Goal: Task Accomplishment & Management: Manage account settings

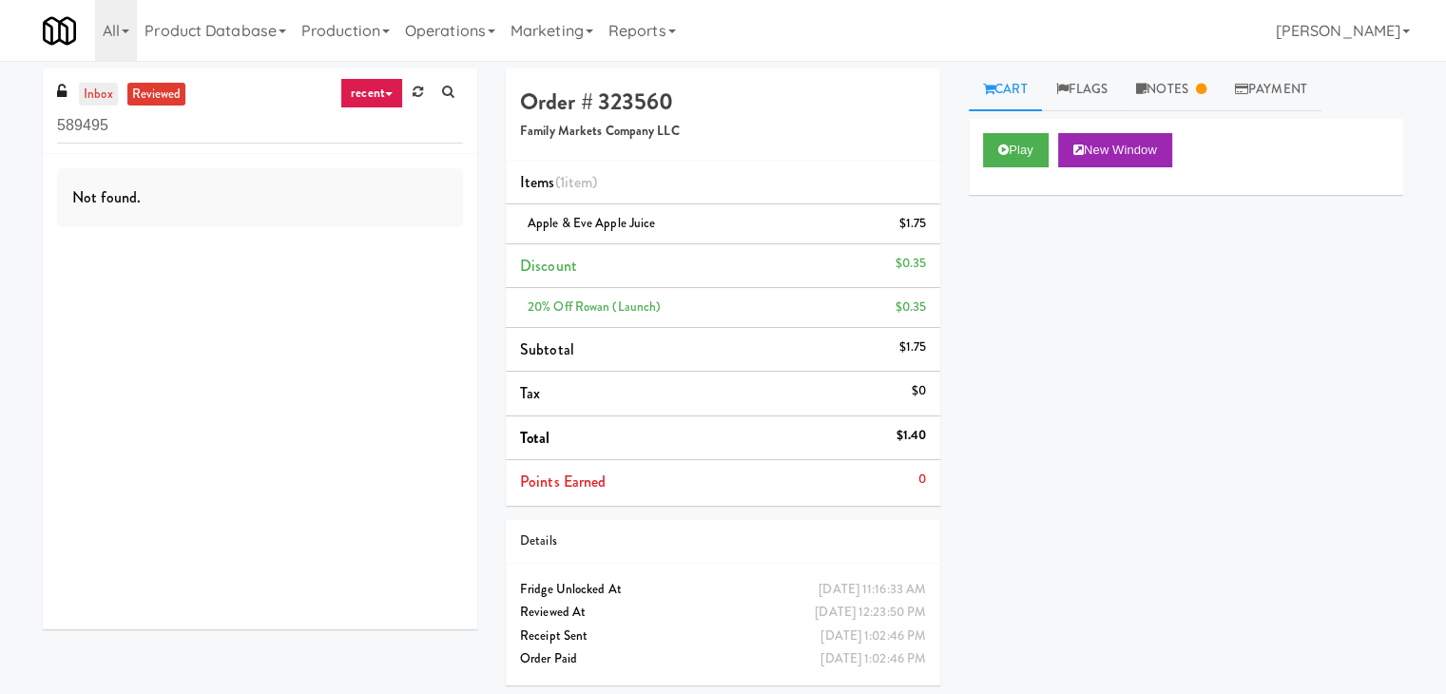
click at [100, 88] on link "inbox" at bounding box center [98, 95] width 39 height 24
click at [217, 126] on input "589495" at bounding box center [260, 125] width 406 height 35
paste input "Alley 111"
type input "Alley 111"
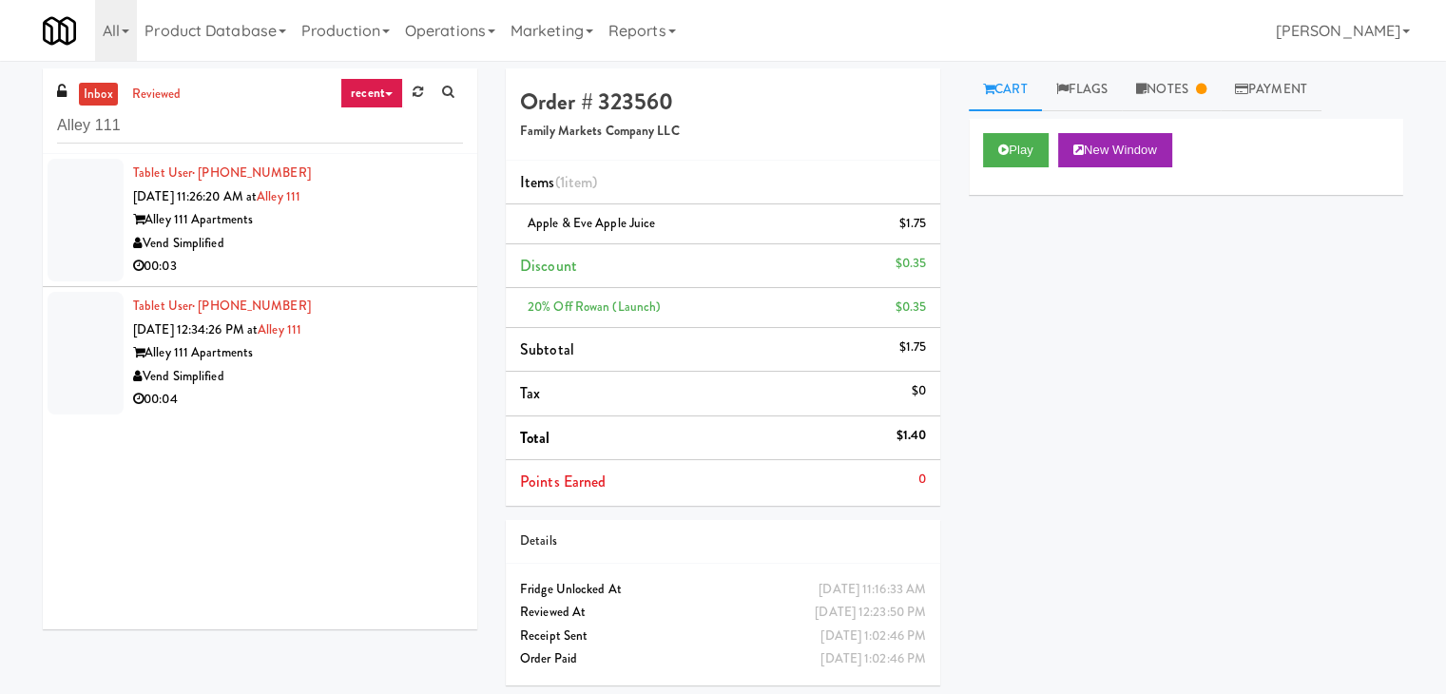
click at [384, 266] on div "00:03" at bounding box center [298, 267] width 330 height 24
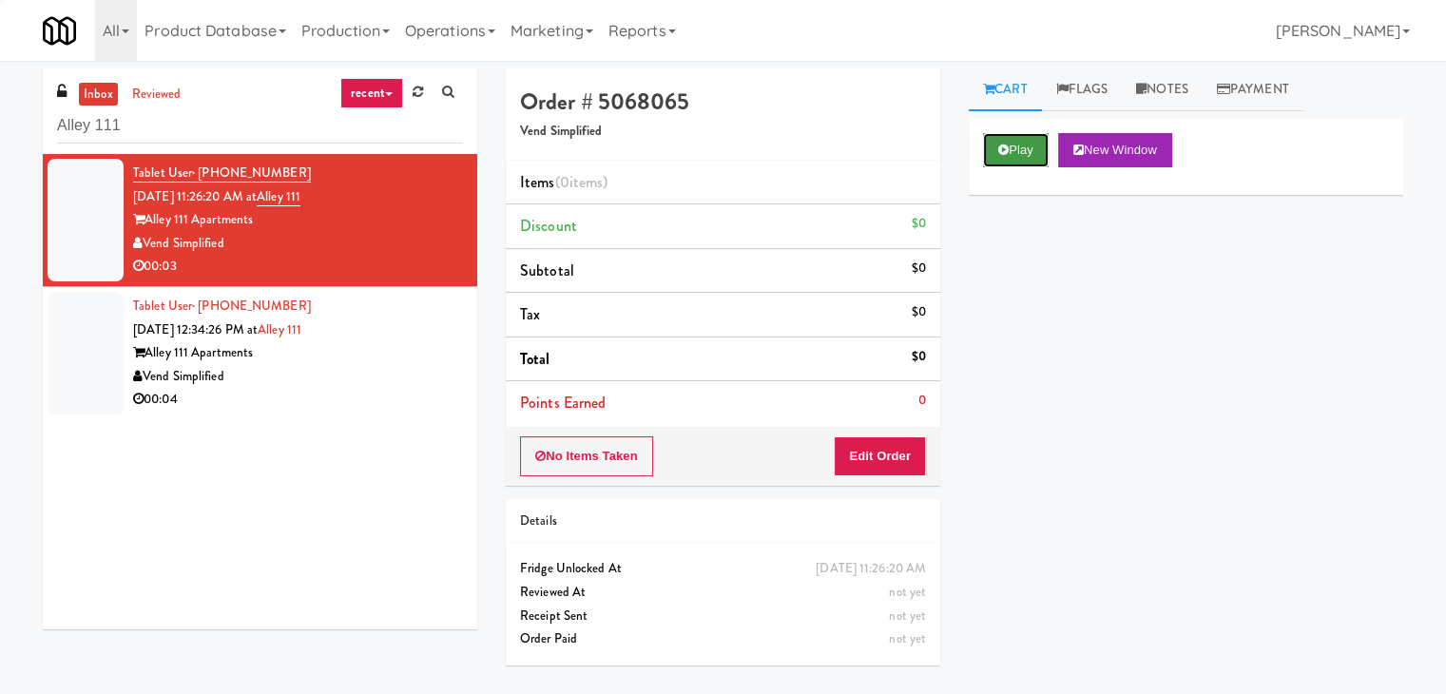
click at [1015, 153] on button "Play" at bounding box center [1016, 150] width 66 height 34
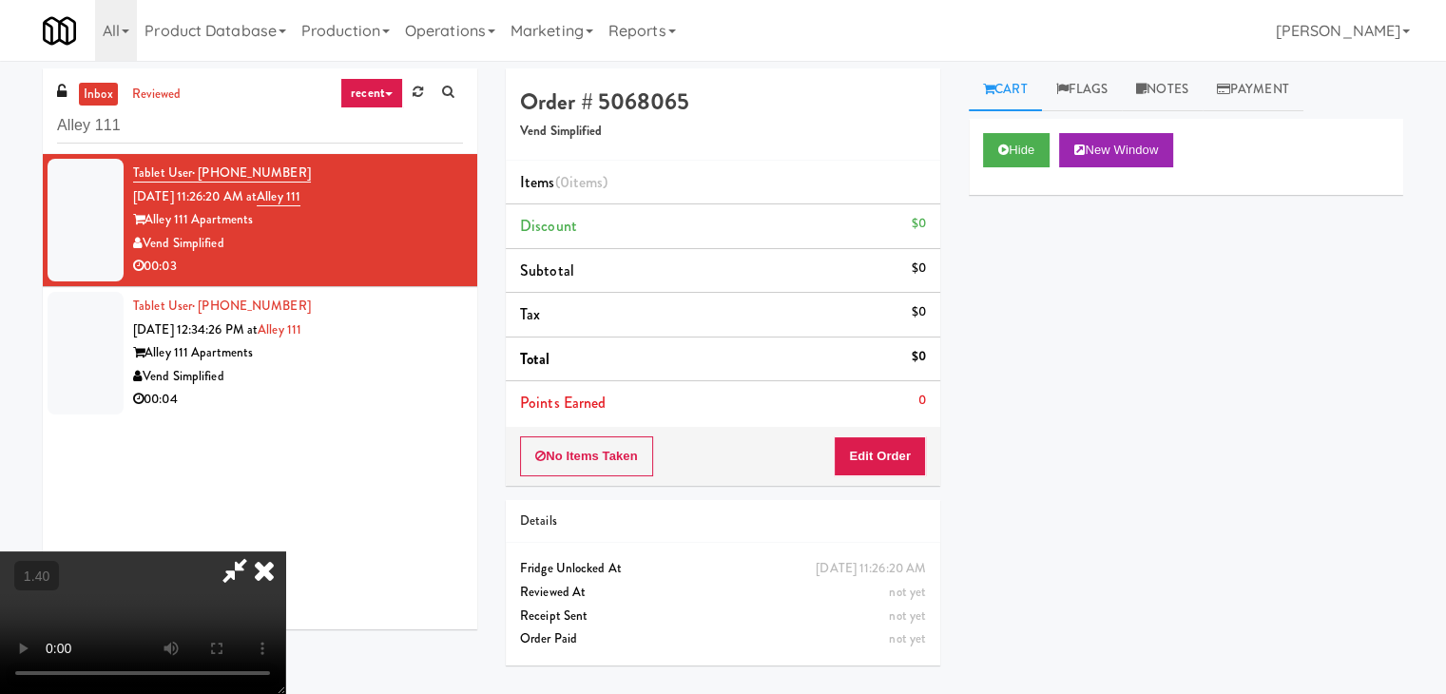
click at [285, 551] on video at bounding box center [142, 622] width 285 height 143
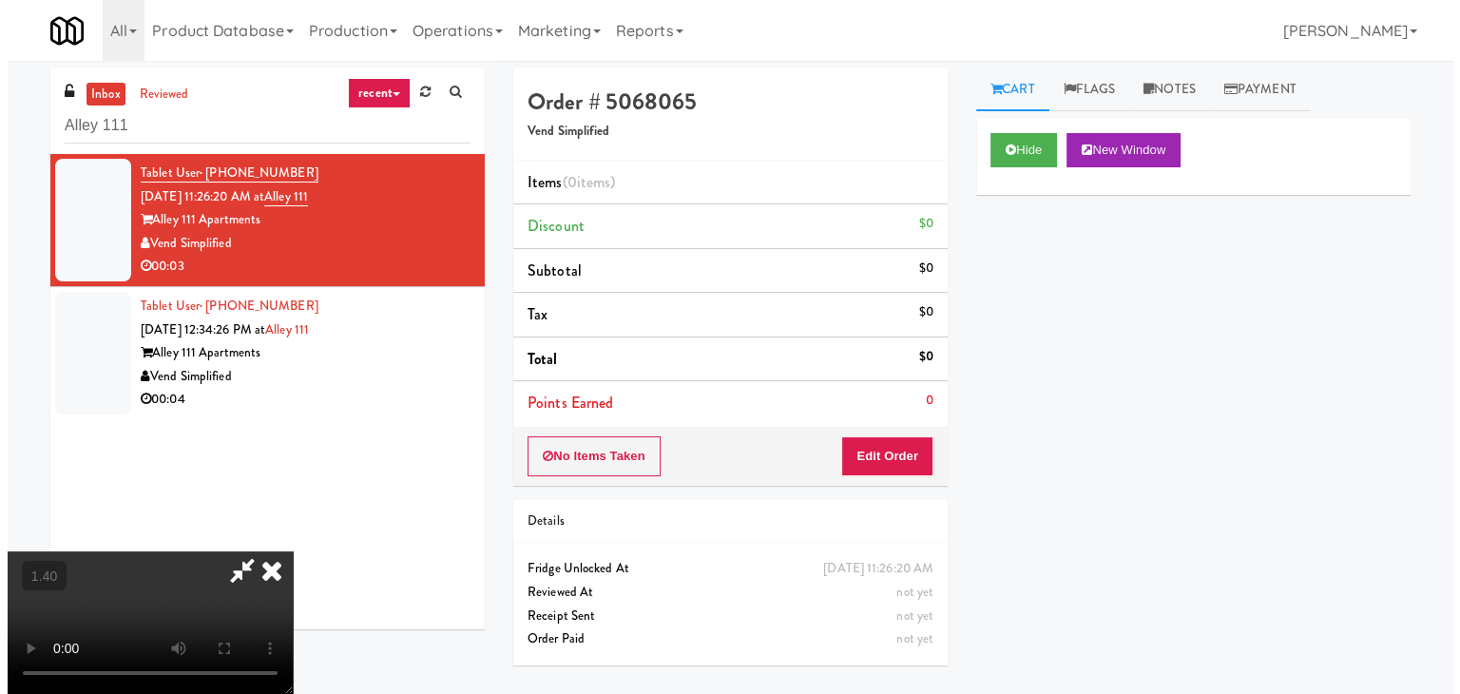
scroll to position [0, 0]
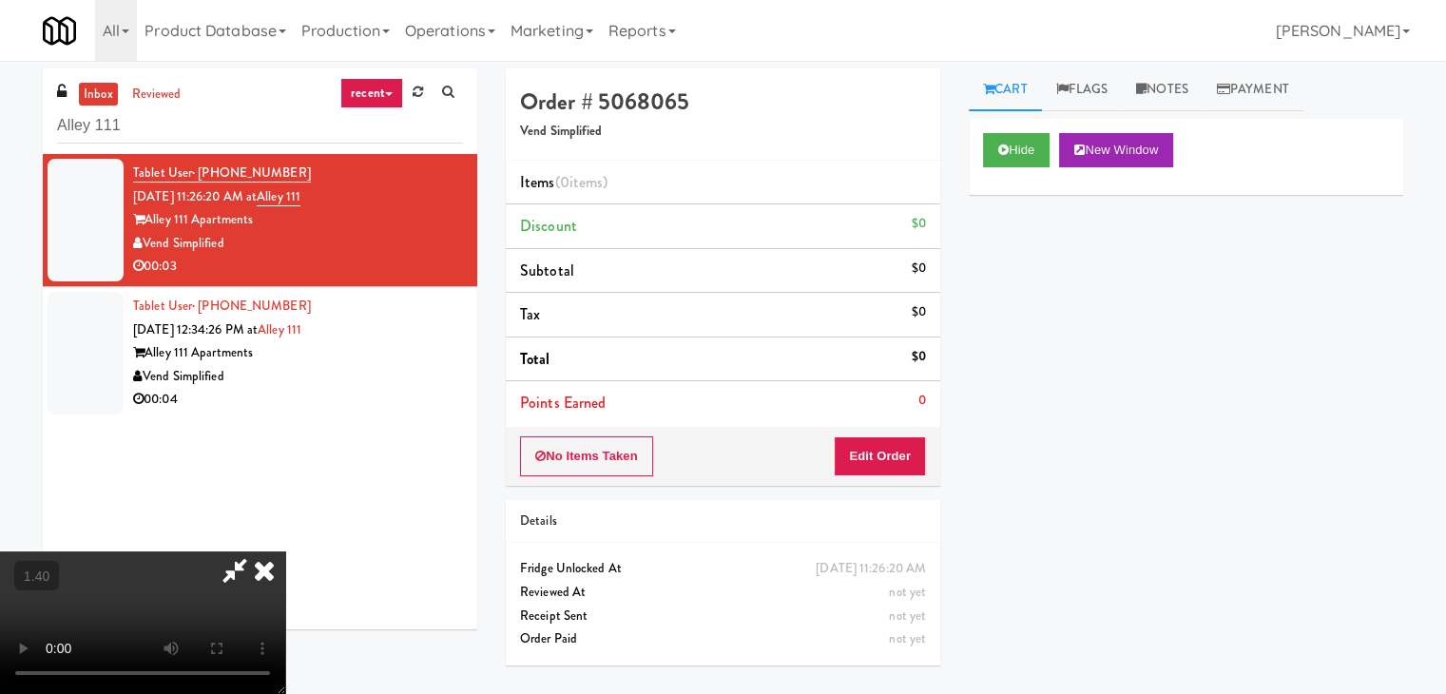
click at [285, 551] on icon at bounding box center [264, 570] width 42 height 38
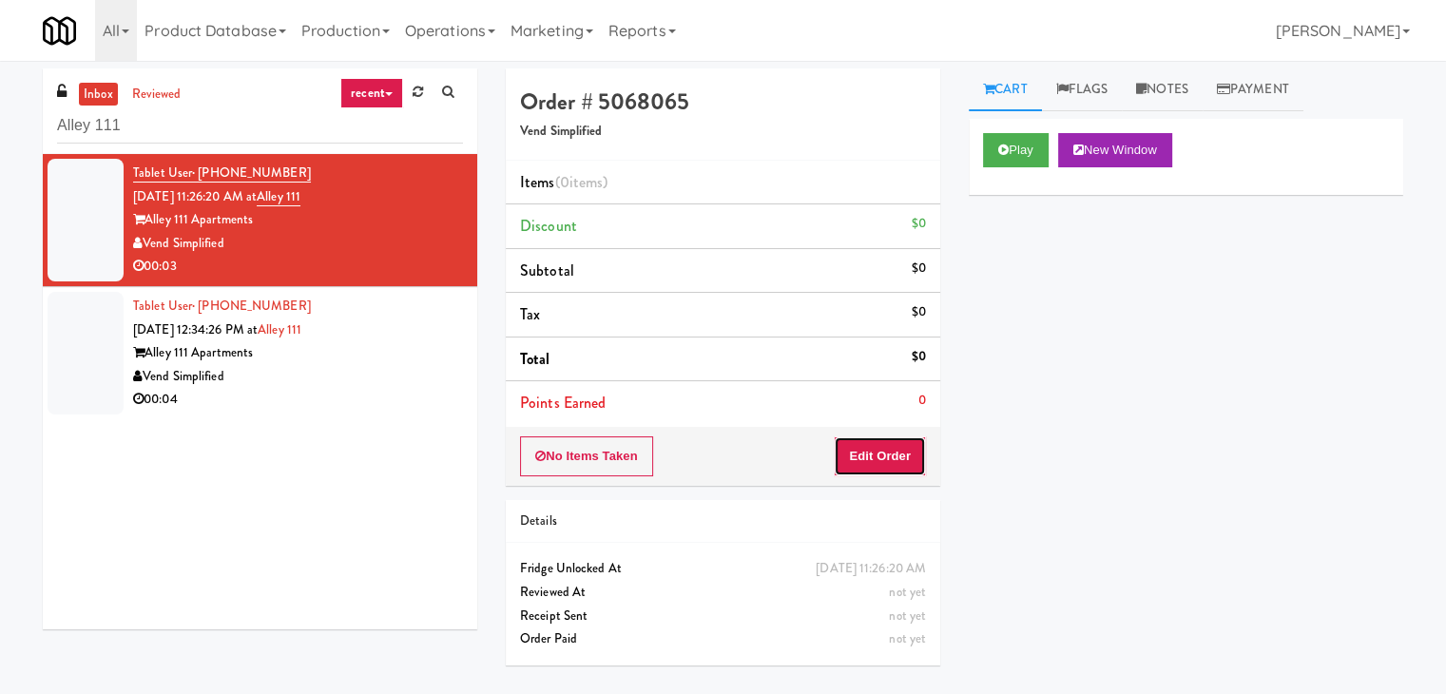
click at [893, 452] on button "Edit Order" at bounding box center [880, 456] width 92 height 40
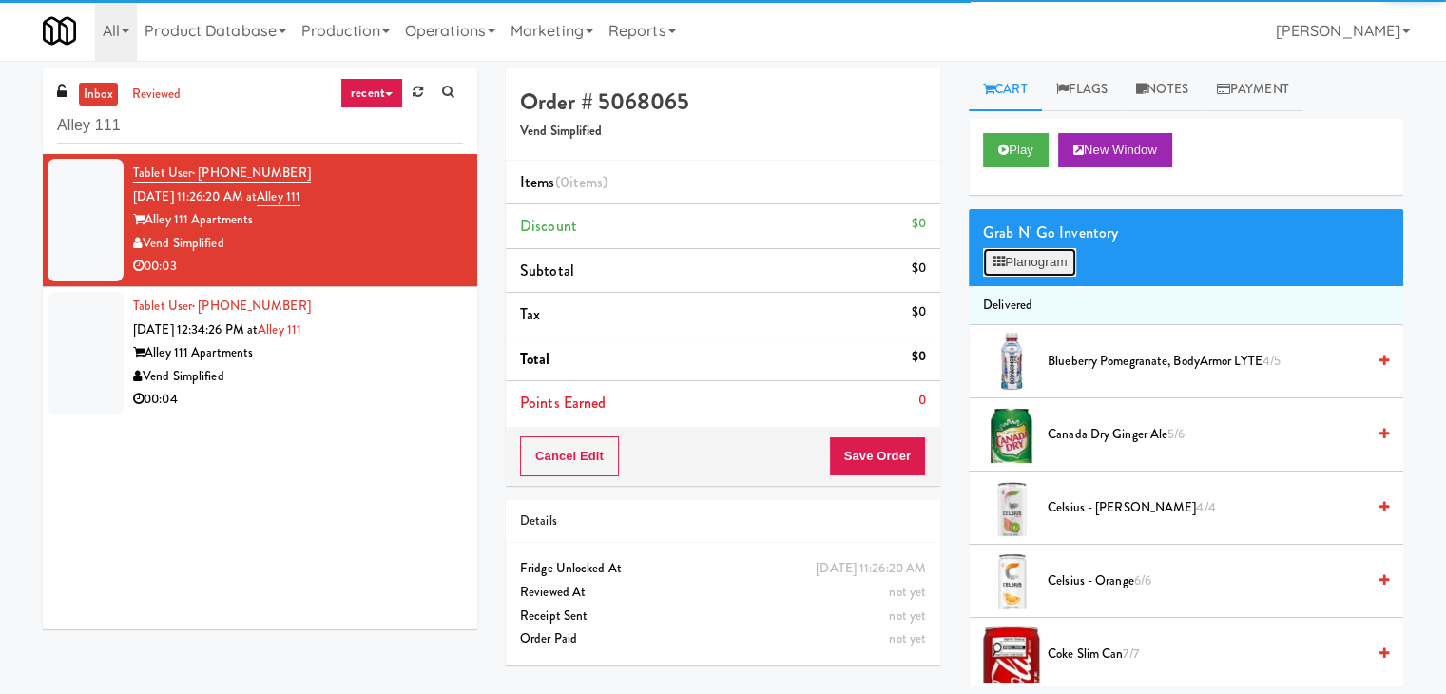
click at [1016, 263] on button "Planogram" at bounding box center [1029, 262] width 93 height 29
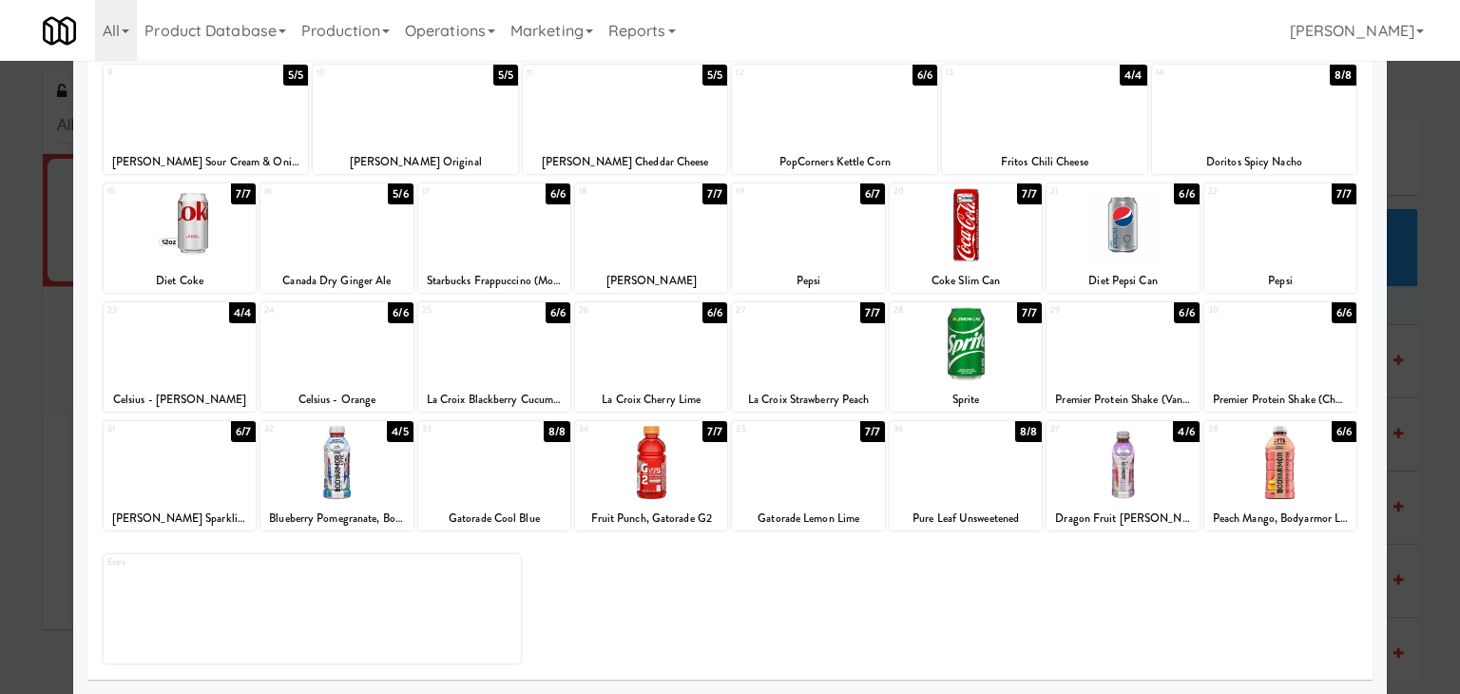
click at [319, 350] on div at bounding box center [337, 343] width 152 height 73
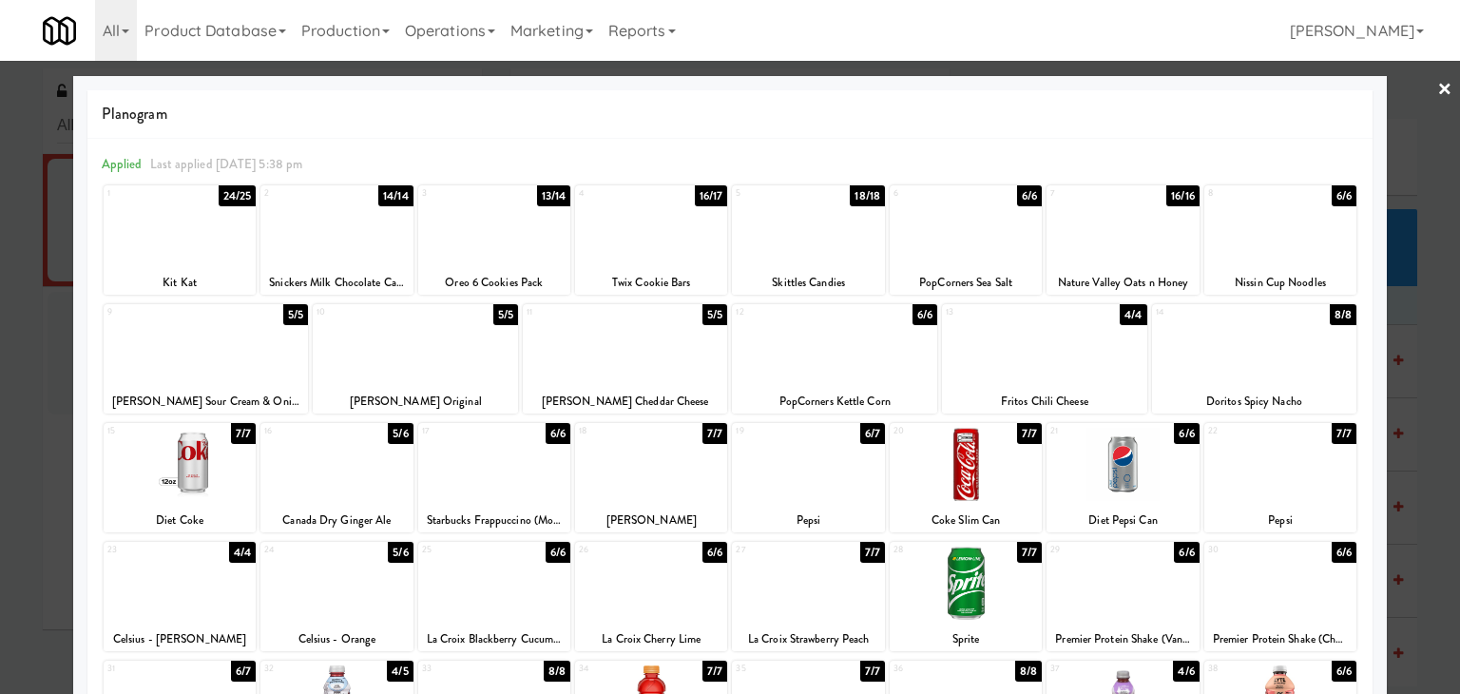
drag, startPoint x: 1430, startPoint y: 80, endPoint x: 1341, endPoint y: 156, distance: 117.4
click at [1438, 80] on link "×" at bounding box center [1445, 90] width 15 height 59
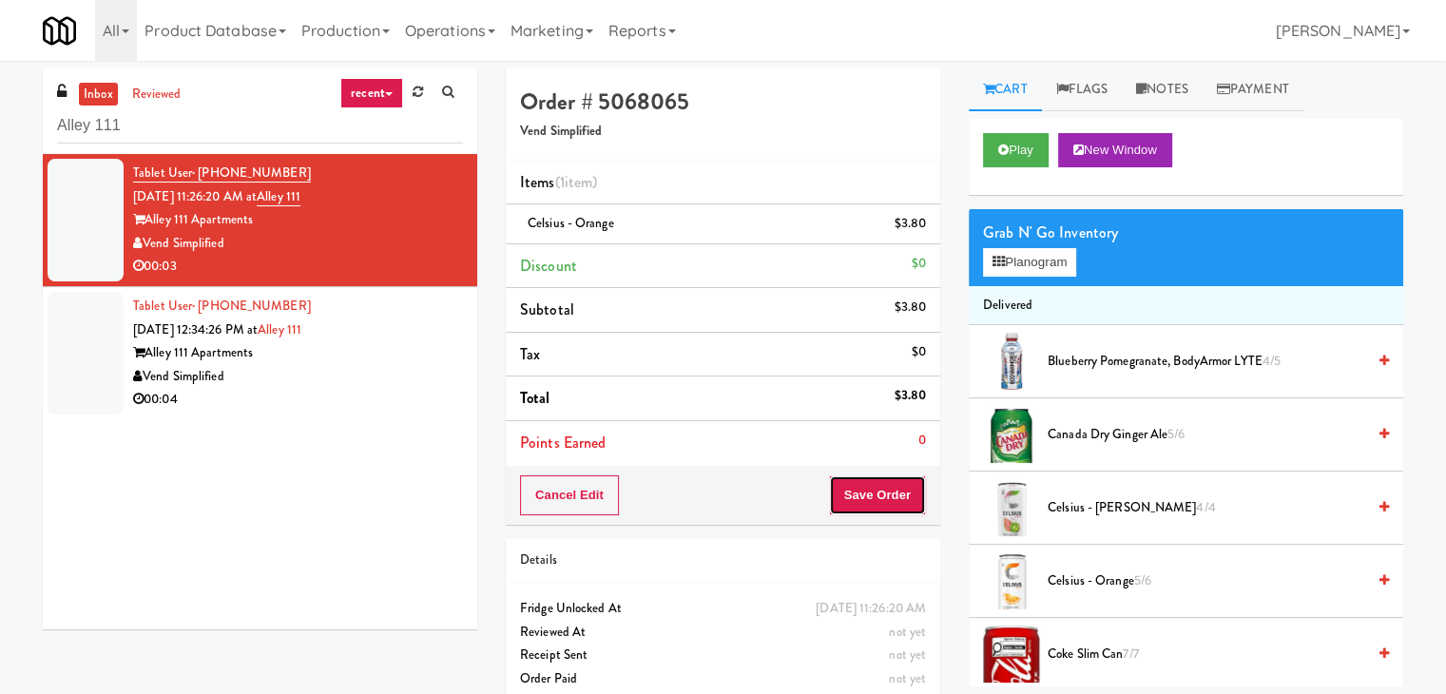
click at [856, 488] on button "Save Order" at bounding box center [877, 495] width 97 height 40
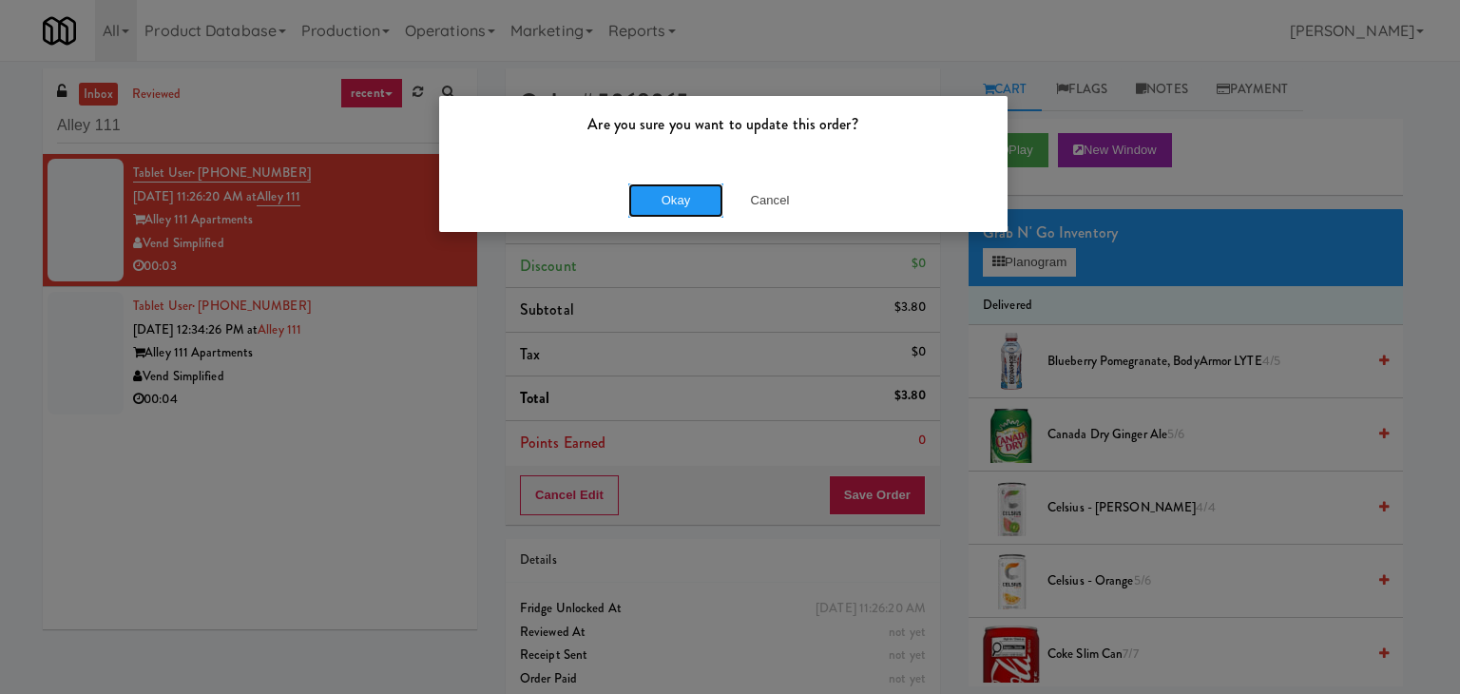
drag, startPoint x: 669, startPoint y: 195, endPoint x: 554, endPoint y: 329, distance: 176.7
click at [668, 195] on button "Okay" at bounding box center [675, 200] width 95 height 34
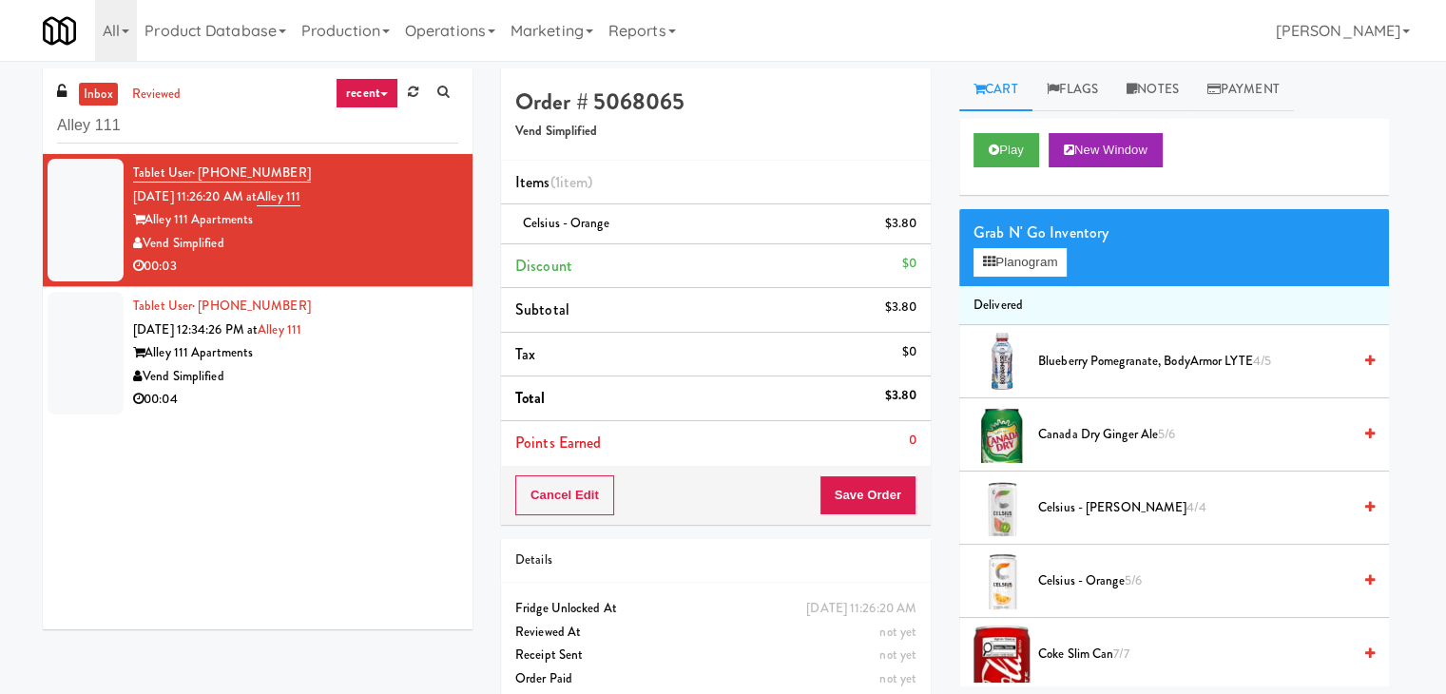
click at [426, 388] on div "00:04" at bounding box center [295, 400] width 325 height 24
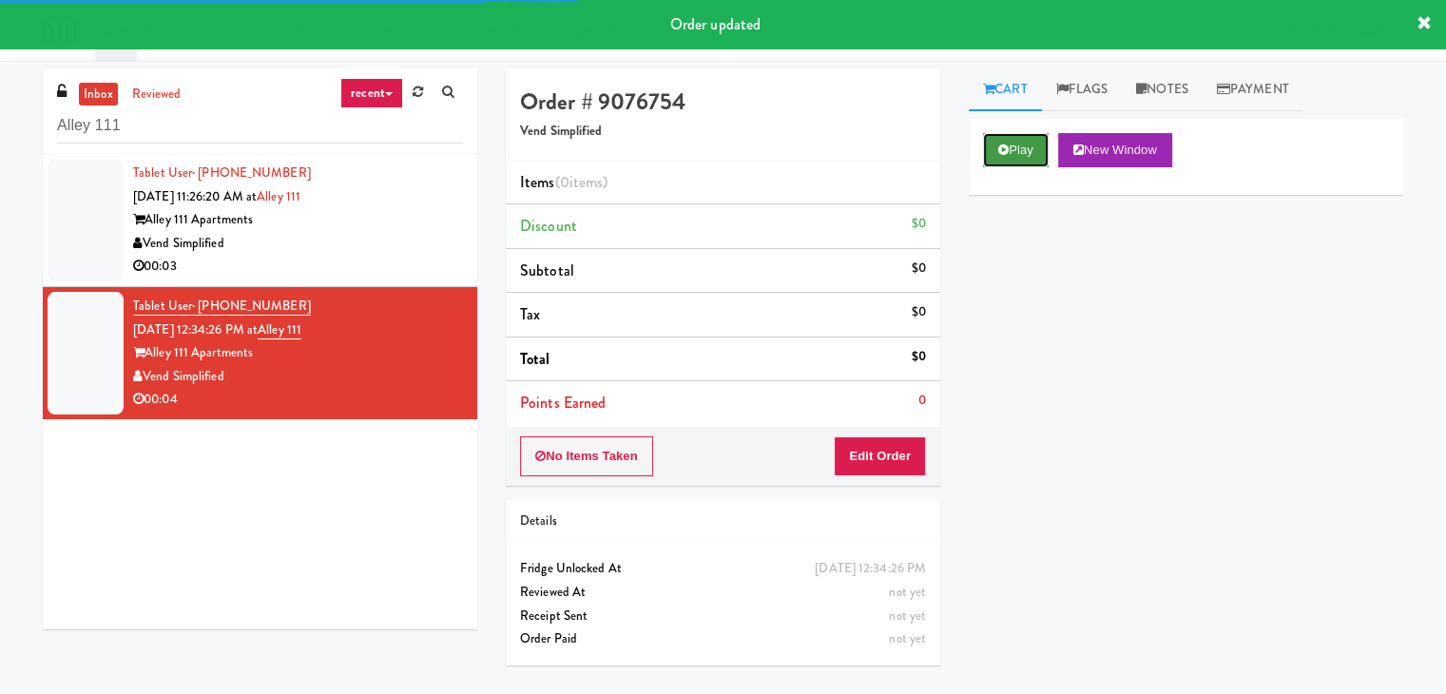
click at [1008, 145] on button "Play" at bounding box center [1016, 150] width 66 height 34
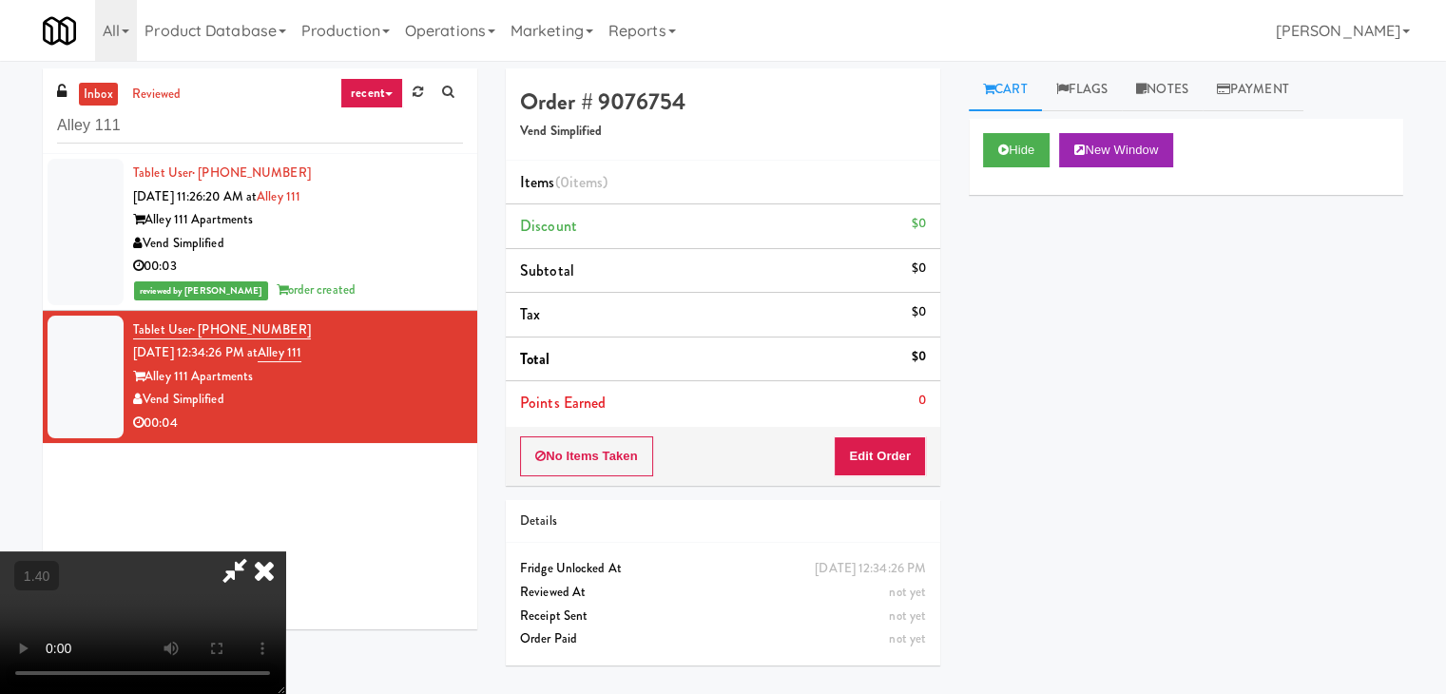
click at [285, 551] on video at bounding box center [142, 622] width 285 height 143
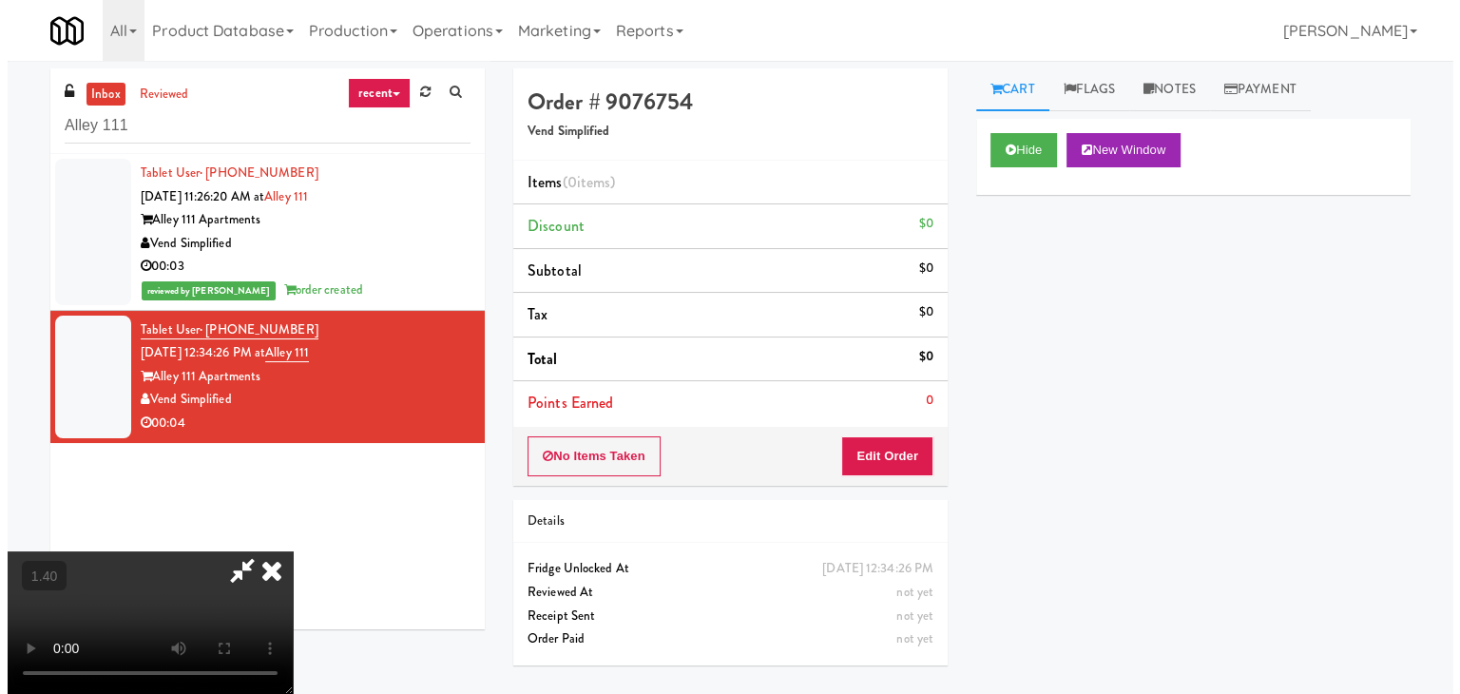
scroll to position [0, 0]
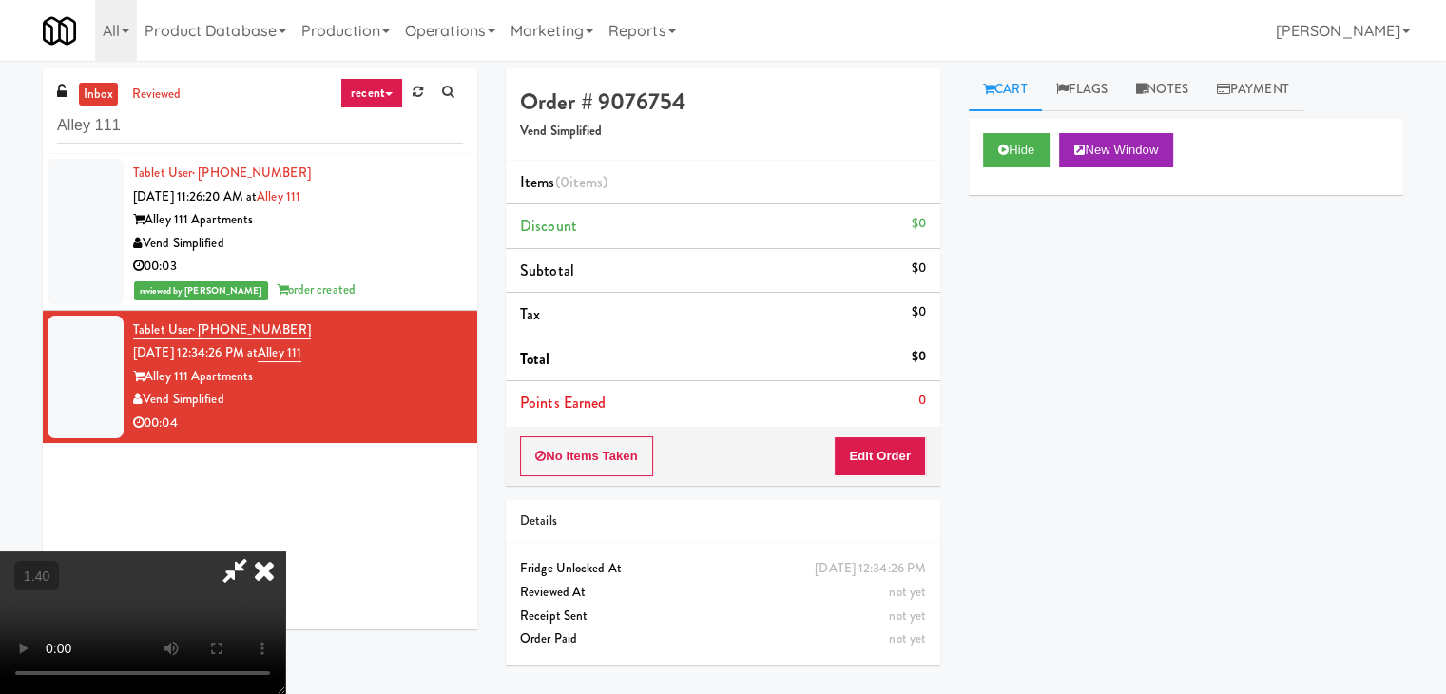
drag, startPoint x: 840, startPoint y: 75, endPoint x: 889, endPoint y: 303, distance: 233.3
click at [285, 551] on icon at bounding box center [264, 570] width 42 height 38
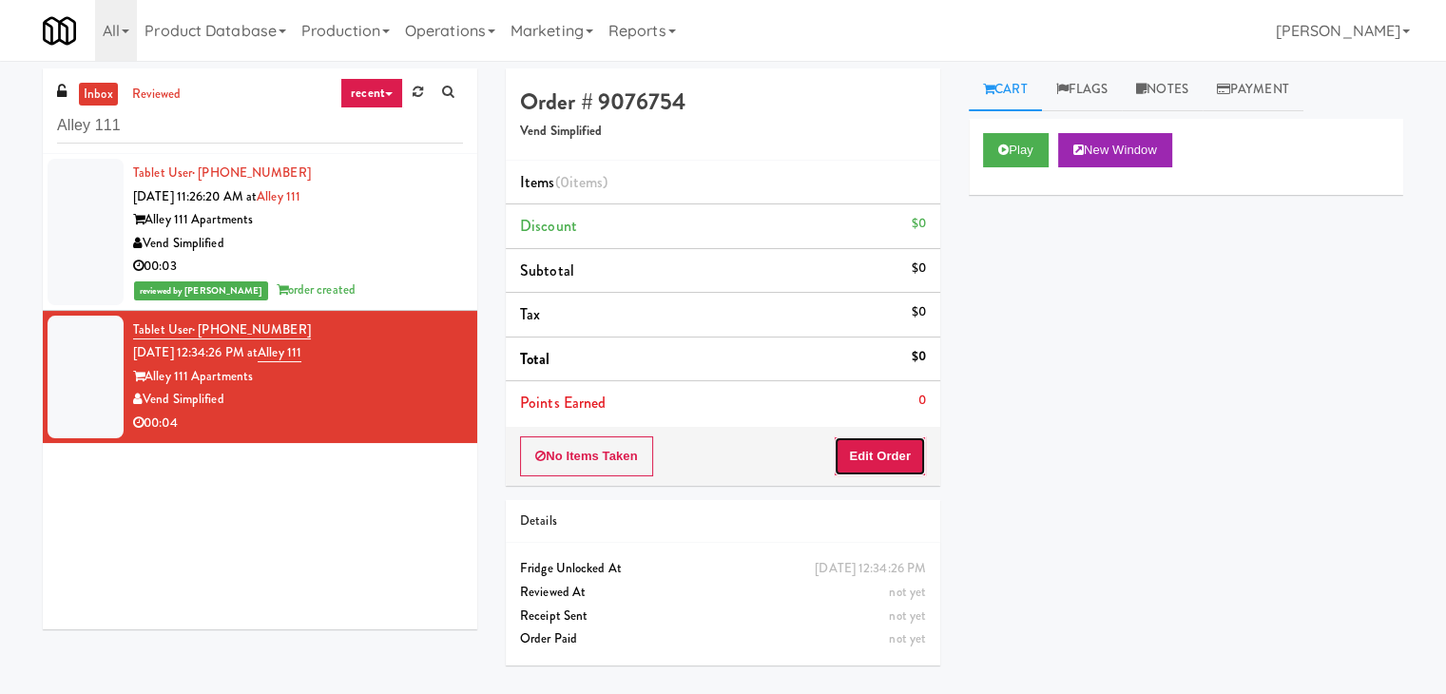
drag, startPoint x: 886, startPoint y: 437, endPoint x: 882, endPoint y: 447, distance: 10.2
click at [882, 447] on button "Edit Order" at bounding box center [880, 456] width 92 height 40
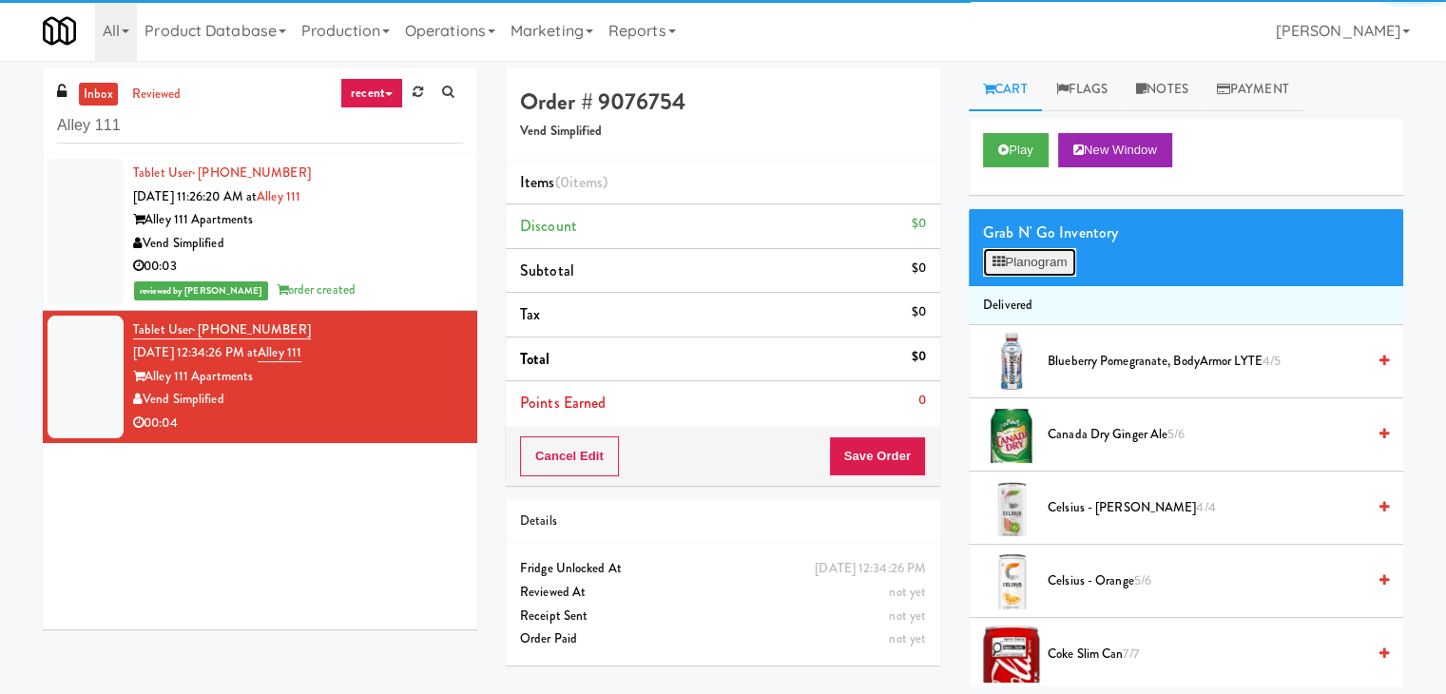
click at [995, 256] on icon at bounding box center [999, 262] width 12 height 12
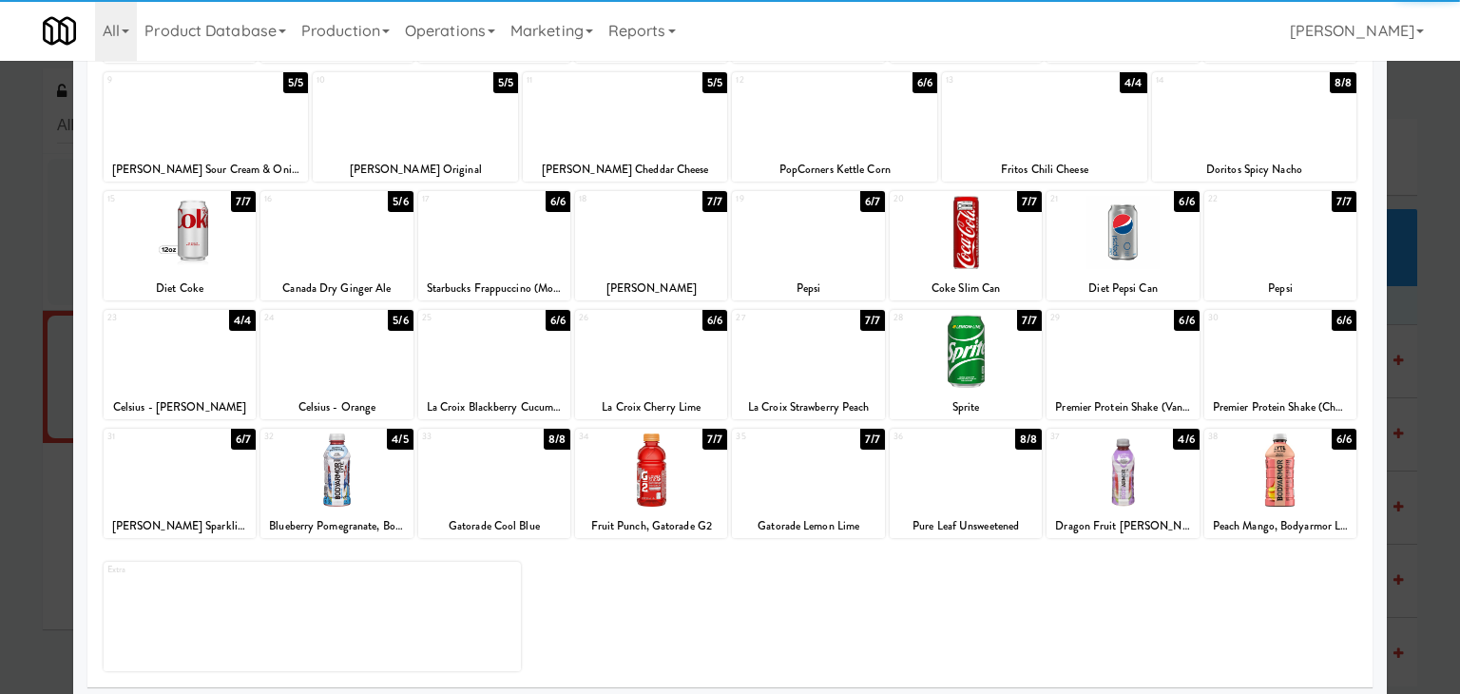
scroll to position [240, 0]
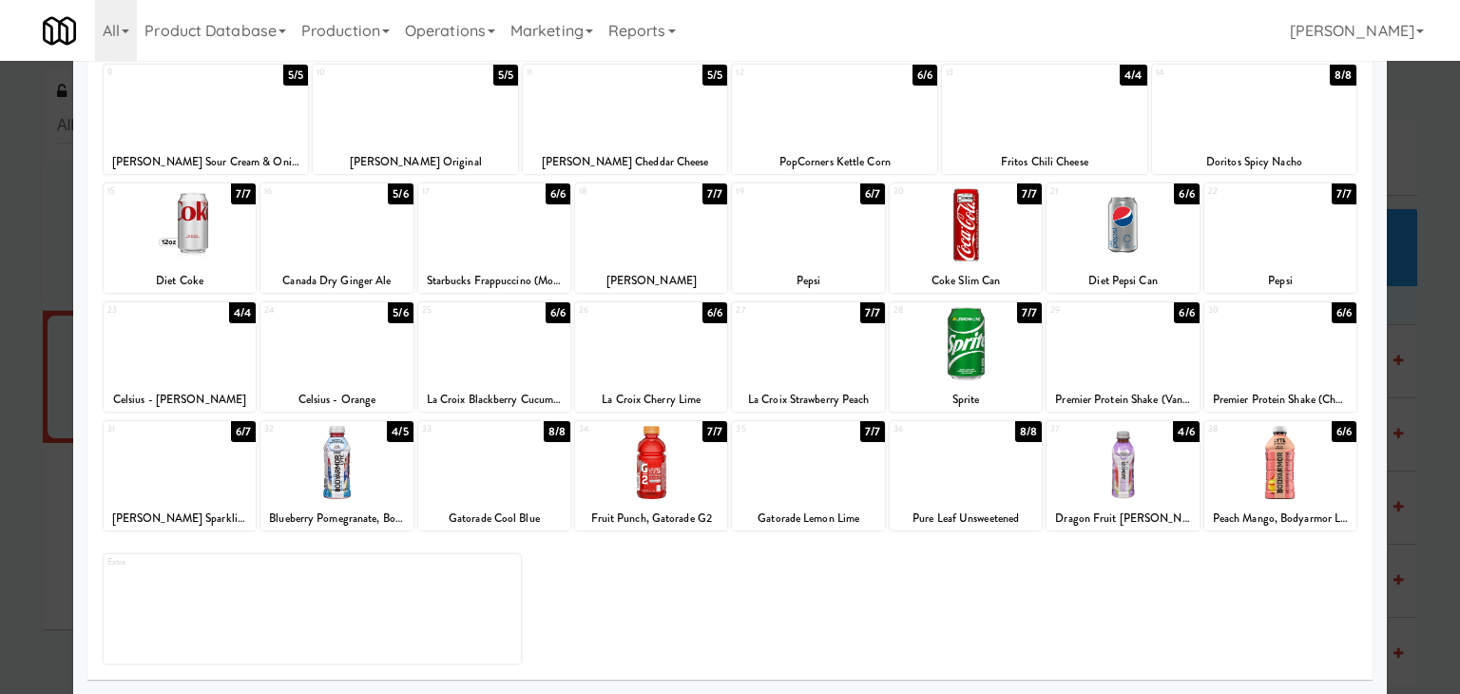
click at [495, 465] on div at bounding box center [494, 462] width 152 height 73
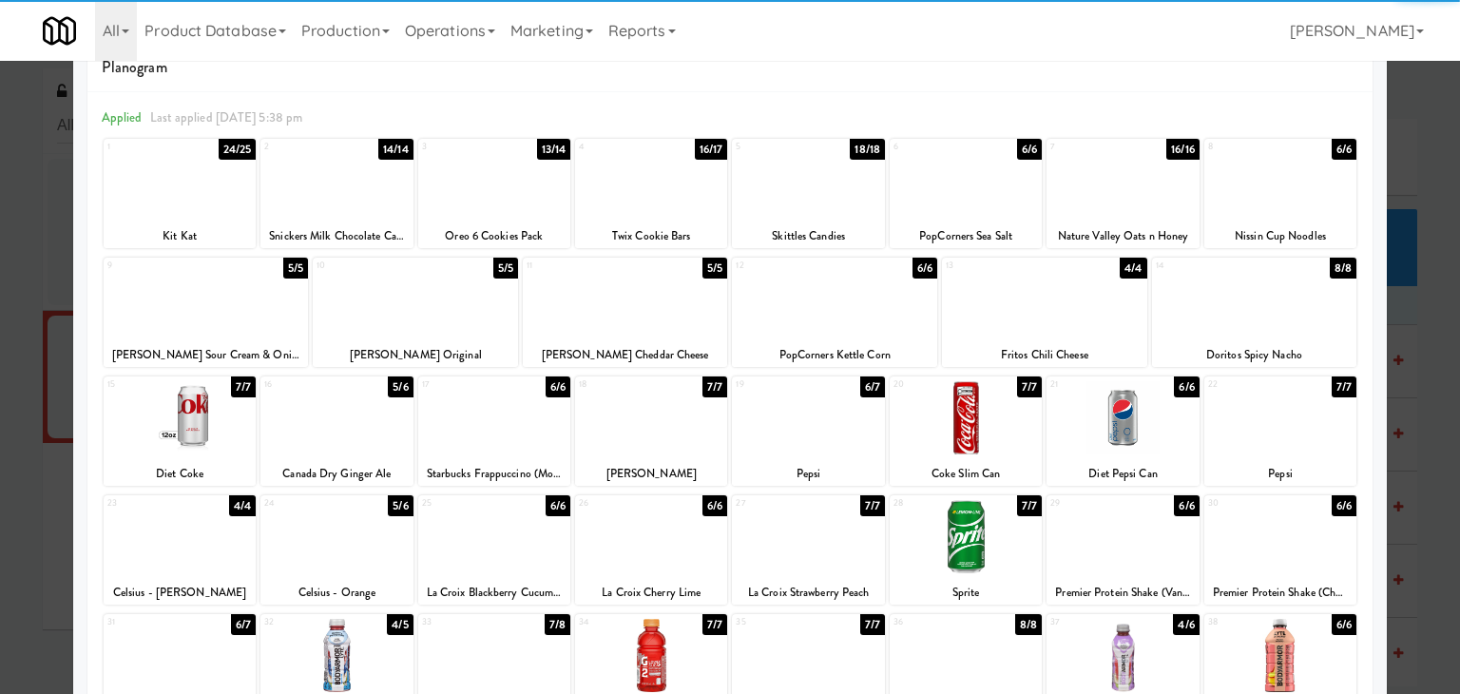
scroll to position [0, 0]
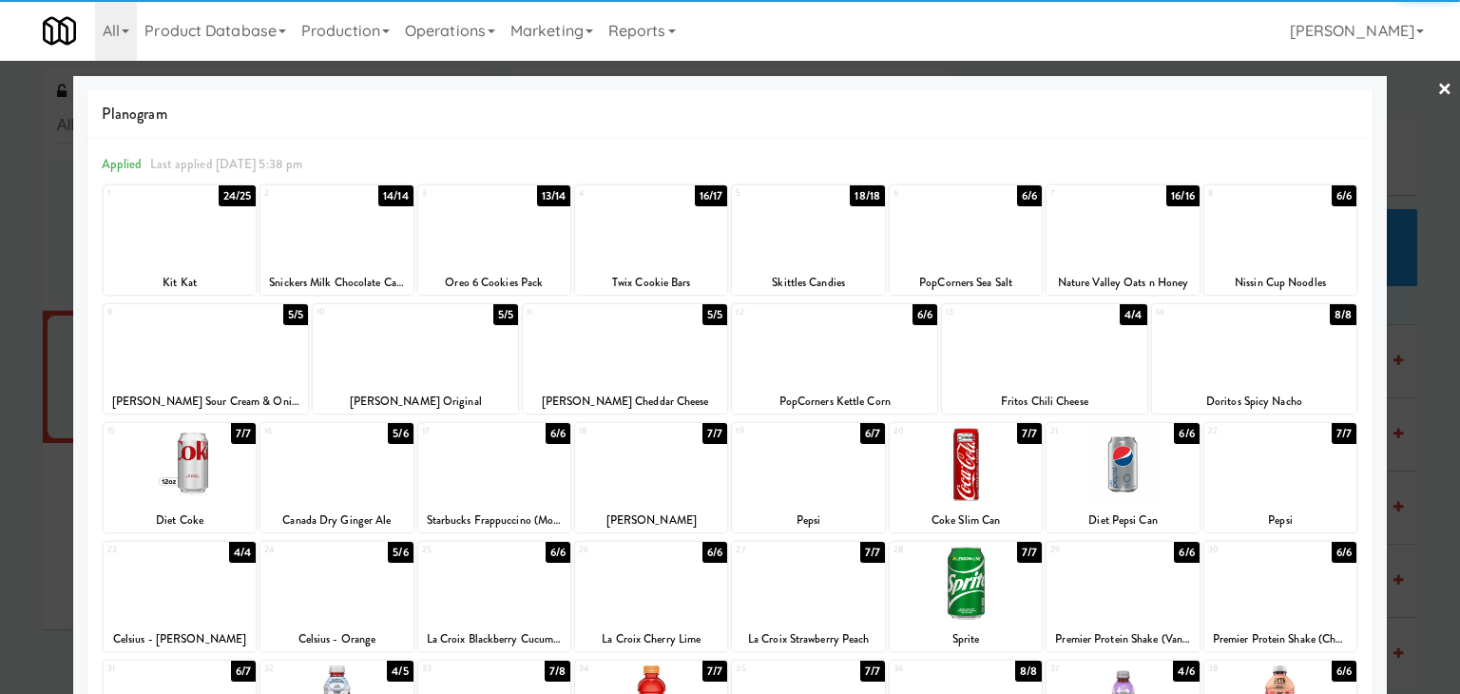
click at [1438, 90] on link "×" at bounding box center [1445, 90] width 15 height 59
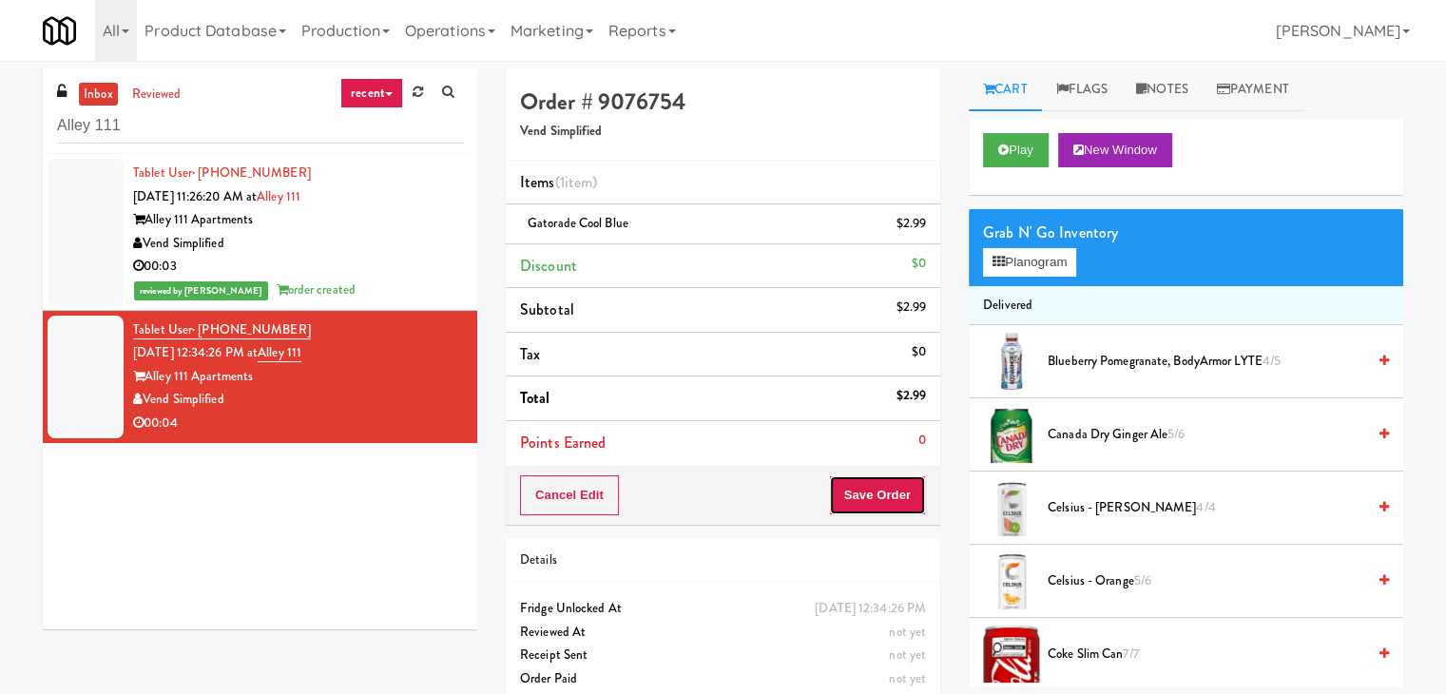
click at [848, 503] on button "Save Order" at bounding box center [877, 495] width 97 height 40
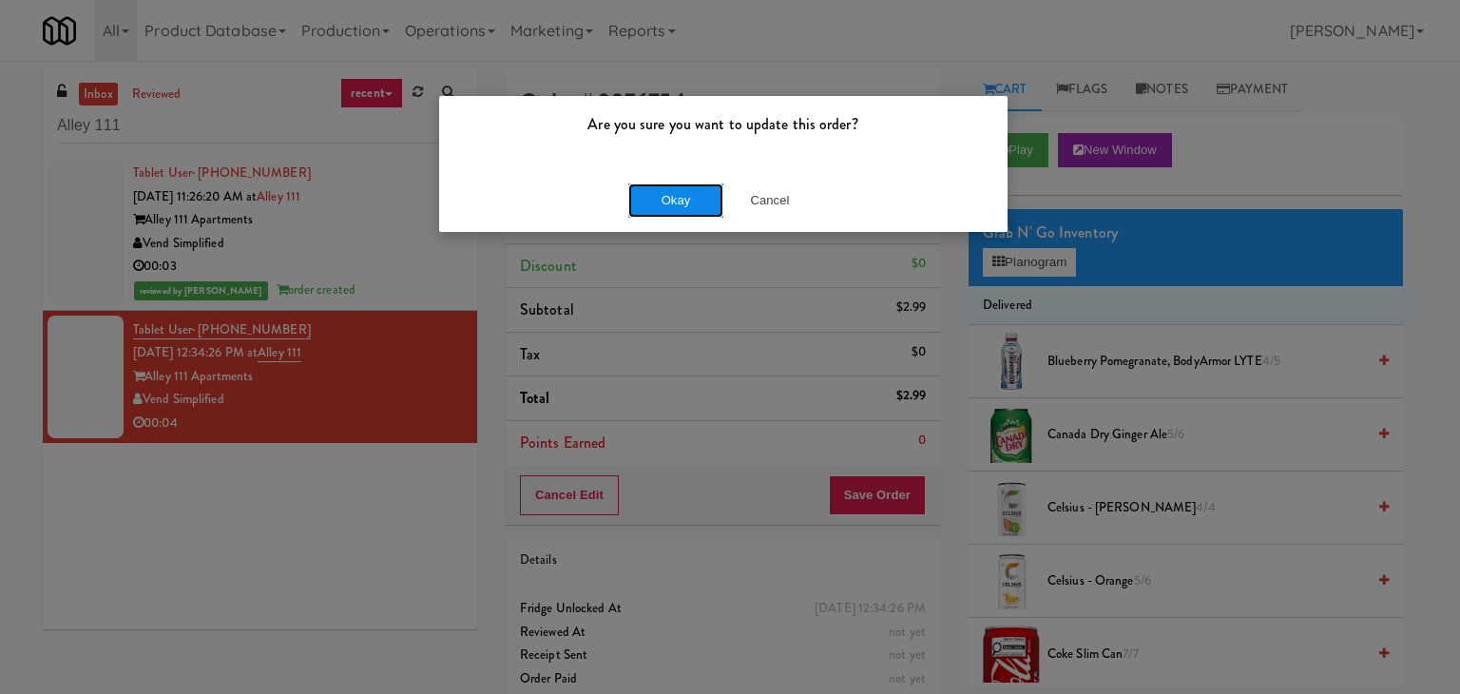
drag, startPoint x: 687, startPoint y: 198, endPoint x: 656, endPoint y: 182, distance: 35.3
click at [683, 192] on button "Okay" at bounding box center [675, 200] width 95 height 34
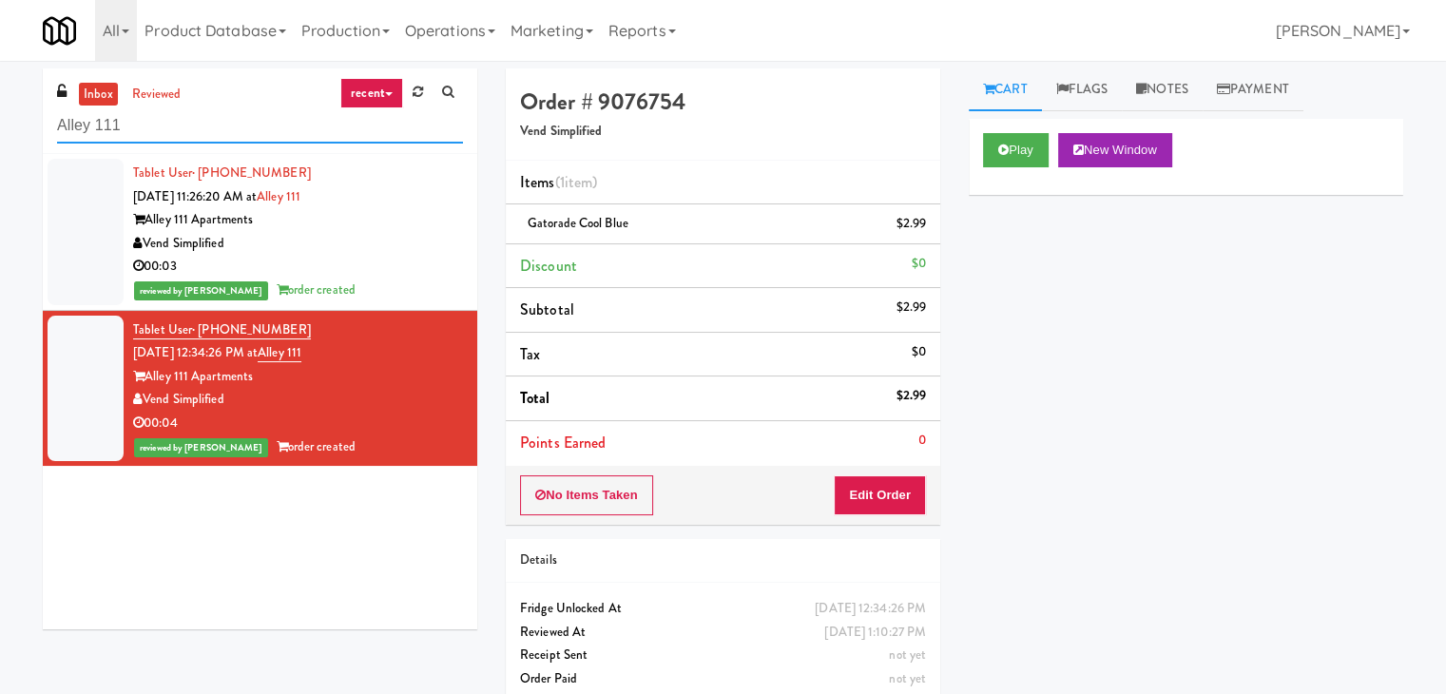
click at [256, 125] on input "Alley 111" at bounding box center [260, 125] width 406 height 35
paste input "Fridge - 3000 Huron"
type input "Fridge - 3000 Huron"
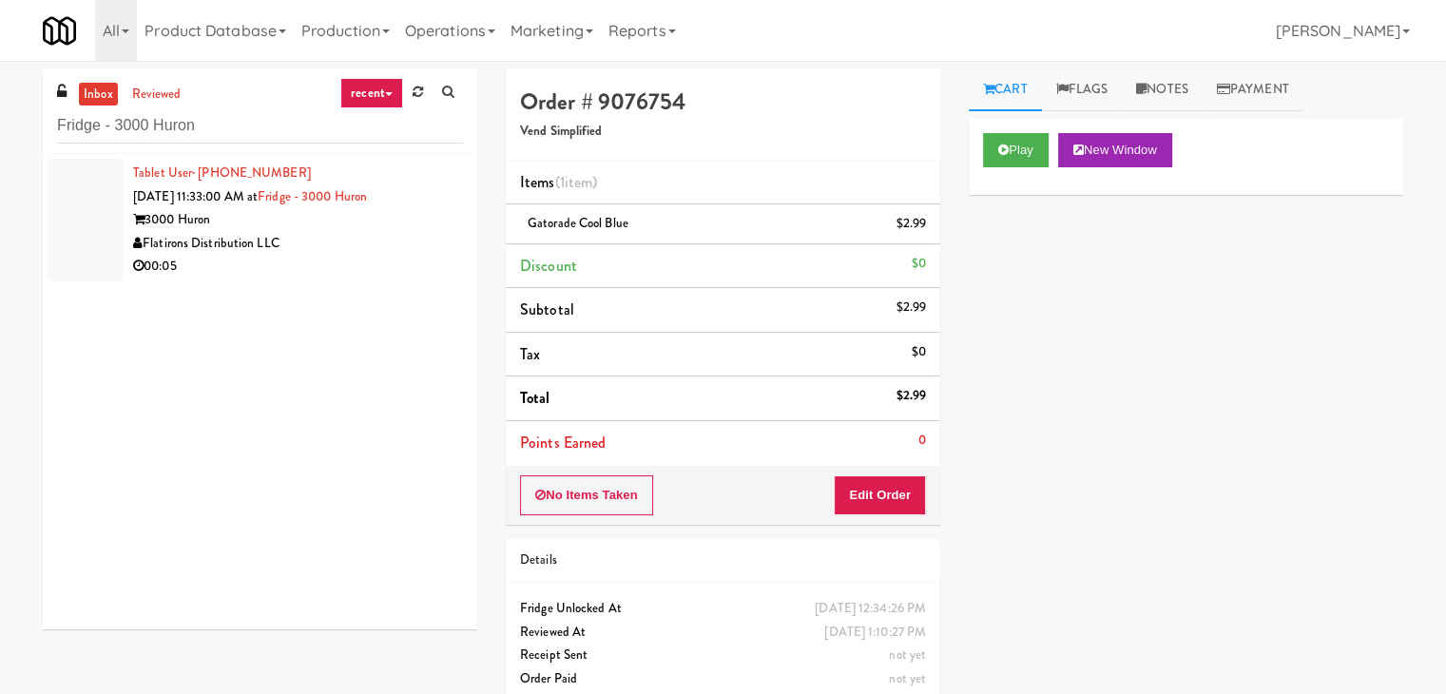
click at [399, 237] on div "Flatirons Distribution LLC" at bounding box center [298, 244] width 330 height 24
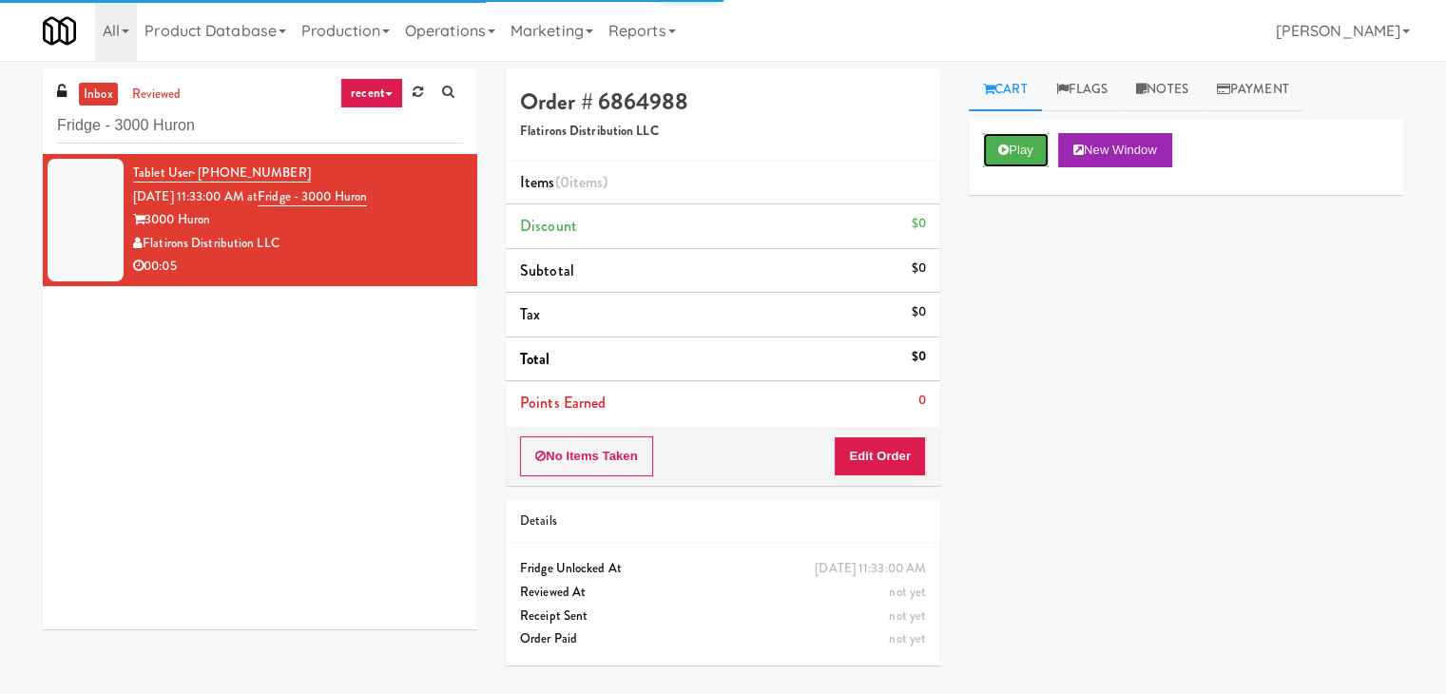
drag, startPoint x: 998, startPoint y: 145, endPoint x: 773, endPoint y: 82, distance: 234.2
click at [998, 145] on icon at bounding box center [1003, 150] width 10 height 12
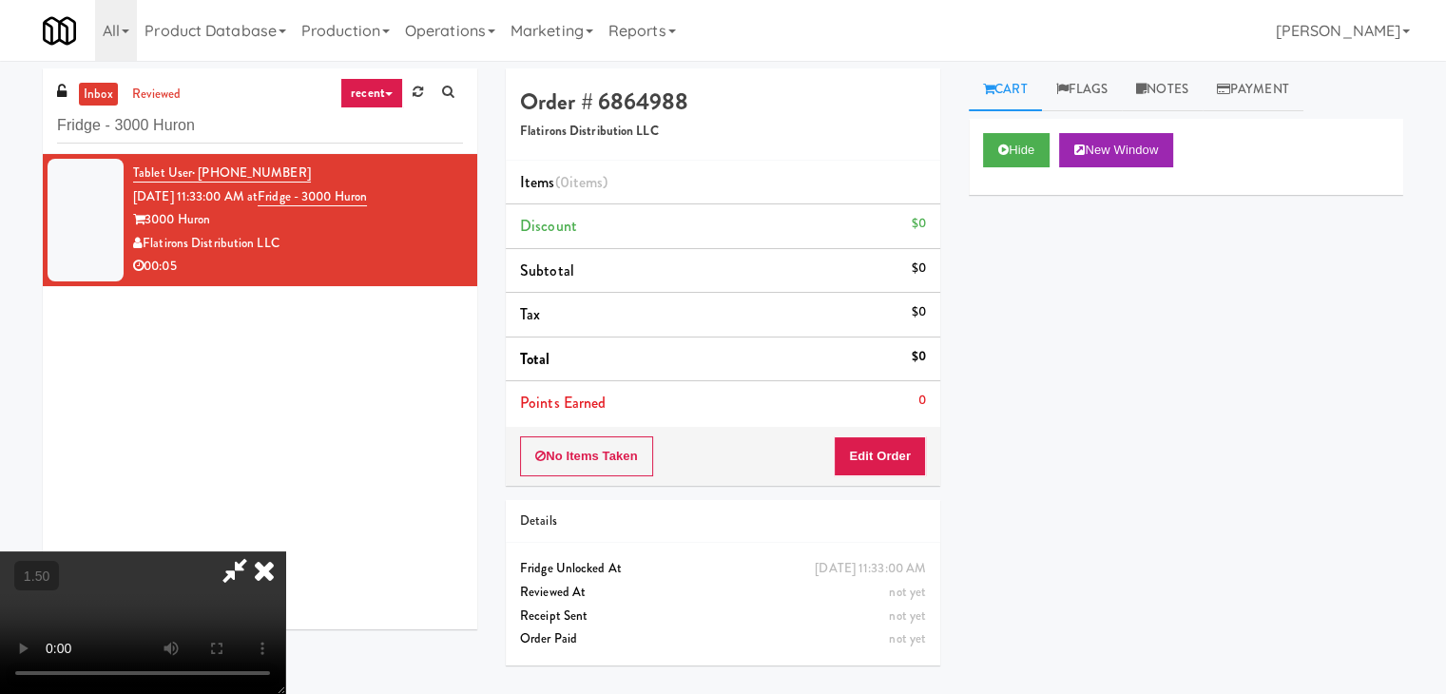
click at [171, 551] on video at bounding box center [142, 622] width 285 height 143
click at [285, 551] on video at bounding box center [142, 622] width 285 height 143
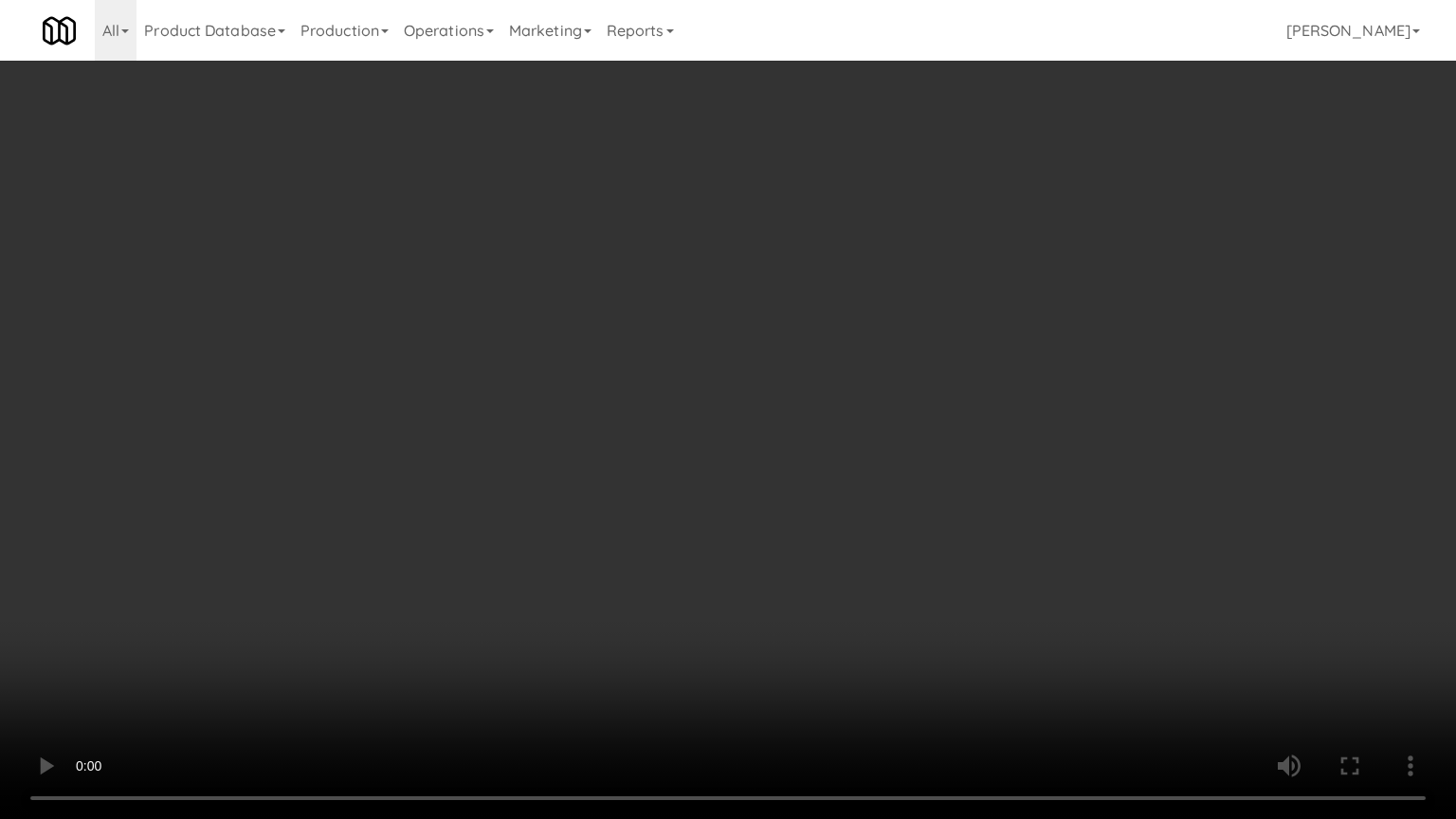
drag, startPoint x: 690, startPoint y: 460, endPoint x: 698, endPoint y: 498, distance: 38.8
click at [693, 461] on video at bounding box center [728, 409] width 1456 height 819
click at [690, 537] on video at bounding box center [728, 409] width 1456 height 819
click at [690, 539] on video at bounding box center [728, 409] width 1456 height 819
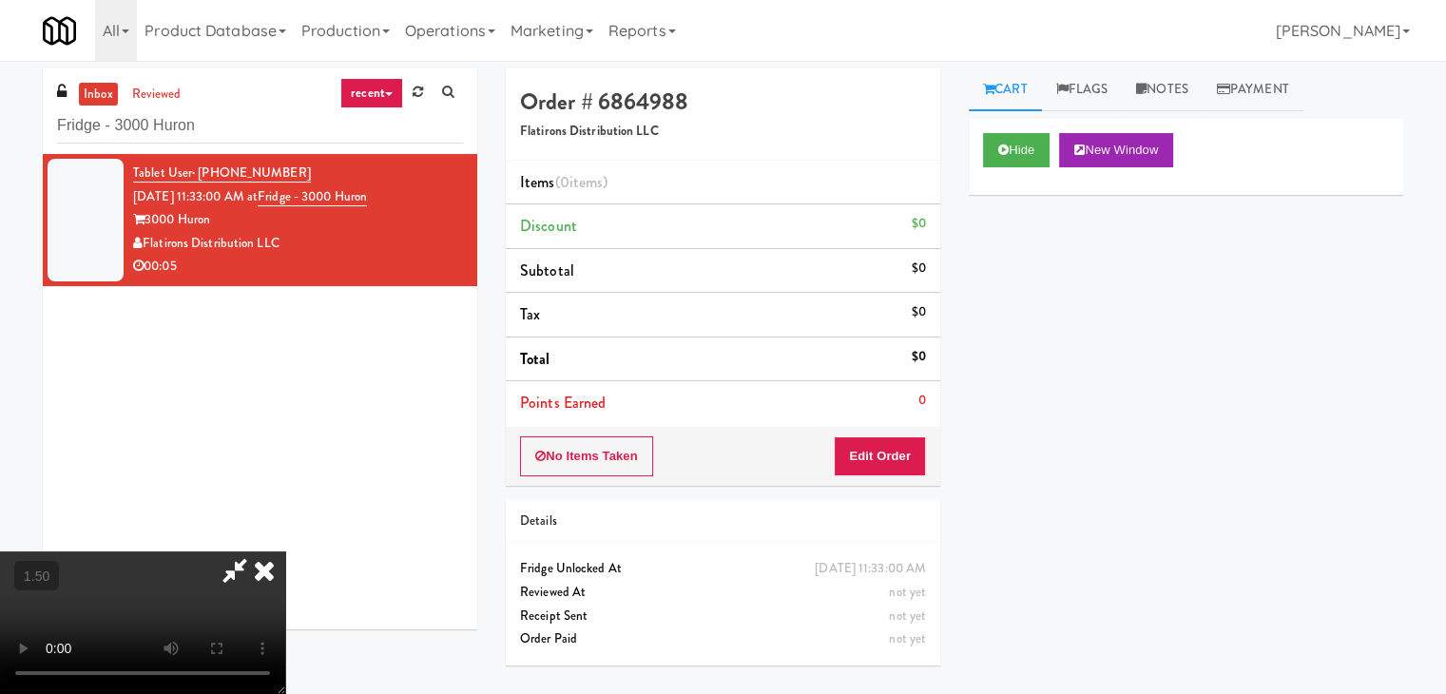
click at [285, 551] on icon at bounding box center [264, 570] width 42 height 38
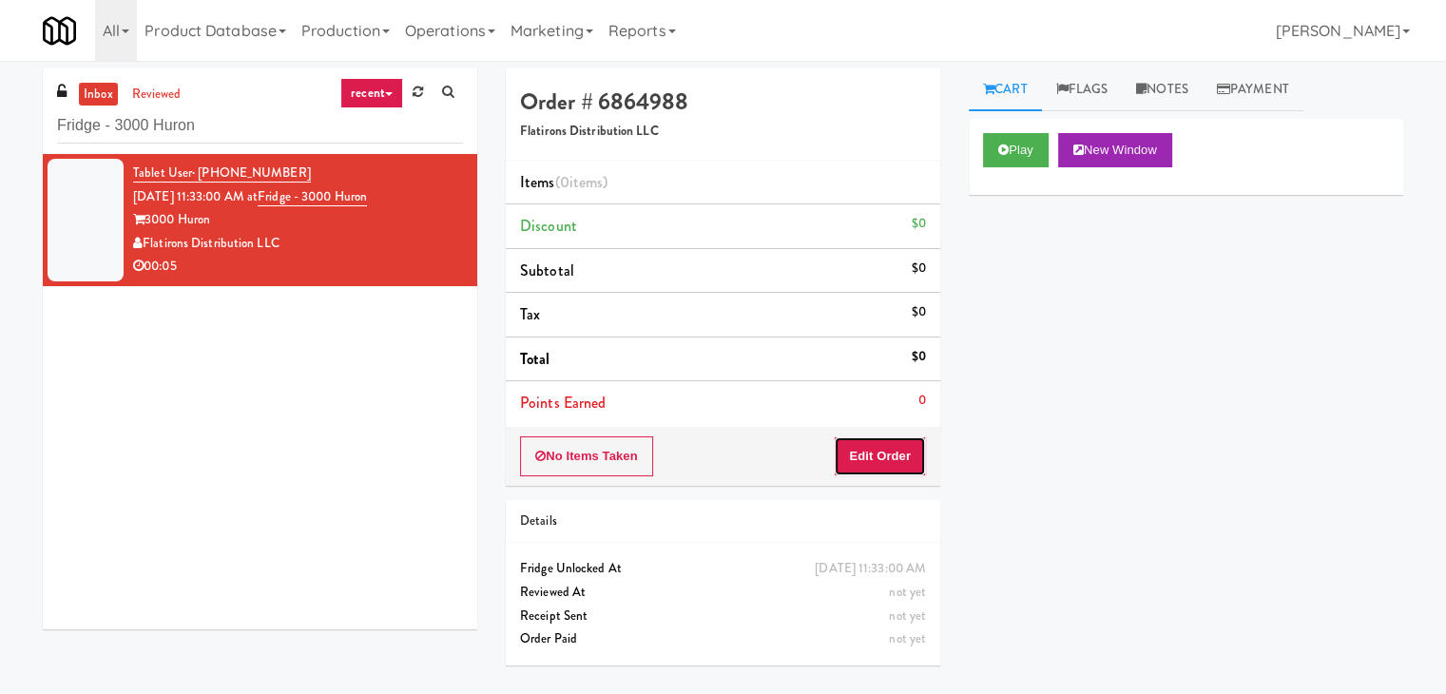
click at [879, 440] on button "Edit Order" at bounding box center [880, 456] width 92 height 40
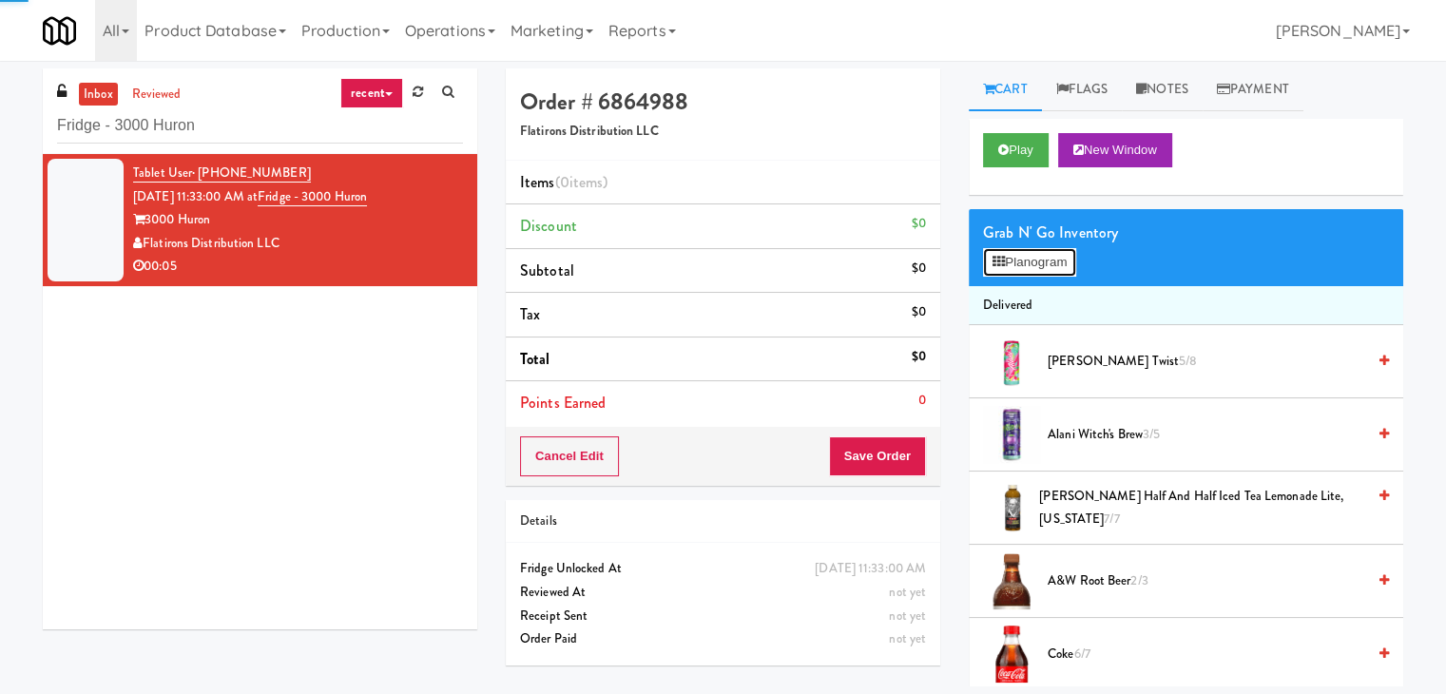
click at [1016, 261] on button "Planogram" at bounding box center [1029, 262] width 93 height 29
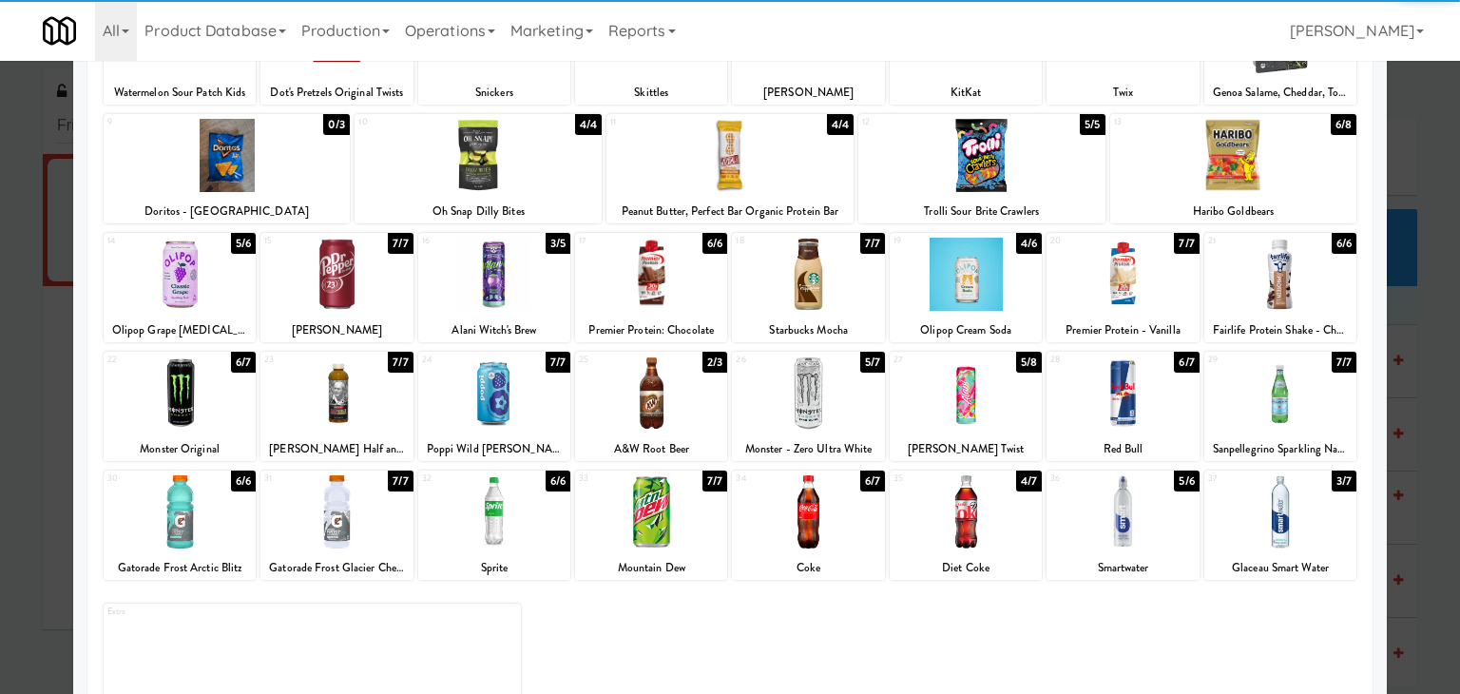
drag, startPoint x: 799, startPoint y: 400, endPoint x: 864, endPoint y: 404, distance: 65.7
click at [799, 400] on div at bounding box center [808, 393] width 152 height 73
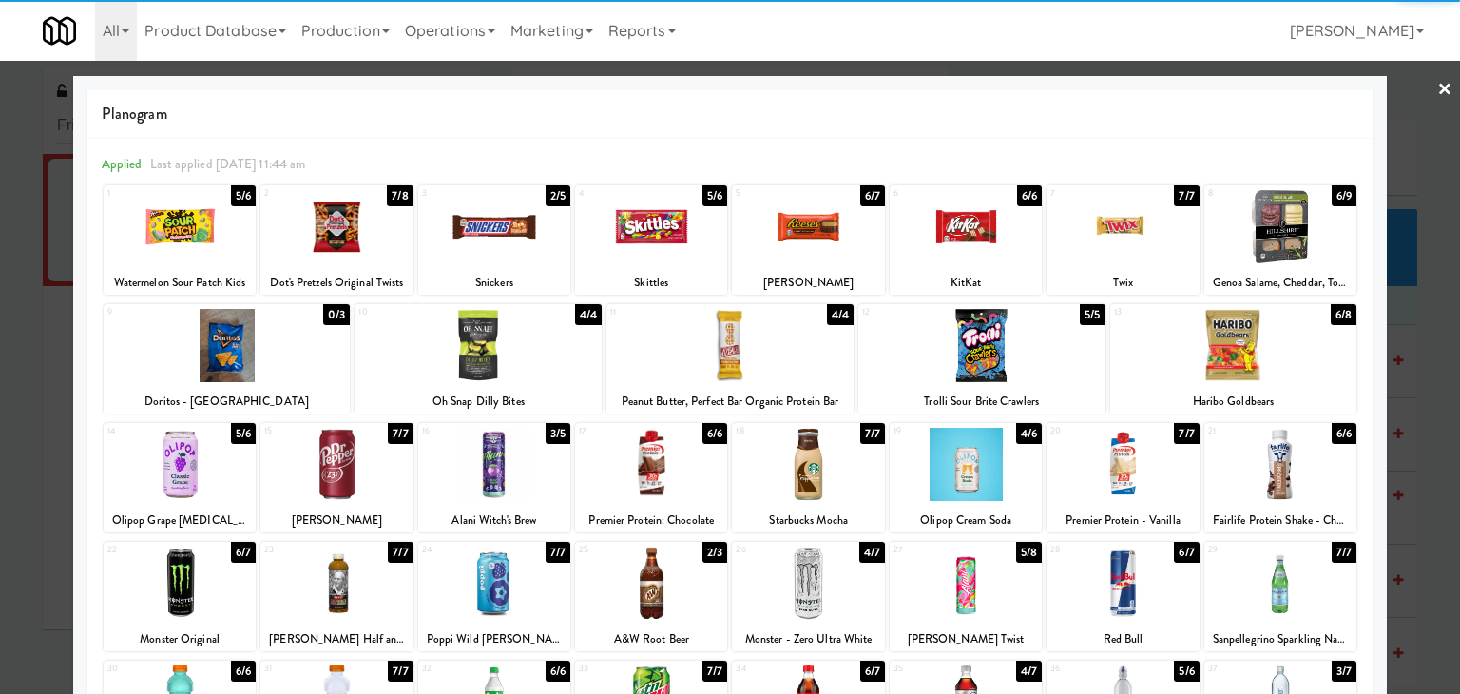
click at [1438, 91] on link "×" at bounding box center [1445, 90] width 15 height 59
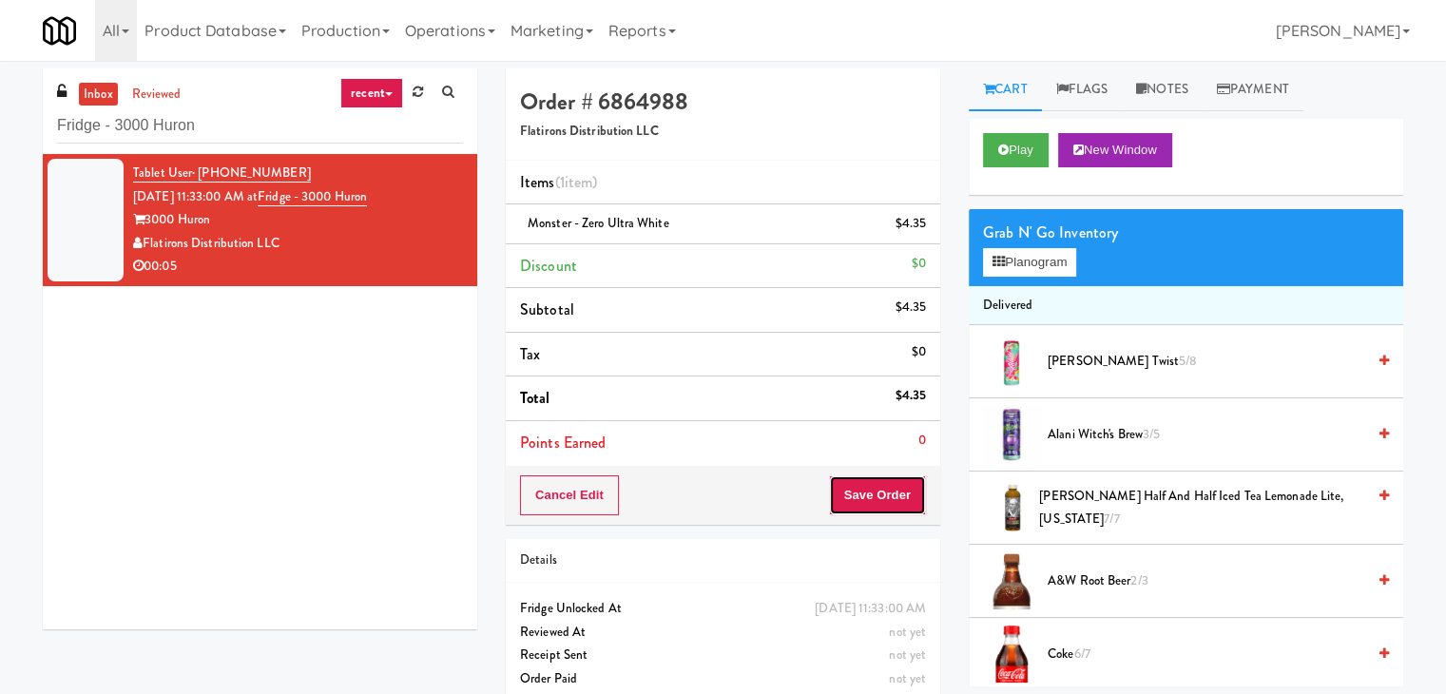
click at [870, 503] on button "Save Order" at bounding box center [877, 495] width 97 height 40
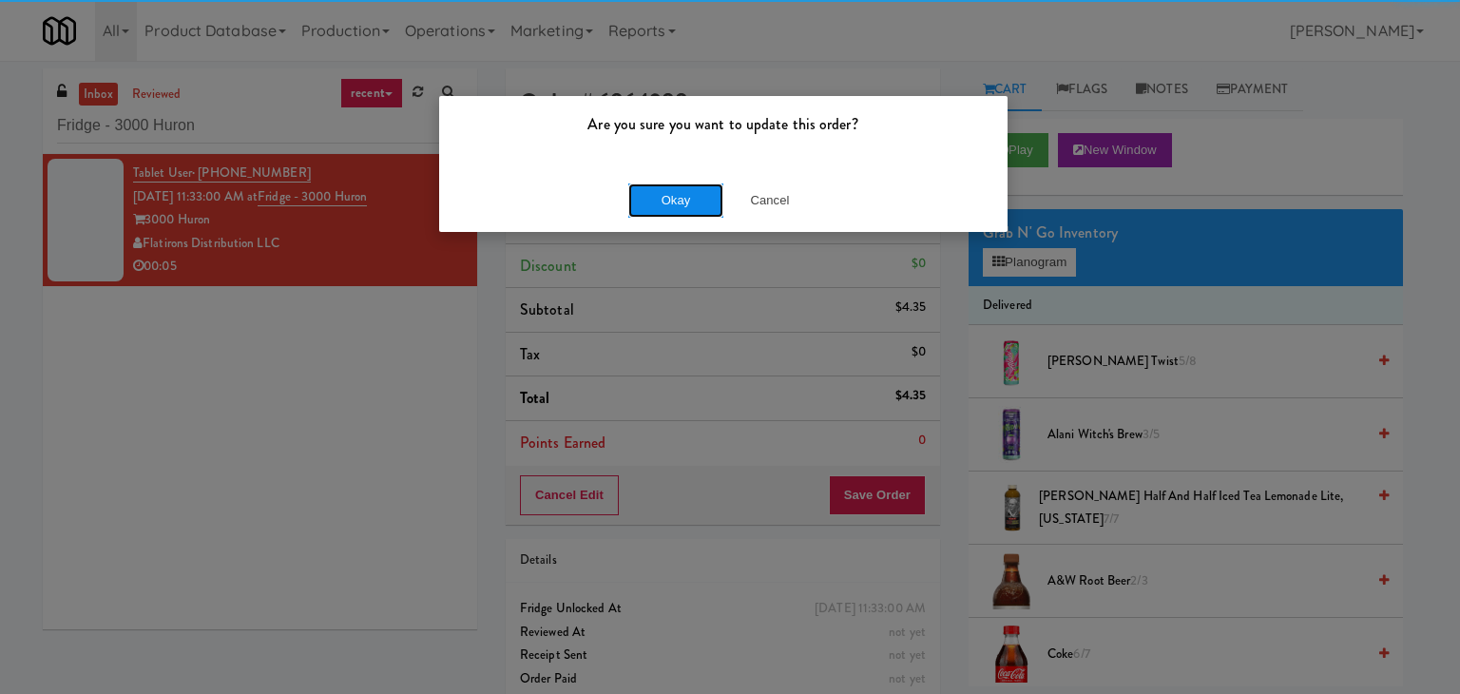
click at [692, 205] on button "Okay" at bounding box center [675, 200] width 95 height 34
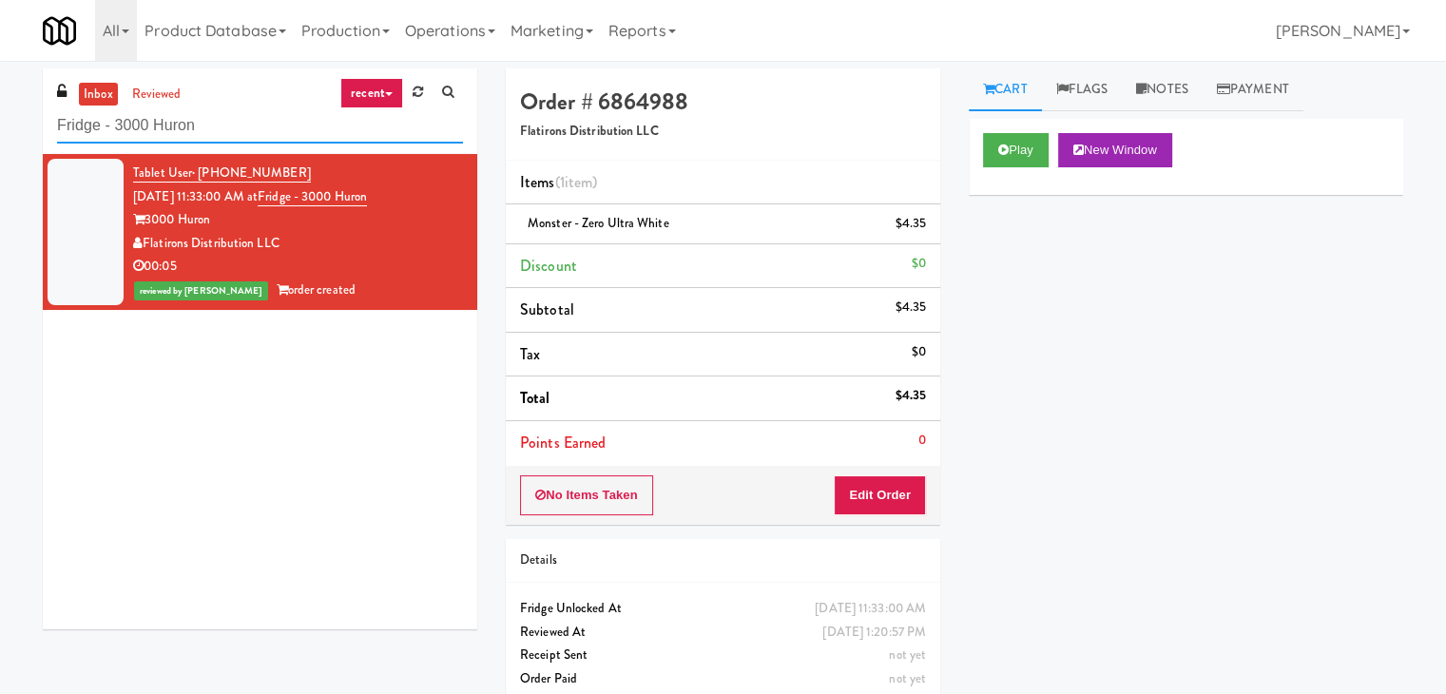
click at [262, 108] on input "Fridge - 3000 Huron" at bounding box center [260, 125] width 406 height 35
click at [261, 108] on input "Fridge - 3000 Huron" at bounding box center [260, 125] width 406 height 35
paste input "Michelin - Snack - Right"
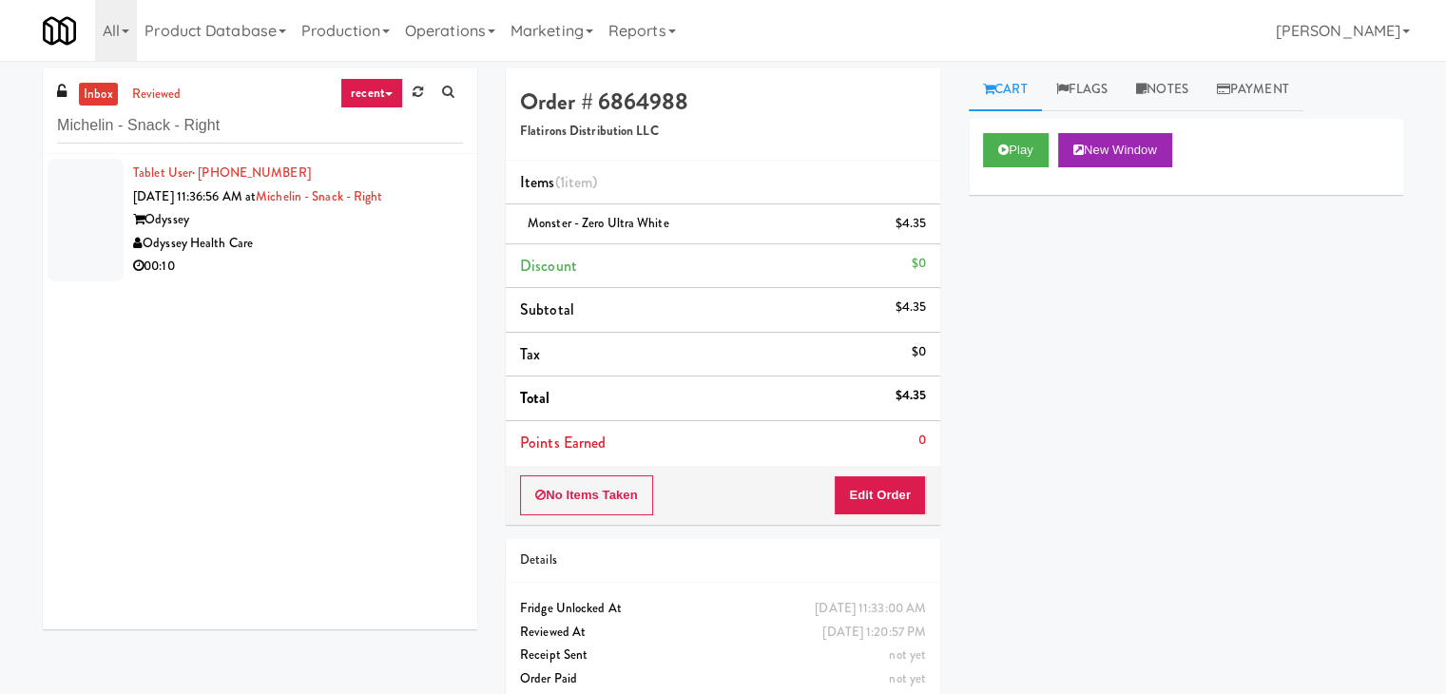
click at [421, 279] on li "Tablet User · (580) 276-7081 [DATE] 11:36:56 AM at Michelin - Snack - Right Ody…" at bounding box center [260, 220] width 435 height 132
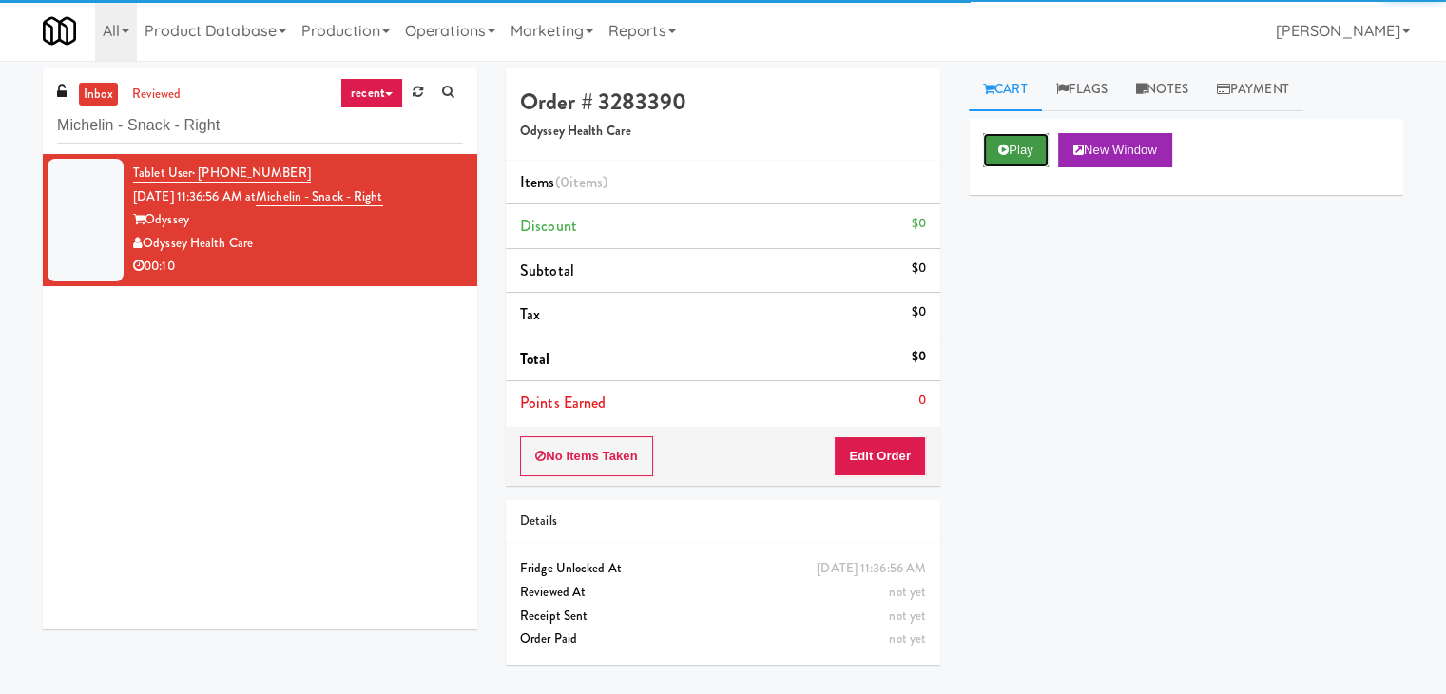
click at [1005, 147] on icon at bounding box center [1003, 150] width 10 height 12
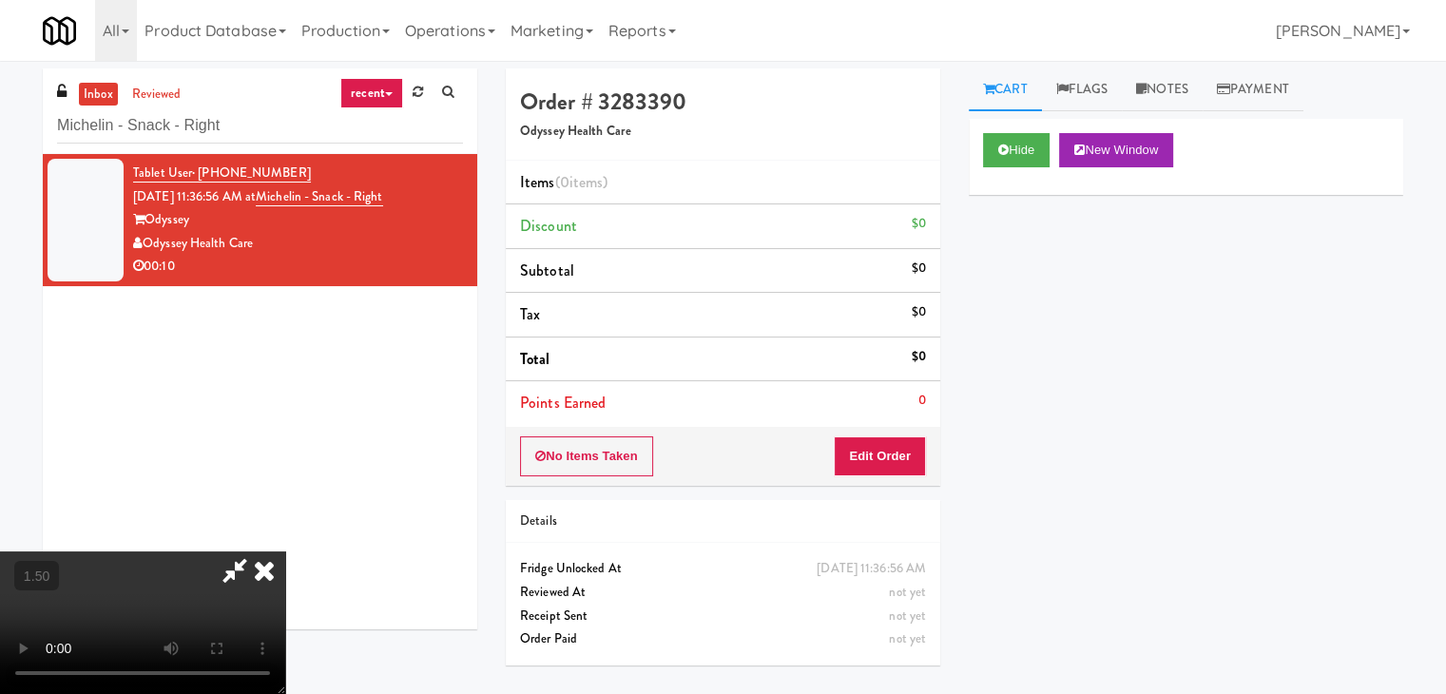
click at [285, 551] on video at bounding box center [142, 622] width 285 height 143
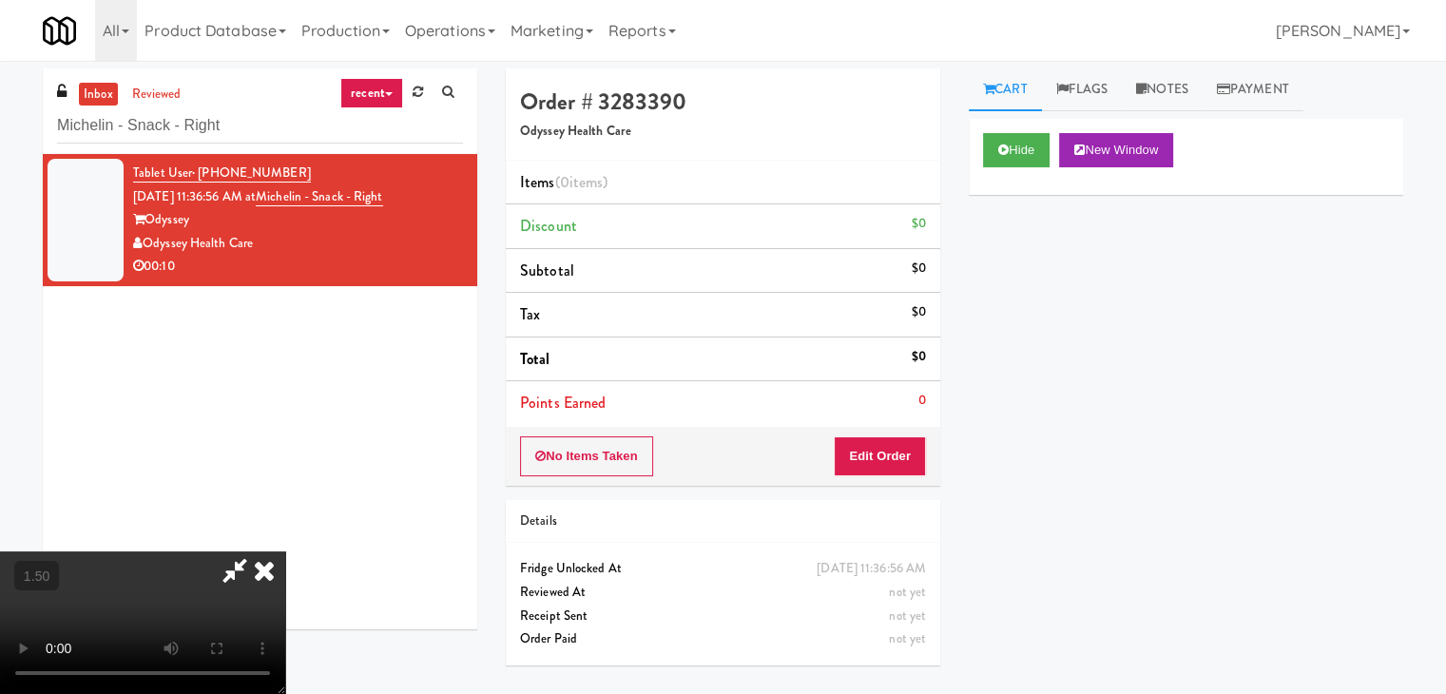
click at [285, 551] on video at bounding box center [142, 622] width 285 height 143
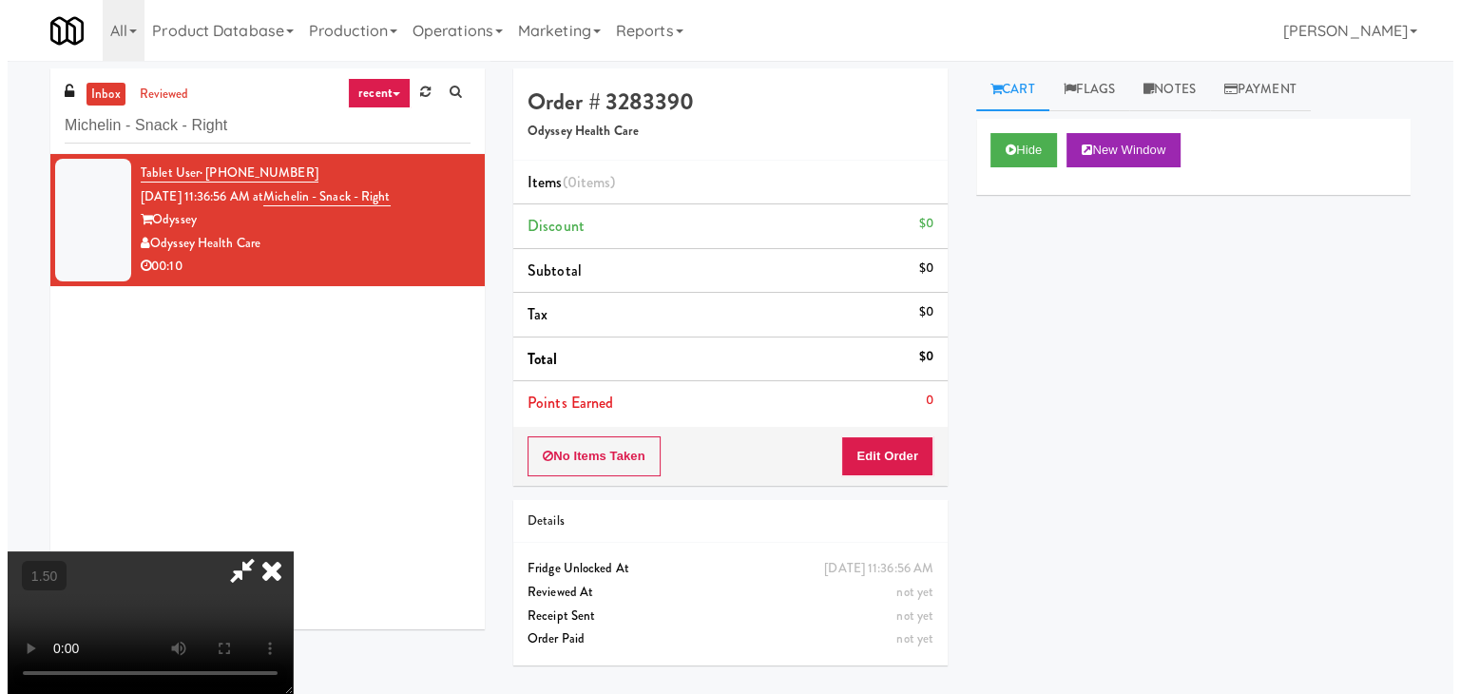
scroll to position [0, 0]
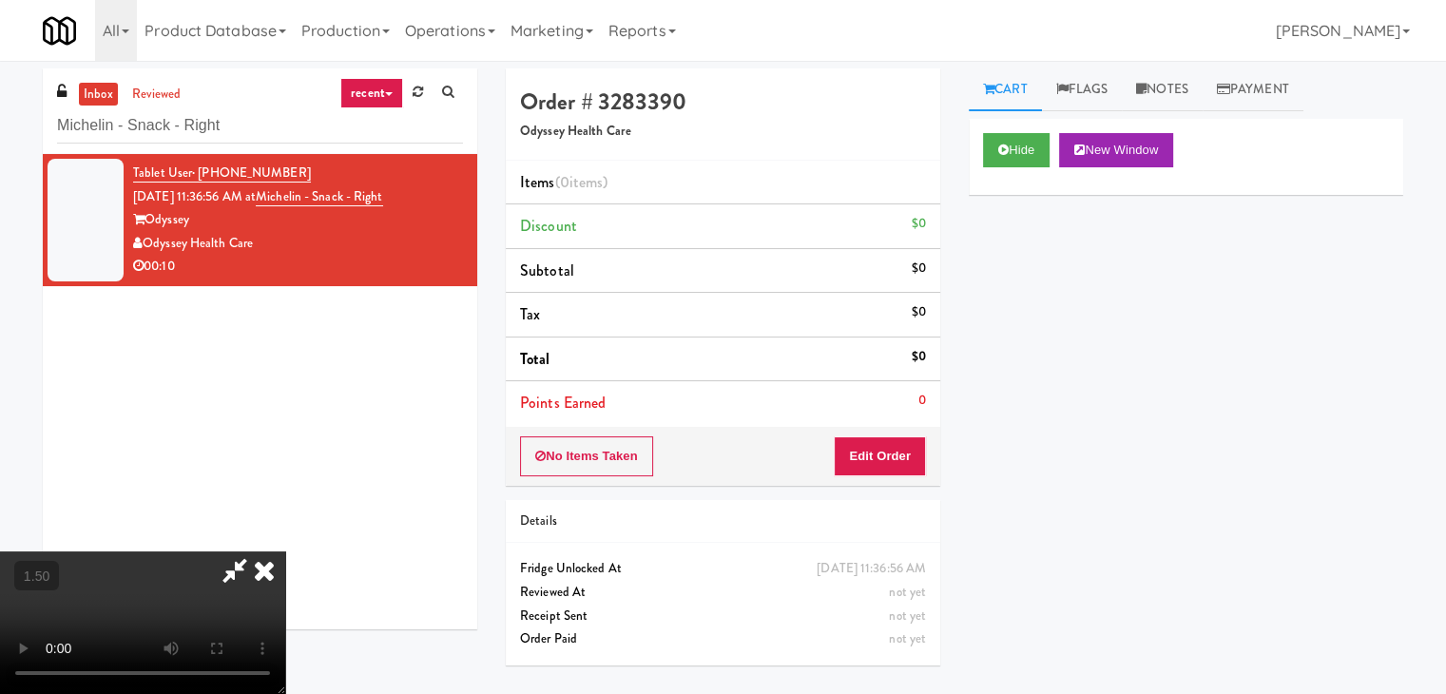
drag, startPoint x: 830, startPoint y: 84, endPoint x: 874, endPoint y: 286, distance: 207.2
click at [285, 551] on icon at bounding box center [264, 570] width 42 height 38
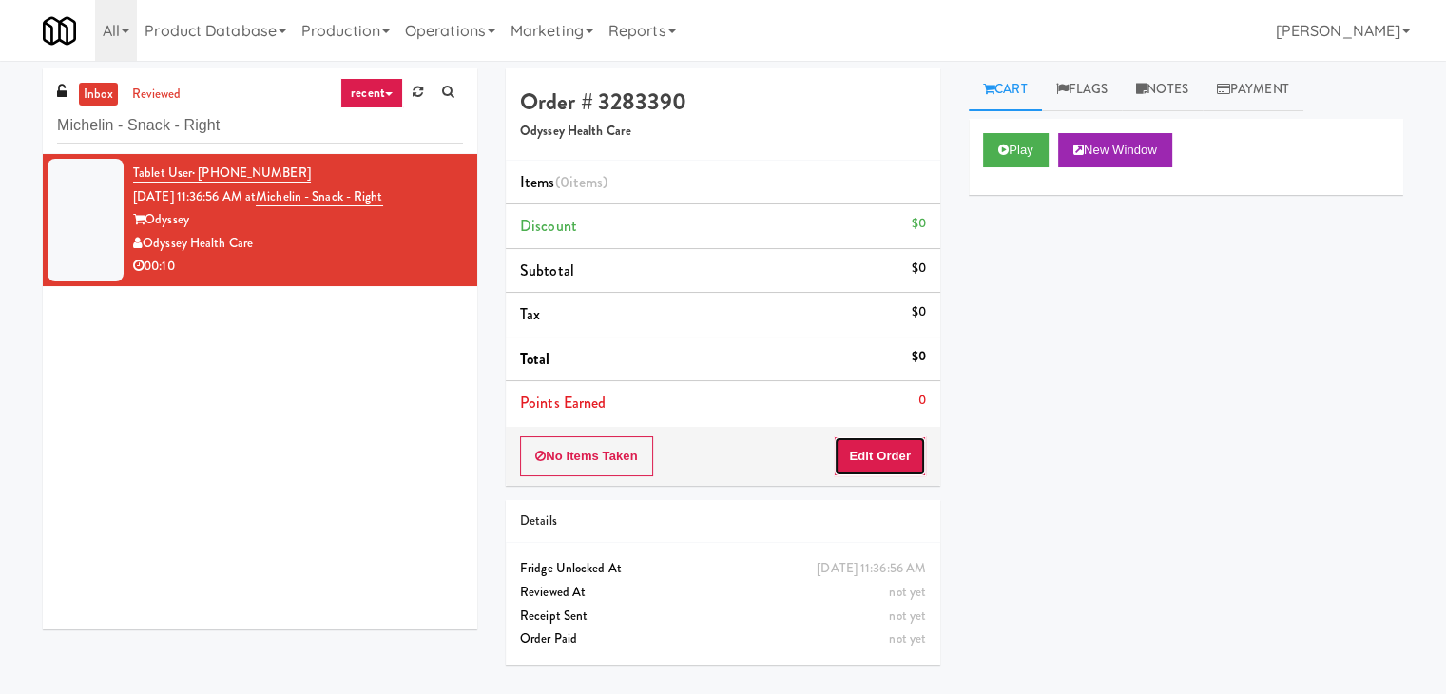
drag, startPoint x: 902, startPoint y: 459, endPoint x: 950, endPoint y: 399, distance: 76.5
click at [902, 458] on button "Edit Order" at bounding box center [880, 456] width 92 height 40
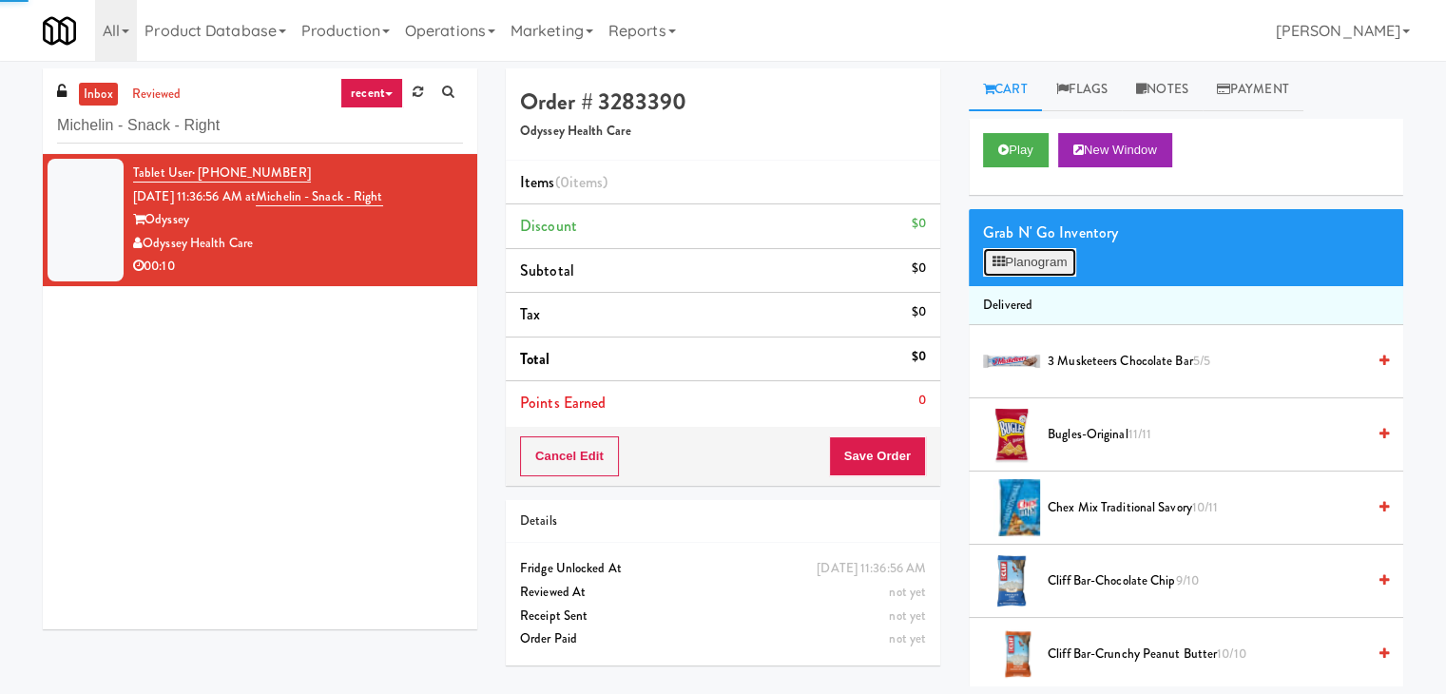
click at [1034, 258] on button "Planogram" at bounding box center [1029, 262] width 93 height 29
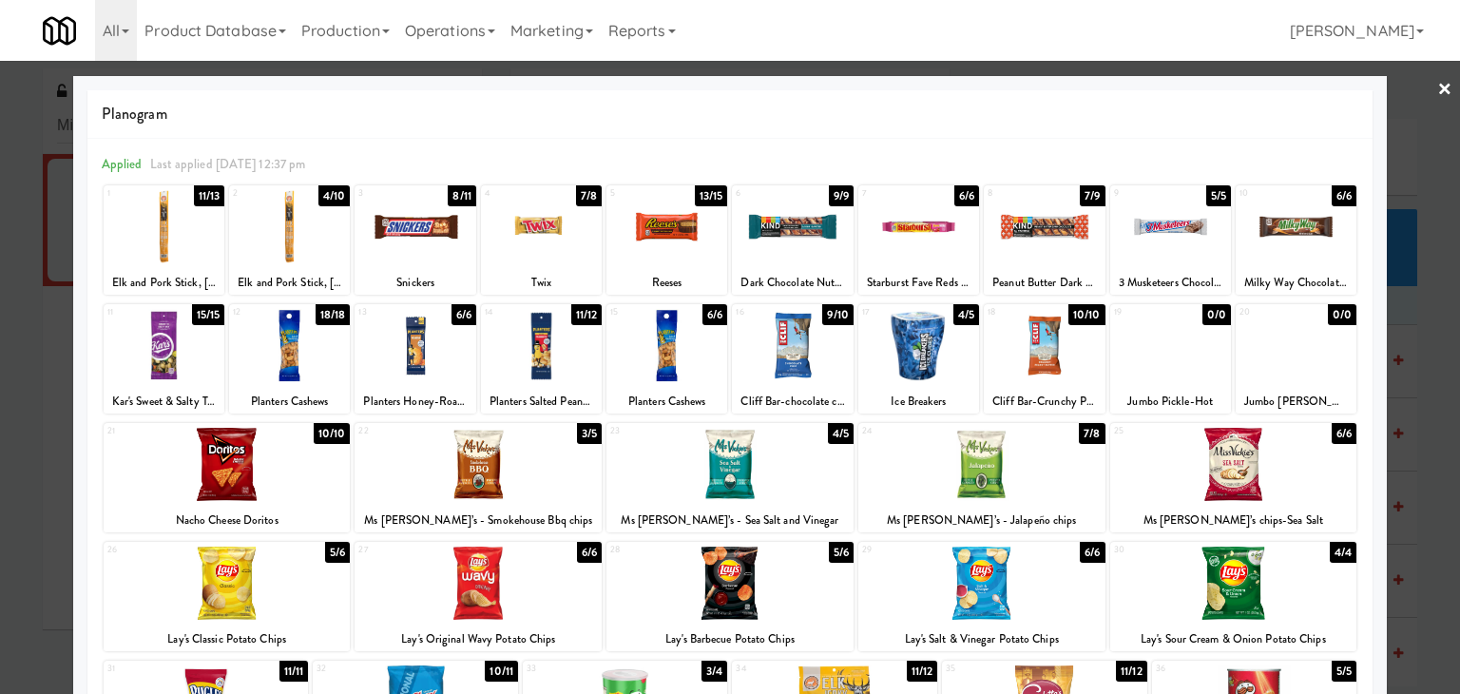
click at [657, 234] on div at bounding box center [667, 226] width 121 height 73
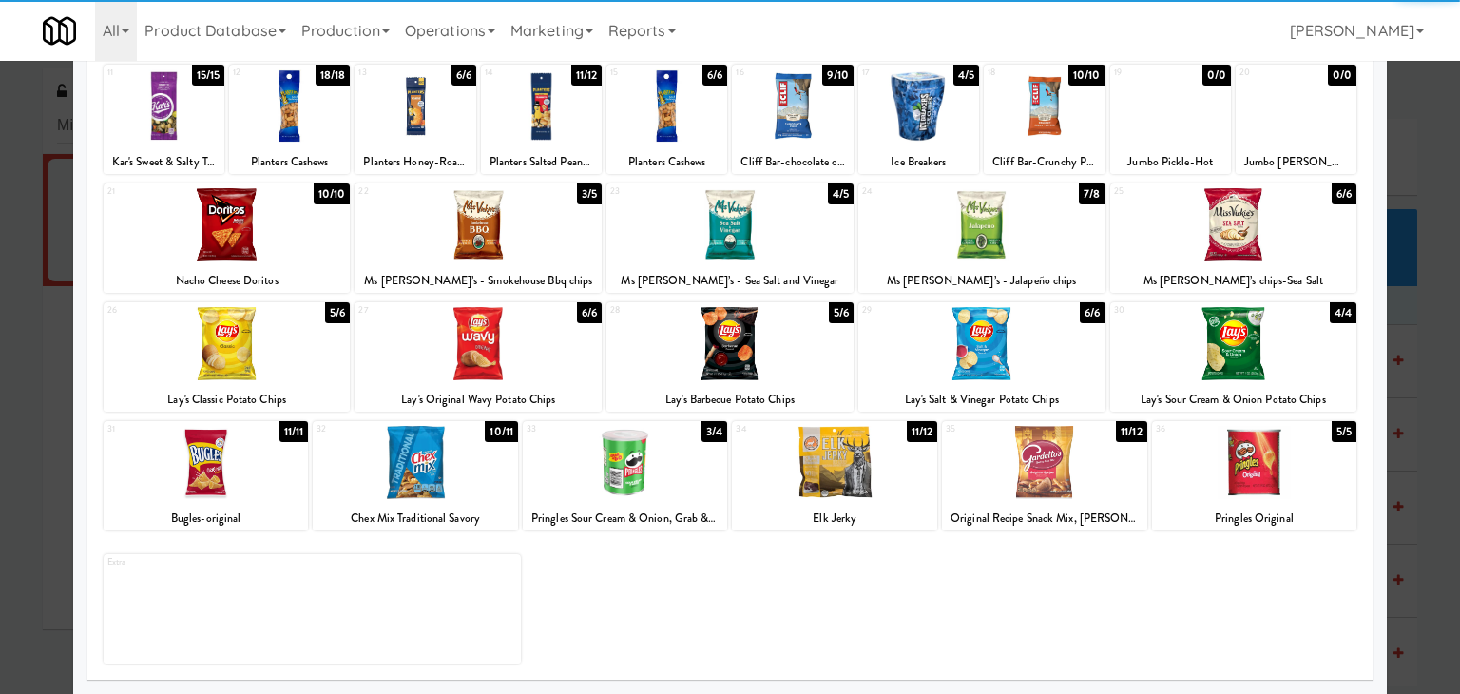
click at [762, 346] on div at bounding box center [730, 343] width 247 height 73
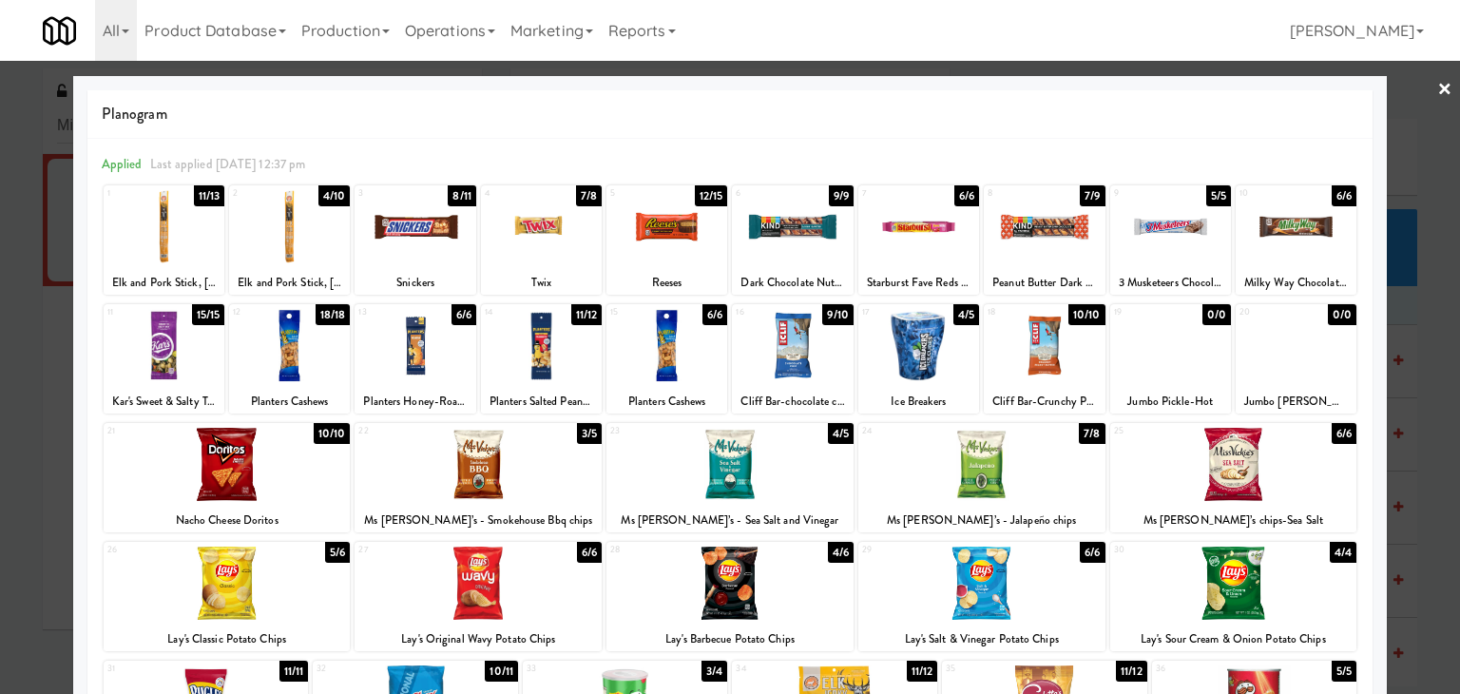
click at [1438, 82] on link "×" at bounding box center [1445, 90] width 15 height 59
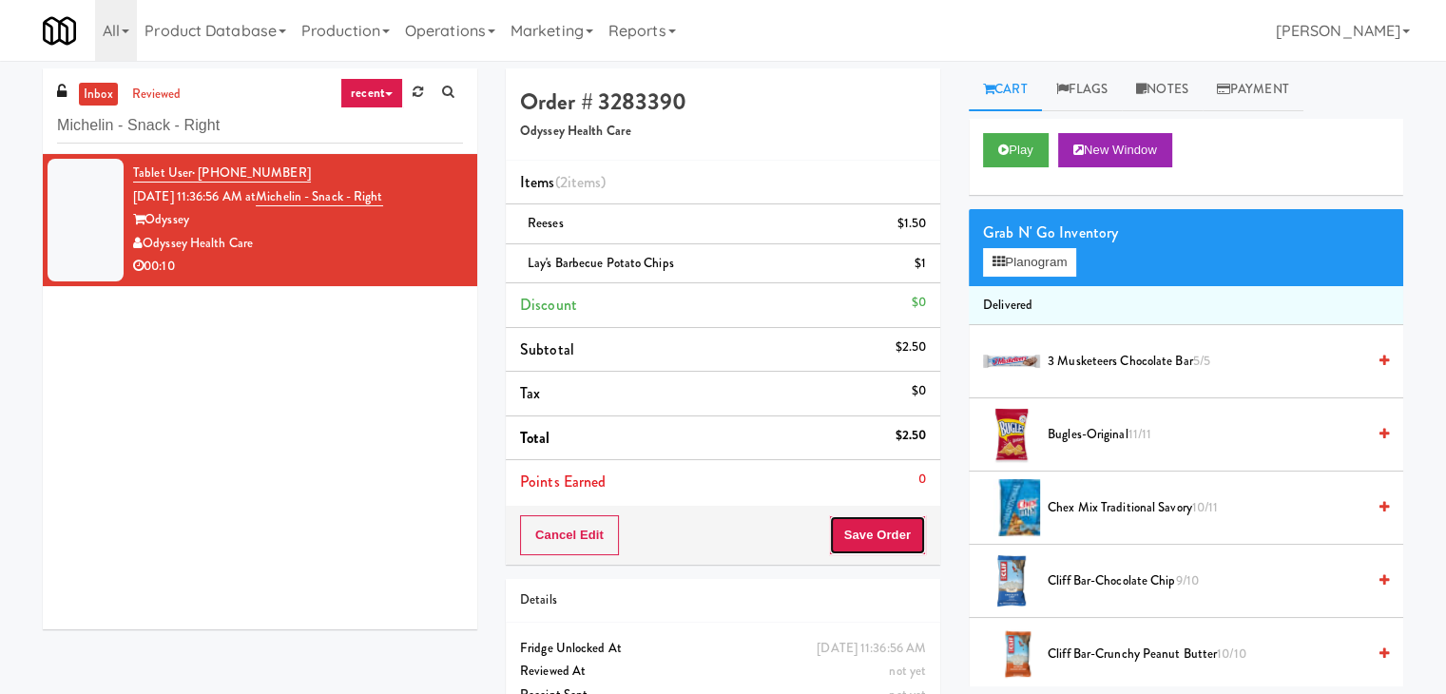
click at [893, 532] on button "Save Order" at bounding box center [877, 535] width 97 height 40
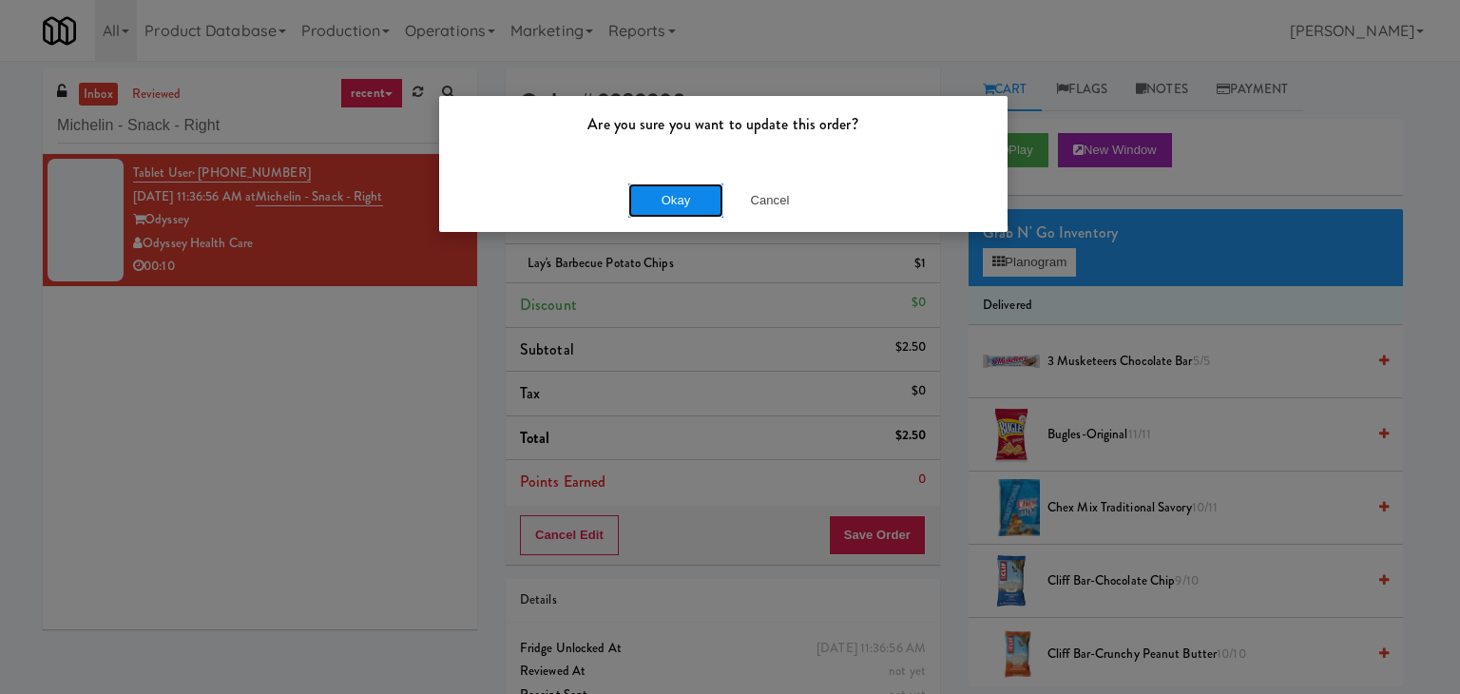
click at [653, 198] on button "Okay" at bounding box center [675, 200] width 95 height 34
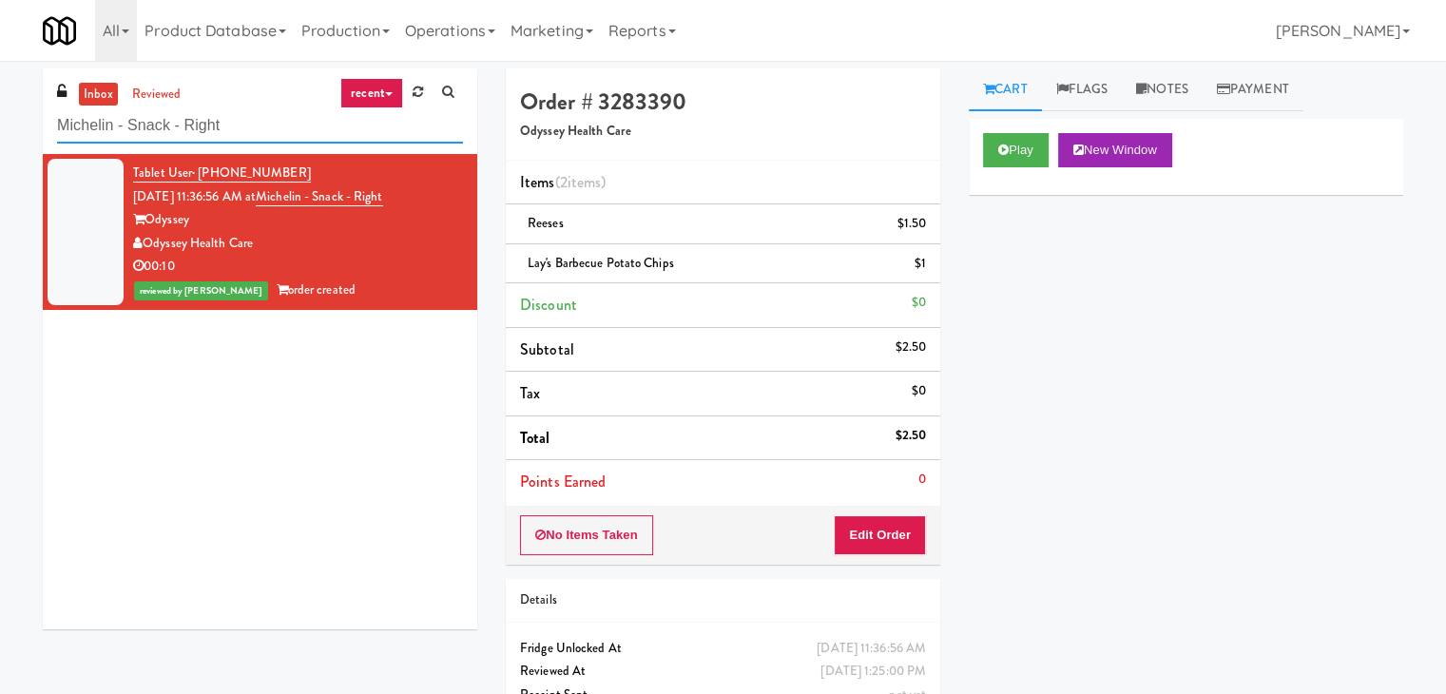
click at [232, 137] on input "Michelin - Snack - Right" at bounding box center [260, 125] width 406 height 35
paste input "[PERSON_NAME][GEOGRAPHIC_DATA] - [GEOGRAPHIC_DATA]"
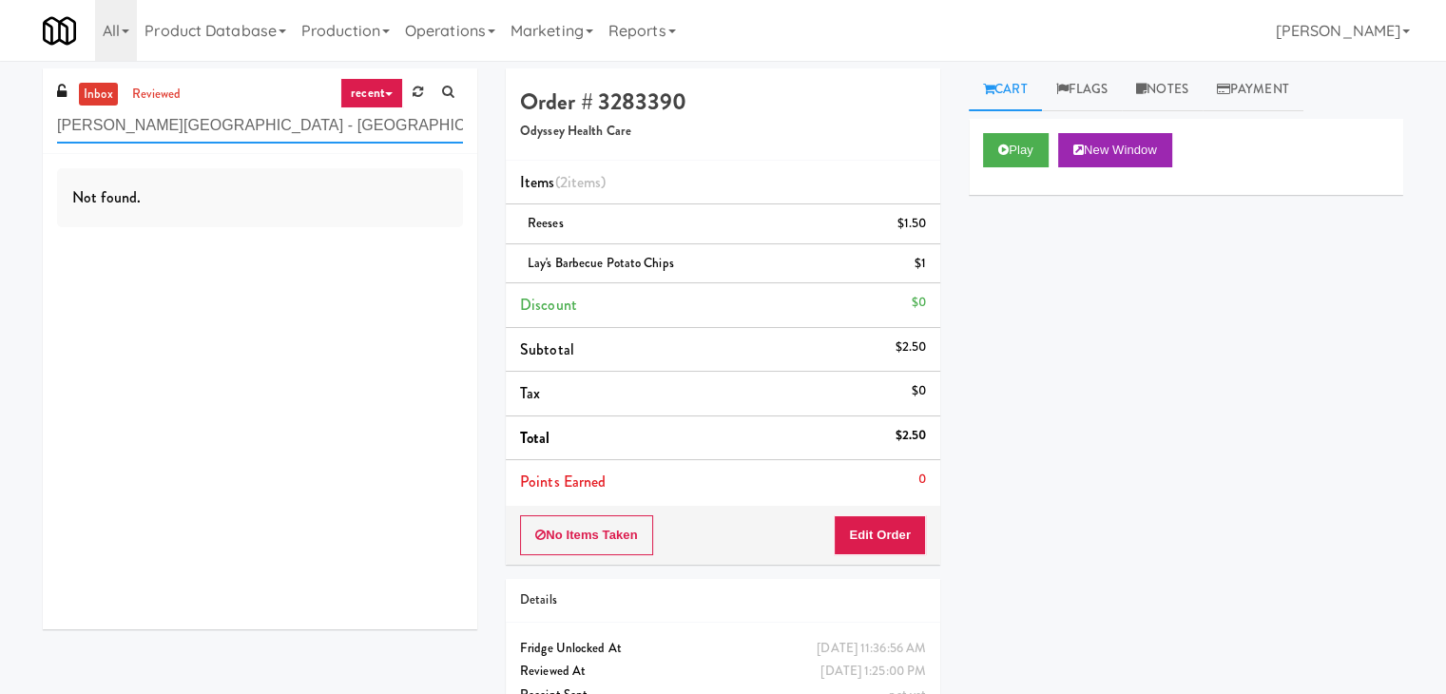
drag, startPoint x: 316, startPoint y: 125, endPoint x: 174, endPoint y: 128, distance: 141.7
click at [174, 128] on input "[PERSON_NAME][GEOGRAPHIC_DATA] - [GEOGRAPHIC_DATA]" at bounding box center [260, 125] width 406 height 35
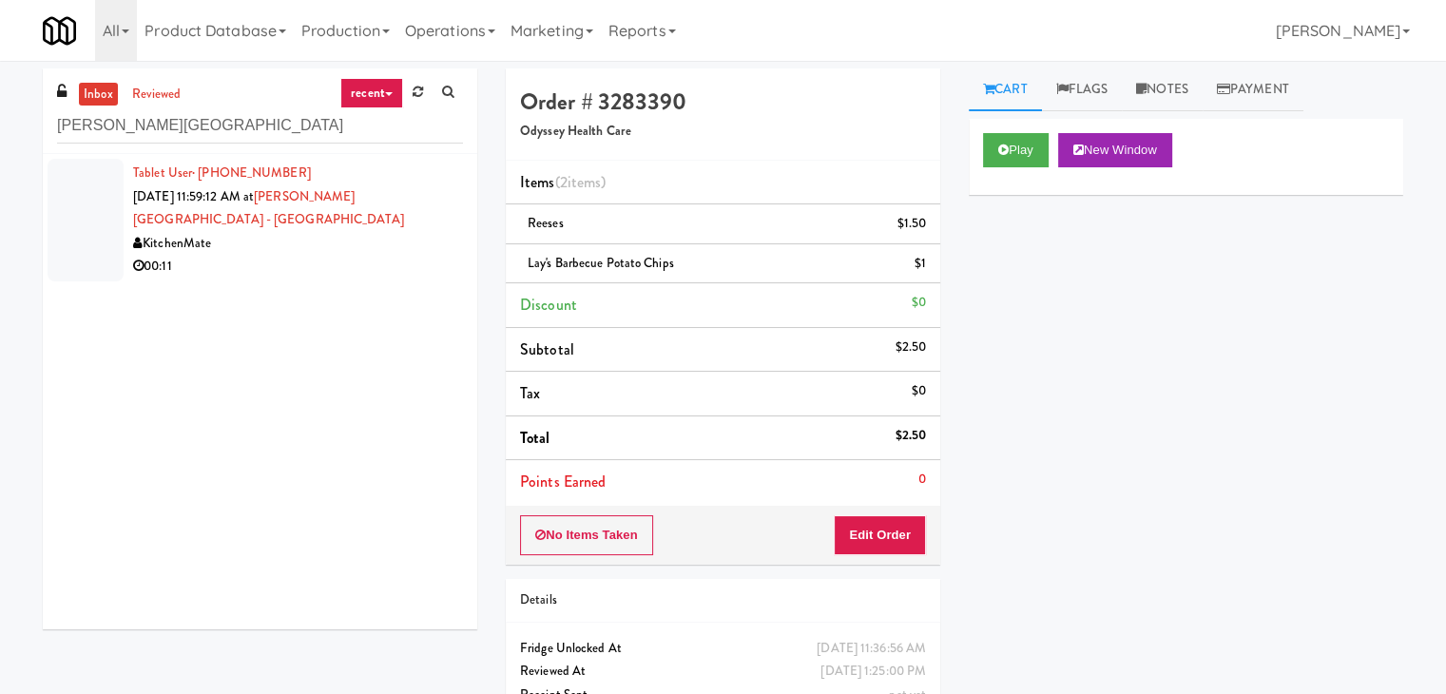
drag, startPoint x: 384, startPoint y: 267, endPoint x: 377, endPoint y: 256, distance: 13.2
click at [383, 267] on div "00:11" at bounding box center [298, 267] width 330 height 24
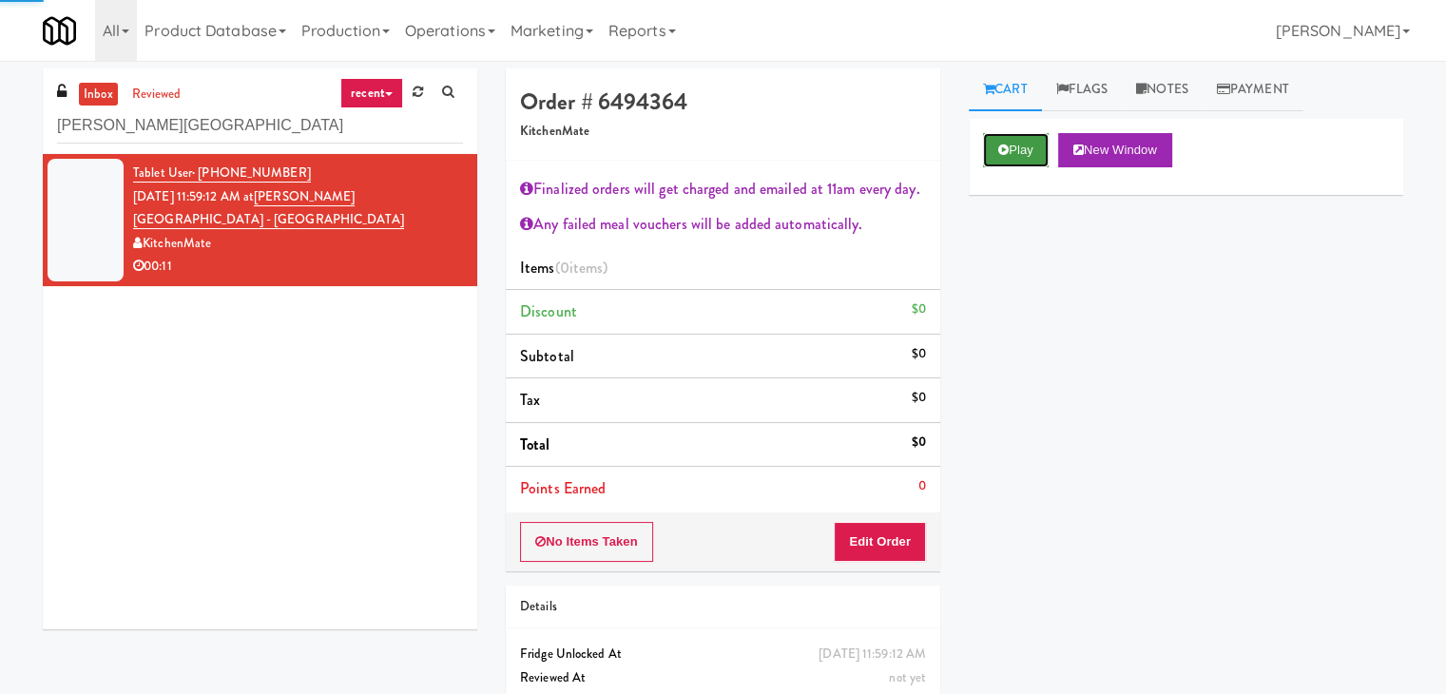
click at [1010, 150] on button "Play" at bounding box center [1016, 150] width 66 height 34
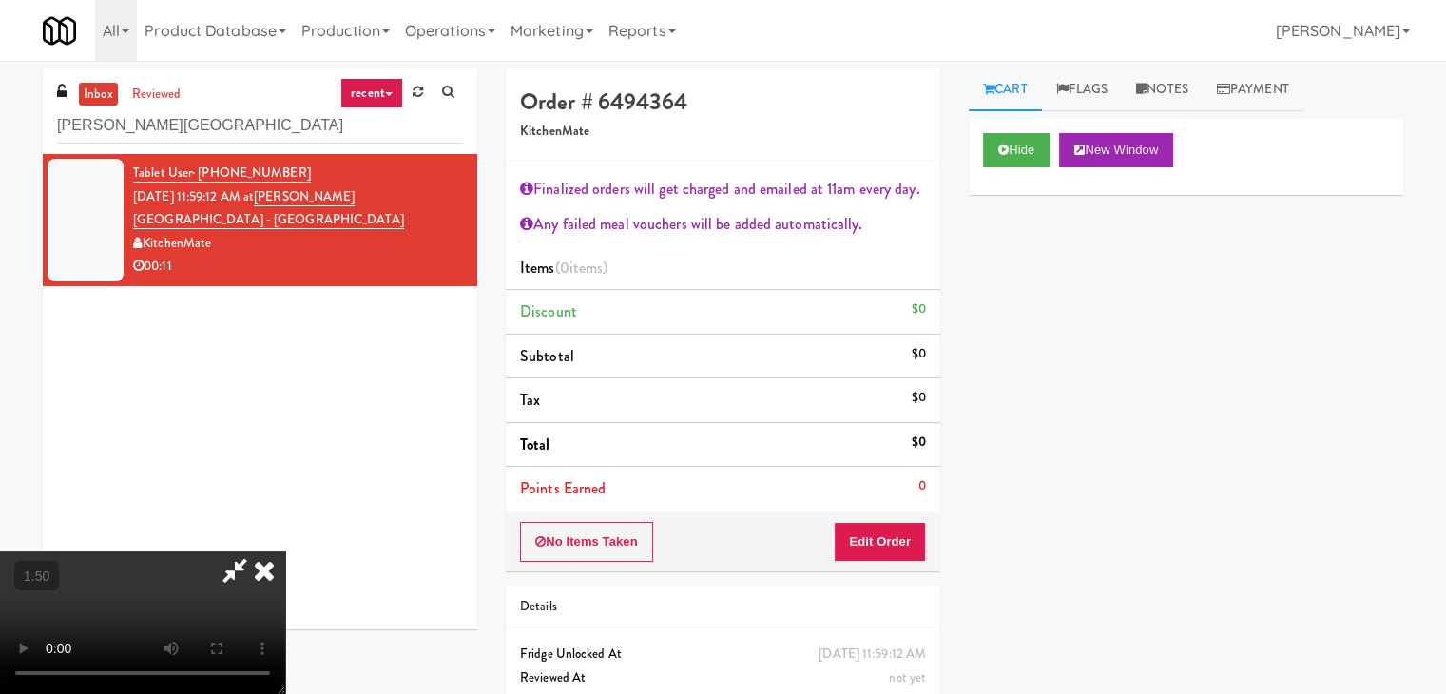
click at [285, 551] on video at bounding box center [142, 622] width 285 height 143
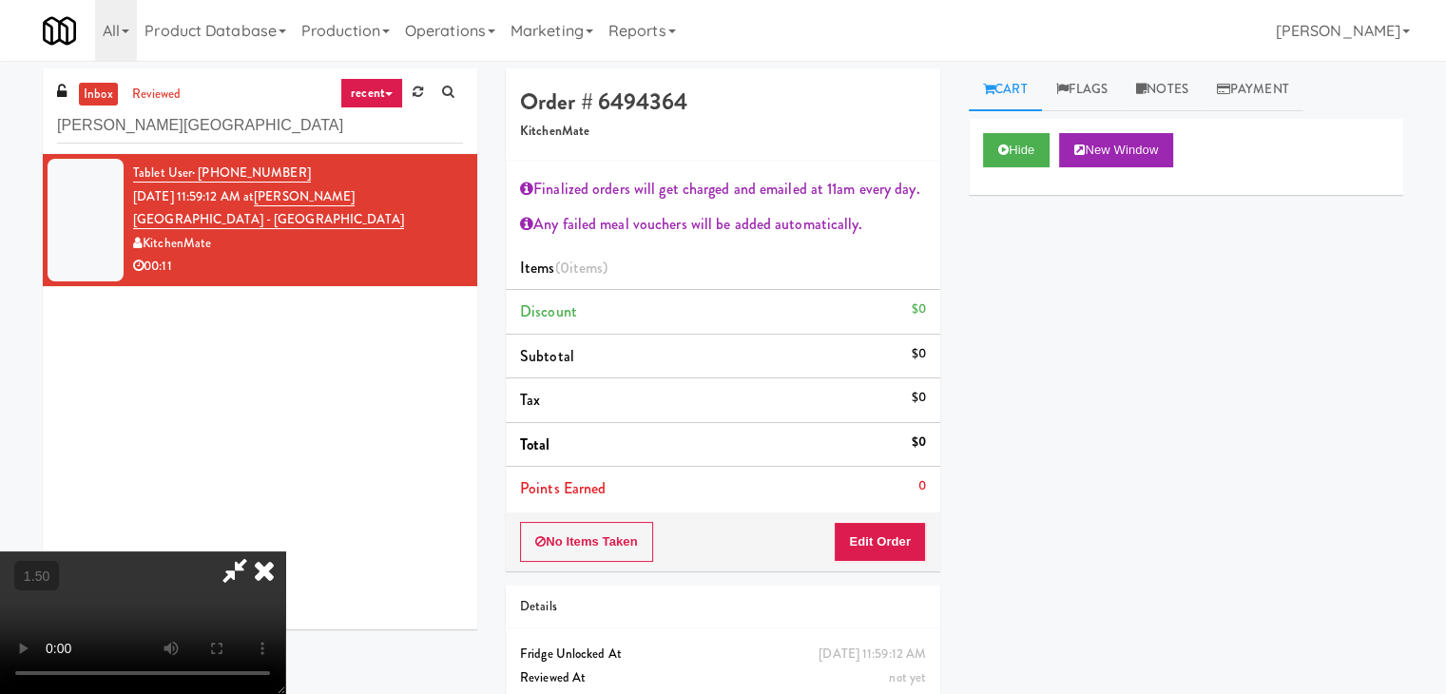
click at [285, 551] on video at bounding box center [142, 622] width 285 height 143
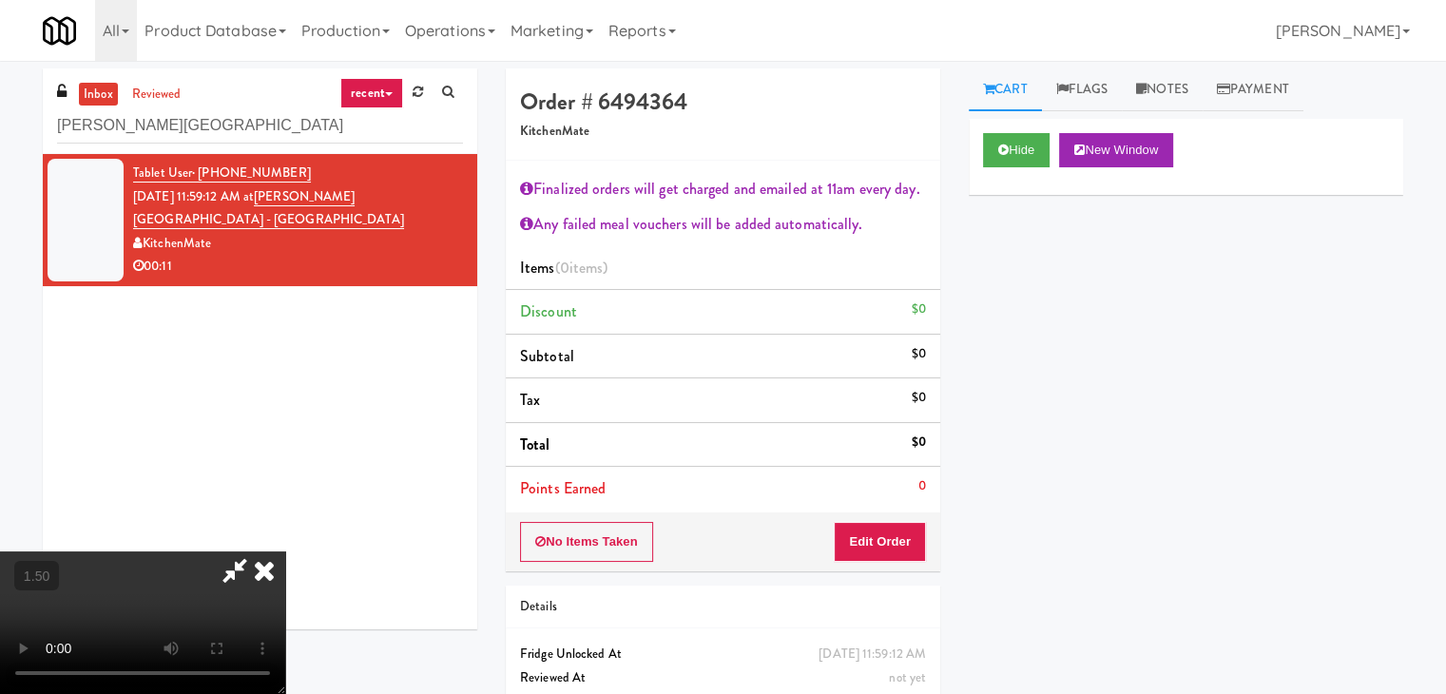
click at [285, 551] on video at bounding box center [142, 622] width 285 height 143
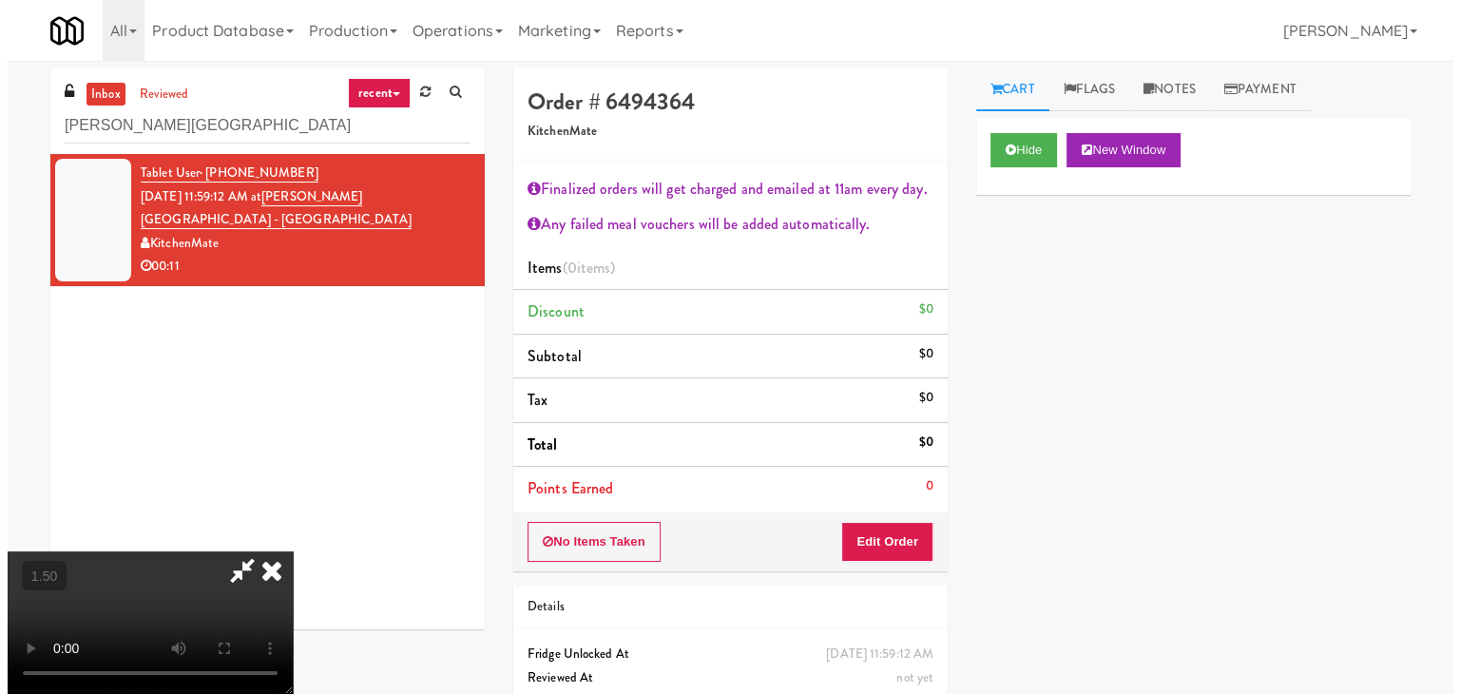
scroll to position [0, 0]
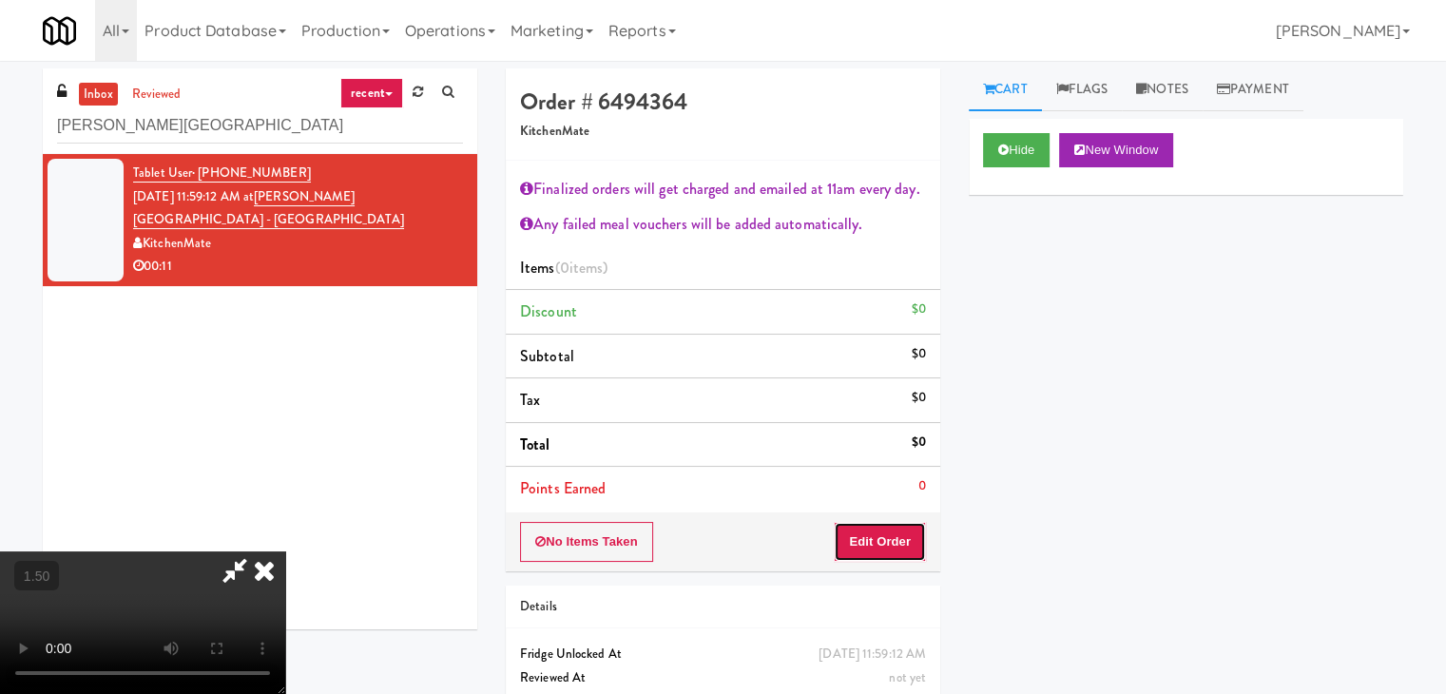
click at [890, 542] on button "Edit Order" at bounding box center [880, 542] width 92 height 40
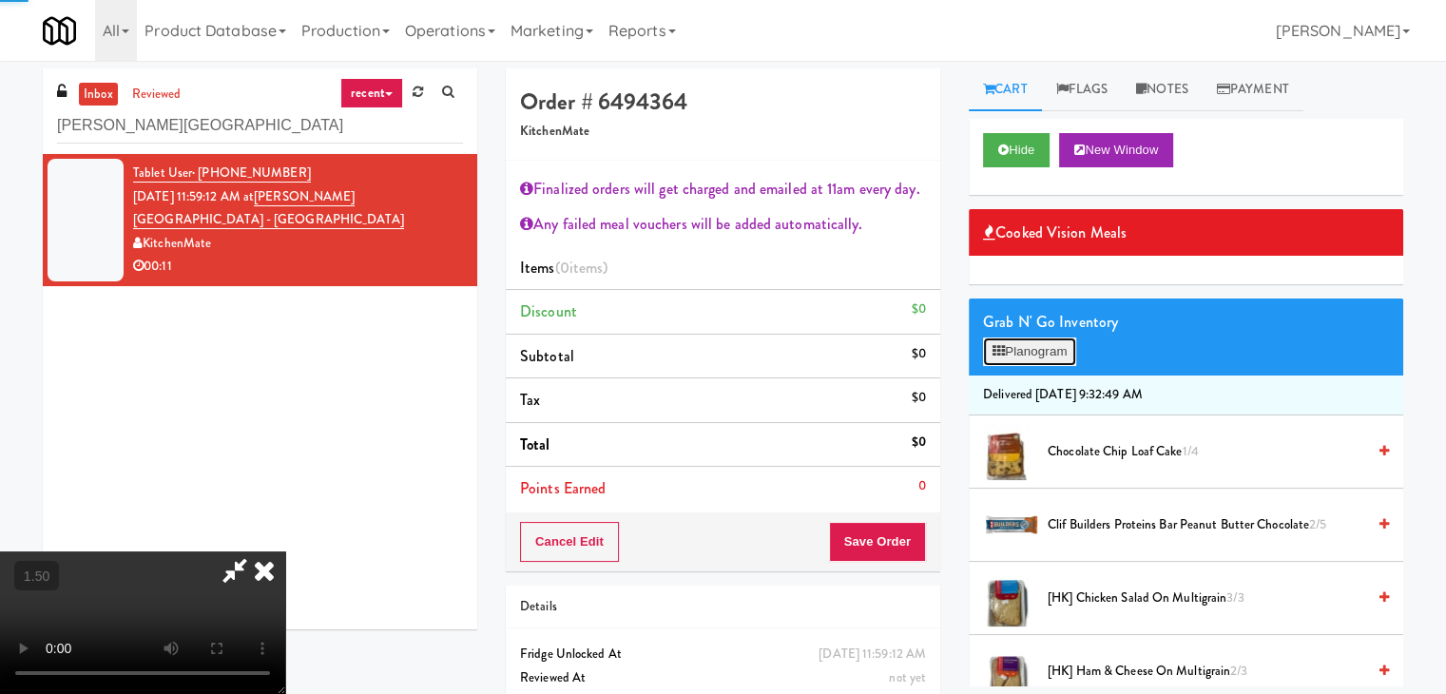
click at [1038, 338] on button "Planogram" at bounding box center [1029, 352] width 93 height 29
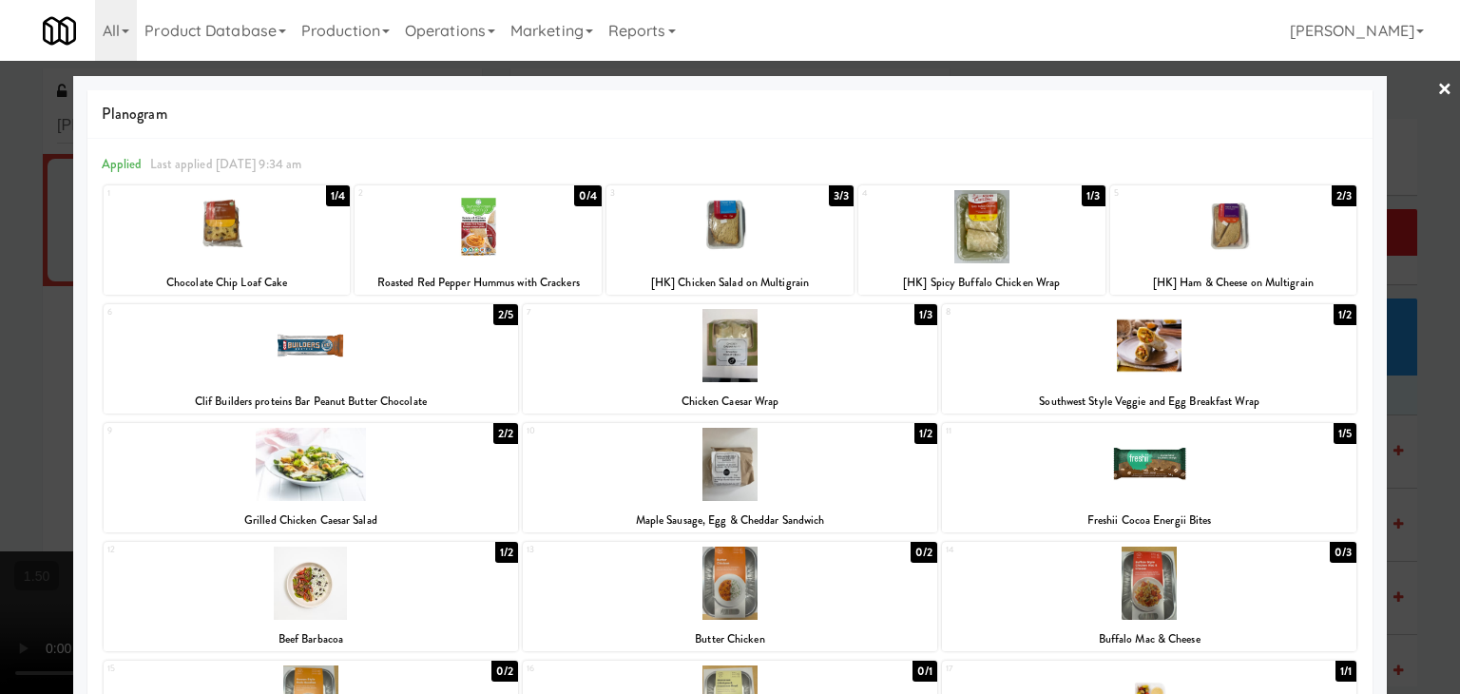
scroll to position [358, 0]
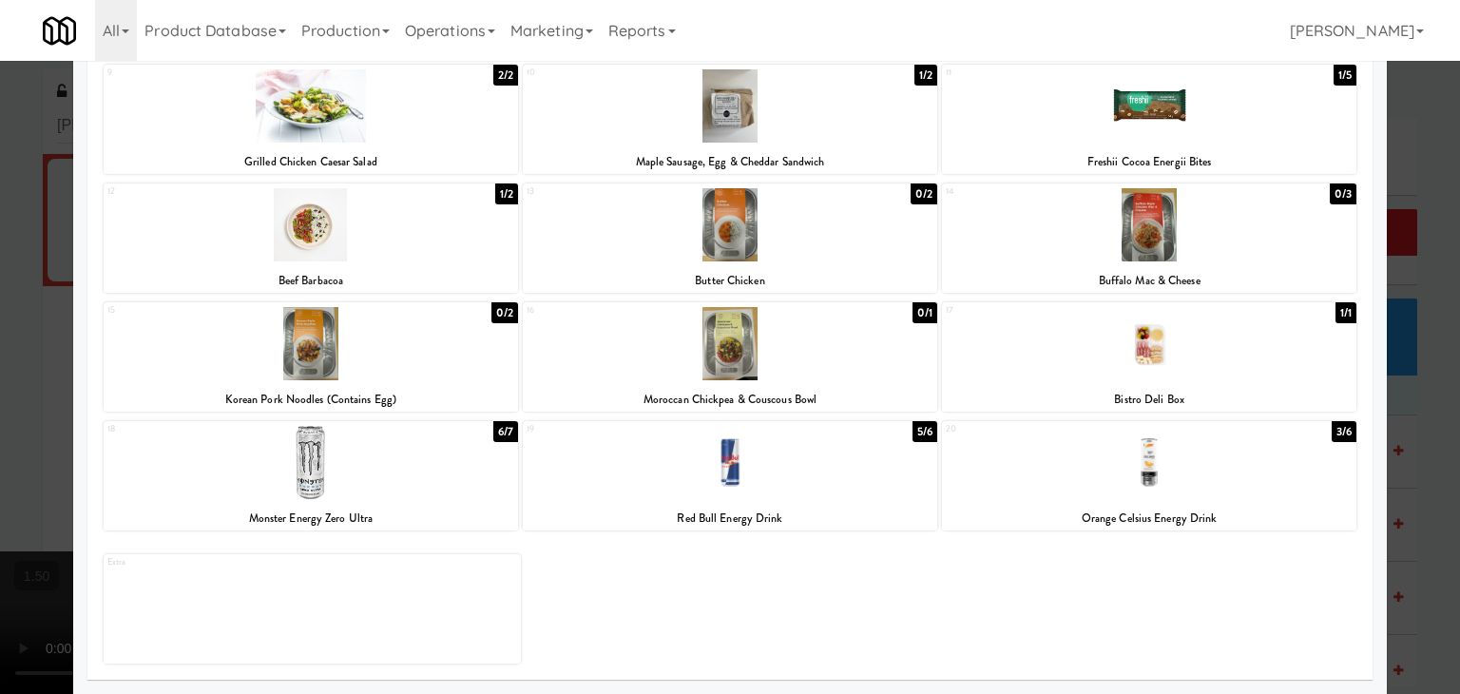
click at [1133, 476] on div at bounding box center [1149, 462] width 415 height 73
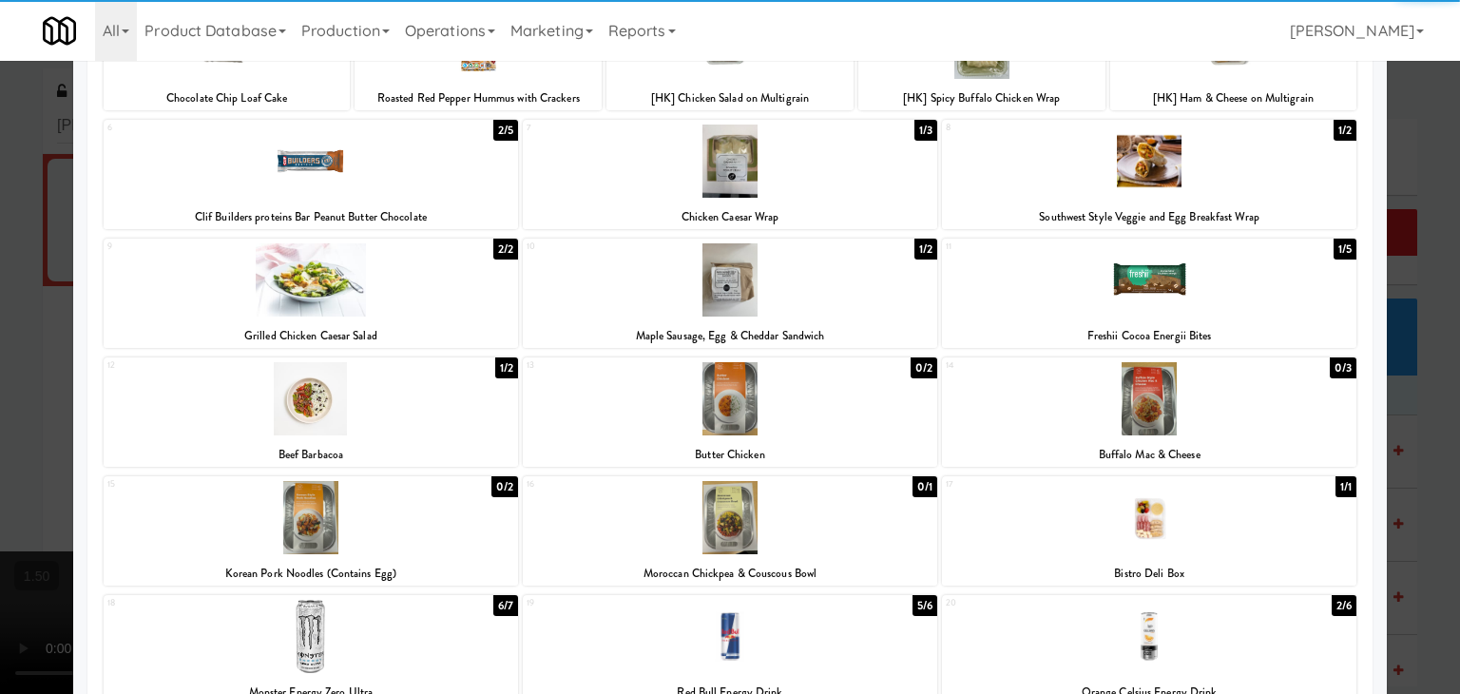
scroll to position [73, 0]
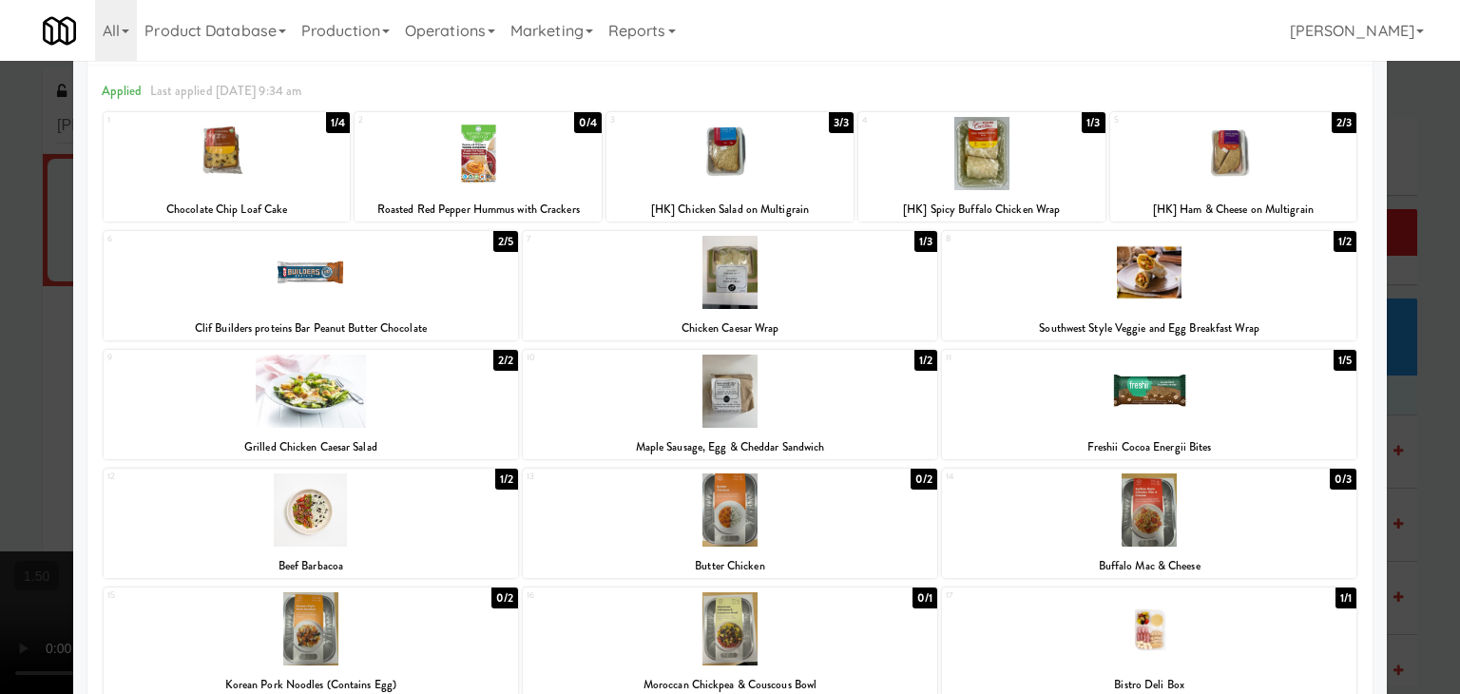
click at [438, 282] on div at bounding box center [311, 272] width 415 height 73
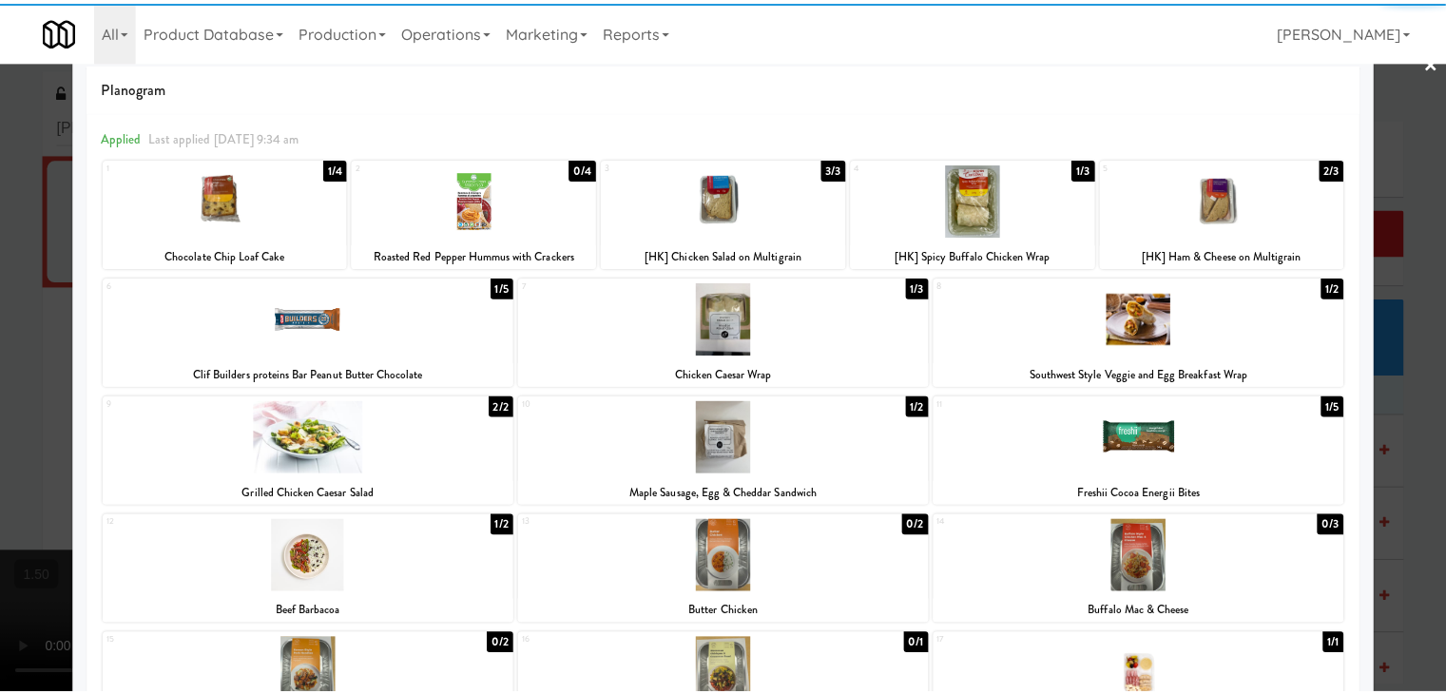
scroll to position [0, 0]
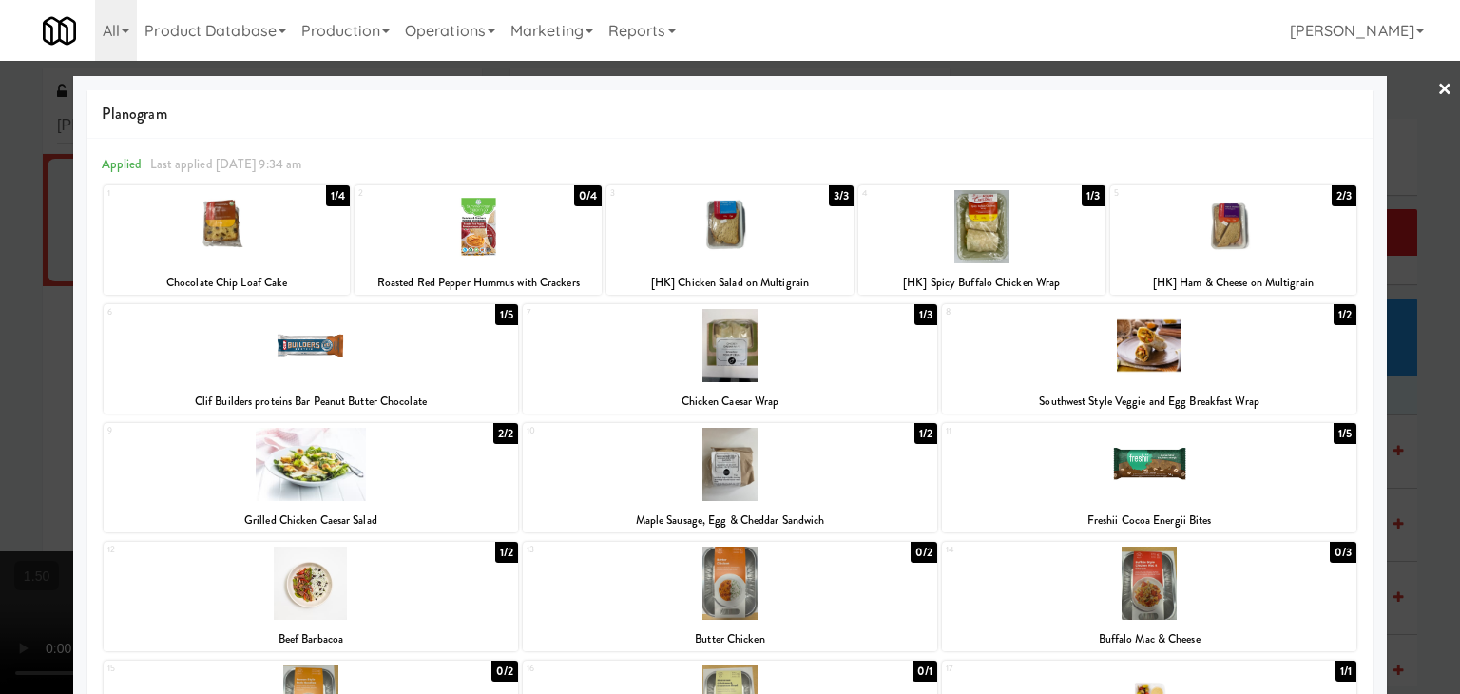
drag, startPoint x: 1432, startPoint y: 92, endPoint x: 1074, endPoint y: 151, distance: 362.3
click at [1438, 92] on link "×" at bounding box center [1445, 90] width 15 height 59
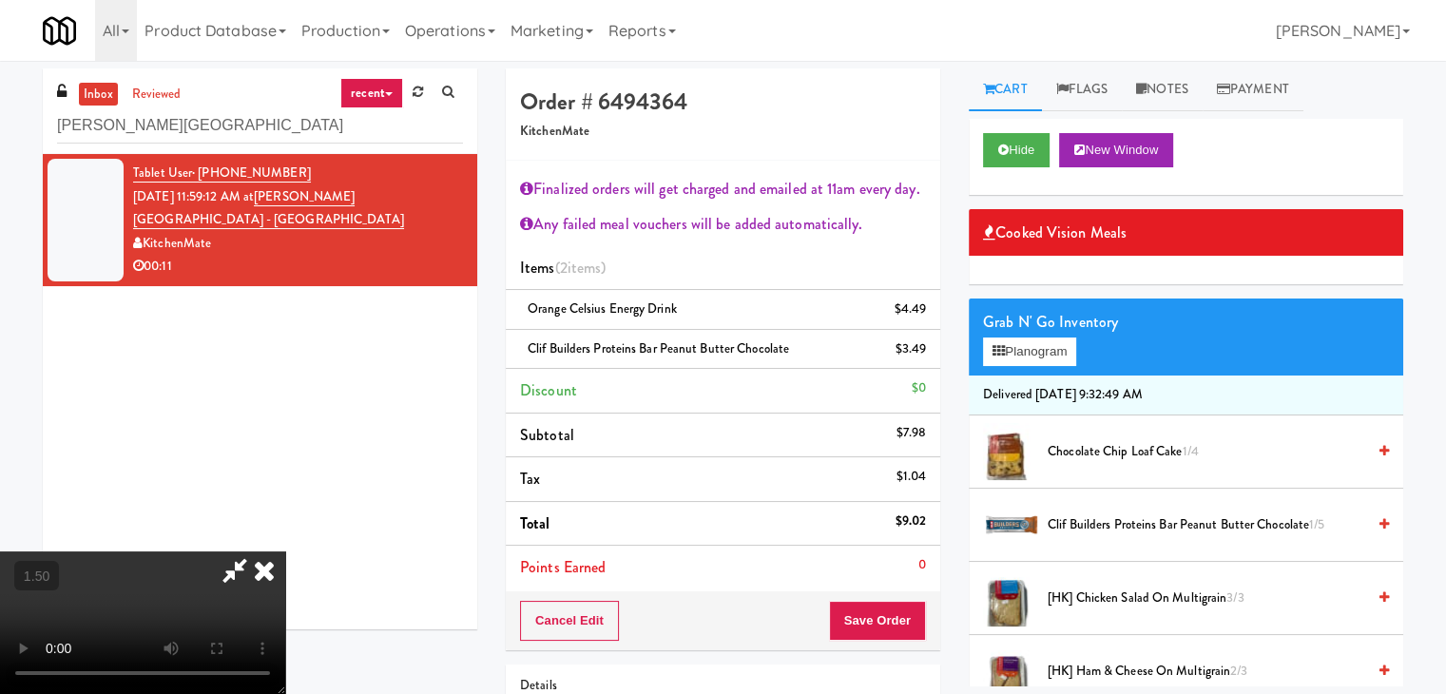
click at [285, 551] on icon at bounding box center [264, 570] width 42 height 38
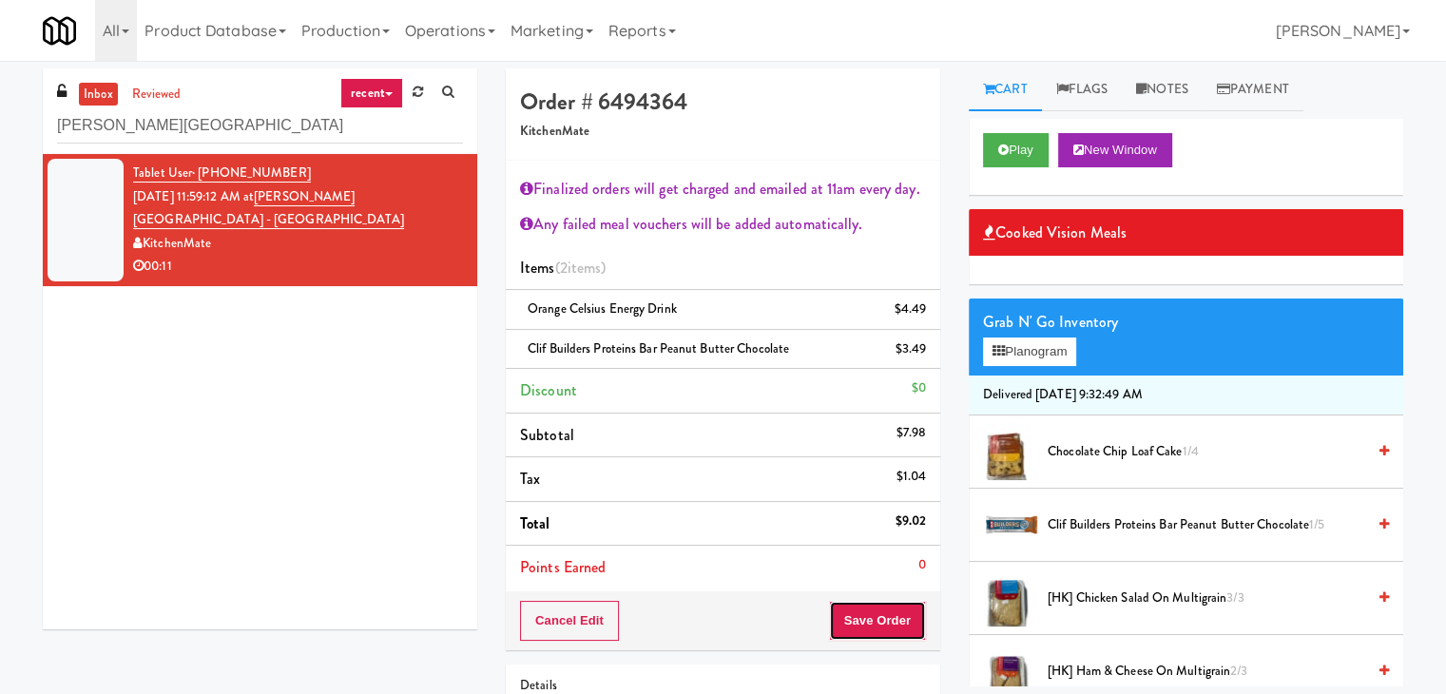
drag, startPoint x: 866, startPoint y: 618, endPoint x: 860, endPoint y: 609, distance: 10.3
click at [864, 614] on button "Save Order" at bounding box center [877, 621] width 97 height 40
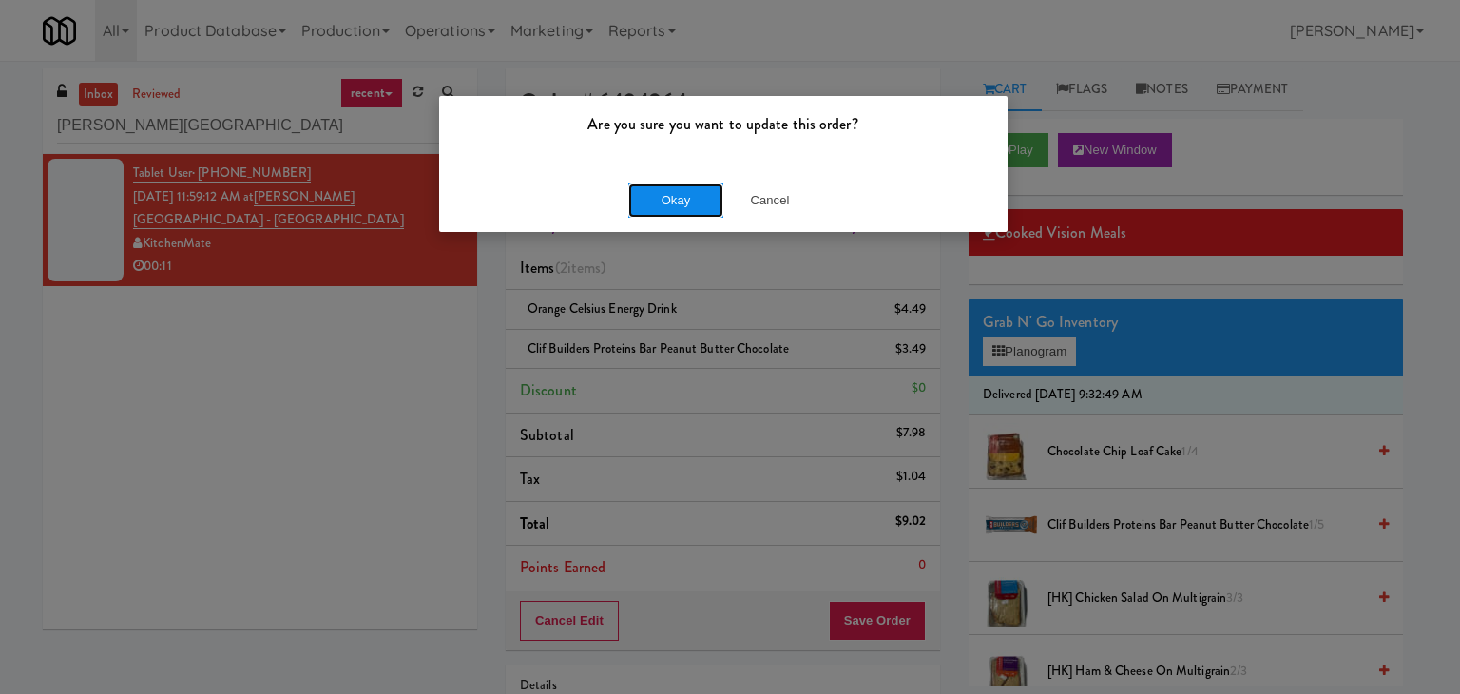
click at [672, 201] on button "Okay" at bounding box center [675, 200] width 95 height 34
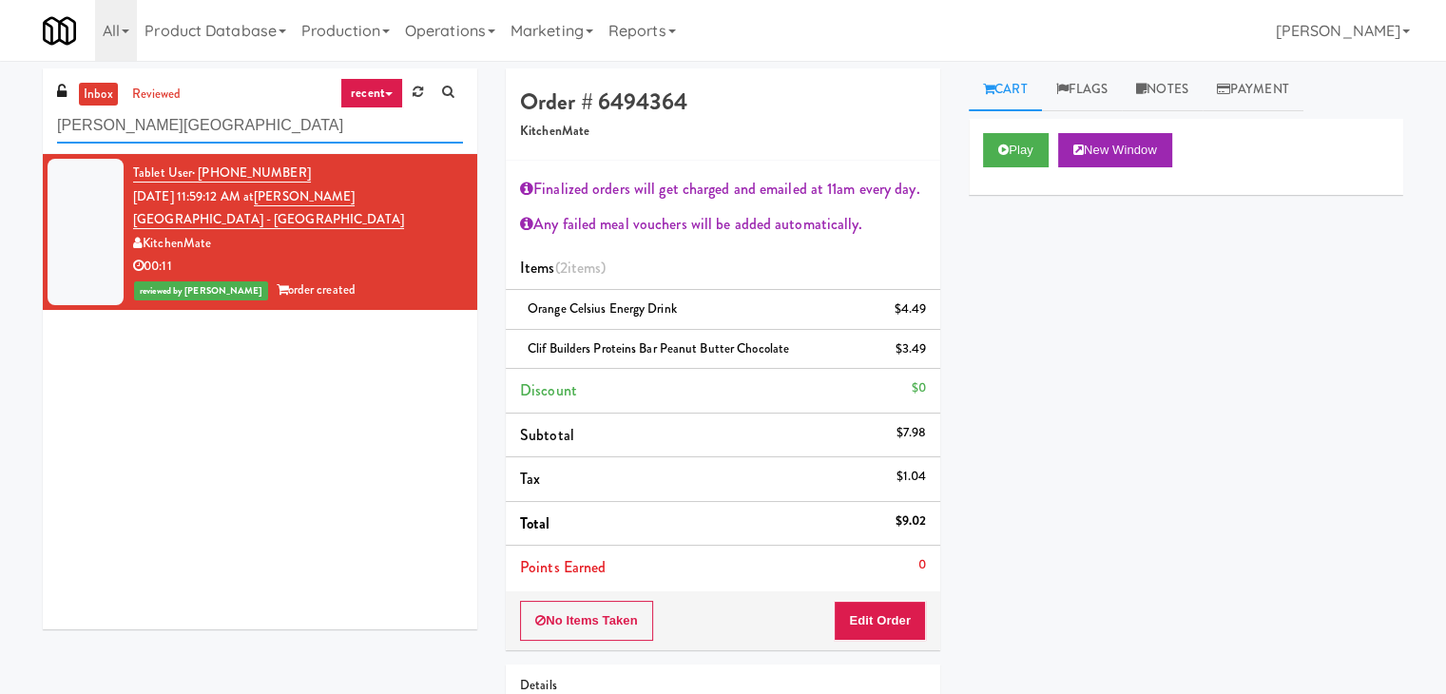
drag, startPoint x: 236, startPoint y: 135, endPoint x: 34, endPoint y: 126, distance: 201.7
click at [34, 126] on div "inbox reviewed recent all unclear take inventory issue suspicious failed recent…" at bounding box center [260, 355] width 463 height 575
paste input "BOLD - Sarasota Fridge - 1"
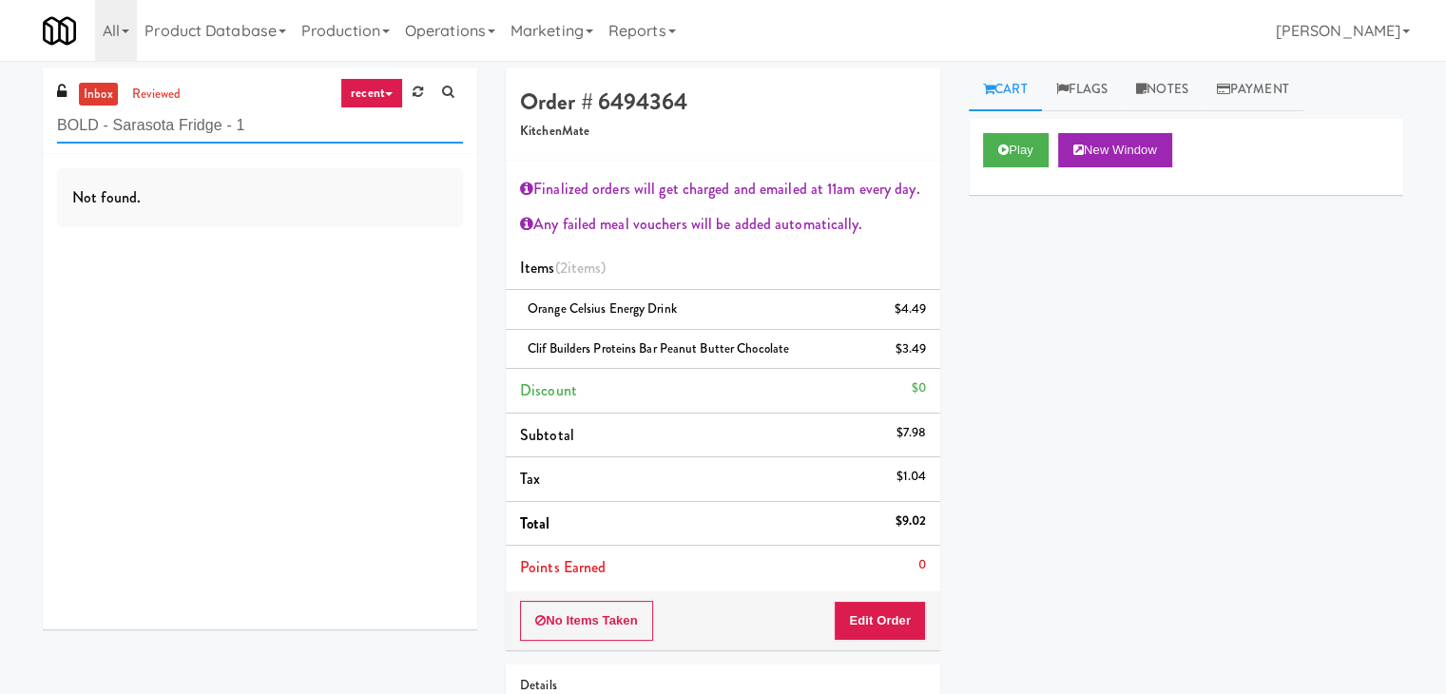
click at [278, 123] on input "BOLD - Sarasota Fridge - 1" at bounding box center [260, 125] width 406 height 35
paste input "Paradox - Ambient - Left"
type input "Paradox - Ambient - Left"
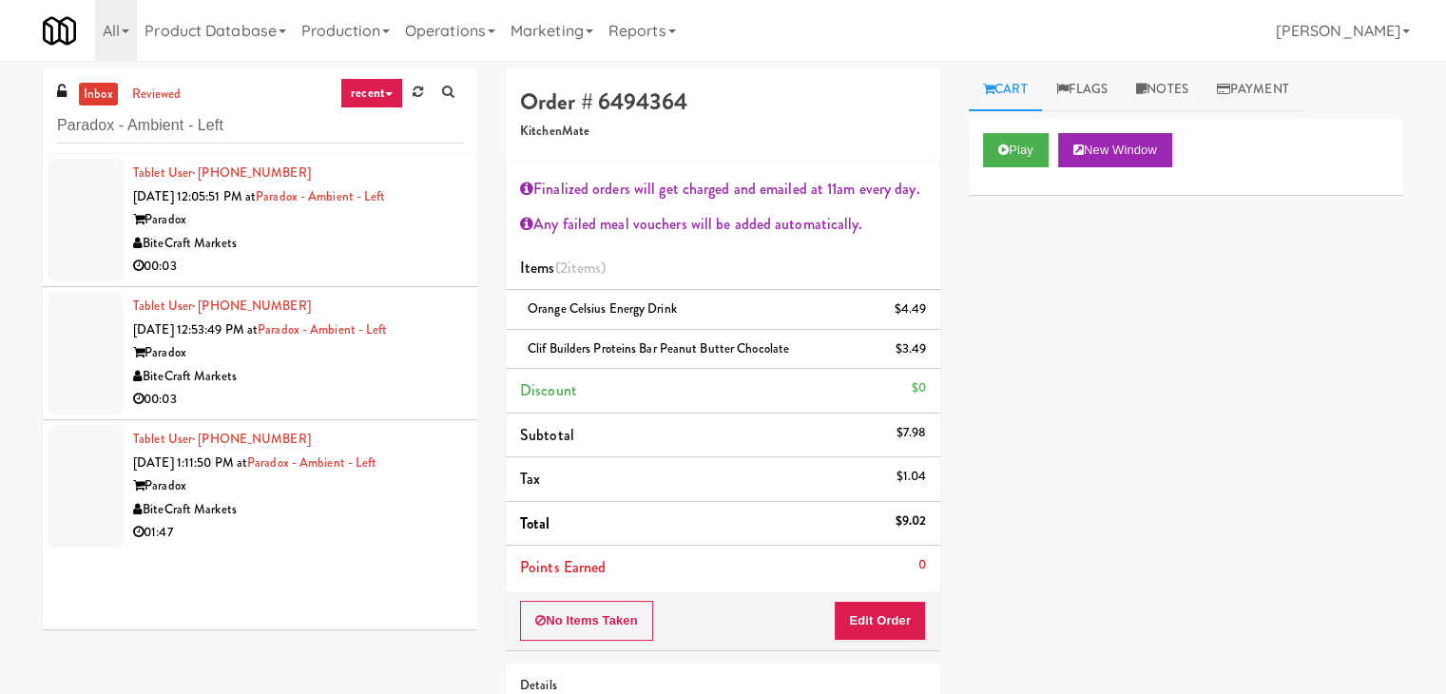
drag, startPoint x: 399, startPoint y: 222, endPoint x: 467, endPoint y: 230, distance: 68.0
click at [399, 222] on div "Paradox" at bounding box center [298, 220] width 330 height 24
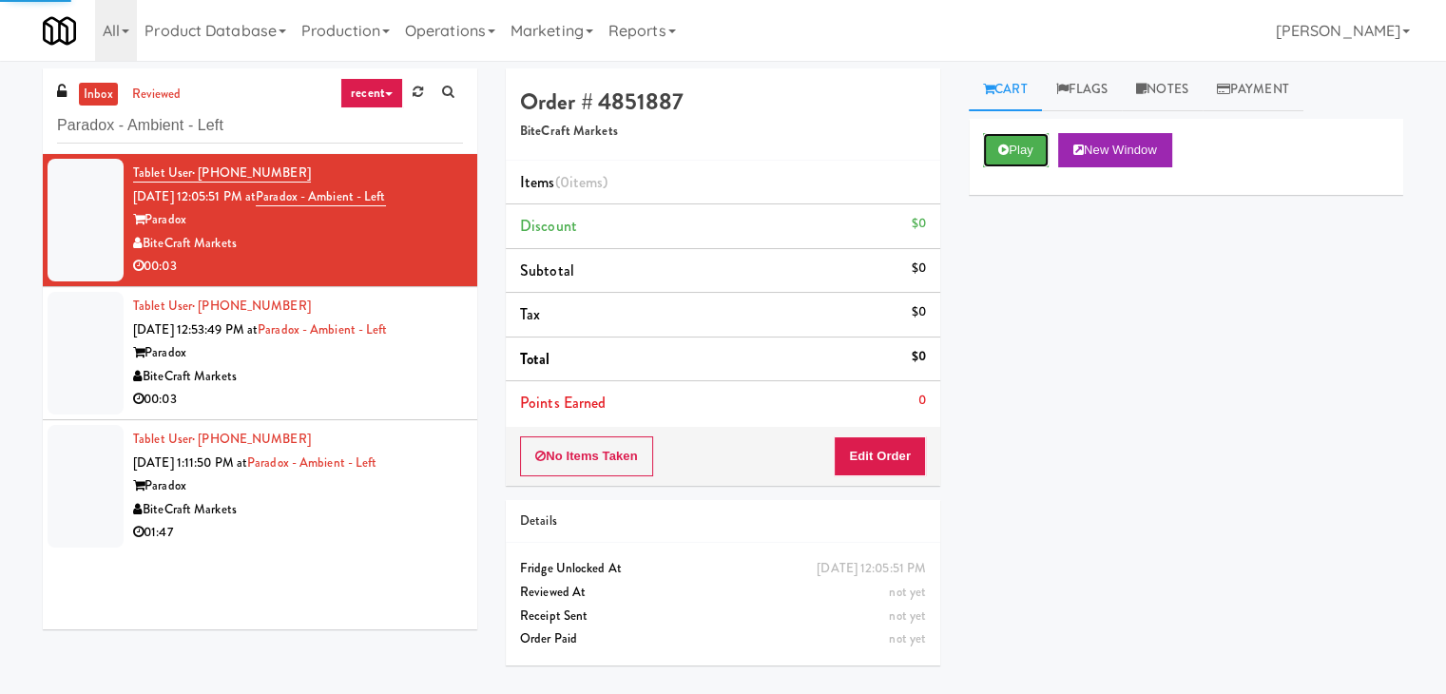
drag, startPoint x: 1013, startPoint y: 157, endPoint x: 820, endPoint y: 106, distance: 199.7
click at [1013, 156] on button "Play" at bounding box center [1016, 150] width 66 height 34
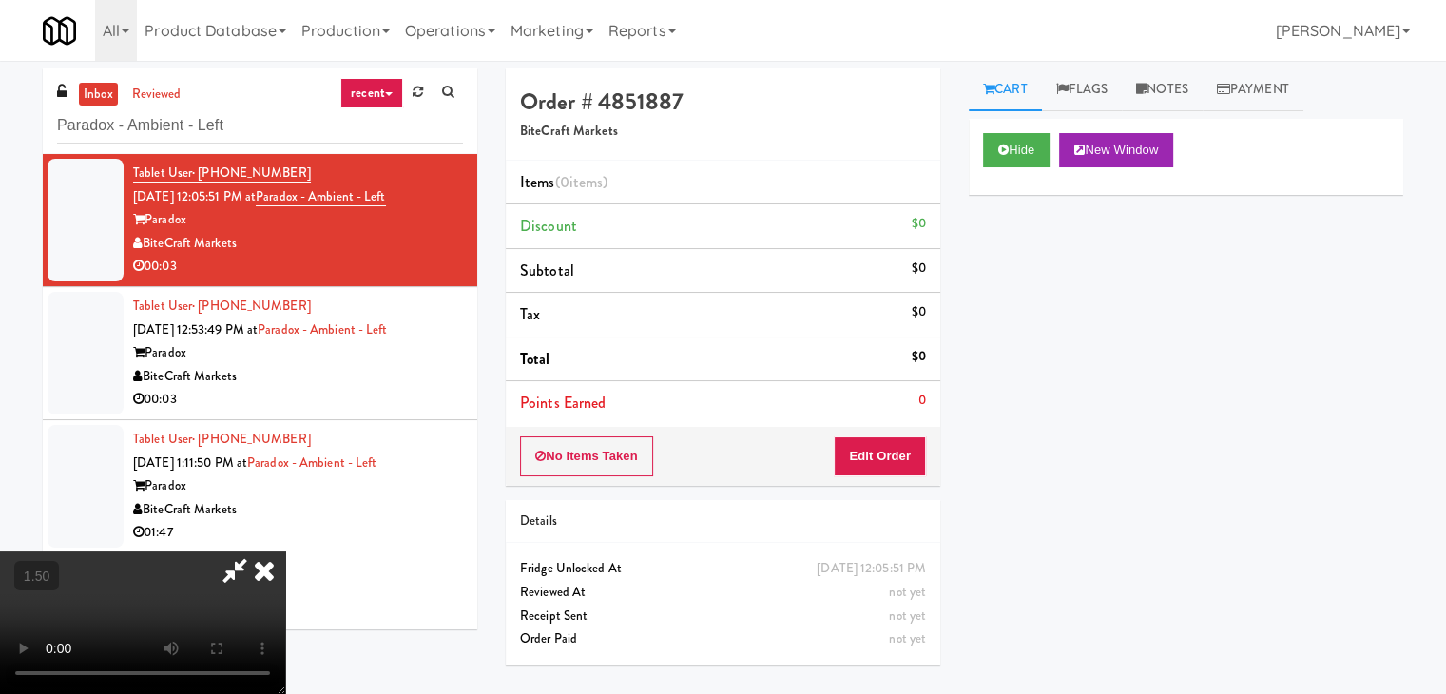
click at [285, 551] on video at bounding box center [142, 622] width 285 height 143
click at [285, 551] on icon at bounding box center [264, 570] width 42 height 38
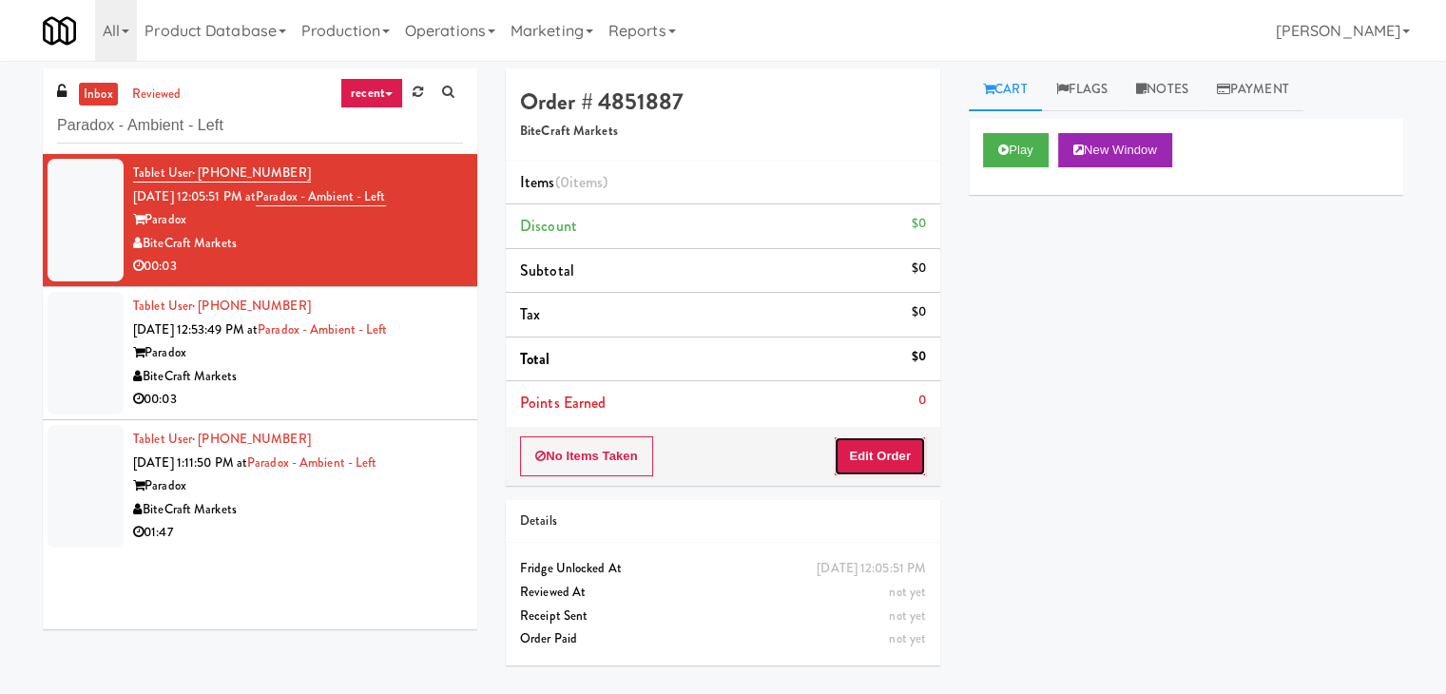
drag, startPoint x: 877, startPoint y: 473, endPoint x: 958, endPoint y: 401, distance: 108.5
click at [879, 469] on button "Edit Order" at bounding box center [880, 456] width 92 height 40
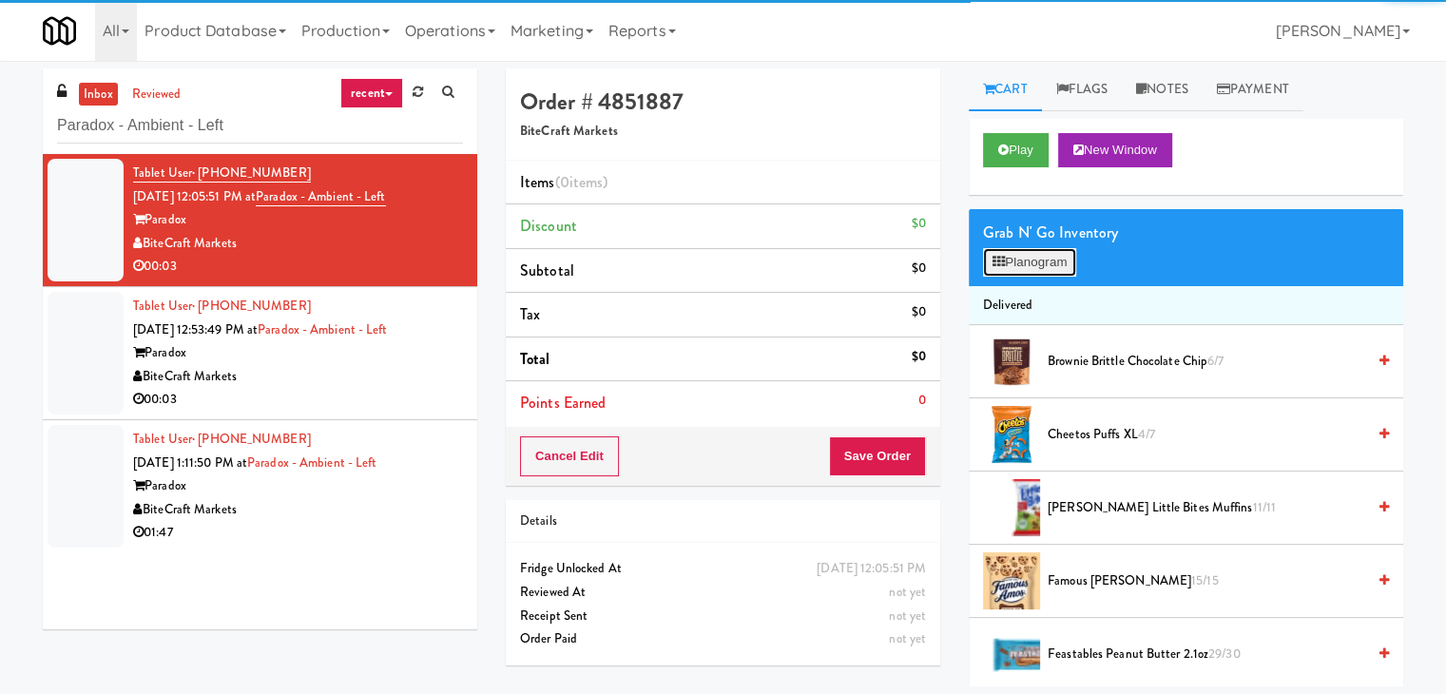
click at [1042, 261] on button "Planogram" at bounding box center [1029, 262] width 93 height 29
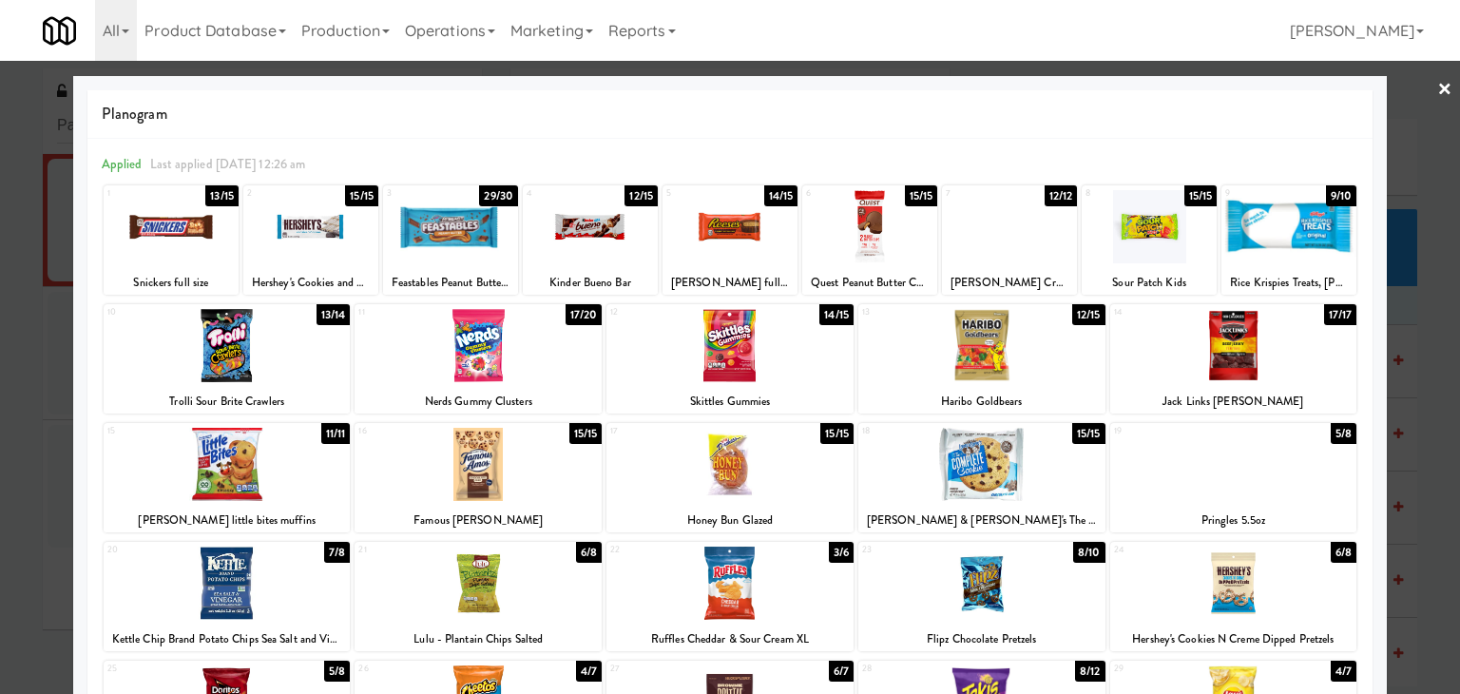
click at [597, 219] on div at bounding box center [590, 226] width 135 height 73
click at [1438, 83] on link "×" at bounding box center [1445, 90] width 15 height 59
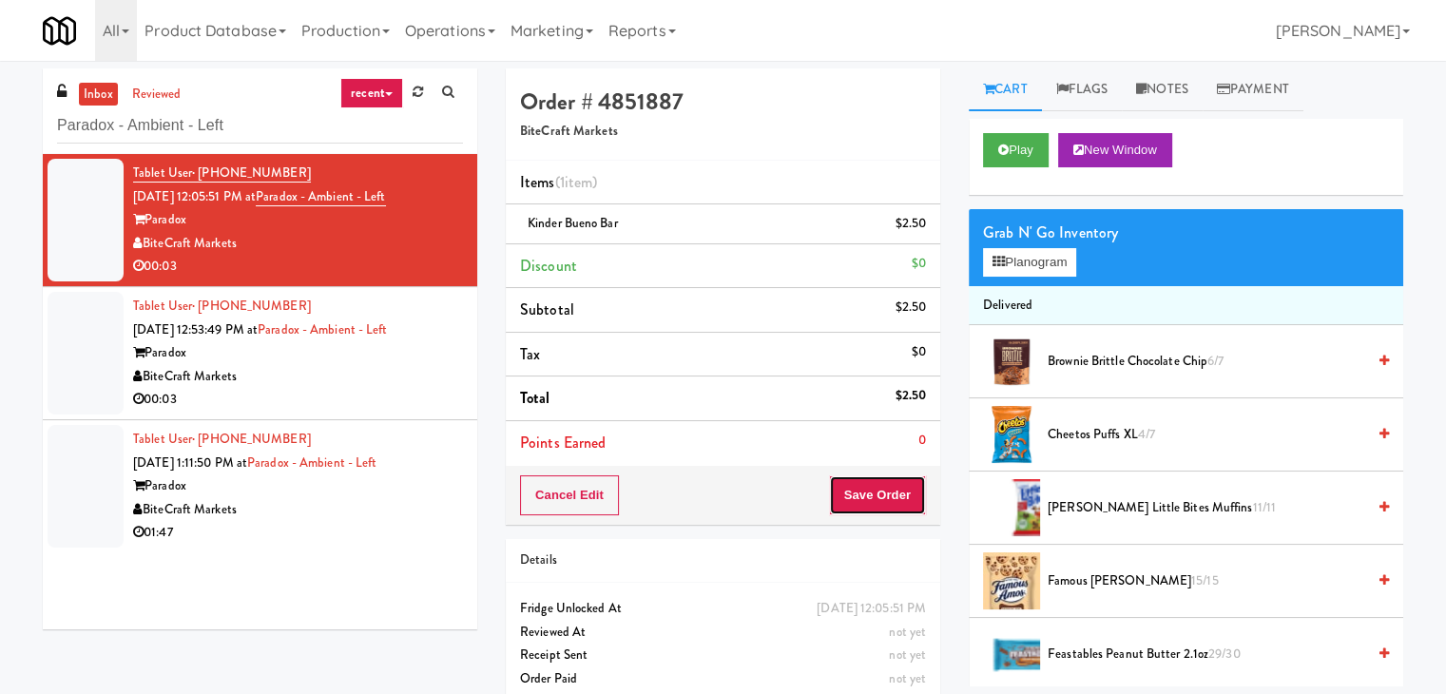
click at [884, 499] on button "Save Order" at bounding box center [877, 495] width 97 height 40
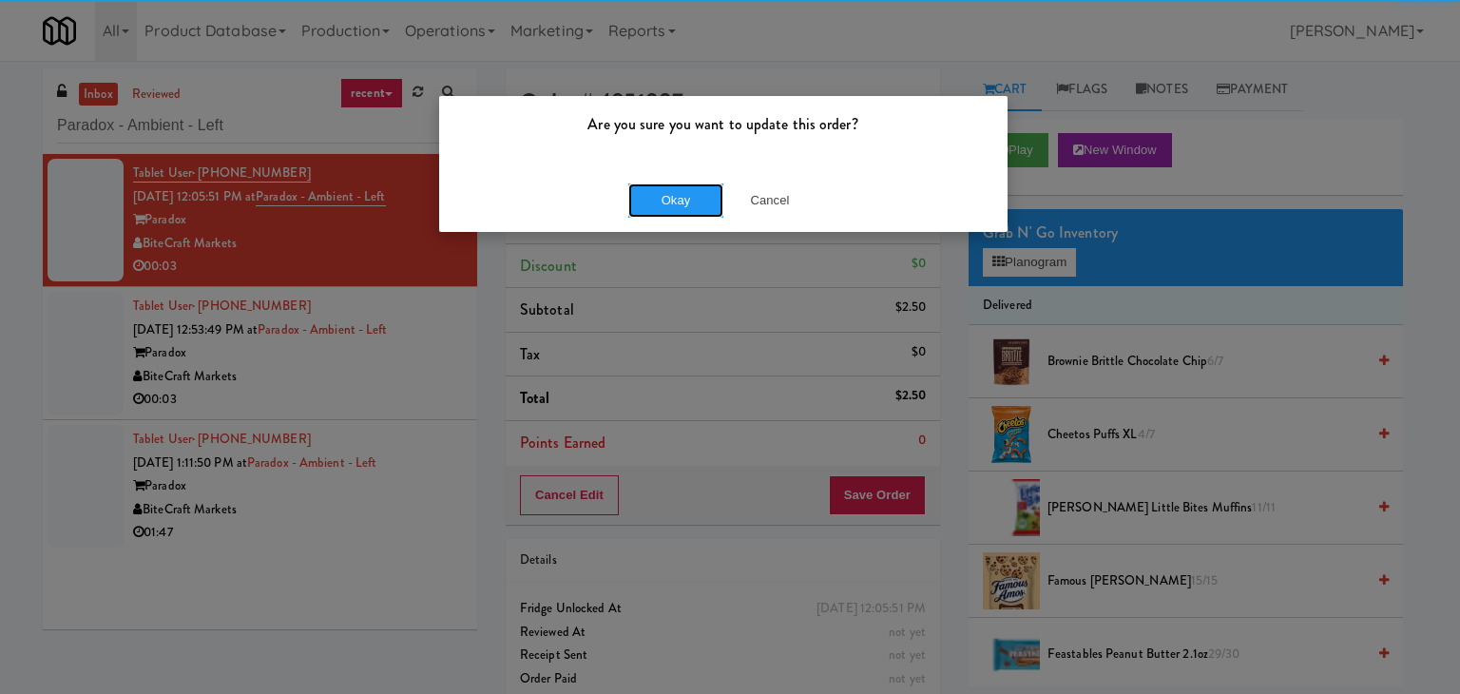
drag, startPoint x: 687, startPoint y: 203, endPoint x: 665, endPoint y: 214, distance: 25.5
click at [686, 202] on button "Okay" at bounding box center [675, 200] width 95 height 34
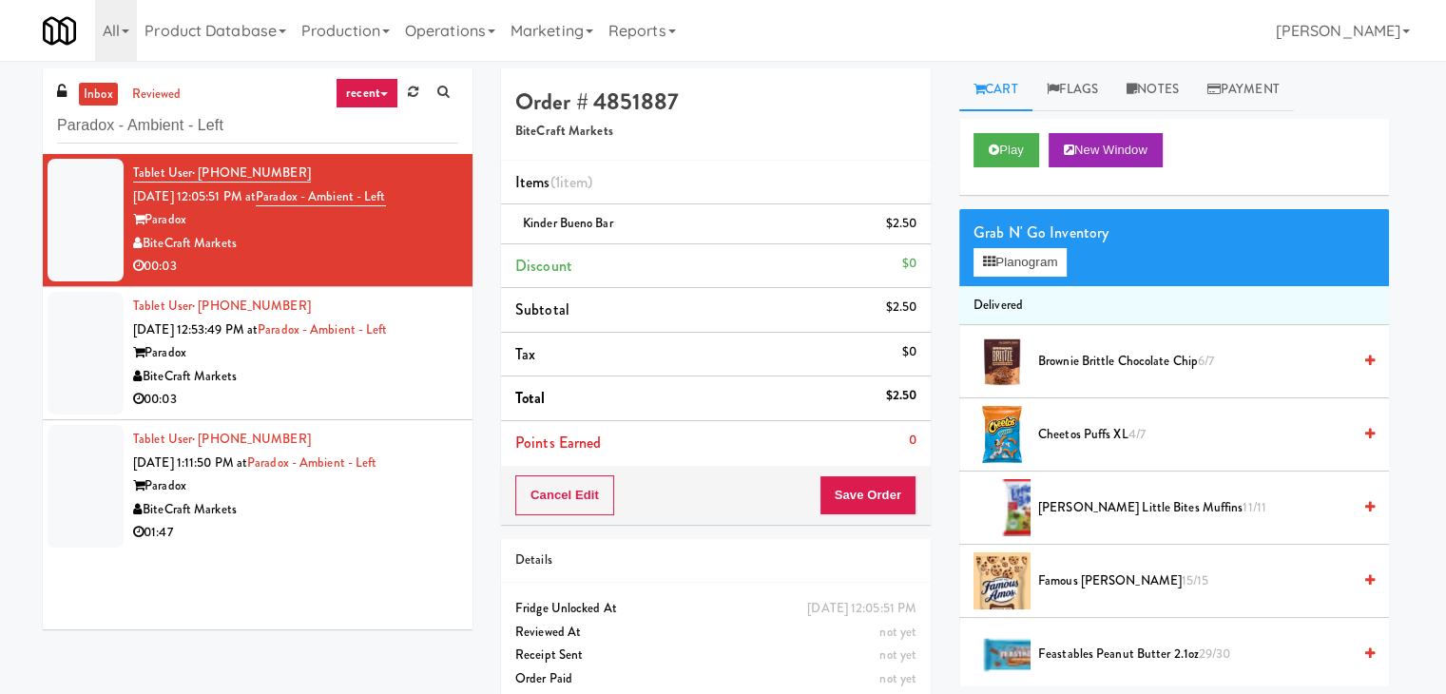
click at [425, 396] on div "00:03" at bounding box center [295, 400] width 325 height 24
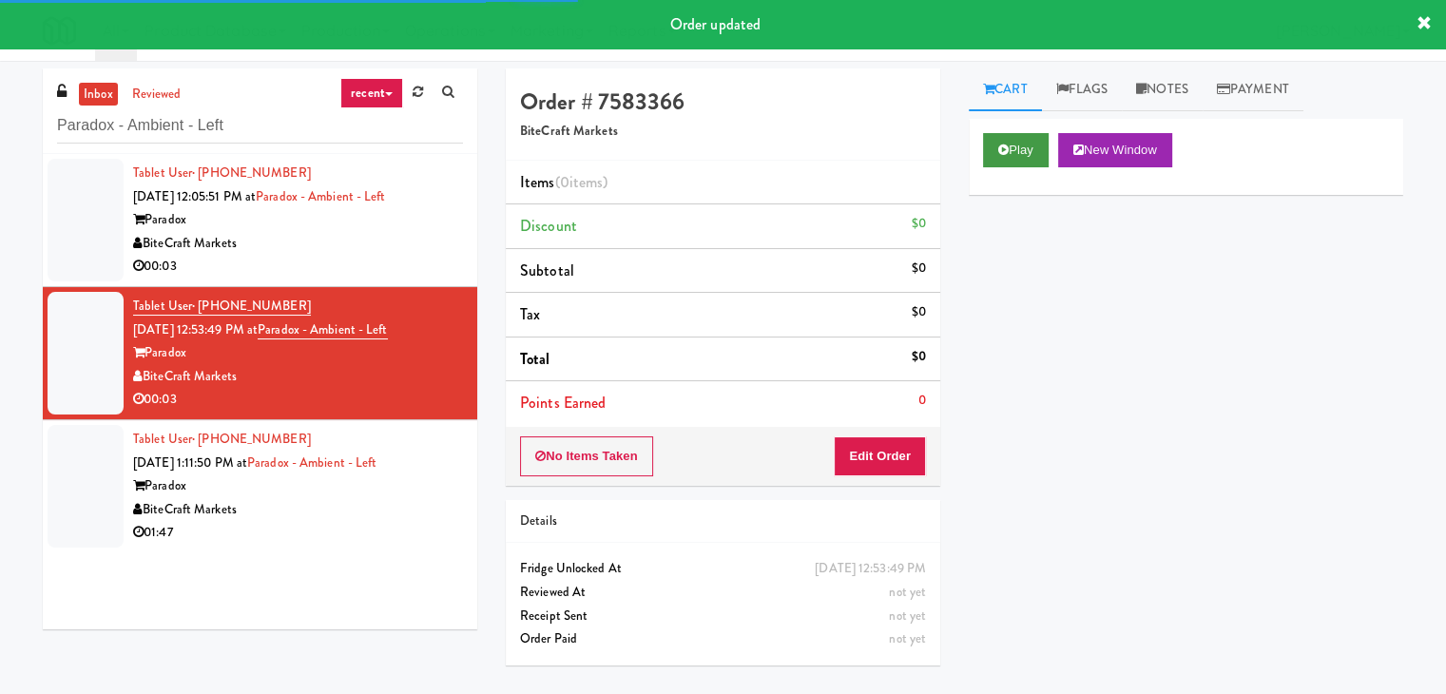
click at [1039, 164] on div "Play New Window" at bounding box center [1186, 157] width 435 height 76
click at [1028, 149] on button "Play" at bounding box center [1016, 150] width 66 height 34
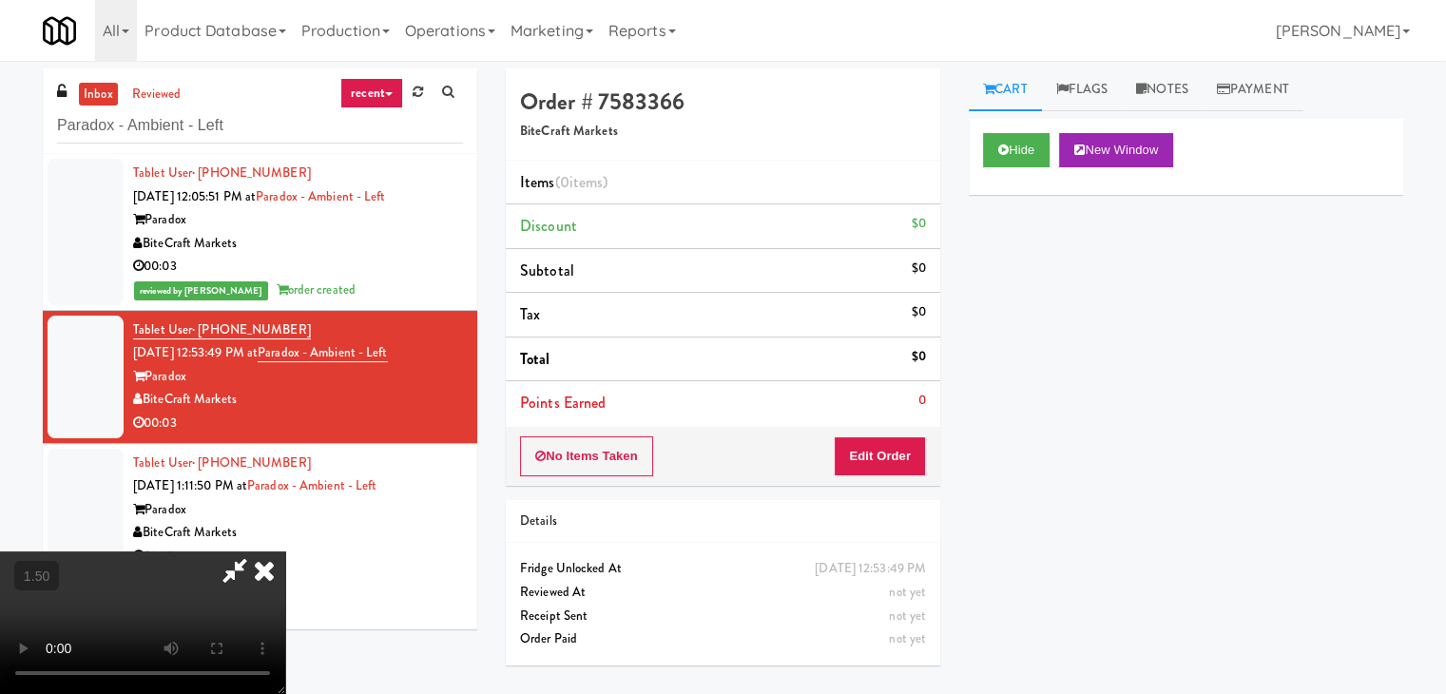
click at [285, 551] on video at bounding box center [142, 622] width 285 height 143
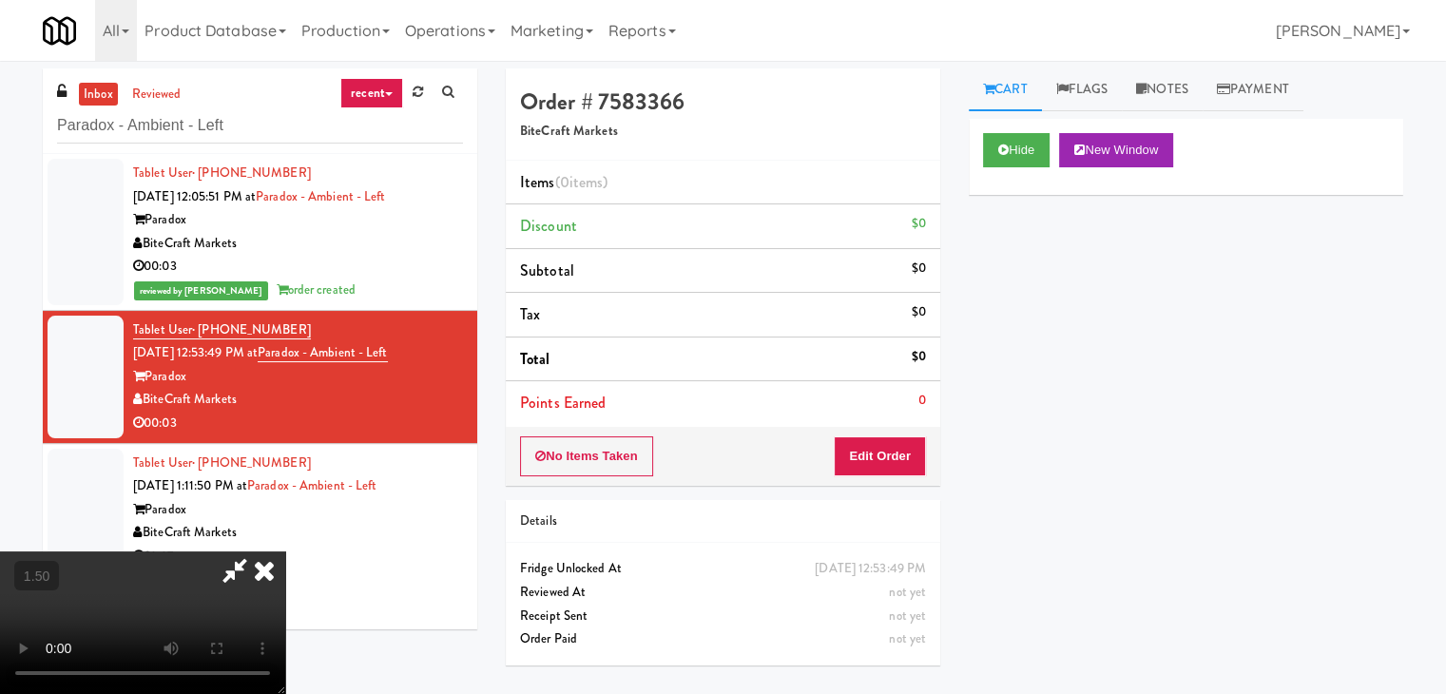
click at [285, 551] on video at bounding box center [142, 622] width 285 height 143
click at [285, 551] on icon at bounding box center [264, 570] width 42 height 38
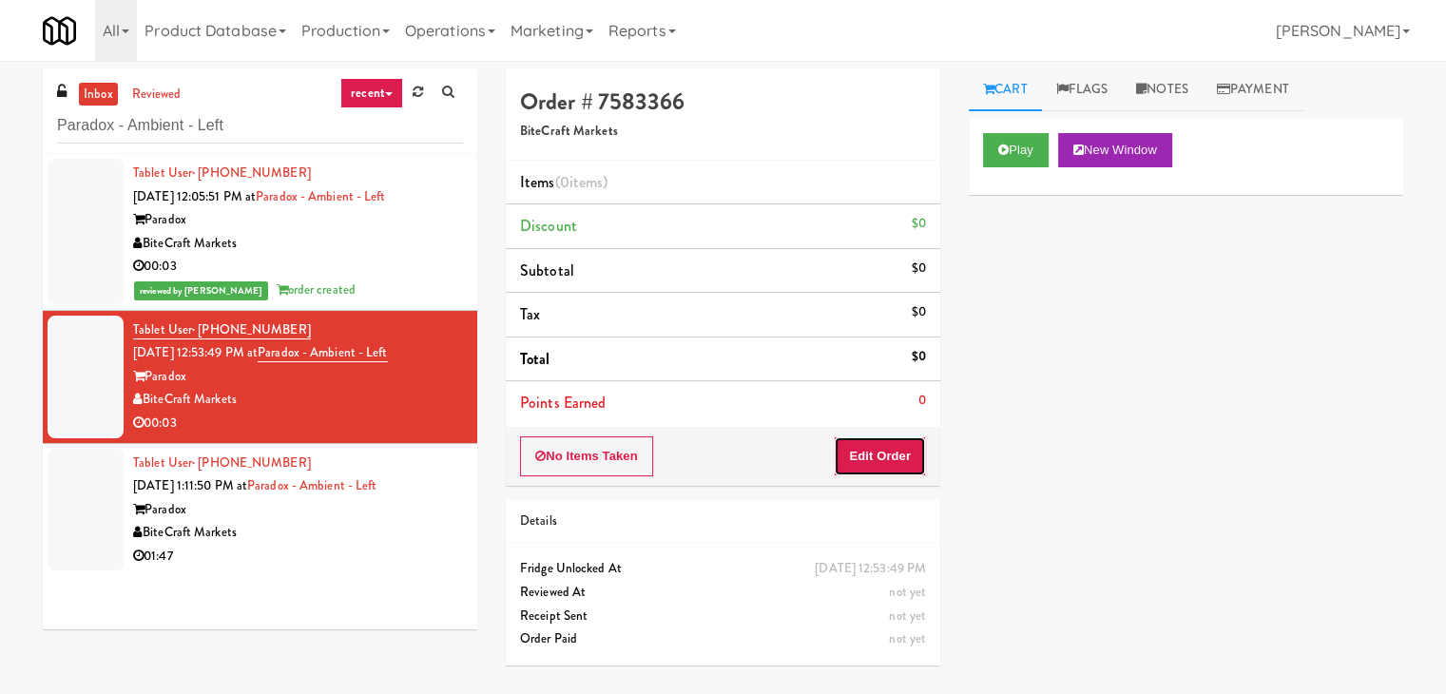
click at [893, 447] on button "Edit Order" at bounding box center [880, 456] width 92 height 40
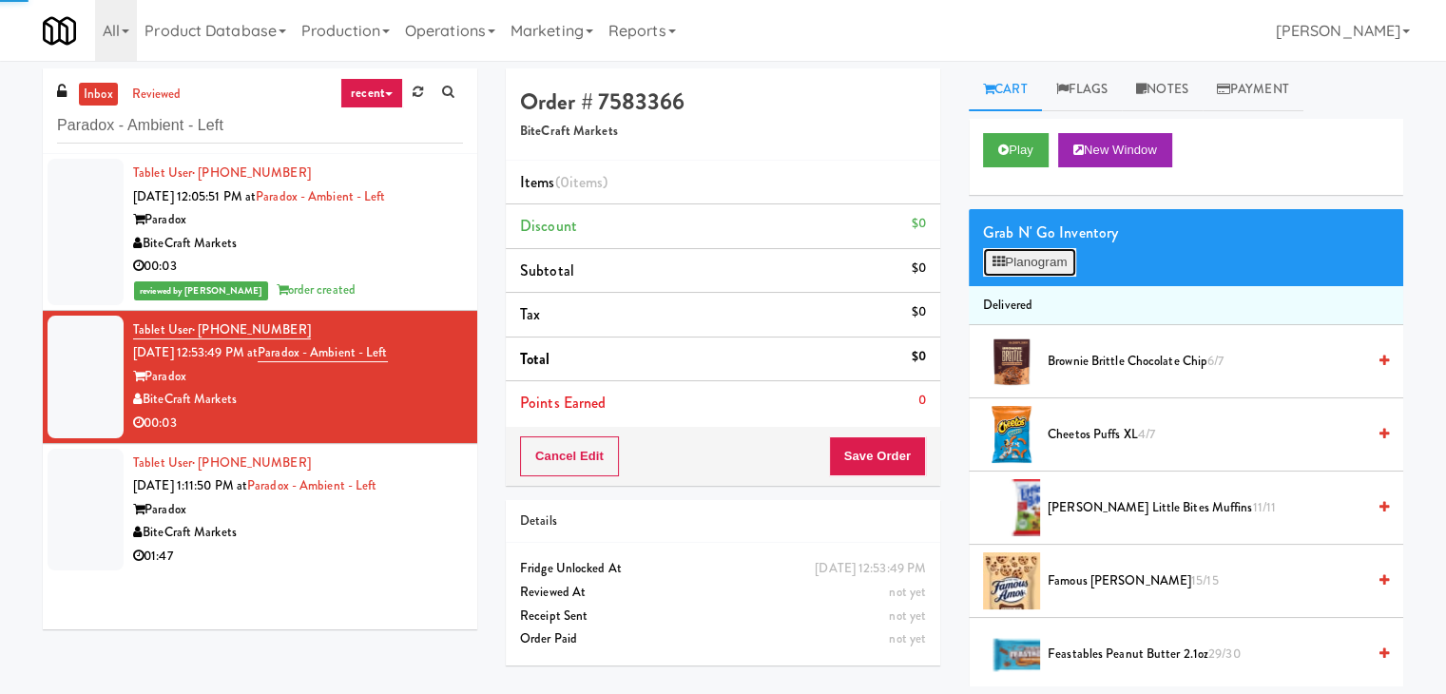
click at [1034, 275] on button "Planogram" at bounding box center [1029, 262] width 93 height 29
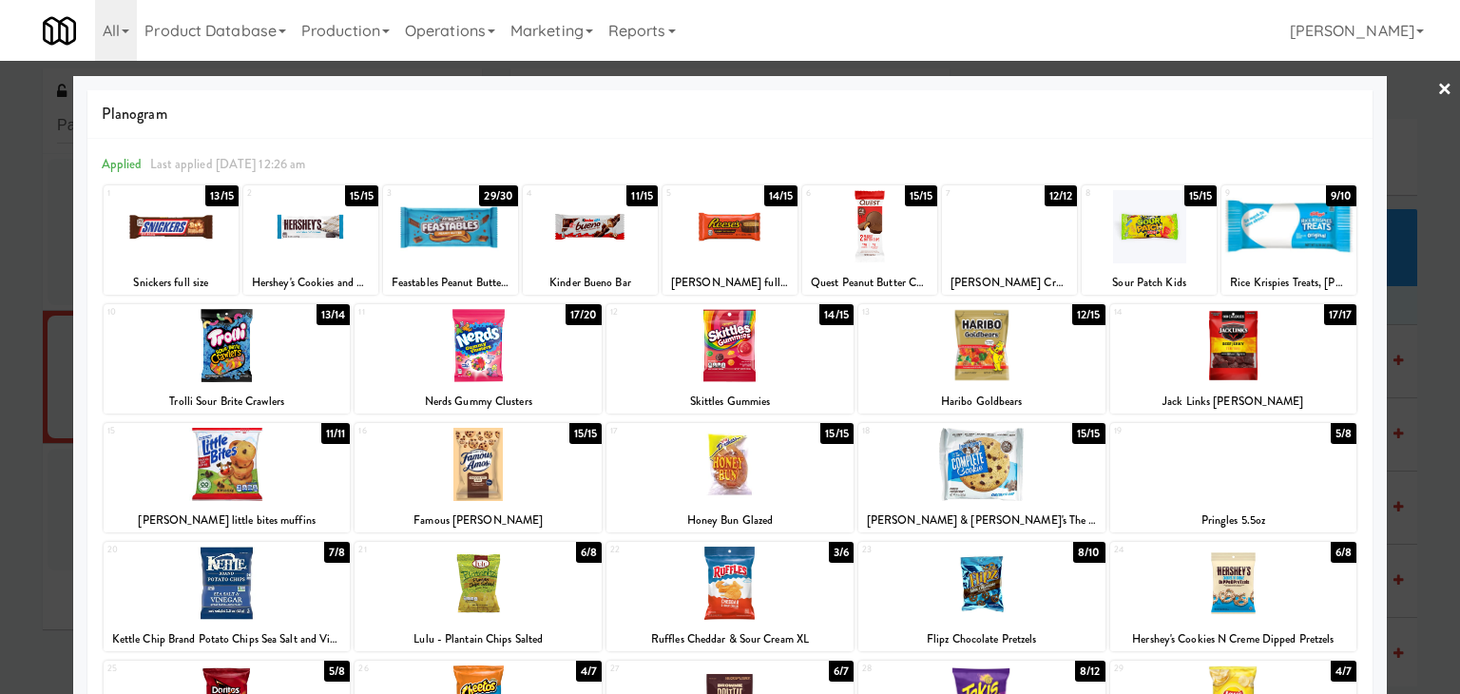
click at [587, 236] on div at bounding box center [590, 226] width 135 height 73
drag, startPoint x: 1430, startPoint y: 83, endPoint x: 1188, endPoint y: 287, distance: 316.4
click at [1438, 83] on link "×" at bounding box center [1445, 90] width 15 height 59
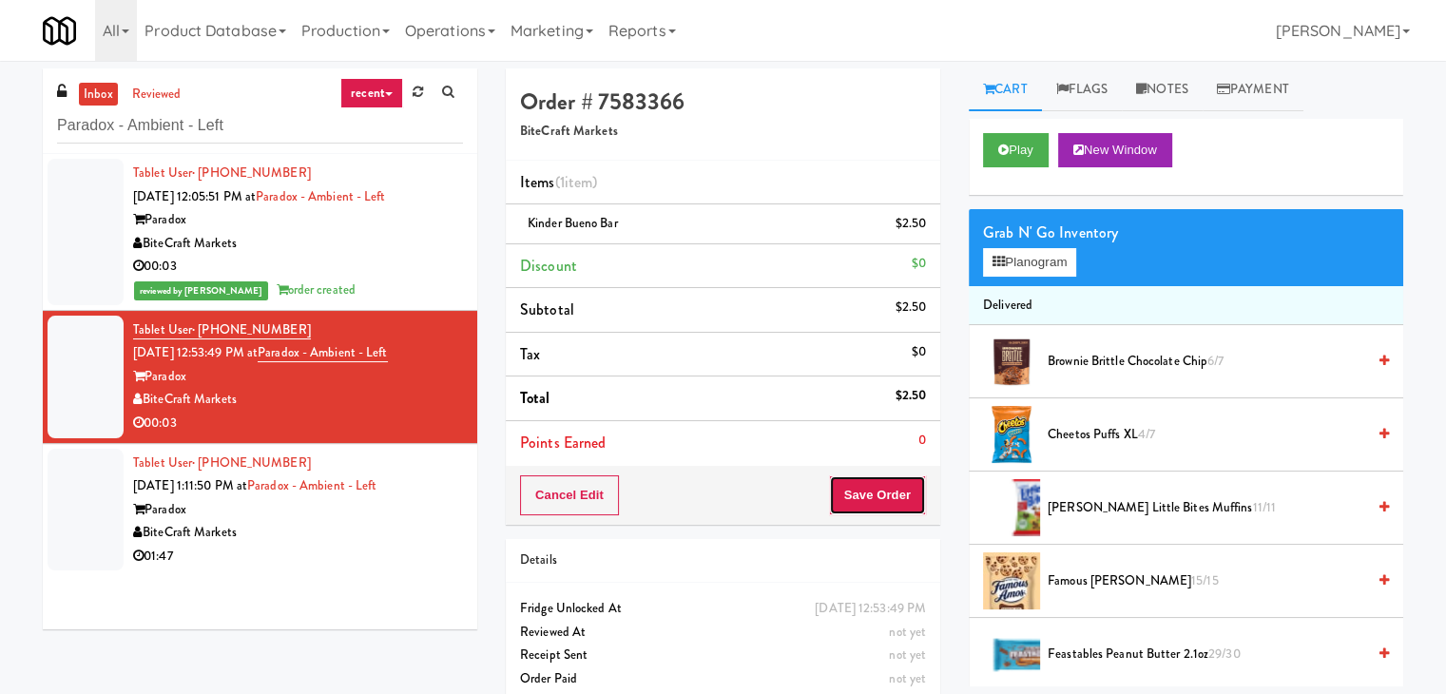
drag, startPoint x: 875, startPoint y: 488, endPoint x: 884, endPoint y: 480, distance: 12.2
click at [875, 488] on button "Save Order" at bounding box center [877, 495] width 97 height 40
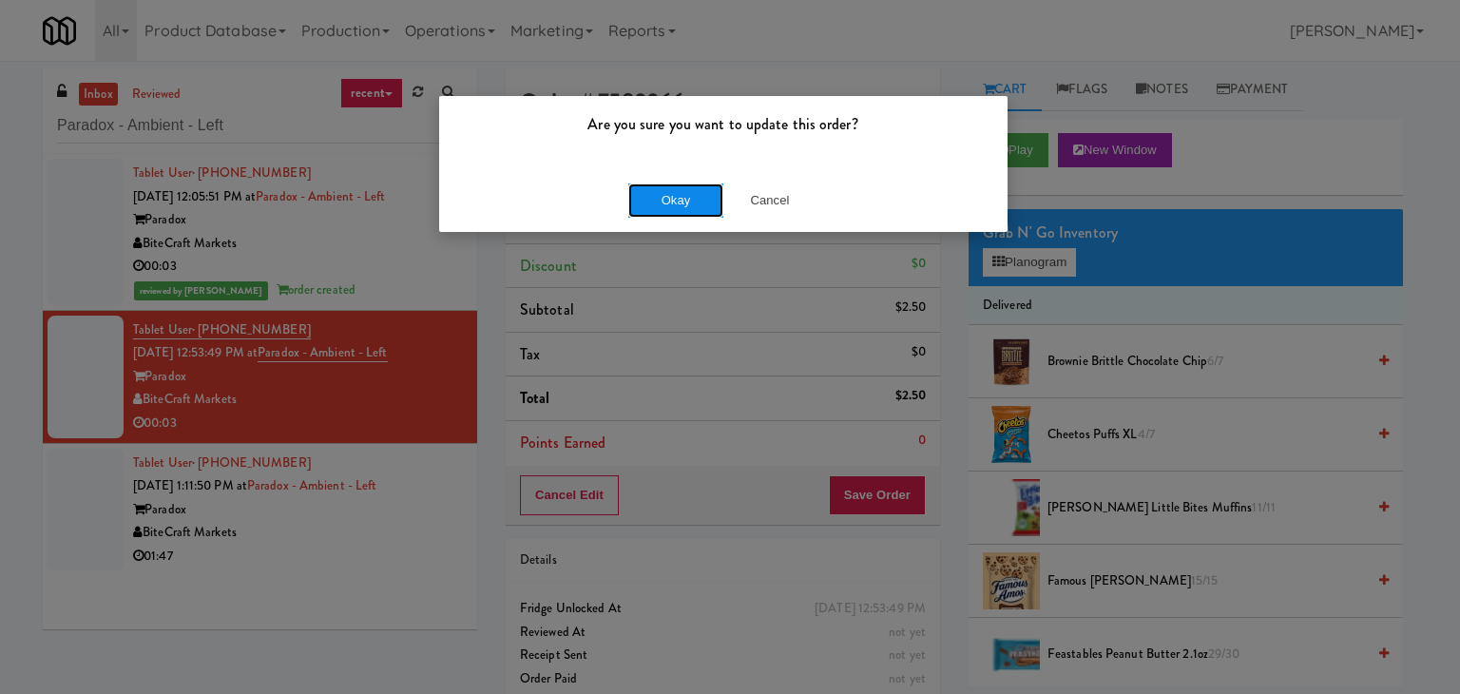
click at [694, 196] on button "Okay" at bounding box center [675, 200] width 95 height 34
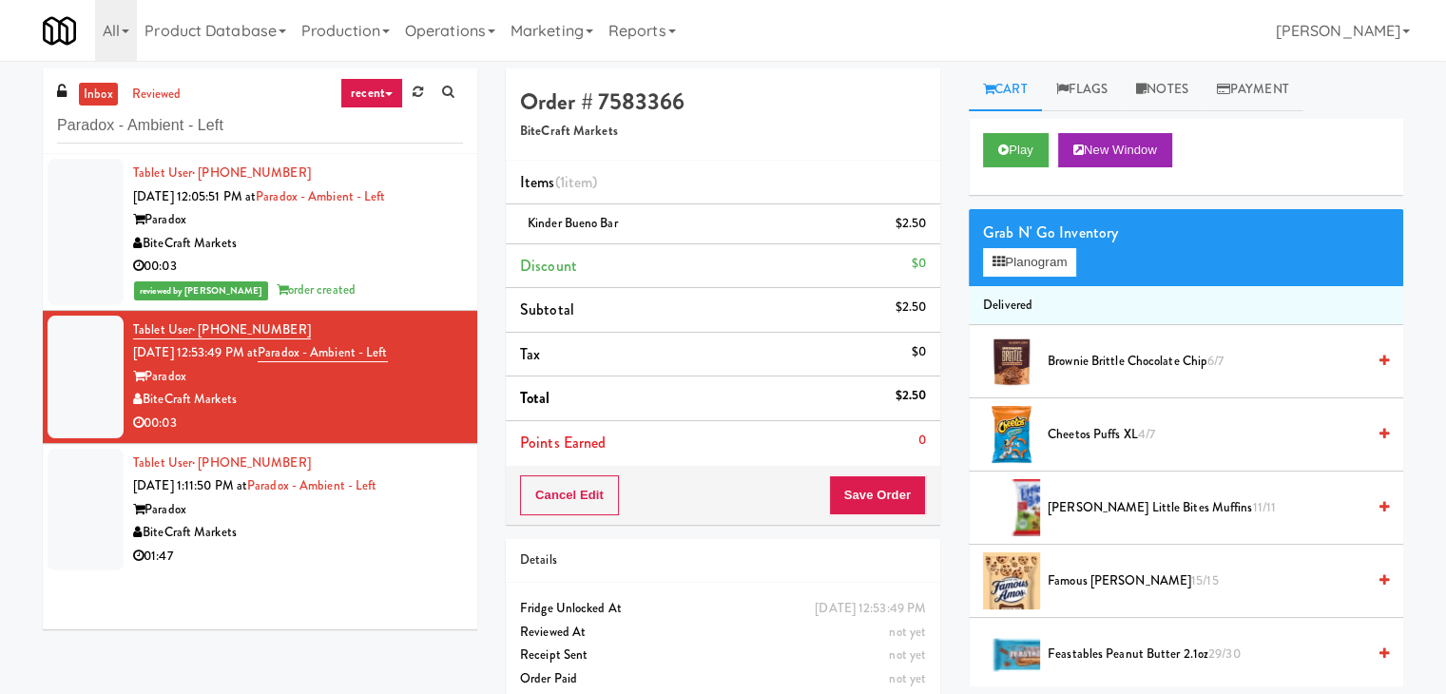
click at [383, 565] on div "01:47" at bounding box center [298, 557] width 330 height 24
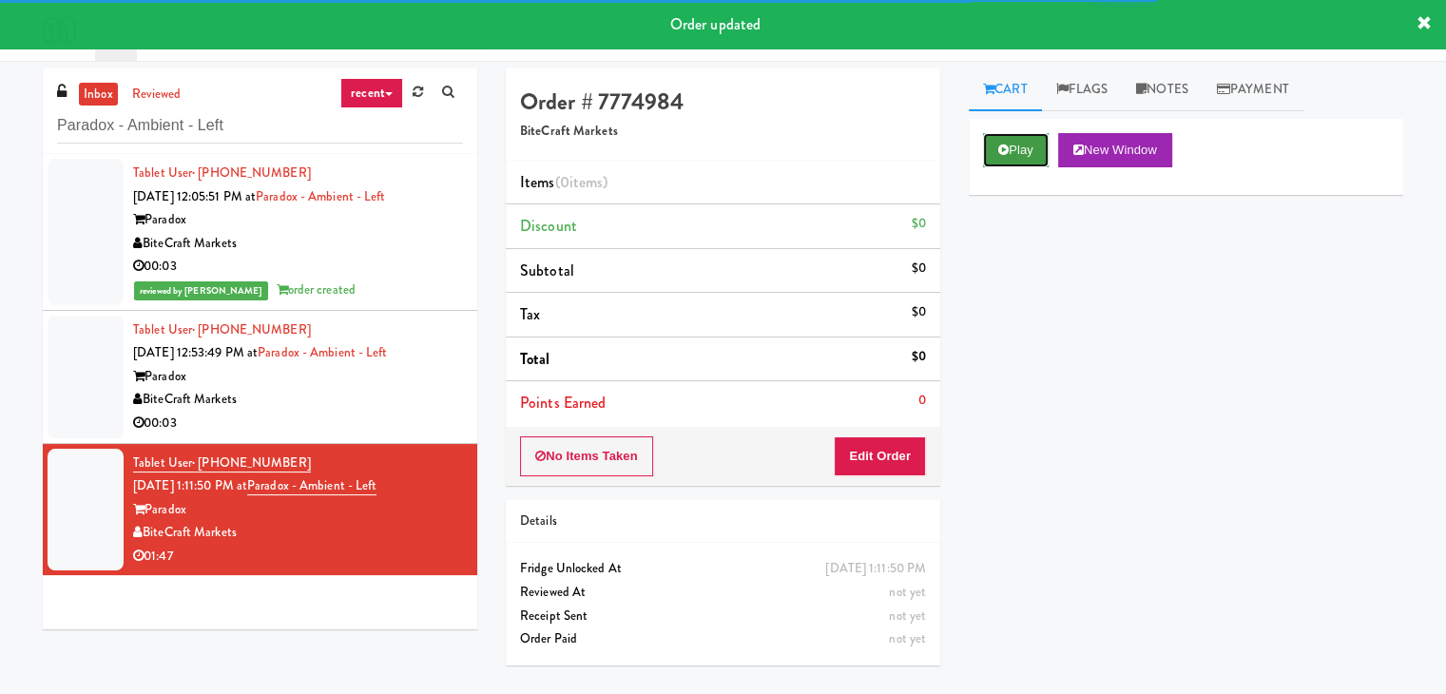
click at [1020, 135] on button "Play" at bounding box center [1016, 150] width 66 height 34
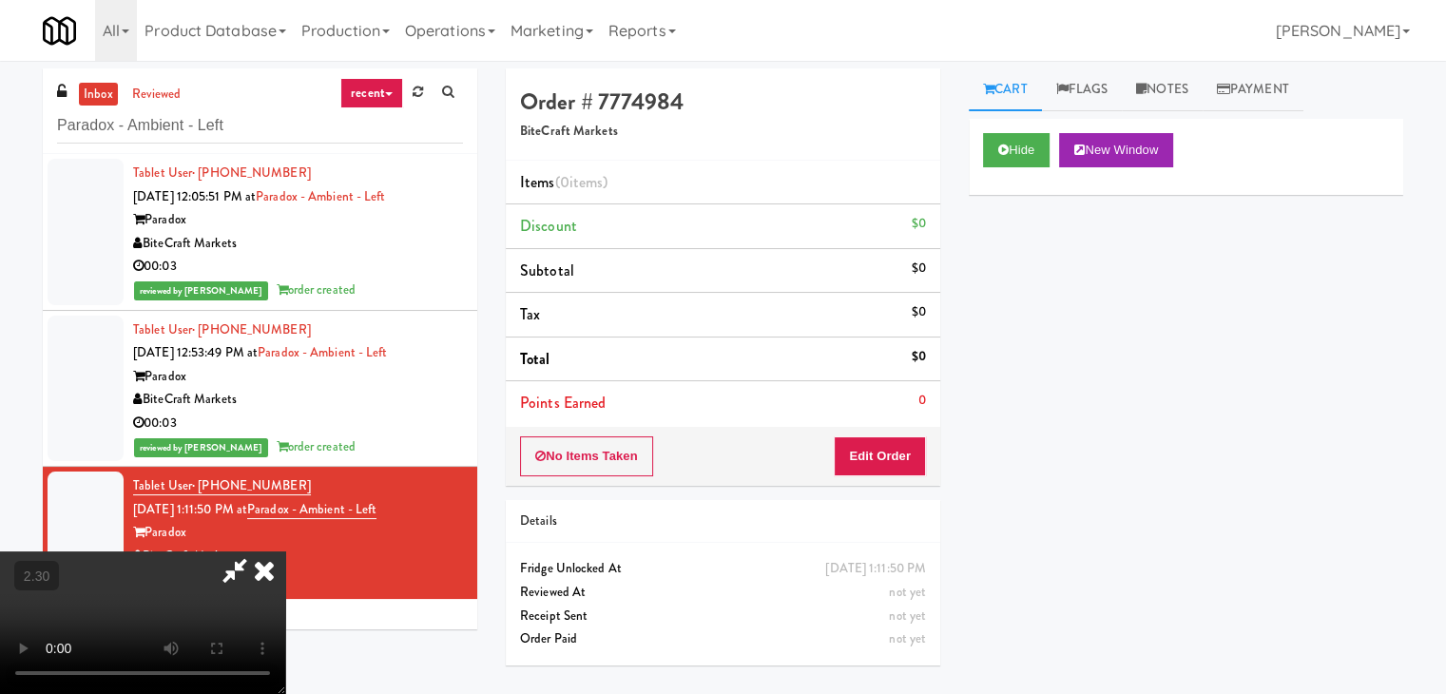
click at [285, 551] on video at bounding box center [142, 622] width 285 height 143
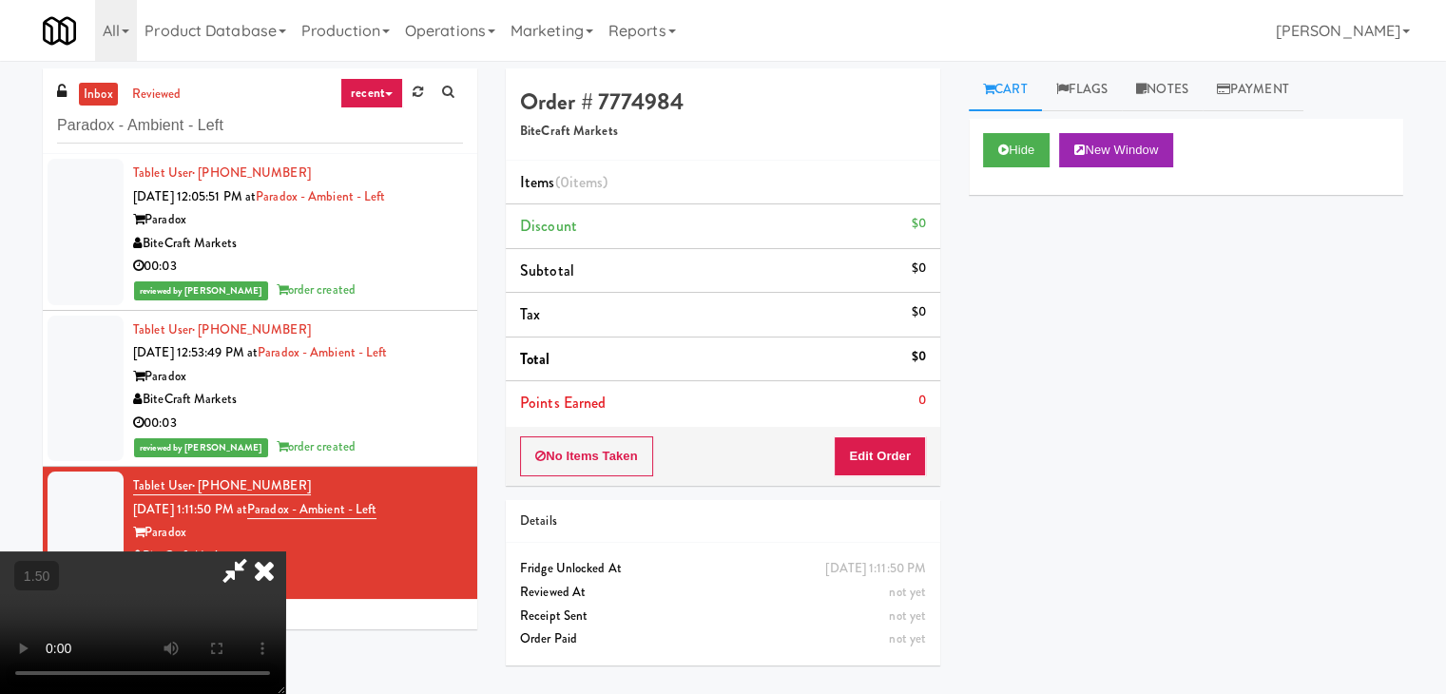
click at [285, 551] on video at bounding box center [142, 622] width 285 height 143
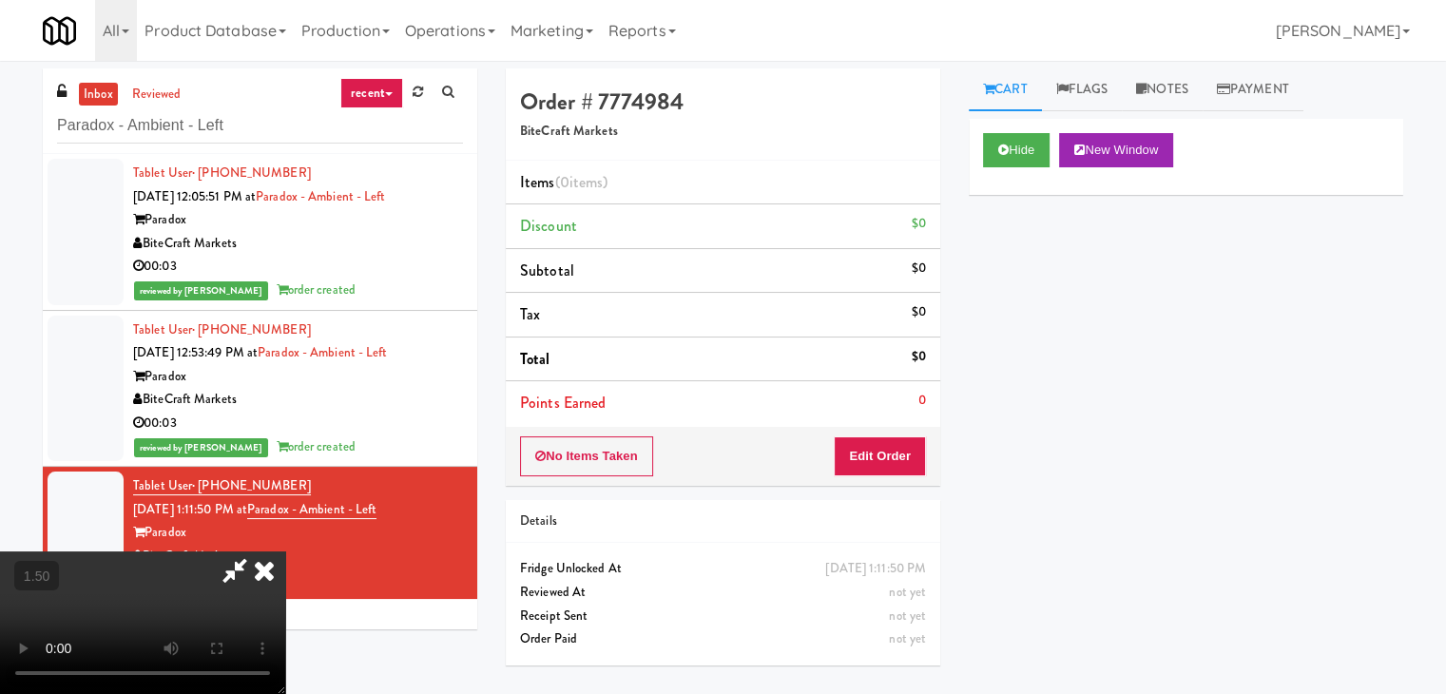
click at [285, 551] on icon at bounding box center [264, 570] width 42 height 38
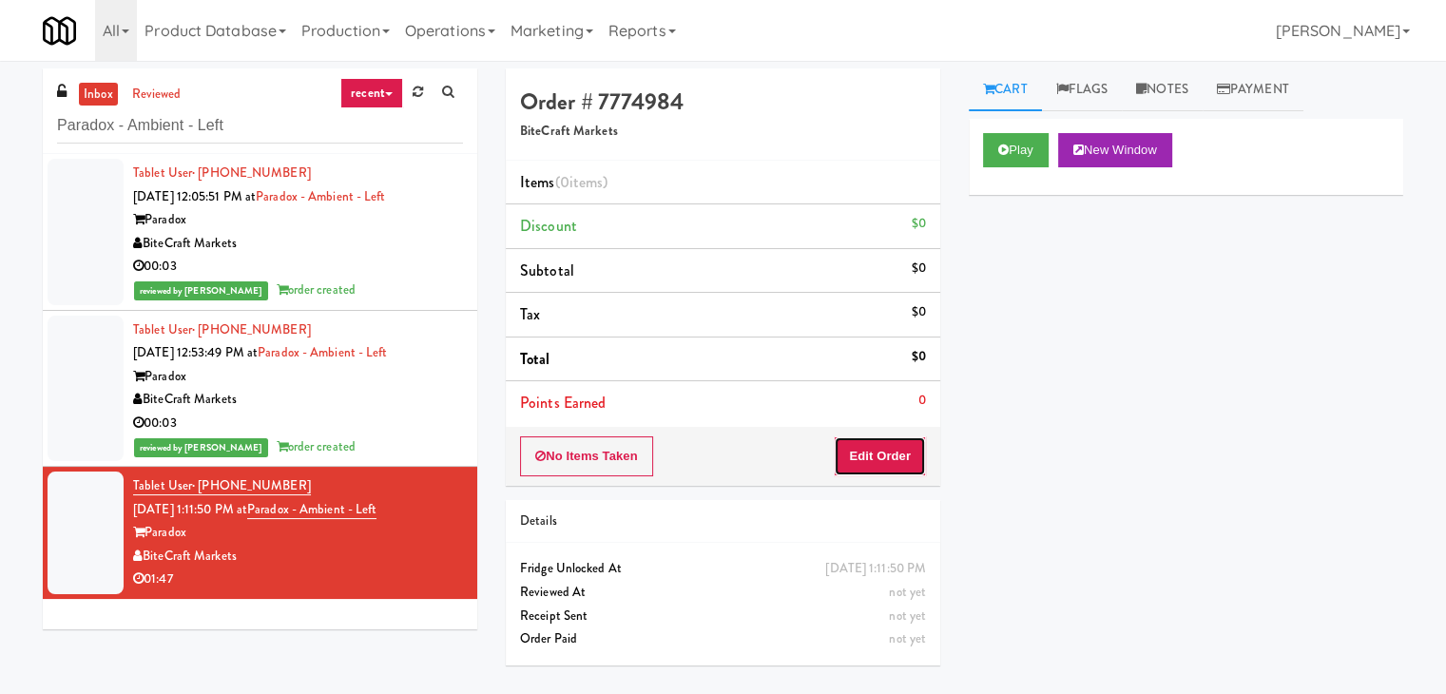
click at [901, 446] on button "Edit Order" at bounding box center [880, 456] width 92 height 40
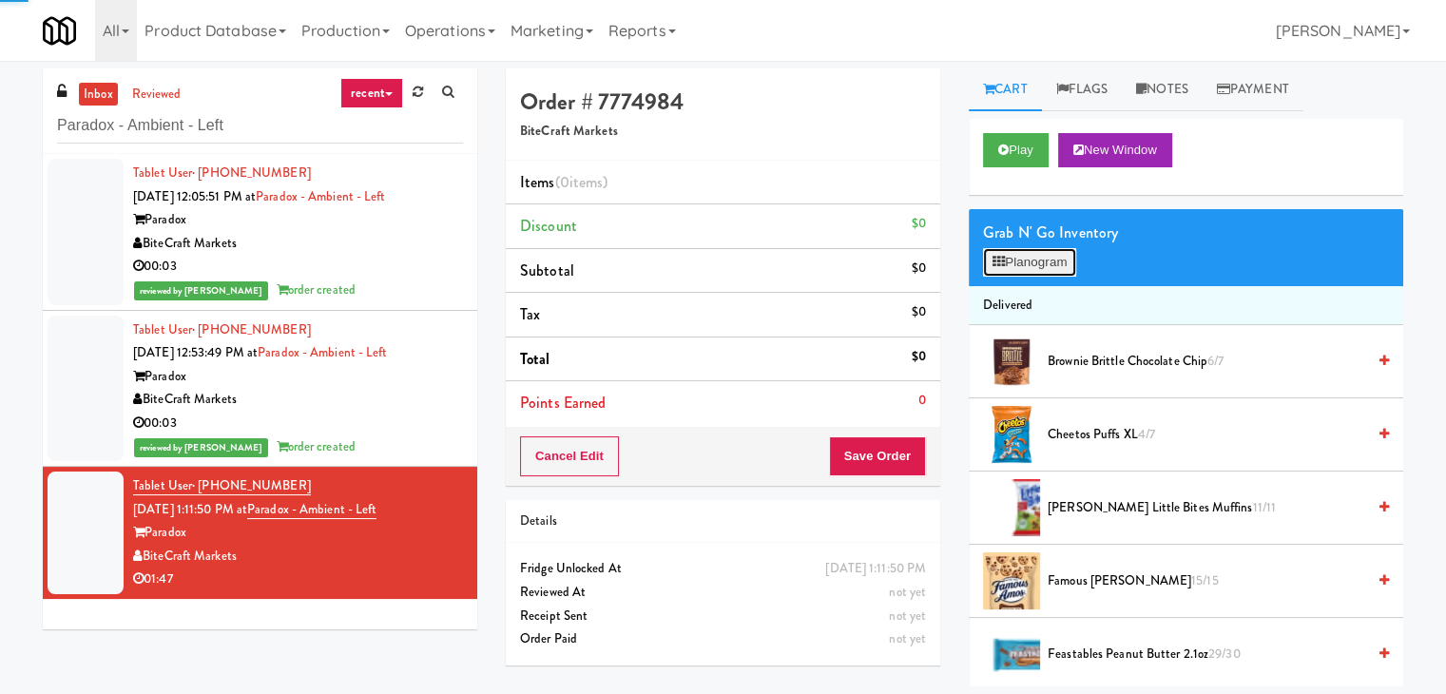
click at [1034, 263] on button "Planogram" at bounding box center [1029, 262] width 93 height 29
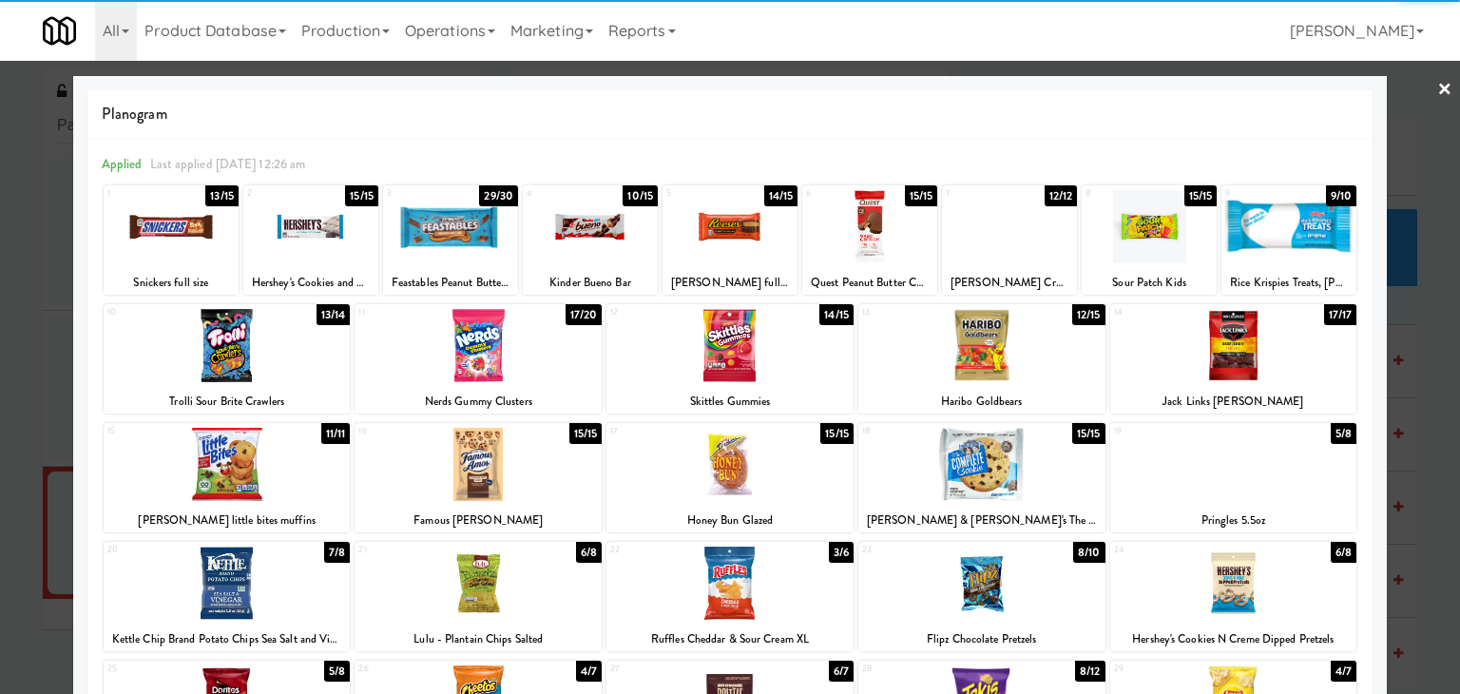
drag, startPoint x: 580, startPoint y: 214, endPoint x: 724, endPoint y: 217, distance: 143.6
click at [581, 214] on div at bounding box center [590, 226] width 135 height 73
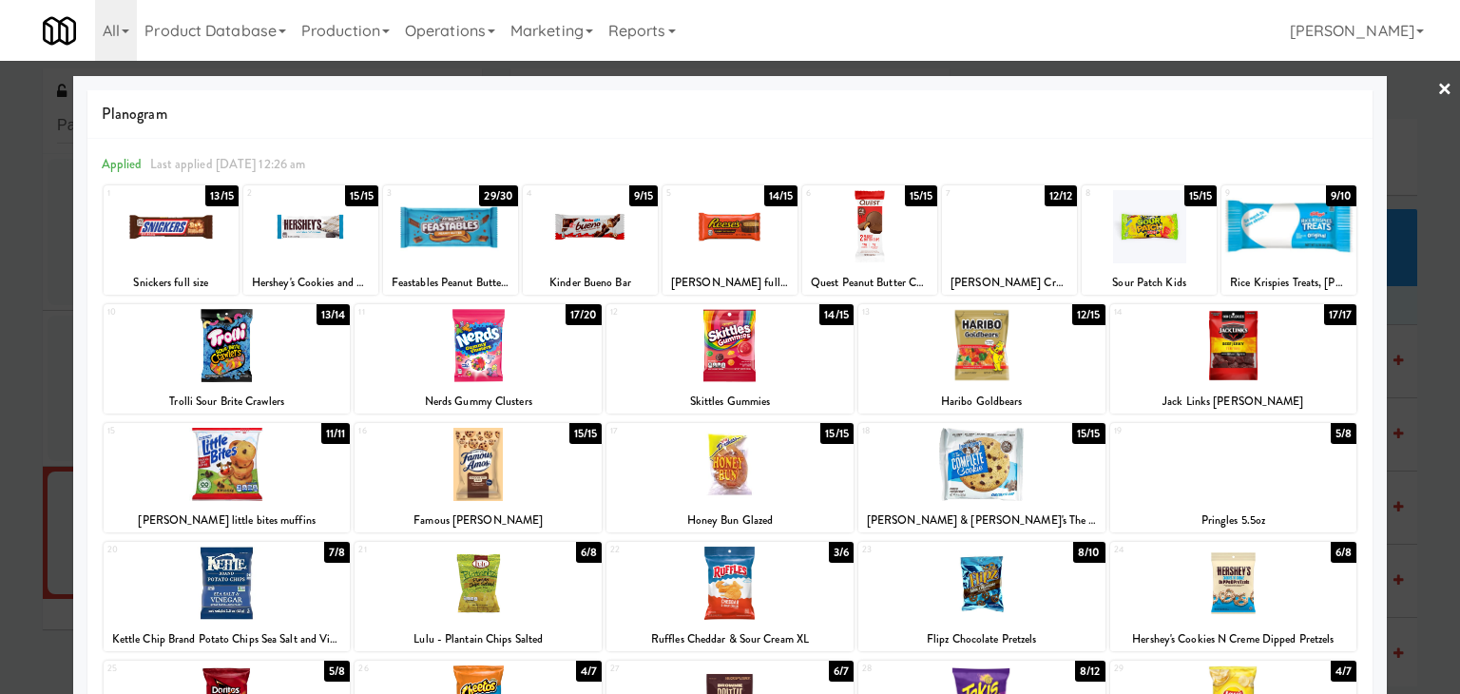
click at [1438, 93] on link "×" at bounding box center [1445, 90] width 15 height 59
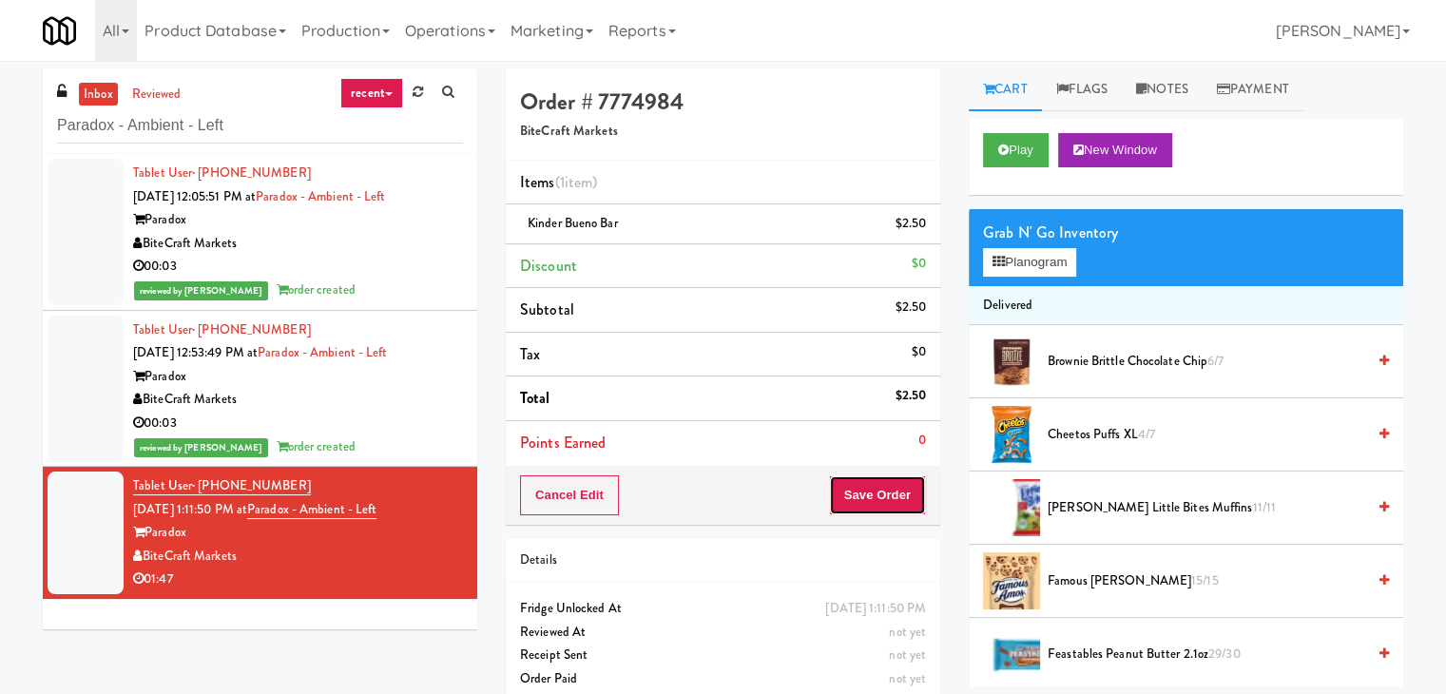
click at [882, 496] on button "Save Order" at bounding box center [877, 495] width 97 height 40
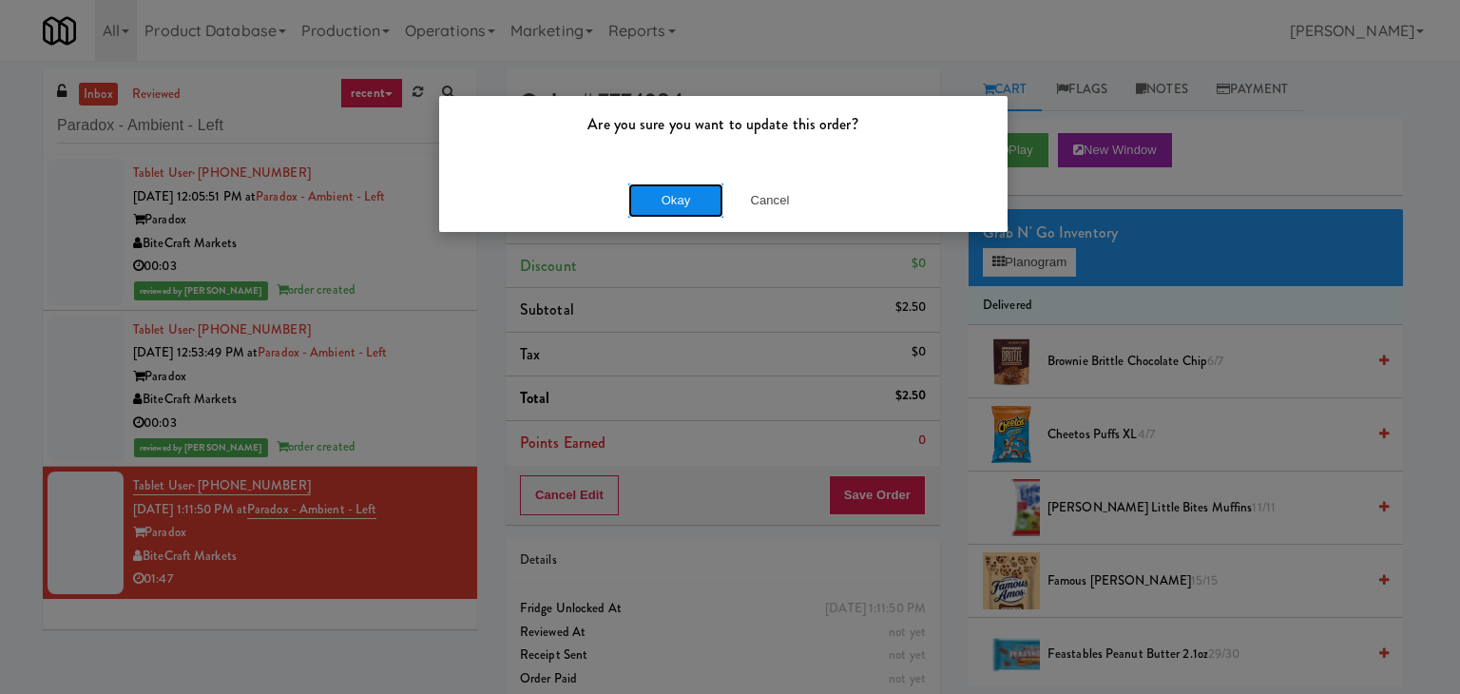
click at [696, 203] on button "Okay" at bounding box center [675, 200] width 95 height 34
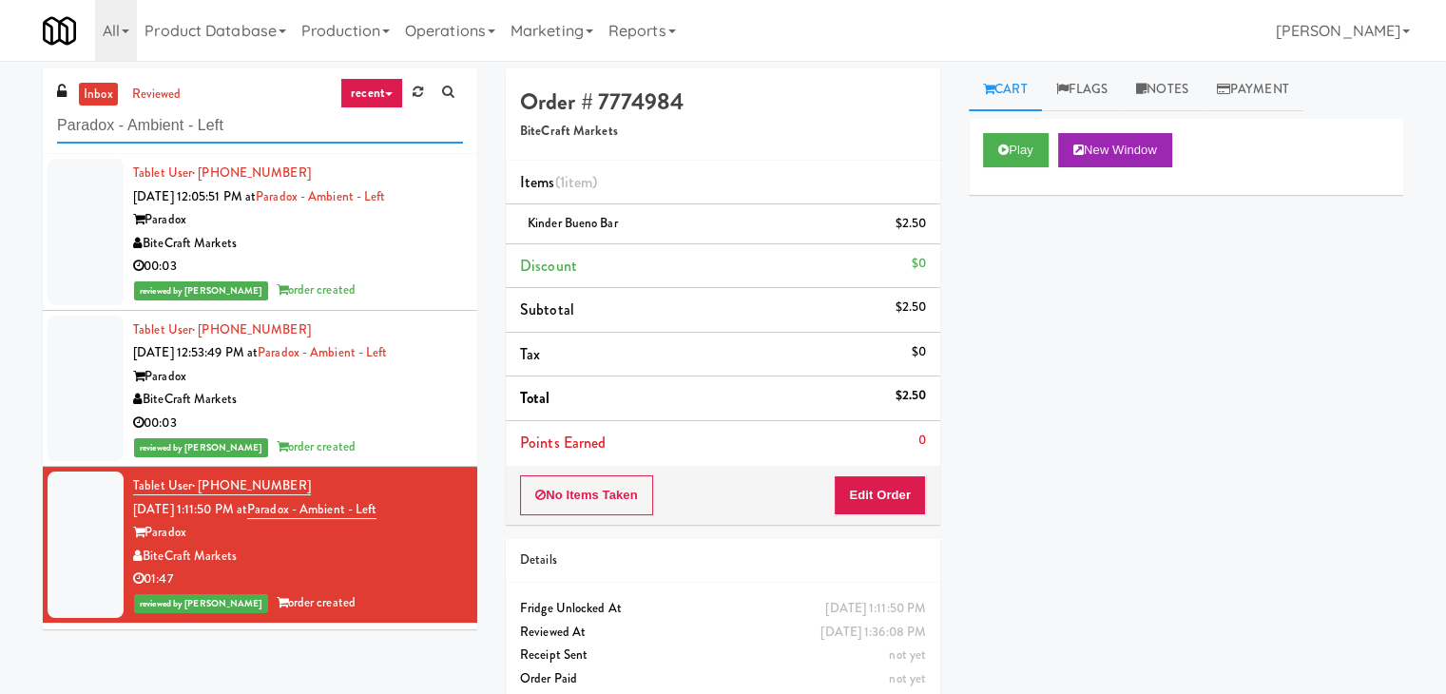
click at [259, 126] on input "Paradox - Ambient - Left" at bounding box center [260, 125] width 406 height 35
paste input "The Legacy at [GEOGRAPHIC_DATA][MEDICAL_DATA]"
type input "The Legacy at [GEOGRAPHIC_DATA] Ambient"
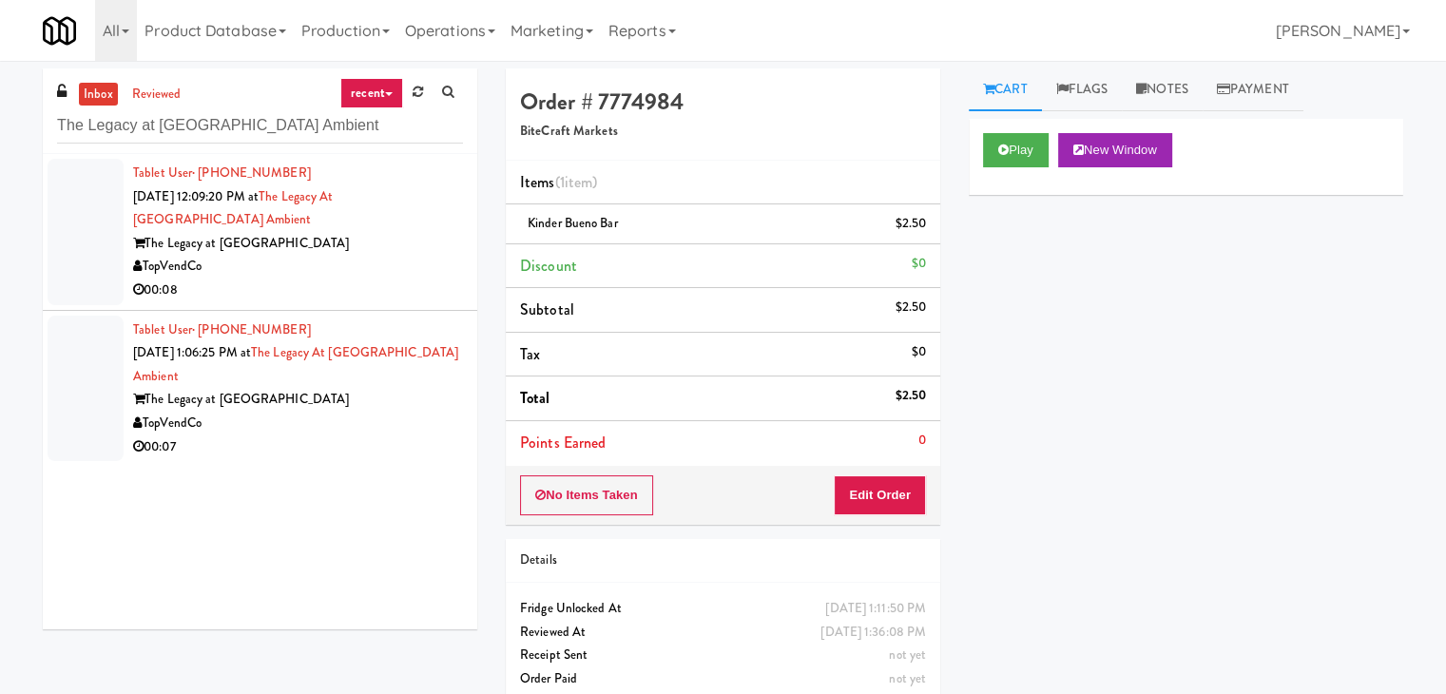
click at [415, 271] on div "TopVendCo" at bounding box center [298, 267] width 330 height 24
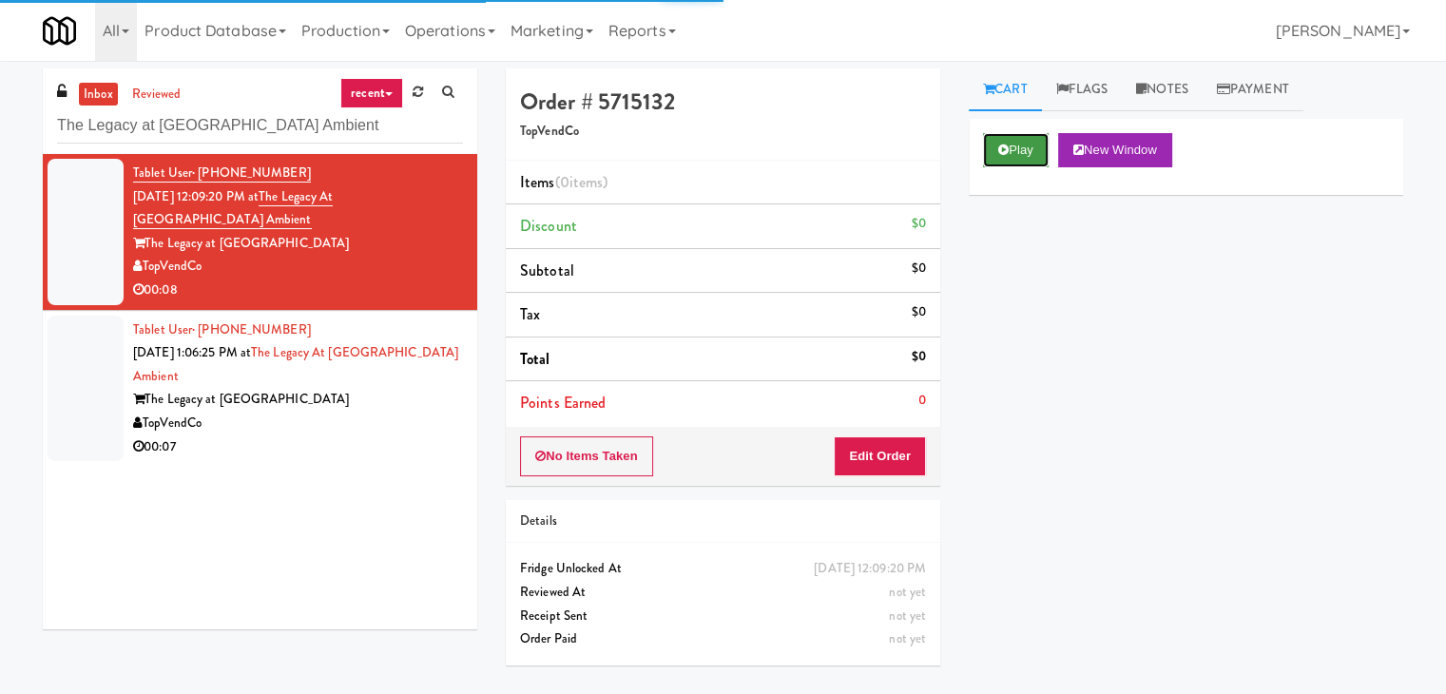
click at [1013, 146] on button "Play" at bounding box center [1016, 150] width 66 height 34
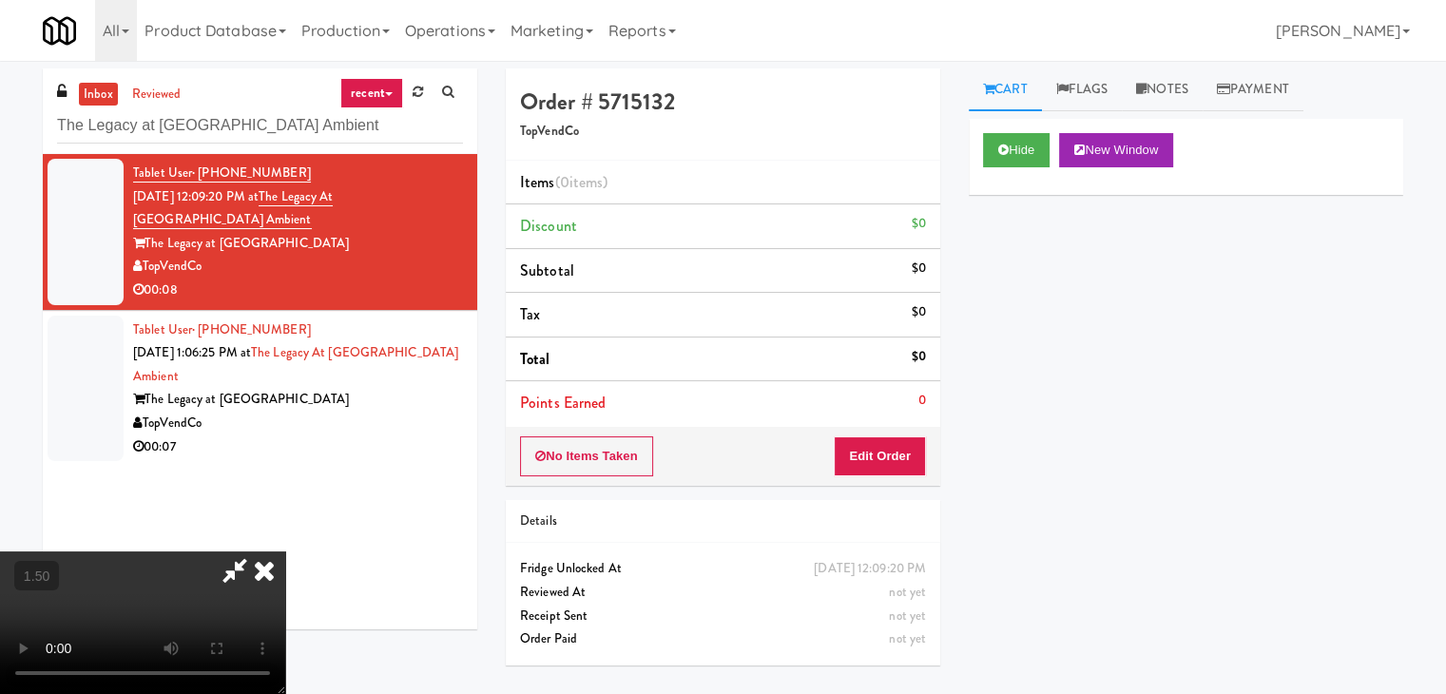
click at [285, 551] on video at bounding box center [142, 622] width 285 height 143
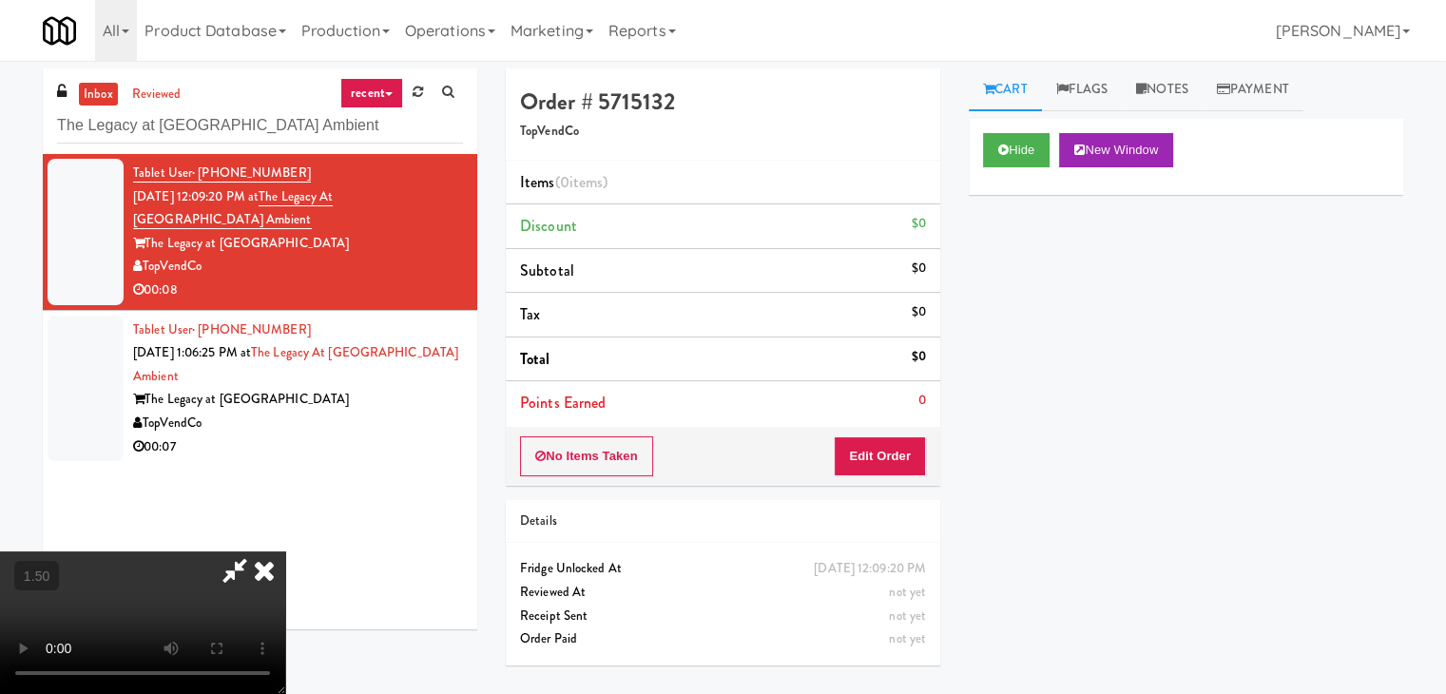
click at [285, 551] on video at bounding box center [142, 622] width 285 height 143
drag, startPoint x: 840, startPoint y: 77, endPoint x: 903, endPoint y: 323, distance: 254.4
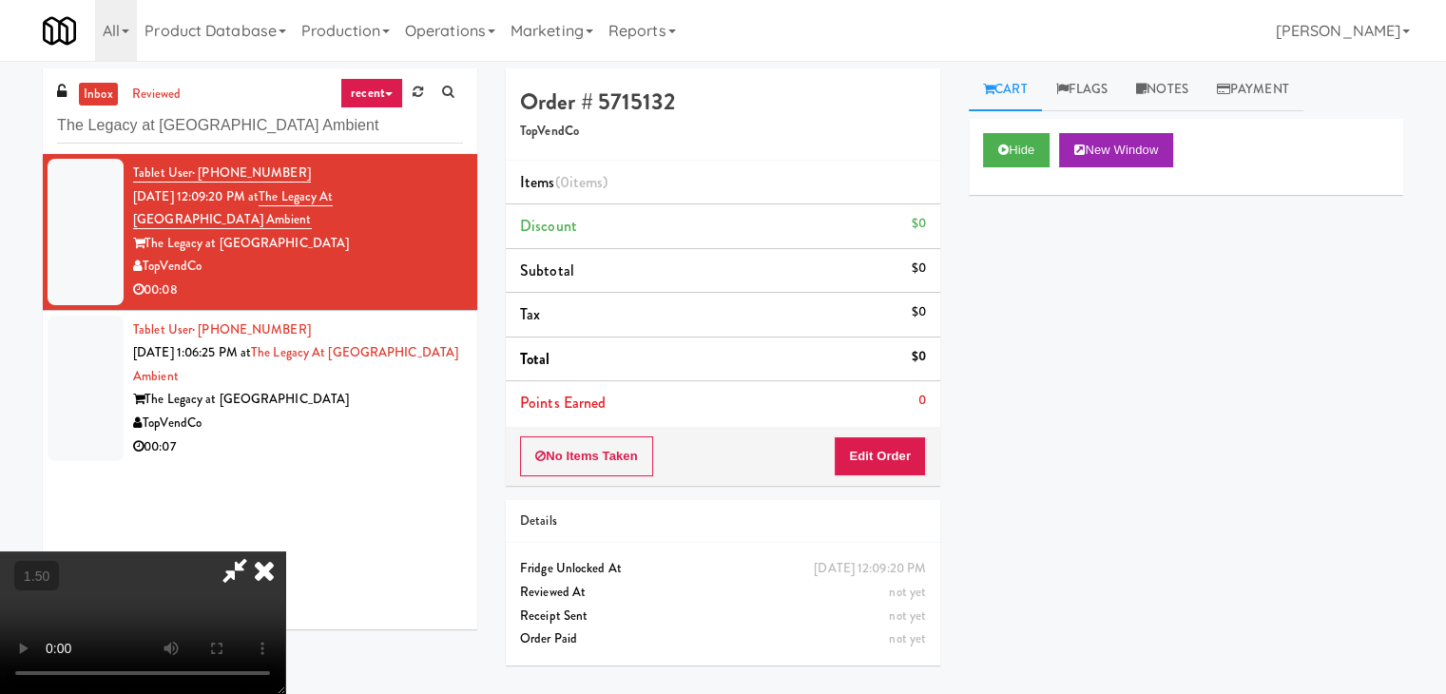
click at [285, 551] on icon at bounding box center [264, 570] width 42 height 38
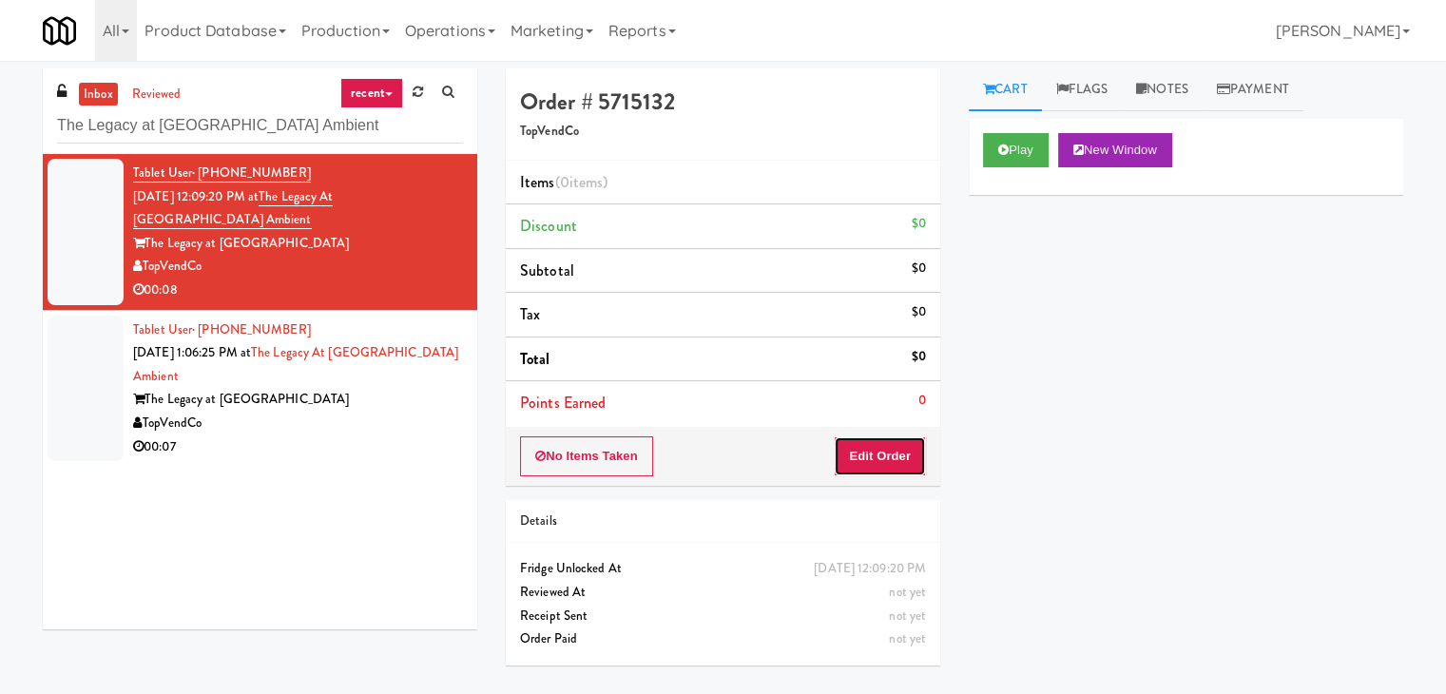
click at [882, 443] on button "Edit Order" at bounding box center [880, 456] width 92 height 40
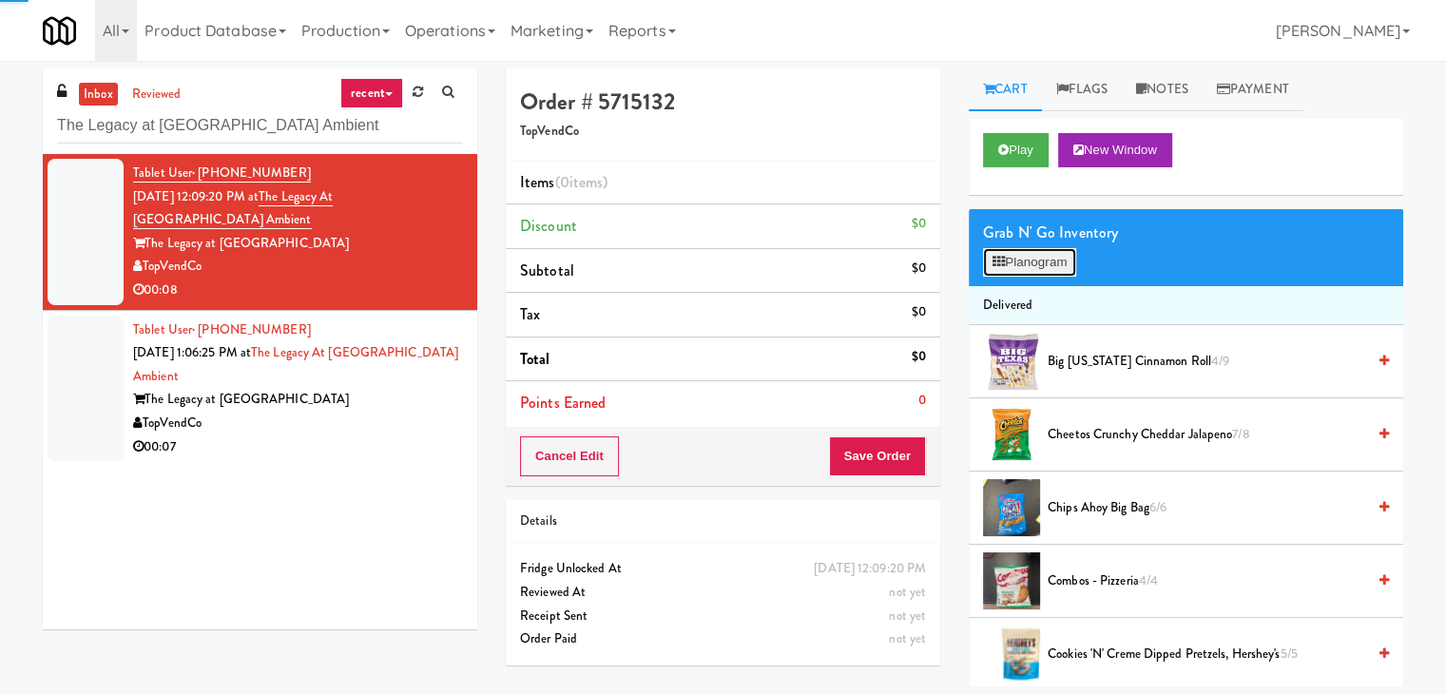
click at [1023, 253] on button "Planogram" at bounding box center [1029, 262] width 93 height 29
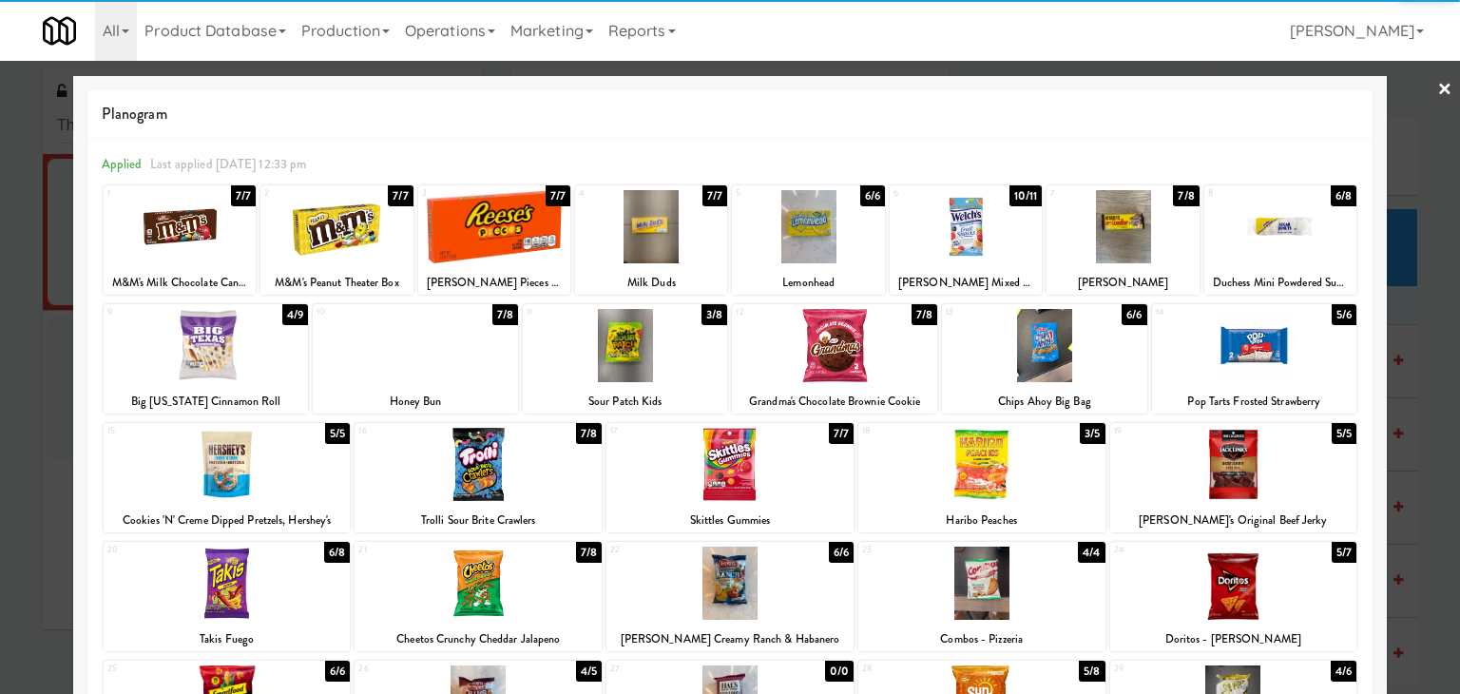
click at [965, 233] on div at bounding box center [966, 226] width 152 height 73
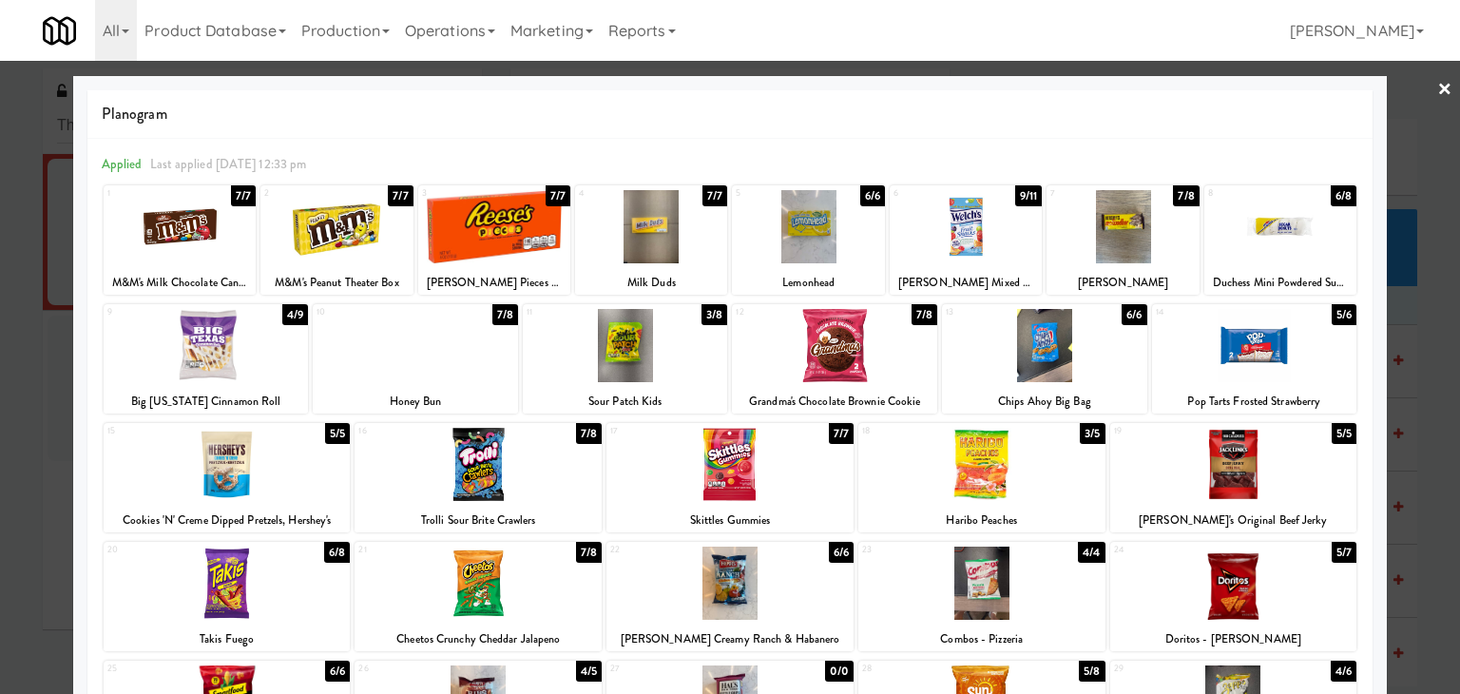
drag, startPoint x: 1430, startPoint y: 85, endPoint x: 1213, endPoint y: 299, distance: 304.6
click at [1438, 85] on link "×" at bounding box center [1445, 90] width 15 height 59
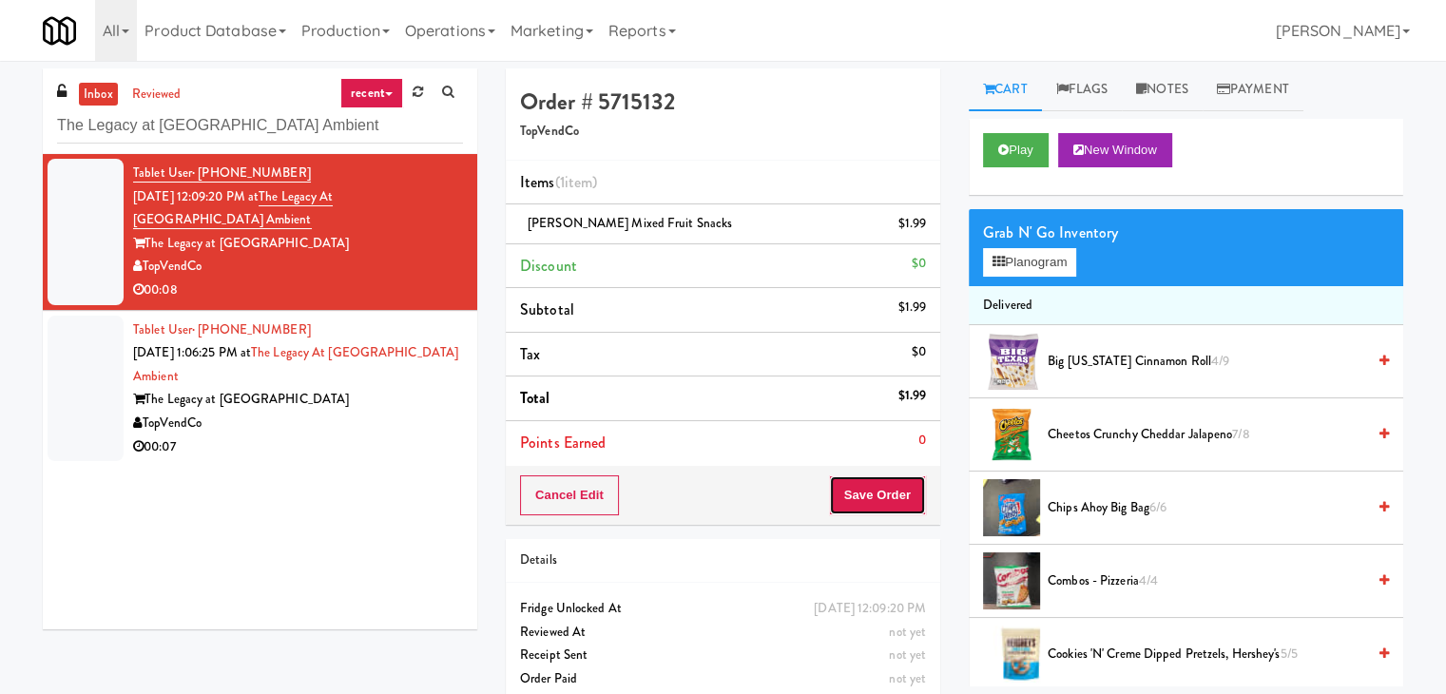
click at [871, 482] on button "Save Order" at bounding box center [877, 495] width 97 height 40
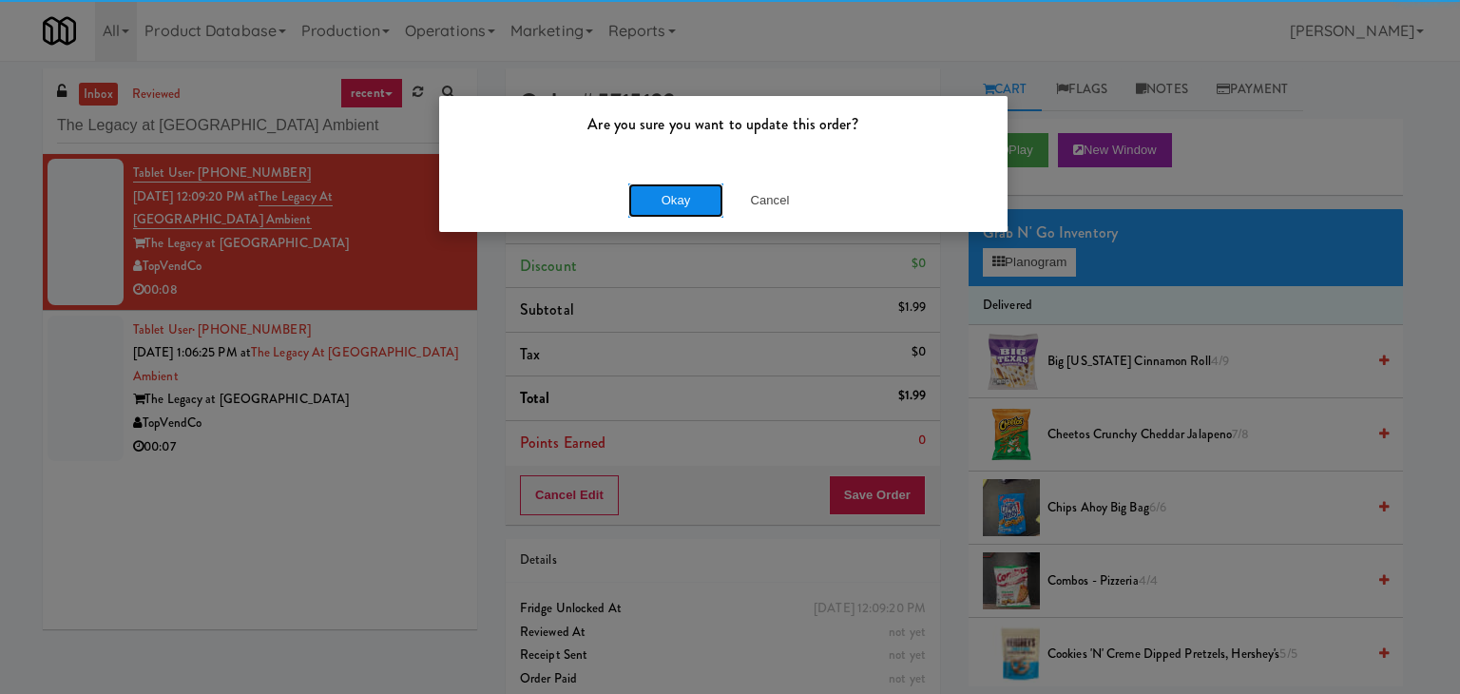
click at [677, 194] on button "Okay" at bounding box center [675, 200] width 95 height 34
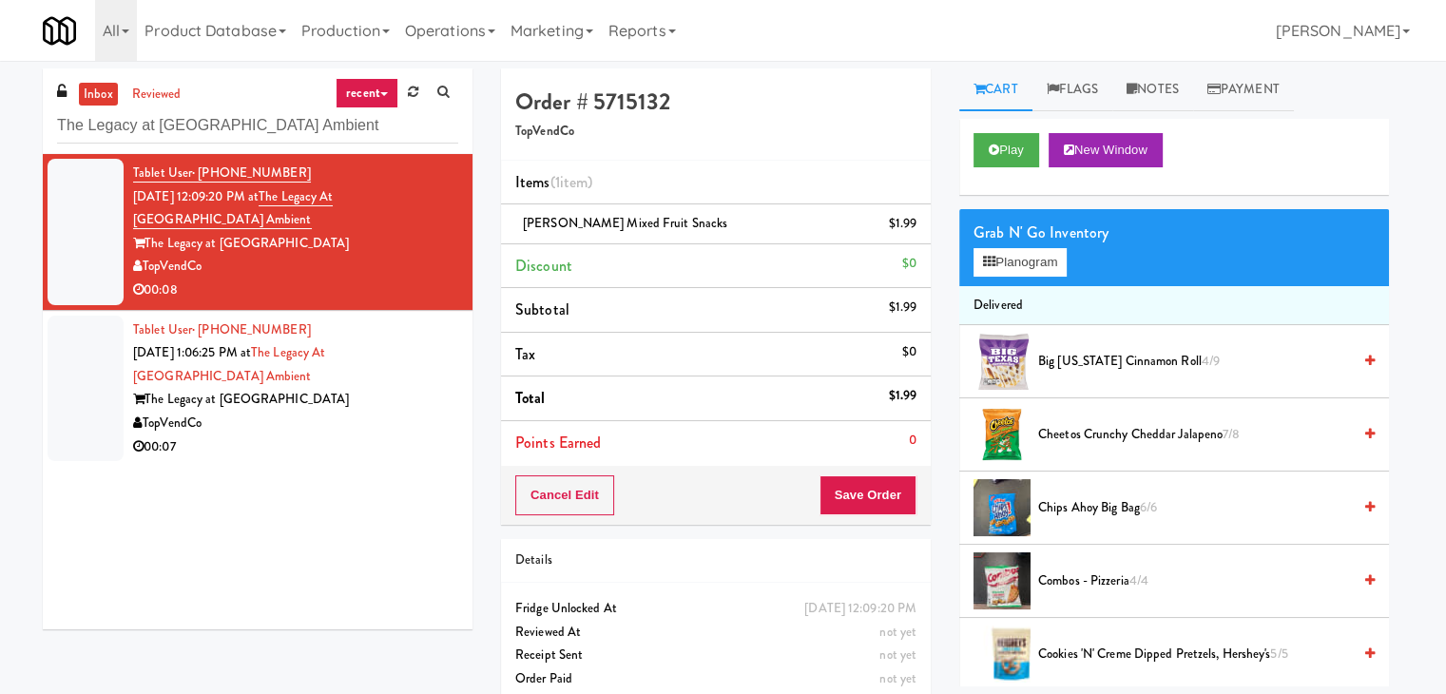
click at [388, 414] on div "TopVendCo" at bounding box center [295, 424] width 325 height 24
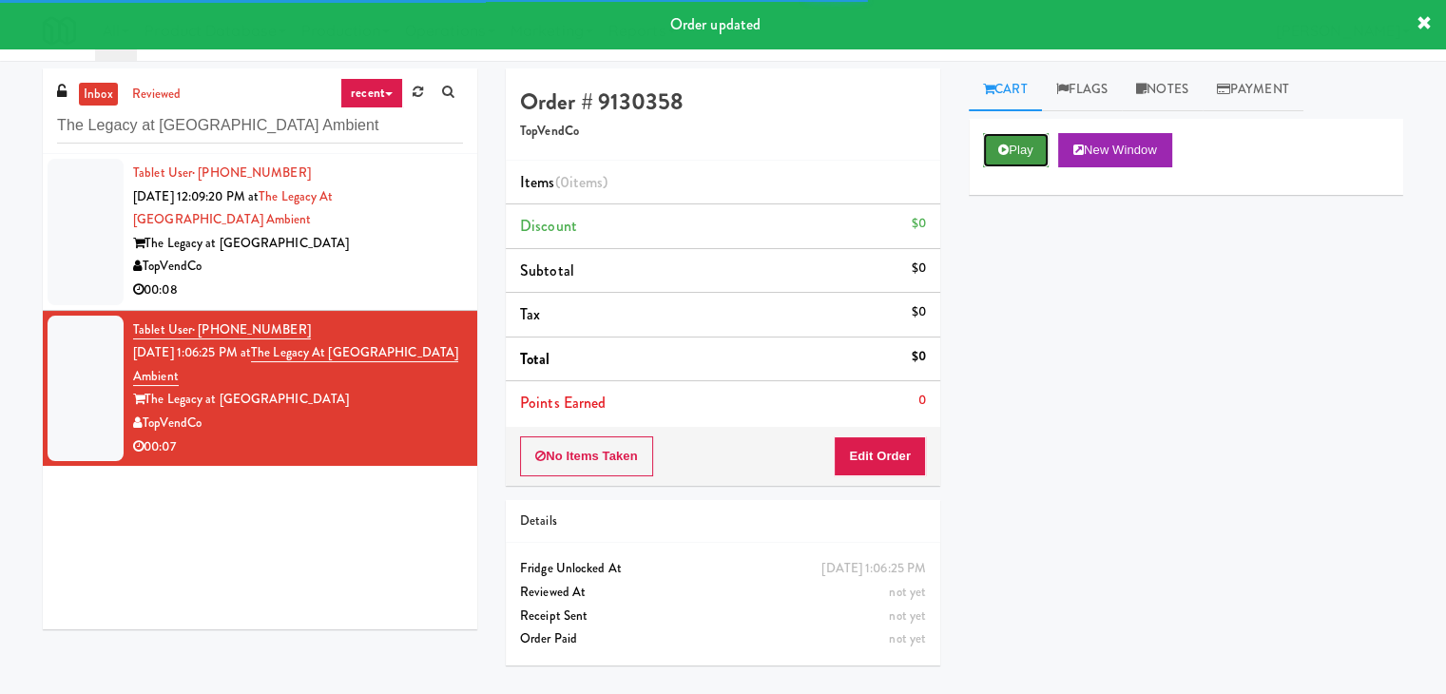
click at [1036, 146] on button "Play" at bounding box center [1016, 150] width 66 height 34
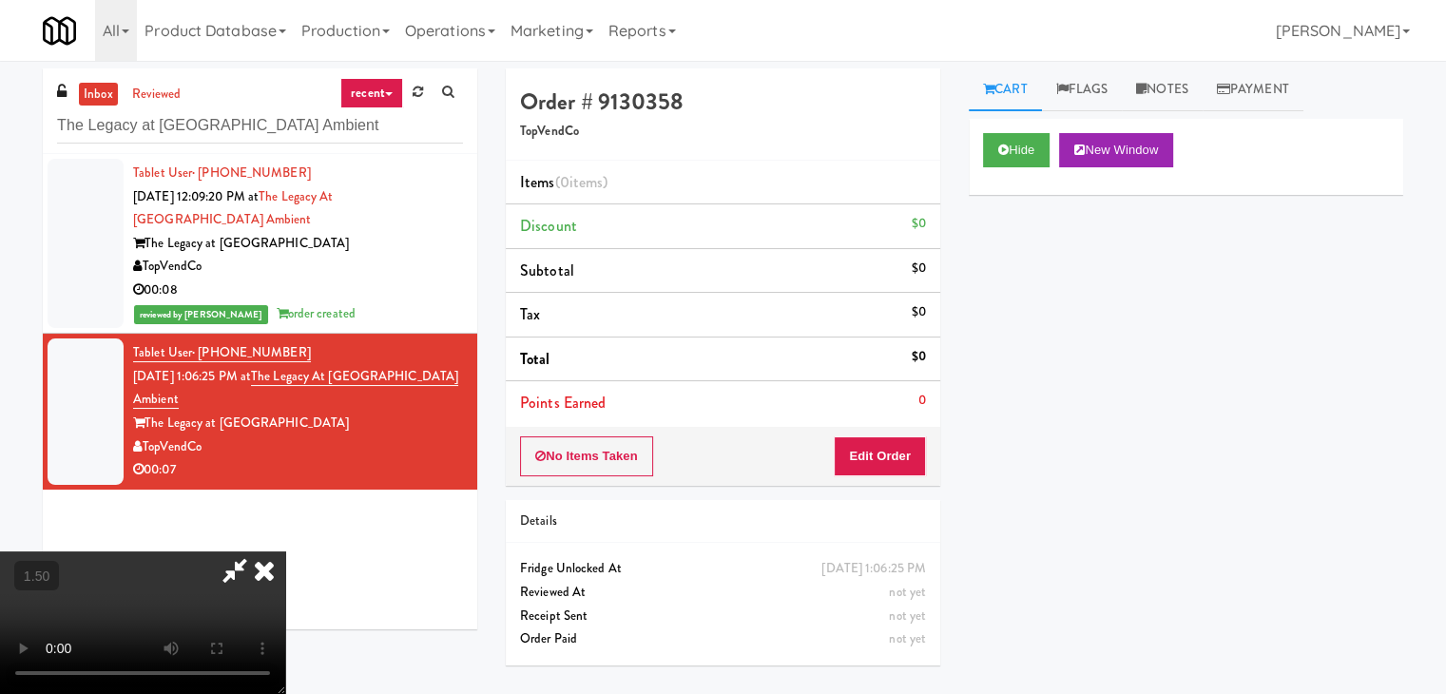
click at [285, 551] on video at bounding box center [142, 622] width 285 height 143
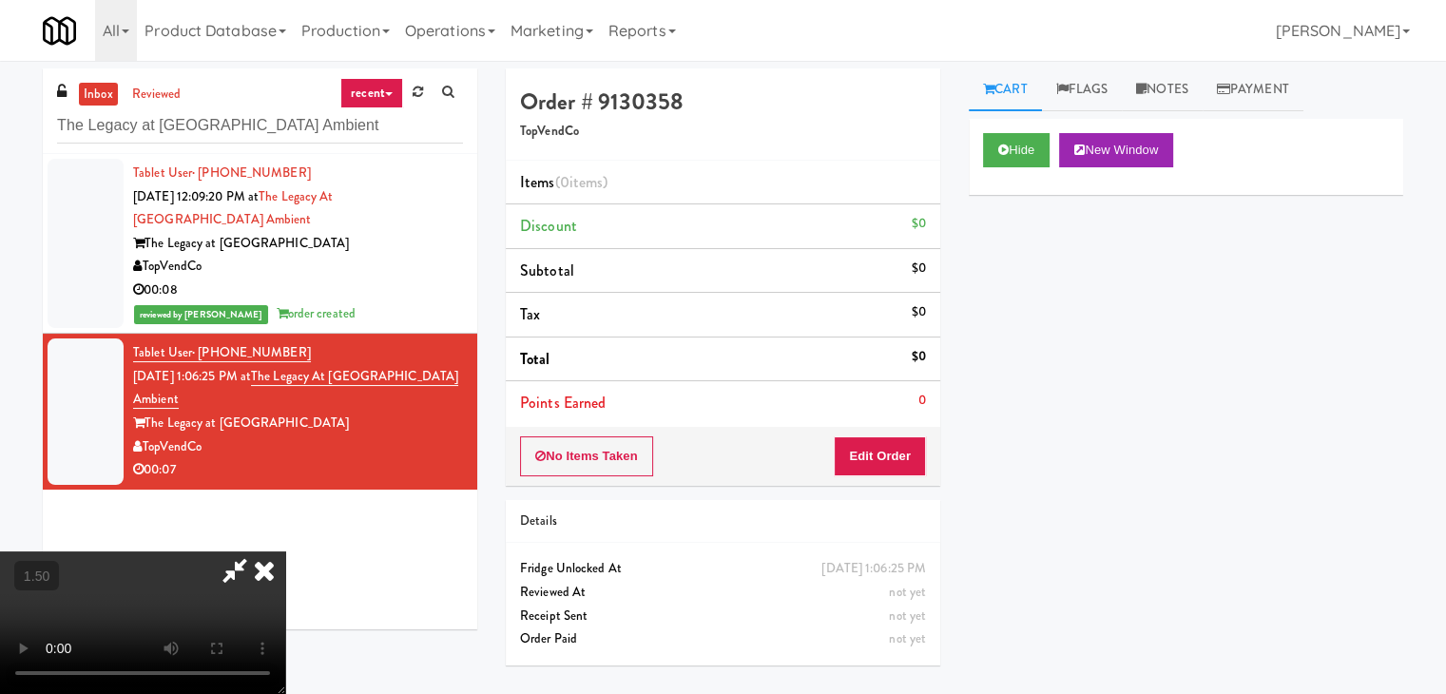
click at [285, 551] on video at bounding box center [142, 622] width 285 height 143
click at [285, 551] on icon at bounding box center [264, 570] width 42 height 38
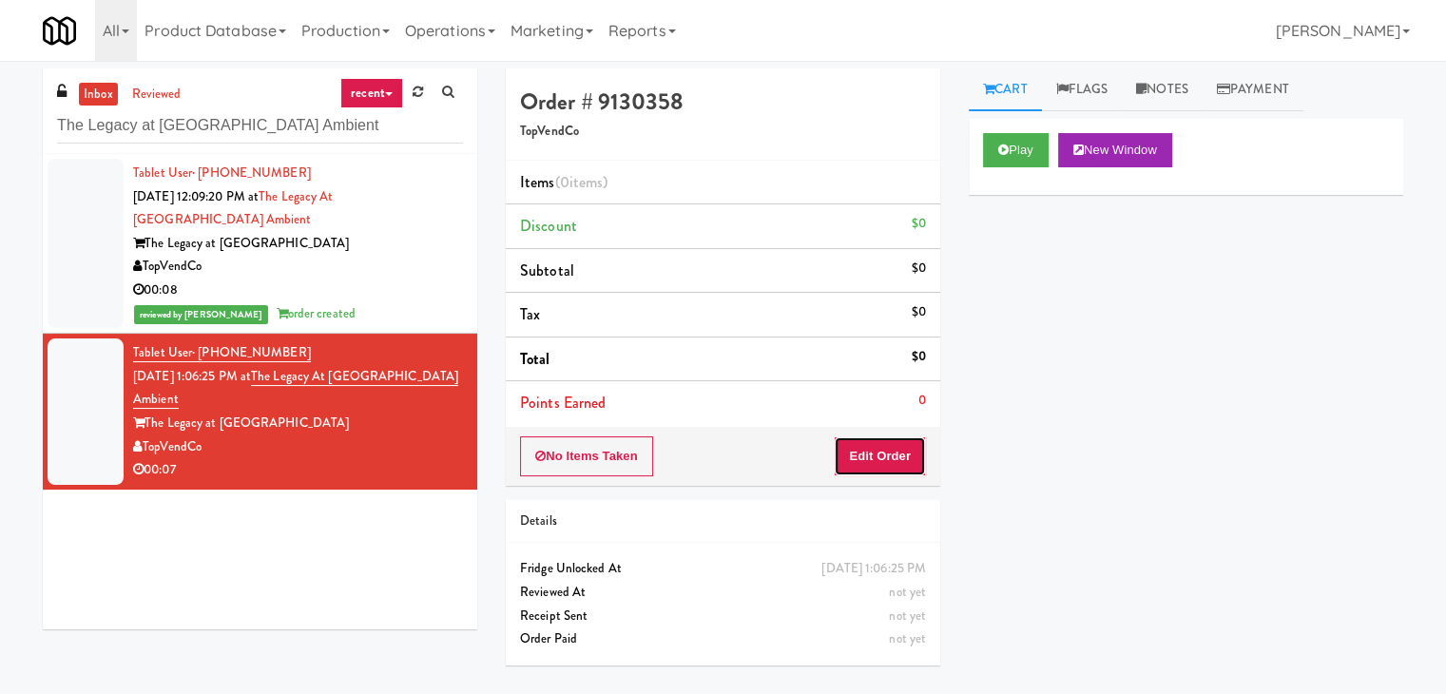
click at [863, 466] on button "Edit Order" at bounding box center [880, 456] width 92 height 40
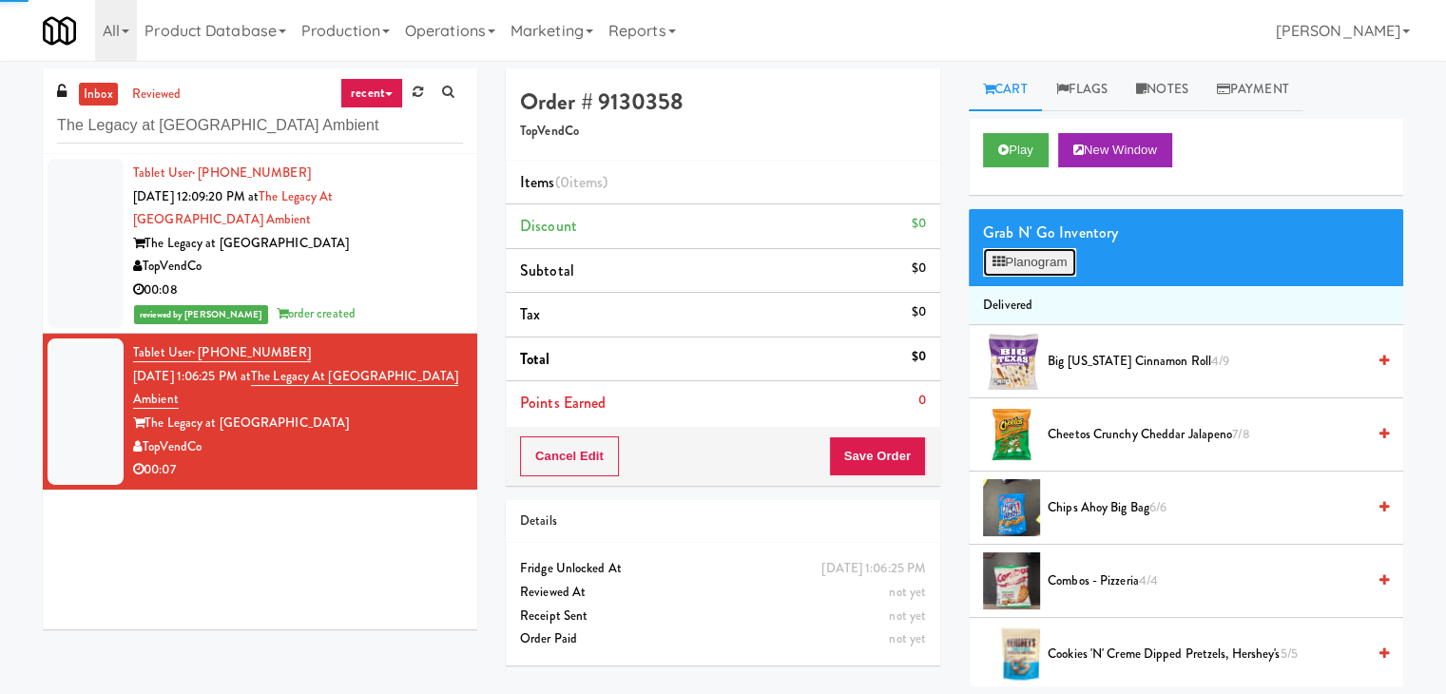
click at [1041, 252] on button "Planogram" at bounding box center [1029, 262] width 93 height 29
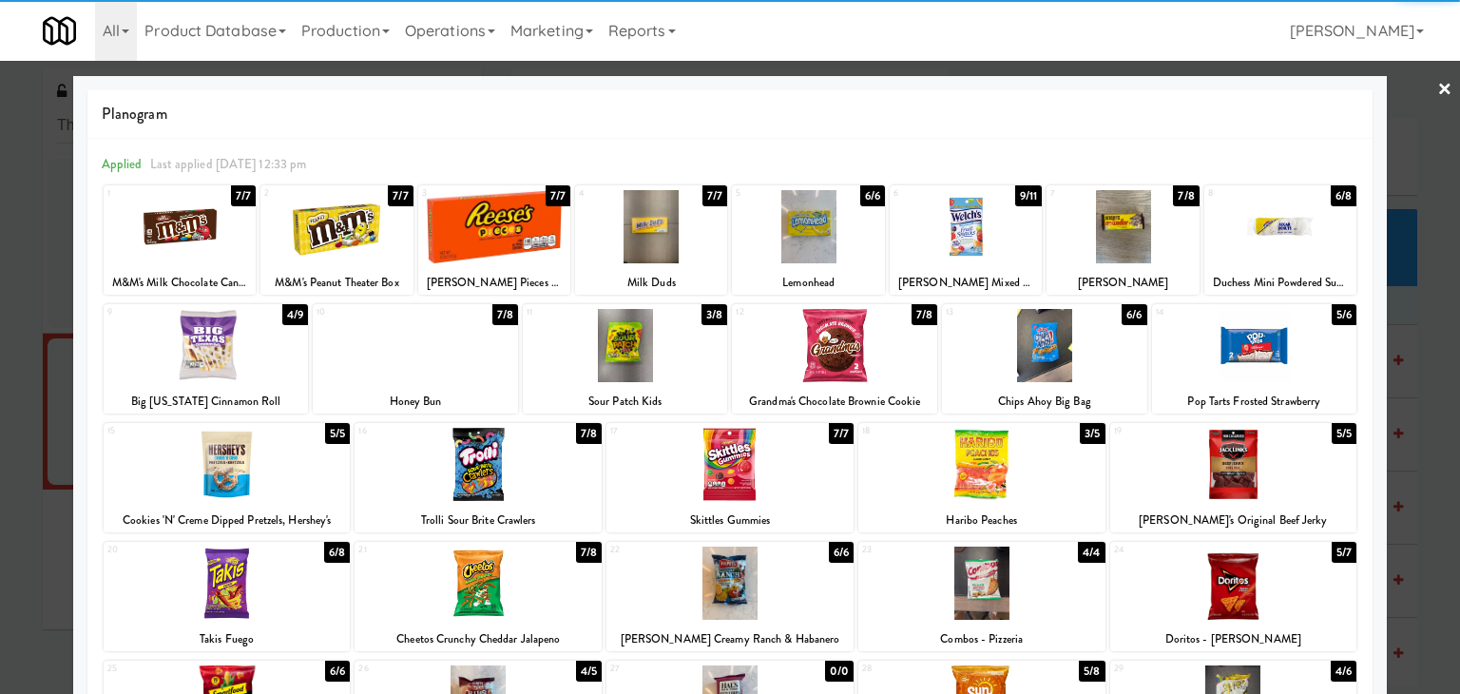
click at [255, 467] on div at bounding box center [227, 464] width 247 height 73
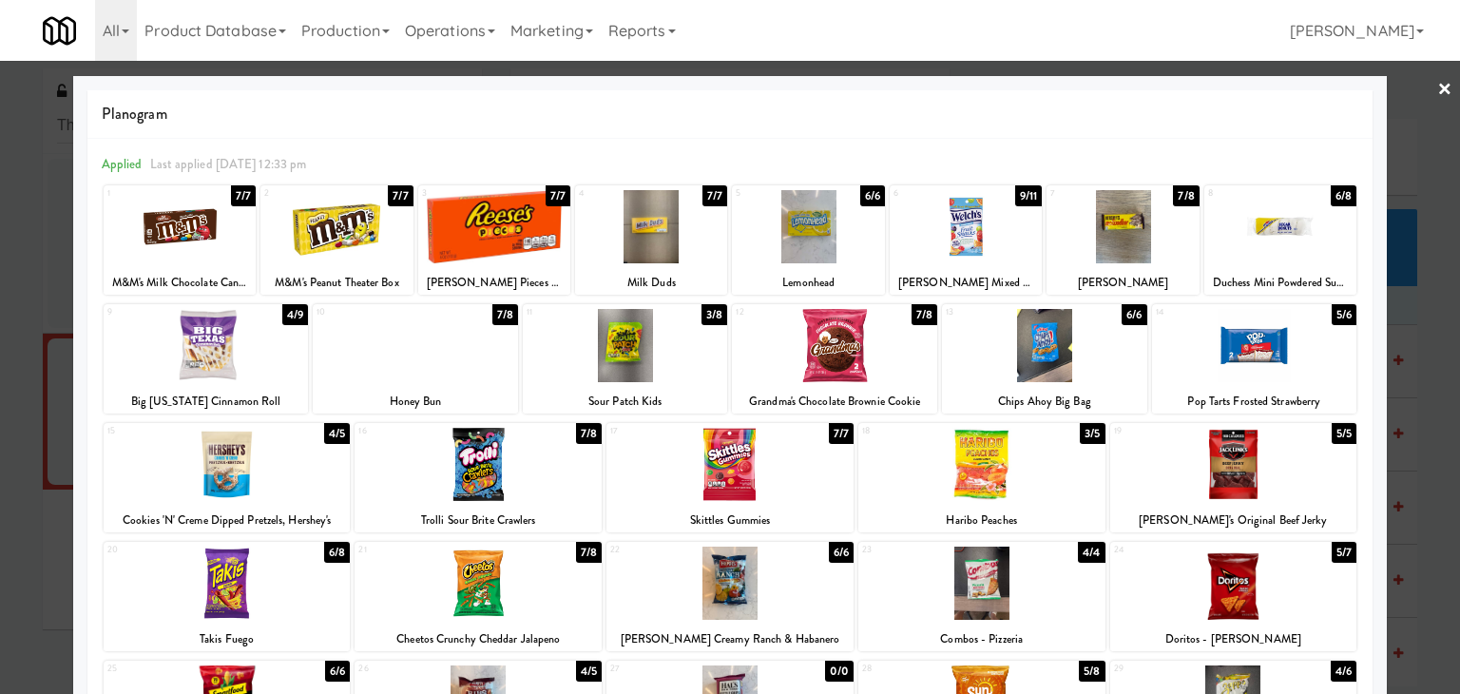
click at [1438, 90] on link "×" at bounding box center [1445, 90] width 15 height 59
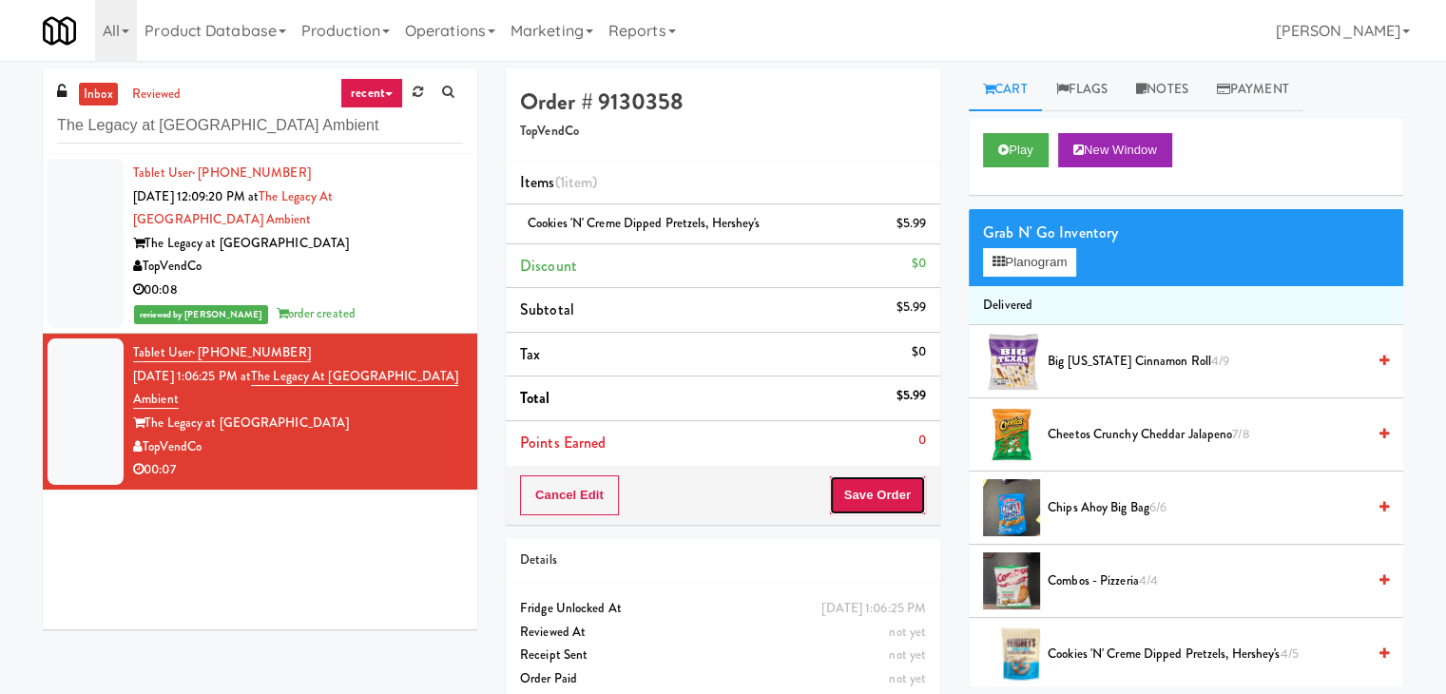
click at [847, 485] on button "Save Order" at bounding box center [877, 495] width 97 height 40
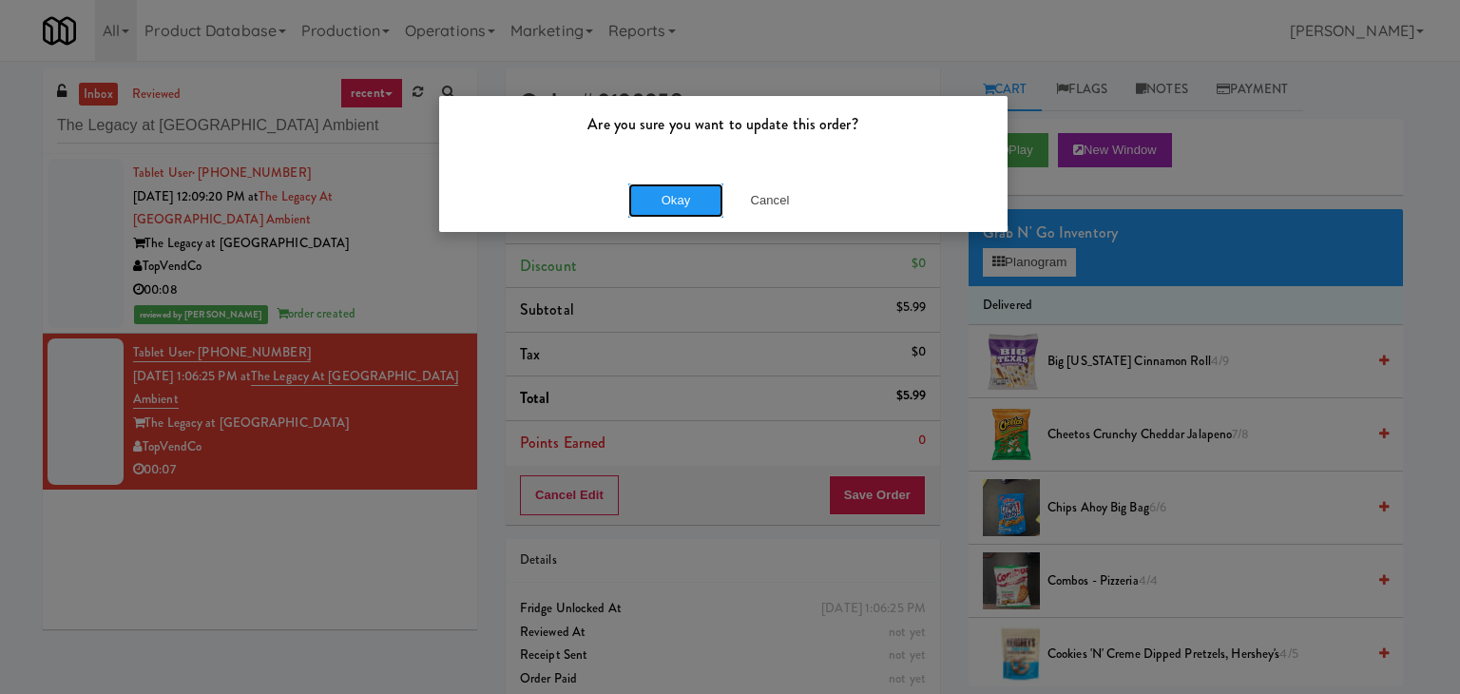
drag, startPoint x: 666, startPoint y: 196, endPoint x: 634, endPoint y: 94, distance: 106.5
click at [666, 190] on button "Okay" at bounding box center [675, 200] width 95 height 34
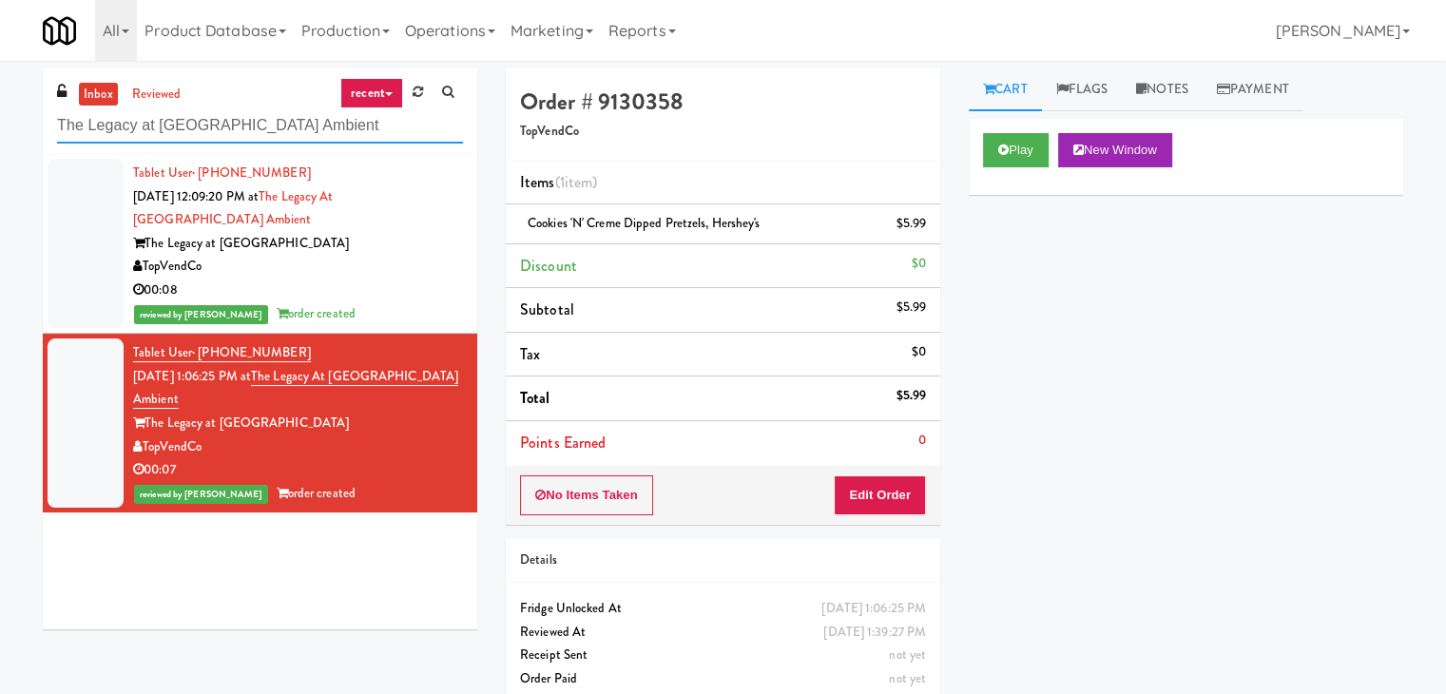
click at [160, 137] on input "The Legacy at [GEOGRAPHIC_DATA] Ambient" at bounding box center [260, 125] width 406 height 35
paste input "JVT combo"
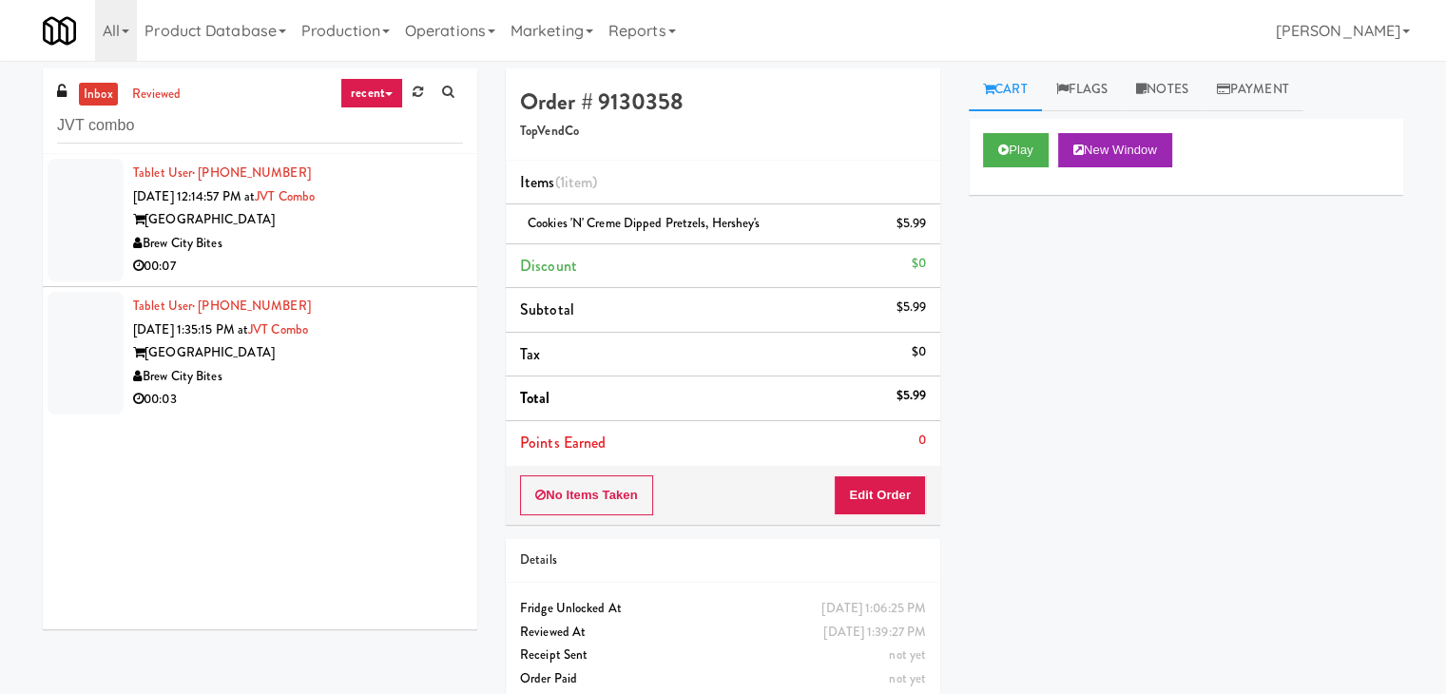
click at [410, 288] on li "Tablet User · (262) 308-7779 [DATE] 1:35:15 PM at JVT combo [GEOGRAPHIC_DATA] […" at bounding box center [260, 353] width 435 height 132
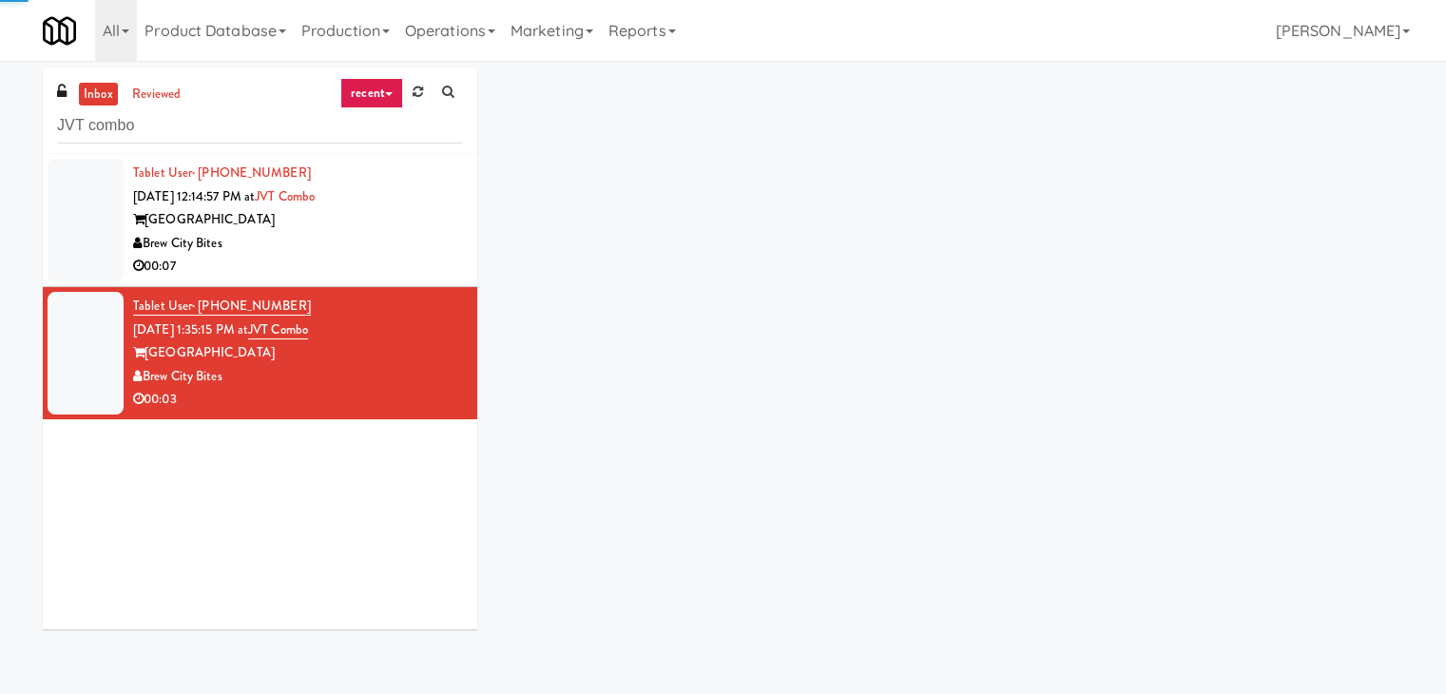
click at [412, 247] on div "Brew City Bites" at bounding box center [298, 244] width 330 height 24
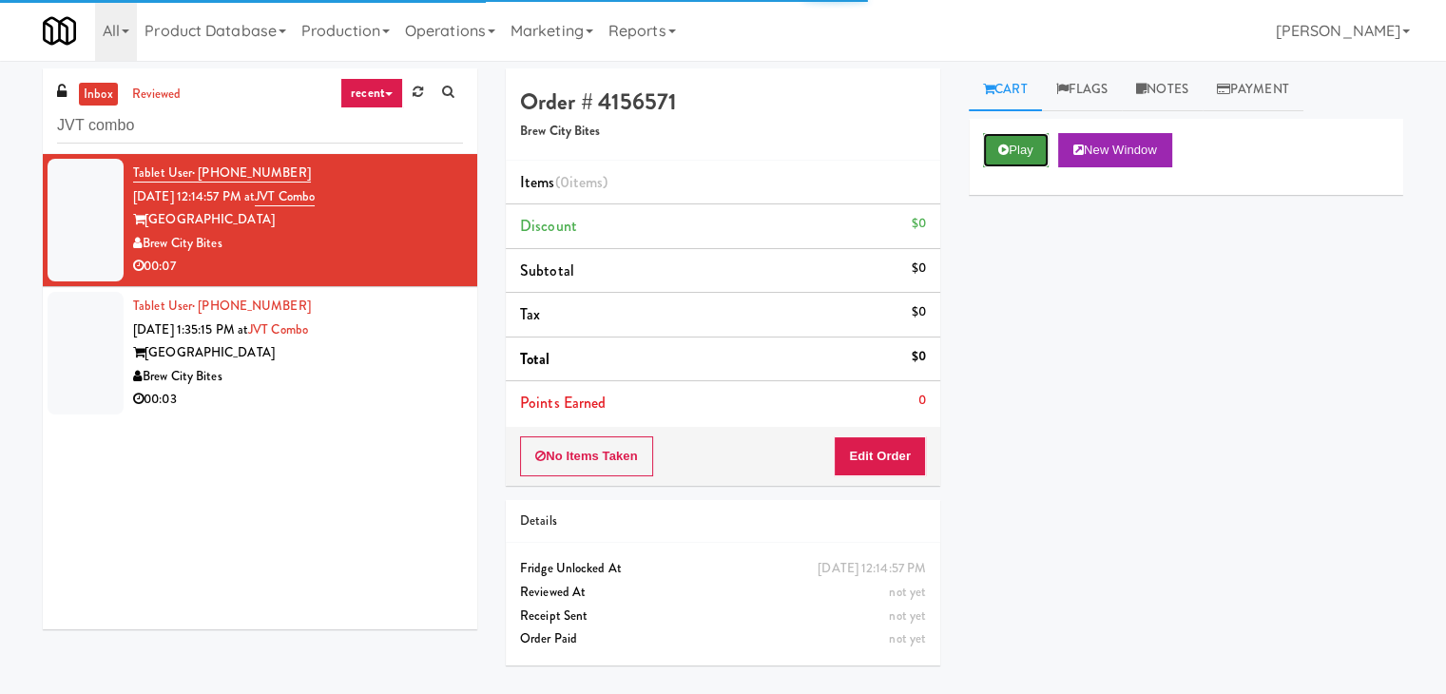
click at [1036, 157] on button "Play" at bounding box center [1016, 150] width 66 height 34
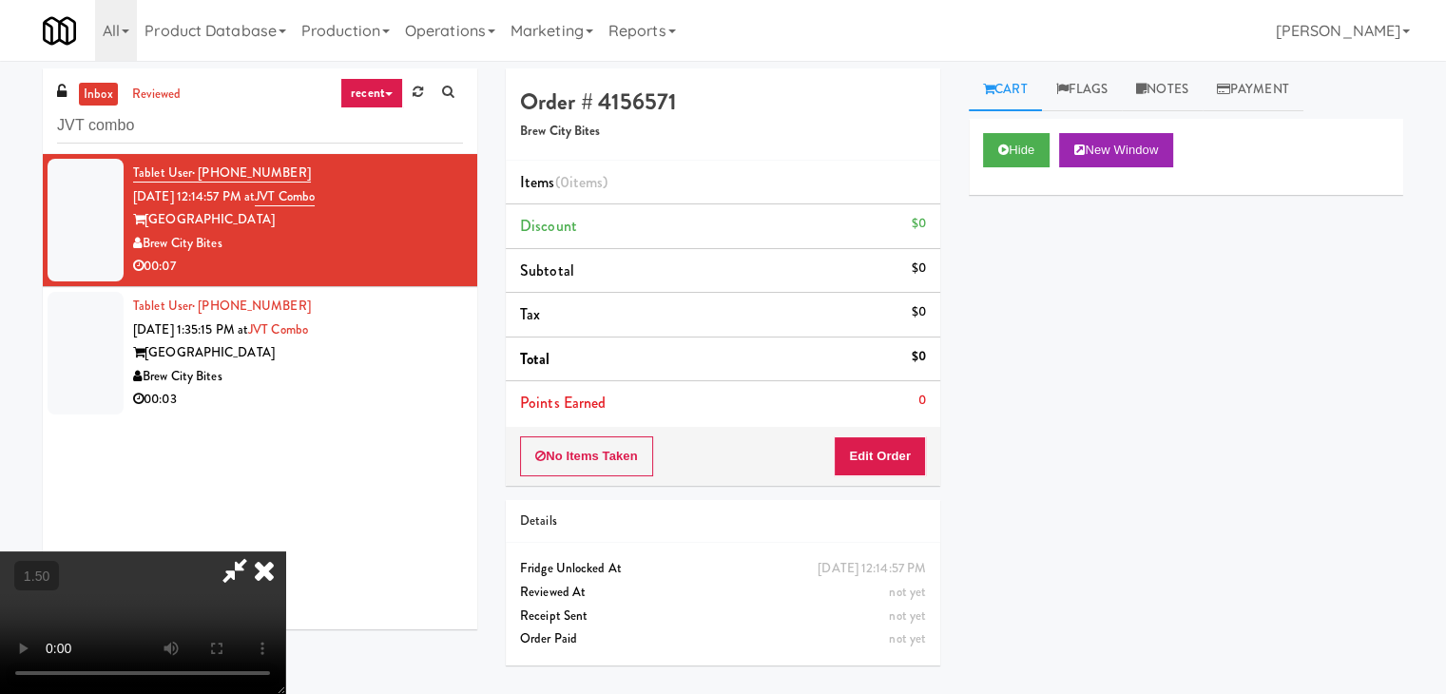
click at [285, 551] on video at bounding box center [142, 622] width 285 height 143
drag, startPoint x: 845, startPoint y: 77, endPoint x: 860, endPoint y: 135, distance: 60.0
click at [285, 551] on icon at bounding box center [264, 570] width 42 height 38
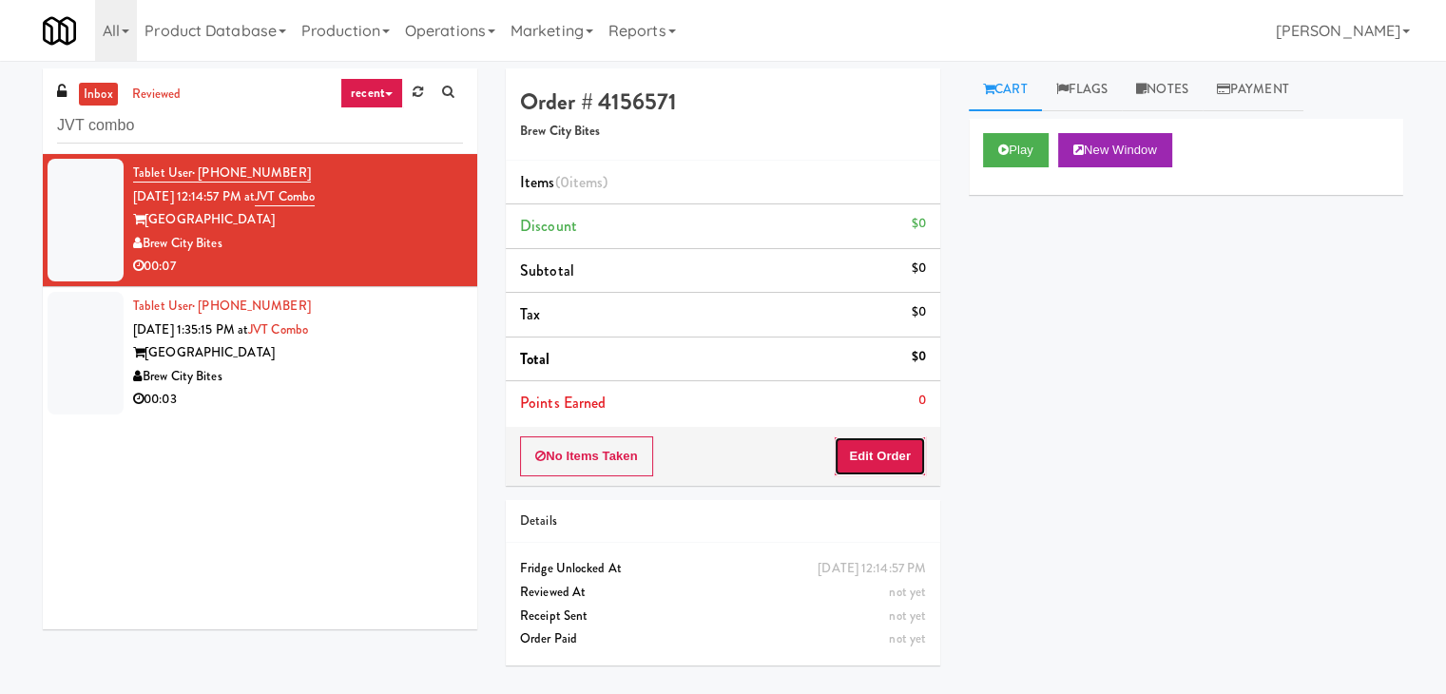
drag, startPoint x: 879, startPoint y: 463, endPoint x: 934, endPoint y: 424, distance: 66.8
click at [886, 460] on button "Edit Order" at bounding box center [880, 456] width 92 height 40
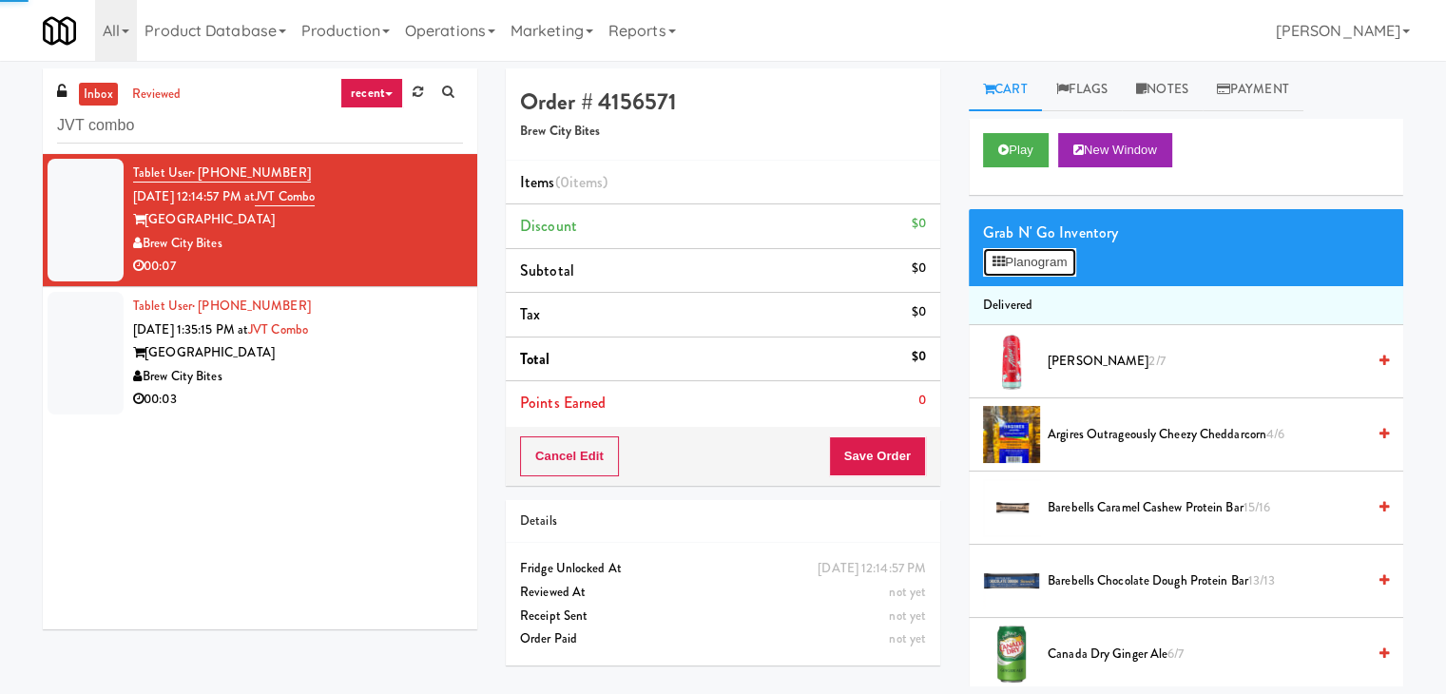
click at [1028, 255] on button "Planogram" at bounding box center [1029, 262] width 93 height 29
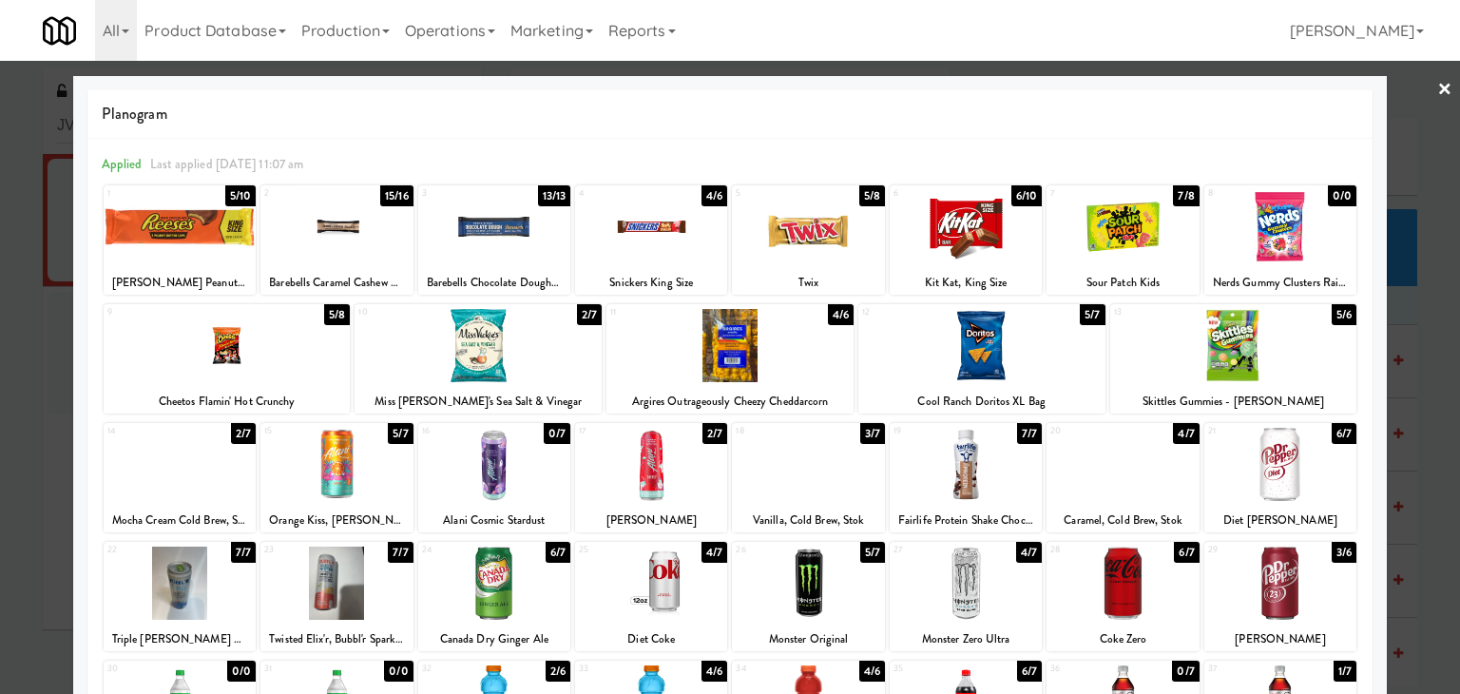
click at [804, 476] on div at bounding box center [808, 464] width 152 height 73
click at [1438, 92] on link "×" at bounding box center [1445, 90] width 15 height 59
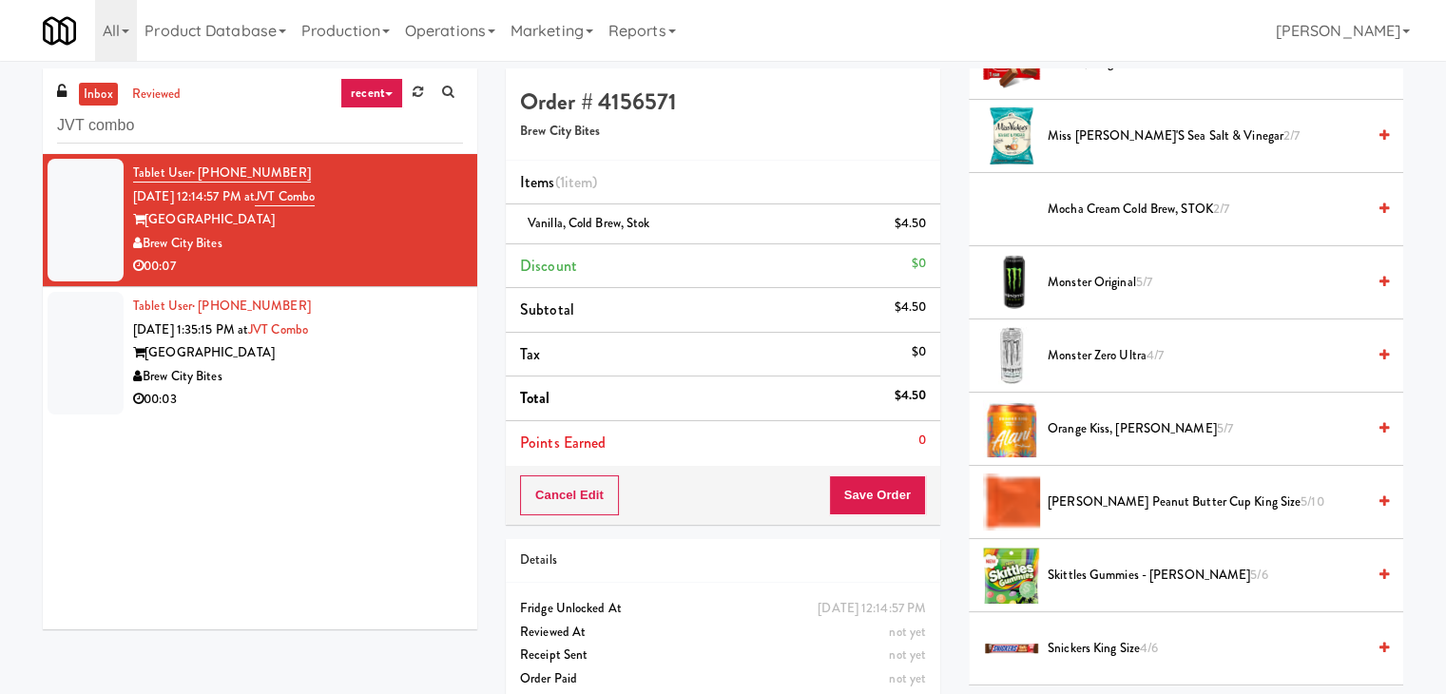
scroll to position [2187, 0]
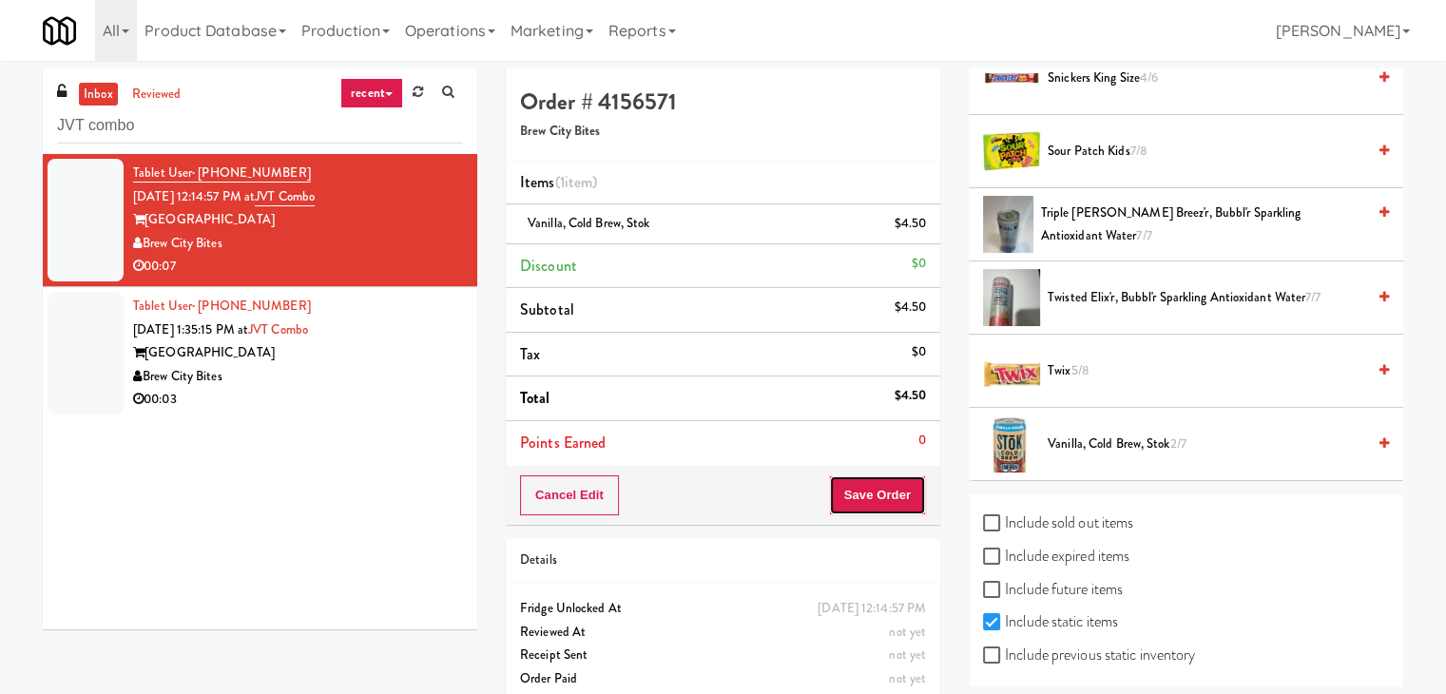
click at [883, 492] on button "Save Order" at bounding box center [877, 495] width 97 height 40
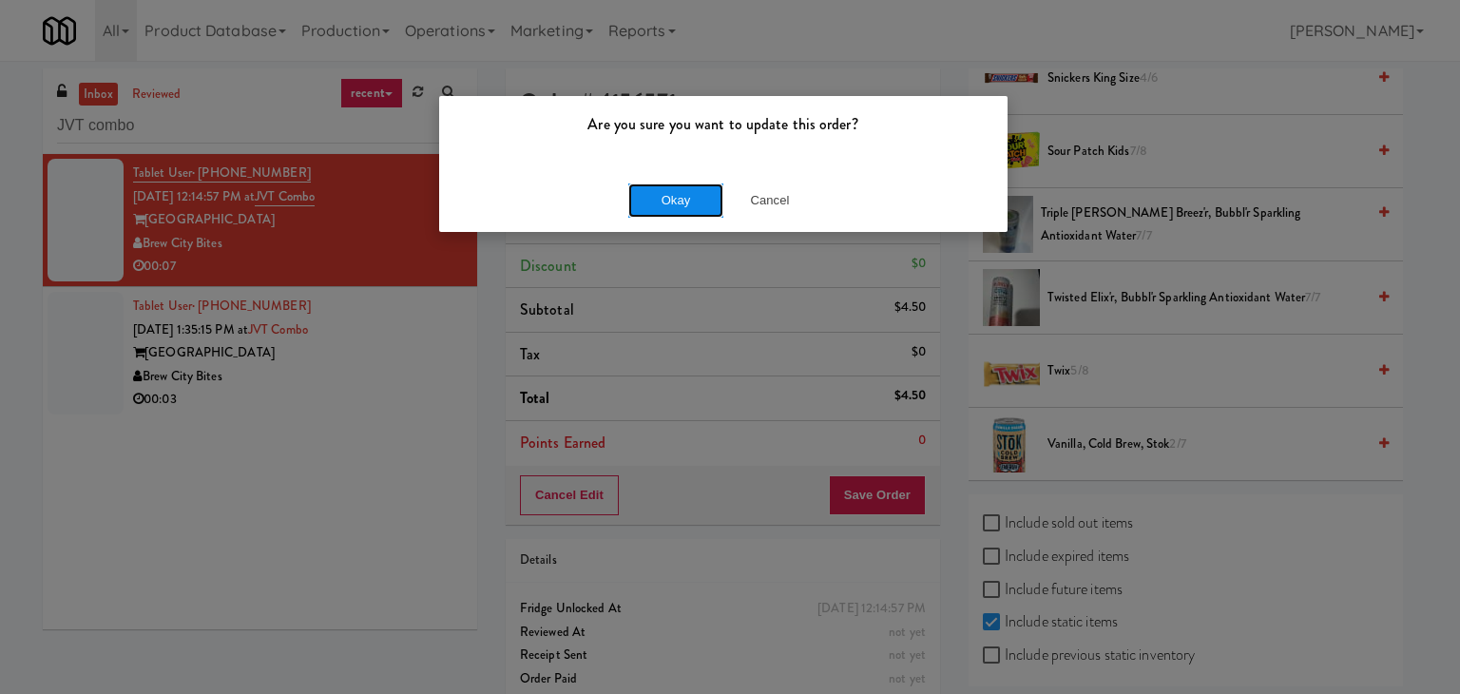
click at [690, 207] on button "Okay" at bounding box center [675, 200] width 95 height 34
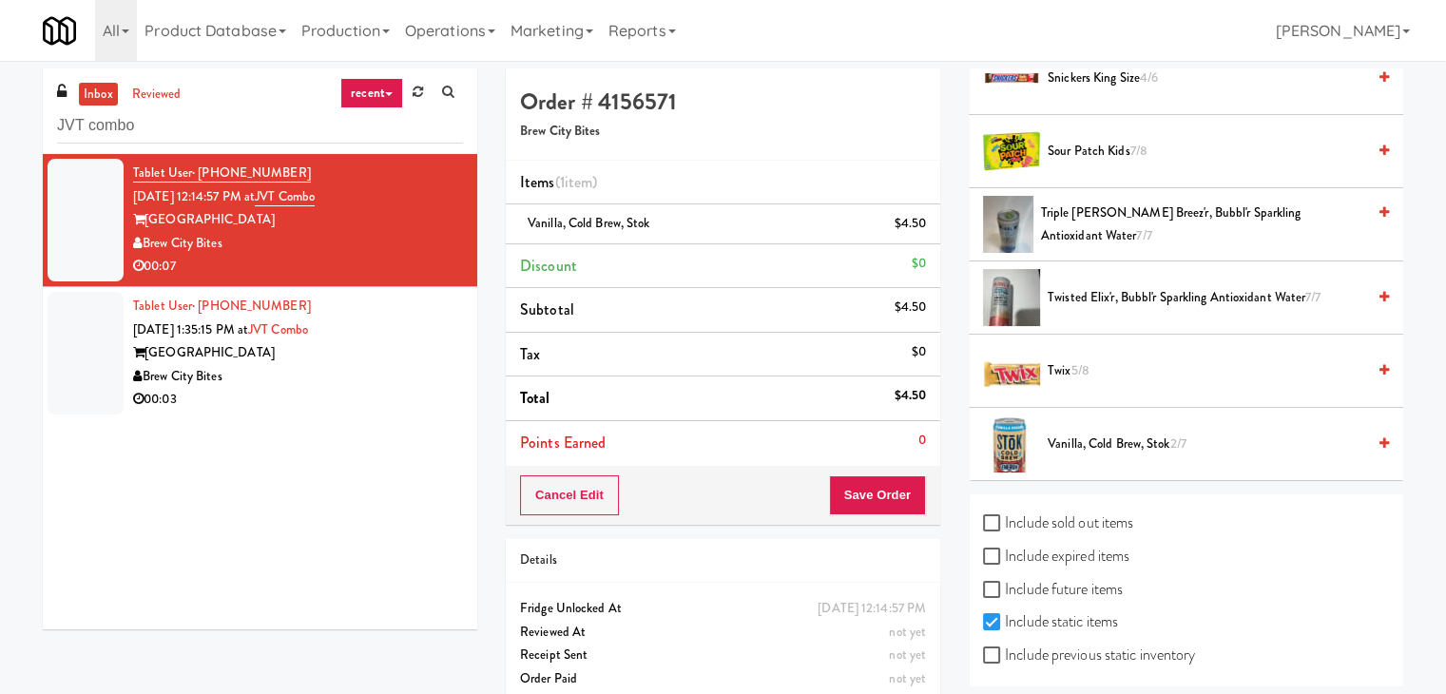
click at [330, 382] on div "Brew City Bites" at bounding box center [298, 377] width 330 height 24
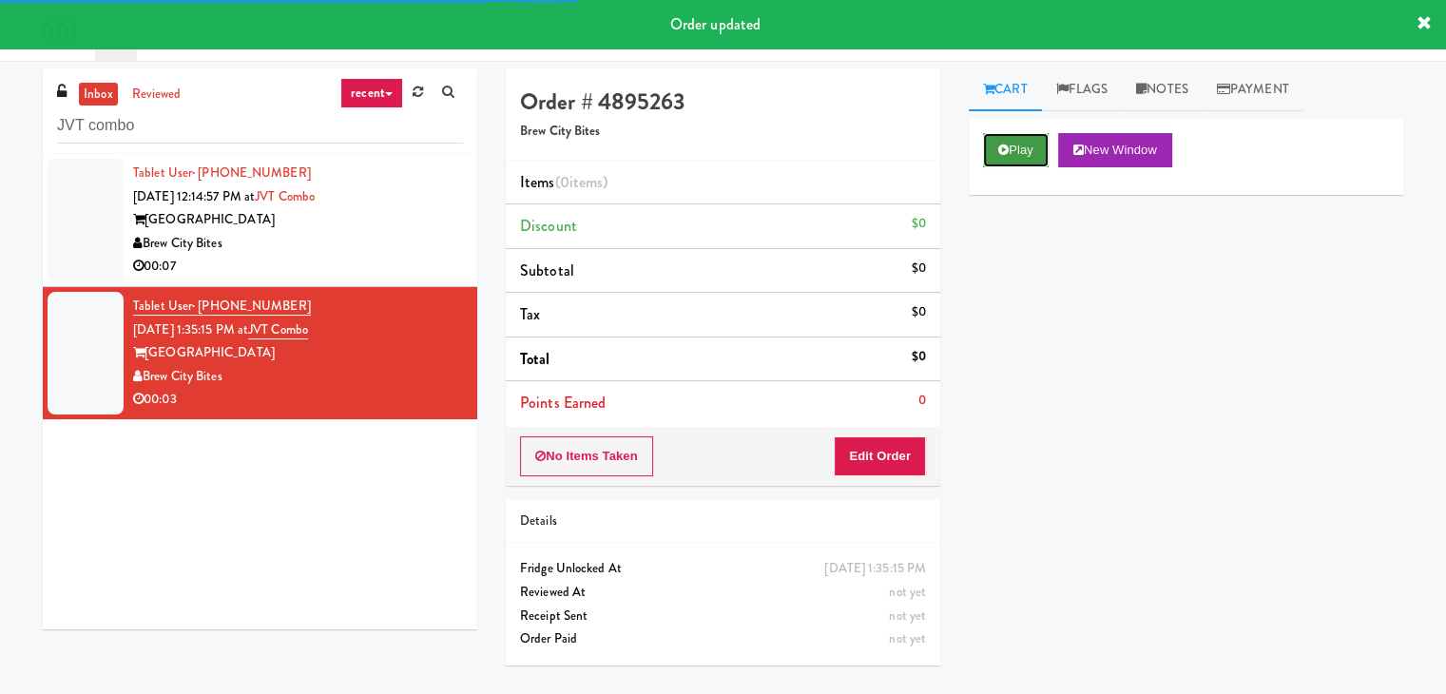
click at [1035, 145] on button "Play" at bounding box center [1016, 150] width 66 height 34
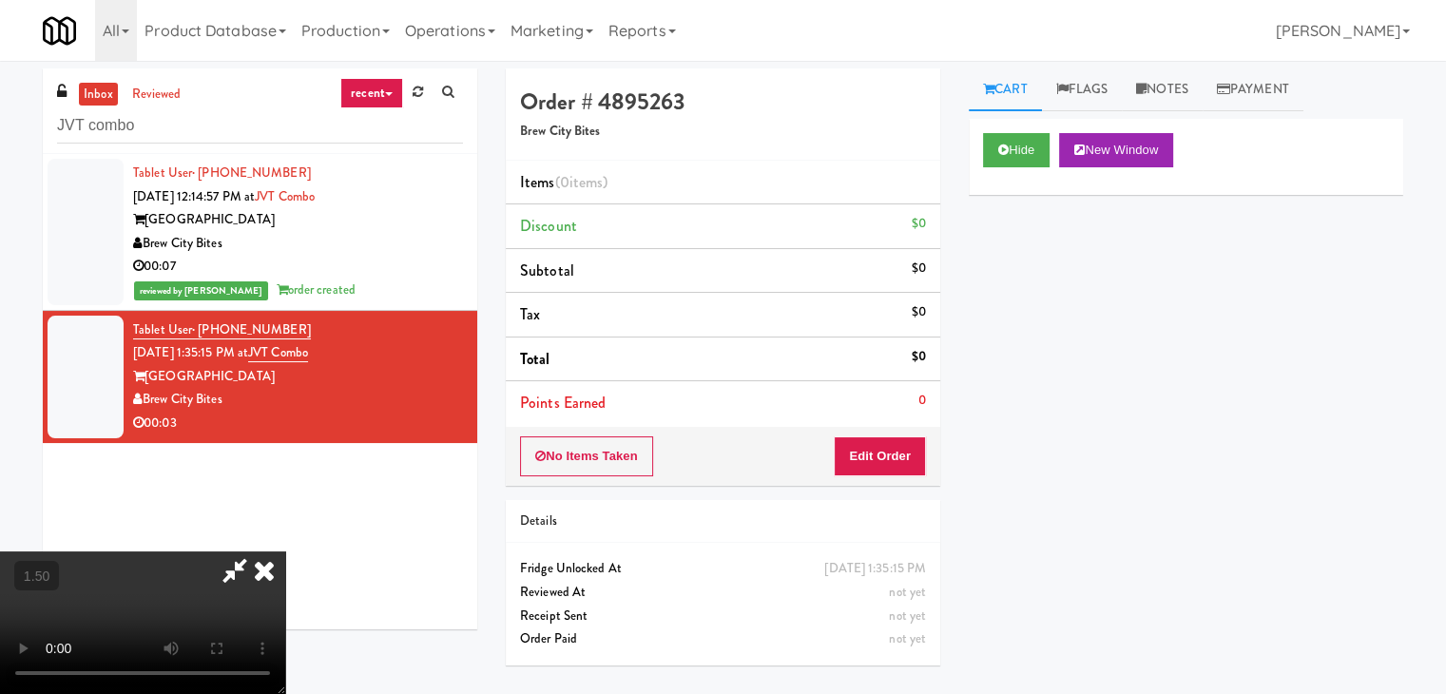
click at [285, 551] on video at bounding box center [142, 622] width 285 height 143
click at [285, 551] on icon at bounding box center [264, 570] width 42 height 38
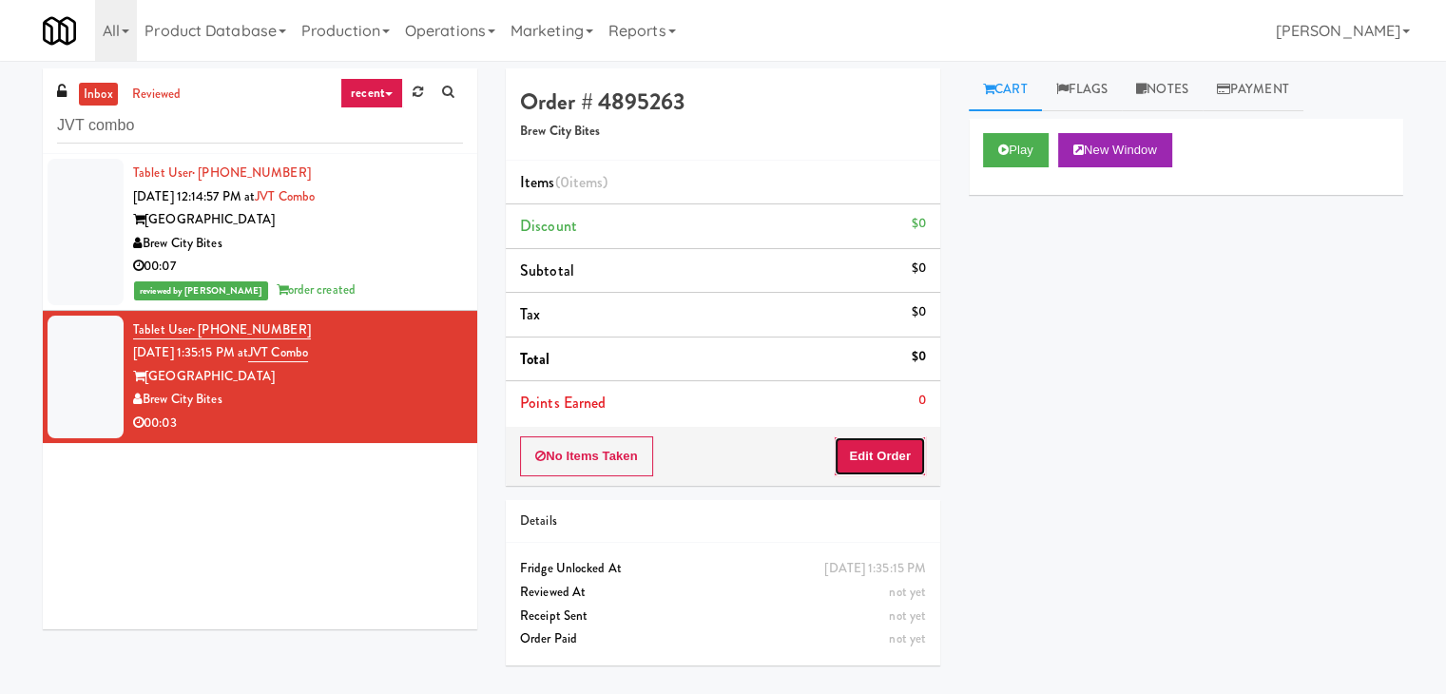
drag, startPoint x: 878, startPoint y: 457, endPoint x: 962, endPoint y: 393, distance: 106.5
click at [879, 457] on button "Edit Order" at bounding box center [880, 456] width 92 height 40
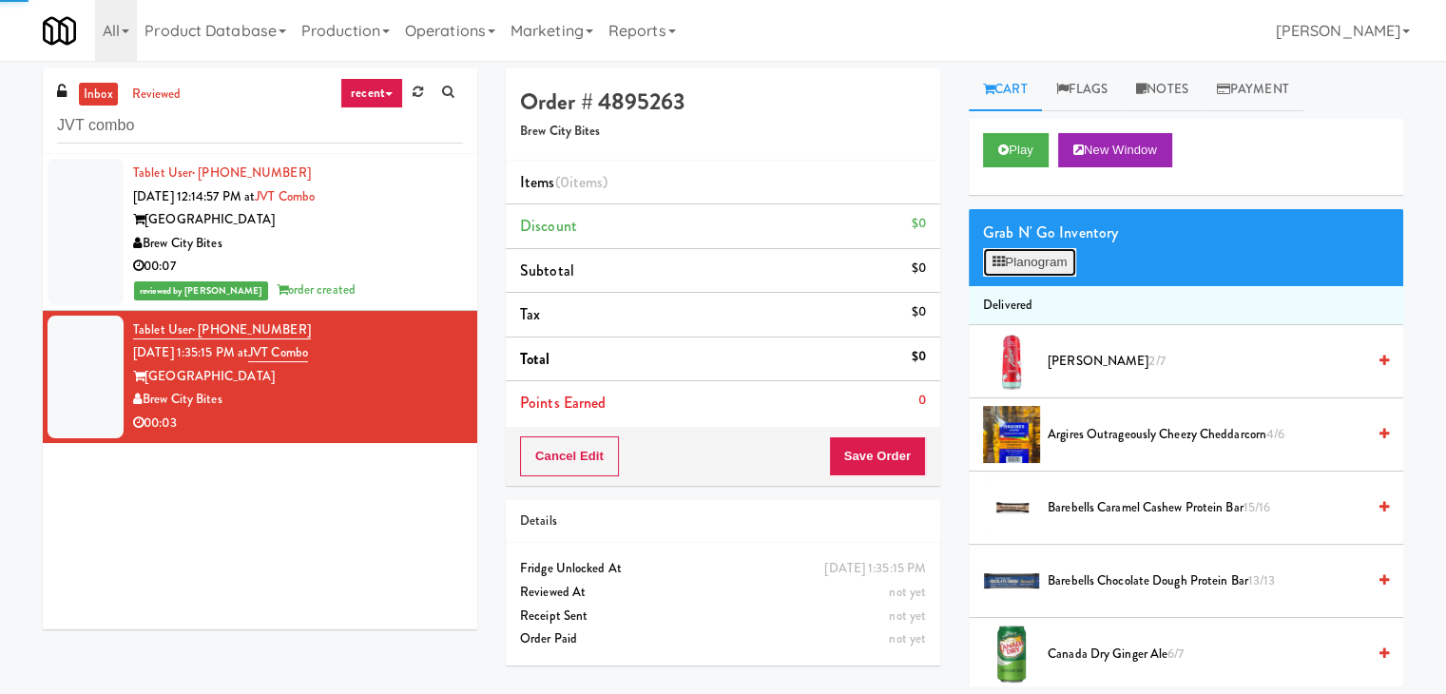
click at [1044, 256] on button "Planogram" at bounding box center [1029, 262] width 93 height 29
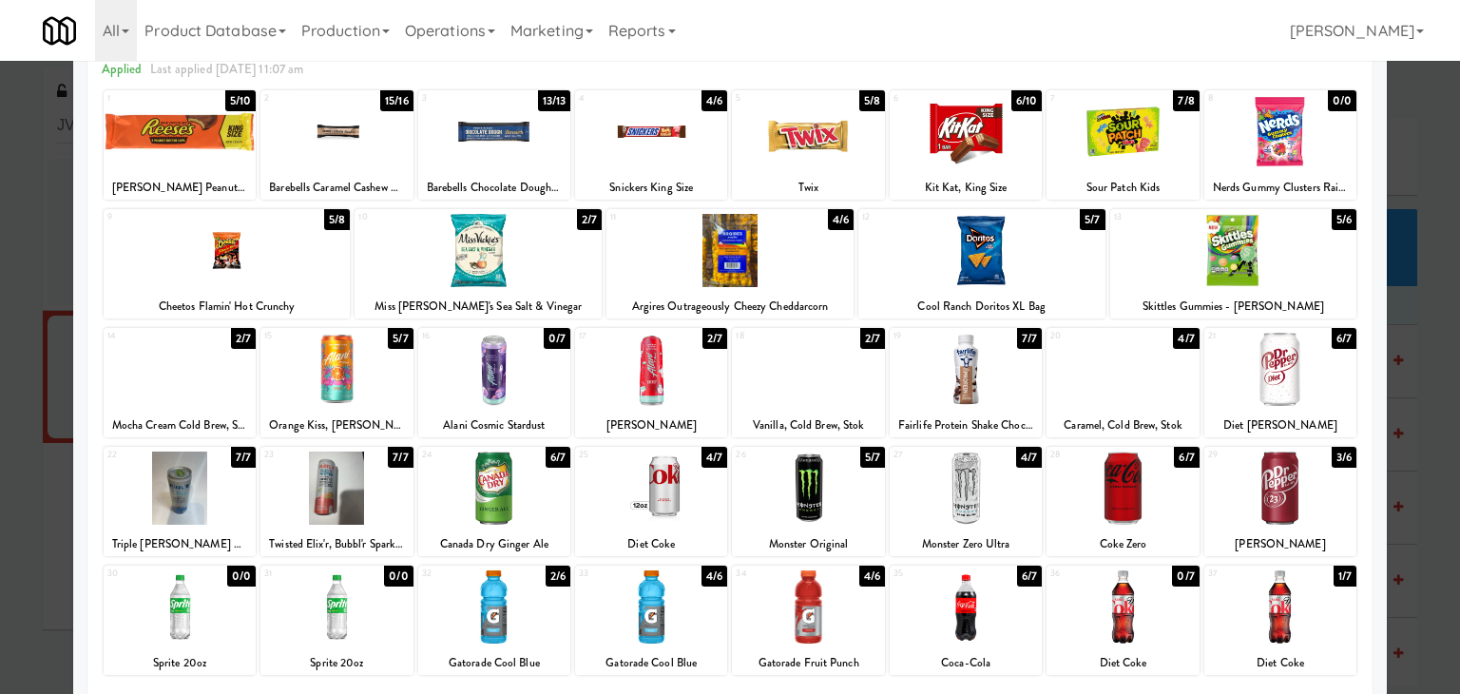
click at [651, 351] on div at bounding box center [651, 369] width 152 height 73
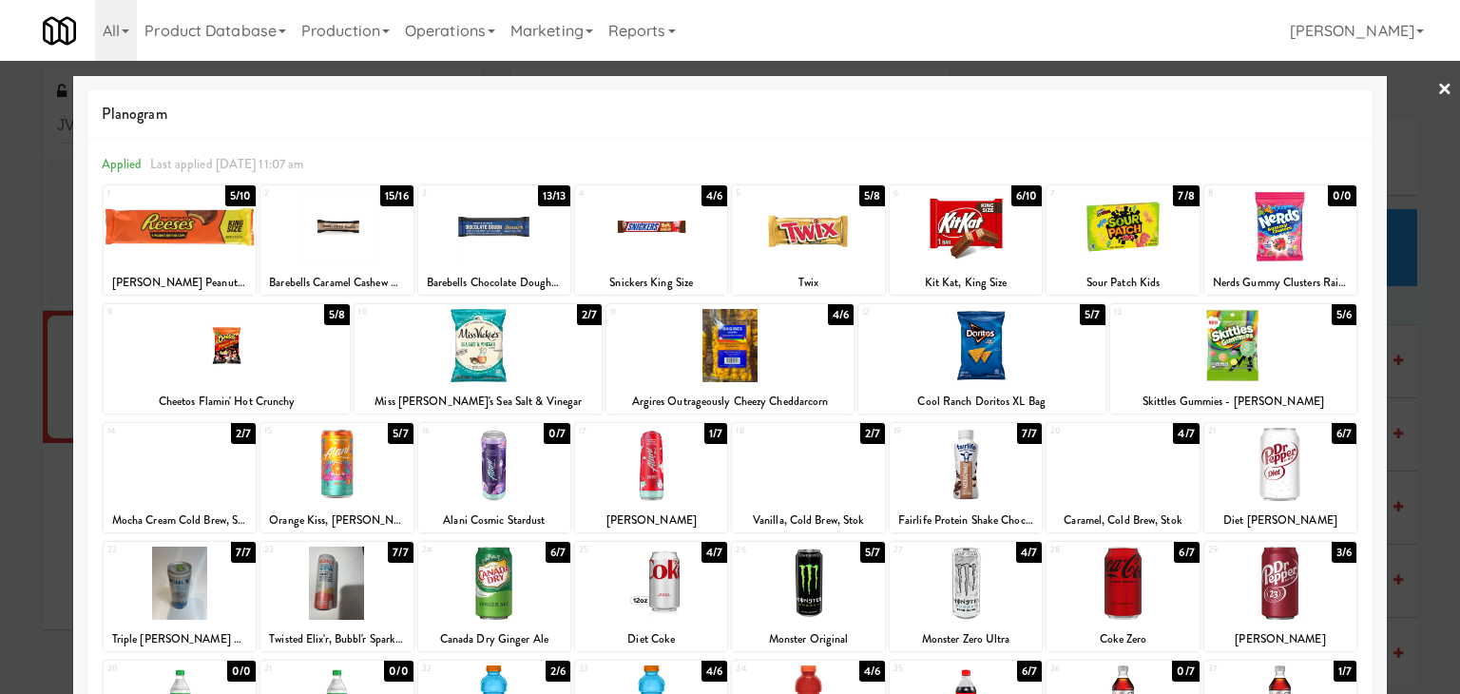
drag, startPoint x: 1434, startPoint y: 93, endPoint x: 1373, endPoint y: 135, distance: 73.8
click at [1438, 93] on link "×" at bounding box center [1445, 90] width 15 height 59
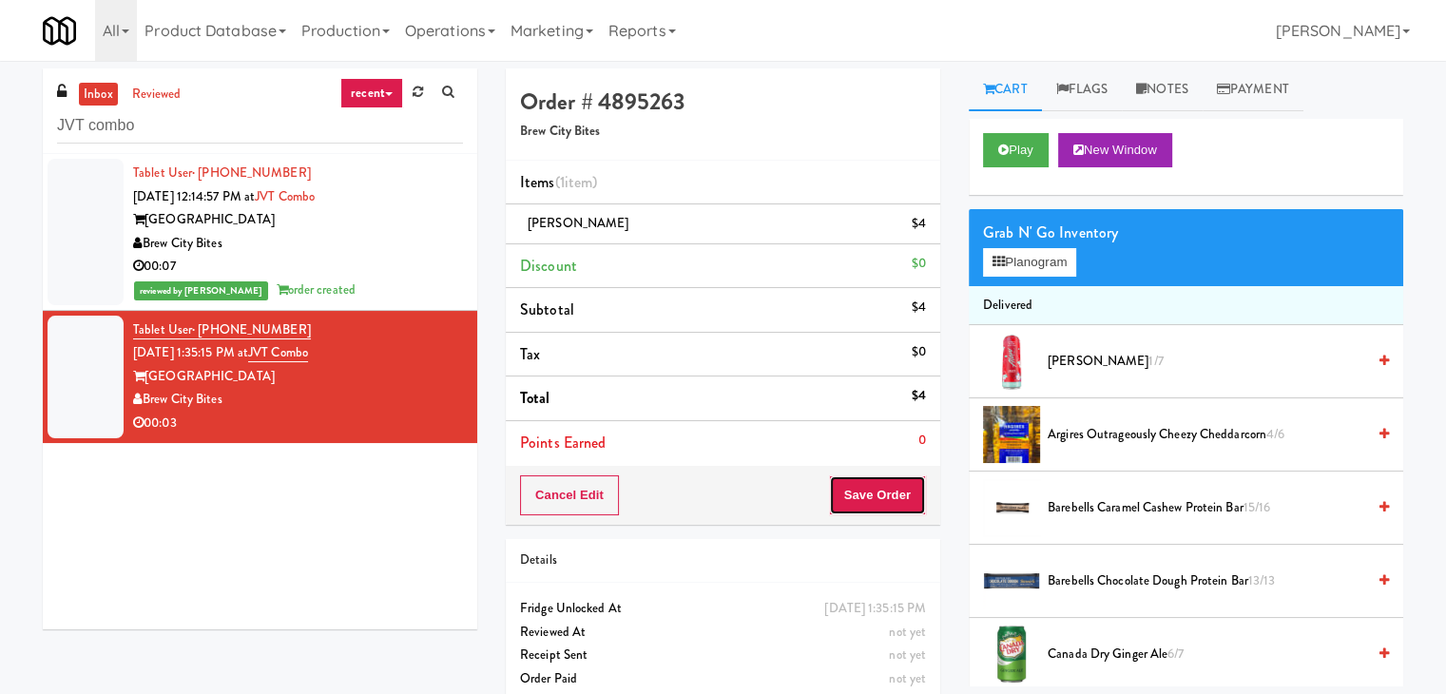
click at [880, 480] on button "Save Order" at bounding box center [877, 495] width 97 height 40
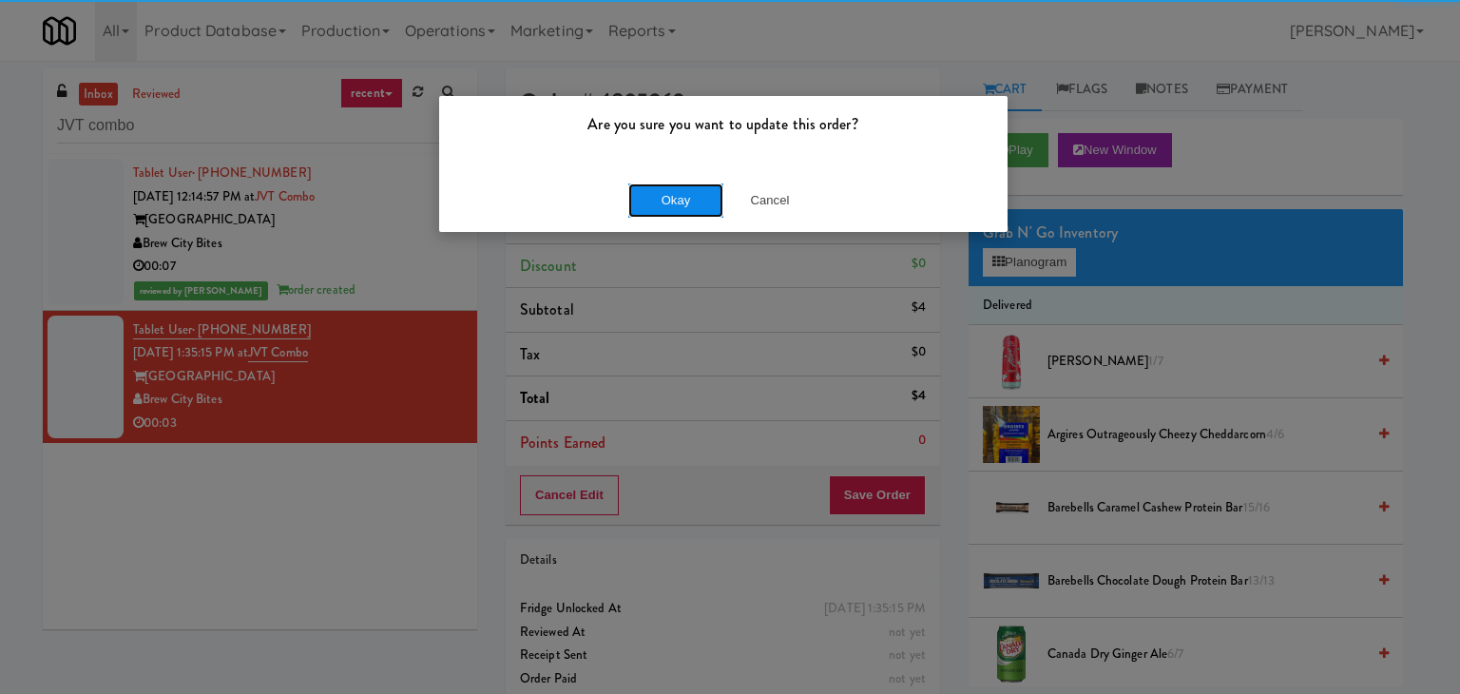
click at [675, 203] on button "Okay" at bounding box center [675, 200] width 95 height 34
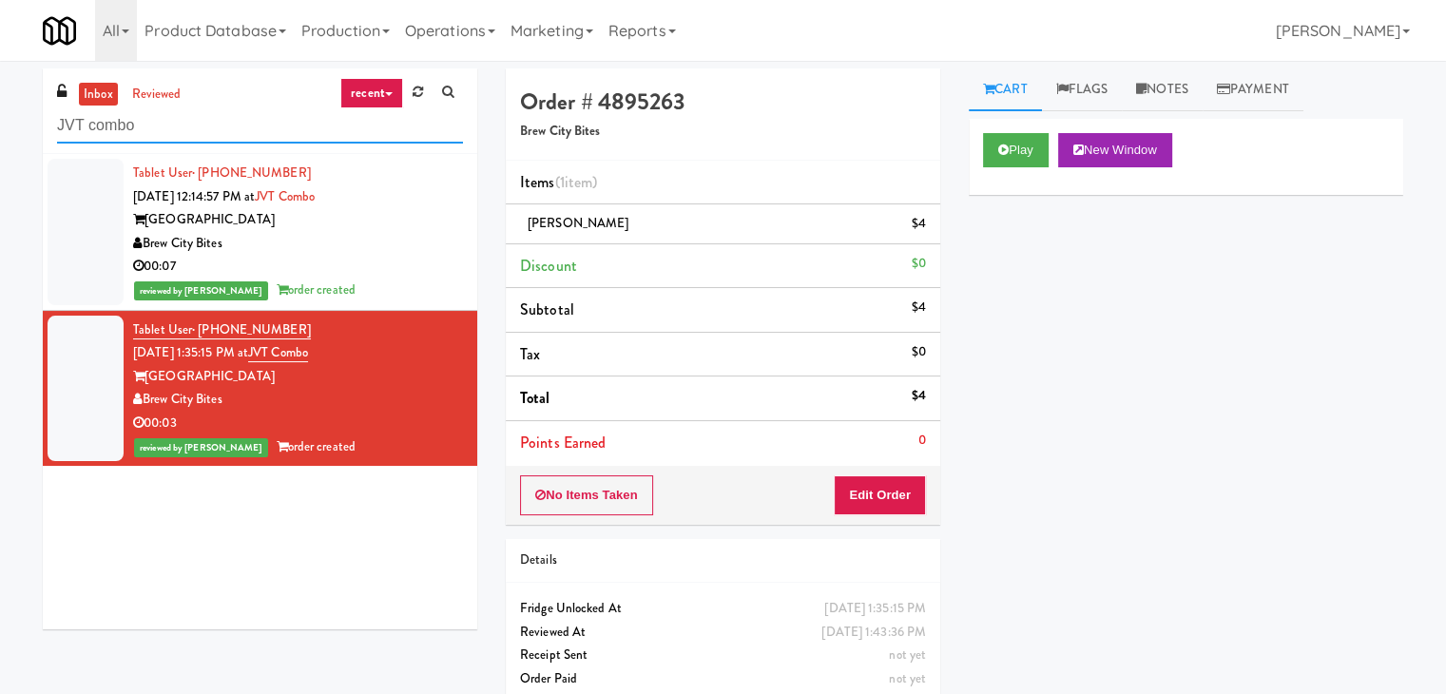
click at [242, 127] on input "JVT combo" at bounding box center [260, 125] width 406 height 35
paste input "1331 - Pantry - Right"
type input "1331 - Pantry - Right"
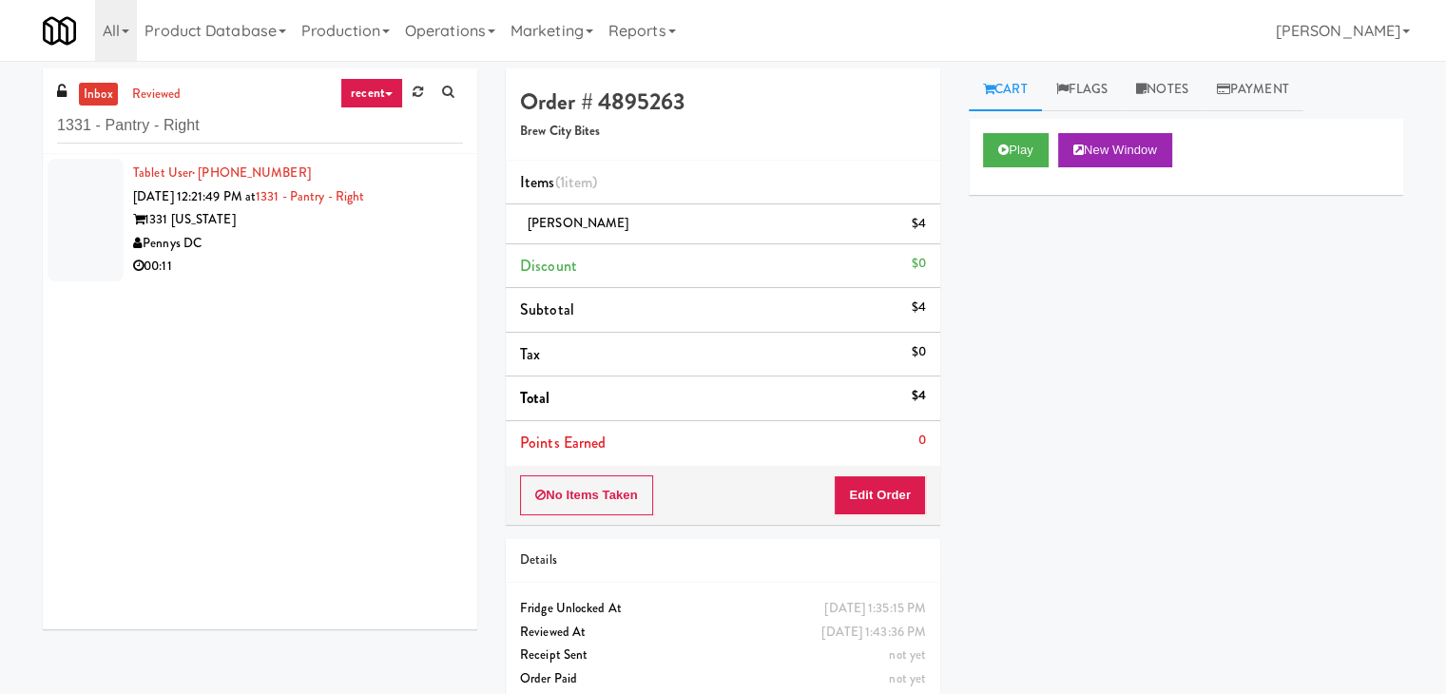
click at [421, 234] on div "Pennys DC" at bounding box center [298, 244] width 330 height 24
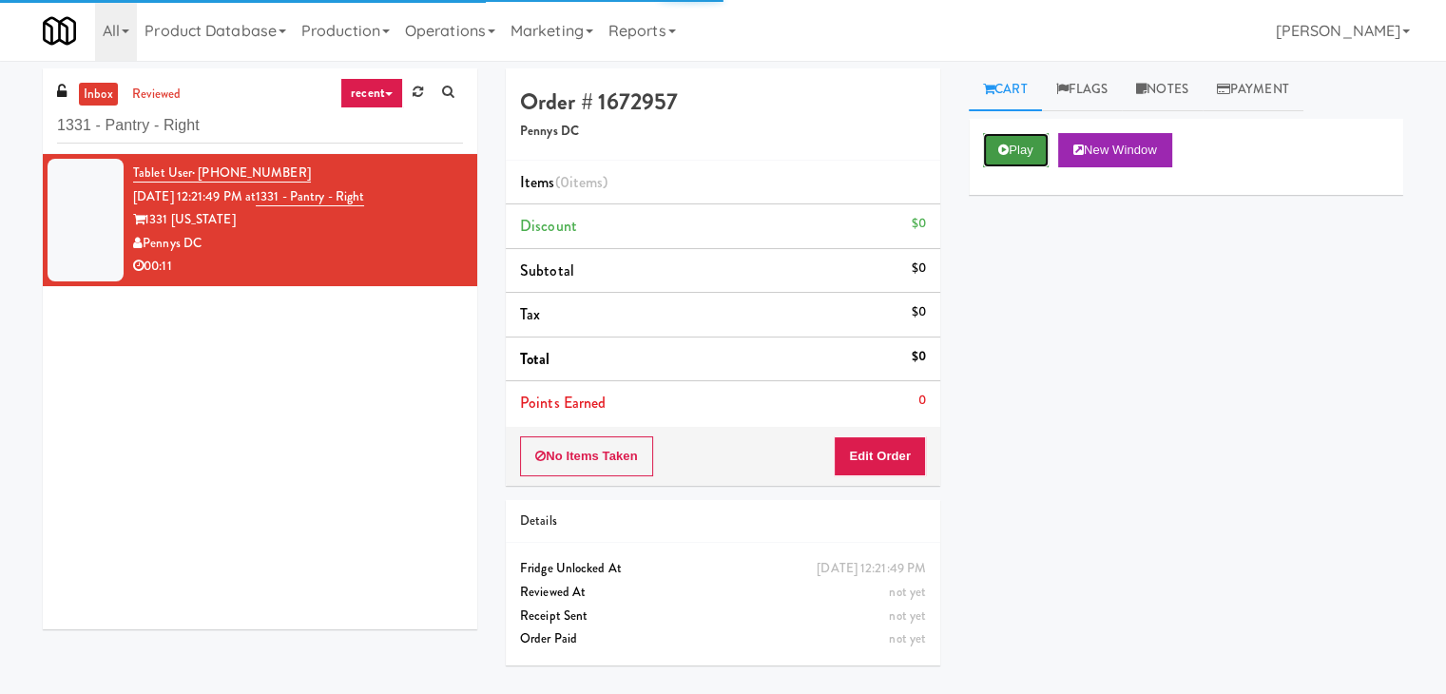
click at [1026, 150] on button "Play" at bounding box center [1016, 150] width 66 height 34
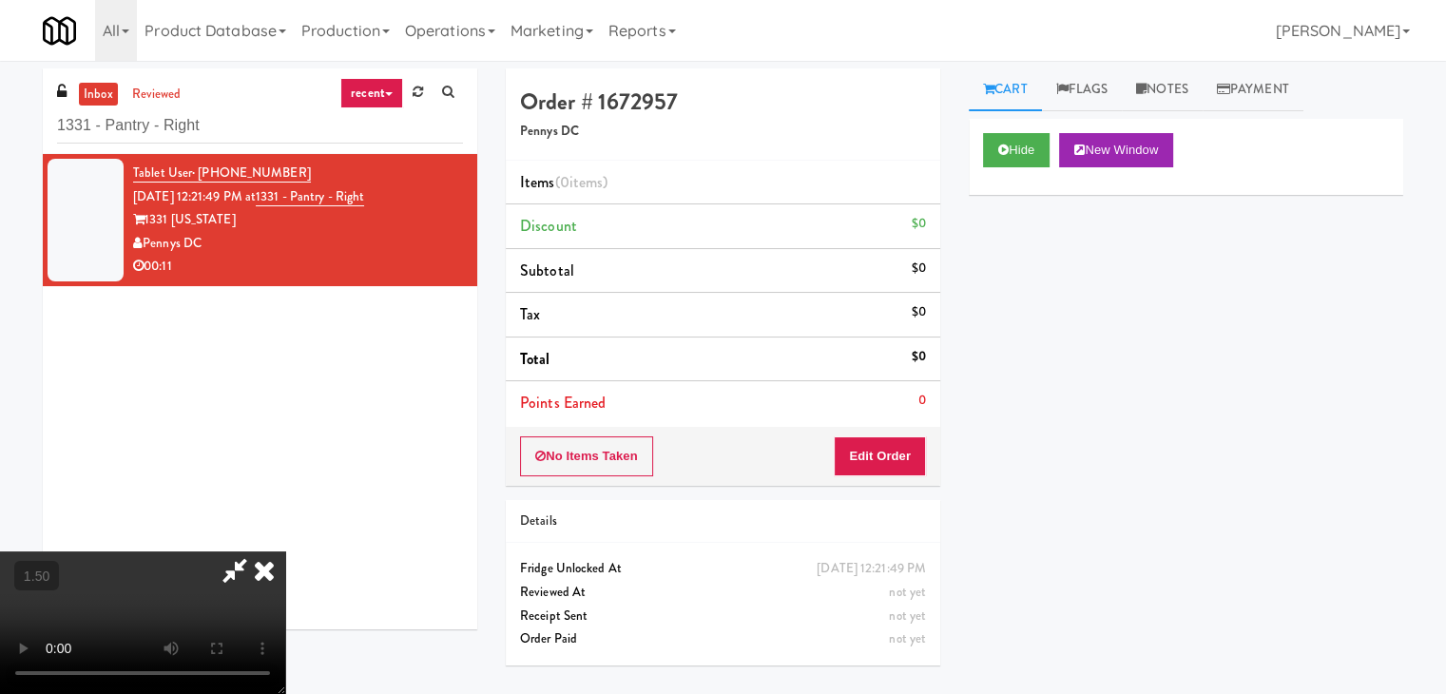
click at [285, 551] on video at bounding box center [142, 622] width 285 height 143
drag, startPoint x: 510, startPoint y: 407, endPoint x: 499, endPoint y: 427, distance: 22.5
click at [285, 551] on video at bounding box center [142, 622] width 285 height 143
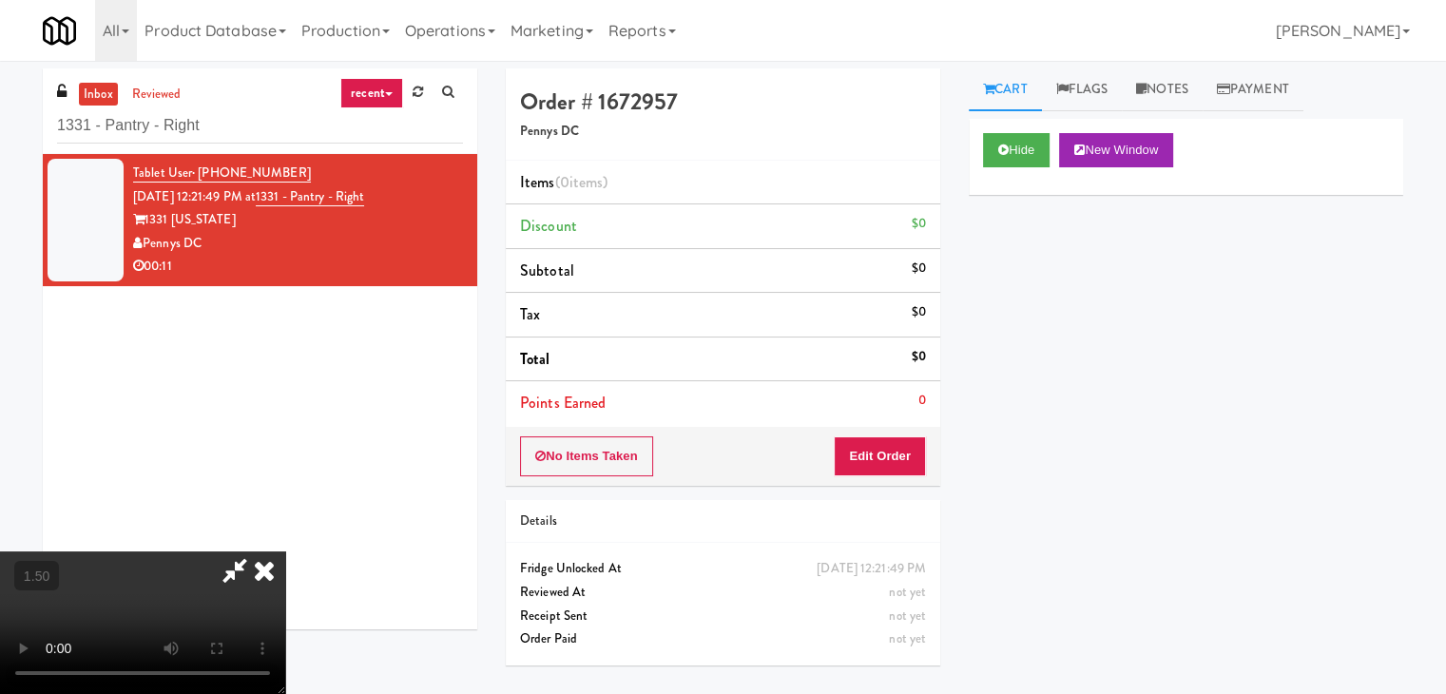
click at [285, 551] on video at bounding box center [142, 622] width 285 height 143
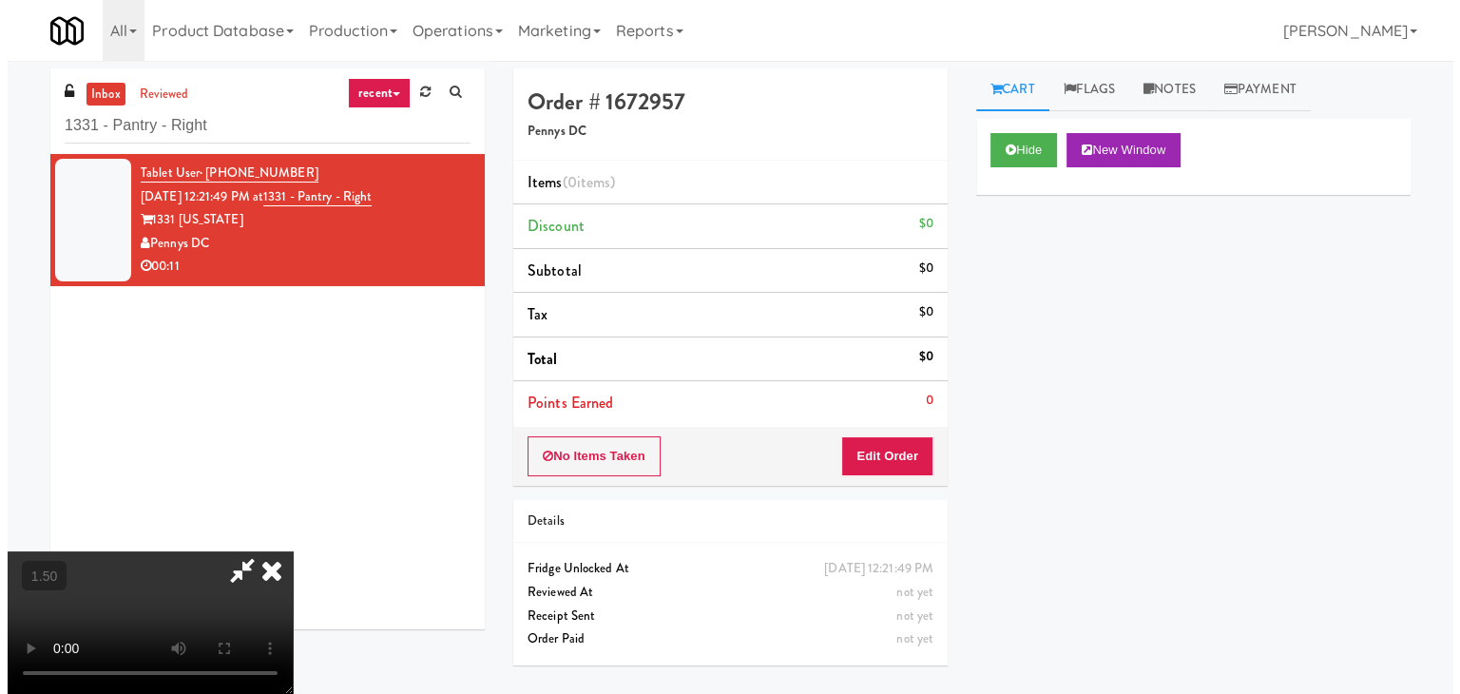
scroll to position [0, 0]
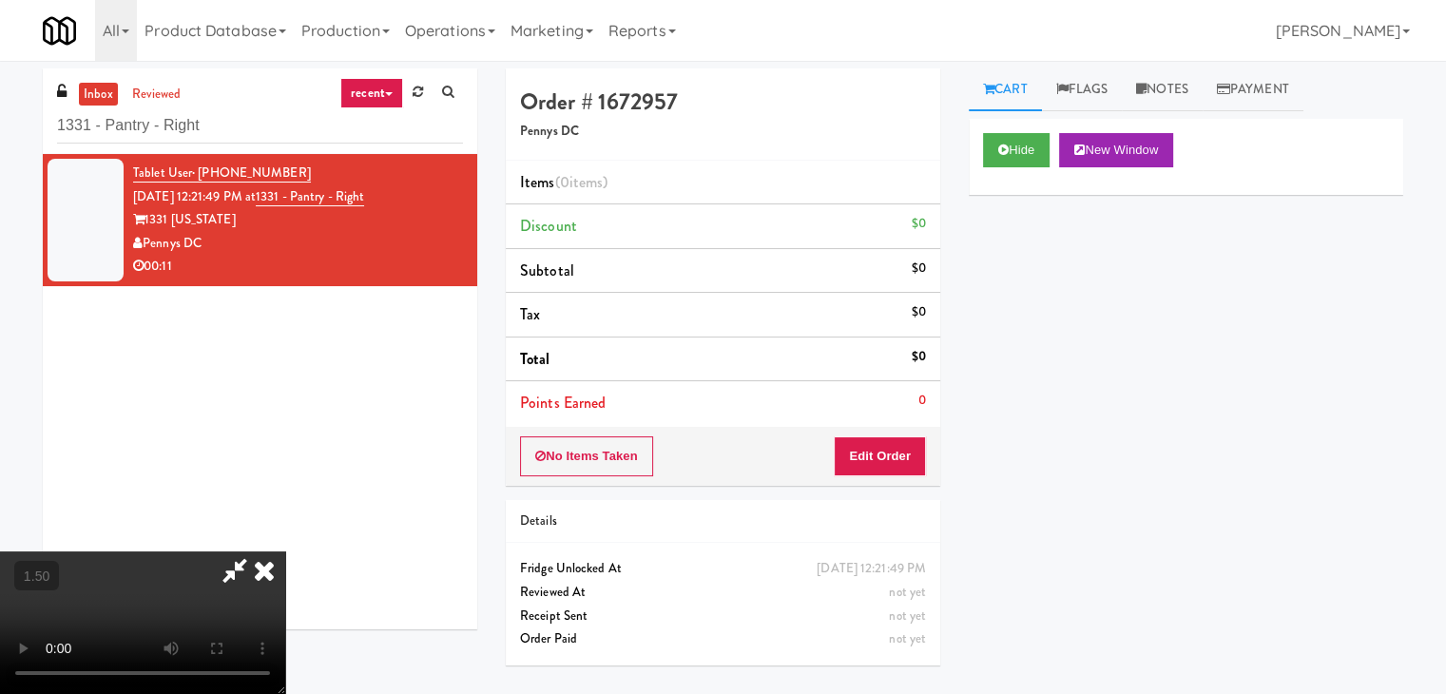
click at [285, 551] on icon at bounding box center [264, 570] width 42 height 38
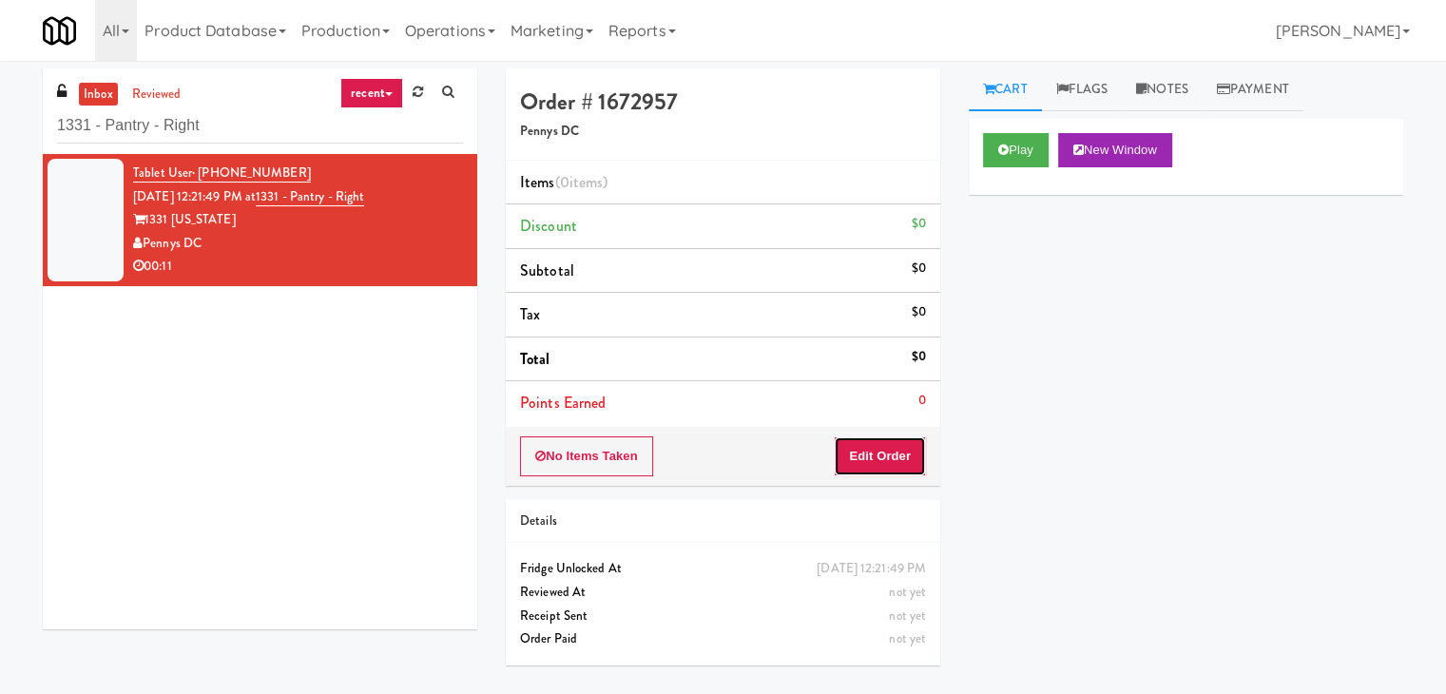
click at [865, 437] on button "Edit Order" at bounding box center [880, 456] width 92 height 40
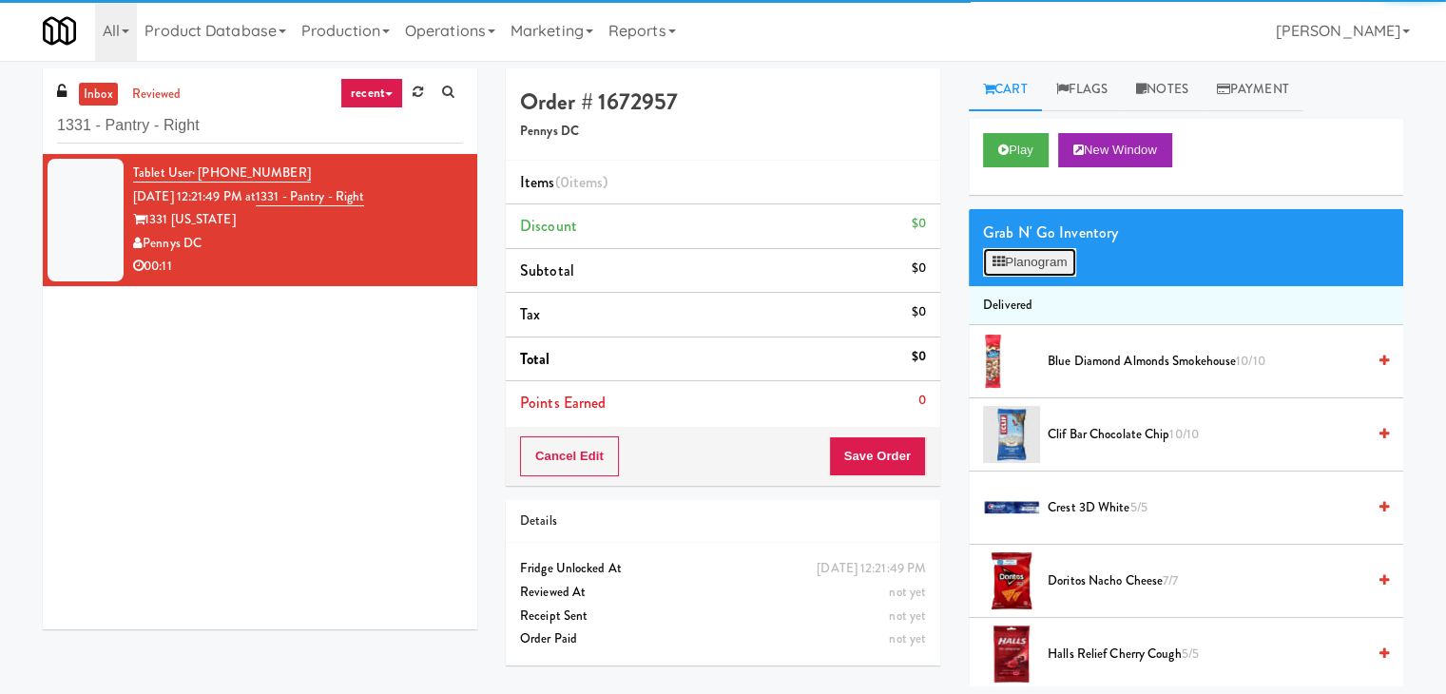
click at [1015, 249] on button "Planogram" at bounding box center [1029, 262] width 93 height 29
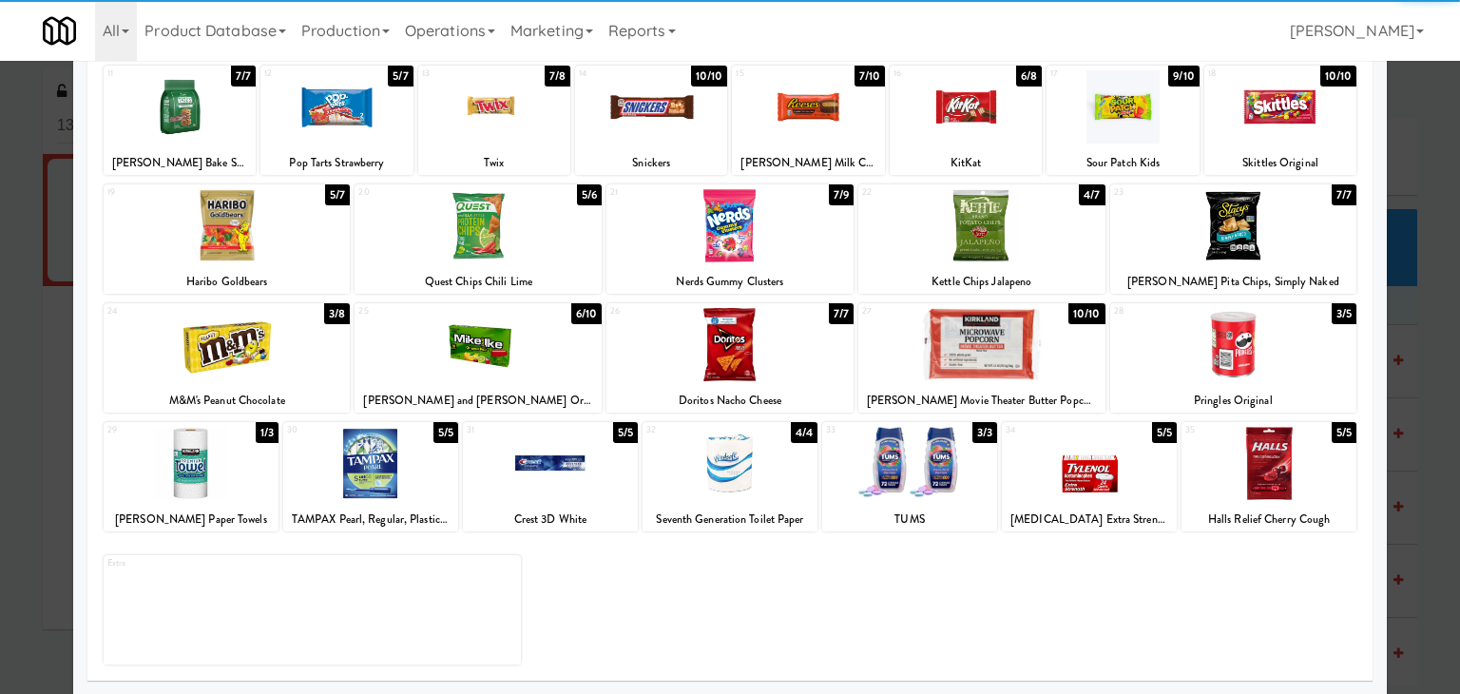
scroll to position [240, 0]
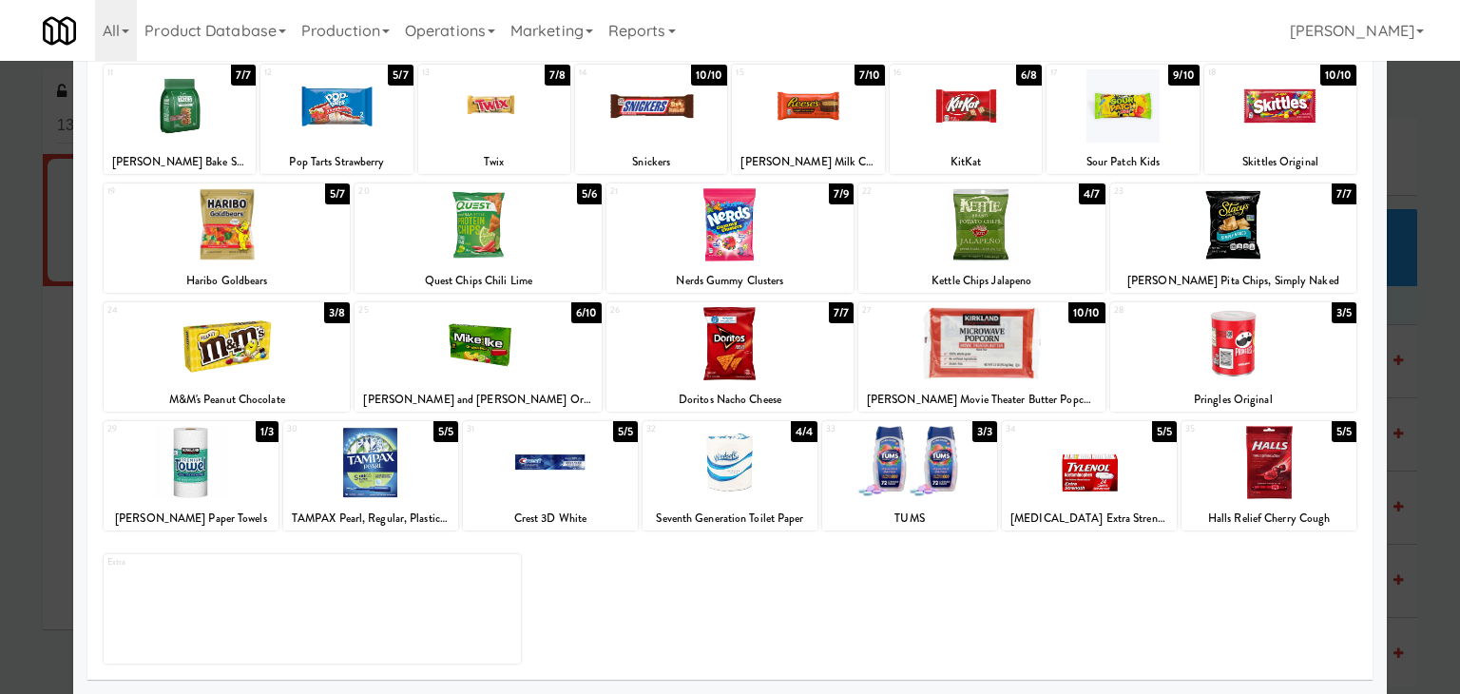
click at [739, 363] on div at bounding box center [730, 343] width 247 height 73
click at [509, 358] on div at bounding box center [478, 343] width 247 height 73
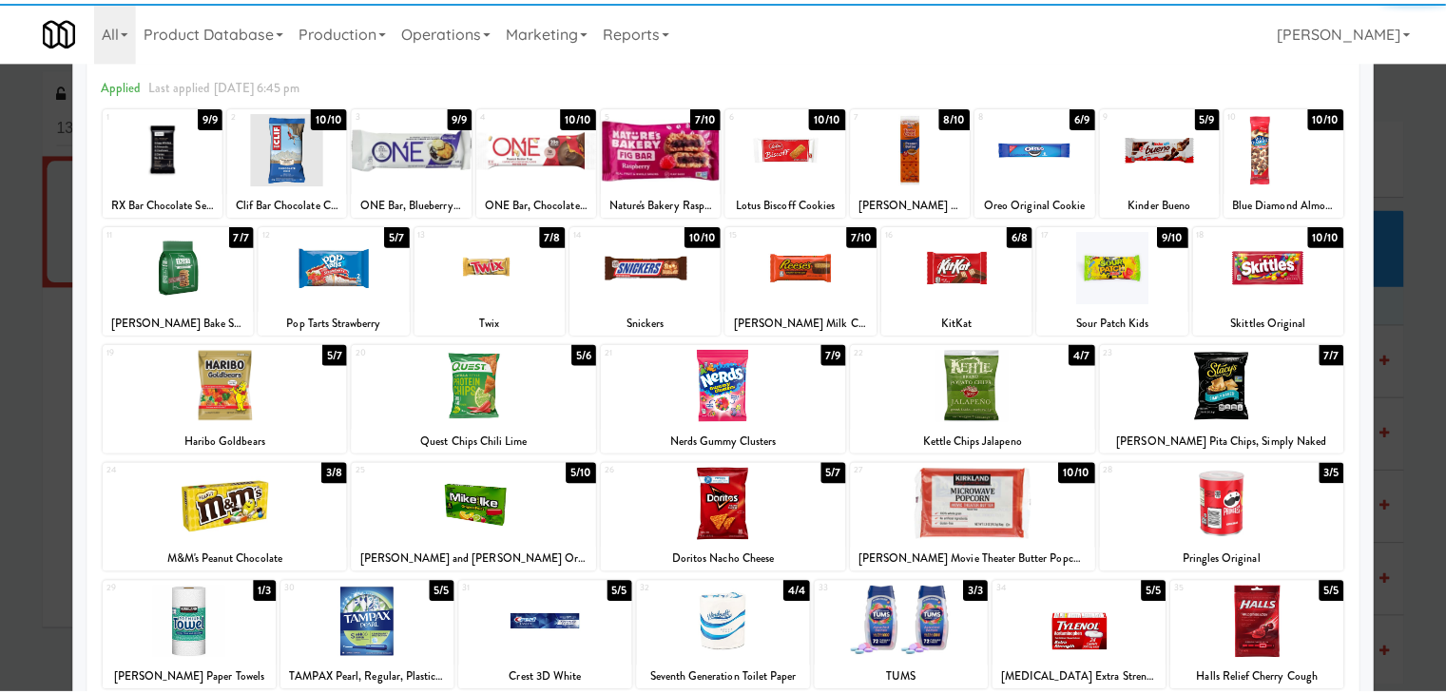
scroll to position [0, 0]
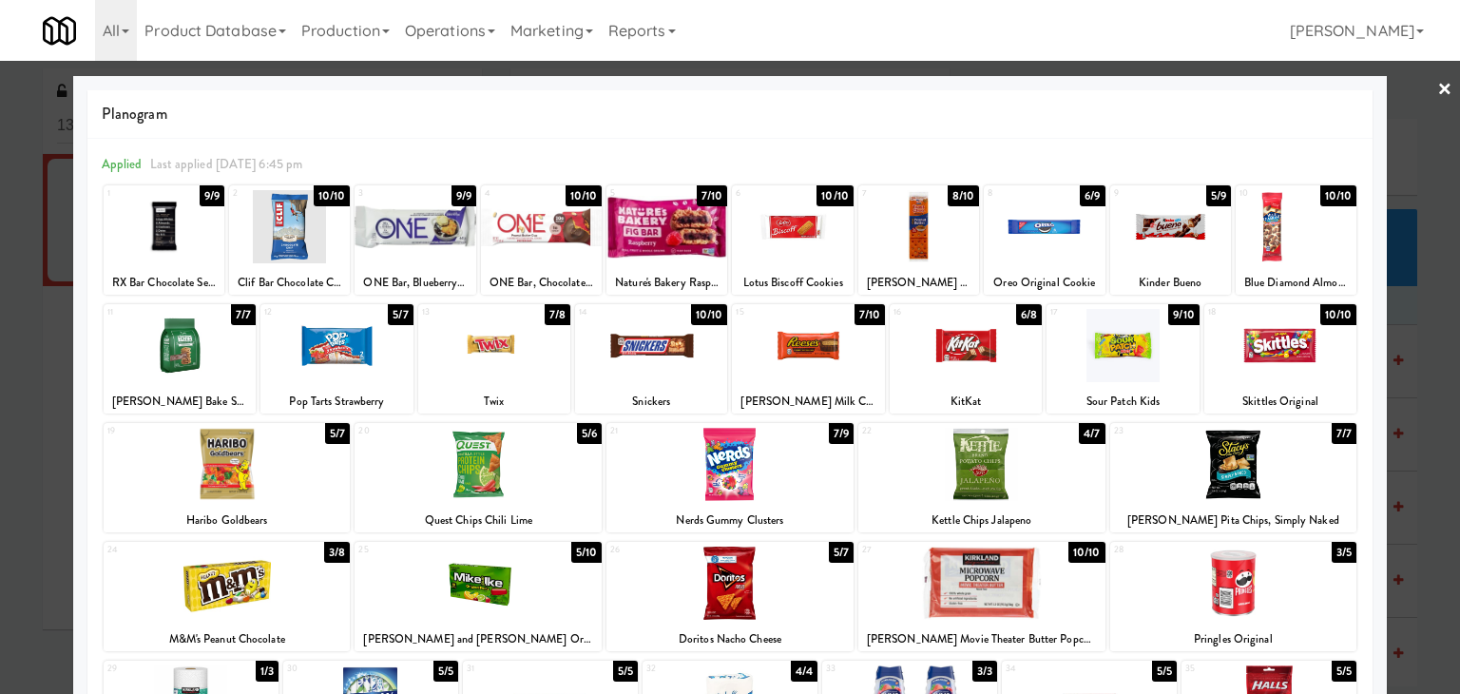
click at [1438, 81] on link "×" at bounding box center [1445, 90] width 15 height 59
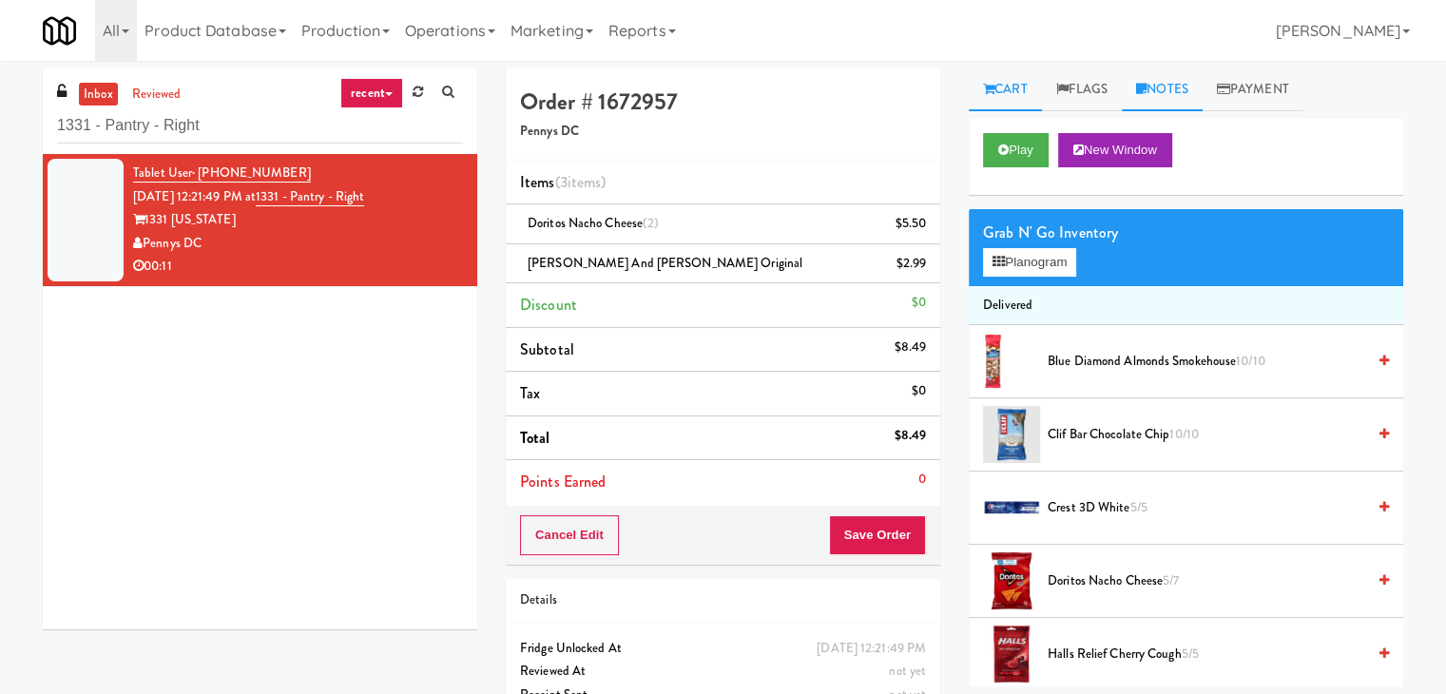
click at [1181, 96] on link "Notes" at bounding box center [1162, 89] width 81 height 43
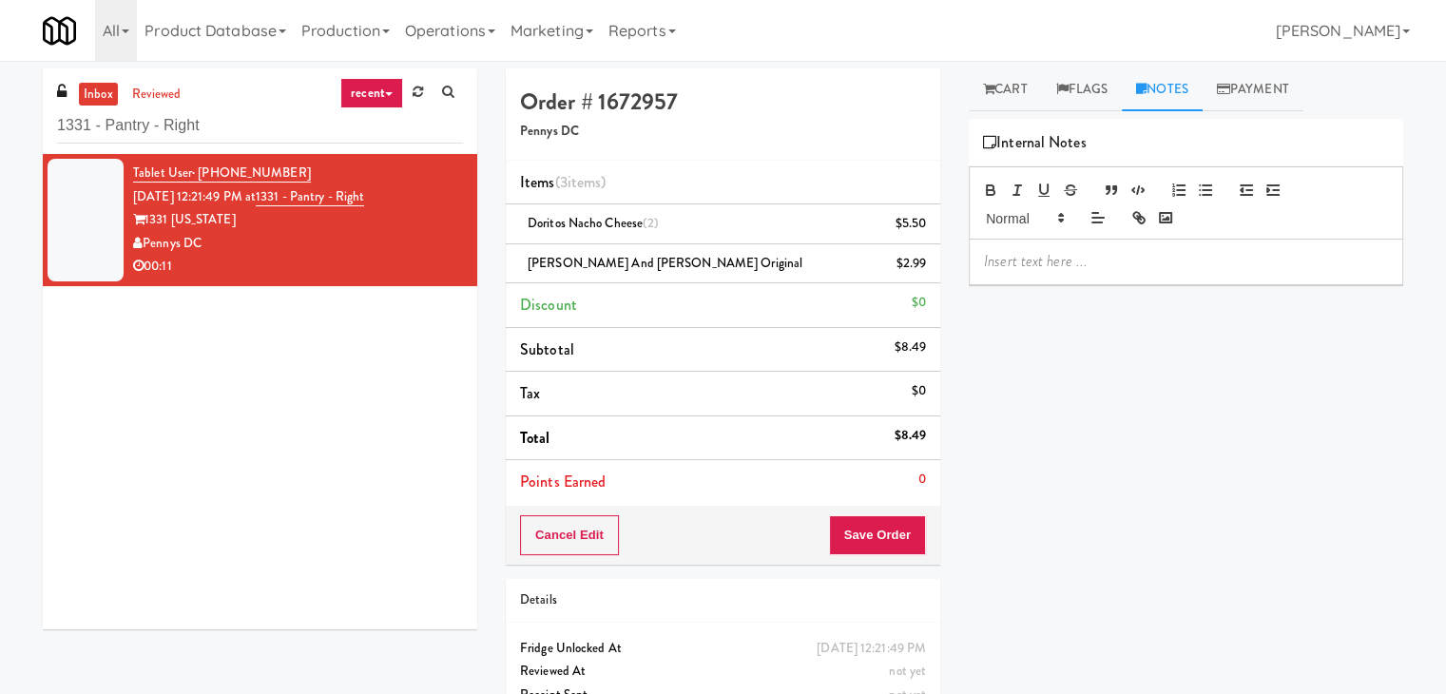
click at [1094, 263] on p at bounding box center [1186, 261] width 404 height 21
click at [155, 395] on div "Tablet User · (337) 849-8417 [DATE] 12:21:49 PM at 1331 - [GEOGRAPHIC_DATA] - R…" at bounding box center [260, 391] width 435 height 475
click at [1058, 229] on span at bounding box center [1023, 217] width 93 height 23
drag, startPoint x: 1198, startPoint y: 248, endPoint x: 1160, endPoint y: 261, distance: 40.0
click at [1194, 248] on div at bounding box center [1186, 262] width 433 height 44
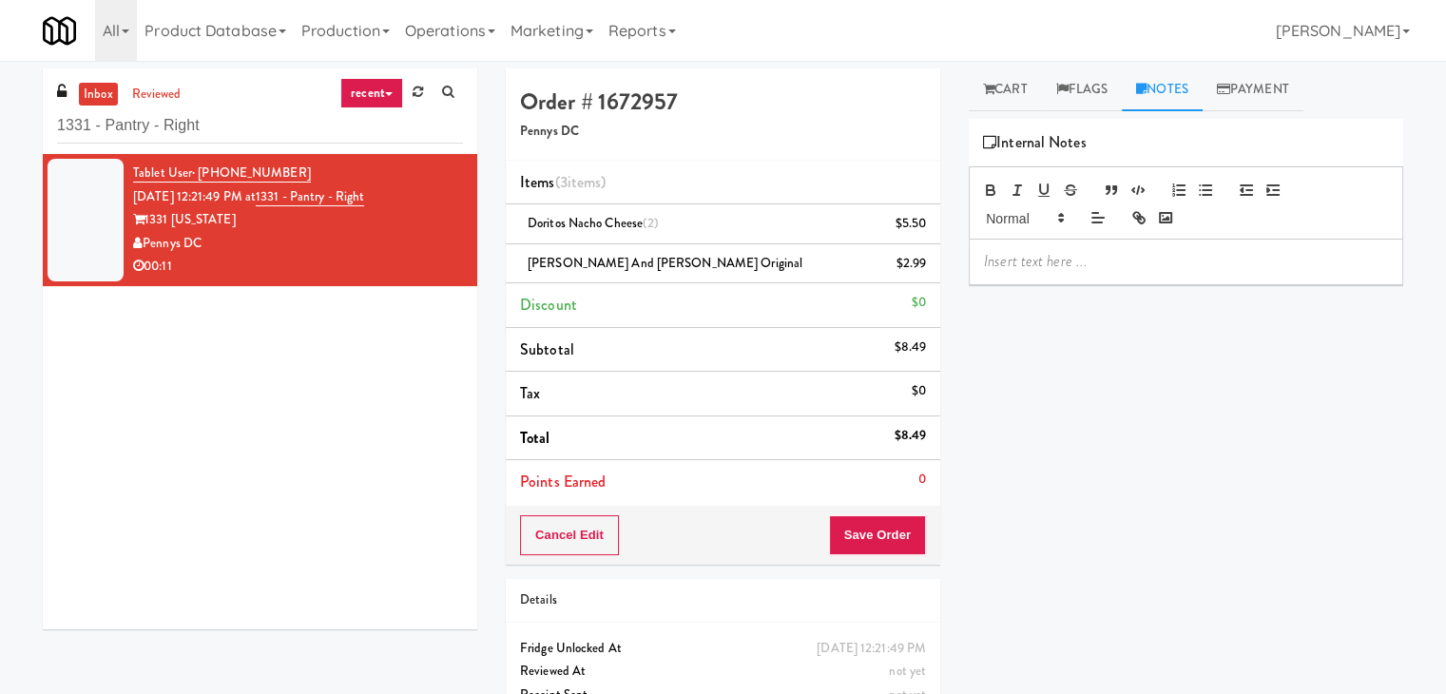
click at [1155, 263] on p at bounding box center [1186, 261] width 404 height 21
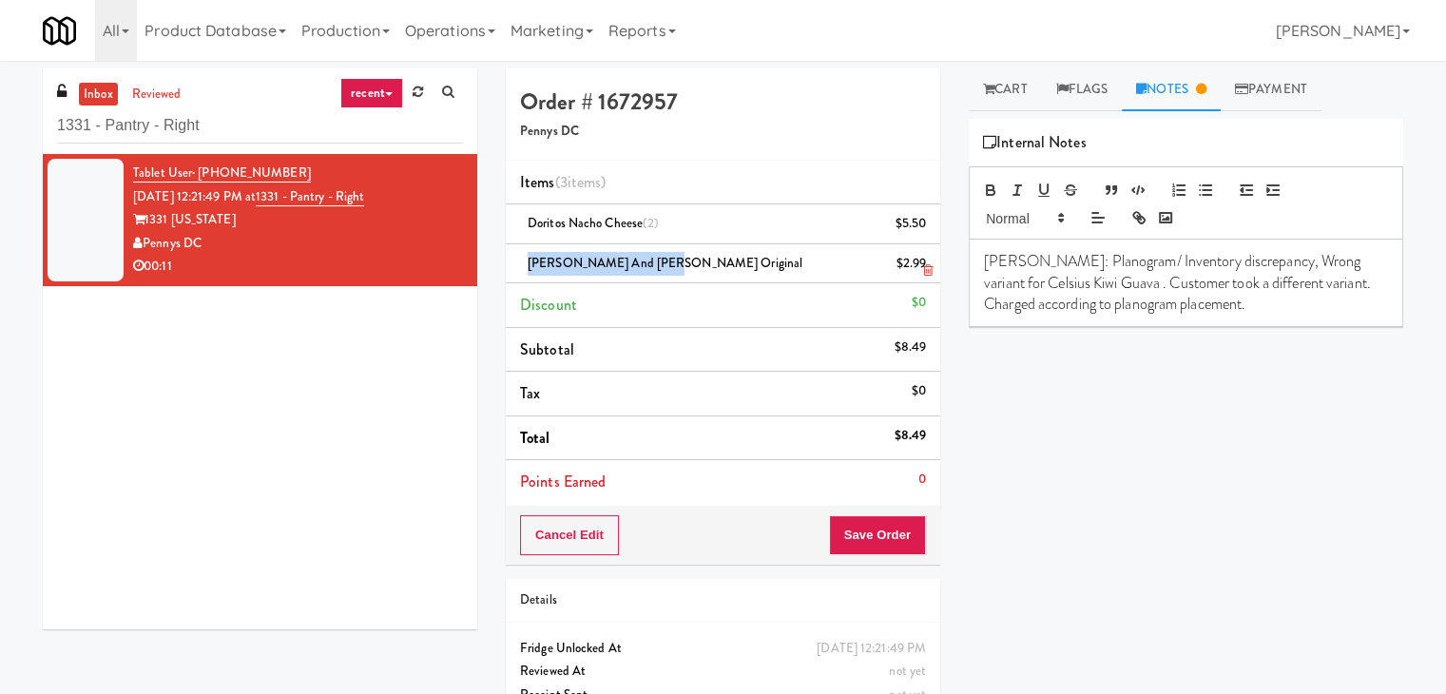
drag, startPoint x: 651, startPoint y: 264, endPoint x: 516, endPoint y: 263, distance: 135.0
click at [516, 263] on li "[PERSON_NAME] and [PERSON_NAME] Original $2.99" at bounding box center [723, 264] width 435 height 40
copy span "[PERSON_NAME] and [PERSON_NAME] Original"
drag, startPoint x: 1092, startPoint y: 281, endPoint x: 970, endPoint y: 285, distance: 122.7
click at [970, 285] on div "[PERSON_NAME]: Planogram/ Inventory discrepancy, Wrong variant for Celsius Kiwi…" at bounding box center [1186, 283] width 433 height 87
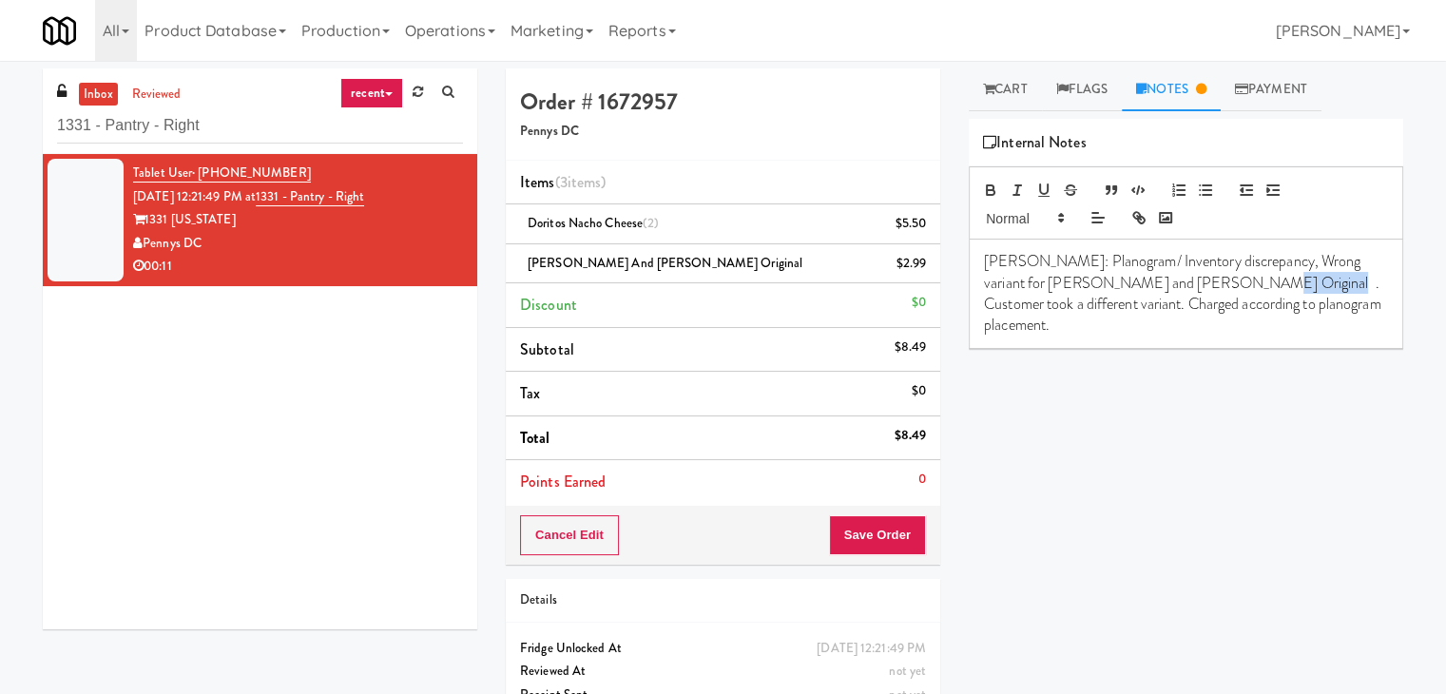
drag, startPoint x: 1250, startPoint y: 281, endPoint x: 1188, endPoint y: 290, distance: 62.4
click at [1188, 290] on p "[PERSON_NAME]: Planogram/ Inventory discrepancy, Wrong variant for [PERSON_NAME…" at bounding box center [1186, 294] width 404 height 86
click at [898, 530] on button "Save Order" at bounding box center [877, 535] width 97 height 40
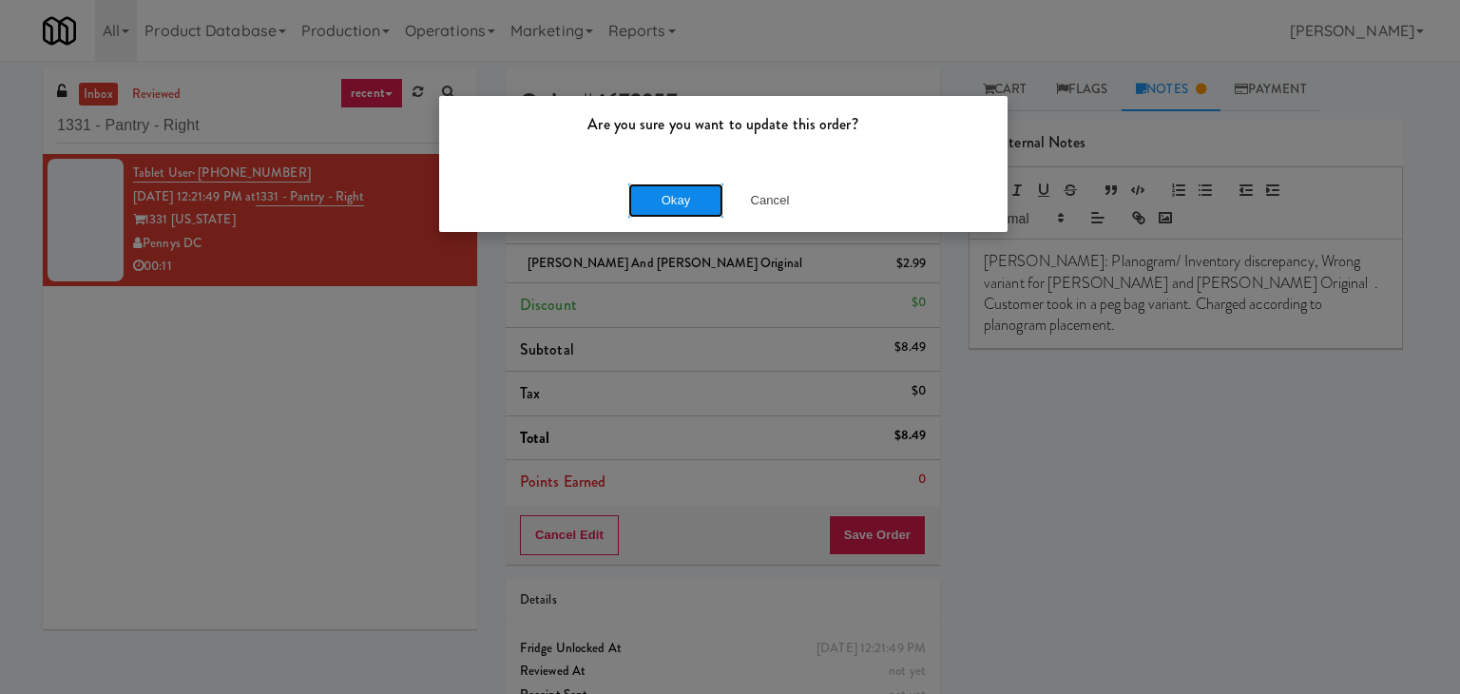
click at [694, 193] on button "Okay" at bounding box center [675, 200] width 95 height 34
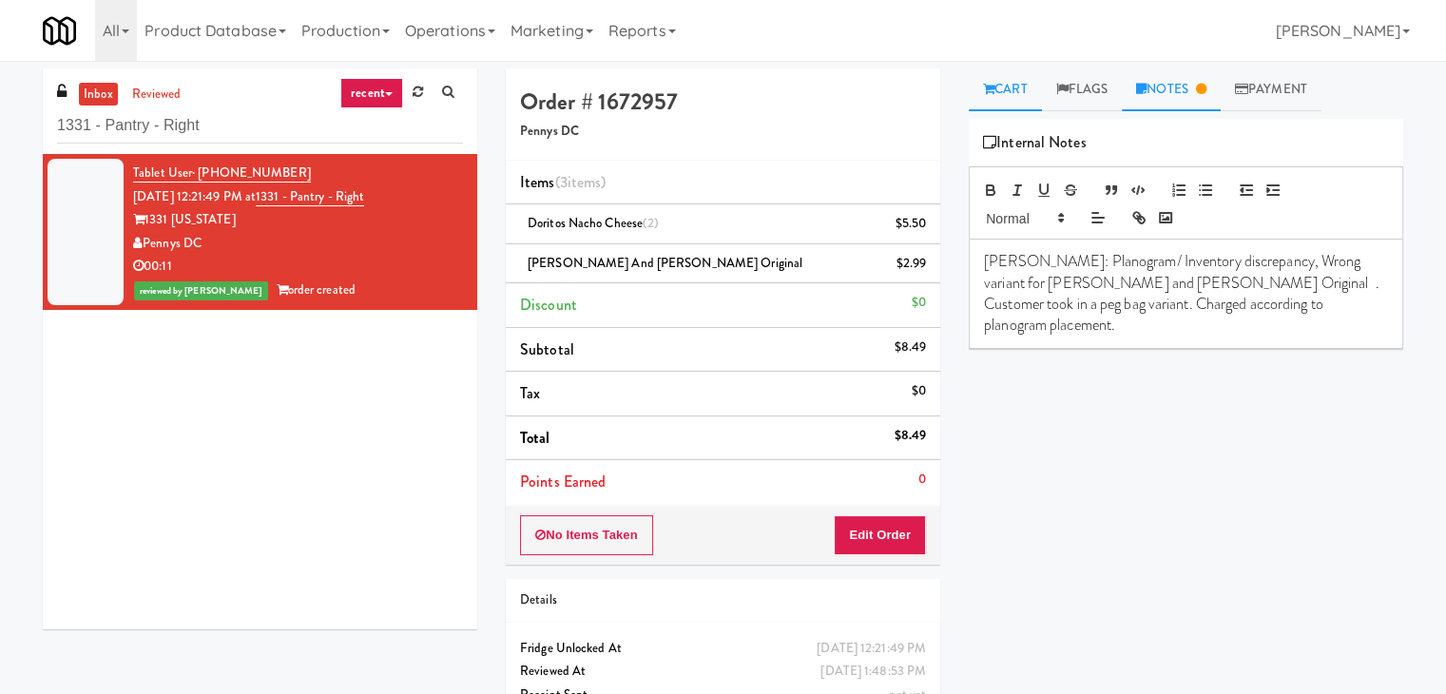
click at [1001, 90] on link "Cart" at bounding box center [1005, 89] width 73 height 43
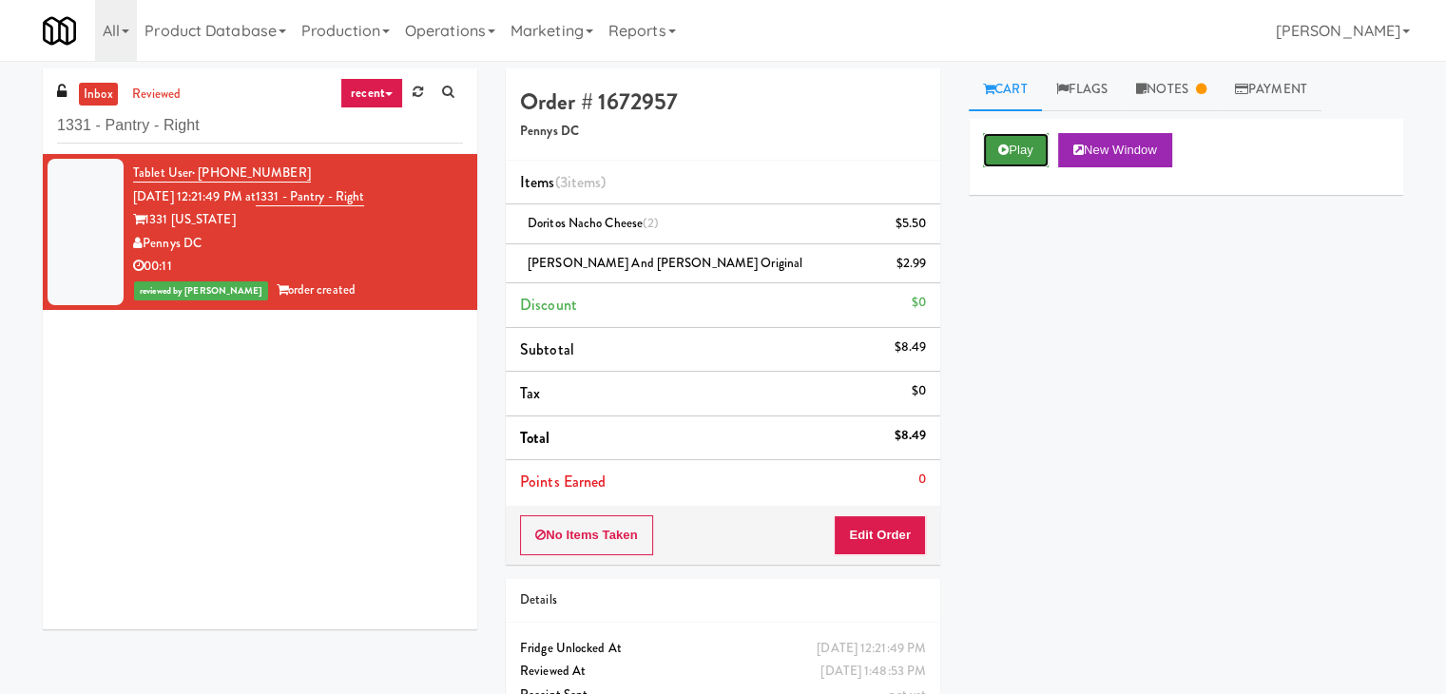
click at [1019, 145] on button "Play" at bounding box center [1016, 150] width 66 height 34
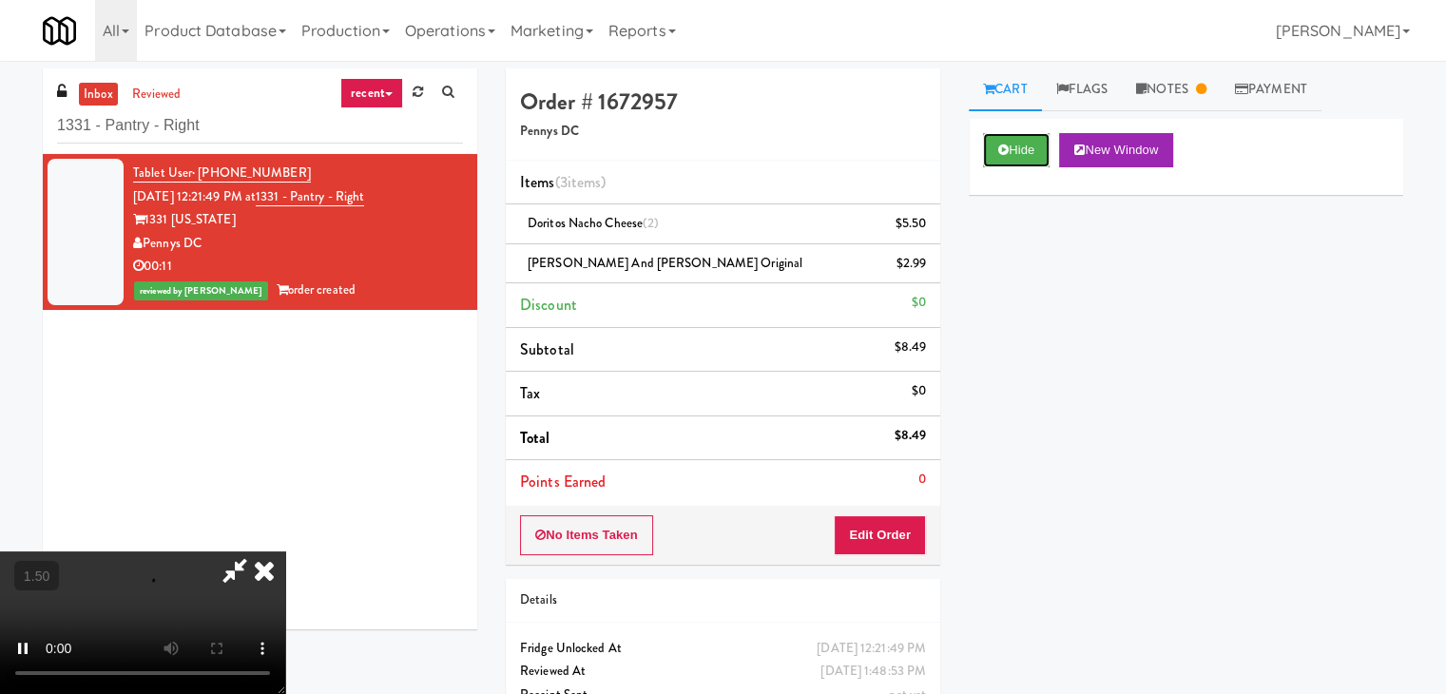
scroll to position [267, 0]
click at [285, 551] on video at bounding box center [142, 622] width 285 height 143
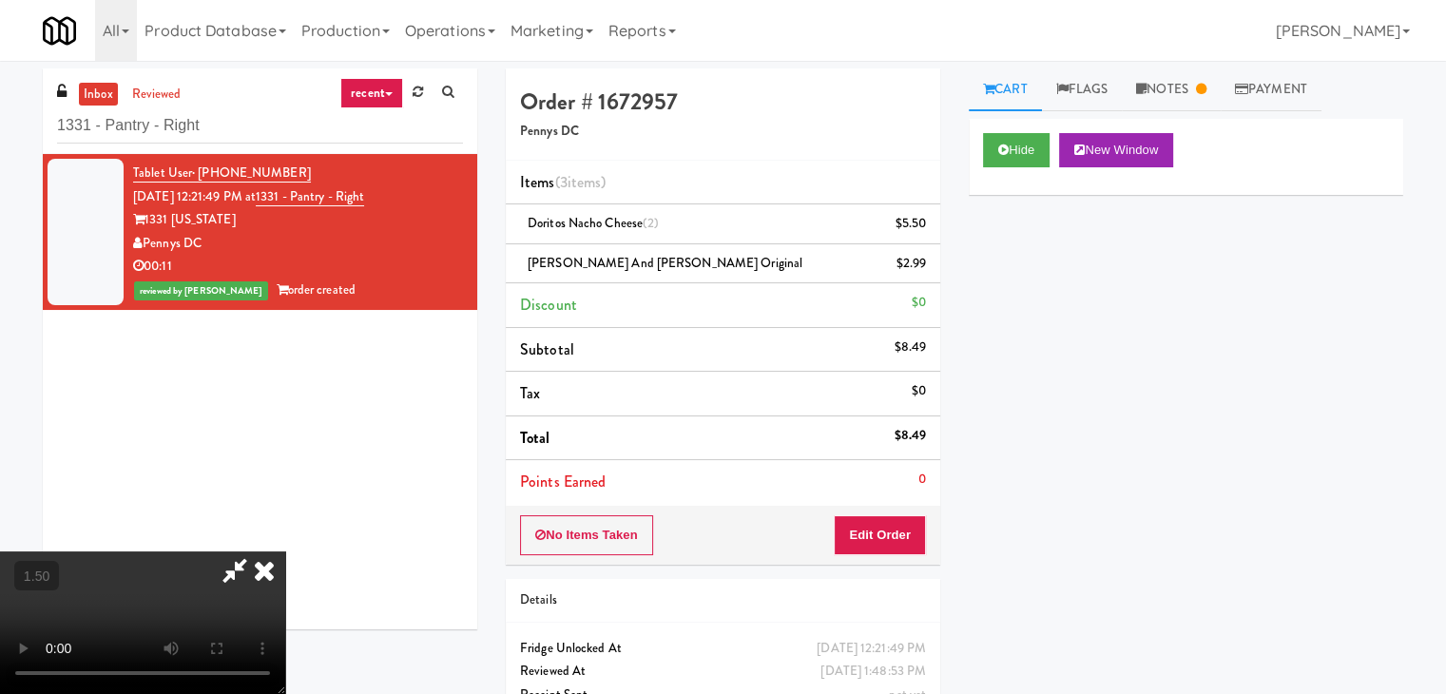
click at [285, 551] on icon at bounding box center [264, 570] width 42 height 38
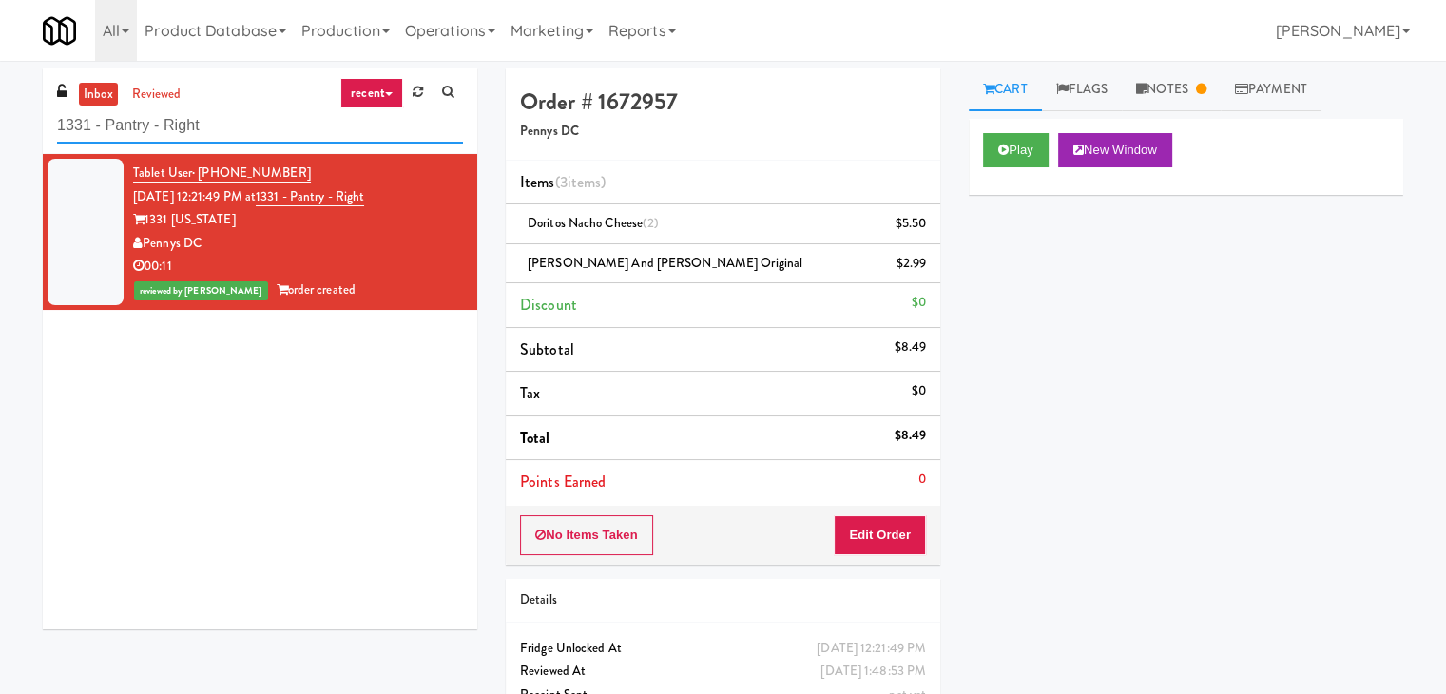
click at [243, 123] on input "1331 - Pantry - Right" at bounding box center [260, 125] width 406 height 35
paste input "HP Employee Lounge Drinks"
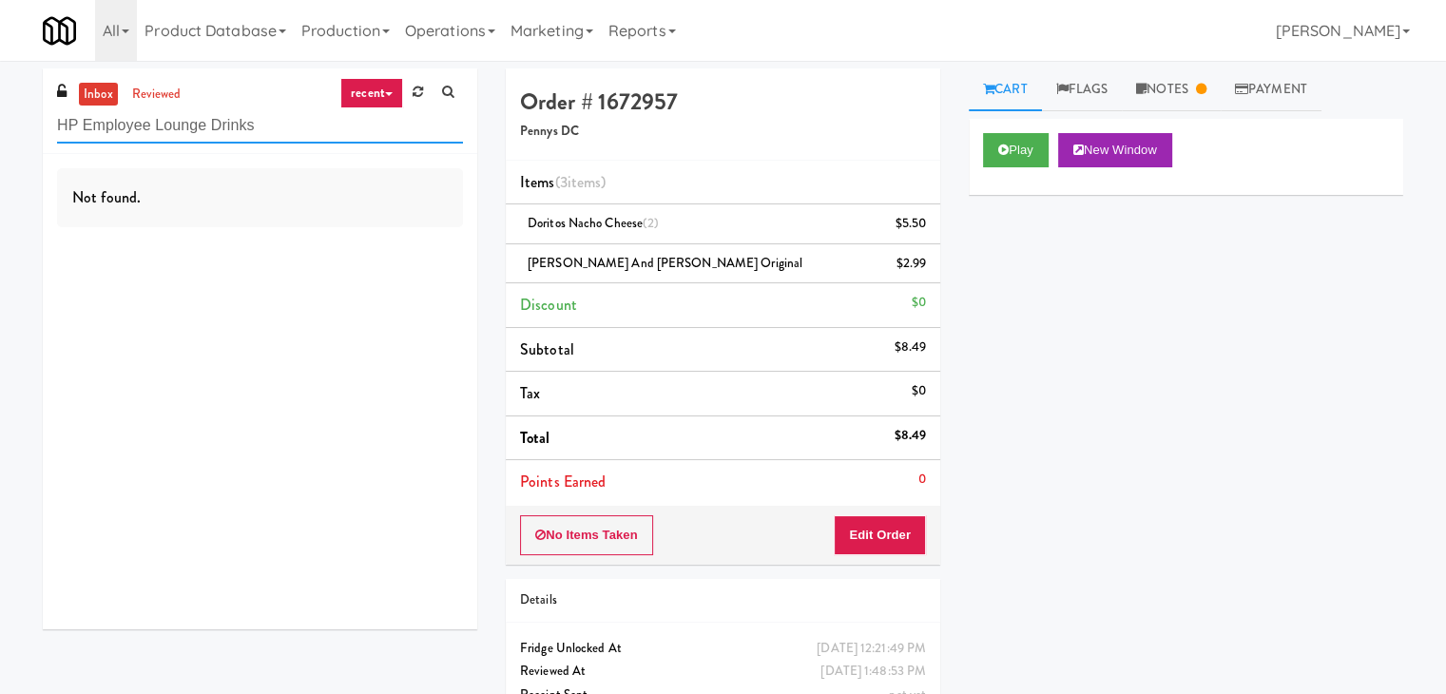
click at [242, 133] on input "HP Employee Lounge Drinks" at bounding box center [260, 125] width 406 height 35
click at [298, 175] on div "Not found." at bounding box center [260, 197] width 406 height 59
click at [269, 121] on input "HP Employee Lounge Drinks" at bounding box center [260, 125] width 406 height 35
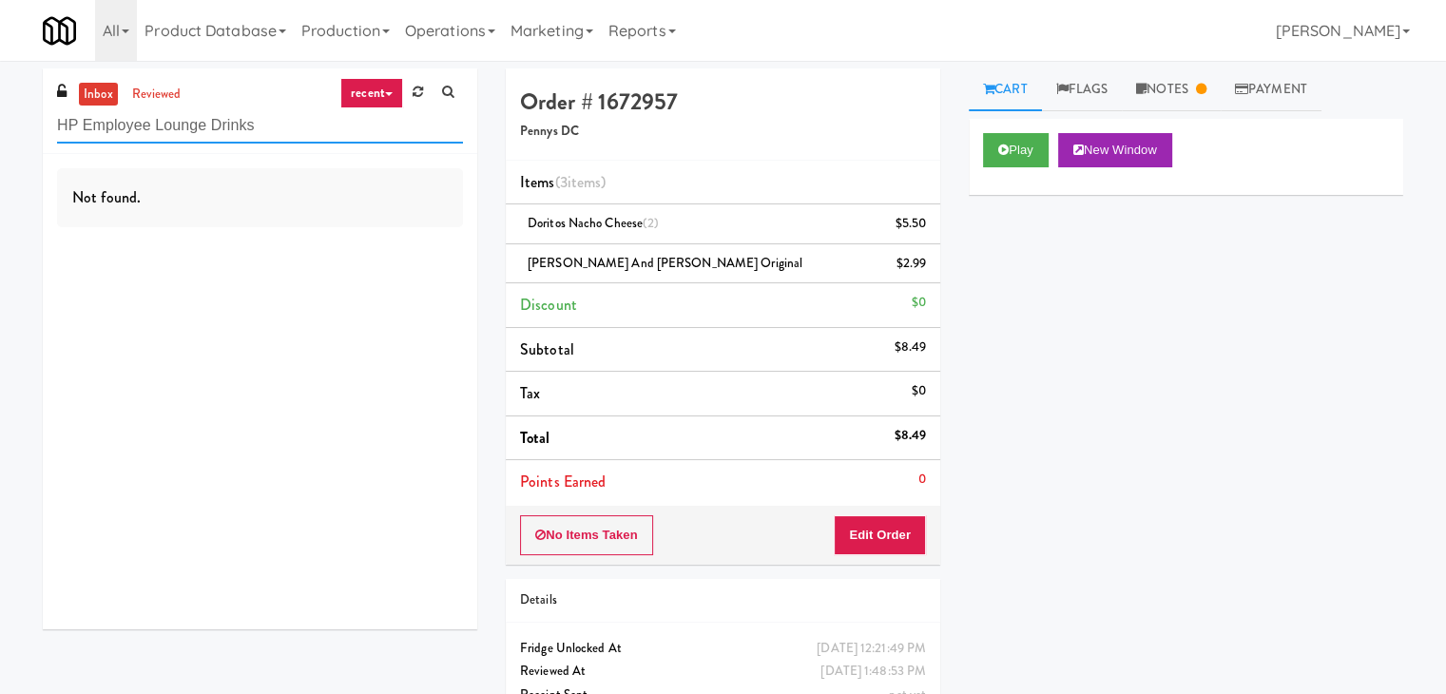
click at [269, 121] on input "HP Employee Lounge Drinks" at bounding box center [260, 125] width 406 height 35
paste input "INTRO Cleveland"
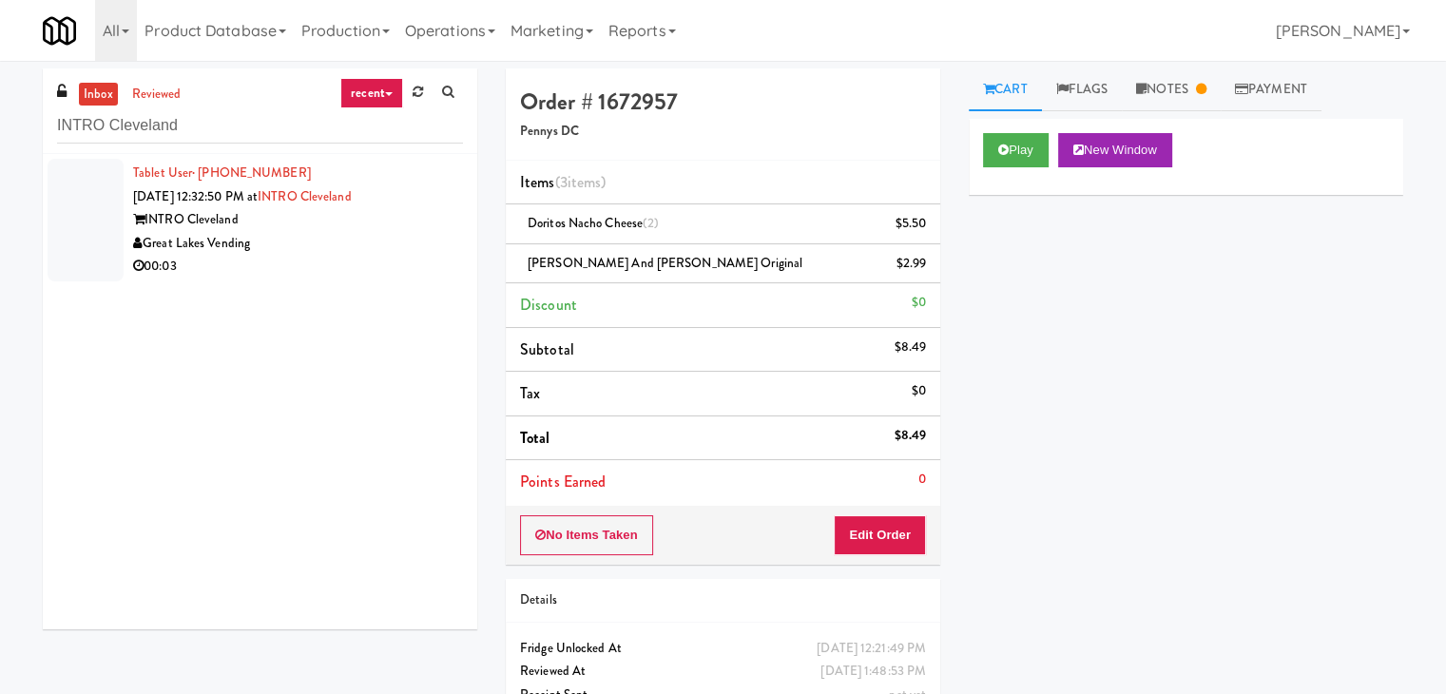
drag, startPoint x: 405, startPoint y: 246, endPoint x: 642, endPoint y: 246, distance: 236.7
click at [408, 246] on div "Great Lakes Vending" at bounding box center [298, 244] width 330 height 24
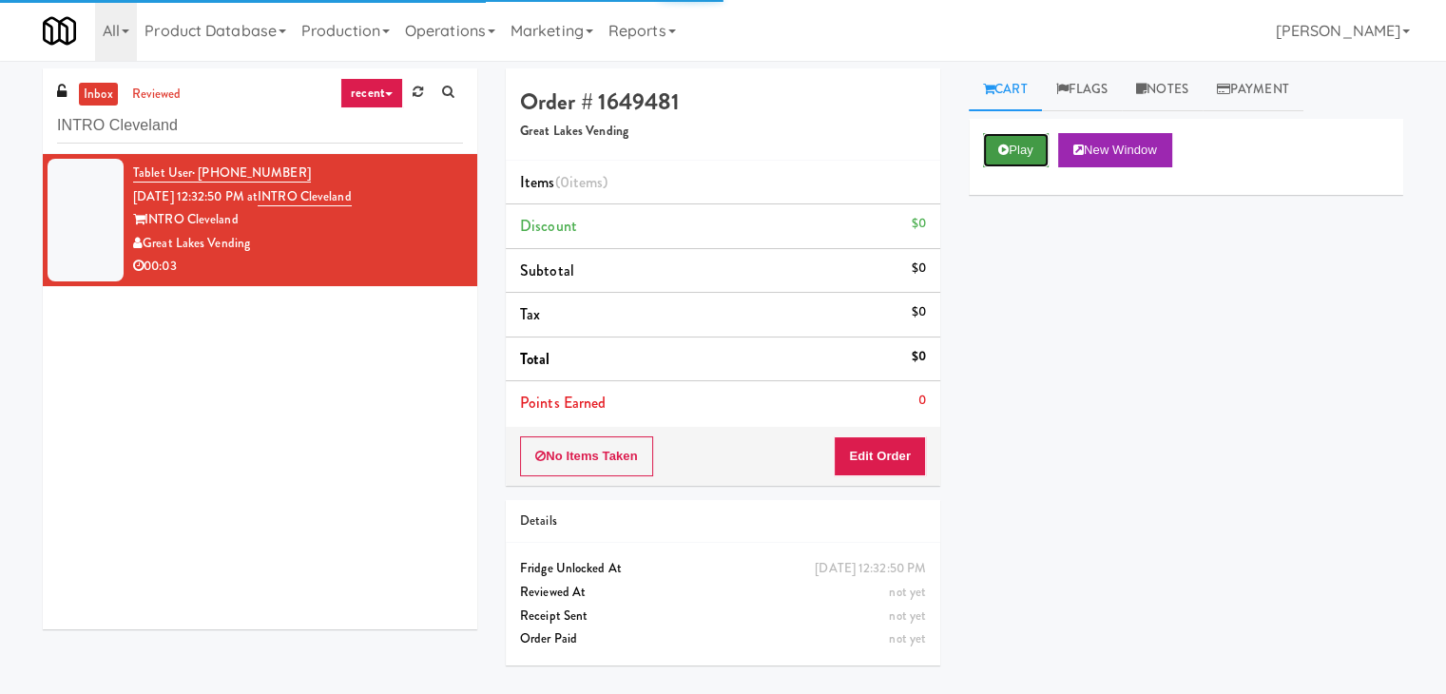
click at [1000, 146] on icon at bounding box center [1003, 150] width 10 height 12
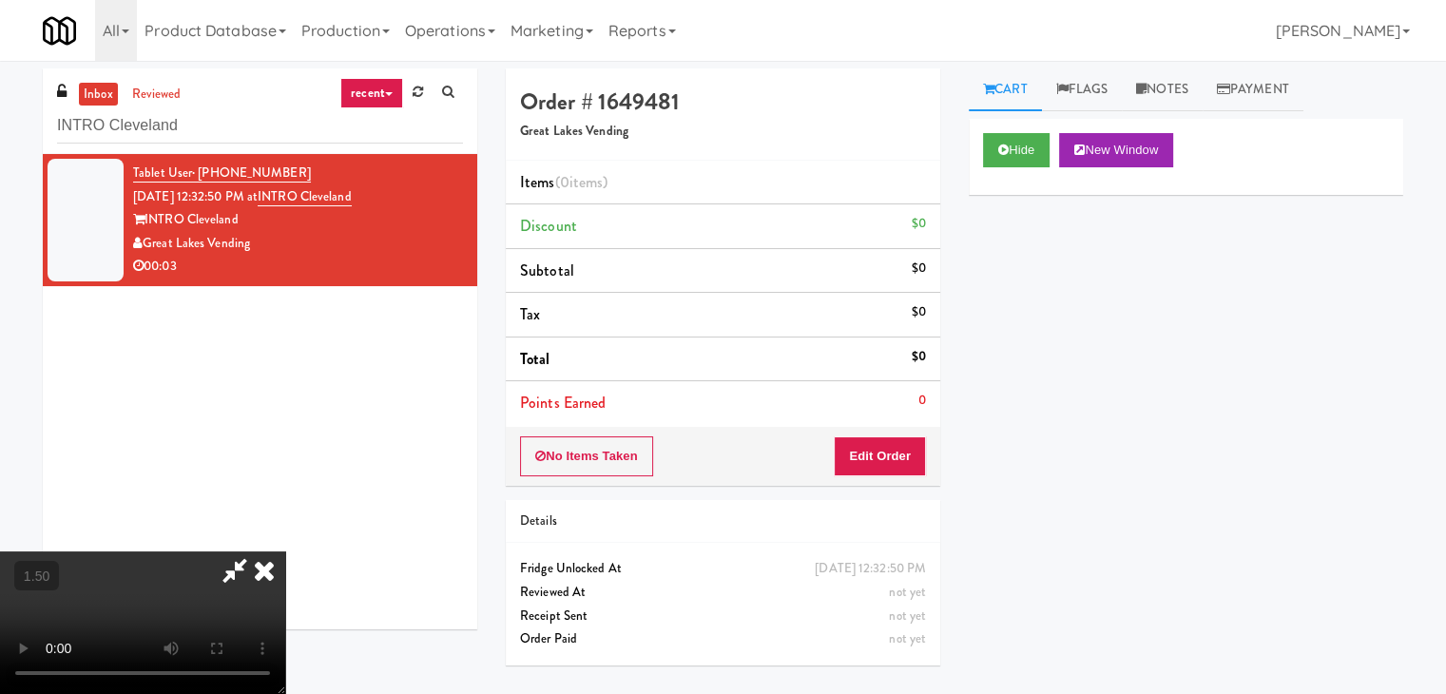
click at [285, 551] on video at bounding box center [142, 622] width 285 height 143
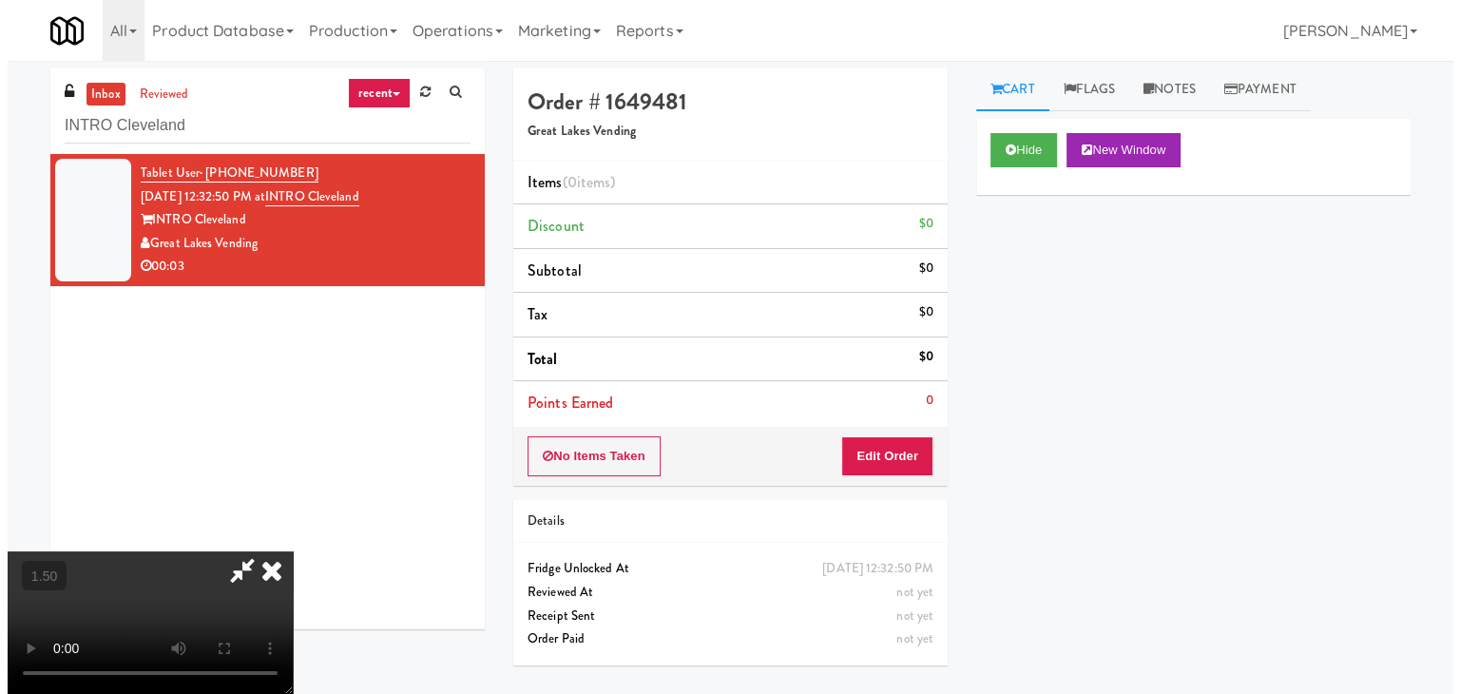
scroll to position [0, 0]
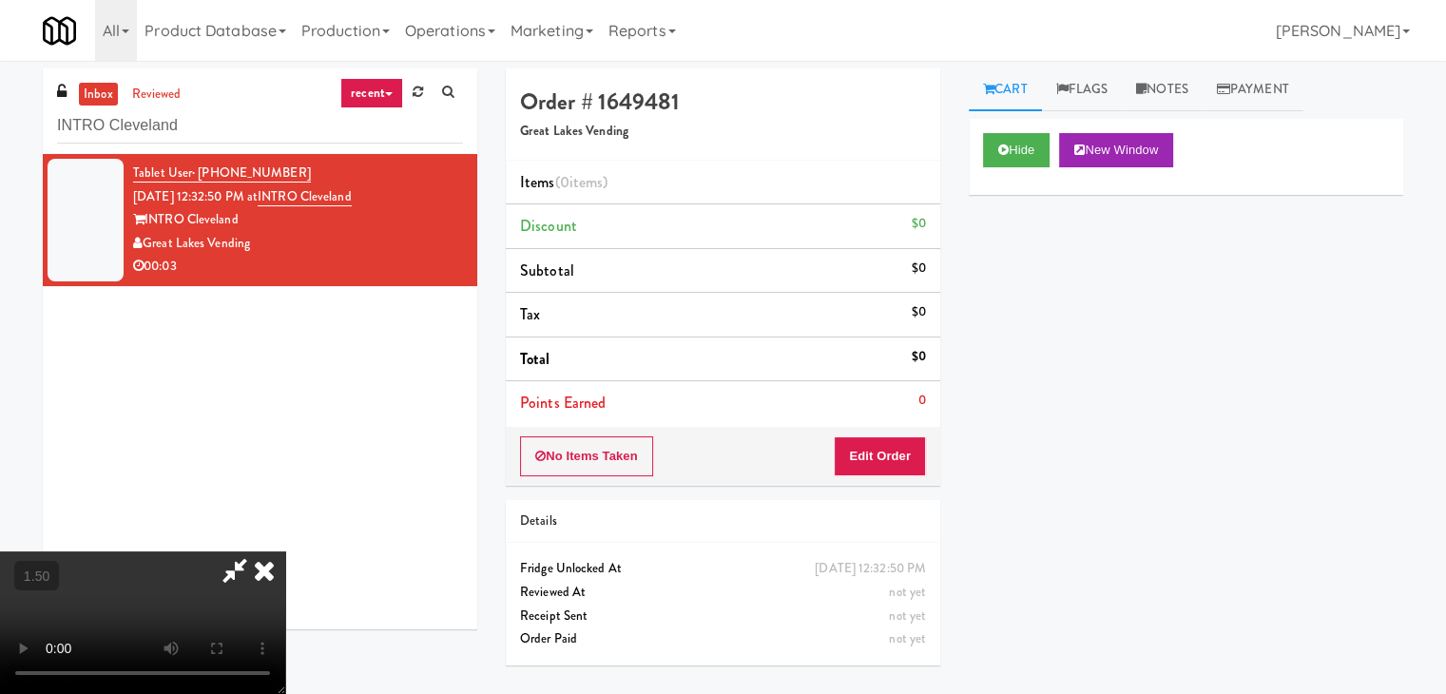
drag, startPoint x: 831, startPoint y: 81, endPoint x: 872, endPoint y: 274, distance: 197.3
click at [285, 551] on icon at bounding box center [264, 570] width 42 height 38
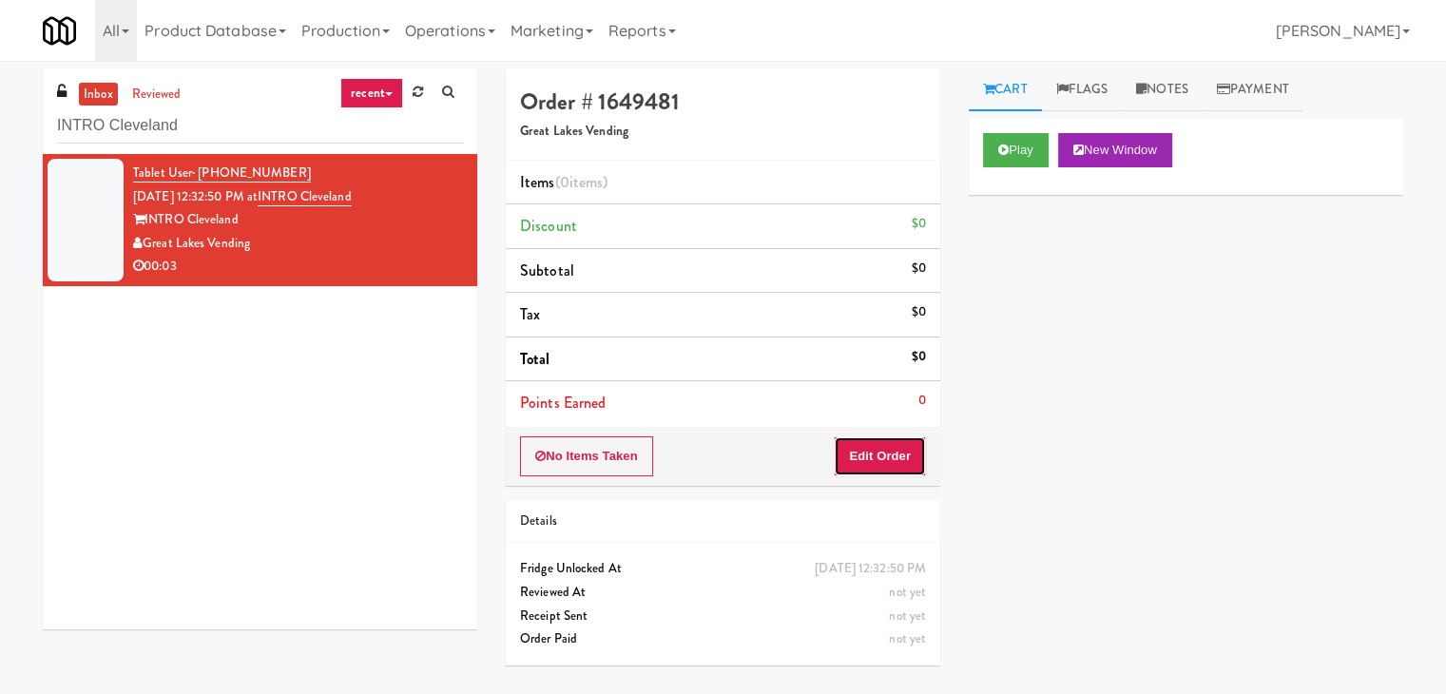
drag, startPoint x: 887, startPoint y: 456, endPoint x: 967, endPoint y: 389, distance: 104.6
click at [887, 454] on button "Edit Order" at bounding box center [880, 456] width 92 height 40
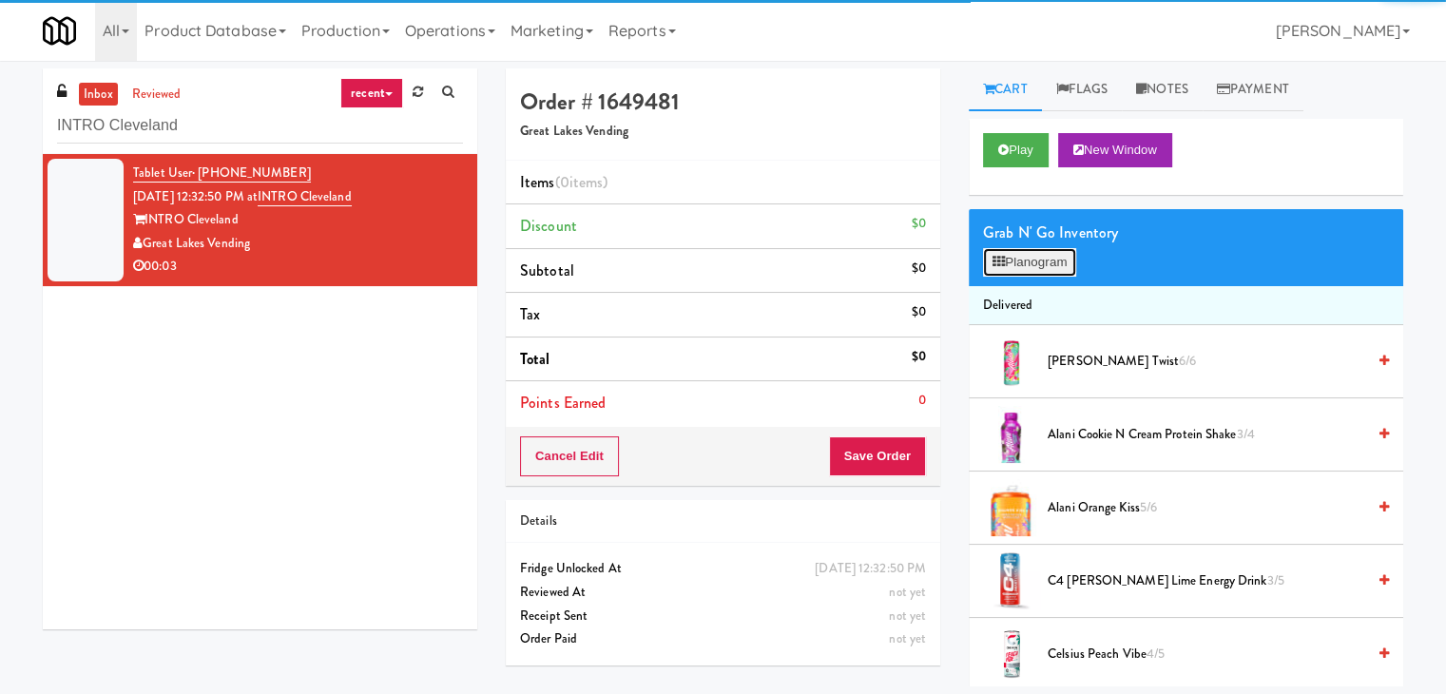
click at [1053, 263] on button "Planogram" at bounding box center [1029, 262] width 93 height 29
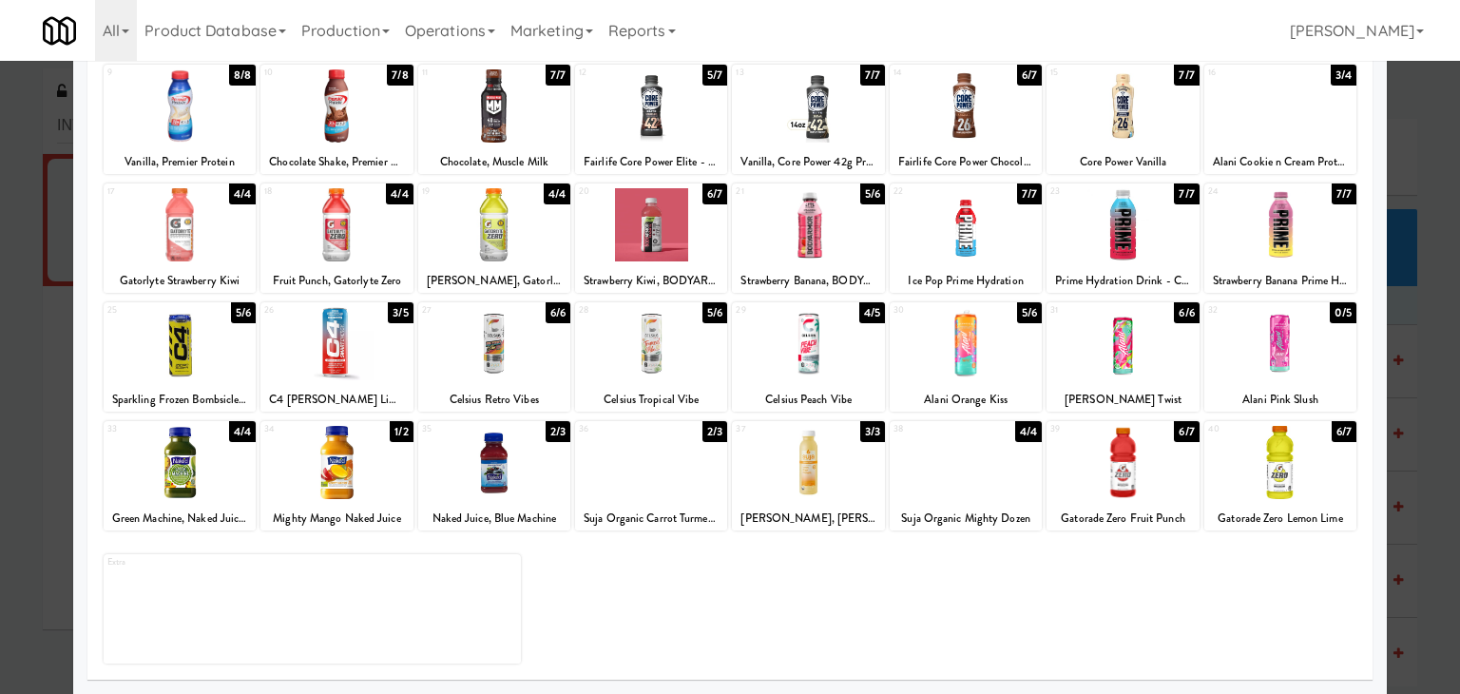
click at [1110, 346] on div at bounding box center [1123, 343] width 152 height 73
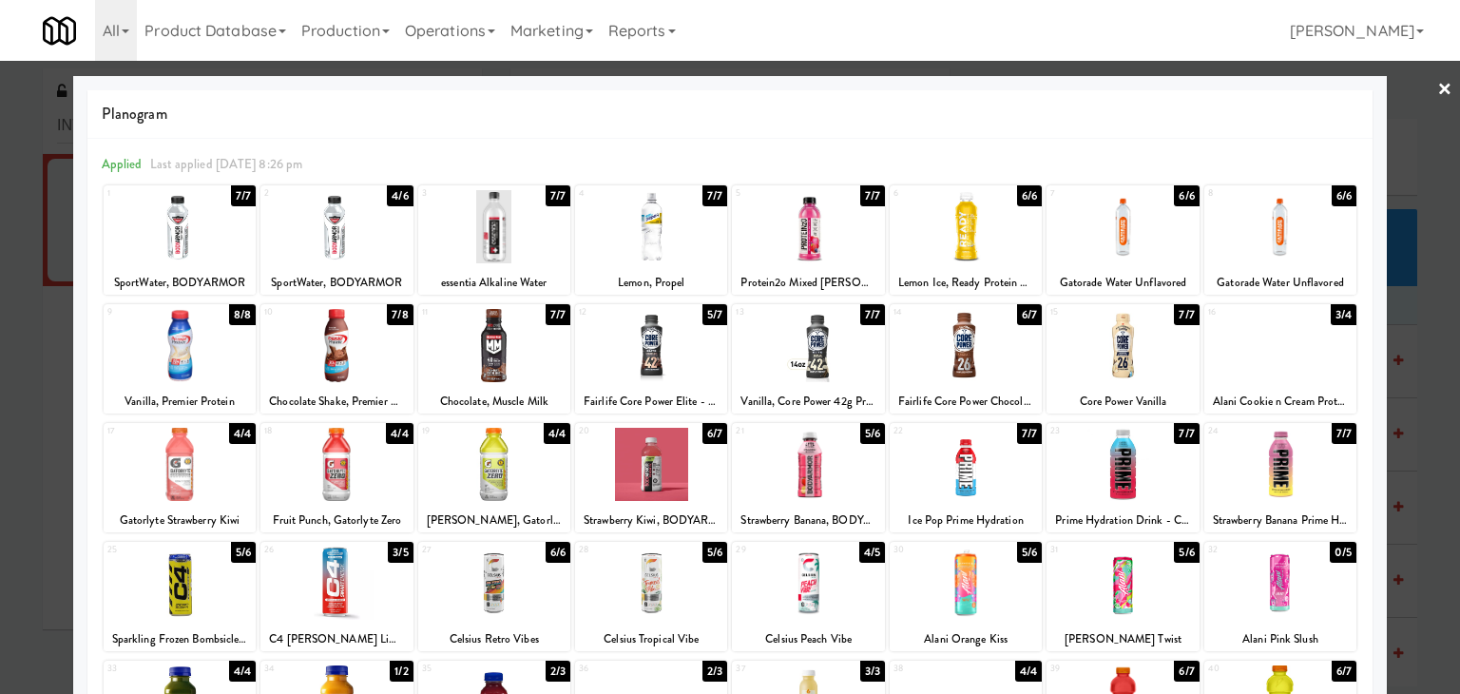
click at [1438, 82] on link "×" at bounding box center [1445, 90] width 15 height 59
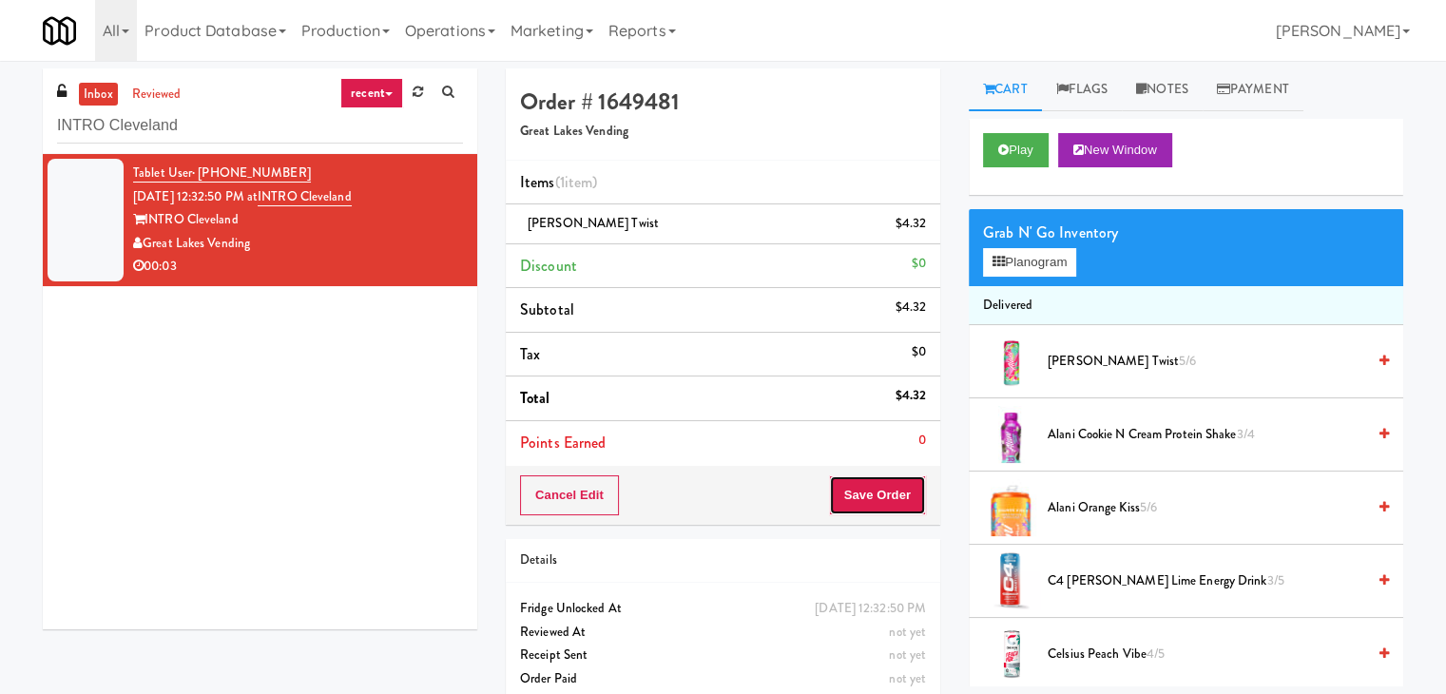
click at [860, 511] on button "Save Order" at bounding box center [877, 495] width 97 height 40
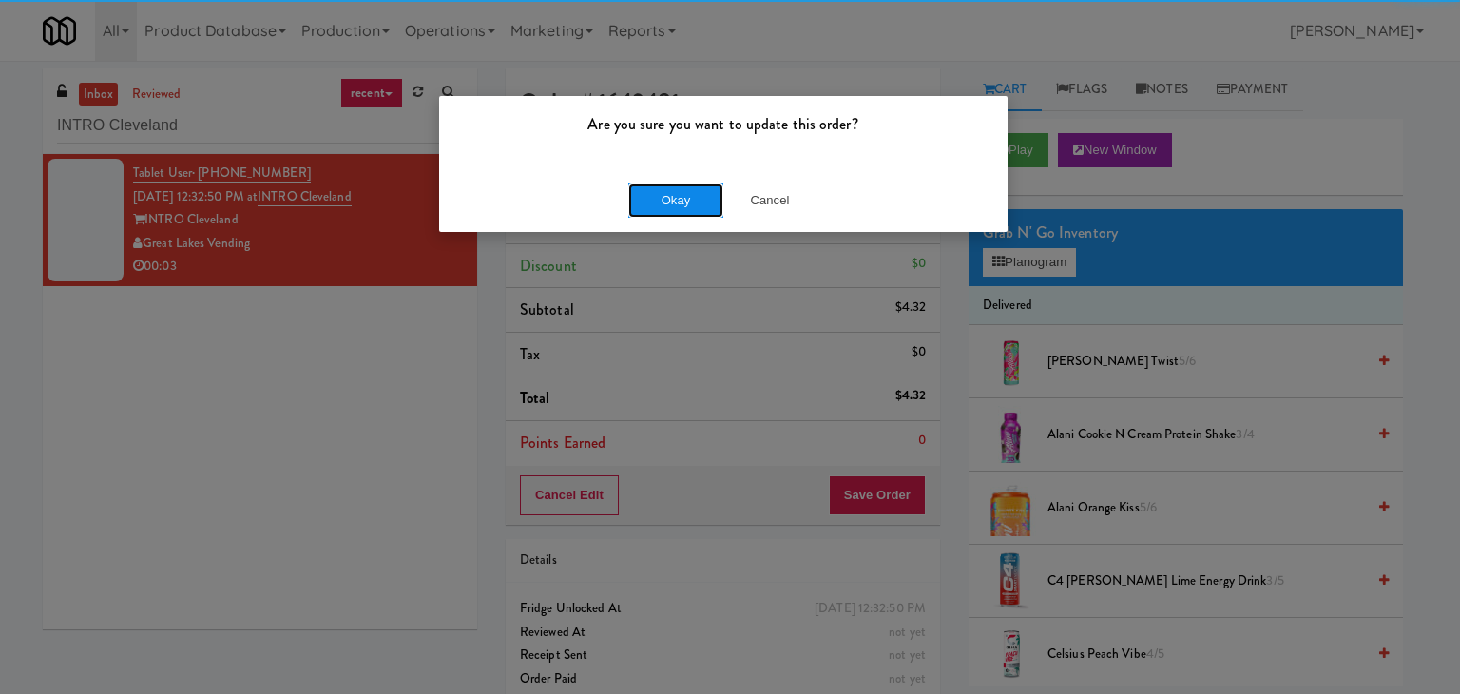
click at [682, 205] on button "Okay" at bounding box center [675, 200] width 95 height 34
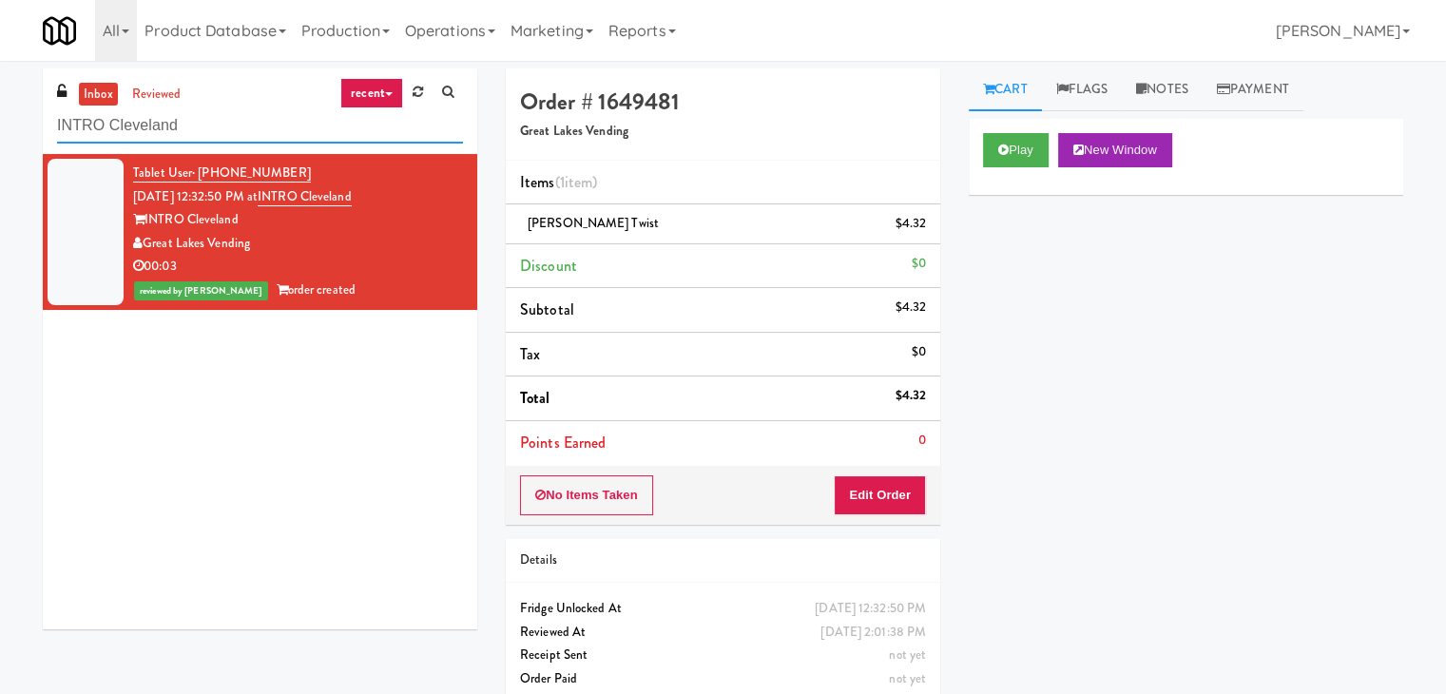
click at [256, 112] on input "INTRO Cleveland" at bounding box center [260, 125] width 406 height 35
paste input "Kinetic- Drinks"
type input "Kinetic- Drinks"
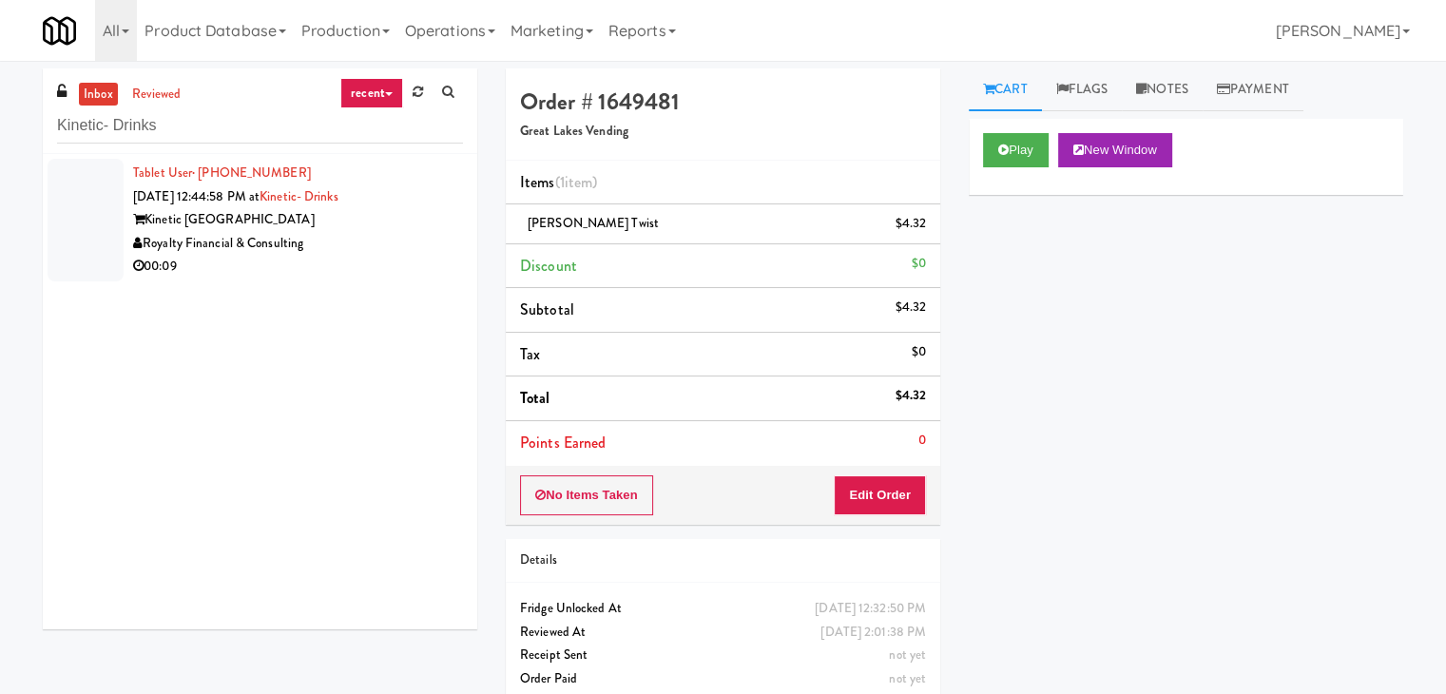
drag, startPoint x: 398, startPoint y: 268, endPoint x: 423, endPoint y: 268, distance: 24.7
click at [399, 268] on div "00:09" at bounding box center [298, 267] width 330 height 24
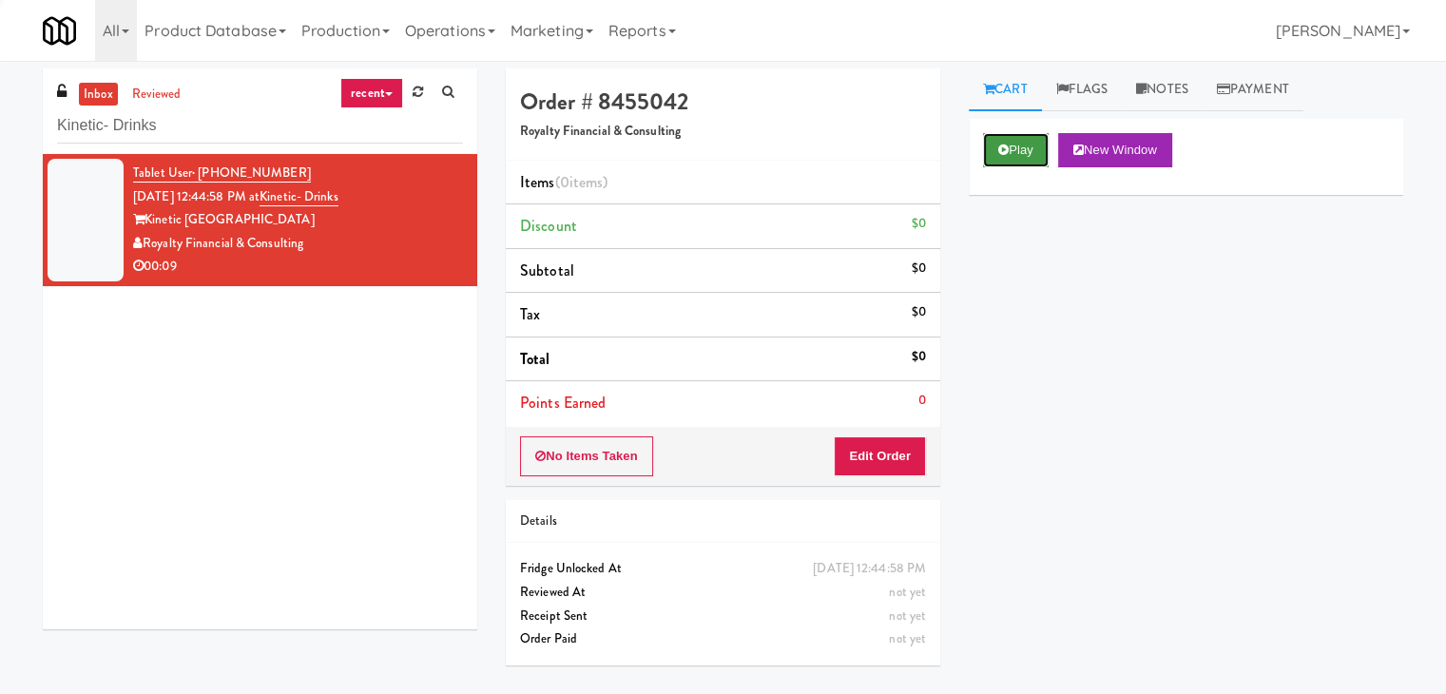
click at [1022, 155] on button "Play" at bounding box center [1016, 150] width 66 height 34
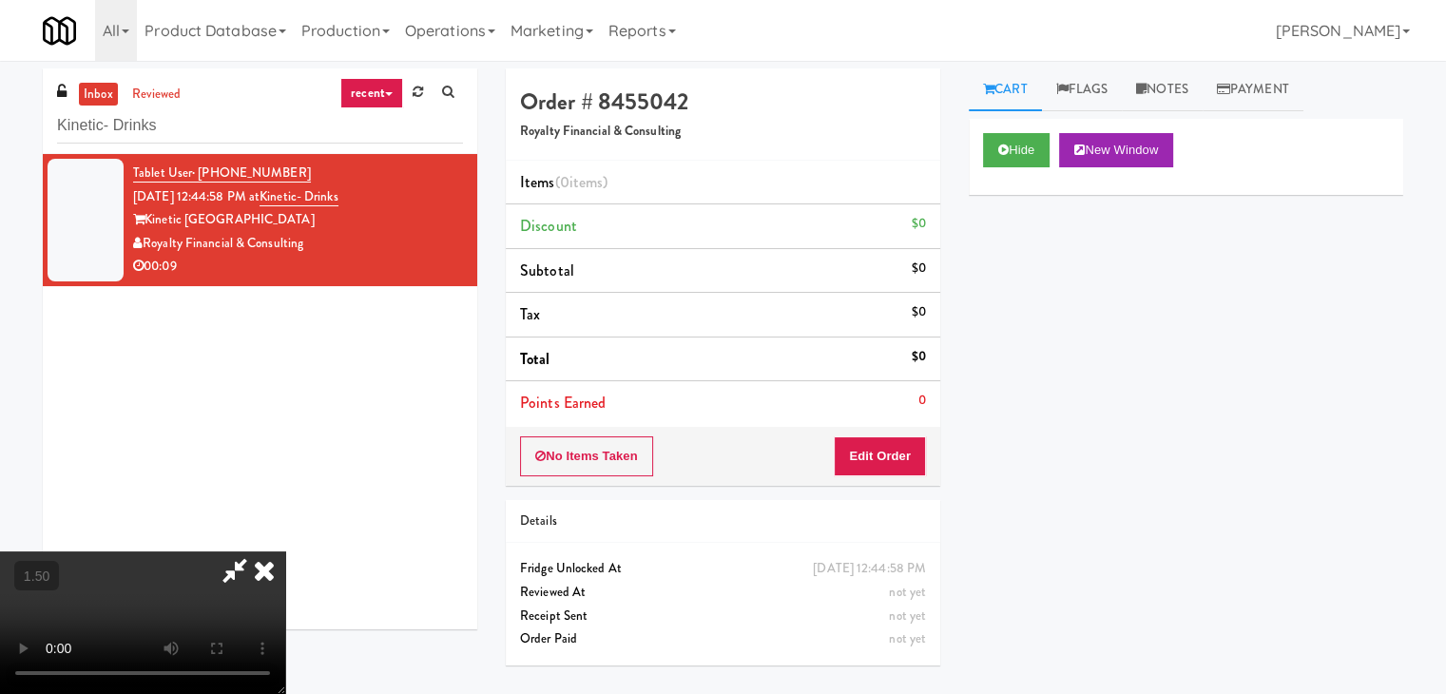
click at [285, 551] on video at bounding box center [142, 622] width 285 height 143
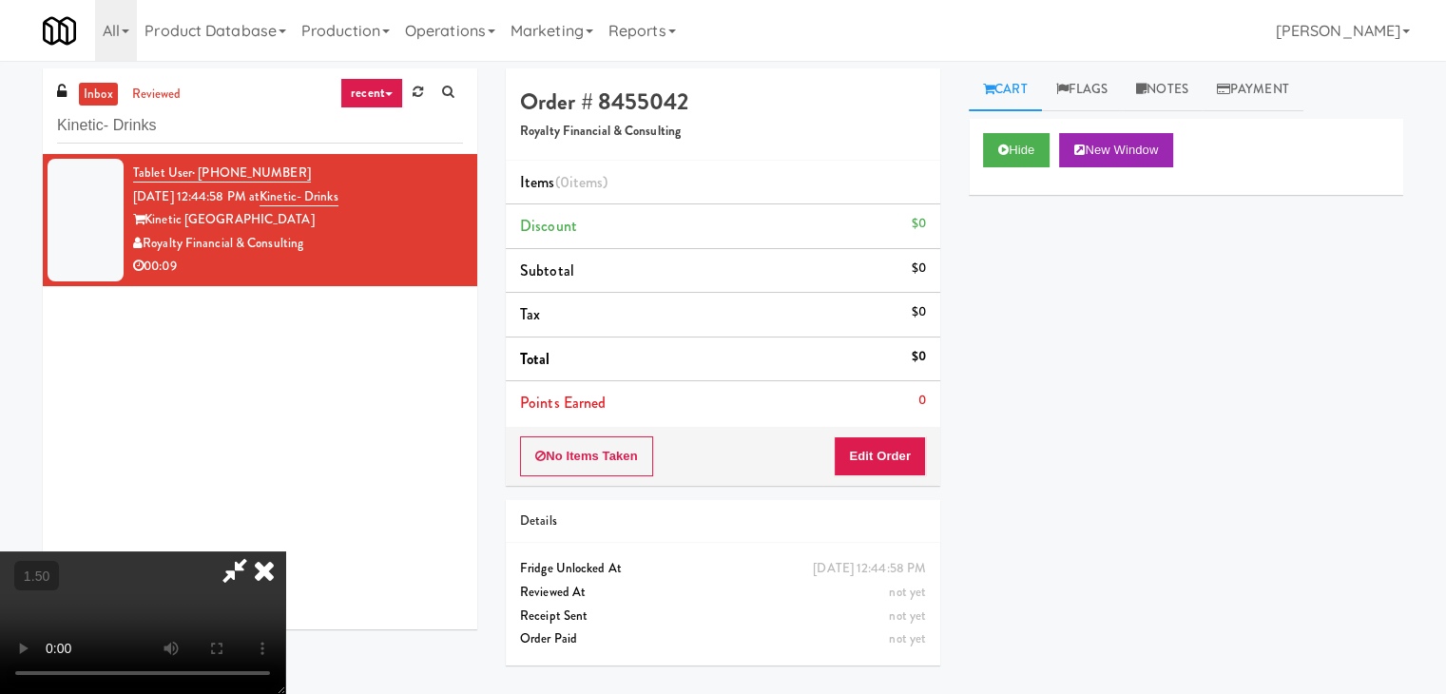
click at [285, 551] on video at bounding box center [142, 622] width 285 height 143
drag, startPoint x: 837, startPoint y: 73, endPoint x: 841, endPoint y: 84, distance: 11.5
click at [285, 551] on icon at bounding box center [264, 570] width 42 height 38
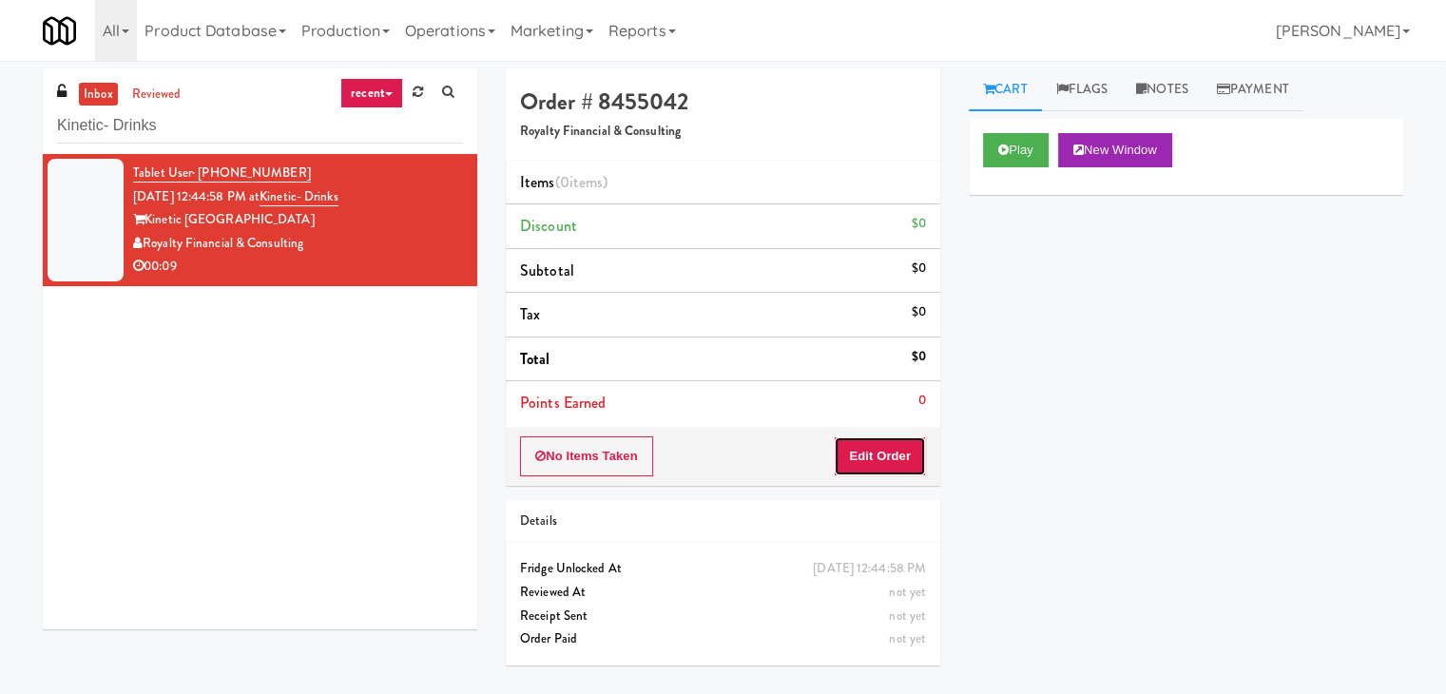
drag, startPoint x: 883, startPoint y: 438, endPoint x: 881, endPoint y: 448, distance: 9.7
click at [881, 448] on button "Edit Order" at bounding box center [880, 456] width 92 height 40
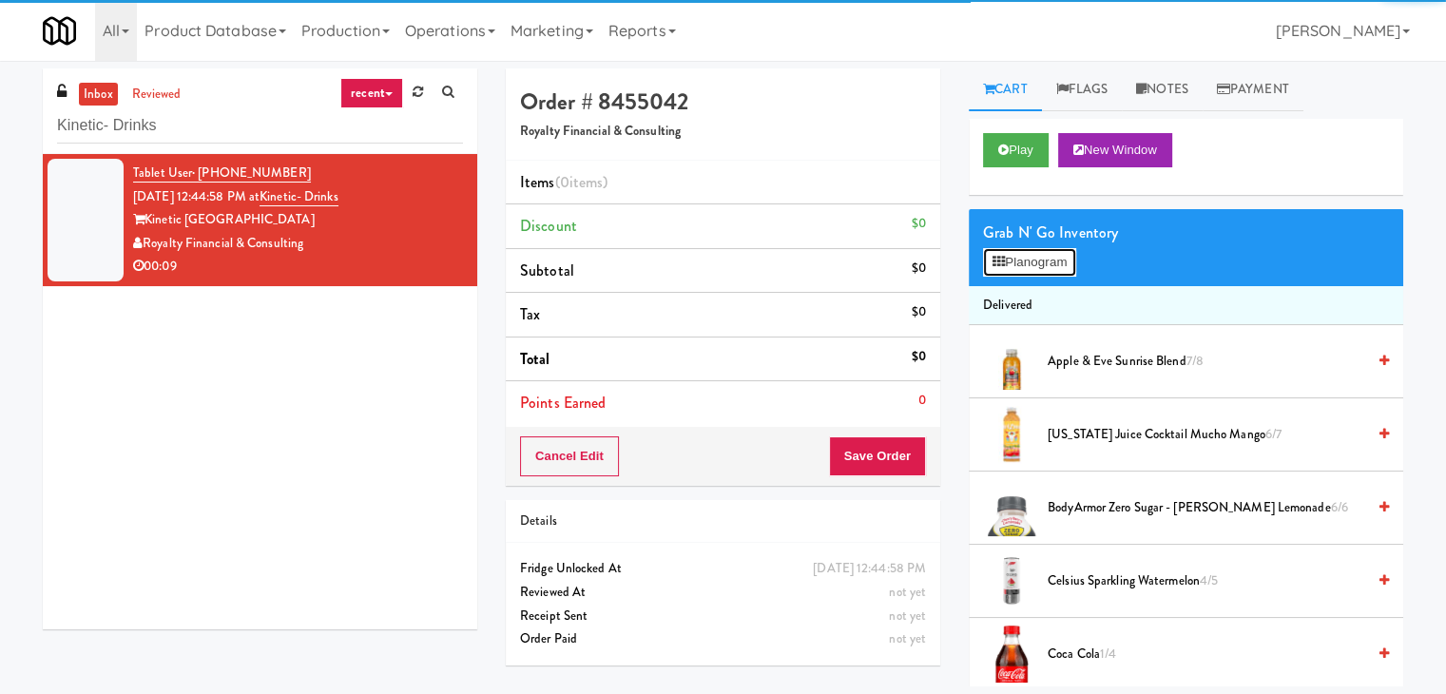
click at [1020, 264] on button "Planogram" at bounding box center [1029, 262] width 93 height 29
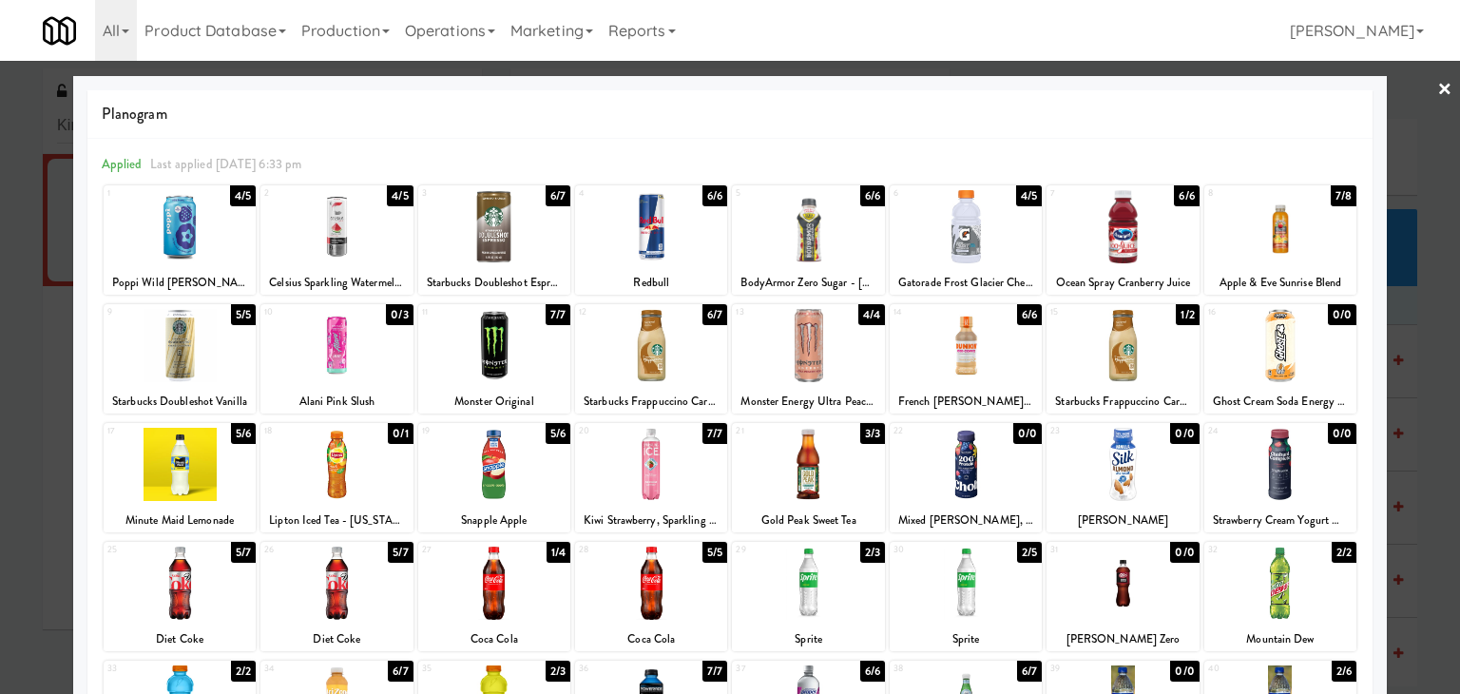
click at [332, 228] on div at bounding box center [337, 226] width 152 height 73
click at [1438, 88] on link "×" at bounding box center [1445, 90] width 15 height 59
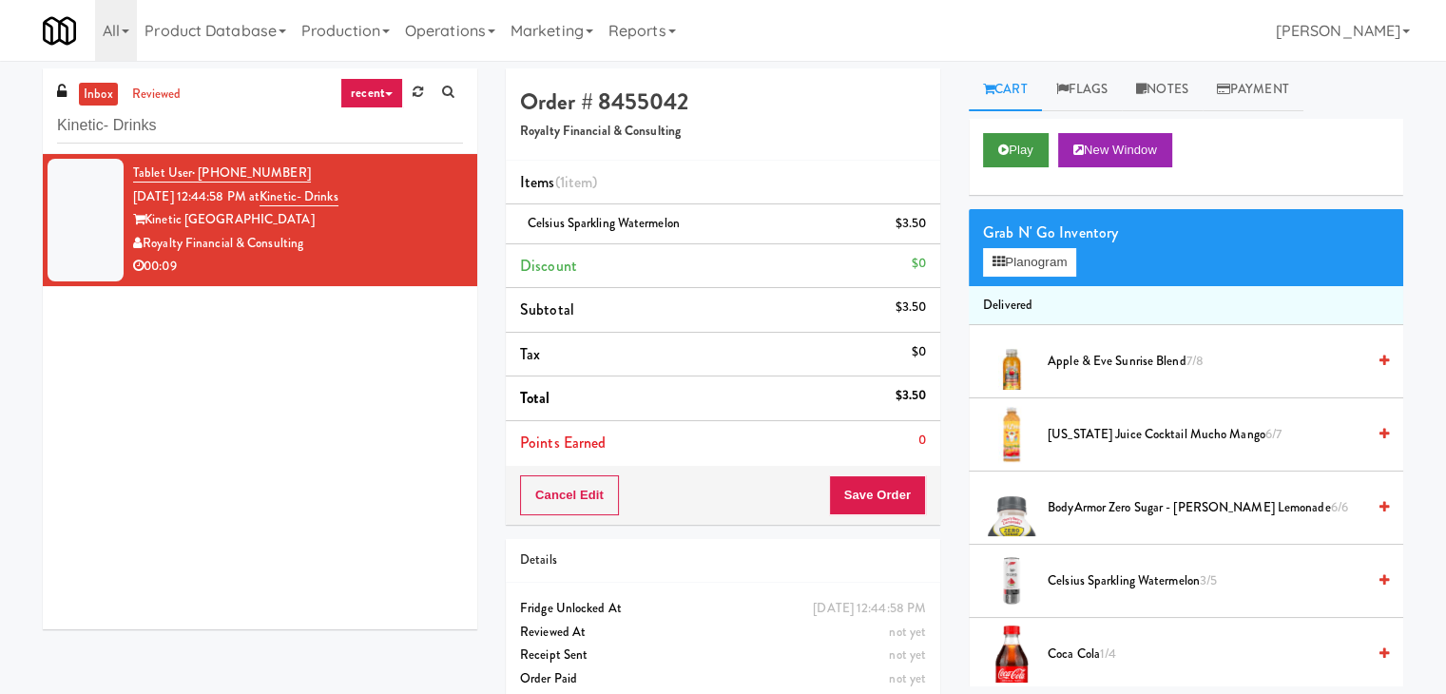
click at [986, 149] on div "Play New Window" at bounding box center [1186, 157] width 435 height 76
click at [1025, 149] on button "Play" at bounding box center [1016, 150] width 66 height 34
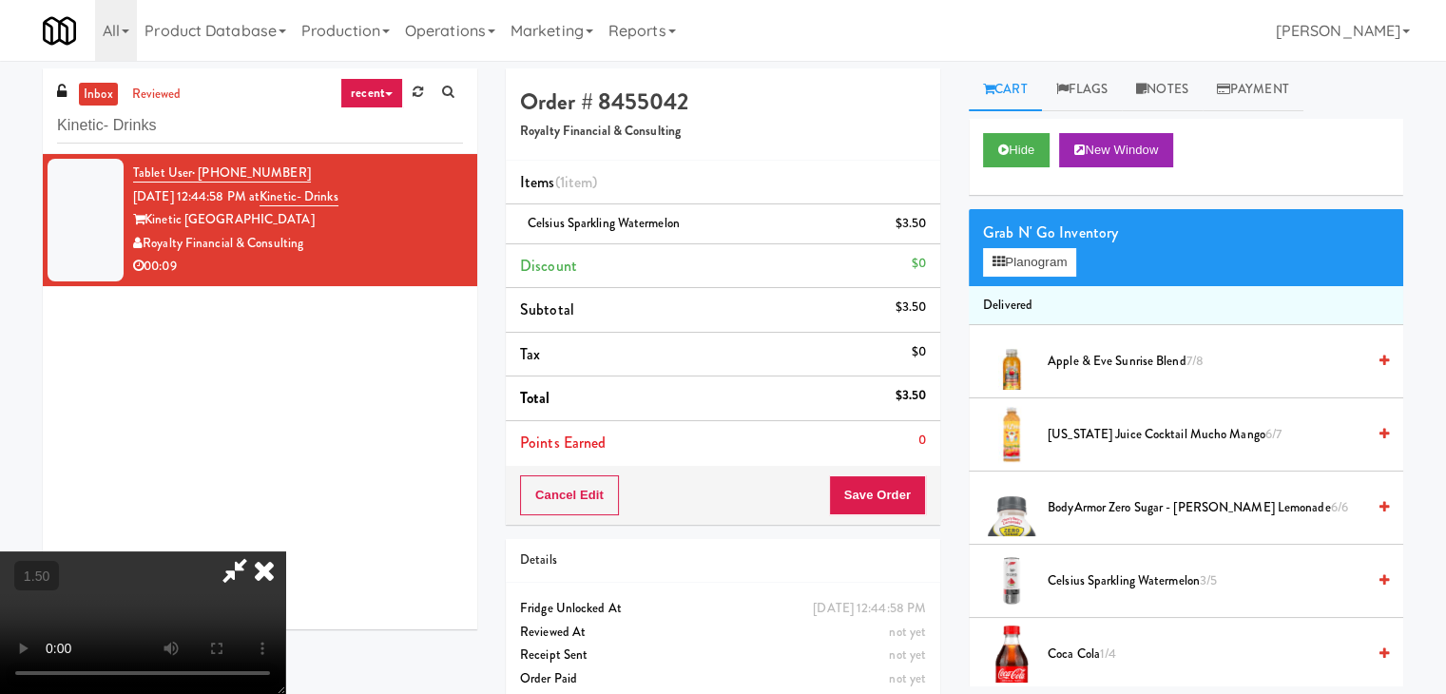
click at [285, 551] on video at bounding box center [142, 622] width 285 height 143
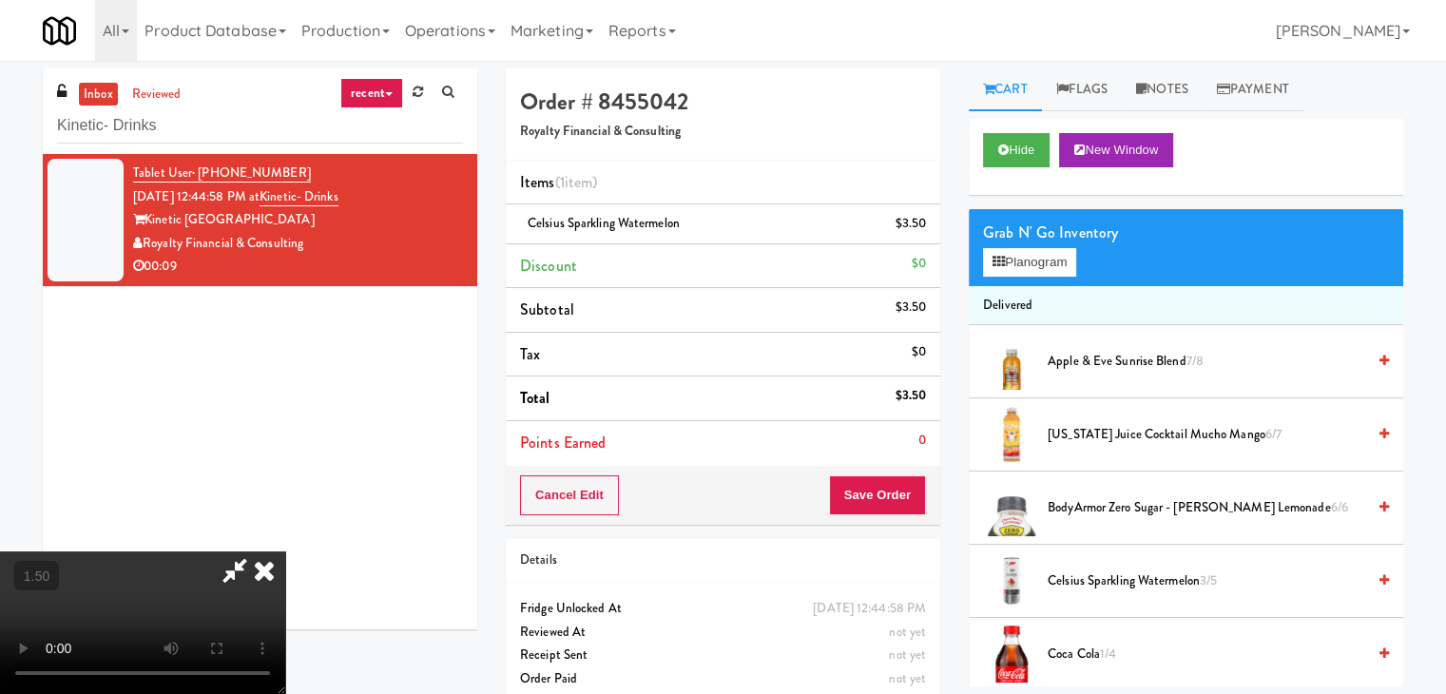
click at [285, 551] on video at bounding box center [142, 622] width 285 height 143
drag, startPoint x: 831, startPoint y: 76, endPoint x: 910, endPoint y: 376, distance: 309.7
click at [285, 551] on icon at bounding box center [264, 570] width 42 height 38
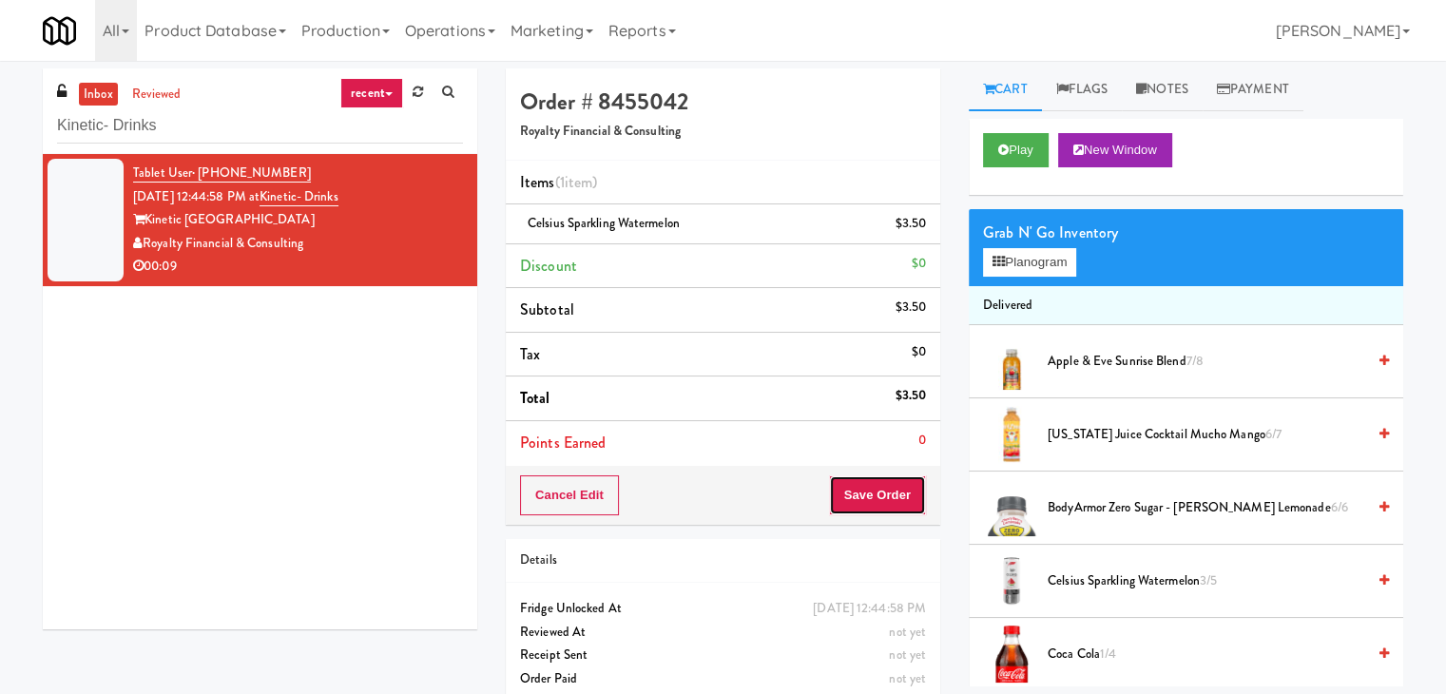
click at [883, 492] on button "Save Order" at bounding box center [877, 495] width 97 height 40
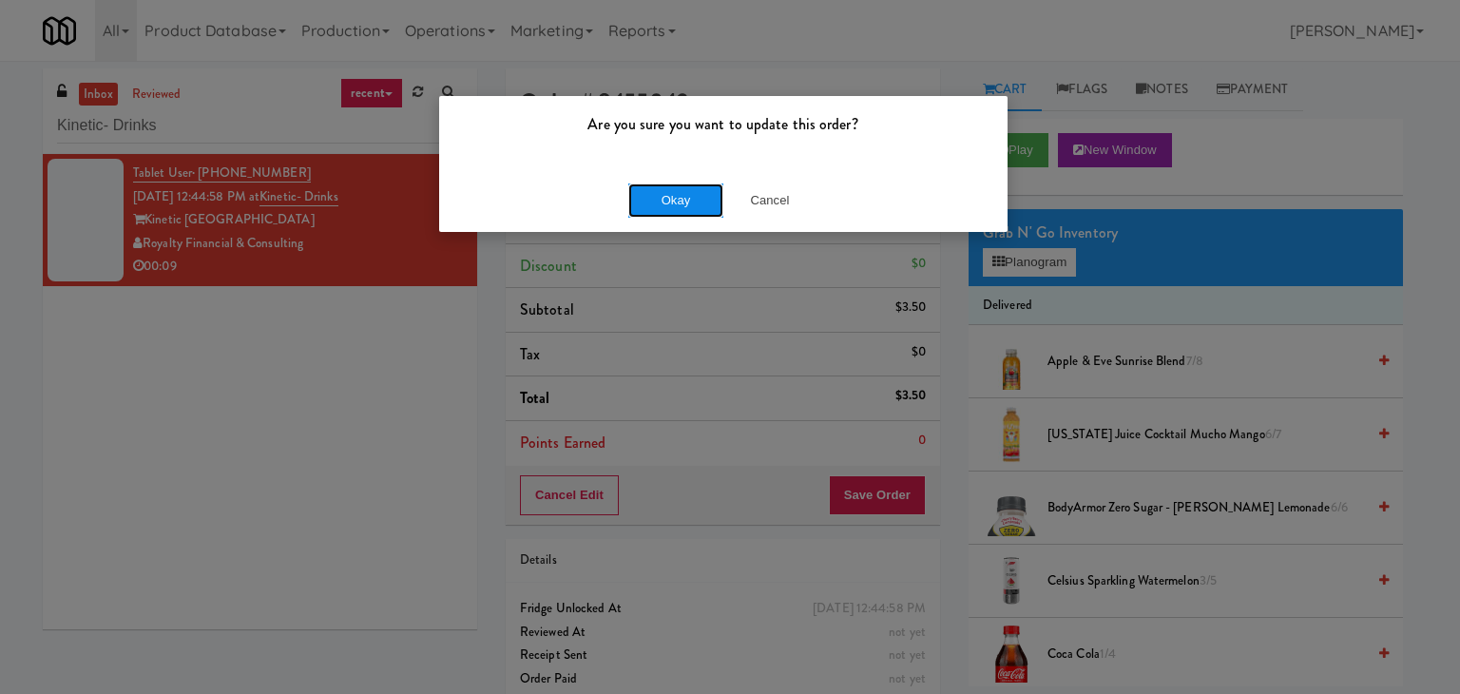
click at [692, 195] on button "Okay" at bounding box center [675, 200] width 95 height 34
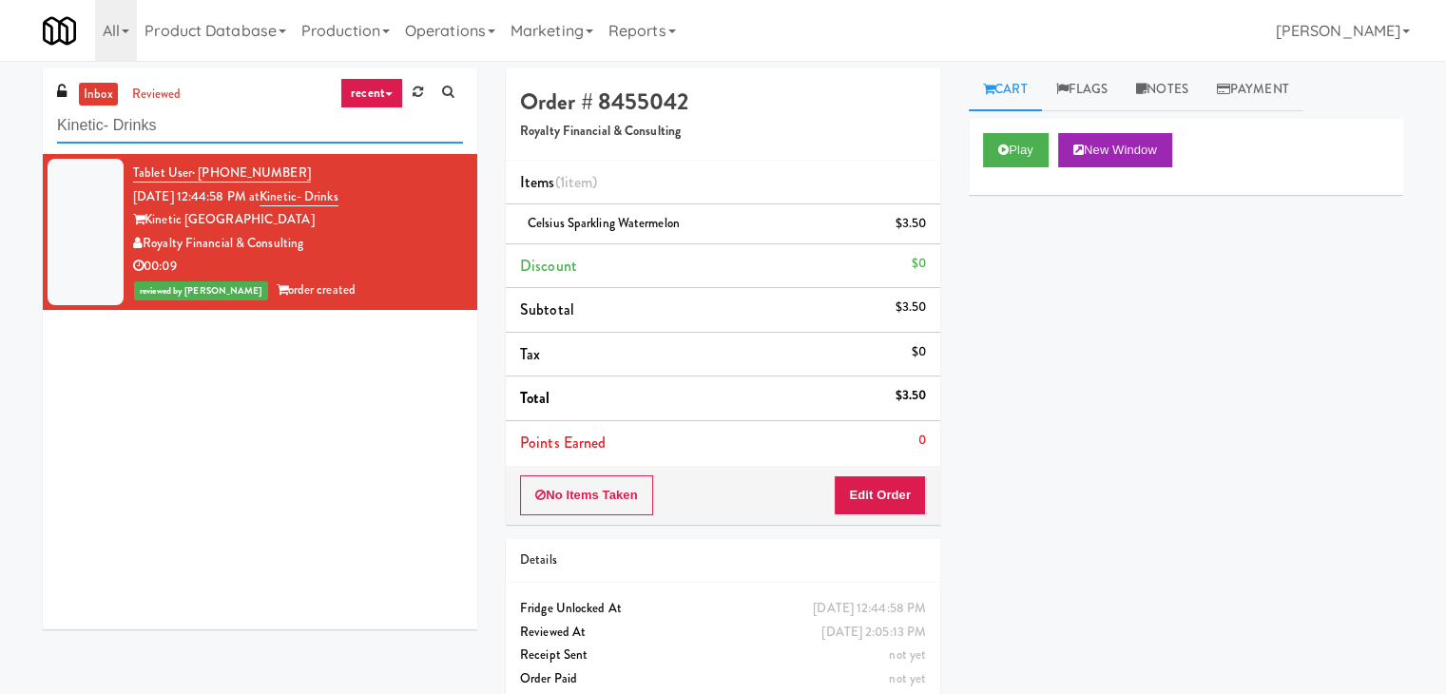
click at [259, 134] on input "Kinetic- Drinks" at bounding box center [260, 125] width 406 height 35
paste input "University Walk Cooler 1"
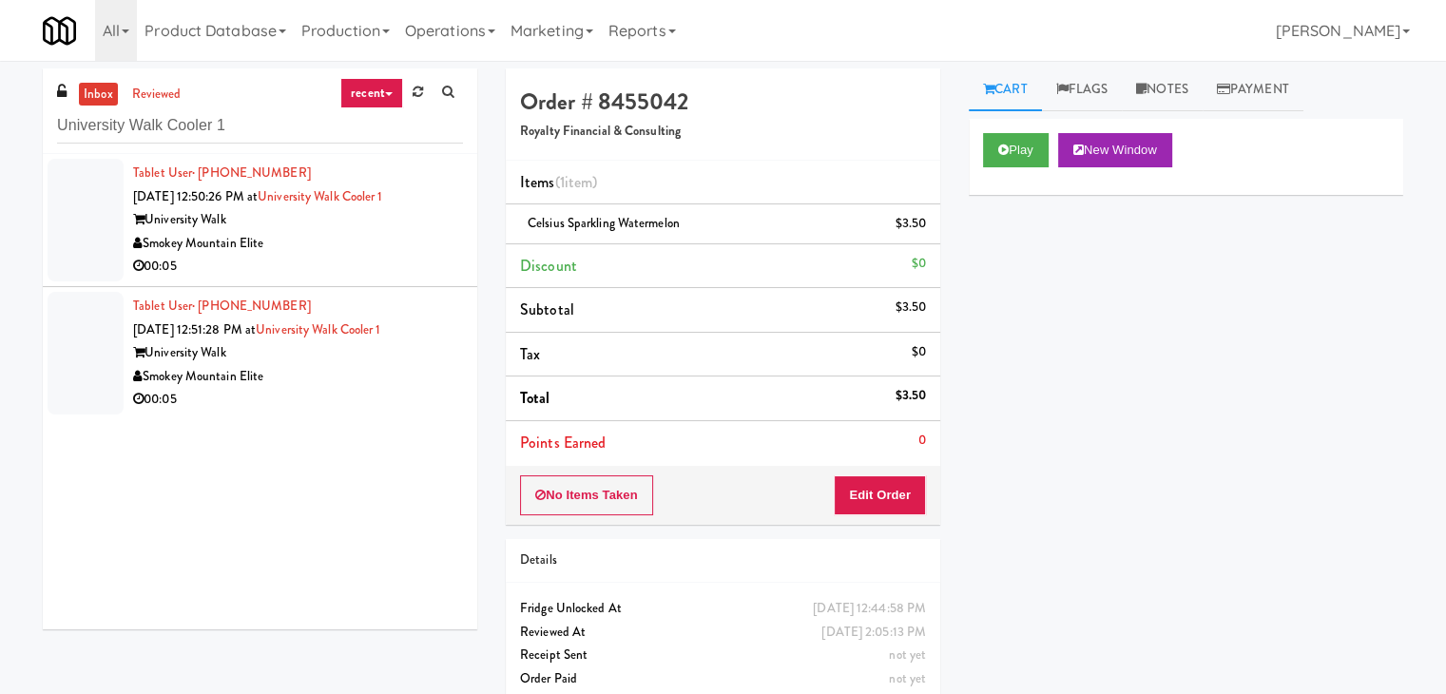
drag, startPoint x: 403, startPoint y: 251, endPoint x: 472, endPoint y: 254, distance: 68.5
click at [403, 250] on div "Smokey Mountain Elite" at bounding box center [298, 244] width 330 height 24
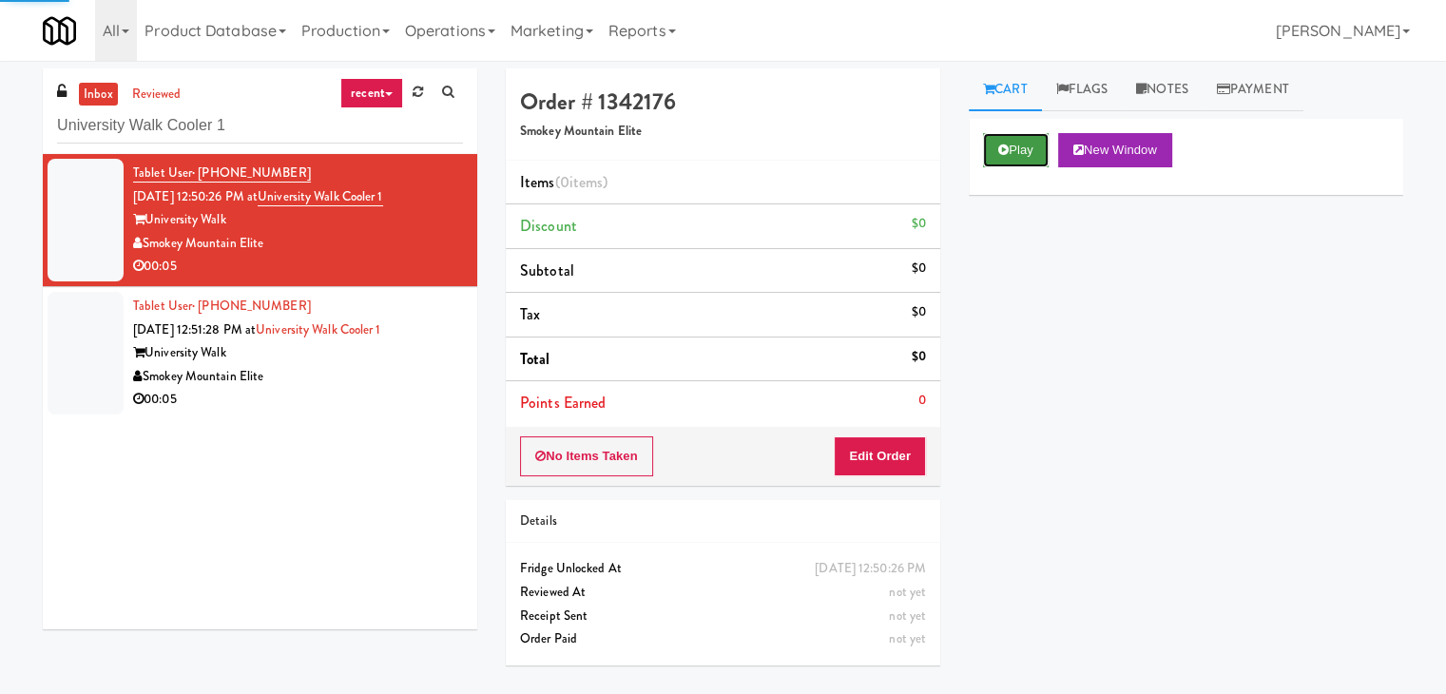
click at [1001, 161] on button "Play" at bounding box center [1016, 150] width 66 height 34
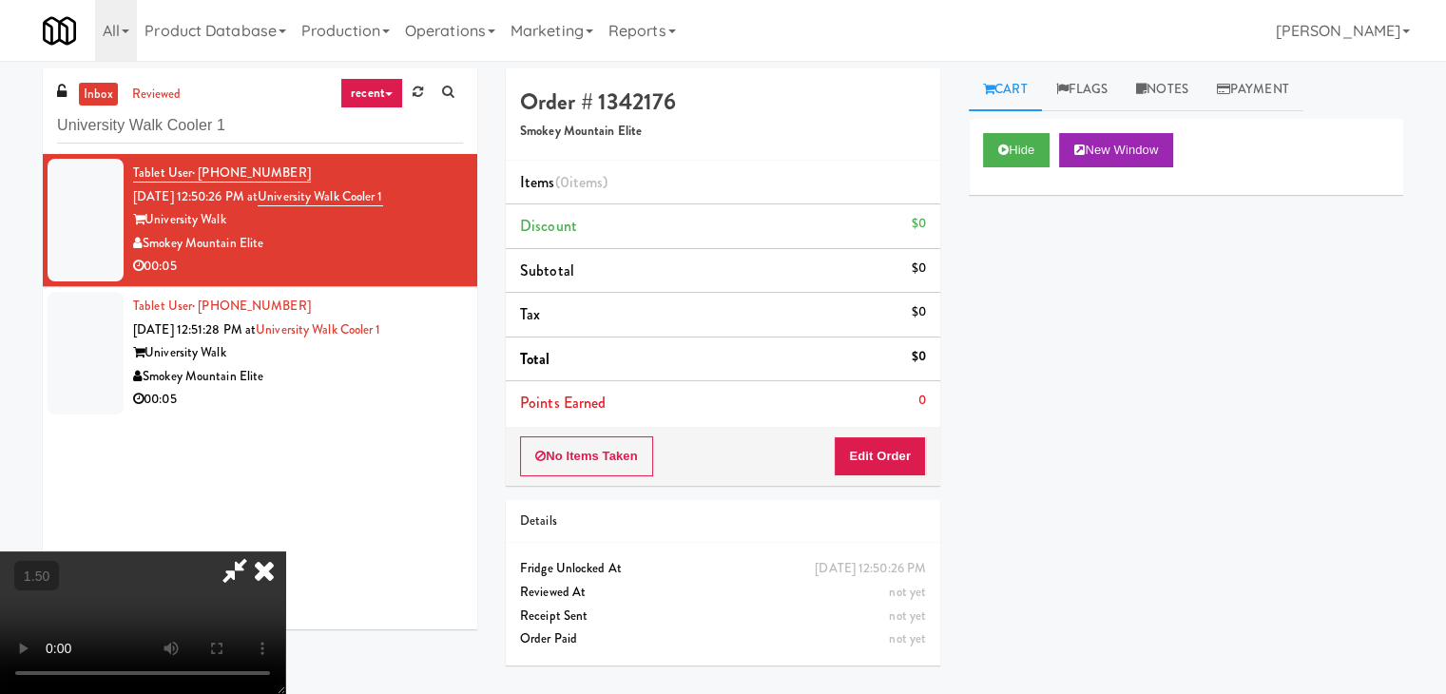
click at [285, 551] on video at bounding box center [142, 622] width 285 height 143
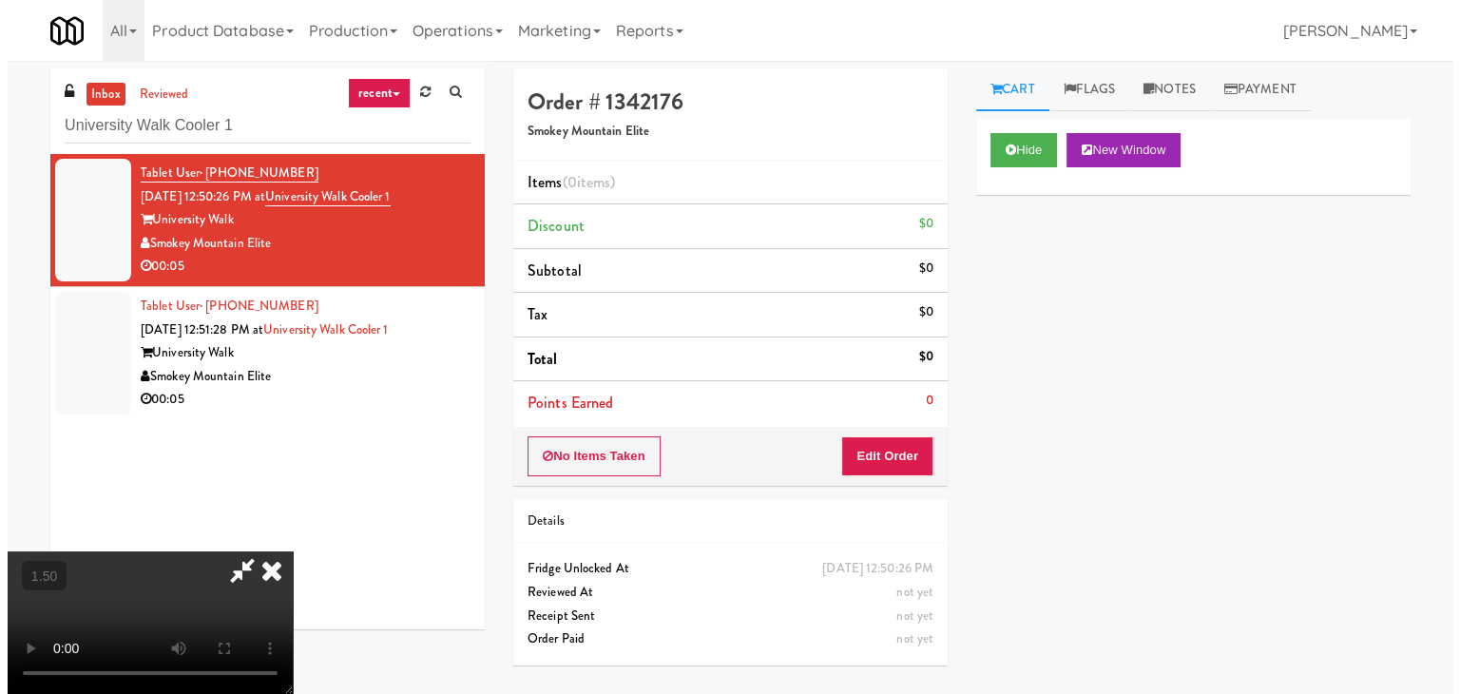
scroll to position [0, 0]
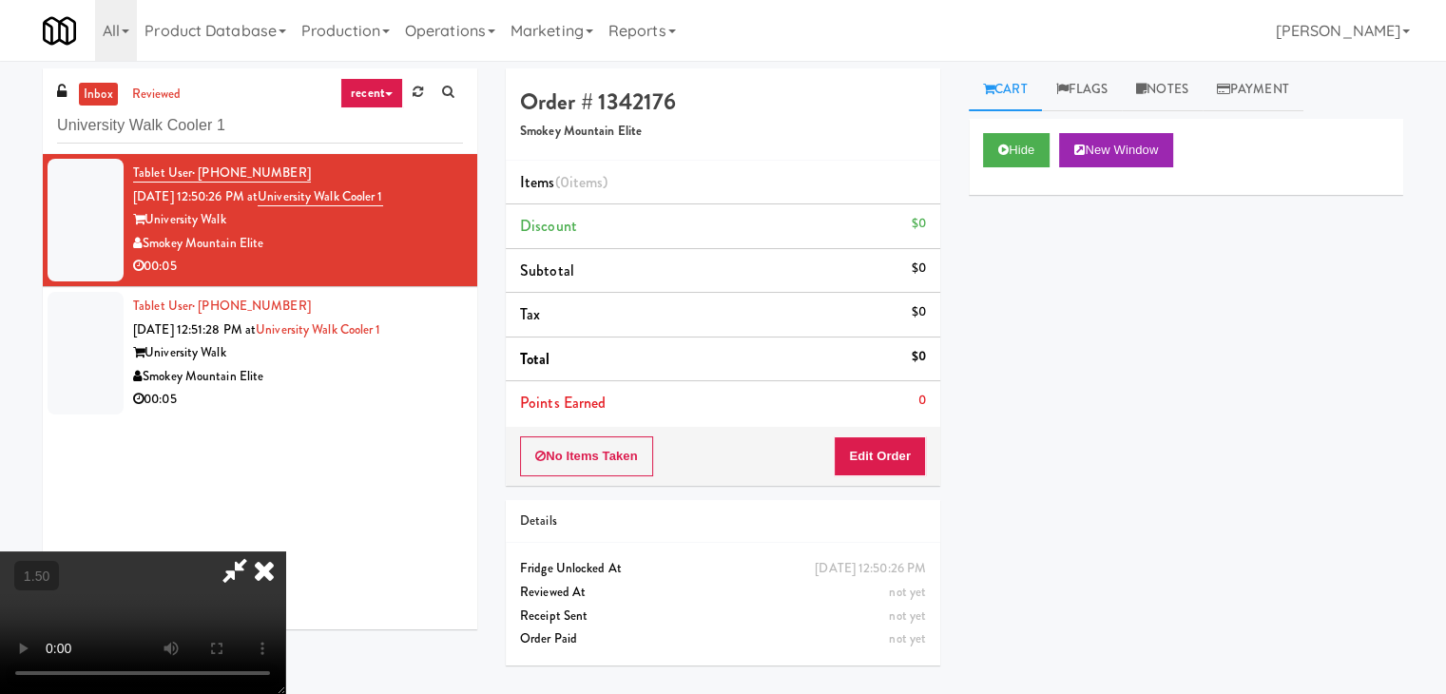
drag, startPoint x: 841, startPoint y: 75, endPoint x: 891, endPoint y: 317, distance: 246.5
click at [285, 551] on icon at bounding box center [264, 570] width 42 height 38
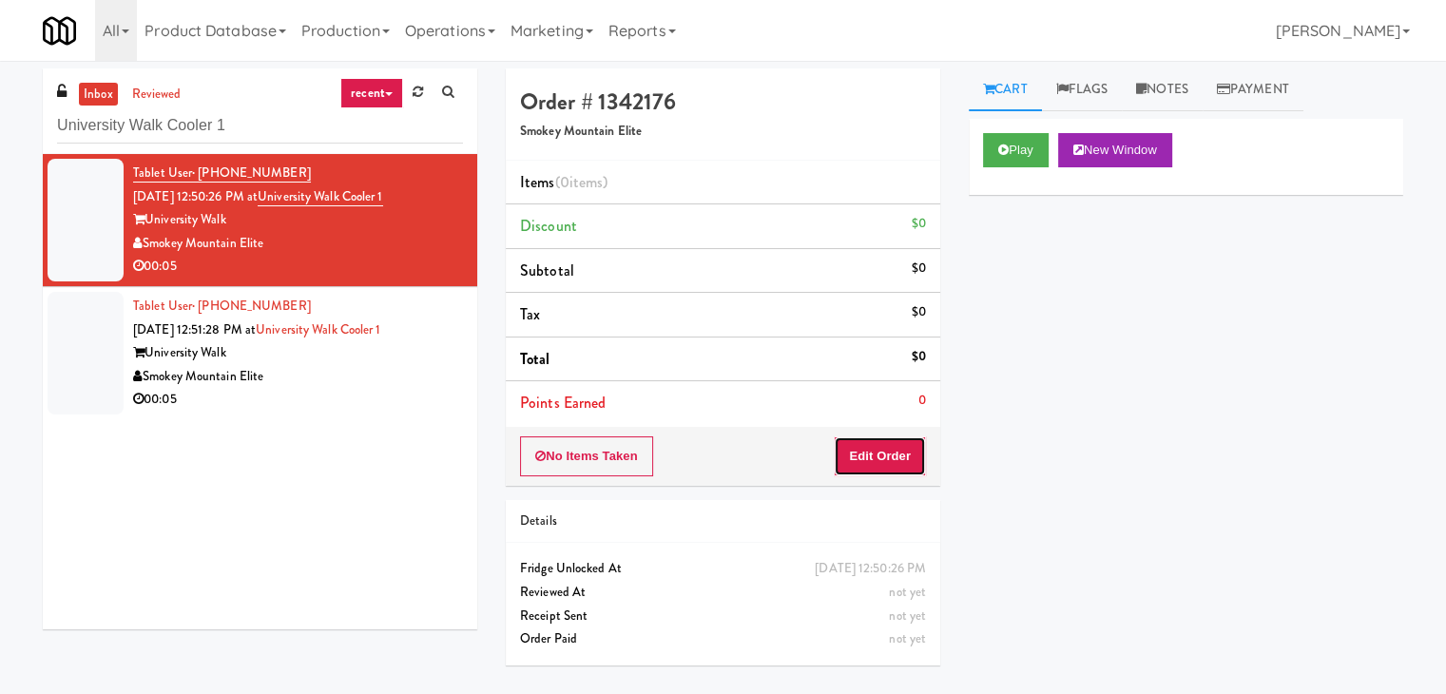
drag, startPoint x: 896, startPoint y: 458, endPoint x: 952, endPoint y: 415, distance: 70.5
click at [896, 456] on button "Edit Order" at bounding box center [880, 456] width 92 height 40
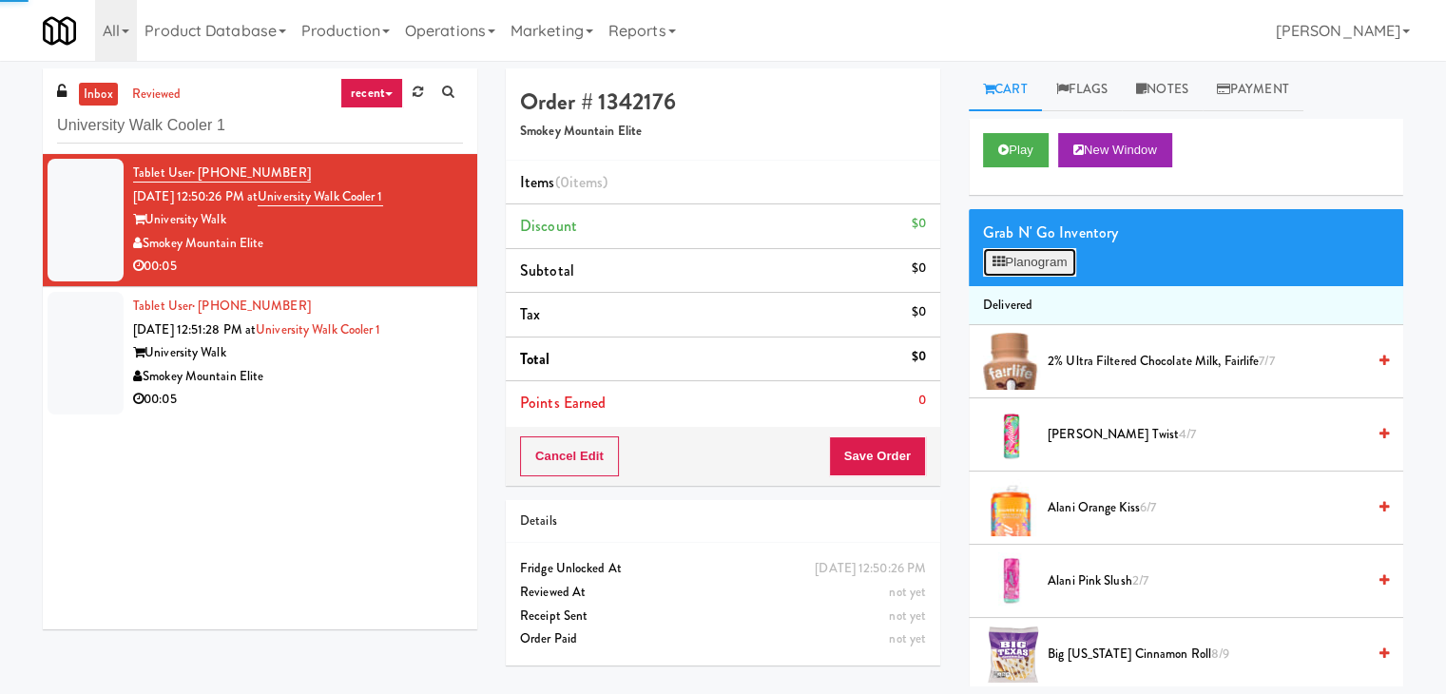
click at [1046, 265] on button "Planogram" at bounding box center [1029, 262] width 93 height 29
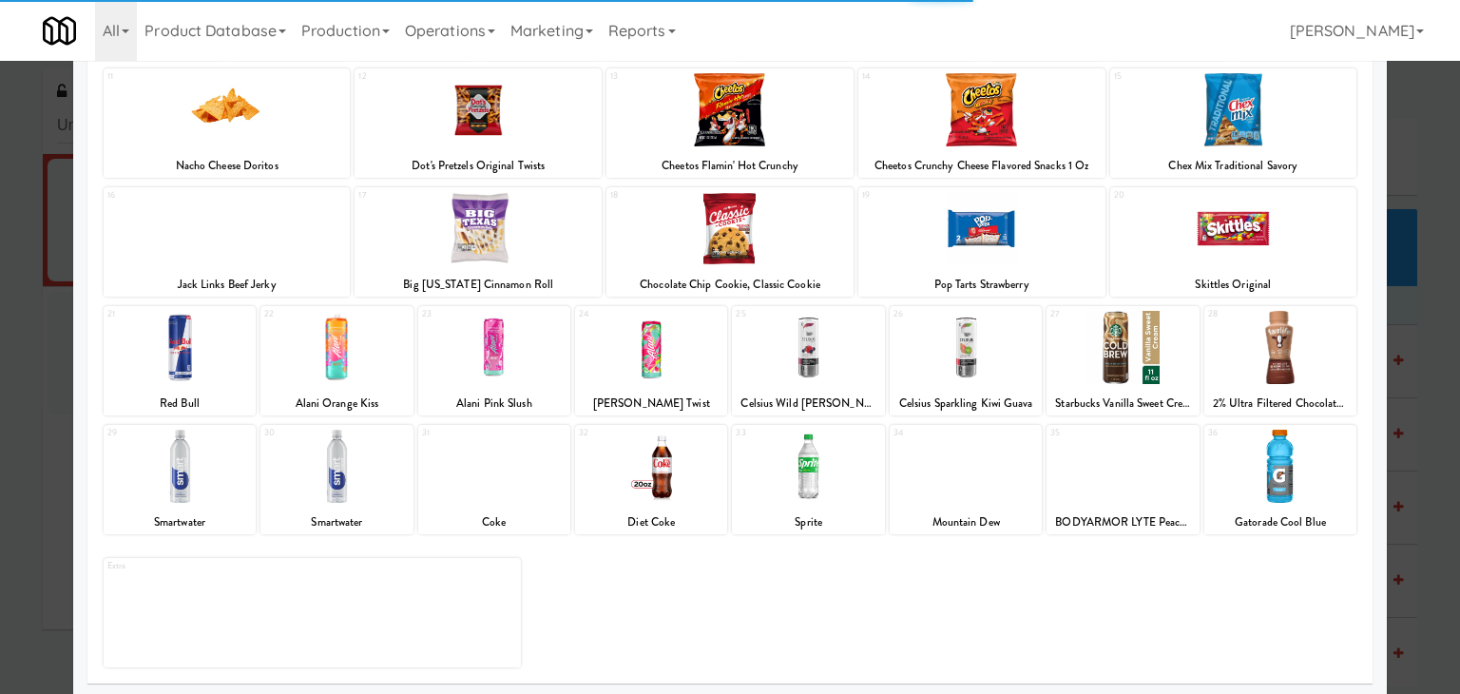
scroll to position [240, 0]
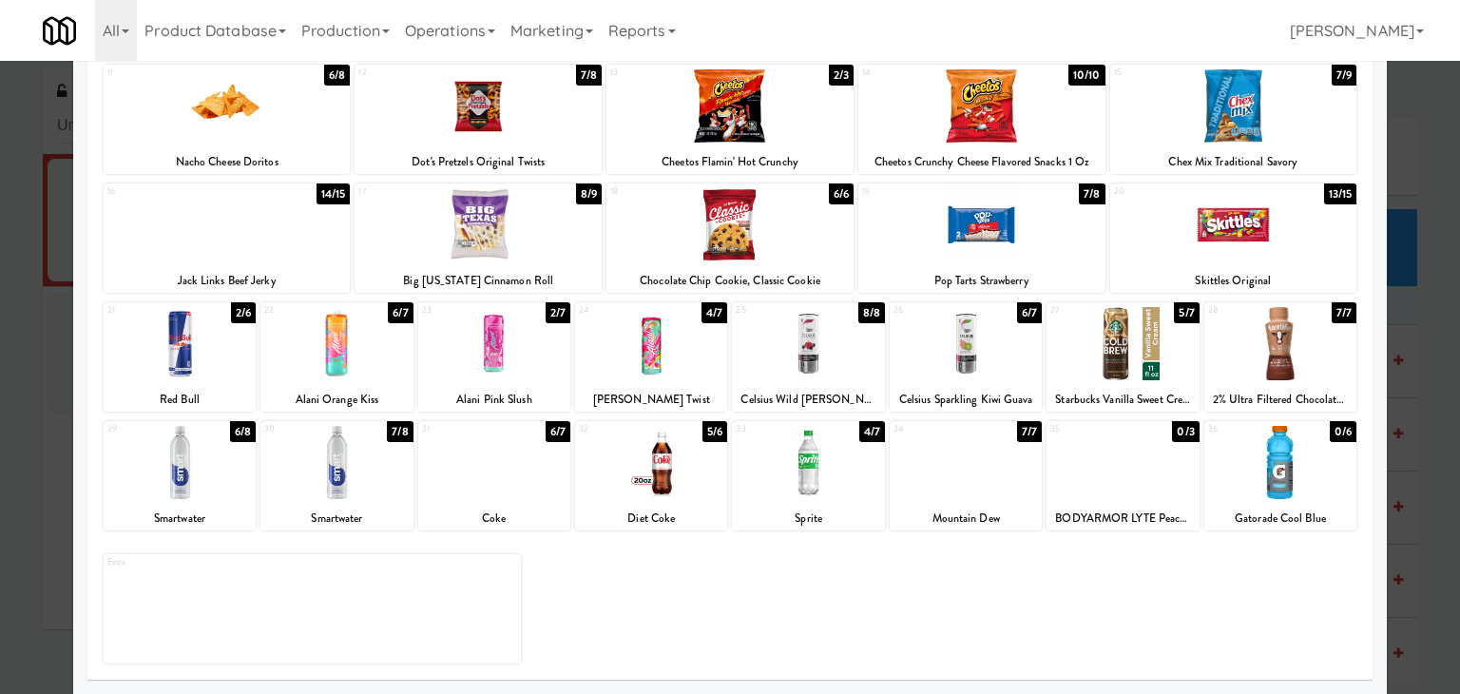
click at [947, 464] on div at bounding box center [966, 462] width 152 height 73
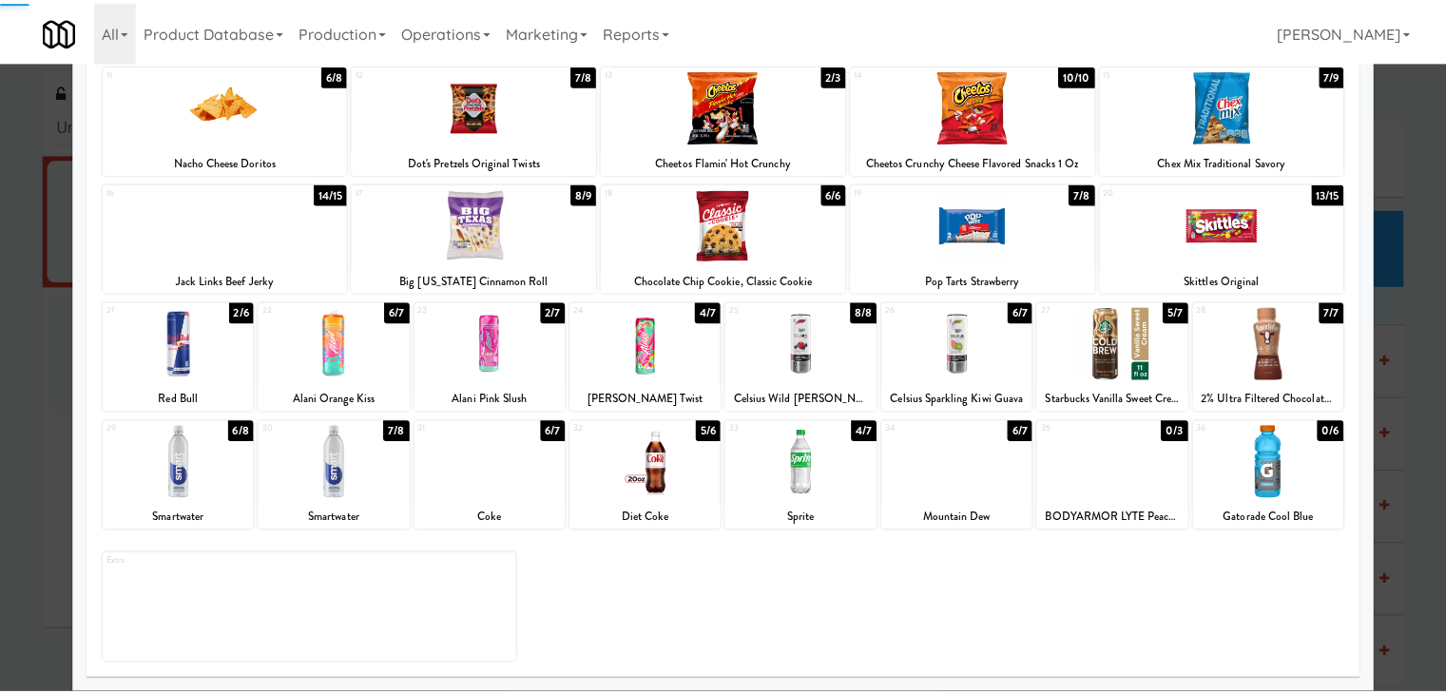
scroll to position [0, 0]
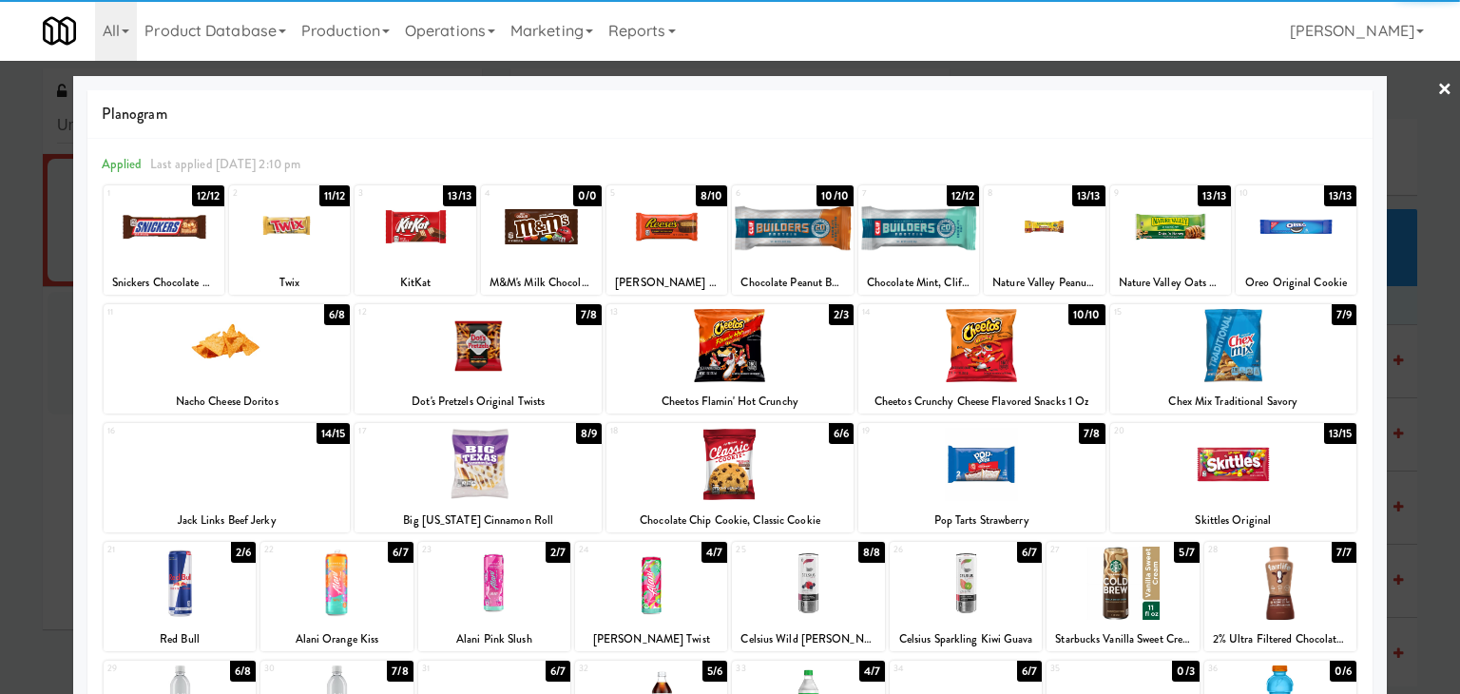
drag, startPoint x: 1435, startPoint y: 88, endPoint x: 1381, endPoint y: 123, distance: 64.1
click at [1438, 88] on link "×" at bounding box center [1445, 90] width 15 height 59
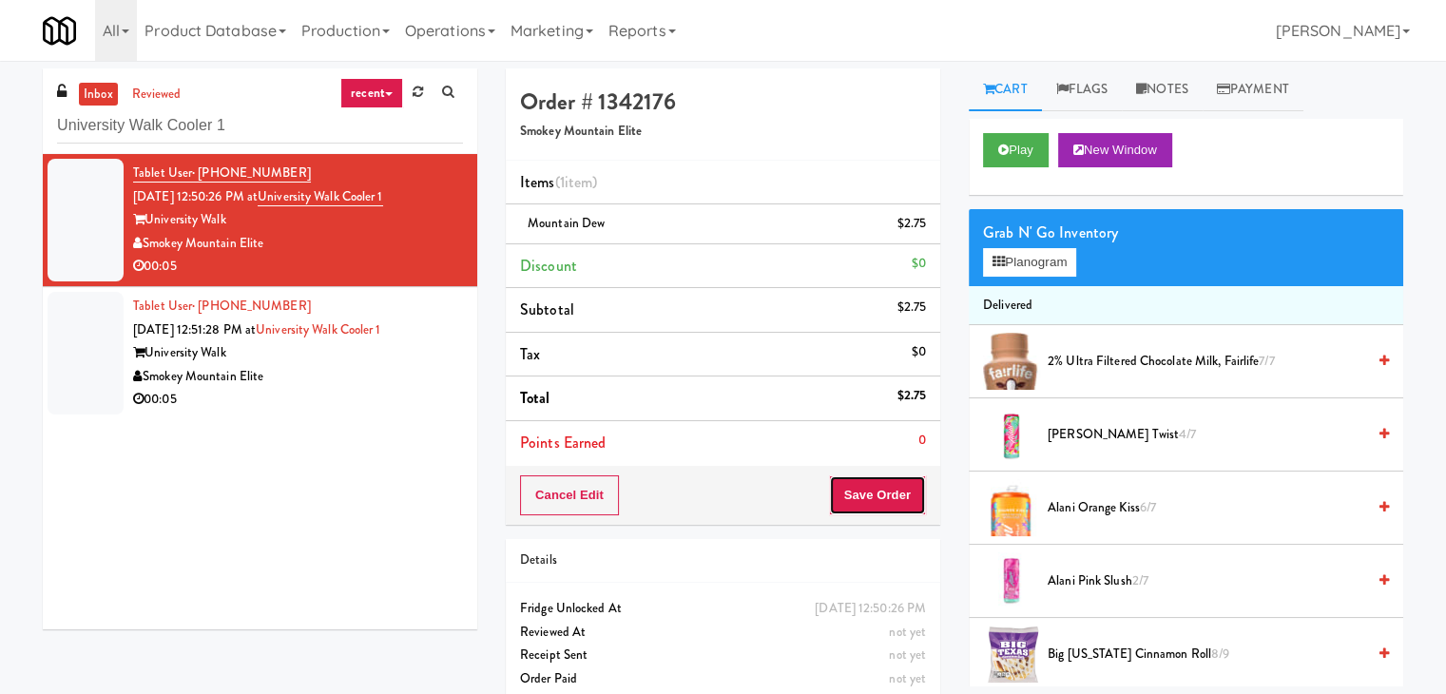
click at [863, 492] on button "Save Order" at bounding box center [877, 495] width 97 height 40
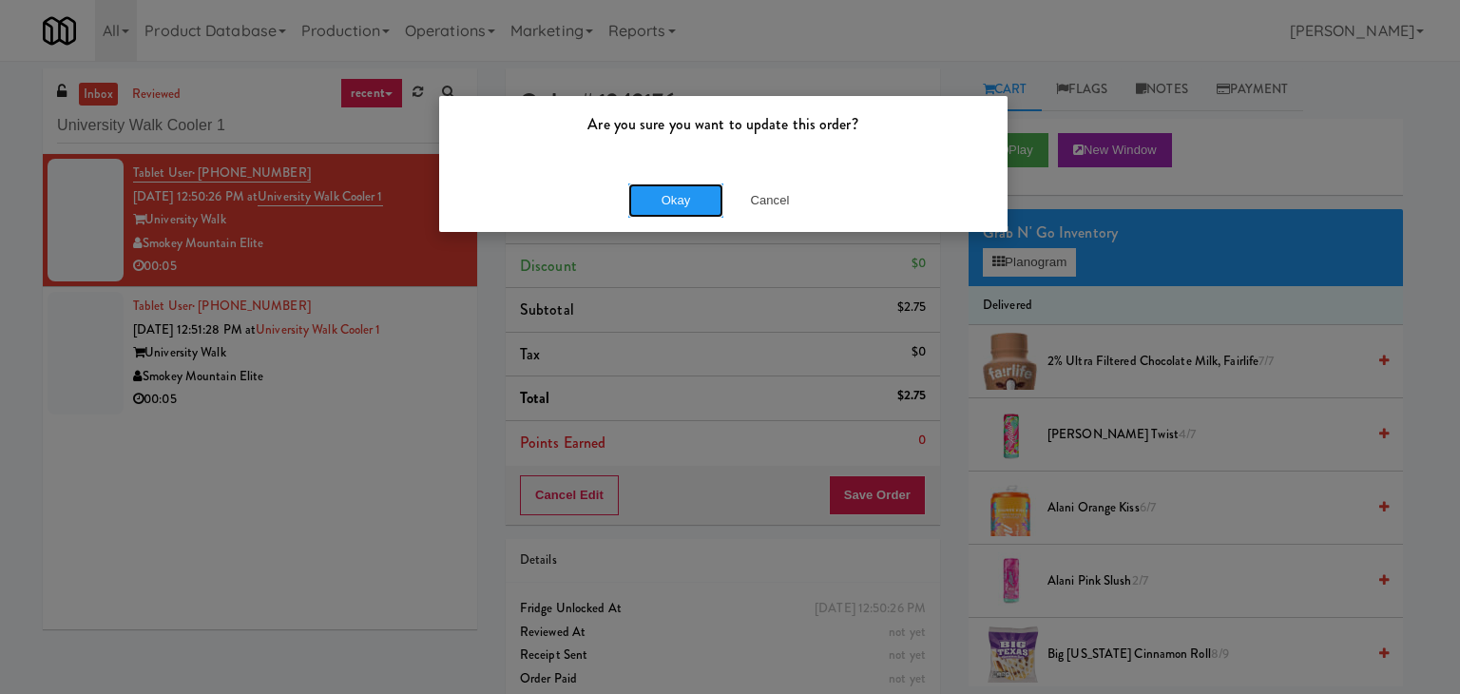
drag, startPoint x: 675, startPoint y: 212, endPoint x: 626, endPoint y: 244, distance: 59.1
click at [673, 211] on button "Okay" at bounding box center [675, 200] width 95 height 34
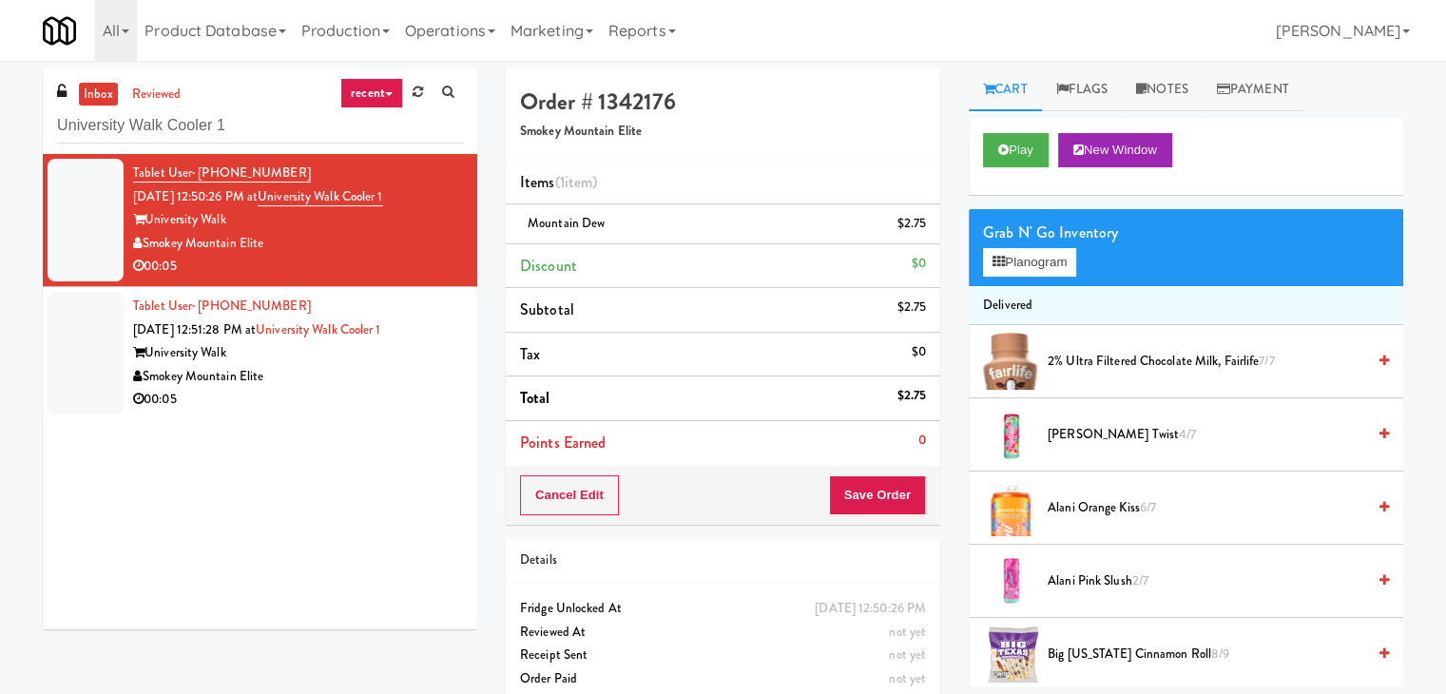
click at [408, 365] on div "Smokey Mountain Elite" at bounding box center [298, 377] width 330 height 24
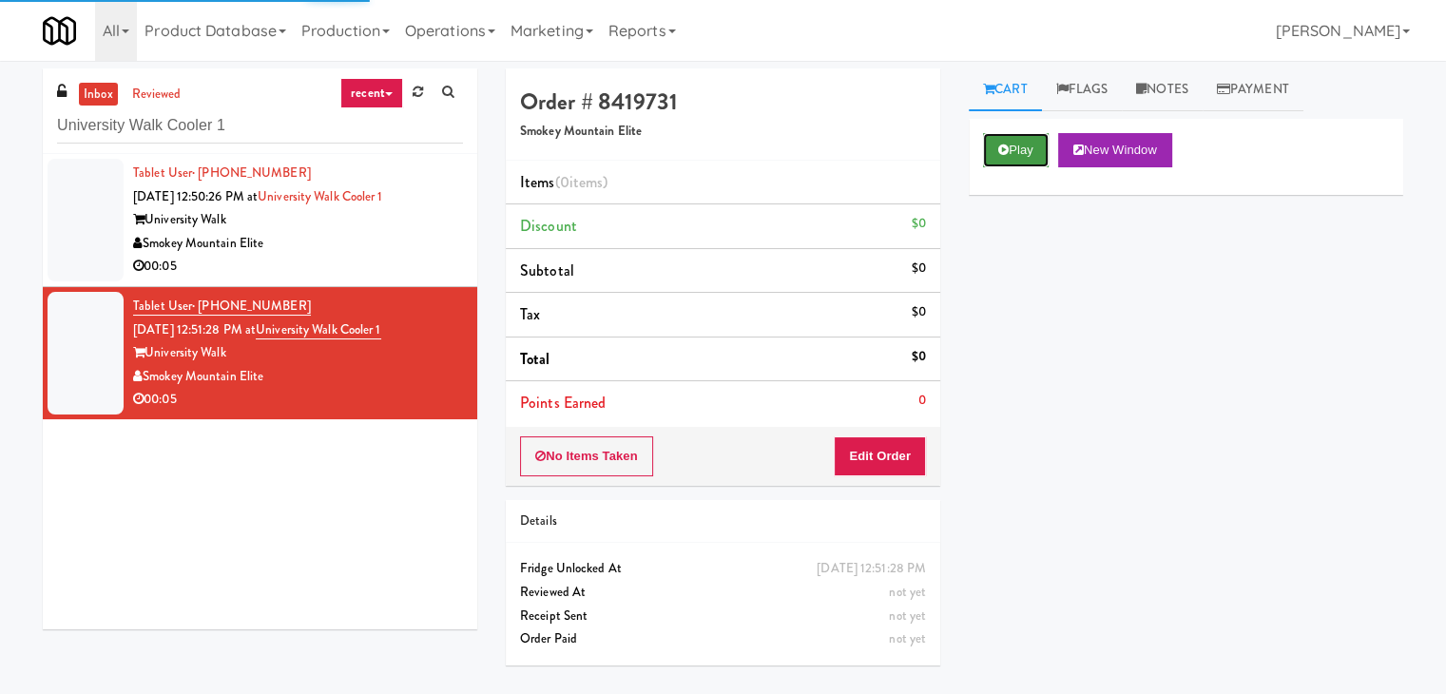
click at [1031, 146] on button "Play" at bounding box center [1016, 150] width 66 height 34
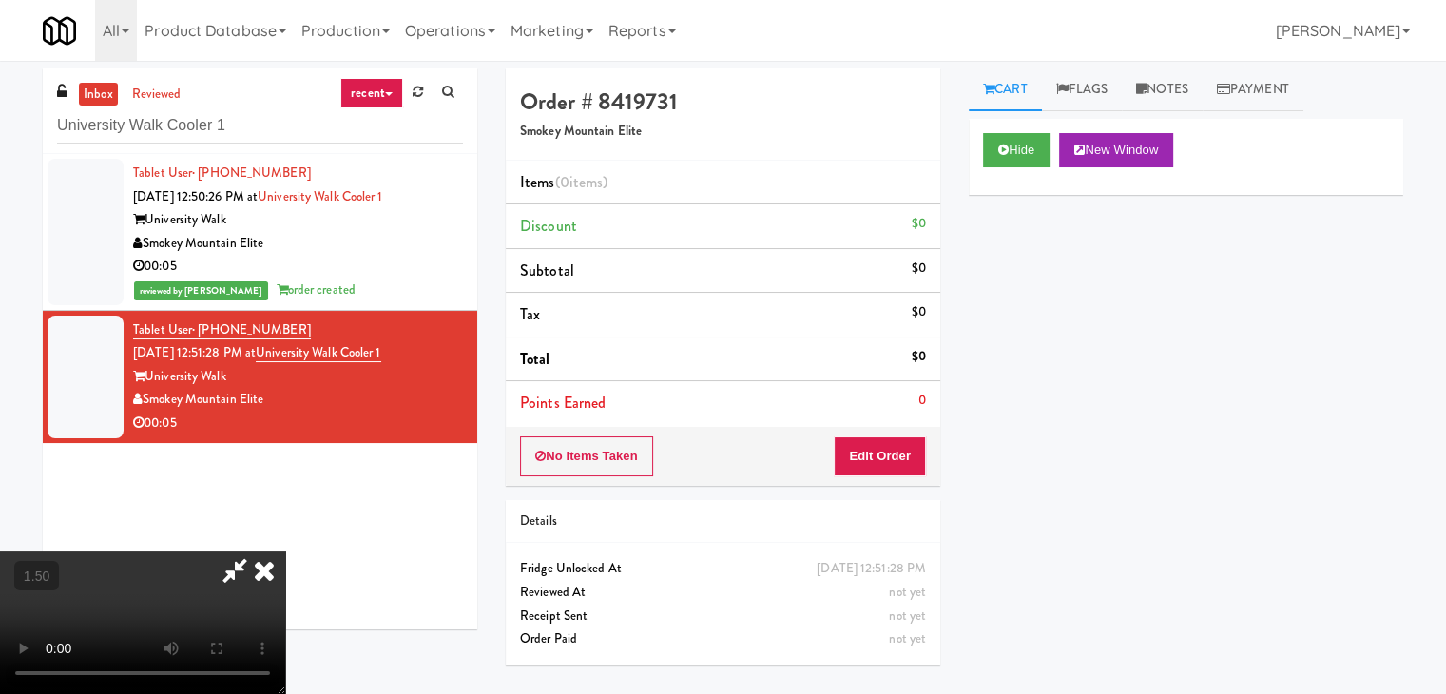
click at [285, 551] on video at bounding box center [142, 622] width 285 height 143
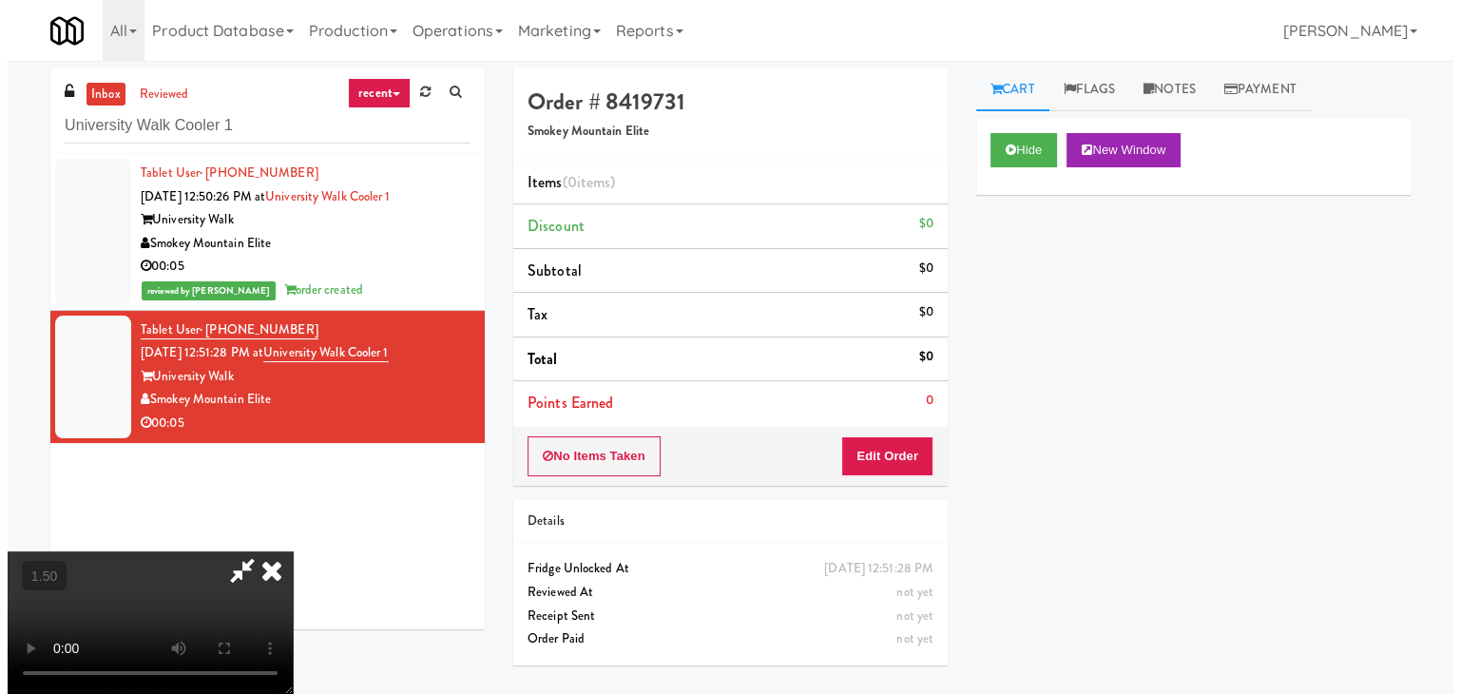
scroll to position [0, 0]
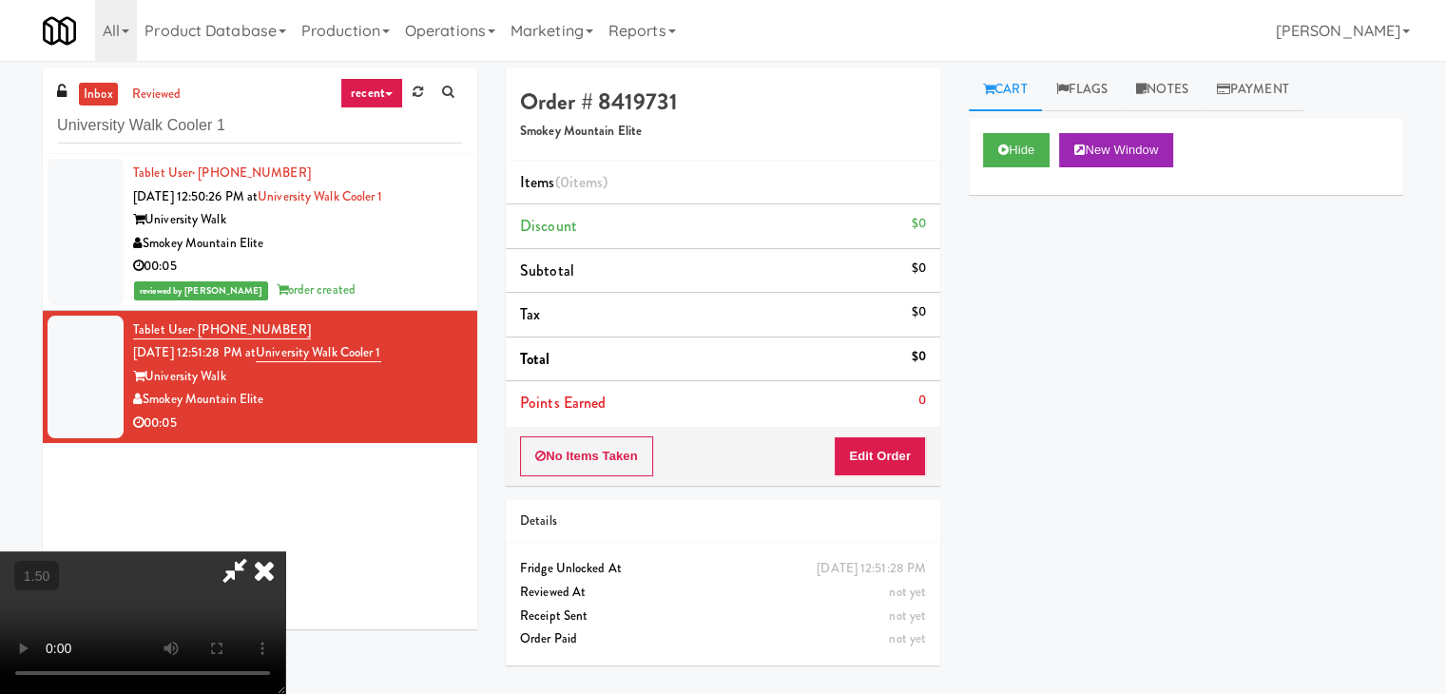
drag, startPoint x: 829, startPoint y: 79, endPoint x: 887, endPoint y: 358, distance: 285.5
click at [285, 551] on icon at bounding box center [264, 570] width 42 height 38
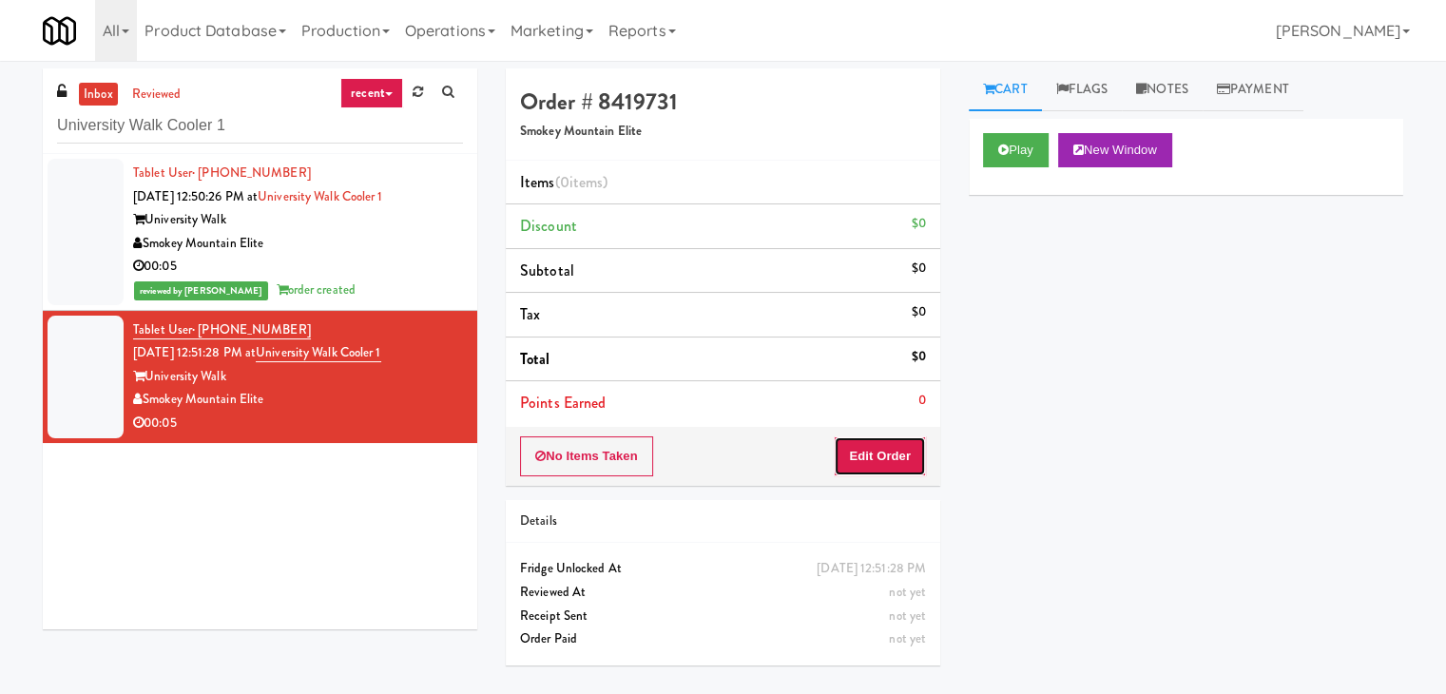
click at [877, 465] on button "Edit Order" at bounding box center [880, 456] width 92 height 40
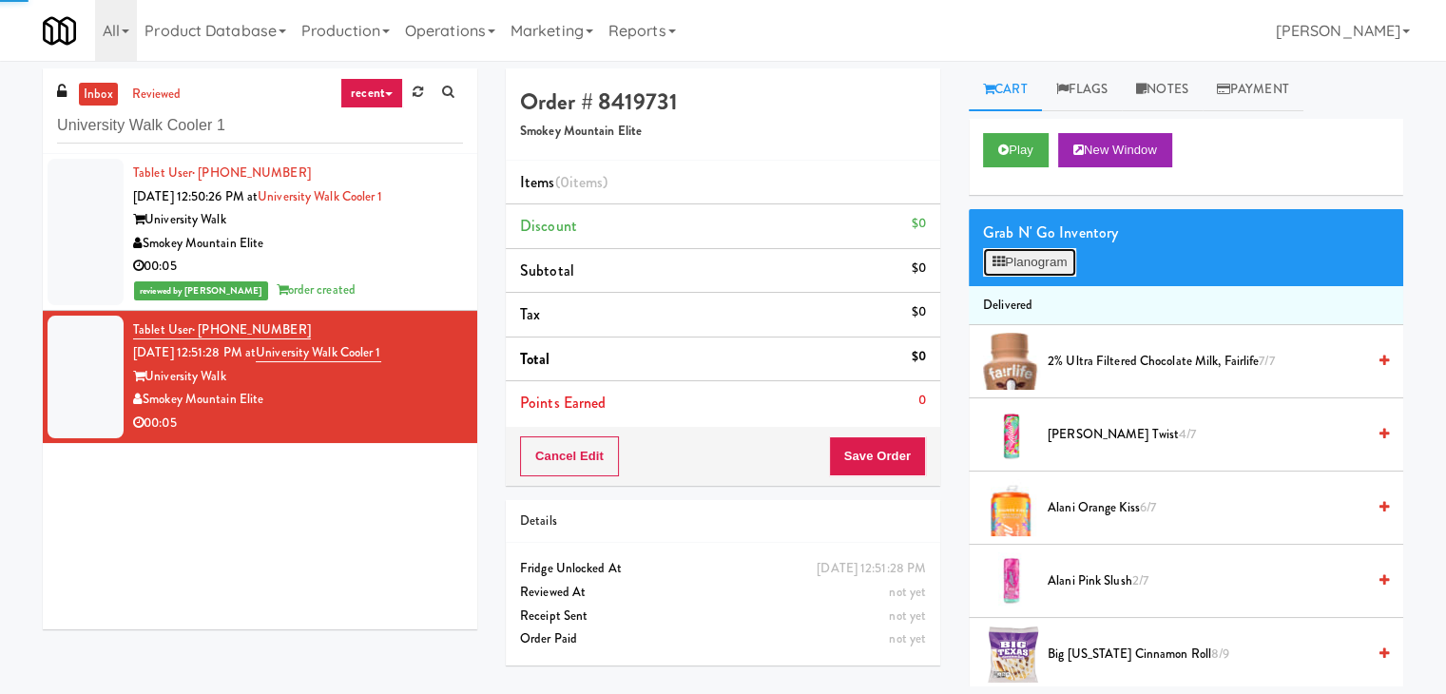
click at [1038, 262] on button "Planogram" at bounding box center [1029, 262] width 93 height 29
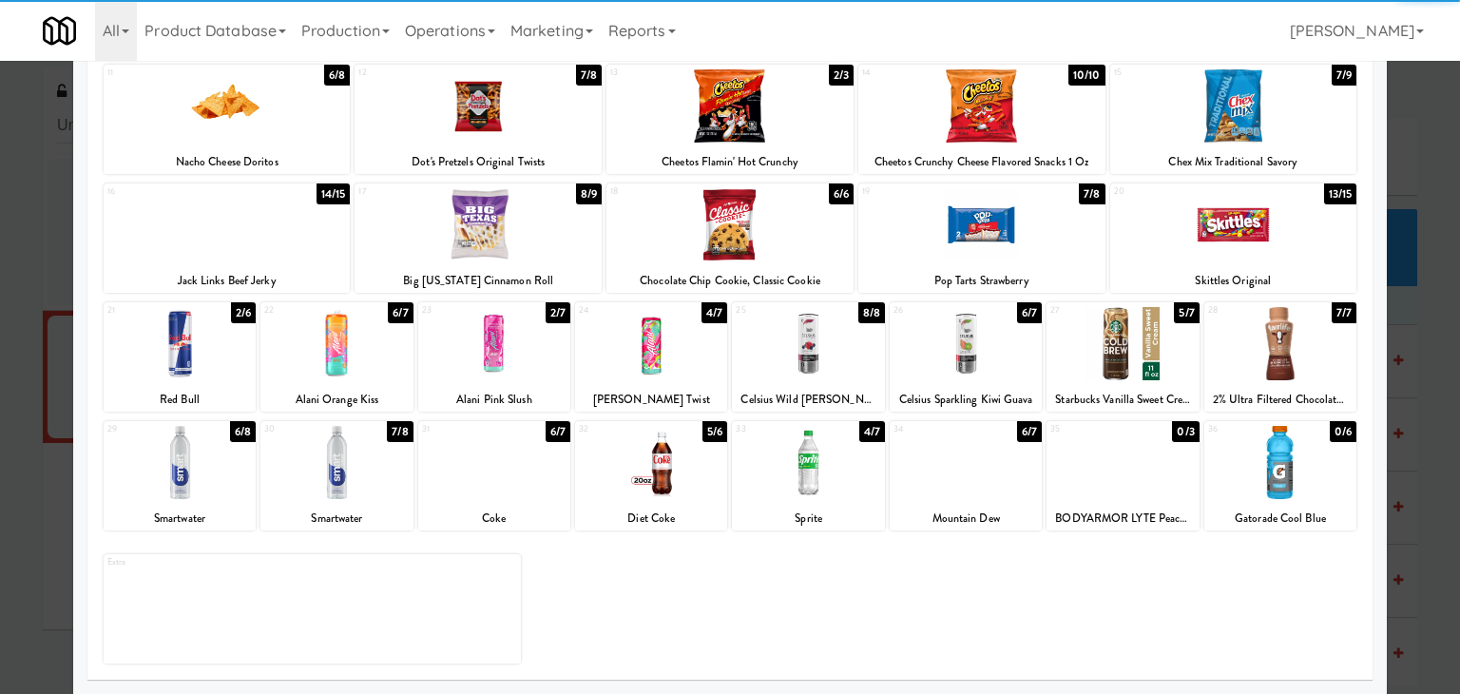
click at [945, 474] on div at bounding box center [966, 462] width 152 height 73
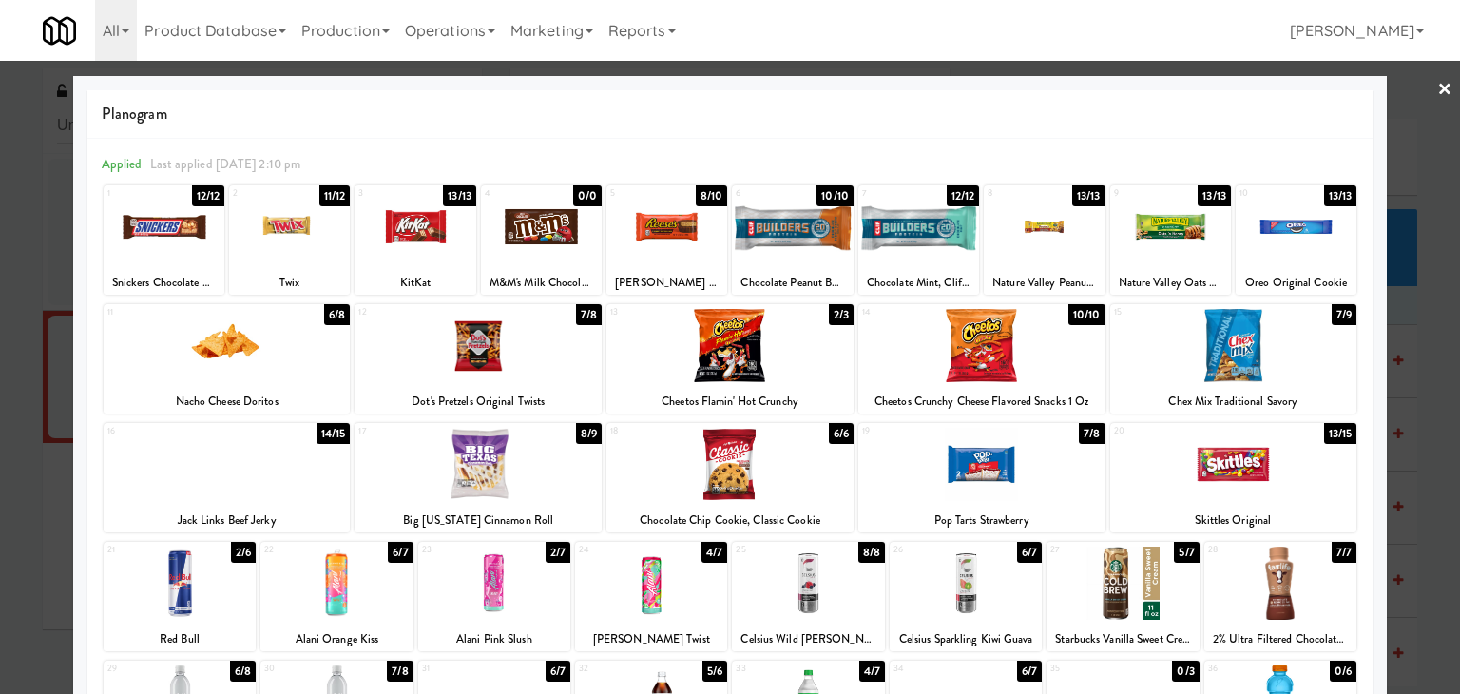
drag, startPoint x: 1433, startPoint y: 92, endPoint x: 1259, endPoint y: 207, distance: 208.6
click at [1438, 92] on link "×" at bounding box center [1445, 90] width 15 height 59
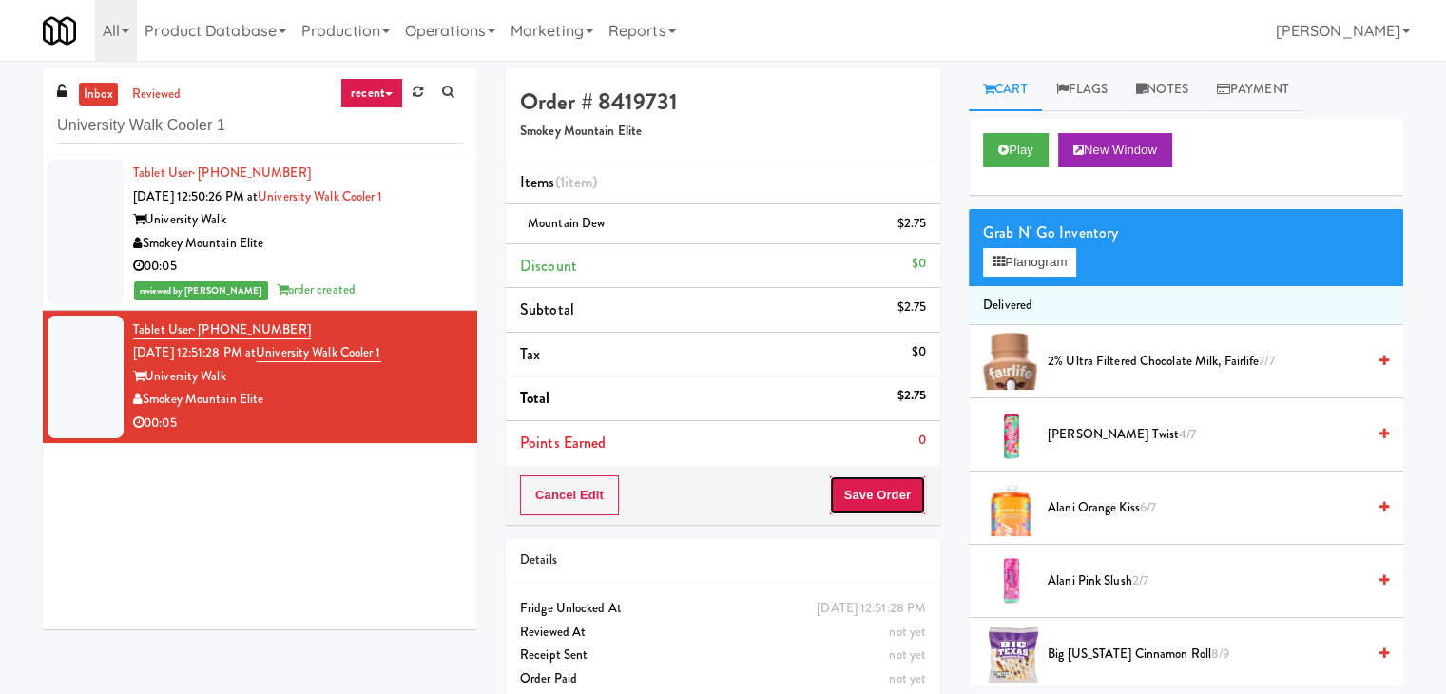
click at [859, 501] on button "Save Order" at bounding box center [877, 495] width 97 height 40
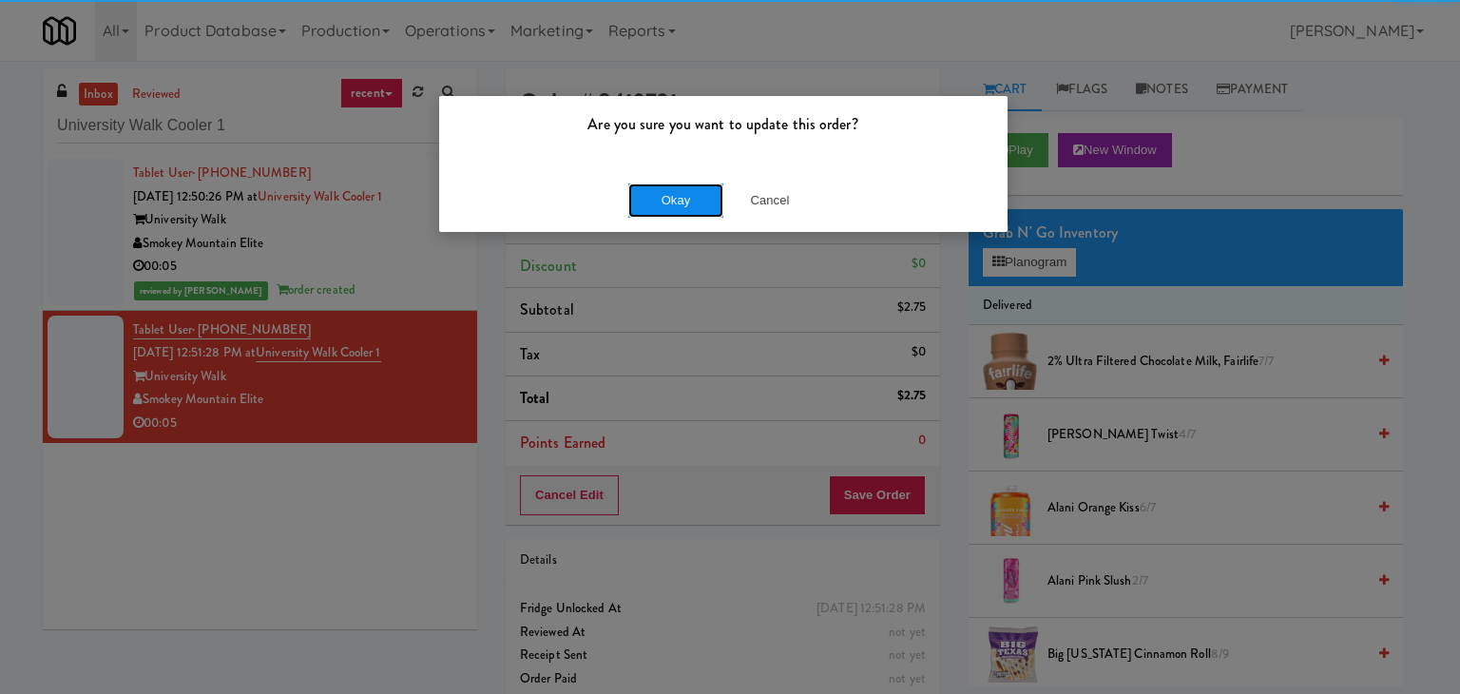
click at [681, 201] on button "Okay" at bounding box center [675, 200] width 95 height 34
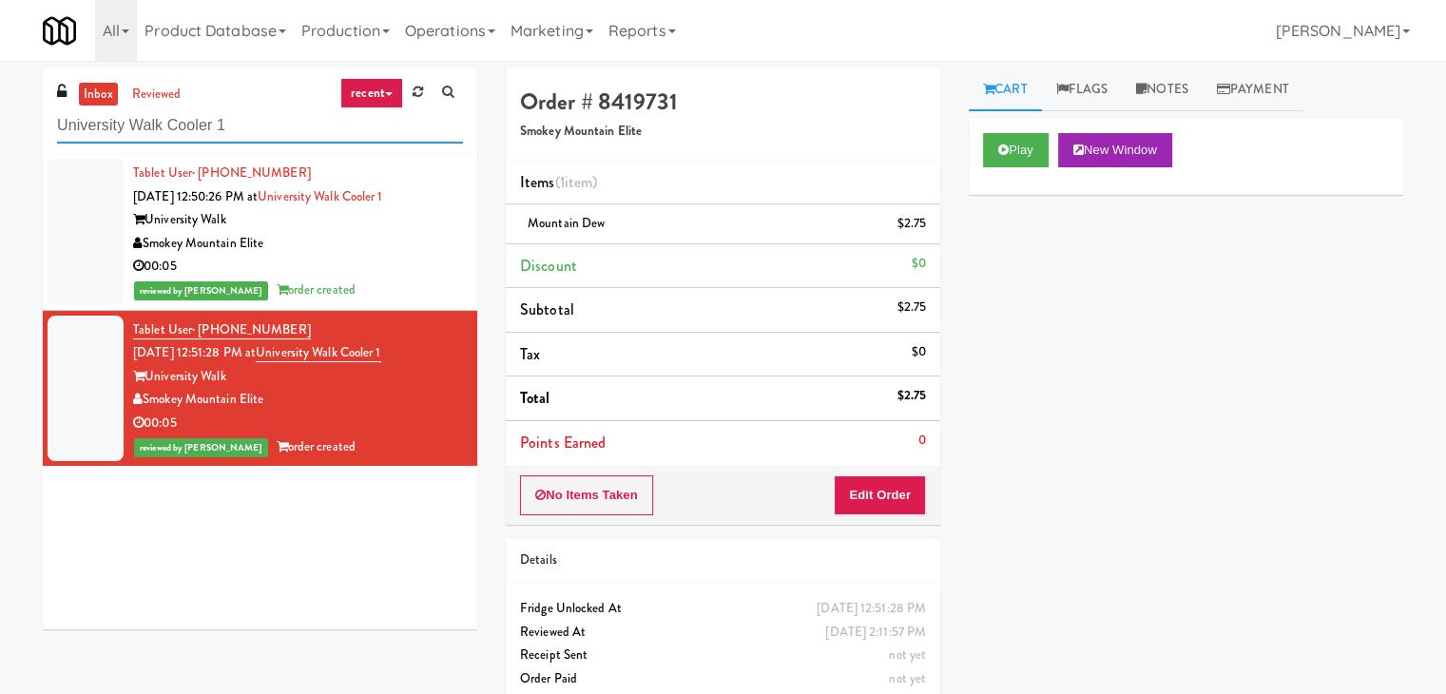
click at [278, 130] on input "University Walk Cooler 1" at bounding box center [260, 125] width 406 height 35
paste input "Elara - Cooler - Right"
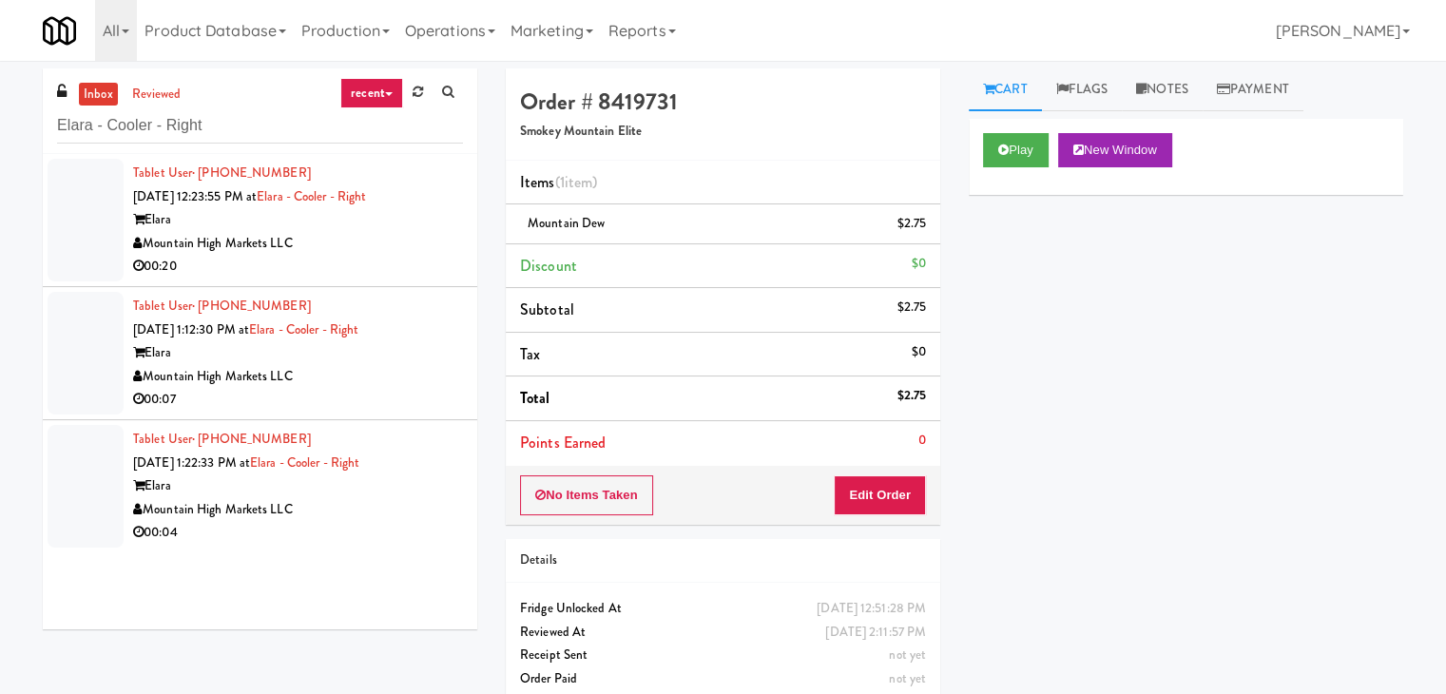
click at [440, 261] on div "00:20" at bounding box center [298, 267] width 330 height 24
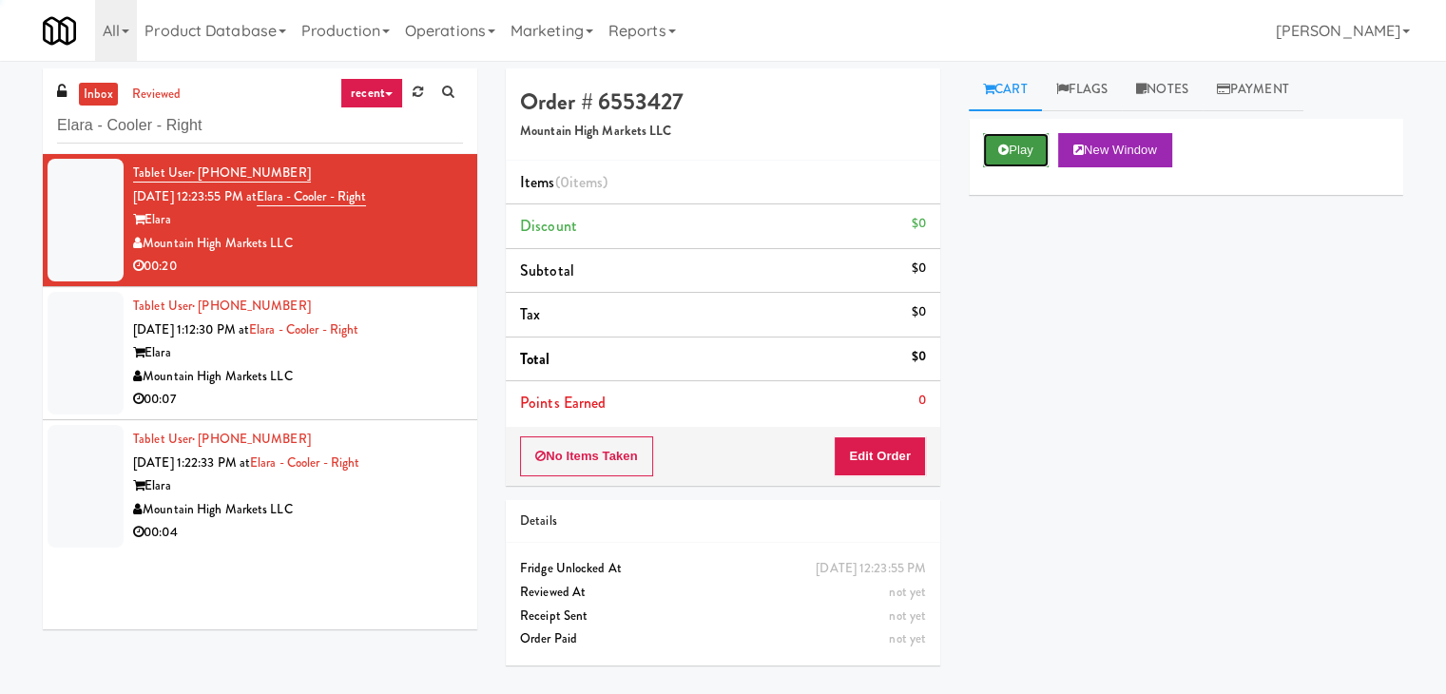
click at [1023, 149] on button "Play" at bounding box center [1016, 150] width 66 height 34
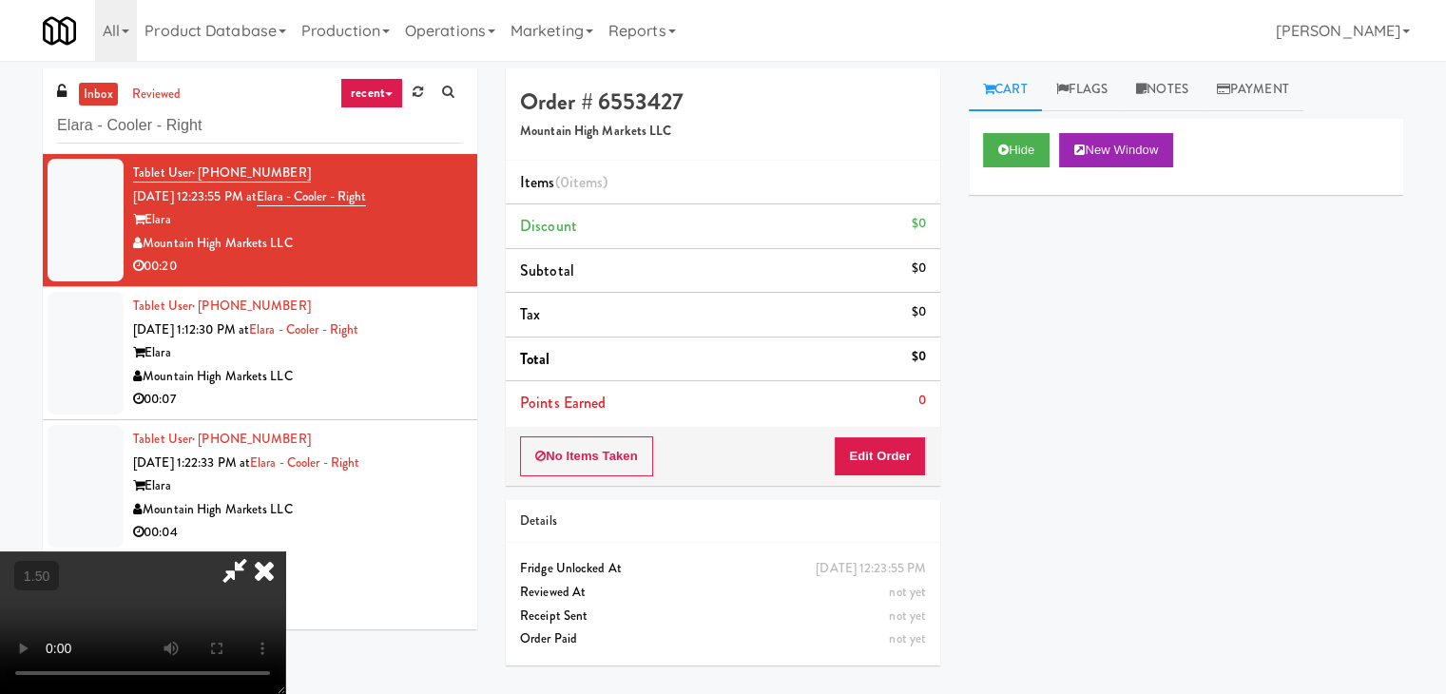
click at [285, 551] on video at bounding box center [142, 622] width 285 height 143
click at [285, 551] on icon at bounding box center [264, 570] width 42 height 38
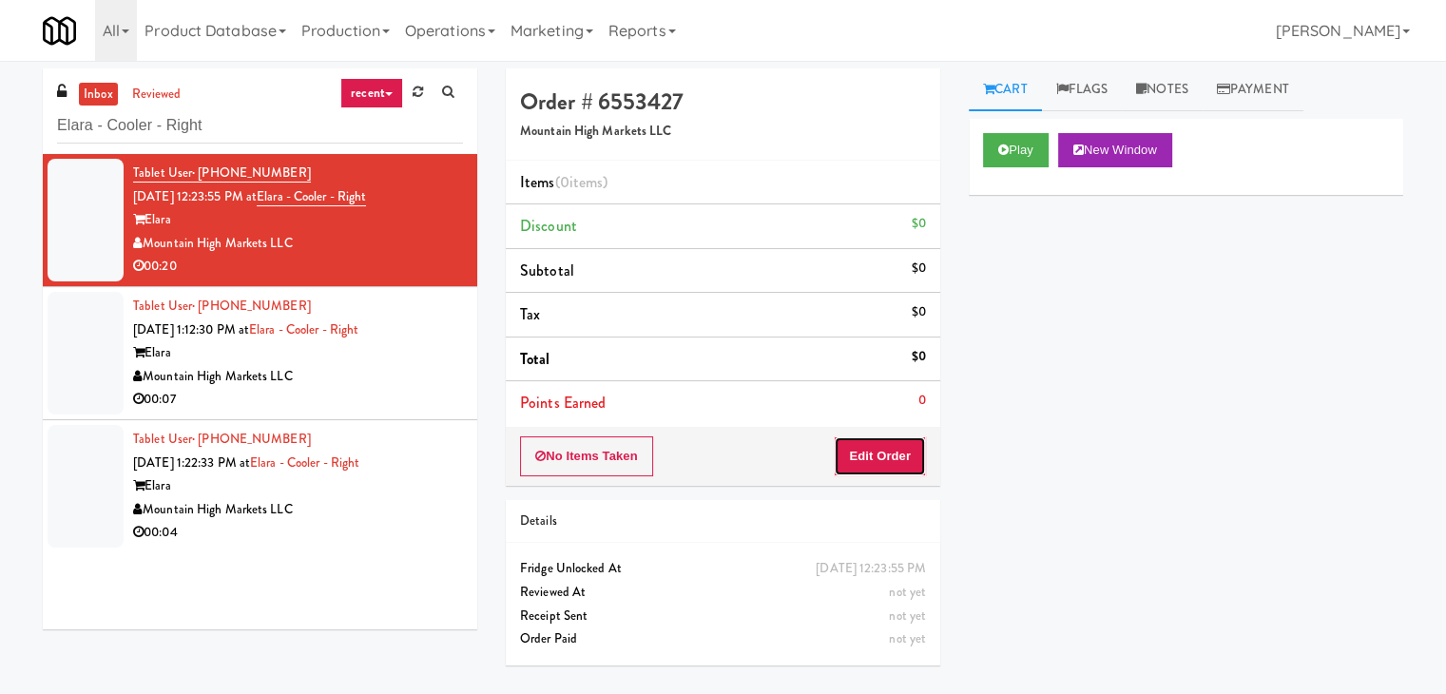
drag, startPoint x: 869, startPoint y: 455, endPoint x: 925, endPoint y: 415, distance: 69.4
click at [869, 454] on button "Edit Order" at bounding box center [880, 456] width 92 height 40
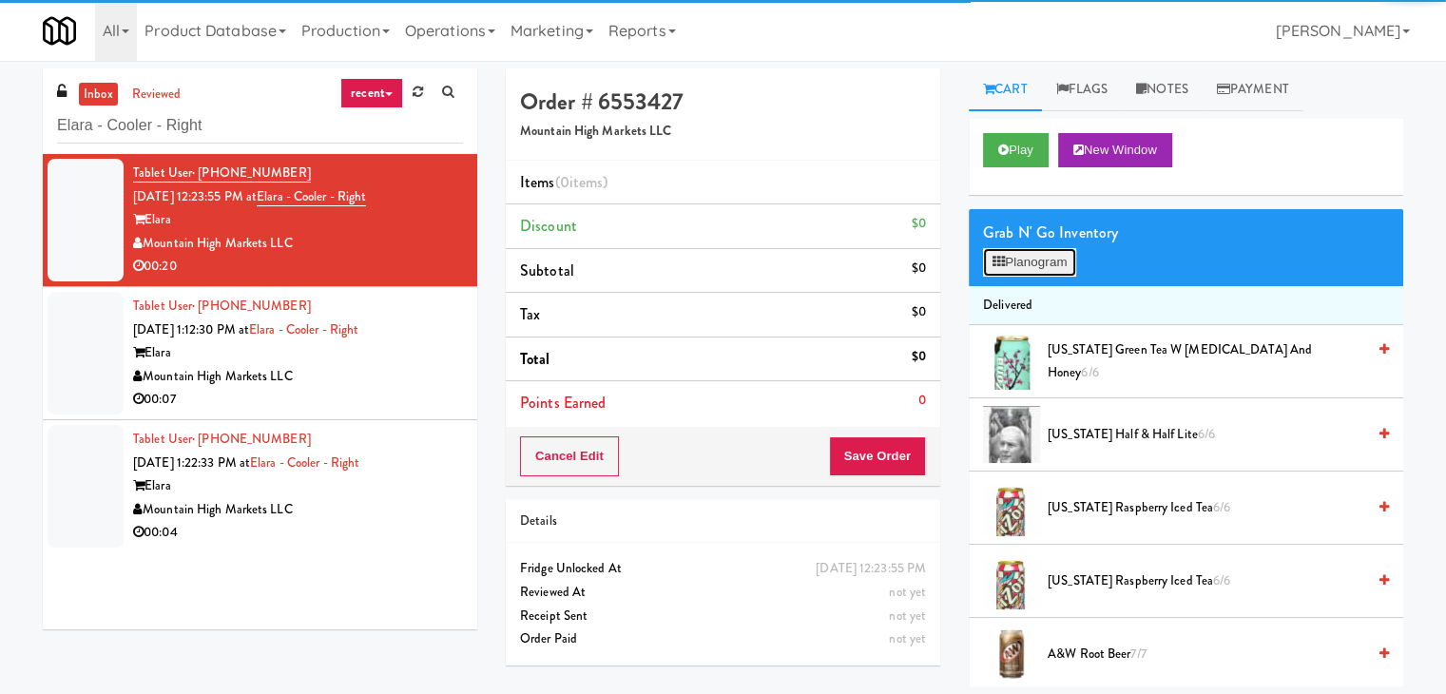
click at [1014, 262] on button "Planogram" at bounding box center [1029, 262] width 93 height 29
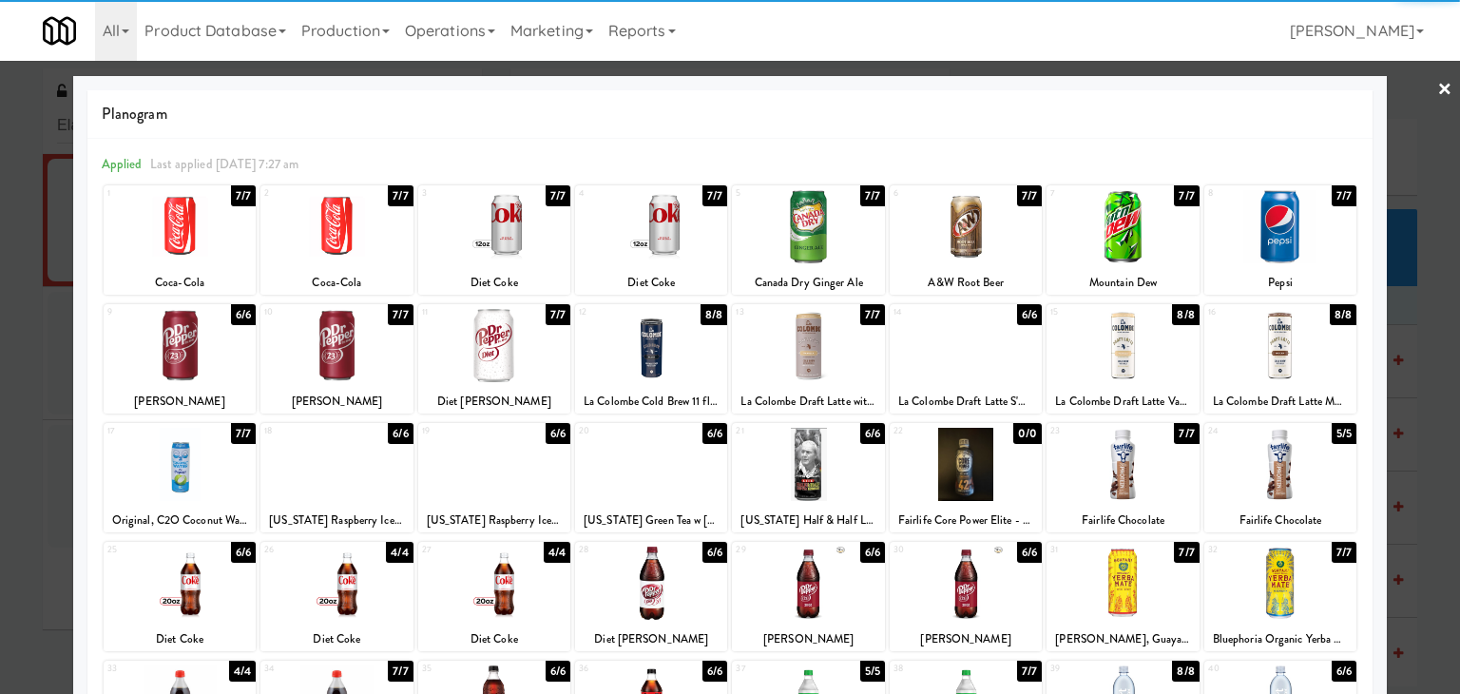
click at [1274, 225] on div at bounding box center [1281, 226] width 152 height 73
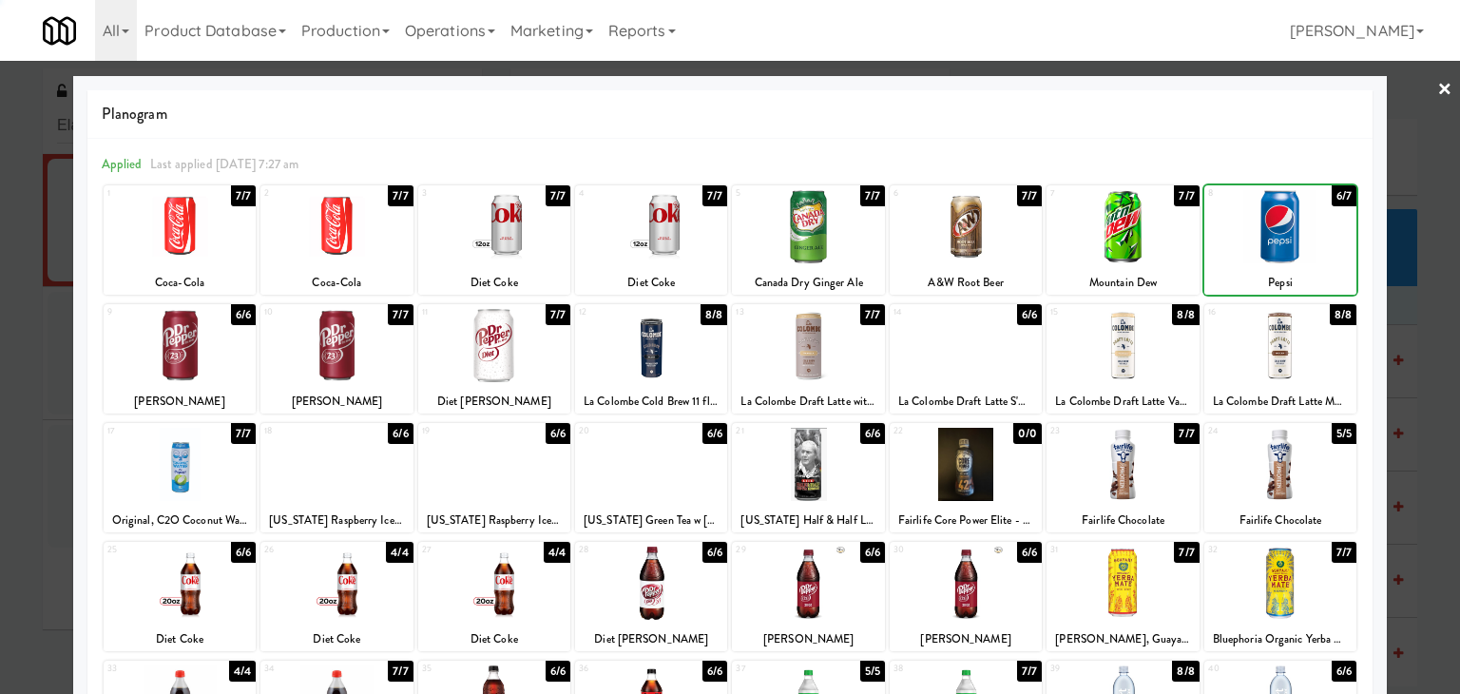
click at [1274, 225] on div at bounding box center [1281, 226] width 152 height 73
drag, startPoint x: 1424, startPoint y: 90, endPoint x: 1334, endPoint y: 99, distance: 90.7
click at [1438, 90] on link "×" at bounding box center [1445, 90] width 15 height 59
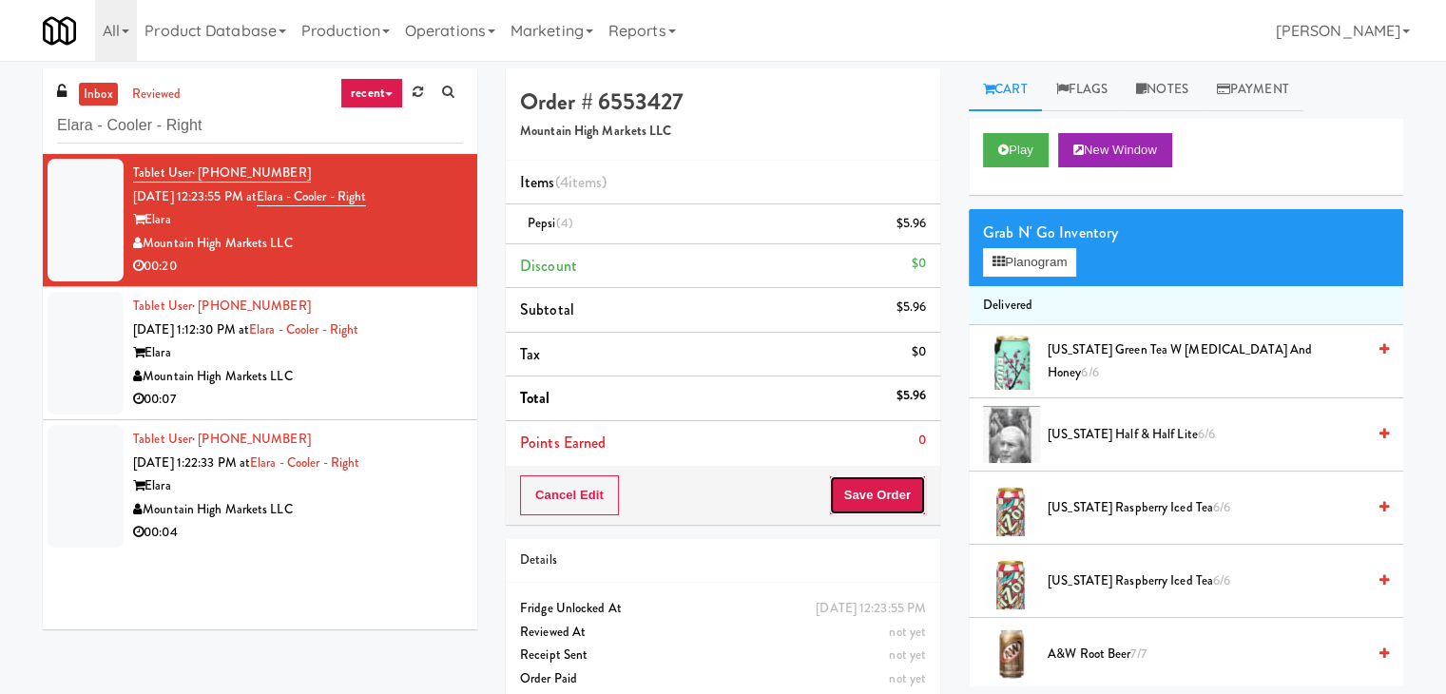
click at [864, 493] on button "Save Order" at bounding box center [877, 495] width 97 height 40
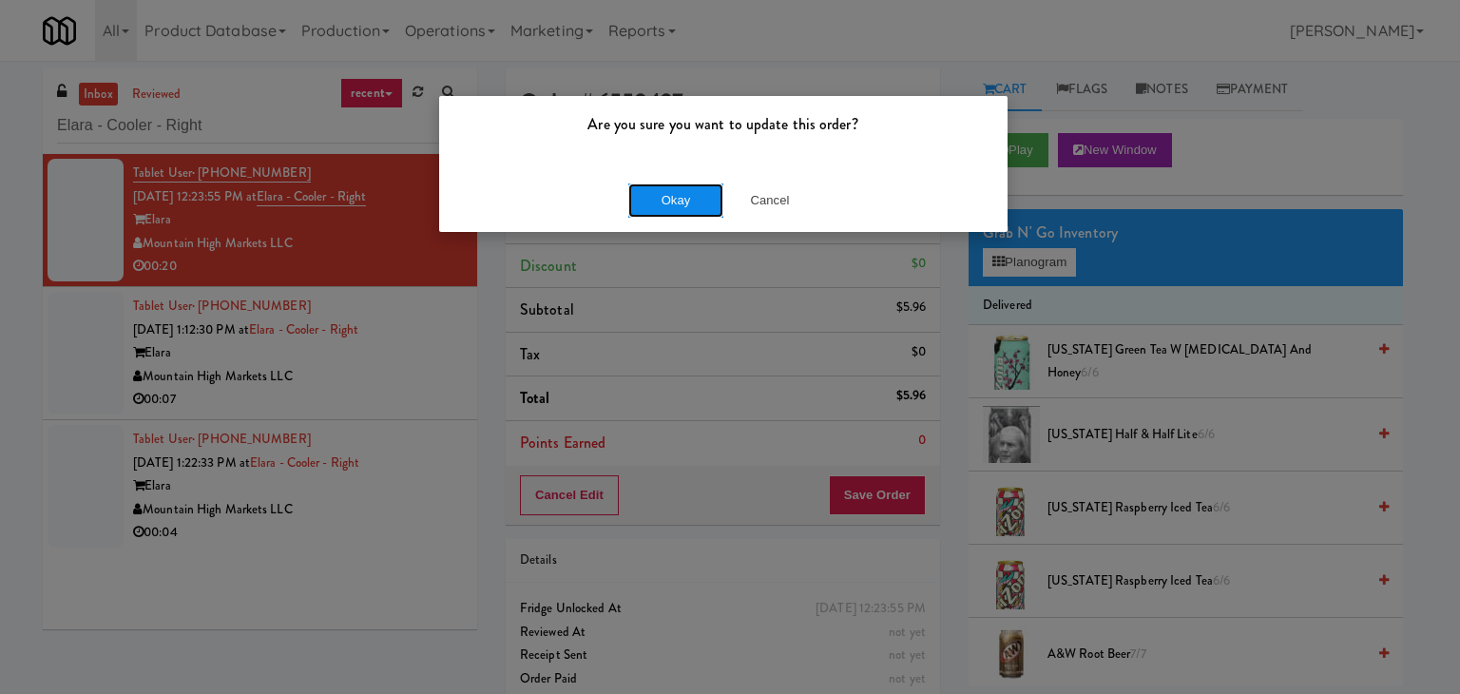
click at [690, 204] on button "Okay" at bounding box center [675, 200] width 95 height 34
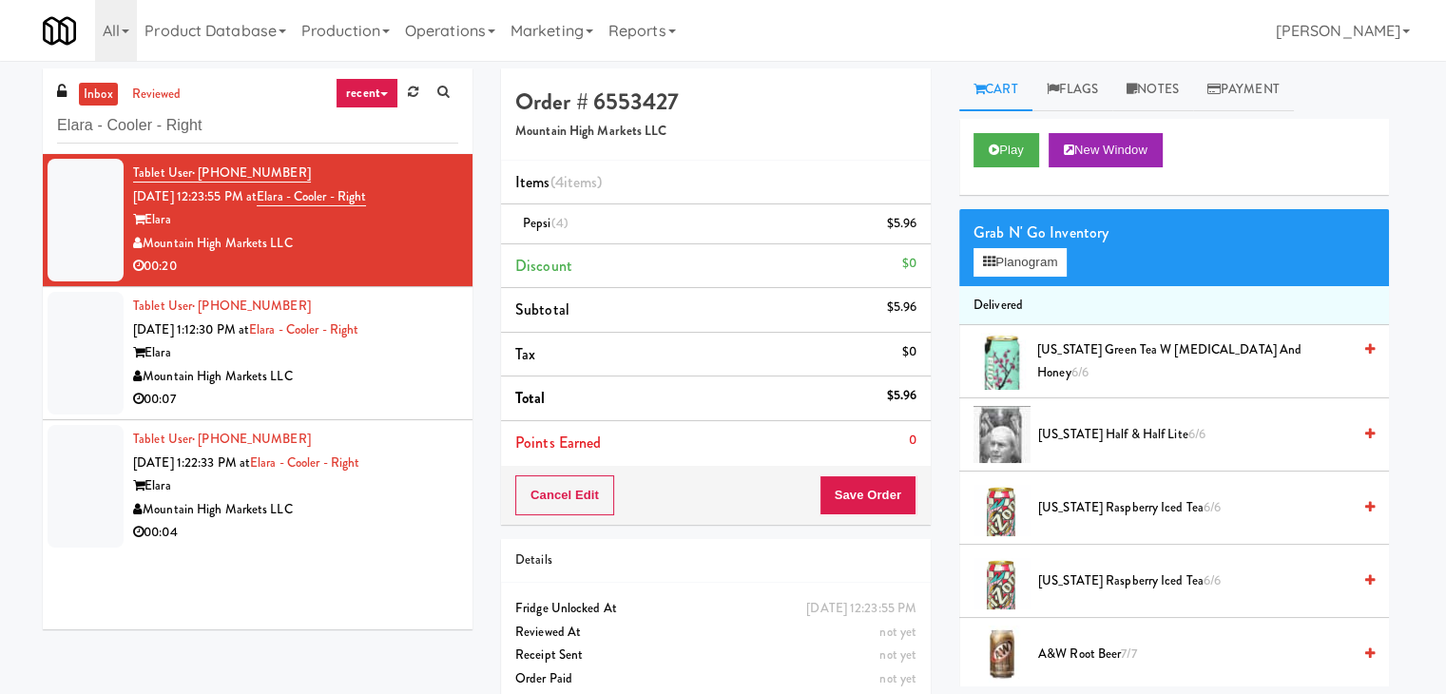
click at [417, 384] on div "Mountain High Markets LLC" at bounding box center [295, 377] width 325 height 24
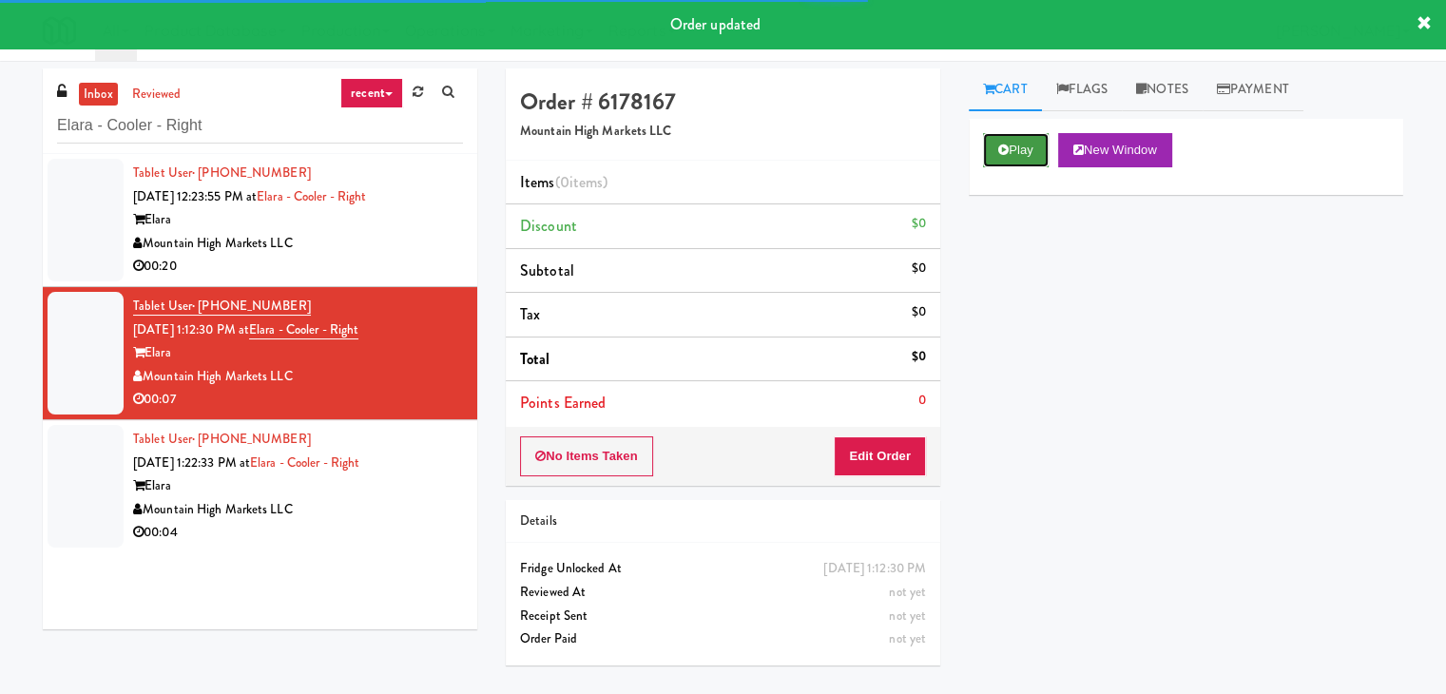
click at [1009, 161] on button "Play" at bounding box center [1016, 150] width 66 height 34
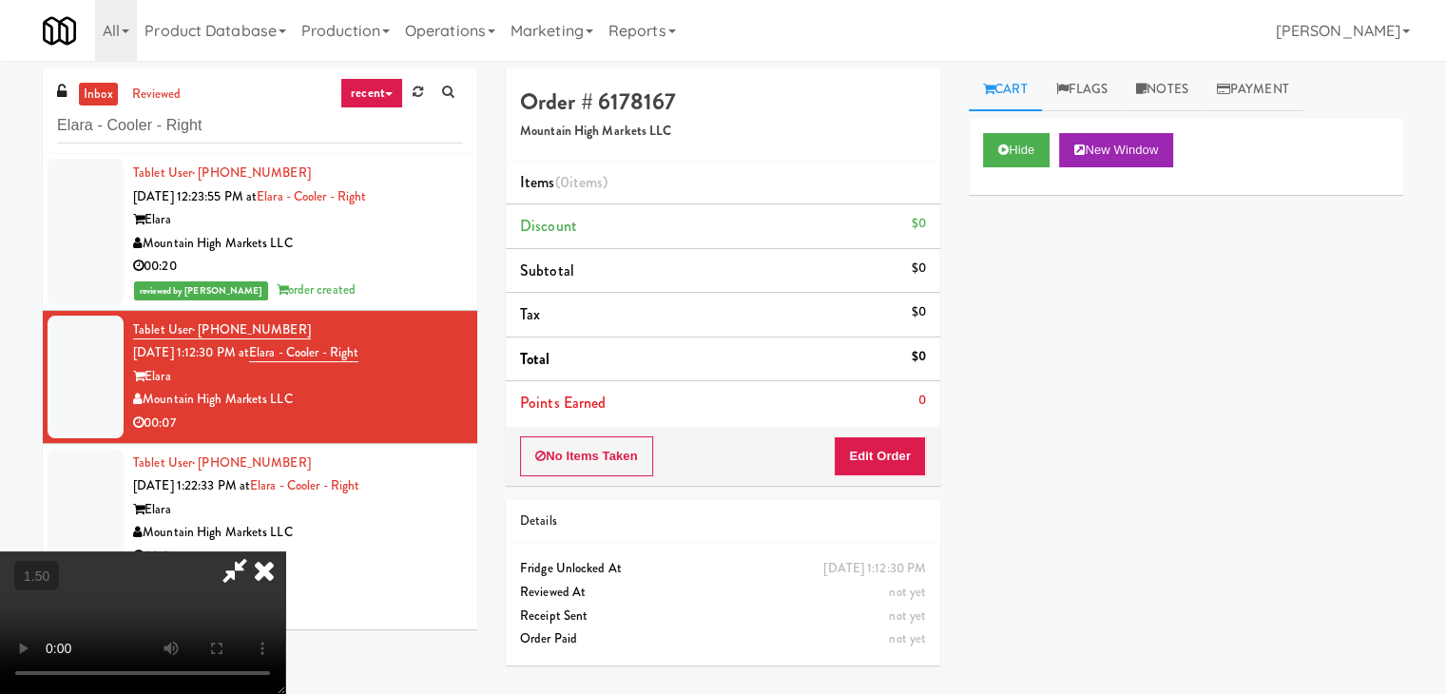
click at [285, 551] on video at bounding box center [142, 622] width 285 height 143
drag, startPoint x: 844, startPoint y: 223, endPoint x: 861, endPoint y: 310, distance: 88.2
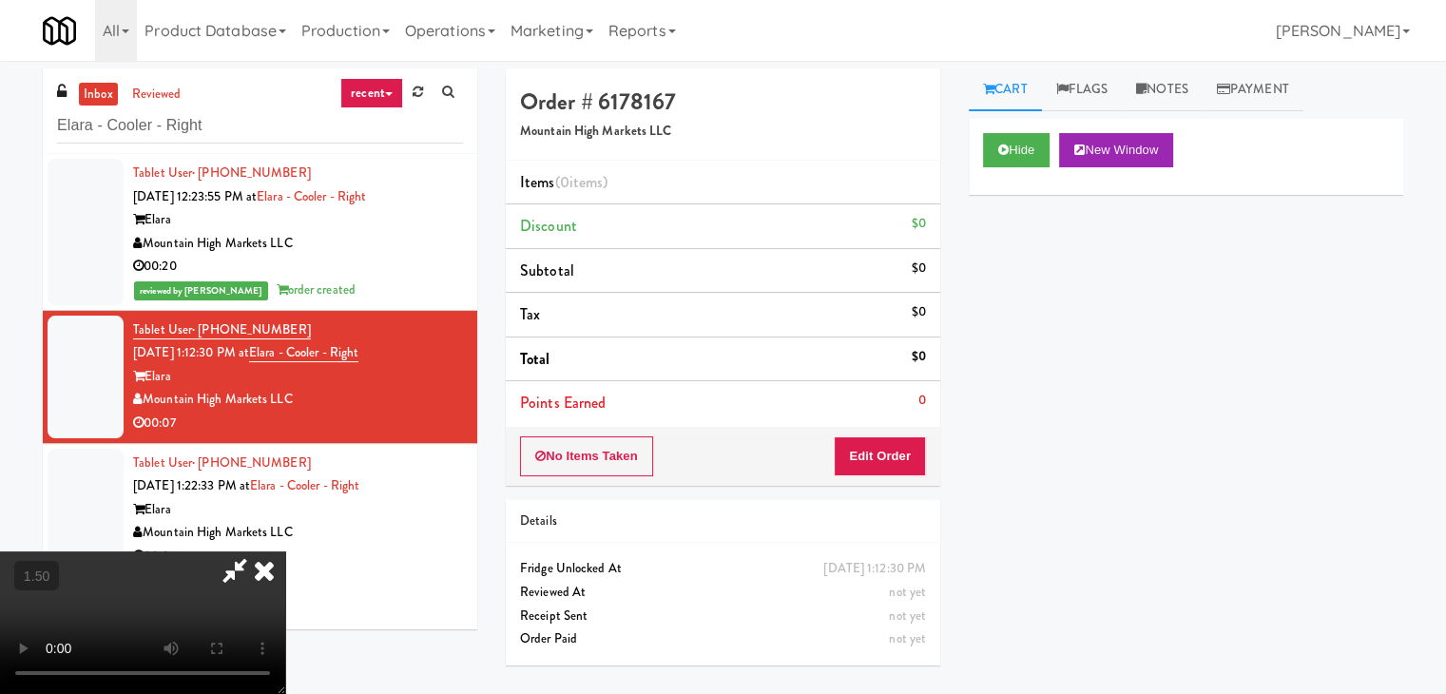
click at [285, 551] on icon at bounding box center [264, 570] width 42 height 38
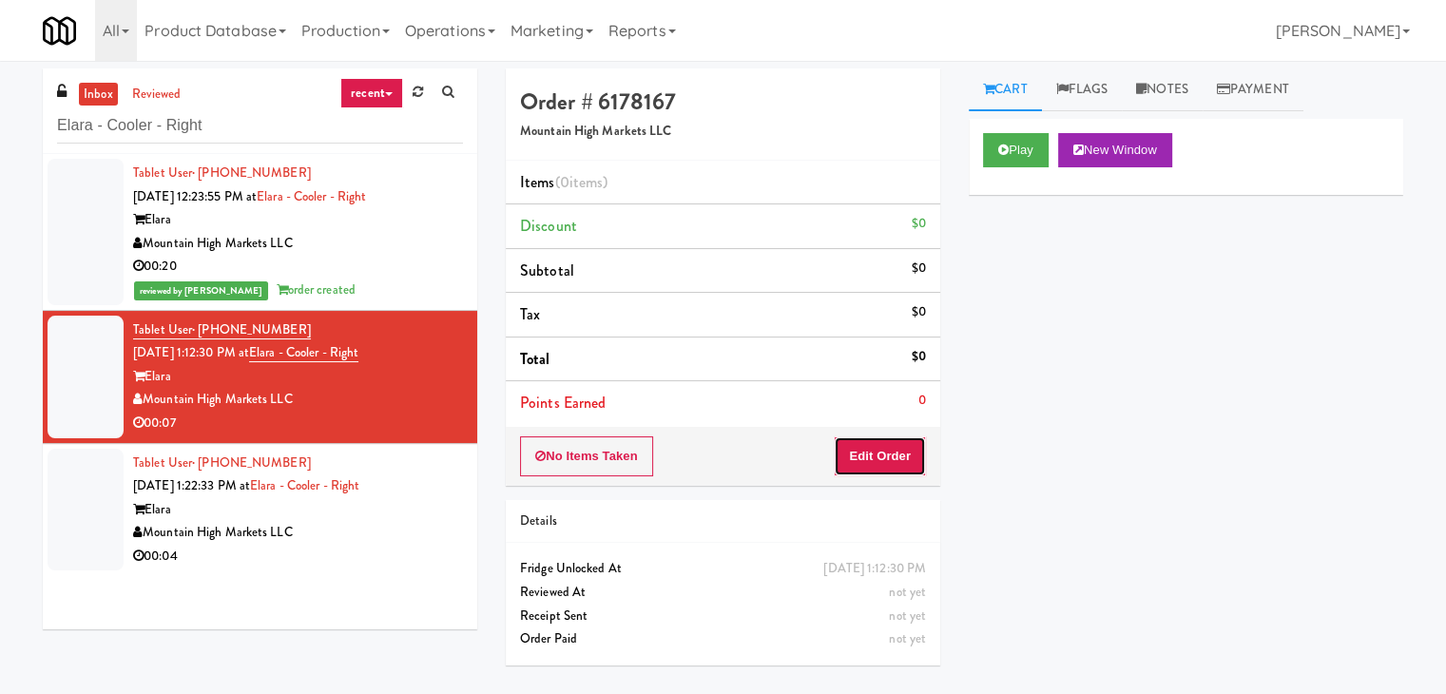
click at [882, 470] on button "Edit Order" at bounding box center [880, 456] width 92 height 40
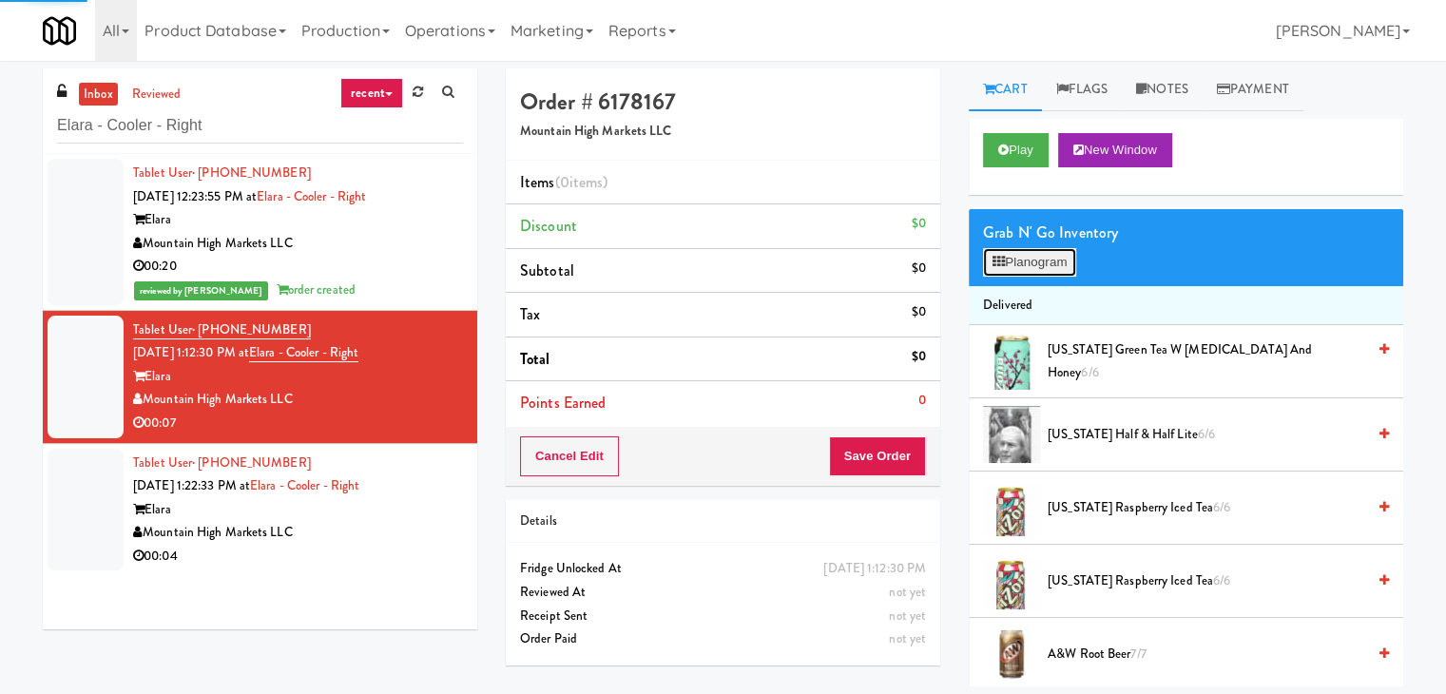
click at [1035, 260] on button "Planogram" at bounding box center [1029, 262] width 93 height 29
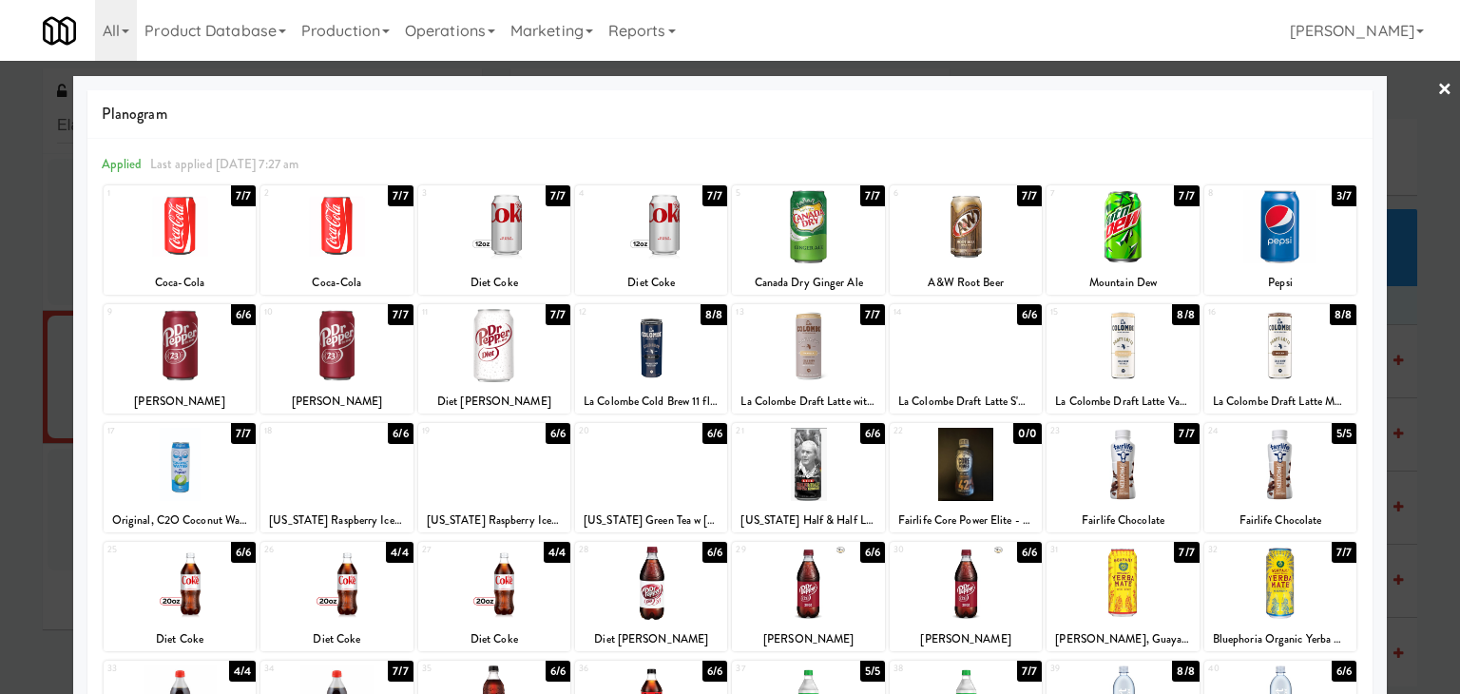
click at [503, 359] on div at bounding box center [494, 345] width 152 height 73
drag, startPoint x: 1430, startPoint y: 87, endPoint x: 1232, endPoint y: 295, distance: 286.5
click at [1438, 89] on link "×" at bounding box center [1445, 90] width 15 height 59
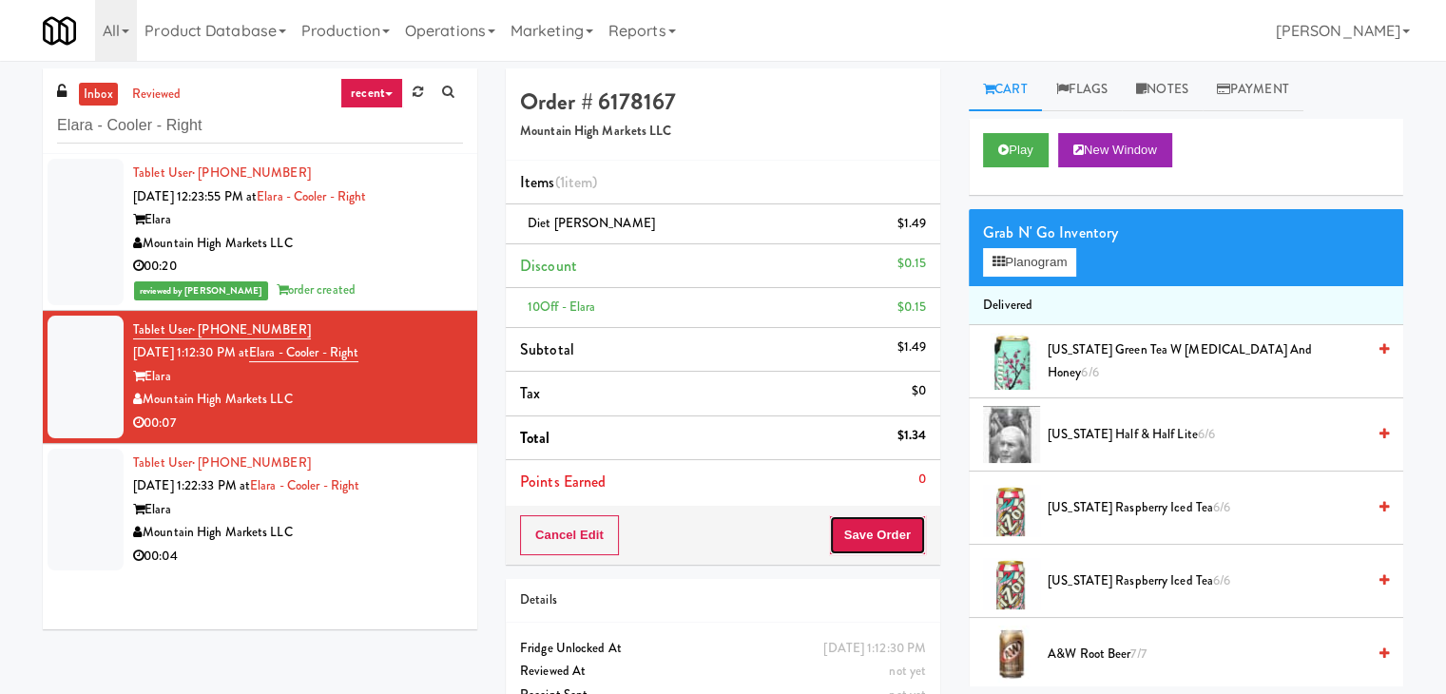
click at [905, 525] on button "Save Order" at bounding box center [877, 535] width 97 height 40
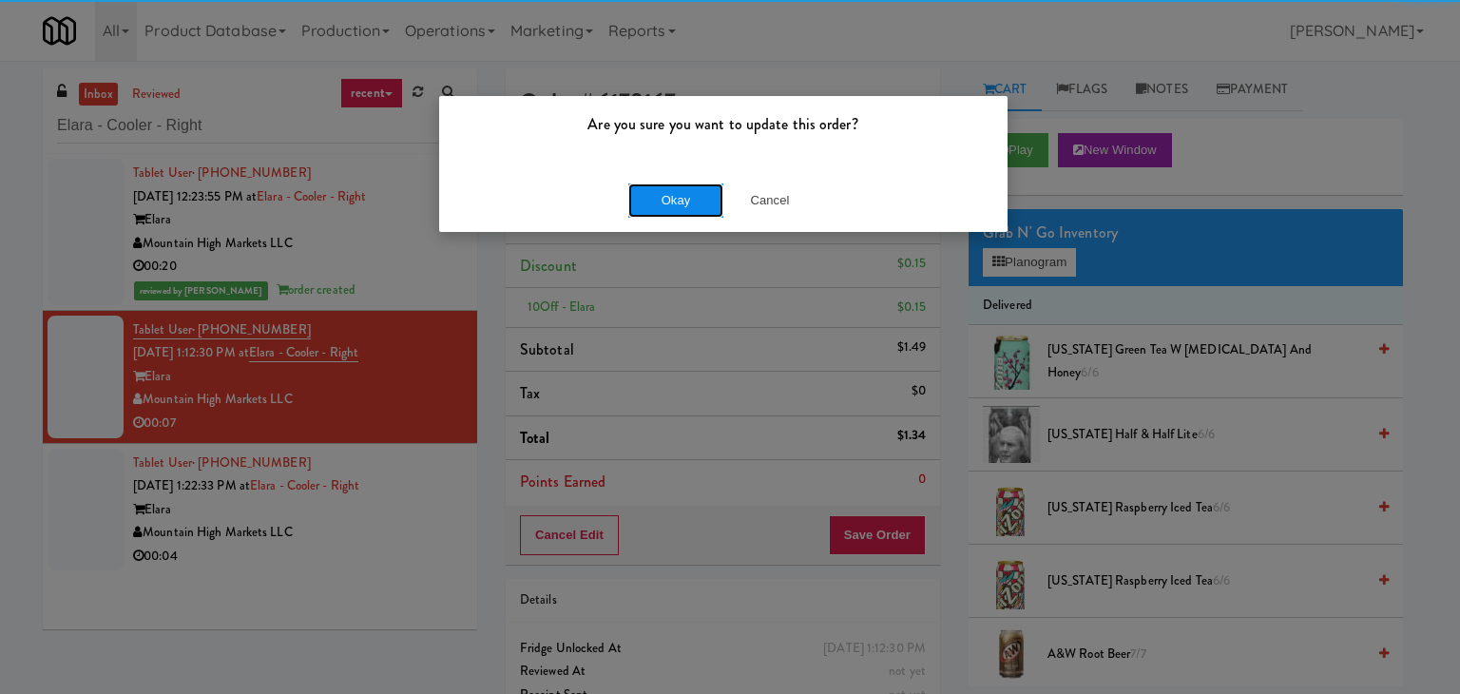
click at [671, 198] on button "Okay" at bounding box center [675, 200] width 95 height 34
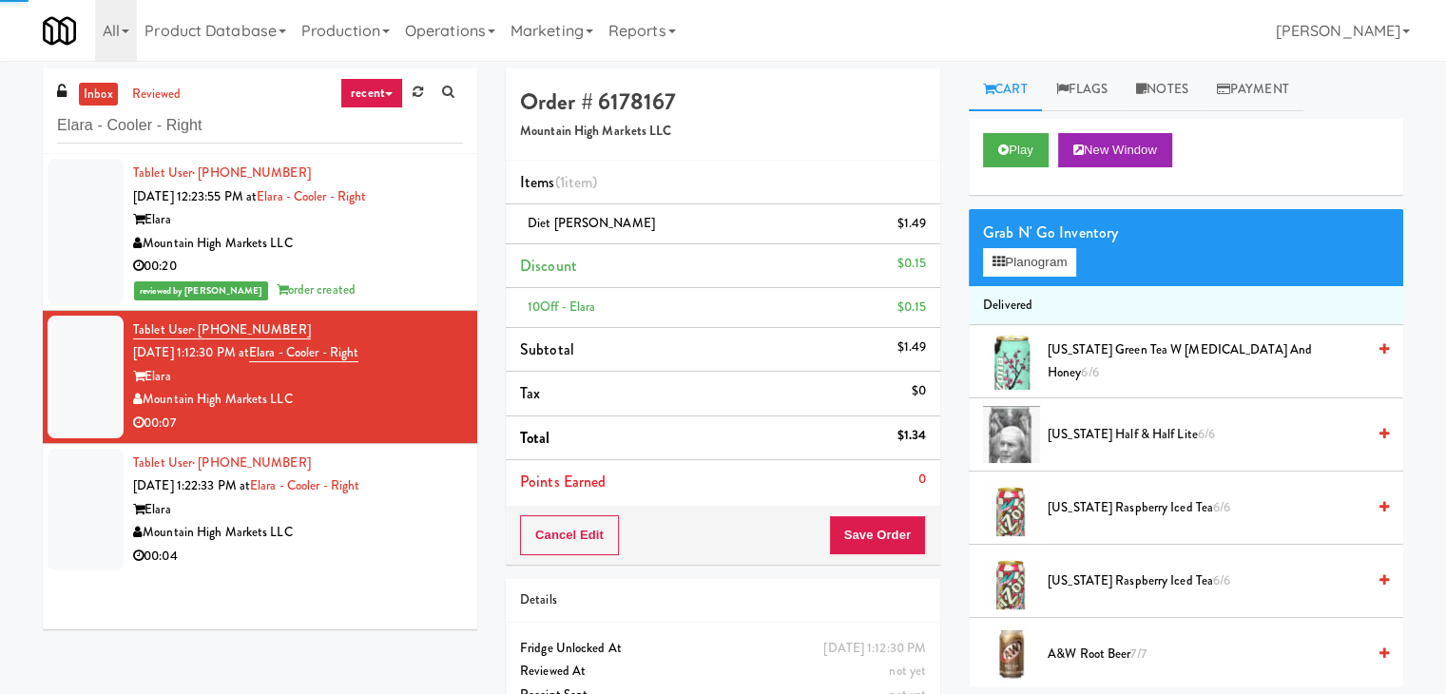
click at [398, 512] on div "Elara" at bounding box center [298, 510] width 330 height 24
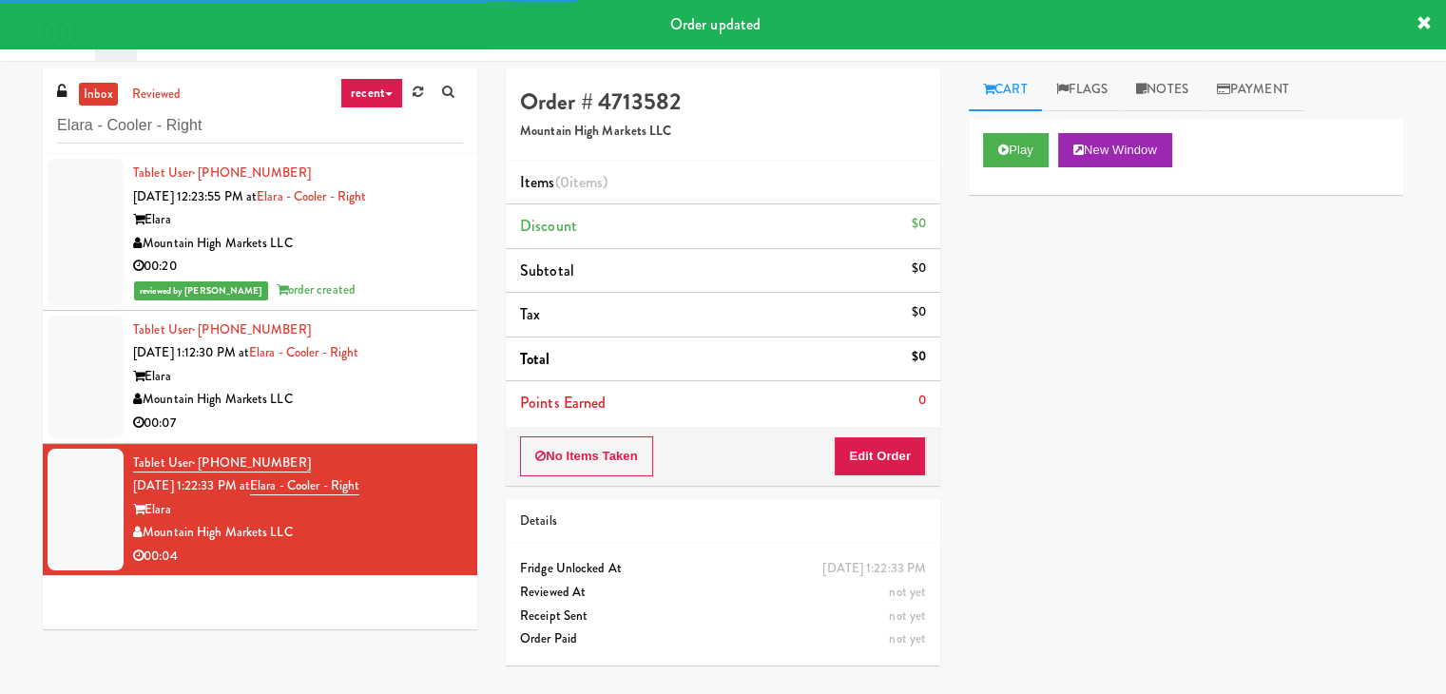
click at [1050, 126] on div "Play New Window" at bounding box center [1186, 157] width 435 height 76
click at [1039, 145] on button "Play" at bounding box center [1016, 150] width 66 height 34
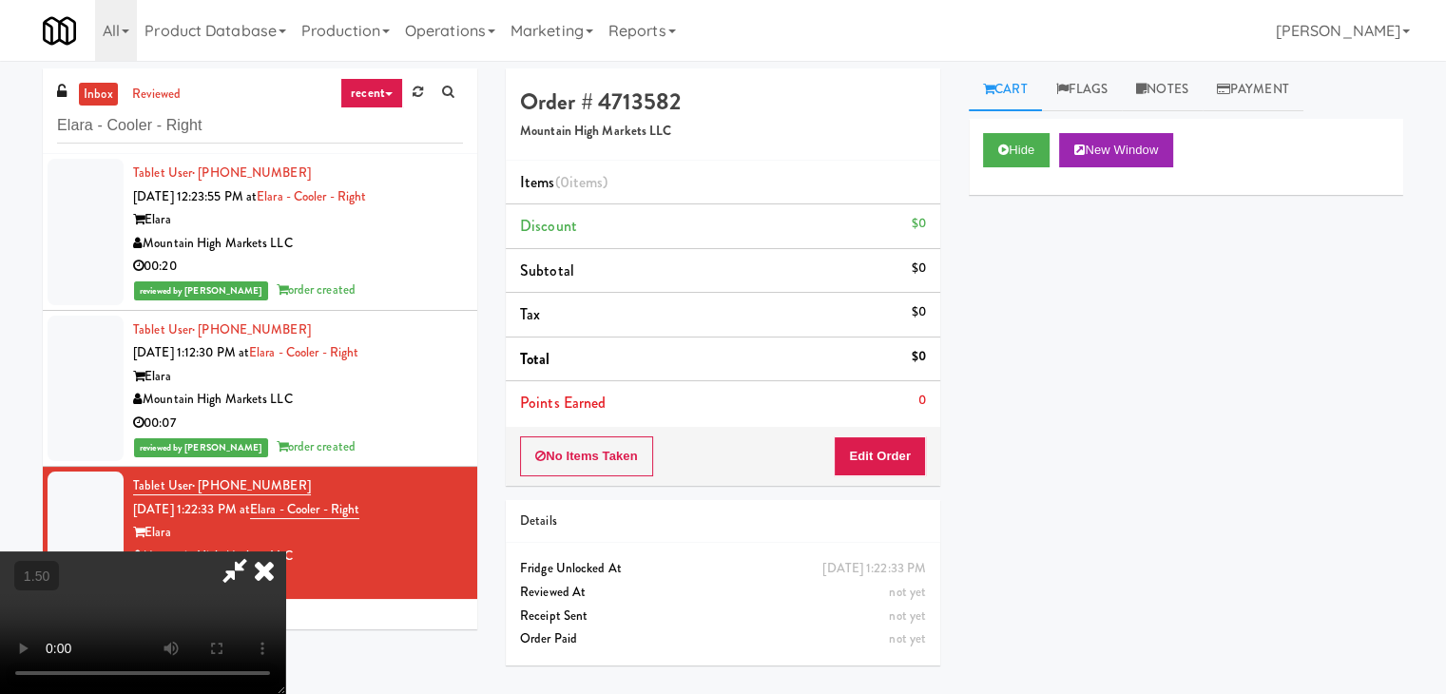
click at [285, 551] on video at bounding box center [142, 622] width 285 height 143
click at [285, 551] on icon at bounding box center [264, 570] width 42 height 38
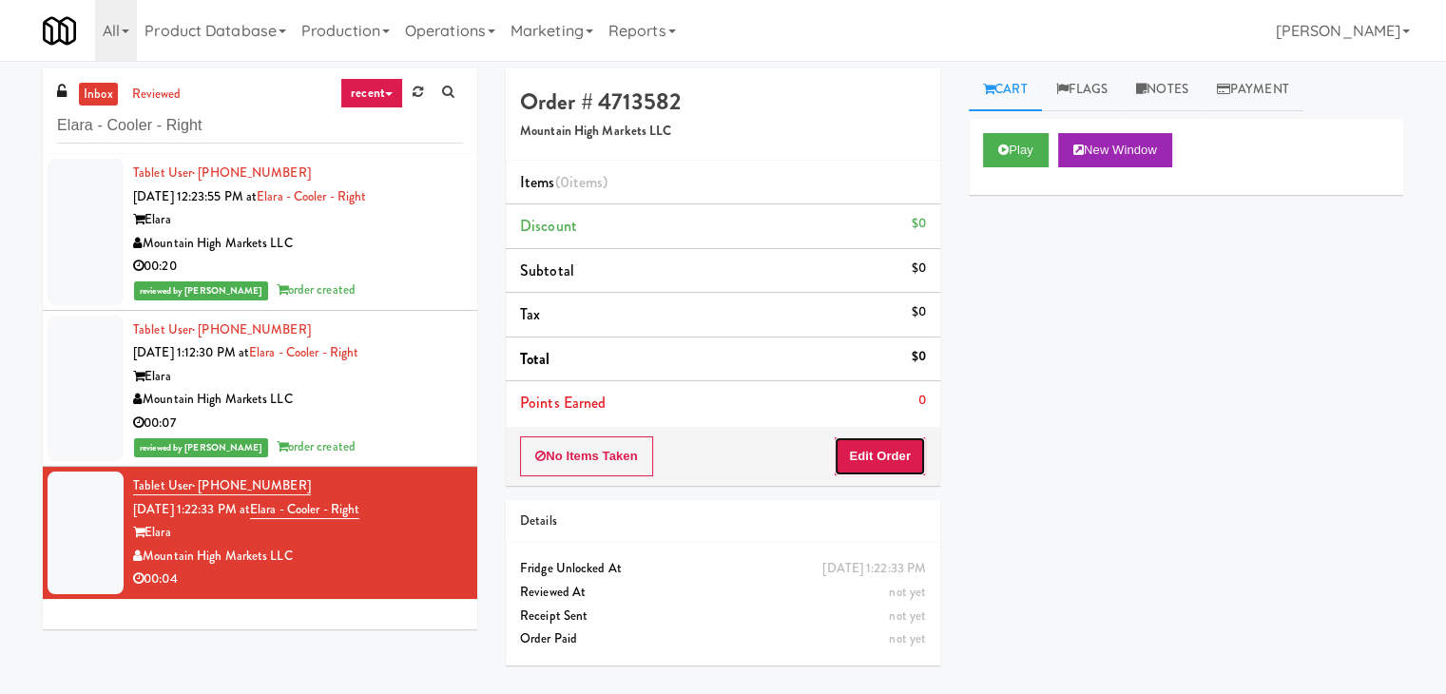
drag, startPoint x: 897, startPoint y: 473, endPoint x: 962, endPoint y: 404, distance: 94.8
click at [897, 472] on button "Edit Order" at bounding box center [880, 456] width 92 height 40
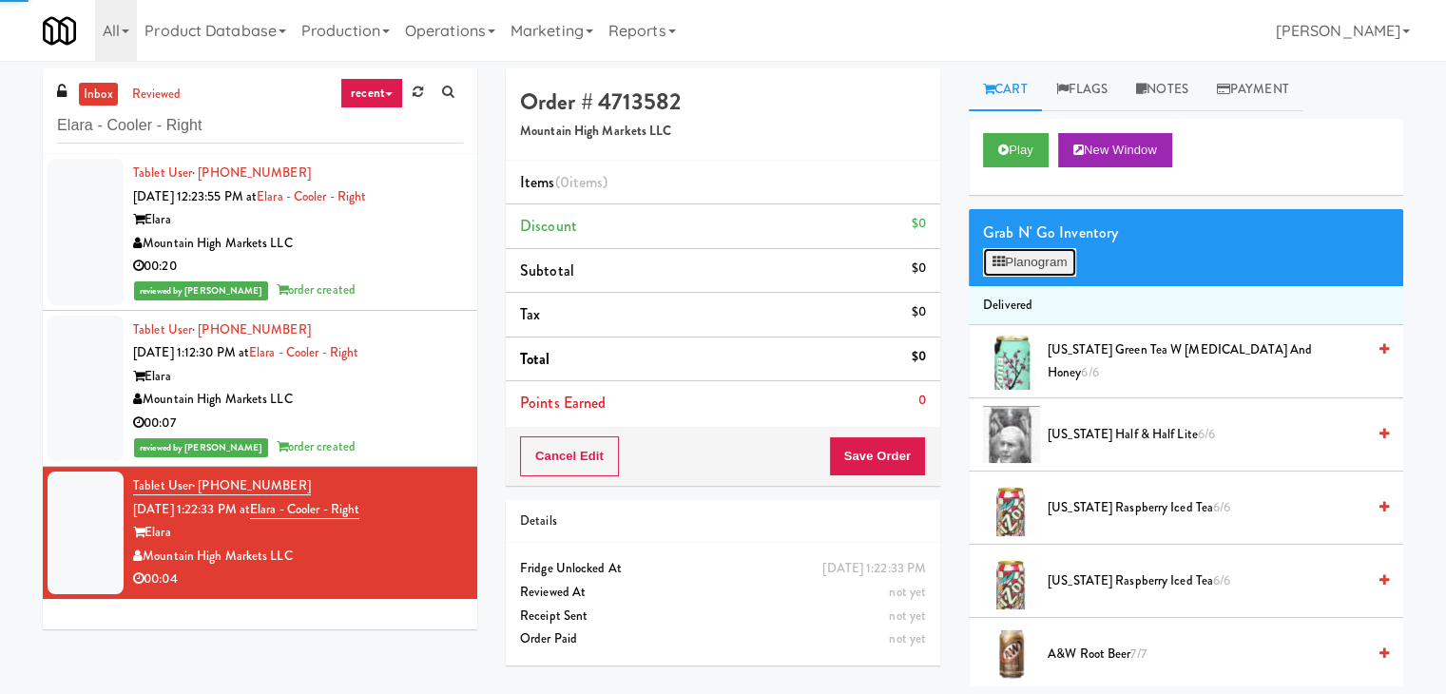
click at [1042, 266] on button "Planogram" at bounding box center [1029, 262] width 93 height 29
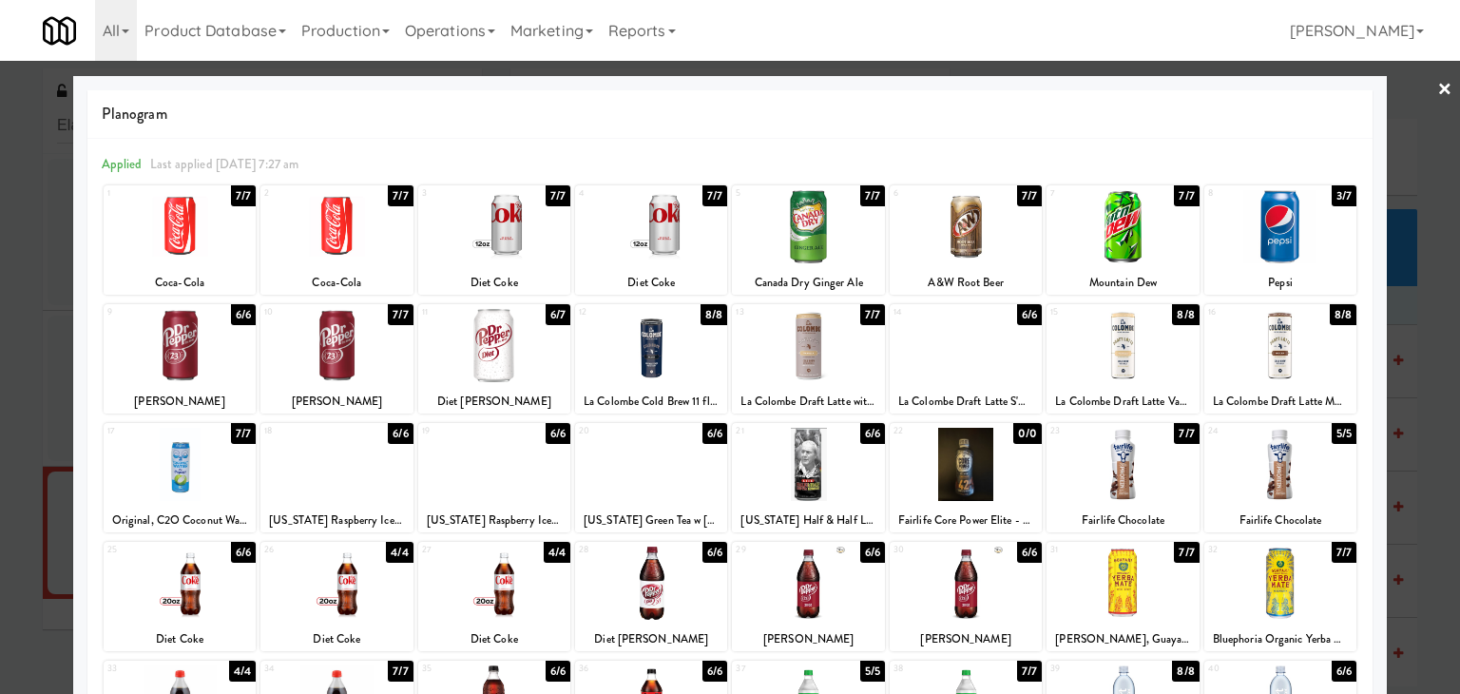
click at [199, 347] on div at bounding box center [180, 345] width 152 height 73
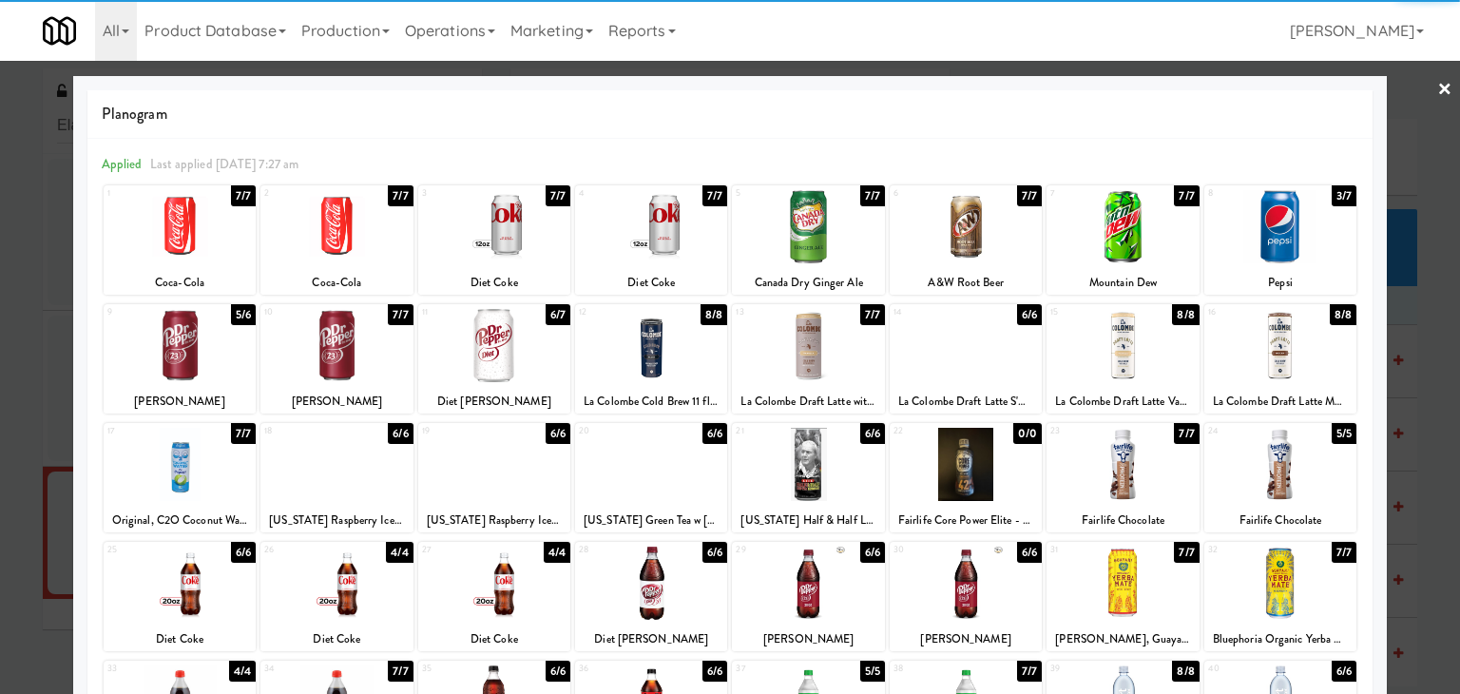
drag, startPoint x: 1434, startPoint y: 90, endPoint x: 1335, endPoint y: 186, distance: 137.8
click at [1438, 91] on link "×" at bounding box center [1445, 90] width 15 height 59
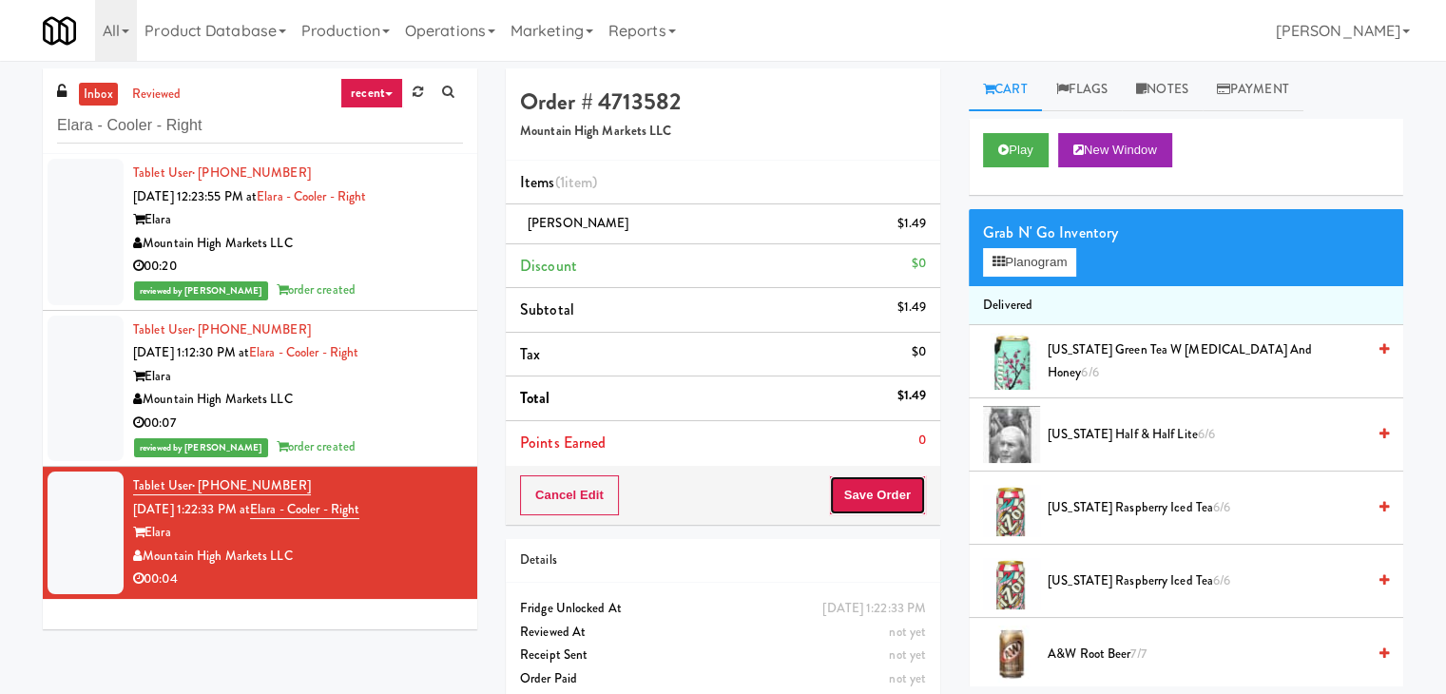
click at [867, 488] on button "Save Order" at bounding box center [877, 495] width 97 height 40
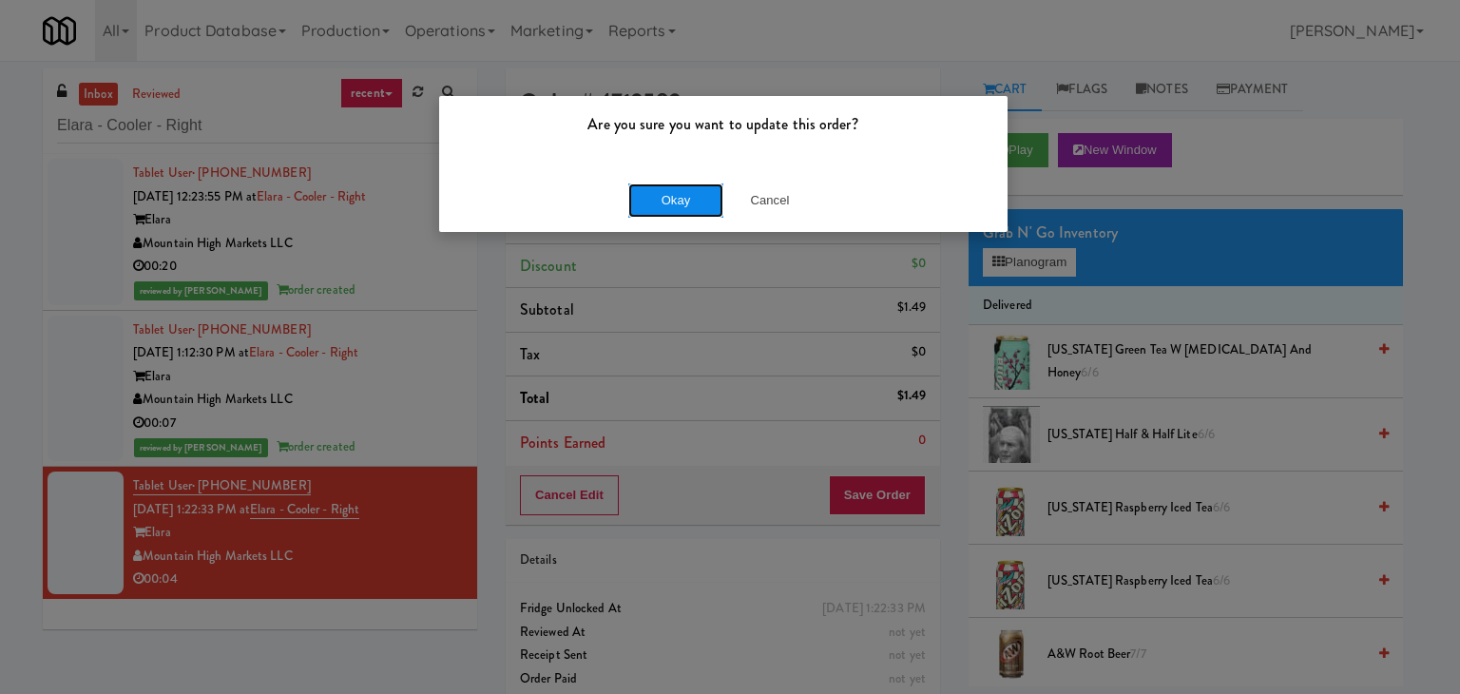
click at [673, 204] on button "Okay" at bounding box center [675, 200] width 95 height 34
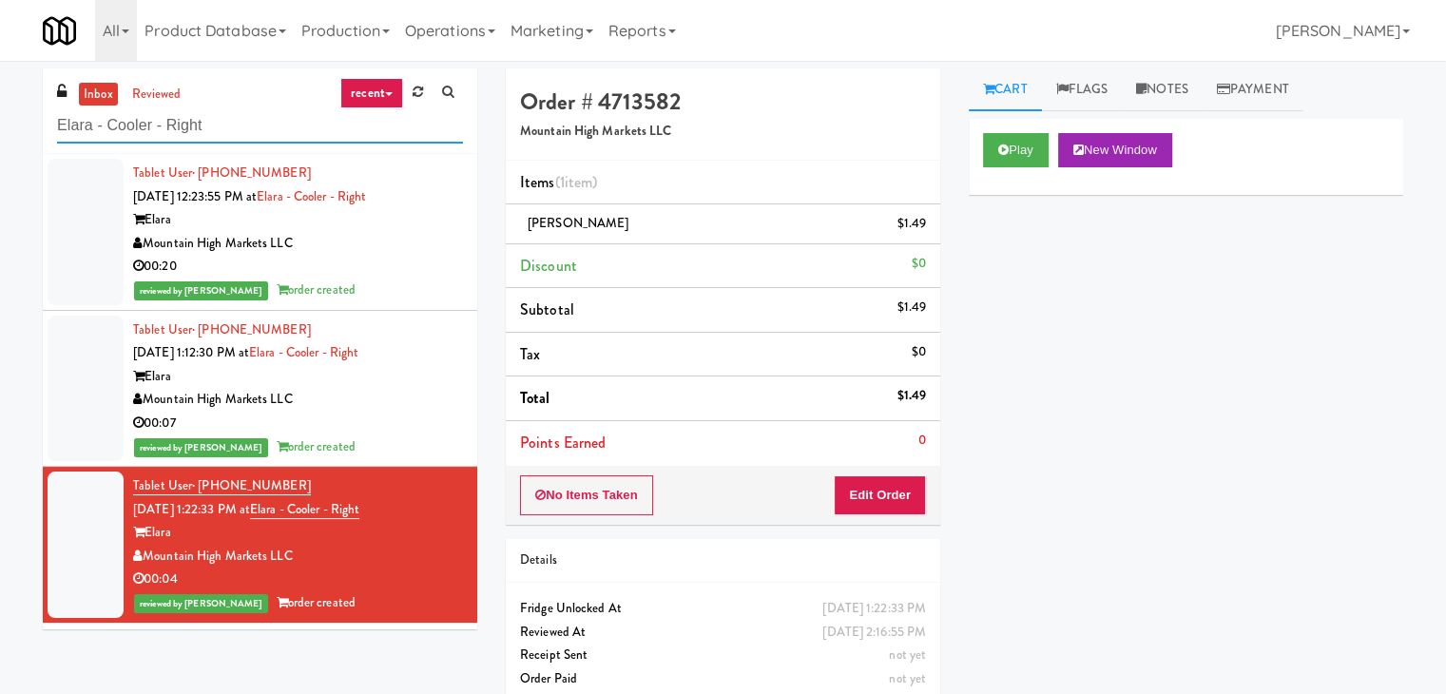
click at [285, 126] on input "Elara - Cooler - Right" at bounding box center [260, 125] width 406 height 35
click at [284, 126] on input "Elara - Cooler - Right" at bounding box center [260, 125] width 406 height 35
click at [274, 145] on div "inbox reviewed recent all unclear take inventory issue suspicious failed recent…" at bounding box center [260, 111] width 435 height 86
click at [270, 123] on input "Elara - Cooler - Right" at bounding box center [260, 125] width 406 height 35
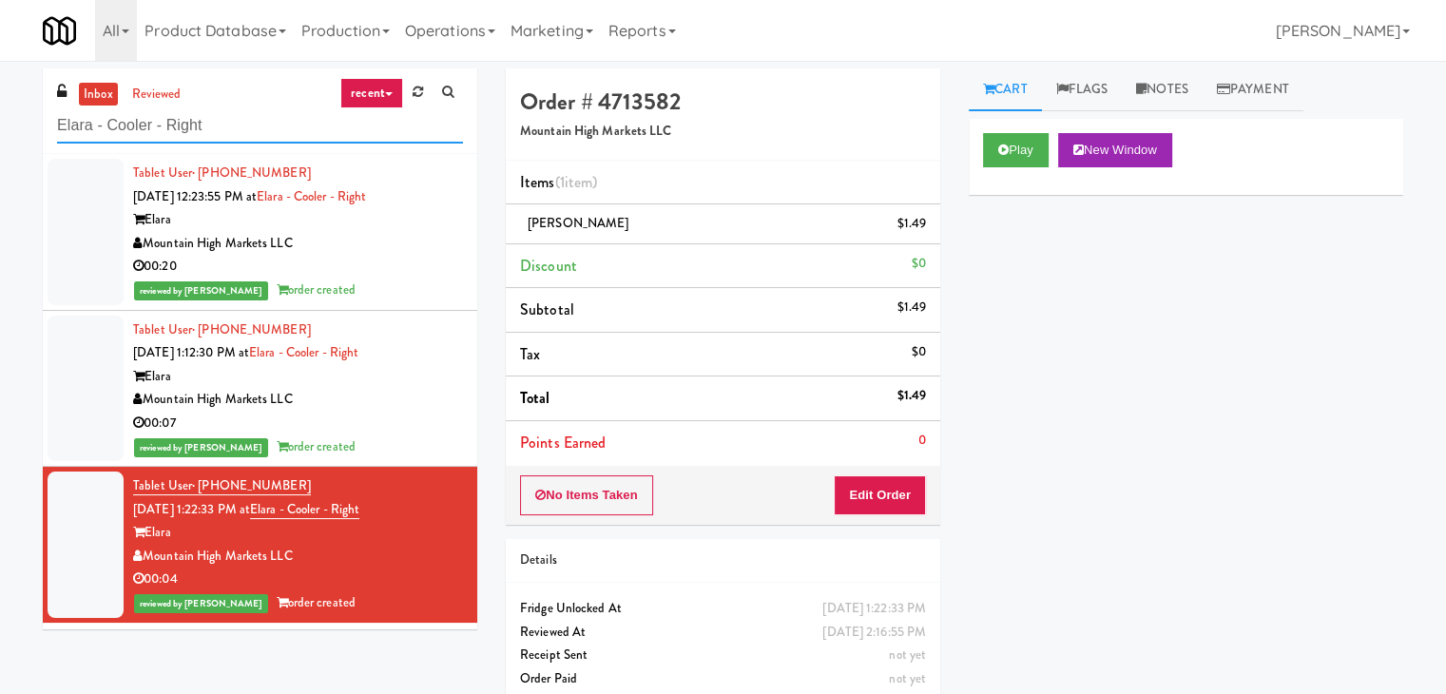
click at [270, 123] on input "Elara - Cooler - Right" at bounding box center [260, 125] width 406 height 35
paste input "Ambient - MW - Pre Launch"
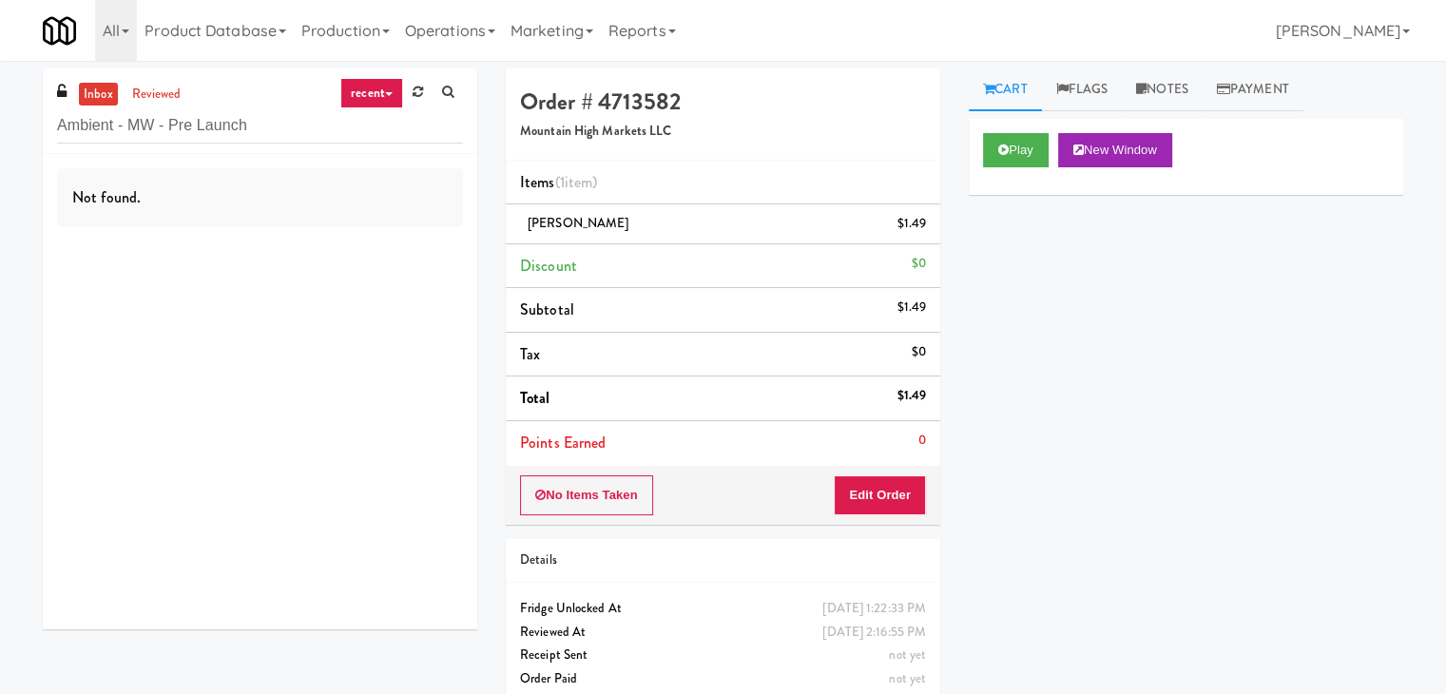
click at [278, 138] on div "inbox reviewed recent all unclear take inventory issue suspicious failed recent…" at bounding box center [260, 111] width 435 height 86
click at [277, 121] on input "Ambient - MW - Pre Launch" at bounding box center [260, 125] width 406 height 35
paste input "Southerly - Combo Cooler"
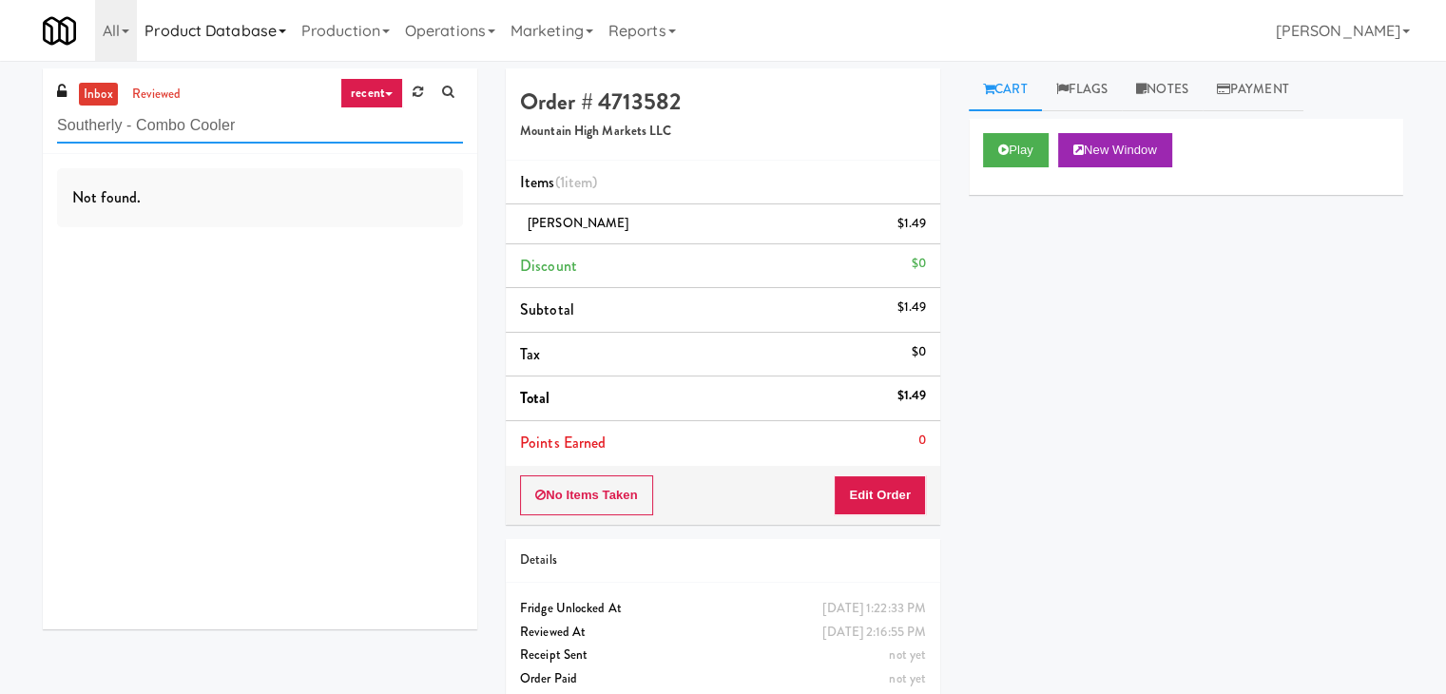
type input "Southerly - Combo Cooler"
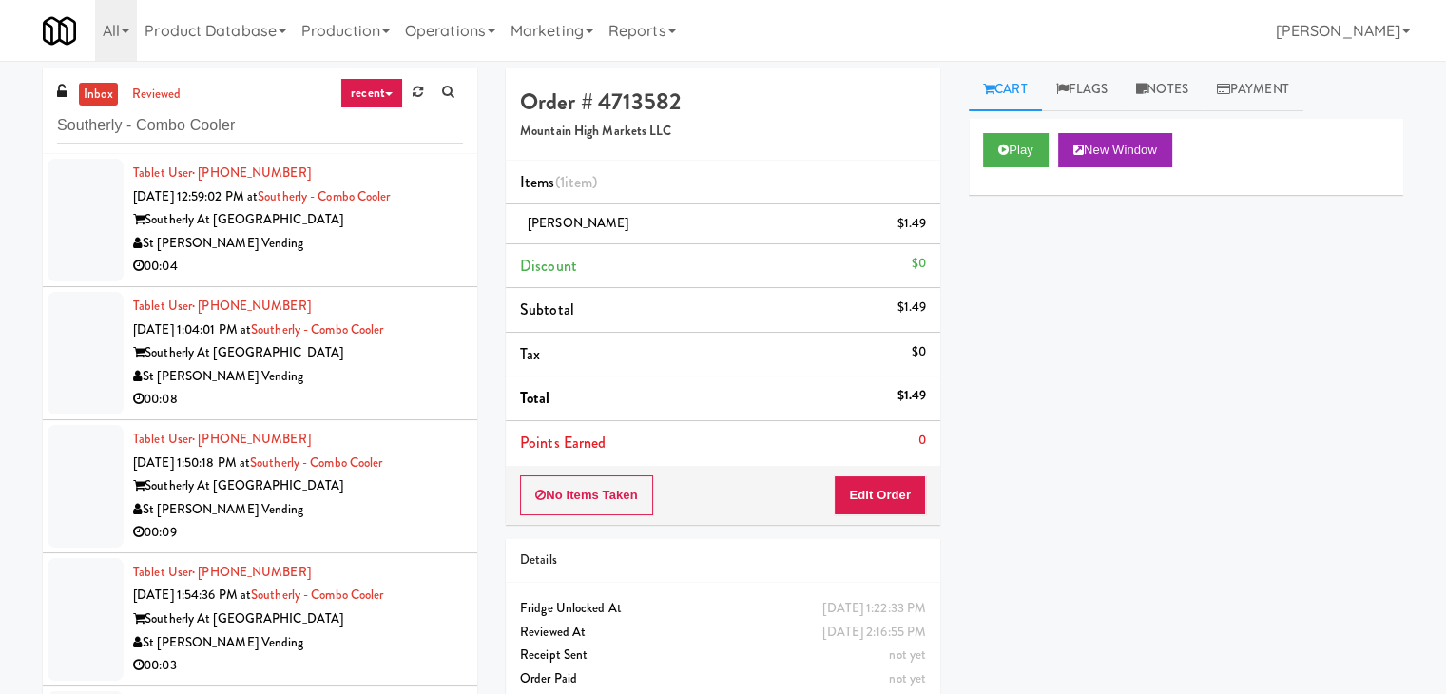
click at [422, 252] on div "St [PERSON_NAME] Vending" at bounding box center [298, 244] width 330 height 24
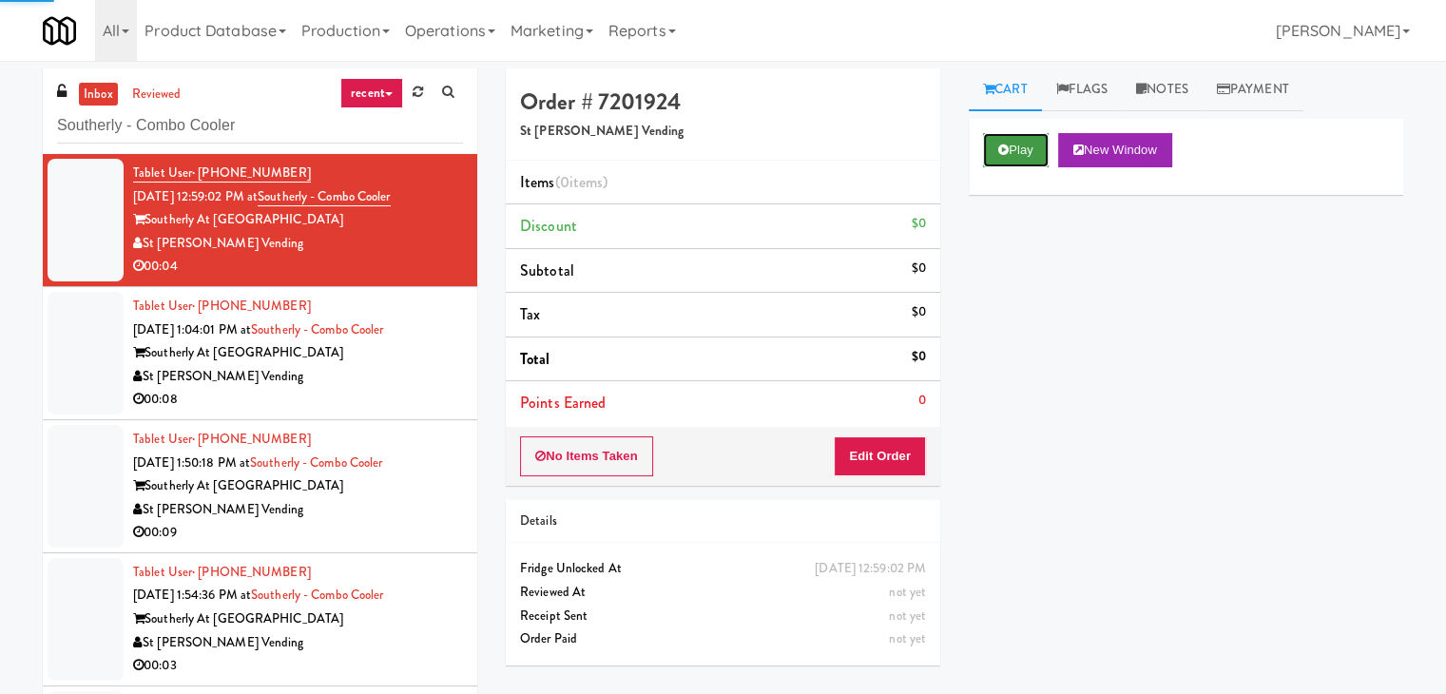
click at [1027, 161] on button "Play" at bounding box center [1016, 150] width 66 height 34
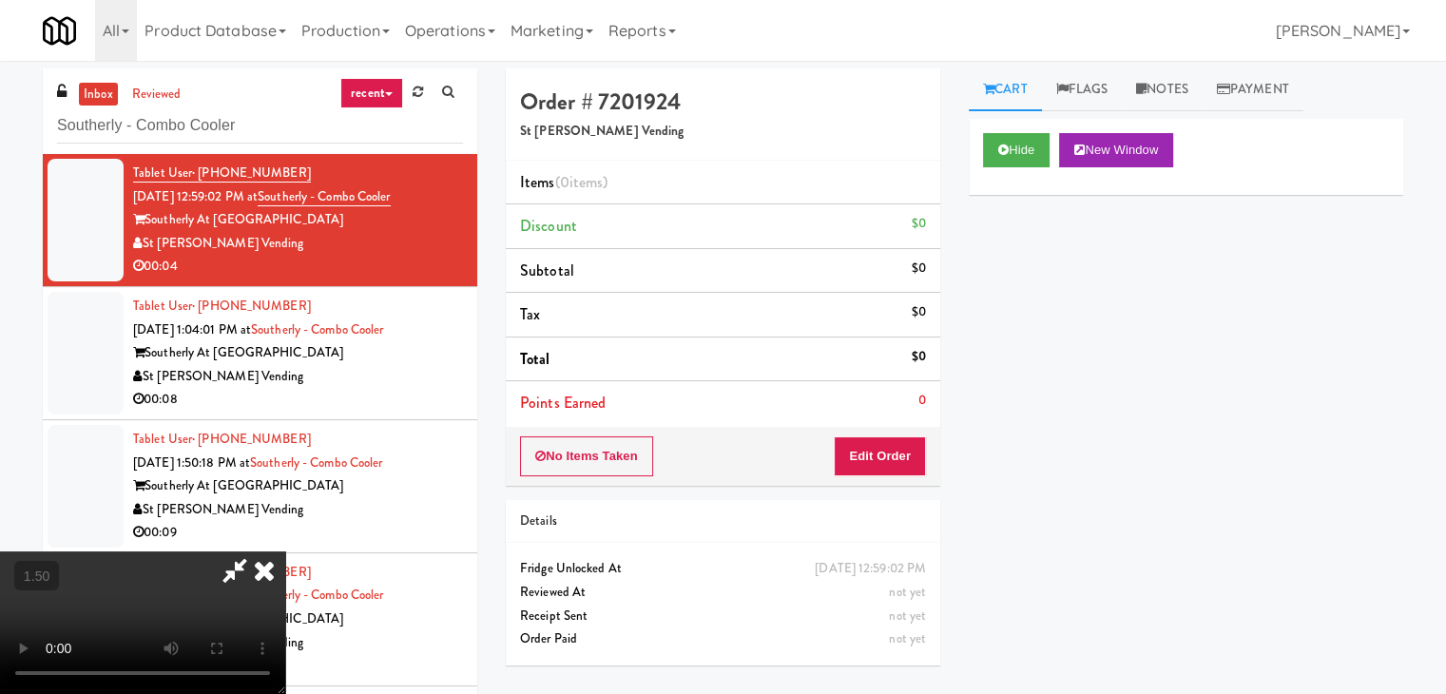
click at [285, 551] on video at bounding box center [142, 622] width 285 height 143
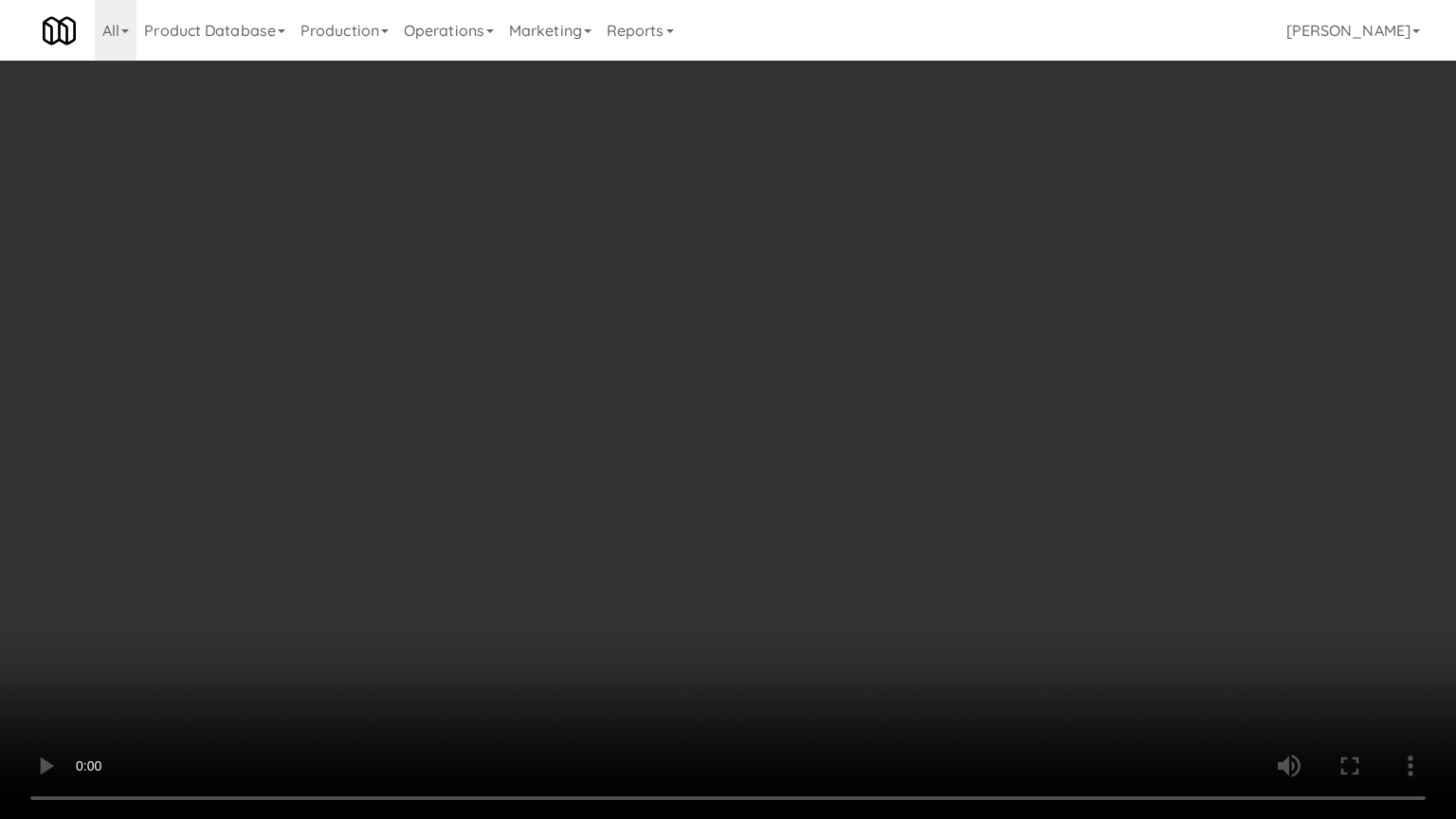
click at [837, 470] on video at bounding box center [728, 409] width 1456 height 819
click at [838, 468] on video at bounding box center [728, 409] width 1456 height 819
click at [648, 555] on video at bounding box center [728, 409] width 1456 height 819
click at [799, 553] on video at bounding box center [728, 409] width 1456 height 819
click at [800, 553] on video at bounding box center [728, 409] width 1456 height 819
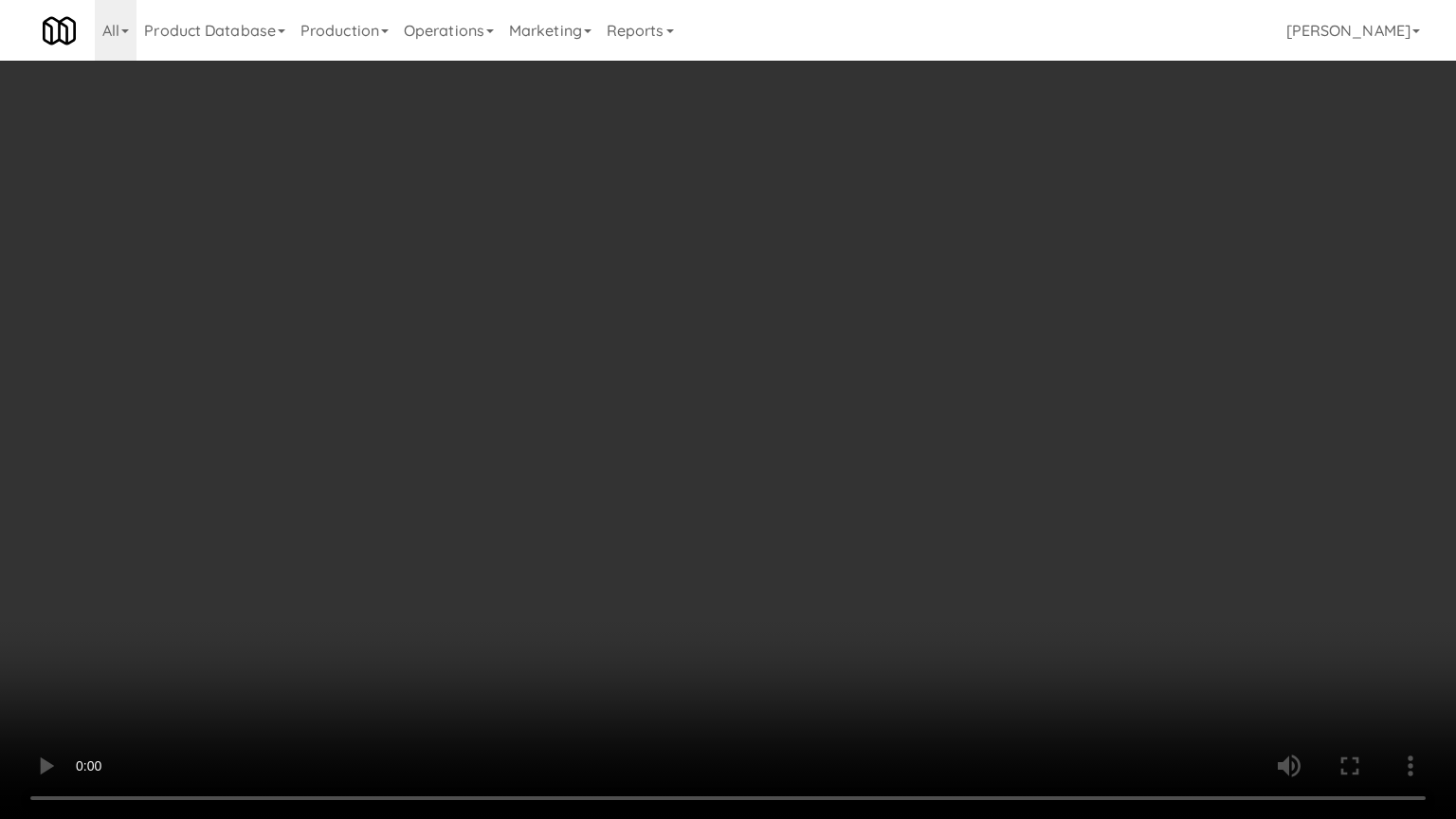
click at [800, 553] on video at bounding box center [728, 409] width 1456 height 819
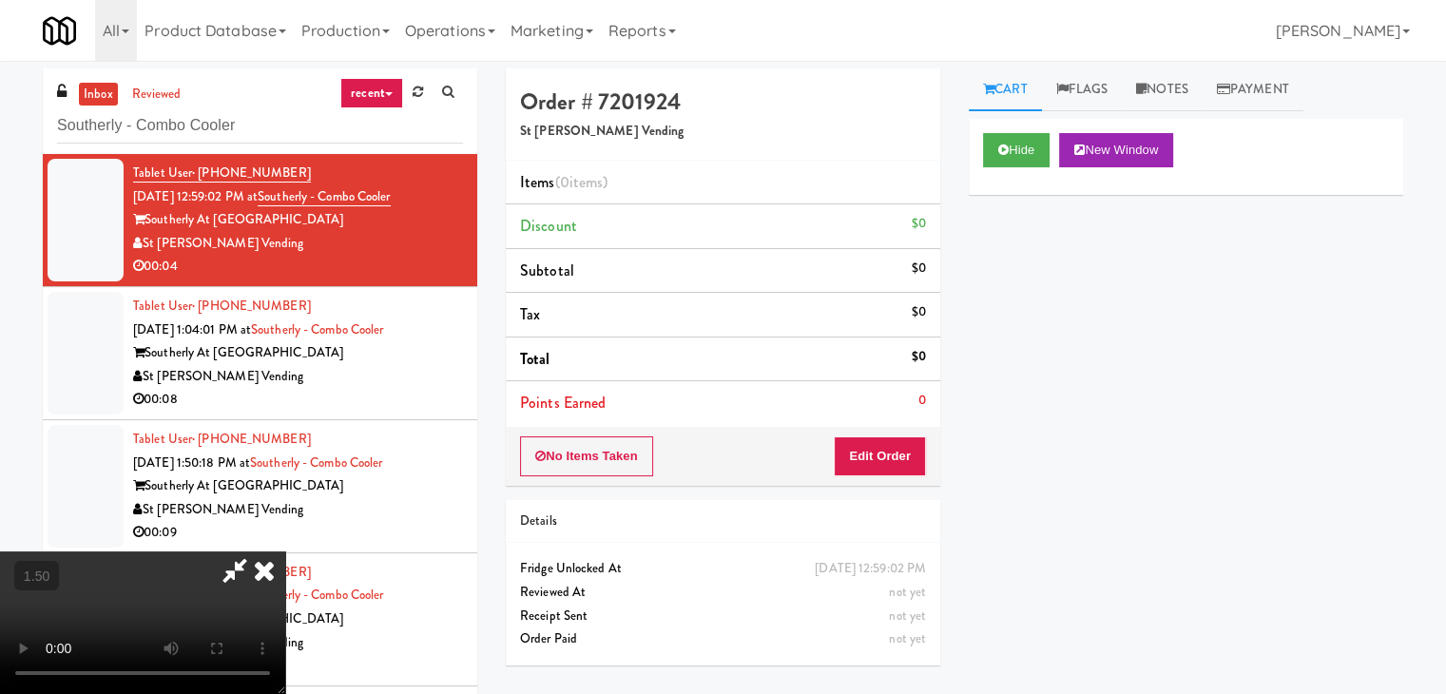
click at [285, 551] on icon at bounding box center [264, 570] width 42 height 38
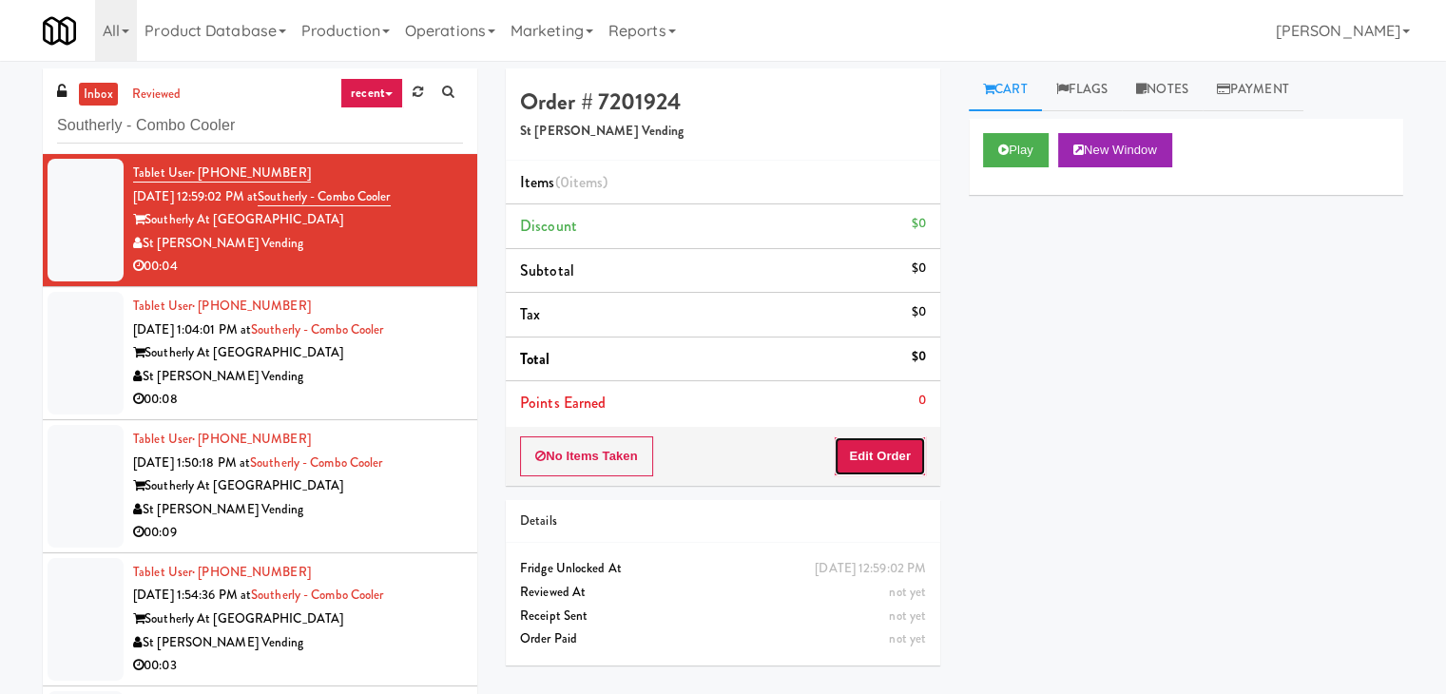
click at [887, 454] on button "Edit Order" at bounding box center [880, 456] width 92 height 40
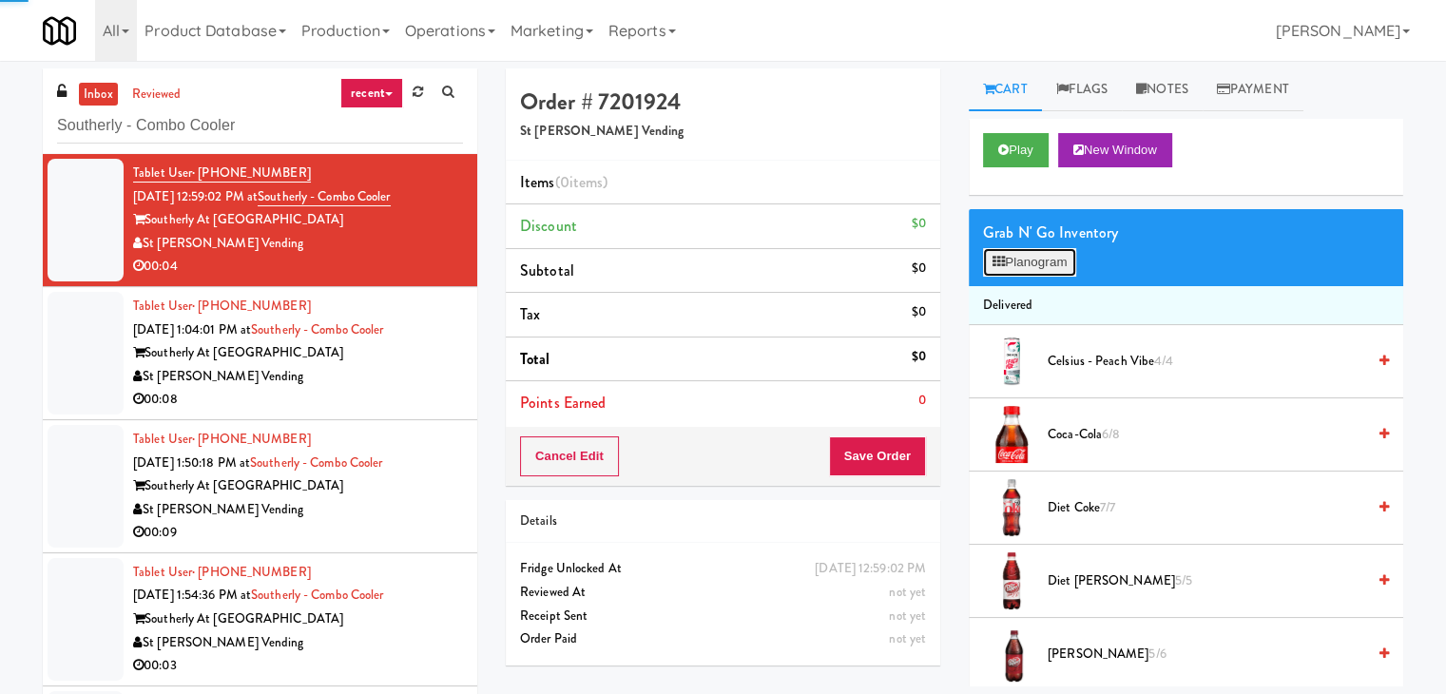
click at [1061, 263] on button "Planogram" at bounding box center [1029, 262] width 93 height 29
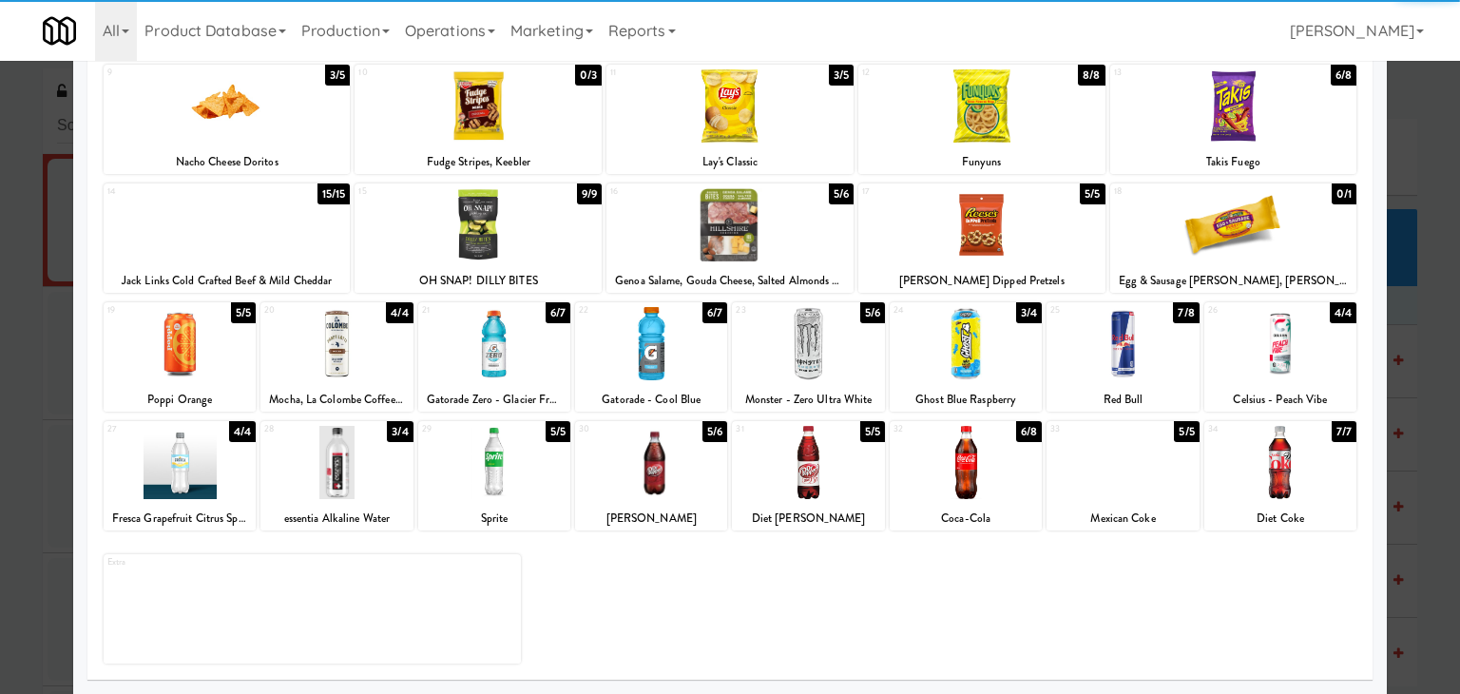
click at [806, 357] on div at bounding box center [808, 343] width 152 height 73
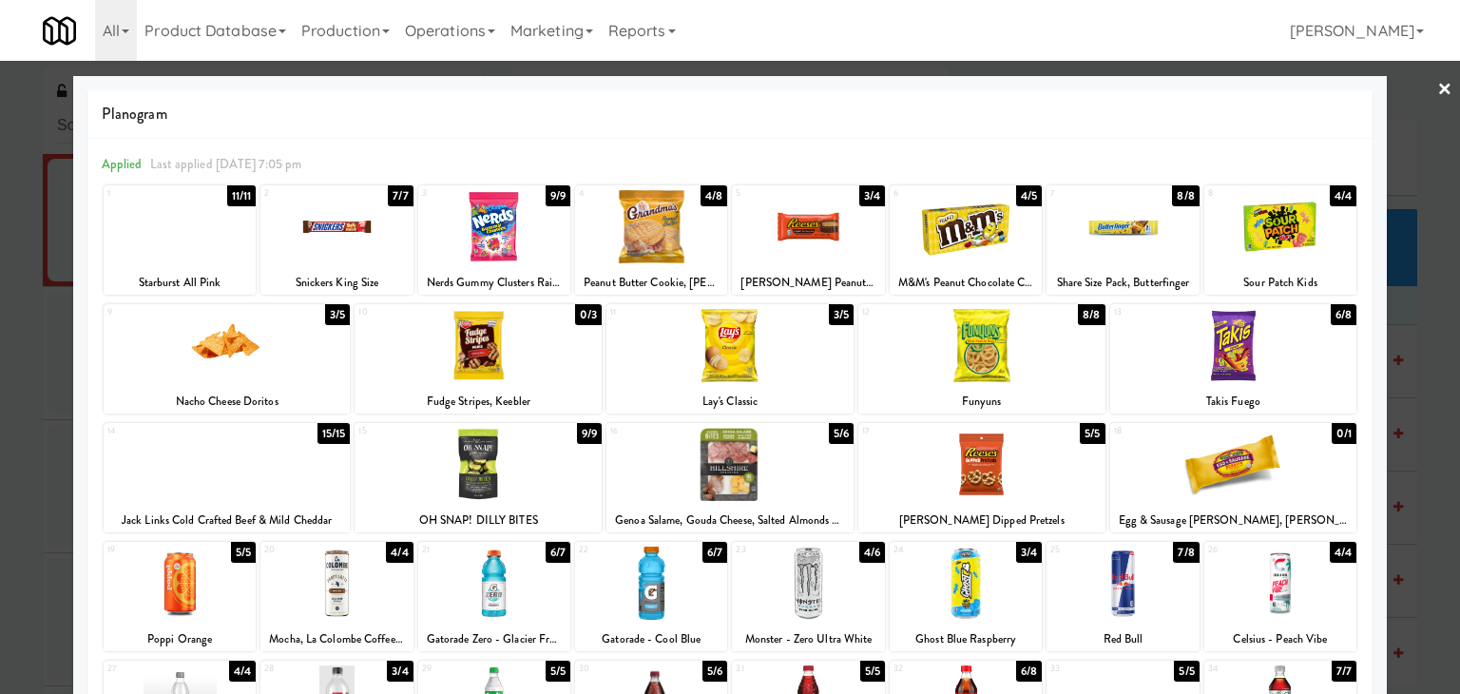
drag, startPoint x: 1434, startPoint y: 90, endPoint x: 1216, endPoint y: 303, distance: 304.6
click at [1438, 90] on link "×" at bounding box center [1445, 90] width 15 height 59
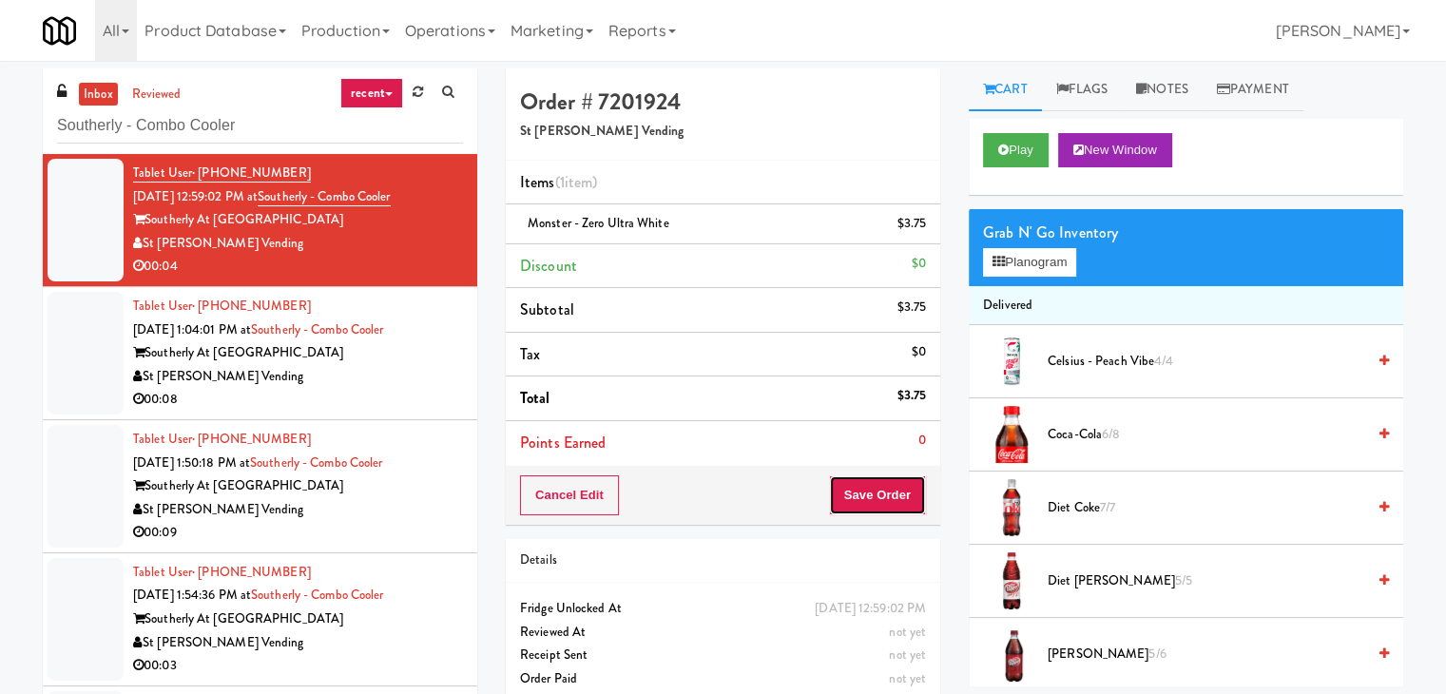
click at [886, 484] on button "Save Order" at bounding box center [877, 495] width 97 height 40
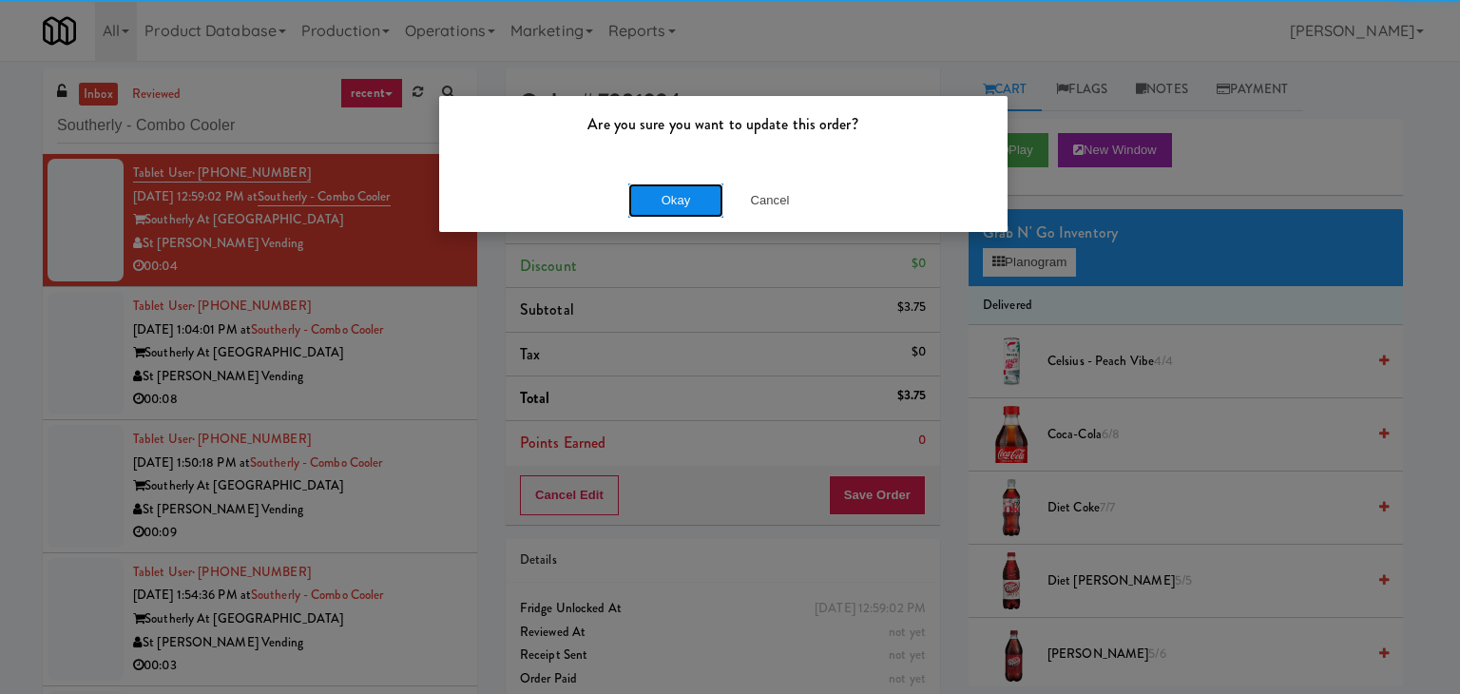
click at [681, 200] on button "Okay" at bounding box center [675, 200] width 95 height 34
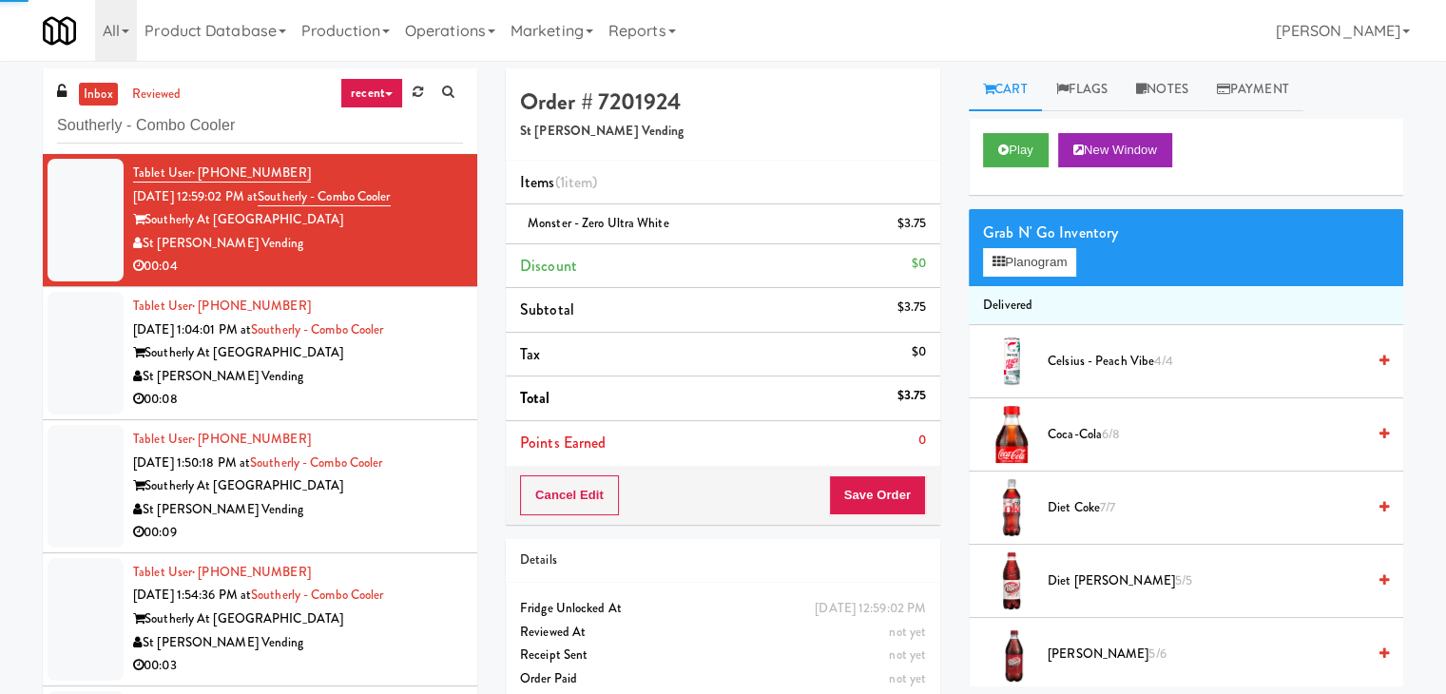
click at [391, 374] on div "St [PERSON_NAME] Vending" at bounding box center [298, 377] width 330 height 24
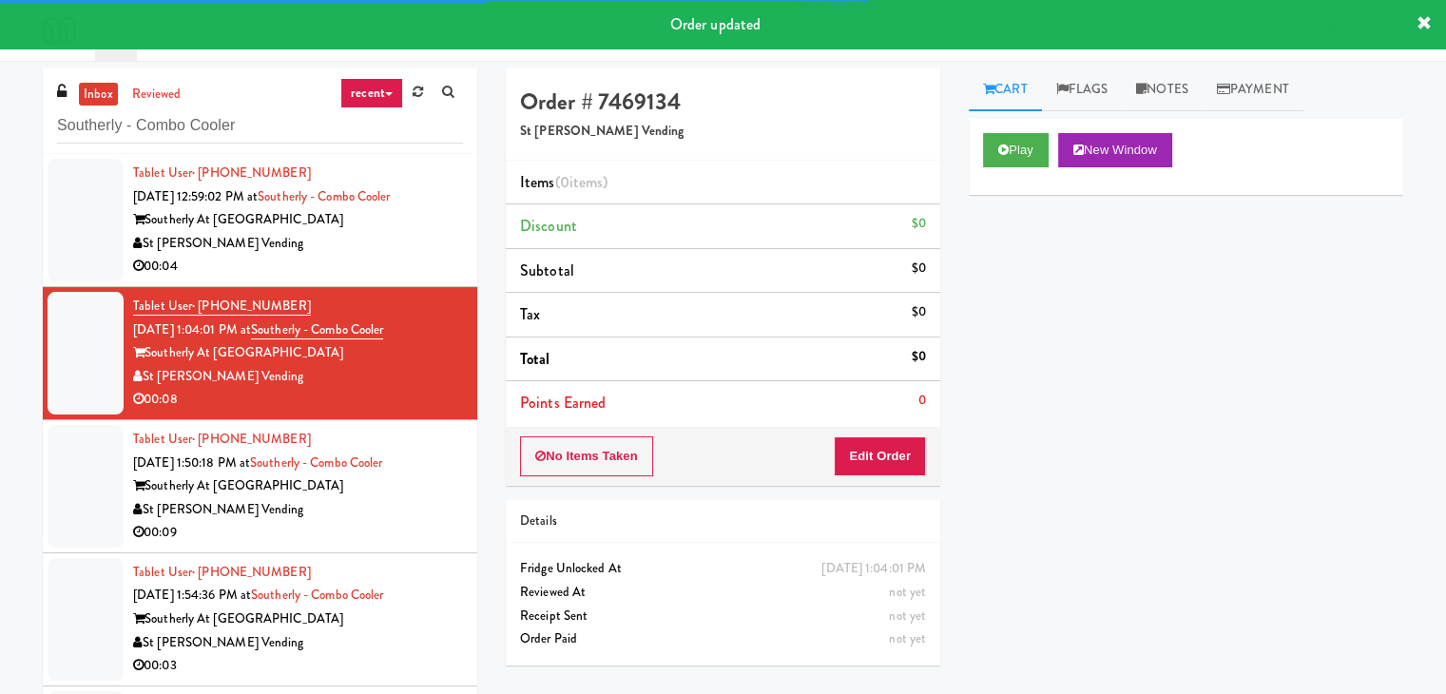
click at [1053, 142] on div "Play New Window" at bounding box center [1186, 150] width 406 height 34
click at [1026, 151] on button "Play" at bounding box center [1016, 150] width 66 height 34
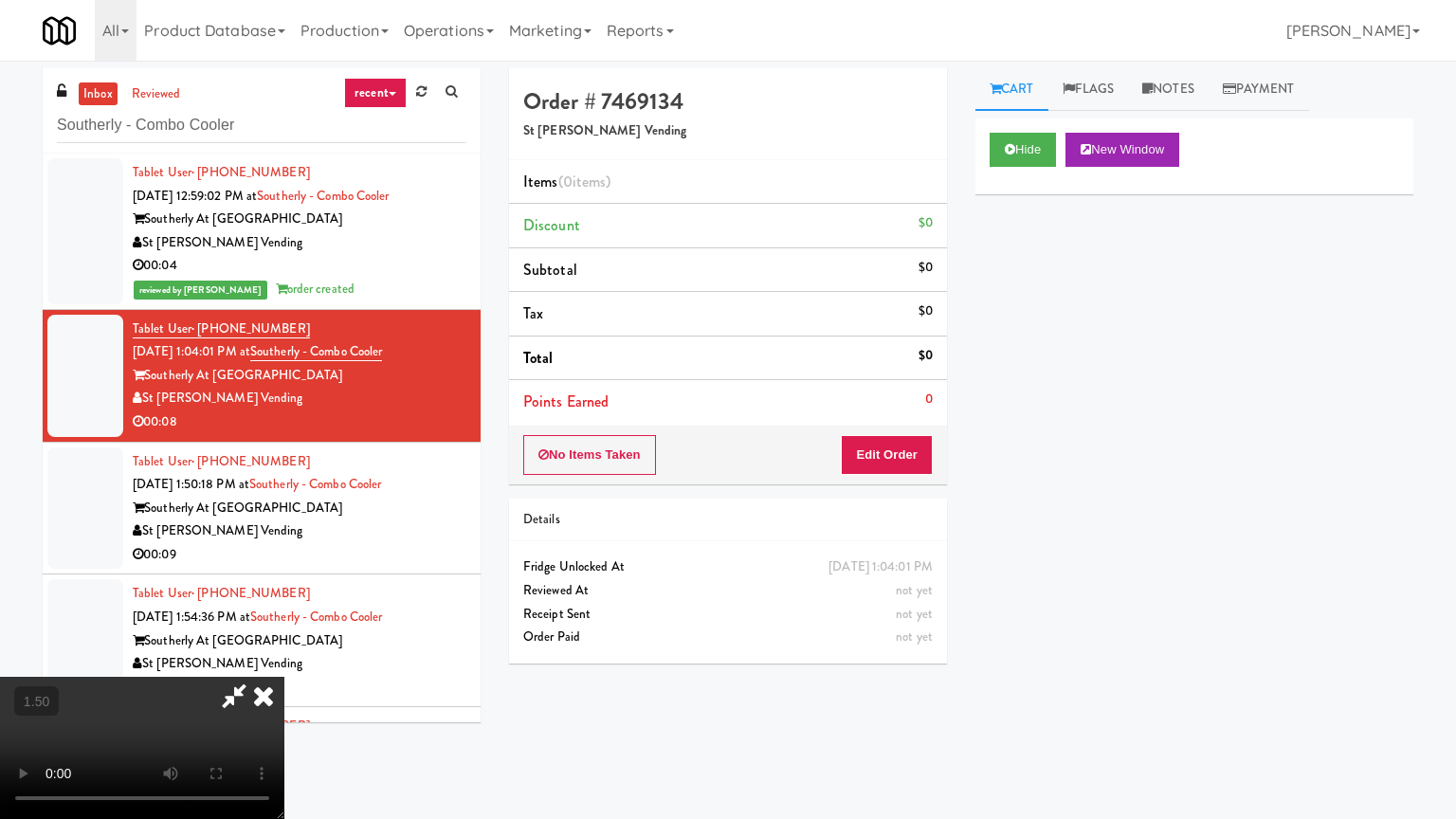
click at [284, 677] on video at bounding box center [142, 748] width 284 height 143
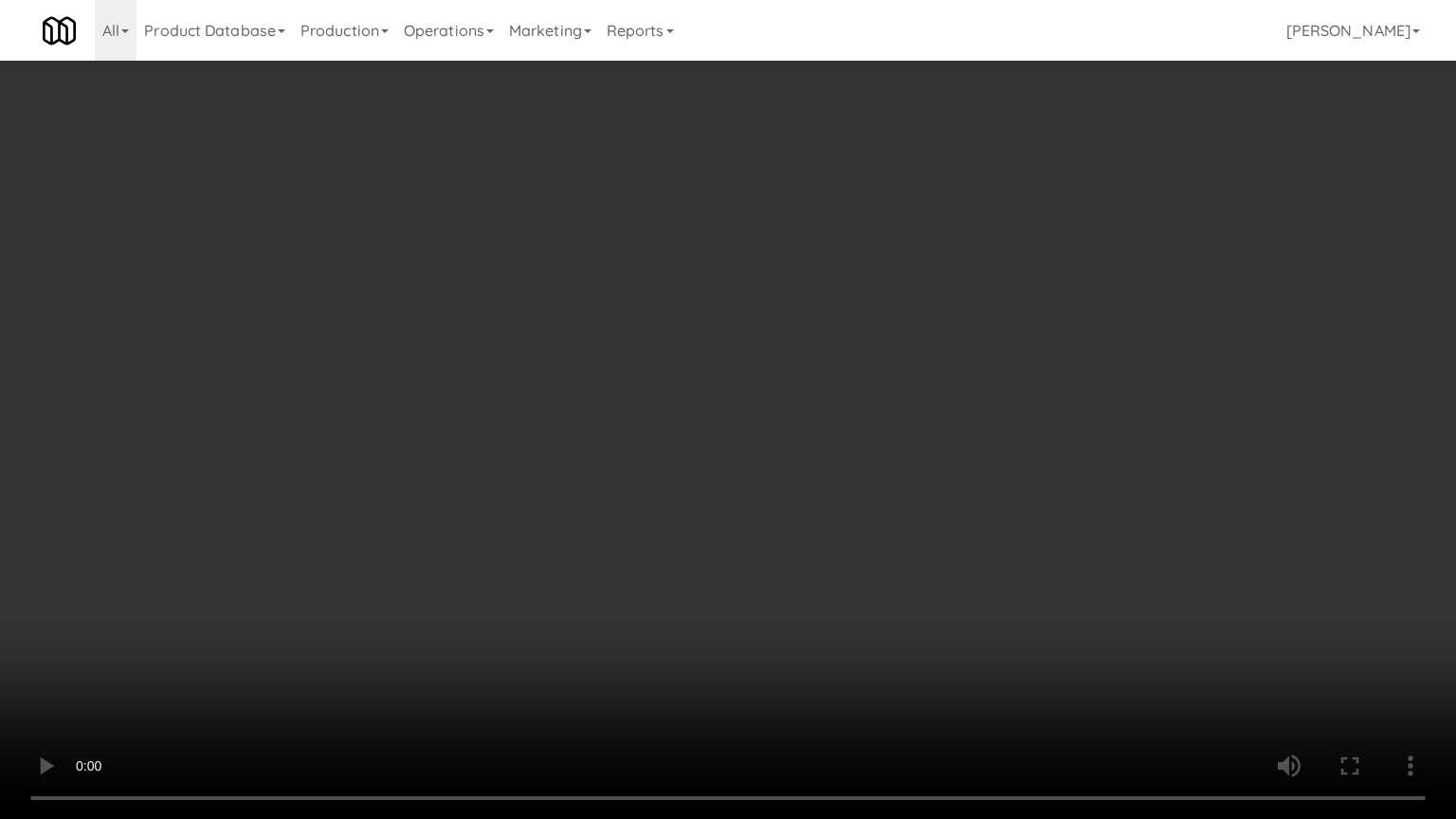
click at [851, 395] on video at bounding box center [728, 409] width 1456 height 819
click at [852, 395] on video at bounding box center [728, 409] width 1456 height 819
click at [853, 393] on video at bounding box center [728, 409] width 1456 height 819
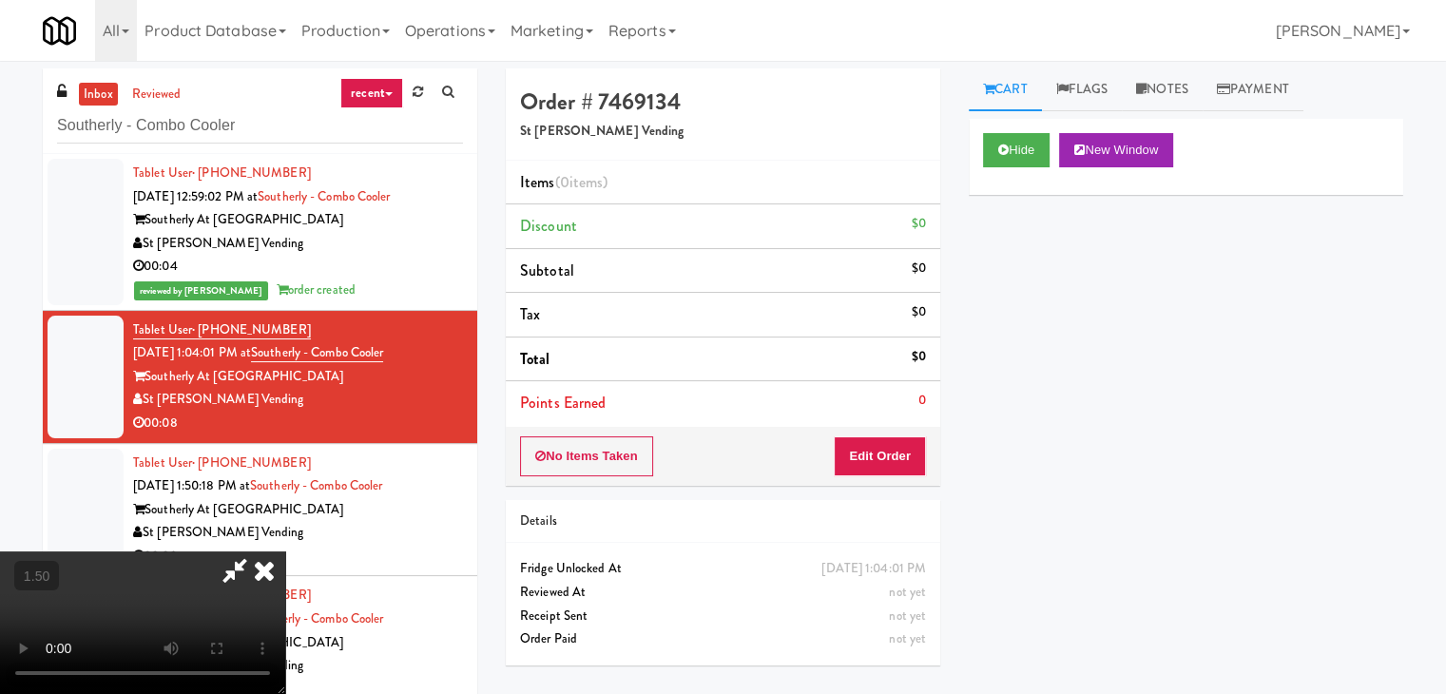
drag, startPoint x: 850, startPoint y: 223, endPoint x: 869, endPoint y: 292, distance: 71.0
click at [285, 551] on icon at bounding box center [264, 570] width 42 height 38
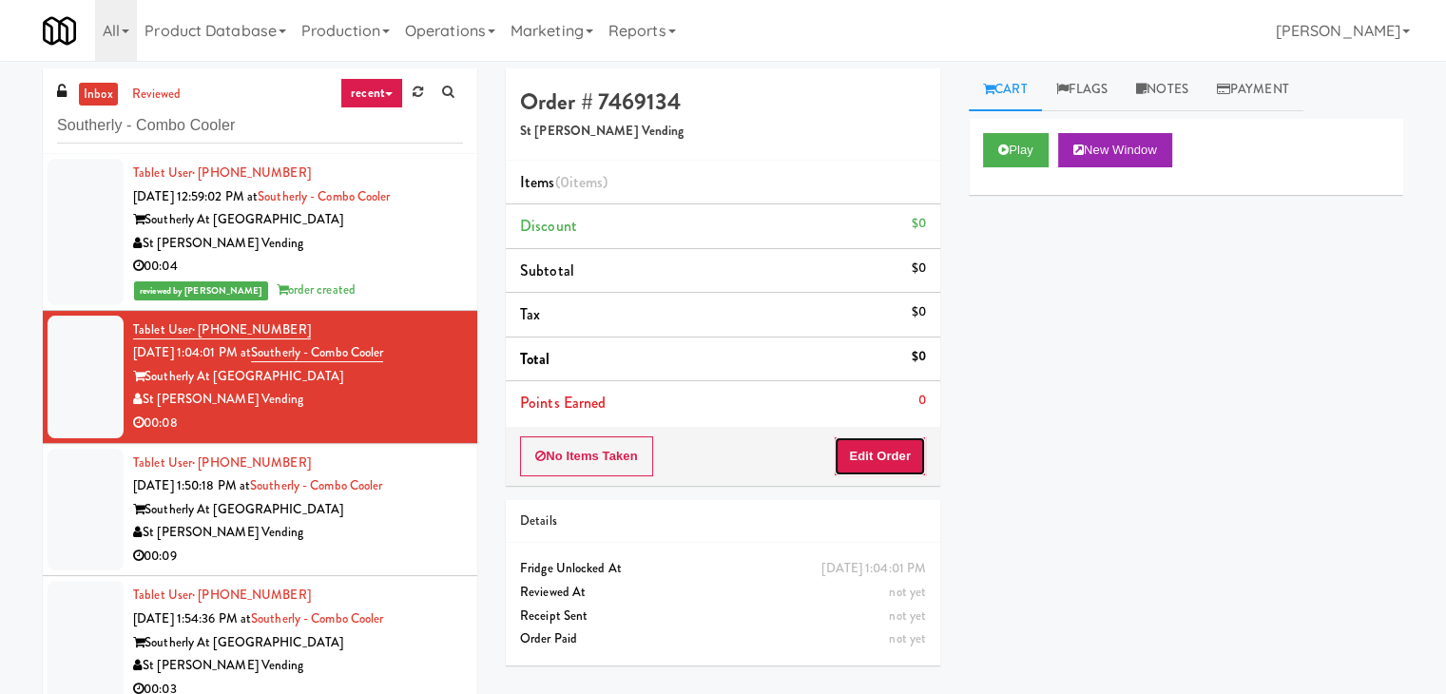
click at [894, 465] on button "Edit Order" at bounding box center [880, 456] width 92 height 40
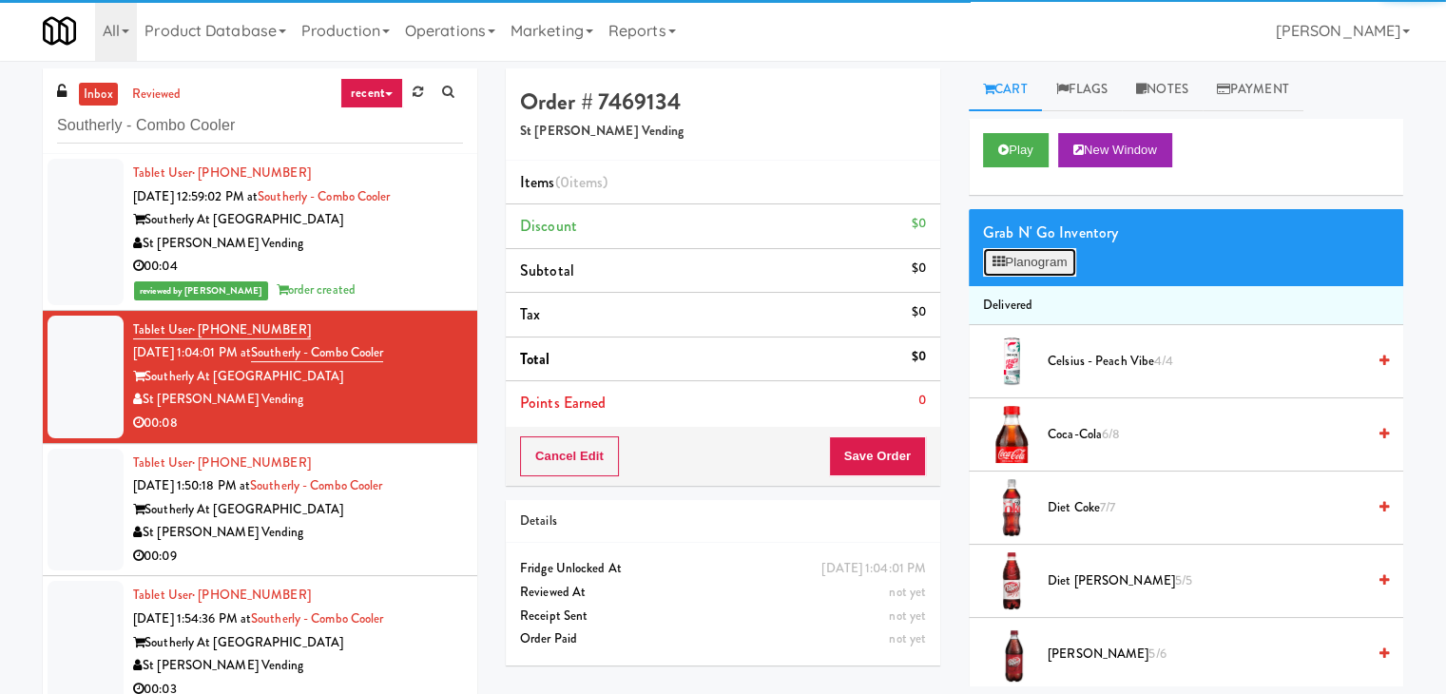
click at [1063, 253] on button "Planogram" at bounding box center [1029, 262] width 93 height 29
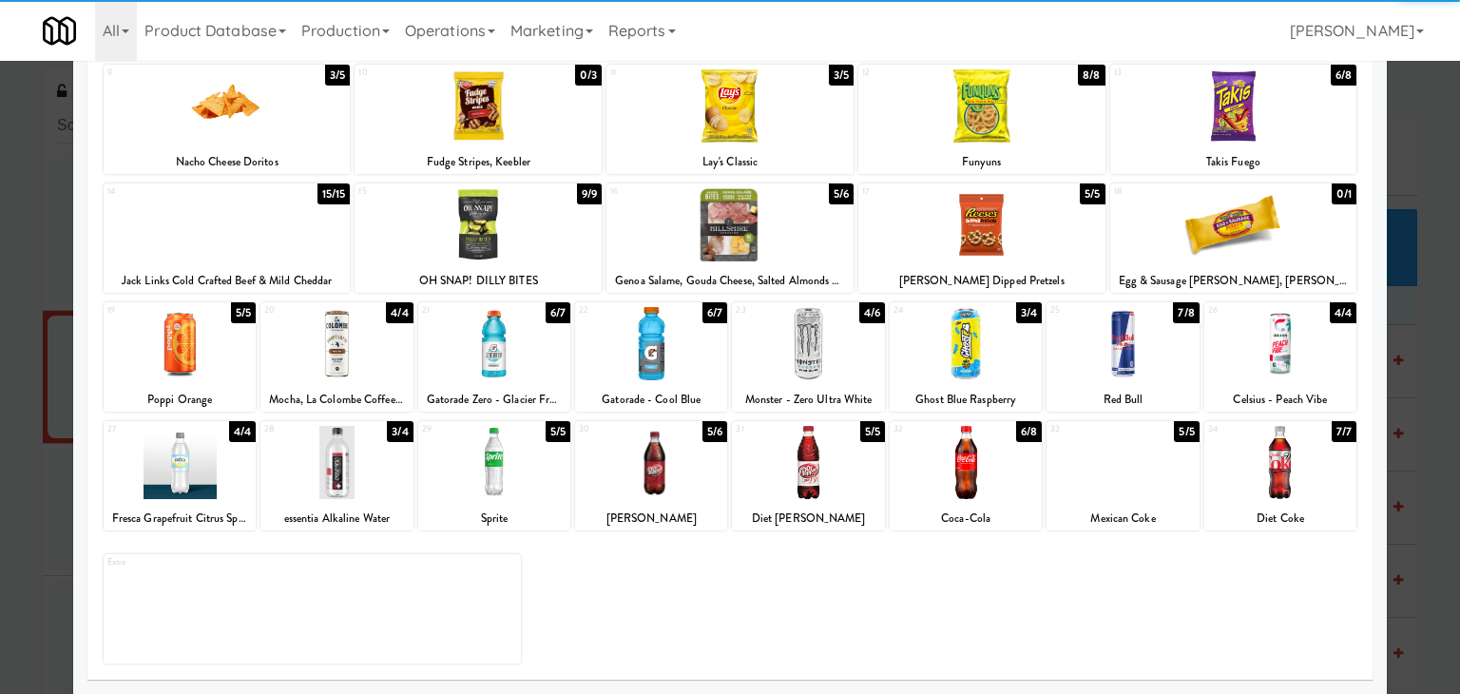
click at [1110, 369] on div at bounding box center [1123, 343] width 152 height 73
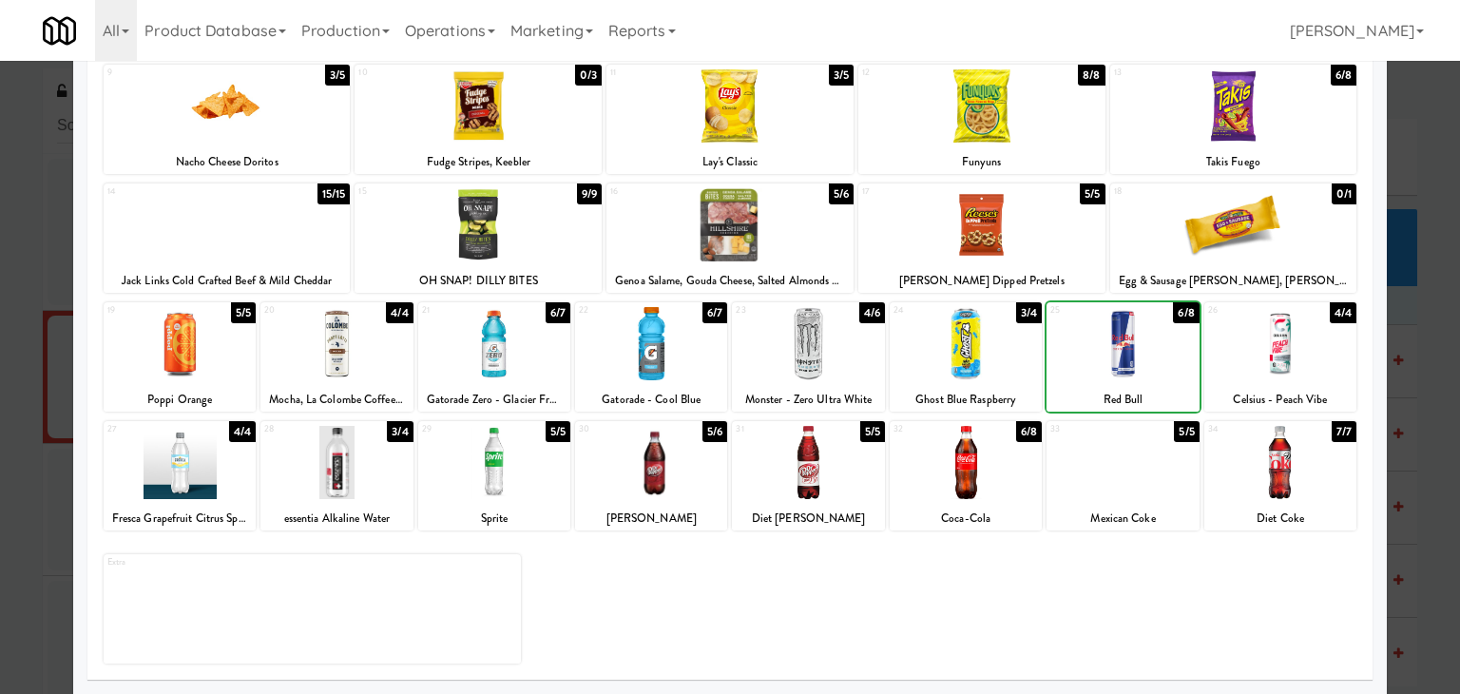
click at [1110, 369] on div at bounding box center [1123, 343] width 152 height 73
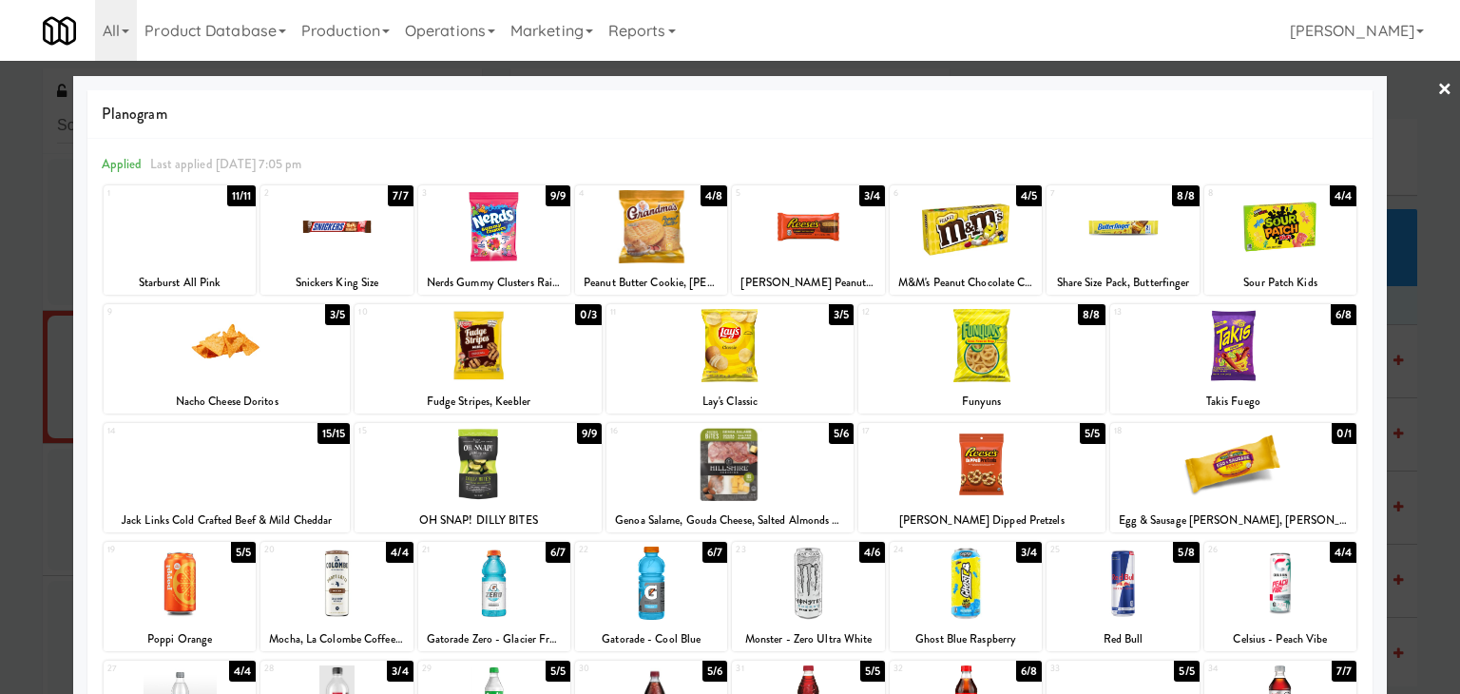
drag, startPoint x: 1434, startPoint y: 76, endPoint x: 1411, endPoint y: 96, distance: 30.3
click at [1438, 79] on link "×" at bounding box center [1445, 90] width 15 height 59
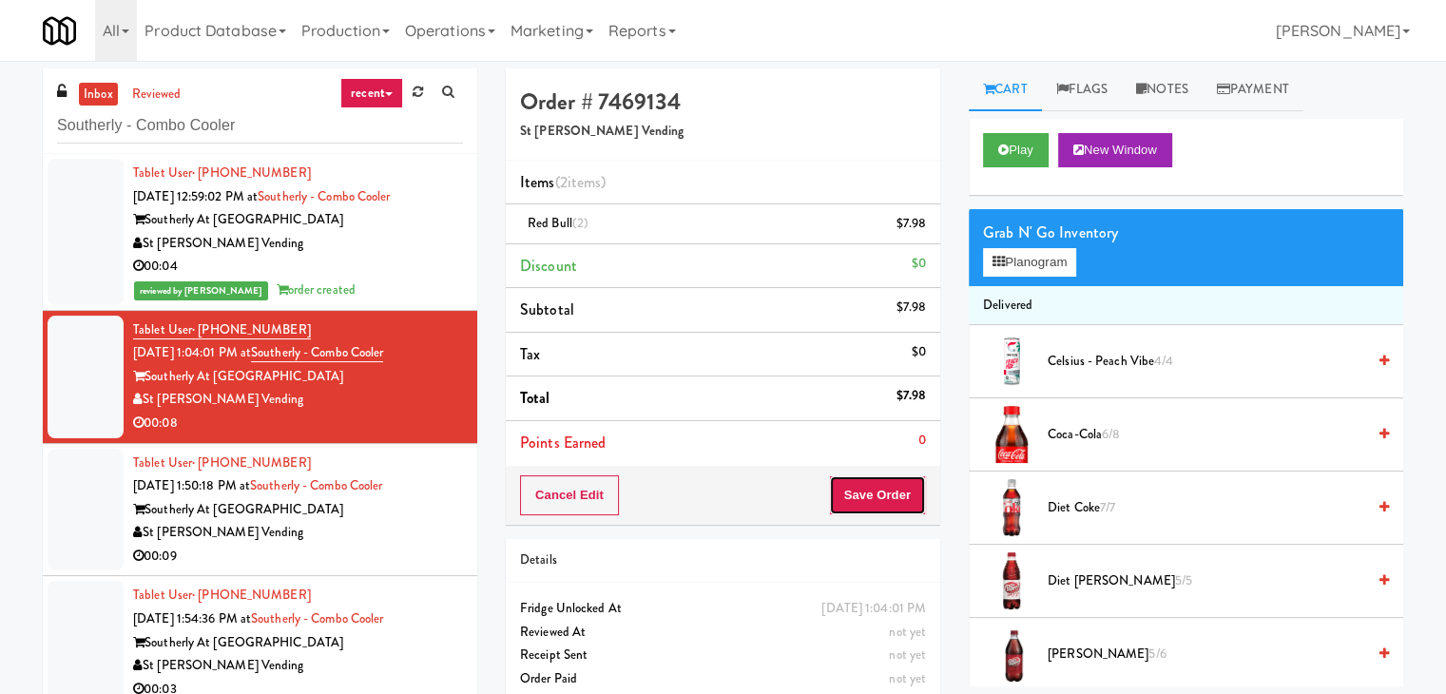
click at [840, 496] on button "Save Order" at bounding box center [877, 495] width 97 height 40
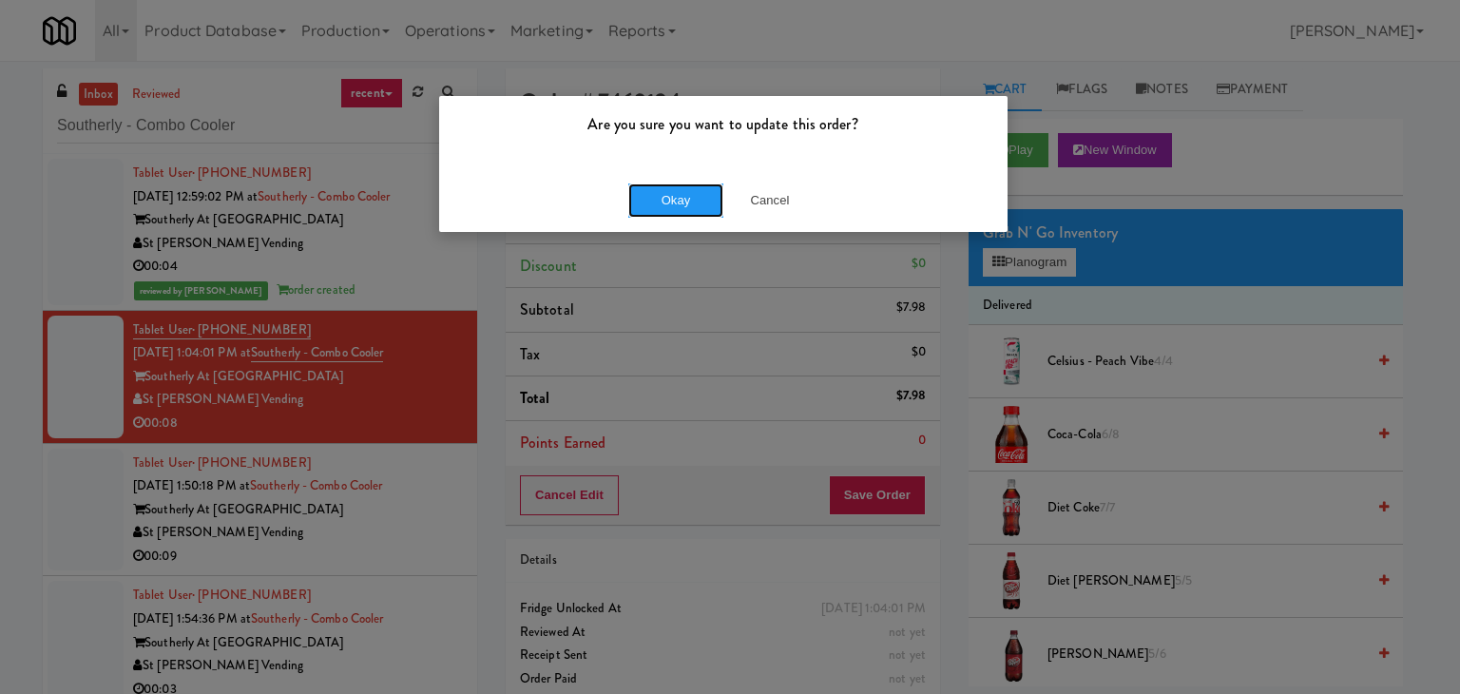
drag, startPoint x: 666, startPoint y: 191, endPoint x: 506, endPoint y: 445, distance: 299.9
click at [663, 191] on button "Okay" at bounding box center [675, 200] width 95 height 34
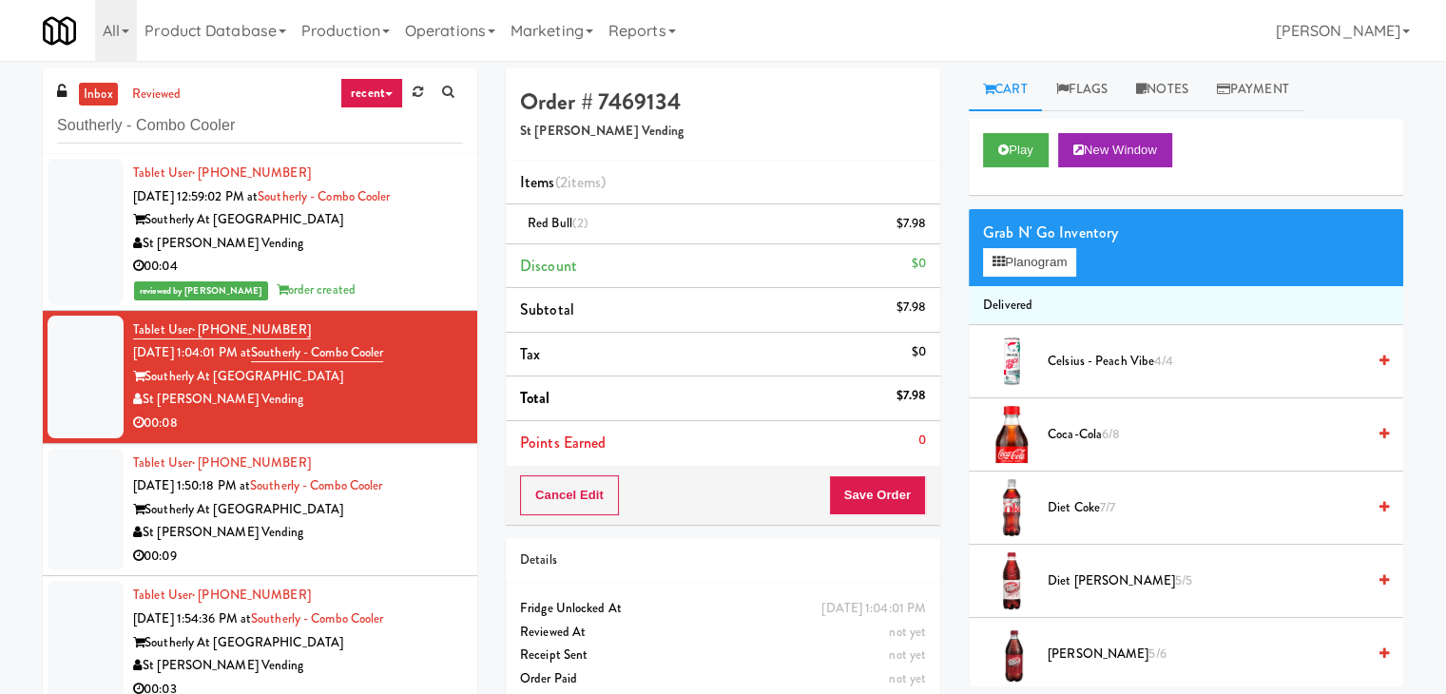
click at [418, 542] on div "St [PERSON_NAME] Vending" at bounding box center [298, 533] width 330 height 24
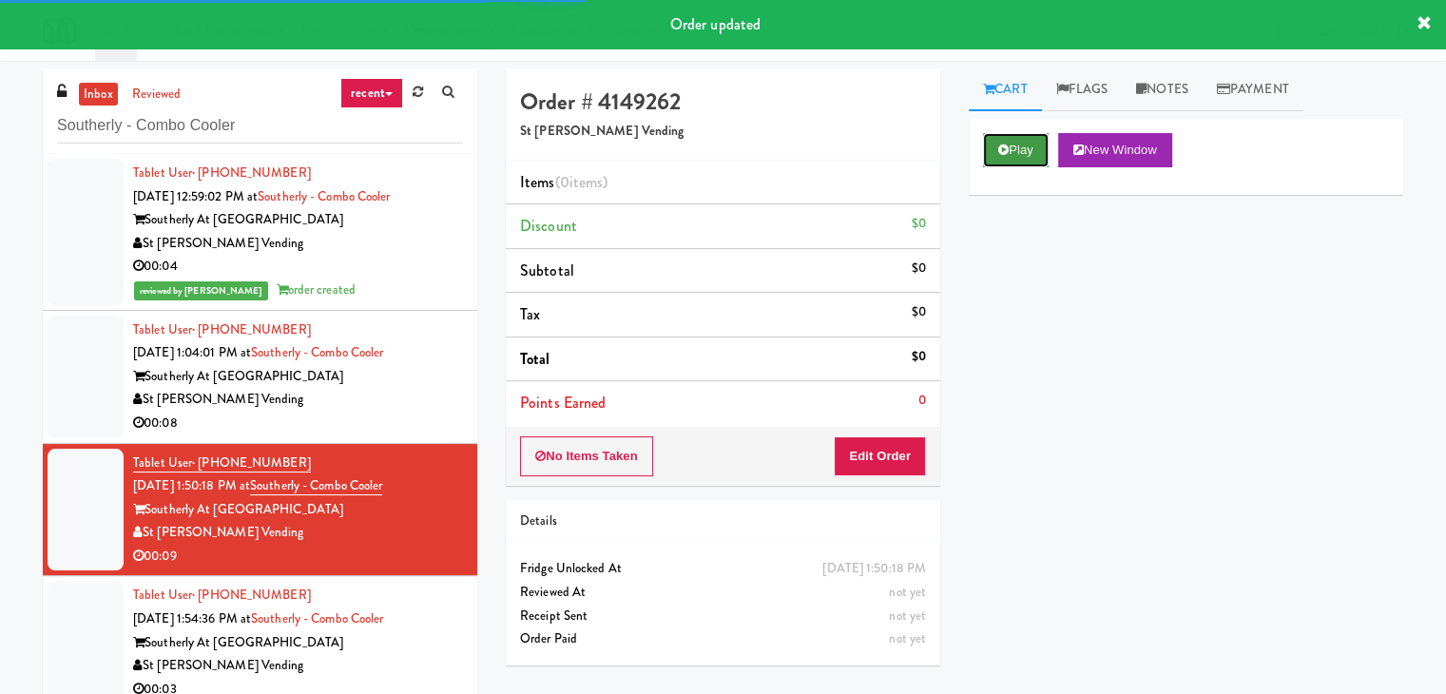
click at [1027, 139] on button "Play" at bounding box center [1016, 150] width 66 height 34
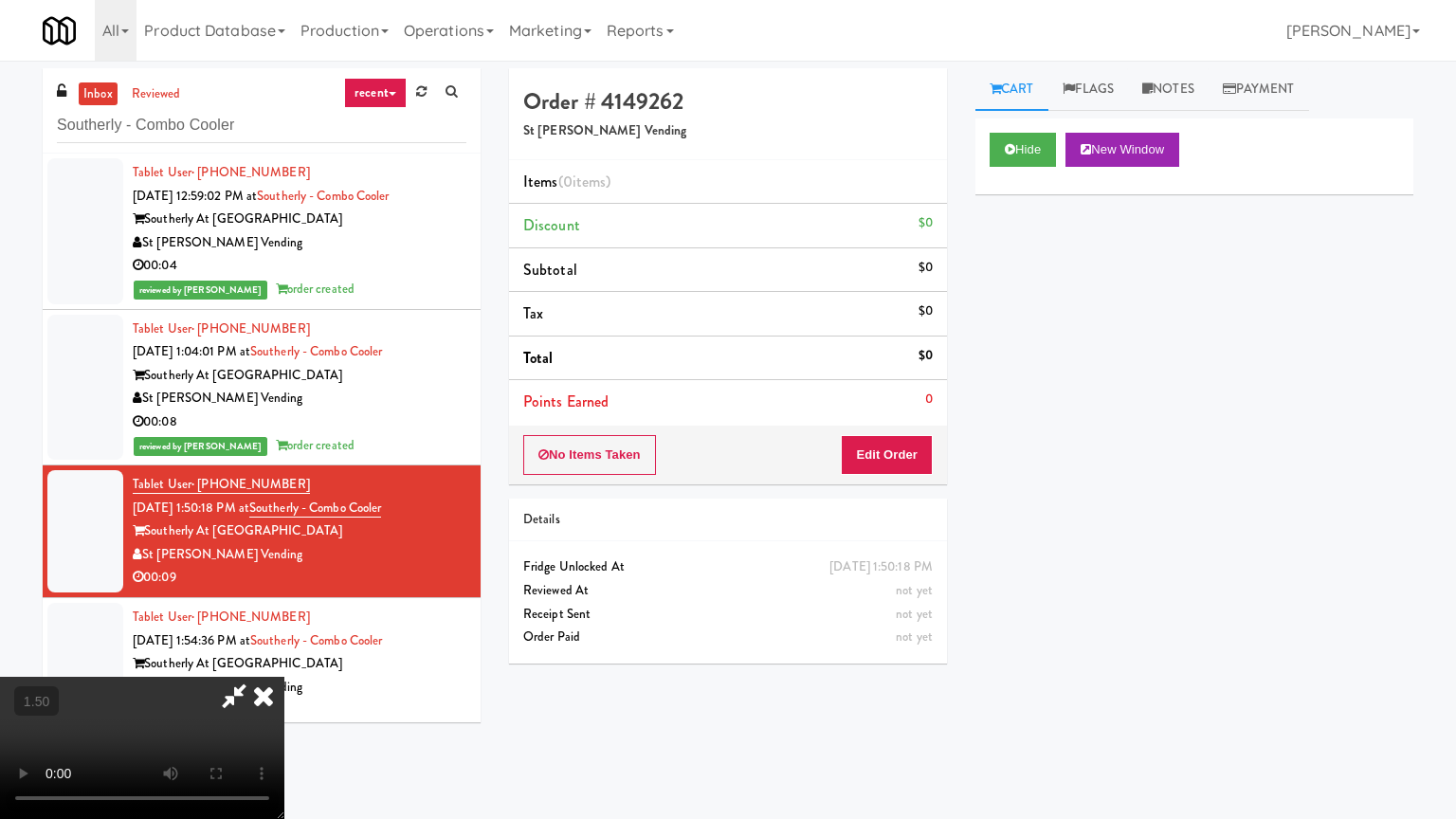
click at [284, 677] on video at bounding box center [142, 748] width 284 height 143
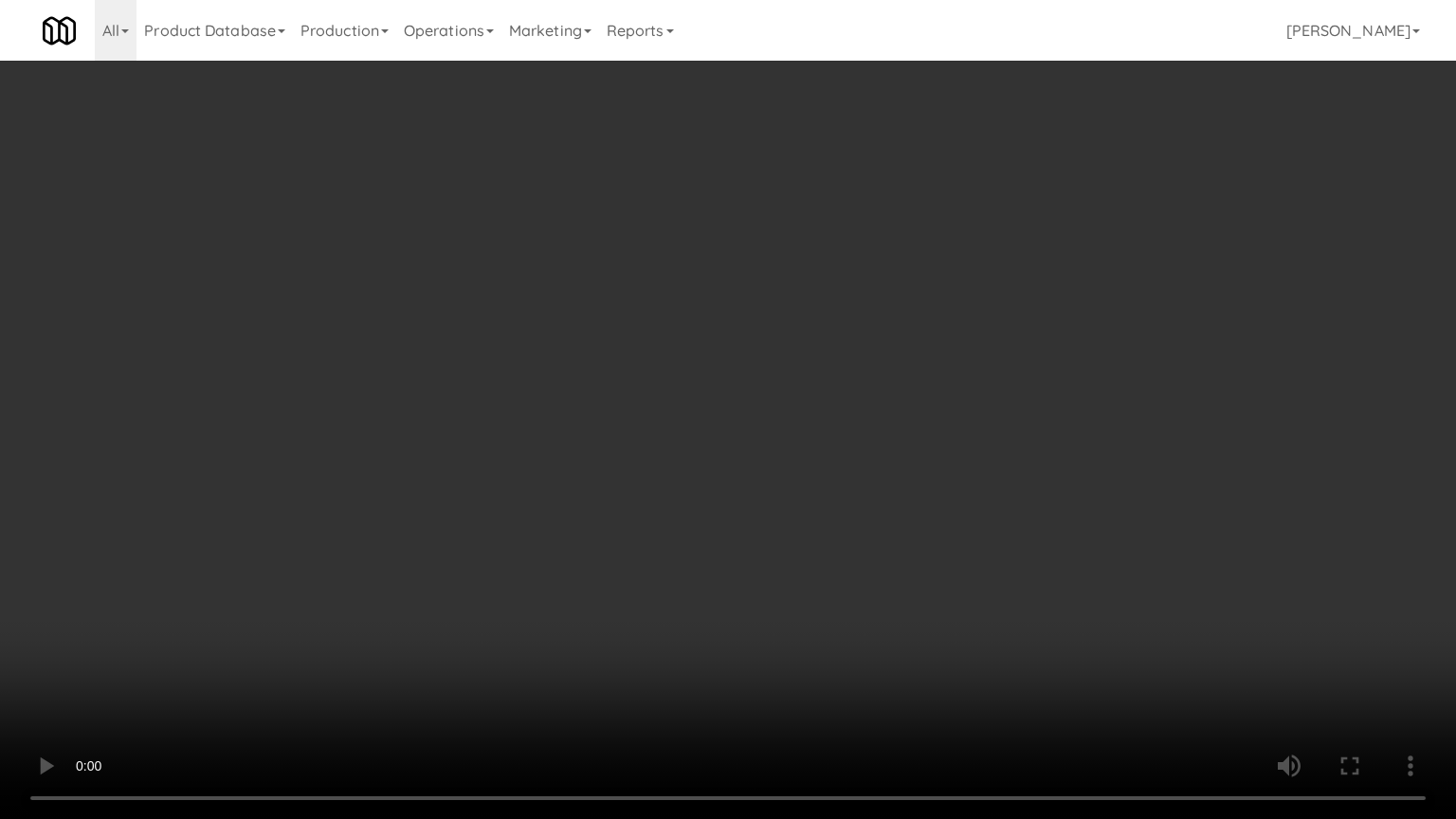
click at [860, 467] on video at bounding box center [728, 409] width 1456 height 819
click at [875, 493] on video at bounding box center [728, 409] width 1456 height 819
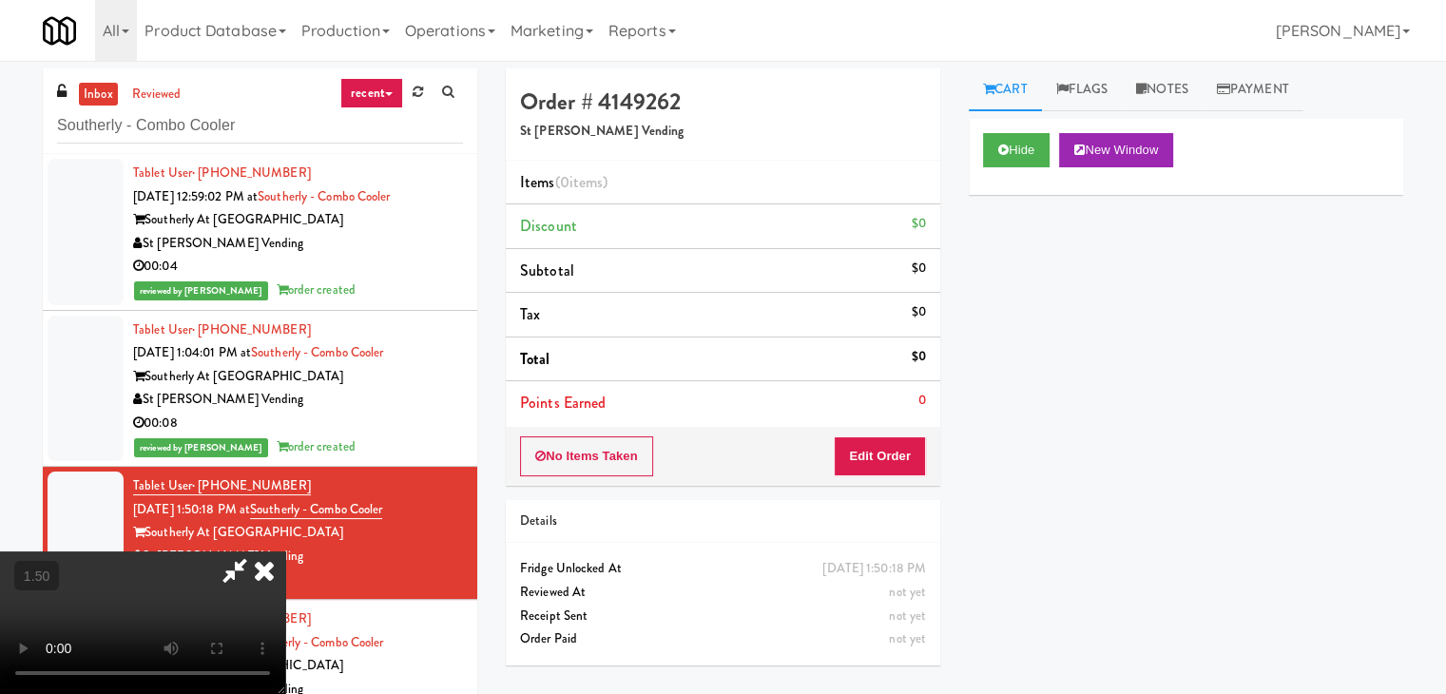
click at [285, 551] on icon at bounding box center [264, 570] width 42 height 38
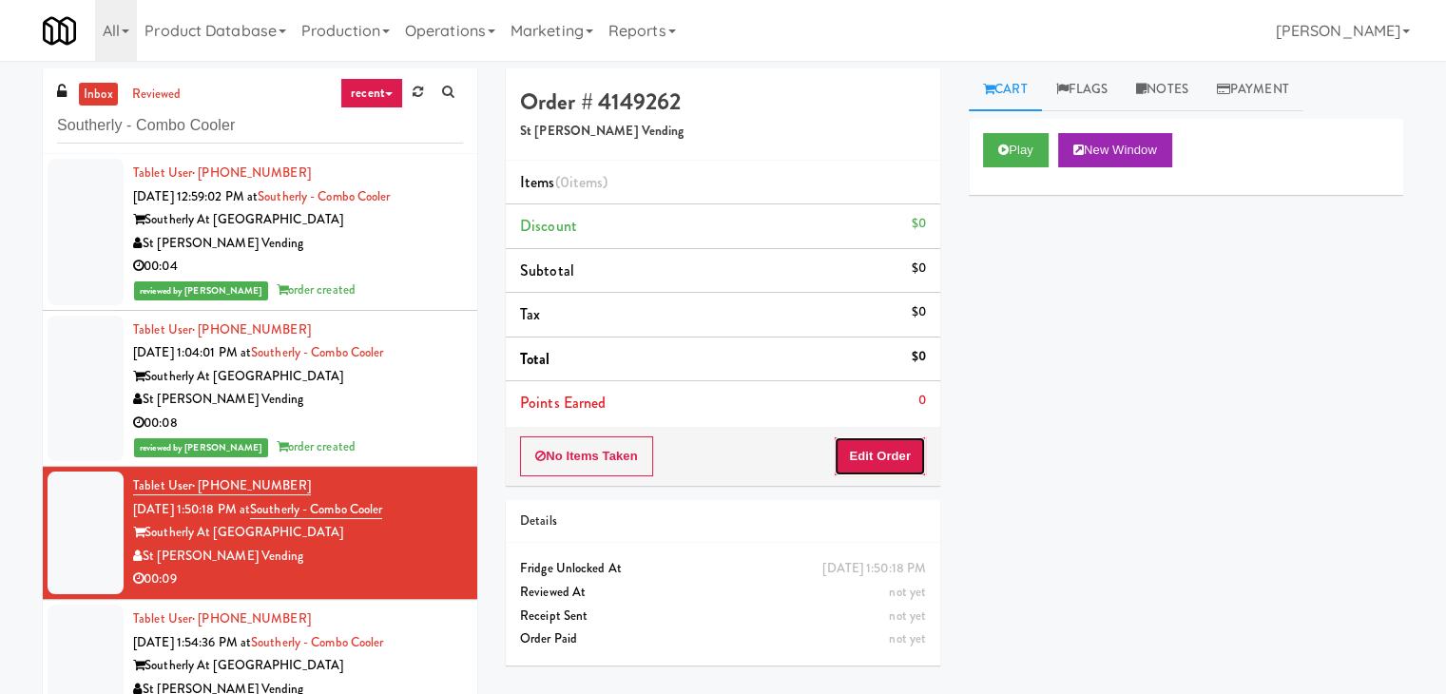
click at [881, 450] on button "Edit Order" at bounding box center [880, 456] width 92 height 40
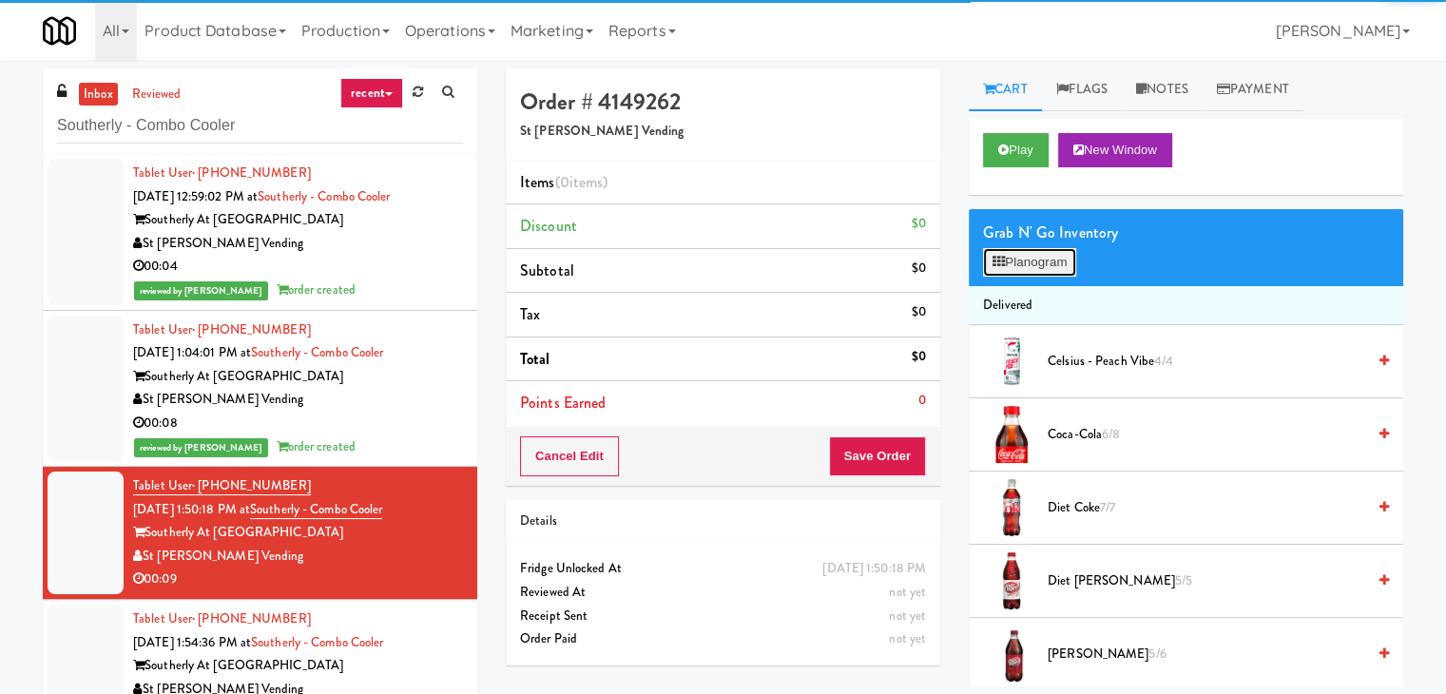
click at [1005, 260] on button "Planogram" at bounding box center [1029, 262] width 93 height 29
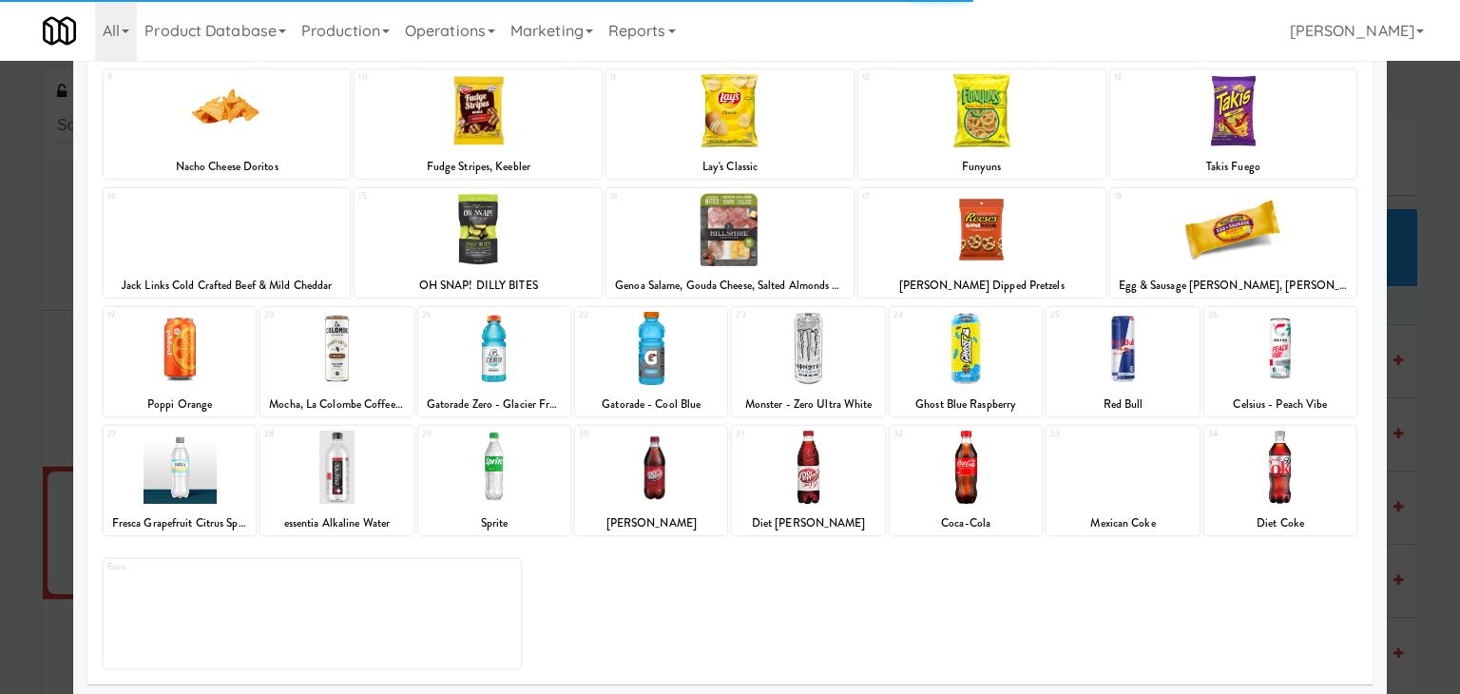
scroll to position [240, 0]
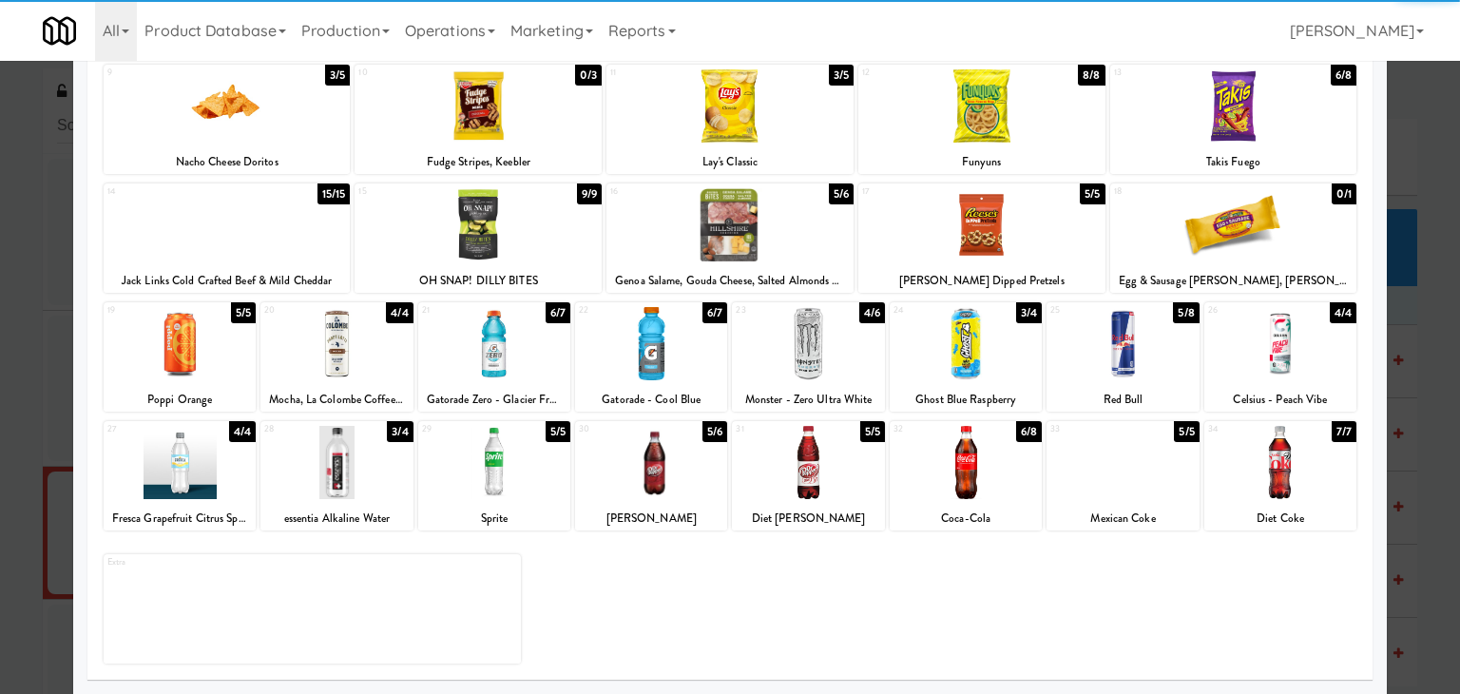
click at [1290, 356] on div at bounding box center [1281, 343] width 152 height 73
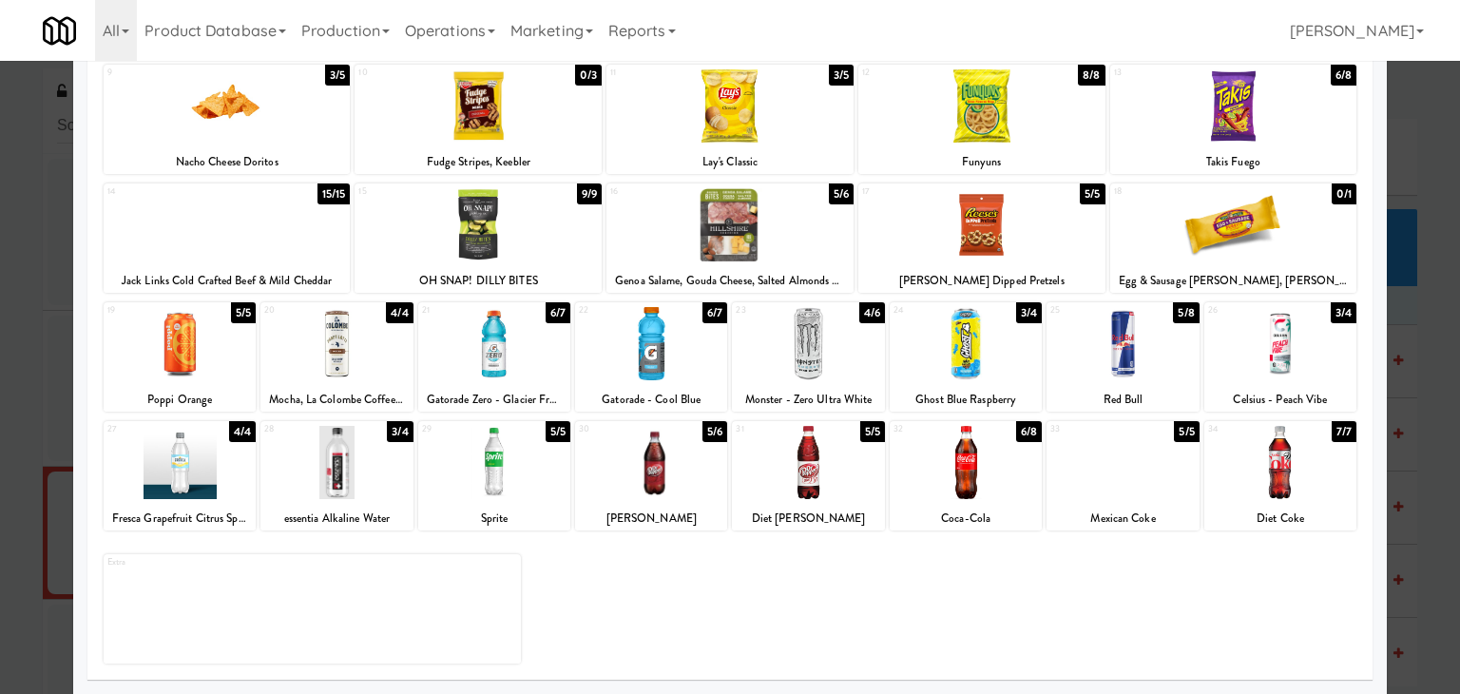
click at [797, 356] on div at bounding box center [808, 343] width 152 height 73
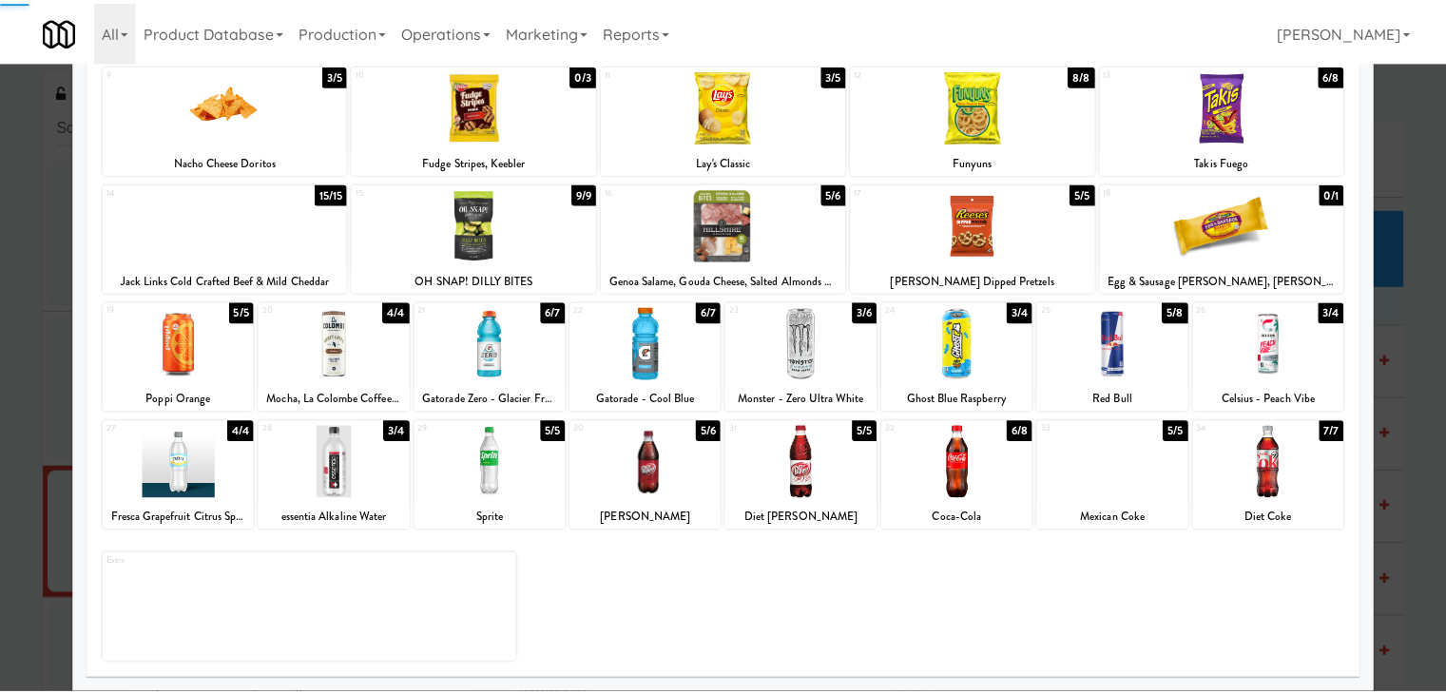
scroll to position [0, 0]
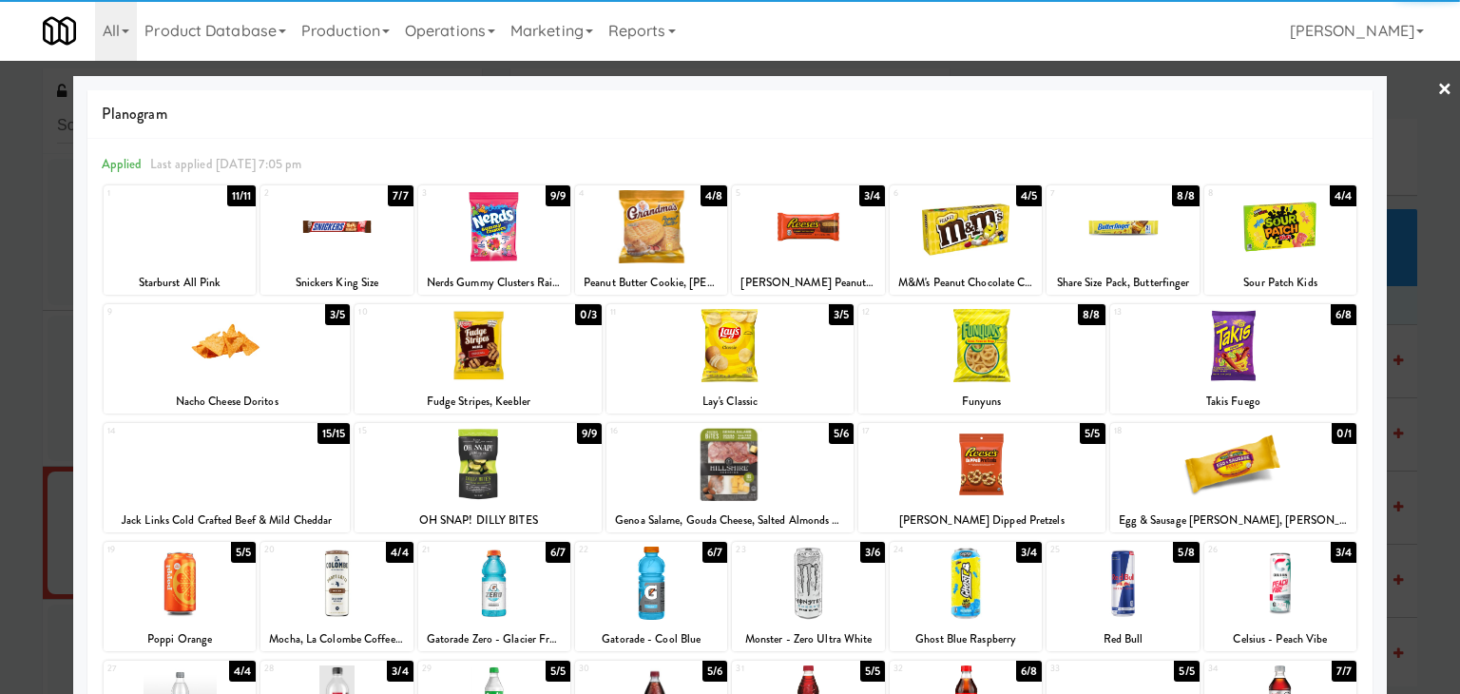
drag, startPoint x: 1426, startPoint y: 92, endPoint x: 1334, endPoint y: 138, distance: 102.9
click at [1438, 91] on link "×" at bounding box center [1445, 90] width 15 height 59
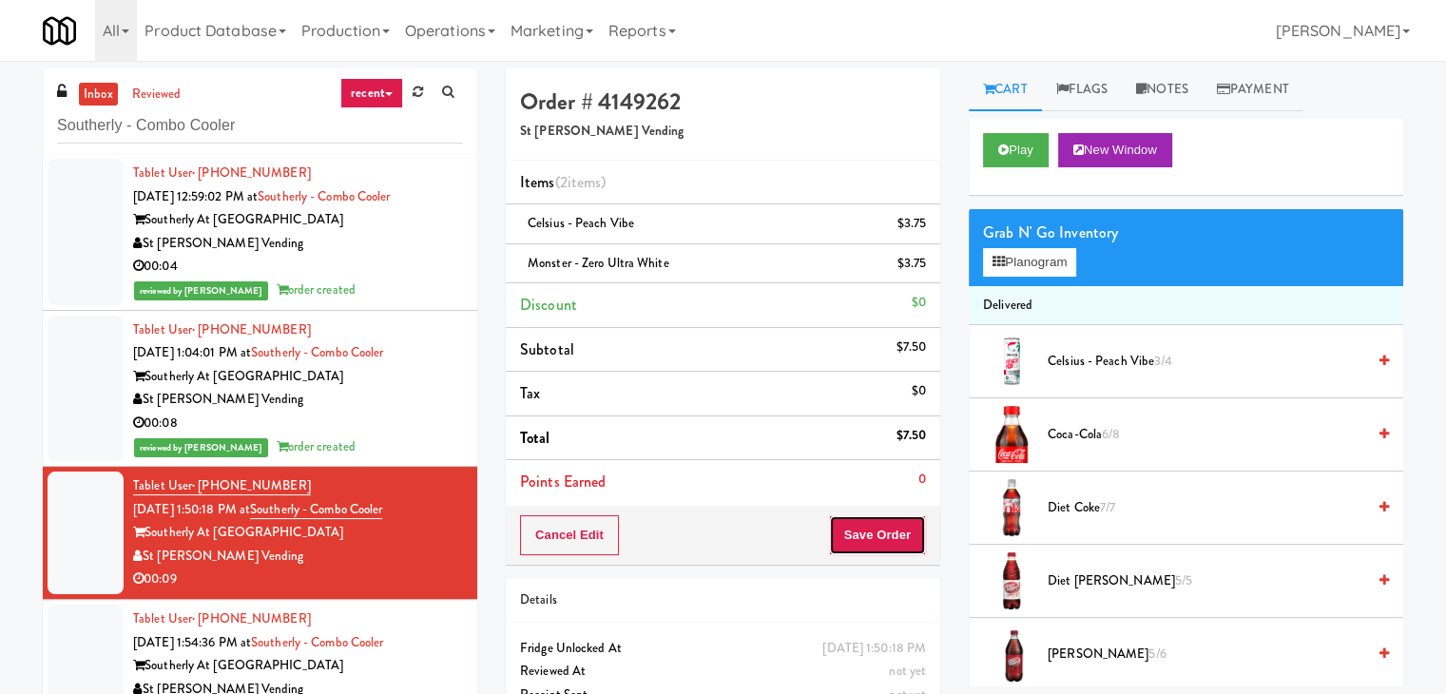
click at [886, 535] on button "Save Order" at bounding box center [877, 535] width 97 height 40
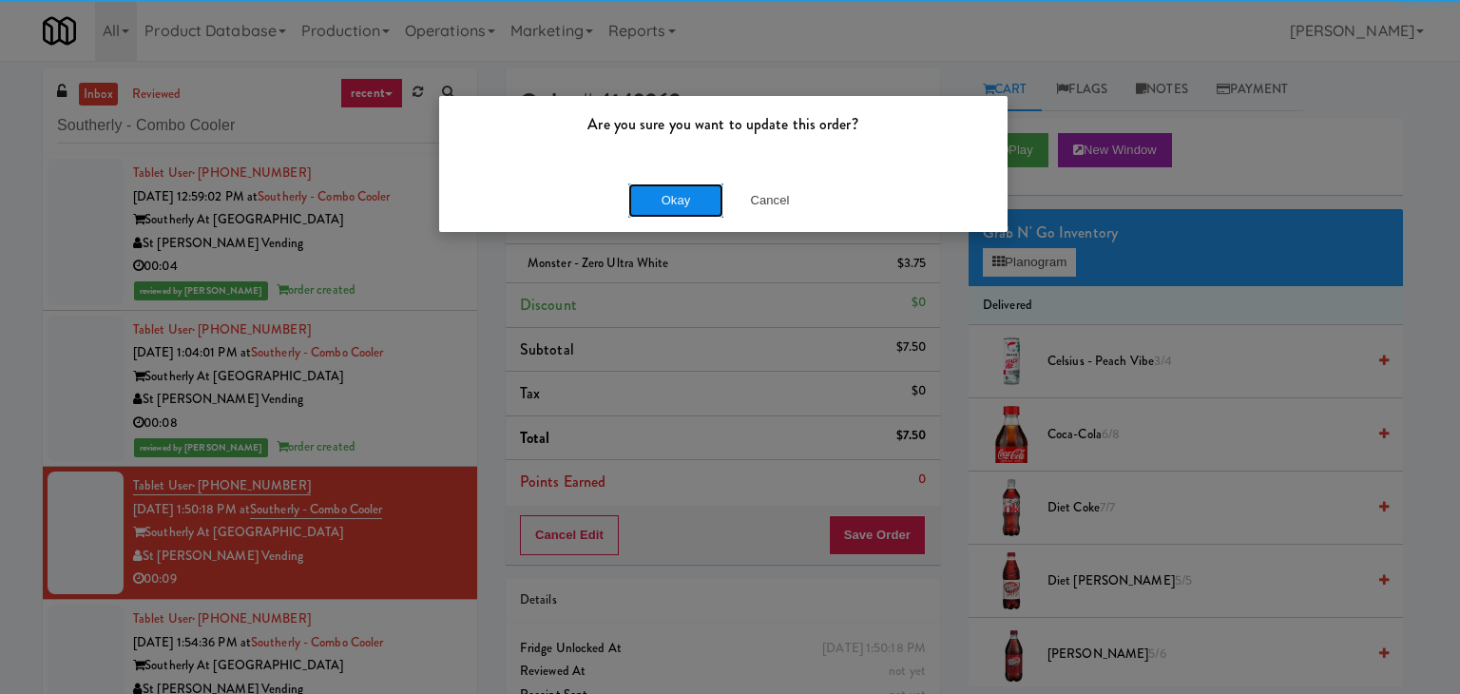
click at [660, 200] on button "Okay" at bounding box center [675, 200] width 95 height 34
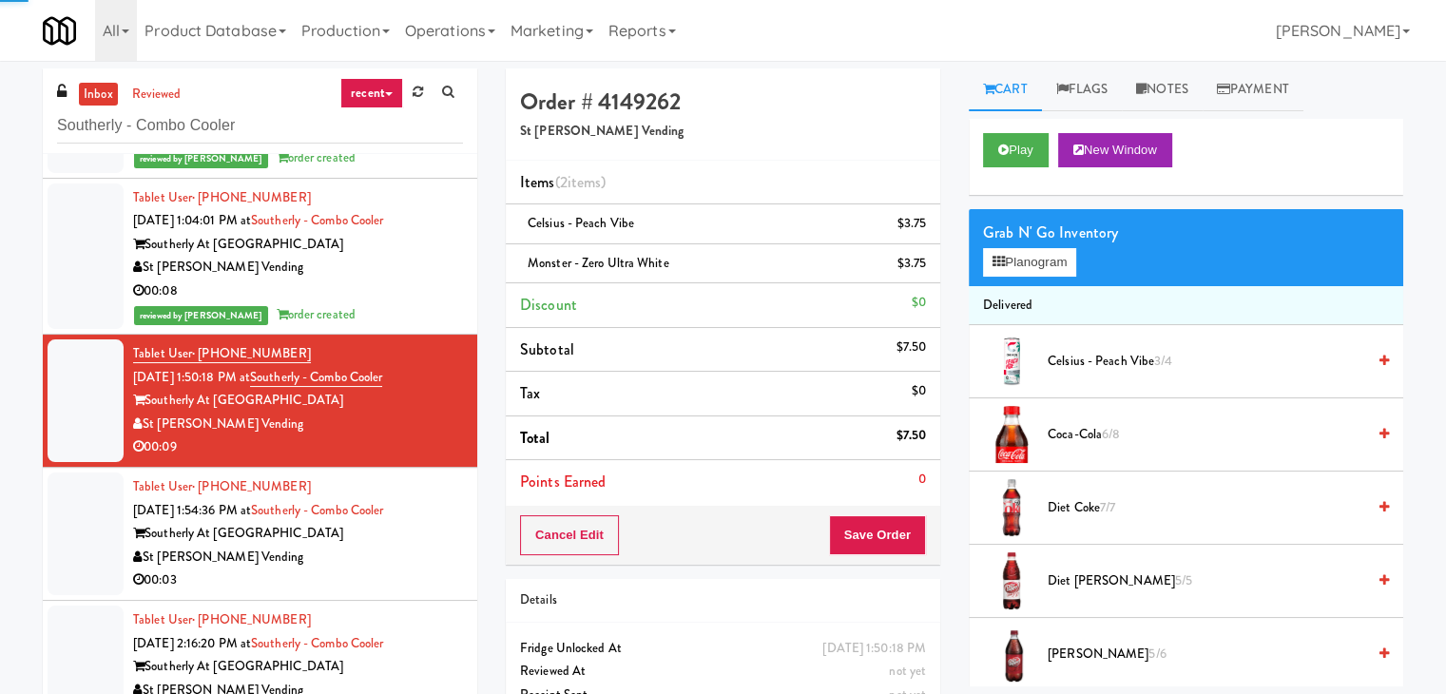
scroll to position [140, 0]
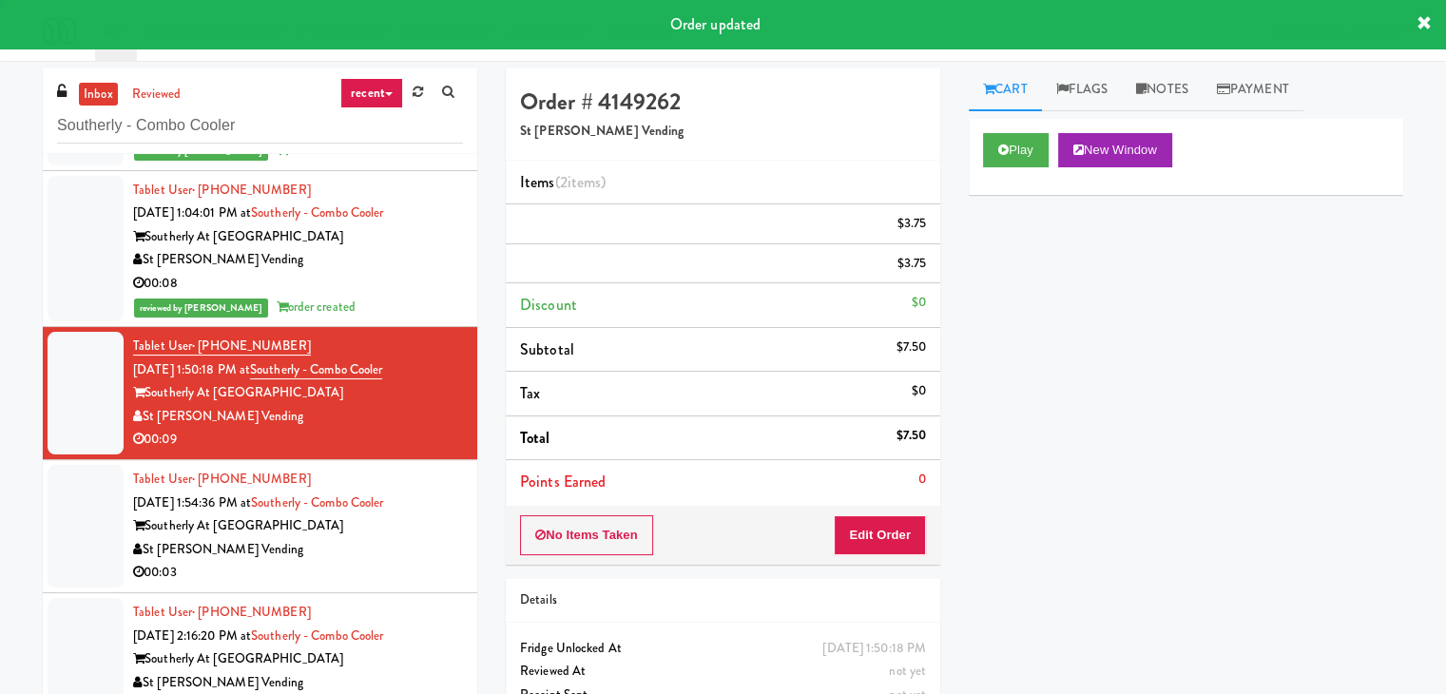
click at [435, 553] on div "St [PERSON_NAME] Vending" at bounding box center [298, 550] width 330 height 24
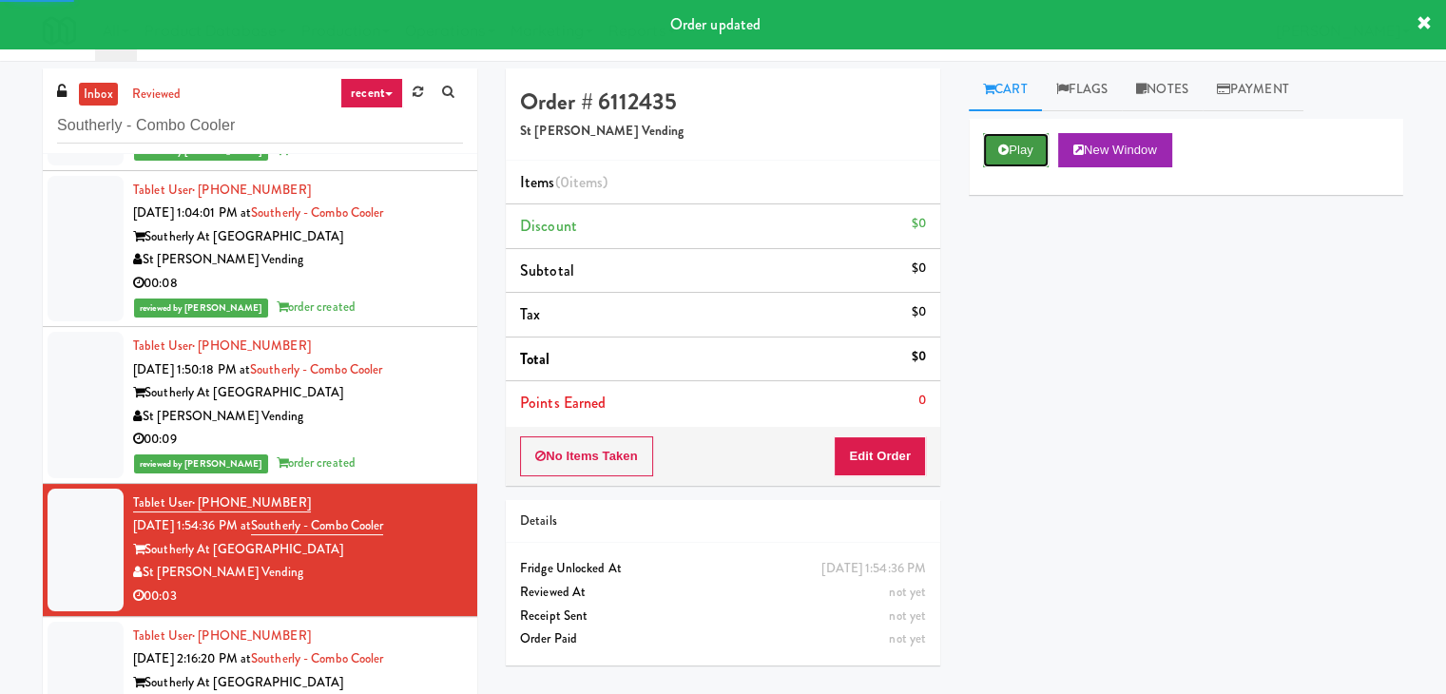
click at [1000, 134] on button "Play" at bounding box center [1016, 150] width 66 height 34
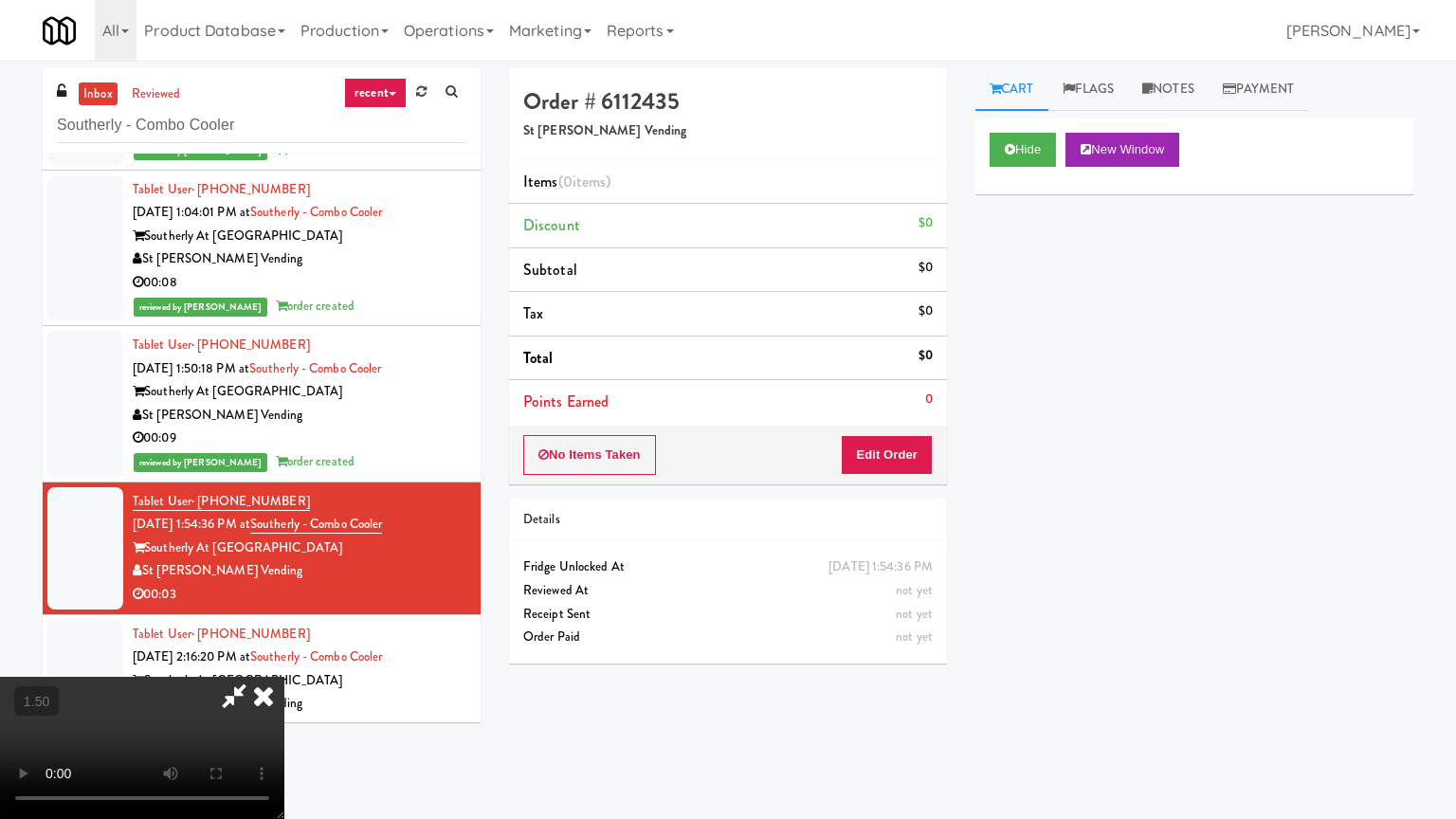
click at [284, 677] on video at bounding box center [142, 748] width 284 height 143
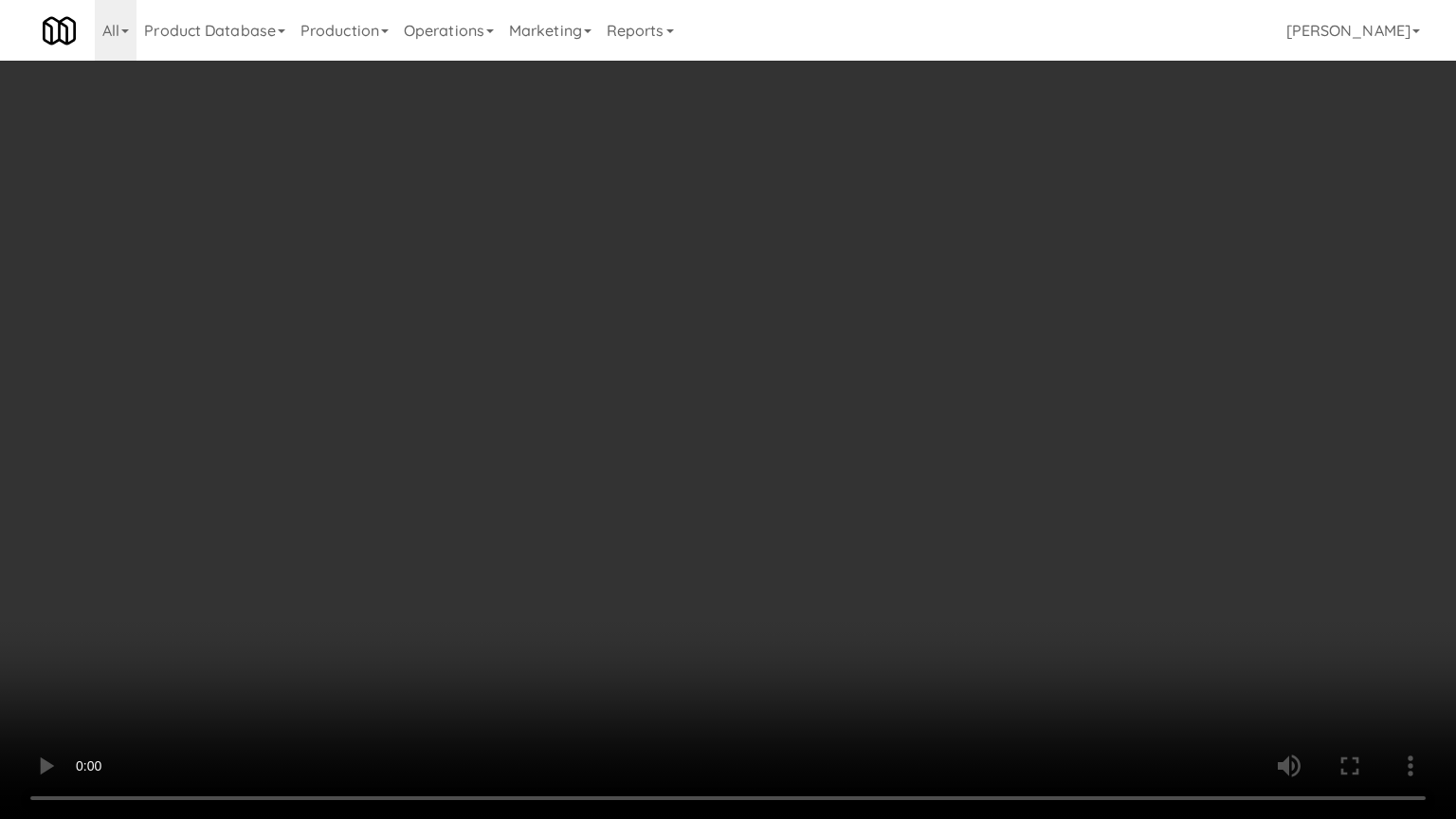
click at [869, 385] on video at bounding box center [728, 409] width 1456 height 819
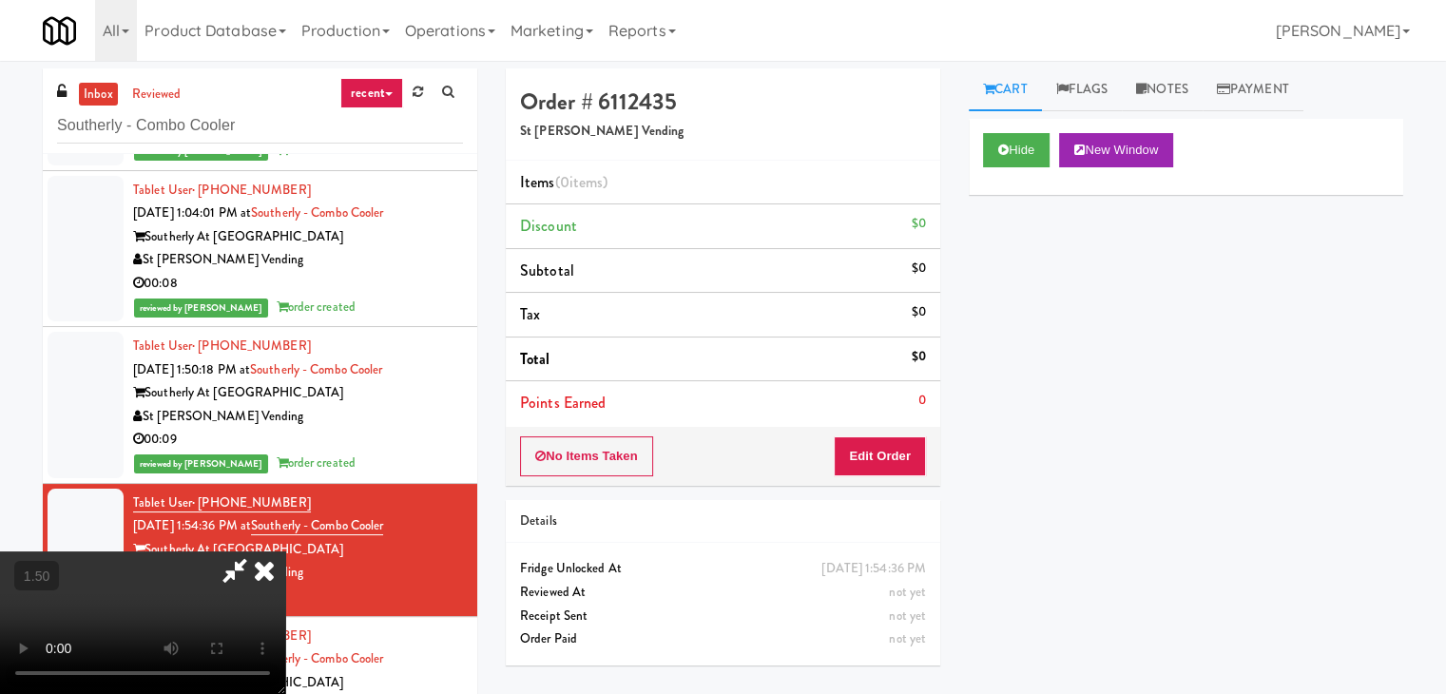
click at [285, 551] on icon at bounding box center [264, 570] width 42 height 38
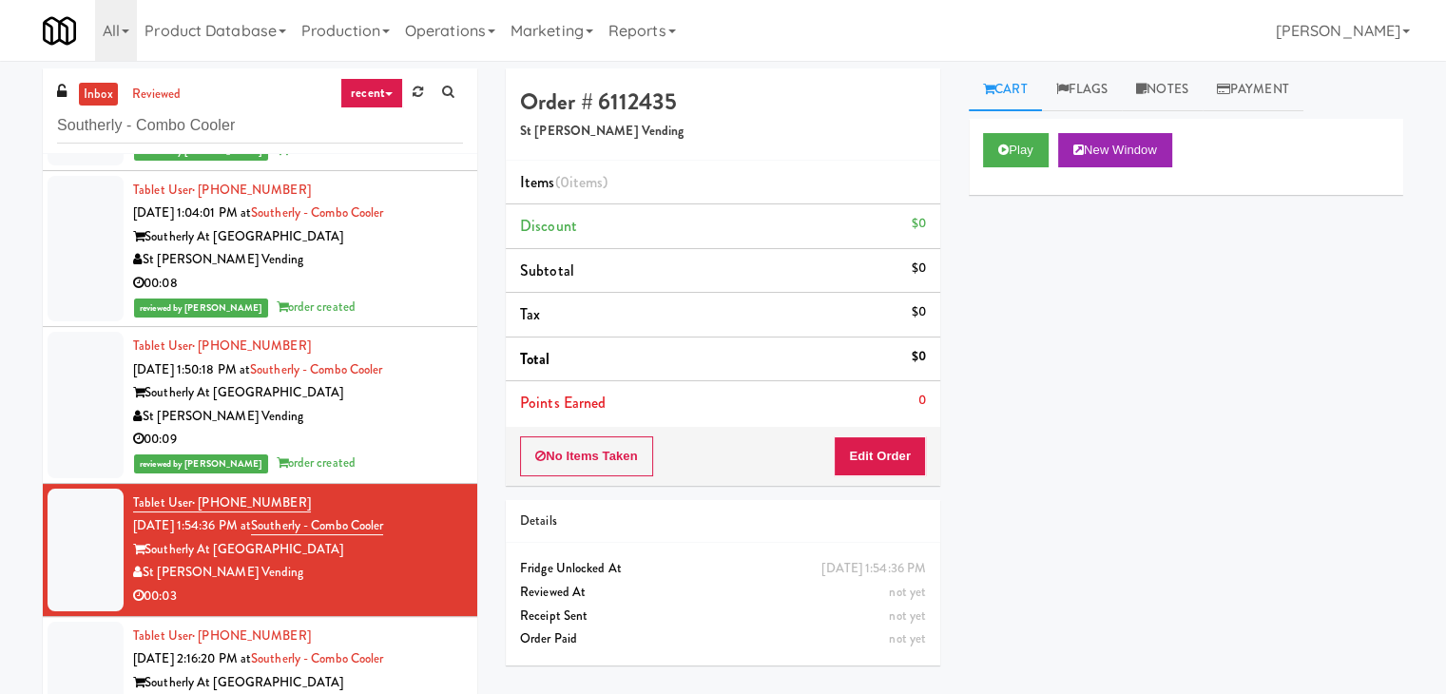
click at [886, 480] on div "No Items Taken Edit Order" at bounding box center [723, 456] width 435 height 59
drag, startPoint x: 893, startPoint y: 452, endPoint x: 924, endPoint y: 415, distance: 48.6
click at [894, 449] on button "Edit Order" at bounding box center [880, 456] width 92 height 40
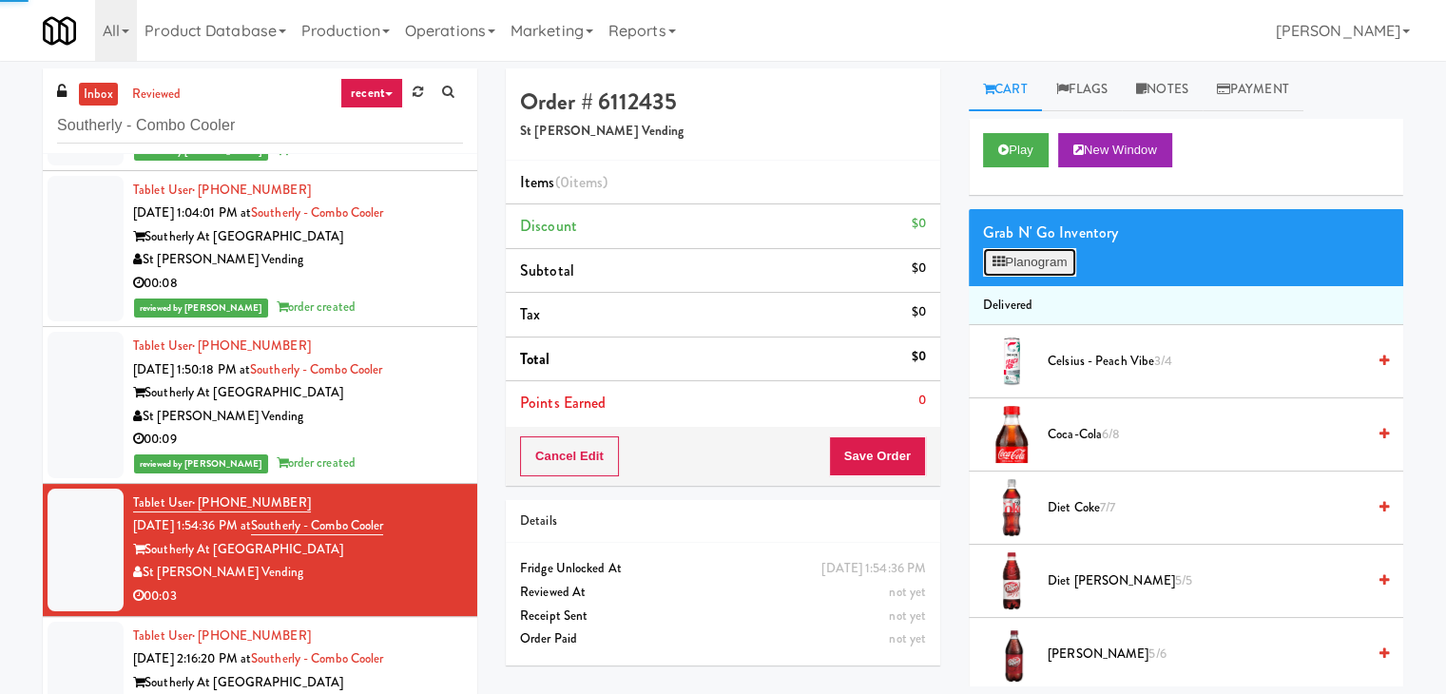
click at [1017, 267] on button "Planogram" at bounding box center [1029, 262] width 93 height 29
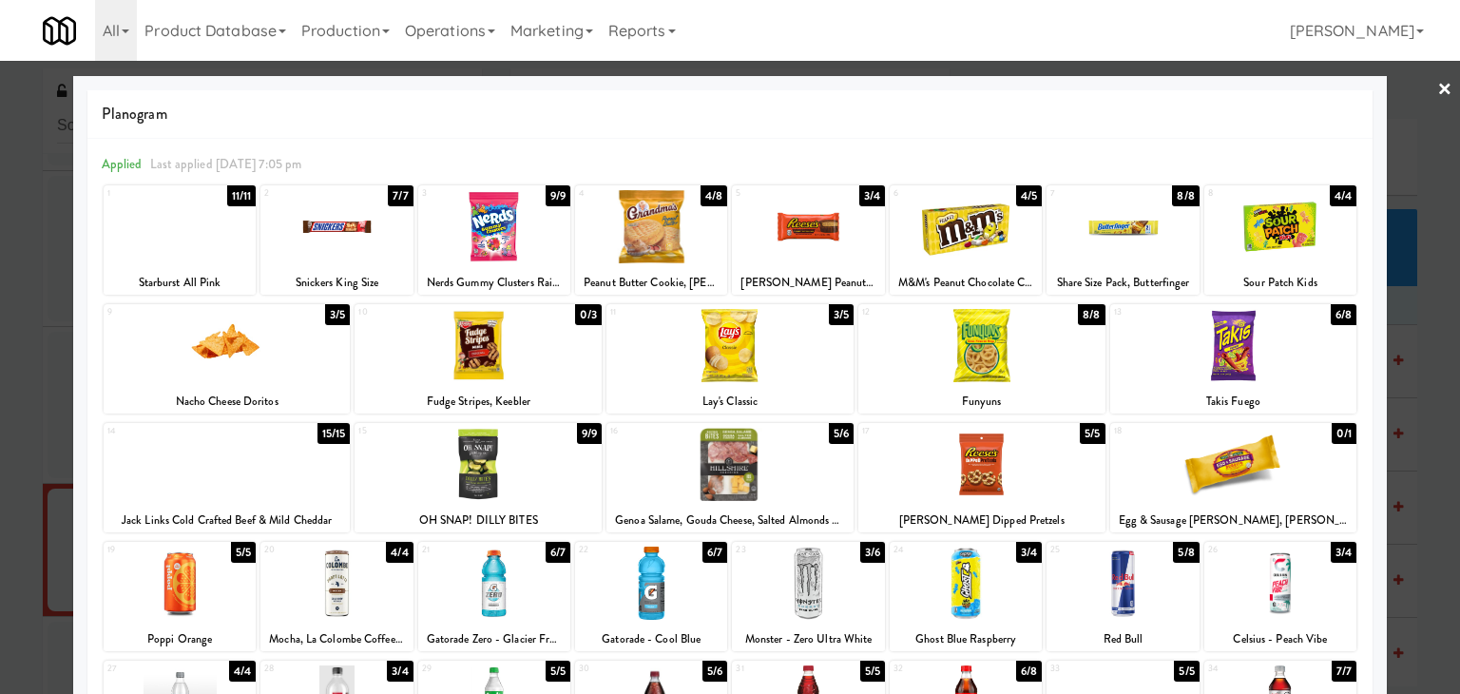
drag, startPoint x: 493, startPoint y: 246, endPoint x: 863, endPoint y: 211, distance: 371.5
click at [493, 245] on div at bounding box center [494, 226] width 152 height 73
drag, startPoint x: 1435, startPoint y: 81, endPoint x: 1414, endPoint y: 96, distance: 25.9
click at [1438, 82] on link "×" at bounding box center [1445, 90] width 15 height 59
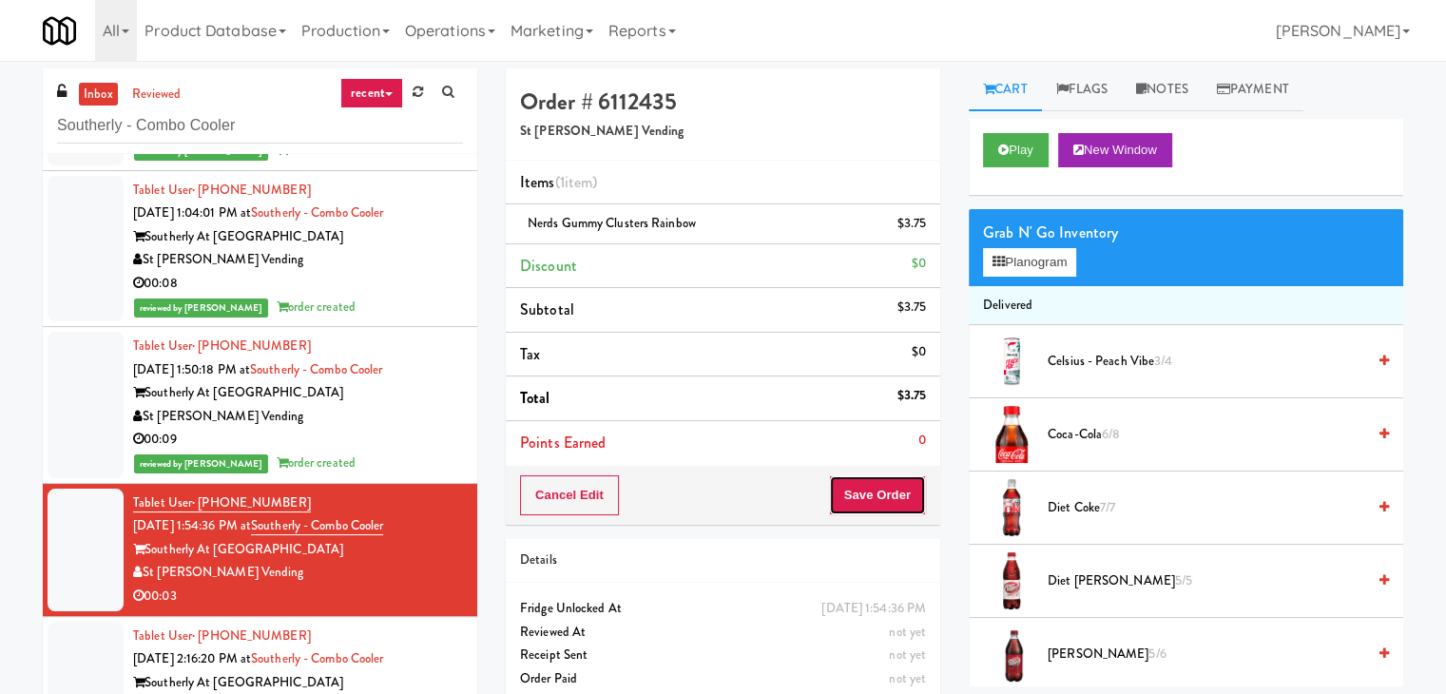
click at [890, 491] on button "Save Order" at bounding box center [877, 495] width 97 height 40
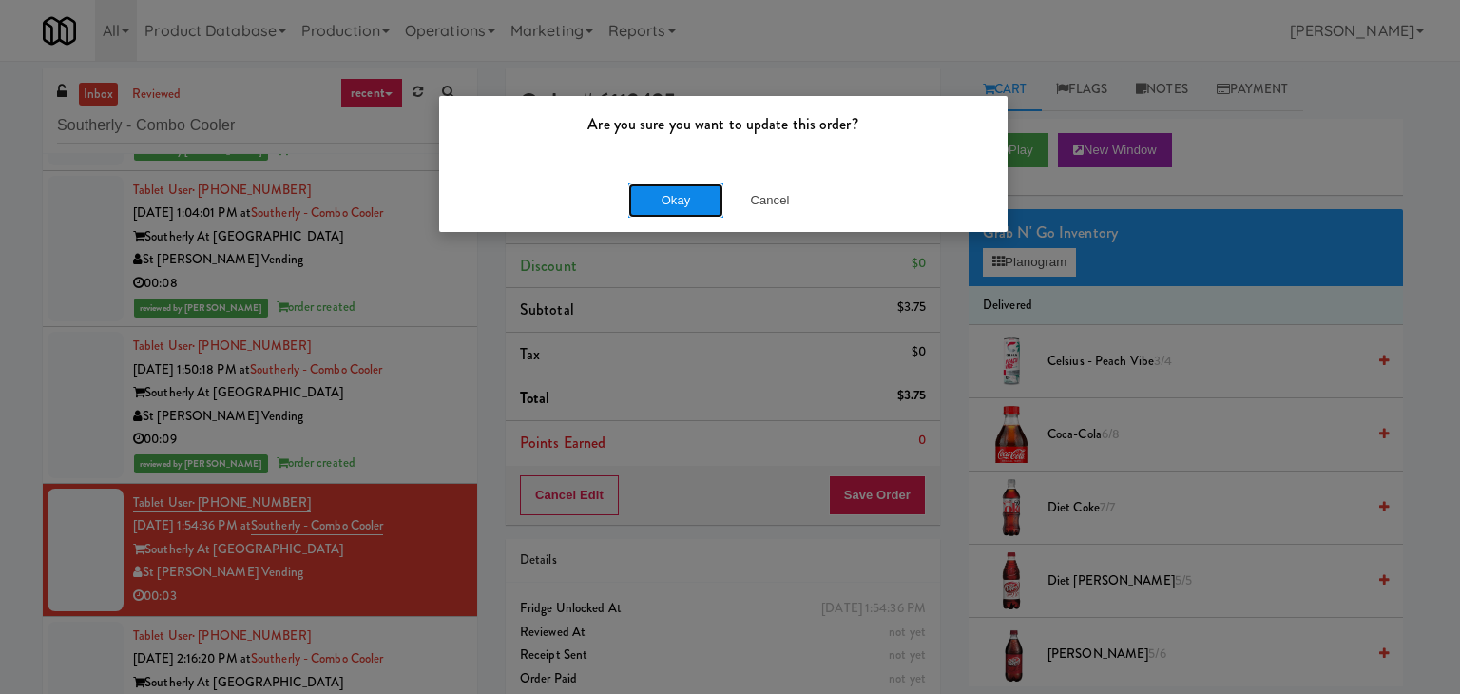
click at [706, 199] on button "Okay" at bounding box center [675, 200] width 95 height 34
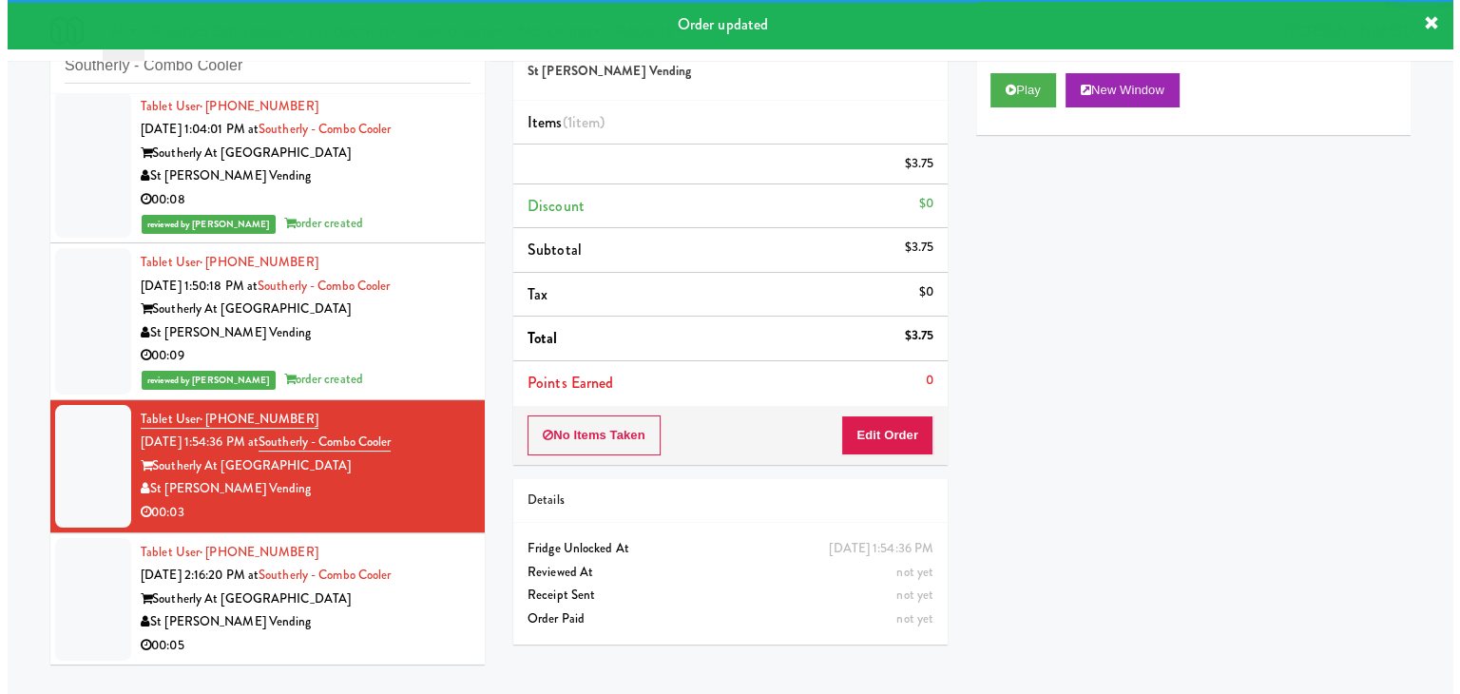
scroll to position [61, 0]
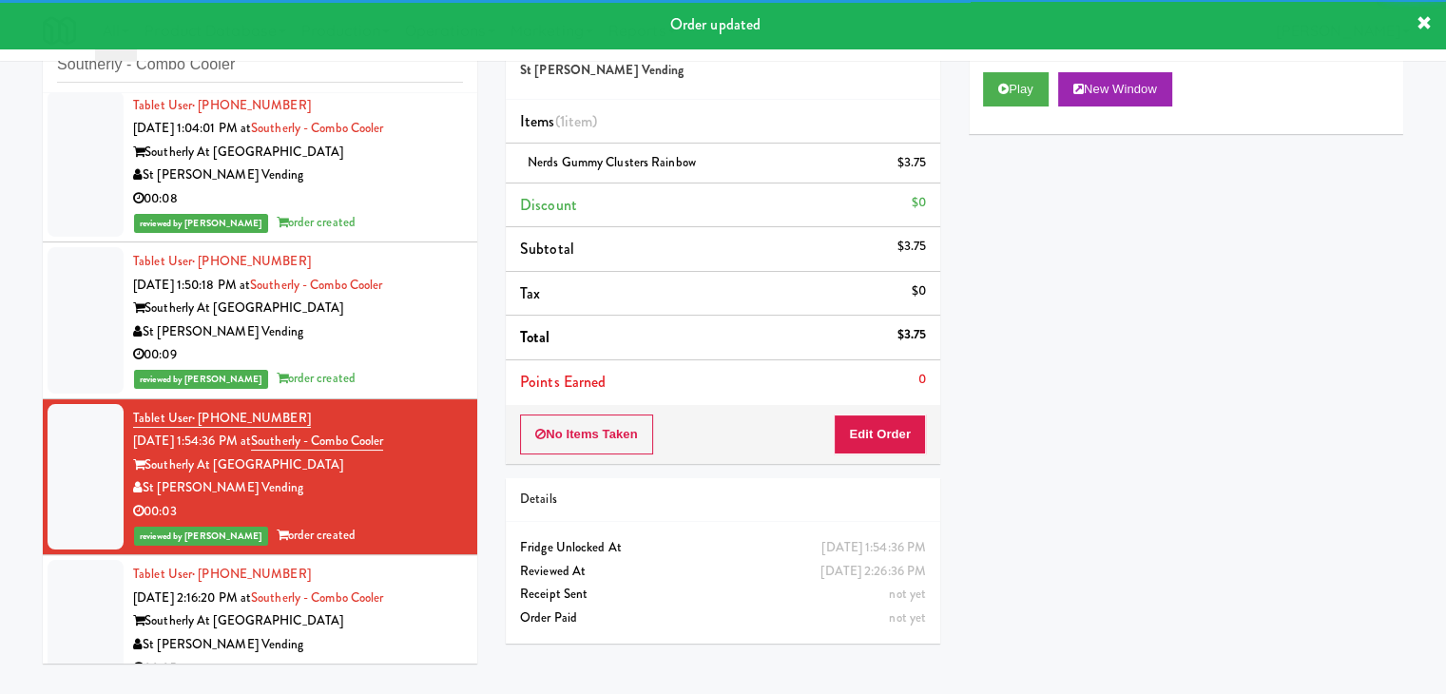
click at [442, 615] on div "Southerly At [GEOGRAPHIC_DATA]" at bounding box center [298, 621] width 330 height 24
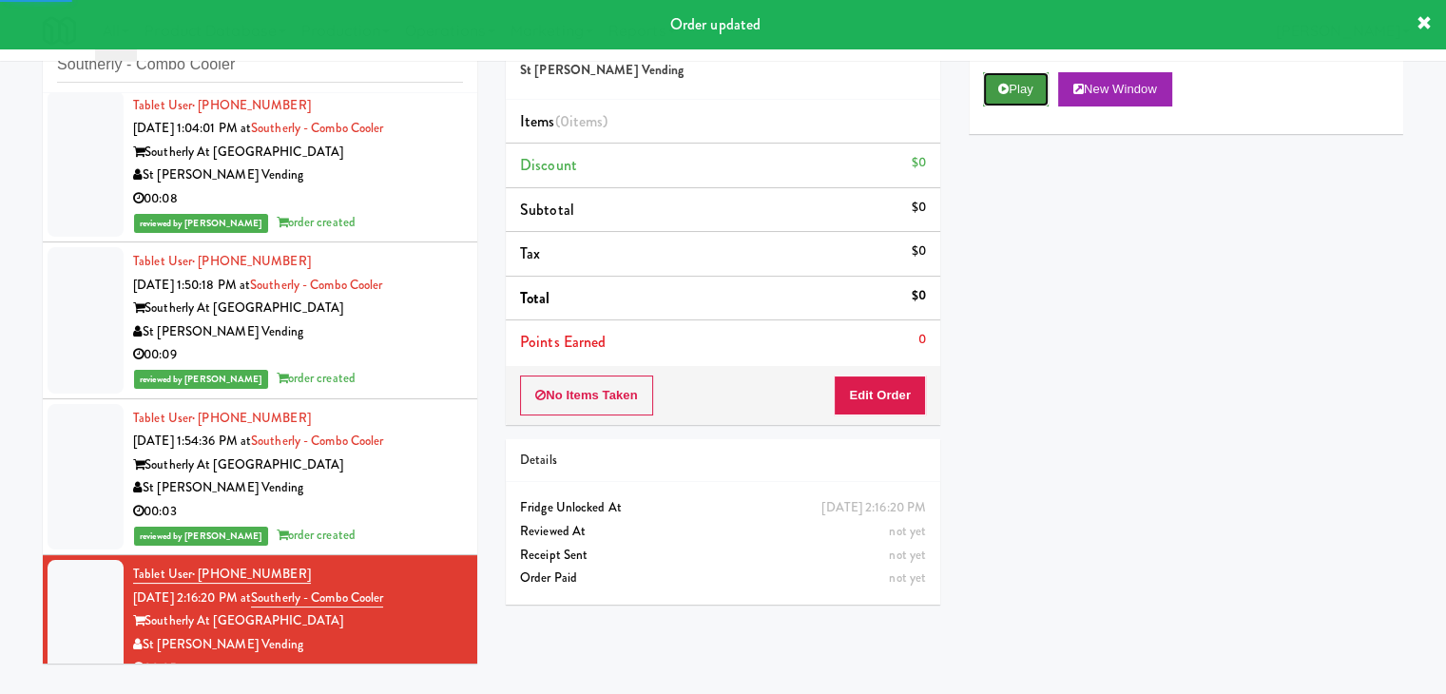
click at [1022, 79] on button "Play" at bounding box center [1016, 89] width 66 height 34
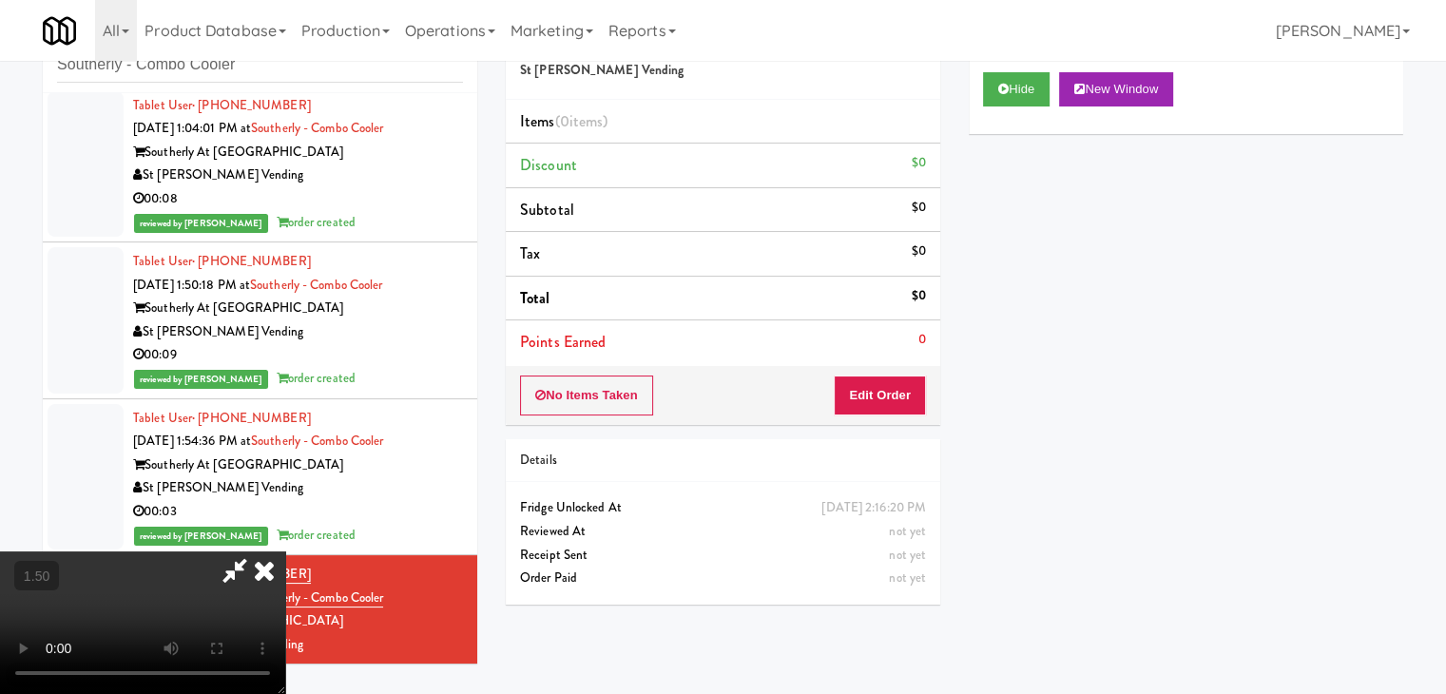
click at [285, 551] on video at bounding box center [142, 622] width 285 height 143
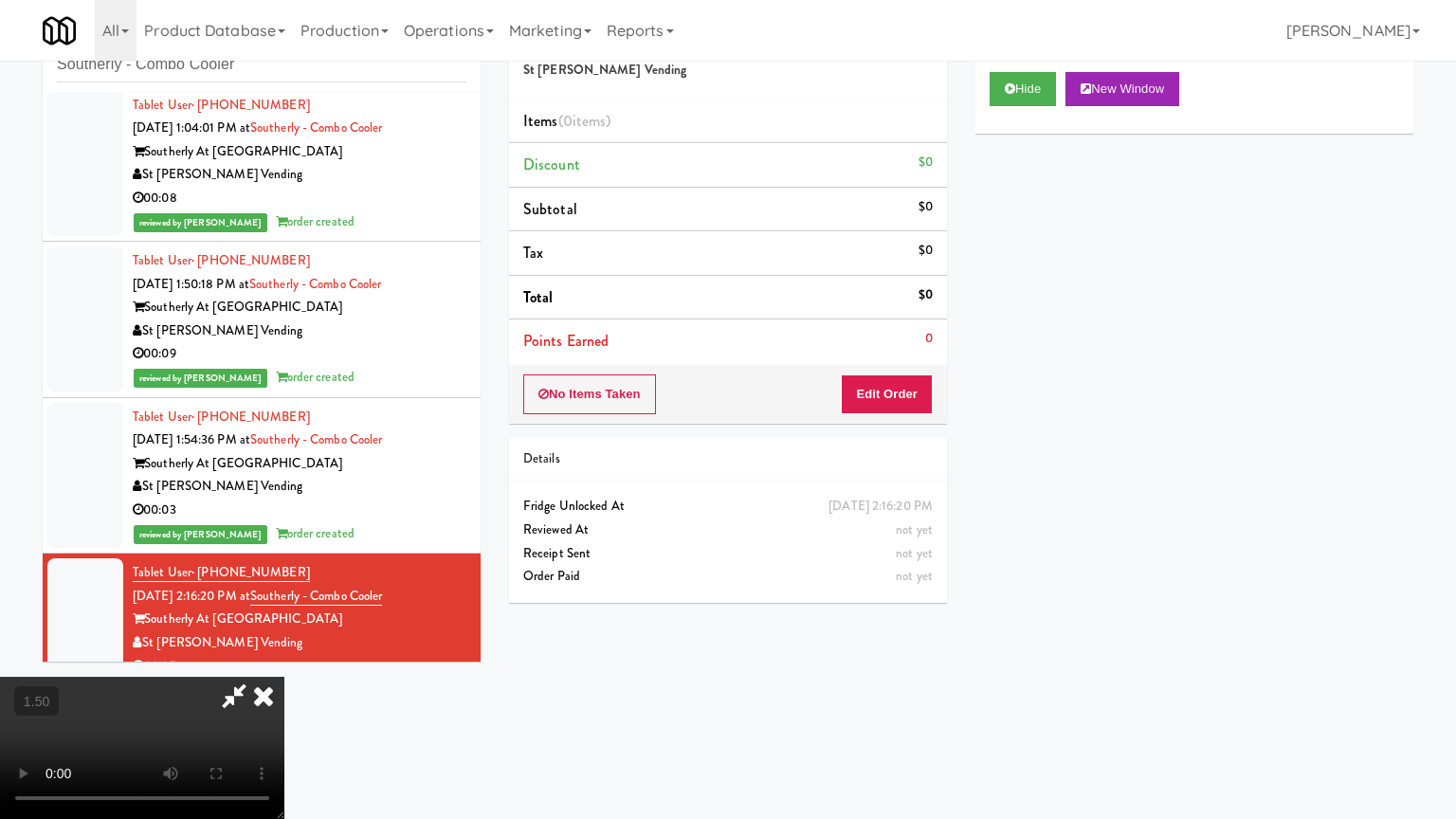
click at [284, 677] on video at bounding box center [142, 748] width 284 height 143
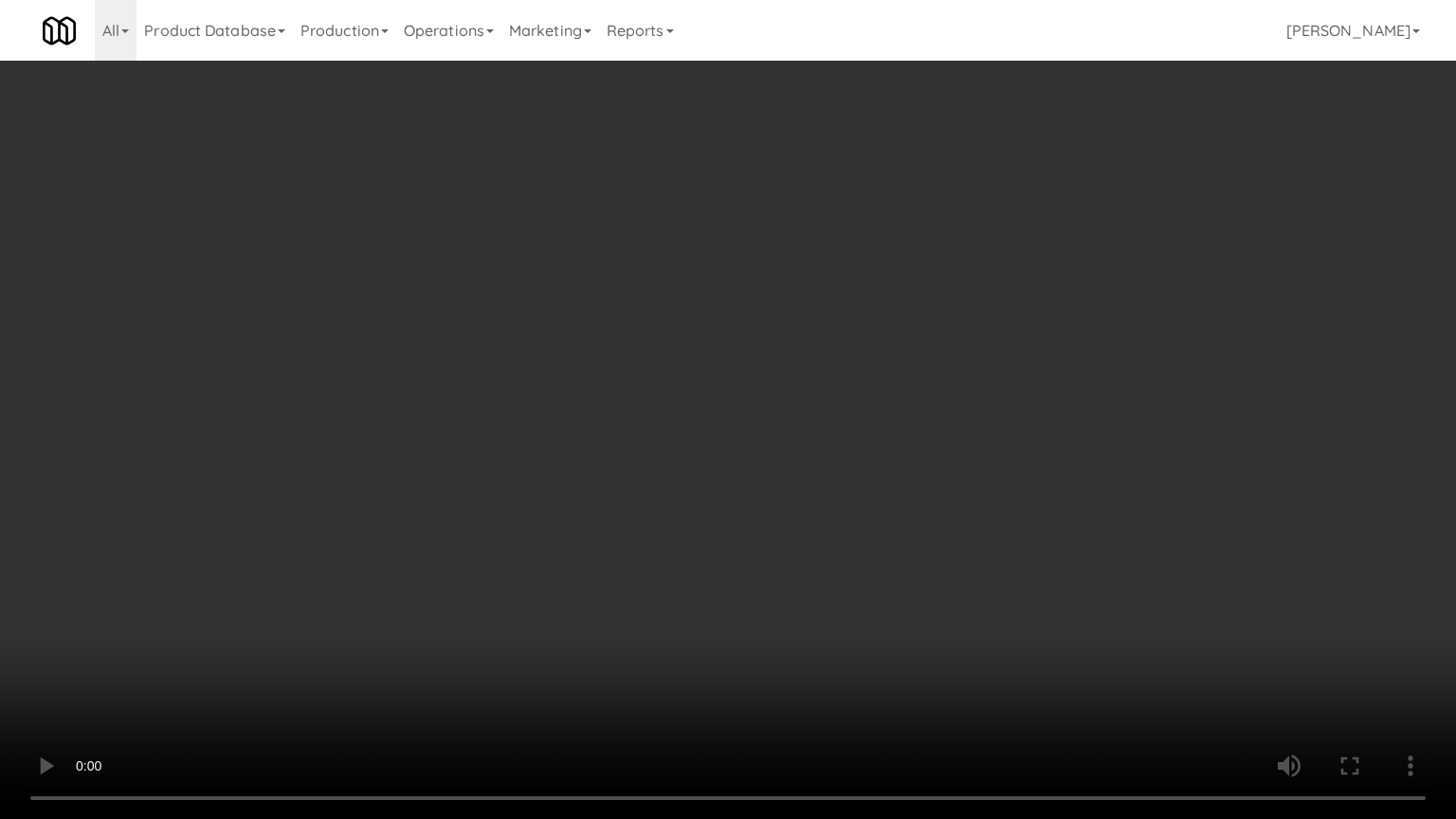
click at [892, 343] on video at bounding box center [728, 409] width 1456 height 819
click at [892, 342] on video at bounding box center [728, 409] width 1456 height 819
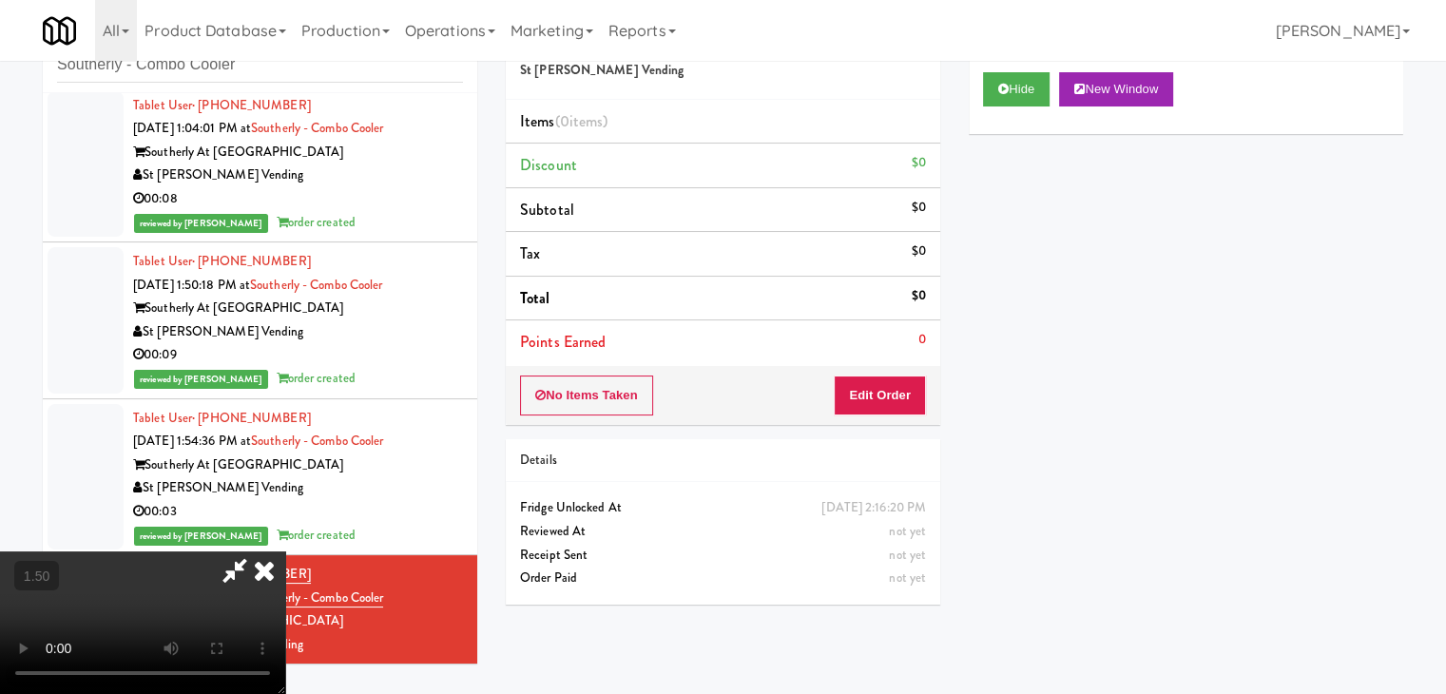
click at [285, 551] on icon at bounding box center [264, 570] width 42 height 38
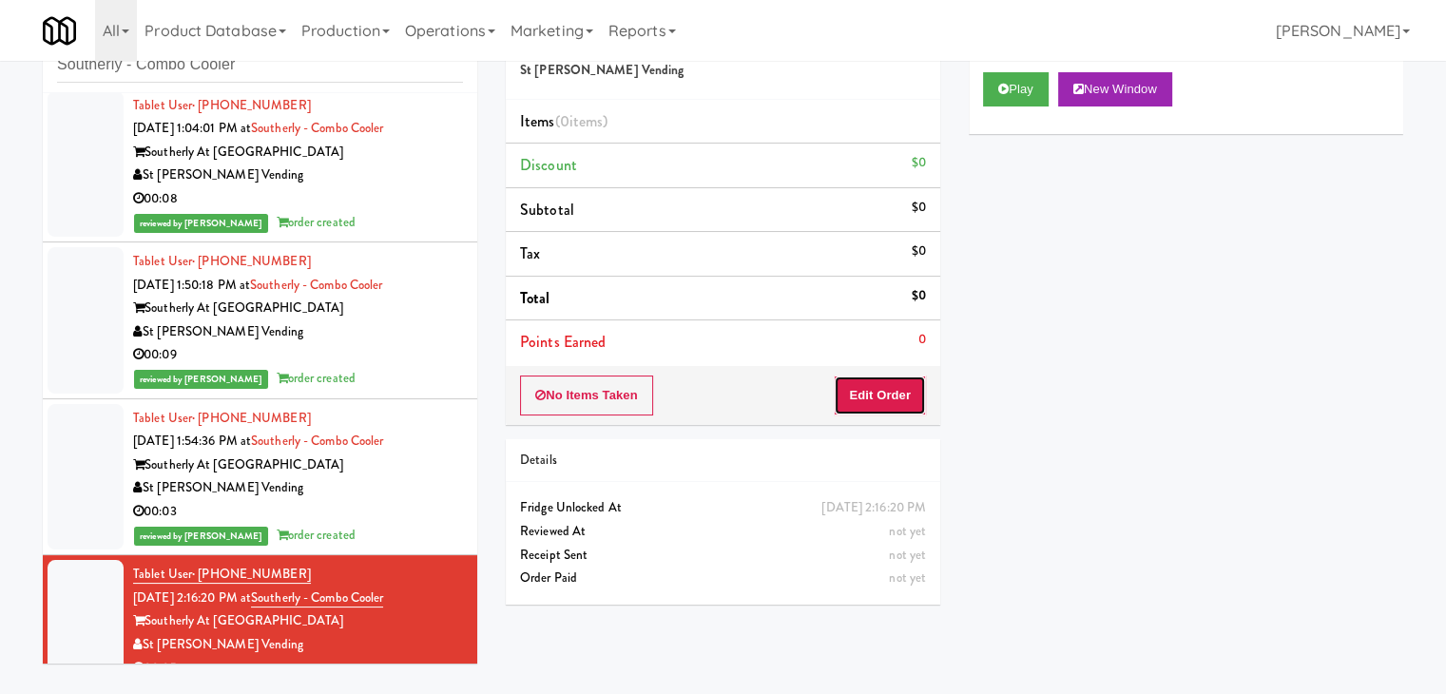
drag, startPoint x: 898, startPoint y: 397, endPoint x: 946, endPoint y: 347, distance: 69.9
click at [898, 395] on button "Edit Order" at bounding box center [880, 396] width 92 height 40
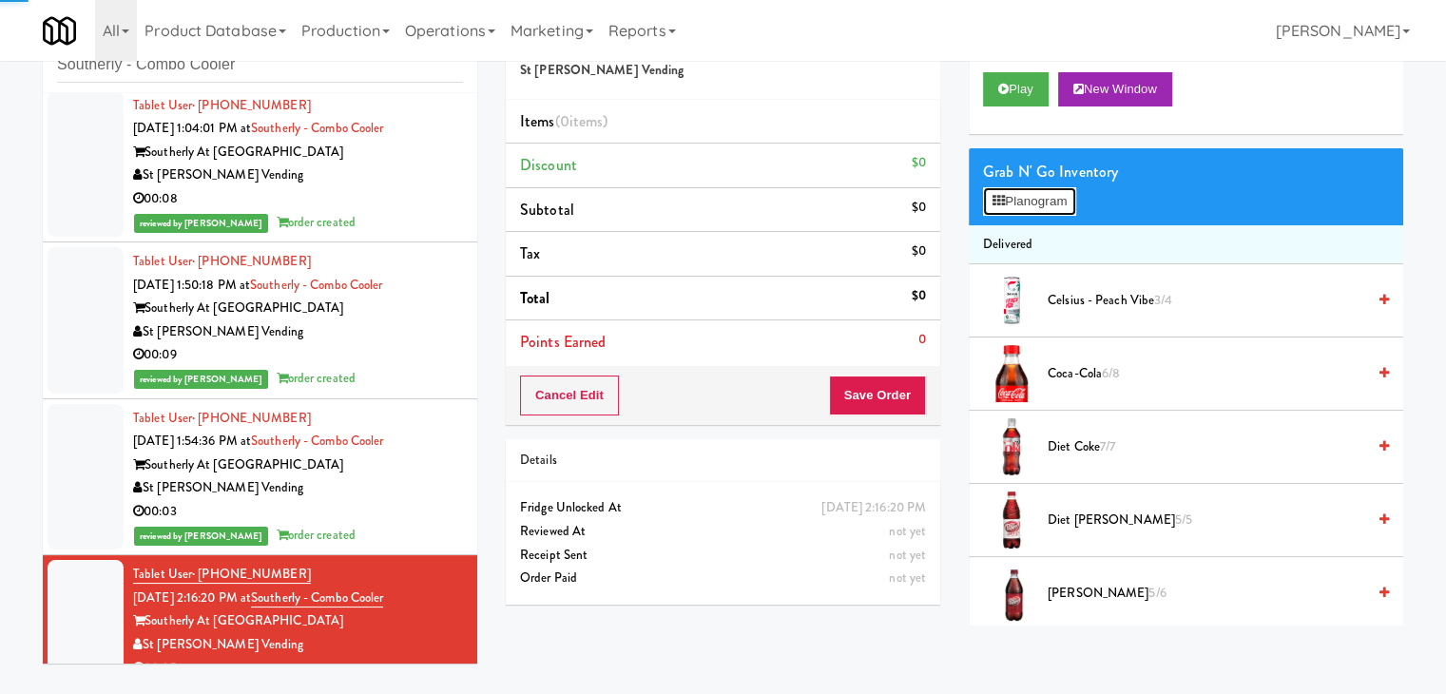
drag, startPoint x: 996, startPoint y: 203, endPoint x: 970, endPoint y: 197, distance: 27.2
click at [996, 202] on icon at bounding box center [999, 201] width 12 height 12
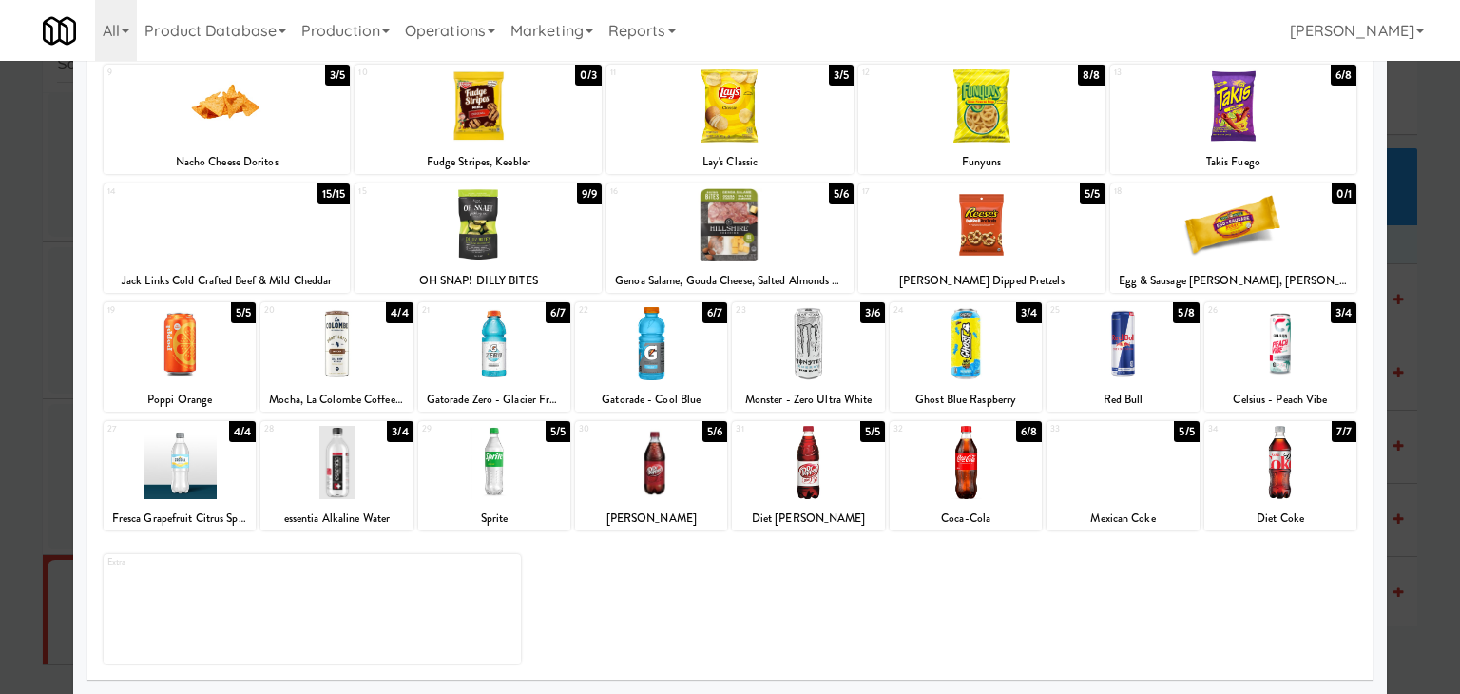
click at [859, 328] on div at bounding box center [808, 343] width 152 height 73
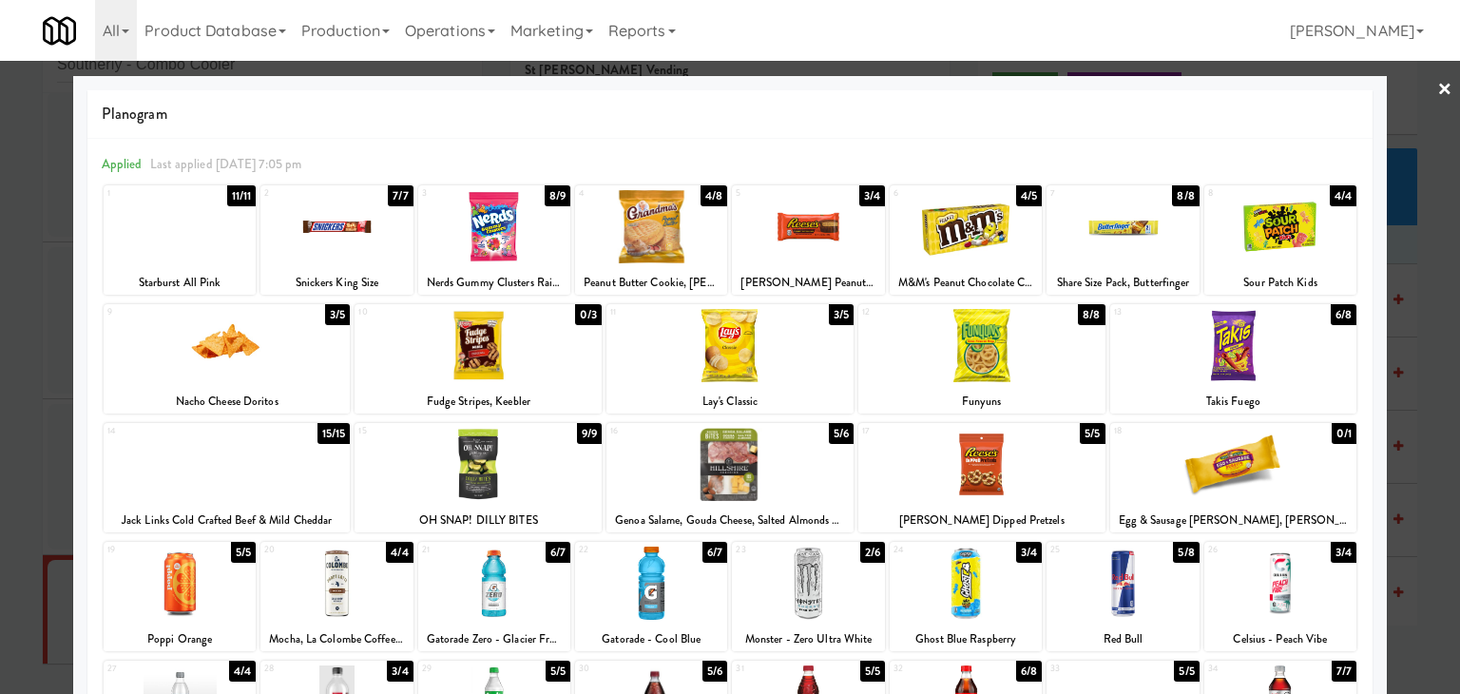
click at [1438, 86] on link "×" at bounding box center [1445, 90] width 15 height 59
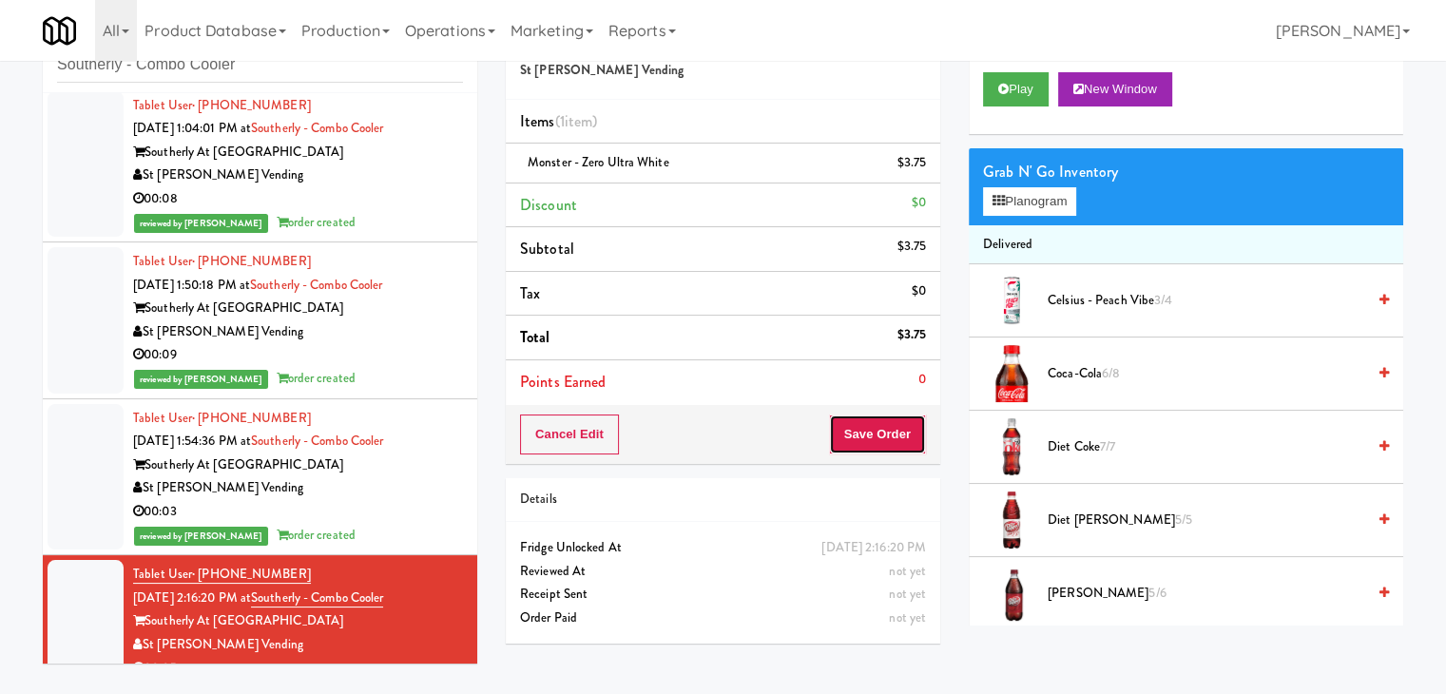
click at [894, 432] on button "Save Order" at bounding box center [877, 435] width 97 height 40
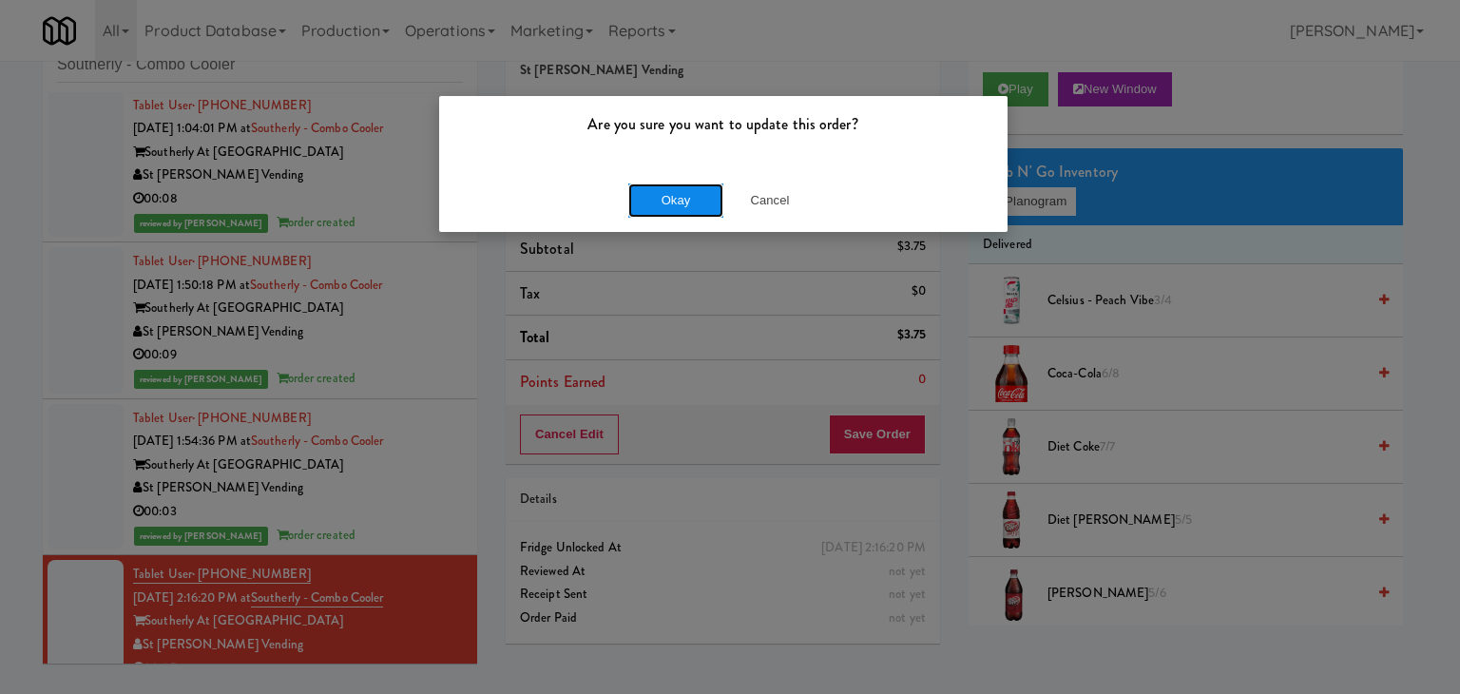
click at [664, 203] on button "Okay" at bounding box center [675, 200] width 95 height 34
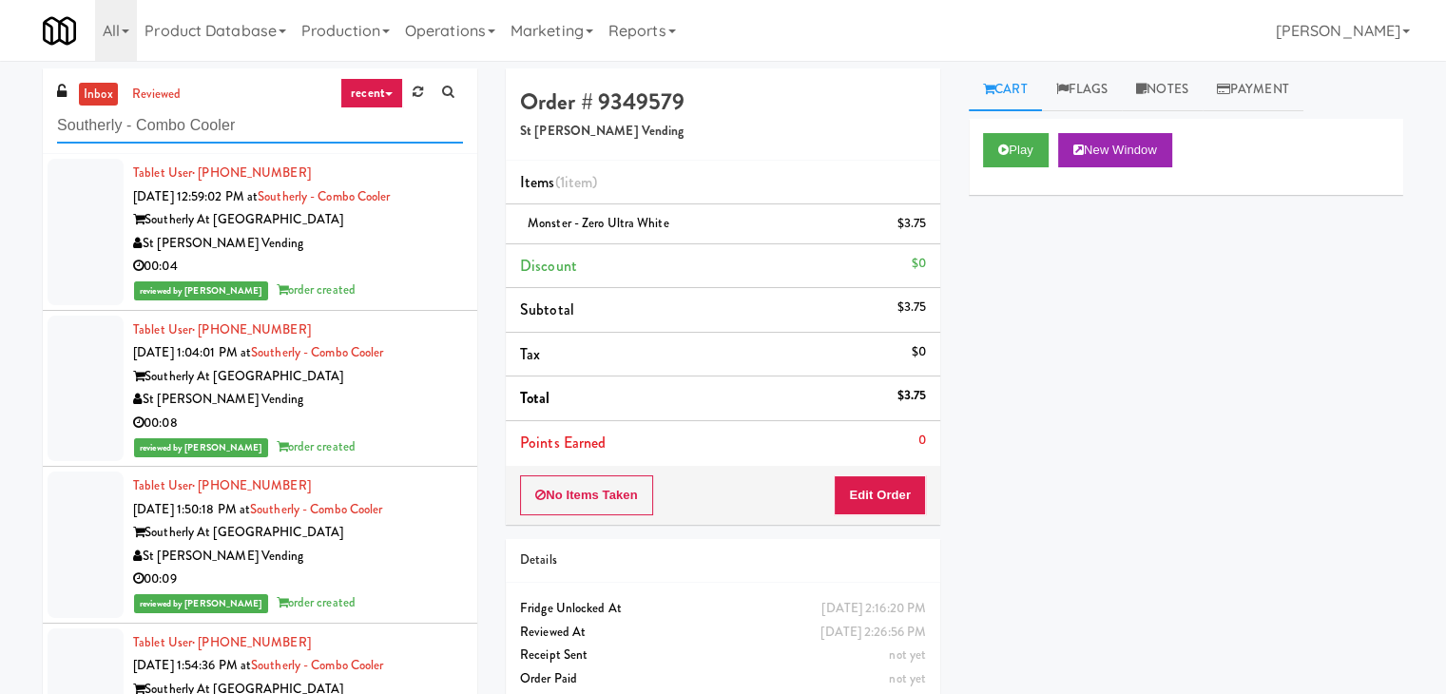
click at [256, 121] on input "Southerly - Combo Cooler" at bounding box center [260, 125] width 406 height 35
click at [256, 124] on input "Southerly - Combo Cooler" at bounding box center [260, 125] width 406 height 35
paste input "(Snack & Drink) EWR 1-TB-MAIN BREAK ROOM"
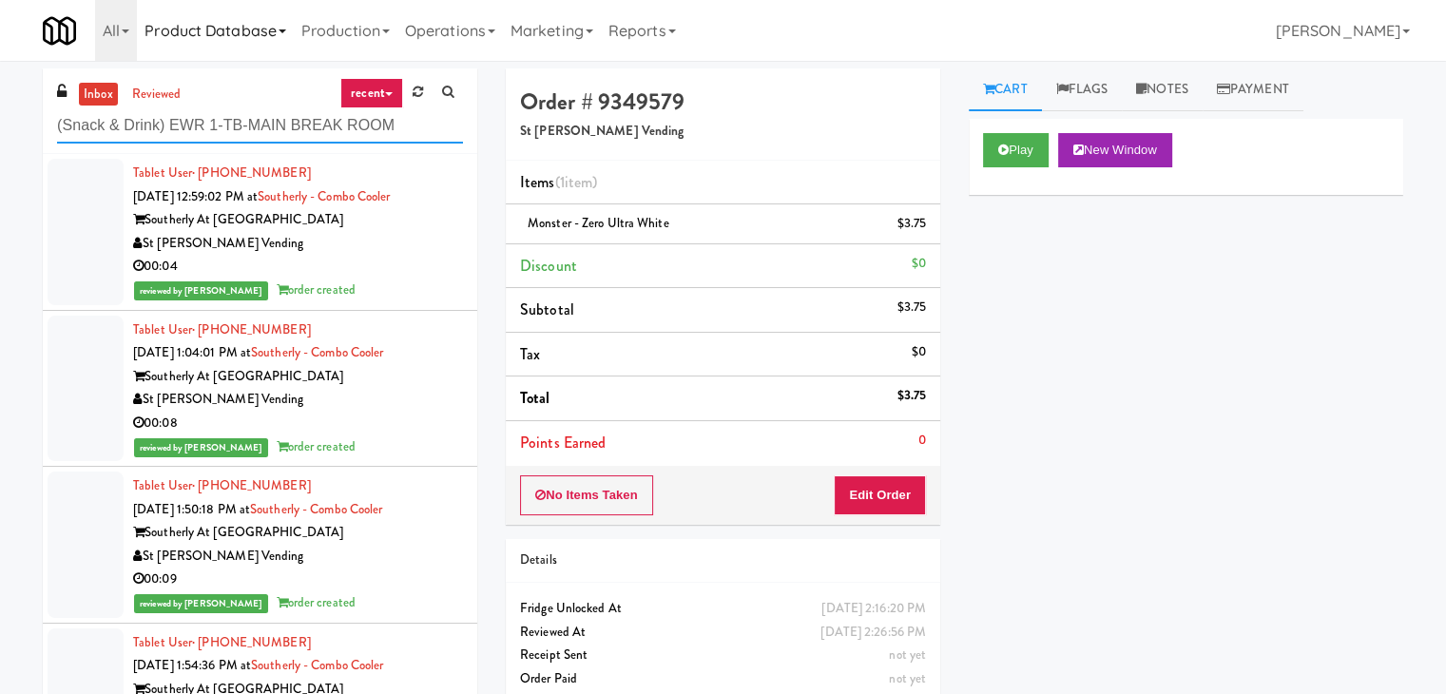
type input "(Snack & Drink) EWR 1-TB-MAIN BREAK ROOM"
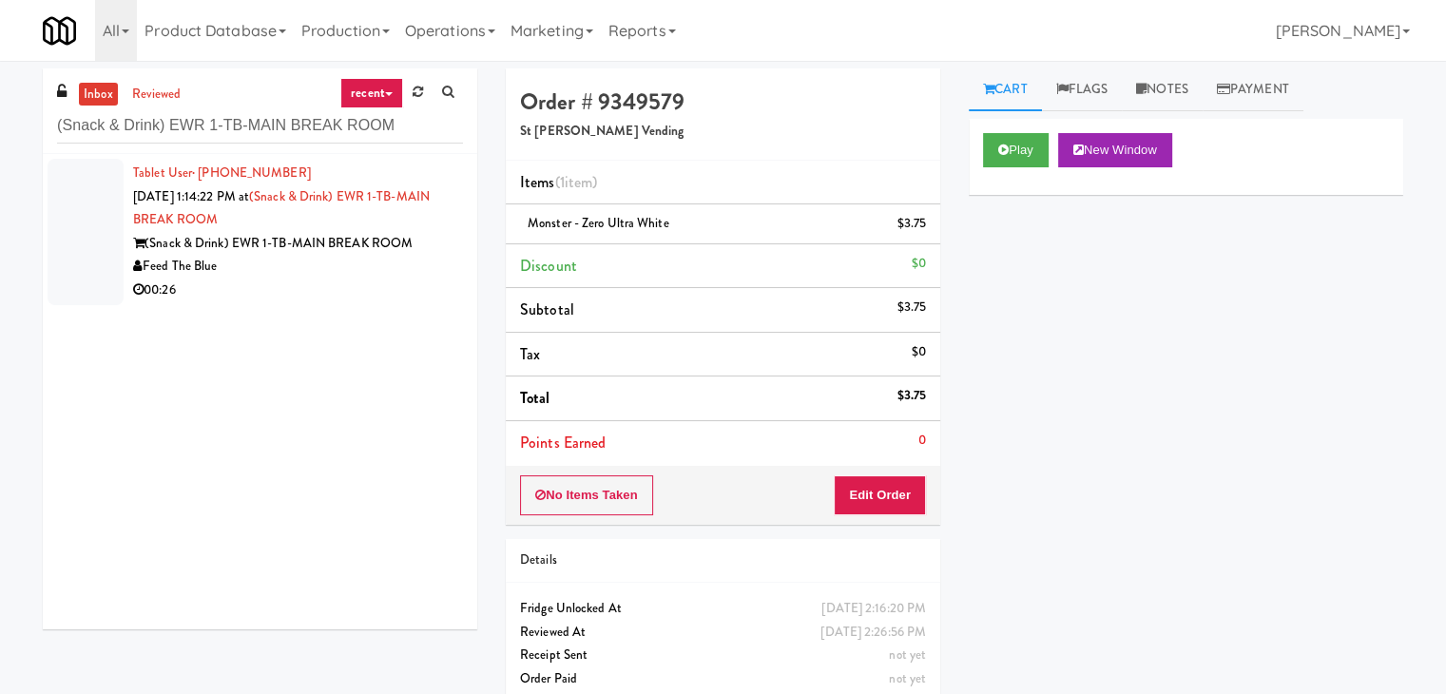
click at [410, 300] on li "Tablet User · (908) 578-5087 [DATE] 1:14:22 PM at (Snack & Drink) EWR 1-TB-MAIN…" at bounding box center [260, 232] width 435 height 156
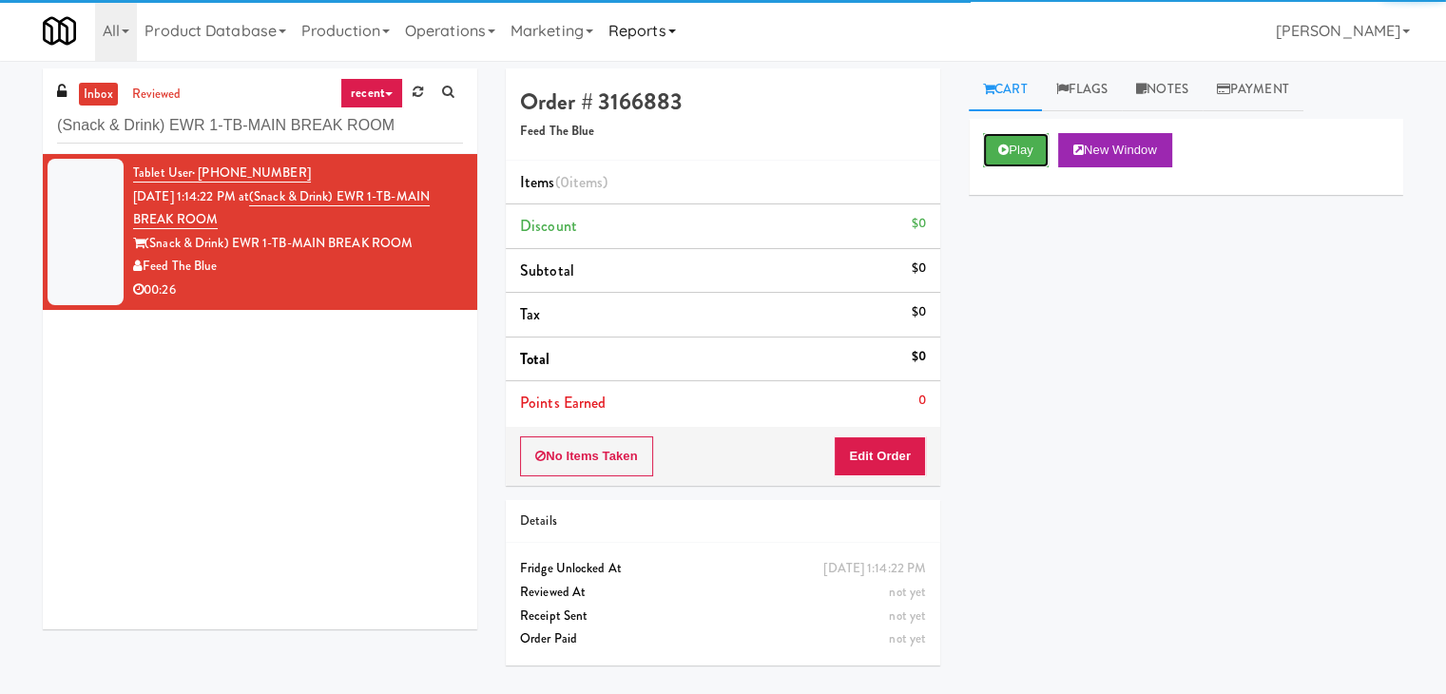
drag, startPoint x: 1017, startPoint y: 146, endPoint x: 692, endPoint y: 49, distance: 339.3
click at [1016, 146] on button "Play" at bounding box center [1016, 150] width 66 height 34
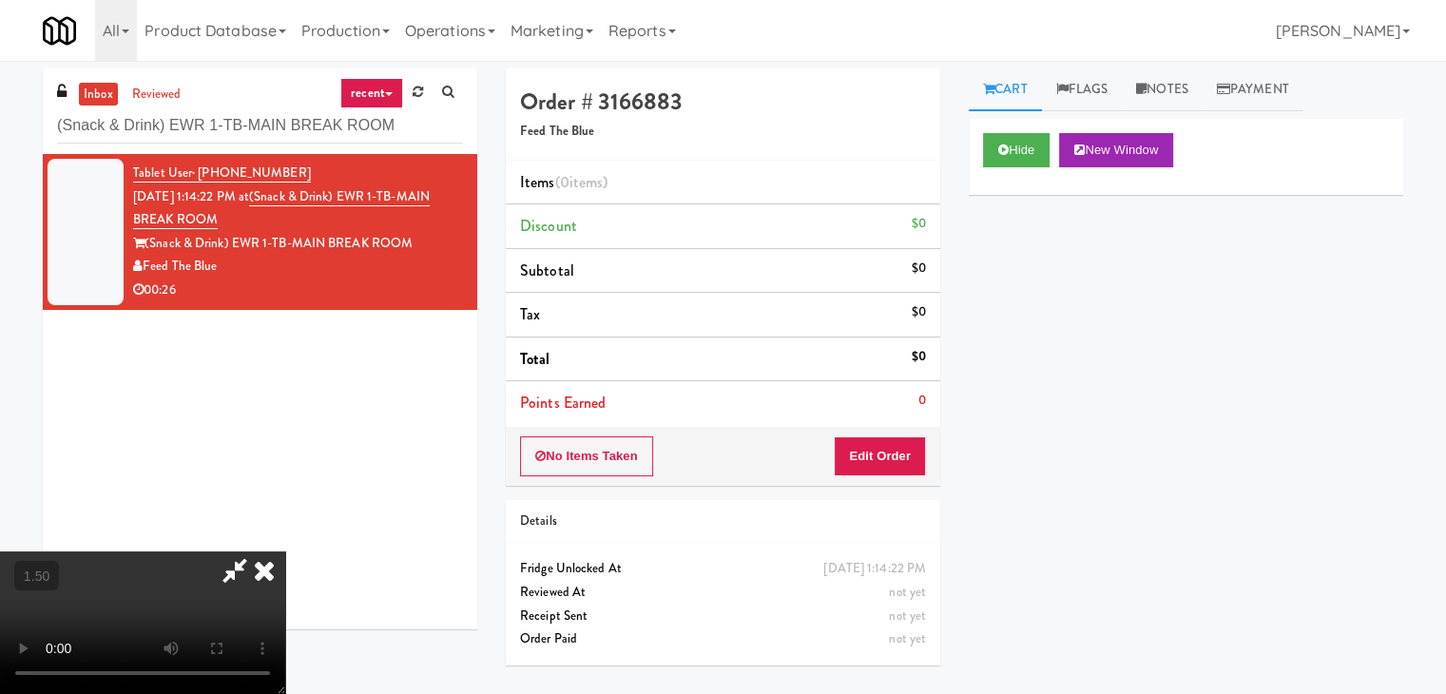
click at [285, 551] on video at bounding box center [142, 622] width 285 height 143
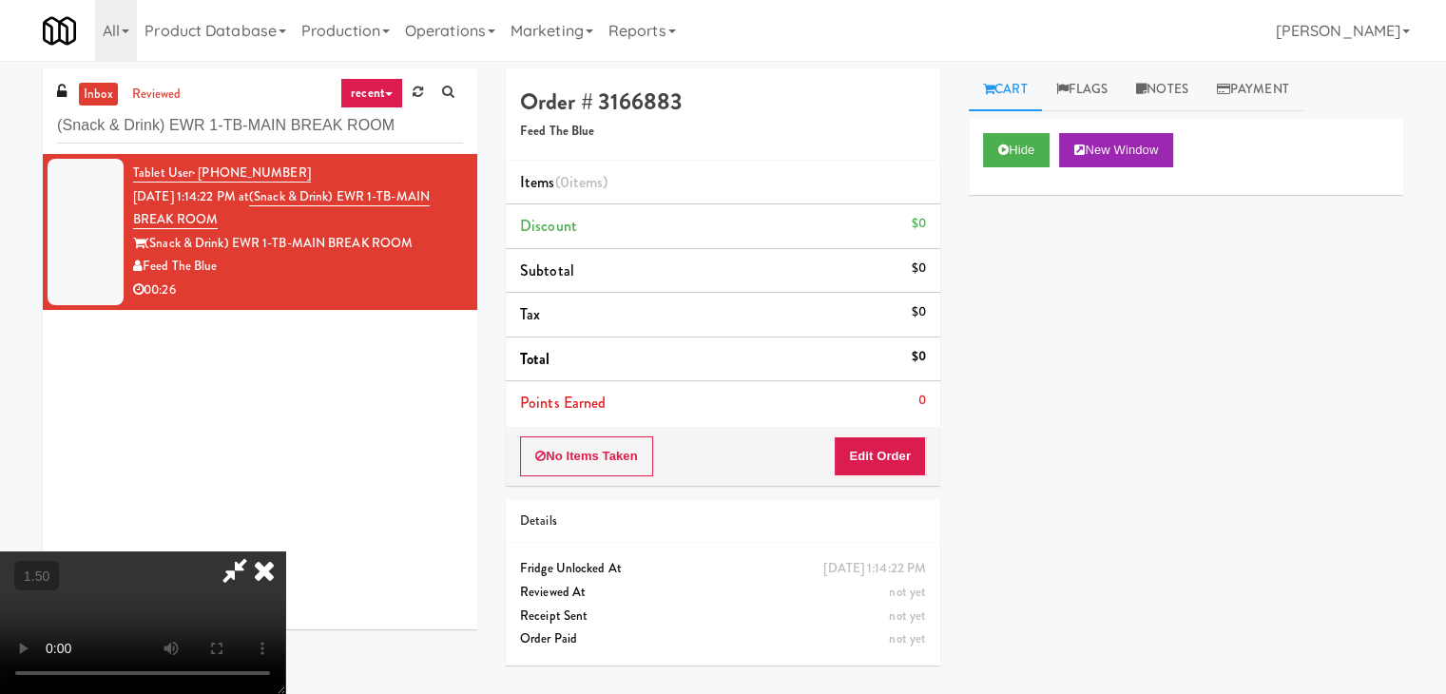
drag, startPoint x: 674, startPoint y: 409, endPoint x: 720, endPoint y: 564, distance: 161.6
click at [285, 551] on video at bounding box center [142, 622] width 285 height 143
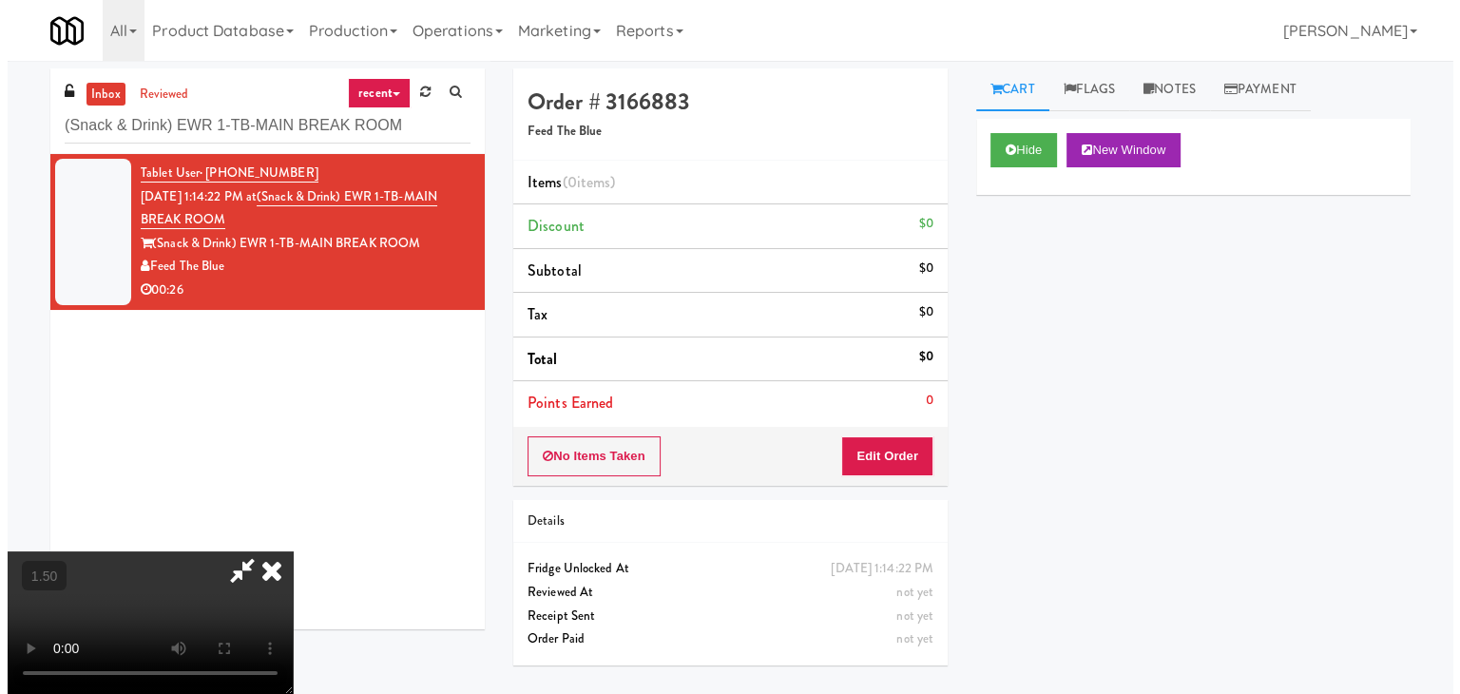
scroll to position [0, 0]
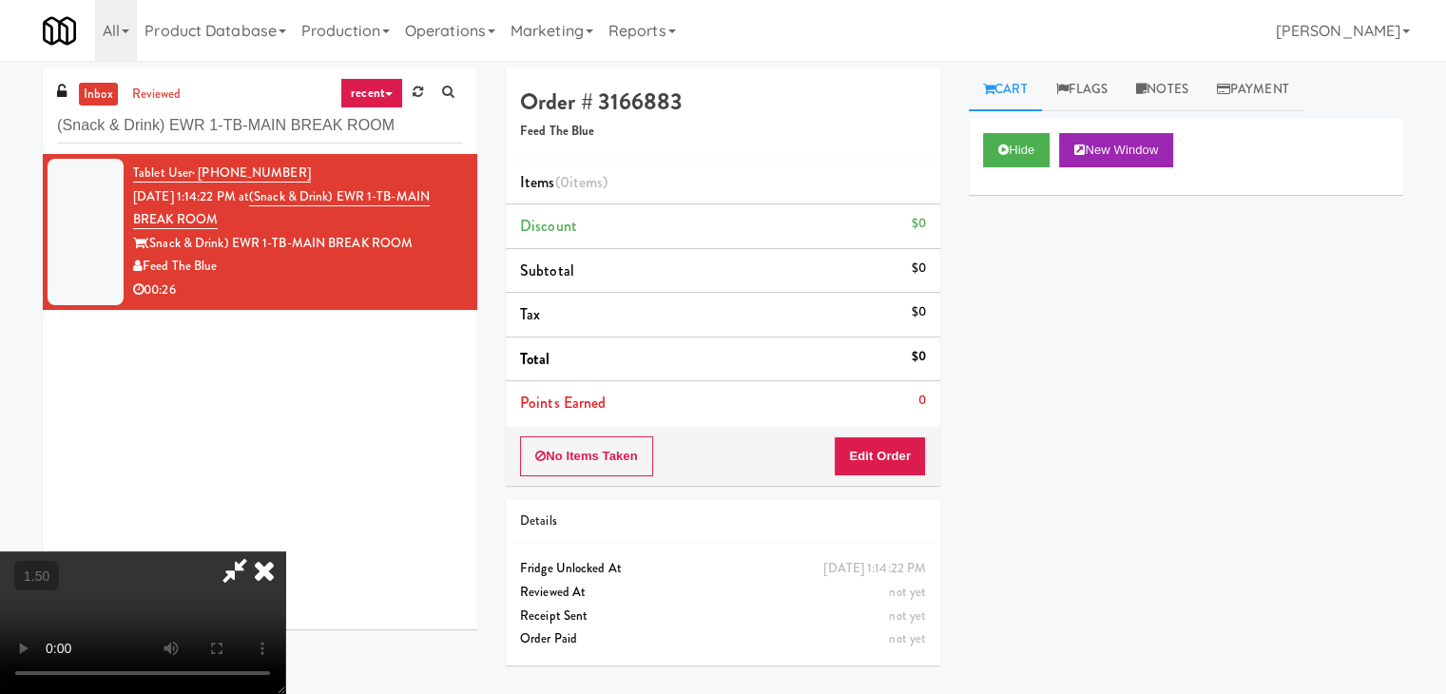
drag, startPoint x: 831, startPoint y: 75, endPoint x: 881, endPoint y: 338, distance: 268.1
click at [285, 551] on icon at bounding box center [264, 570] width 42 height 38
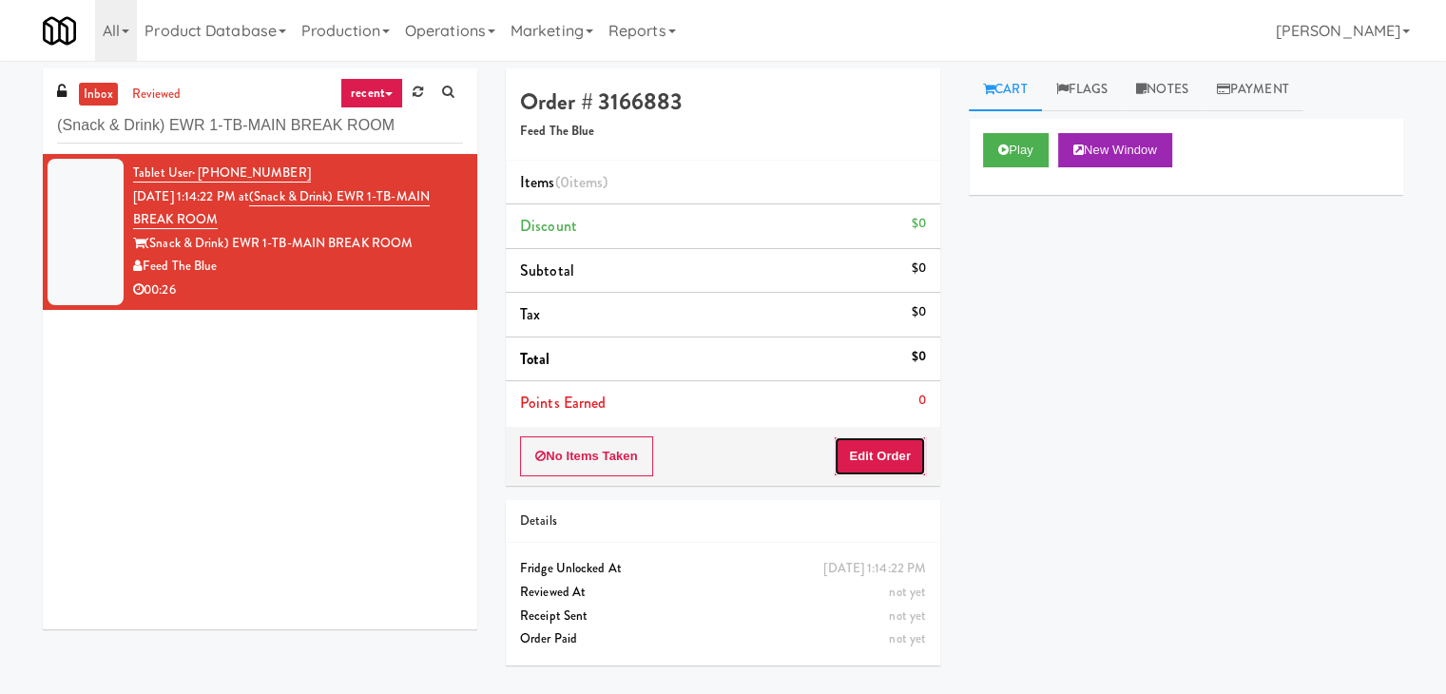
click at [898, 460] on button "Edit Order" at bounding box center [880, 456] width 92 height 40
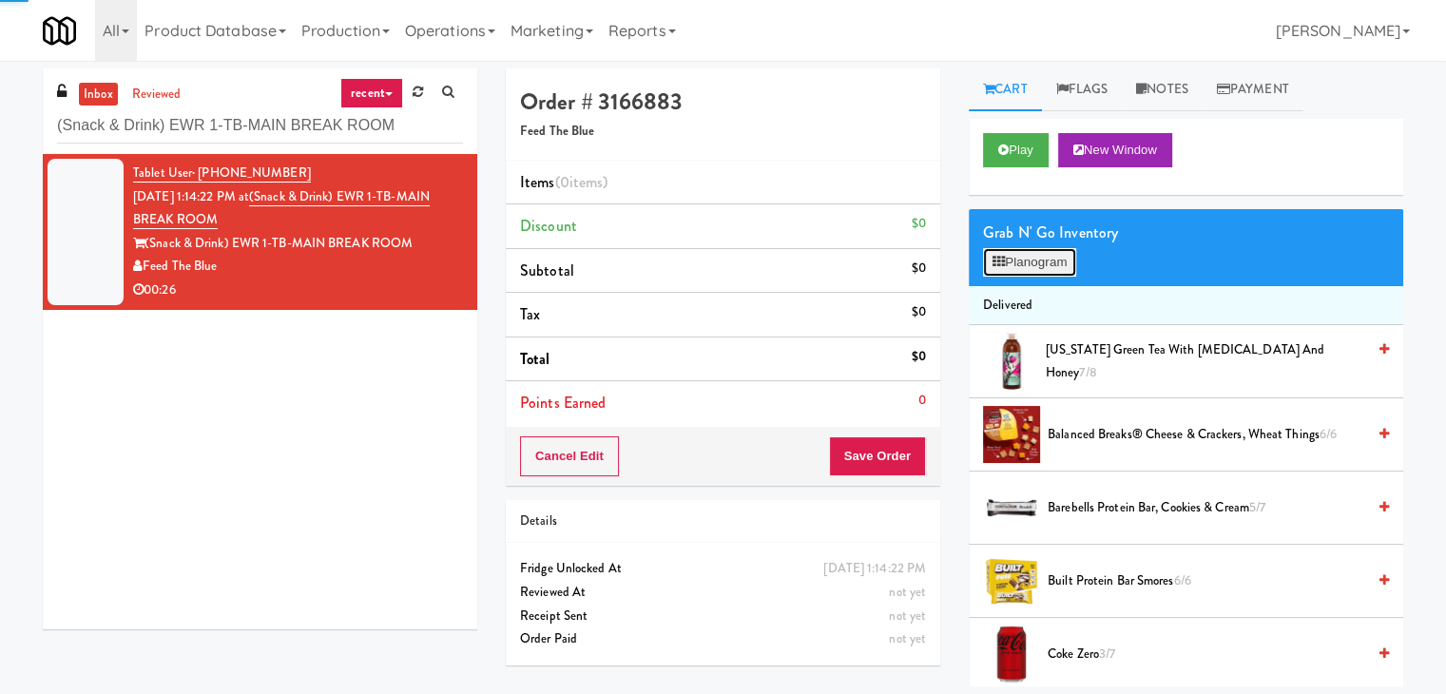
click at [1016, 253] on button "Planogram" at bounding box center [1029, 262] width 93 height 29
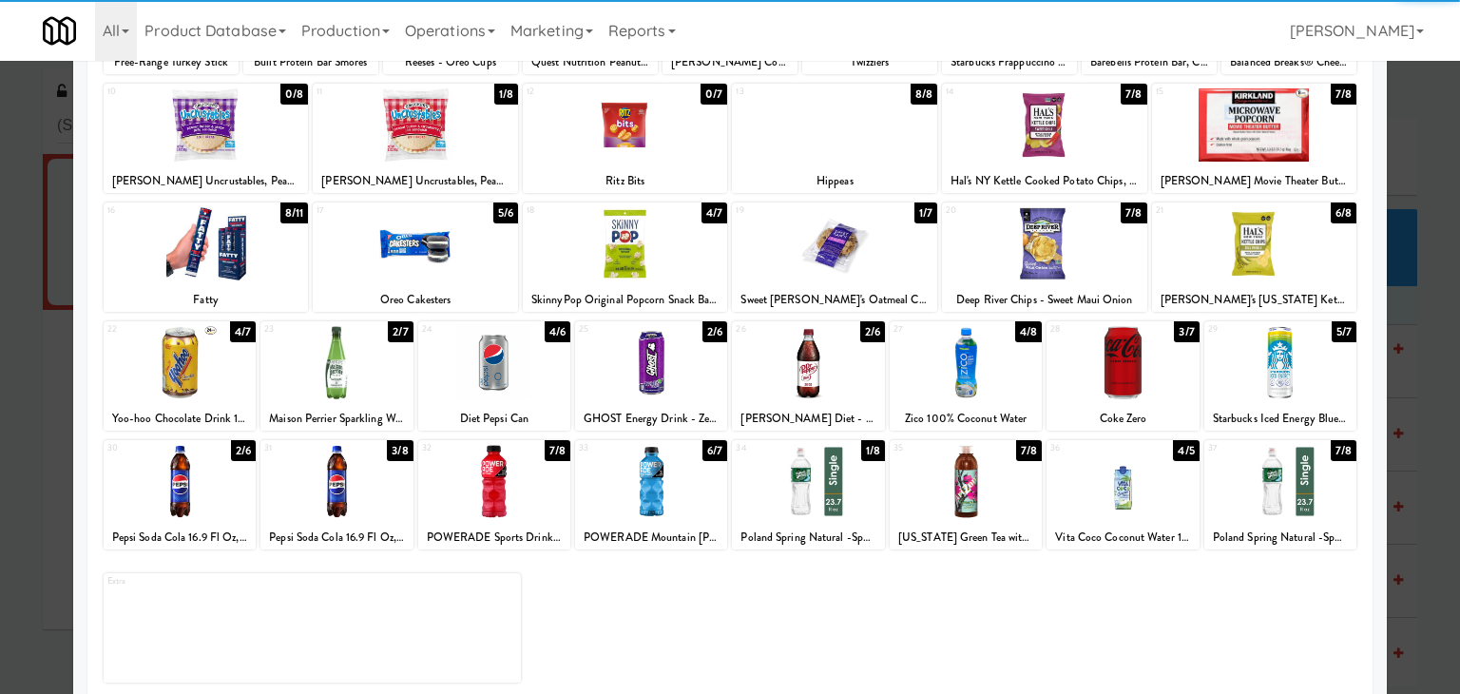
scroll to position [240, 0]
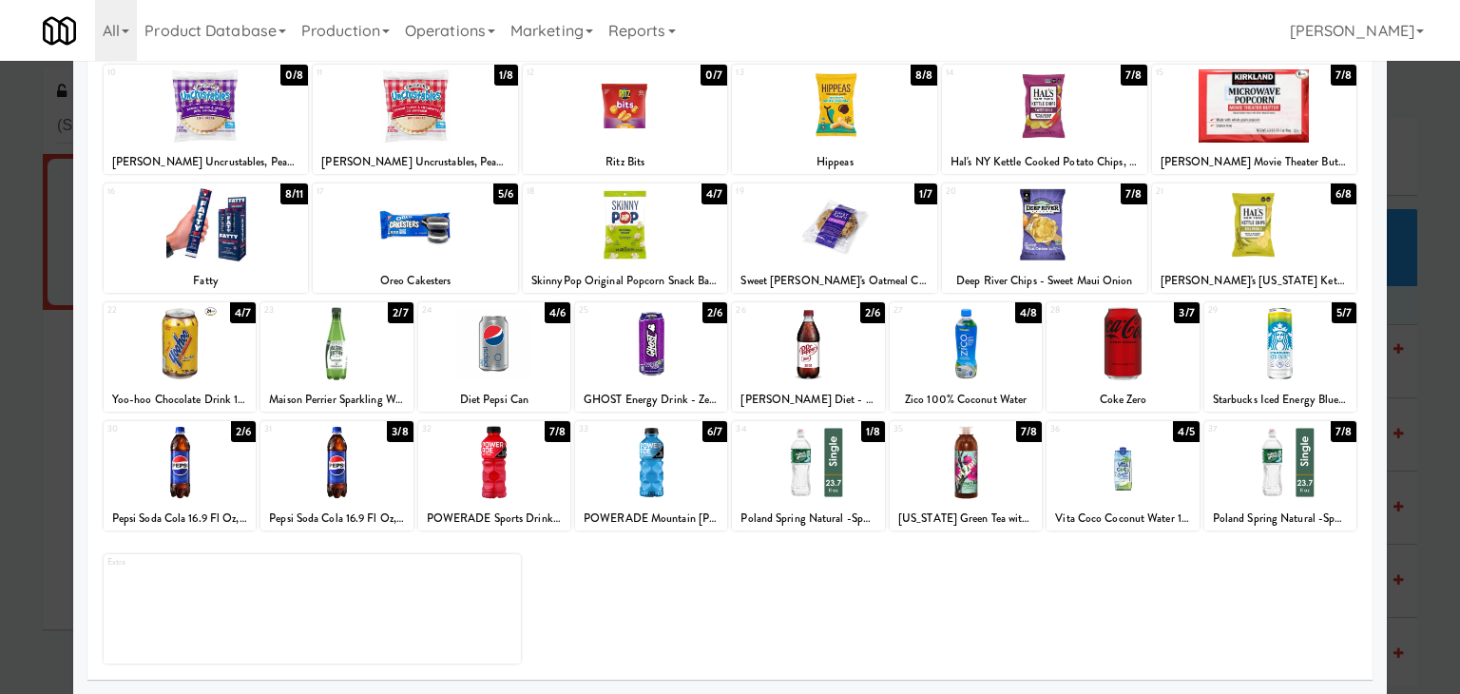
click at [679, 339] on div at bounding box center [651, 343] width 152 height 73
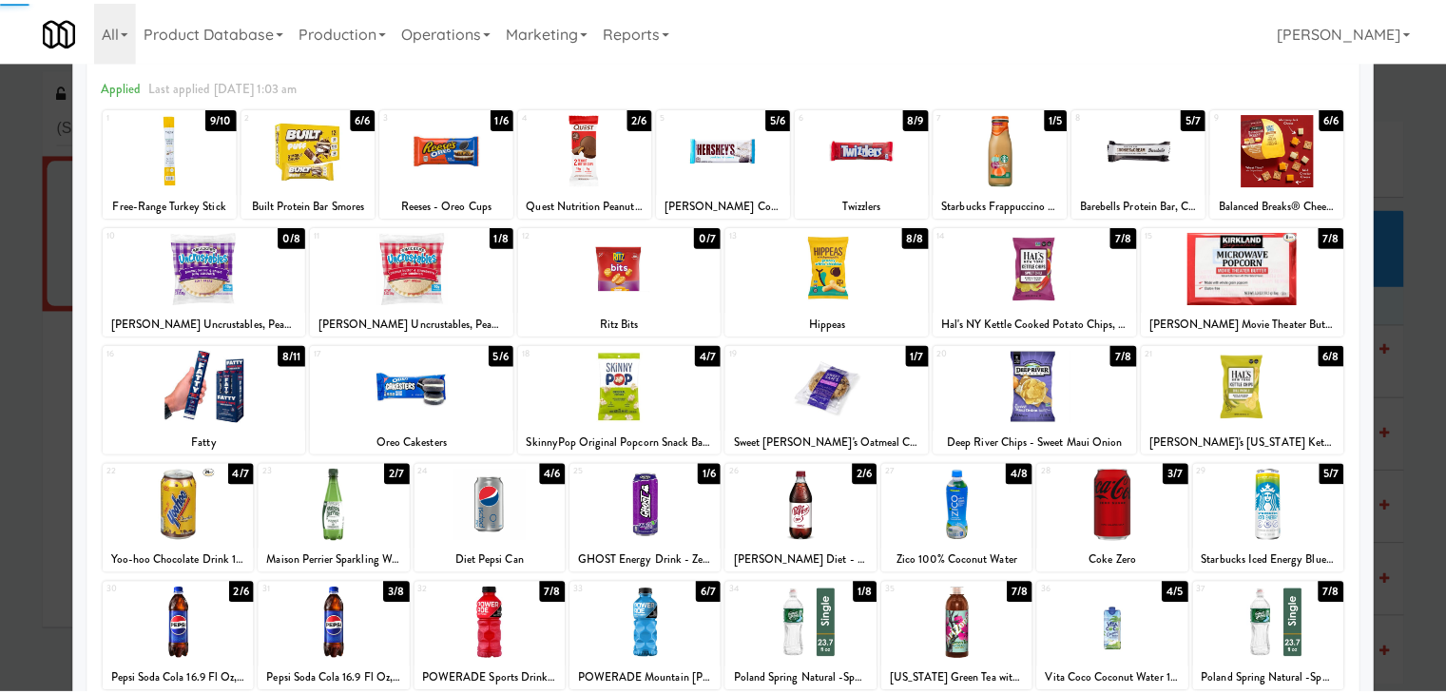
scroll to position [0, 0]
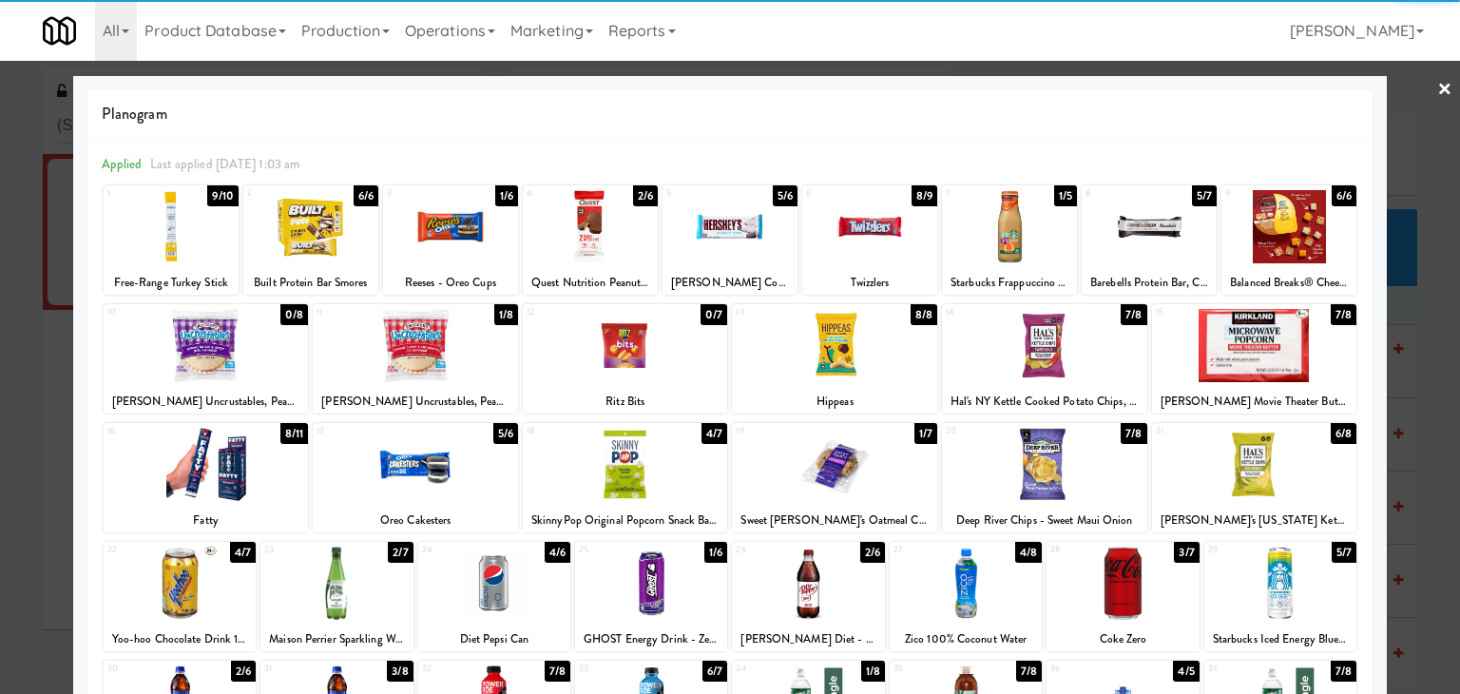
drag, startPoint x: 1432, startPoint y: 92, endPoint x: 1289, endPoint y: 118, distance: 144.9
click at [1438, 90] on link "×" at bounding box center [1445, 90] width 15 height 59
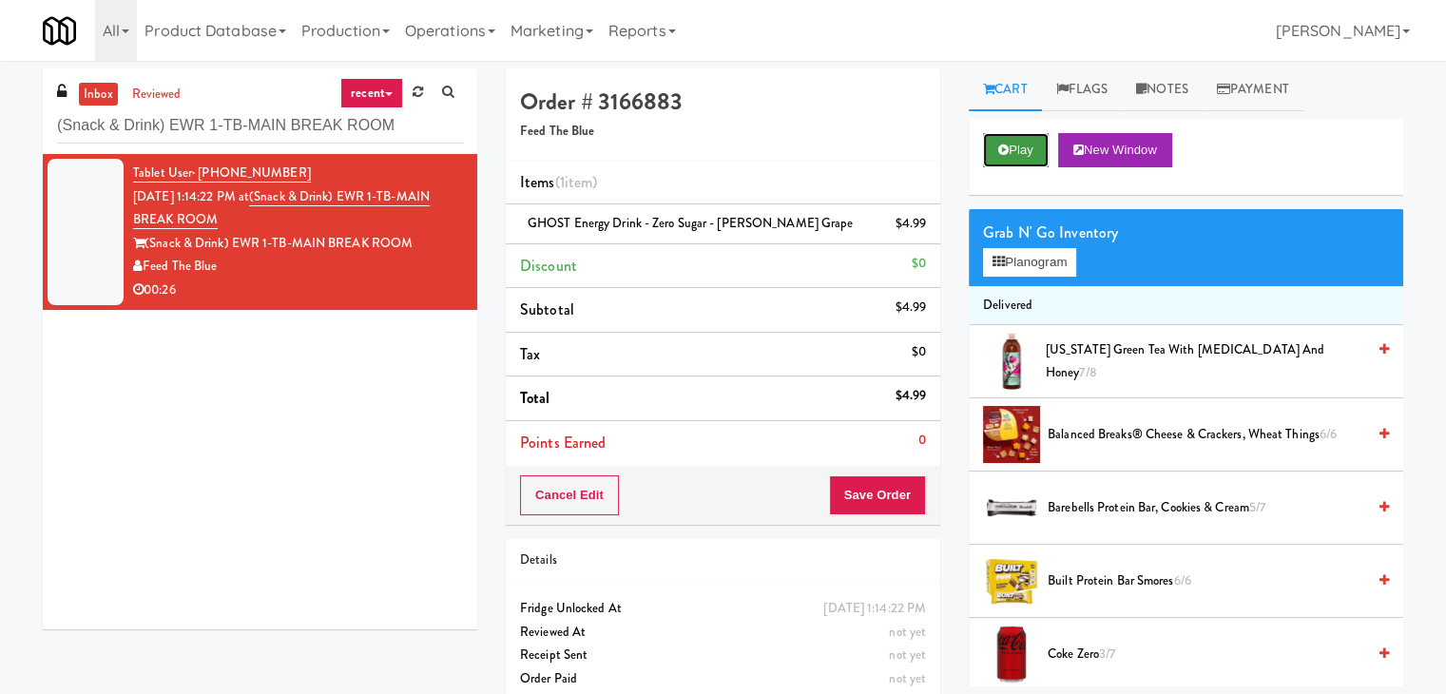
click at [1021, 138] on button "Play" at bounding box center [1016, 150] width 66 height 34
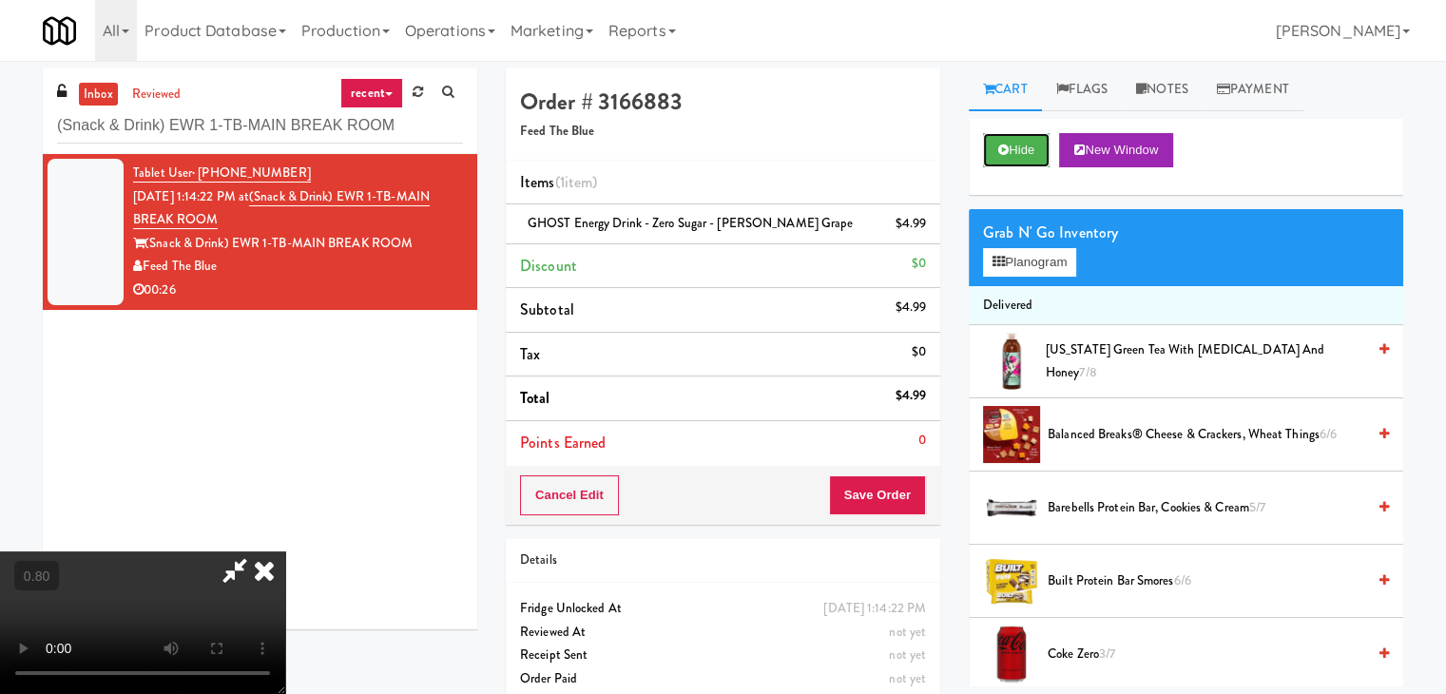
scroll to position [267, 0]
click at [285, 551] on video at bounding box center [142, 622] width 285 height 143
click at [285, 551] on icon at bounding box center [264, 570] width 42 height 38
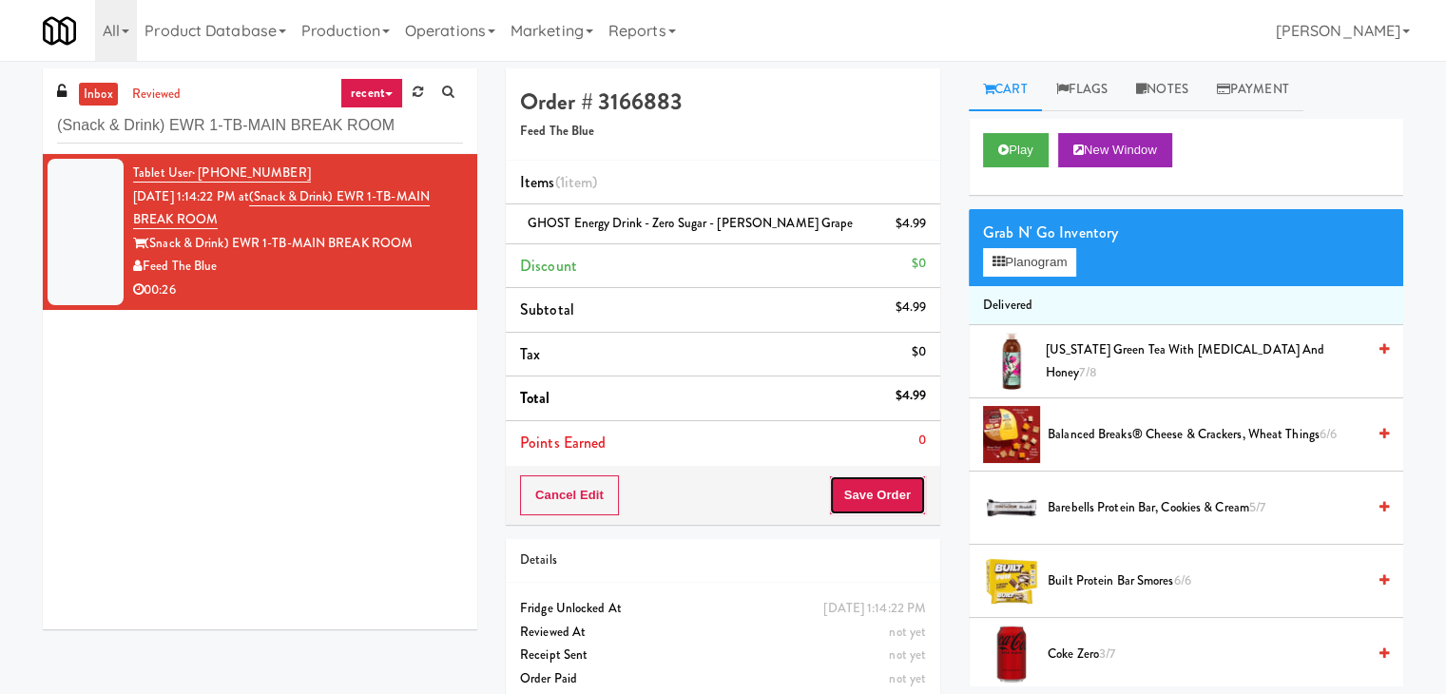
click at [862, 485] on button "Save Order" at bounding box center [877, 495] width 97 height 40
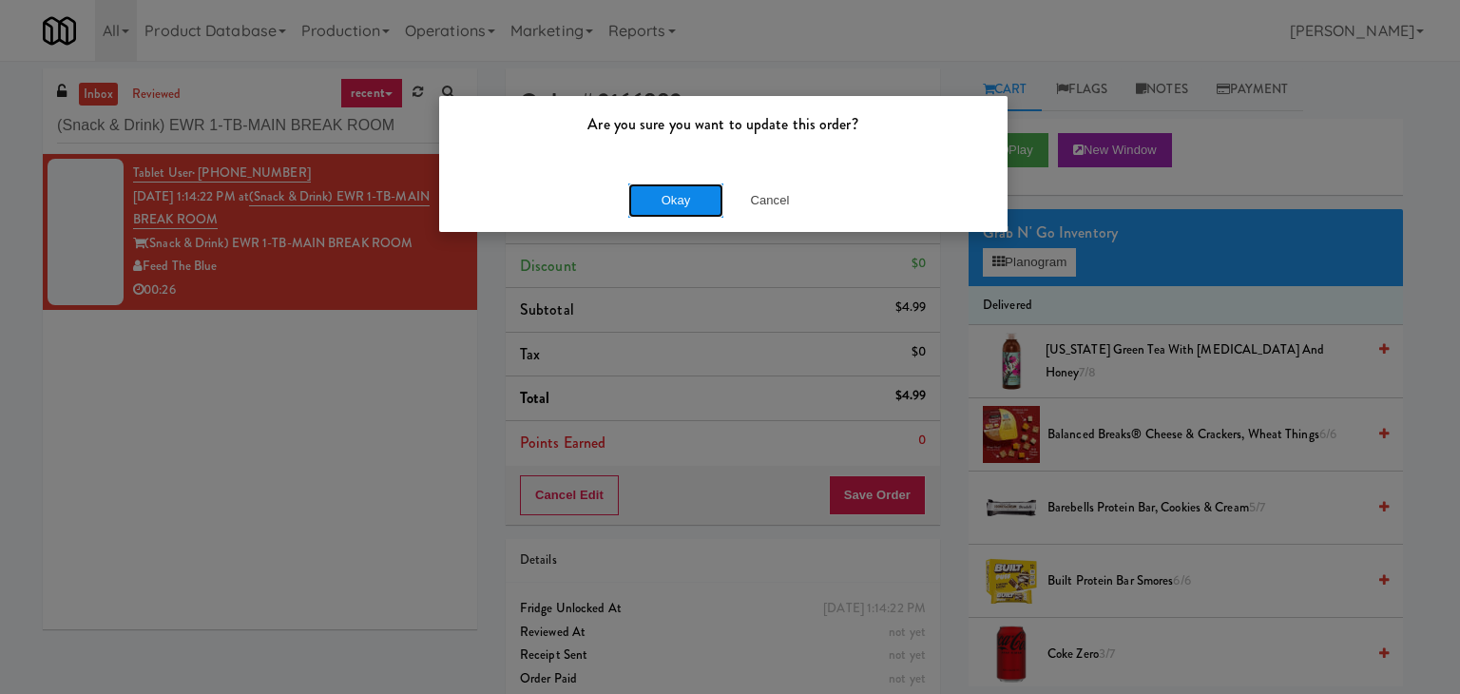
click at [673, 193] on button "Okay" at bounding box center [675, 200] width 95 height 34
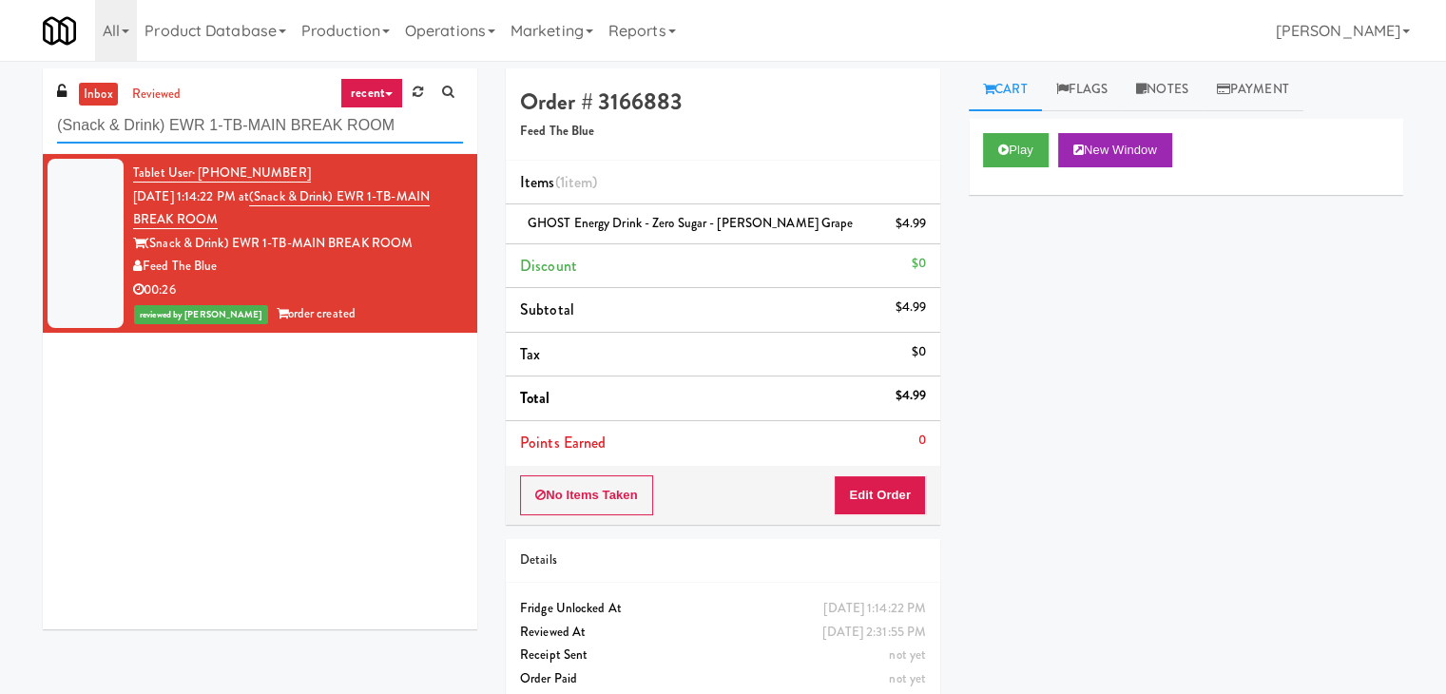
click at [289, 126] on input "(Snack & Drink) EWR 1-TB-MAIN BREAK ROOM" at bounding box center [260, 125] width 406 height 35
paste input "545 N [PERSON_NAME]- Right - Ambient"
type input "545 N [PERSON_NAME]- Right - Ambient"
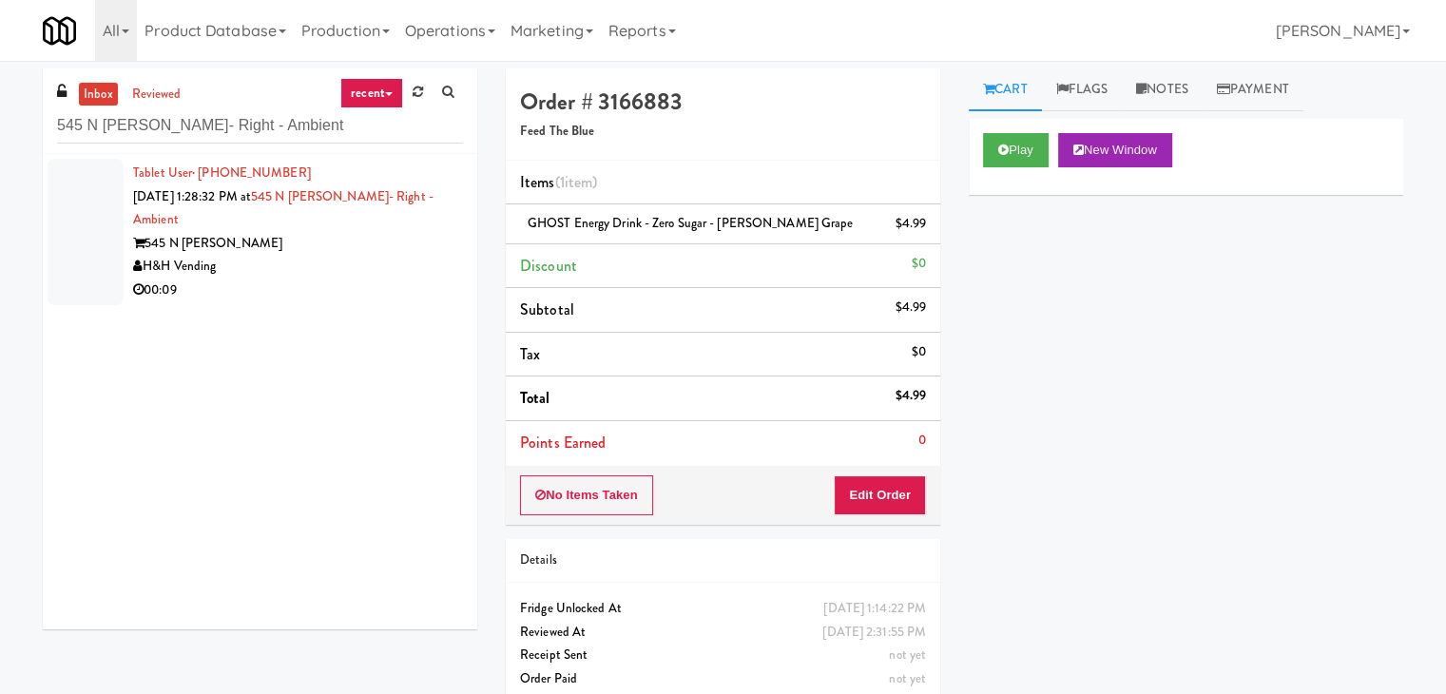
click at [403, 248] on div "545 N [PERSON_NAME]" at bounding box center [298, 244] width 330 height 24
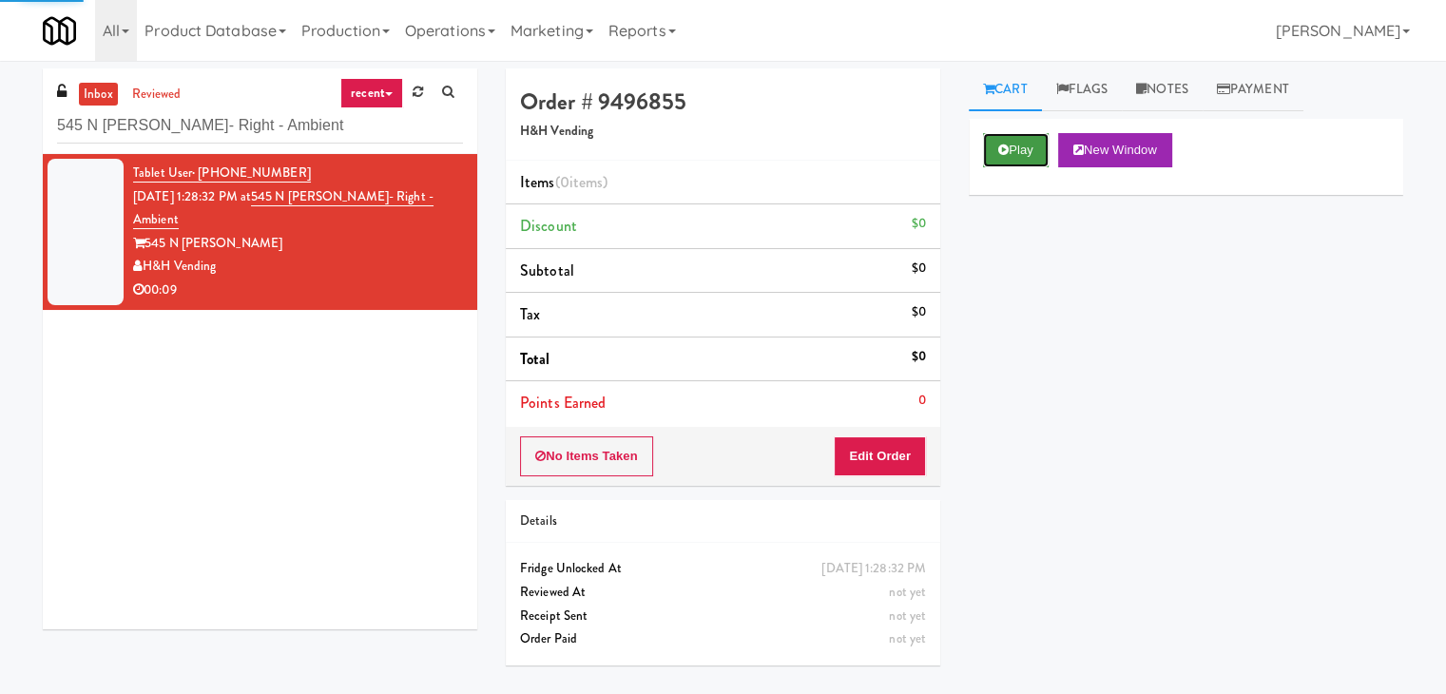
click at [1019, 160] on button "Play" at bounding box center [1016, 150] width 66 height 34
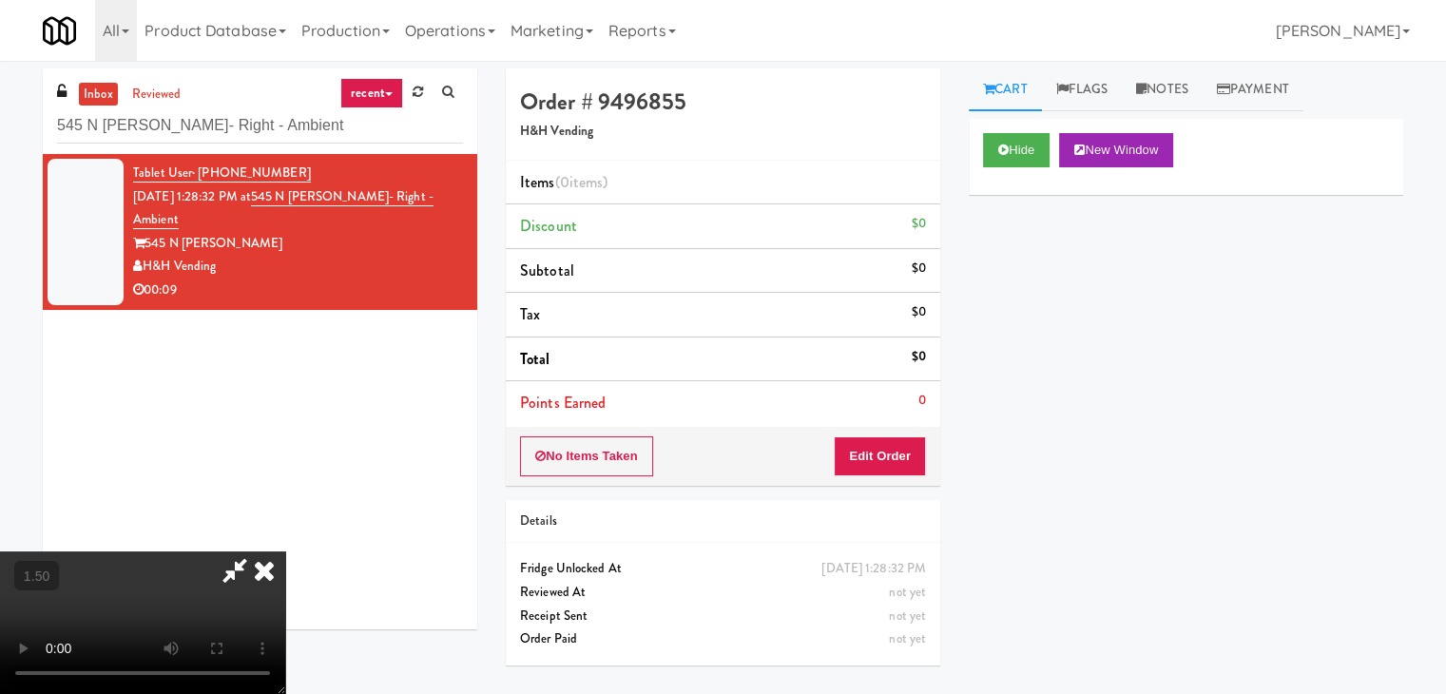
click at [285, 551] on video at bounding box center [142, 622] width 285 height 143
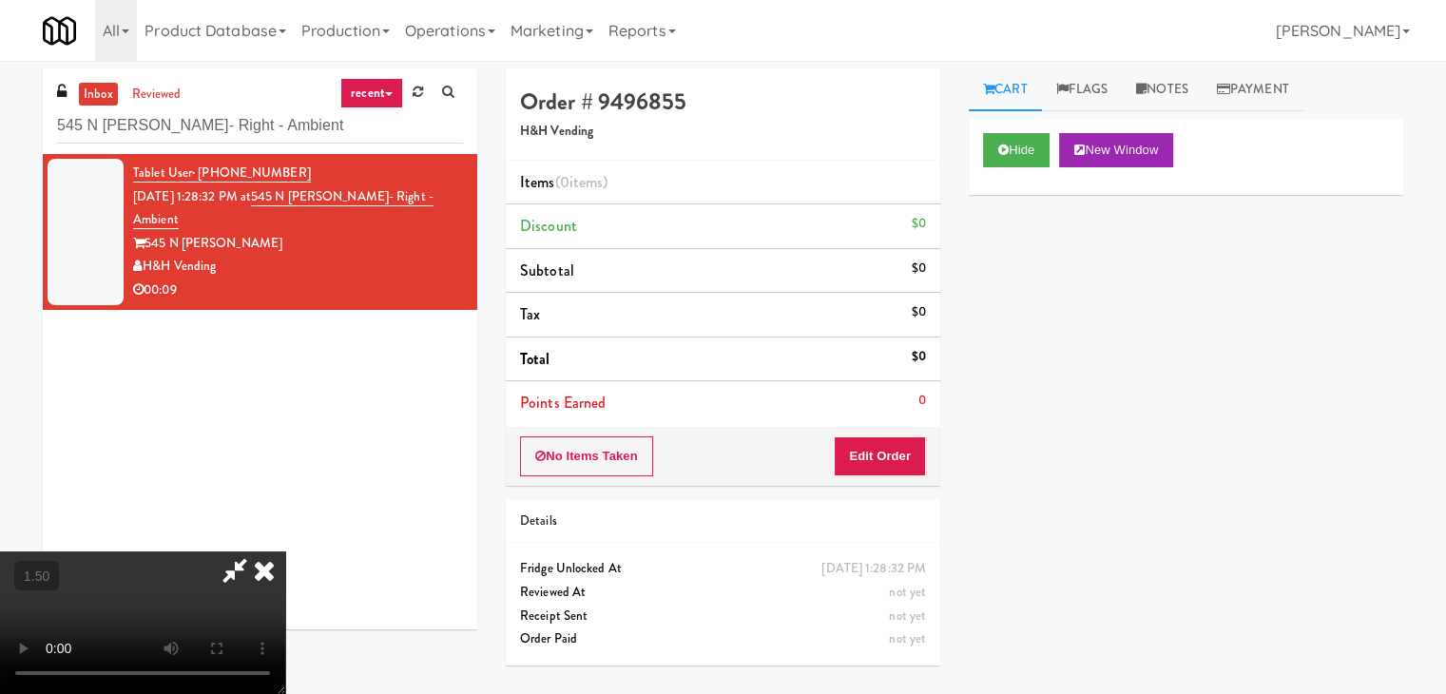
click at [285, 551] on video at bounding box center [142, 622] width 285 height 143
drag, startPoint x: 829, startPoint y: 82, endPoint x: 832, endPoint y: 98, distance: 16.4
click at [285, 551] on icon at bounding box center [264, 570] width 42 height 38
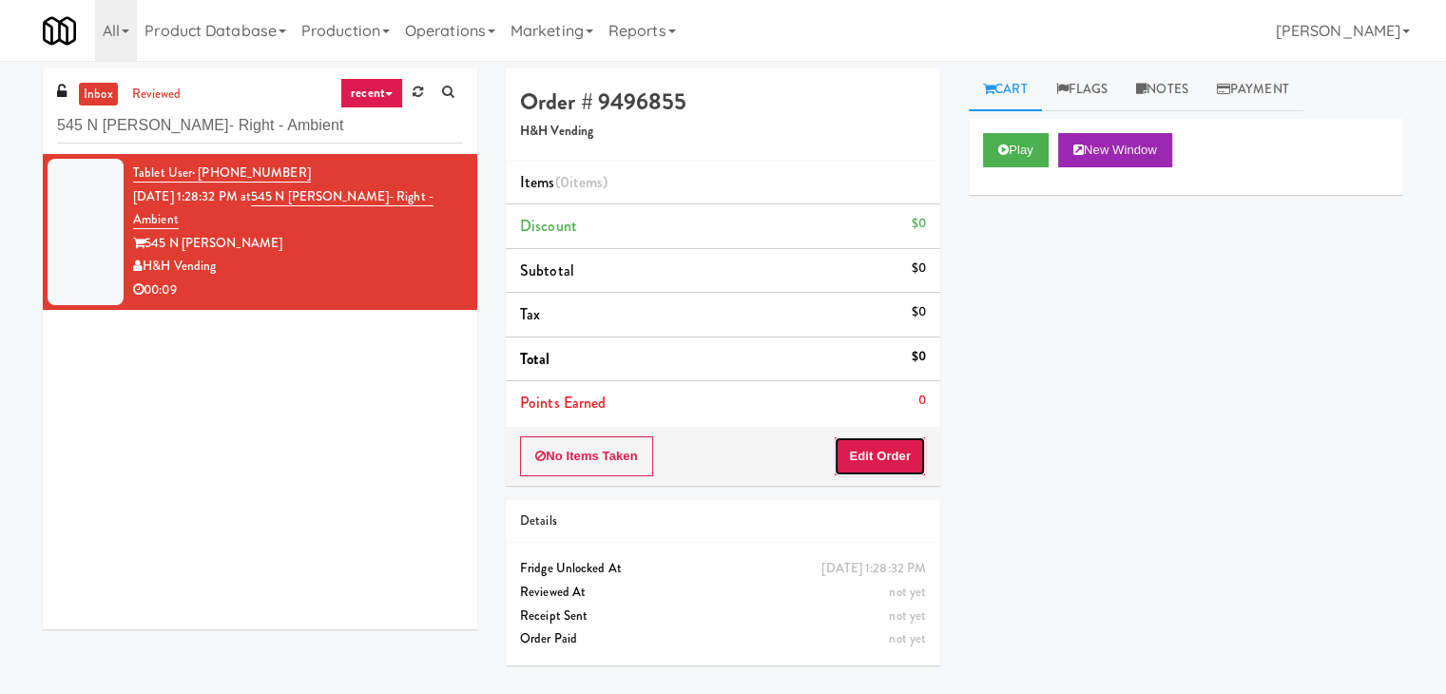
click at [878, 460] on button "Edit Order" at bounding box center [880, 456] width 92 height 40
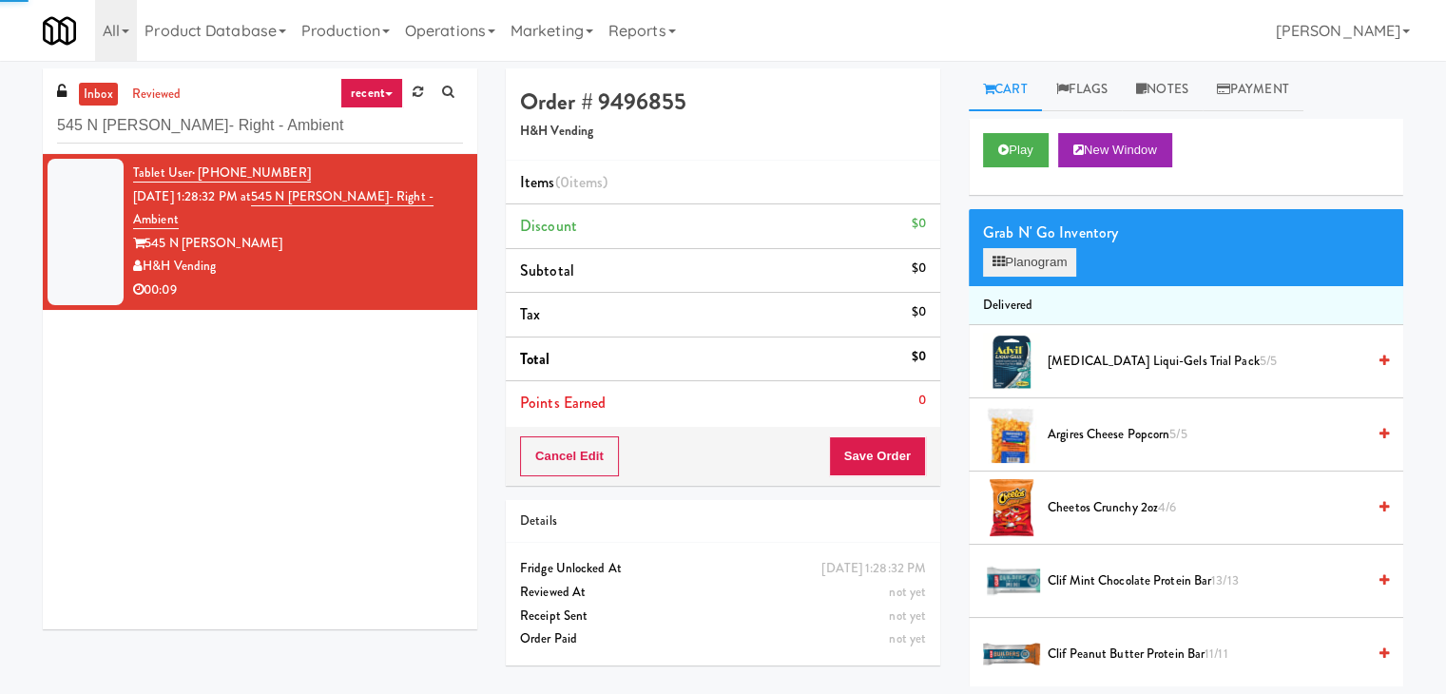
click at [1014, 278] on div "Grab N' Go Inventory Planogram" at bounding box center [1186, 247] width 435 height 77
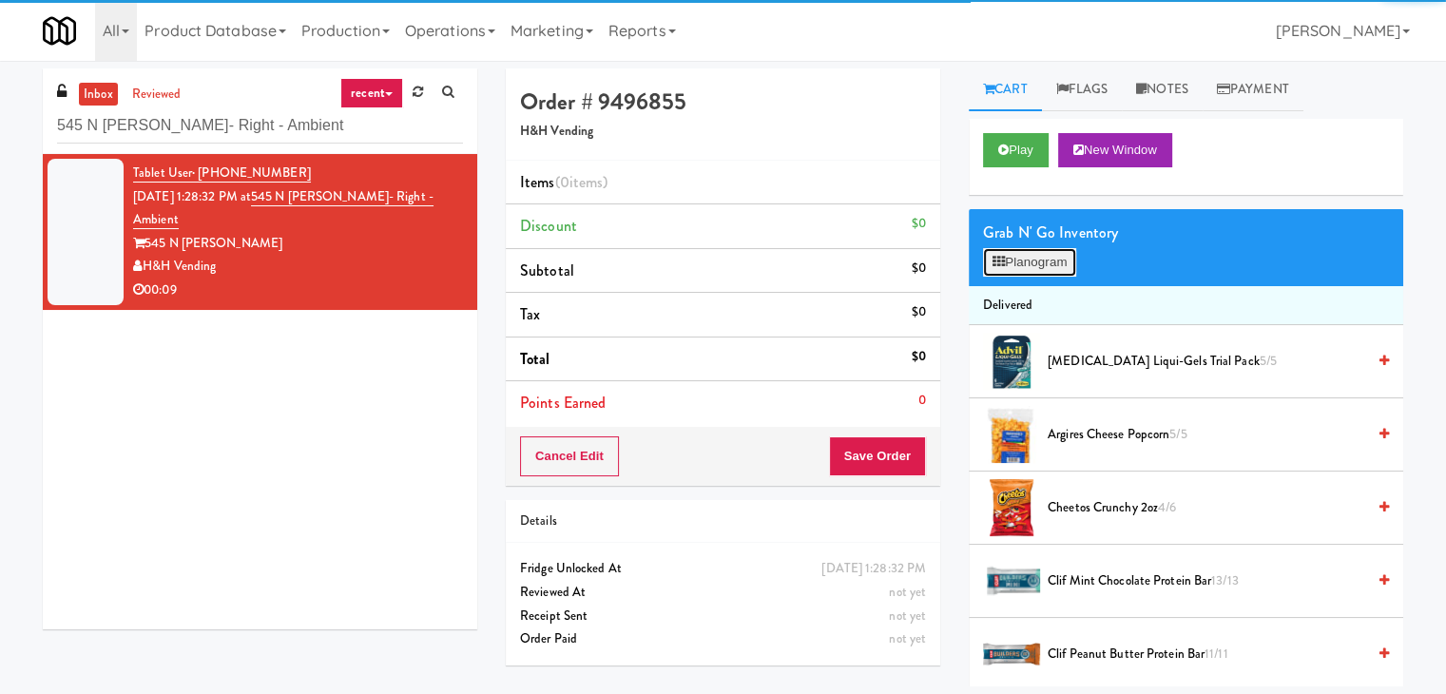
click at [1017, 266] on button "Planogram" at bounding box center [1029, 262] width 93 height 29
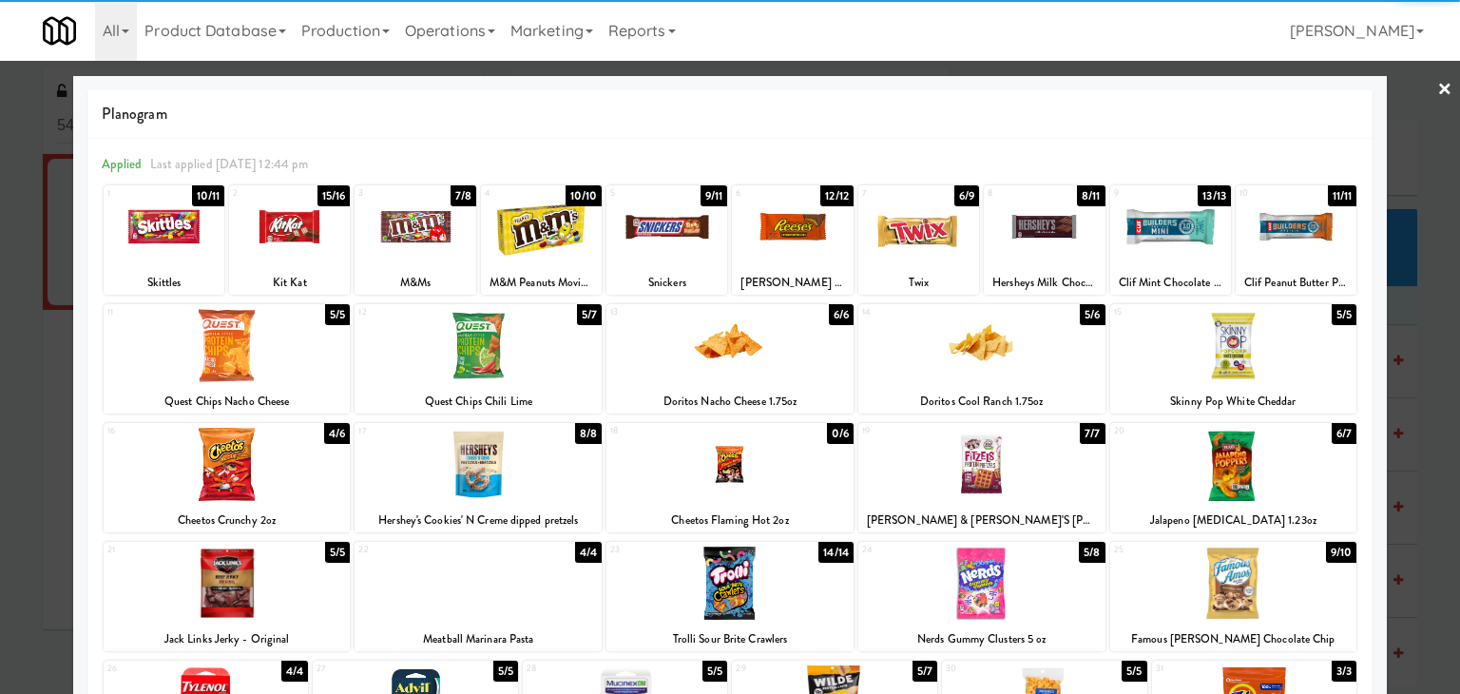
click at [719, 374] on div at bounding box center [730, 345] width 247 height 73
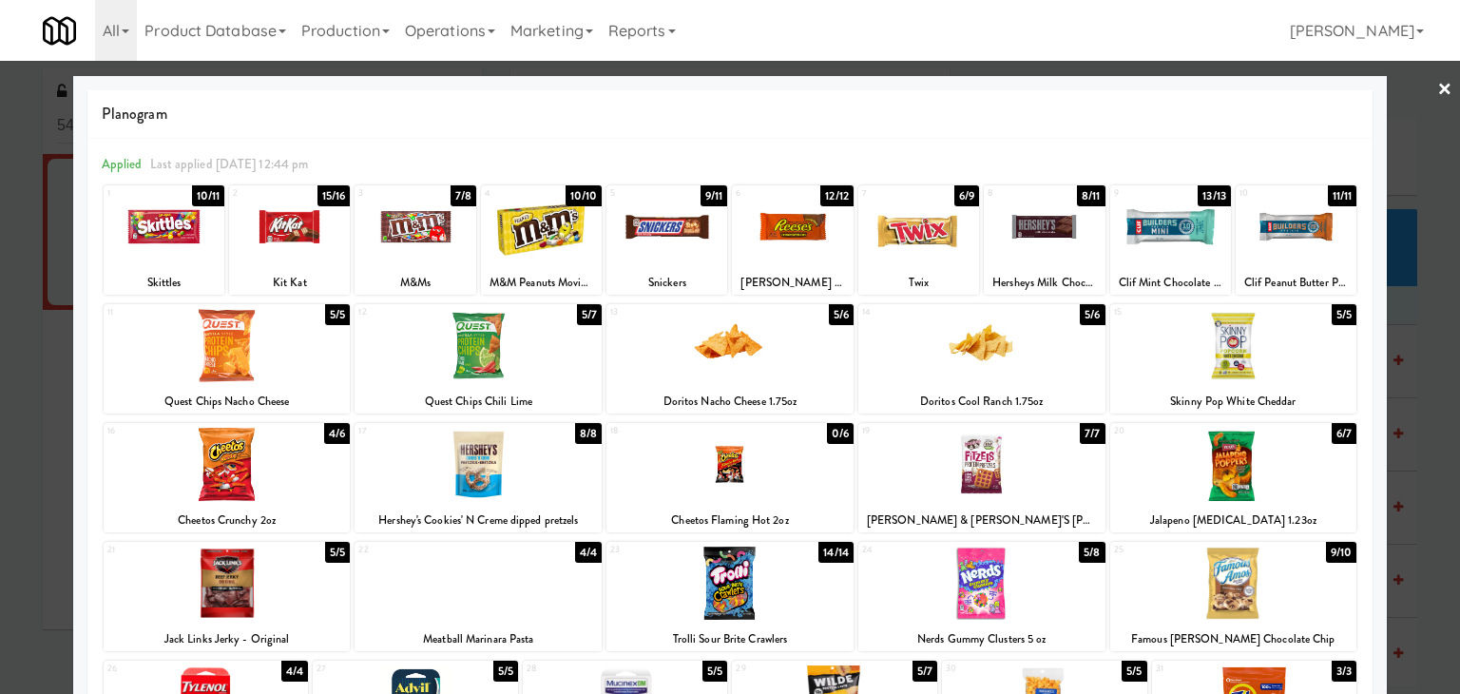
click at [294, 245] on div at bounding box center [289, 226] width 121 height 73
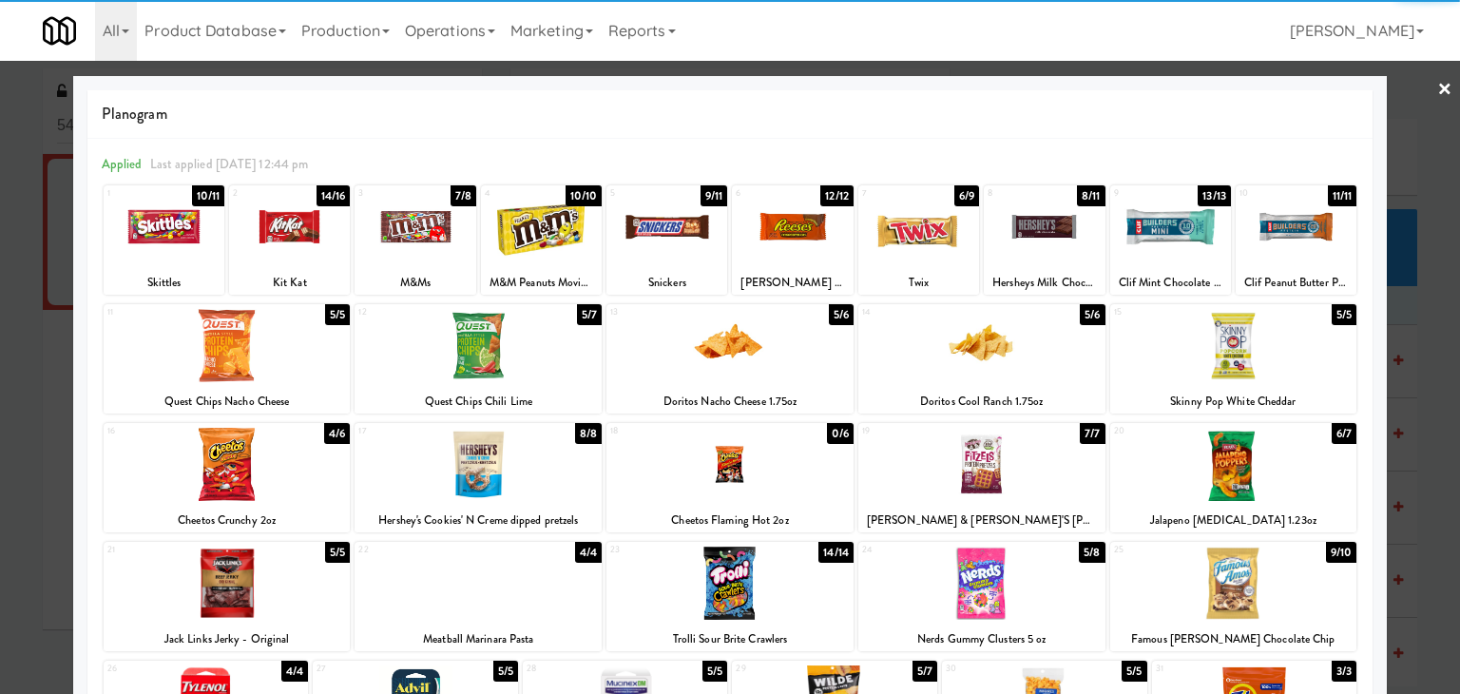
click at [1438, 90] on link "×" at bounding box center [1445, 90] width 15 height 59
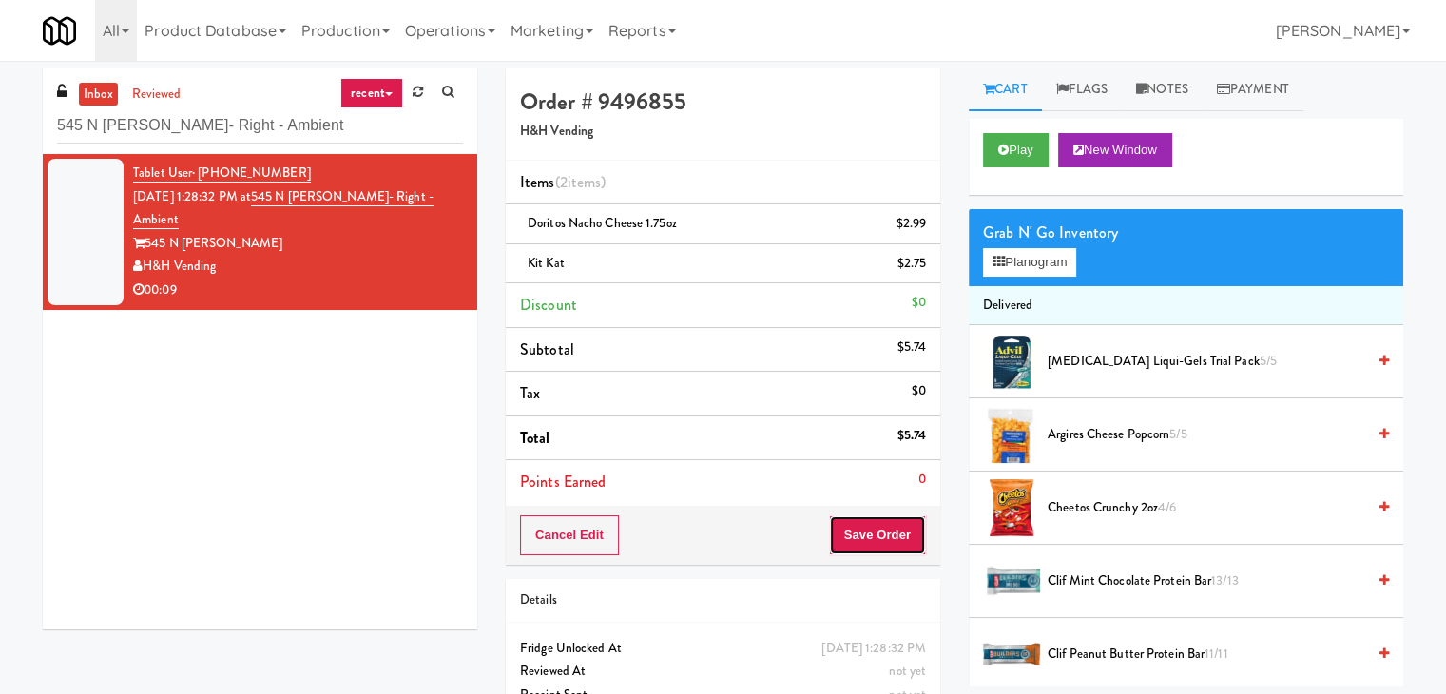
click at [882, 533] on button "Save Order" at bounding box center [877, 535] width 97 height 40
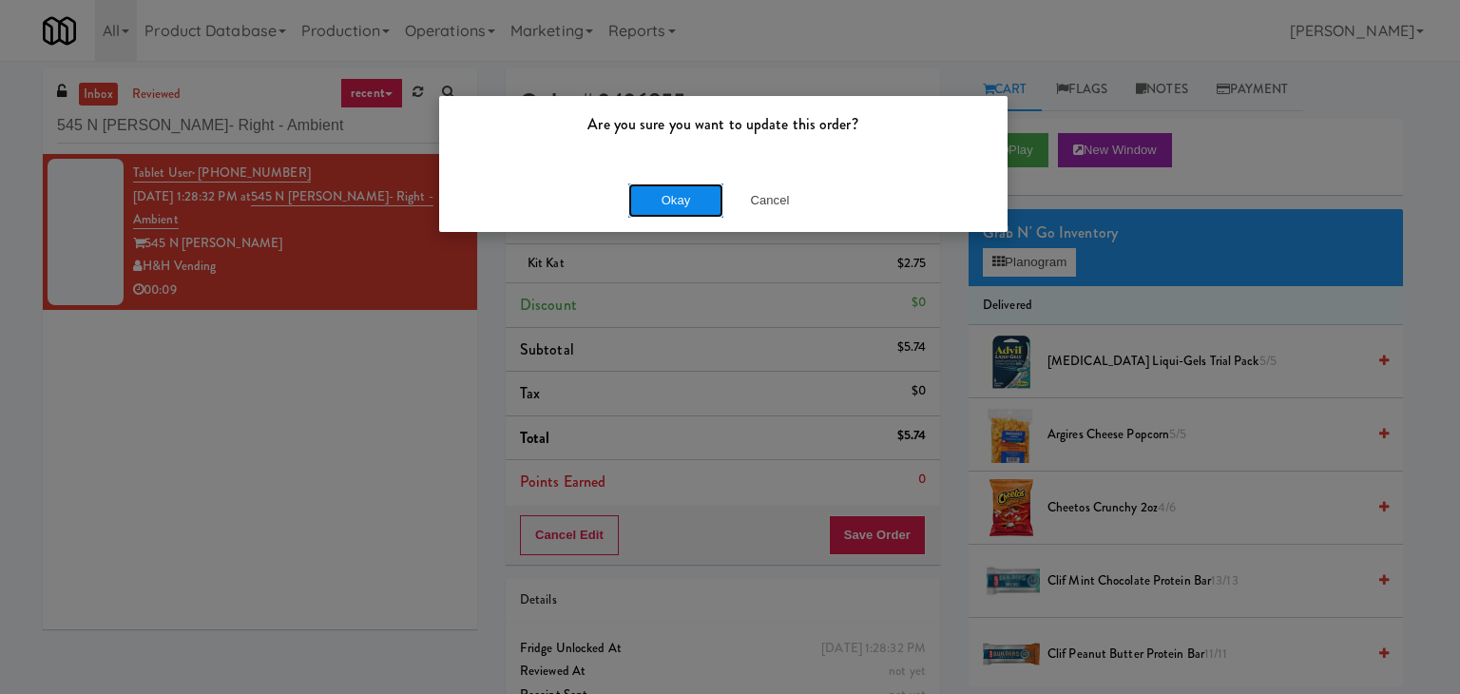
click at [684, 198] on button "Okay" at bounding box center [675, 200] width 95 height 34
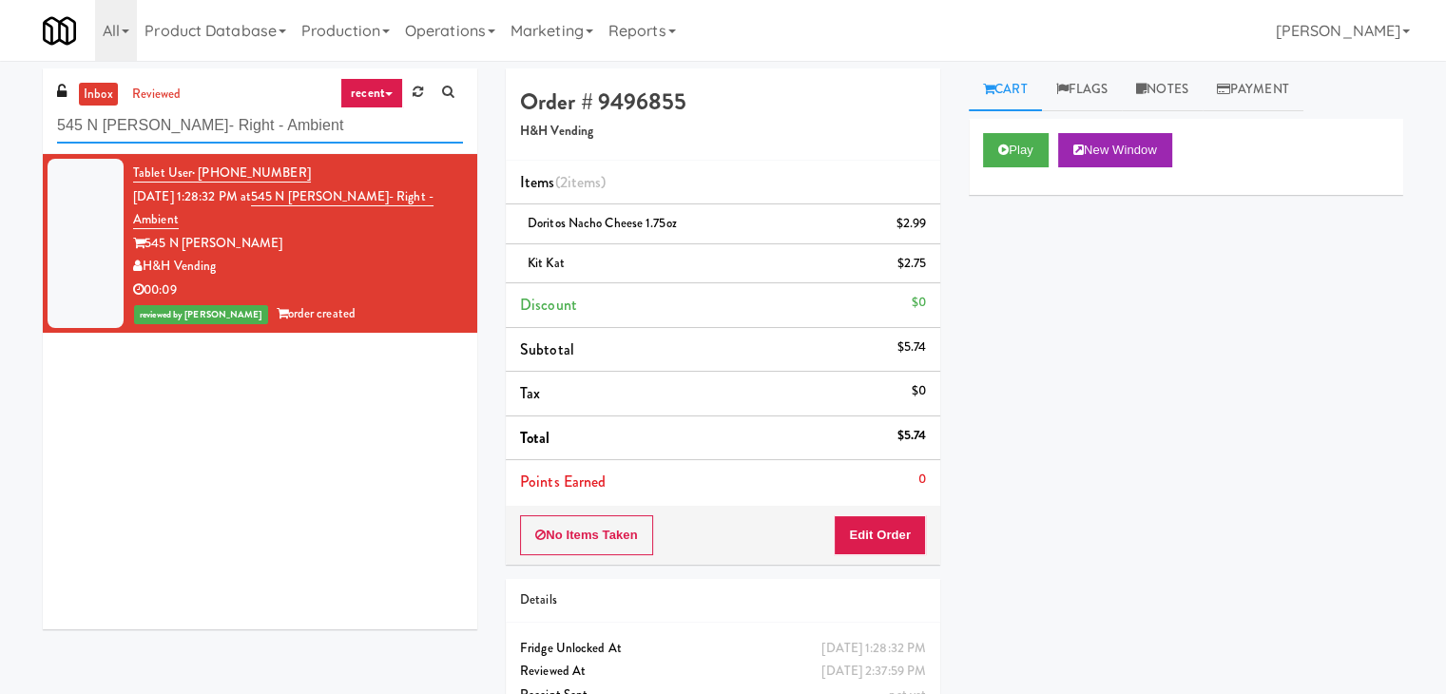
click at [264, 119] on input "545 N [PERSON_NAME]- Right - Ambient" at bounding box center [260, 125] width 406 height 35
click at [262, 130] on input "545 N [PERSON_NAME]- Right - Ambient" at bounding box center [260, 125] width 406 height 35
paste input "Icon - Cooler - Righ"
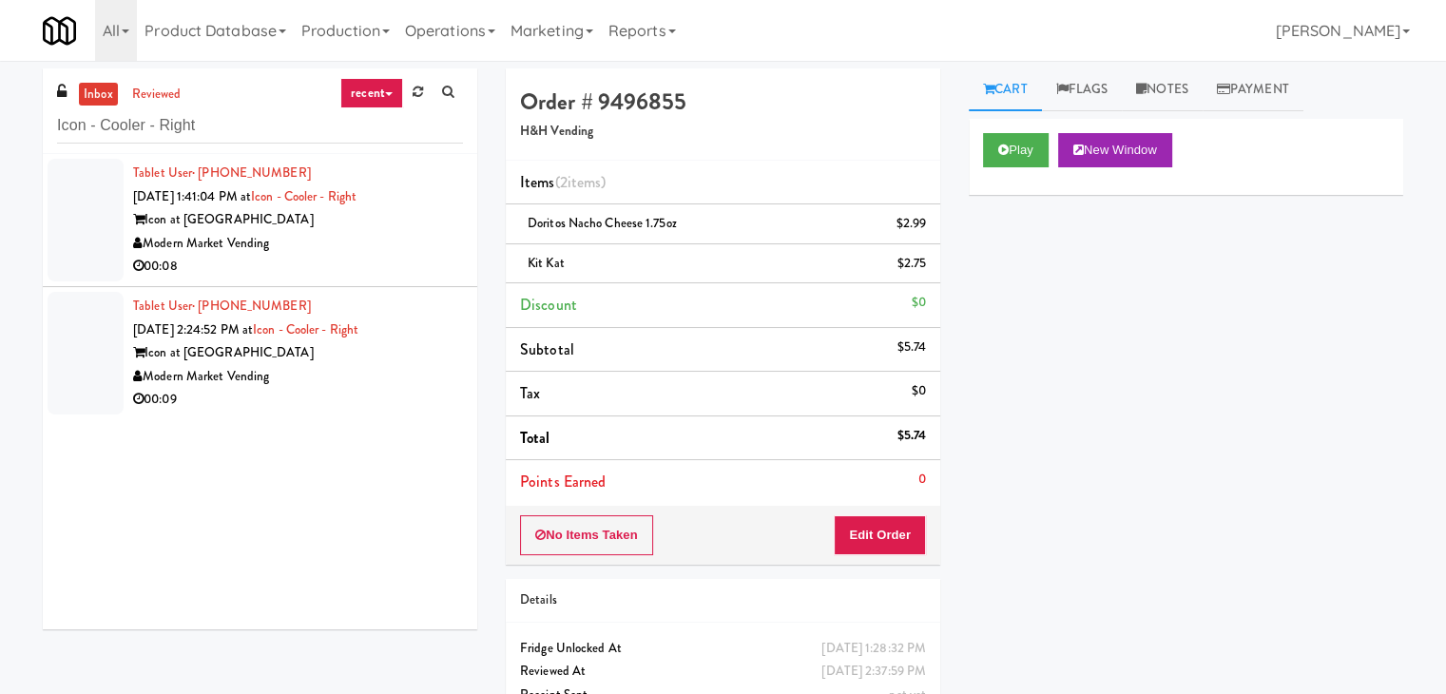
click at [431, 244] on div "Modern Market Vending" at bounding box center [298, 244] width 330 height 24
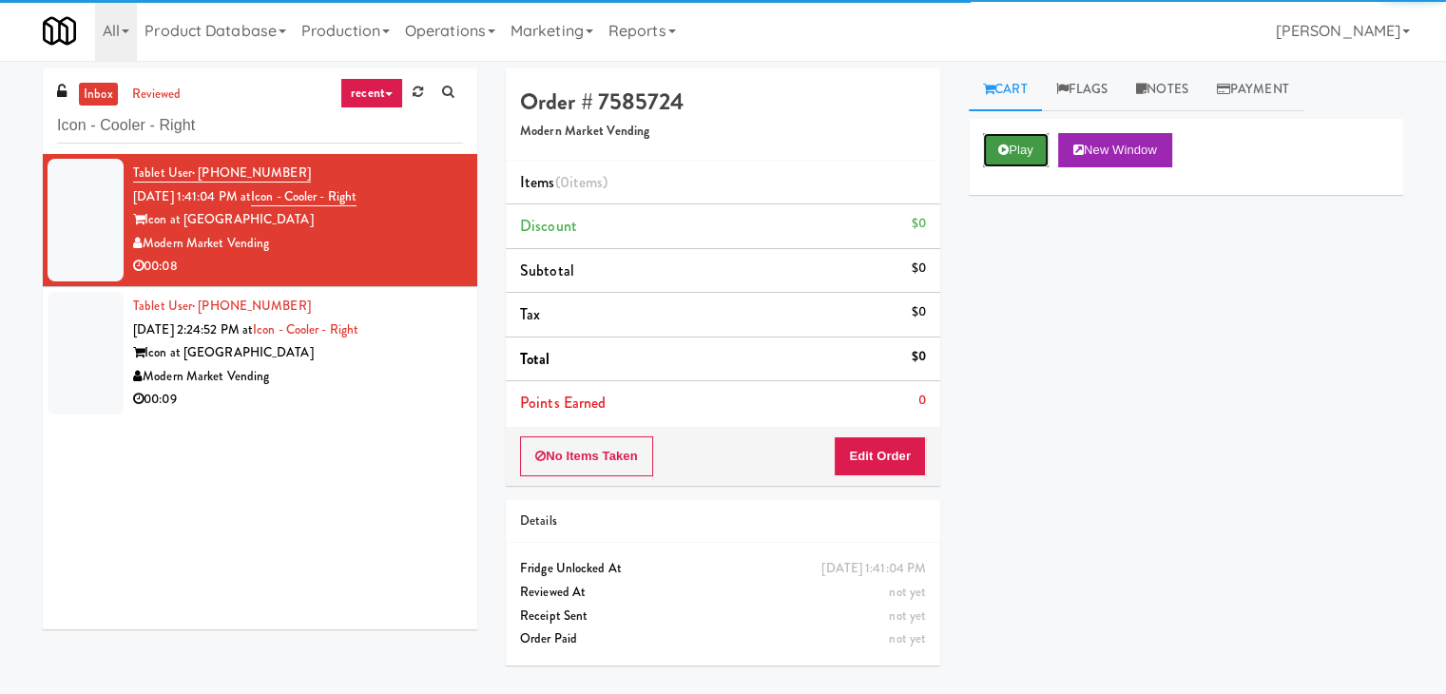
click at [1038, 149] on button "Play" at bounding box center [1016, 150] width 66 height 34
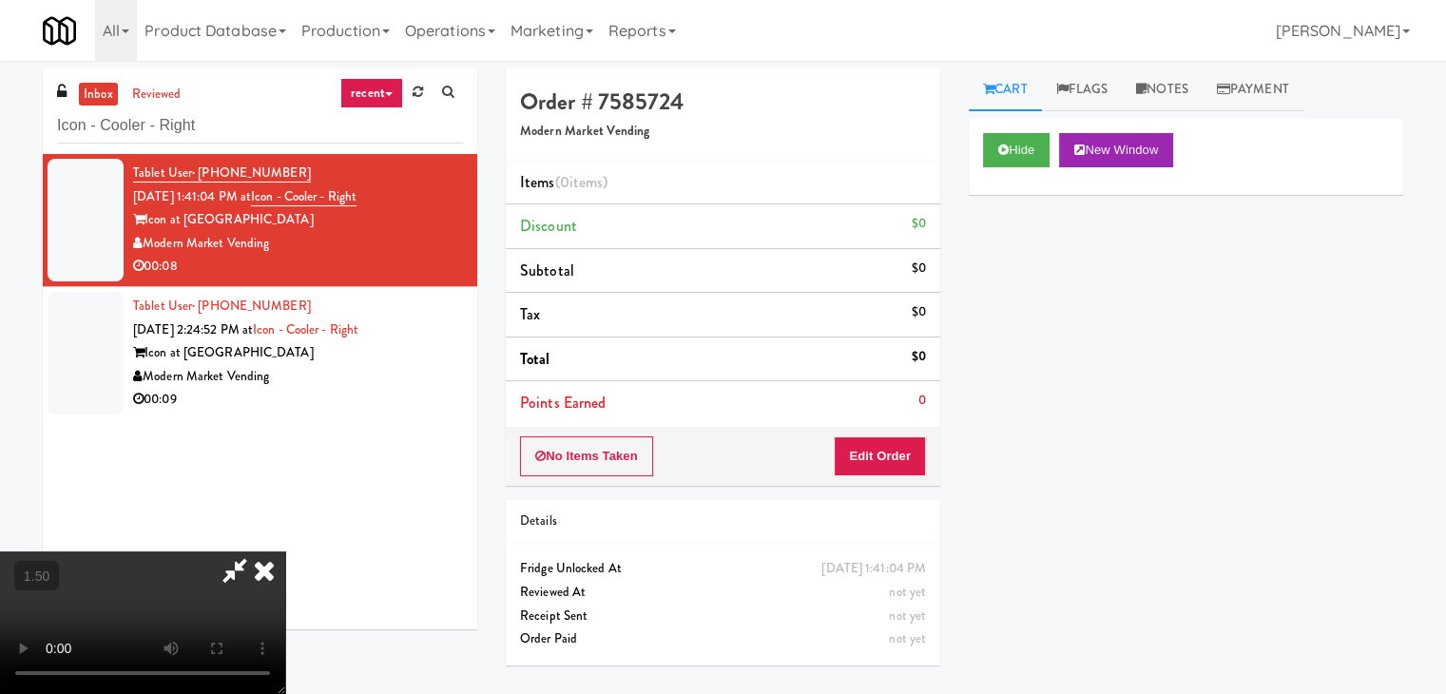
click at [285, 551] on video at bounding box center [142, 622] width 285 height 143
click at [285, 551] on icon at bounding box center [264, 570] width 42 height 38
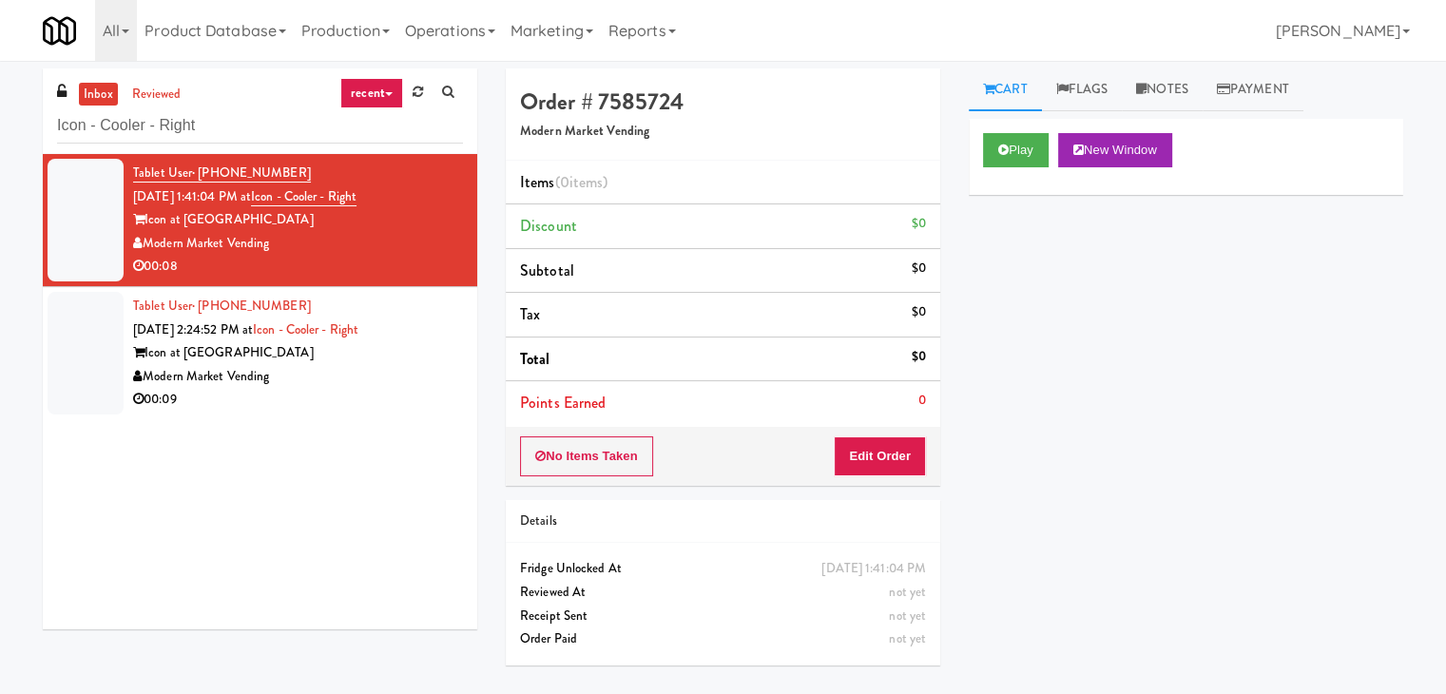
click at [863, 443] on div "No Items Taken Edit Order" at bounding box center [723, 456] width 435 height 59
drag, startPoint x: 905, startPoint y: 417, endPoint x: 901, endPoint y: 459, distance: 42.0
click at [905, 419] on li "Points Earned 0" at bounding box center [723, 403] width 435 height 44
drag, startPoint x: 898, startPoint y: 464, endPoint x: 954, endPoint y: 417, distance: 72.2
click at [898, 461] on button "Edit Order" at bounding box center [880, 456] width 92 height 40
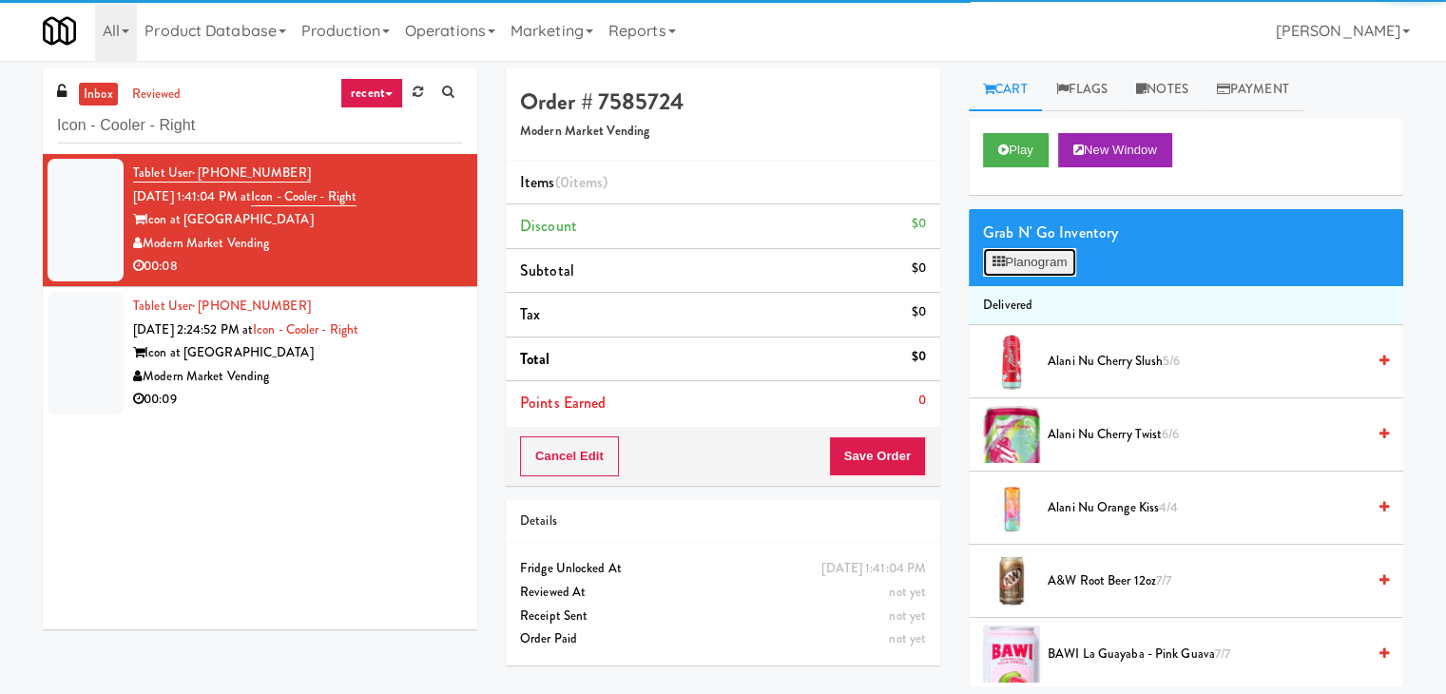
click at [1036, 266] on button "Planogram" at bounding box center [1029, 262] width 93 height 29
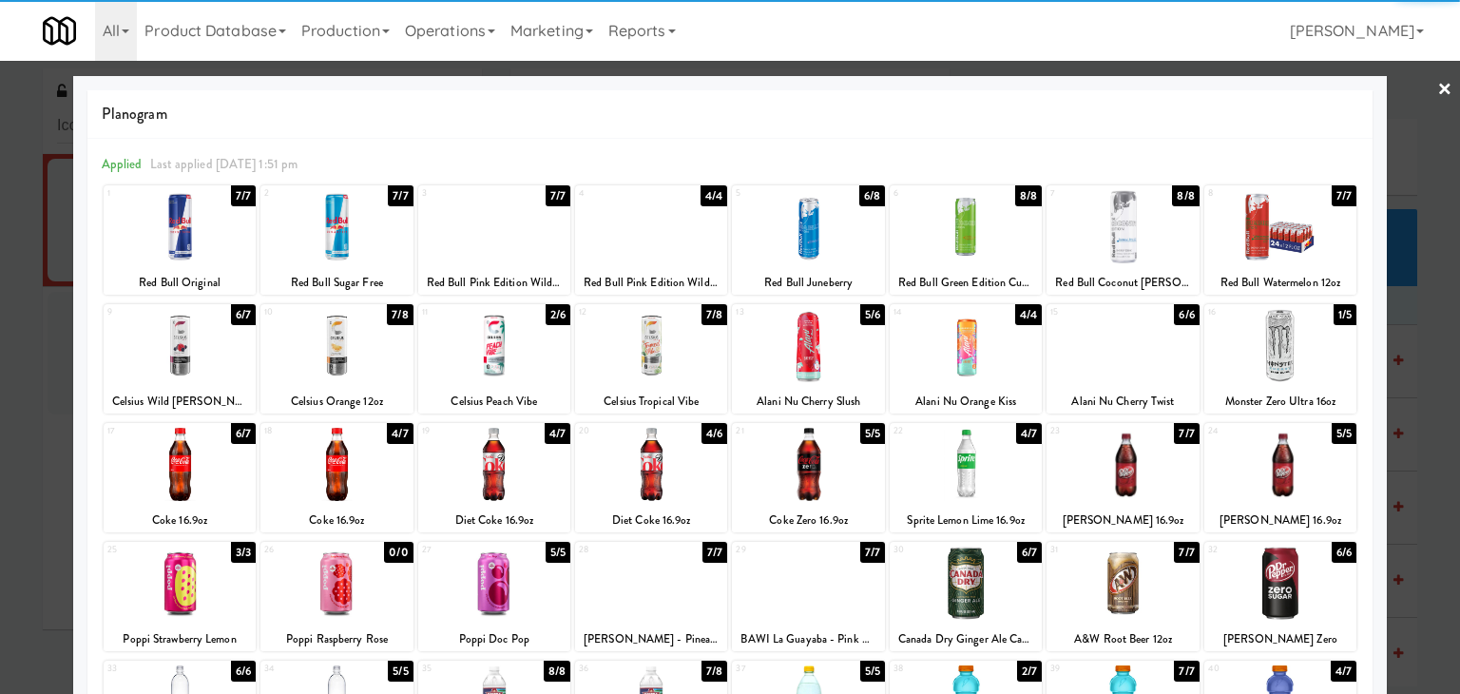
click at [816, 352] on div at bounding box center [808, 345] width 152 height 73
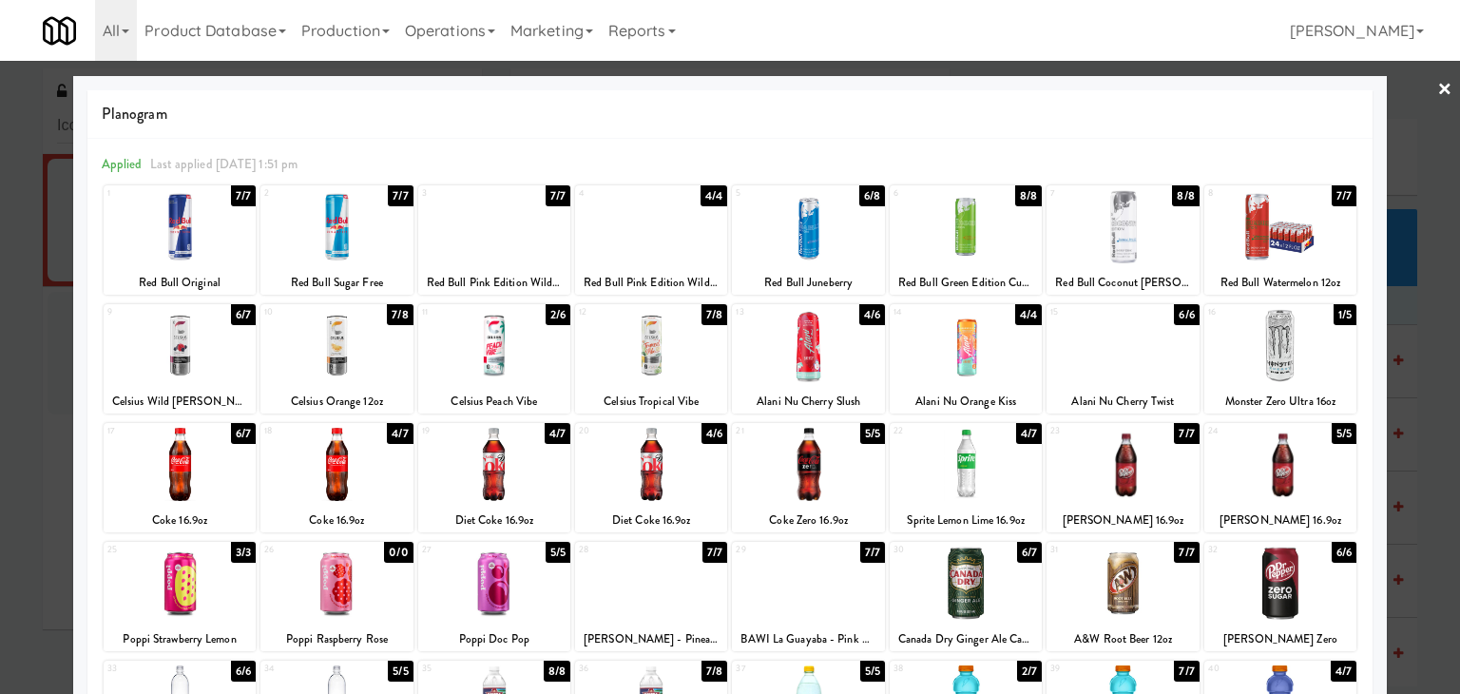
drag, startPoint x: 1439, startPoint y: 87, endPoint x: 1200, endPoint y: 279, distance: 306.3
click at [1438, 87] on div at bounding box center [730, 347] width 1460 height 694
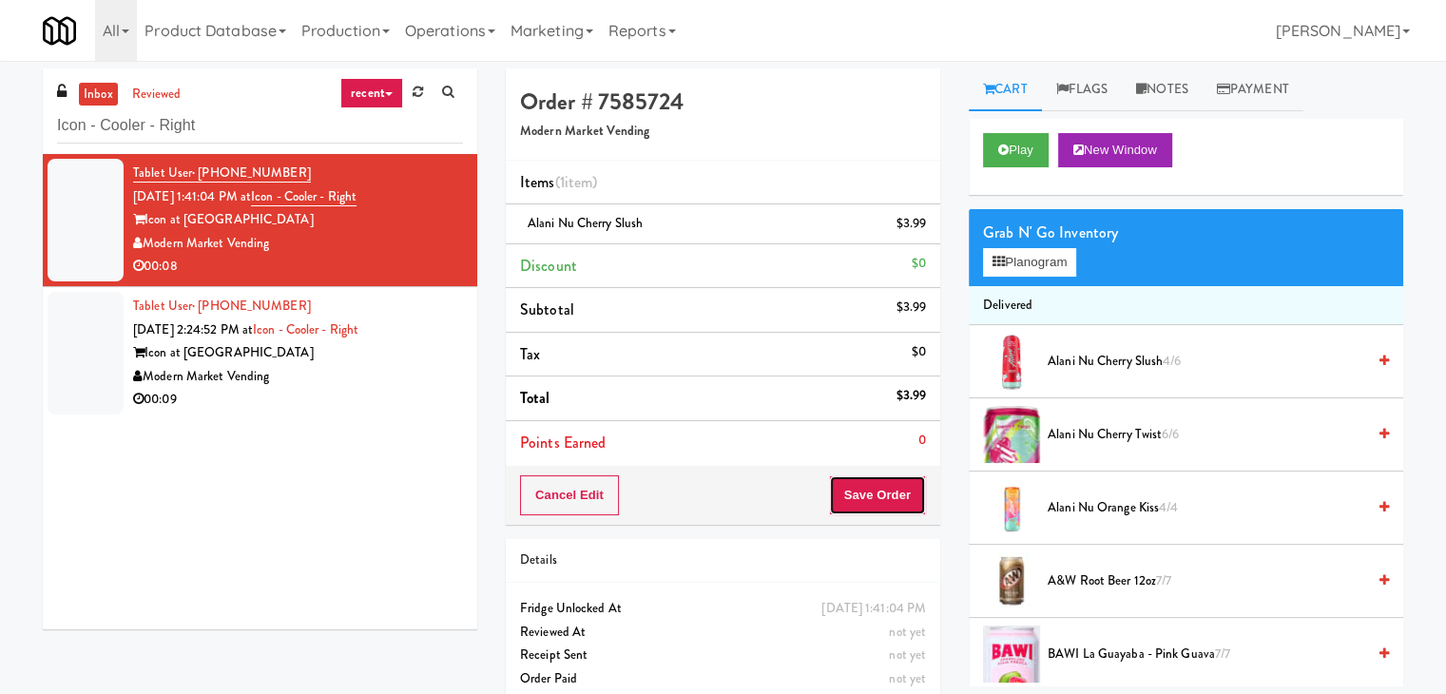
click at [863, 485] on button "Save Order" at bounding box center [877, 495] width 97 height 40
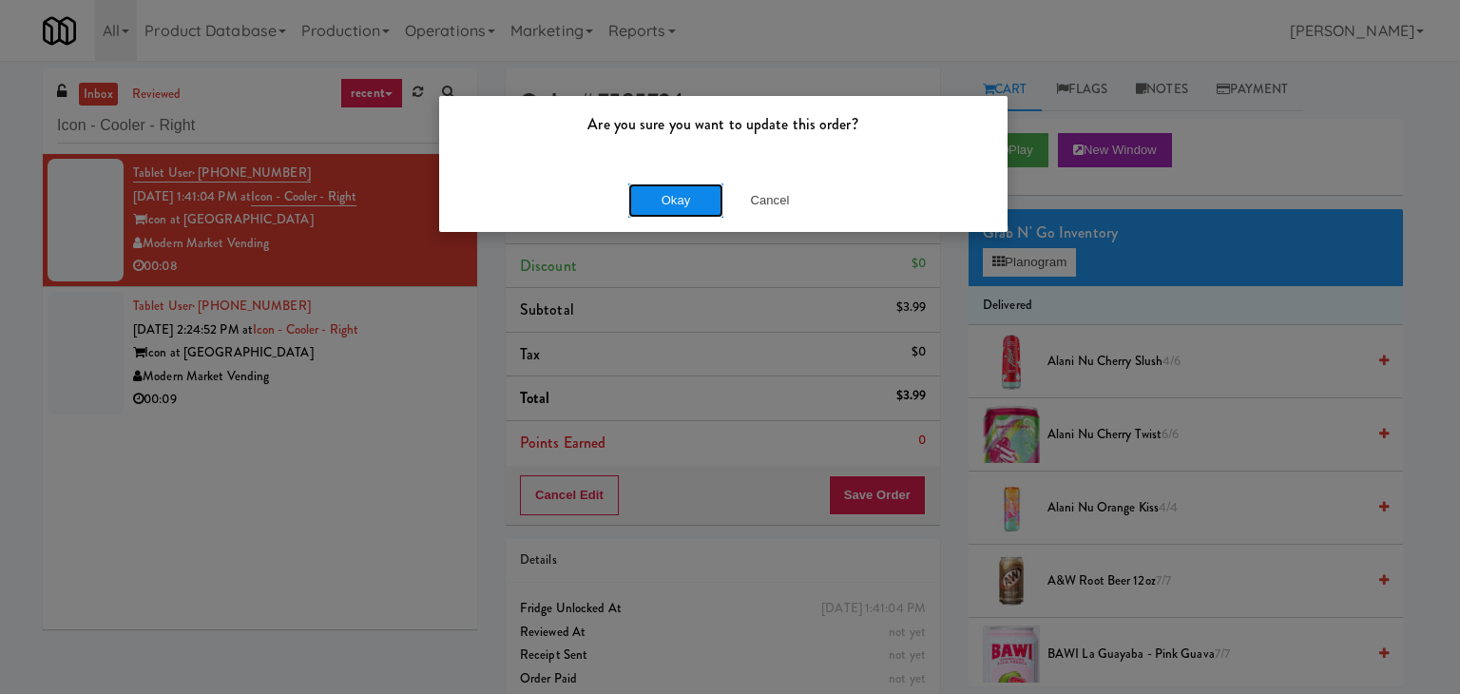
click at [677, 205] on button "Okay" at bounding box center [675, 200] width 95 height 34
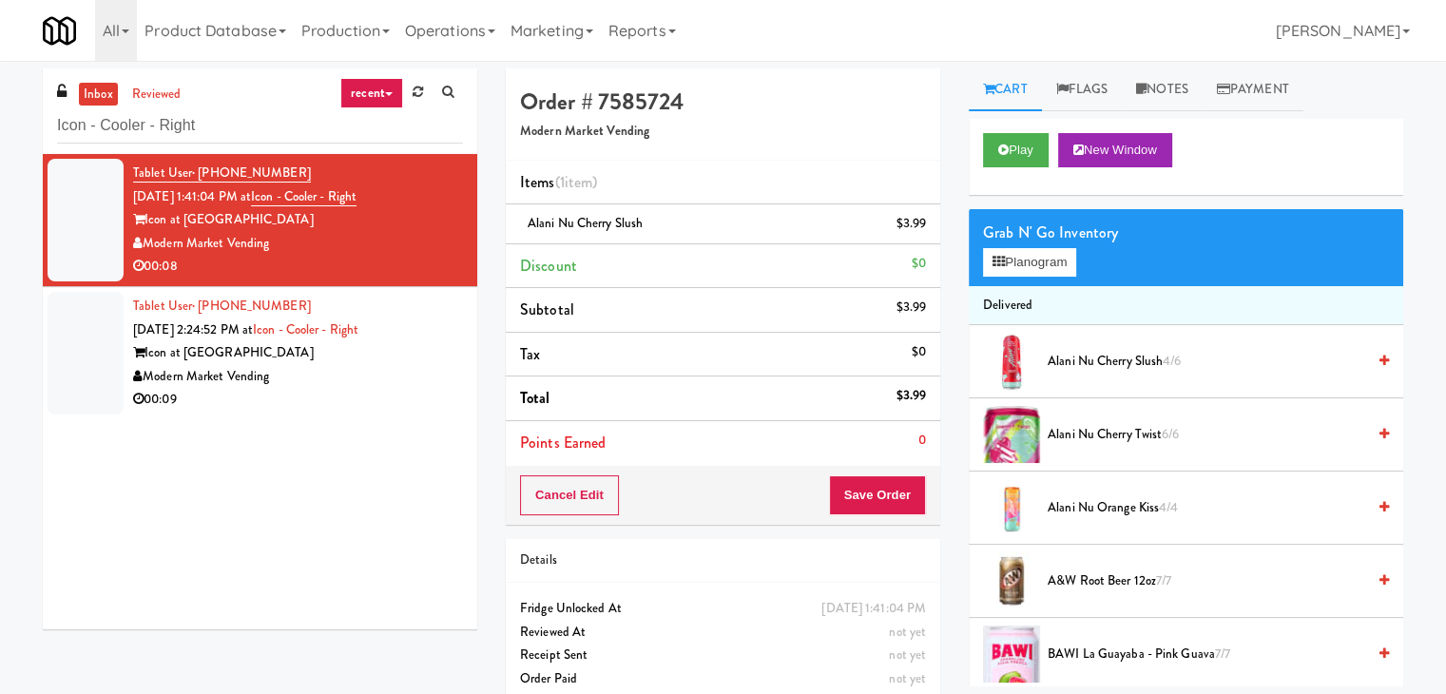
click at [380, 396] on div "00:09" at bounding box center [298, 400] width 330 height 24
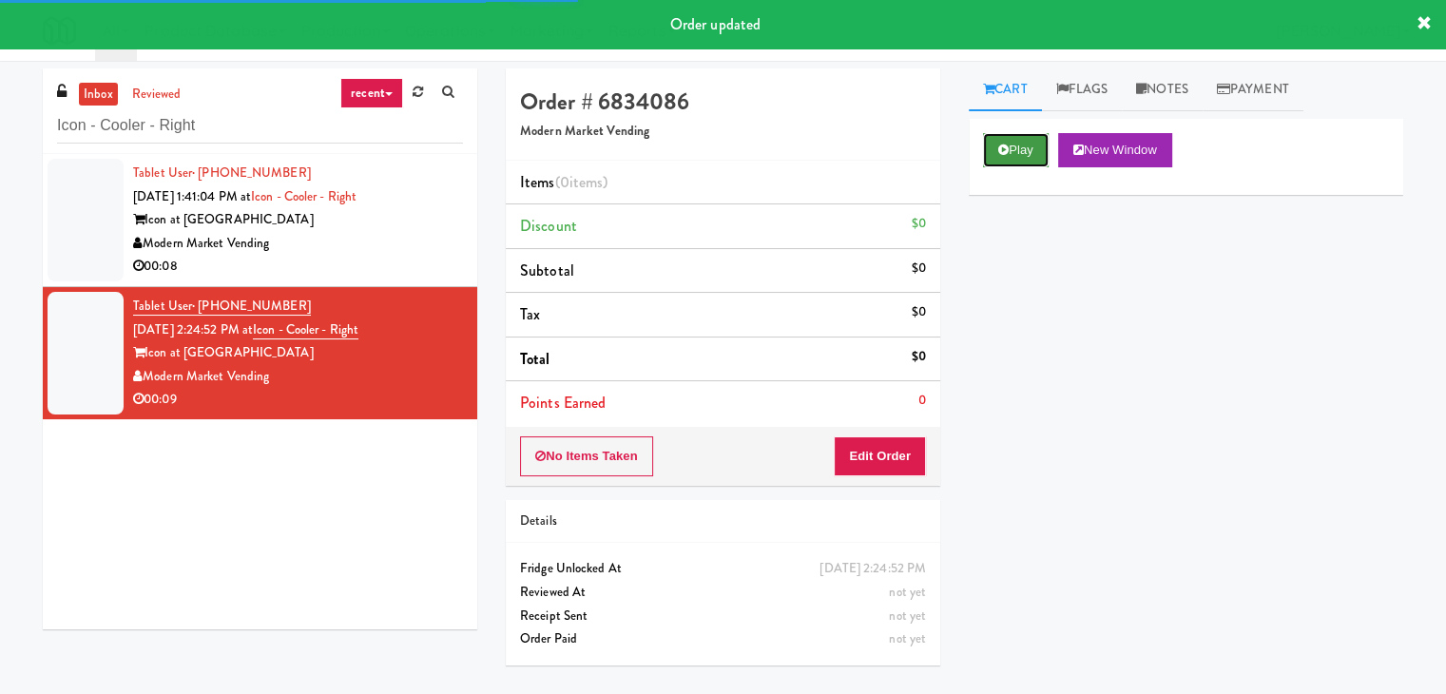
click at [995, 153] on button "Play" at bounding box center [1016, 150] width 66 height 34
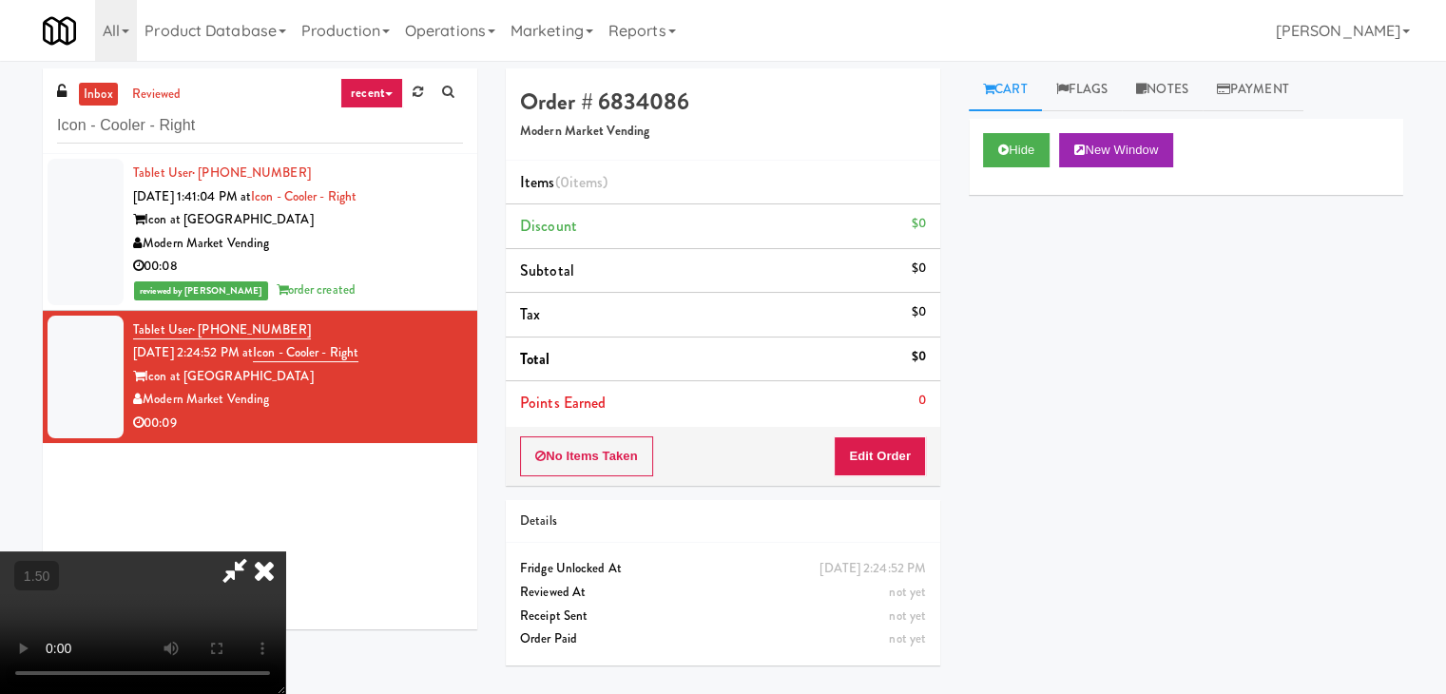
click at [285, 551] on video at bounding box center [142, 622] width 285 height 143
drag, startPoint x: 833, startPoint y: 88, endPoint x: 863, endPoint y: 234, distance: 148.6
click at [285, 551] on icon at bounding box center [264, 570] width 42 height 38
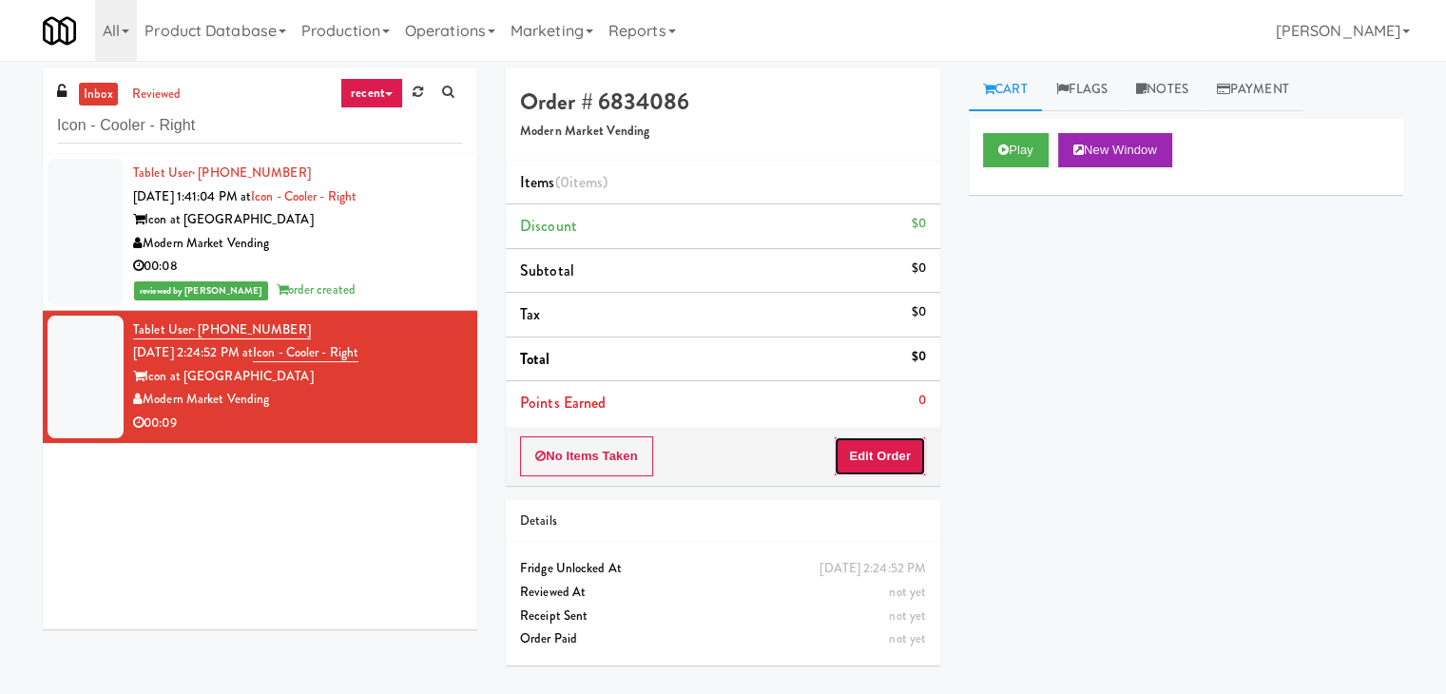
click at [874, 457] on button "Edit Order" at bounding box center [880, 456] width 92 height 40
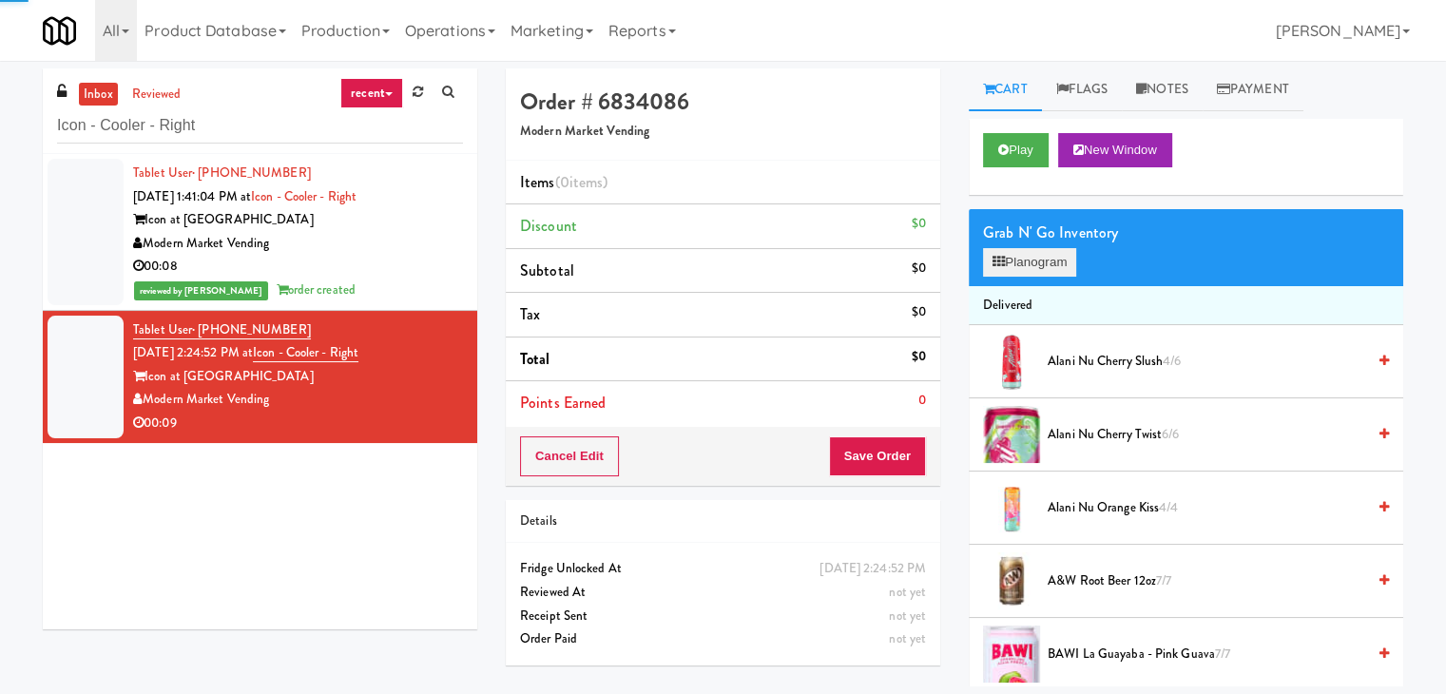
click at [1023, 271] on div "Grab N' Go Inventory Planogram" at bounding box center [1186, 247] width 435 height 77
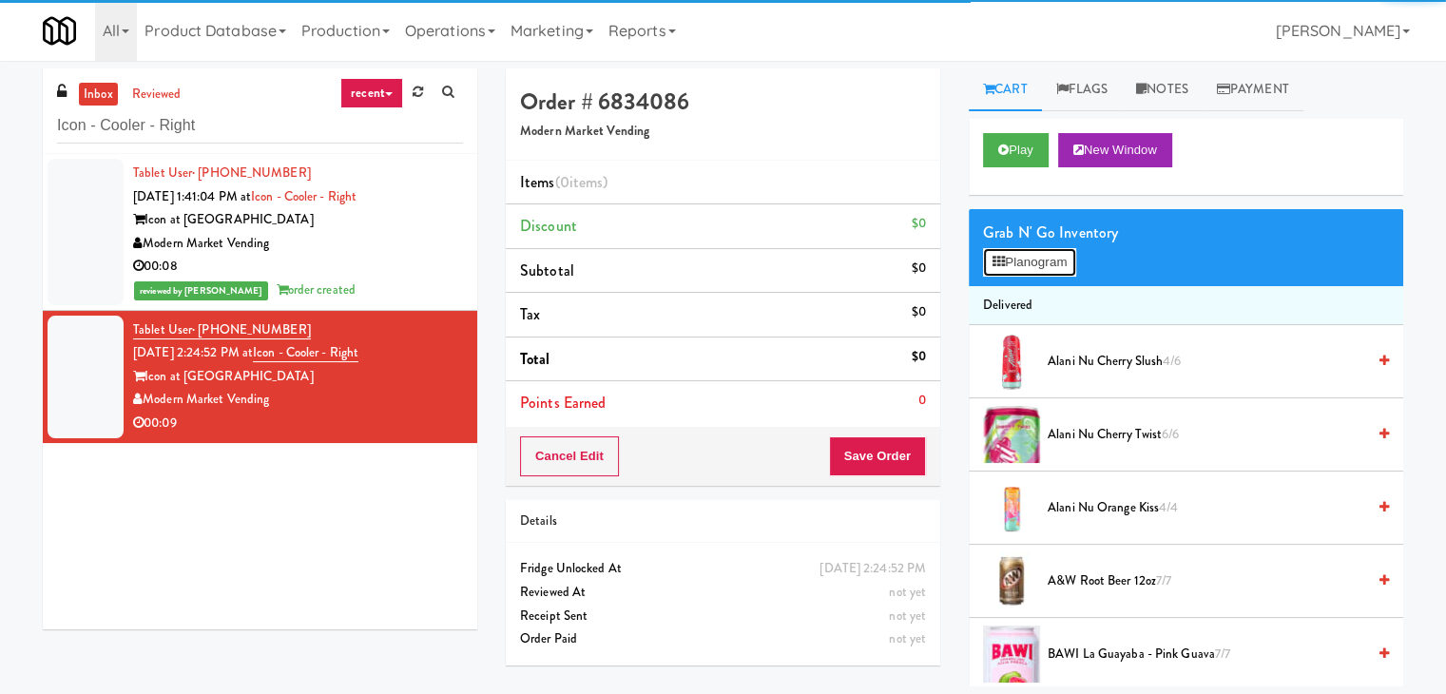
drag, startPoint x: 1023, startPoint y: 263, endPoint x: 1000, endPoint y: 248, distance: 27.4
click at [1023, 262] on button "Planogram" at bounding box center [1029, 262] width 93 height 29
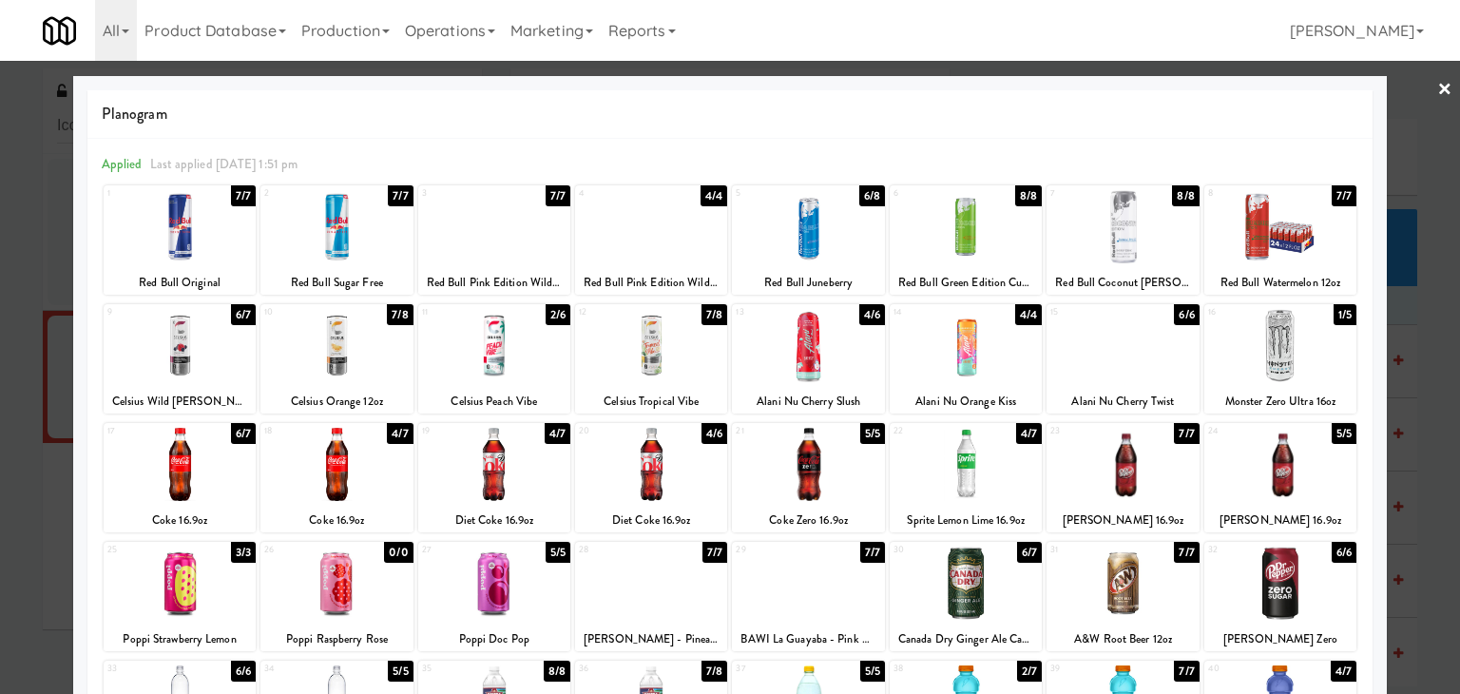
click at [973, 351] on div at bounding box center [966, 345] width 152 height 73
click at [1438, 91] on div at bounding box center [730, 347] width 1460 height 694
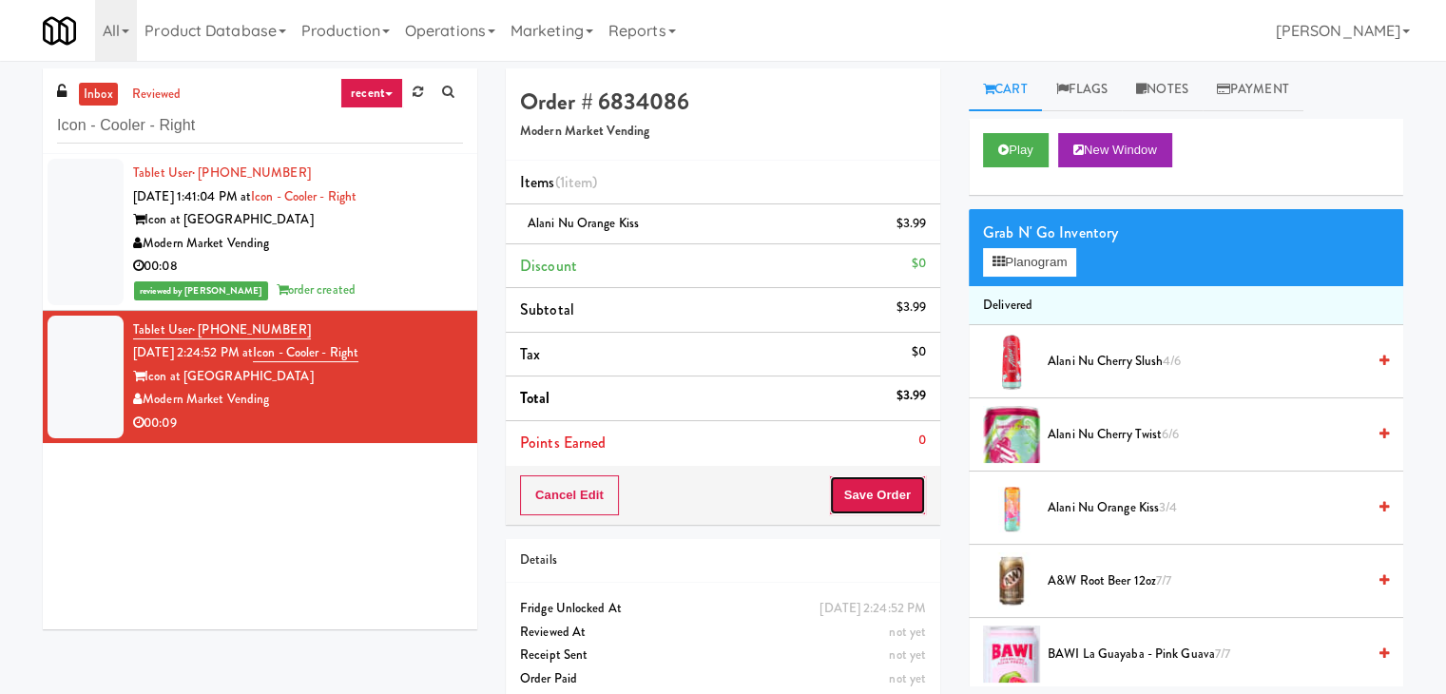
click at [879, 494] on button "Save Order" at bounding box center [877, 495] width 97 height 40
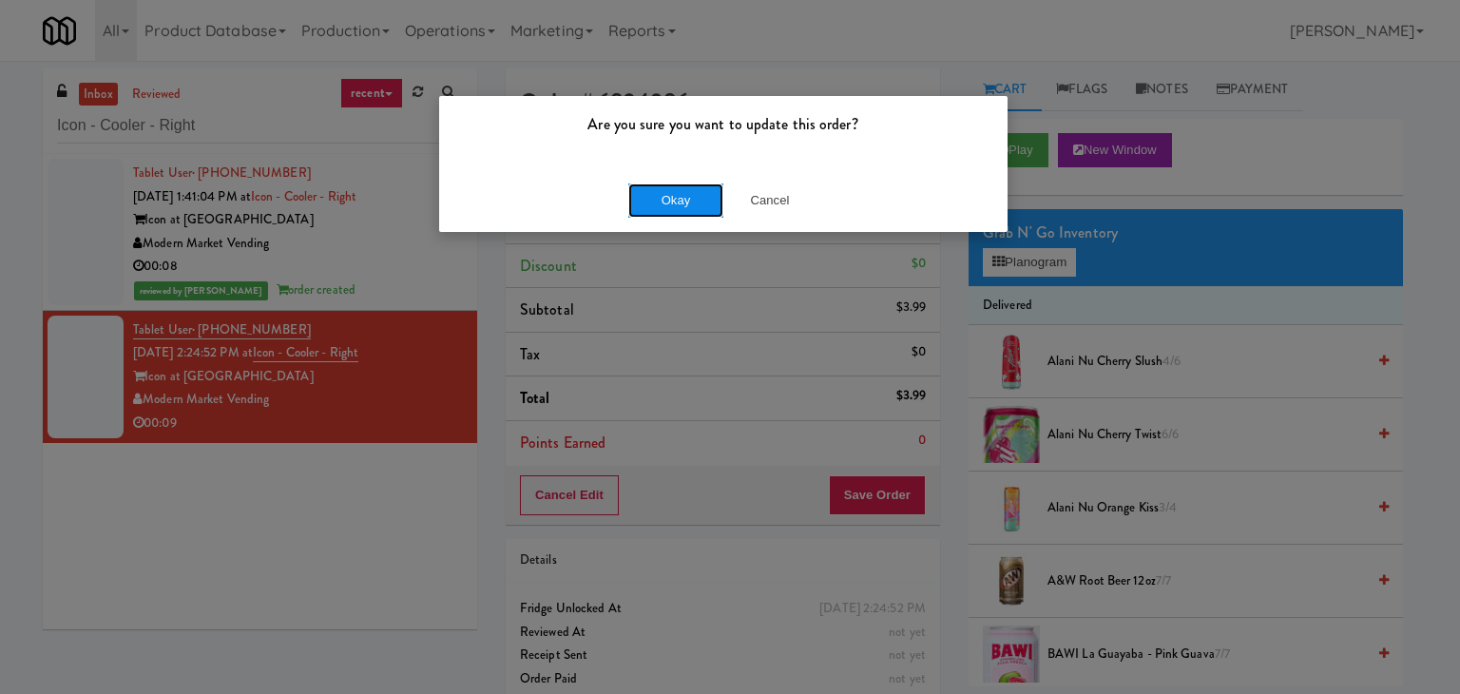
drag, startPoint x: 693, startPoint y: 205, endPoint x: 602, endPoint y: 132, distance: 117.0
click at [692, 204] on button "Okay" at bounding box center [675, 200] width 95 height 34
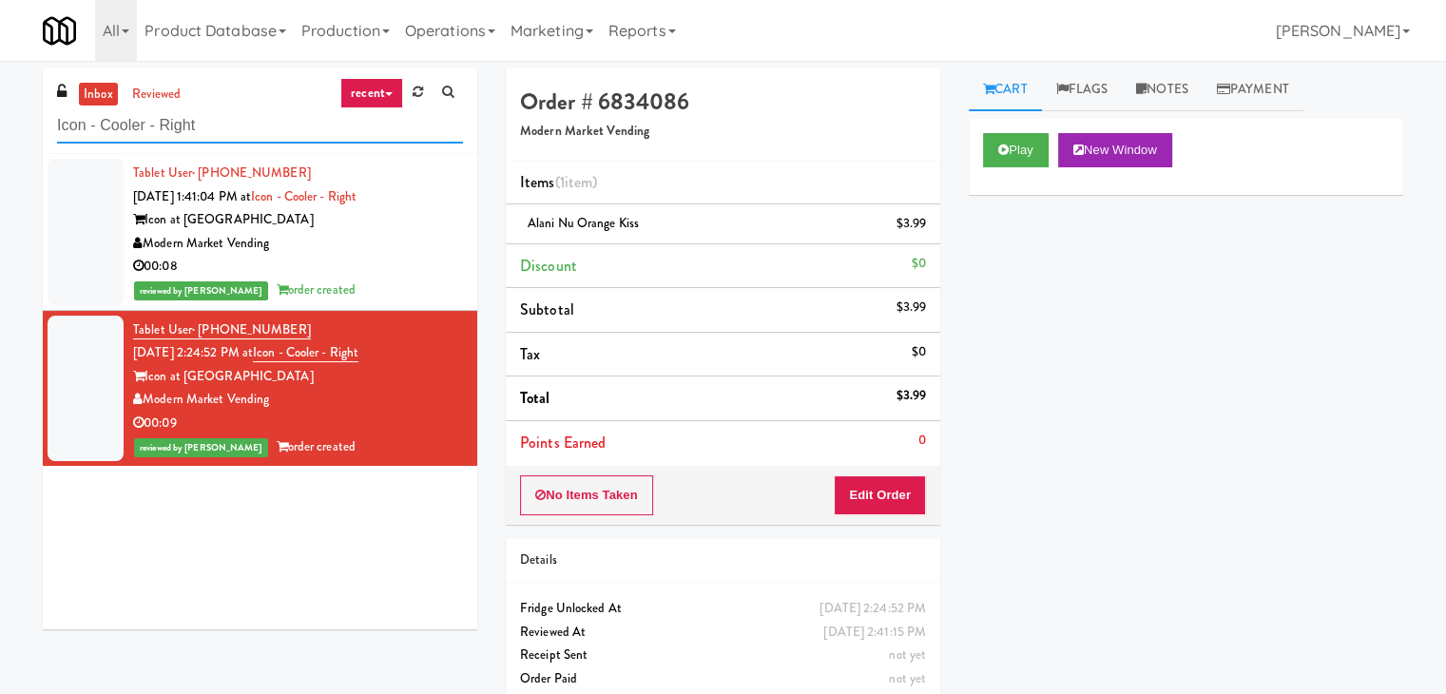
click at [256, 137] on input "Icon - Cooler - Right" at bounding box center [260, 125] width 406 height 35
paste input "2112 [US_STATE] - Pantry"
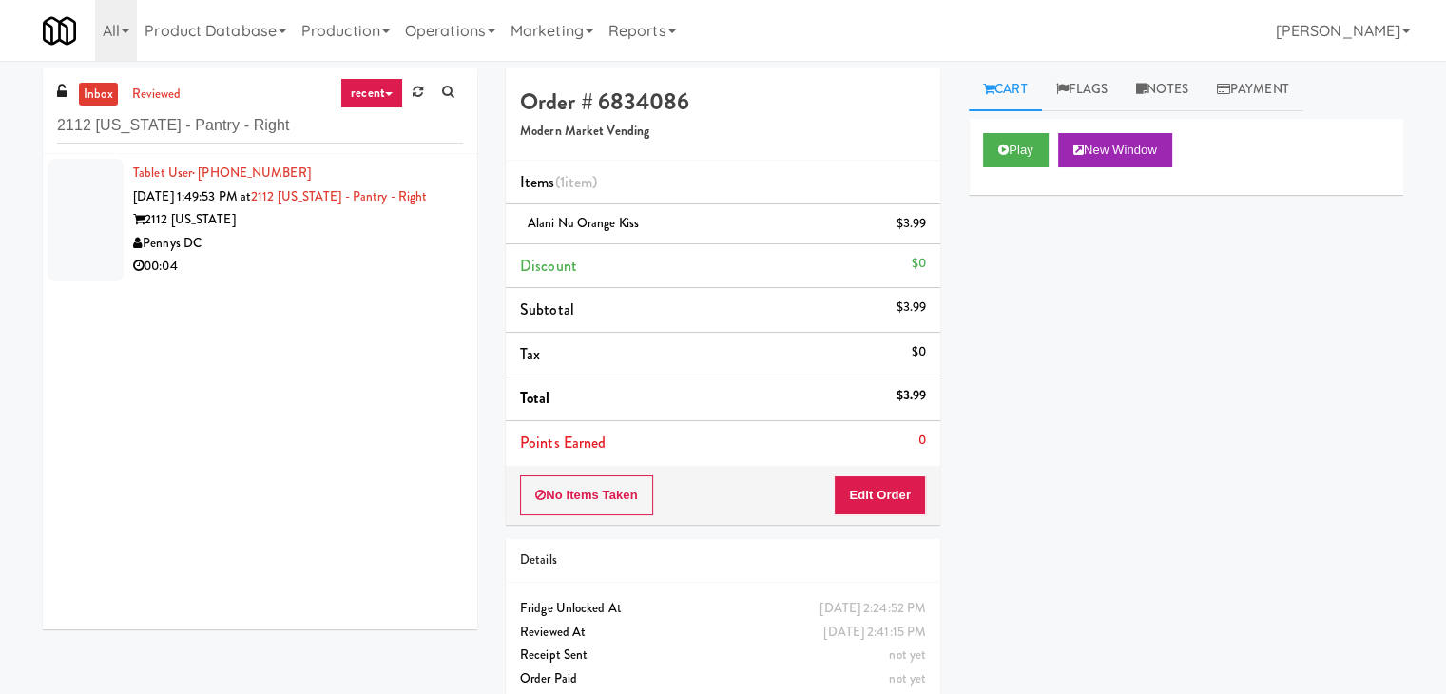
click at [397, 256] on div "Pennys DC" at bounding box center [298, 244] width 330 height 24
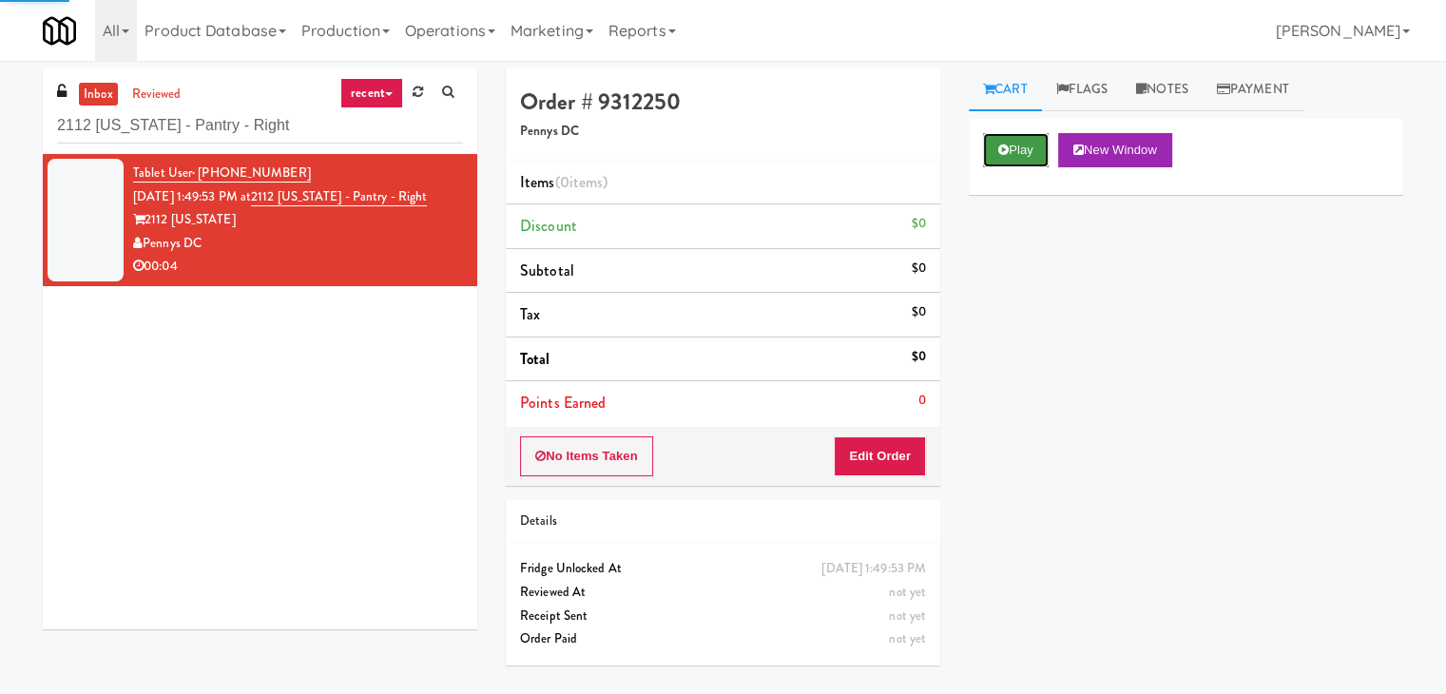
click at [1000, 145] on icon at bounding box center [1003, 150] width 10 height 12
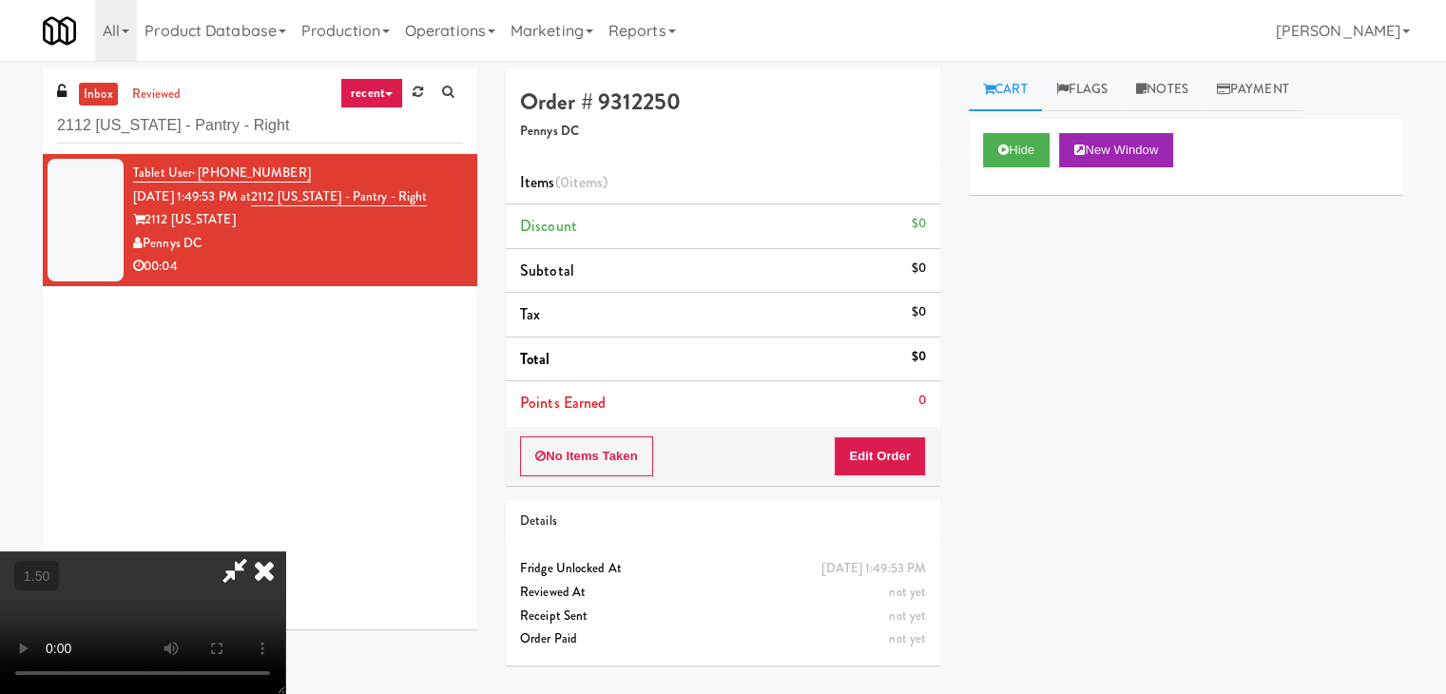
drag, startPoint x: 494, startPoint y: 343, endPoint x: 582, endPoint y: 334, distance: 88.0
click at [285, 551] on video at bounding box center [142, 622] width 285 height 143
drag, startPoint x: 1193, startPoint y: 87, endPoint x: 1180, endPoint y: 125, distance: 40.3
click at [1193, 87] on link "Notes" at bounding box center [1162, 89] width 81 height 43
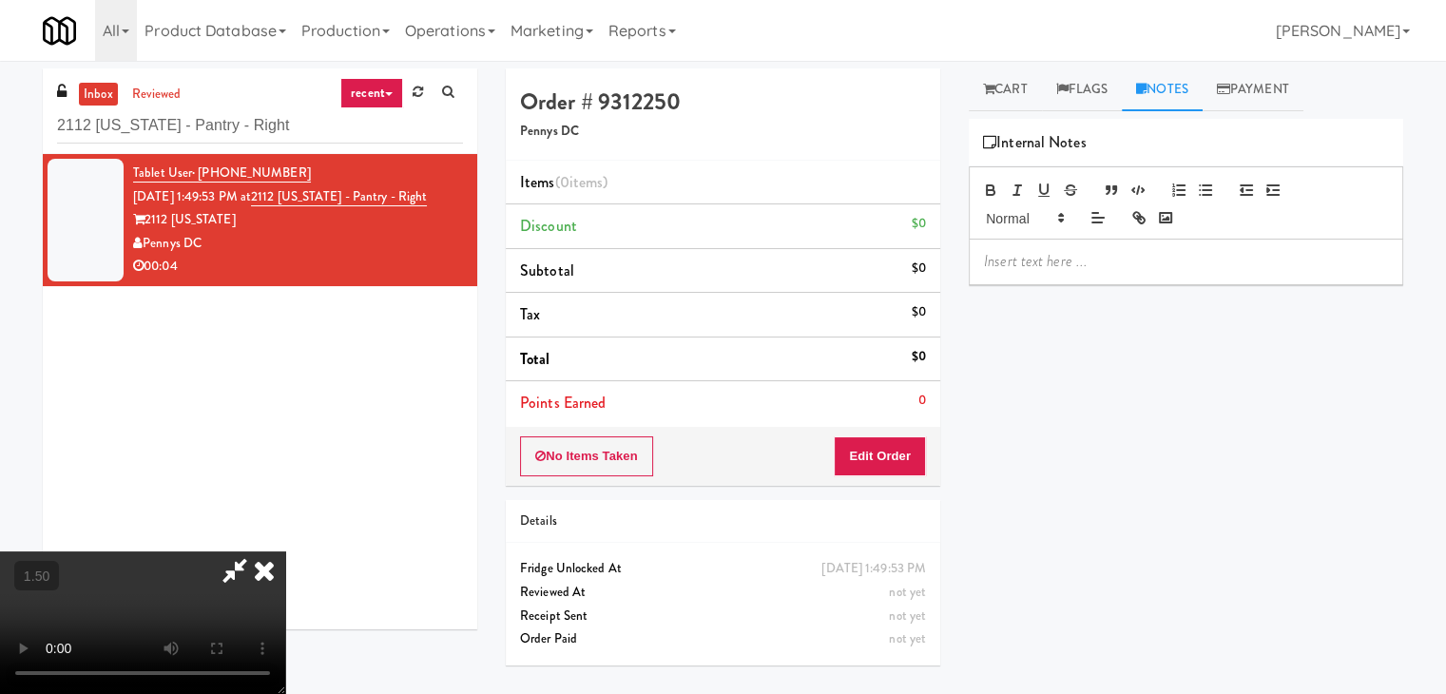
drag, startPoint x: 1057, startPoint y: 248, endPoint x: 1032, endPoint y: 260, distance: 28.1
click at [1057, 248] on div at bounding box center [1186, 262] width 433 height 44
drag, startPoint x: 10, startPoint y: 145, endPoint x: 198, endPoint y: 179, distance: 190.2
click at [12, 146] on div "inbox reviewed recent all unclear take inventory issue suspicious failed recent…" at bounding box center [723, 377] width 1446 height 618
click at [1008, 272] on div at bounding box center [1186, 262] width 433 height 44
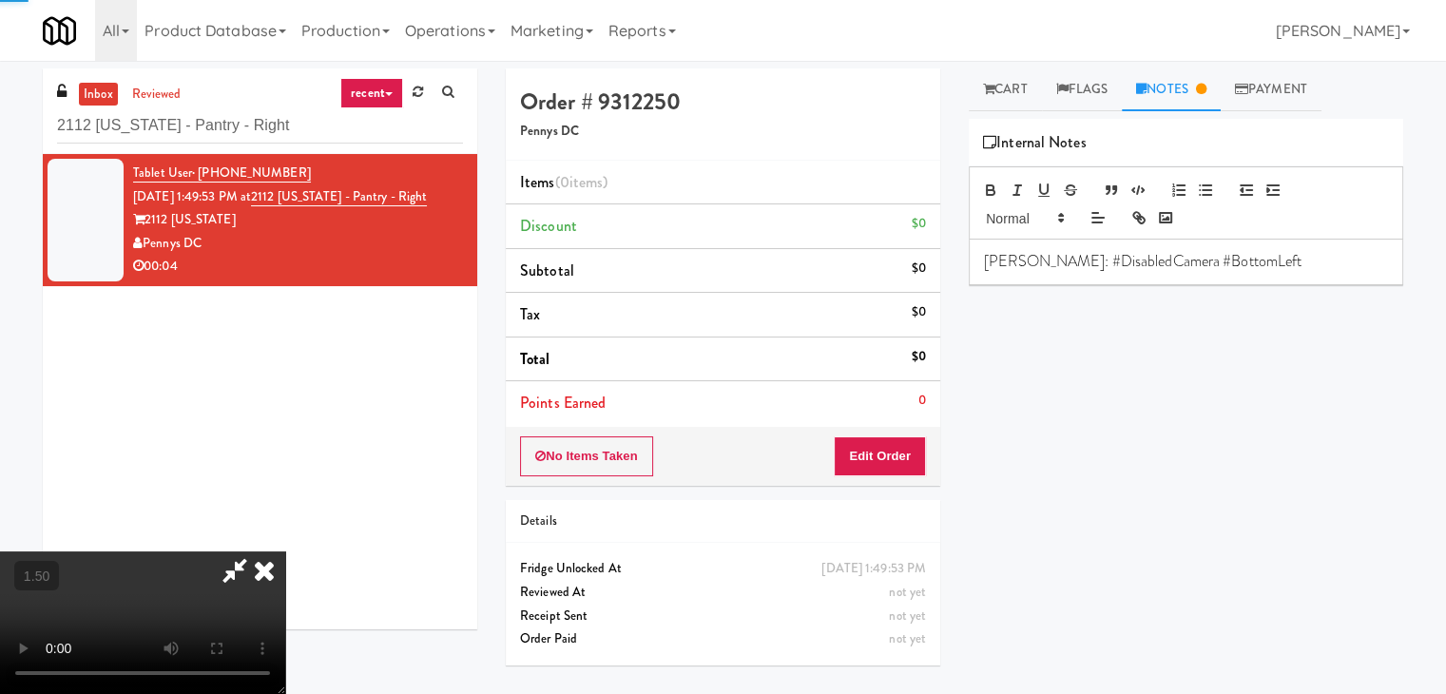
click at [285, 551] on video at bounding box center [142, 622] width 285 height 143
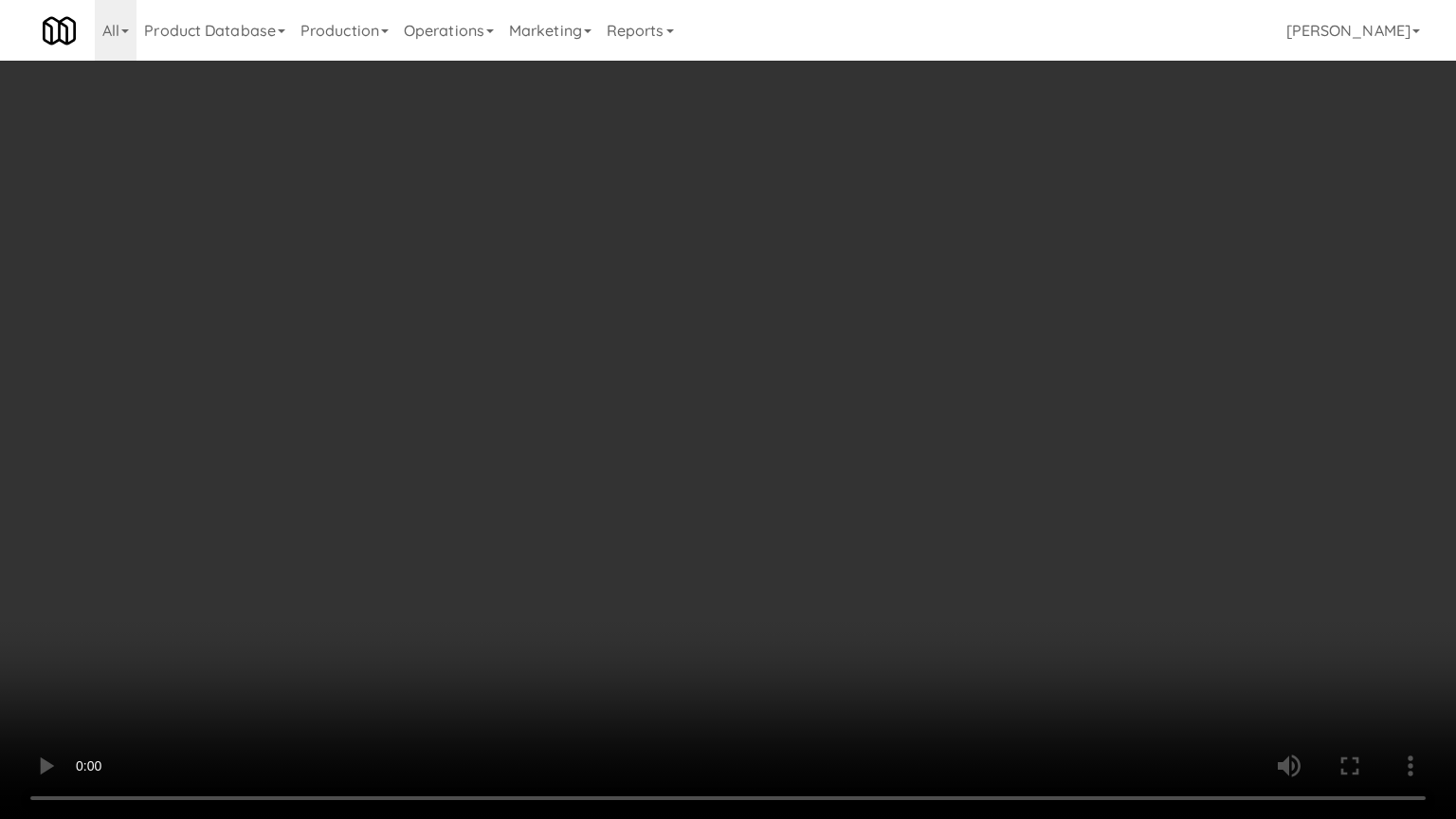
click at [910, 400] on video at bounding box center [728, 409] width 1456 height 819
click at [857, 401] on video at bounding box center [728, 409] width 1456 height 819
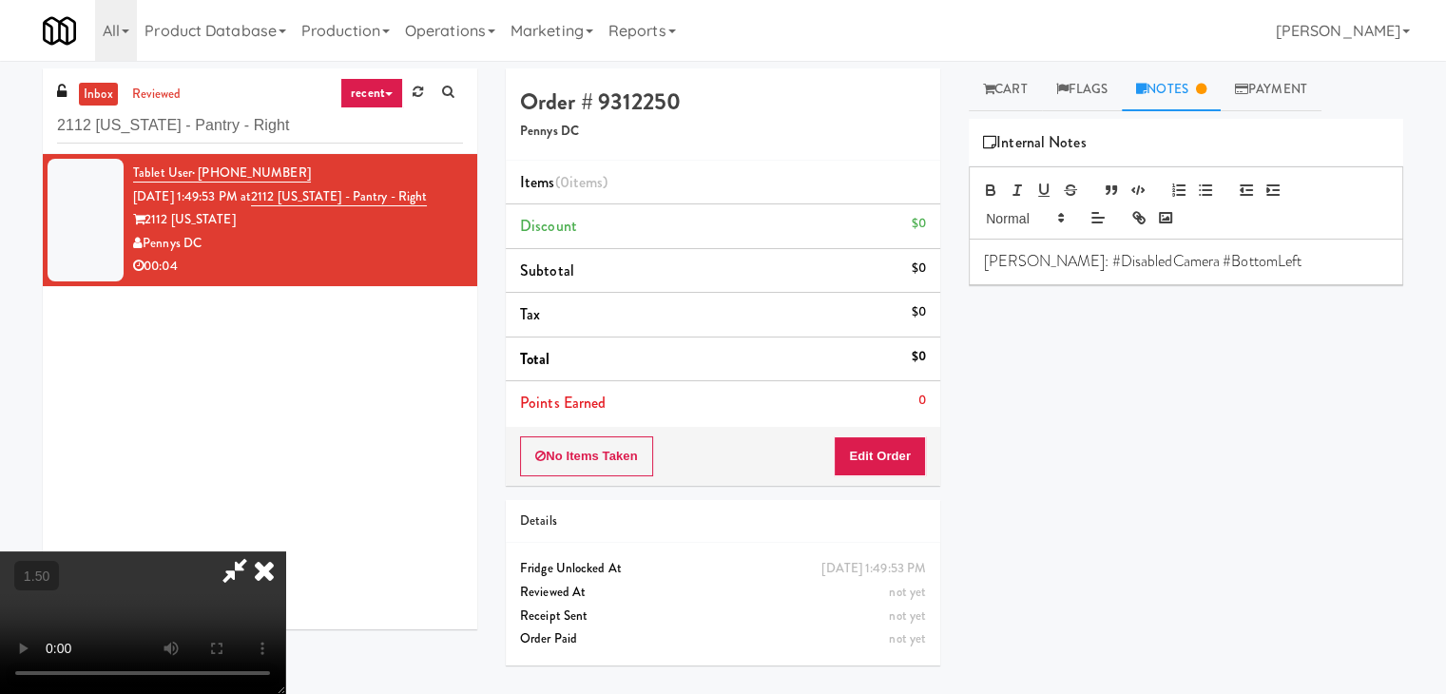
click at [285, 551] on icon at bounding box center [264, 570] width 42 height 38
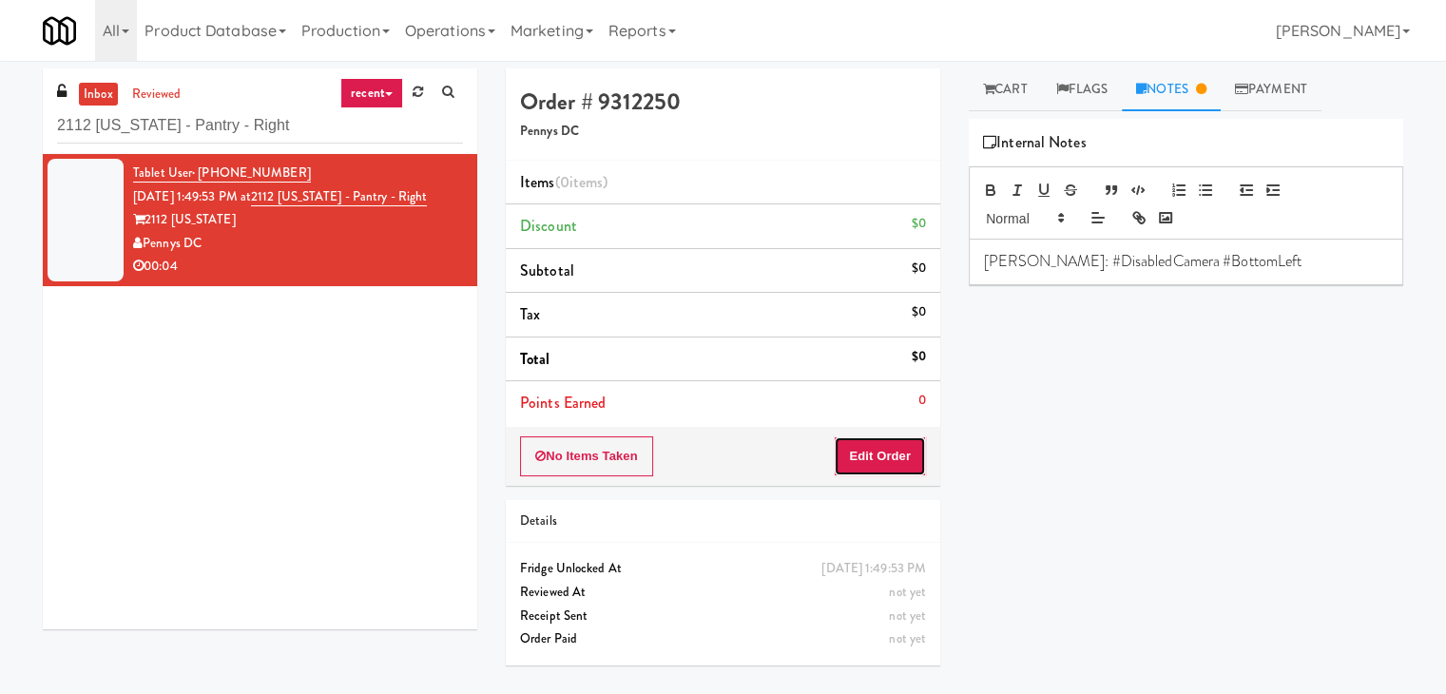
drag, startPoint x: 880, startPoint y: 448, endPoint x: 901, endPoint y: 415, distance: 39.3
click at [881, 448] on button "Edit Order" at bounding box center [880, 456] width 92 height 40
click at [1008, 82] on link "Cart" at bounding box center [1005, 89] width 73 height 43
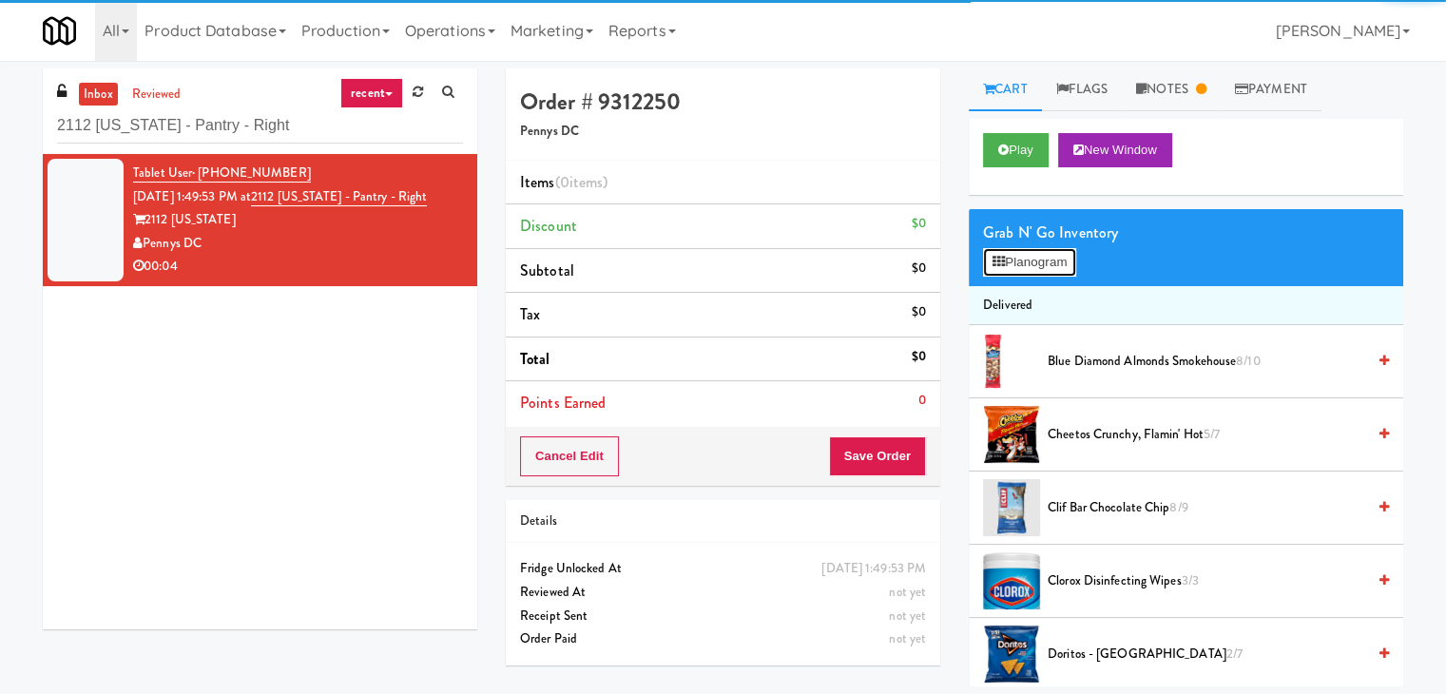
click at [1030, 261] on button "Planogram" at bounding box center [1029, 262] width 93 height 29
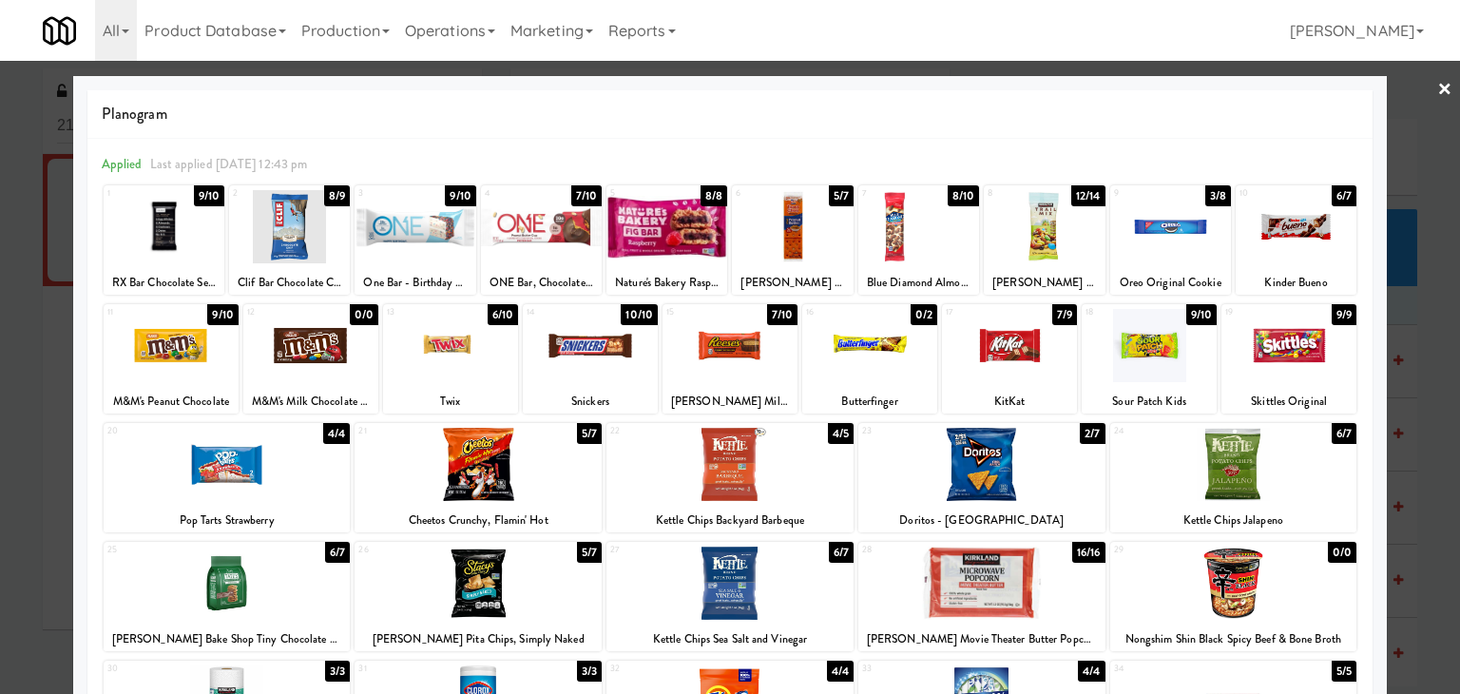
click at [1132, 332] on div at bounding box center [1149, 345] width 135 height 73
click at [1438, 85] on link "×" at bounding box center [1445, 90] width 15 height 59
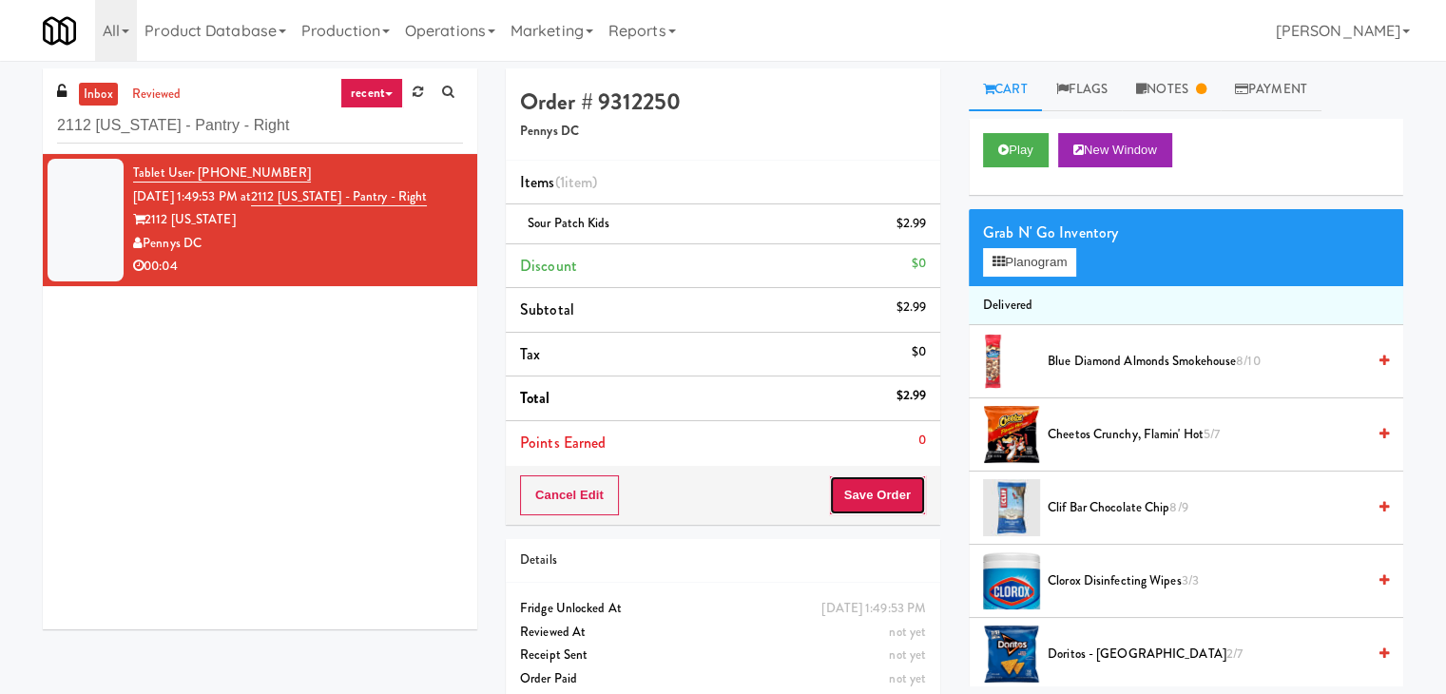
drag, startPoint x: 874, startPoint y: 488, endPoint x: 869, endPoint y: 478, distance: 10.6
click at [874, 487] on button "Save Order" at bounding box center [877, 495] width 97 height 40
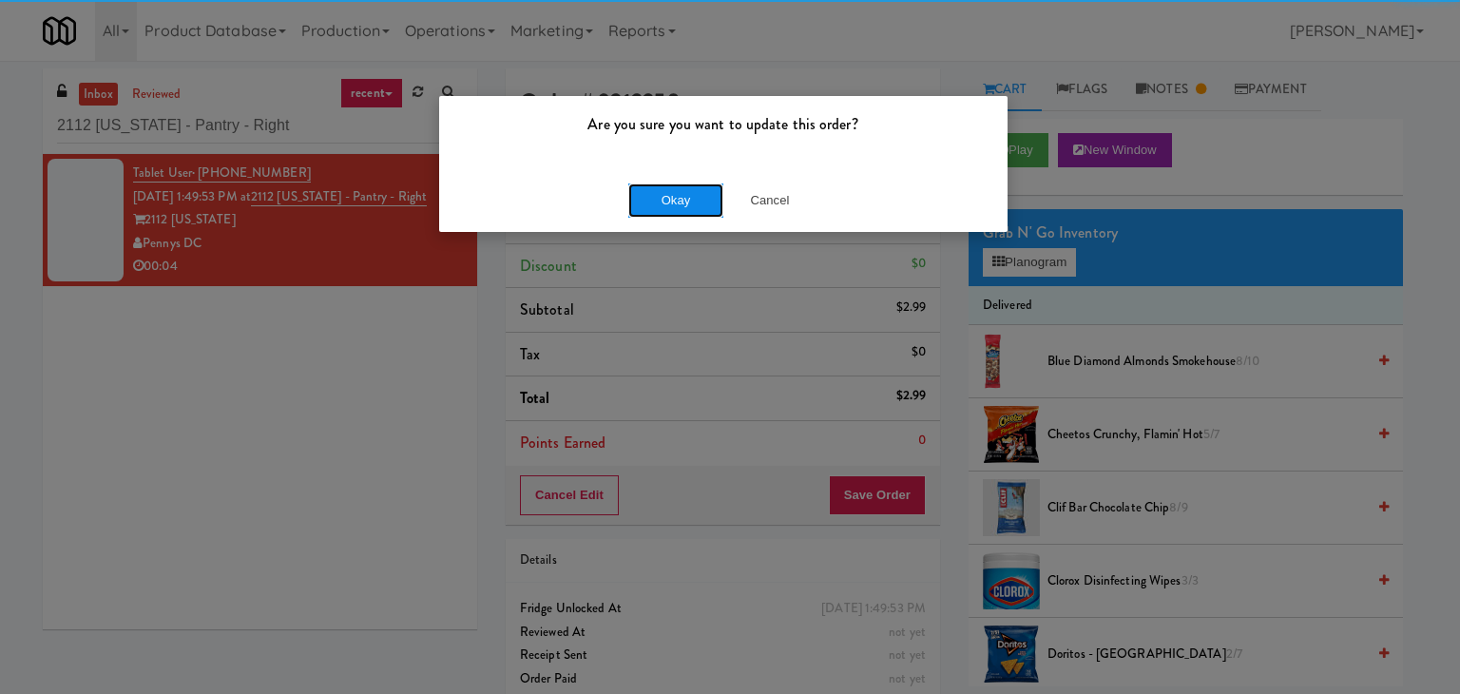
click at [659, 190] on button "Okay" at bounding box center [675, 200] width 95 height 34
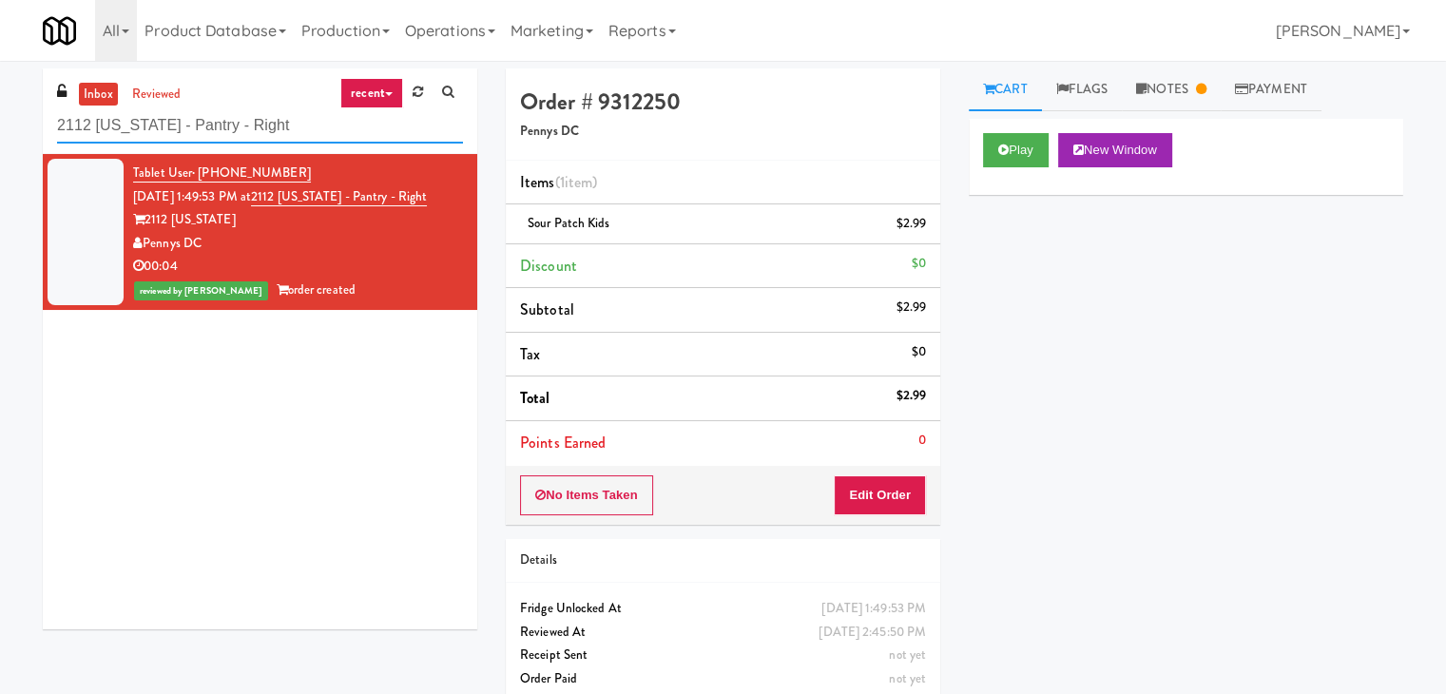
click at [294, 113] on input "2112 [US_STATE] - Pantry - Right" at bounding box center [260, 125] width 406 height 35
click at [292, 113] on input "2112 [US_STATE] - Pantry - Right" at bounding box center [260, 125] width 406 height 35
paste input "[PERSON_NAME] - Pantry - Lef"
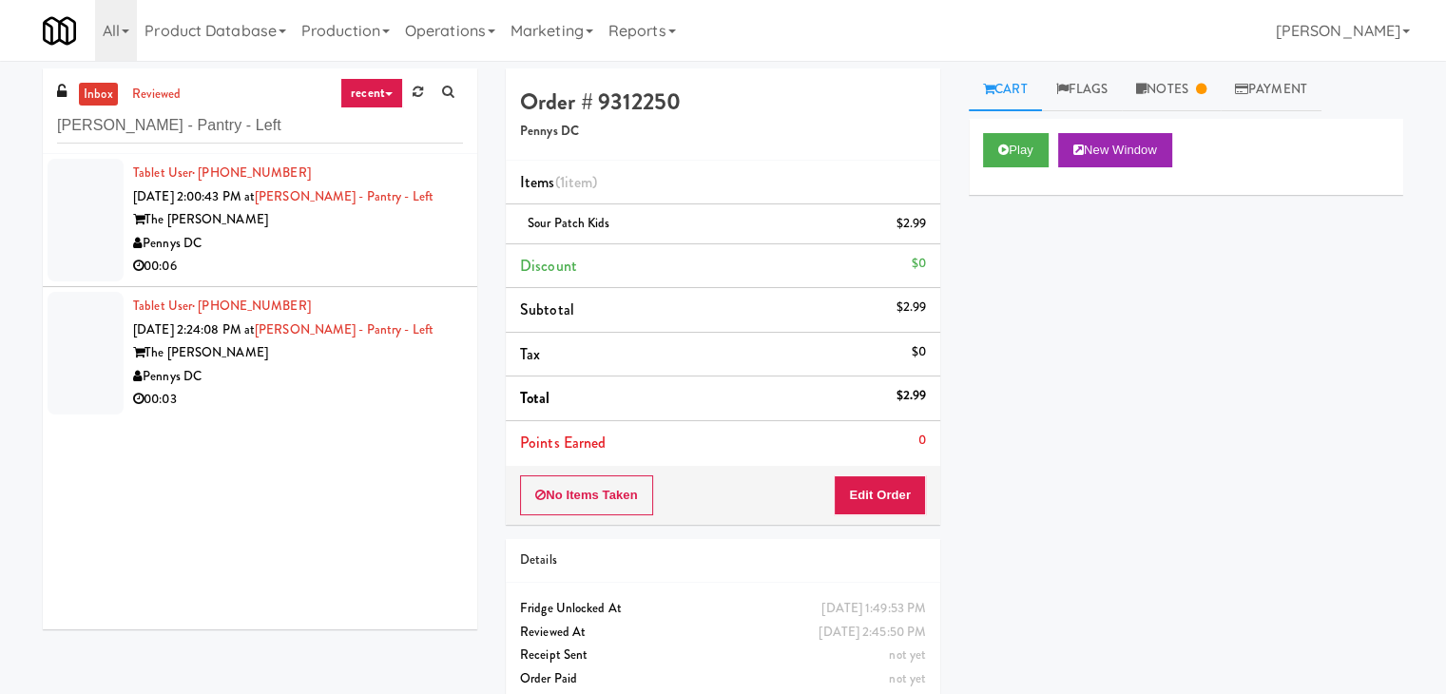
click at [423, 257] on div "00:06" at bounding box center [298, 267] width 330 height 24
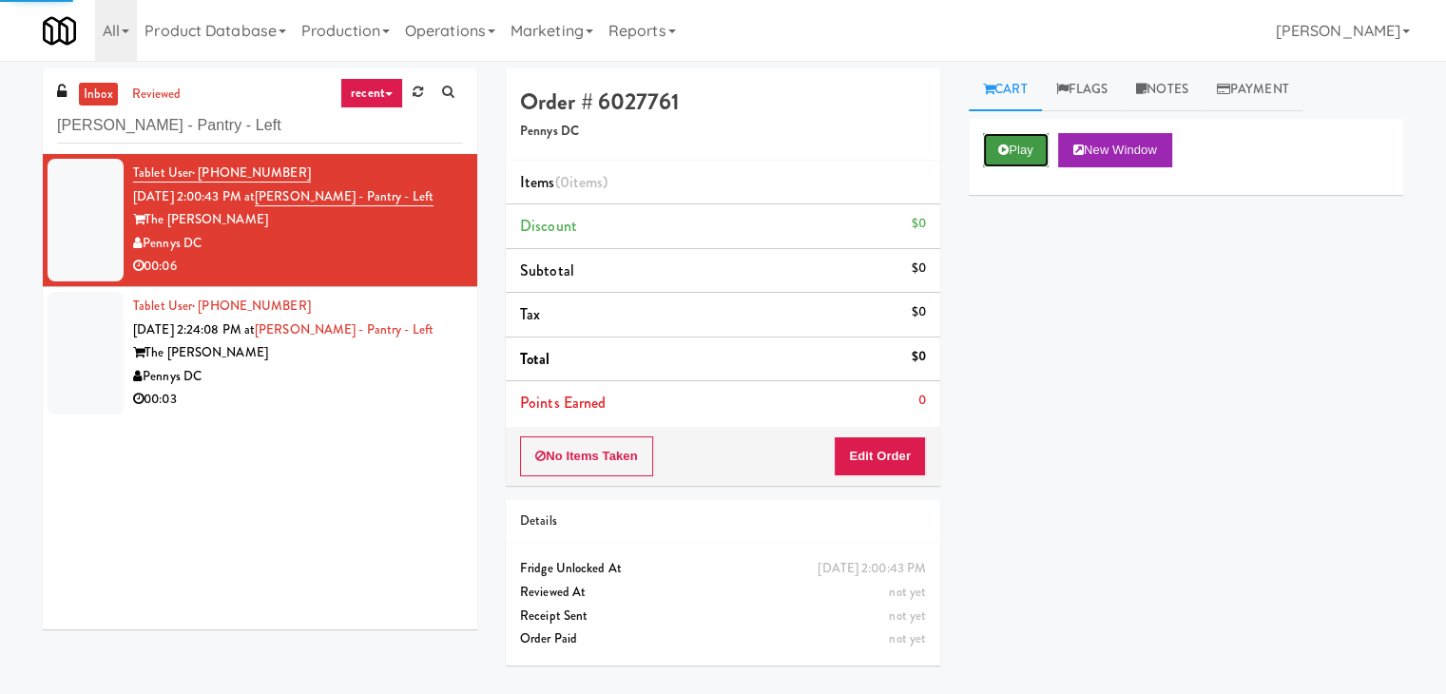
click at [1023, 145] on button "Play" at bounding box center [1016, 150] width 66 height 34
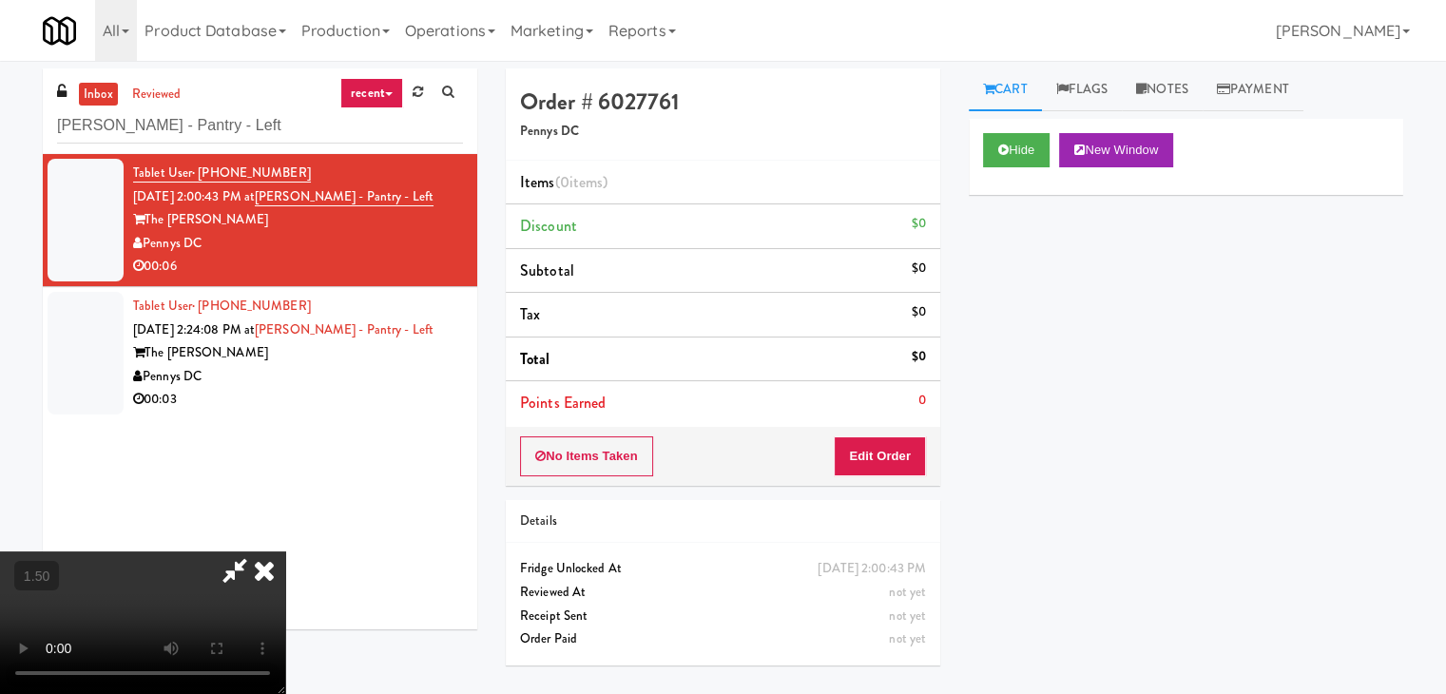
click at [285, 551] on video at bounding box center [142, 622] width 285 height 143
click at [285, 551] on icon at bounding box center [264, 570] width 42 height 38
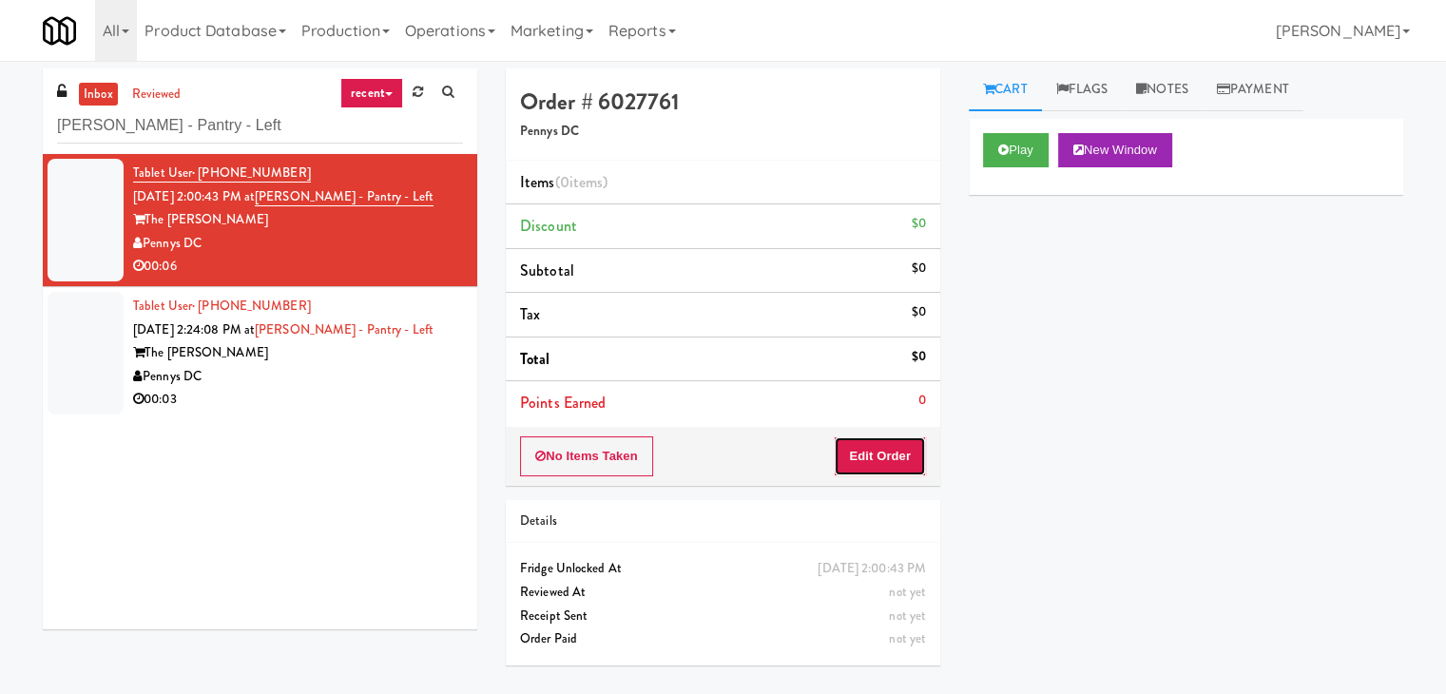
click at [887, 473] on button "Edit Order" at bounding box center [880, 456] width 92 height 40
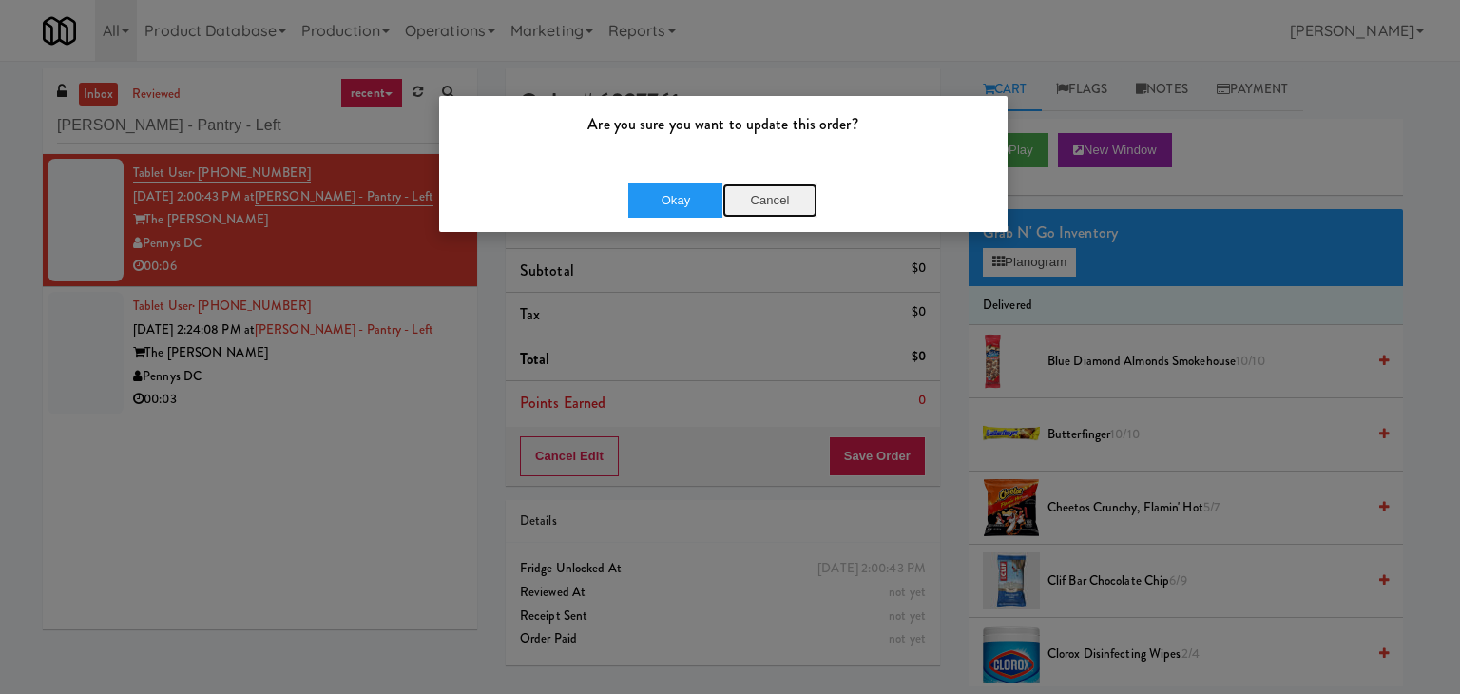
click at [779, 200] on button "Cancel" at bounding box center [770, 200] width 95 height 34
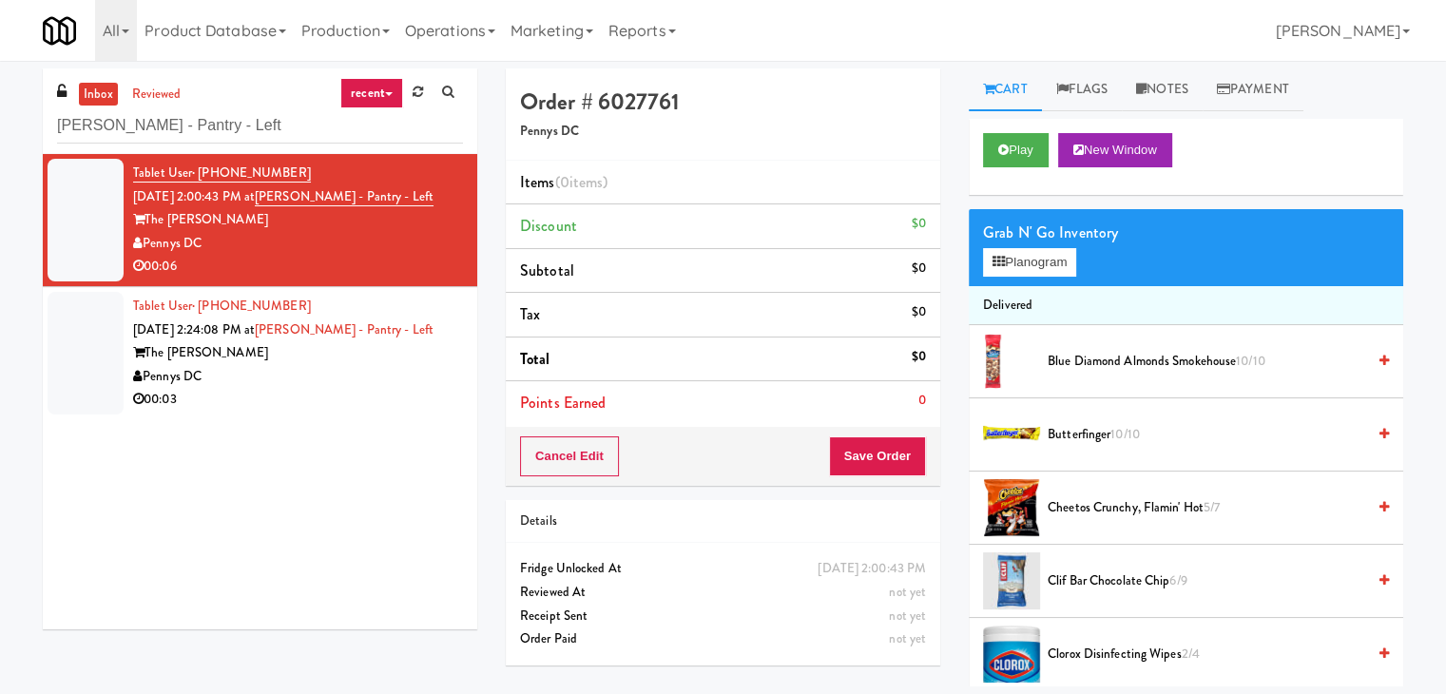
click at [1101, 441] on span "Butterfinger 10/10" at bounding box center [1207, 435] width 318 height 24
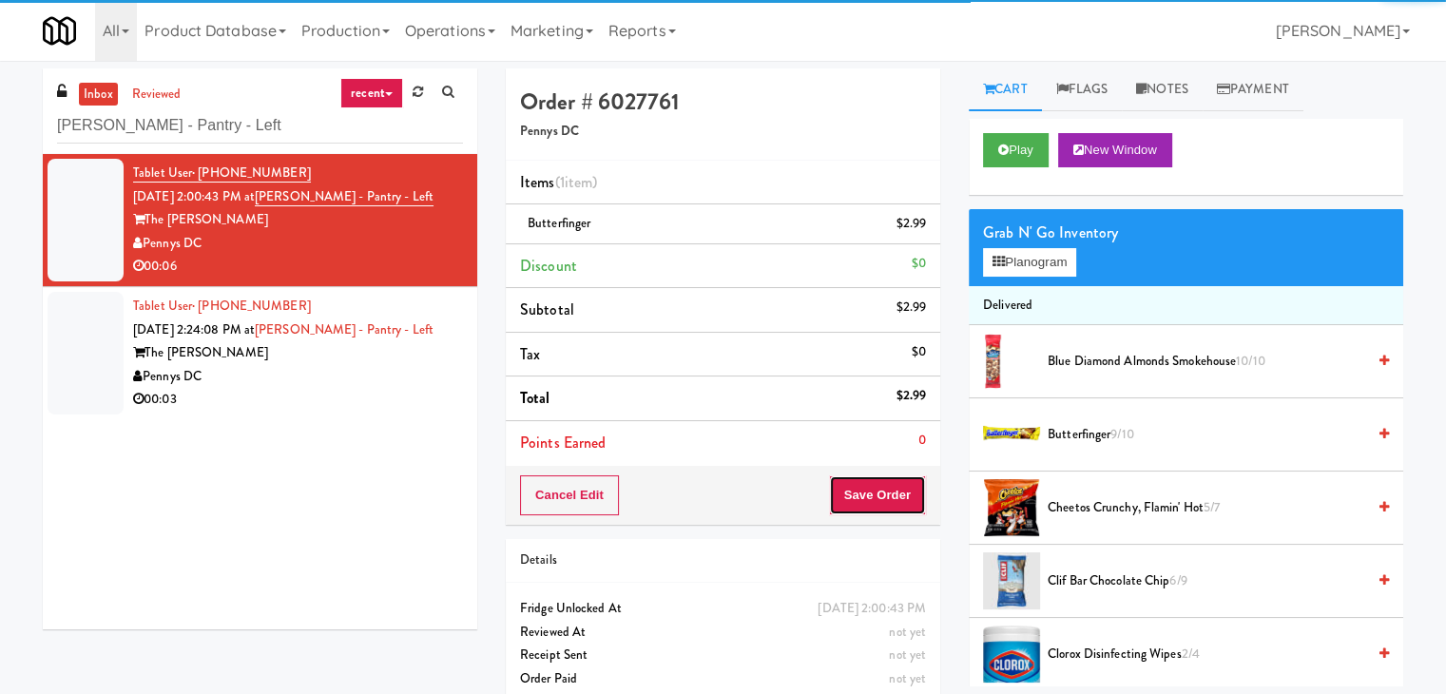
click at [863, 497] on button "Save Order" at bounding box center [877, 495] width 97 height 40
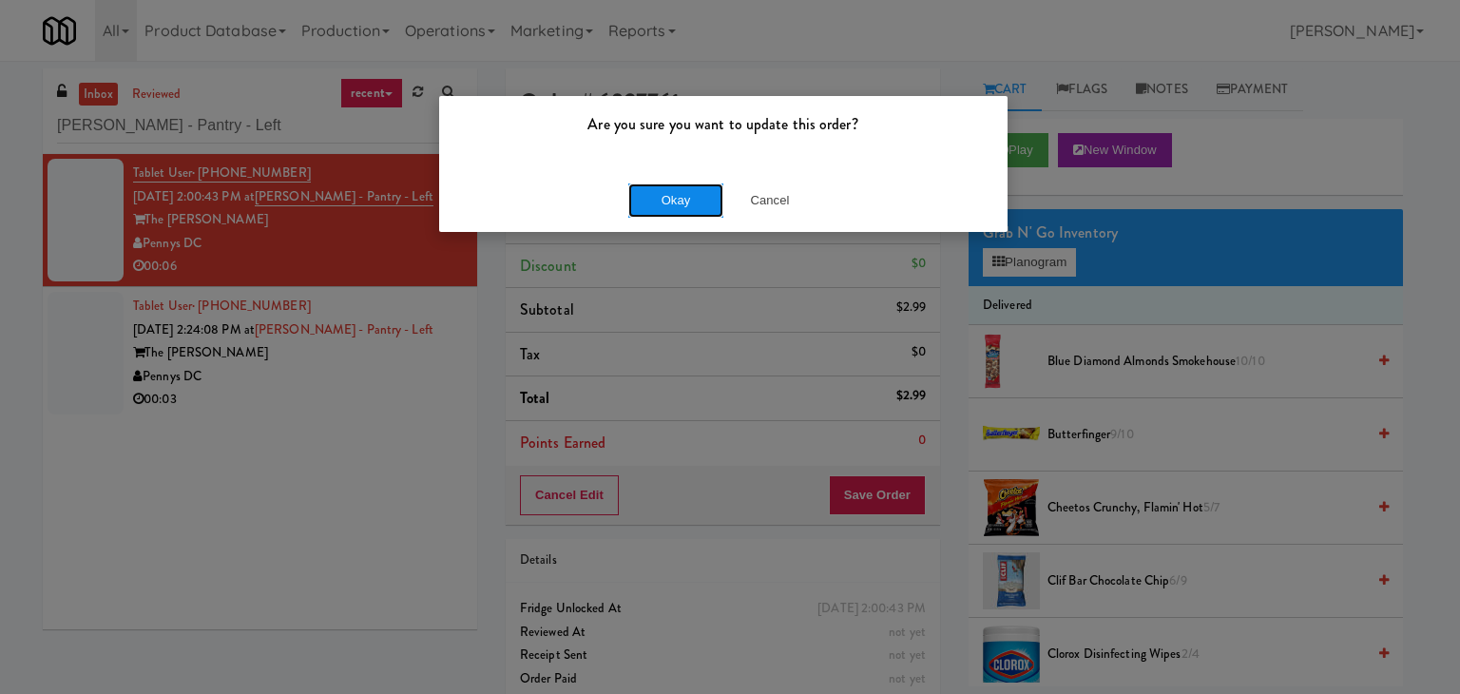
click at [708, 197] on button "Okay" at bounding box center [675, 200] width 95 height 34
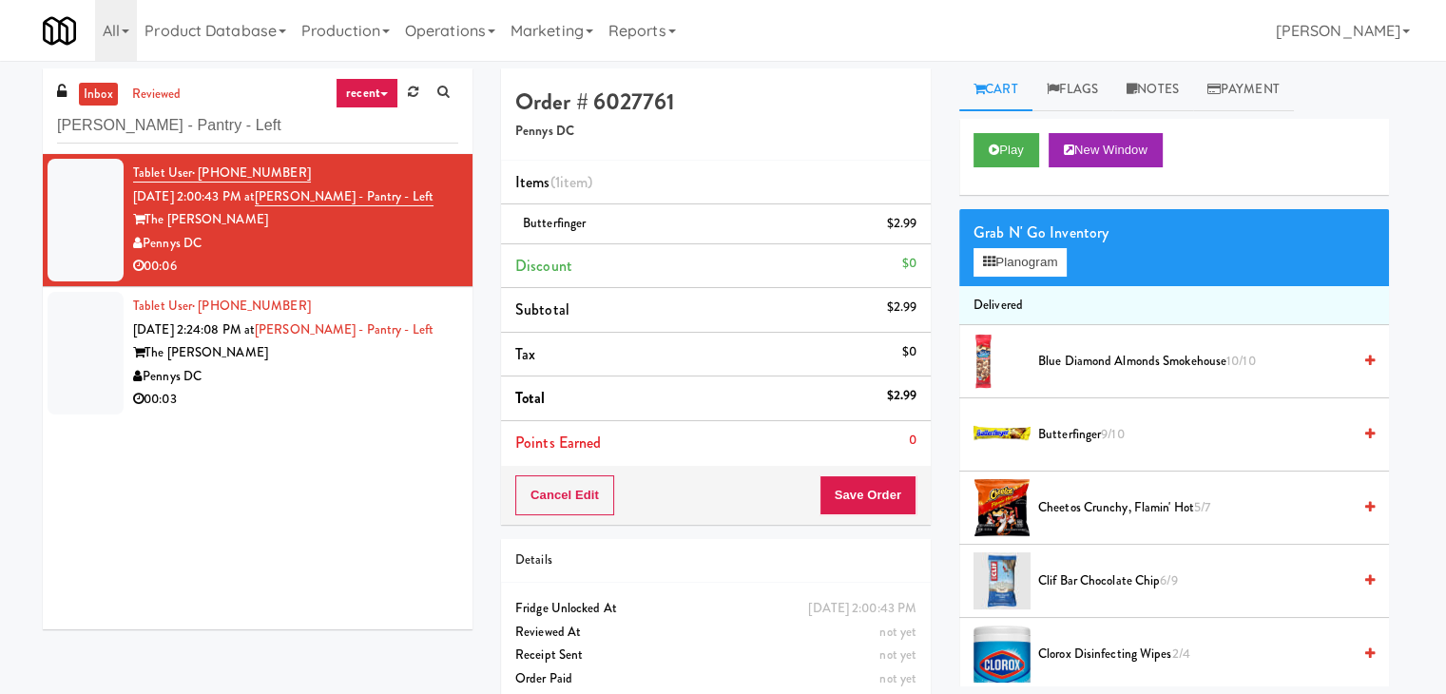
click at [330, 397] on div "00:03" at bounding box center [295, 400] width 325 height 24
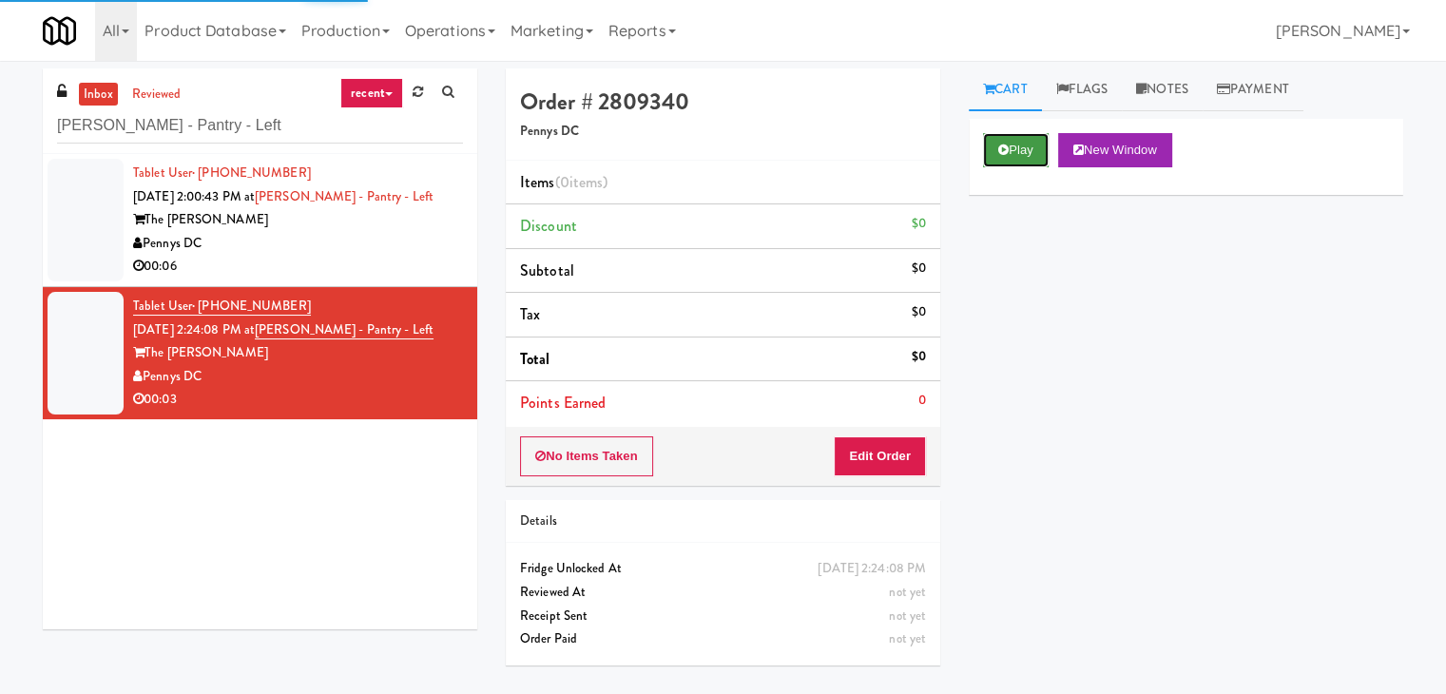
click at [1008, 159] on button "Play" at bounding box center [1016, 150] width 66 height 34
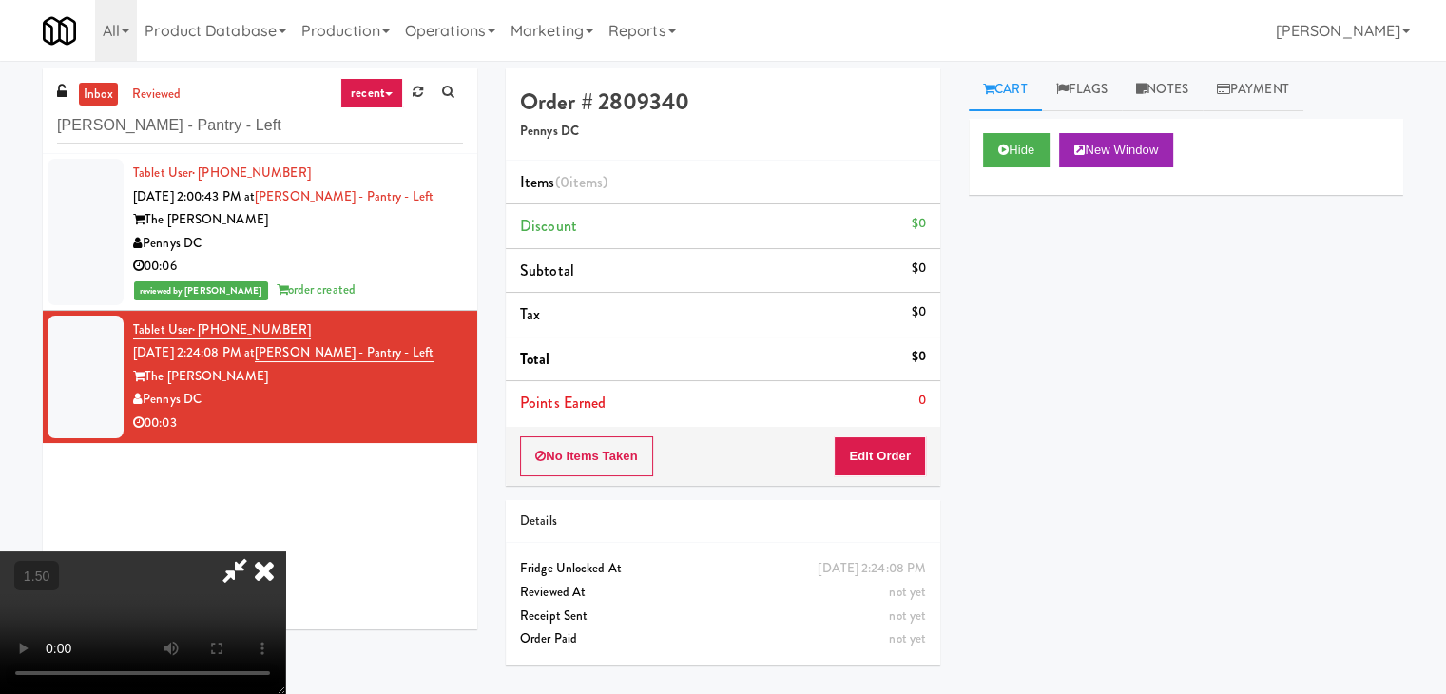
click at [285, 551] on video at bounding box center [142, 622] width 285 height 143
click at [285, 551] on icon at bounding box center [264, 570] width 42 height 38
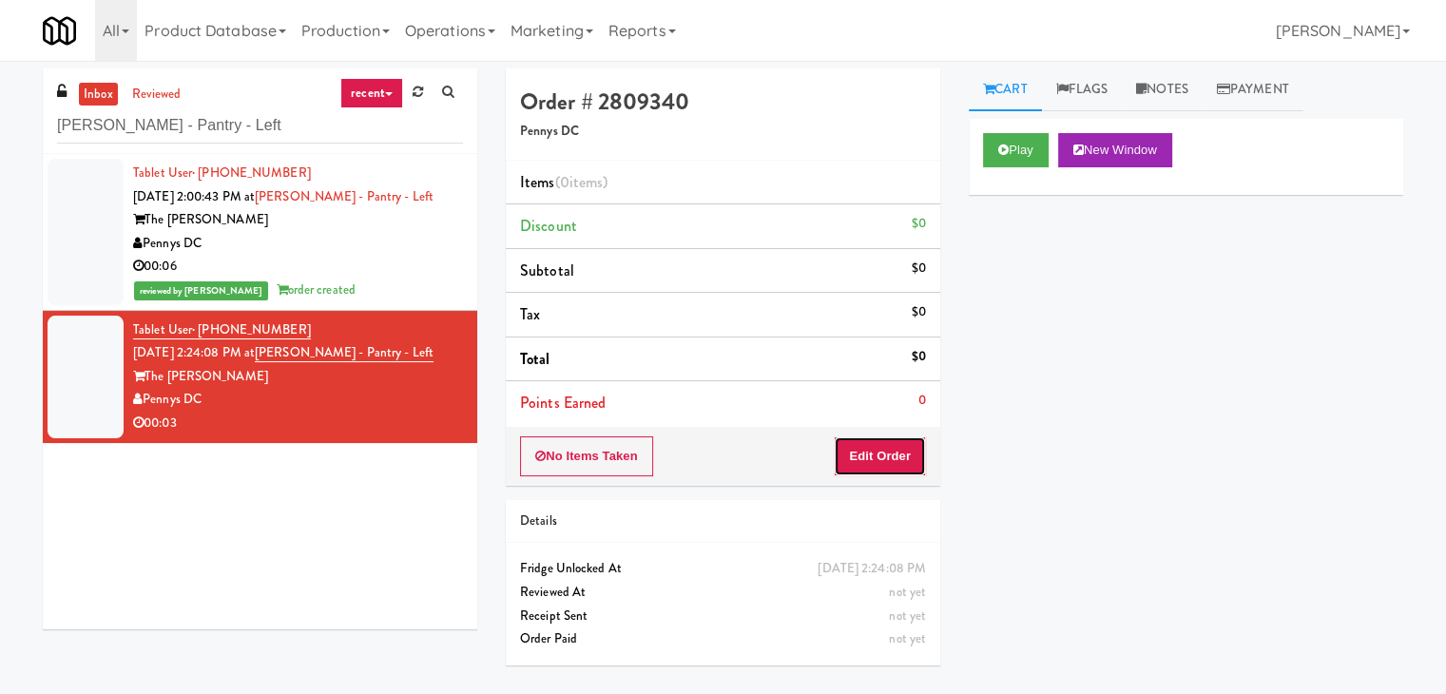
click at [876, 450] on button "Edit Order" at bounding box center [880, 456] width 92 height 40
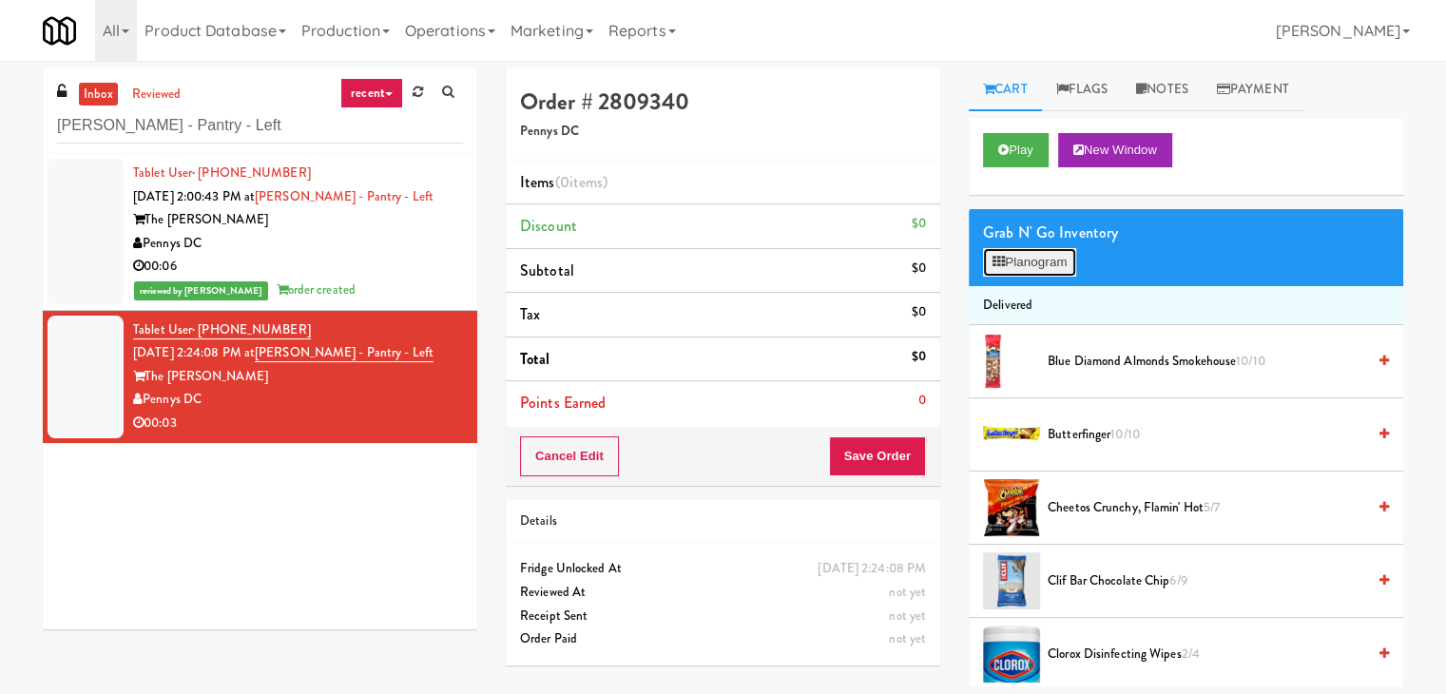
click at [1057, 261] on button "Planogram" at bounding box center [1029, 262] width 93 height 29
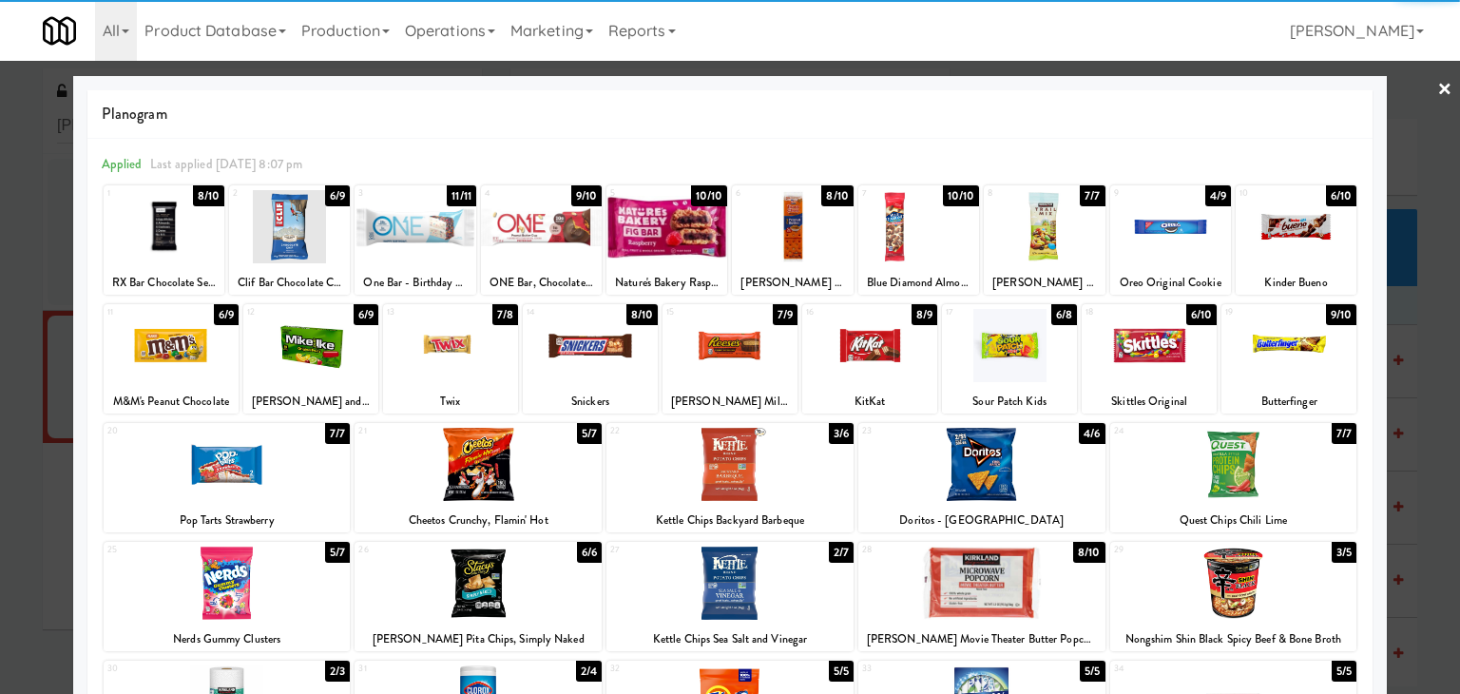
click at [421, 222] on div at bounding box center [415, 226] width 121 height 73
click at [1438, 85] on link "×" at bounding box center [1445, 90] width 15 height 59
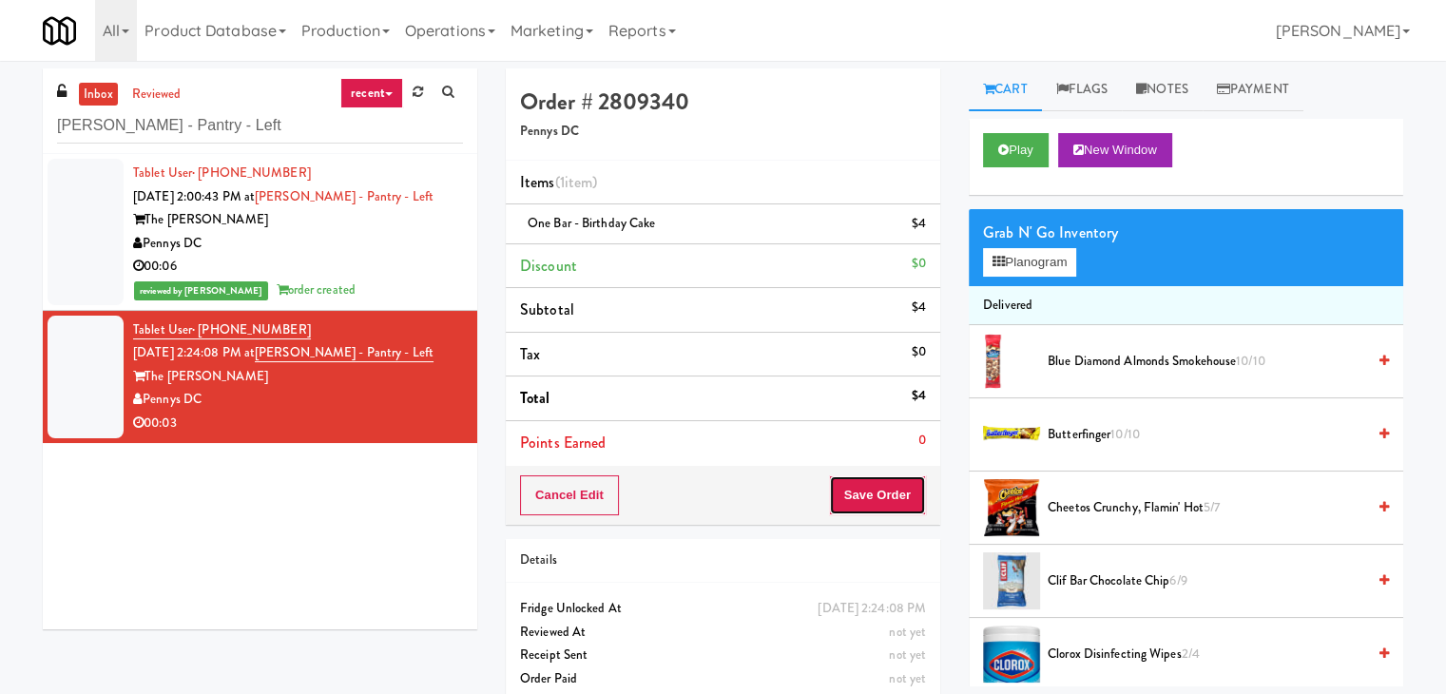
click at [869, 479] on button "Save Order" at bounding box center [877, 495] width 97 height 40
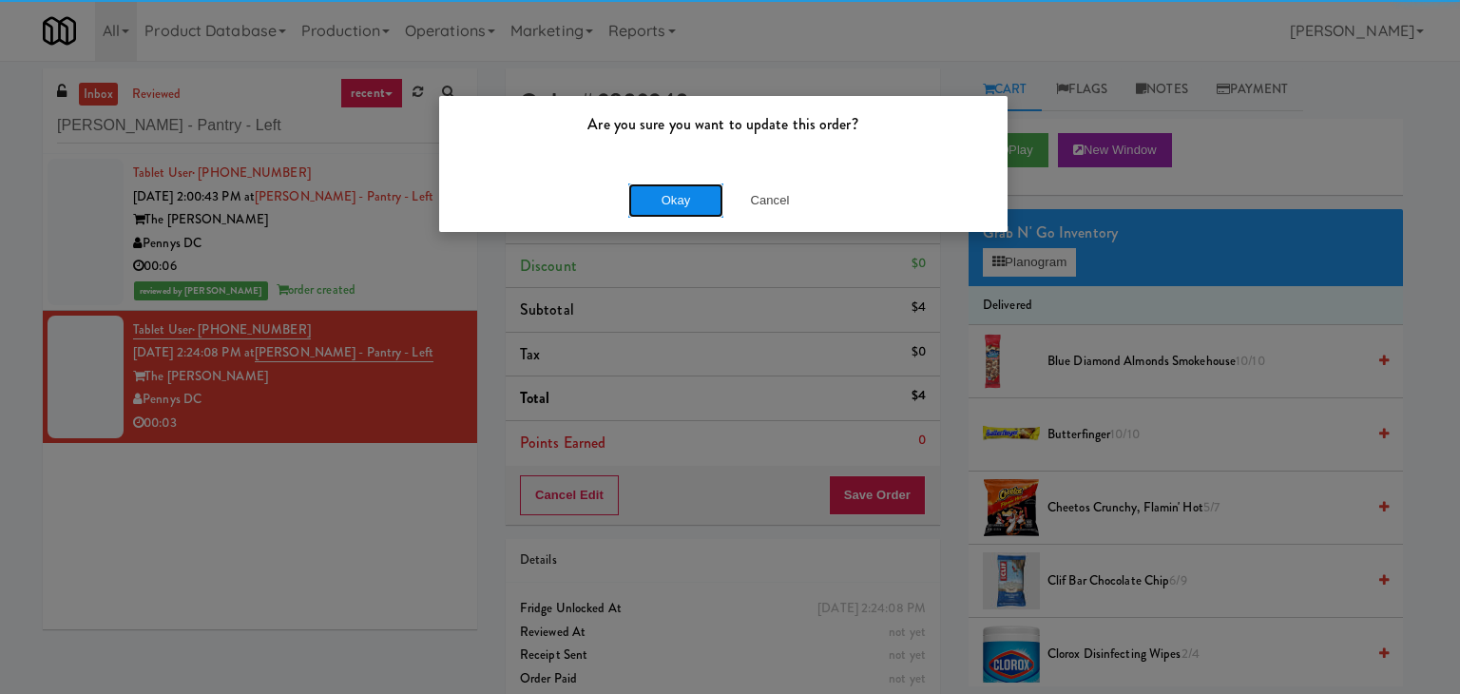
click at [694, 197] on button "Okay" at bounding box center [675, 200] width 95 height 34
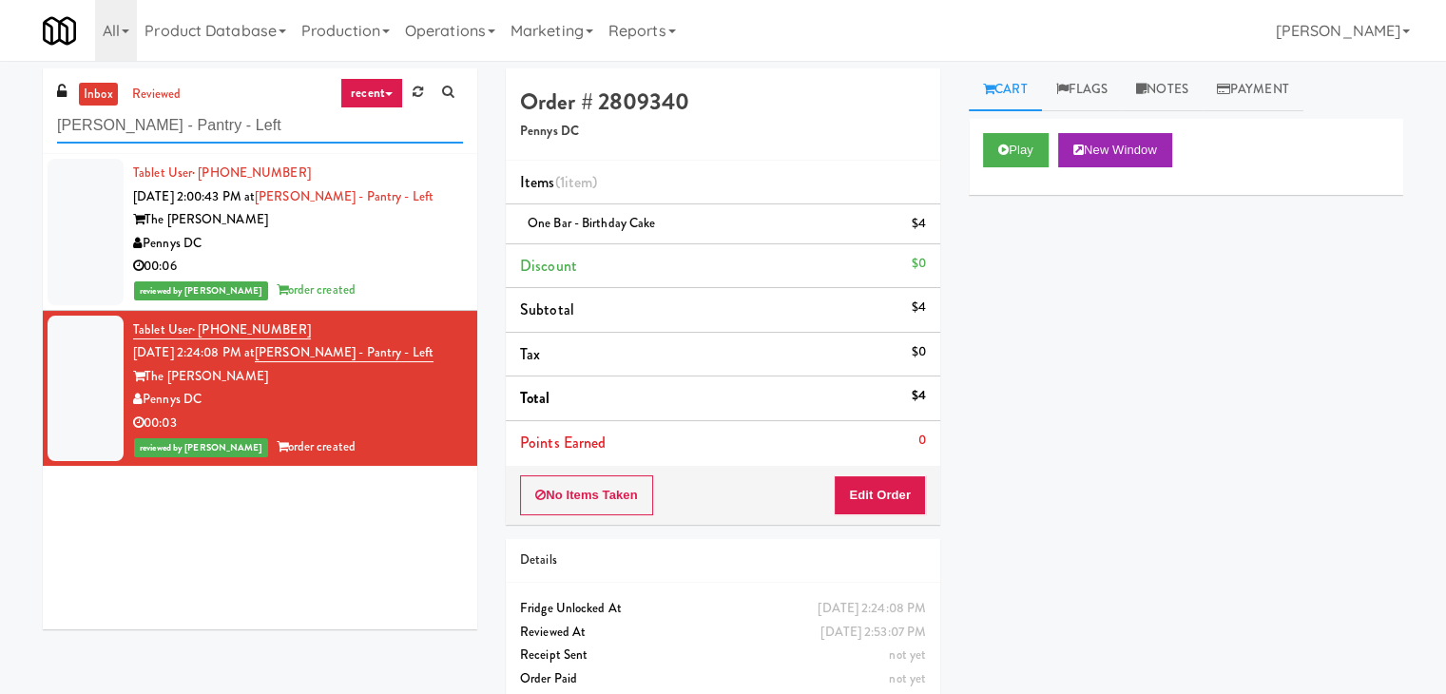
click at [262, 134] on input "[PERSON_NAME] - Pantry - Left" at bounding box center [260, 125] width 406 height 35
click at [262, 133] on input "[PERSON_NAME] - Pantry - Left" at bounding box center [260, 125] width 406 height 35
paste input "AVE [GEOGRAPHIC_DATA] - Food - Cooler"
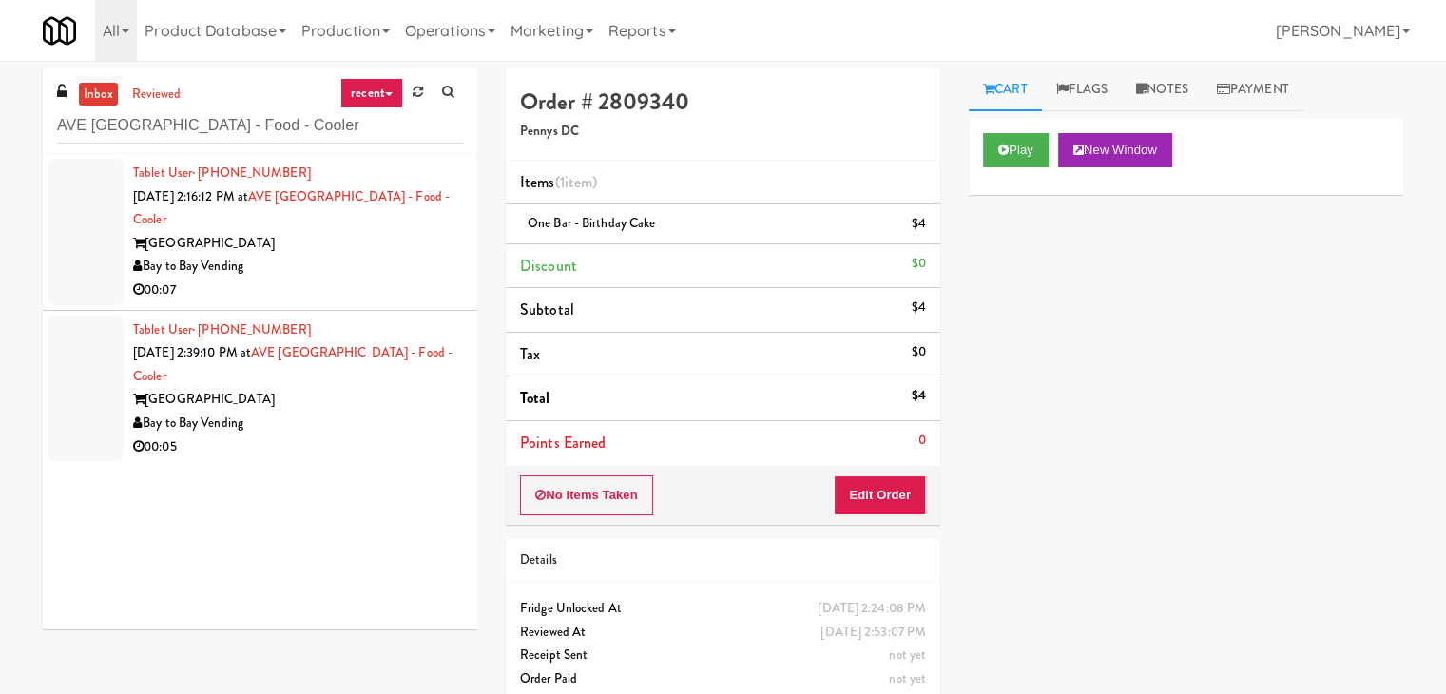
click at [399, 256] on div "Bay to Bay Vending" at bounding box center [298, 267] width 330 height 24
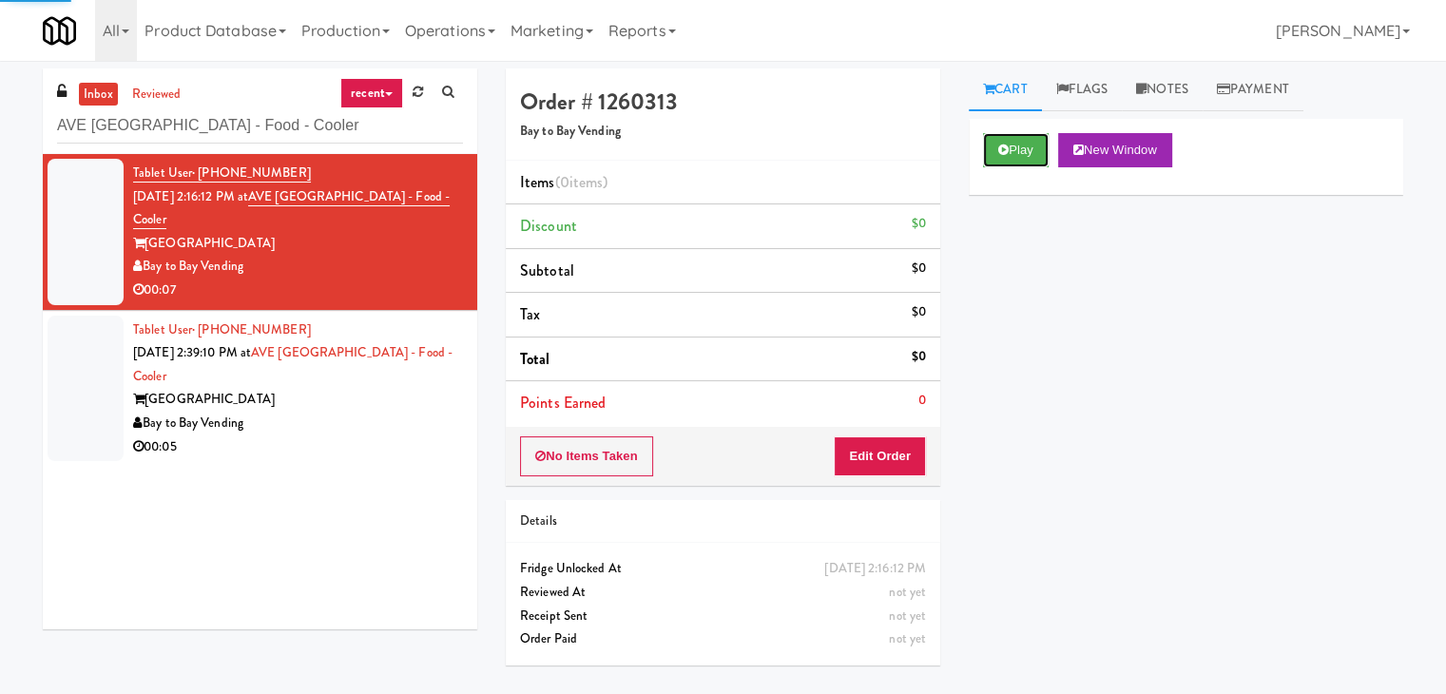
click at [1015, 146] on button "Play" at bounding box center [1016, 150] width 66 height 34
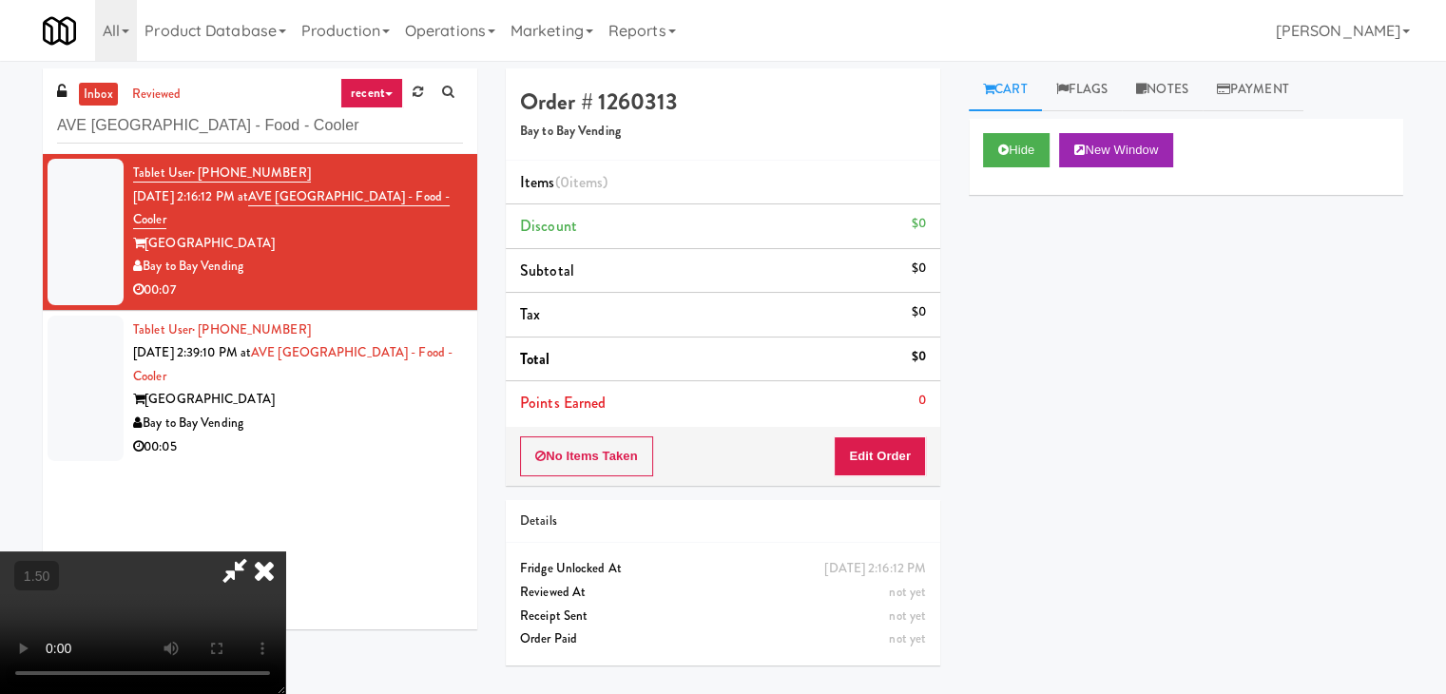
click at [285, 551] on video at bounding box center [142, 622] width 285 height 143
drag, startPoint x: 833, startPoint y: 77, endPoint x: 875, endPoint y: 226, distance: 155.0
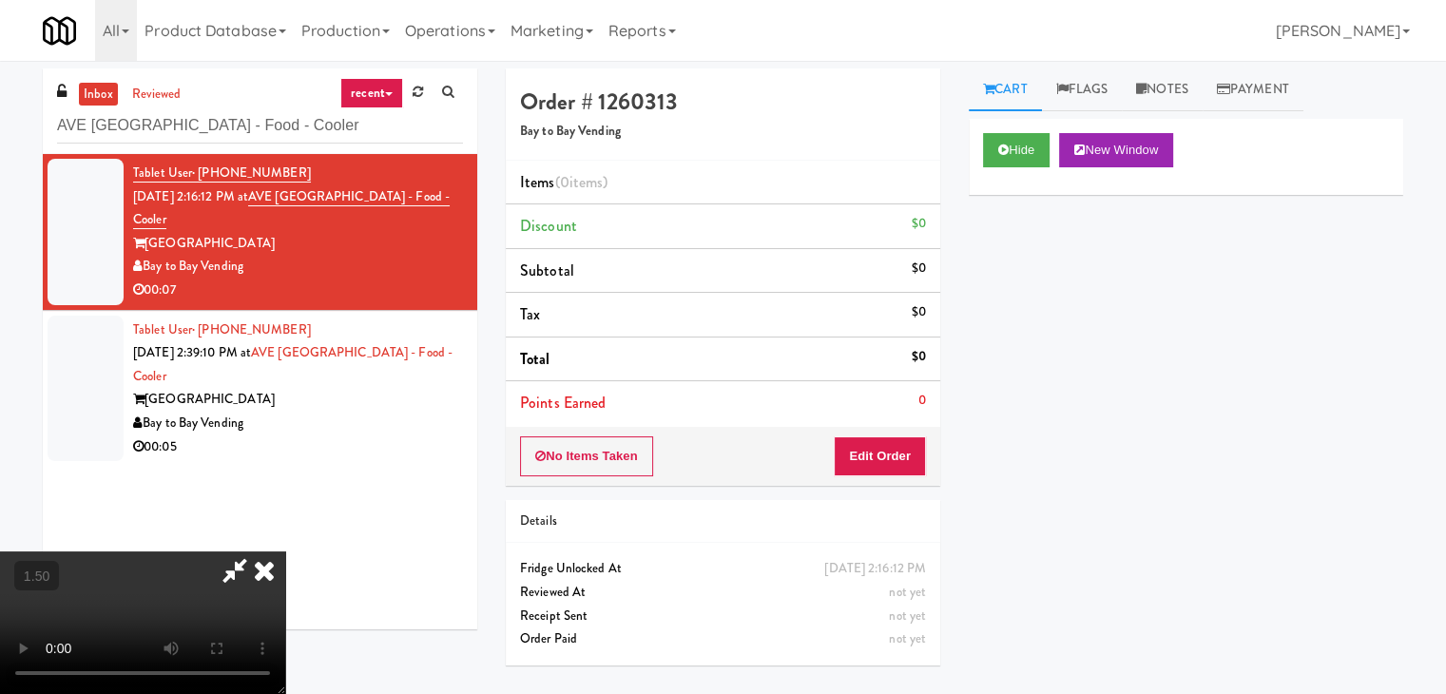
click at [285, 551] on icon at bounding box center [264, 570] width 42 height 38
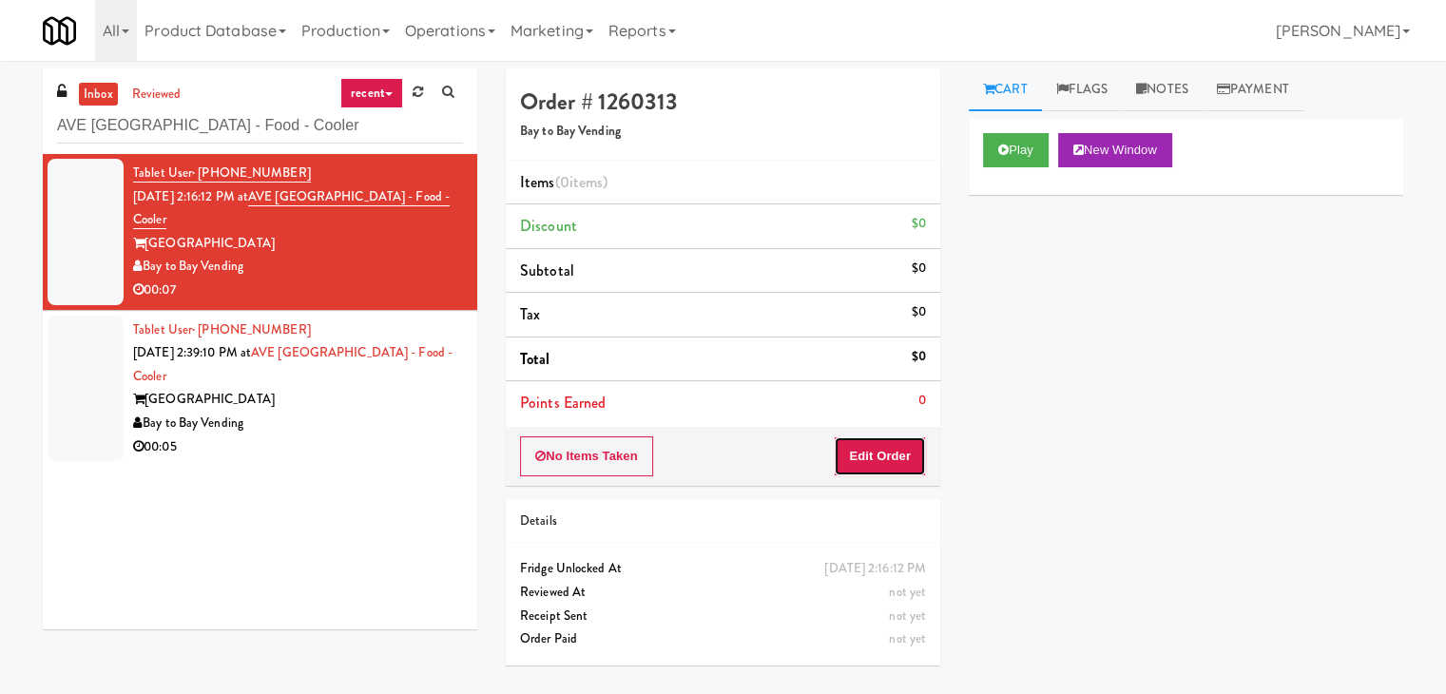
click at [901, 450] on button "Edit Order" at bounding box center [880, 456] width 92 height 40
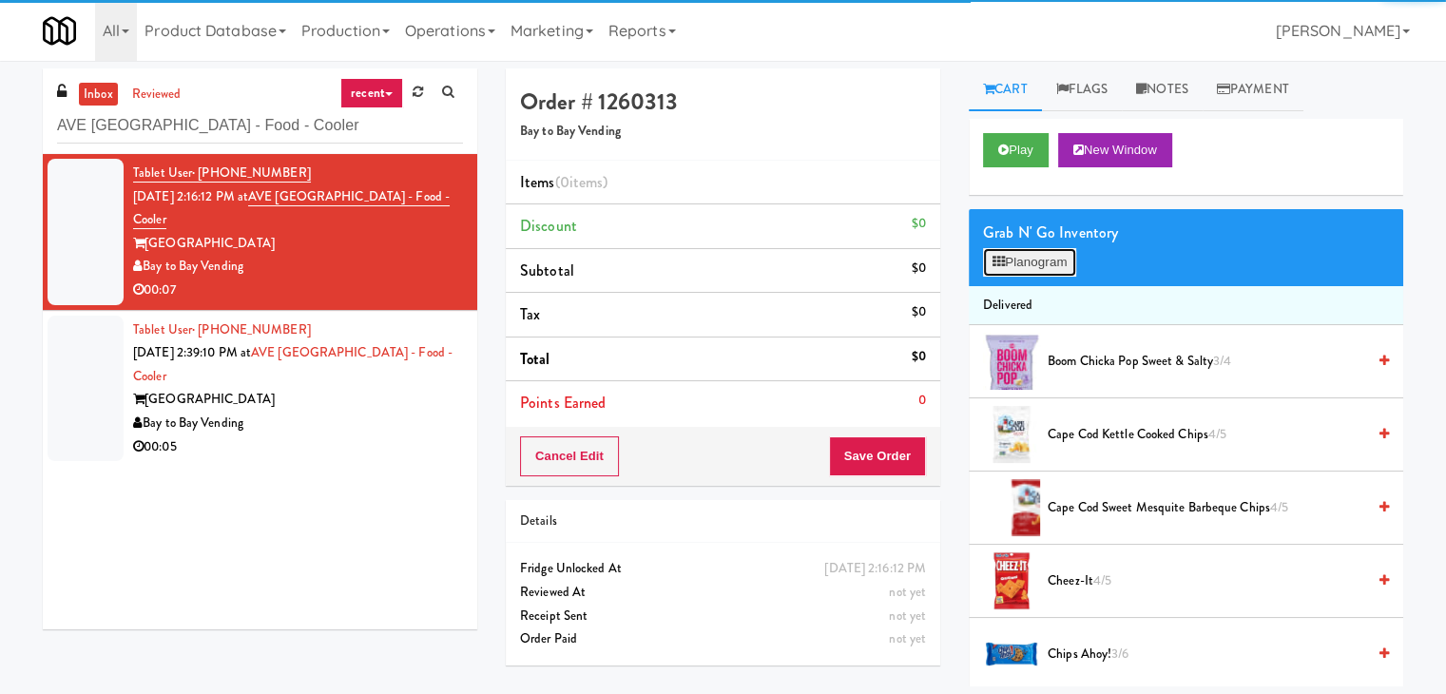
click at [1030, 265] on button "Planogram" at bounding box center [1029, 262] width 93 height 29
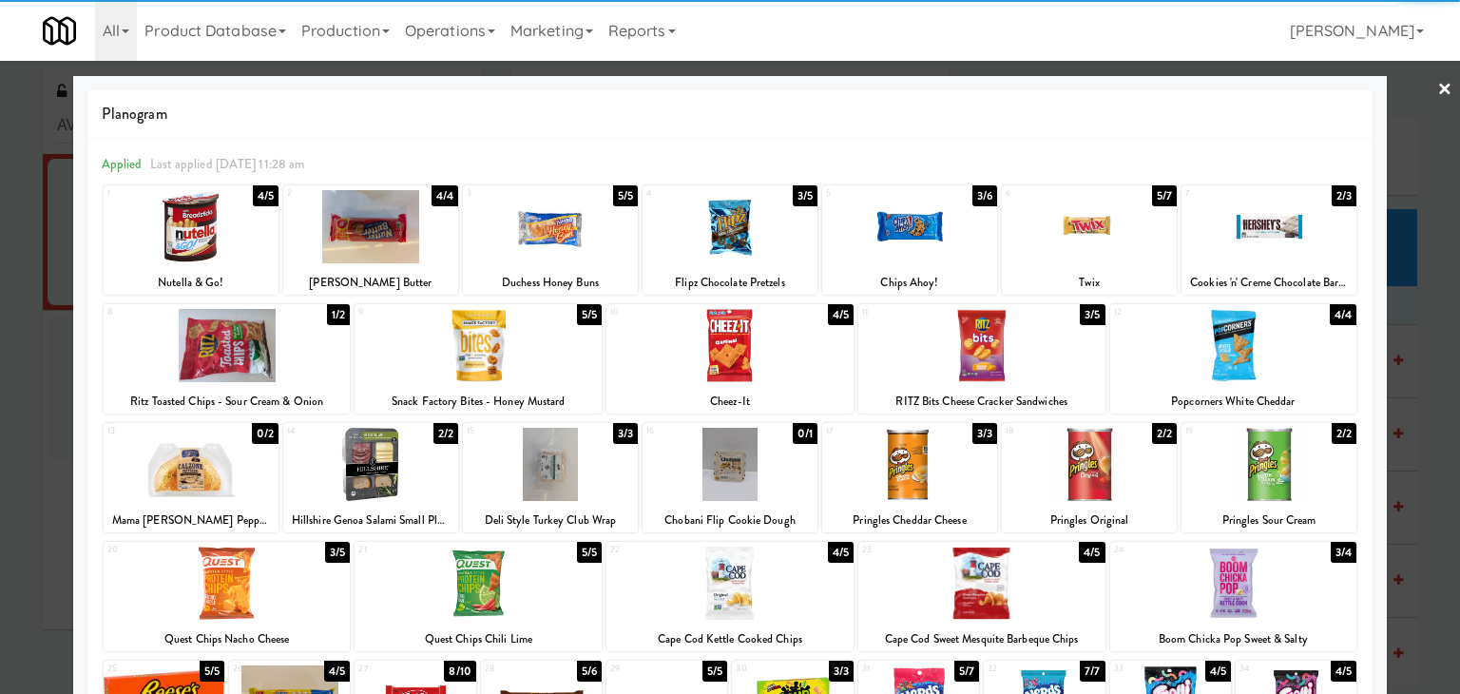
scroll to position [95, 0]
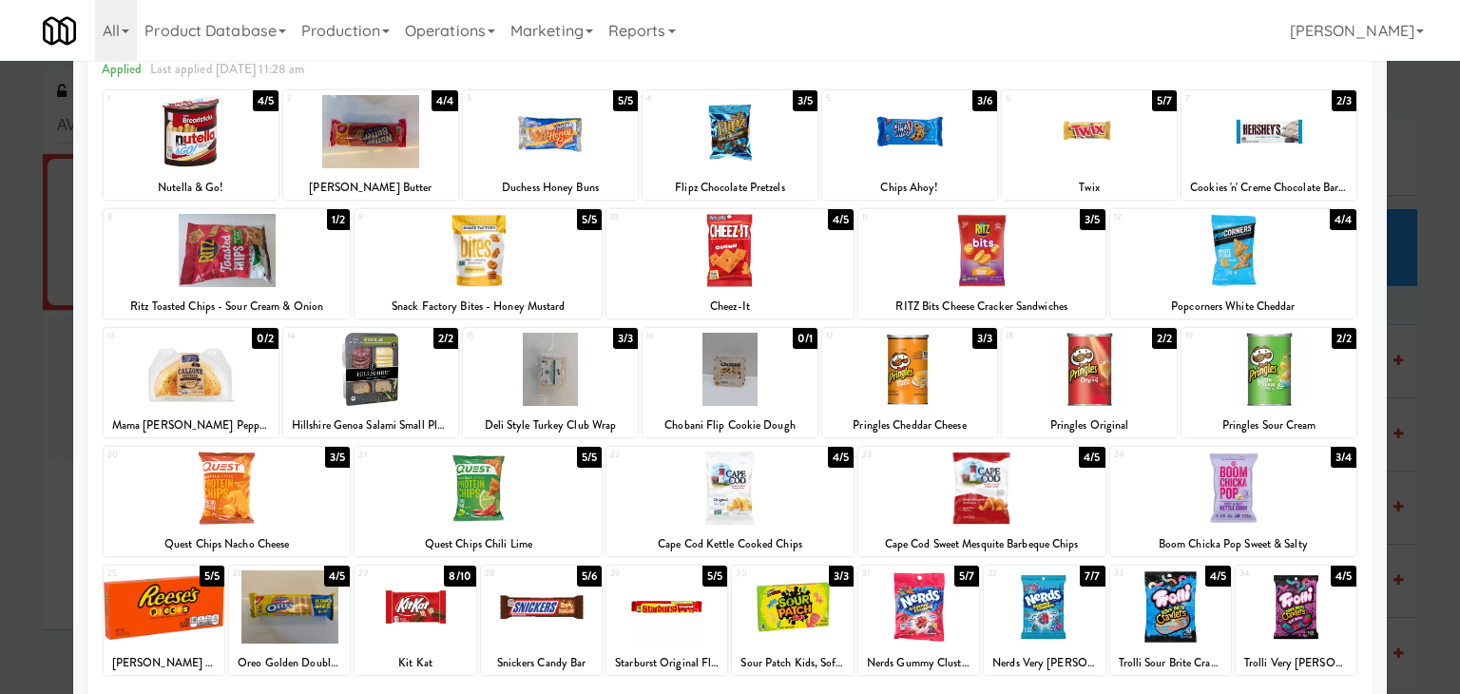
click at [392, 362] on div at bounding box center [370, 369] width 175 height 73
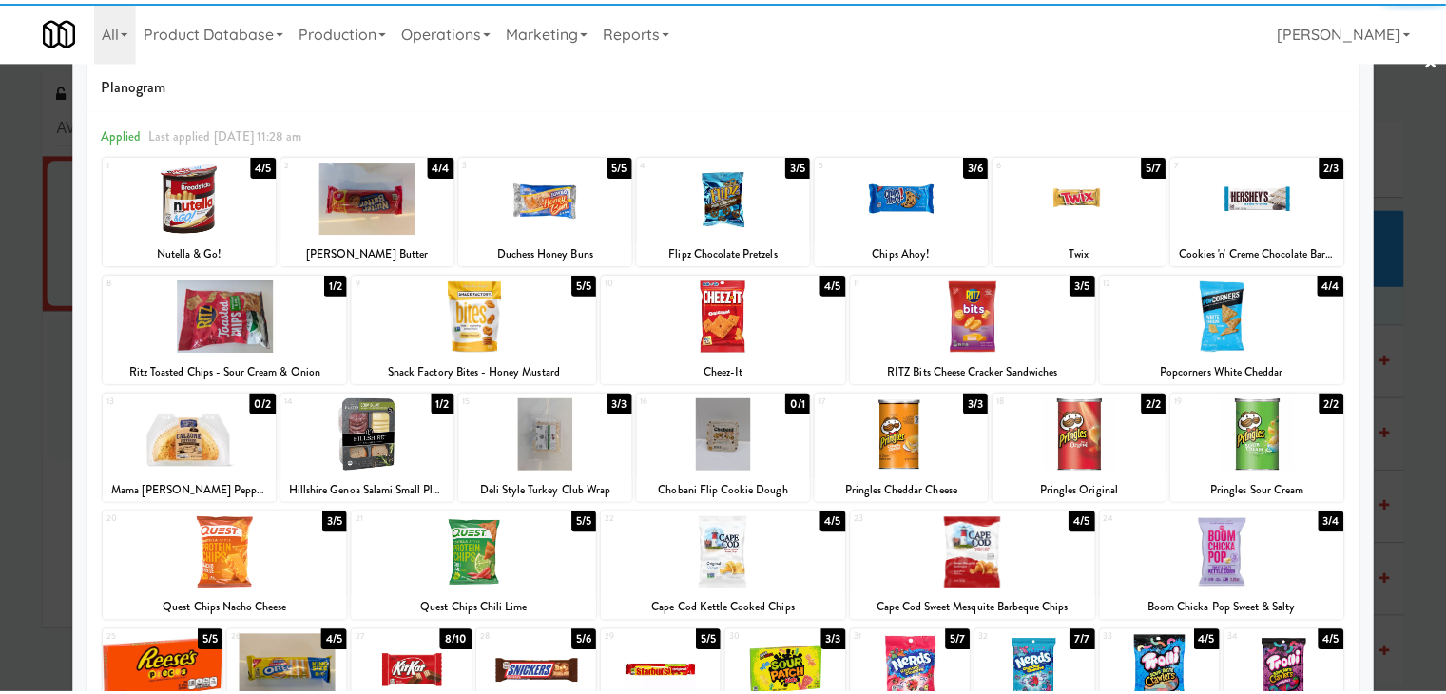
scroll to position [0, 0]
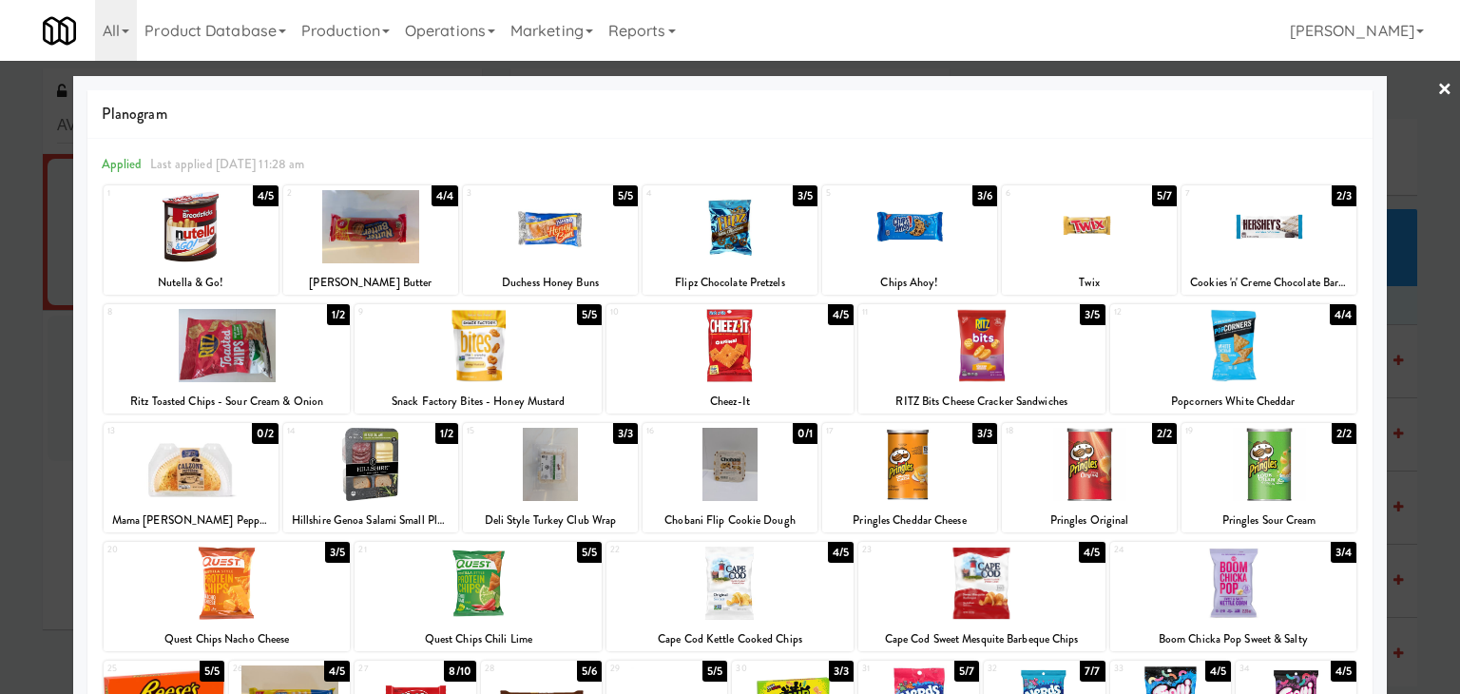
click at [1438, 91] on link "×" at bounding box center [1445, 90] width 15 height 59
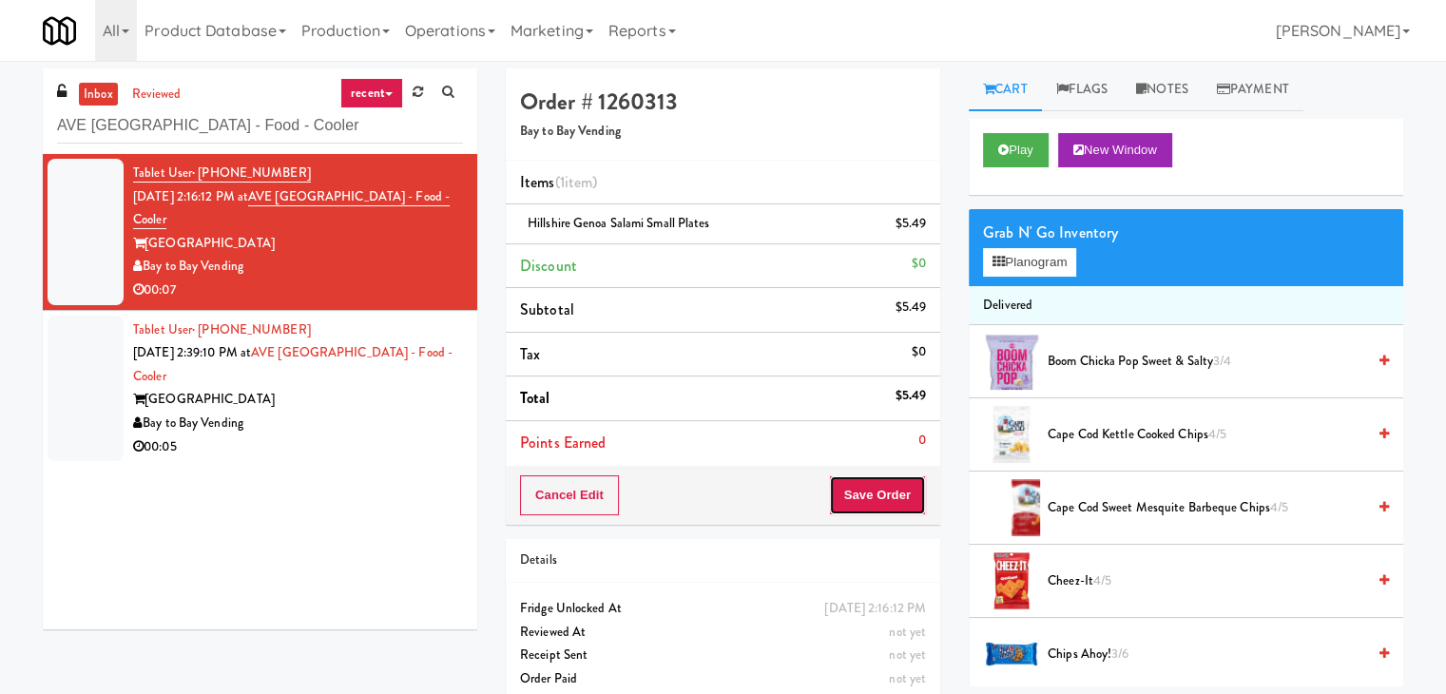
click at [846, 498] on button "Save Order" at bounding box center [877, 495] width 97 height 40
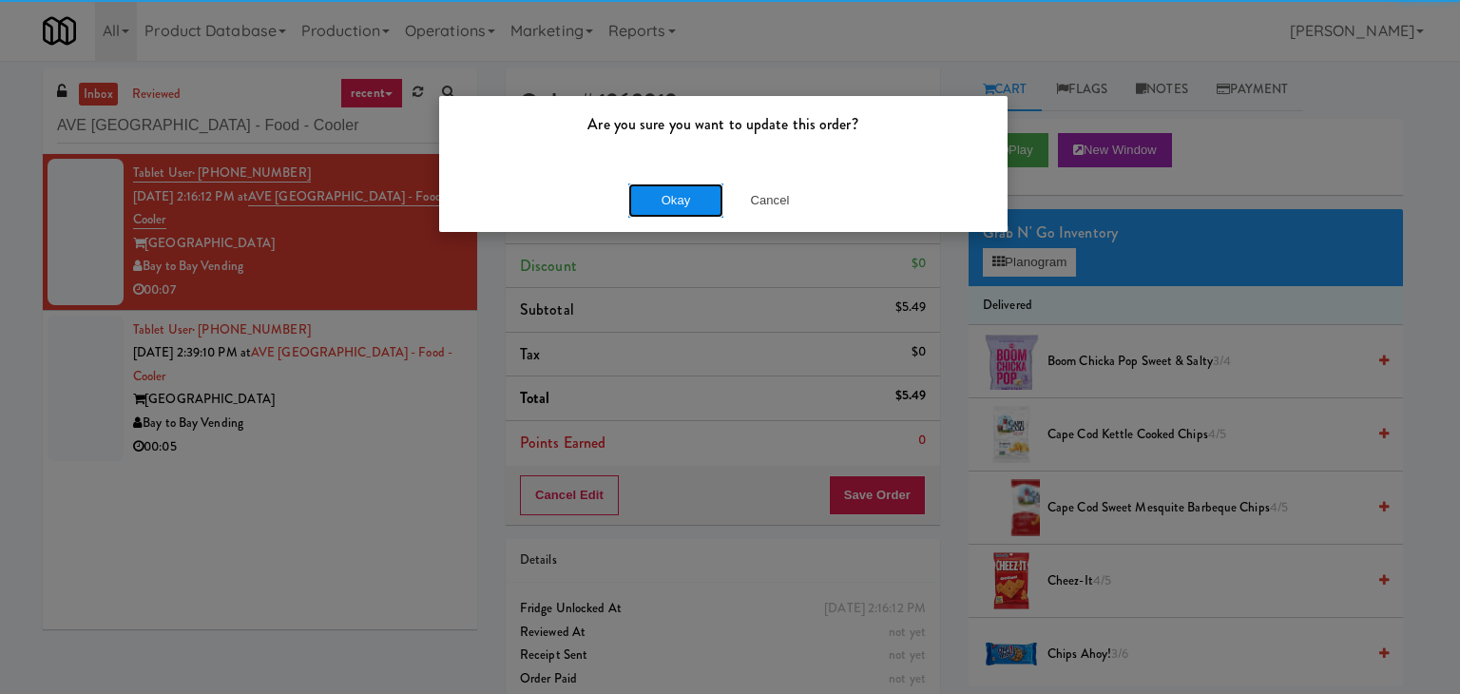
click at [678, 187] on button "Okay" at bounding box center [675, 200] width 95 height 34
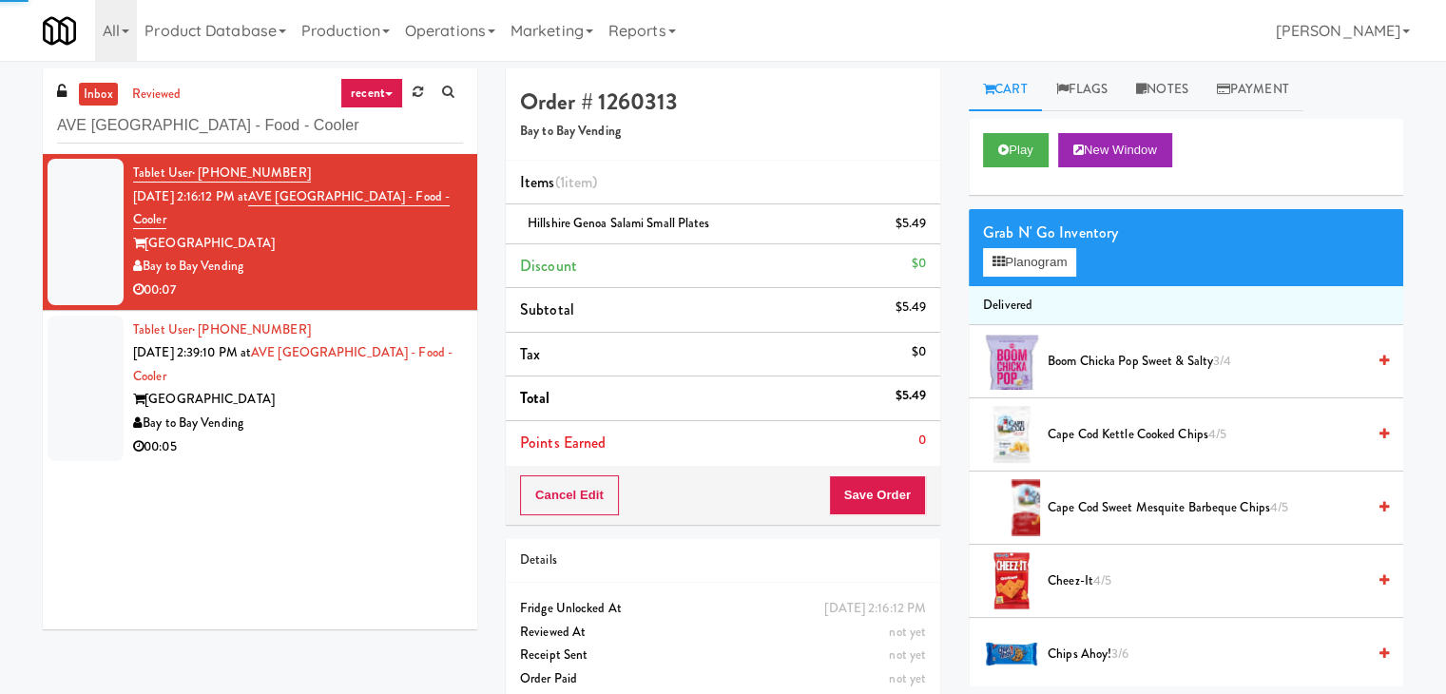
click at [396, 426] on div "Bay to Bay Vending" at bounding box center [298, 424] width 330 height 24
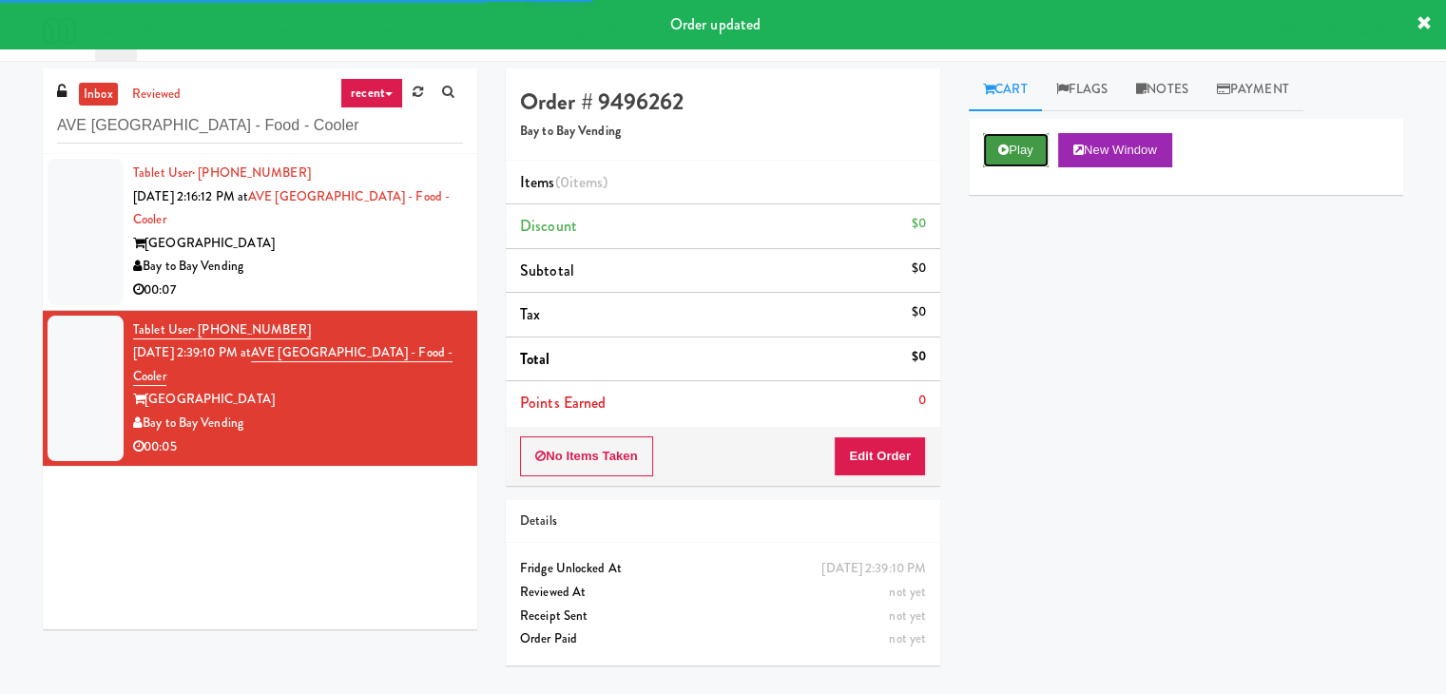
click at [1003, 164] on button "Play" at bounding box center [1016, 150] width 66 height 34
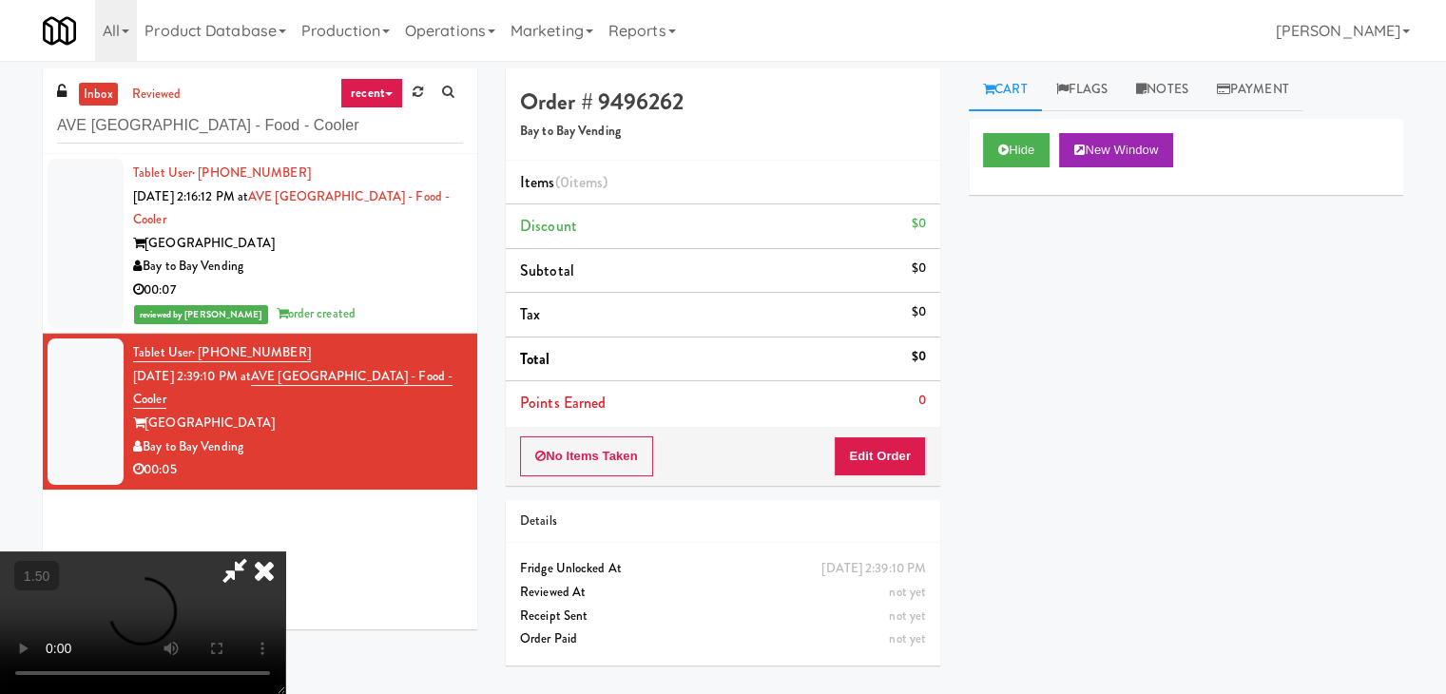
click at [285, 551] on video at bounding box center [142, 622] width 285 height 143
click at [285, 551] on icon at bounding box center [264, 570] width 42 height 38
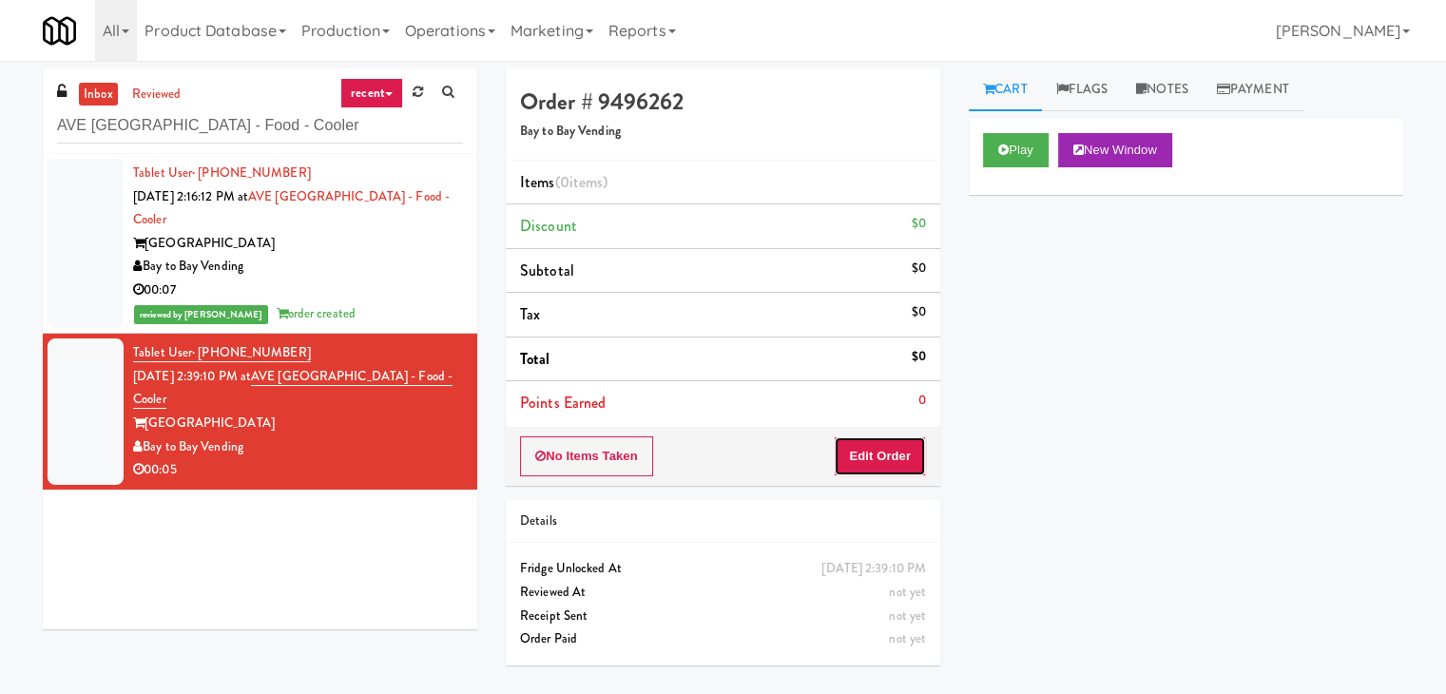
drag, startPoint x: 882, startPoint y: 446, endPoint x: 913, endPoint y: 403, distance: 52.5
click at [880, 447] on button "Edit Order" at bounding box center [880, 456] width 92 height 40
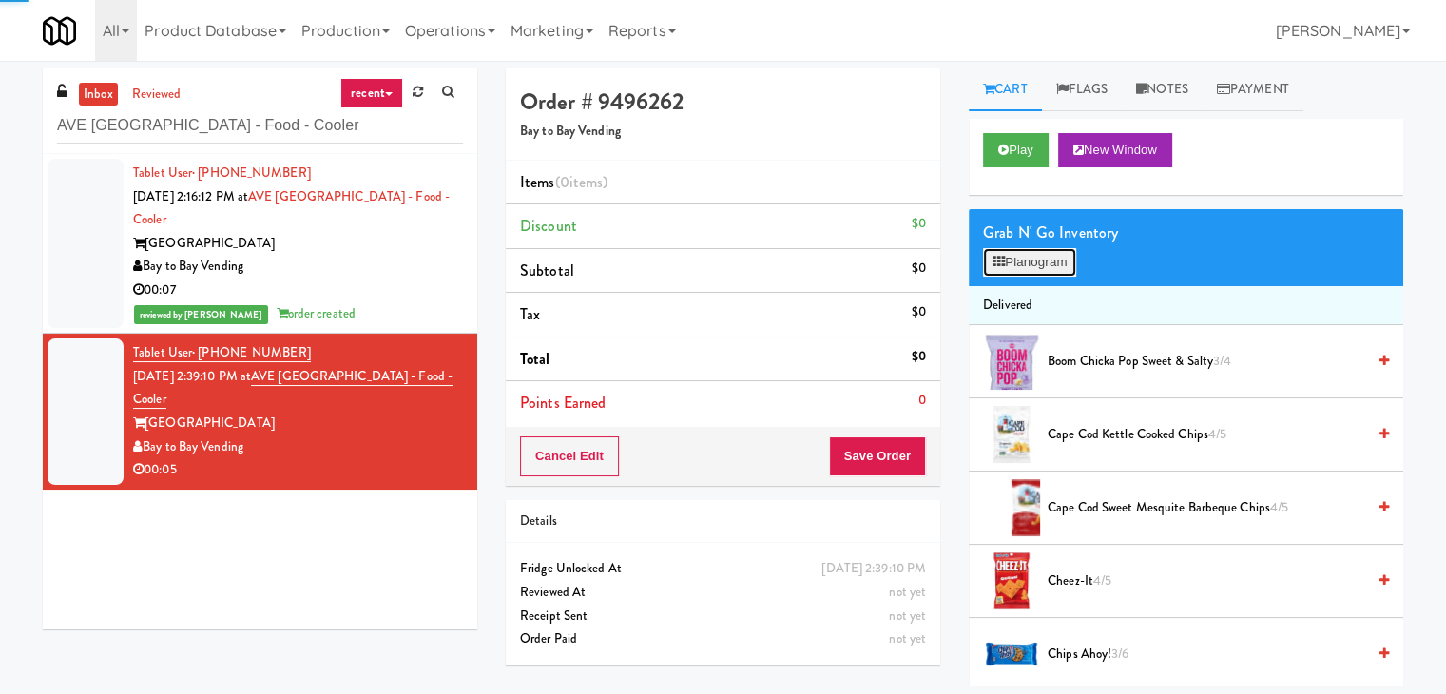
click at [1031, 253] on button "Planogram" at bounding box center [1029, 262] width 93 height 29
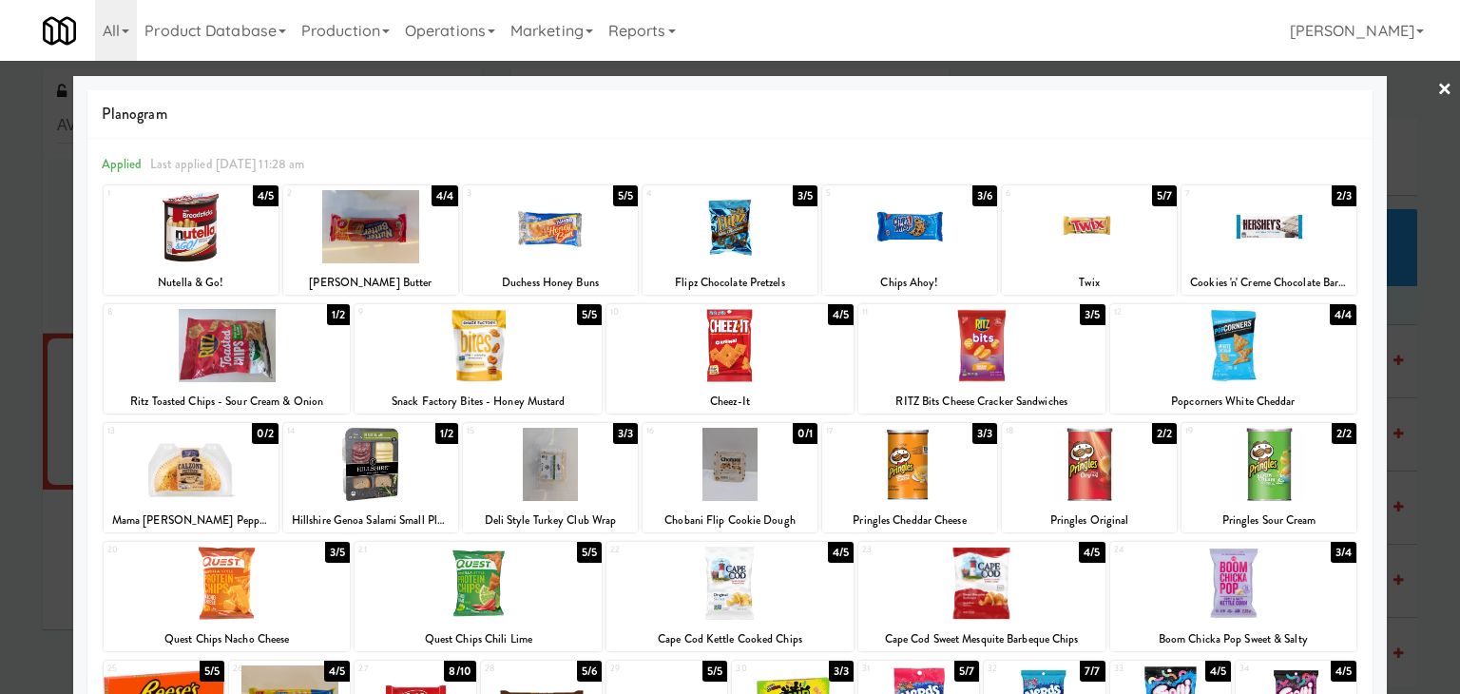
click at [385, 468] on div at bounding box center [370, 464] width 175 height 73
click at [1420, 88] on div at bounding box center [730, 347] width 1460 height 694
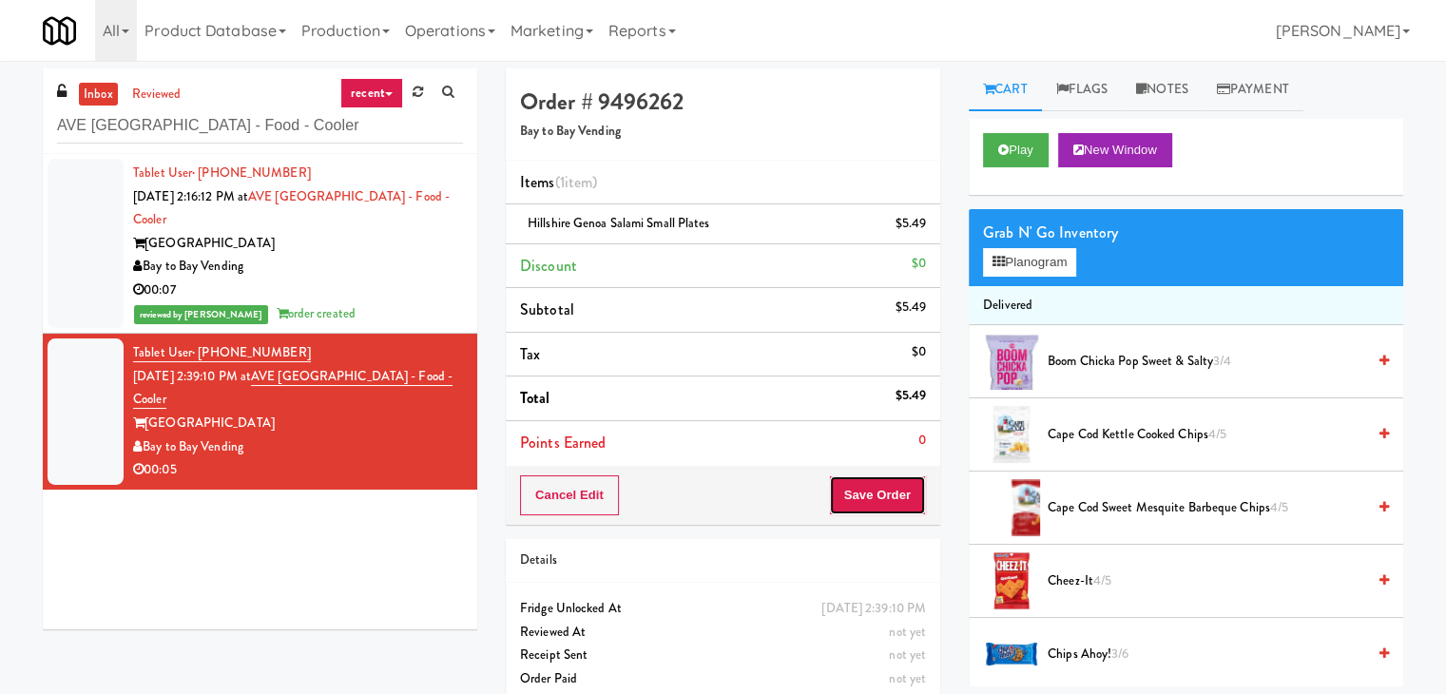
click at [879, 507] on button "Save Order" at bounding box center [877, 495] width 97 height 40
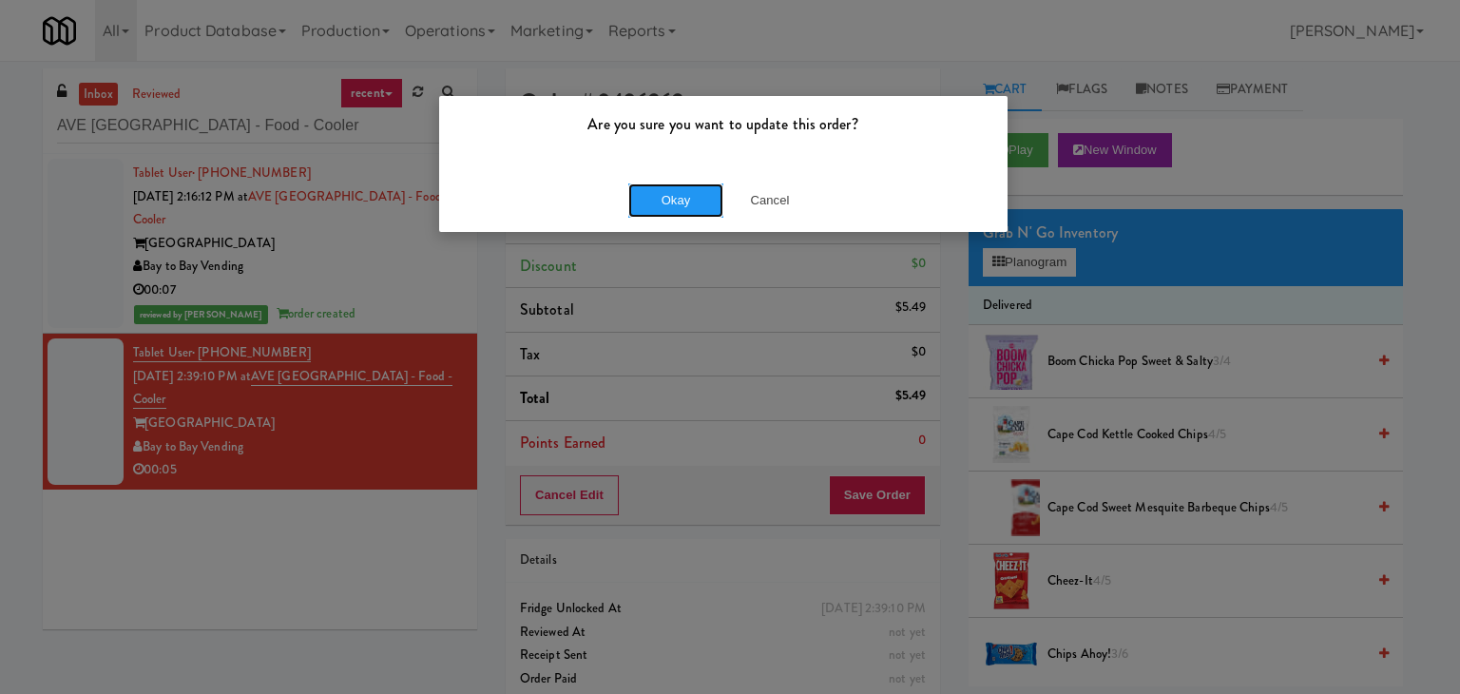
drag, startPoint x: 680, startPoint y: 196, endPoint x: 596, endPoint y: 95, distance: 131.0
click at [679, 196] on button "Okay" at bounding box center [675, 200] width 95 height 34
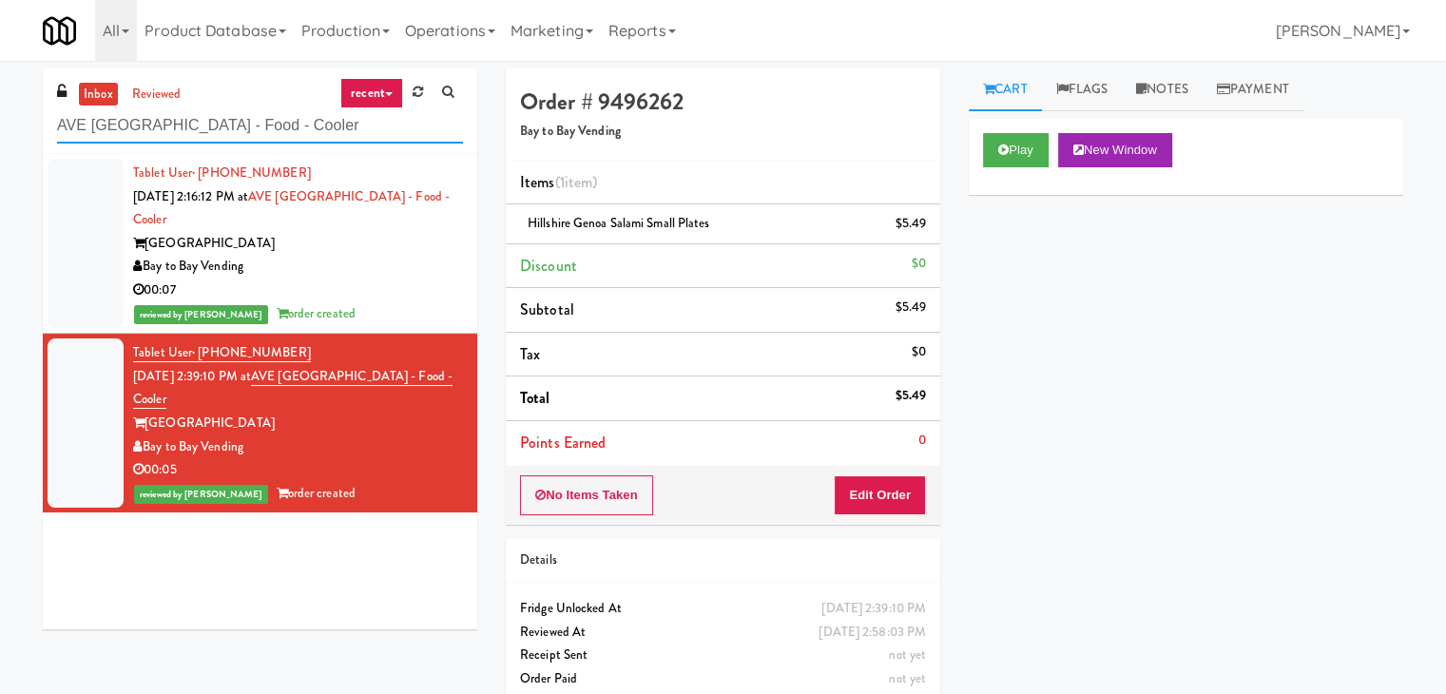
click at [297, 117] on input "AVE [GEOGRAPHIC_DATA] - Food - Cooler" at bounding box center [260, 125] width 406 height 35
paste input "Buckingham"
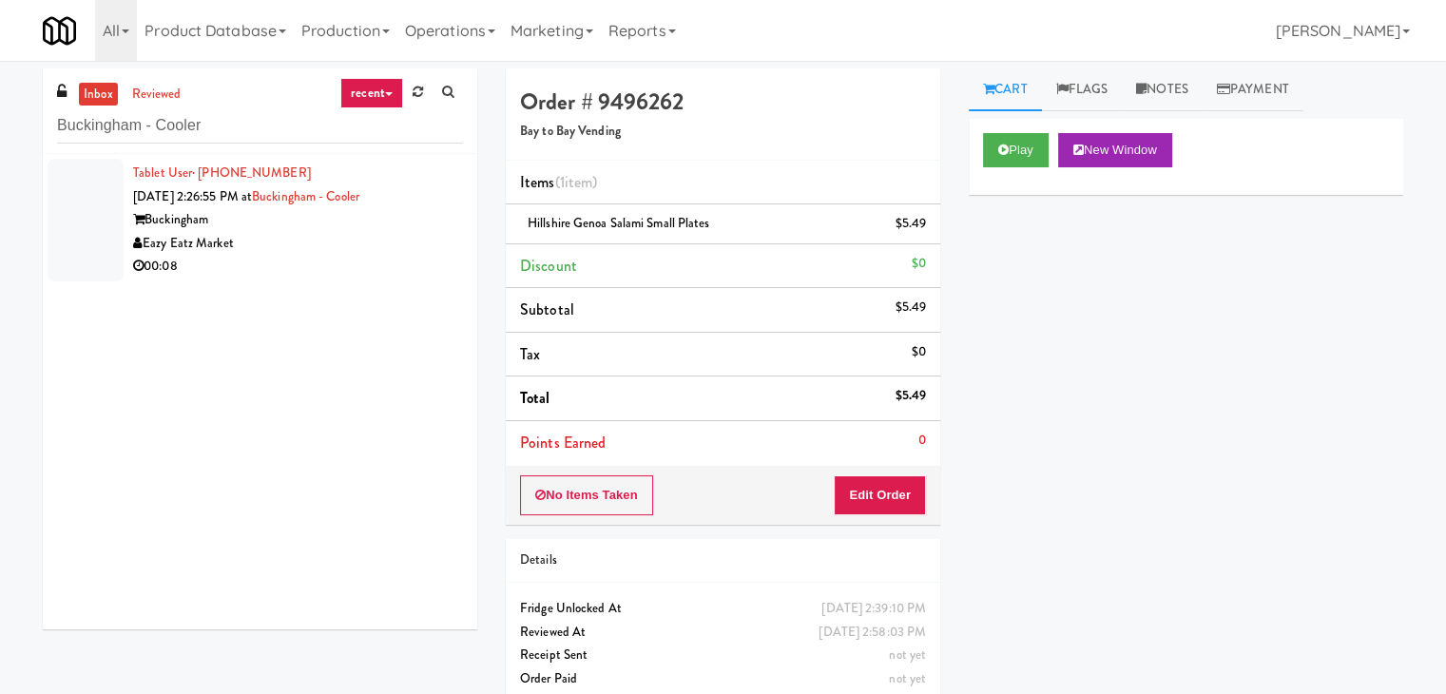
click at [415, 274] on div "00:08" at bounding box center [298, 267] width 330 height 24
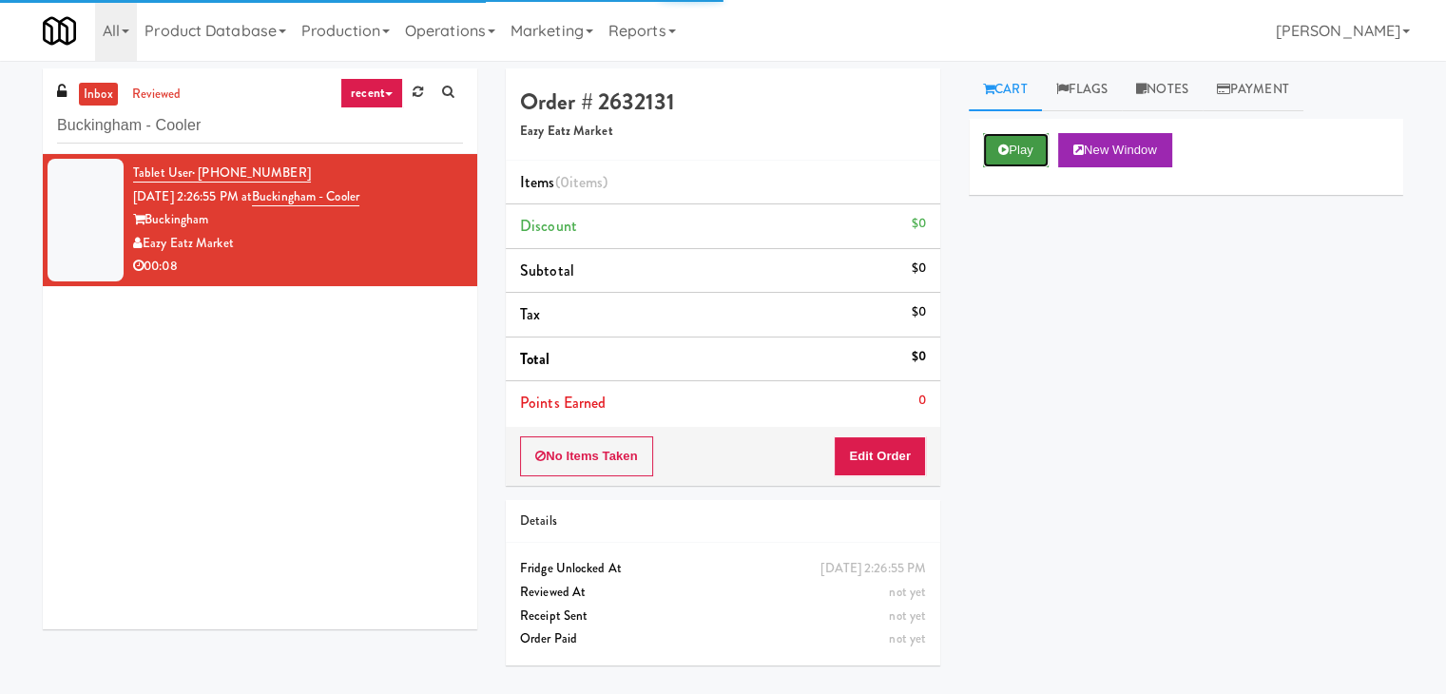
click at [1017, 145] on button "Play" at bounding box center [1016, 150] width 66 height 34
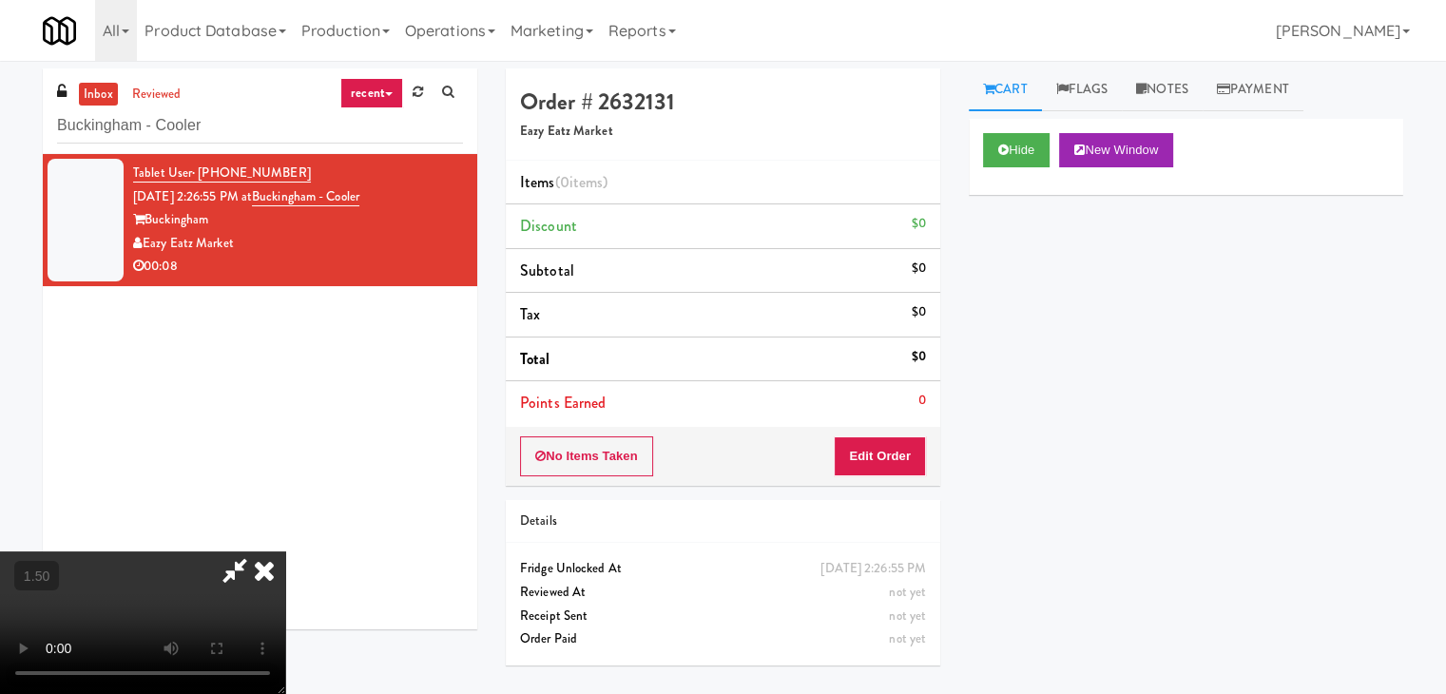
click at [285, 551] on video at bounding box center [142, 622] width 285 height 143
click at [1179, 83] on link "Notes" at bounding box center [1162, 89] width 81 height 43
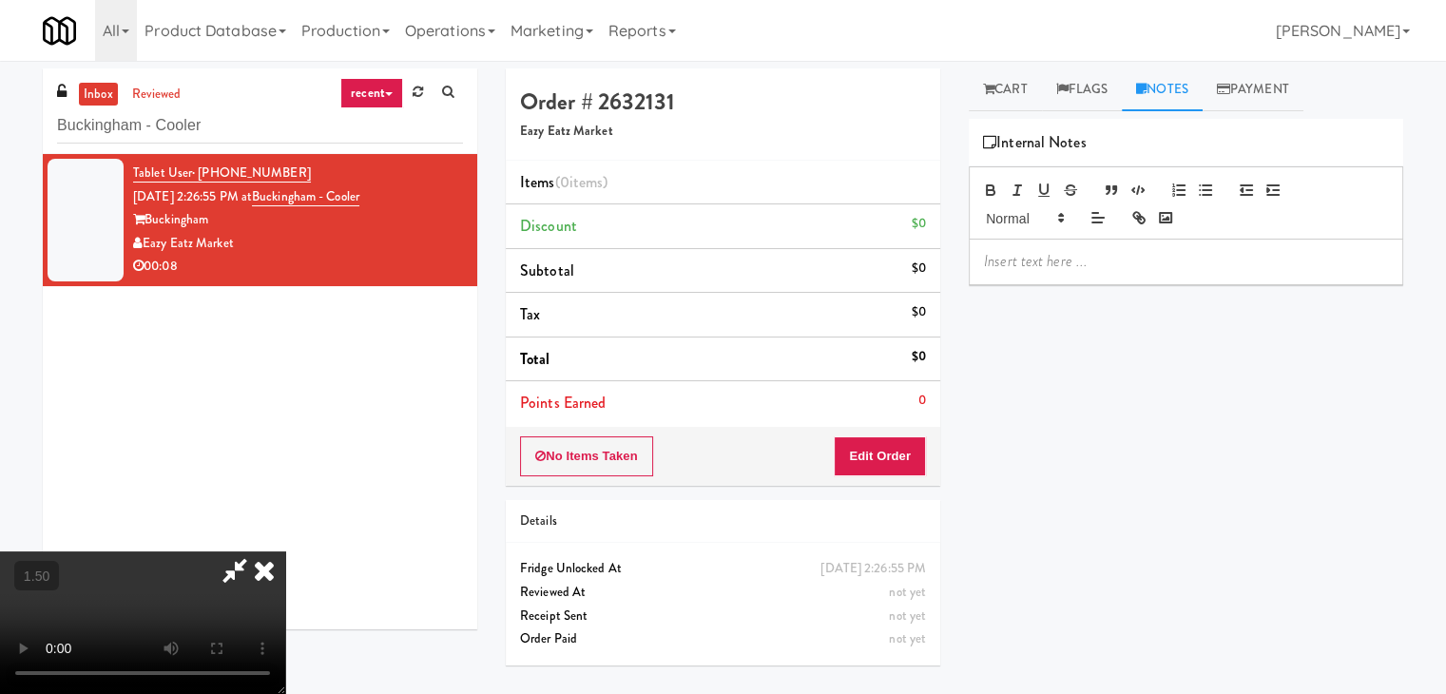
drag, startPoint x: 1064, startPoint y: 261, endPoint x: 1029, endPoint y: 234, distance: 44.7
click at [1060, 259] on p at bounding box center [1186, 261] width 404 height 21
click at [9, 91] on div "inbox reviewed recent all unclear take inventory issue suspicious failed recent…" at bounding box center [723, 377] width 1446 height 618
click at [1032, 260] on p at bounding box center [1186, 261] width 404 height 21
drag, startPoint x: 232, startPoint y: 341, endPoint x: 247, endPoint y: 341, distance: 15.2
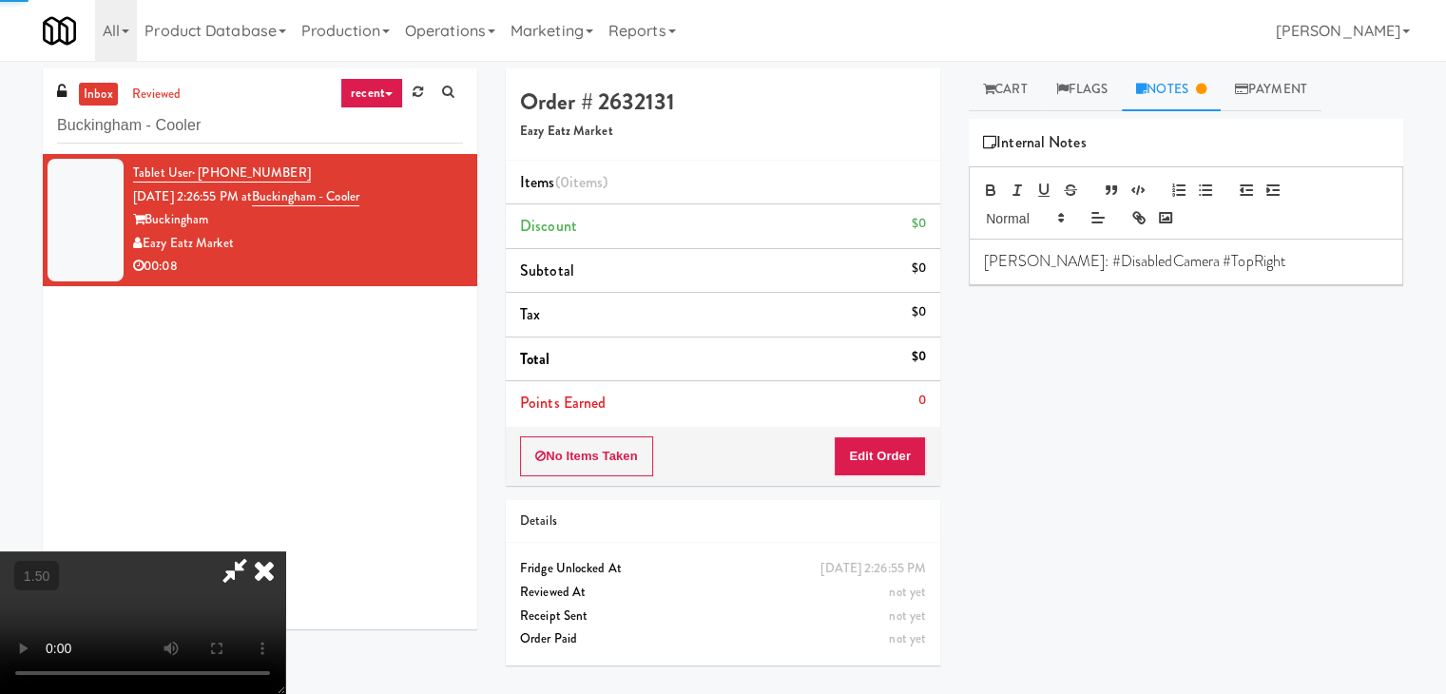
click at [232, 551] on video at bounding box center [142, 622] width 285 height 143
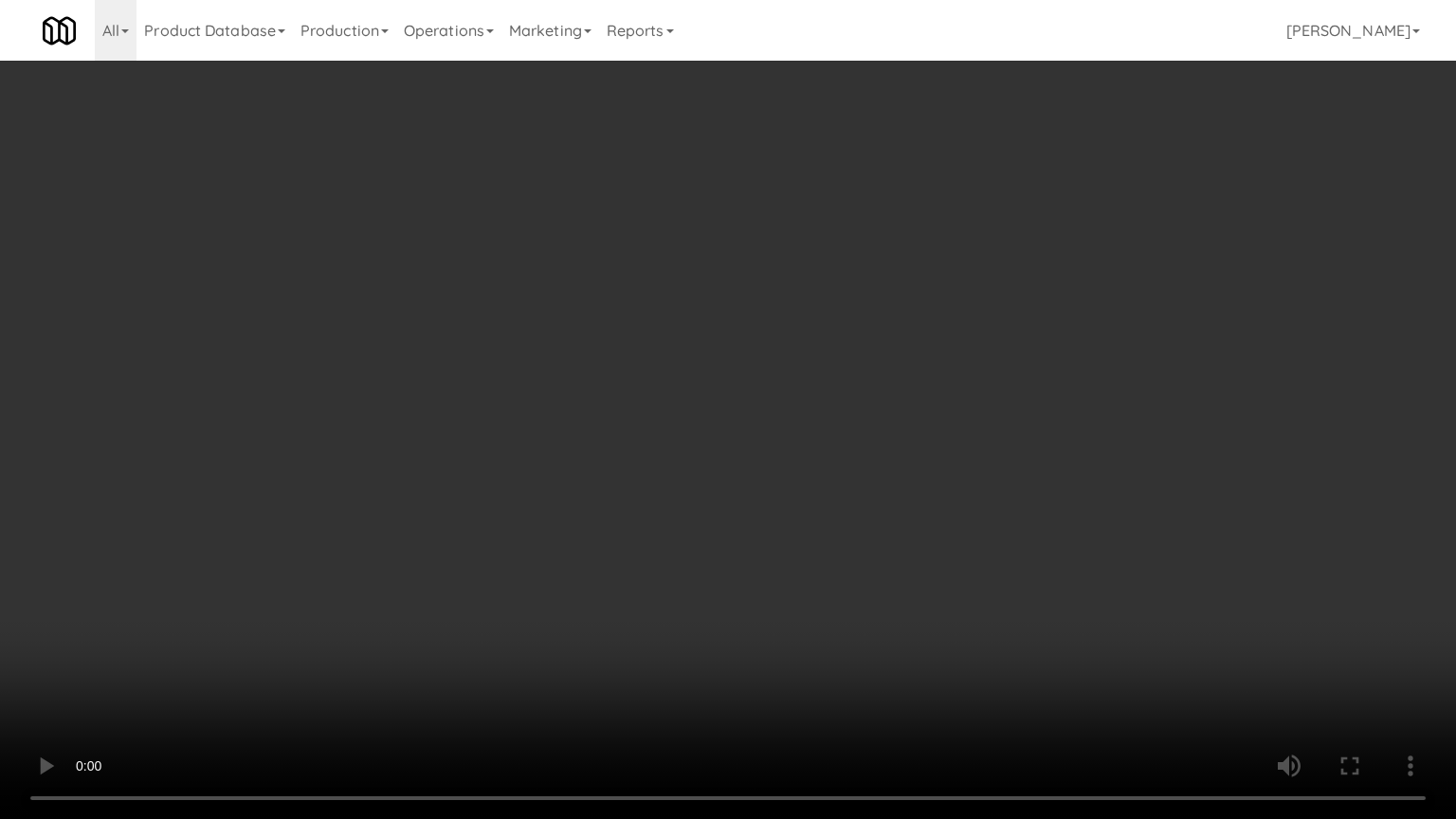
click at [511, 422] on video at bounding box center [728, 409] width 1456 height 819
click at [511, 421] on video at bounding box center [728, 409] width 1456 height 819
click at [513, 421] on video at bounding box center [728, 409] width 1456 height 819
click at [585, 479] on video at bounding box center [728, 409] width 1456 height 819
click at [586, 479] on video at bounding box center [728, 409] width 1456 height 819
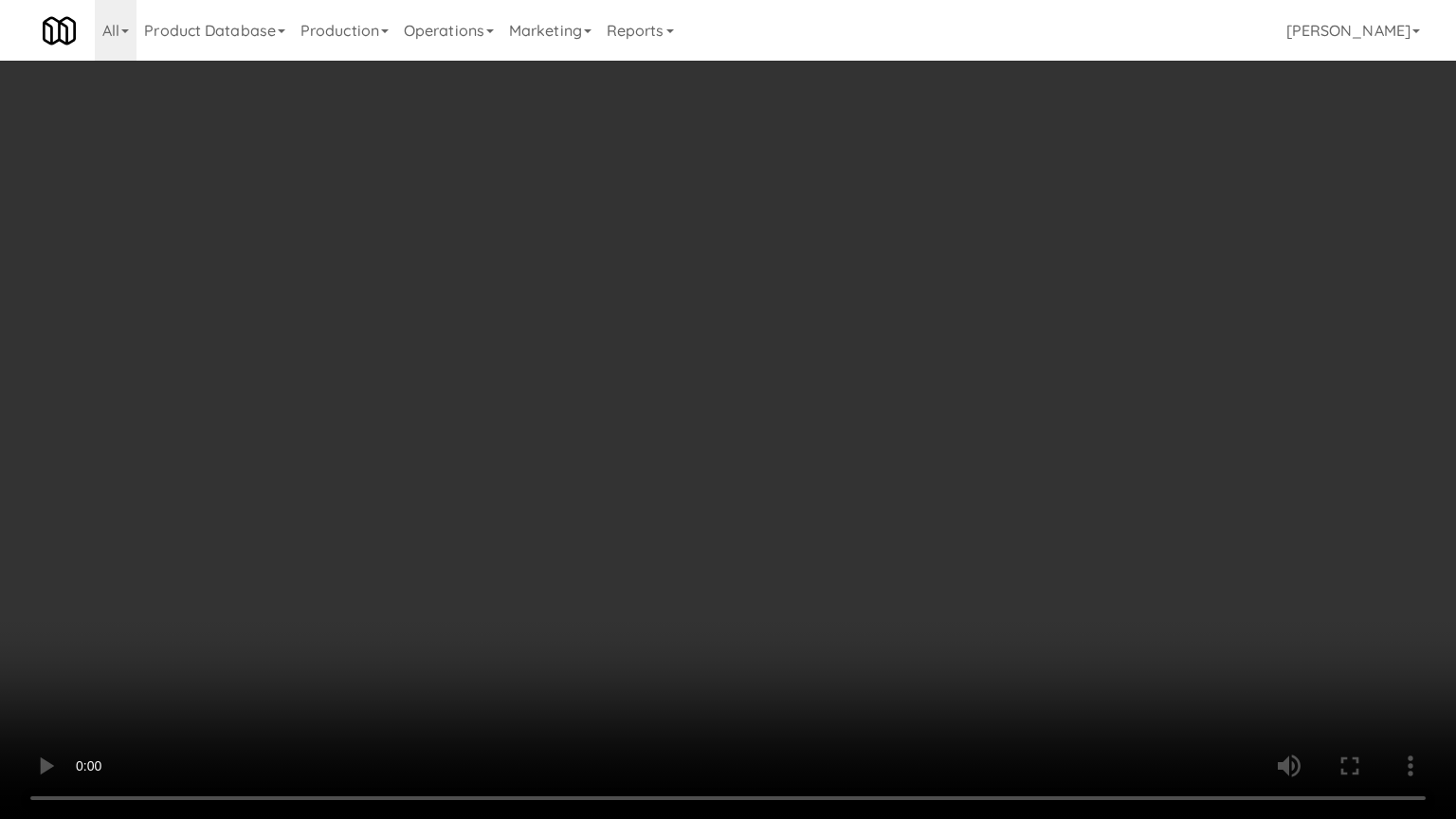
click at [587, 478] on video at bounding box center [728, 409] width 1456 height 819
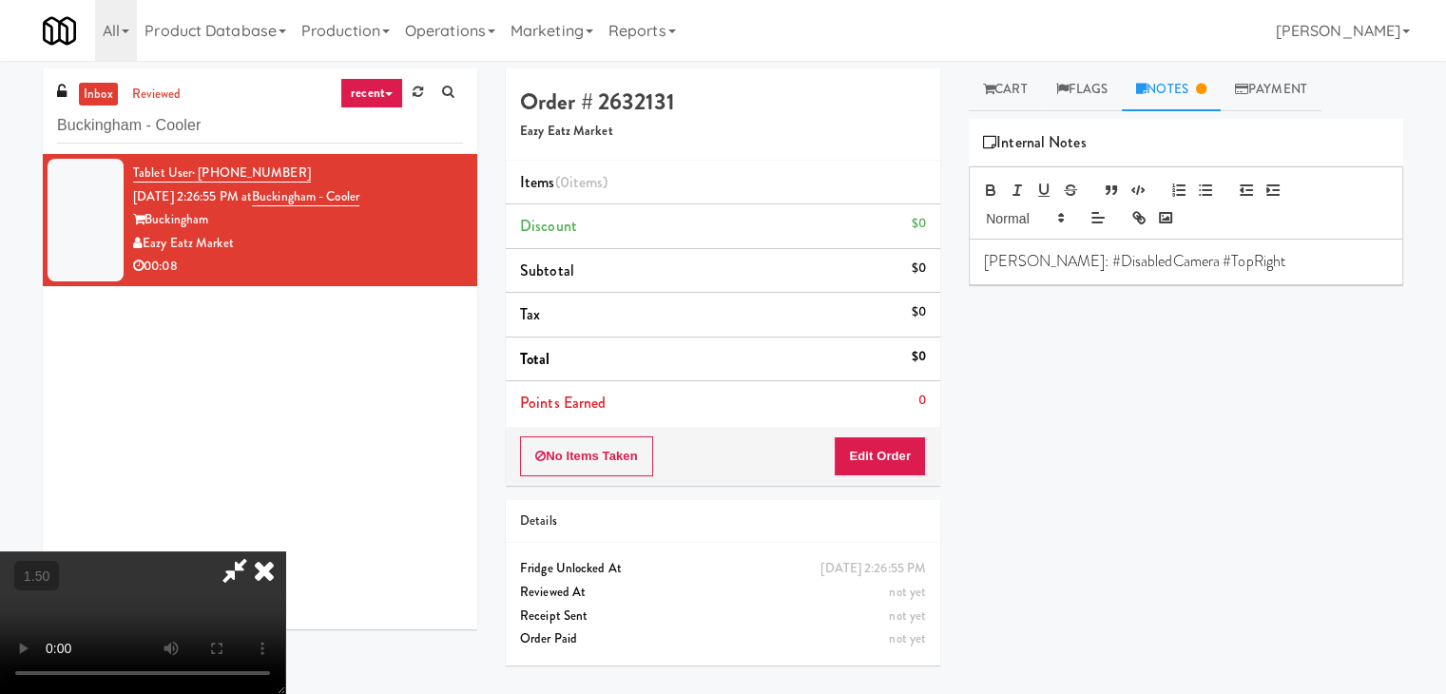
click at [285, 551] on icon at bounding box center [264, 570] width 42 height 38
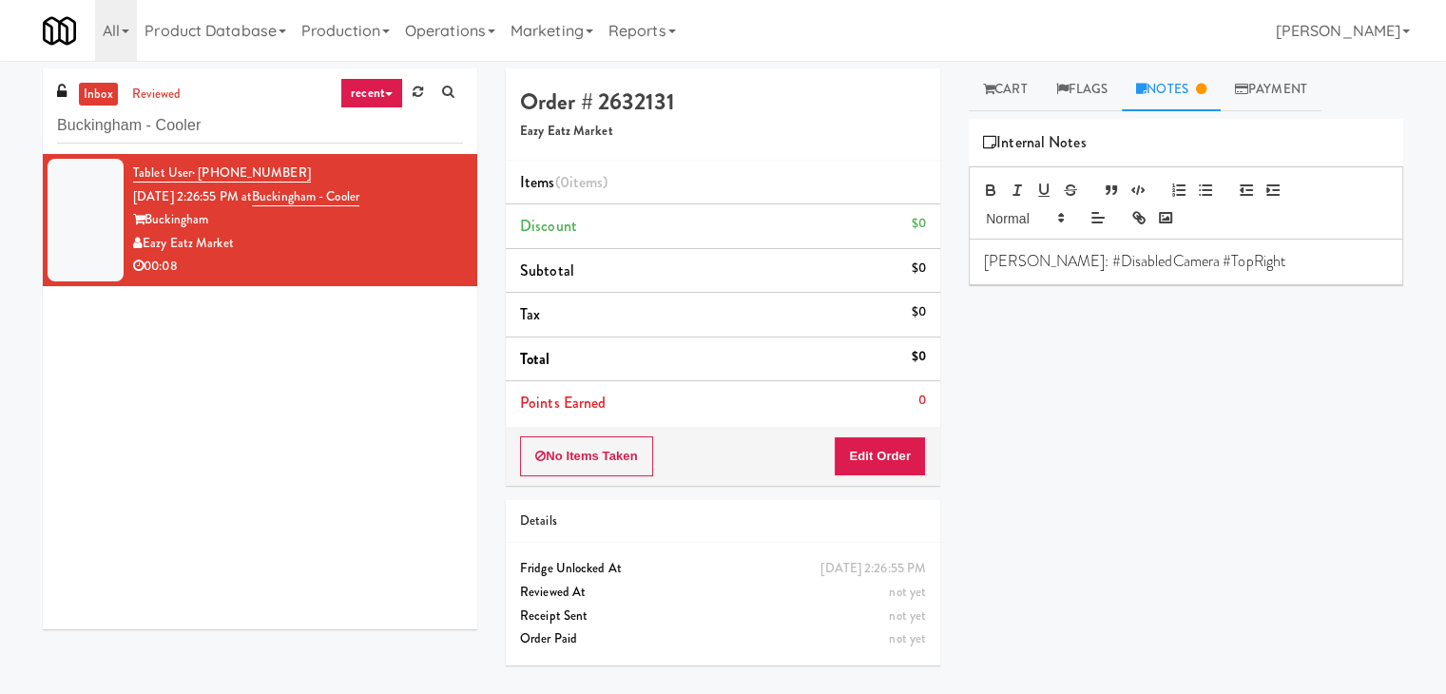
click at [899, 430] on div "No Items Taken Edit Order" at bounding box center [723, 456] width 435 height 59
click at [898, 450] on button "Edit Order" at bounding box center [880, 456] width 92 height 40
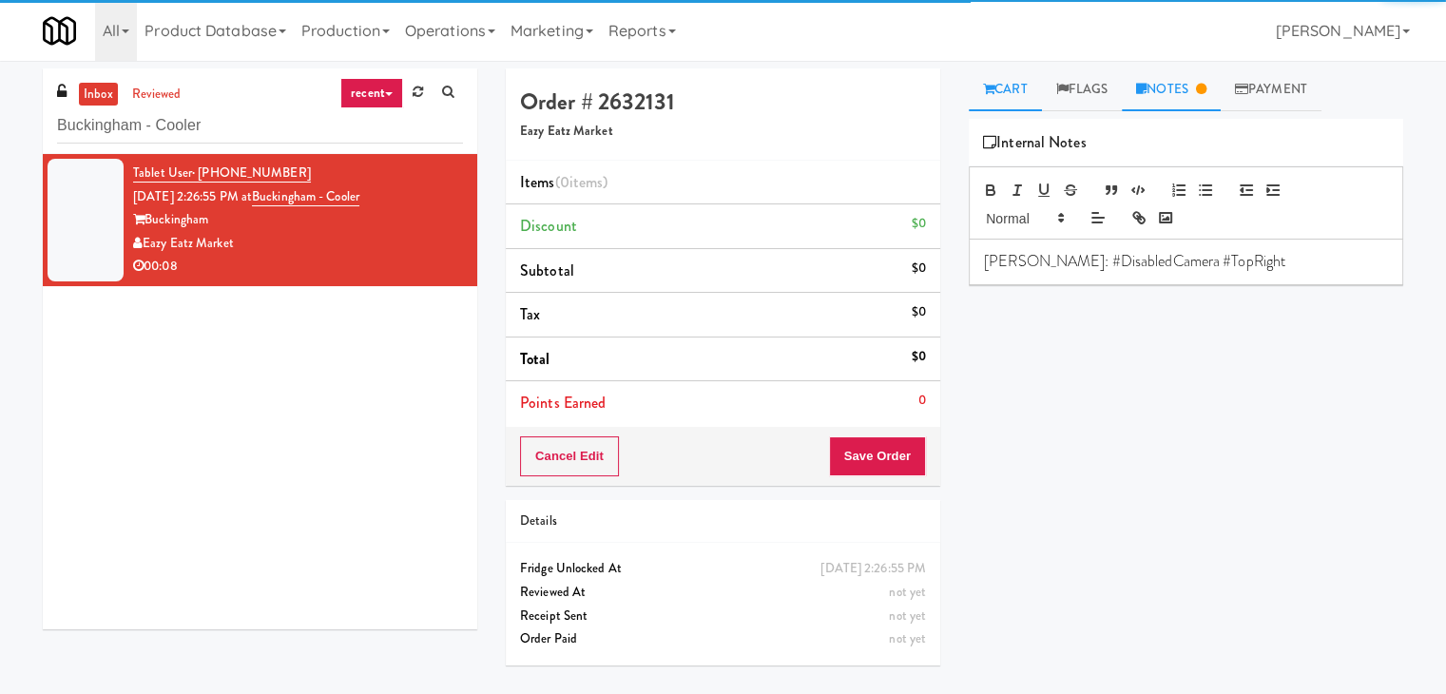
drag, startPoint x: 1009, startPoint y: 104, endPoint x: 1027, endPoint y: 169, distance: 68.0
click at [1009, 106] on link "Cart" at bounding box center [1005, 89] width 73 height 43
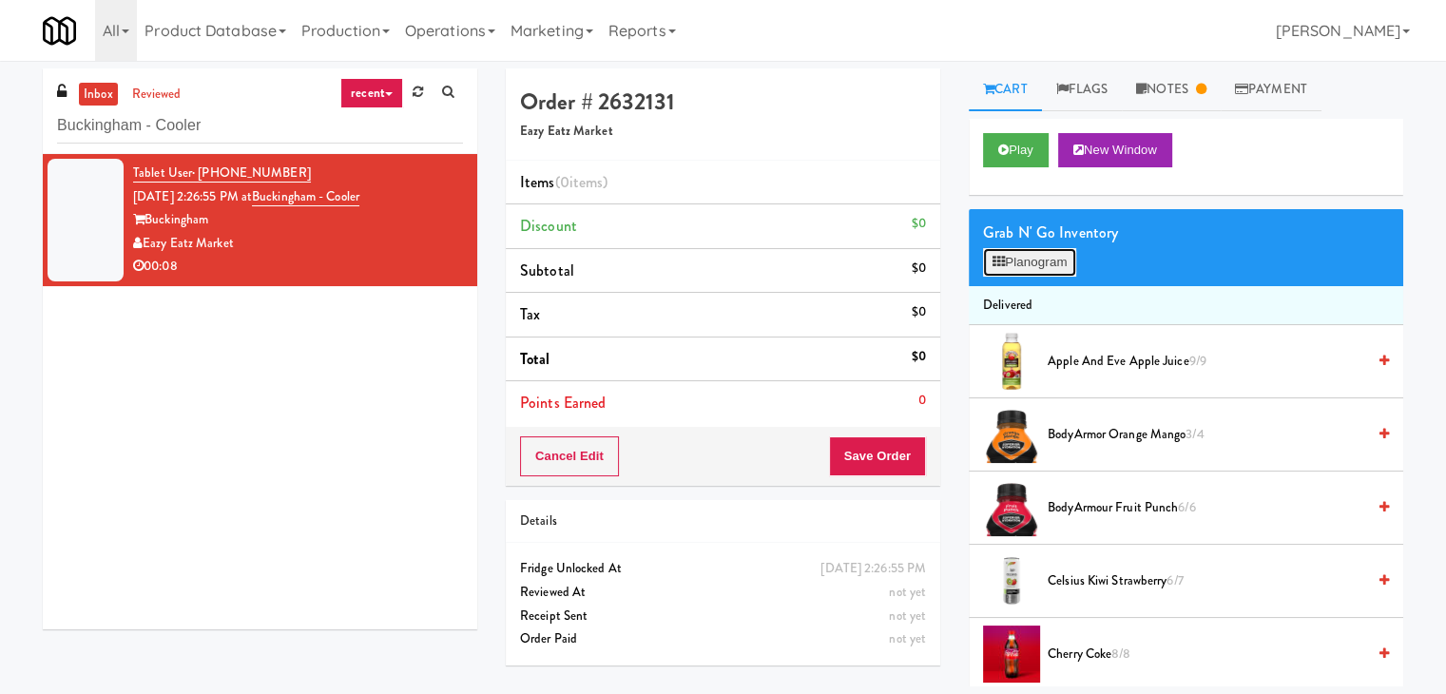
drag, startPoint x: 1025, startPoint y: 271, endPoint x: 1009, endPoint y: 261, distance: 18.8
click at [1024, 271] on button "Planogram" at bounding box center [1029, 262] width 93 height 29
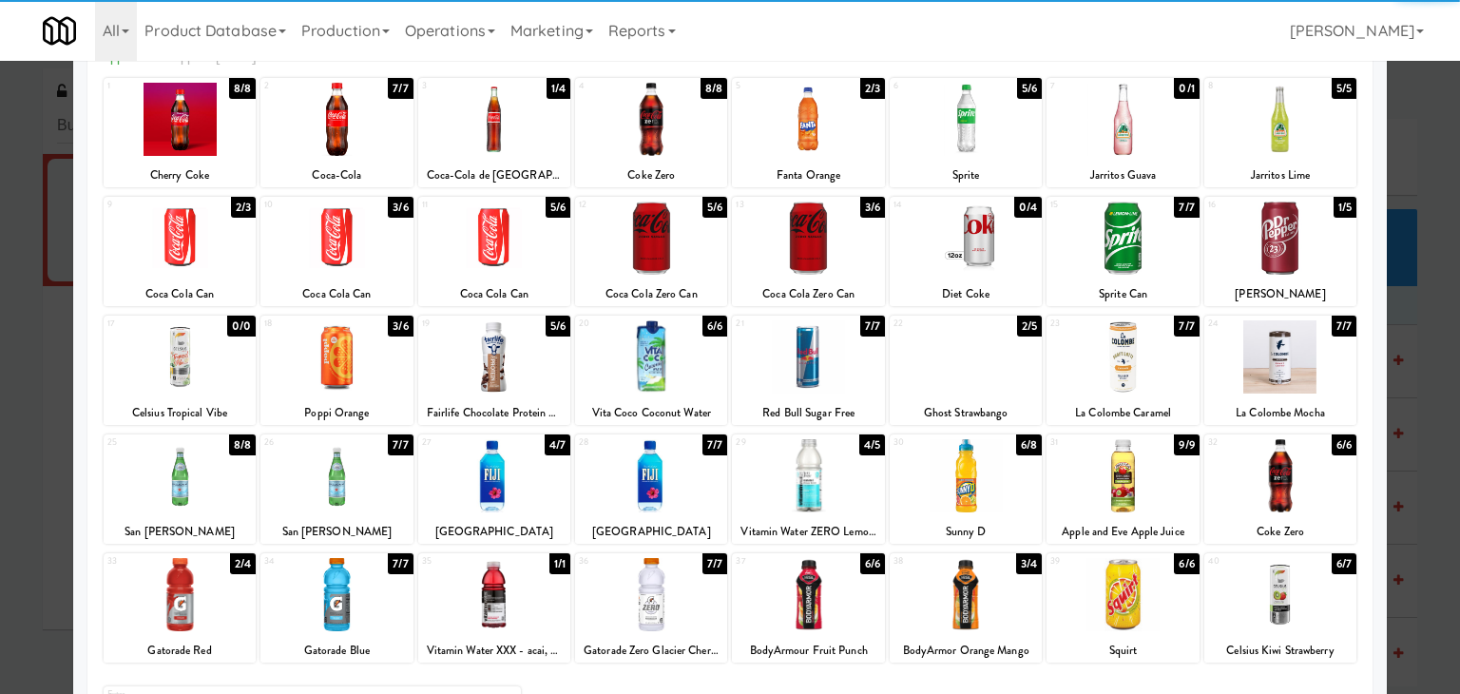
scroll to position [190, 0]
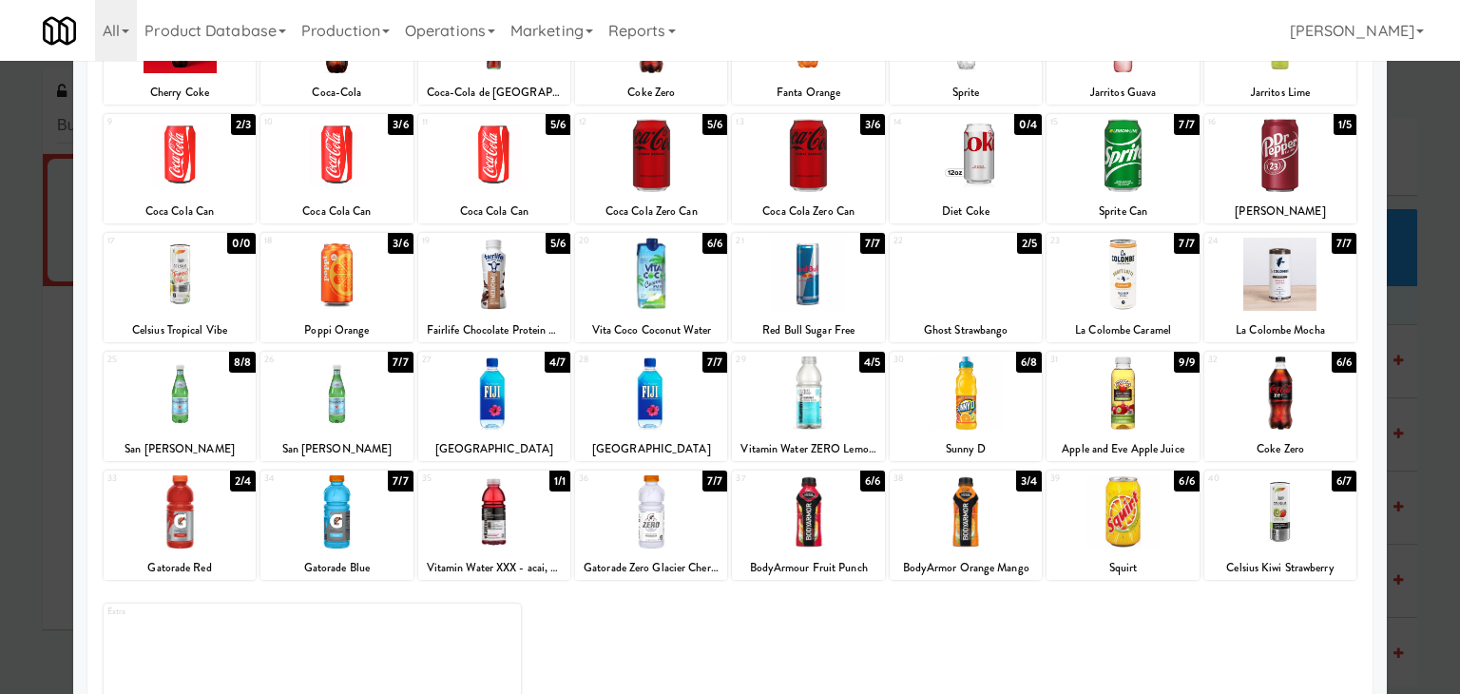
click at [821, 400] on div at bounding box center [808, 393] width 152 height 73
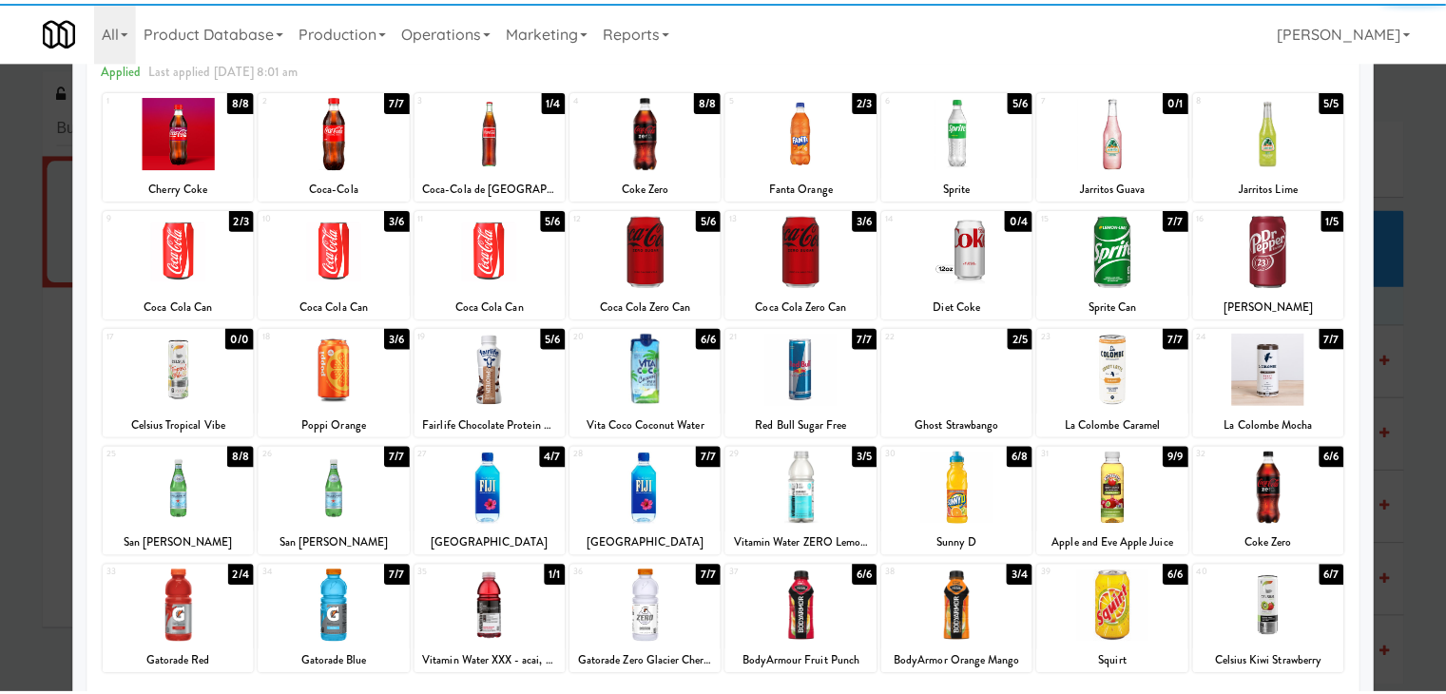
scroll to position [0, 0]
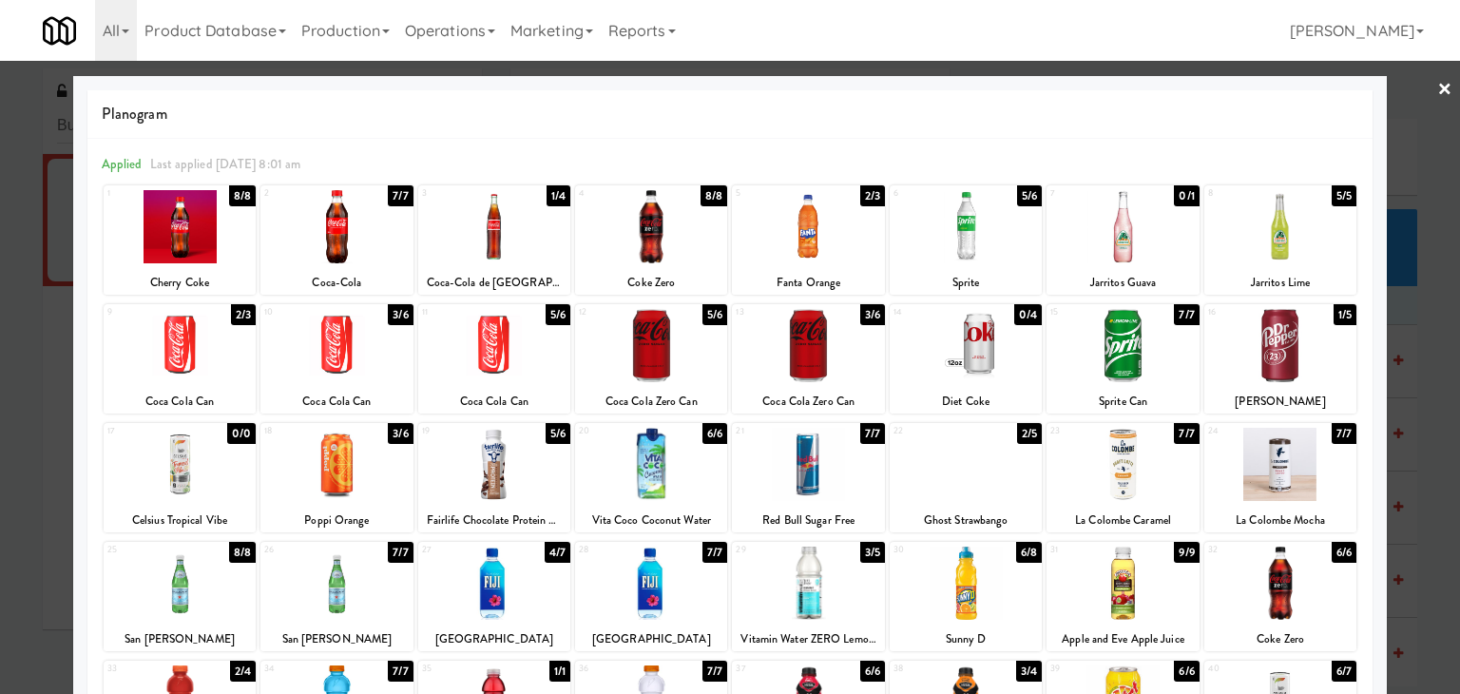
click at [369, 453] on div at bounding box center [337, 464] width 152 height 73
click at [1438, 85] on link "×" at bounding box center [1445, 90] width 15 height 59
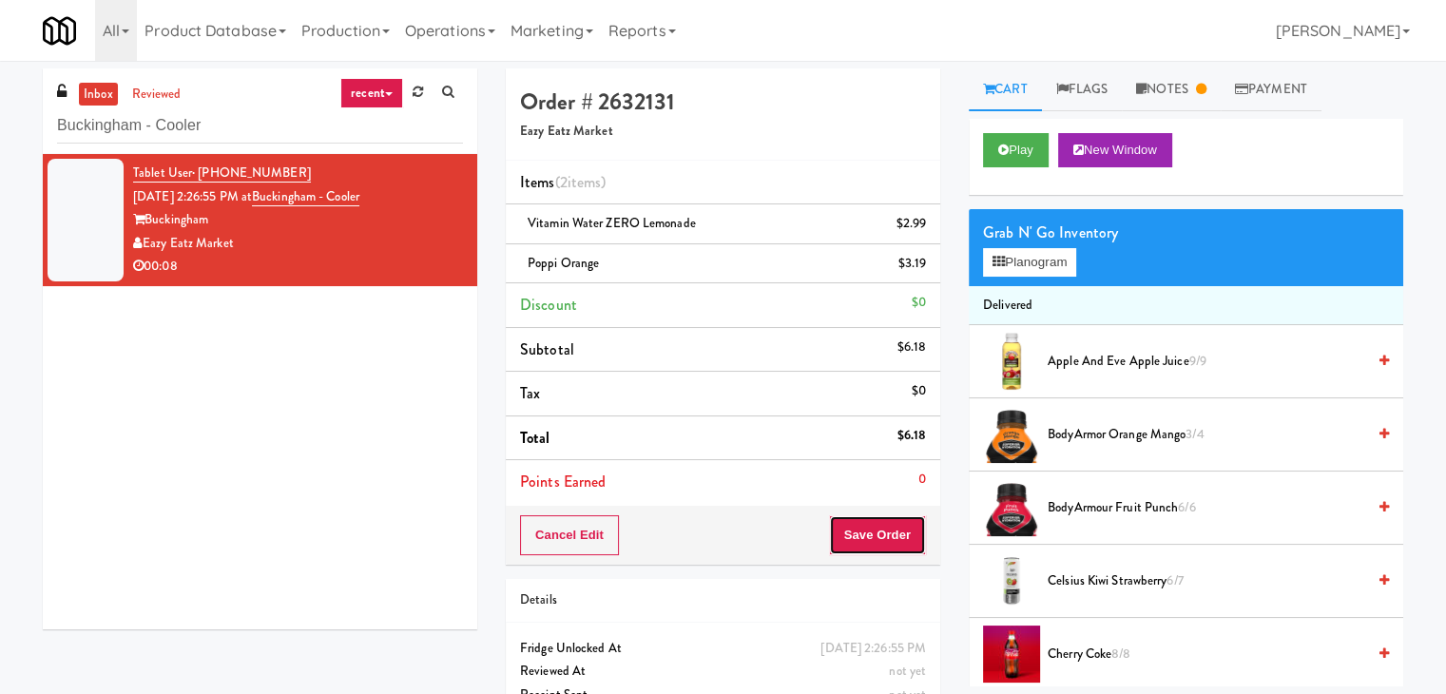
click at [856, 532] on button "Save Order" at bounding box center [877, 535] width 97 height 40
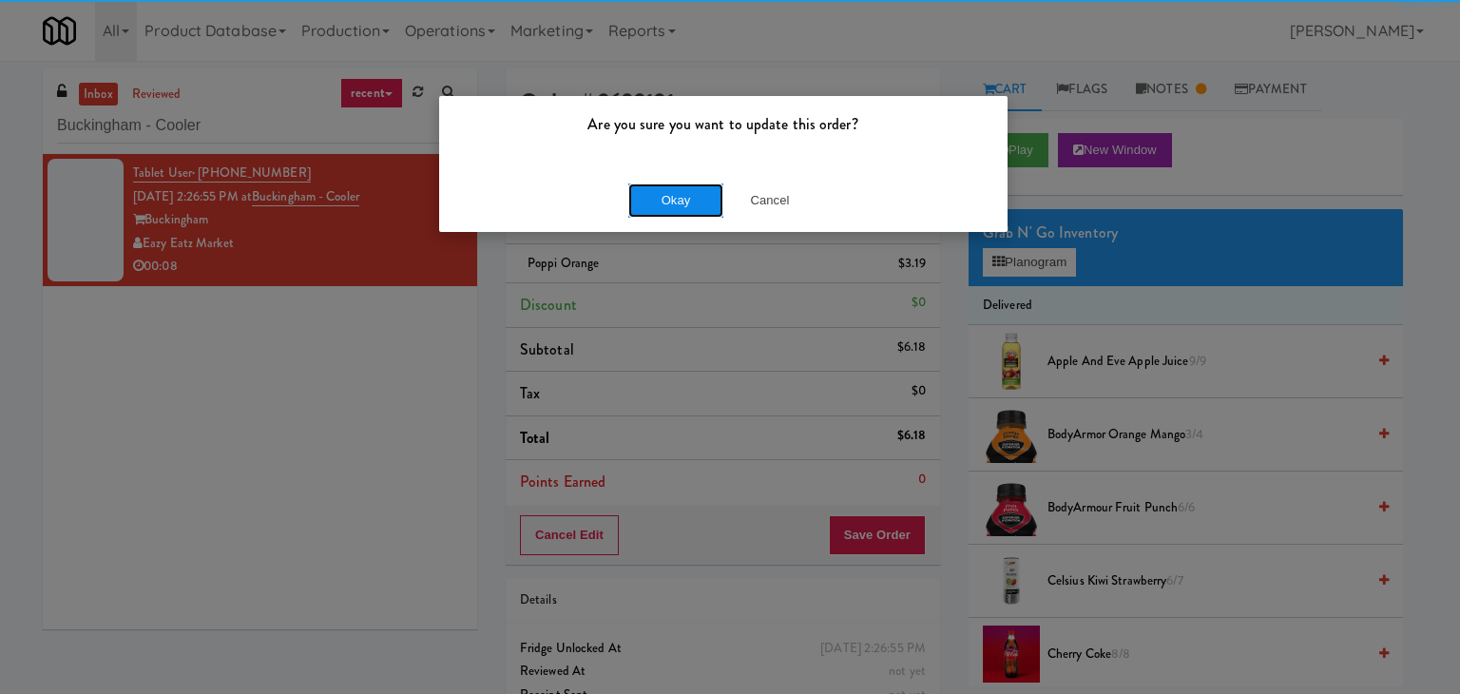
click at [654, 203] on button "Okay" at bounding box center [675, 200] width 95 height 34
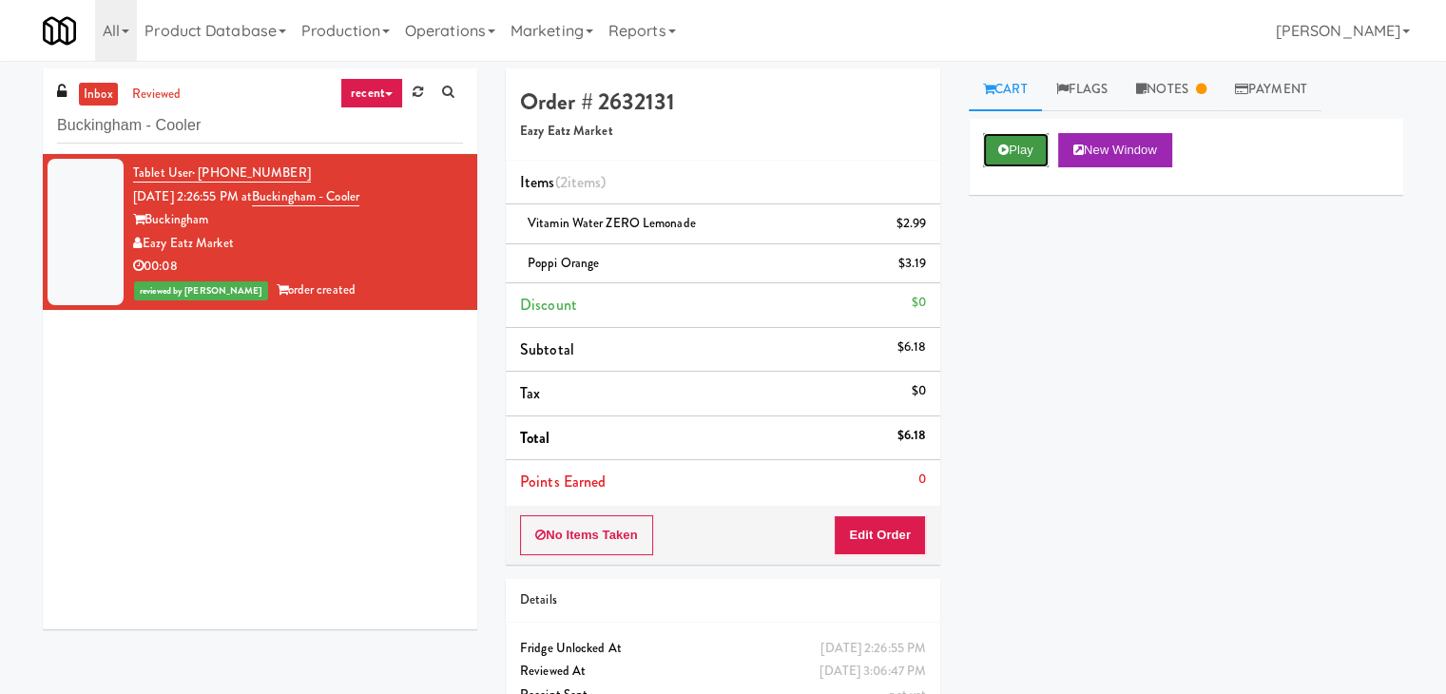
click at [1000, 138] on button "Play" at bounding box center [1016, 150] width 66 height 34
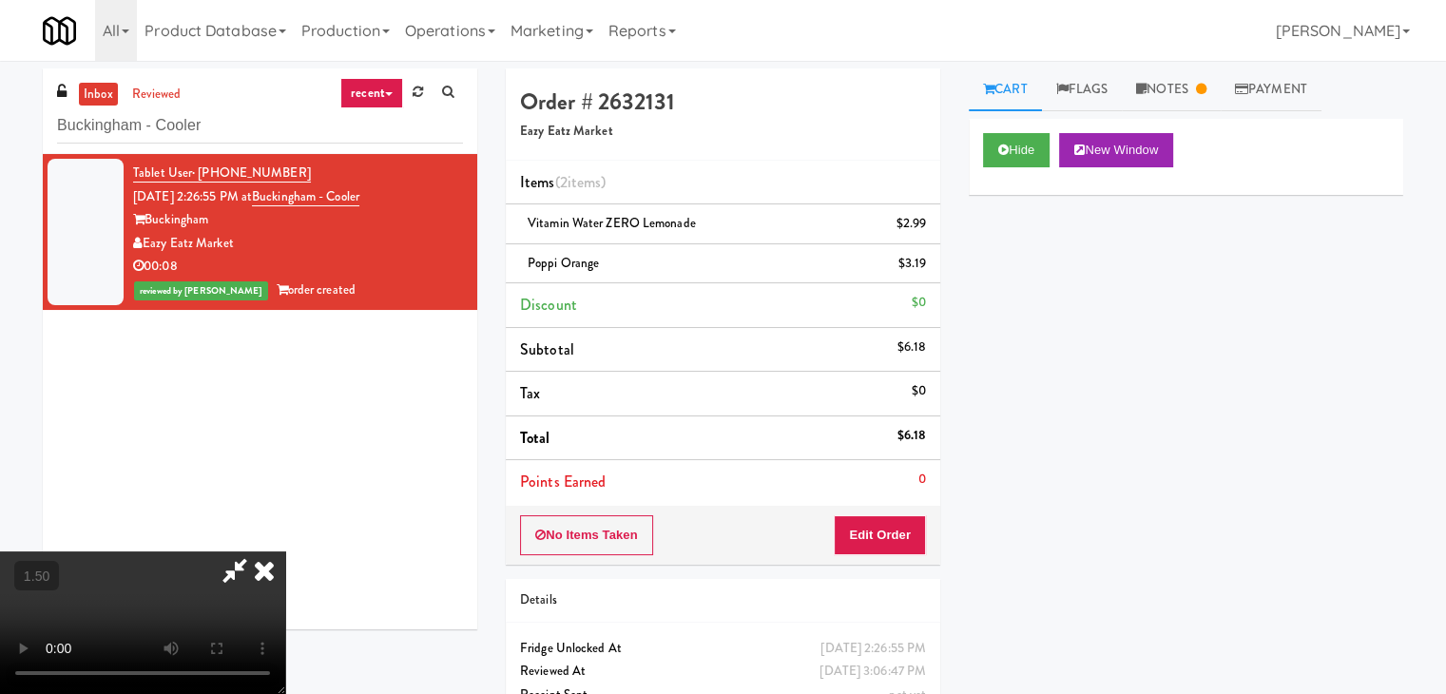
click at [285, 551] on video at bounding box center [142, 622] width 285 height 143
click at [285, 551] on icon at bounding box center [264, 570] width 42 height 38
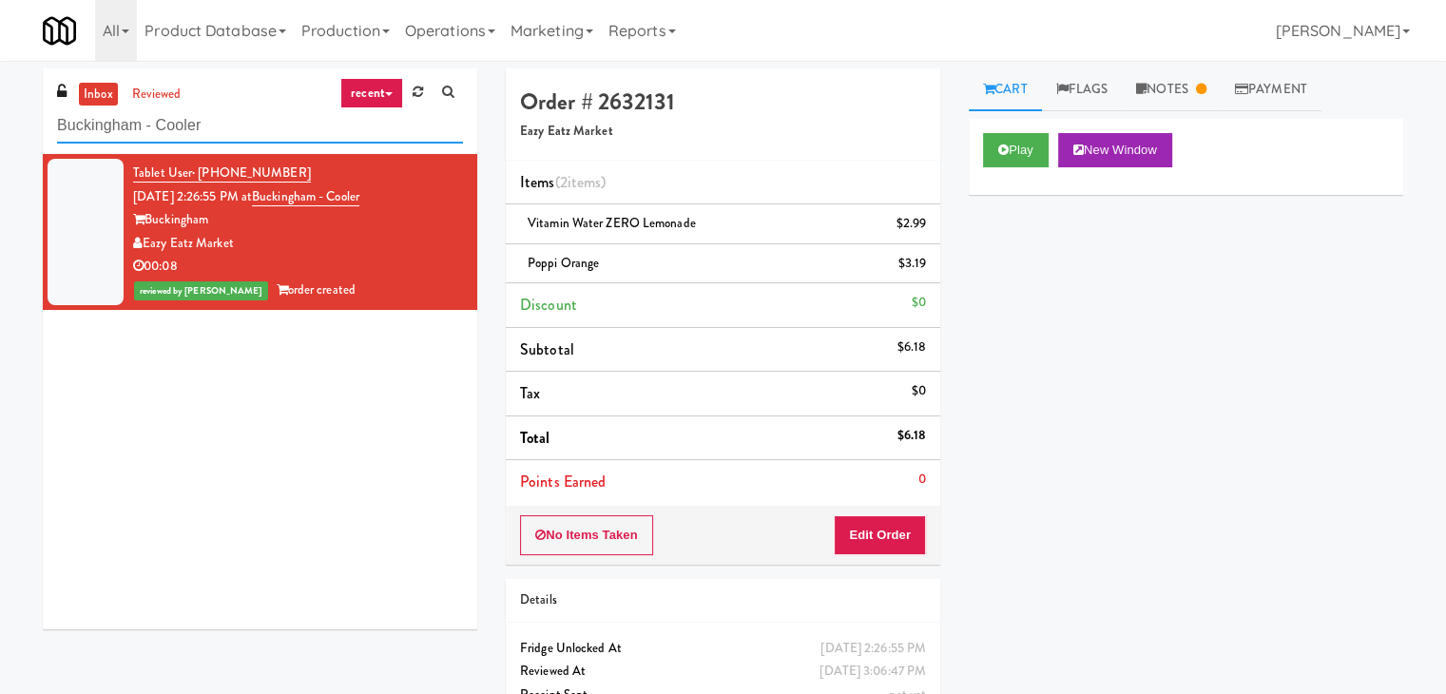
click at [263, 122] on input "Buckingham - Cooler" at bounding box center [260, 125] width 406 height 35
paste input "Anytime Fitness"
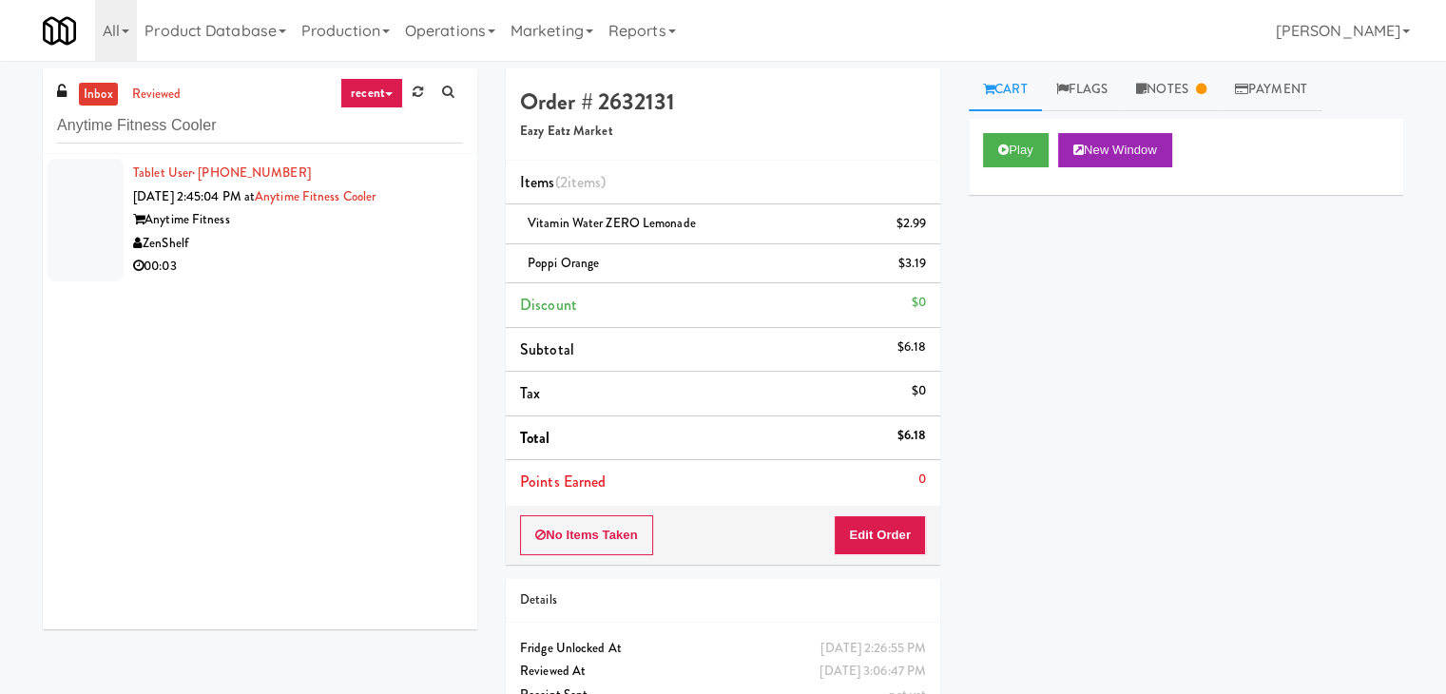
click at [404, 235] on div "ZenShelf" at bounding box center [298, 244] width 330 height 24
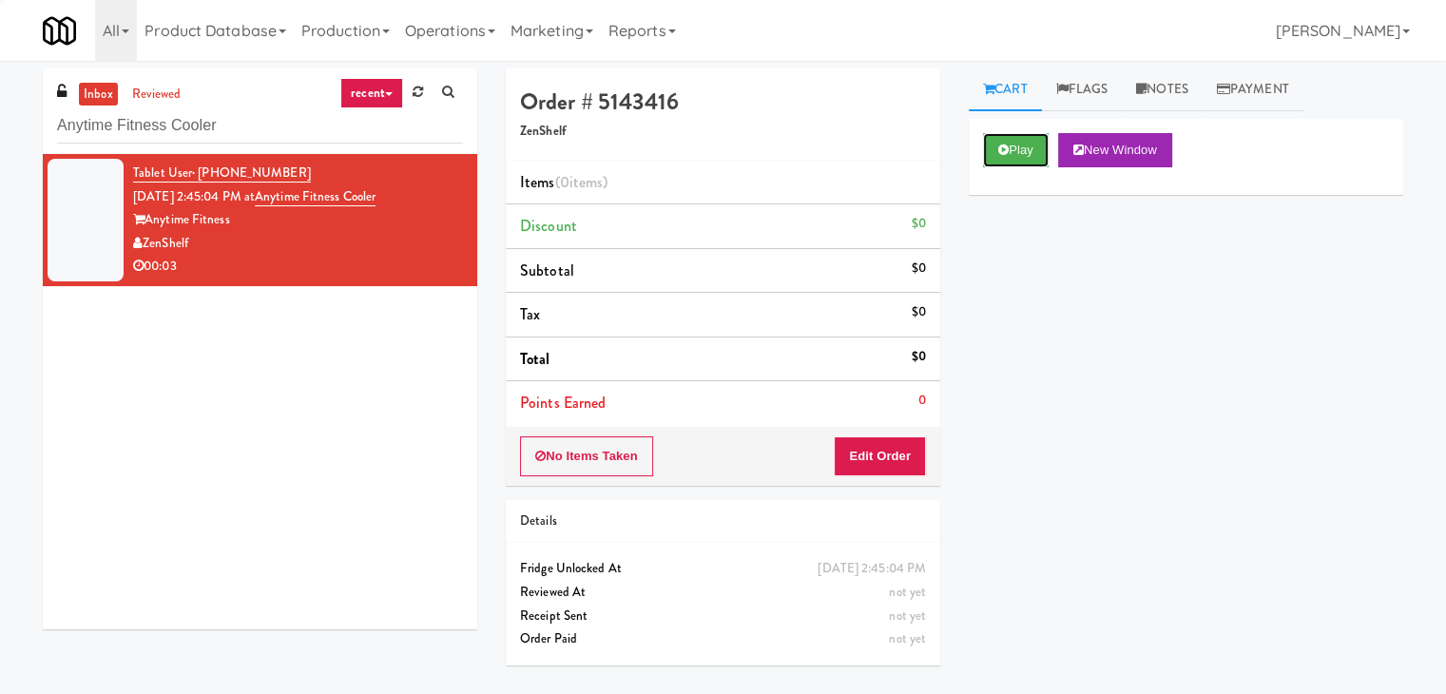
drag, startPoint x: 1029, startPoint y: 157, endPoint x: 951, endPoint y: 131, distance: 82.1
click at [1027, 157] on button "Play" at bounding box center [1016, 150] width 66 height 34
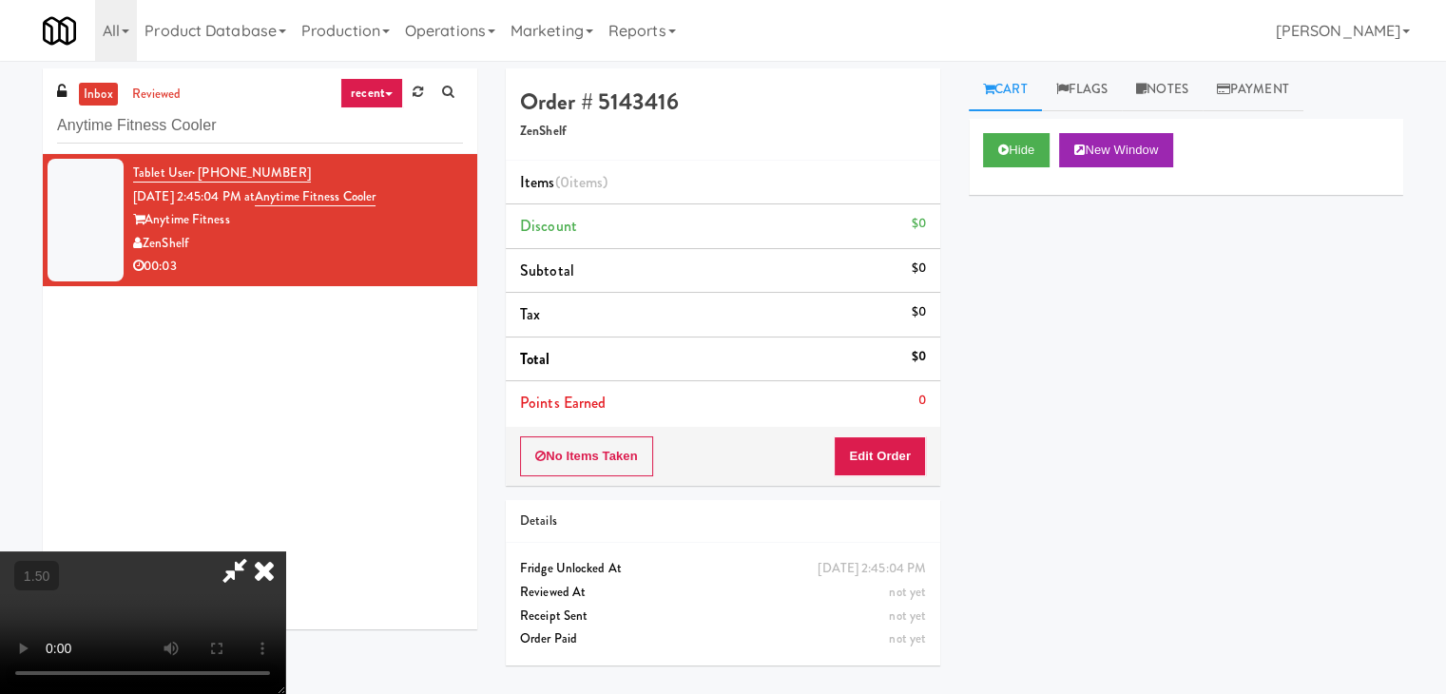
click at [285, 551] on video at bounding box center [142, 622] width 285 height 143
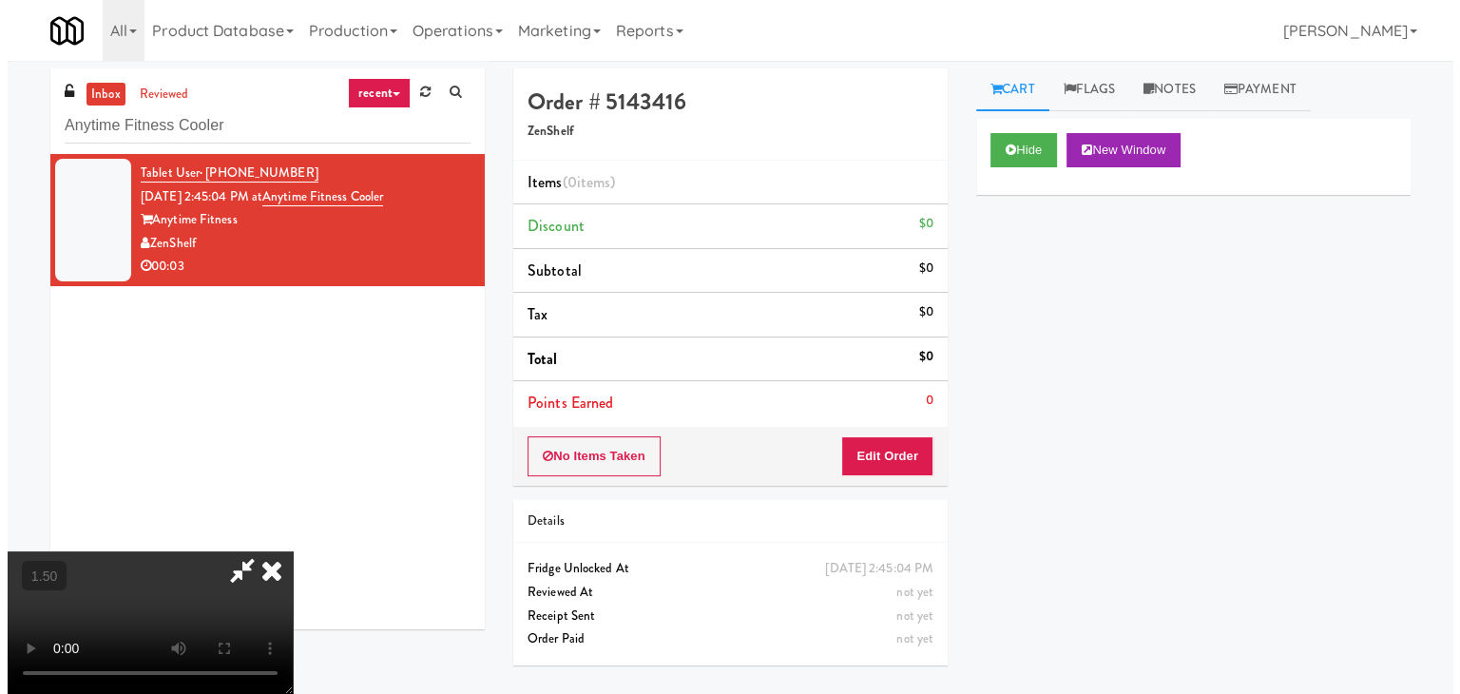
scroll to position [0, 0]
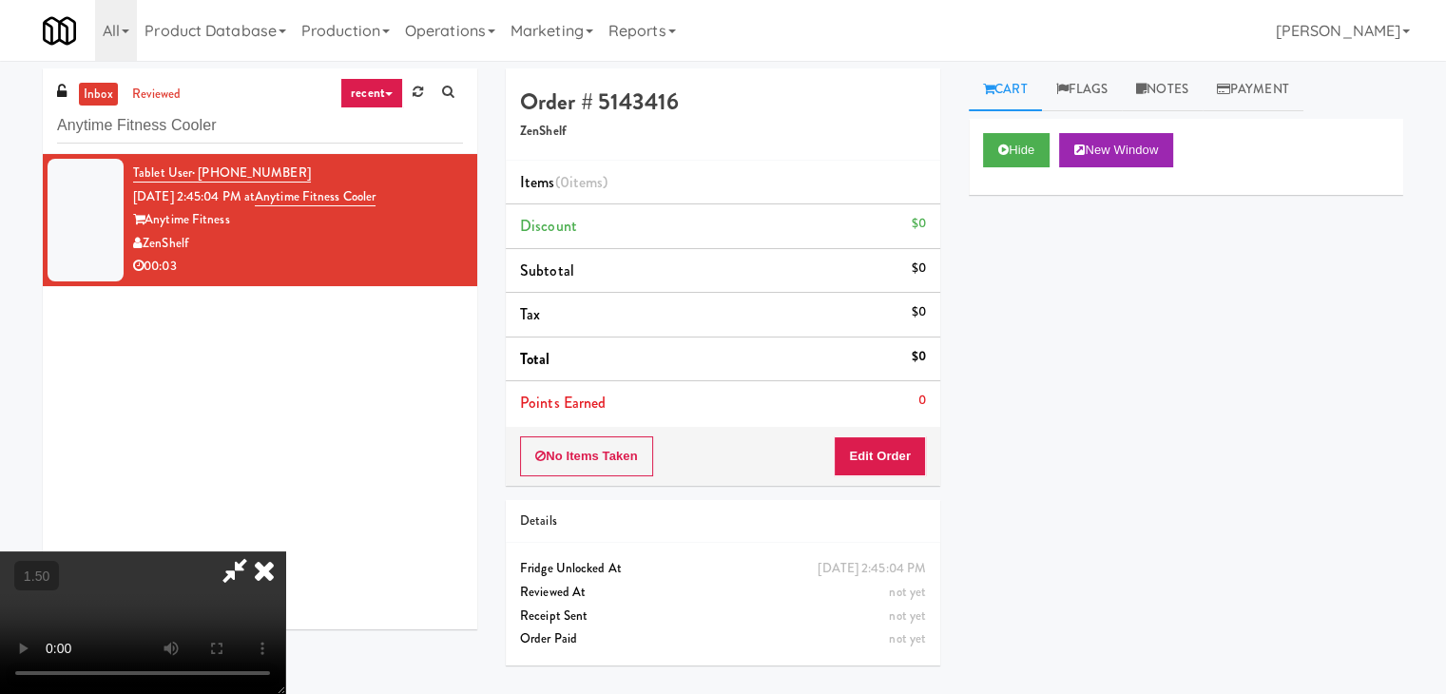
click at [285, 551] on icon at bounding box center [264, 570] width 42 height 38
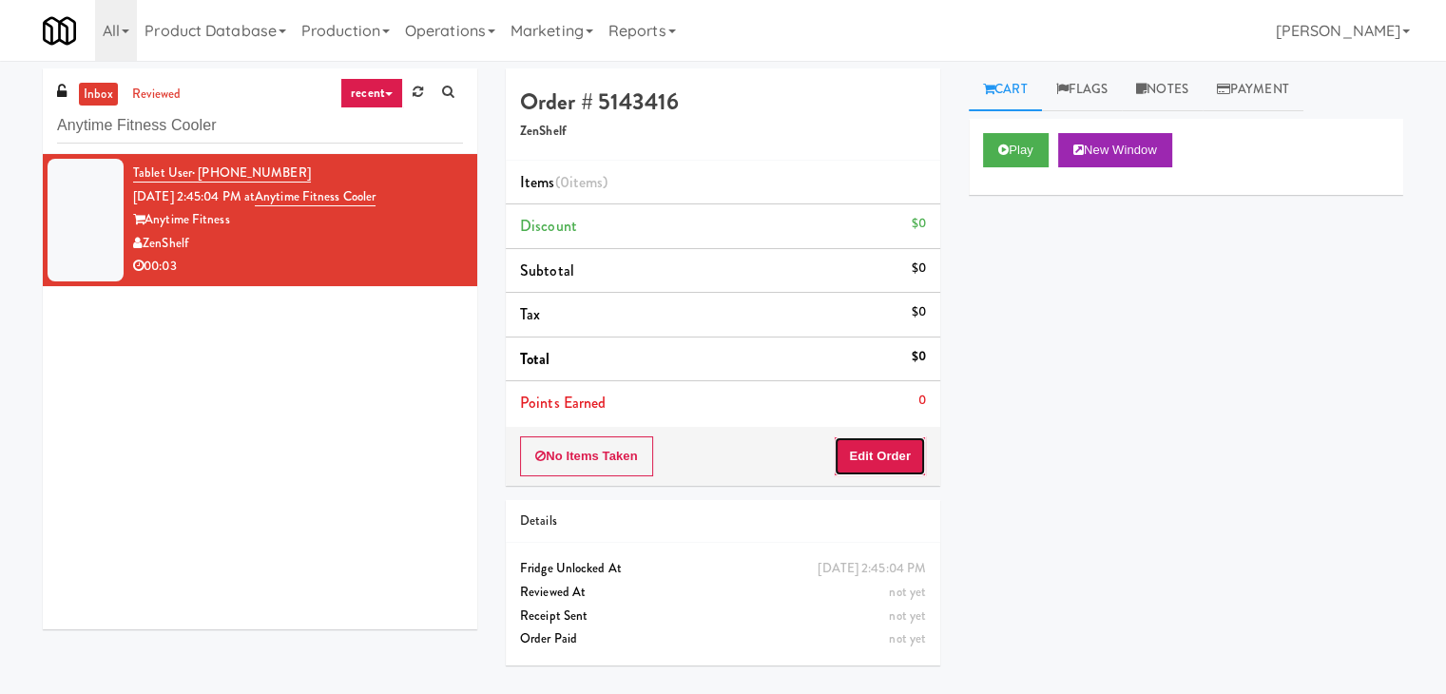
click at [872, 443] on button "Edit Order" at bounding box center [880, 456] width 92 height 40
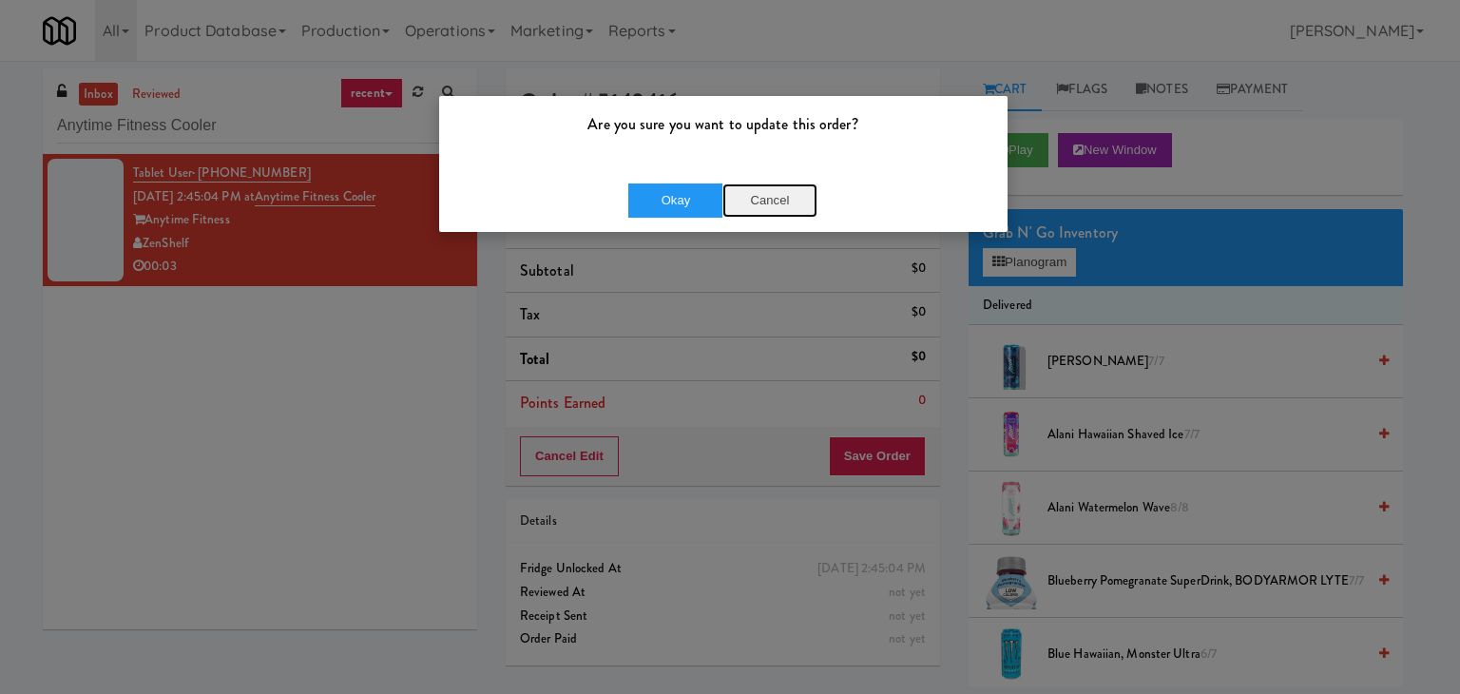
click at [783, 194] on button "Cancel" at bounding box center [770, 200] width 95 height 34
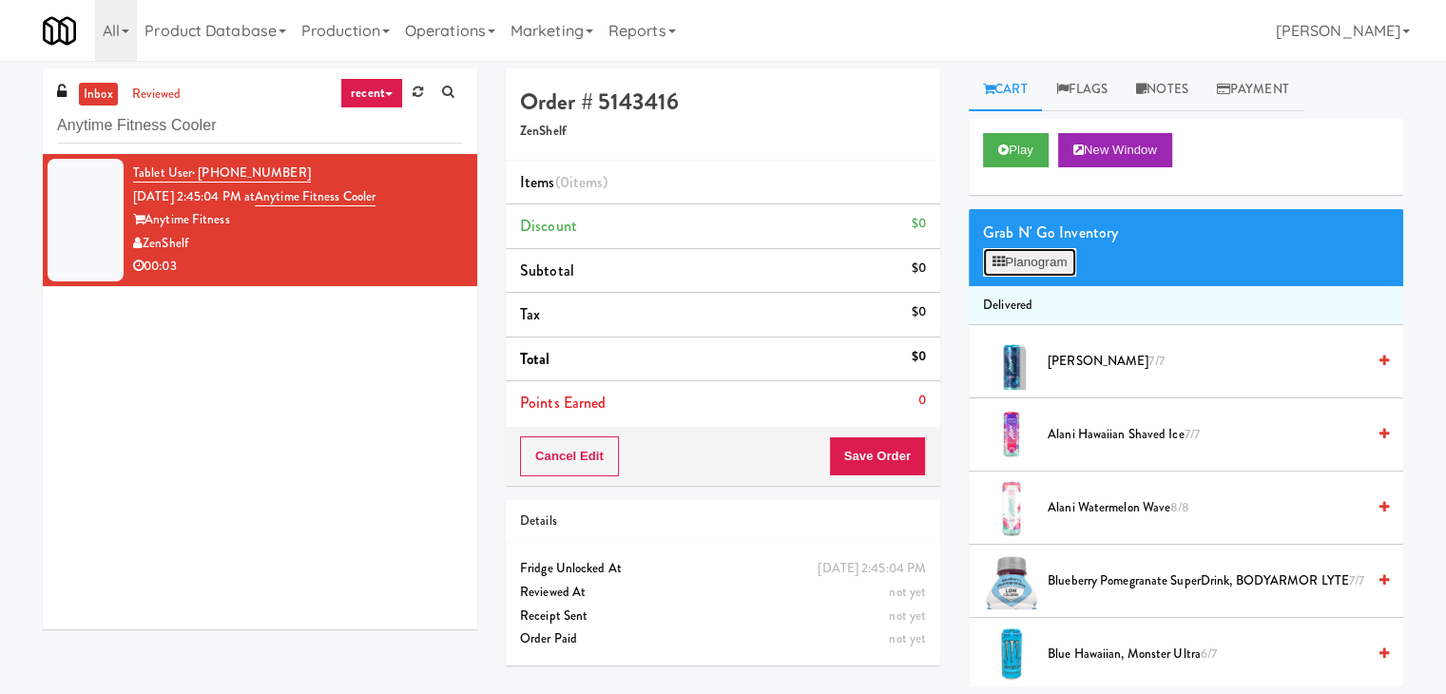
click at [1026, 256] on button "Planogram" at bounding box center [1029, 262] width 93 height 29
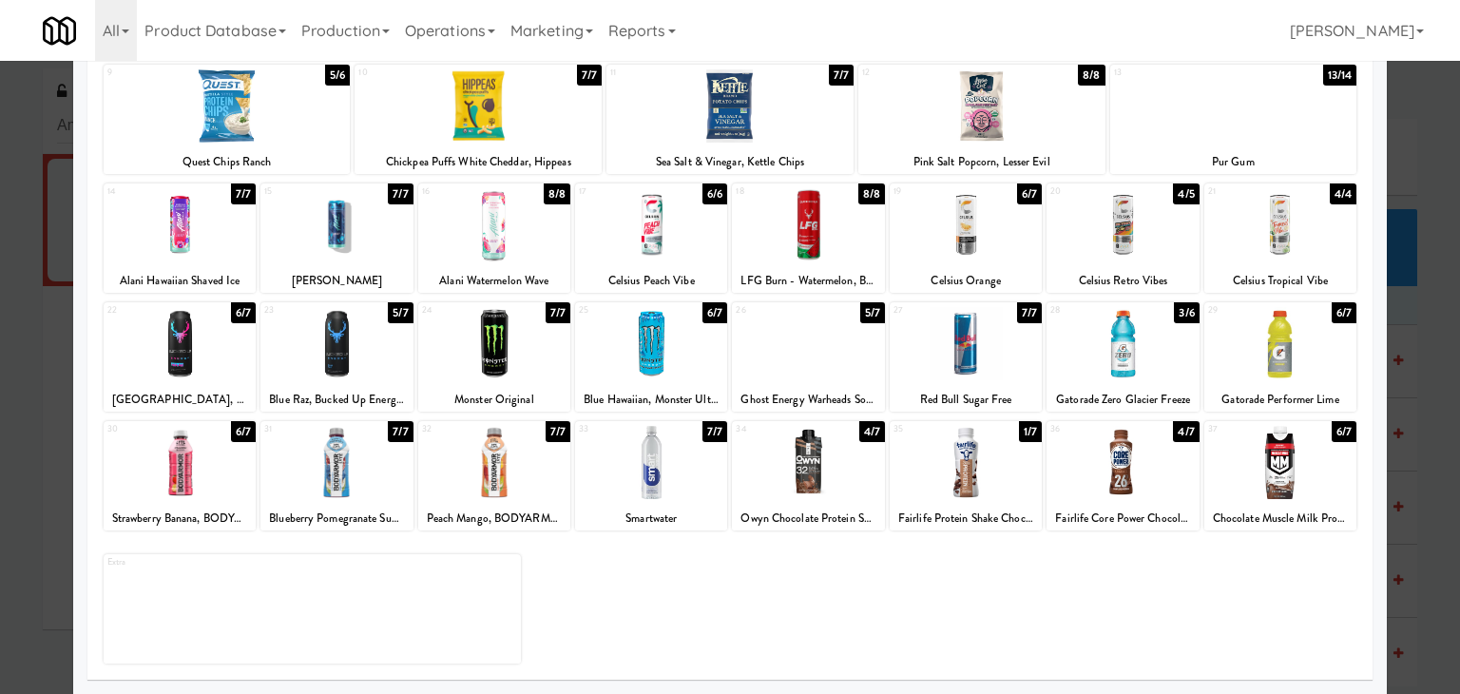
click at [616, 337] on div at bounding box center [651, 343] width 152 height 73
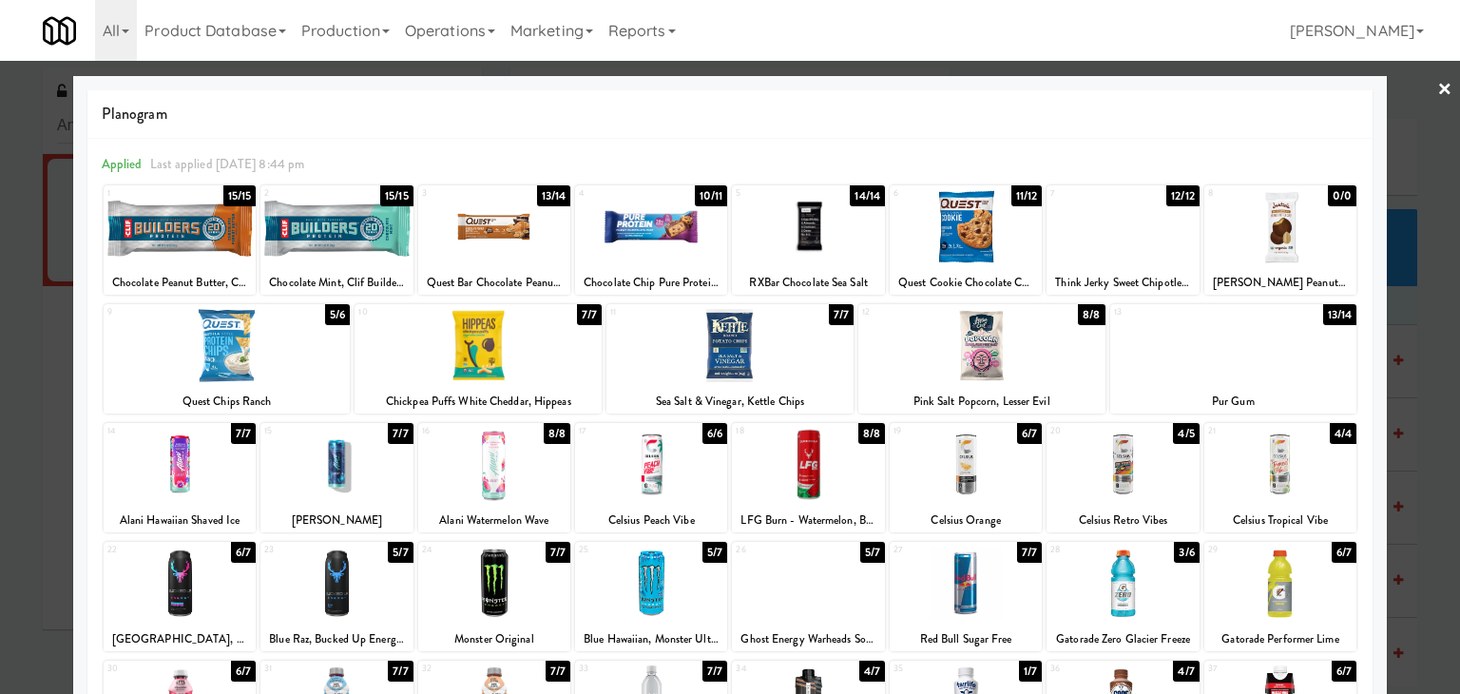
click at [1438, 89] on link "×" at bounding box center [1445, 90] width 15 height 59
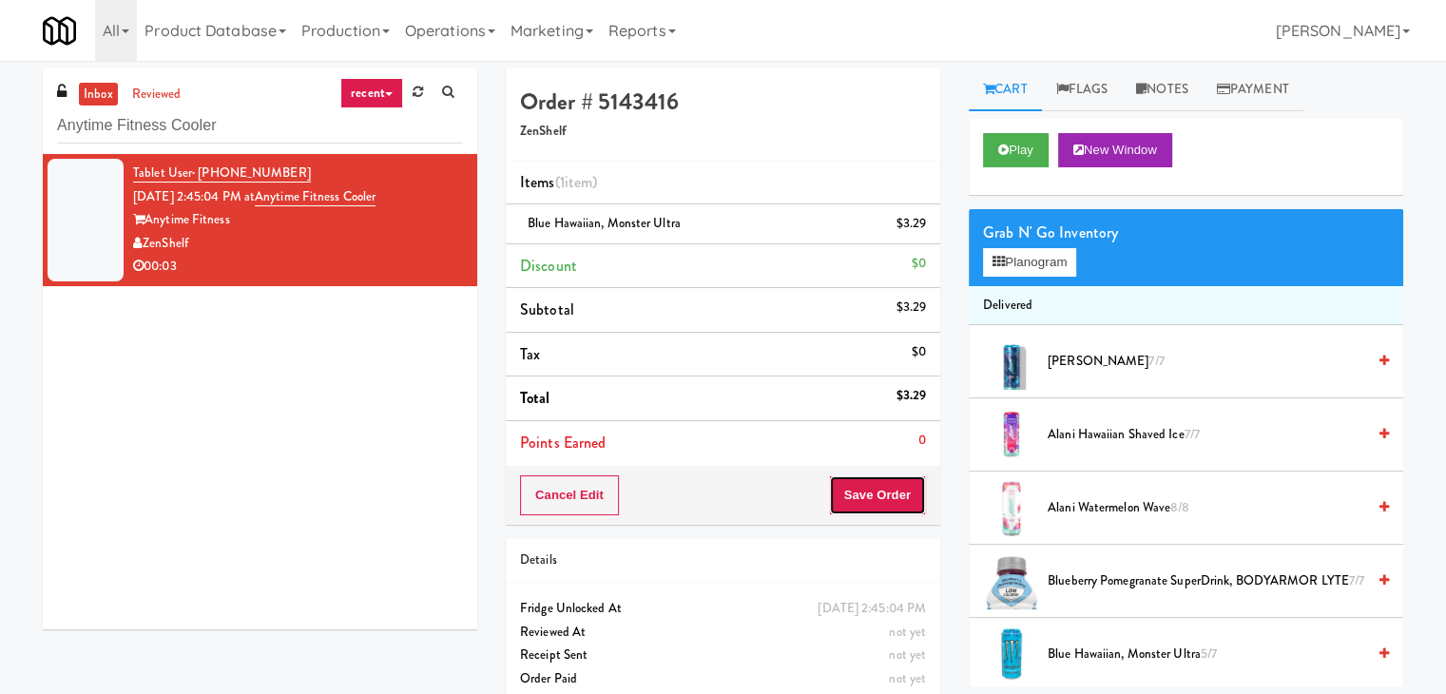
click at [863, 493] on button "Save Order" at bounding box center [877, 495] width 97 height 40
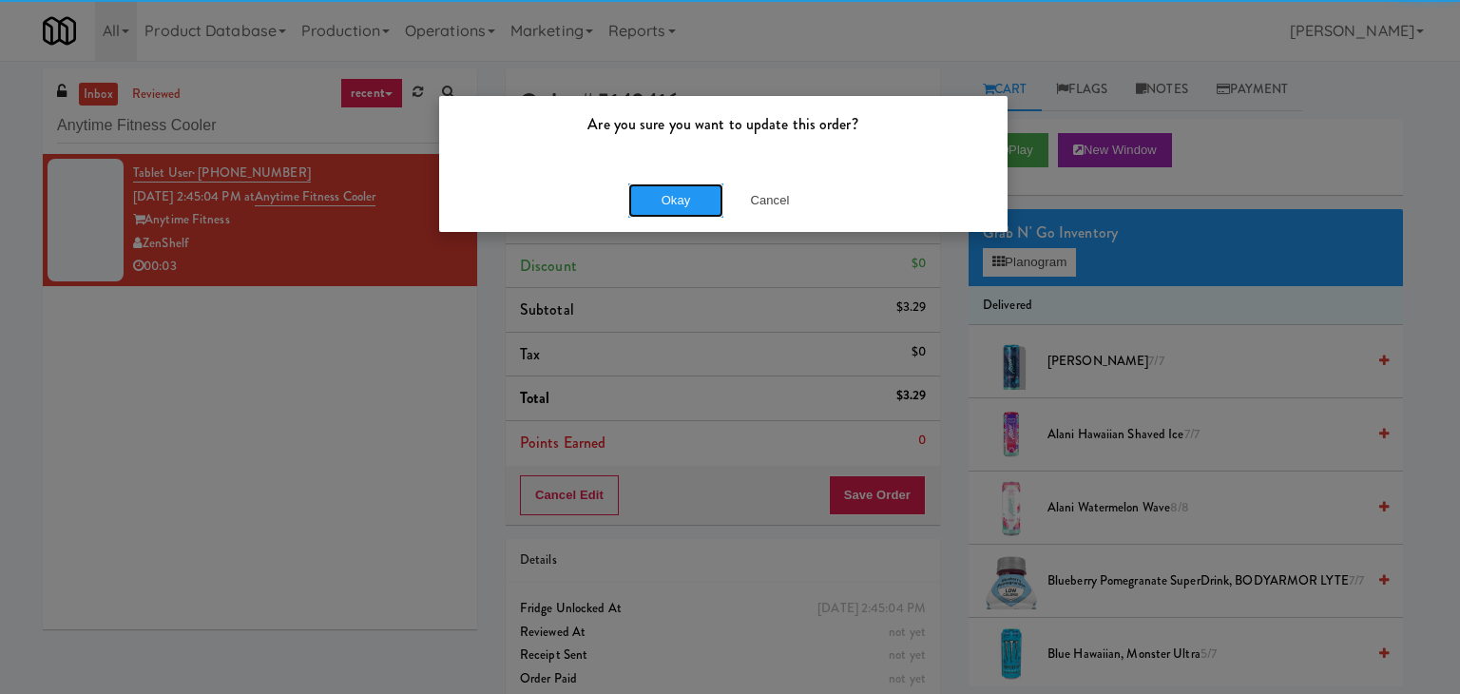
drag, startPoint x: 688, startPoint y: 189, endPoint x: 628, endPoint y: 108, distance: 101.2
click at [686, 187] on button "Okay" at bounding box center [675, 200] width 95 height 34
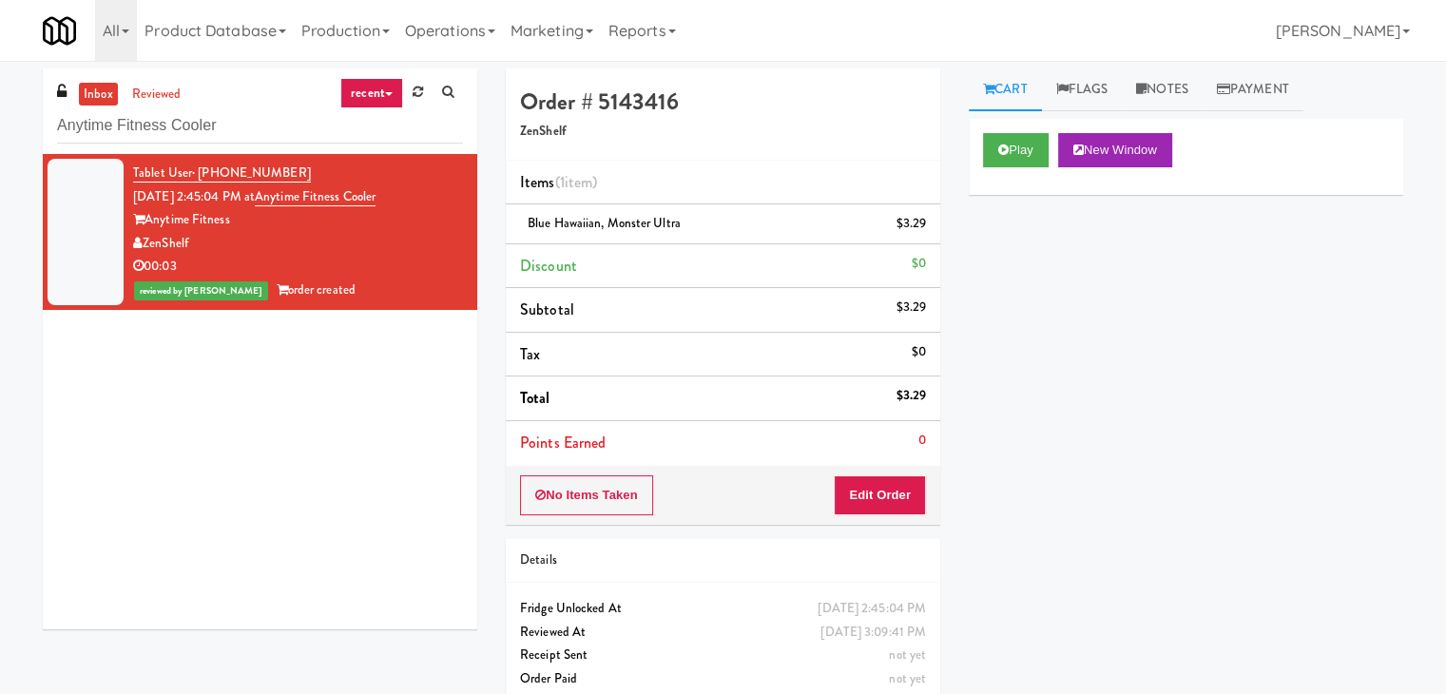
click at [284, 145] on div "inbox reviewed recent all unclear take inventory issue suspicious failed recent…" at bounding box center [260, 111] width 435 height 86
click at [289, 134] on input "Anytime Fitness Cooler" at bounding box center [260, 125] width 406 height 35
paste input "Peabody - Ambient"
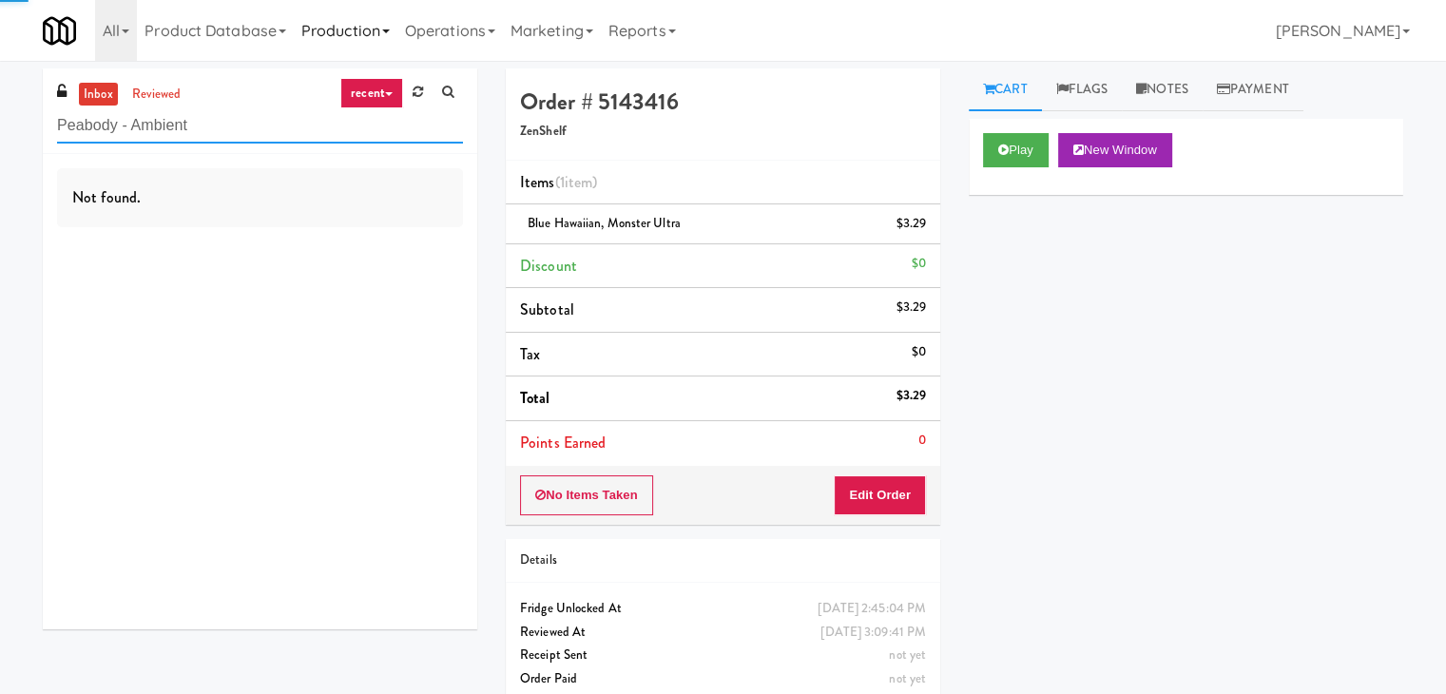
type input "Peabody - Ambient"
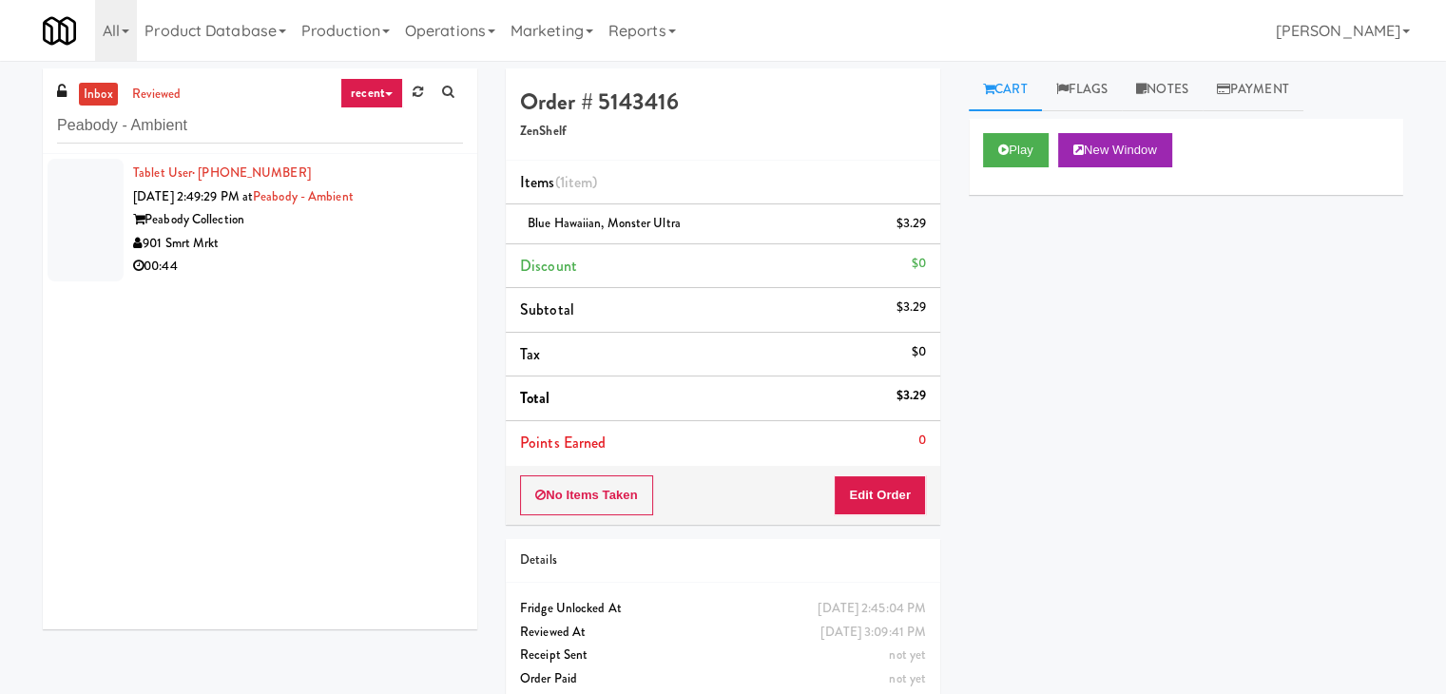
click at [403, 255] on div "00:44" at bounding box center [298, 267] width 330 height 24
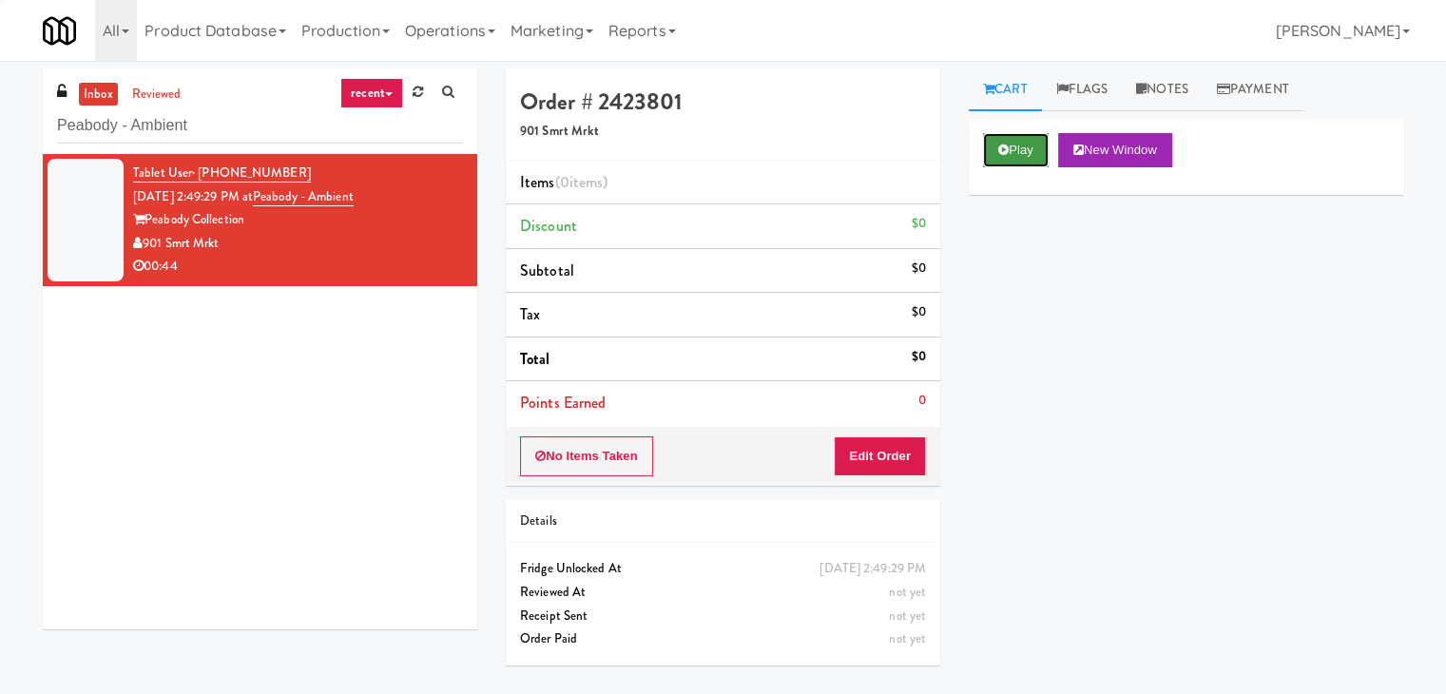
drag, startPoint x: 1002, startPoint y: 145, endPoint x: 993, endPoint y: 138, distance: 12.2
click at [1002, 145] on icon at bounding box center [1003, 150] width 10 height 12
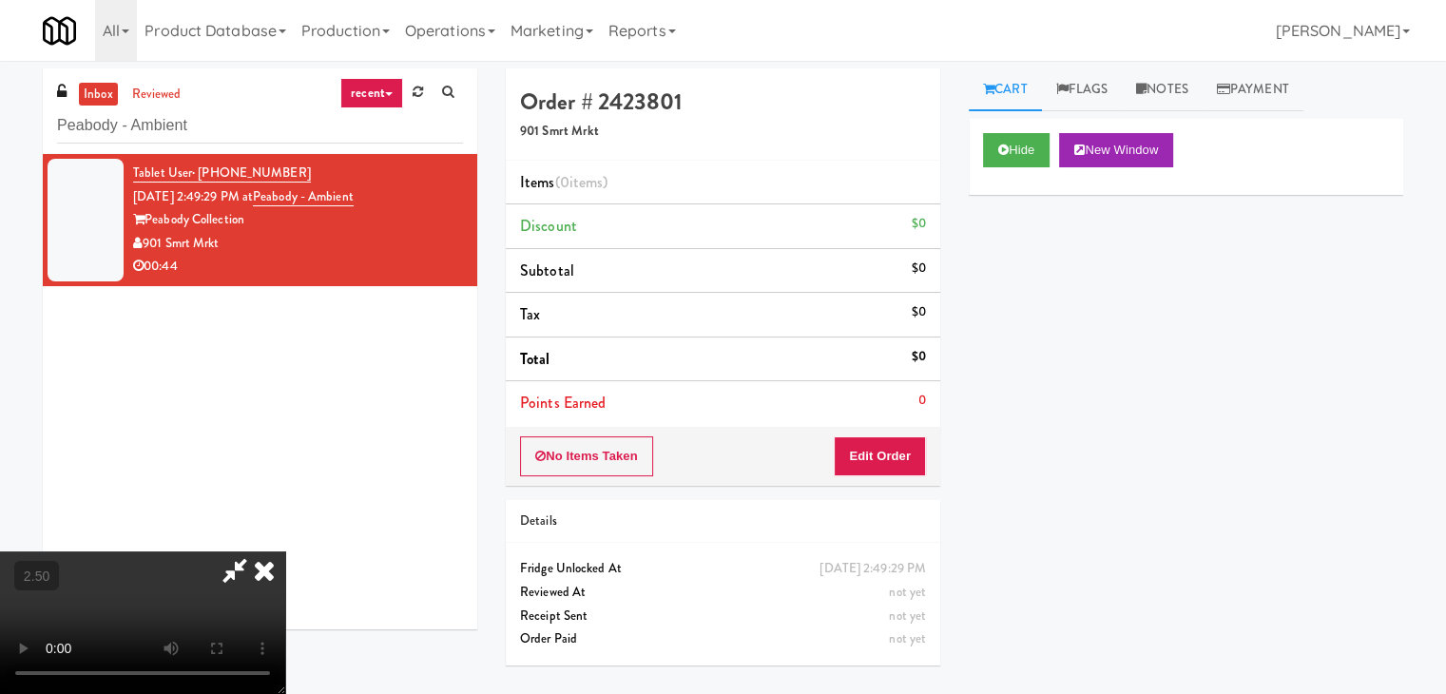
click at [285, 551] on video at bounding box center [142, 622] width 285 height 143
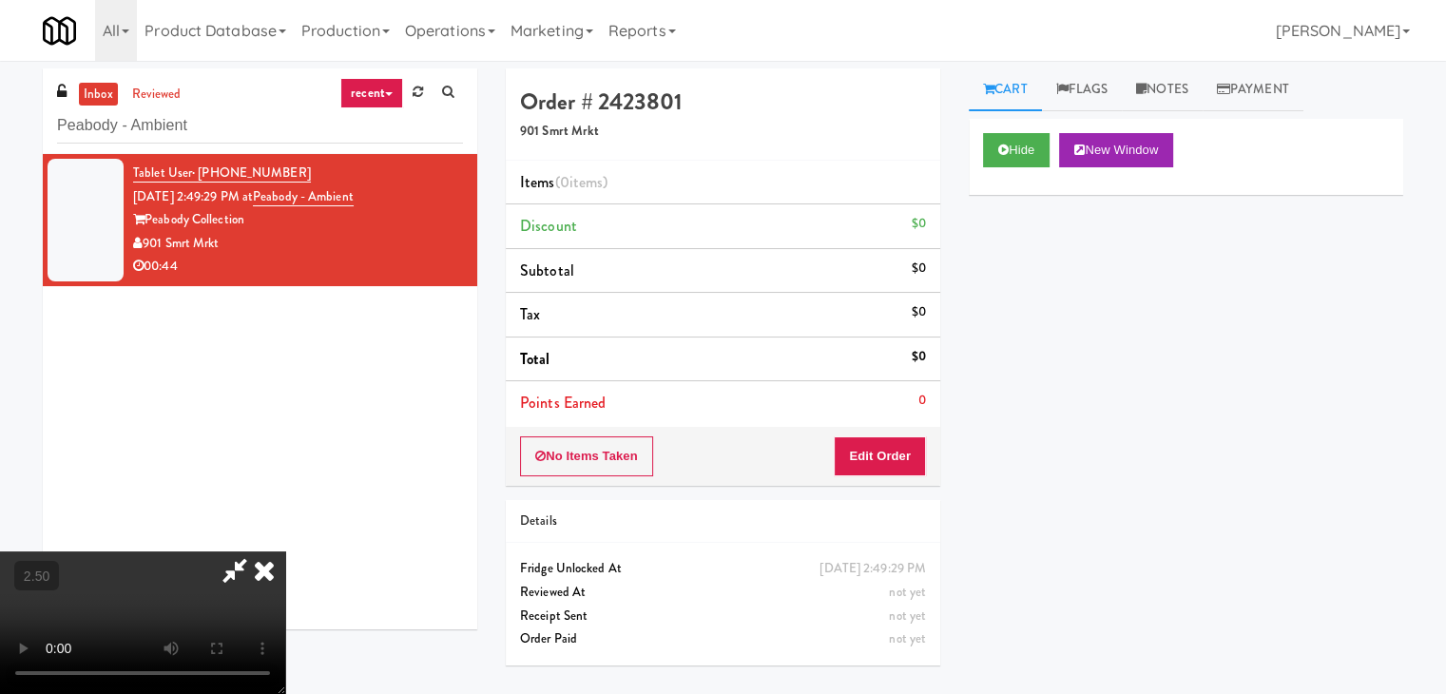
click at [285, 551] on video at bounding box center [142, 622] width 285 height 143
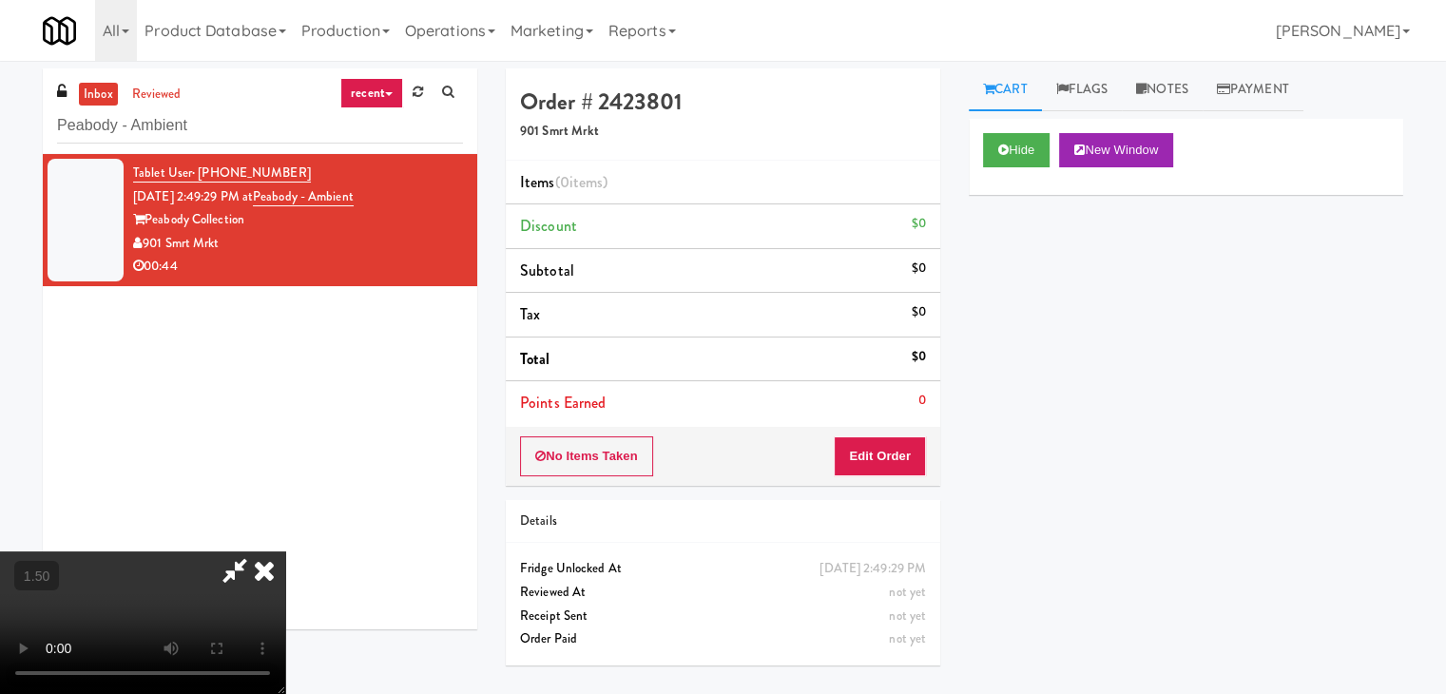
click at [285, 551] on icon at bounding box center [264, 570] width 42 height 38
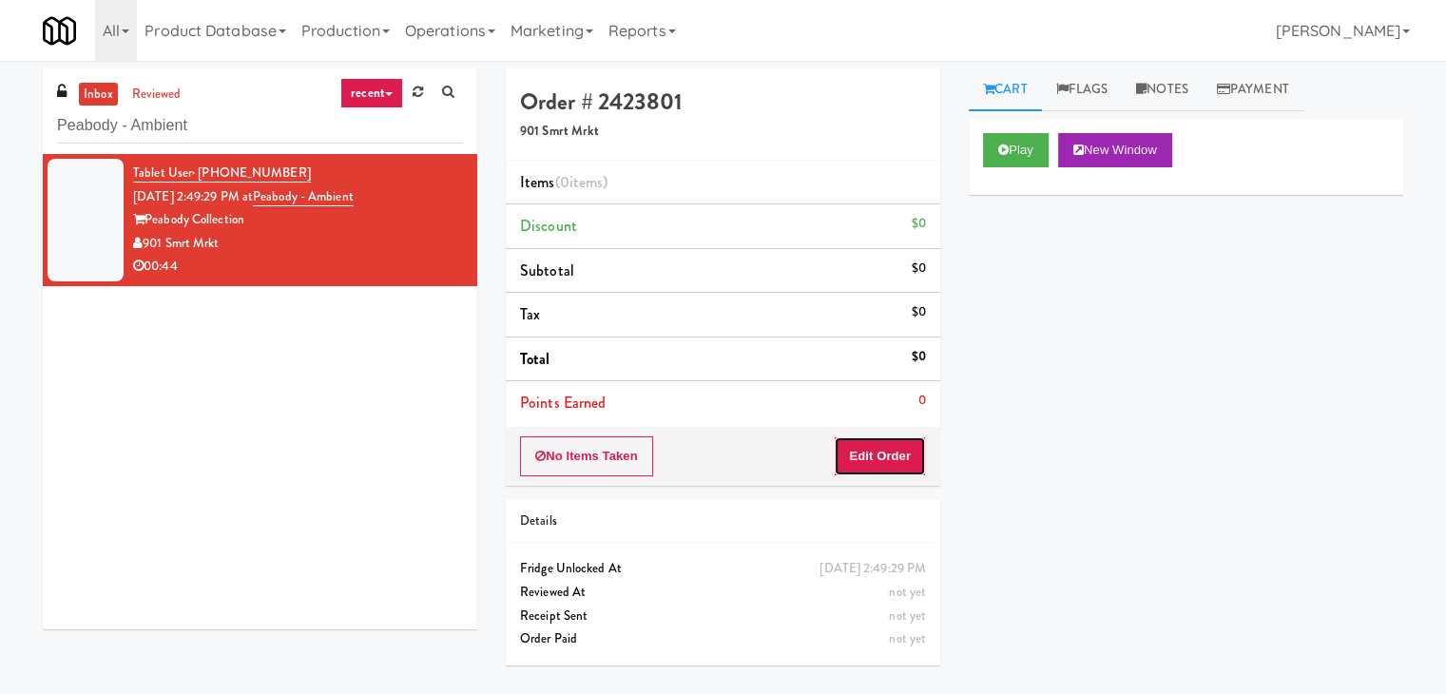
click at [886, 459] on button "Edit Order" at bounding box center [880, 456] width 92 height 40
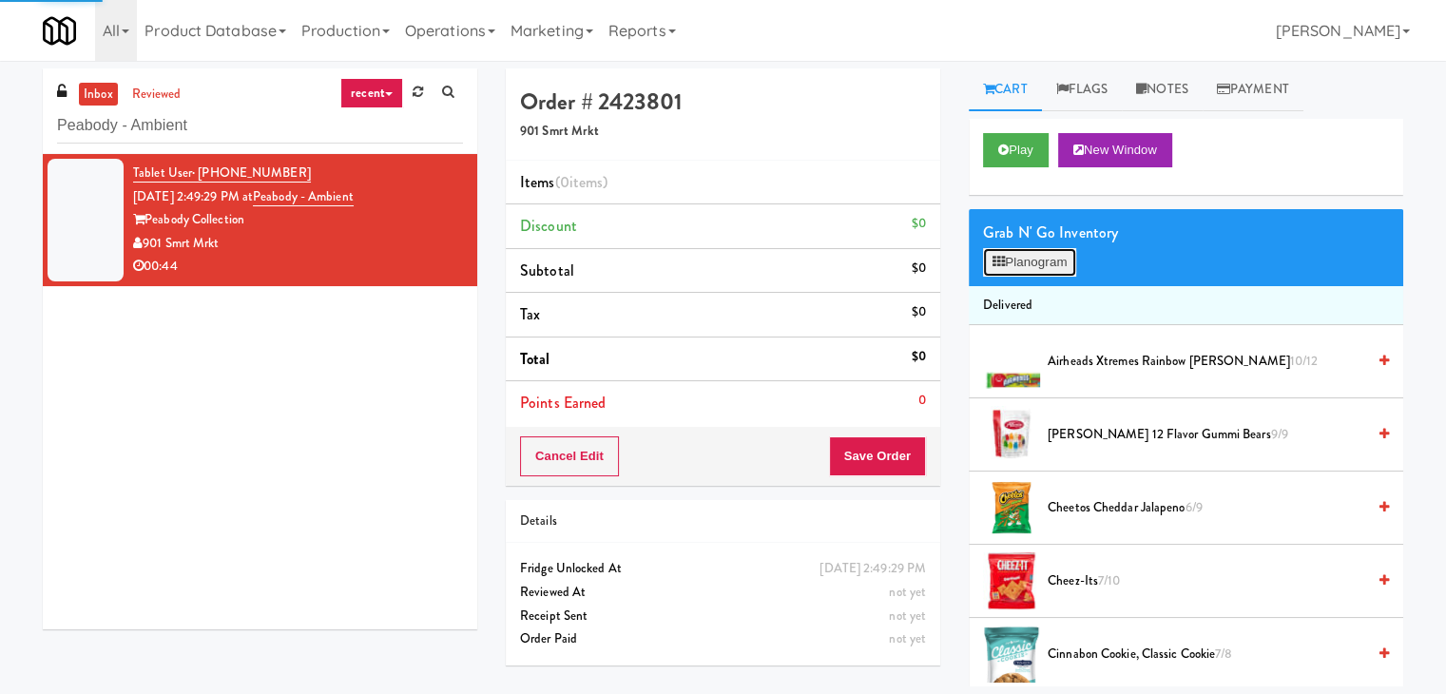
click at [1046, 252] on button "Planogram" at bounding box center [1029, 262] width 93 height 29
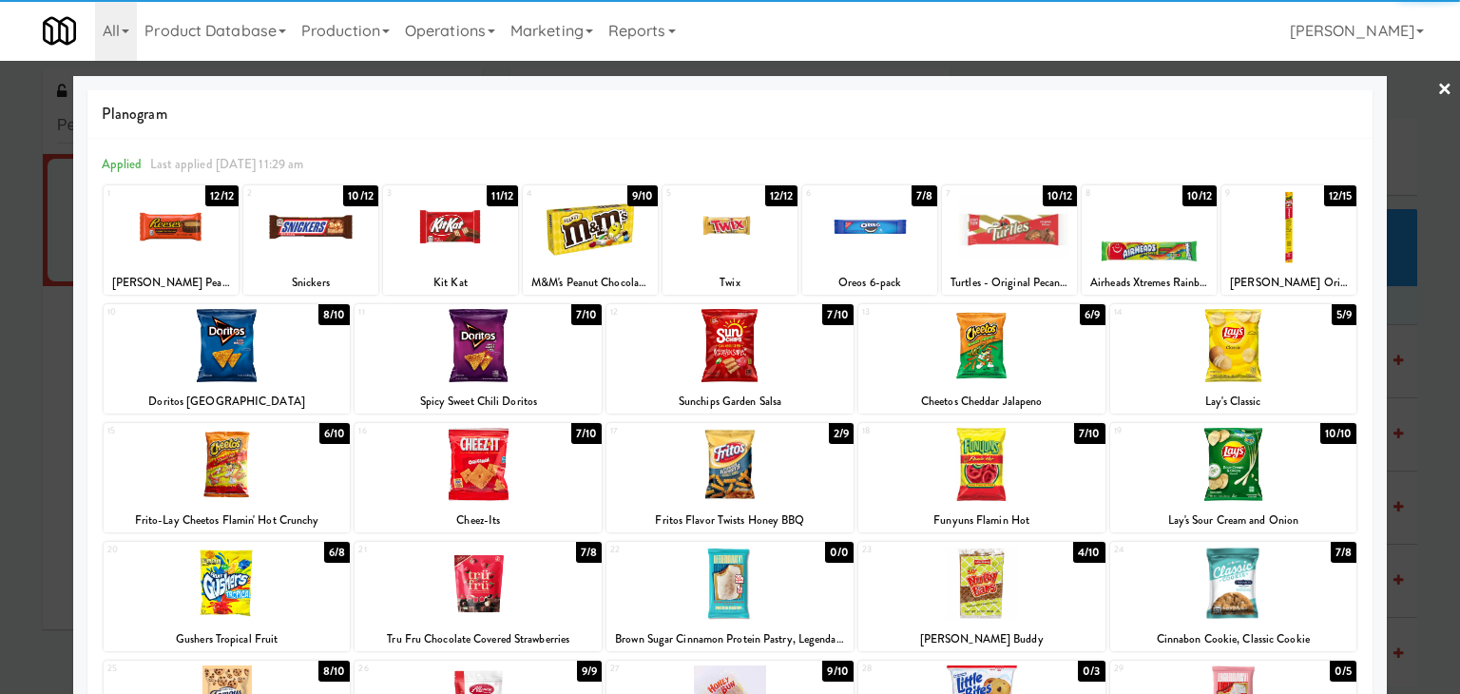
click at [580, 228] on div at bounding box center [590, 226] width 135 height 73
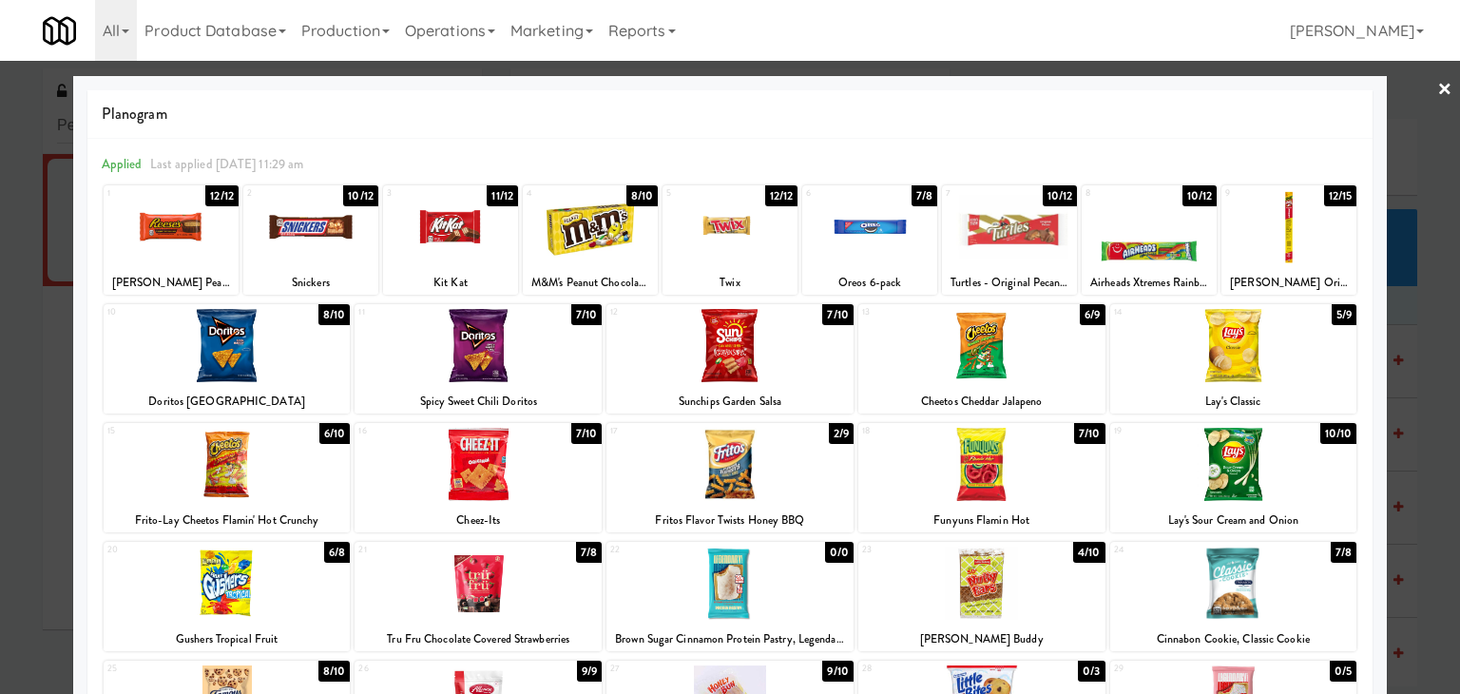
click at [1175, 243] on div at bounding box center [1149, 226] width 135 height 73
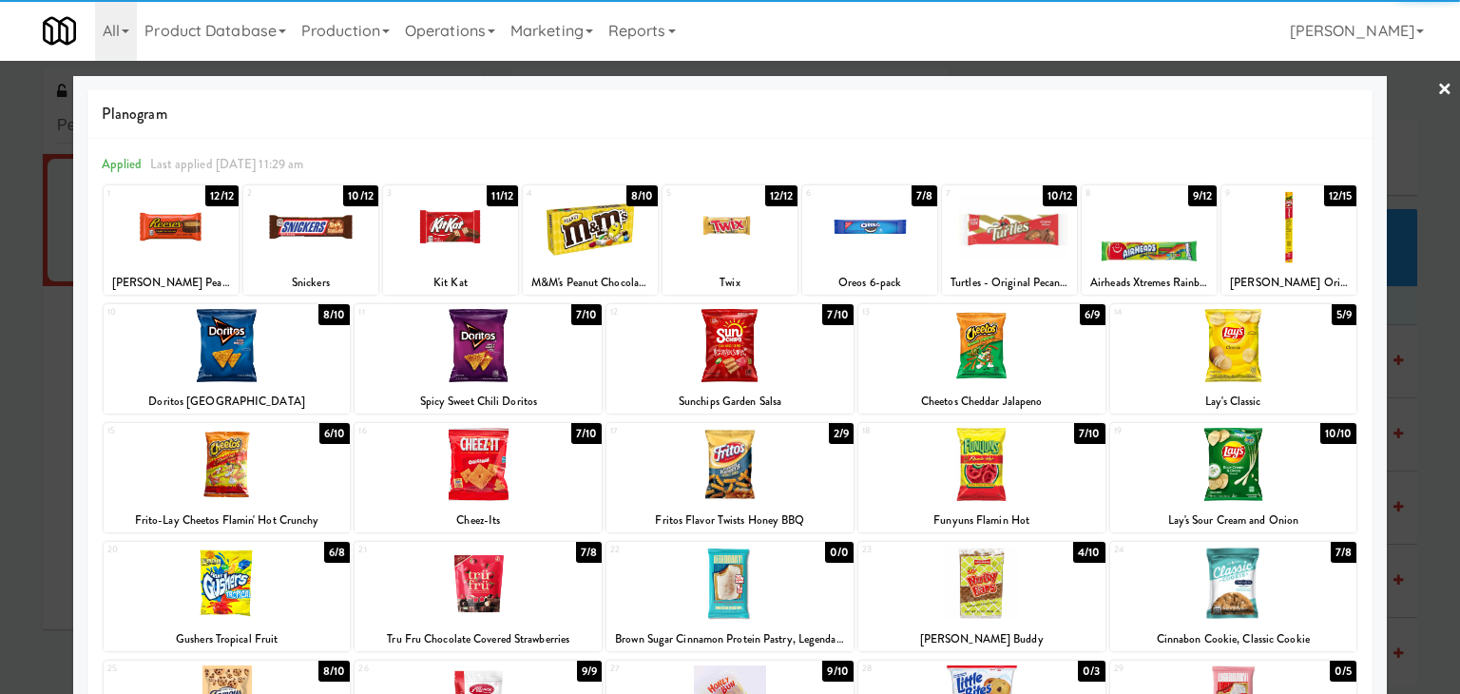
click at [1438, 88] on link "×" at bounding box center [1445, 90] width 15 height 59
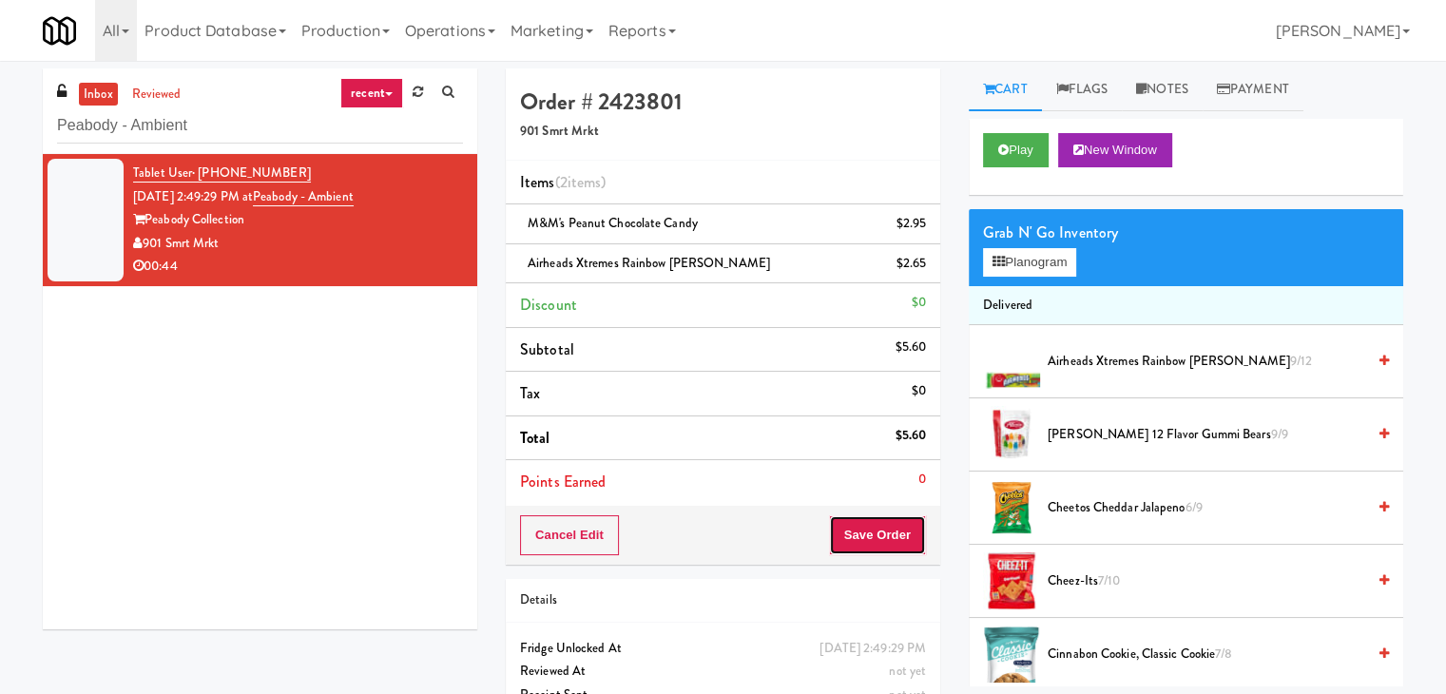
drag, startPoint x: 859, startPoint y: 527, endPoint x: 871, endPoint y: 520, distance: 13.2
click at [859, 526] on button "Save Order" at bounding box center [877, 535] width 97 height 40
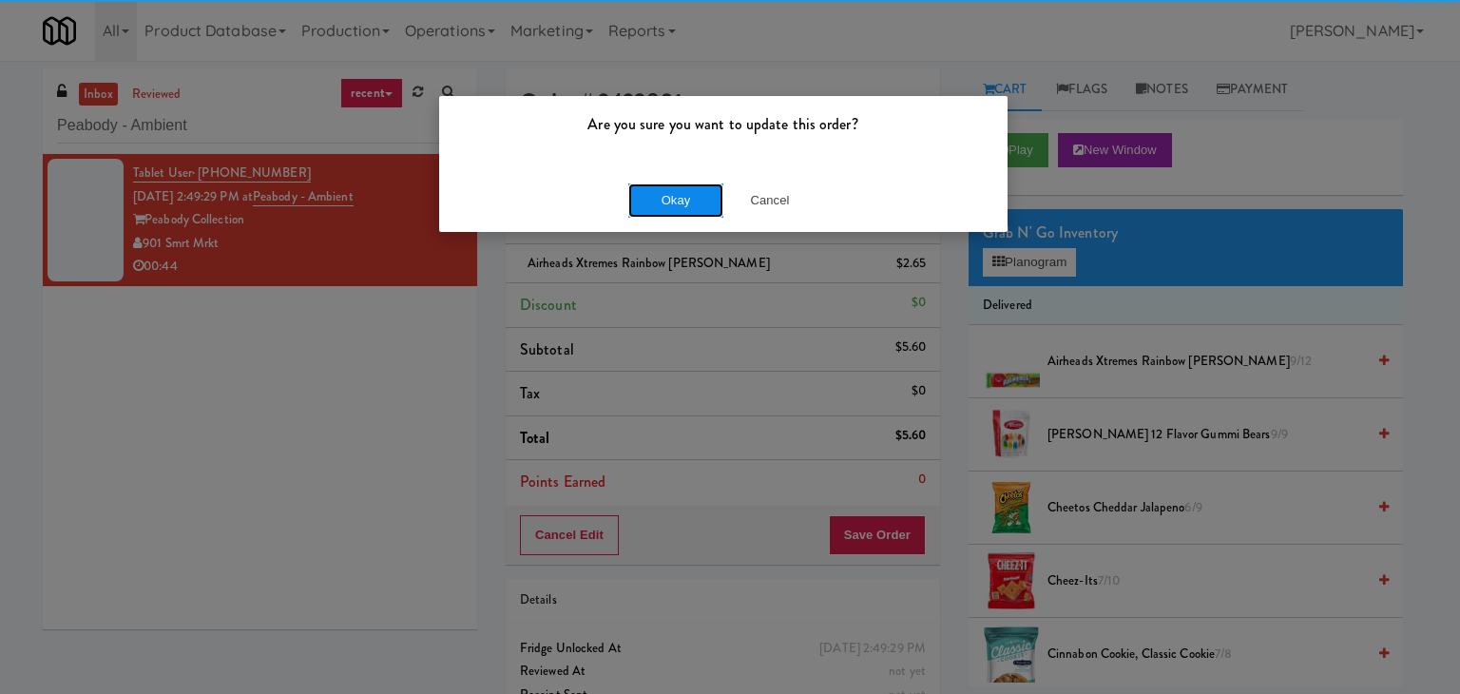
click at [666, 199] on button "Okay" at bounding box center [675, 200] width 95 height 34
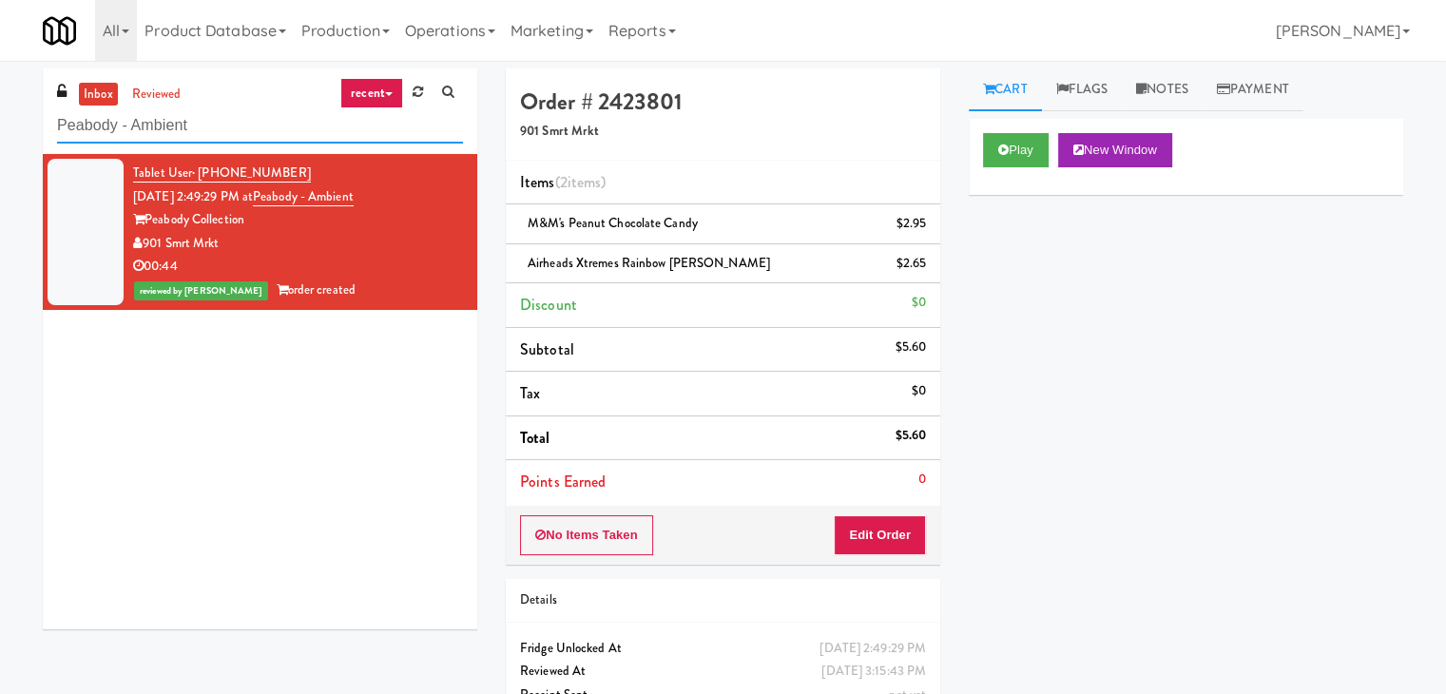
click at [281, 132] on input "Peabody - Ambient" at bounding box center [260, 125] width 406 height 35
paste input "29 S LaSalle - Left - Fridge"
type input "29 S LaSalle - Left - Fridge"
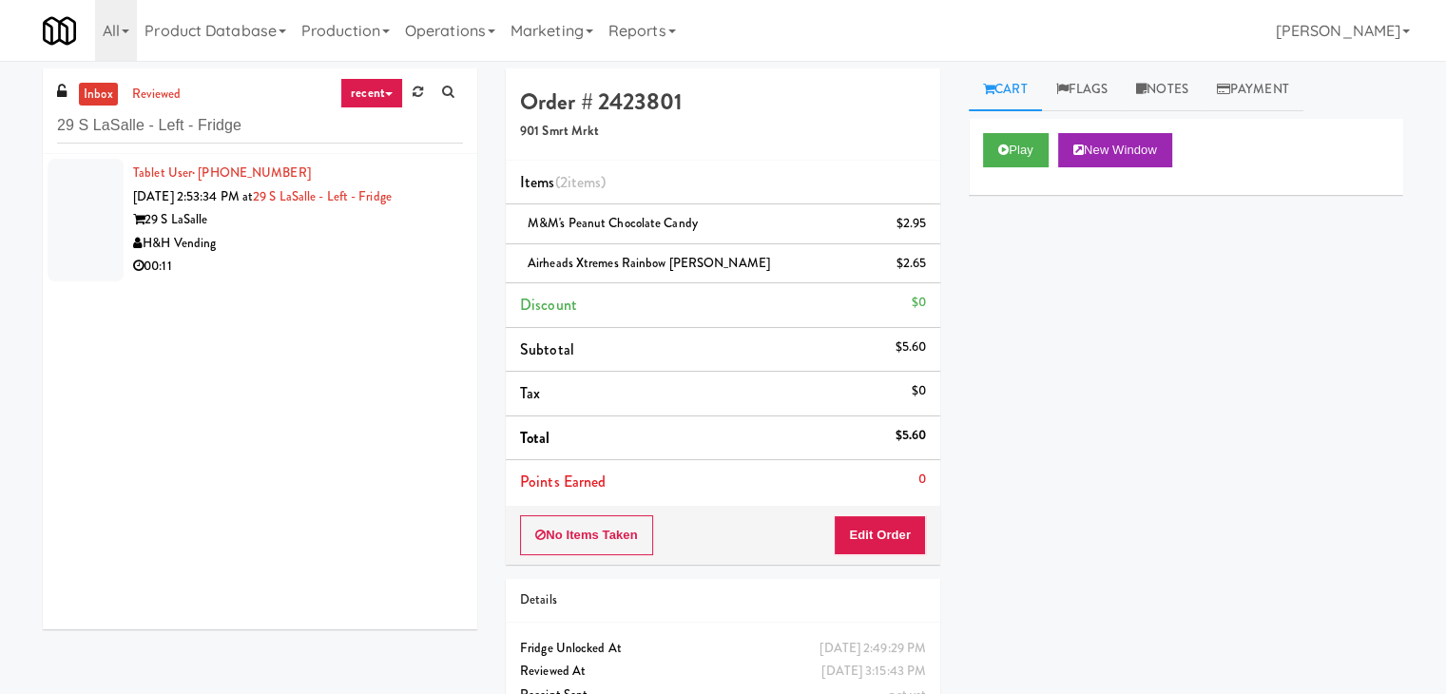
drag, startPoint x: 397, startPoint y: 254, endPoint x: 381, endPoint y: 250, distance: 16.6
click at [396, 255] on div "00:11" at bounding box center [298, 267] width 330 height 24
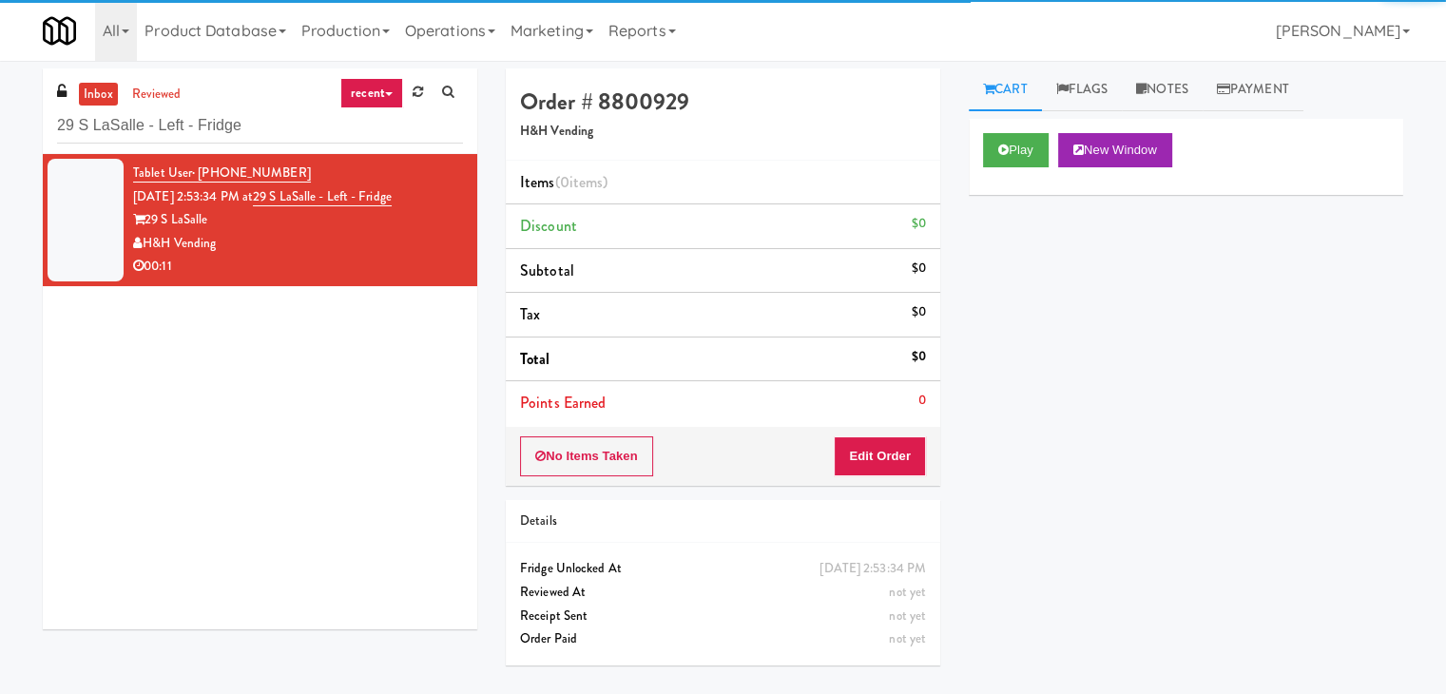
click at [1033, 127] on div "Play New Window" at bounding box center [1186, 157] width 435 height 76
click at [1028, 143] on button "Play" at bounding box center [1016, 150] width 66 height 34
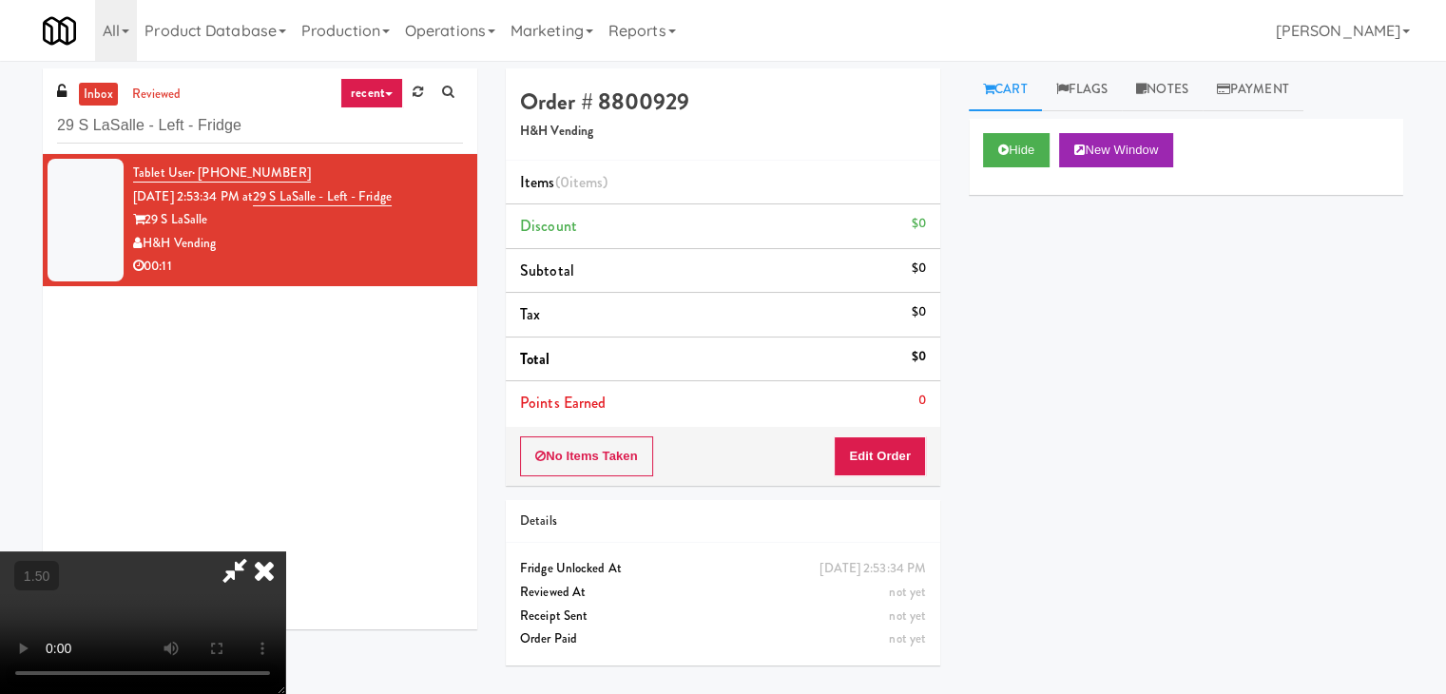
click at [285, 551] on video at bounding box center [142, 622] width 285 height 143
click at [1175, 88] on link "Notes" at bounding box center [1162, 89] width 81 height 43
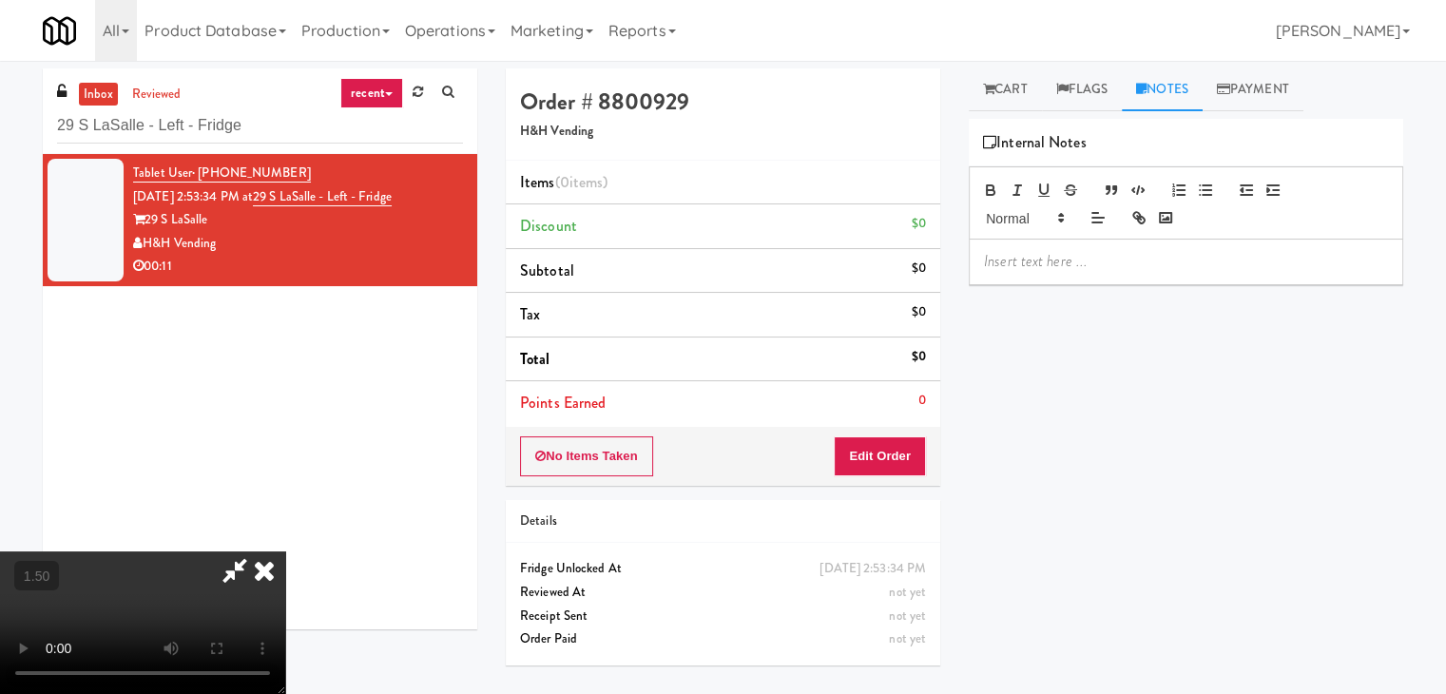
click at [1069, 279] on div at bounding box center [1186, 262] width 433 height 44
click at [8, 43] on div "Toggle navigation All 325 Vending [URL][DOMAIN_NAME] 901 Smrt Mrkt [URL][DOMAIN…" at bounding box center [723, 30] width 1446 height 61
click at [1033, 262] on p at bounding box center [1186, 261] width 404 height 21
drag, startPoint x: 276, startPoint y: 364, endPoint x: 292, endPoint y: 366, distance: 16.3
click at [276, 551] on video at bounding box center [142, 622] width 285 height 143
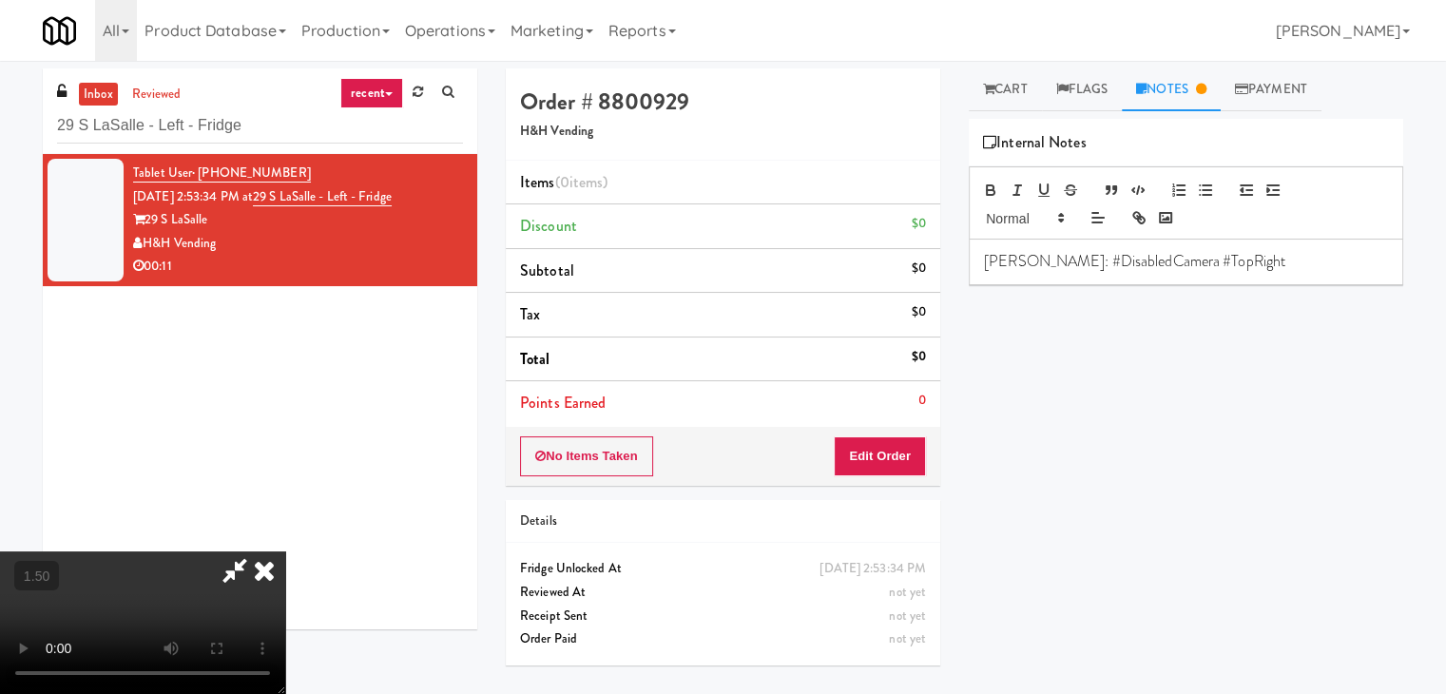
click at [285, 551] on video at bounding box center [142, 622] width 285 height 143
click at [285, 551] on icon at bounding box center [264, 570] width 42 height 38
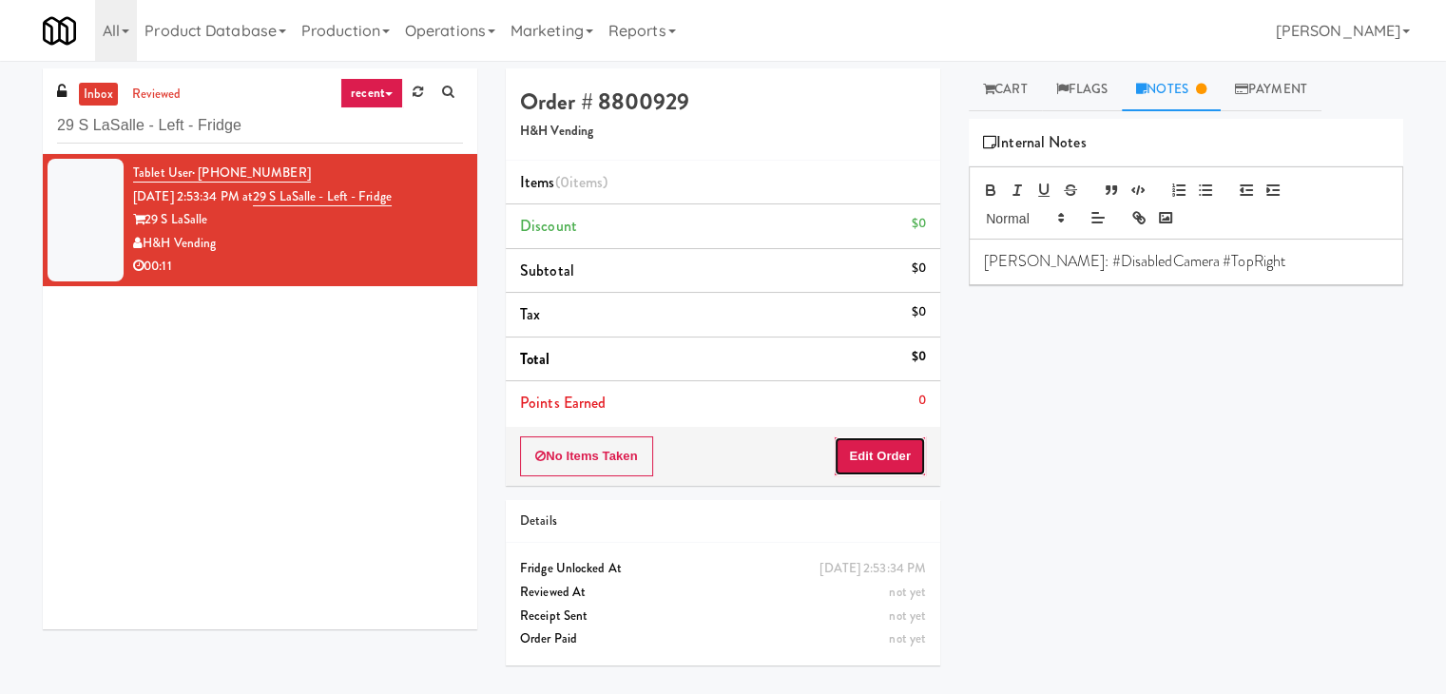
click at [894, 470] on button "Edit Order" at bounding box center [880, 456] width 92 height 40
click at [985, 91] on icon at bounding box center [988, 89] width 11 height 12
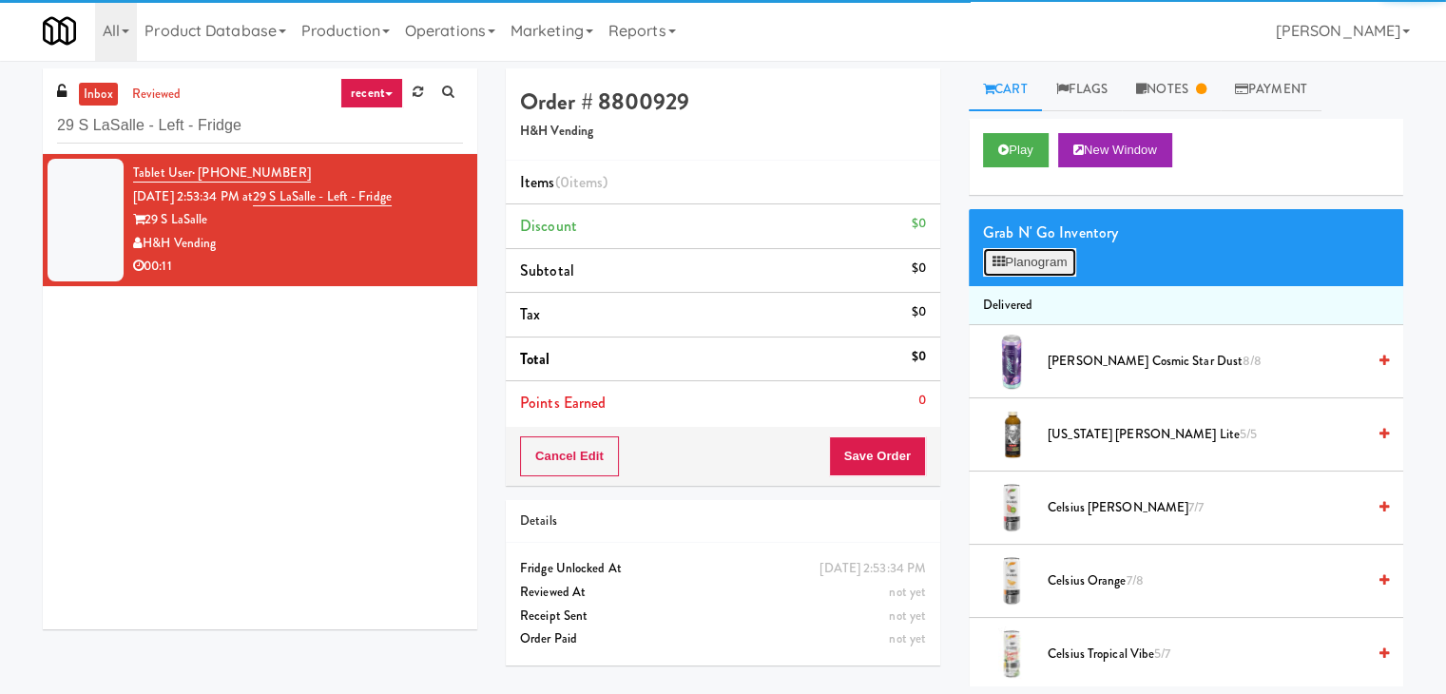
click at [1031, 254] on button "Planogram" at bounding box center [1029, 262] width 93 height 29
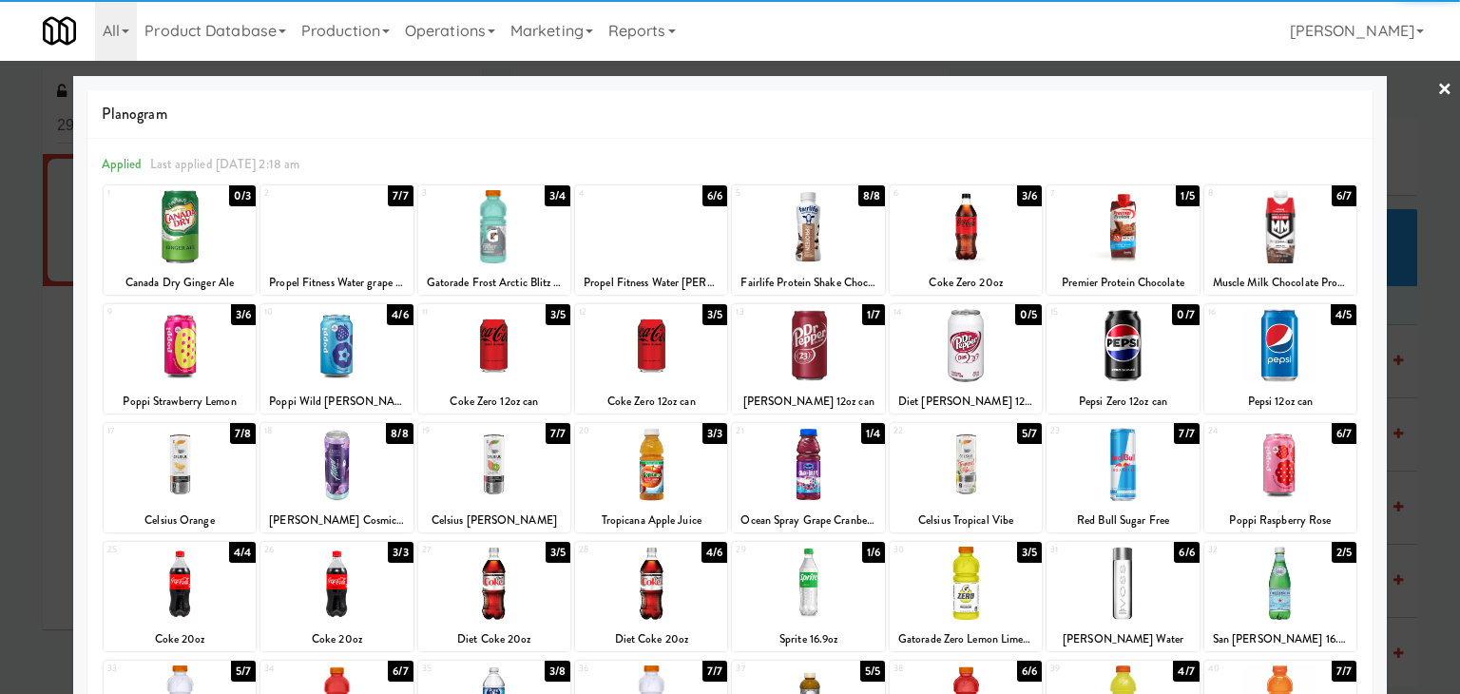
click at [502, 357] on div at bounding box center [494, 345] width 152 height 73
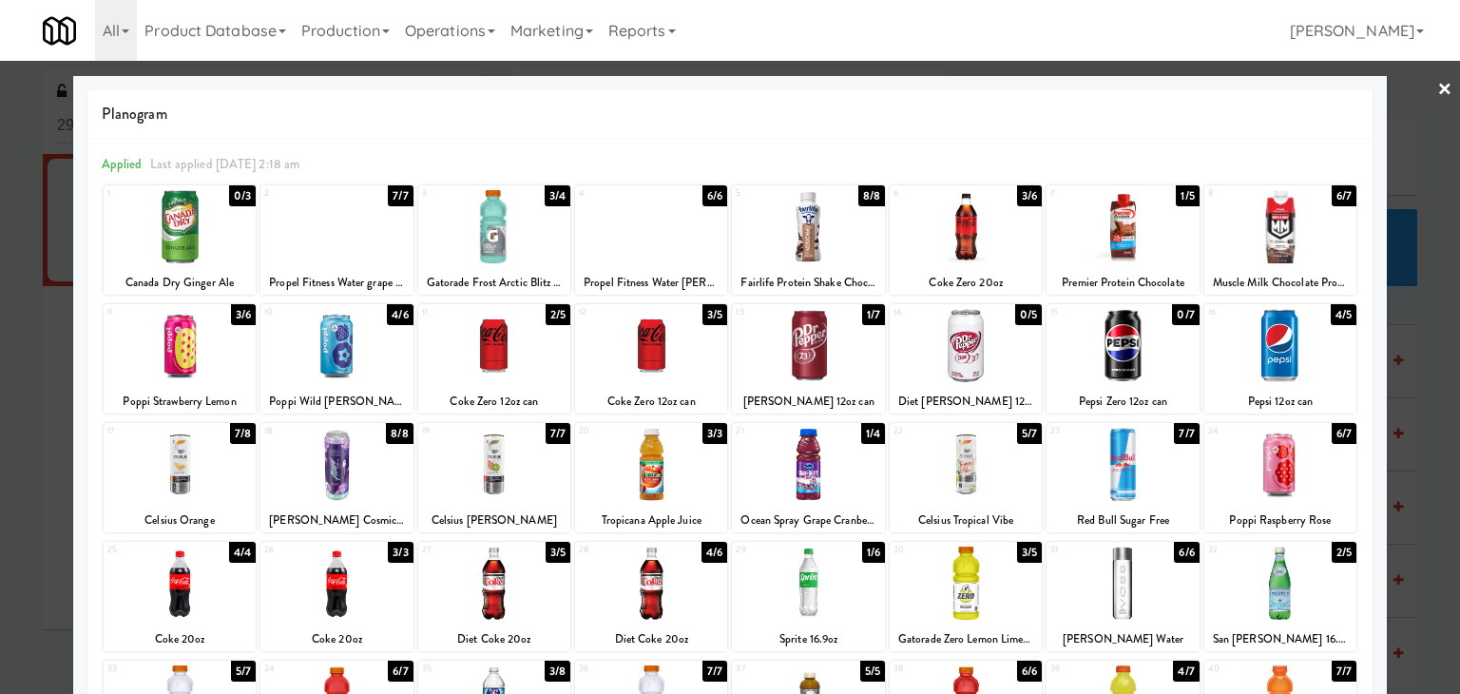
click at [666, 355] on div at bounding box center [651, 345] width 152 height 73
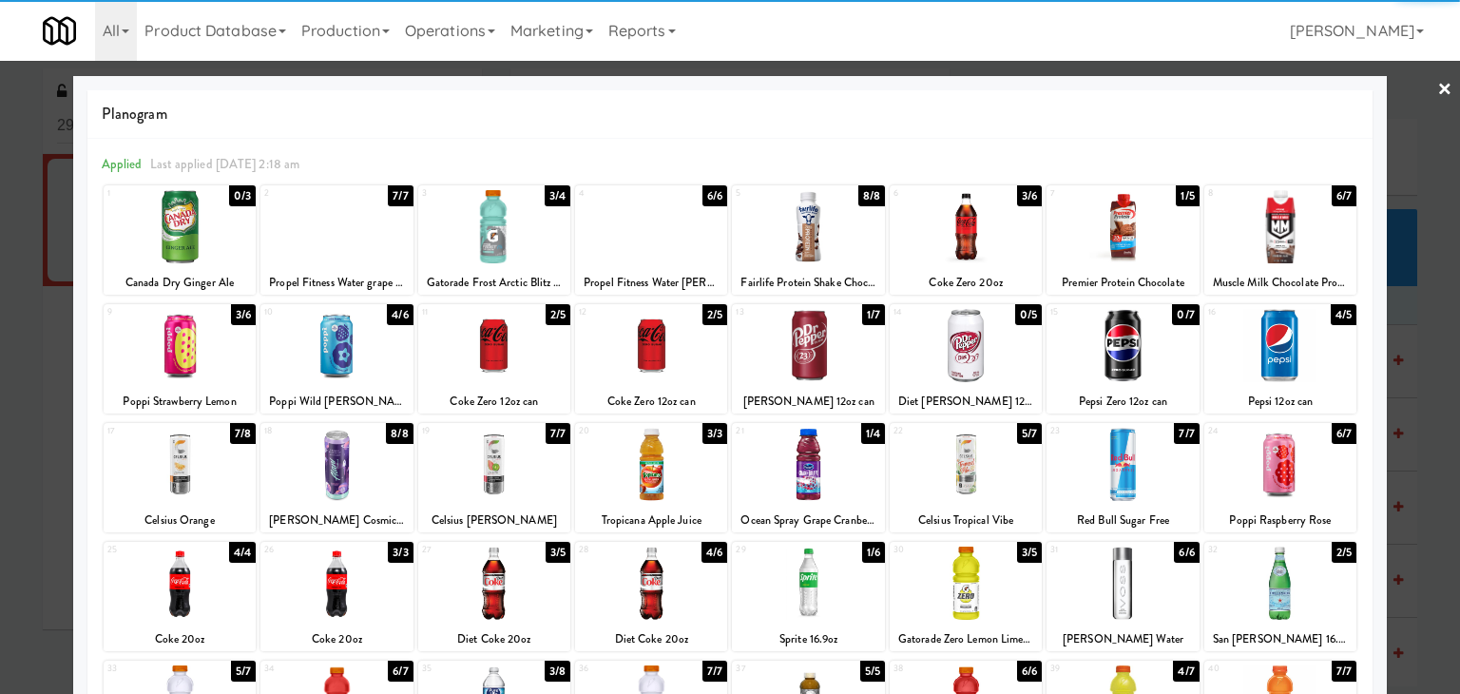
click at [827, 348] on div at bounding box center [808, 345] width 152 height 73
click at [1440, 89] on div at bounding box center [730, 347] width 1460 height 694
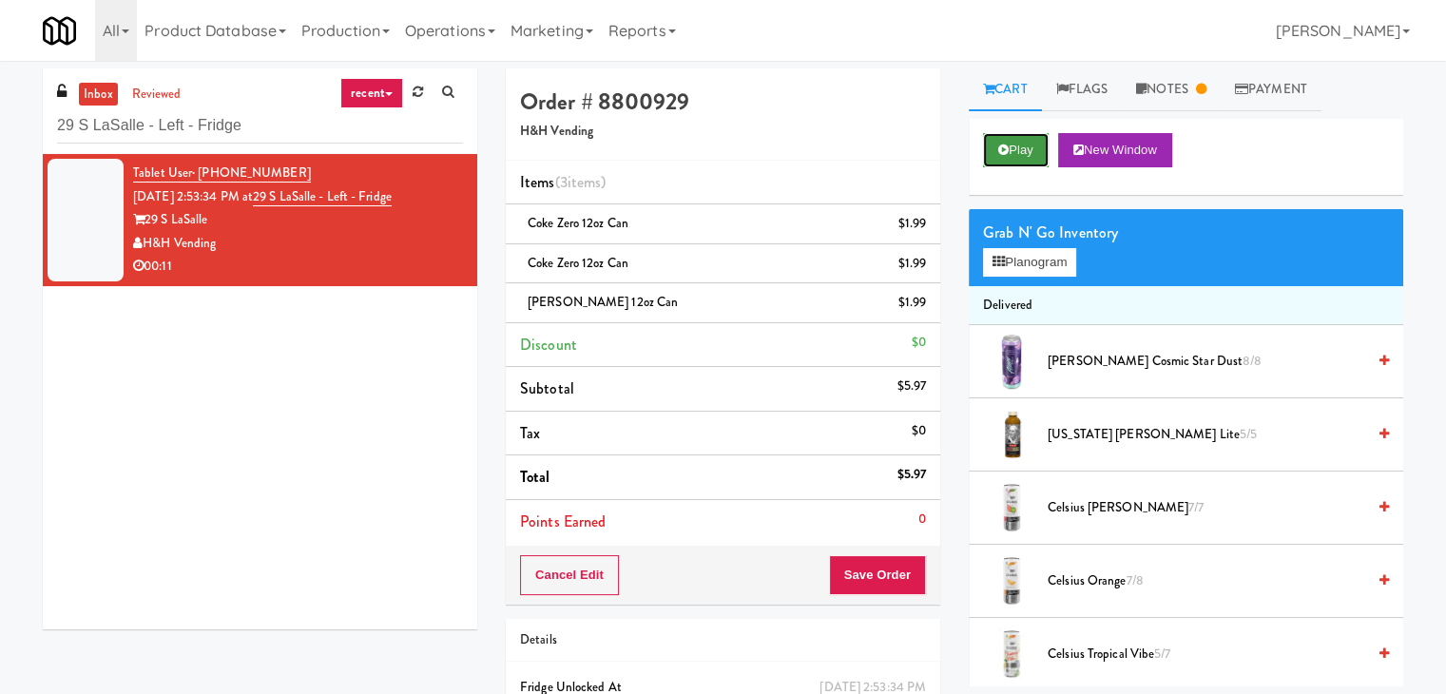
click at [1034, 143] on button "Play" at bounding box center [1016, 150] width 66 height 34
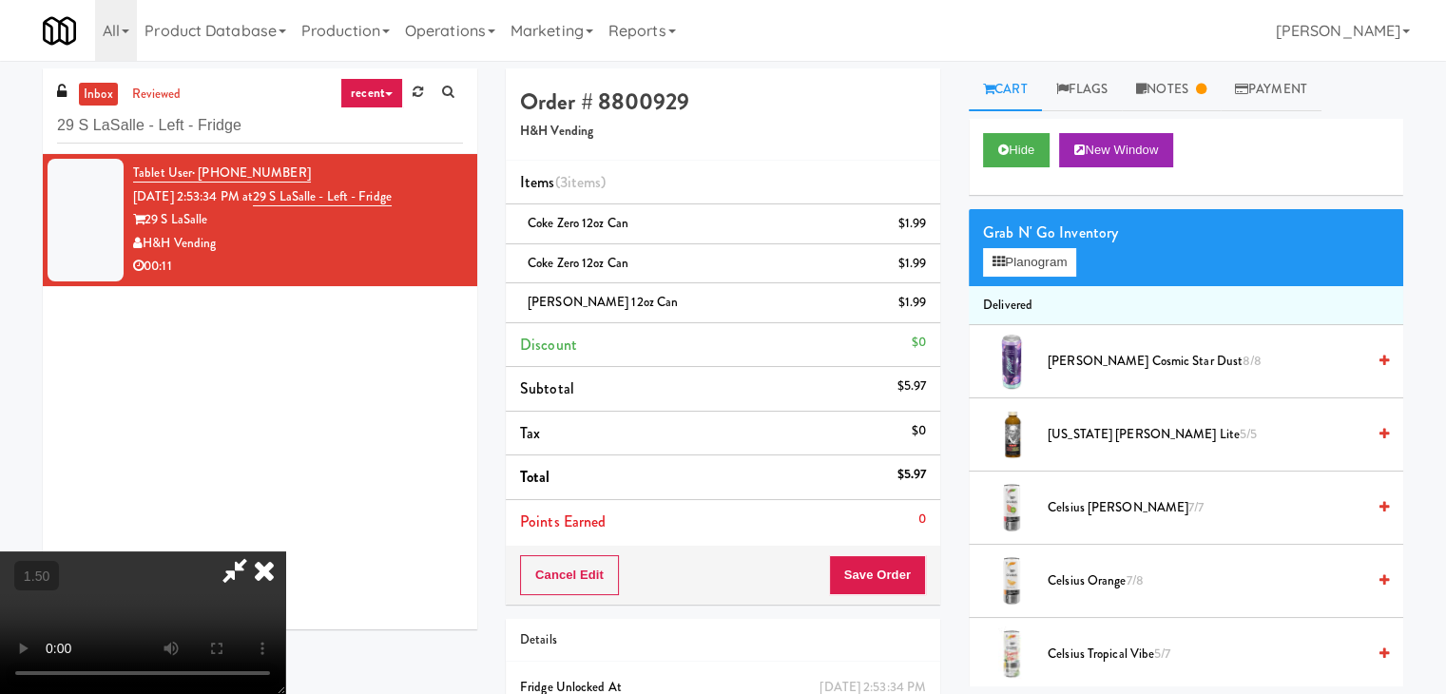
click at [285, 551] on video at bounding box center [142, 622] width 285 height 143
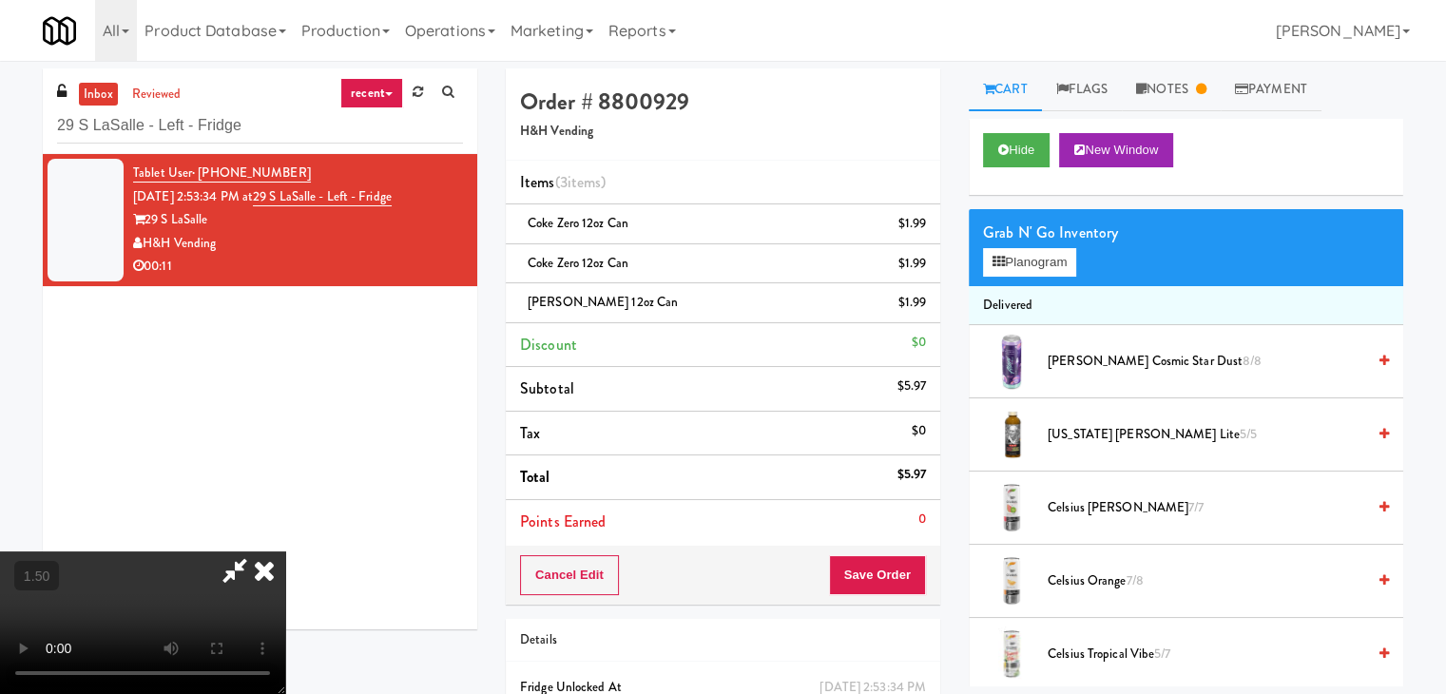
drag, startPoint x: 842, startPoint y: 79, endPoint x: 840, endPoint y: 170, distance: 91.3
click at [285, 551] on icon at bounding box center [264, 570] width 42 height 38
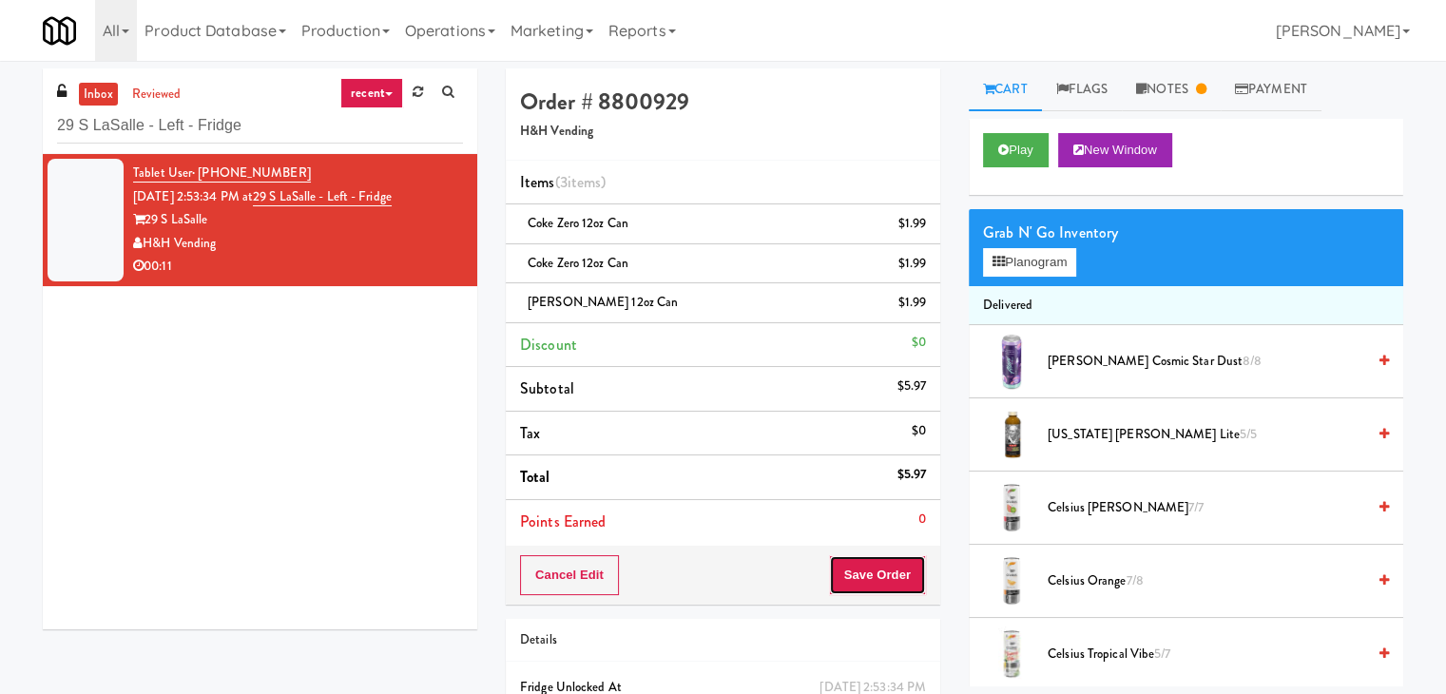
click at [873, 565] on button "Save Order" at bounding box center [877, 575] width 97 height 40
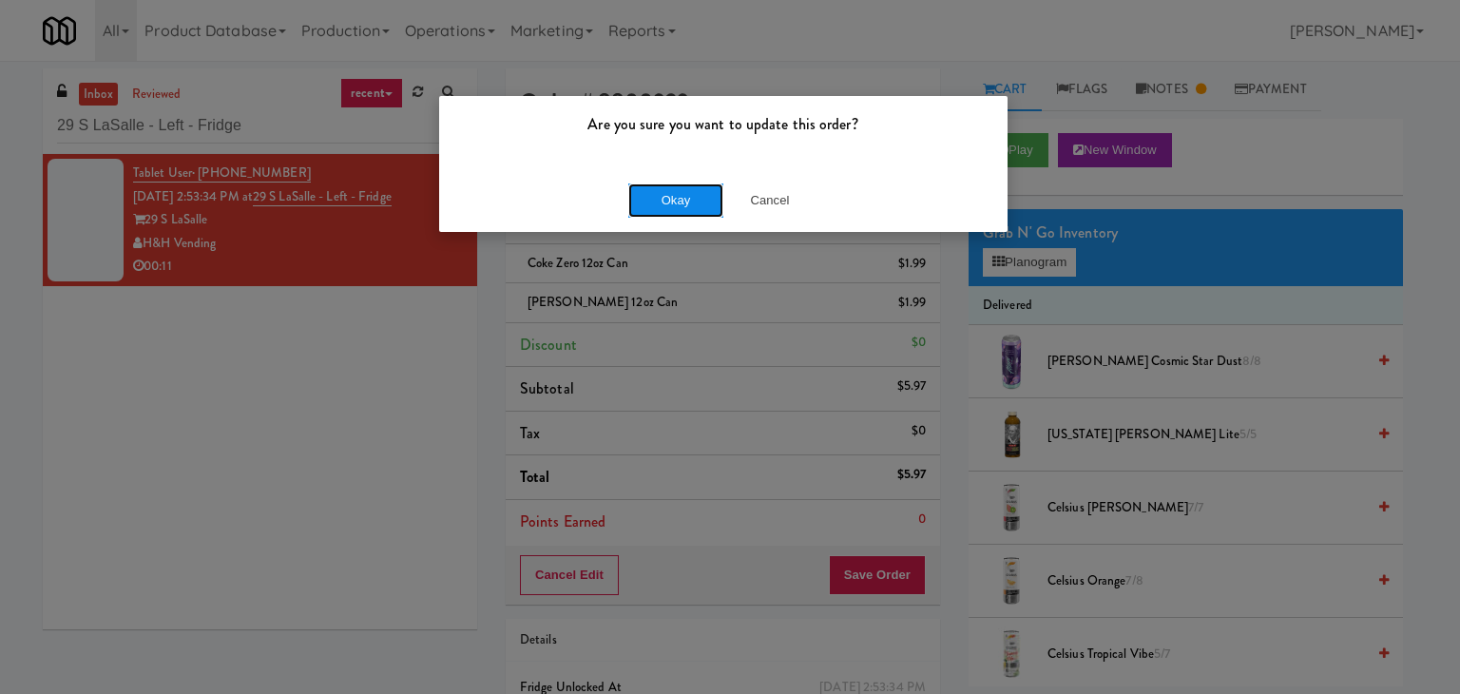
drag, startPoint x: 673, startPoint y: 189, endPoint x: 512, endPoint y: 25, distance: 229.9
click at [673, 188] on button "Okay" at bounding box center [675, 200] width 95 height 34
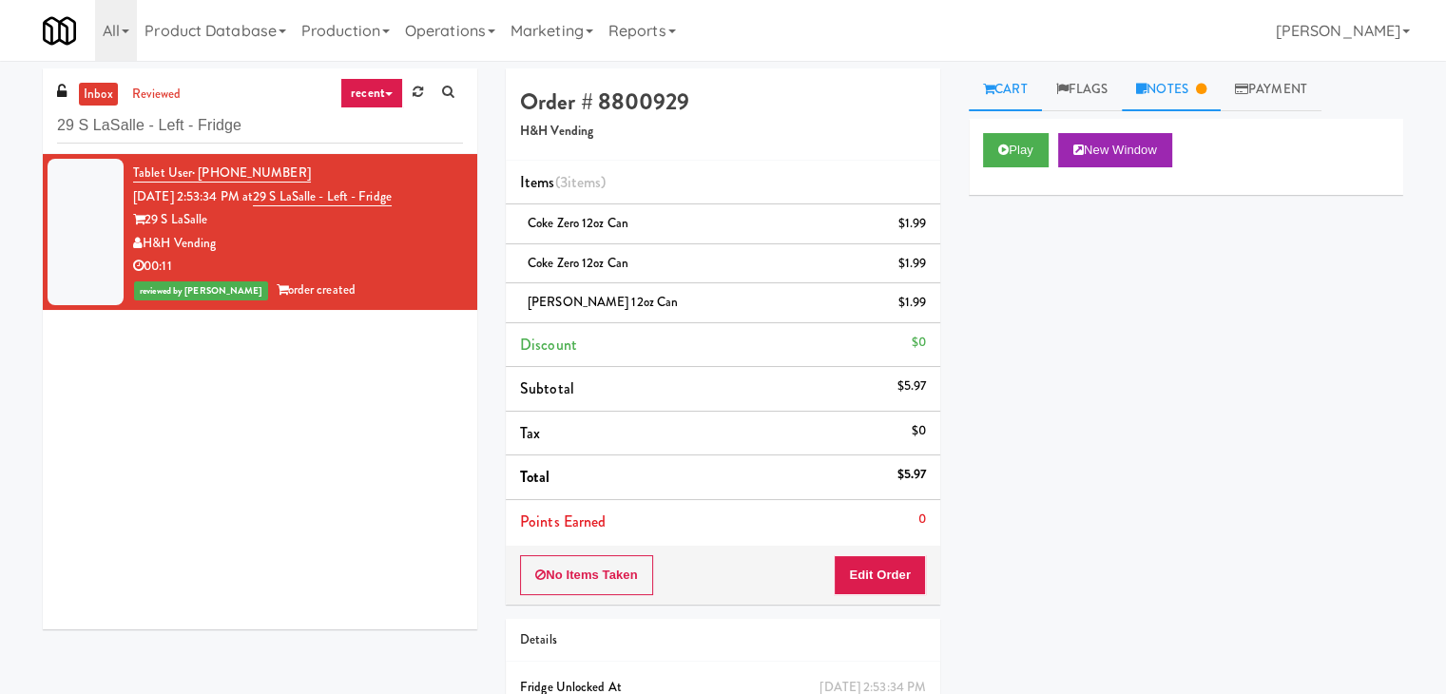
click at [1186, 93] on link "Notes" at bounding box center [1171, 89] width 99 height 43
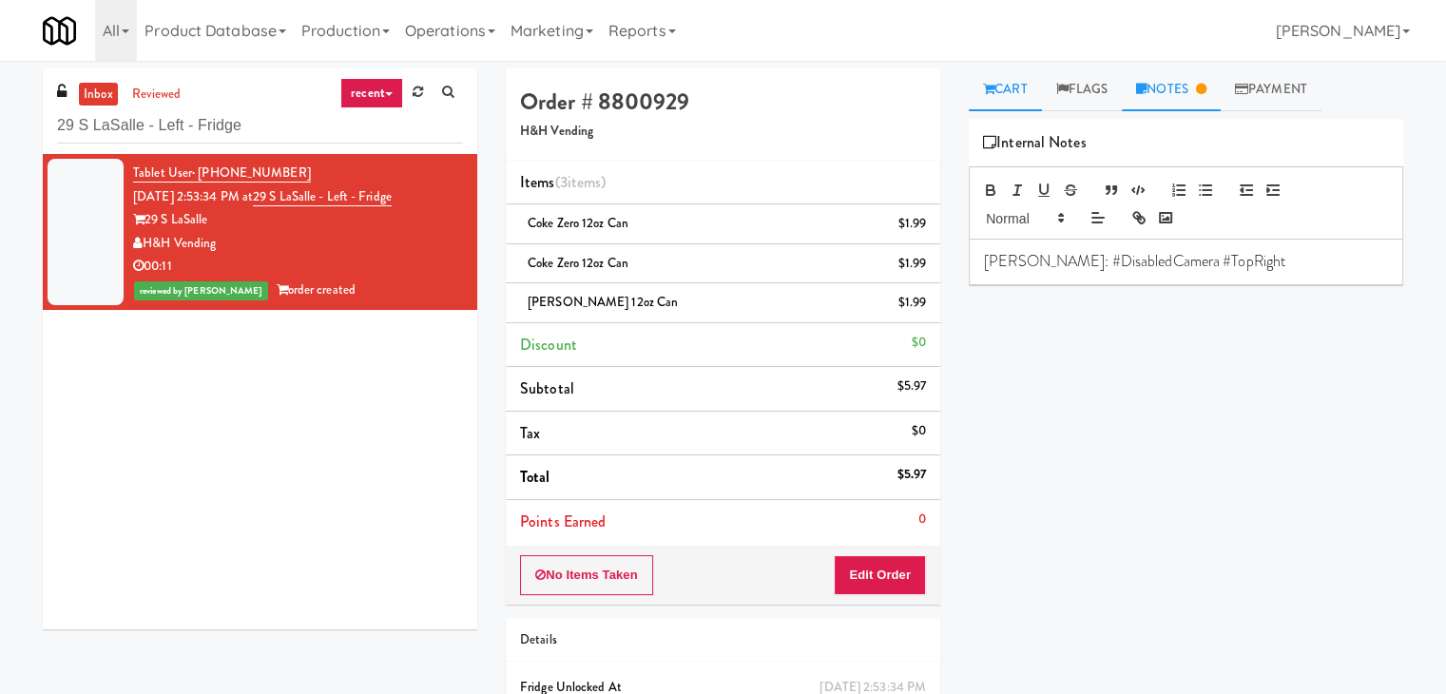
click at [1034, 89] on link "Cart" at bounding box center [1005, 89] width 73 height 43
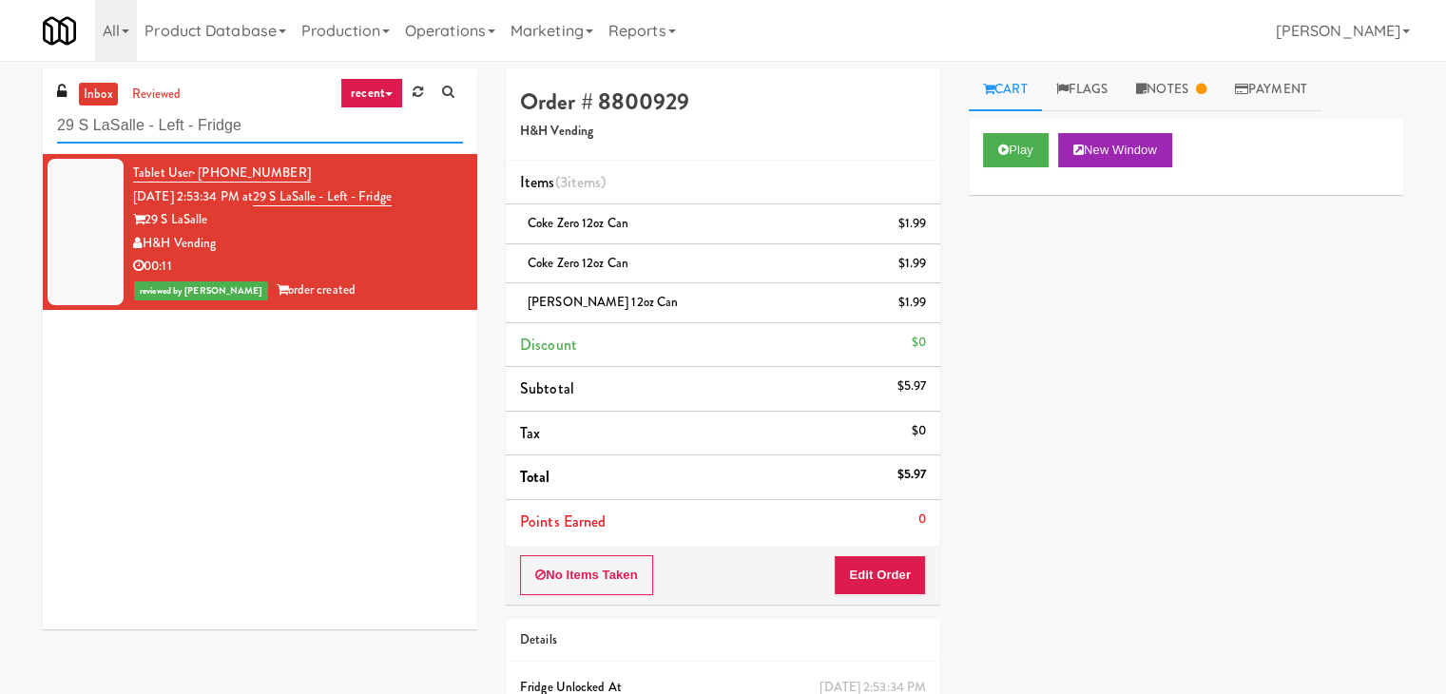
click at [277, 132] on input "29 S LaSalle - Left - Fridge" at bounding box center [260, 125] width 406 height 35
paste input "Resa - Cooler"
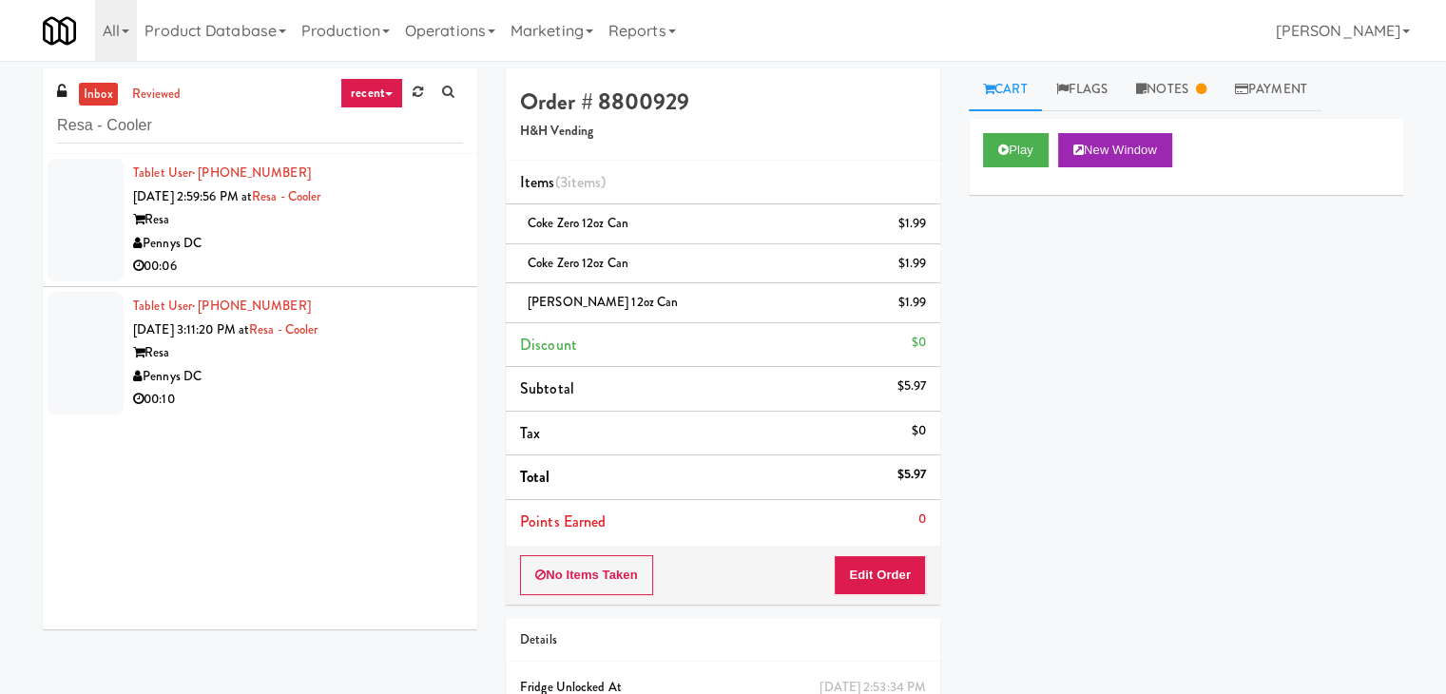
click at [417, 245] on div "Pennys DC" at bounding box center [298, 244] width 330 height 24
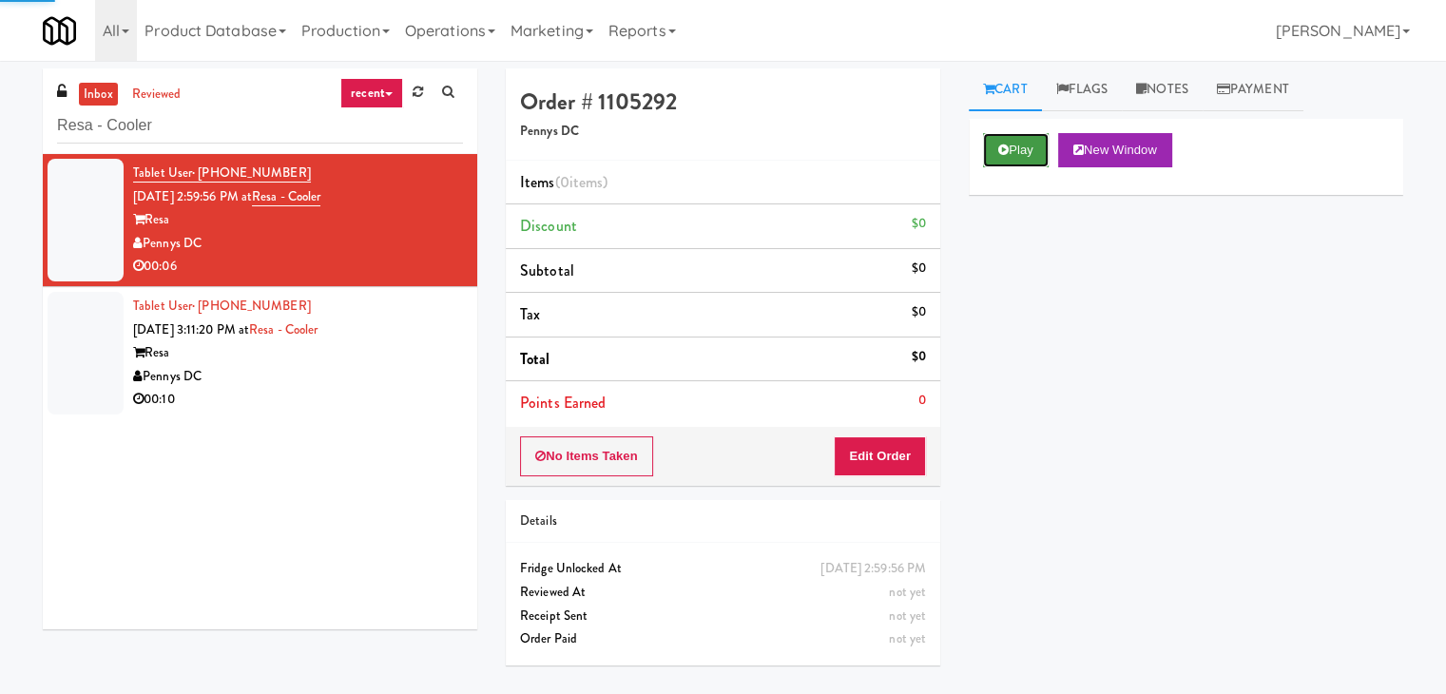
click at [1019, 137] on button "Play" at bounding box center [1016, 150] width 66 height 34
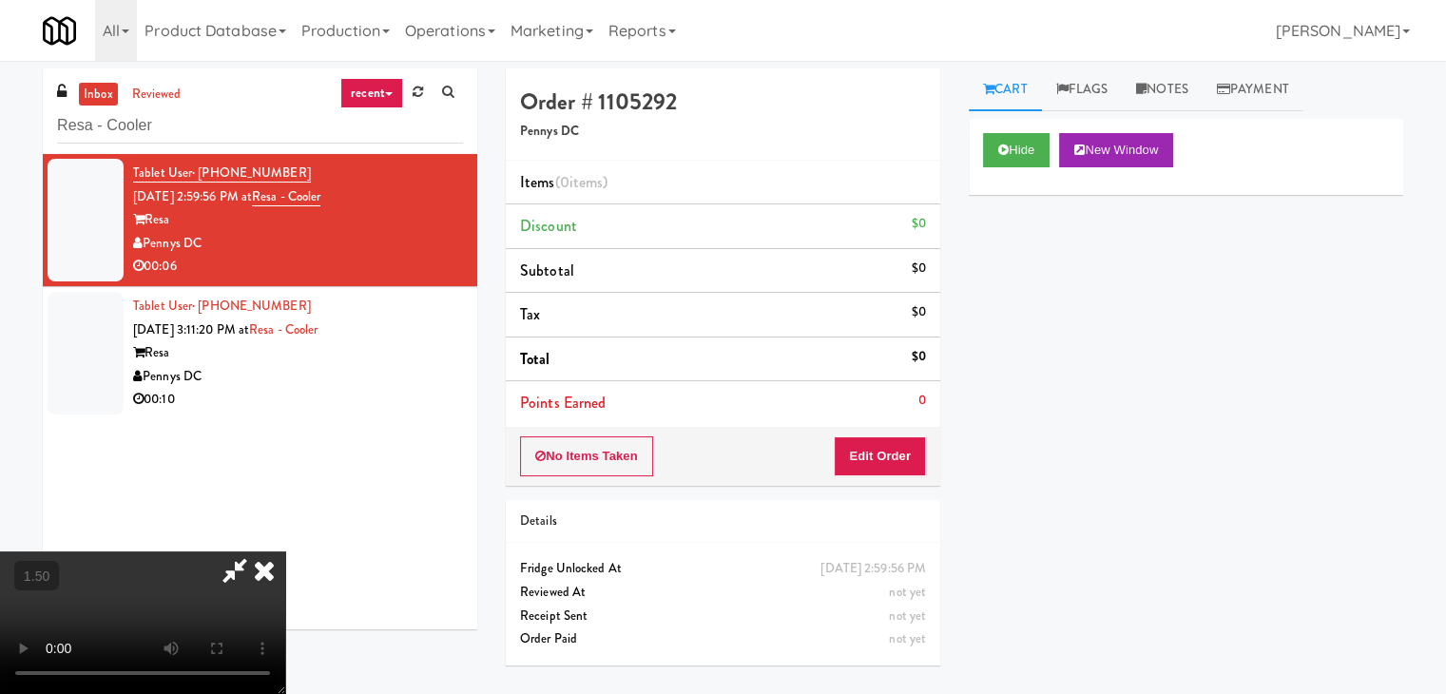
click at [285, 551] on video at bounding box center [142, 622] width 285 height 143
click at [285, 551] on icon at bounding box center [264, 570] width 42 height 38
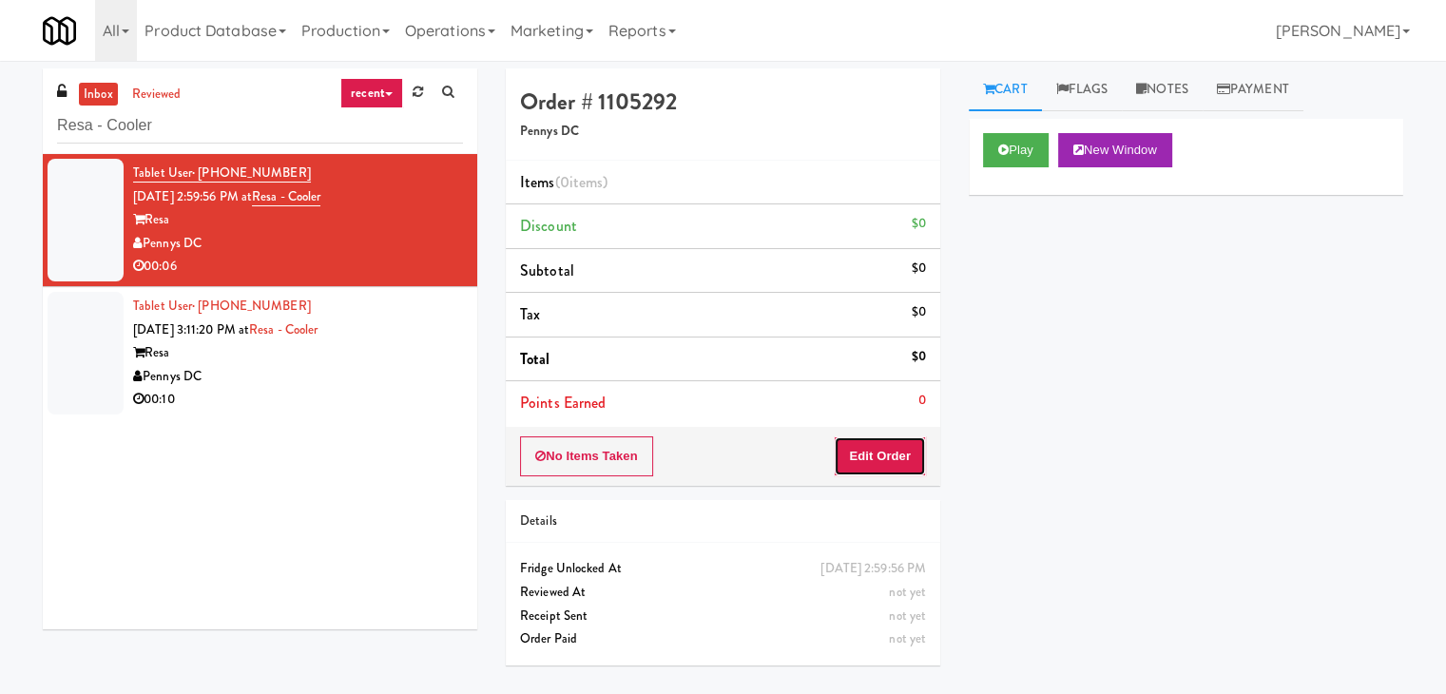
click at [872, 459] on button "Edit Order" at bounding box center [880, 456] width 92 height 40
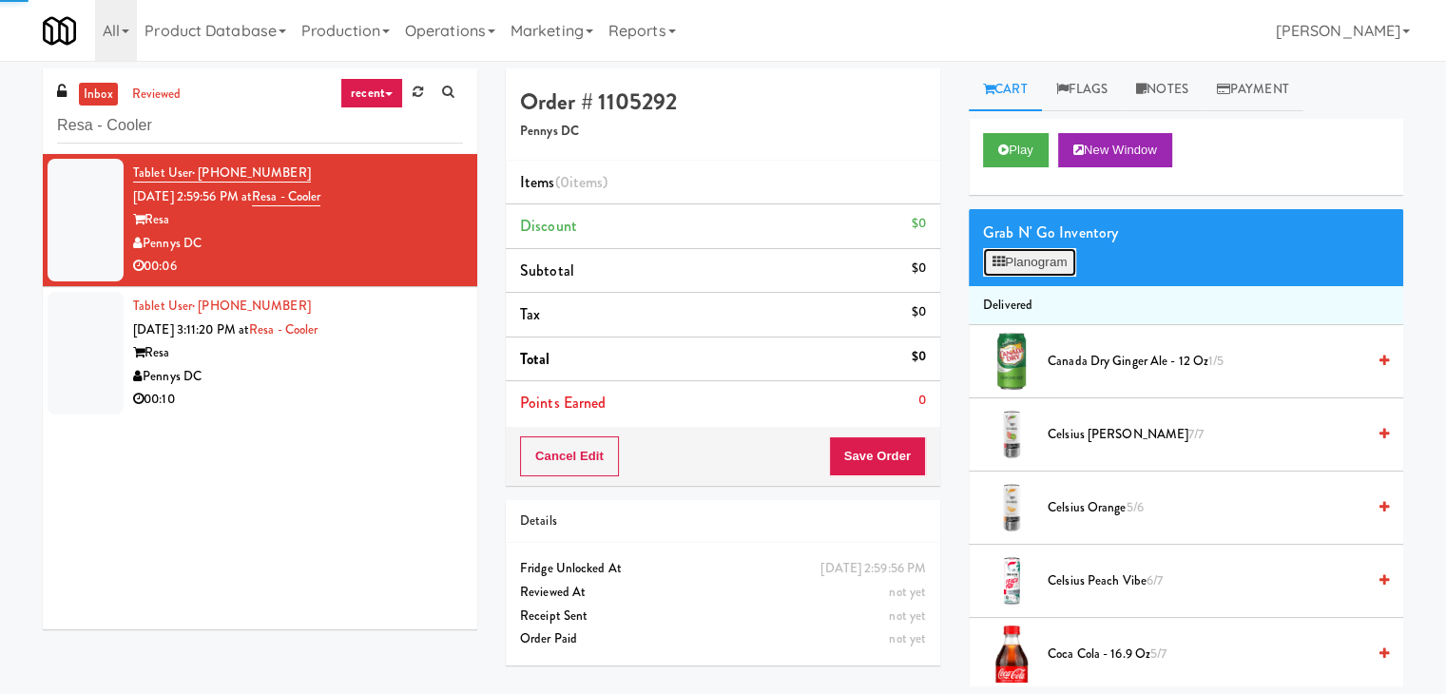
click at [1048, 255] on button "Planogram" at bounding box center [1029, 262] width 93 height 29
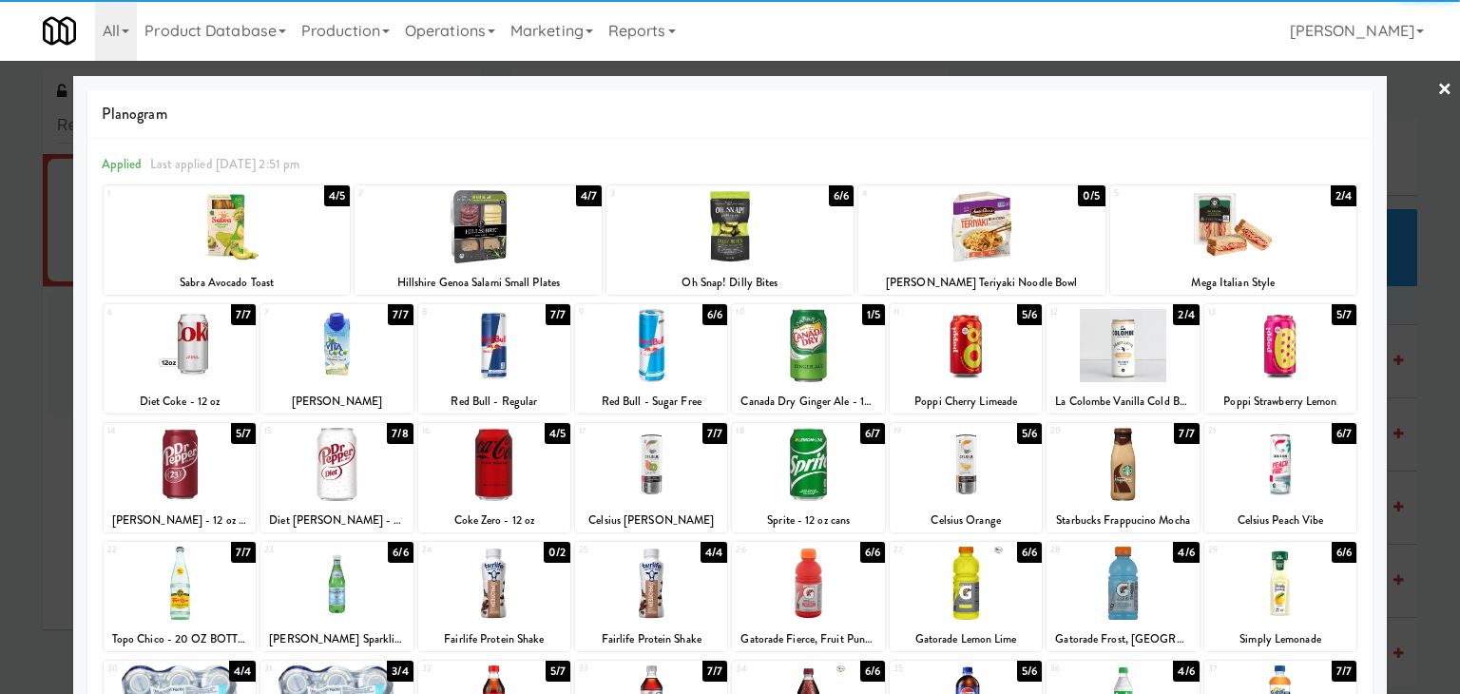
drag, startPoint x: 1128, startPoint y: 348, endPoint x: 1459, endPoint y: 199, distance: 363.8
click at [1128, 347] on div at bounding box center [1123, 345] width 152 height 73
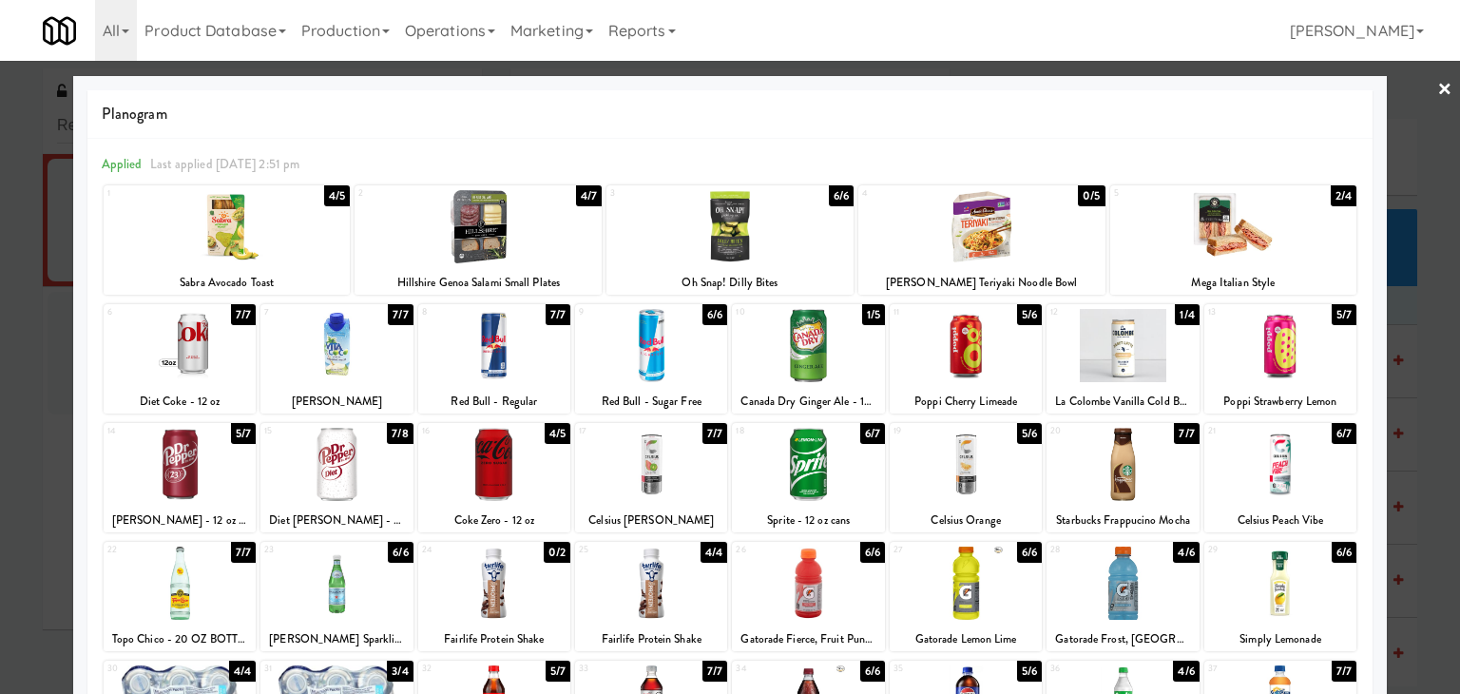
click at [1438, 85] on link "×" at bounding box center [1445, 90] width 15 height 59
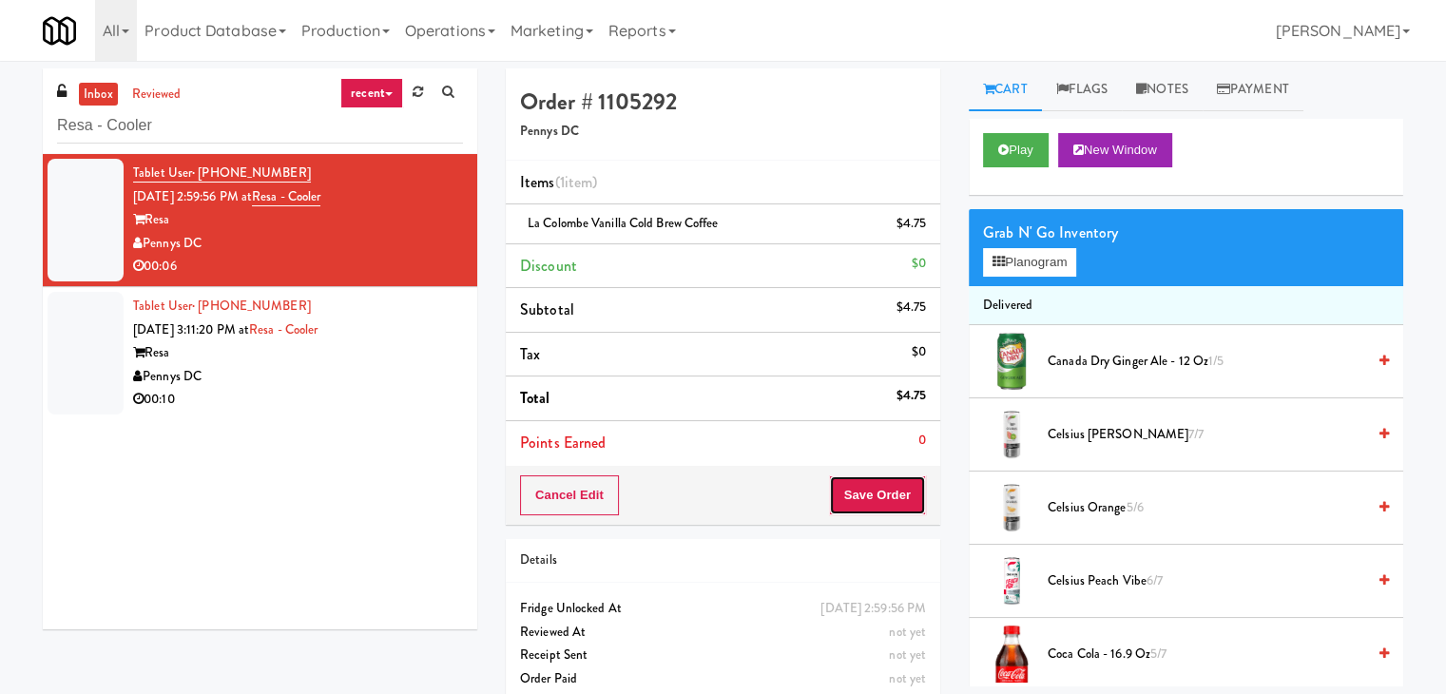
click at [883, 493] on button "Save Order" at bounding box center [877, 495] width 97 height 40
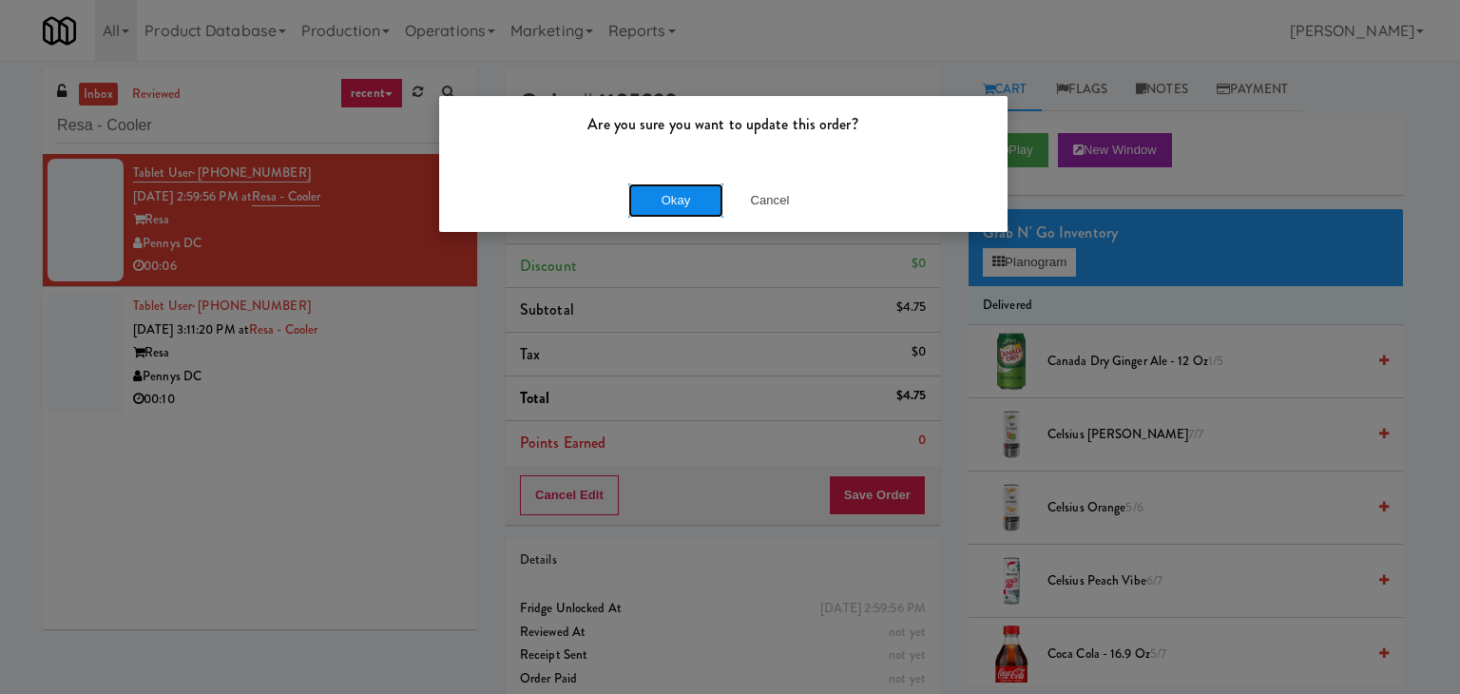
click at [690, 202] on button "Okay" at bounding box center [675, 200] width 95 height 34
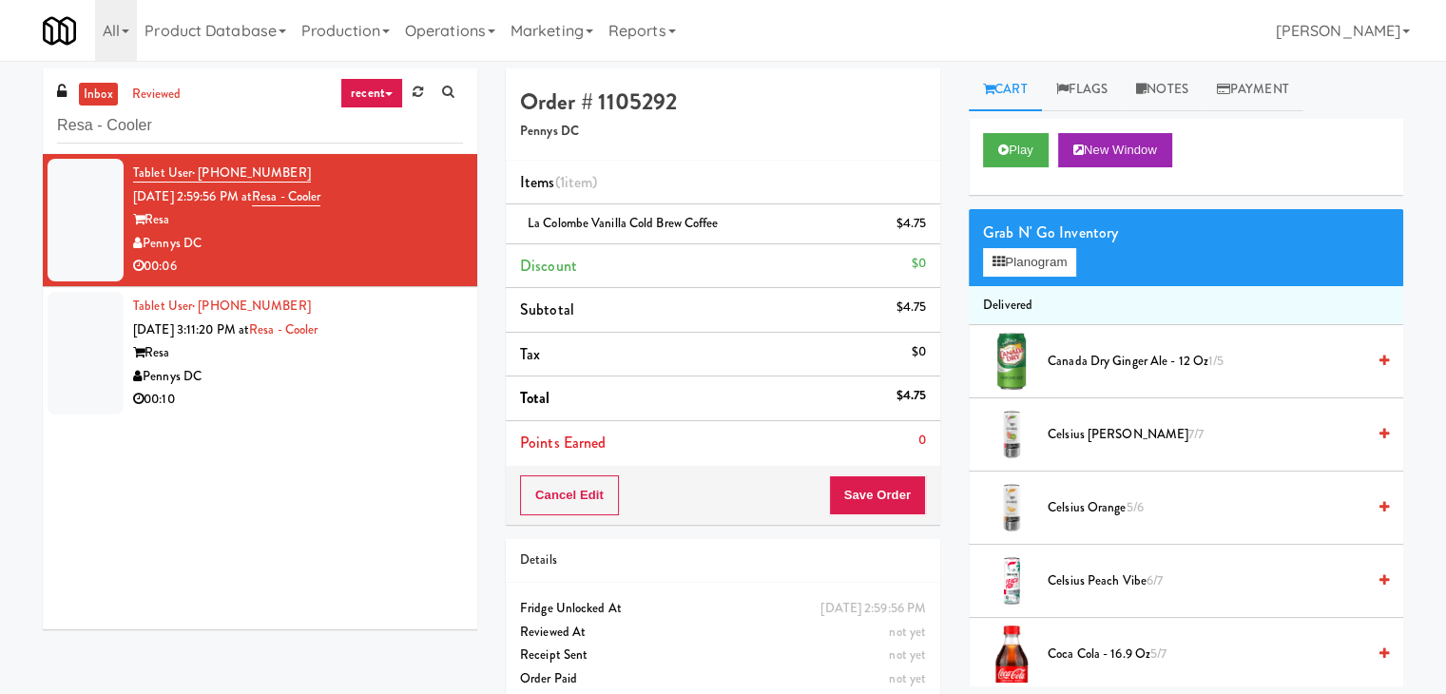
click at [364, 384] on div "Pennys DC" at bounding box center [298, 377] width 330 height 24
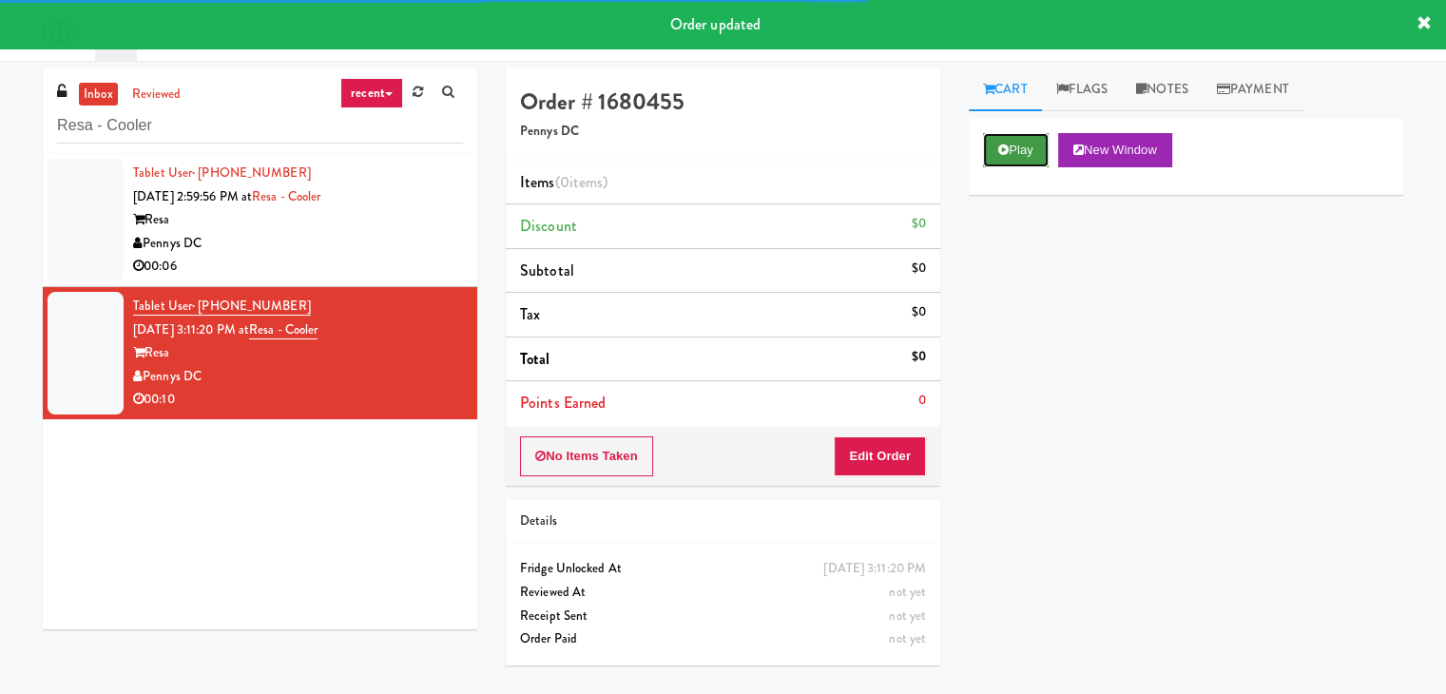
click at [1033, 145] on button "Play" at bounding box center [1016, 150] width 66 height 34
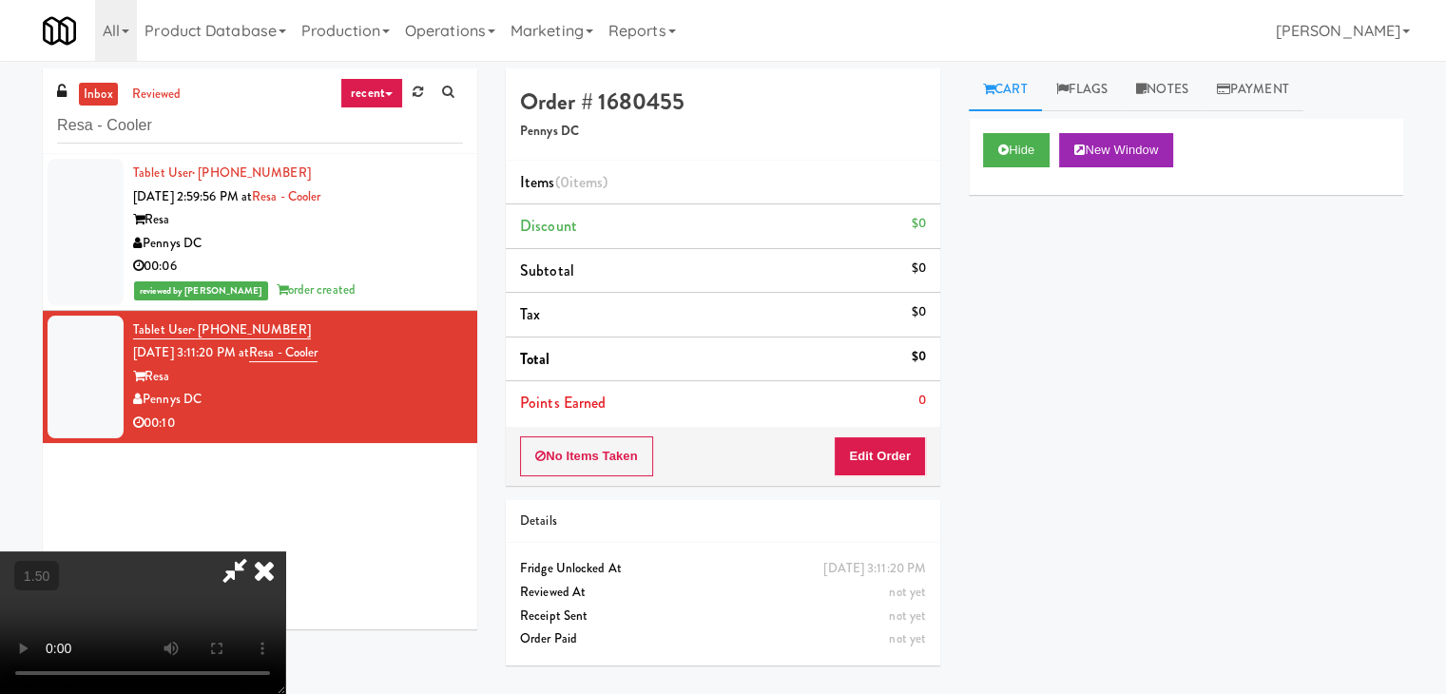
click at [285, 551] on video at bounding box center [142, 622] width 285 height 143
click at [285, 551] on icon at bounding box center [264, 570] width 42 height 38
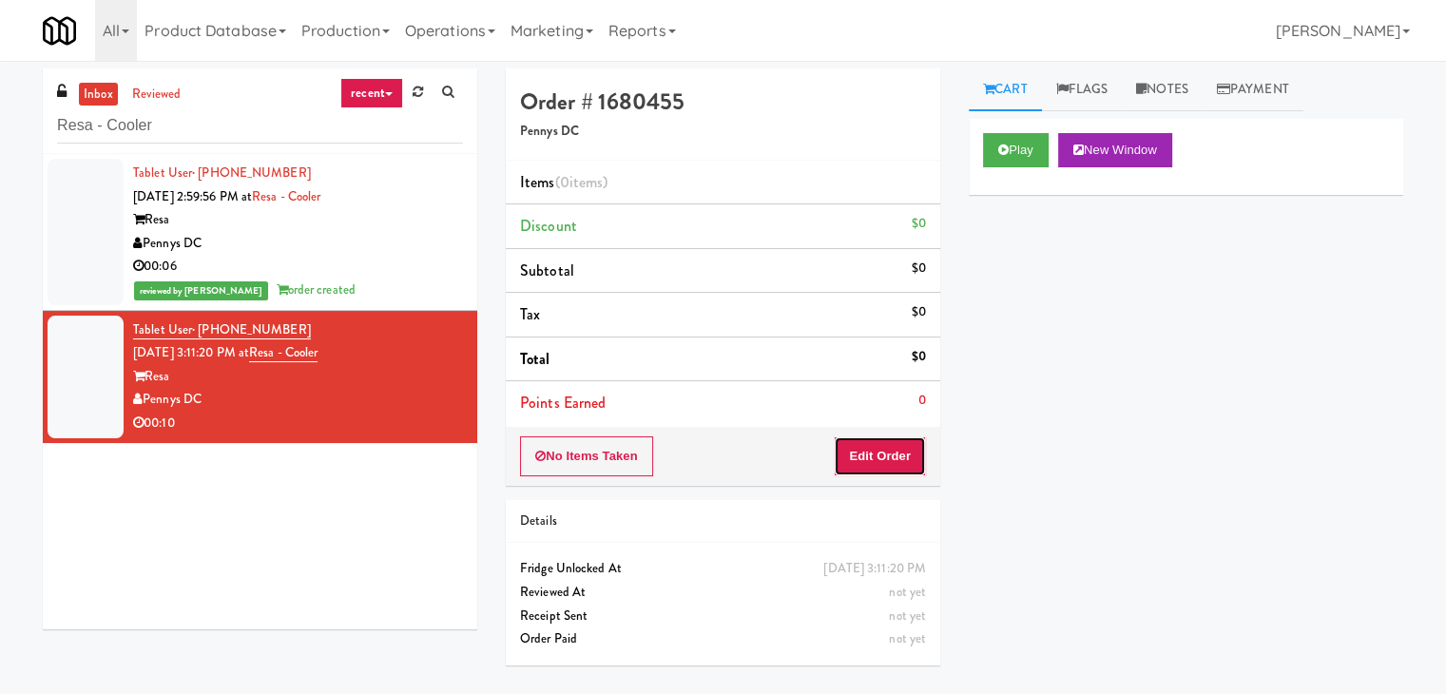
drag, startPoint x: 879, startPoint y: 446, endPoint x: 917, endPoint y: 412, distance: 51.9
click at [876, 452] on button "Edit Order" at bounding box center [880, 456] width 92 height 40
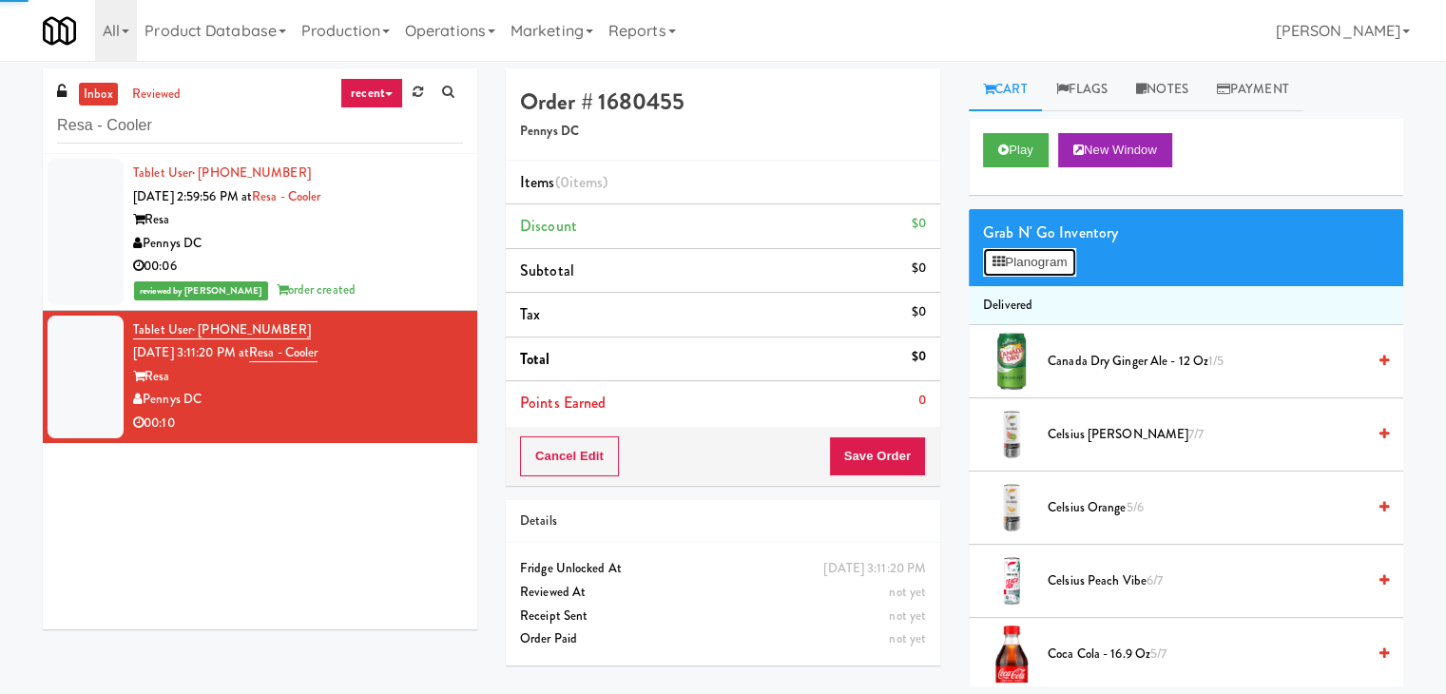
click at [1038, 260] on button "Planogram" at bounding box center [1029, 262] width 93 height 29
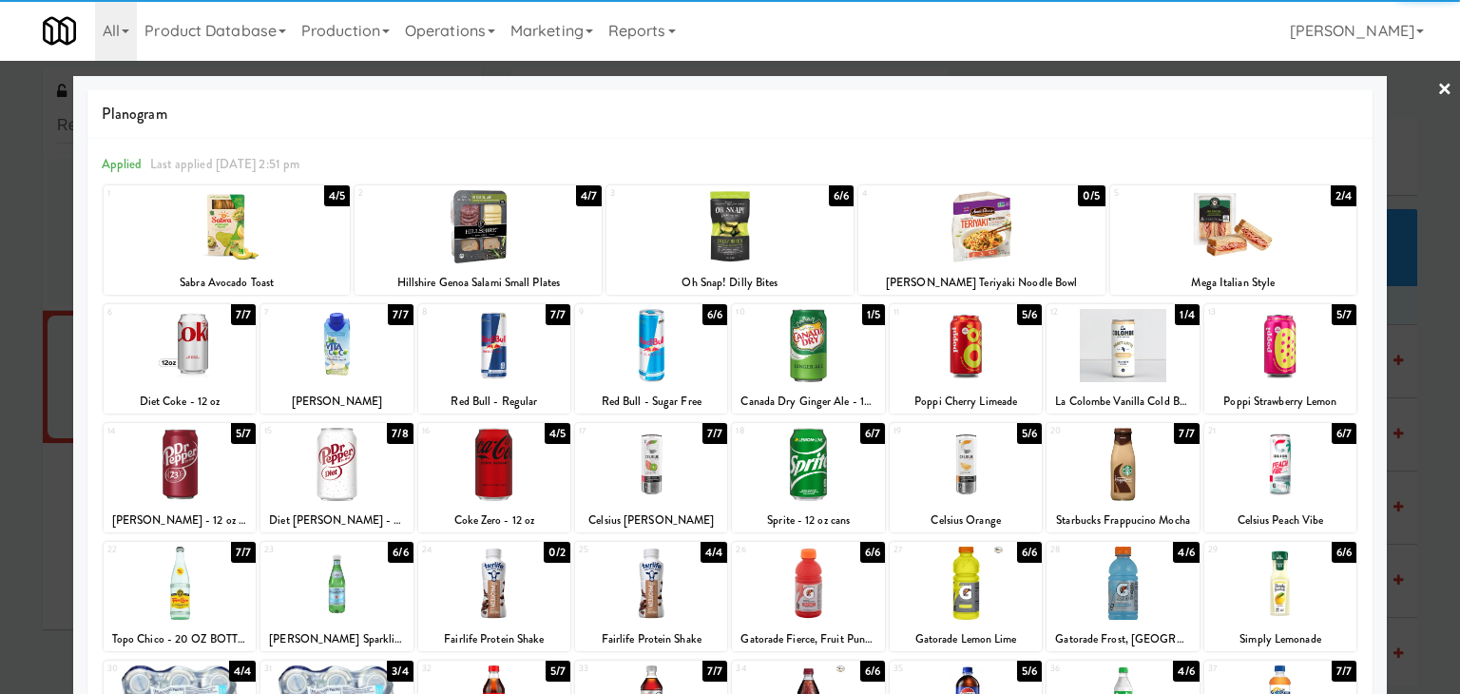
click at [199, 461] on div at bounding box center [180, 464] width 152 height 73
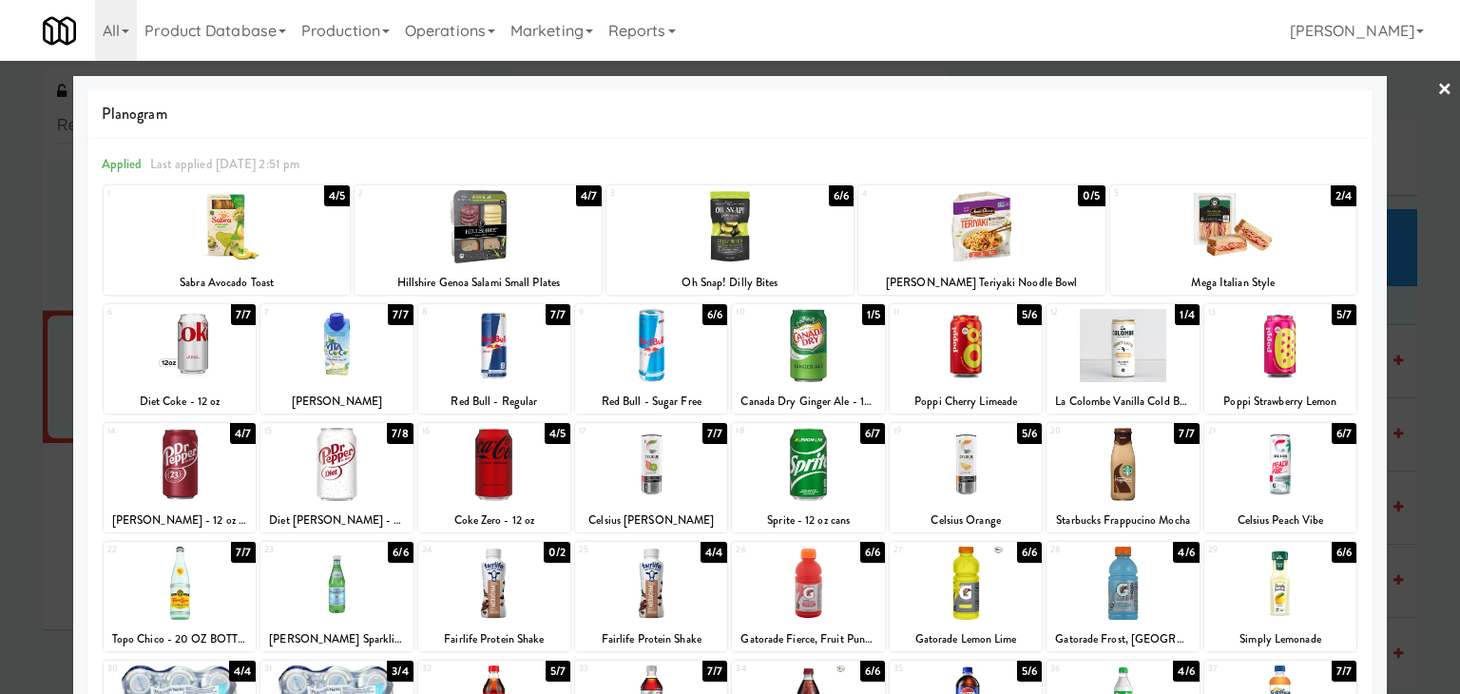
drag, startPoint x: 744, startPoint y: 446, endPoint x: 817, endPoint y: 445, distance: 72.3
click at [745, 446] on div at bounding box center [808, 464] width 152 height 73
drag, startPoint x: 1426, startPoint y: 90, endPoint x: 1417, endPoint y: 98, distance: 12.2
click at [1438, 90] on link "×" at bounding box center [1445, 90] width 15 height 59
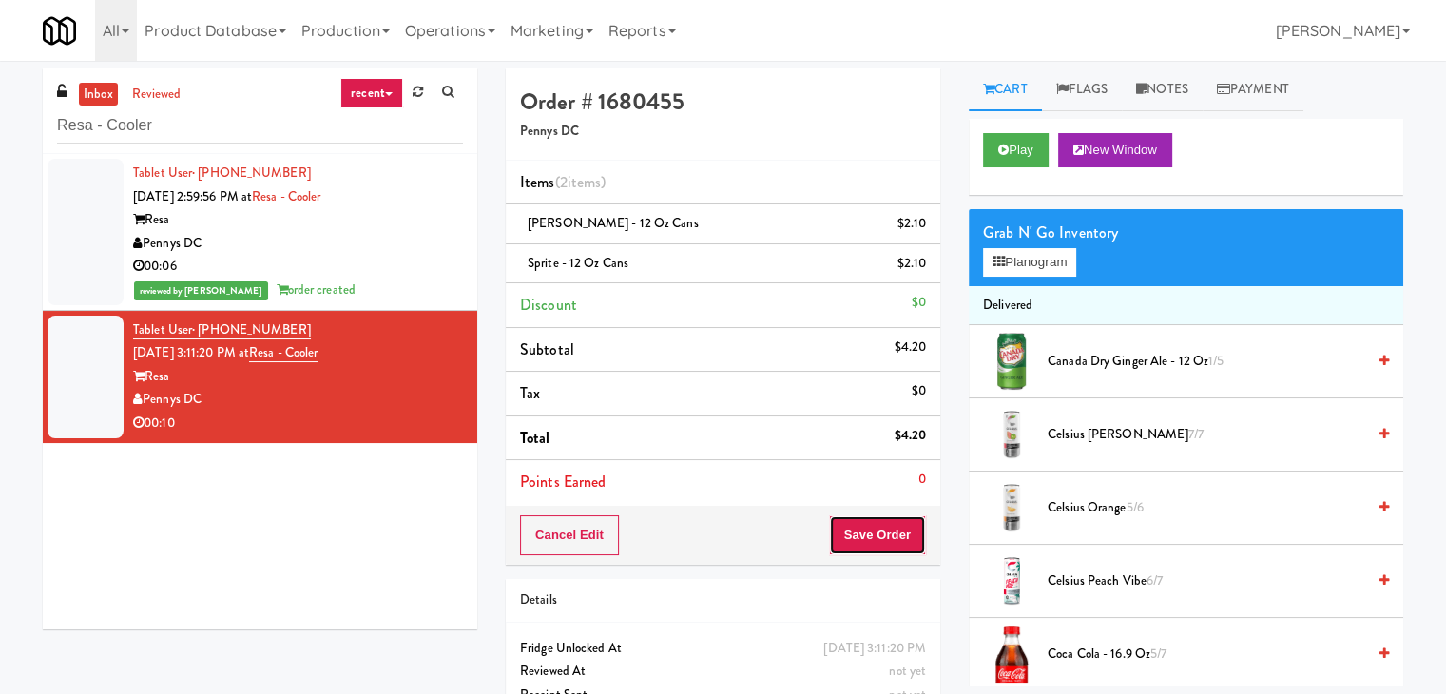
click at [893, 525] on button "Save Order" at bounding box center [877, 535] width 97 height 40
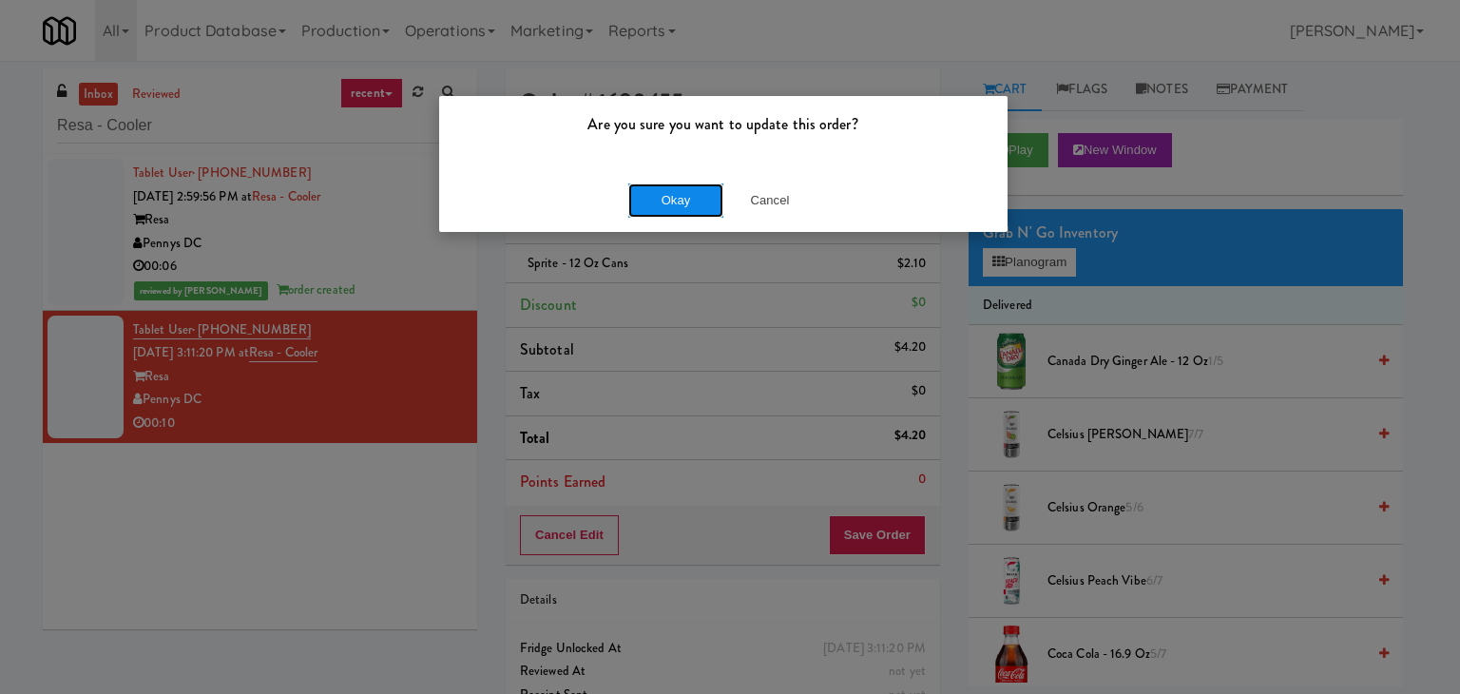
click at [680, 214] on button "Okay" at bounding box center [675, 200] width 95 height 34
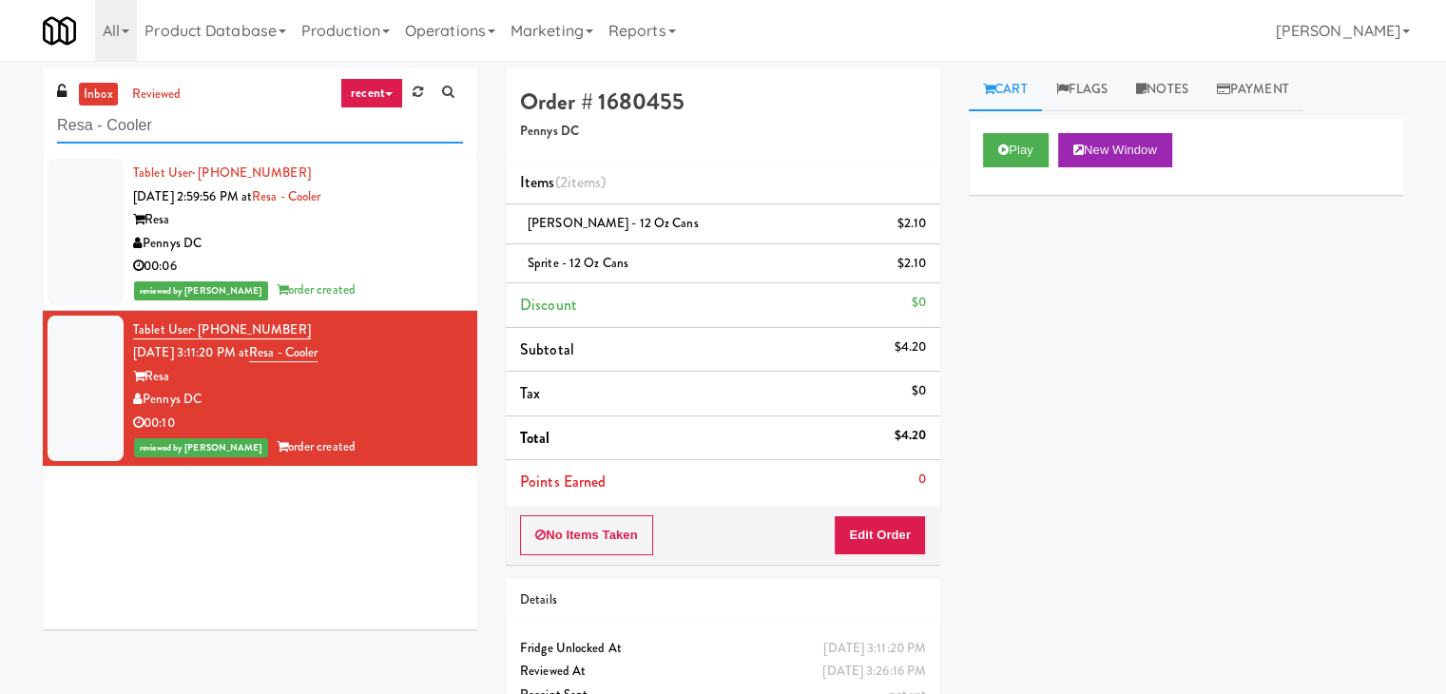
click at [272, 130] on input "Resa - Cooler" at bounding box center [260, 125] width 406 height 35
paste input "CrossFit Anaheim"
type input "CrossFit Anaheim - Cooler"
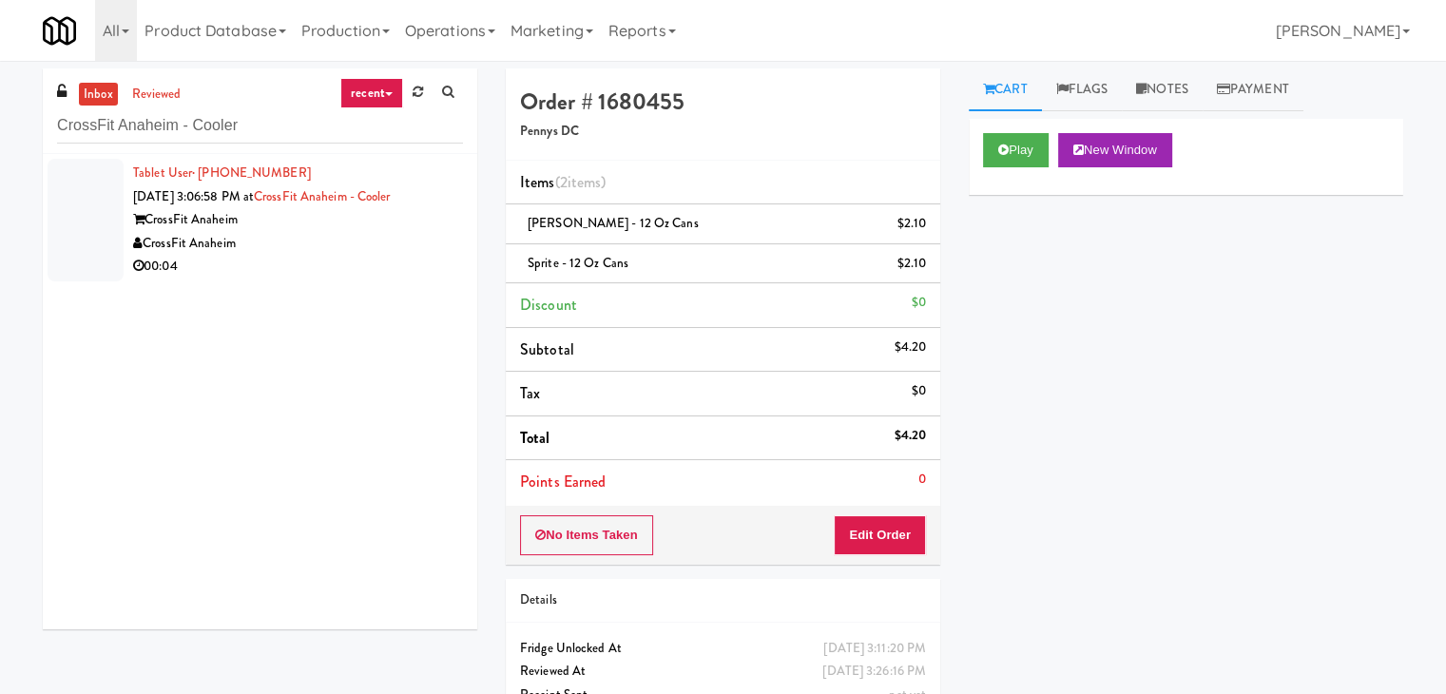
click at [408, 240] on div "CrossFit Anaheim" at bounding box center [298, 244] width 330 height 24
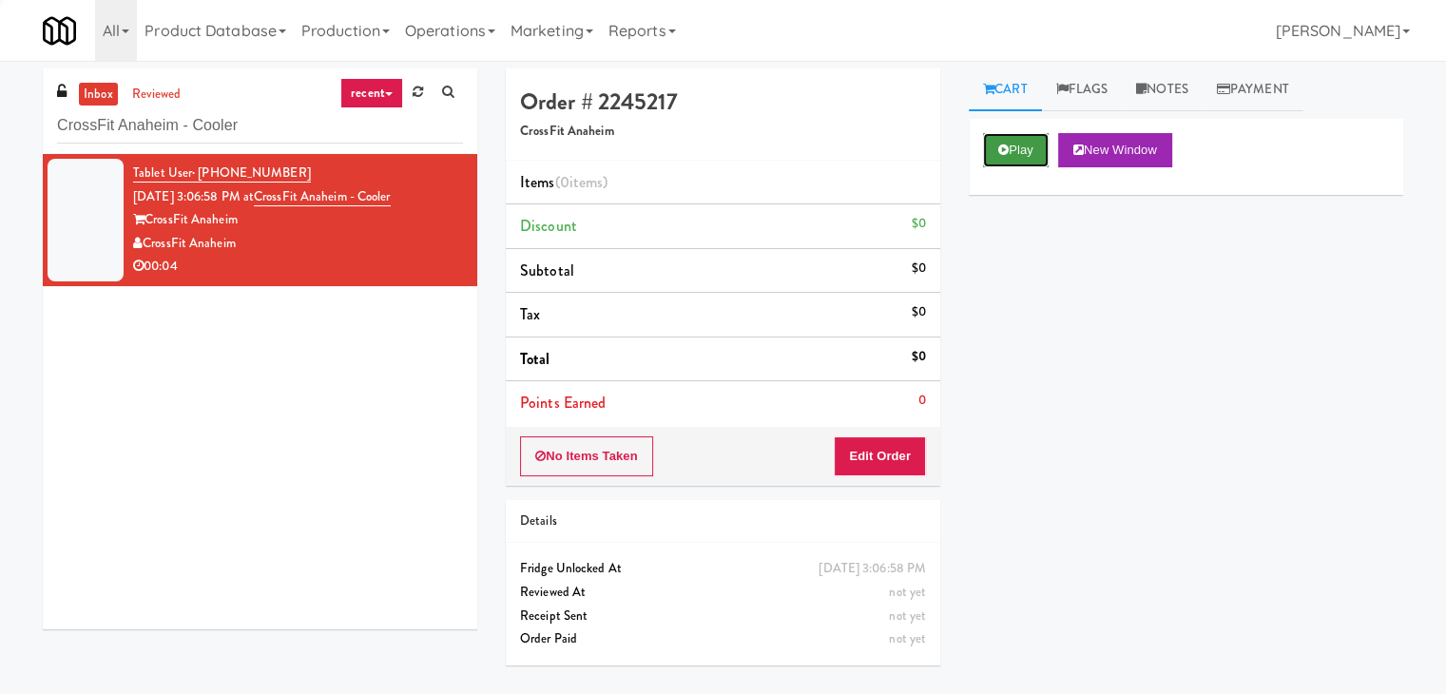
click at [1002, 146] on icon at bounding box center [1003, 150] width 10 height 12
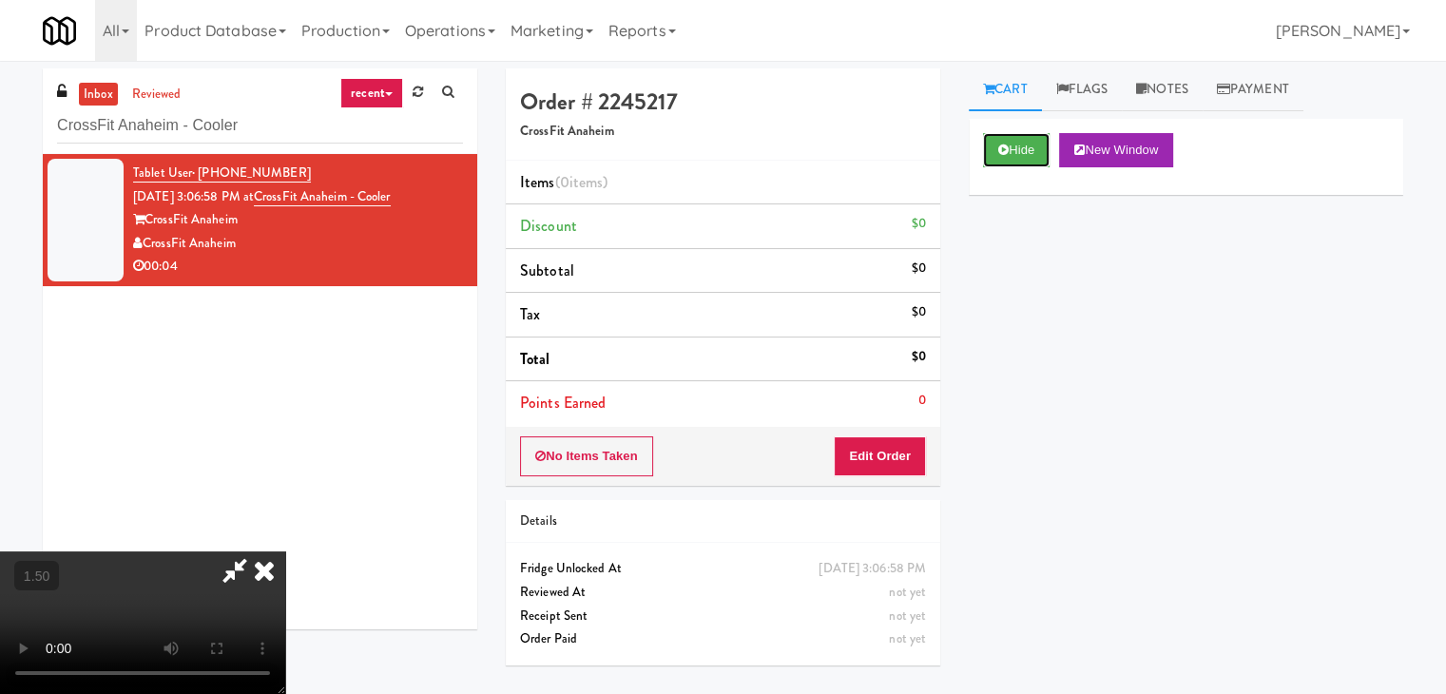
scroll to position [267, 0]
click at [285, 551] on video at bounding box center [142, 622] width 285 height 143
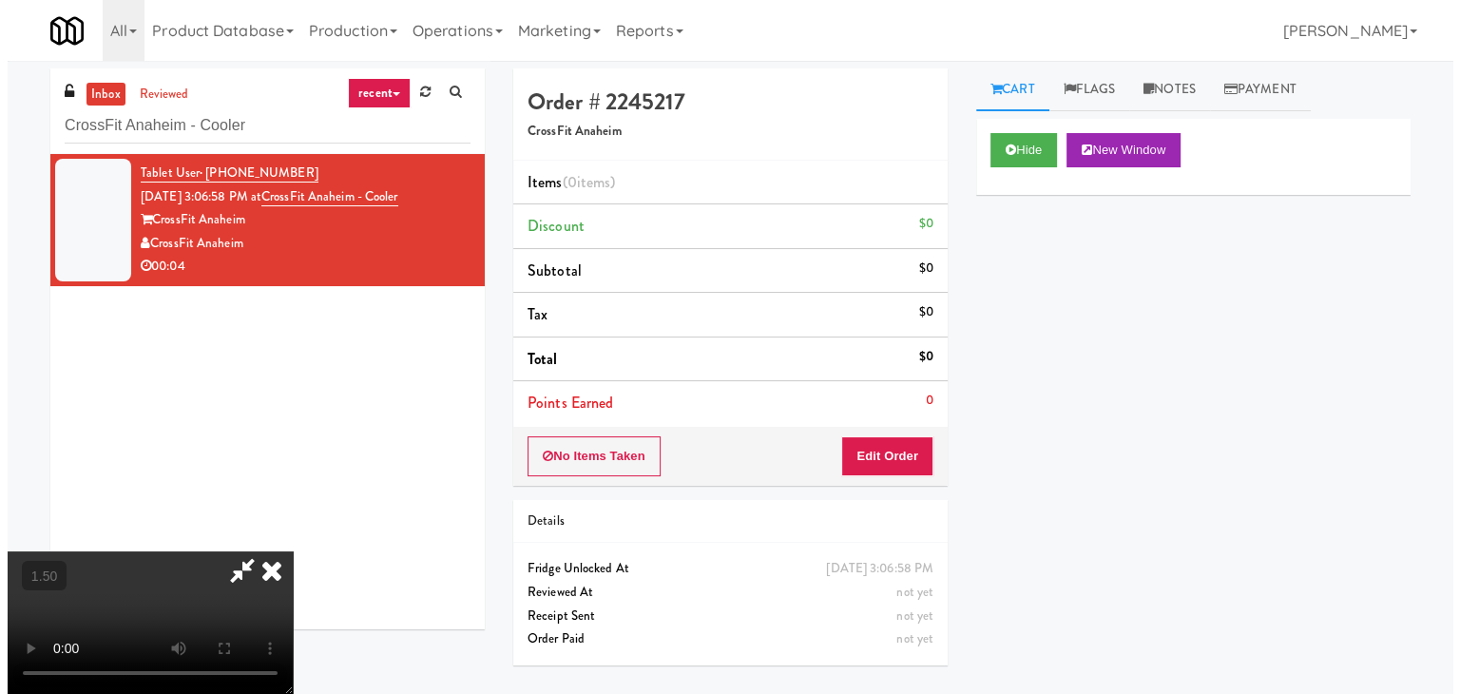
scroll to position [0, 0]
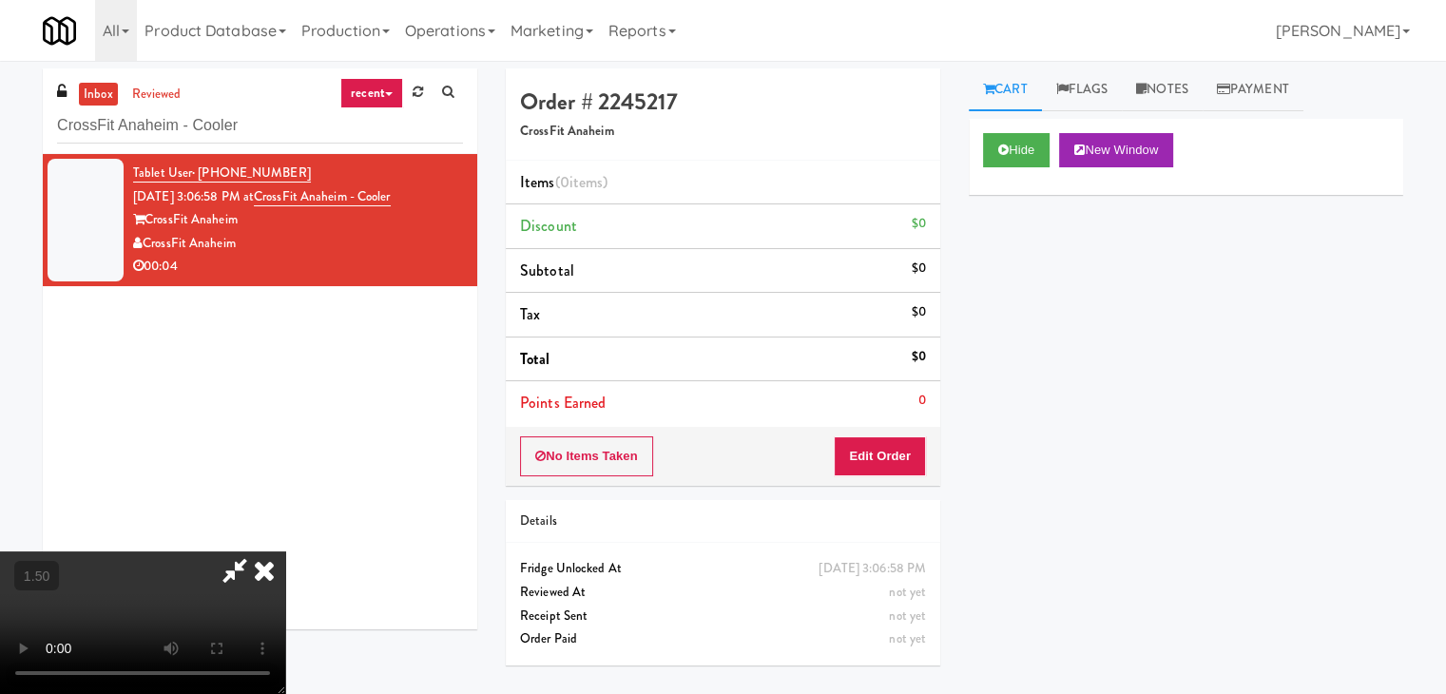
click at [285, 551] on icon at bounding box center [264, 570] width 42 height 38
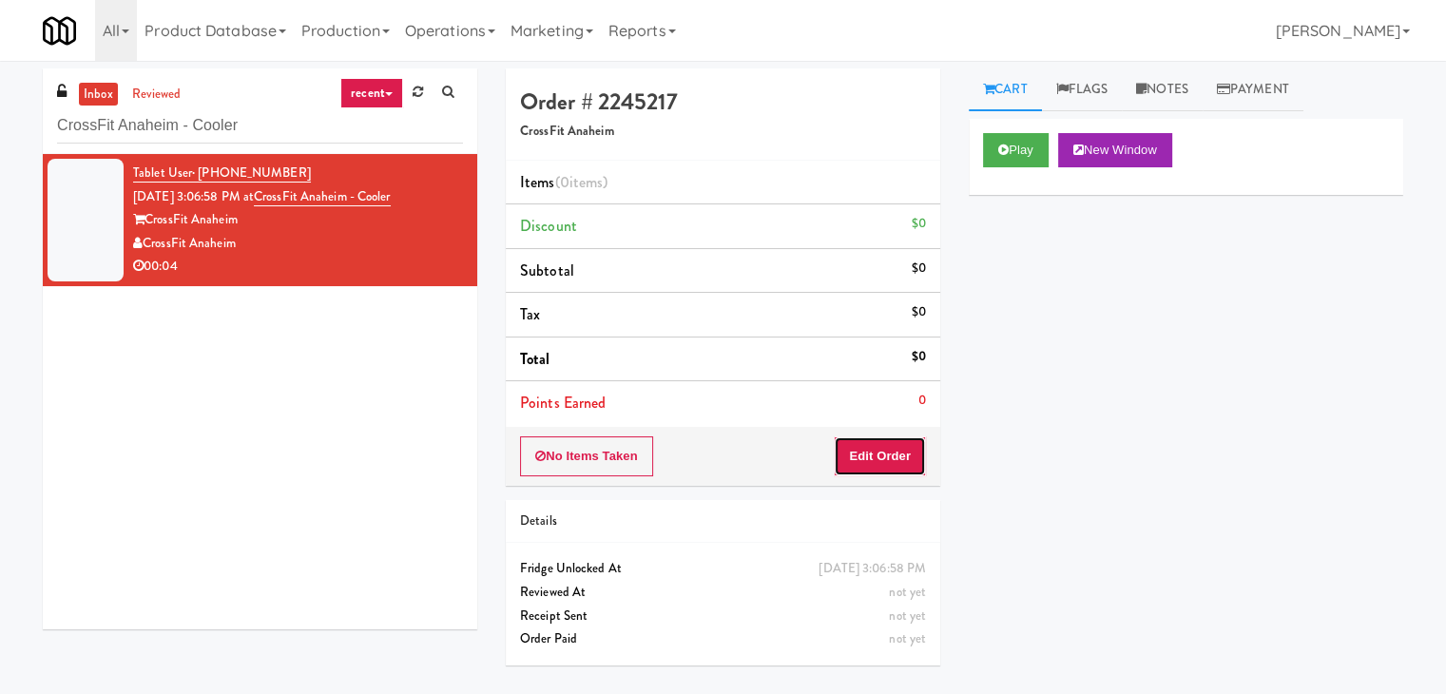
click at [870, 445] on button "Edit Order" at bounding box center [880, 456] width 92 height 40
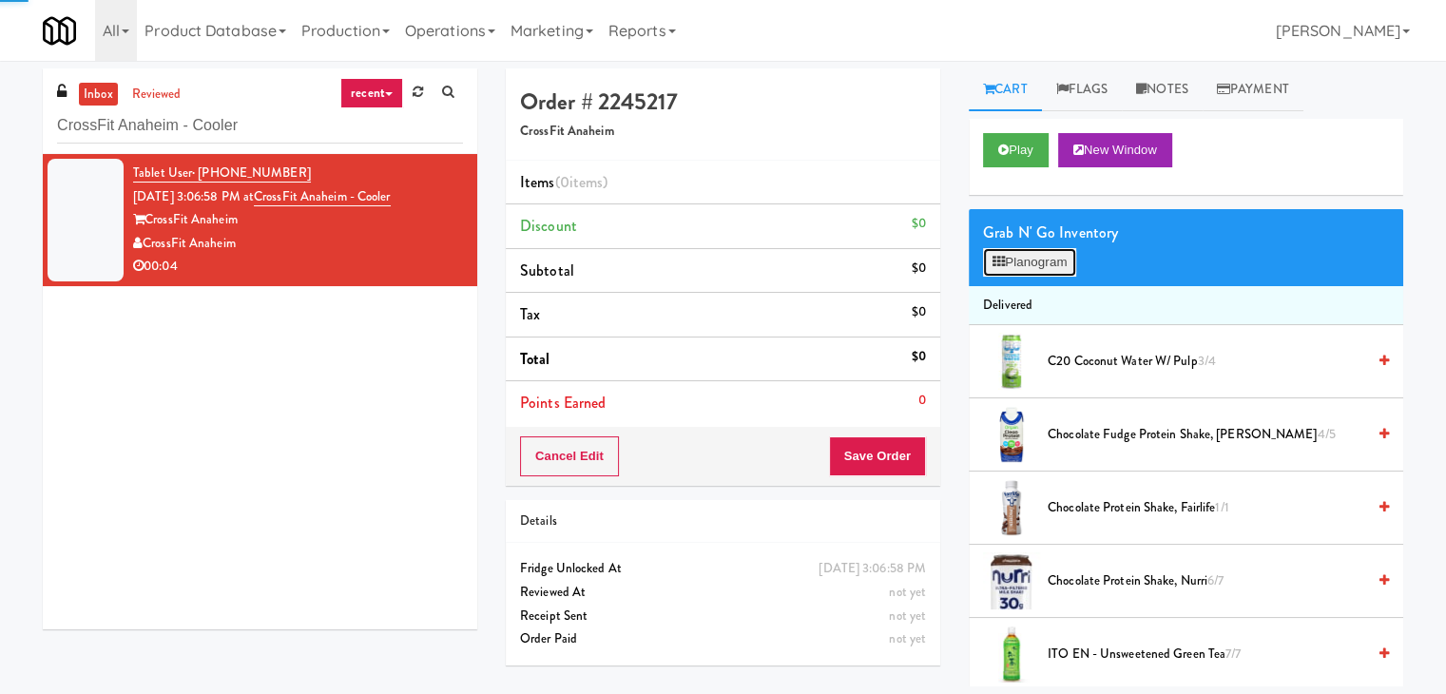
click at [1038, 260] on button "Planogram" at bounding box center [1029, 262] width 93 height 29
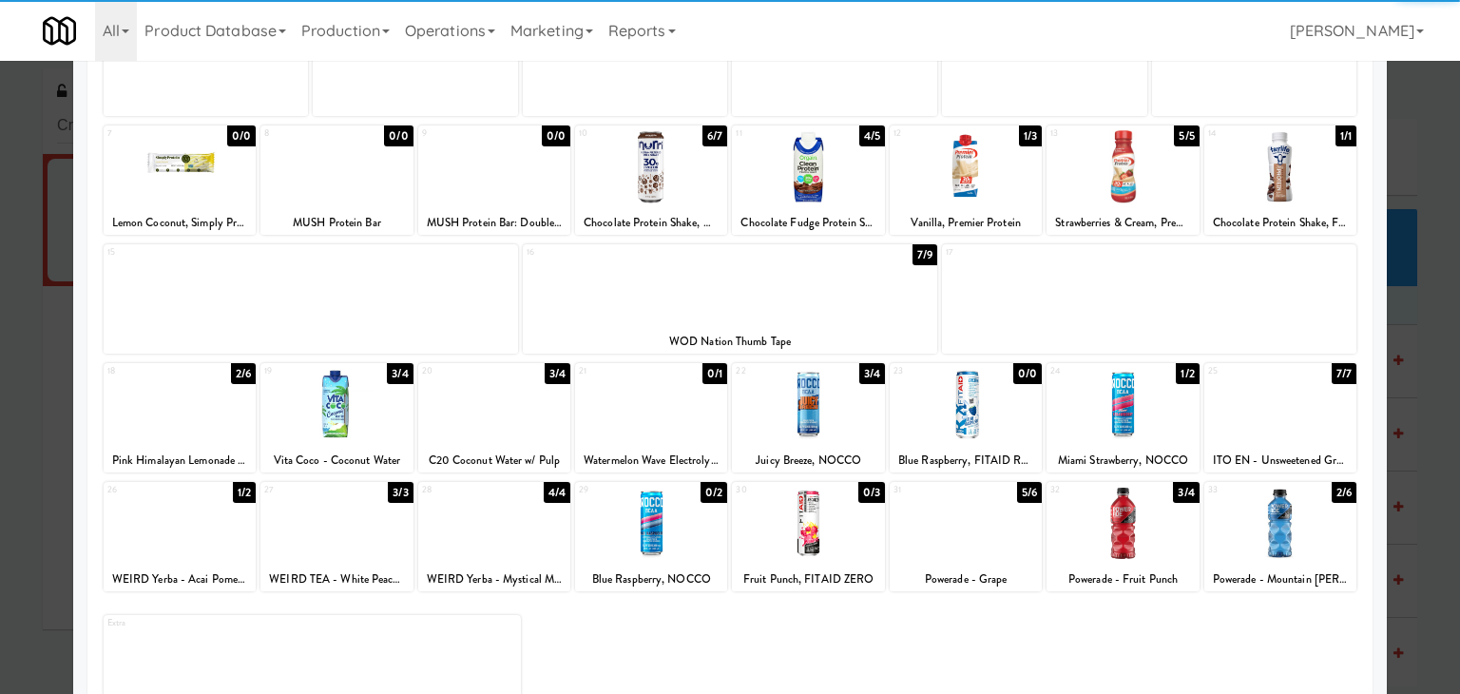
scroll to position [240, 0]
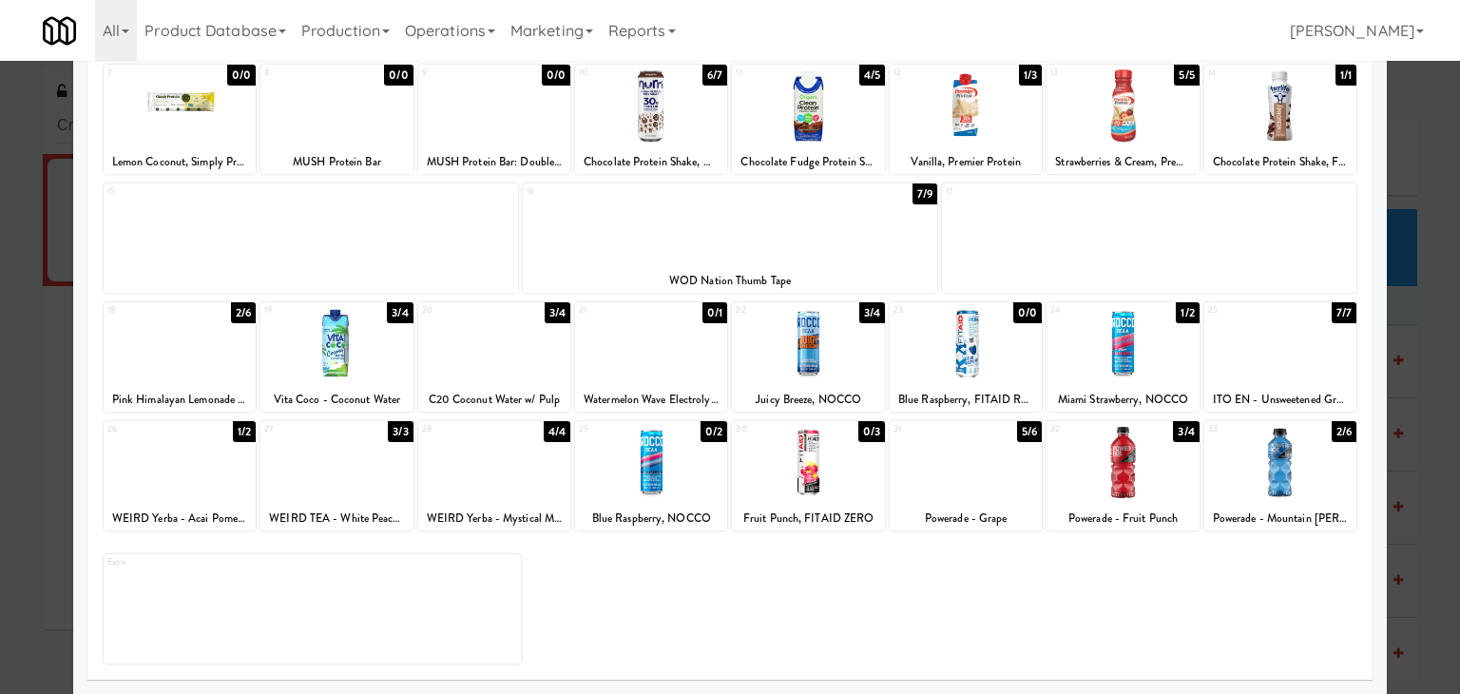
click at [952, 328] on div at bounding box center [966, 343] width 152 height 73
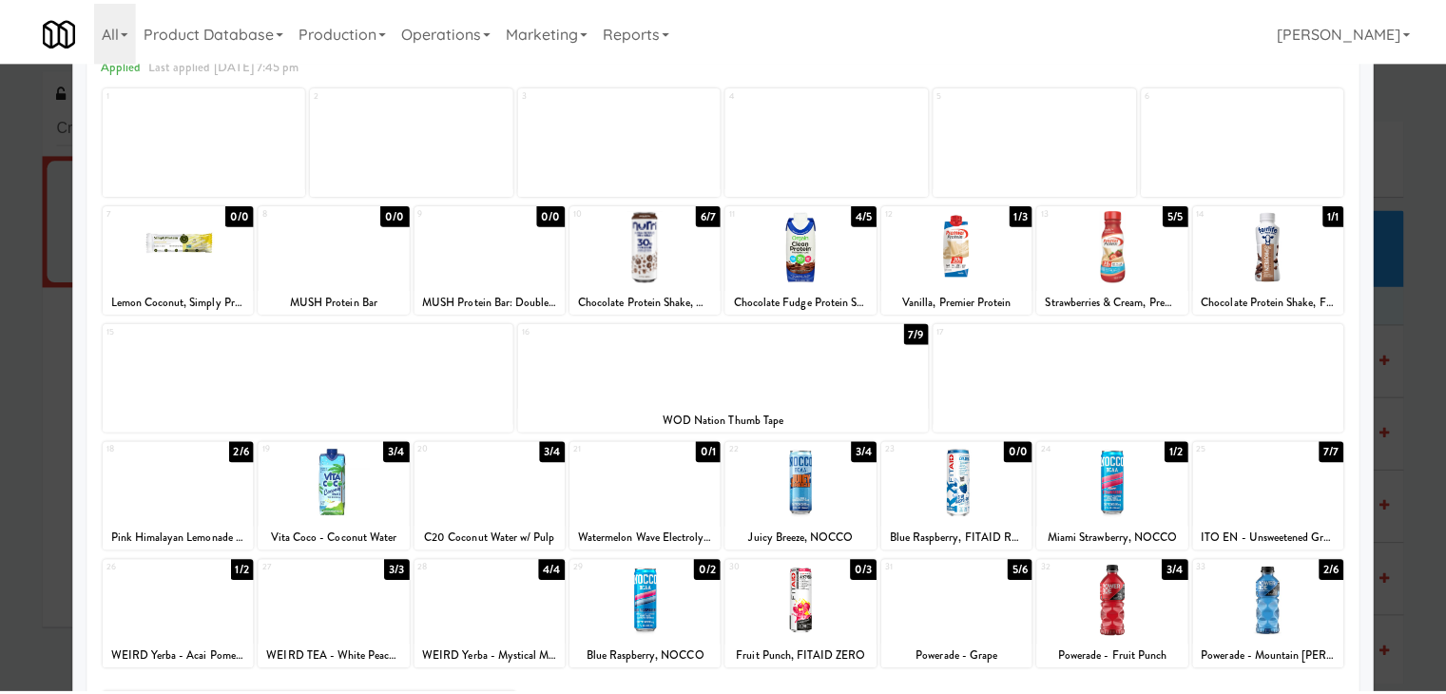
scroll to position [0, 0]
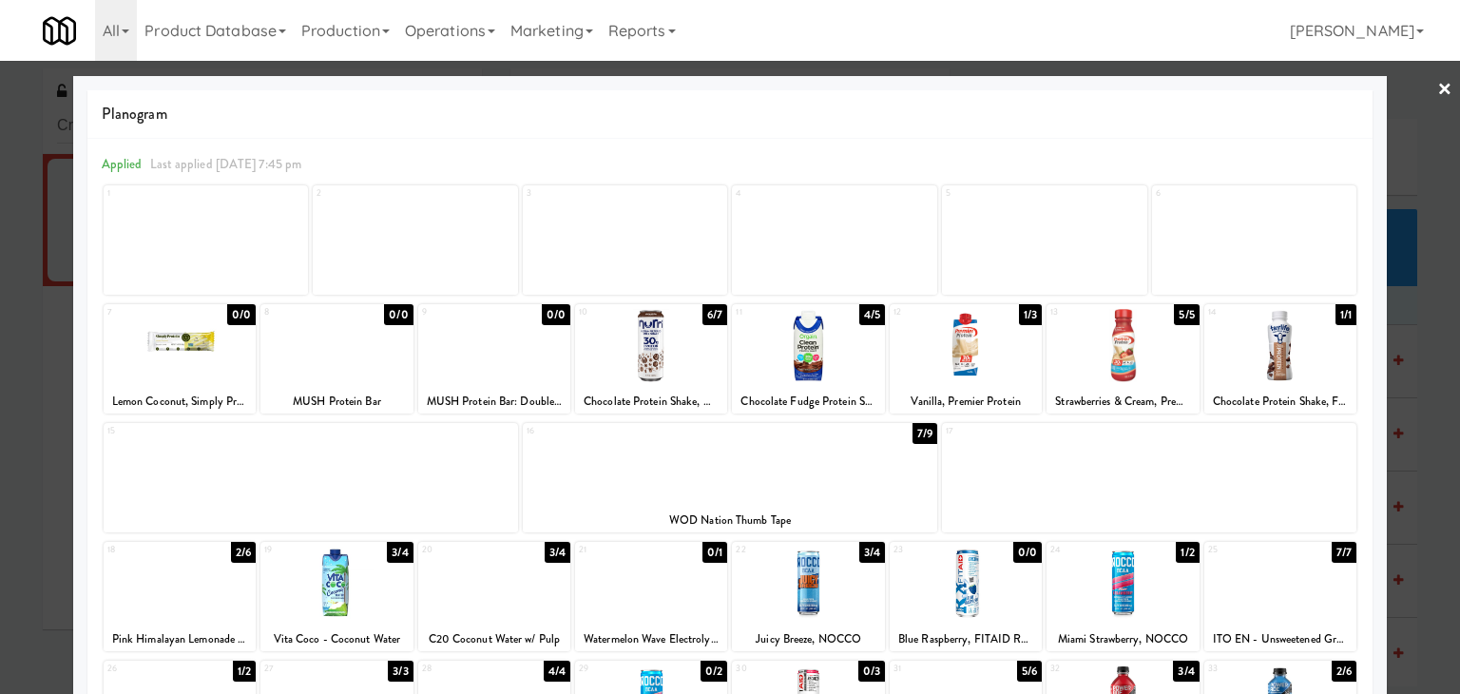
click at [1438, 87] on link "×" at bounding box center [1445, 90] width 15 height 59
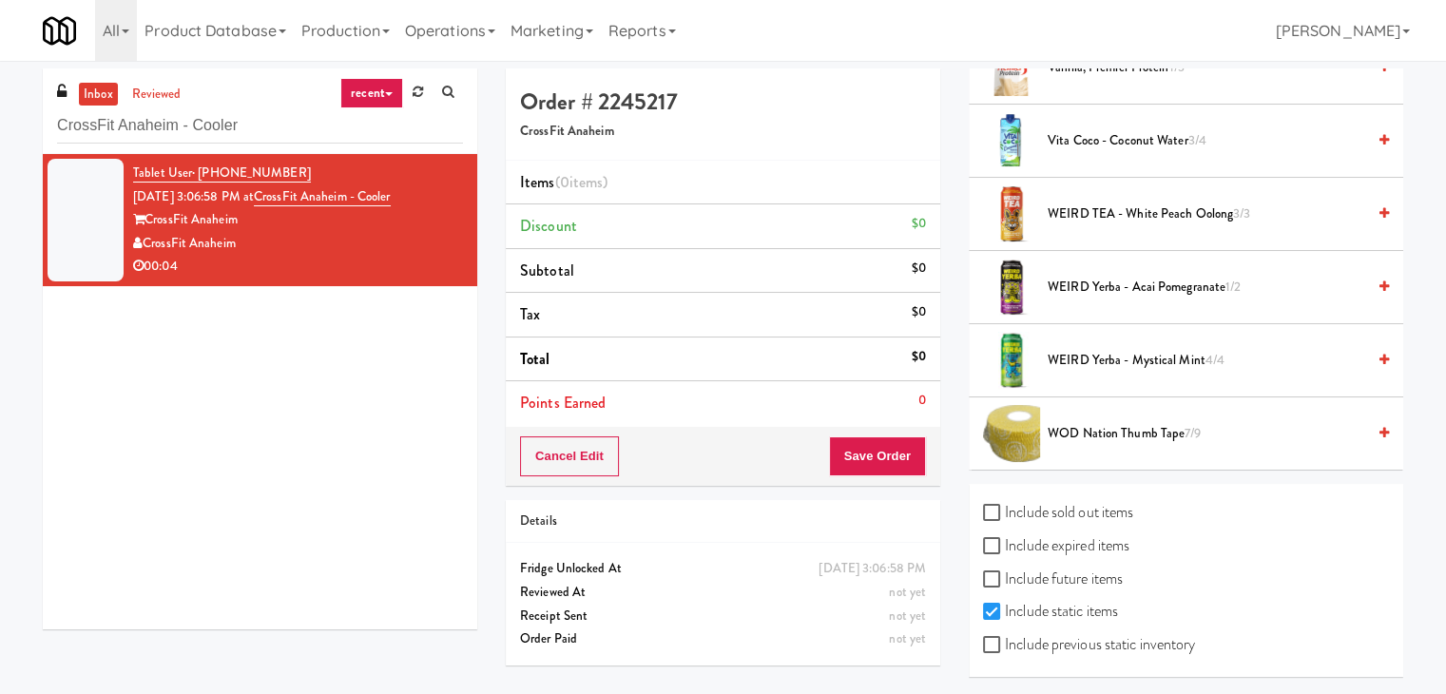
scroll to position [61, 0]
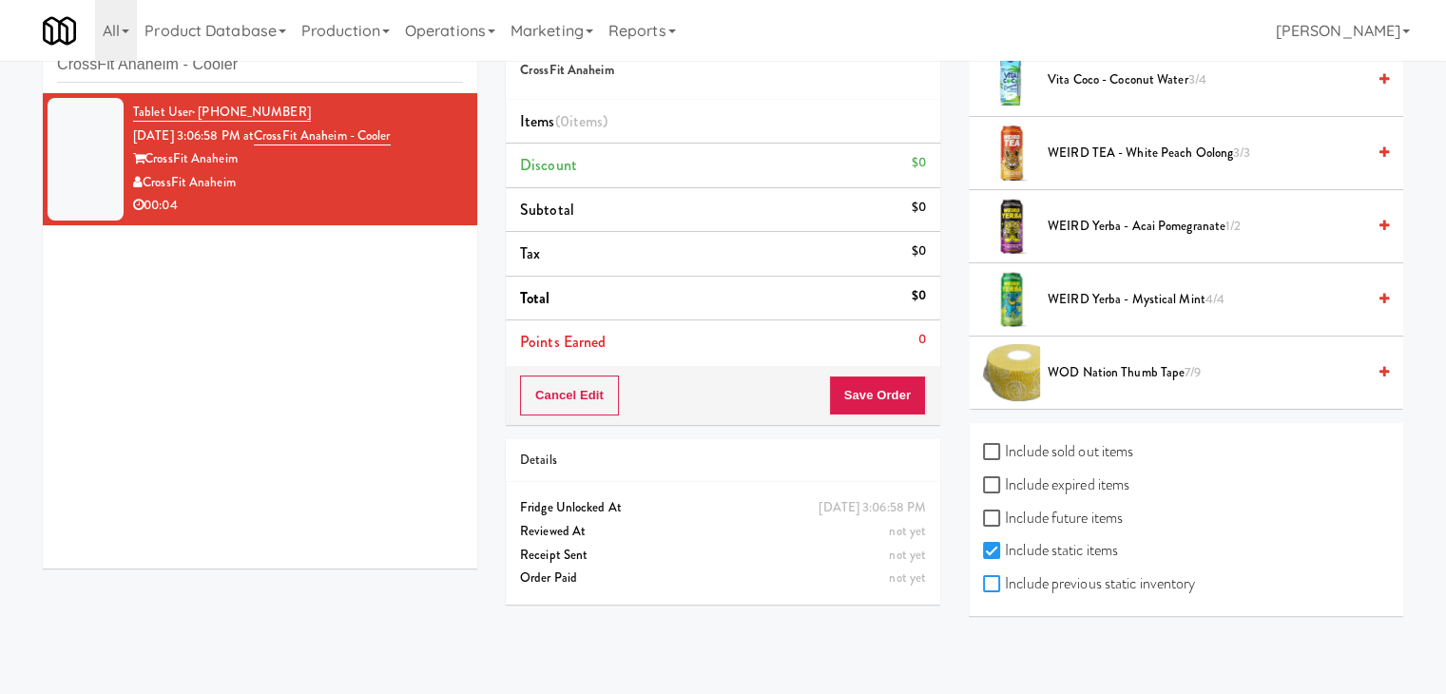
click at [995, 584] on input "Include previous static inventory" at bounding box center [994, 584] width 22 height 15
checkbox input "true"
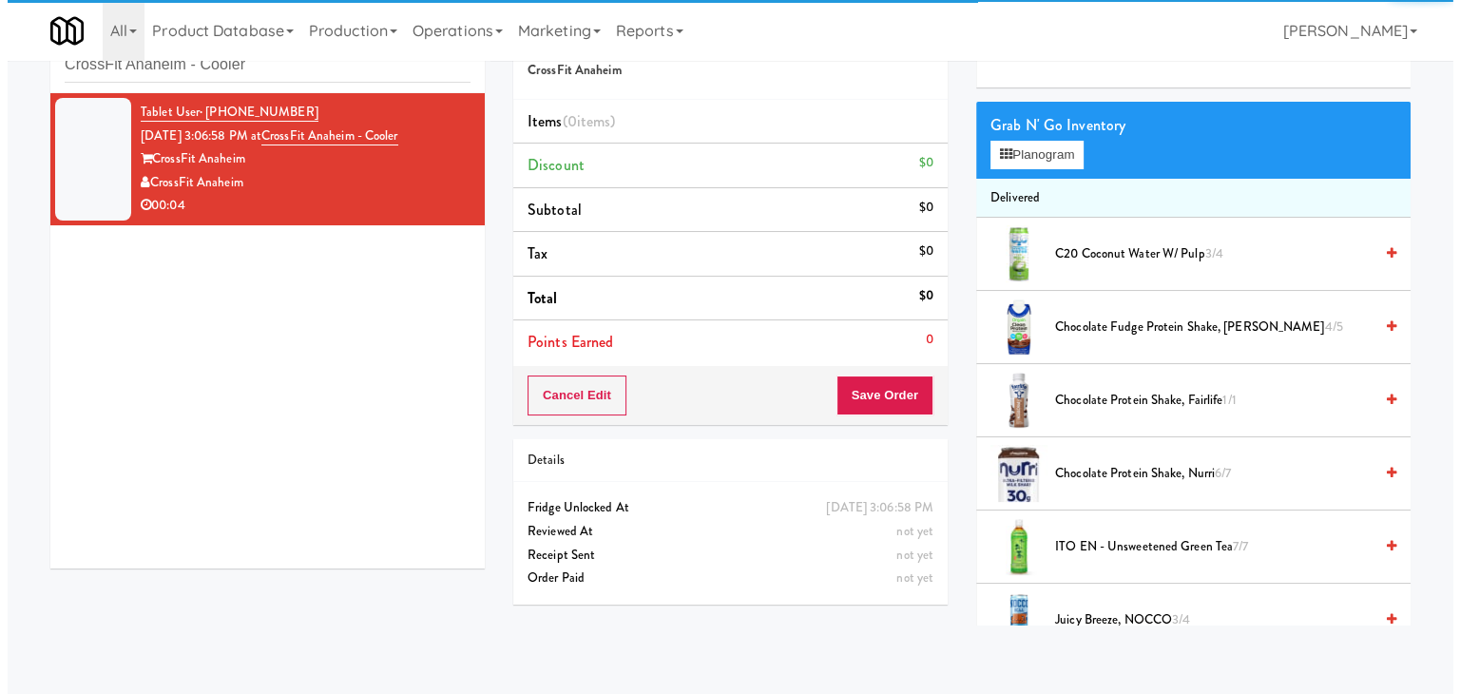
scroll to position [0, 0]
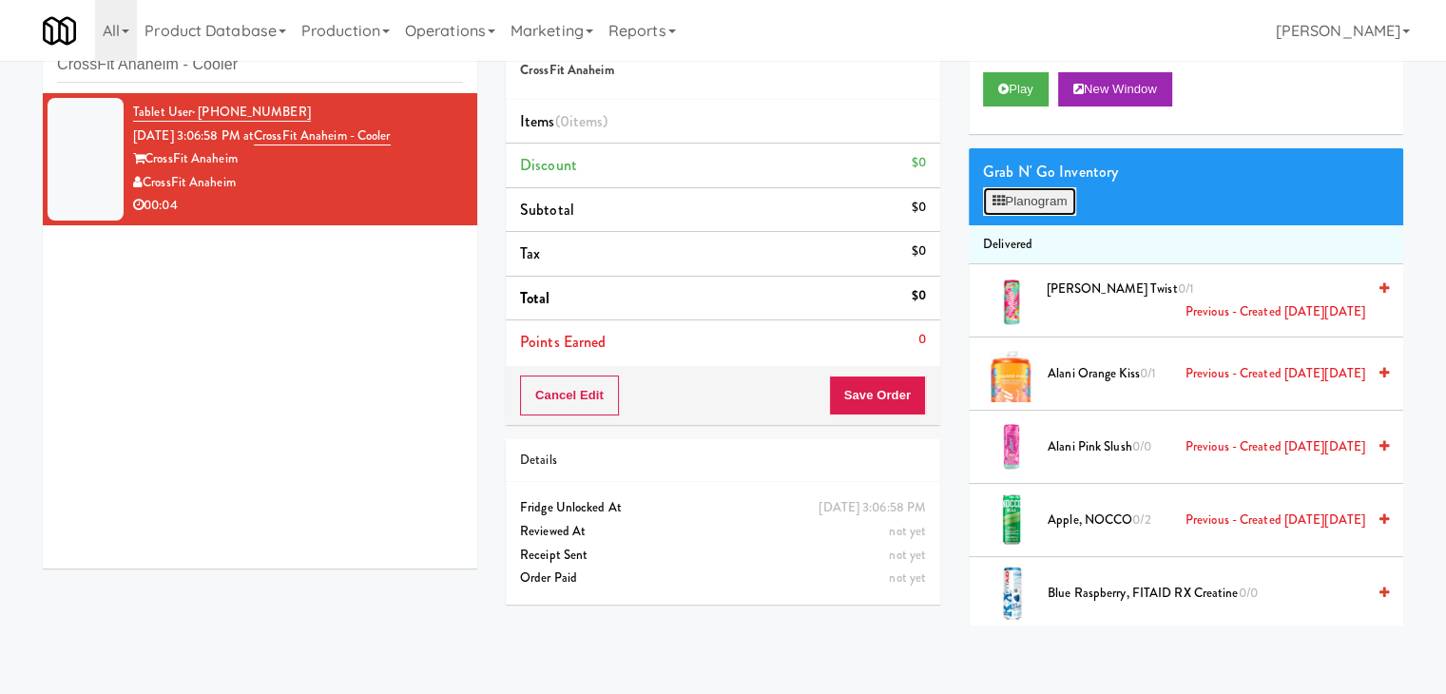
click at [1053, 193] on button "Planogram" at bounding box center [1029, 201] width 93 height 29
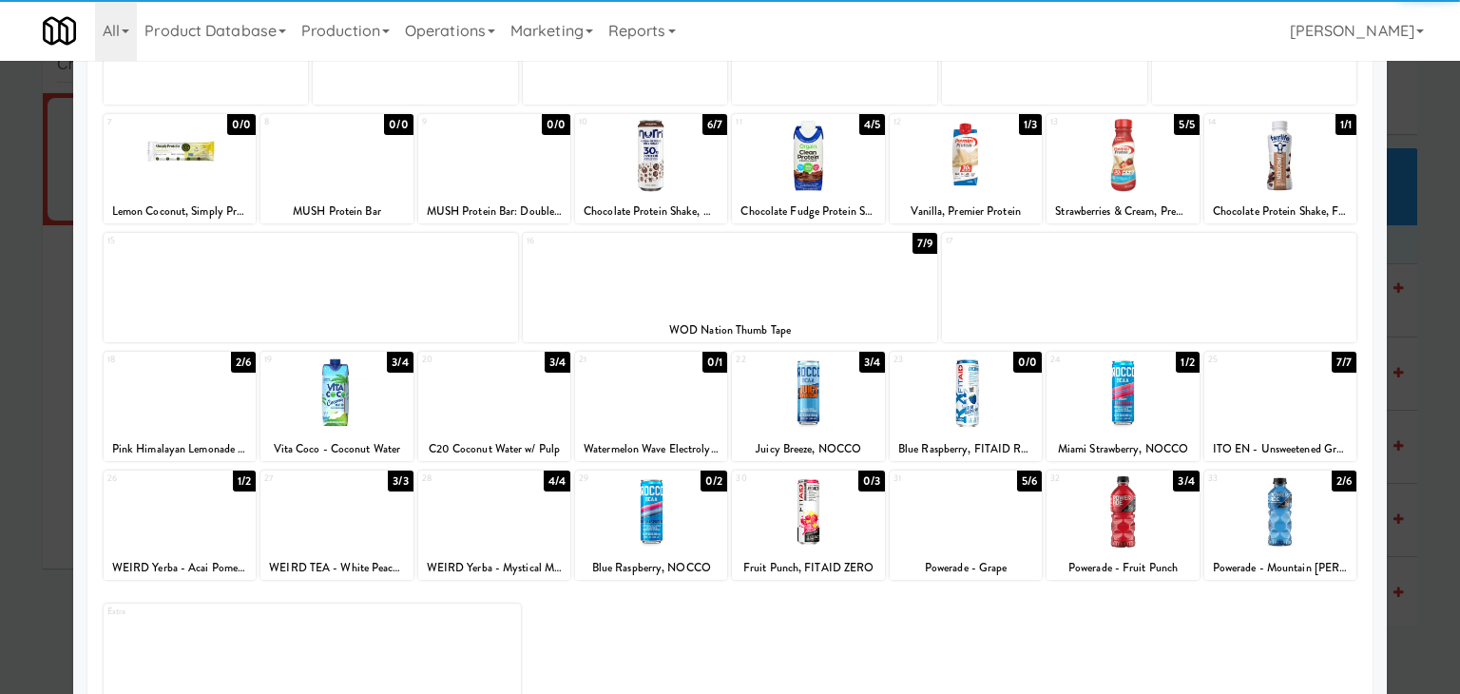
click at [962, 367] on div at bounding box center [966, 393] width 152 height 73
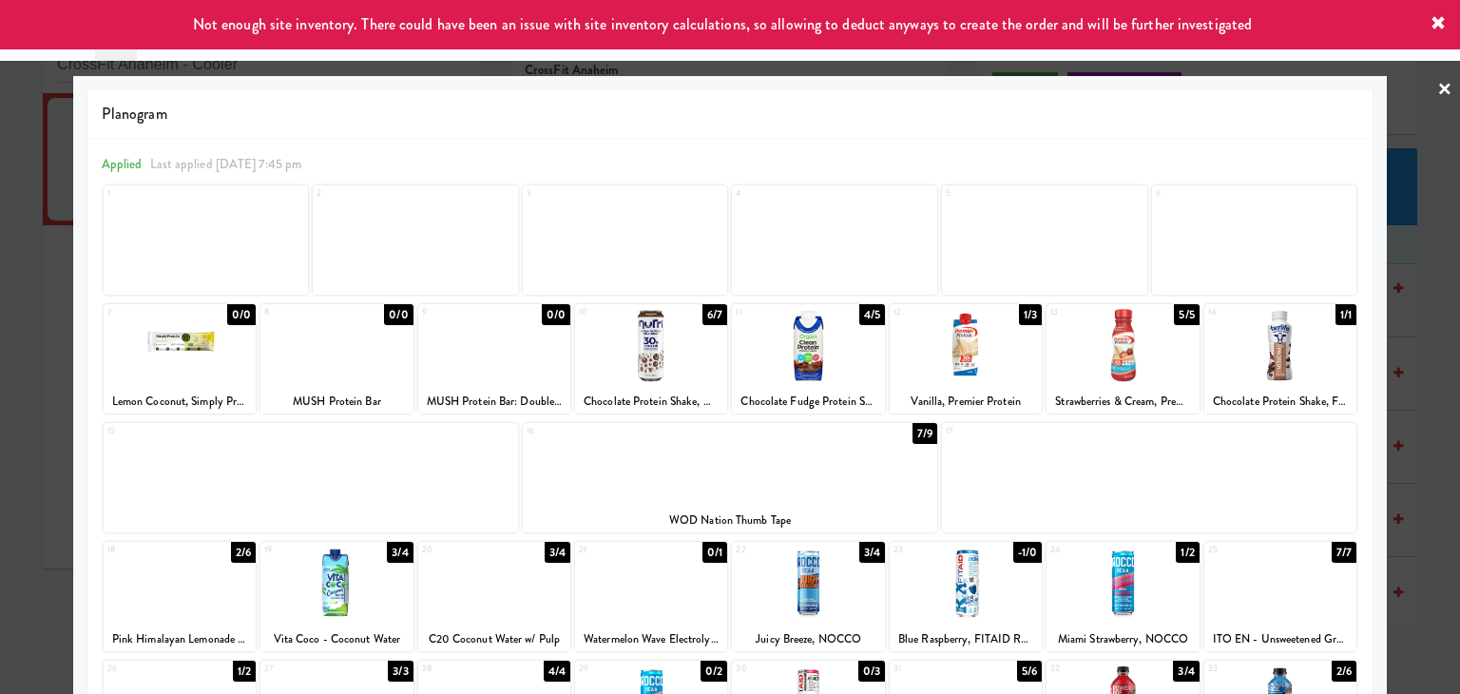
drag, startPoint x: 1433, startPoint y: 89, endPoint x: 1407, endPoint y: 117, distance: 37.7
click at [1438, 90] on link "×" at bounding box center [1445, 90] width 15 height 59
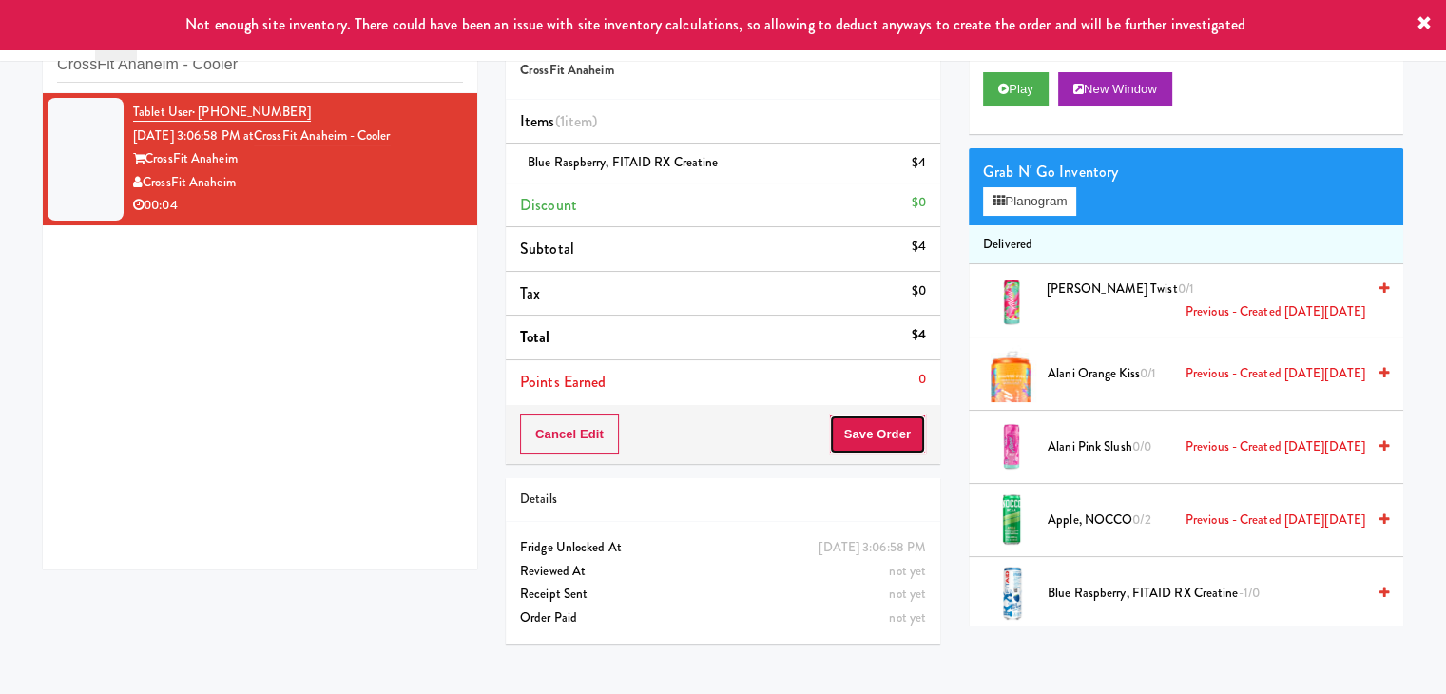
click at [863, 438] on button "Save Order" at bounding box center [877, 435] width 97 height 40
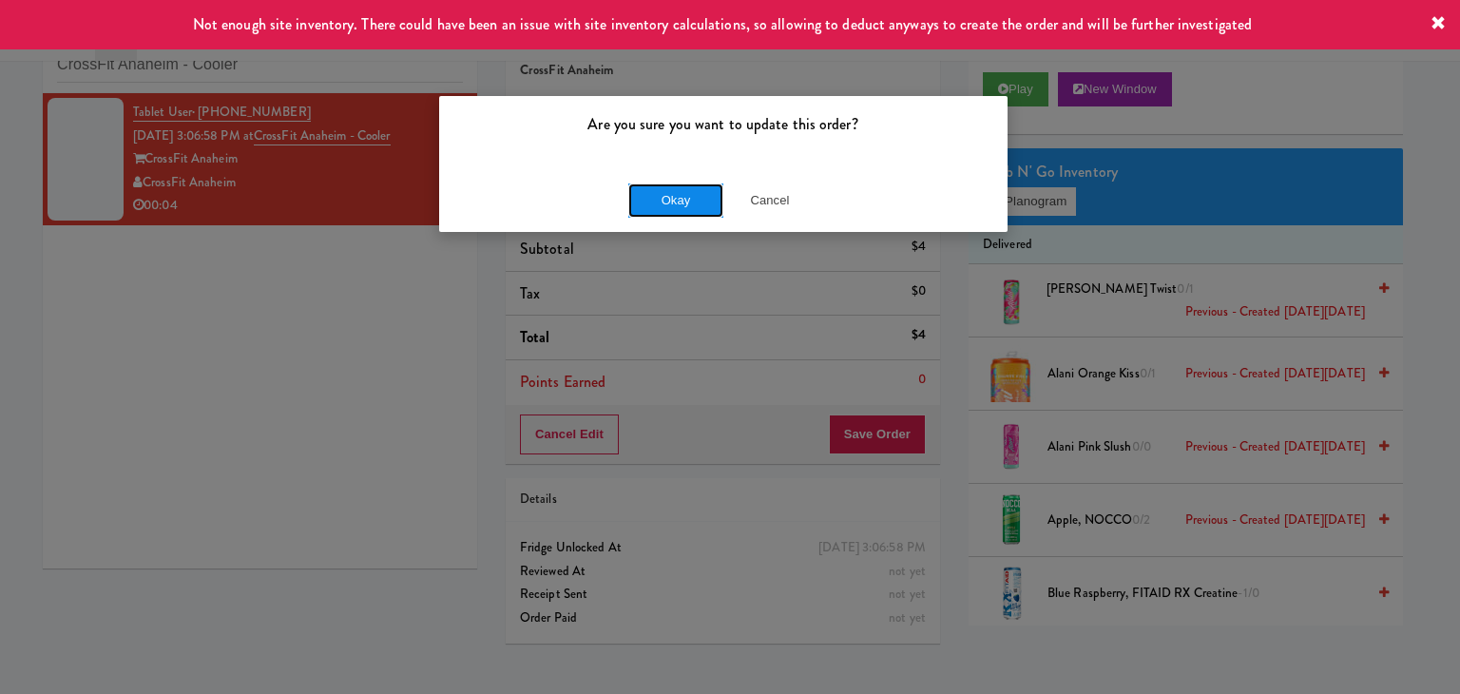
drag, startPoint x: 703, startPoint y: 201, endPoint x: 544, endPoint y: 67, distance: 207.8
click at [702, 200] on button "Okay" at bounding box center [675, 200] width 95 height 34
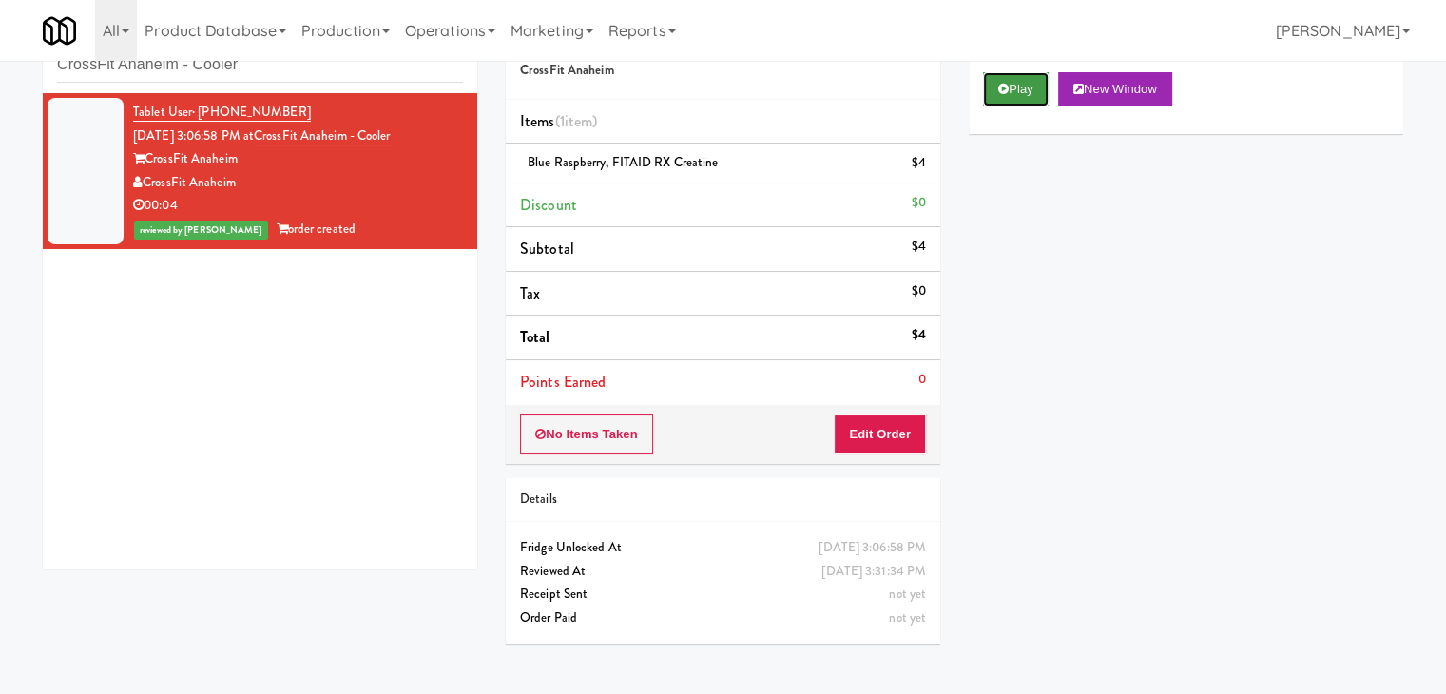
click at [989, 91] on button "Play" at bounding box center [1016, 89] width 66 height 34
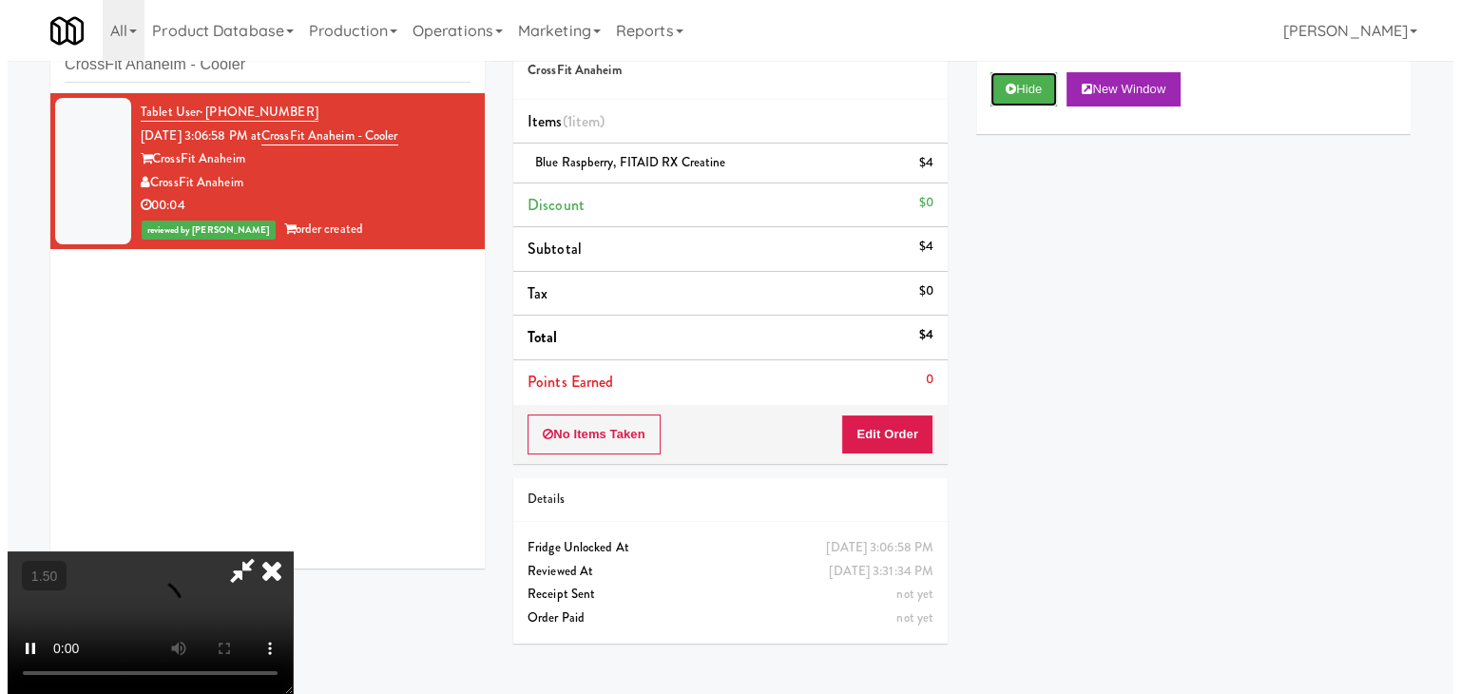
scroll to position [267, 0]
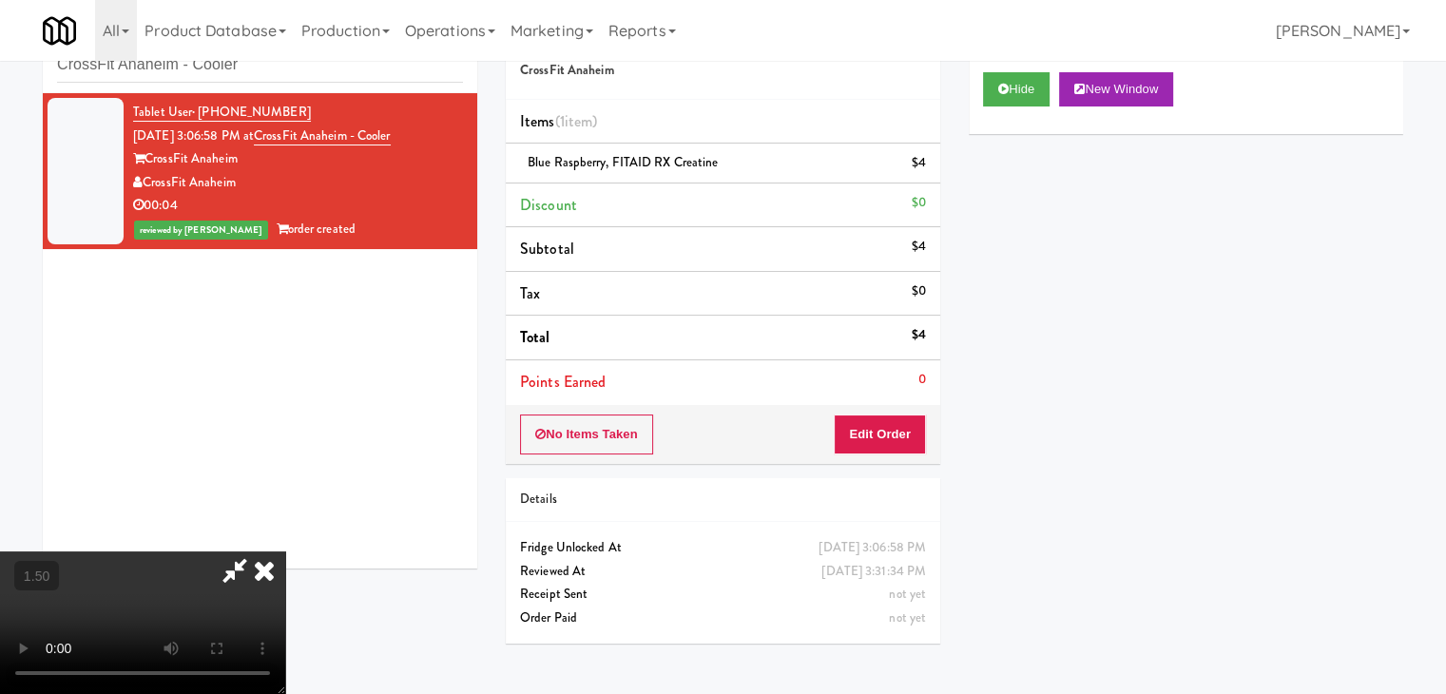
click at [285, 562] on video at bounding box center [142, 622] width 285 height 143
click at [898, 446] on button "Edit Order" at bounding box center [880, 435] width 92 height 40
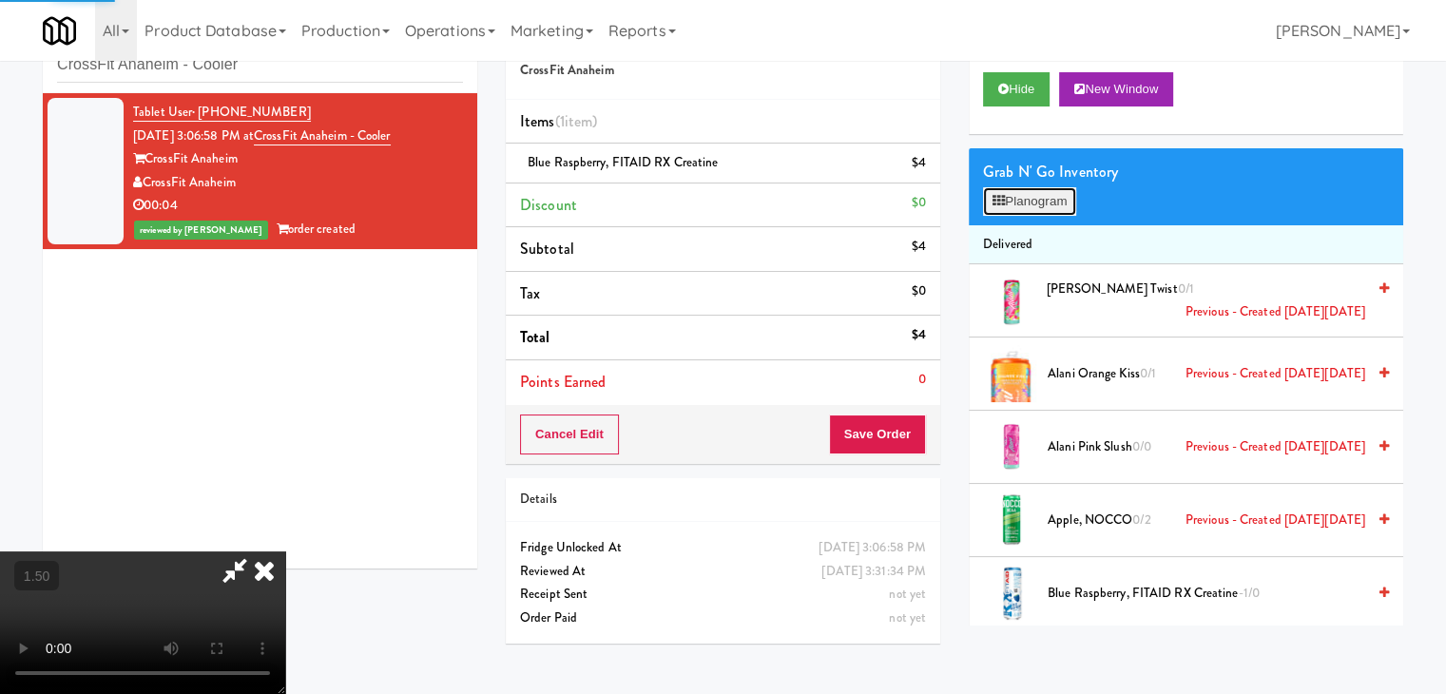
click at [1053, 207] on button "Planogram" at bounding box center [1029, 201] width 93 height 29
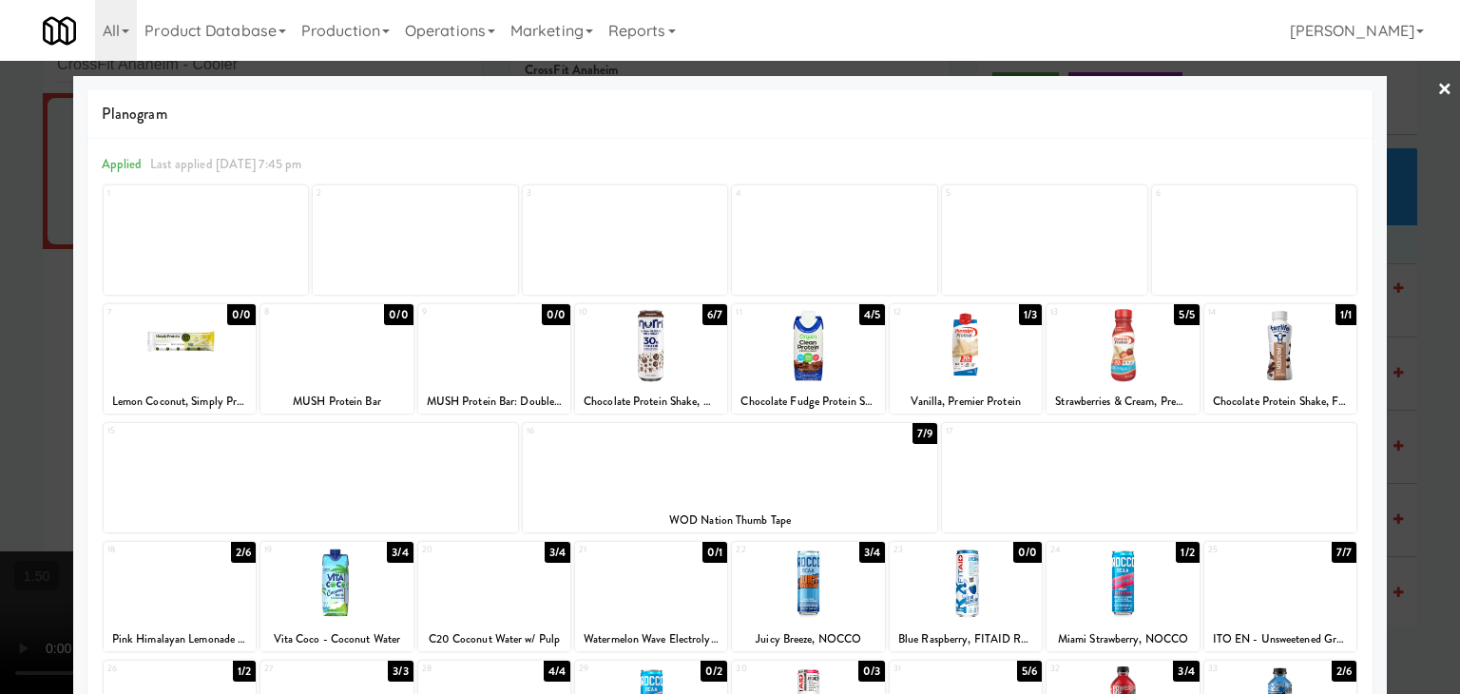
click at [1438, 79] on link "×" at bounding box center [1445, 90] width 15 height 59
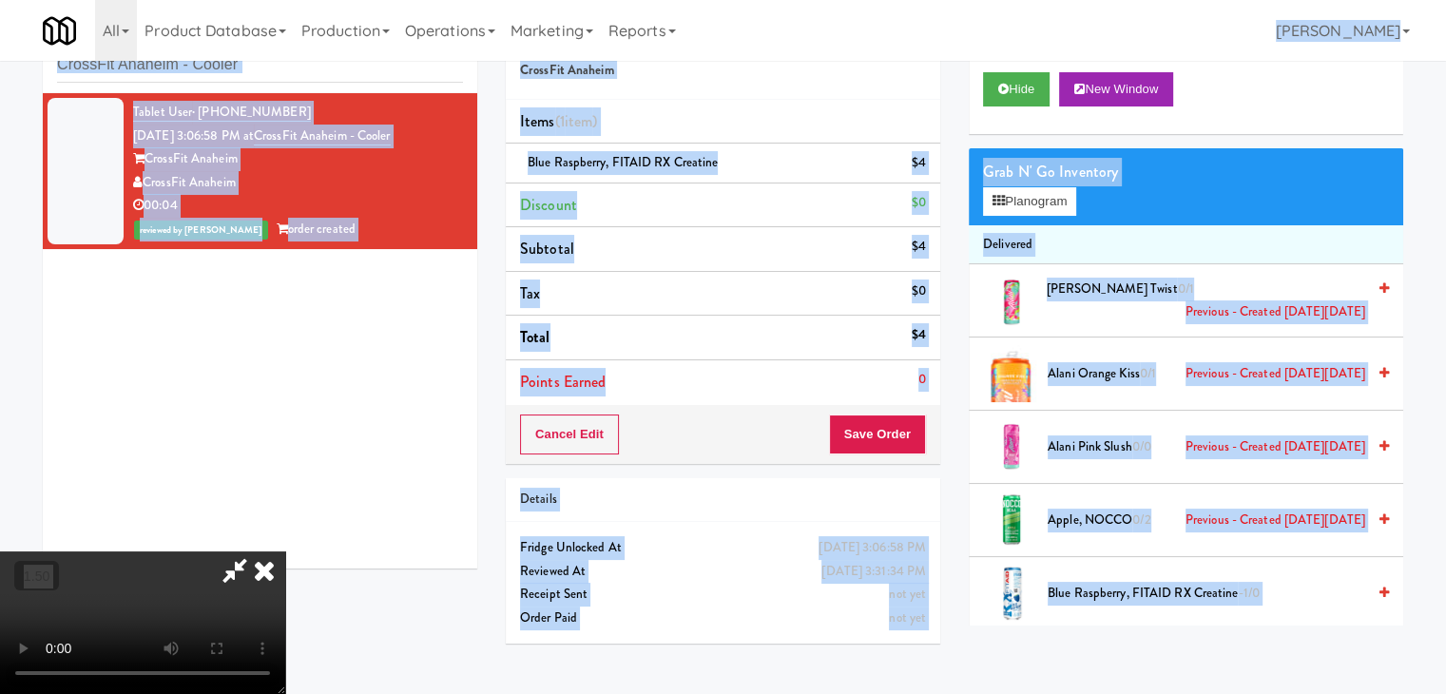
click at [823, 65] on body "Are you sure you want to update this order? Okay Cancel Okay Are you sure you w…" at bounding box center [723, 347] width 1446 height 694
click at [285, 551] on icon at bounding box center [264, 570] width 42 height 38
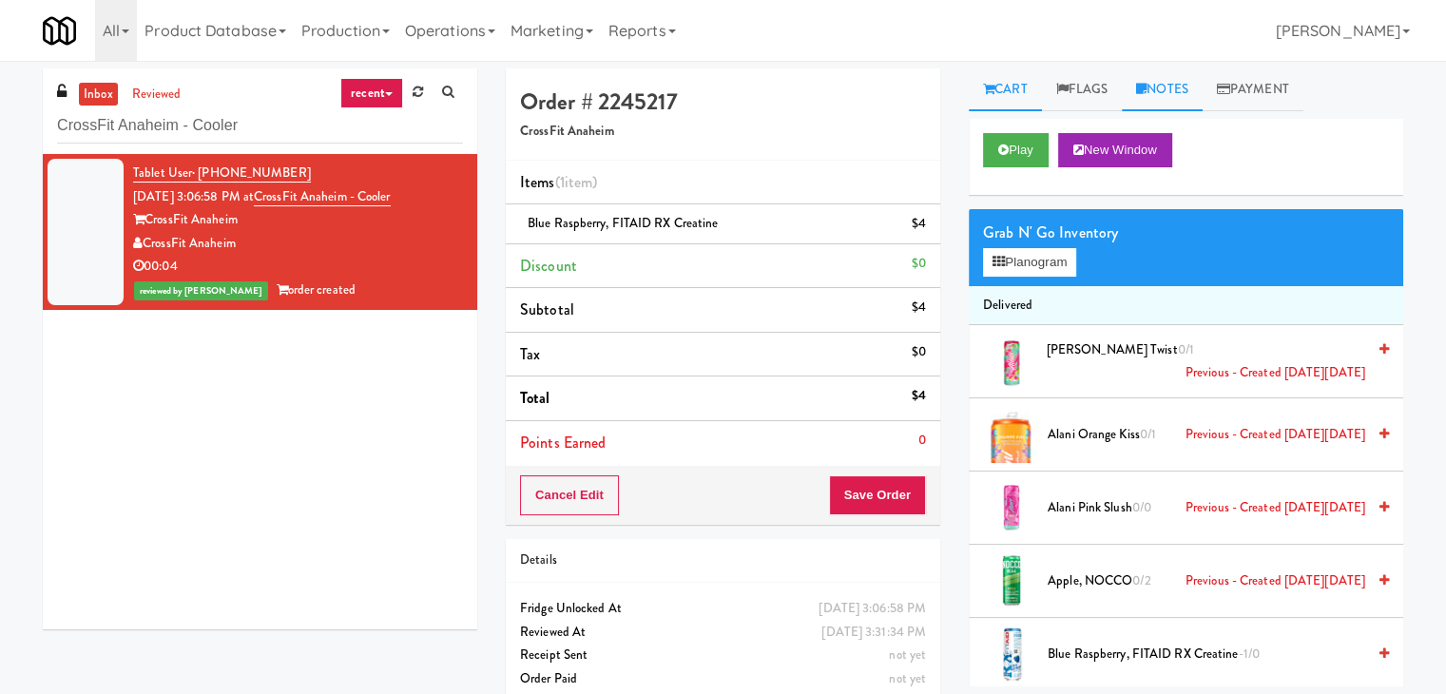
click at [1147, 87] on icon at bounding box center [1141, 89] width 10 height 12
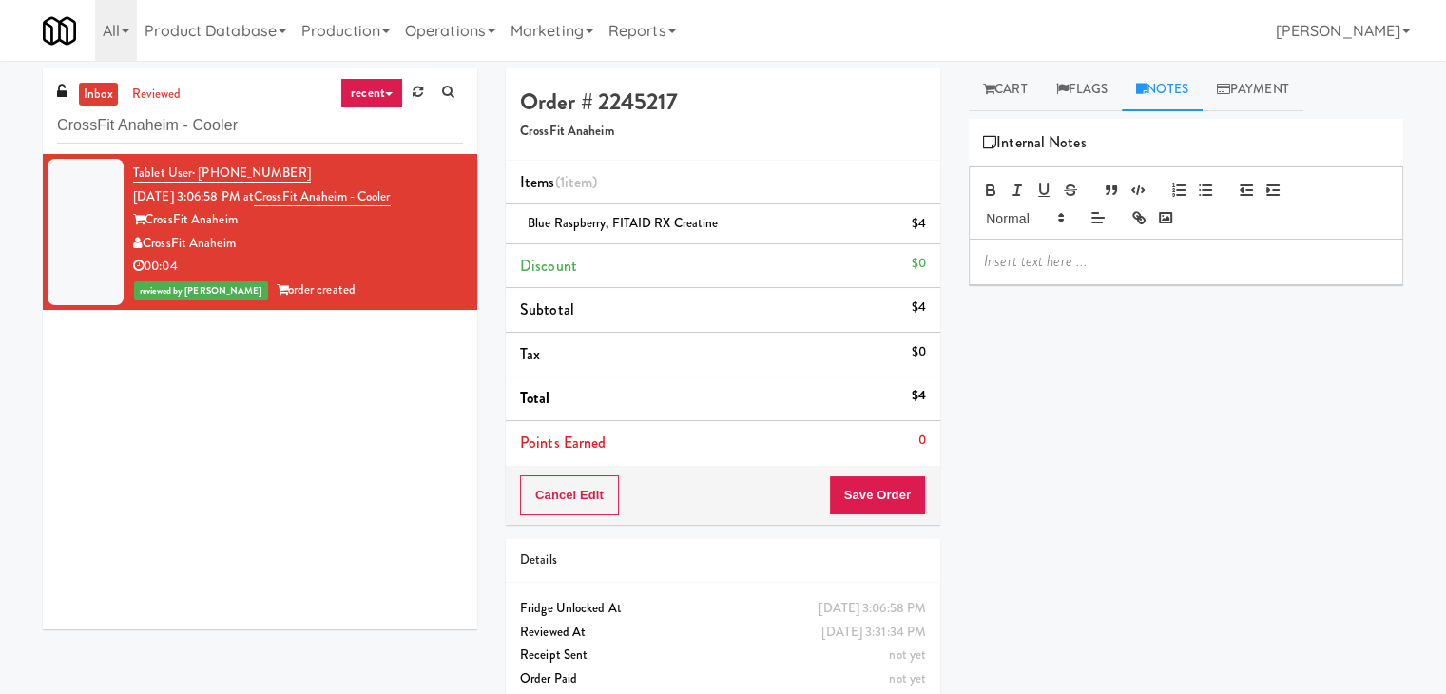
click at [1077, 261] on p at bounding box center [1186, 261] width 404 height 21
click at [27, 336] on div "inbox reviewed recent all unclear take inventory issue suspicious failed recent…" at bounding box center [723, 393] width 1446 height 650
click at [1012, 258] on p at bounding box center [1186, 261] width 404 height 21
click at [295, 125] on input "CrossFit Anaheim - Cooler" at bounding box center [260, 125] width 406 height 35
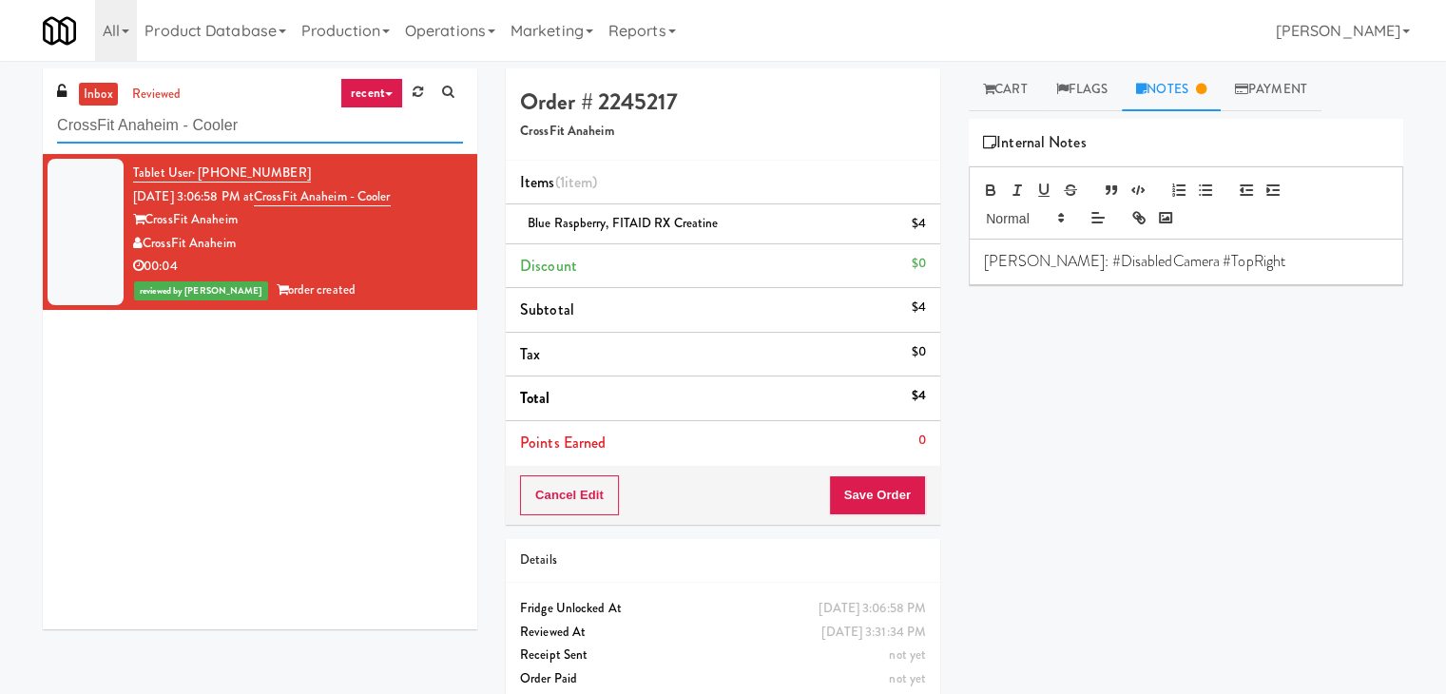
click at [295, 125] on input "CrossFit Anaheim - Cooler" at bounding box center [260, 125] width 406 height 35
paste input "entro NoDa"
type input "Centro NoDa Cooler"
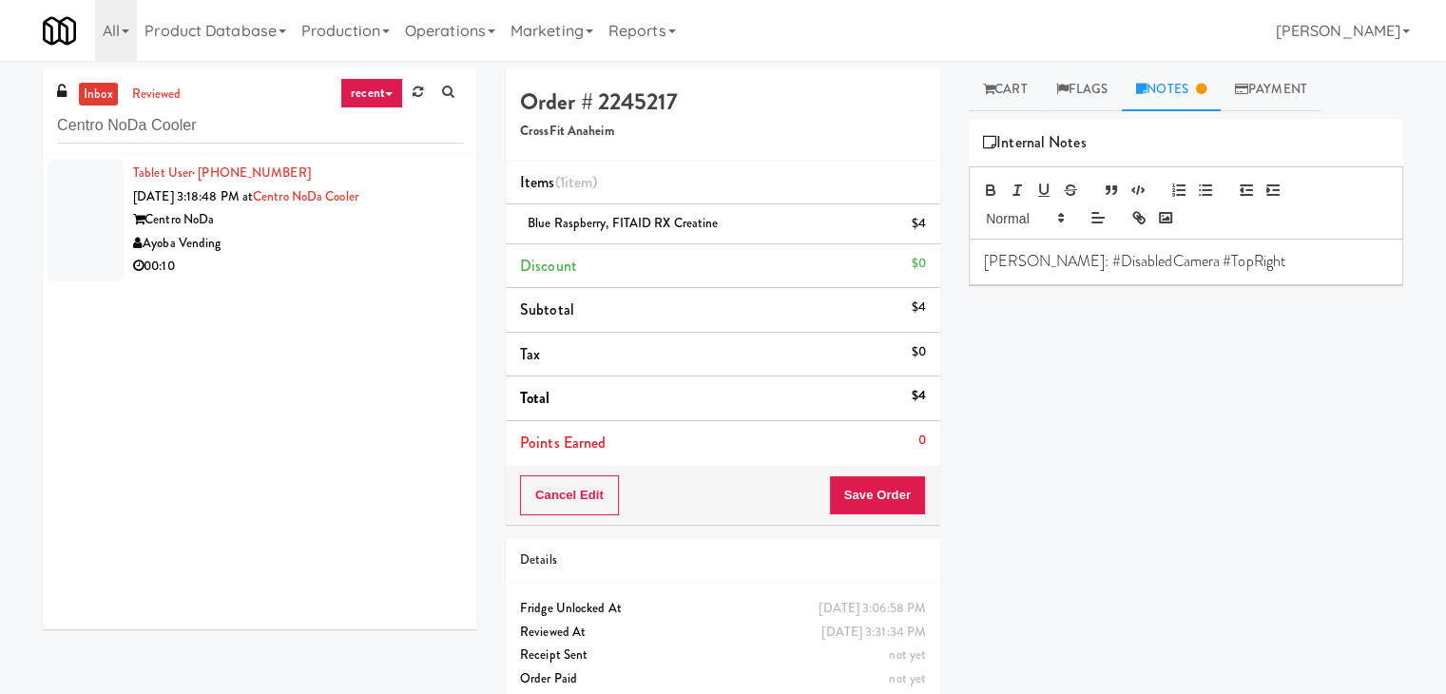
click at [407, 226] on div "Centro NoDa" at bounding box center [298, 220] width 330 height 24
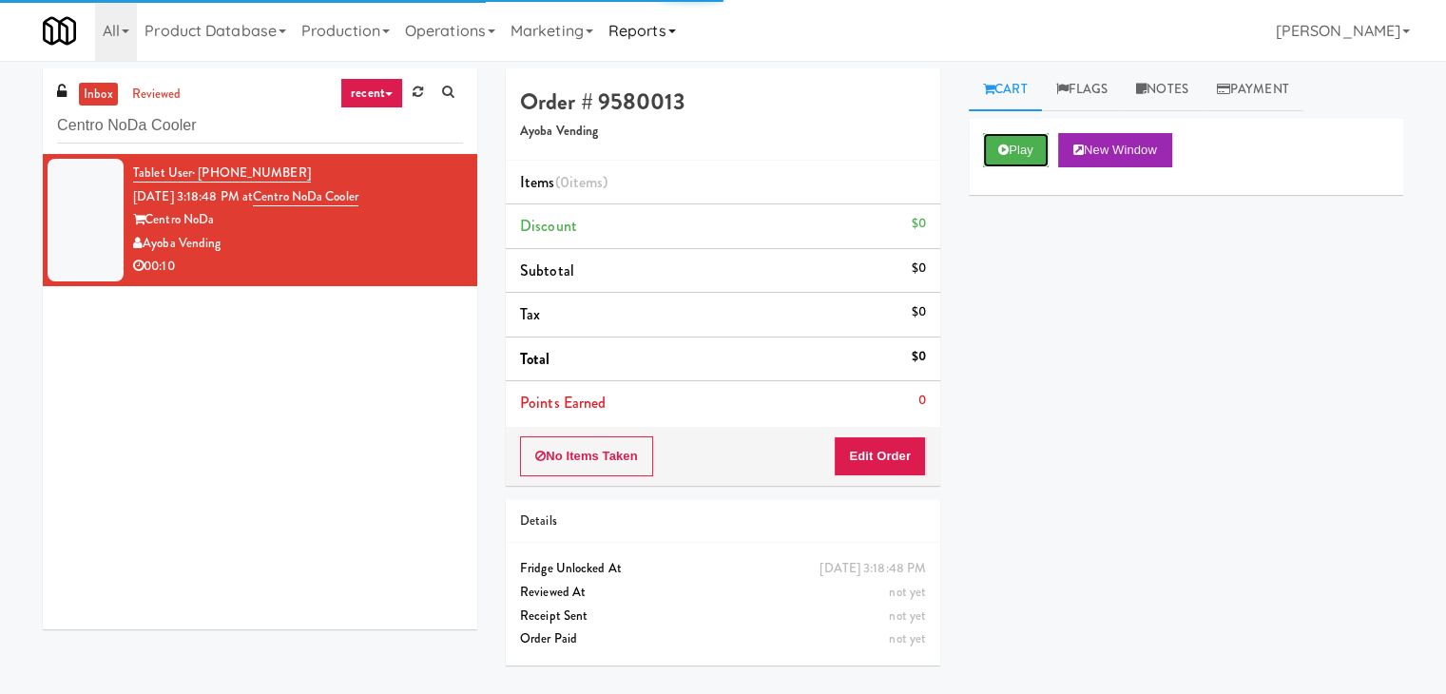
drag, startPoint x: 1019, startPoint y: 144, endPoint x: 682, endPoint y: 59, distance: 348.0
click at [1019, 143] on button "Play" at bounding box center [1016, 150] width 66 height 34
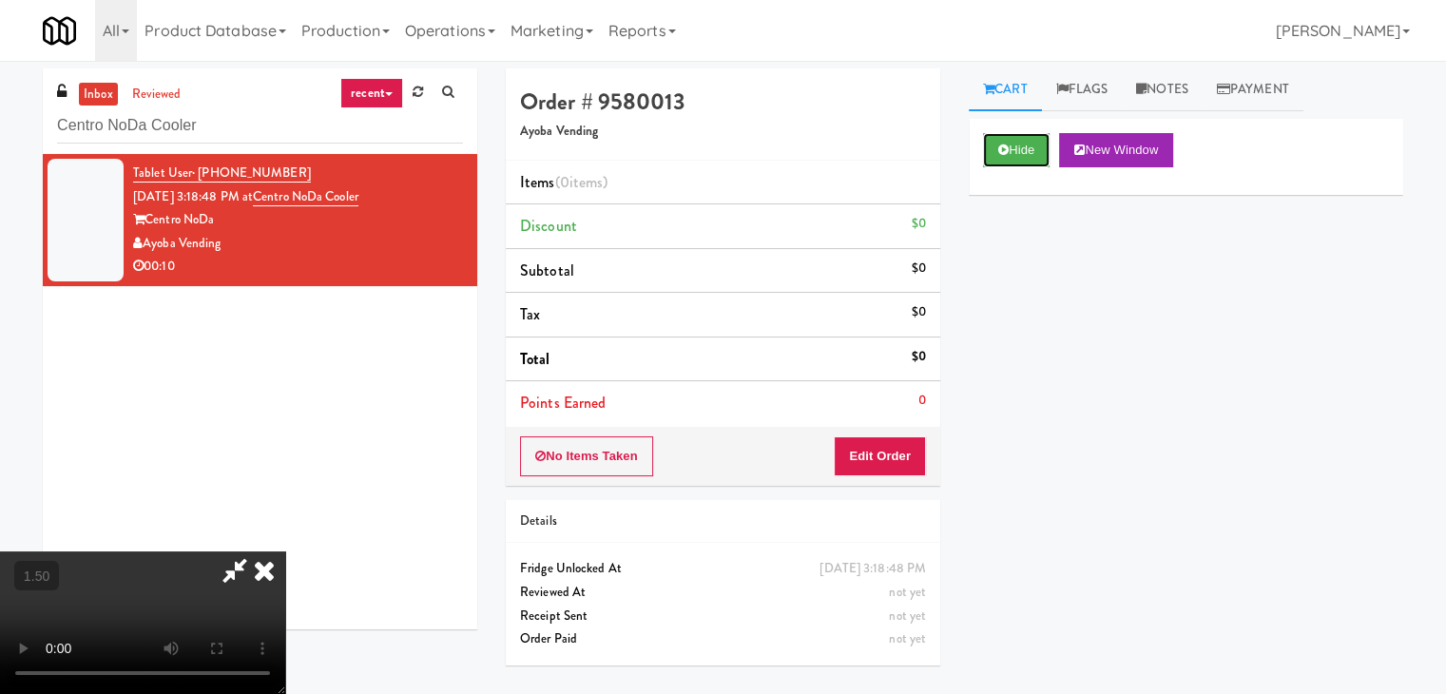
scroll to position [267, 0]
click at [285, 551] on video at bounding box center [142, 622] width 285 height 143
drag, startPoint x: 840, startPoint y: 72, endPoint x: 873, endPoint y: 244, distance: 175.1
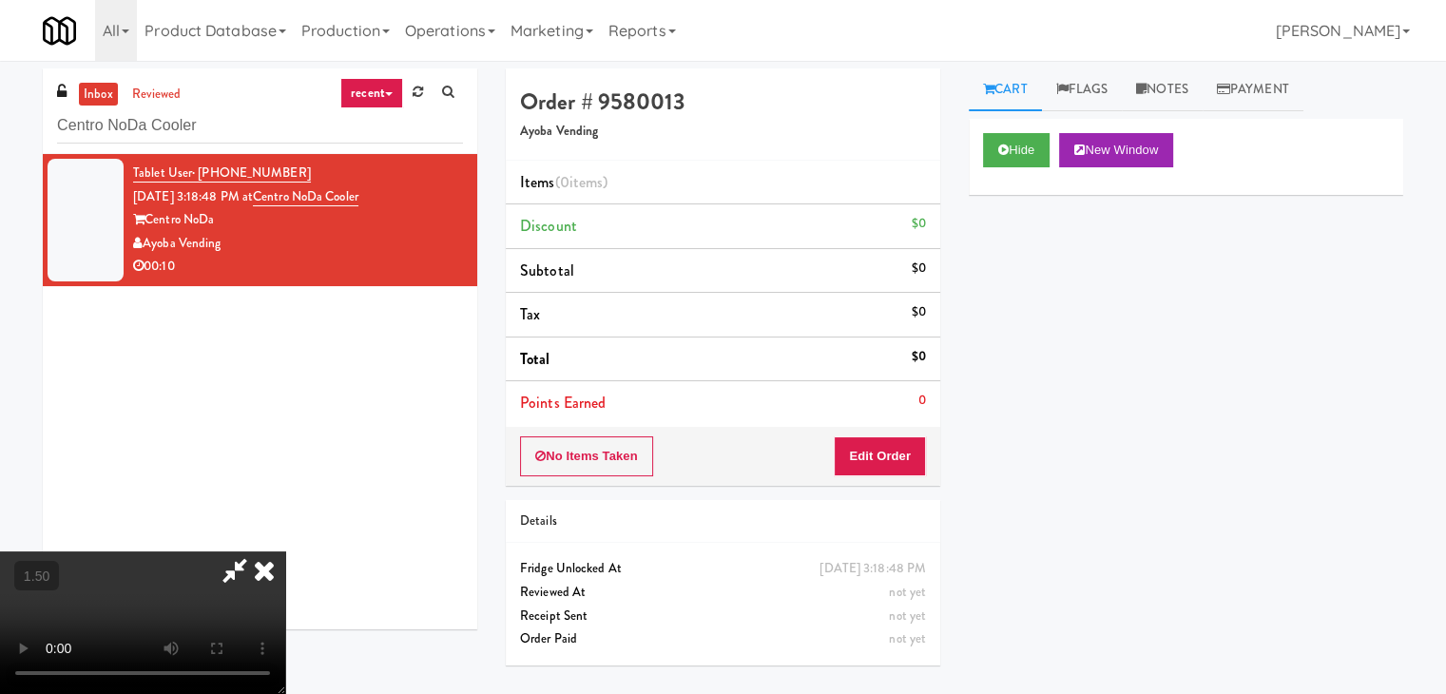
click at [285, 551] on icon at bounding box center [264, 570] width 42 height 38
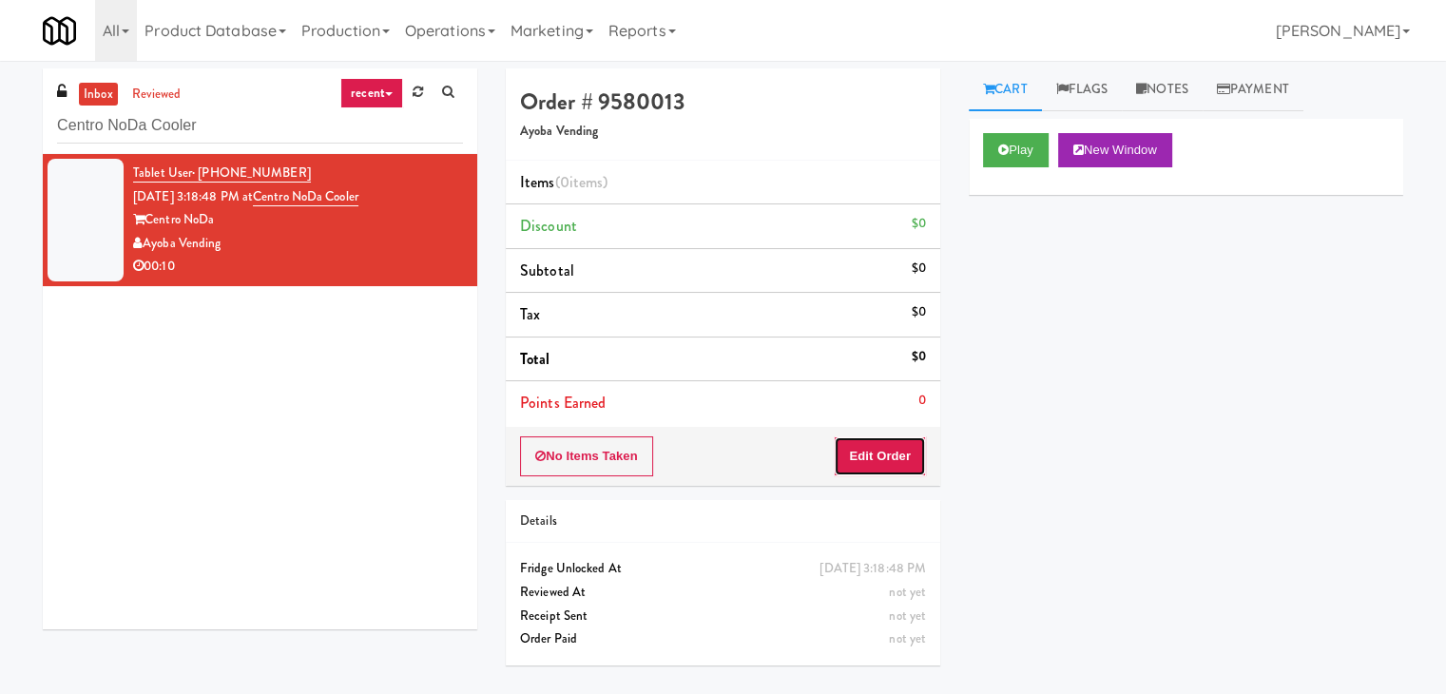
drag, startPoint x: 876, startPoint y: 454, endPoint x: 904, endPoint y: 419, distance: 45.3
click at [876, 454] on button "Edit Order" at bounding box center [880, 456] width 92 height 40
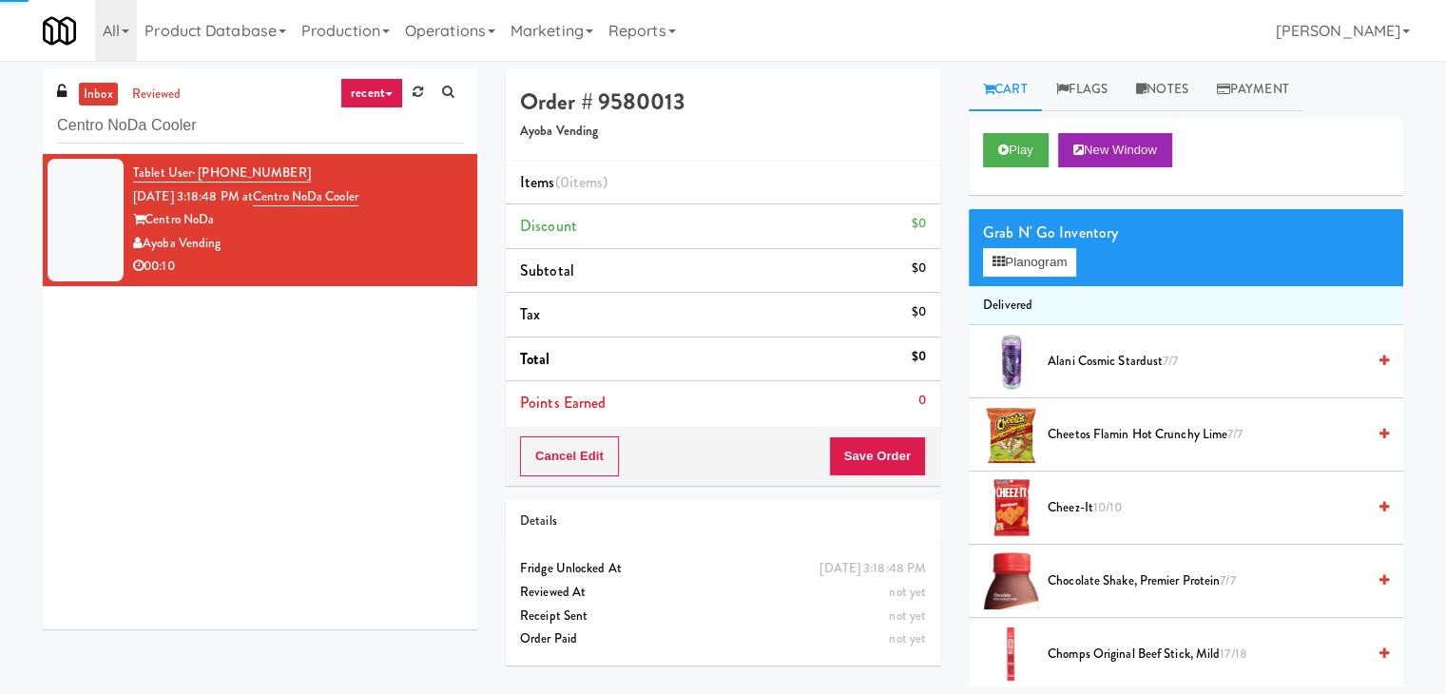
click at [1041, 241] on div "Grab N' Go Inventory" at bounding box center [1186, 233] width 406 height 29
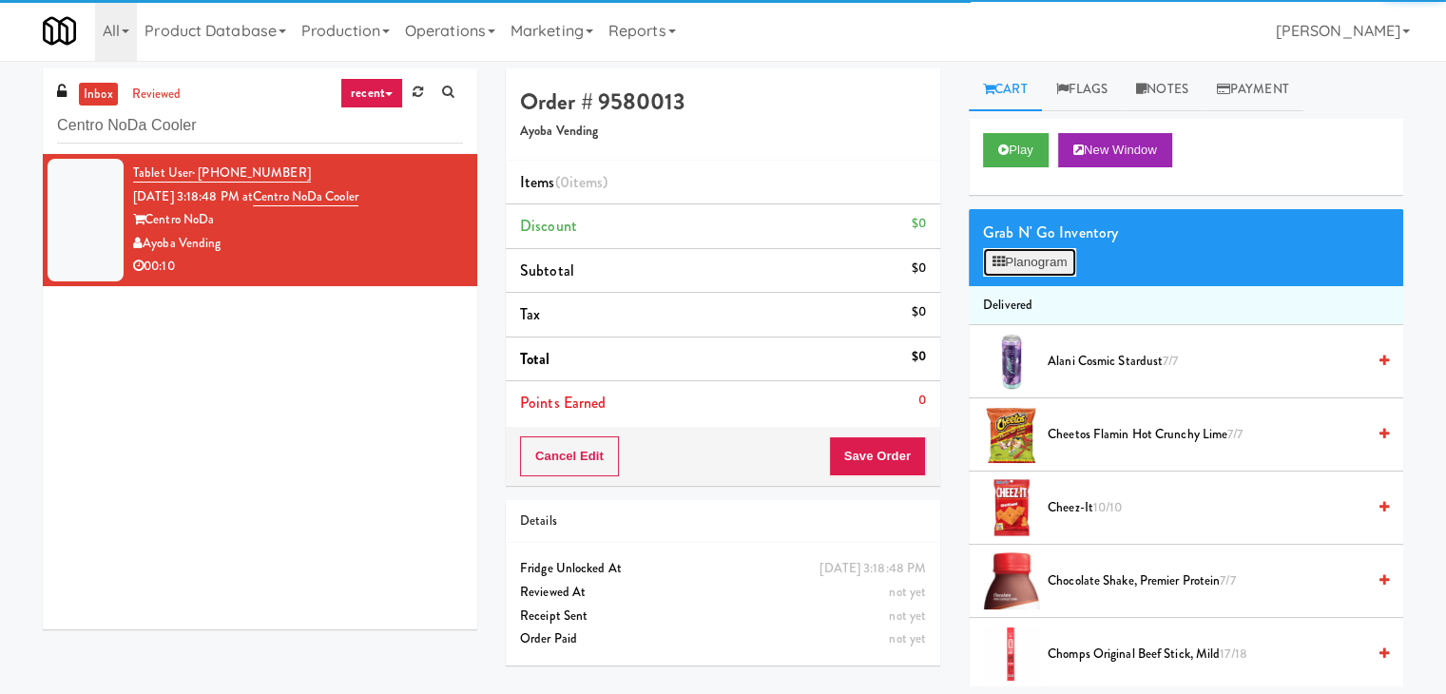
click at [1040, 263] on button "Planogram" at bounding box center [1029, 262] width 93 height 29
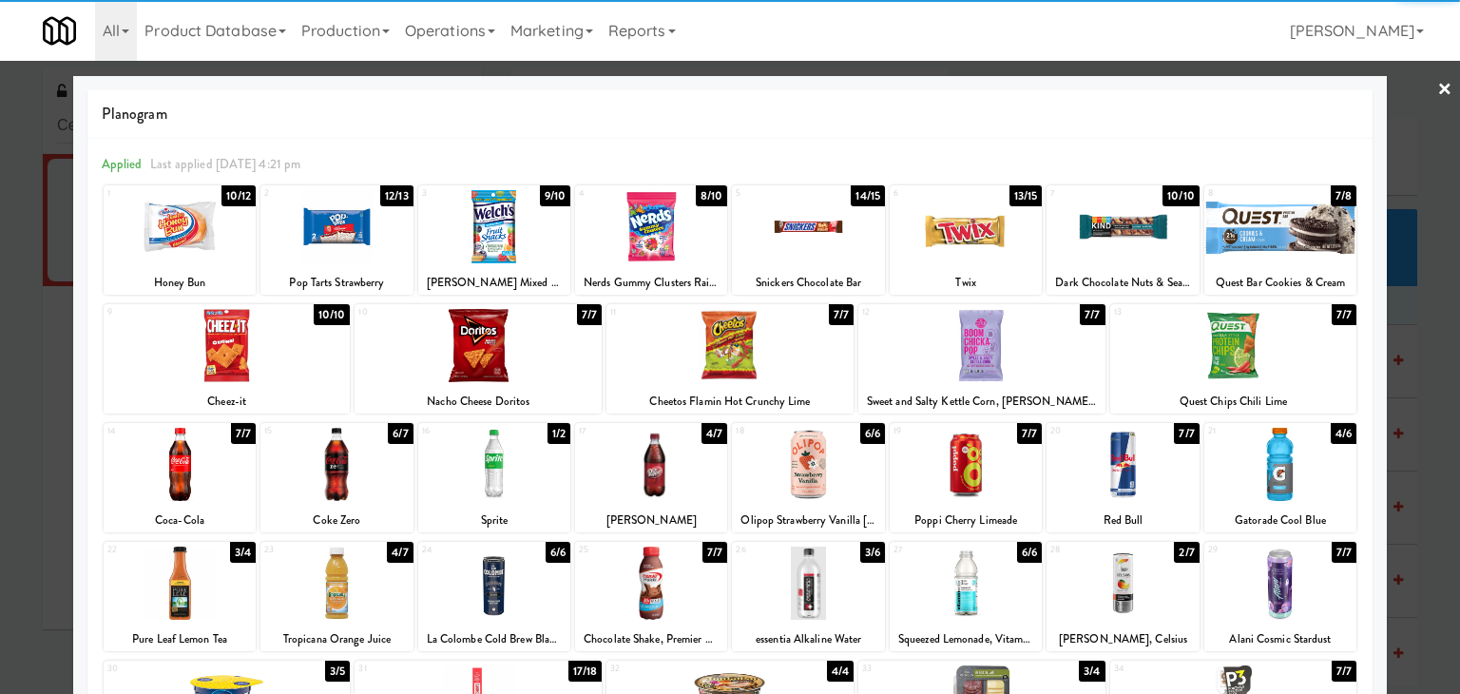
click at [266, 343] on div at bounding box center [227, 345] width 247 height 73
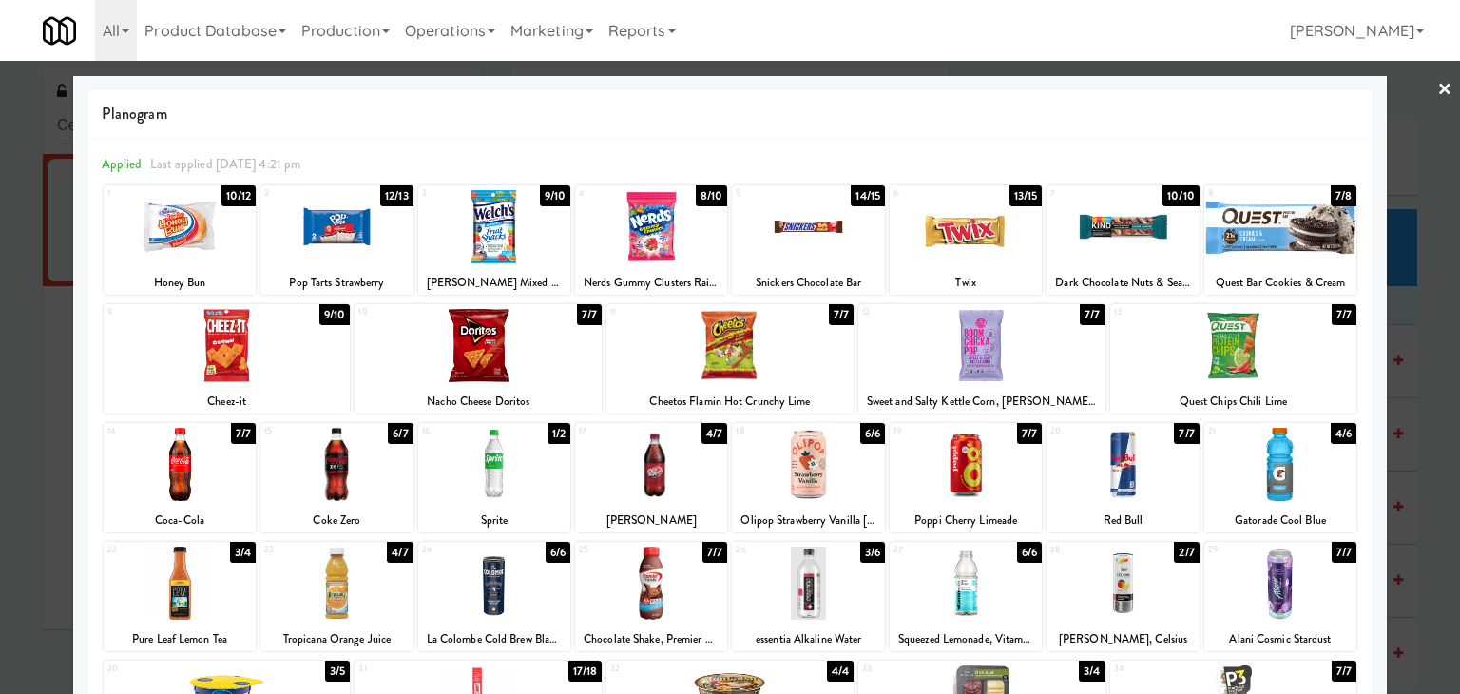
click at [1438, 83] on link "×" at bounding box center [1445, 90] width 15 height 59
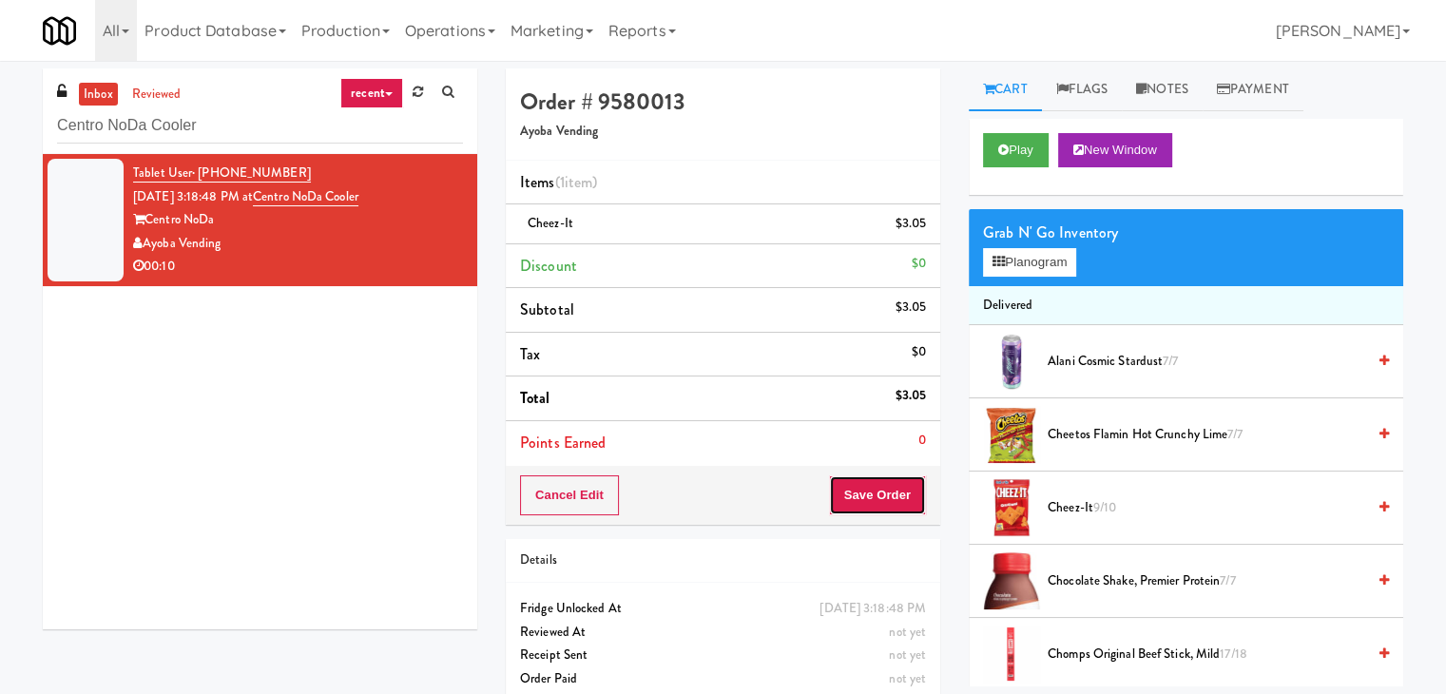
click at [881, 481] on button "Save Order" at bounding box center [877, 495] width 97 height 40
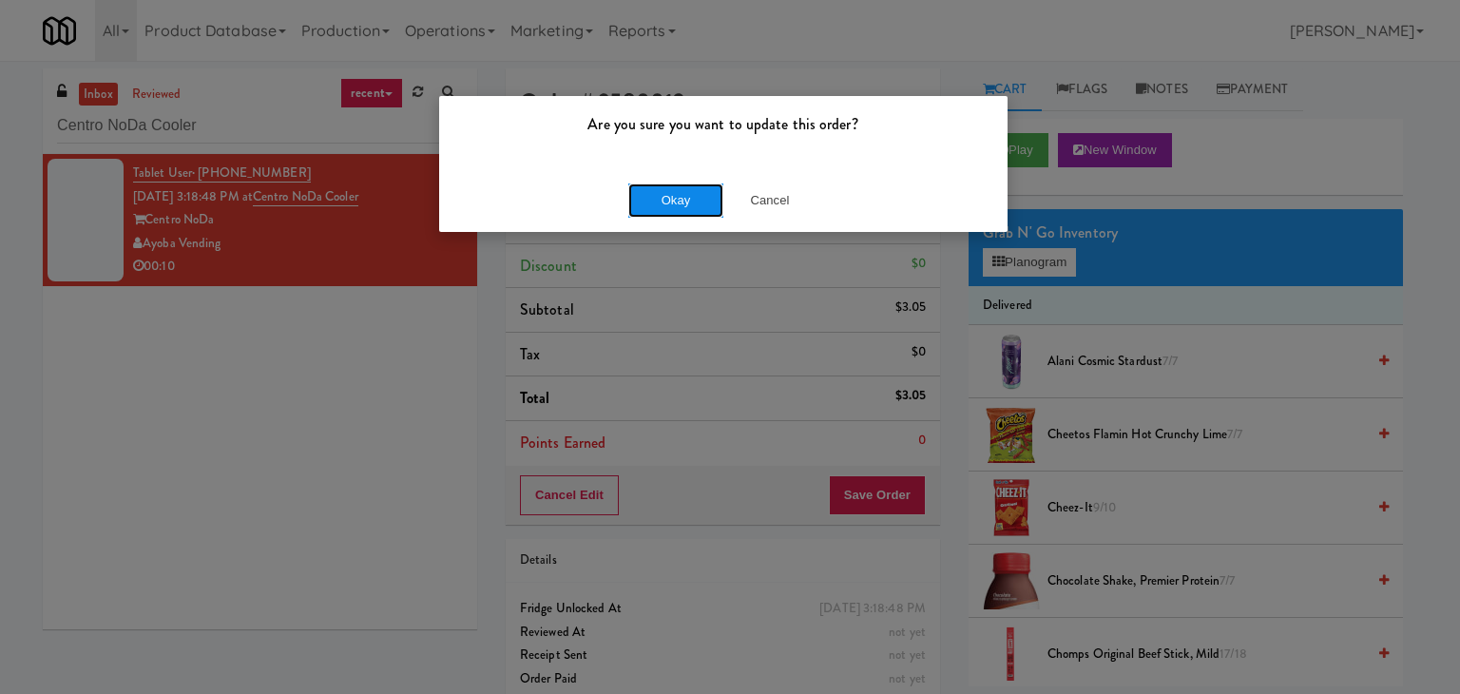
drag, startPoint x: 695, startPoint y: 210, endPoint x: 683, endPoint y: 185, distance: 27.6
click at [695, 210] on button "Okay" at bounding box center [675, 200] width 95 height 34
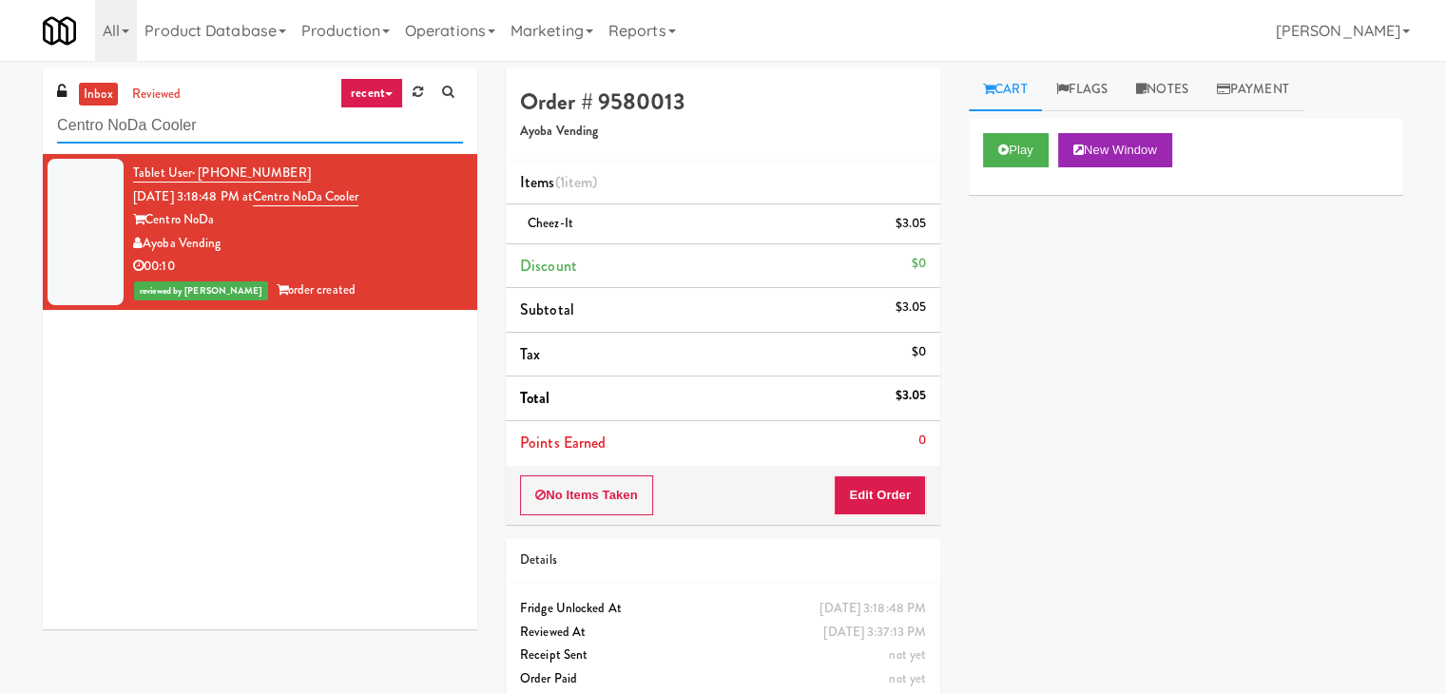
click at [266, 117] on input "Centro NoDa Cooler" at bounding box center [260, 125] width 406 height 35
paste input "Reserve [GEOGRAPHIC_DATA]"
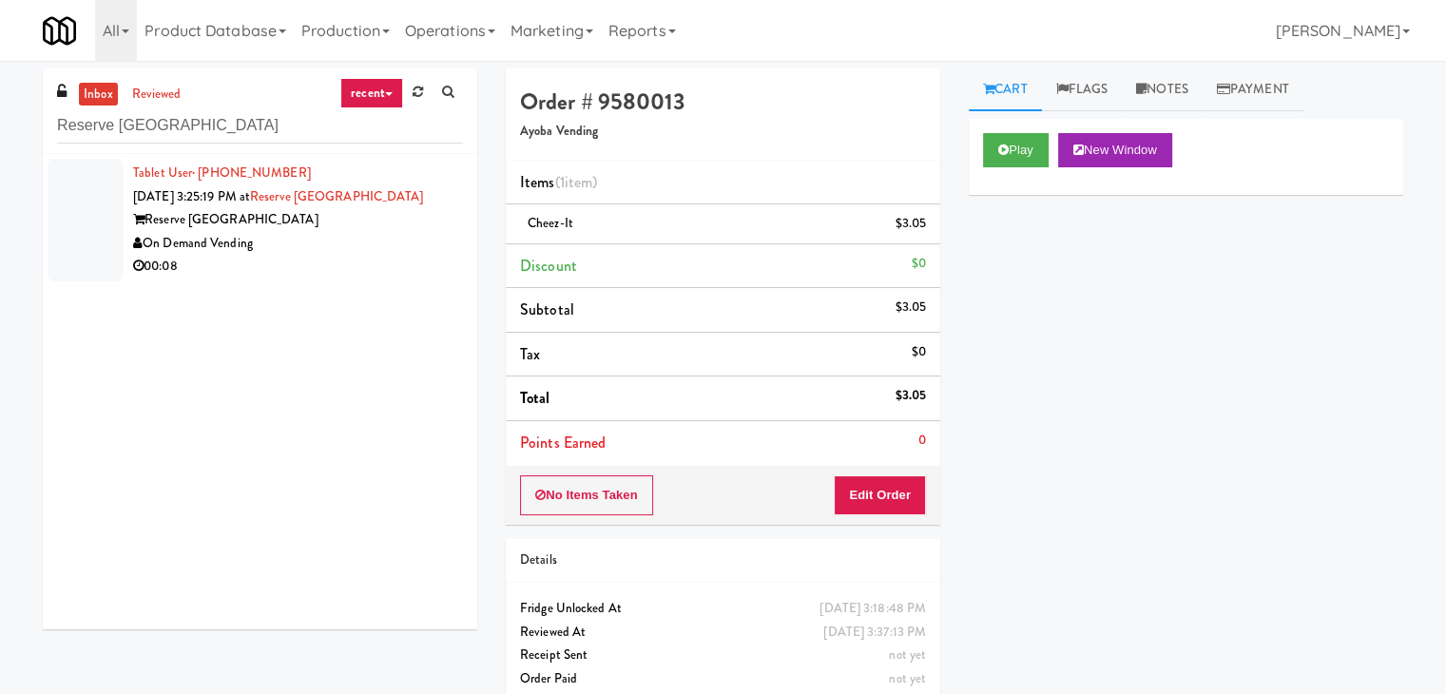
drag, startPoint x: 395, startPoint y: 235, endPoint x: 415, endPoint y: 237, distance: 20.1
click at [396, 235] on div "On Demand Vending" at bounding box center [298, 244] width 330 height 24
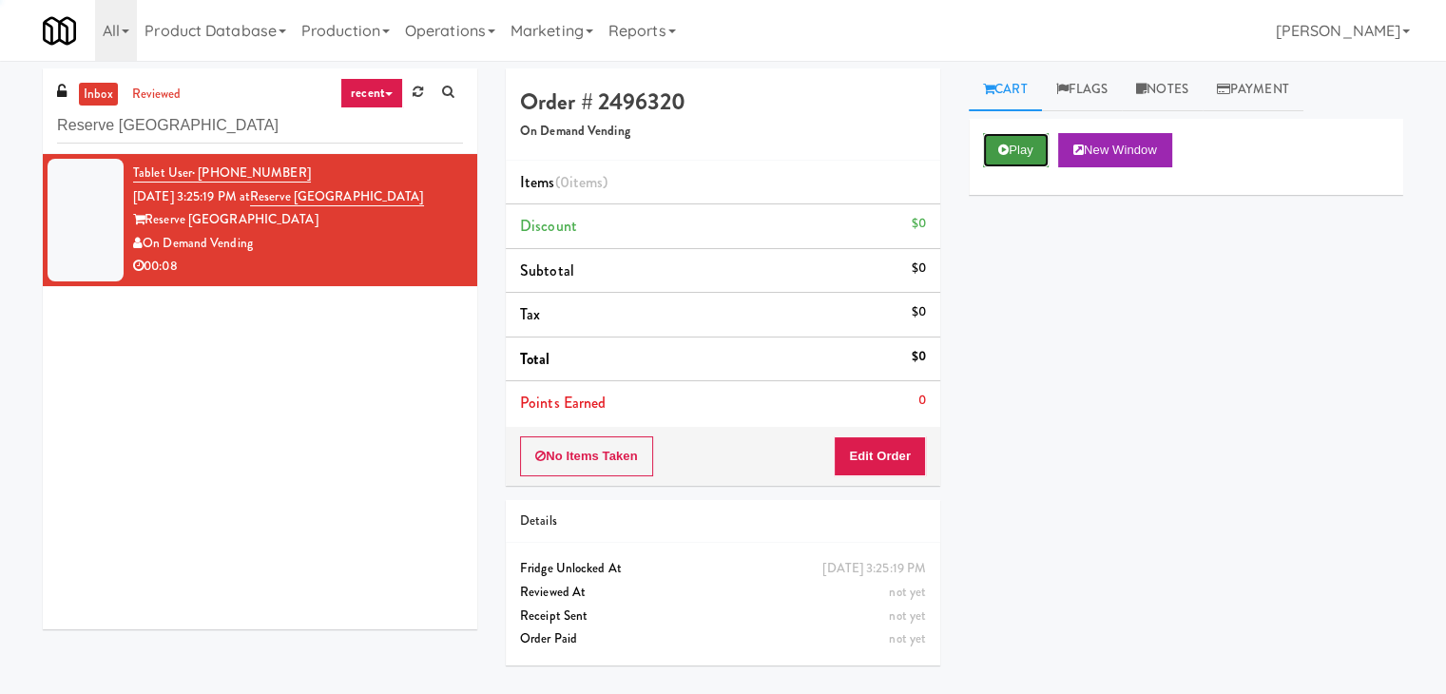
click at [1018, 150] on button "Play" at bounding box center [1016, 150] width 66 height 34
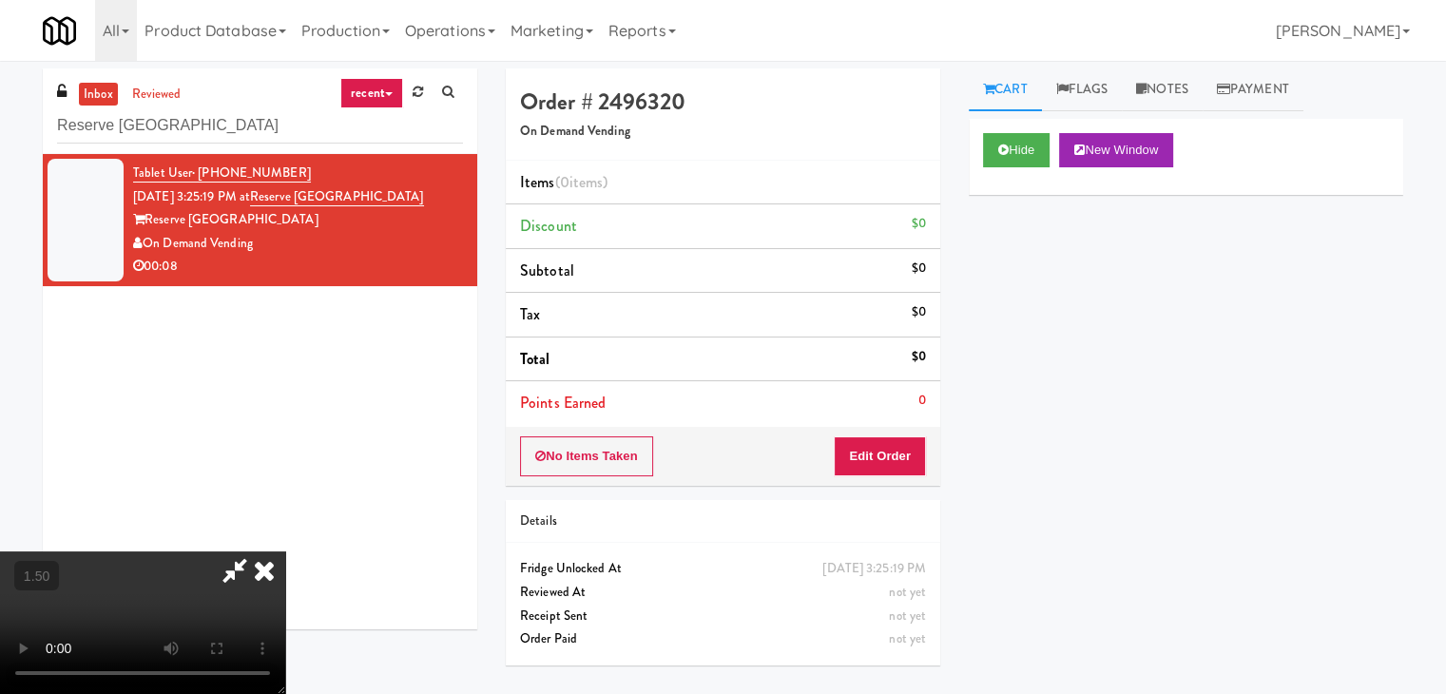
click at [285, 551] on icon at bounding box center [264, 570] width 42 height 38
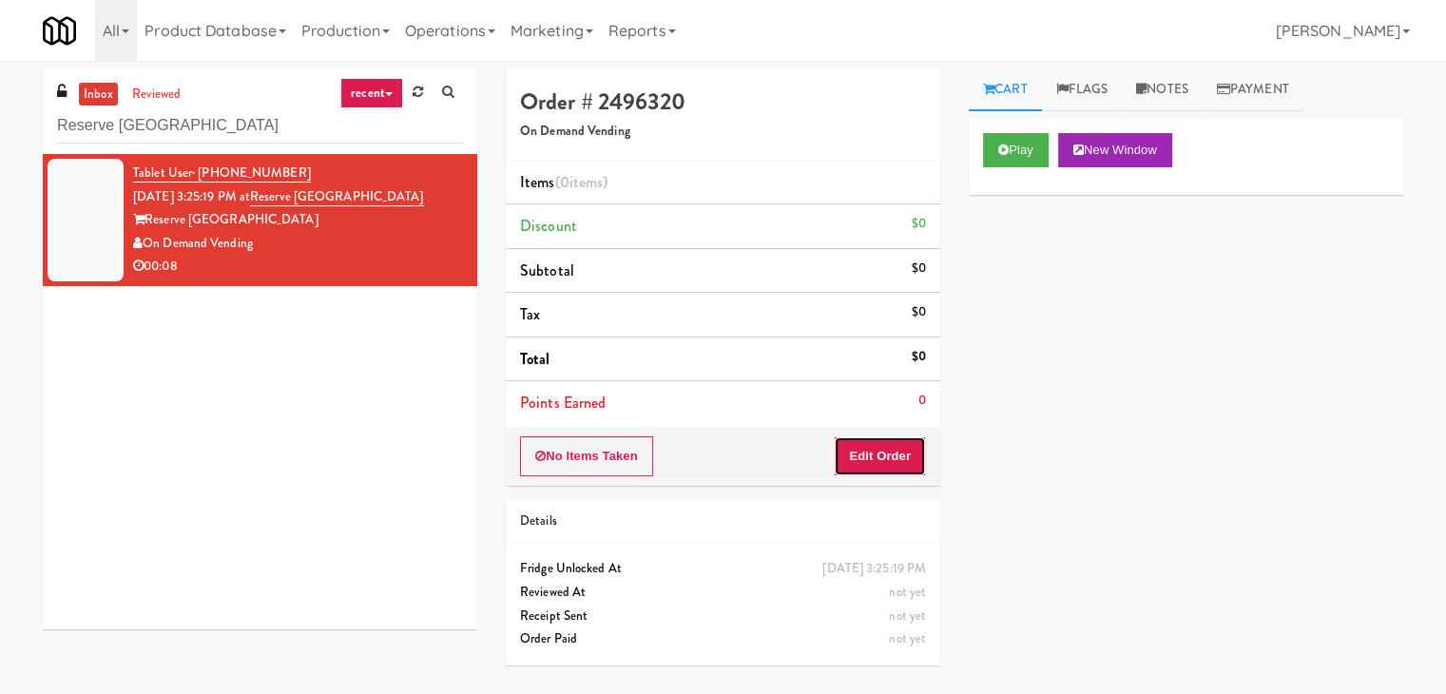
click at [876, 461] on button "Edit Order" at bounding box center [880, 456] width 92 height 40
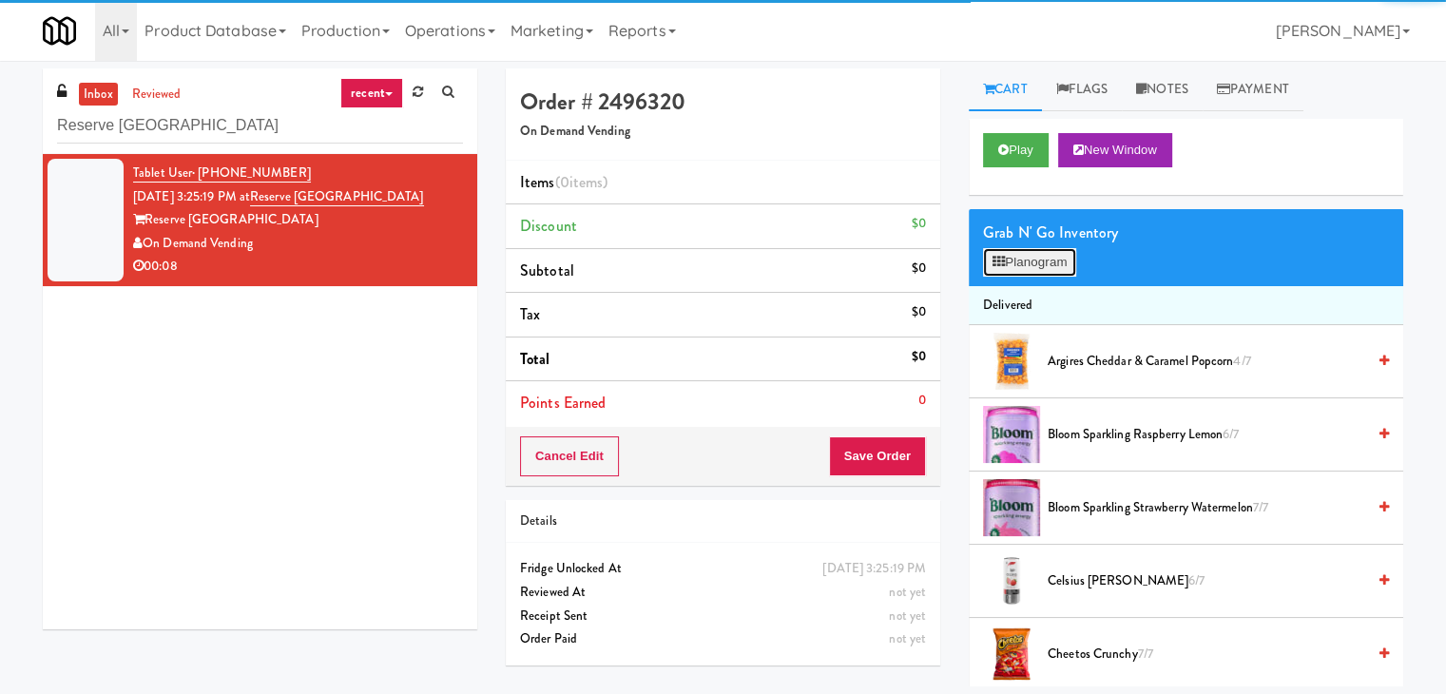
click at [1046, 271] on button "Planogram" at bounding box center [1029, 262] width 93 height 29
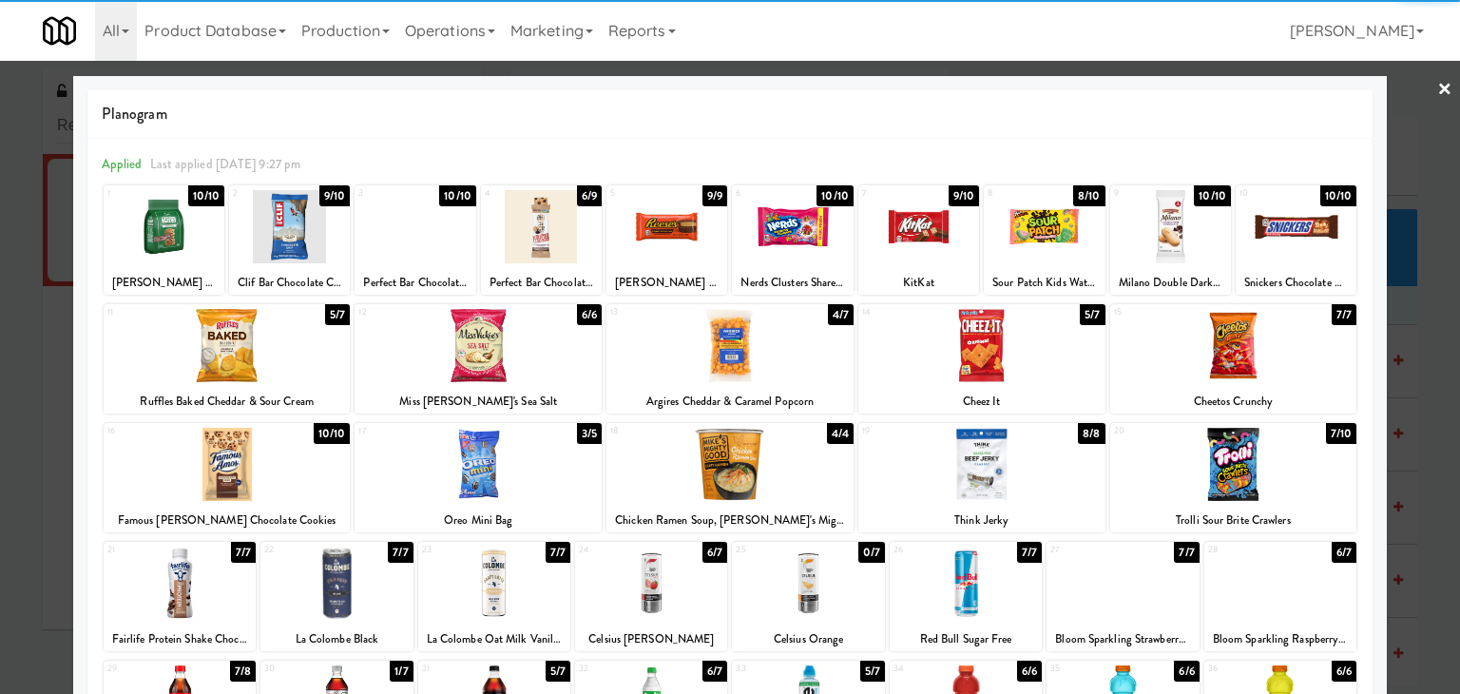
click at [916, 231] on div at bounding box center [919, 226] width 121 height 73
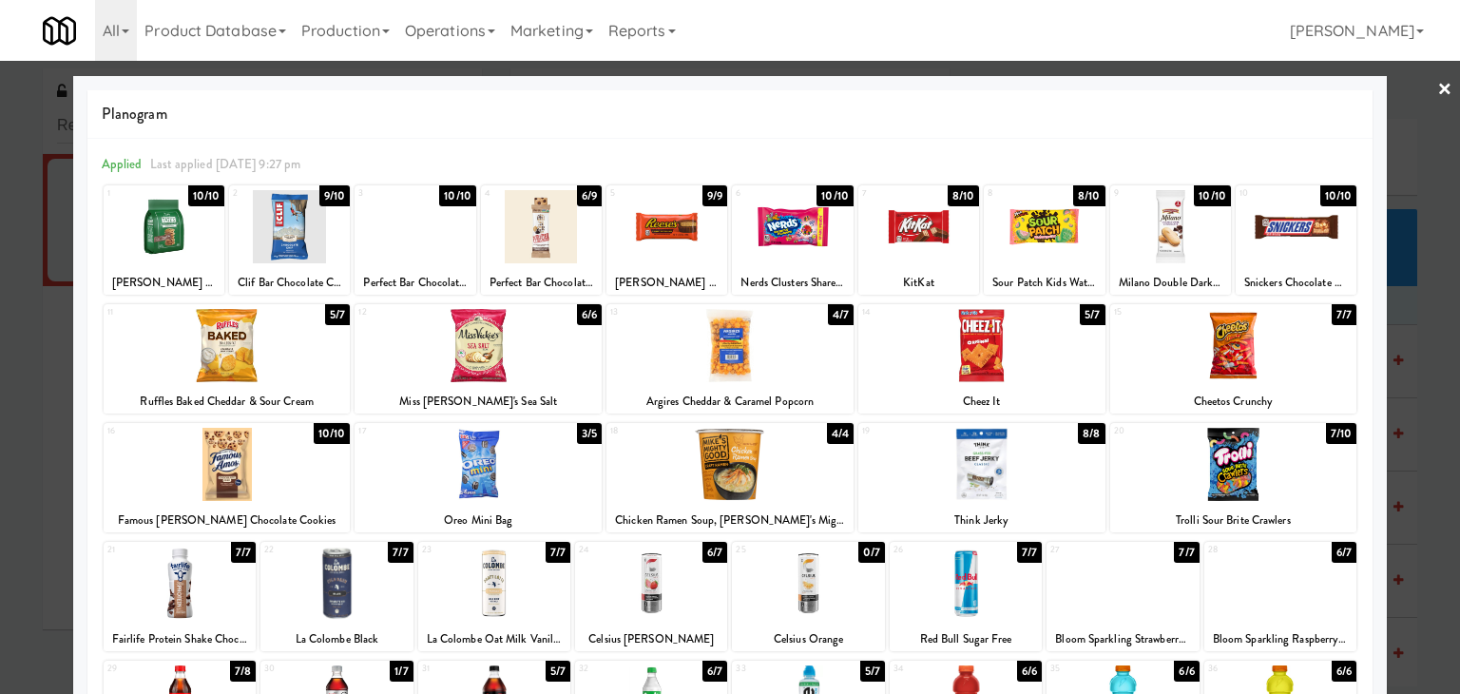
click at [1438, 92] on link "×" at bounding box center [1445, 90] width 15 height 59
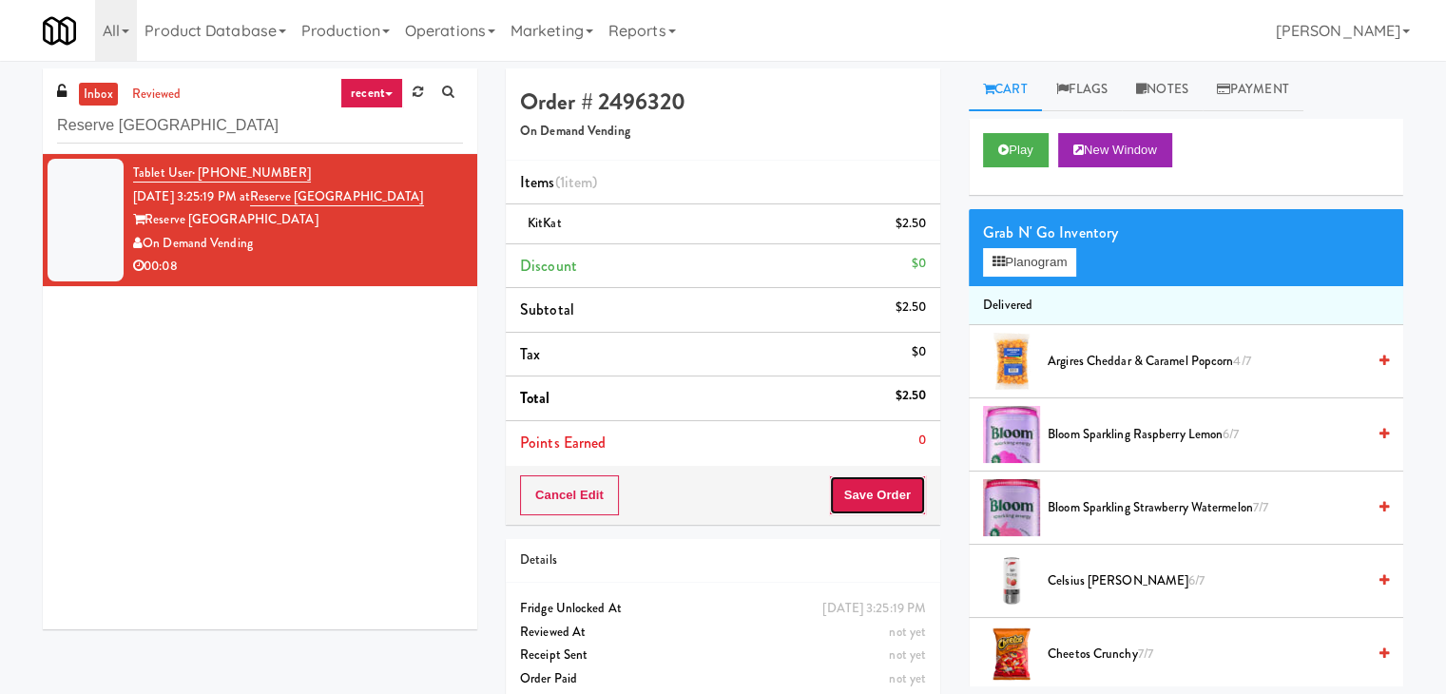
drag, startPoint x: 858, startPoint y: 507, endPoint x: 874, endPoint y: 495, distance: 19.8
click at [858, 505] on button "Save Order" at bounding box center [877, 495] width 97 height 40
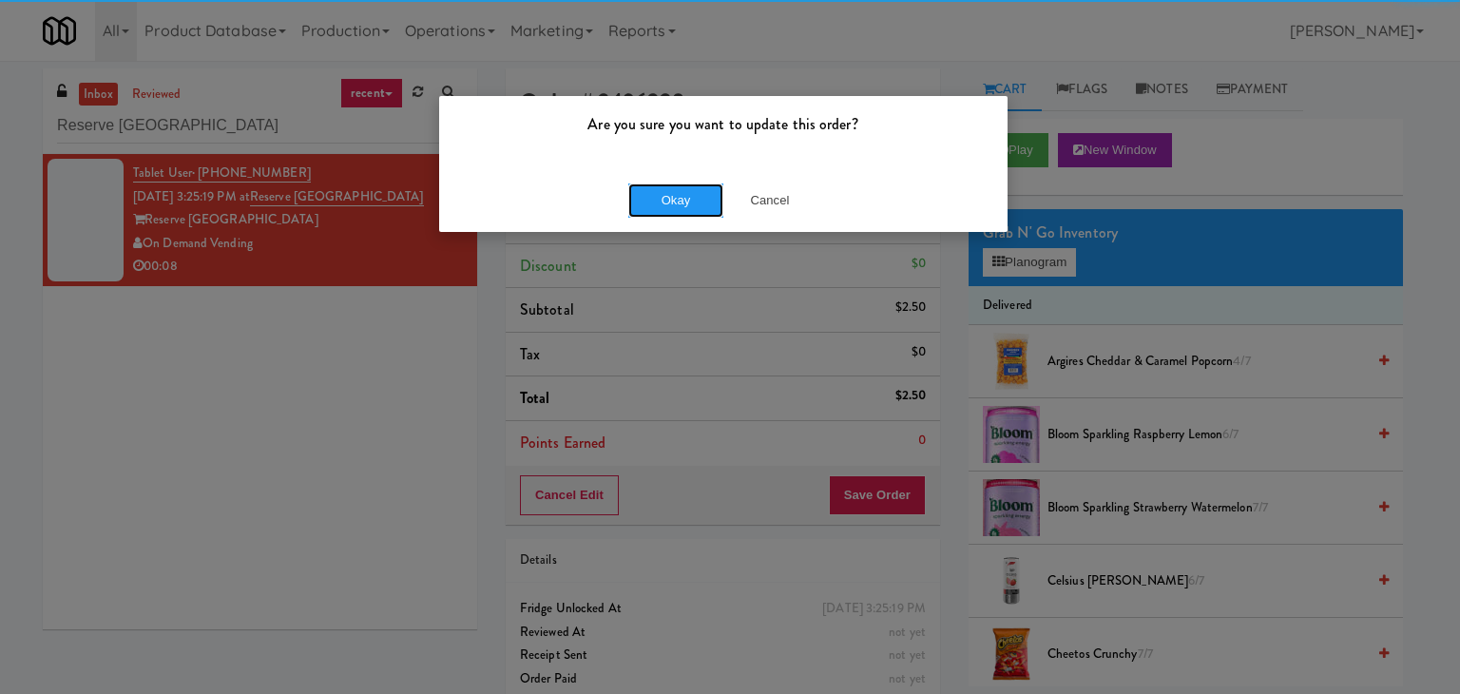
click at [680, 191] on button "Okay" at bounding box center [675, 200] width 95 height 34
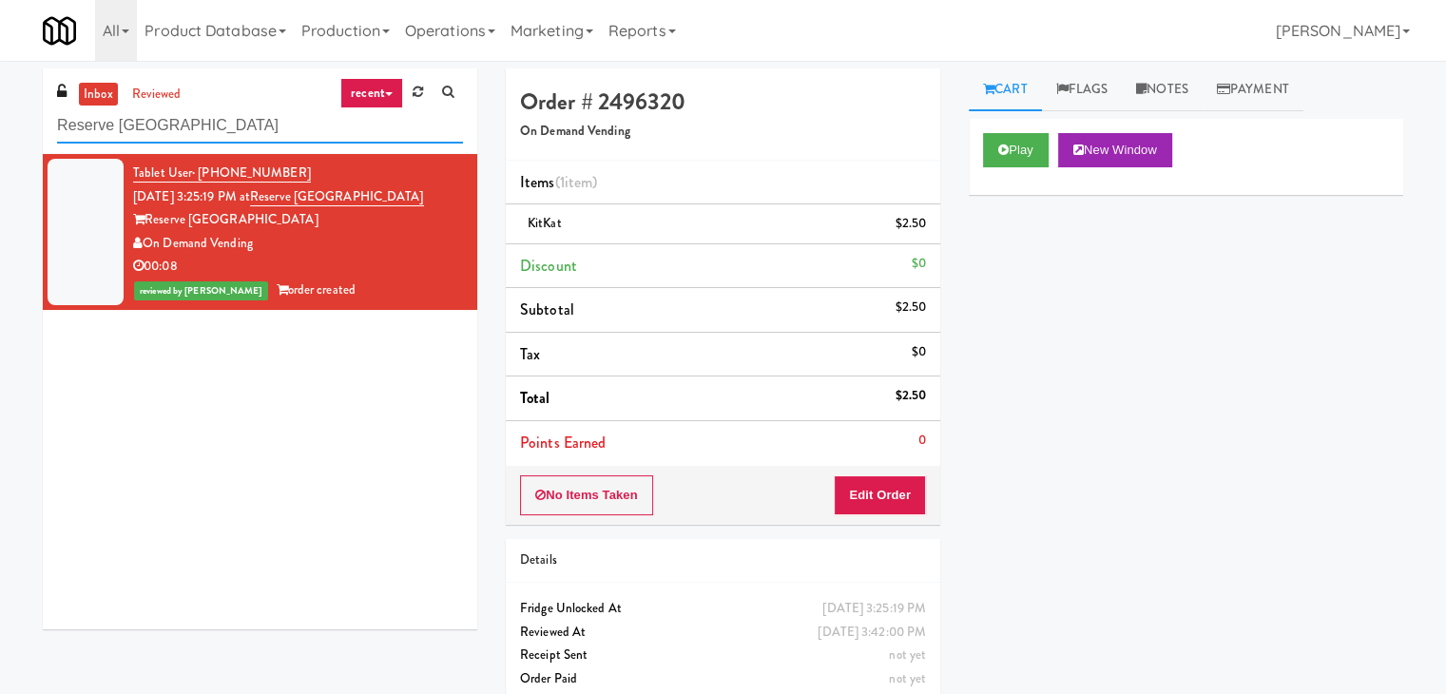
click at [280, 129] on input "Reserve [GEOGRAPHIC_DATA]" at bounding box center [260, 125] width 406 height 35
click at [279, 128] on input "Reserve [GEOGRAPHIC_DATA]" at bounding box center [260, 125] width 406 height 35
paste input "[GEOGRAPHIC_DATA] - A-Wing, Level 0"
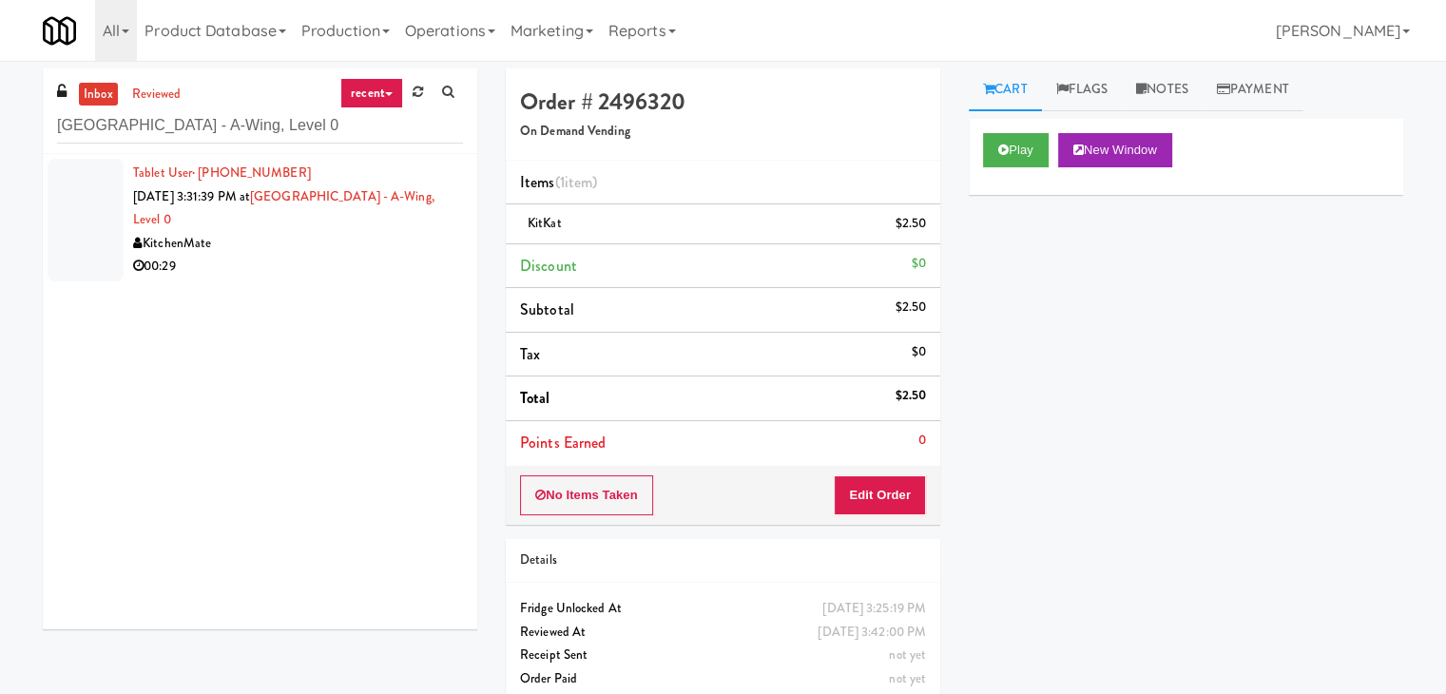
click at [401, 245] on div "KitchenMate" at bounding box center [298, 244] width 330 height 24
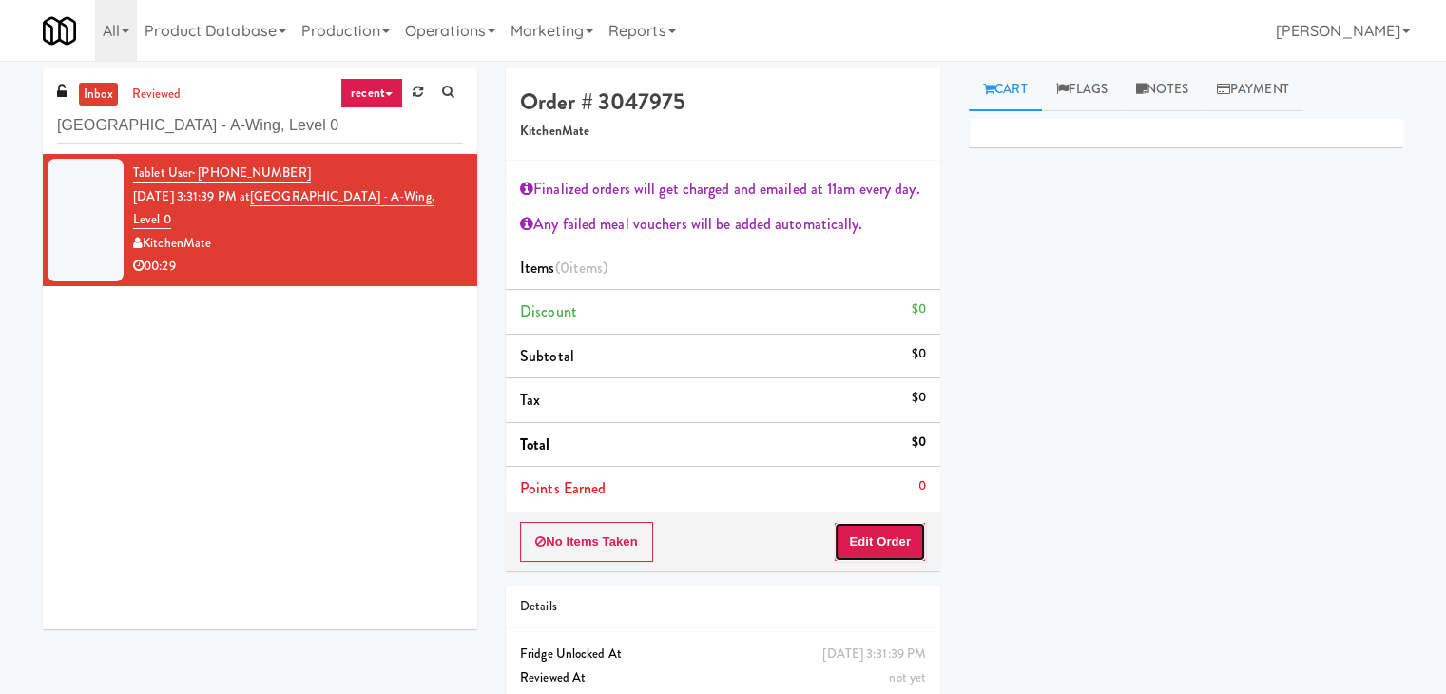
click at [873, 541] on button "Edit Order" at bounding box center [880, 542] width 92 height 40
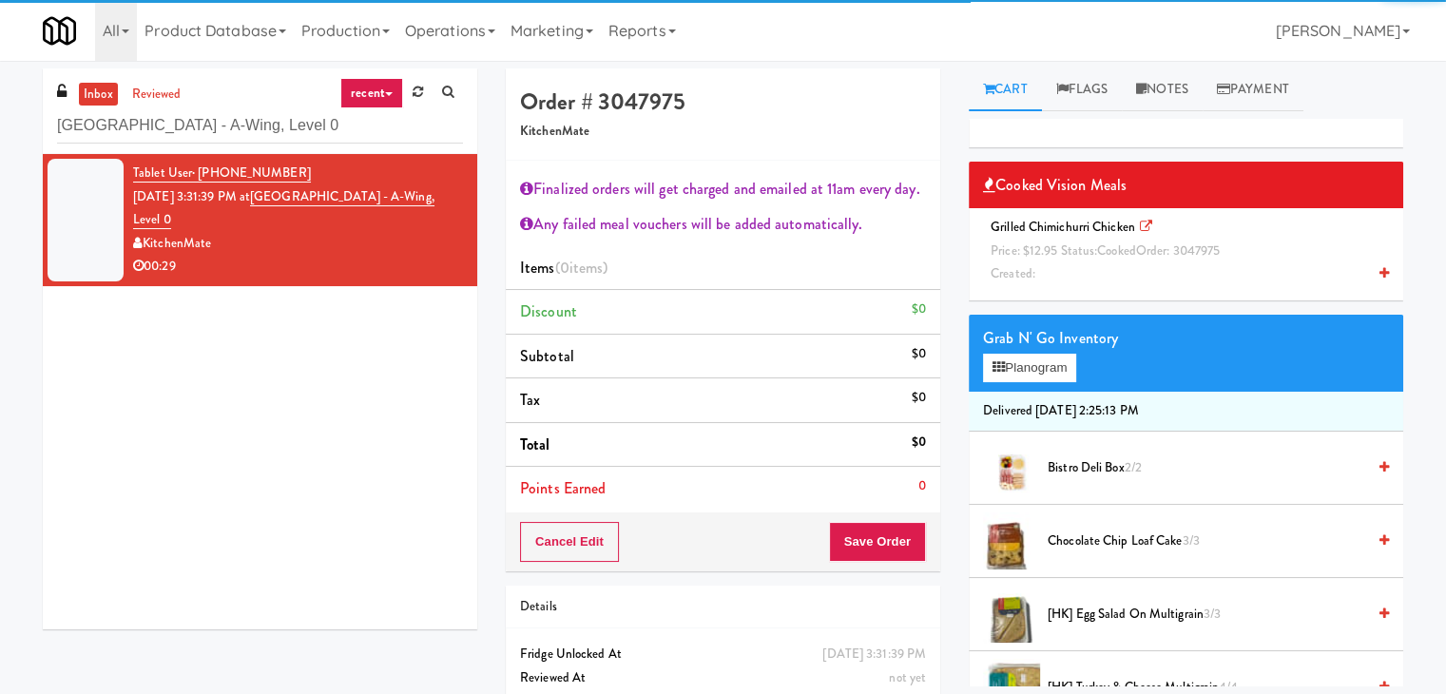
click at [1074, 246] on span "Price: $12.95 Status: cooked Order: 3047975" at bounding box center [1105, 250] width 229 height 18
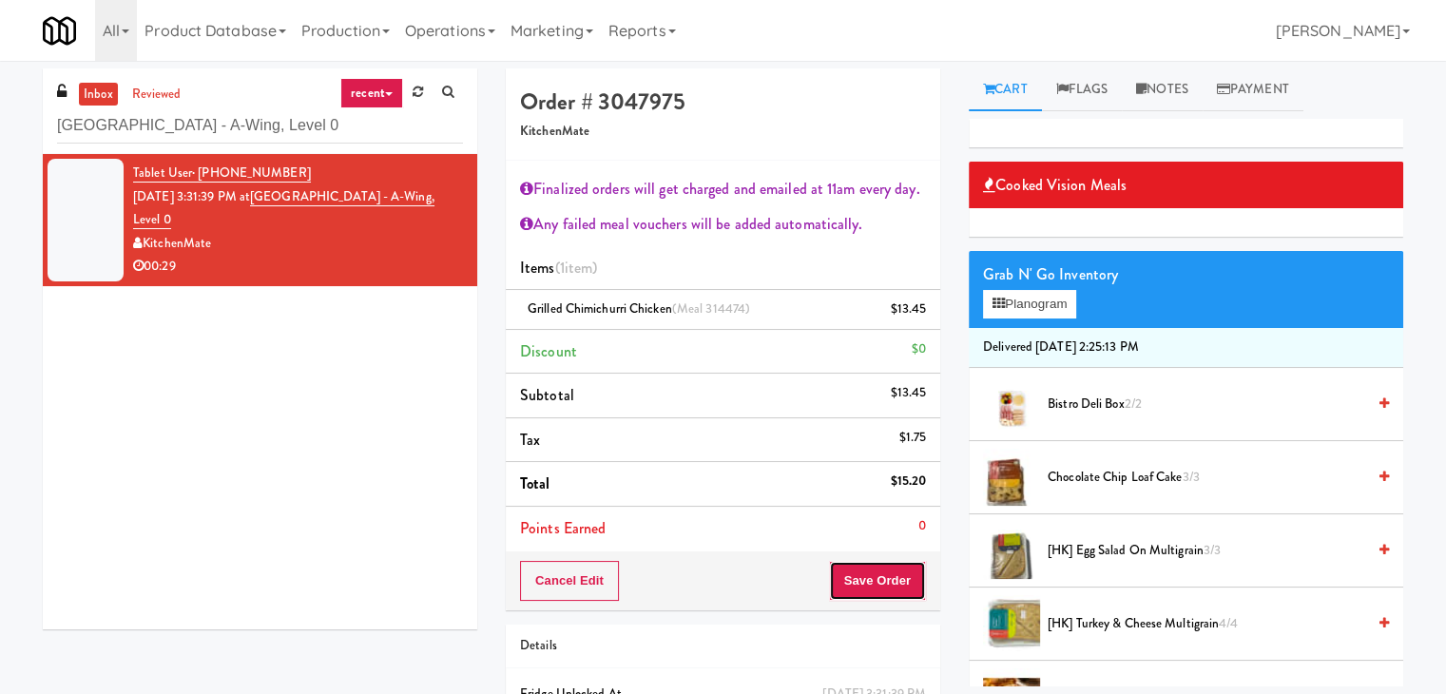
click at [877, 582] on button "Save Order" at bounding box center [877, 581] width 97 height 40
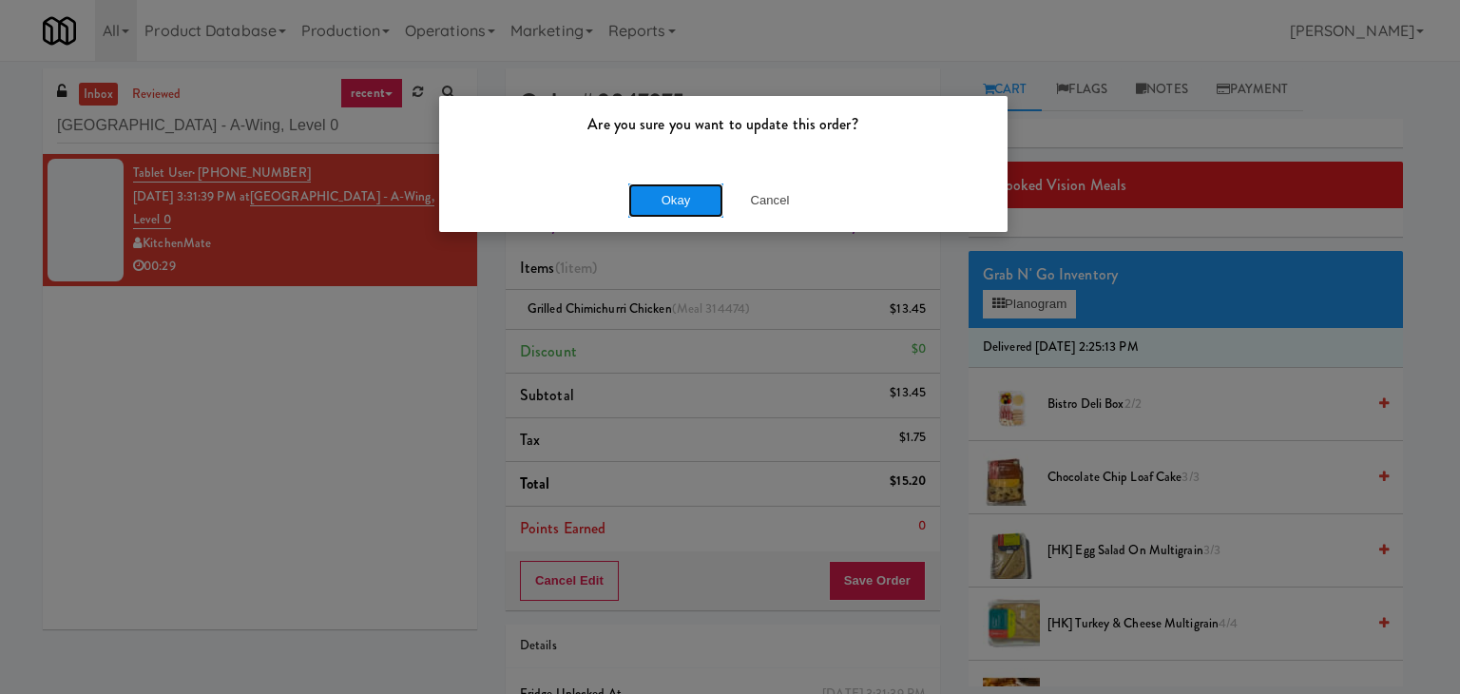
drag, startPoint x: 681, startPoint y: 195, endPoint x: 658, endPoint y: 161, distance: 41.1
click at [681, 193] on button "Okay" at bounding box center [675, 200] width 95 height 34
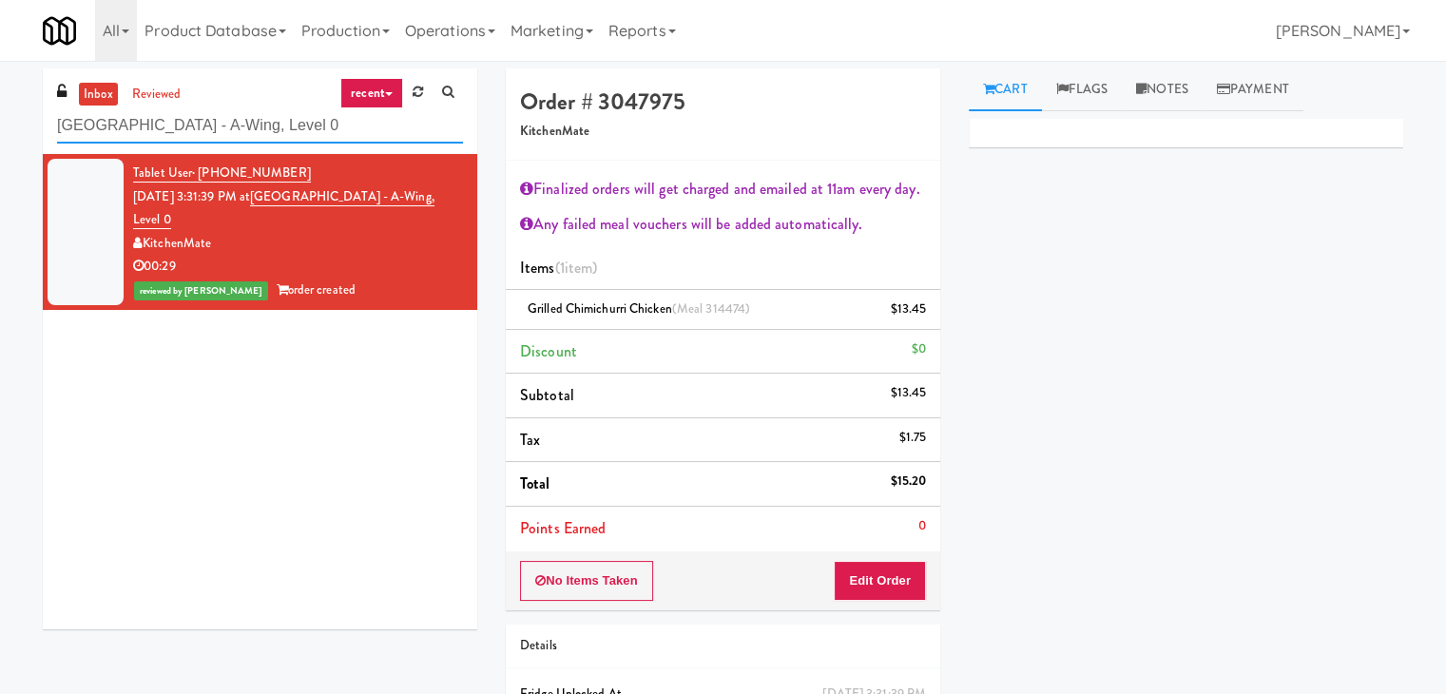
click at [280, 109] on input "[GEOGRAPHIC_DATA] - A-Wing, Level 0" at bounding box center [260, 125] width 406 height 35
paste input "Avant HP - Cooler - Middle"
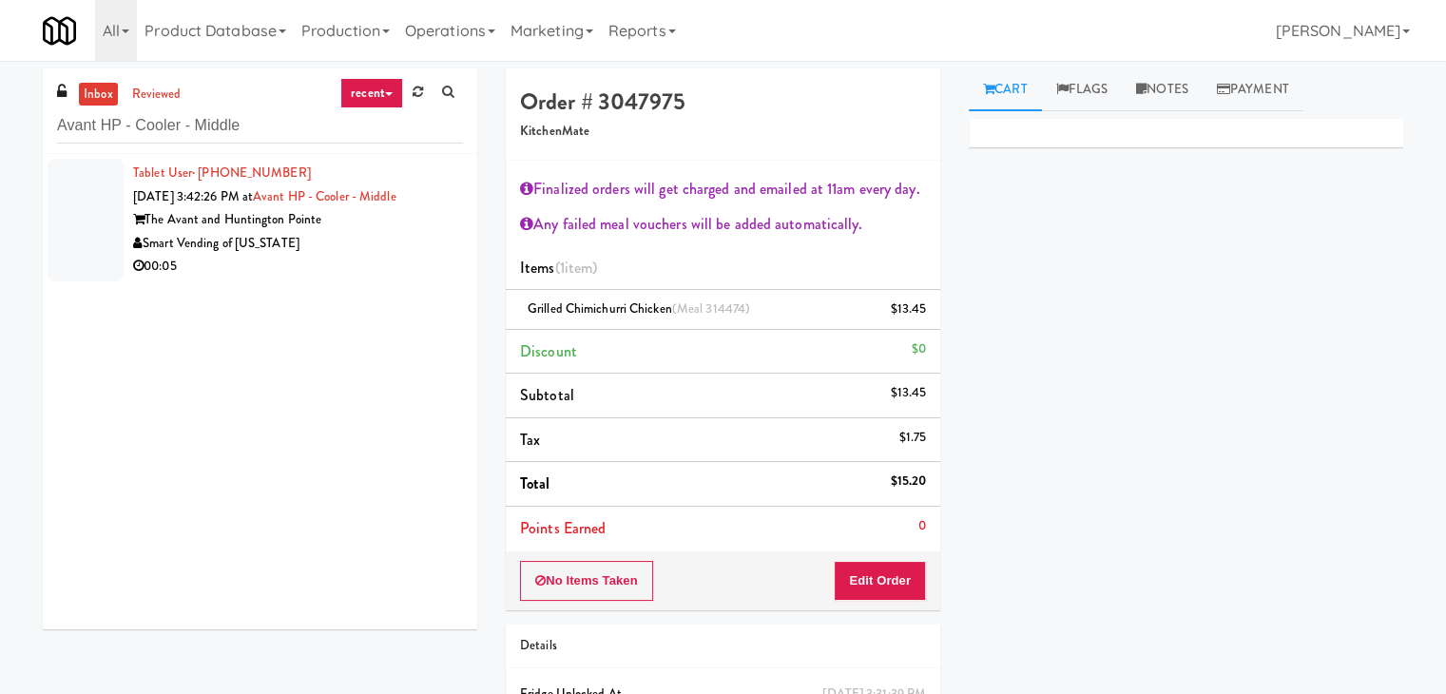
click at [405, 231] on div "Tablet User · (757) 920-2421 [DATE] 3:42:26 PM at Avant HP - Cooler - Middle Th…" at bounding box center [298, 220] width 330 height 117
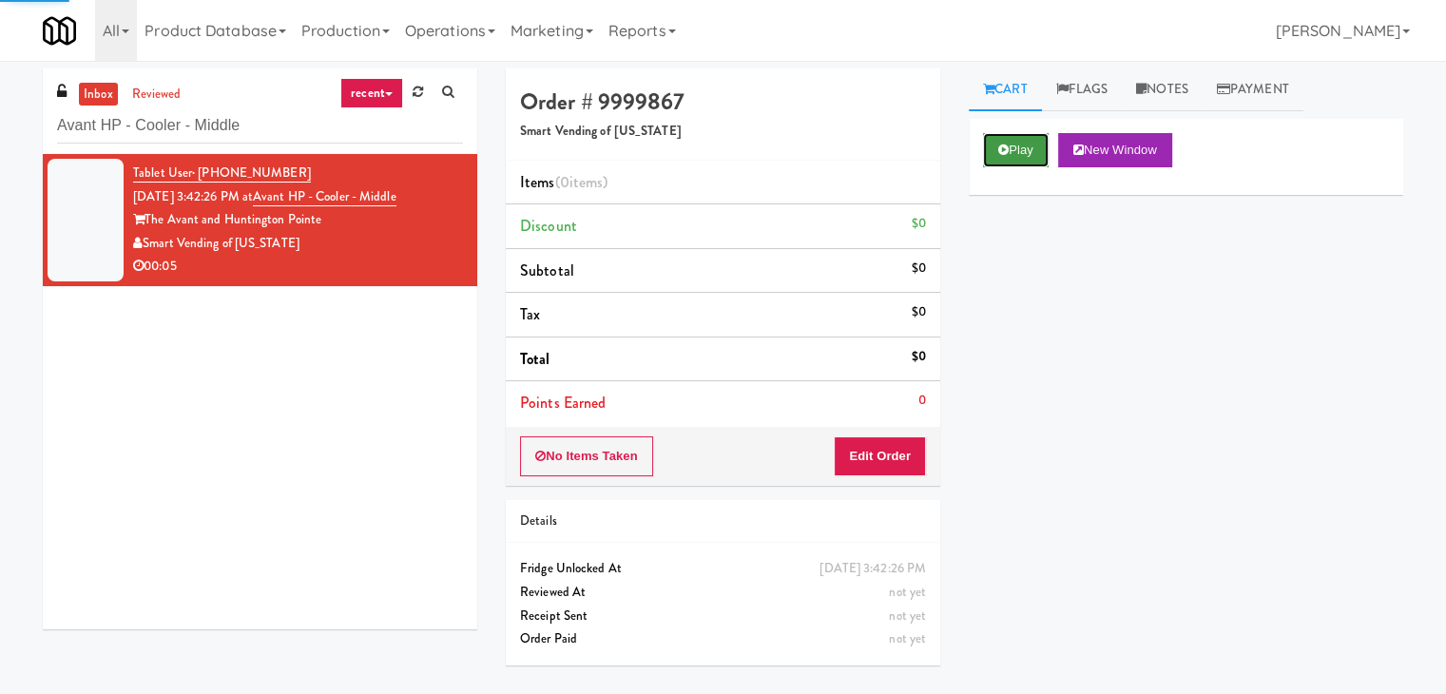
click at [999, 155] on button "Play" at bounding box center [1016, 150] width 66 height 34
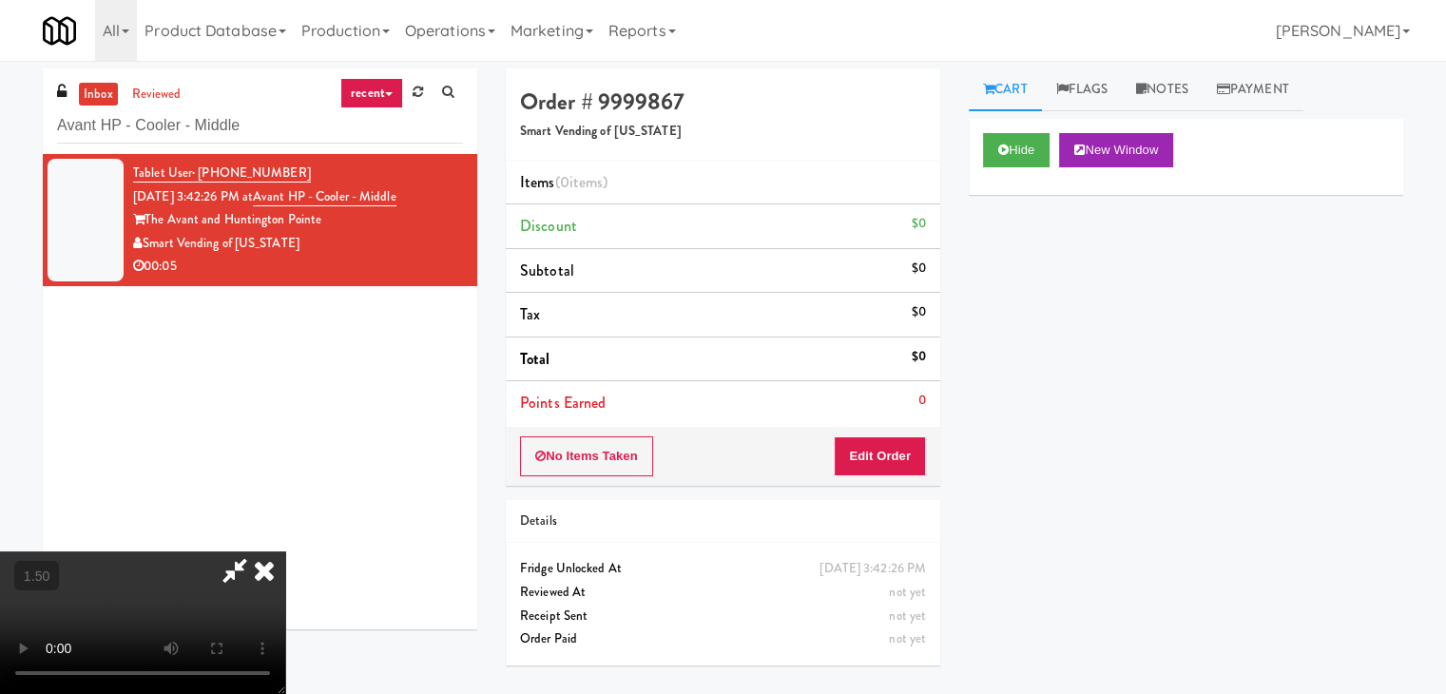
click at [285, 551] on video at bounding box center [142, 622] width 285 height 143
click at [285, 551] on icon at bounding box center [264, 570] width 42 height 38
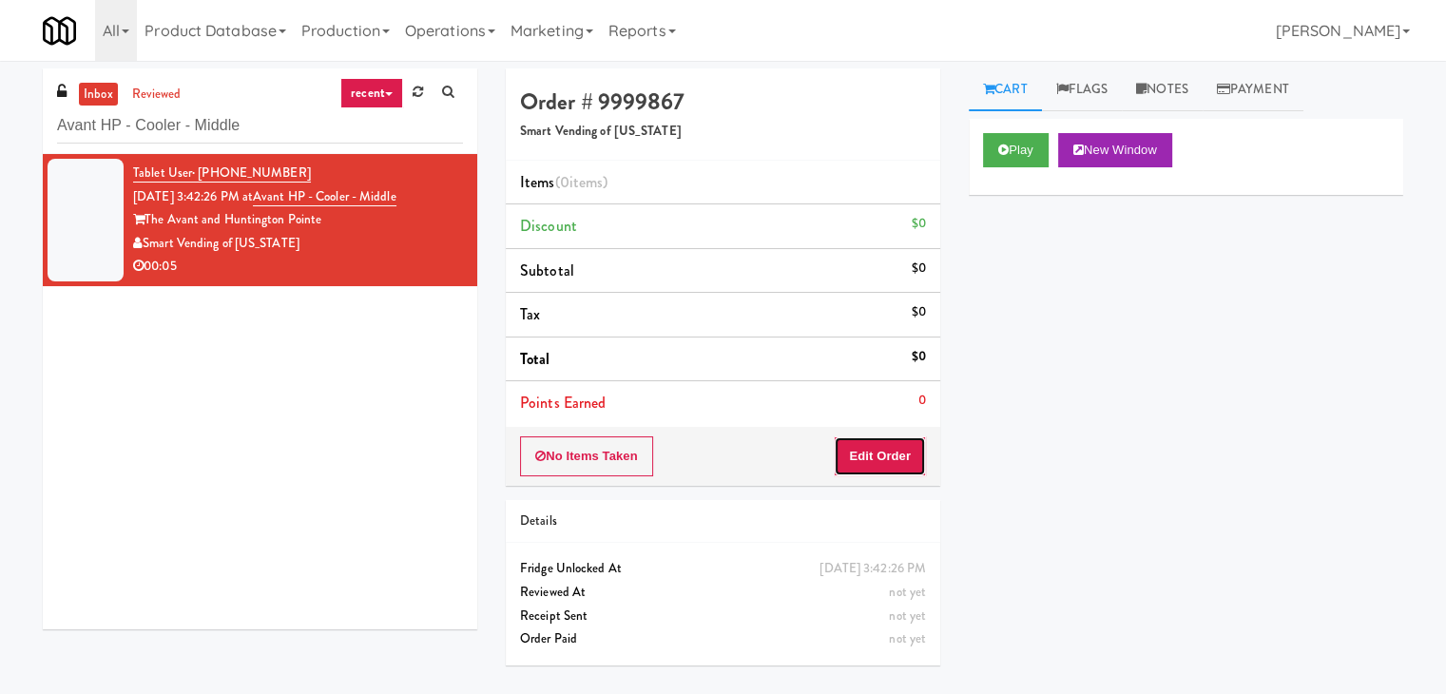
click at [886, 451] on button "Edit Order" at bounding box center [880, 456] width 92 height 40
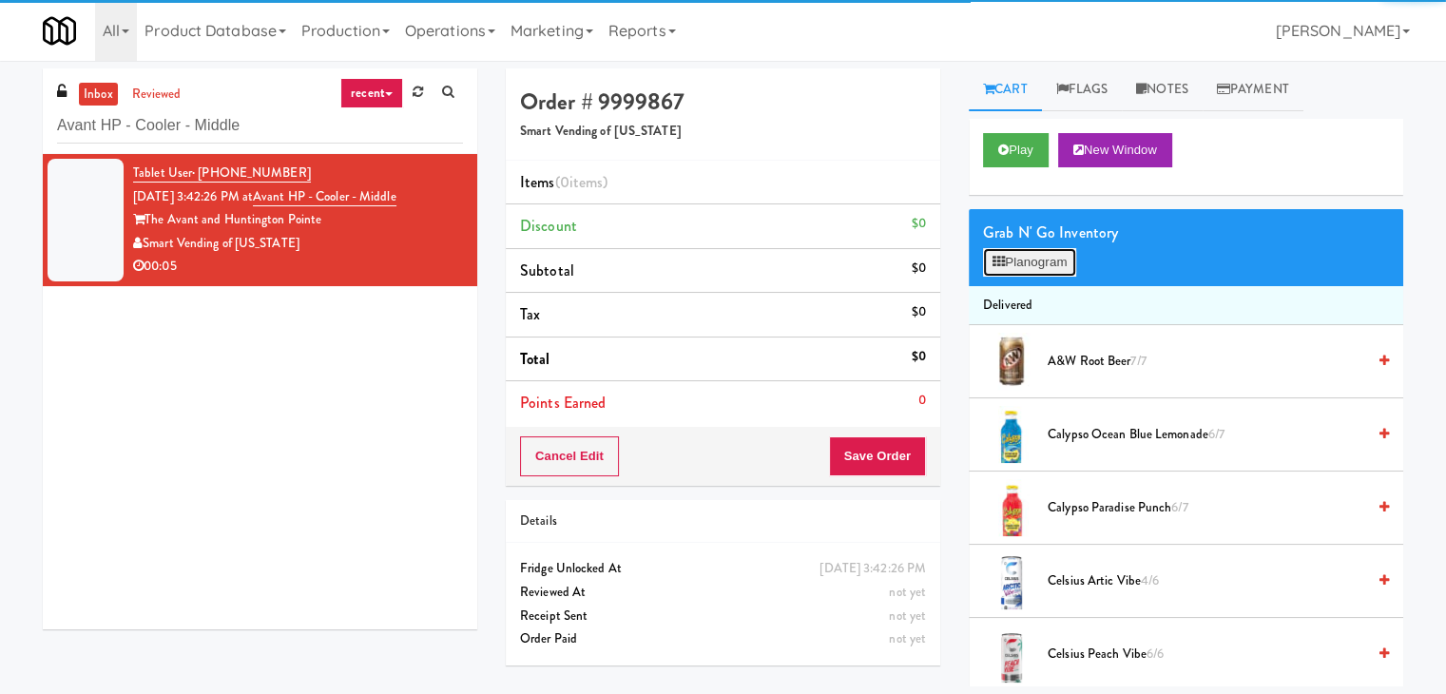
click at [1044, 256] on button "Planogram" at bounding box center [1029, 262] width 93 height 29
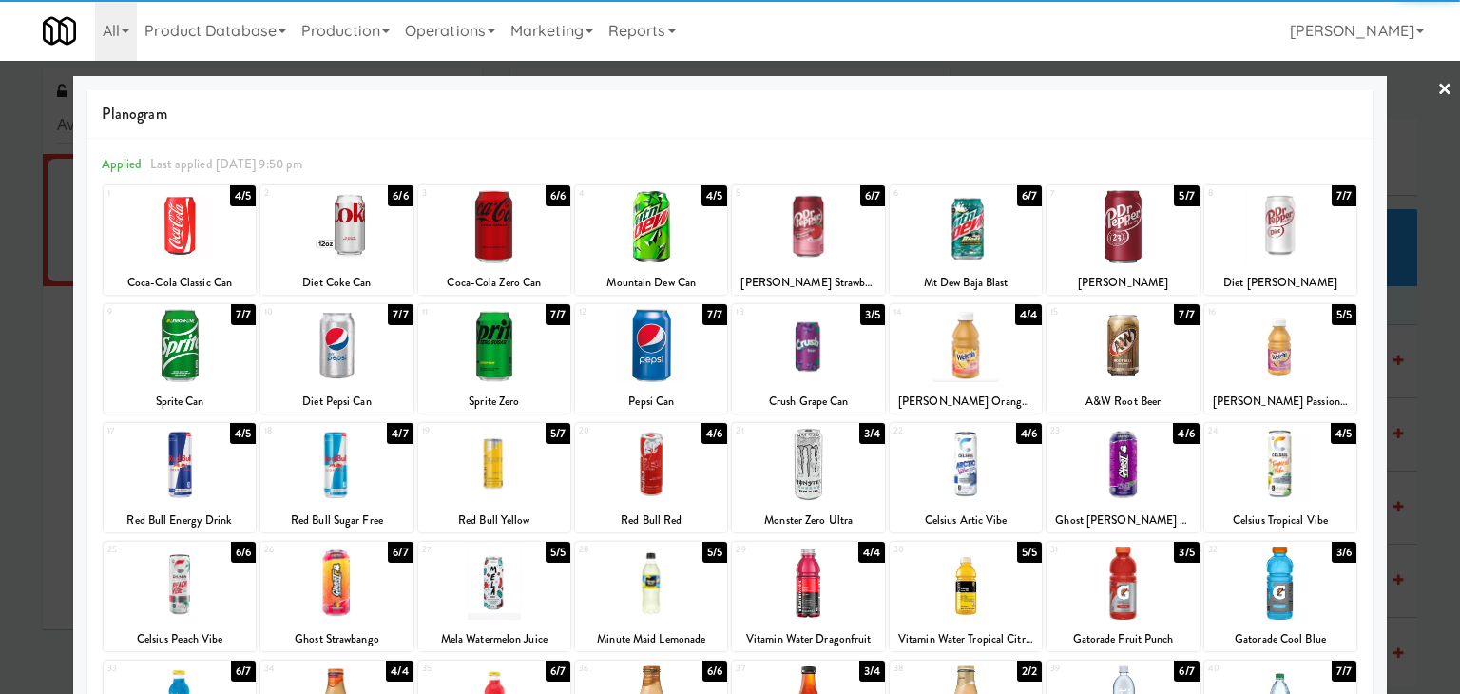
click at [647, 347] on div at bounding box center [651, 345] width 152 height 73
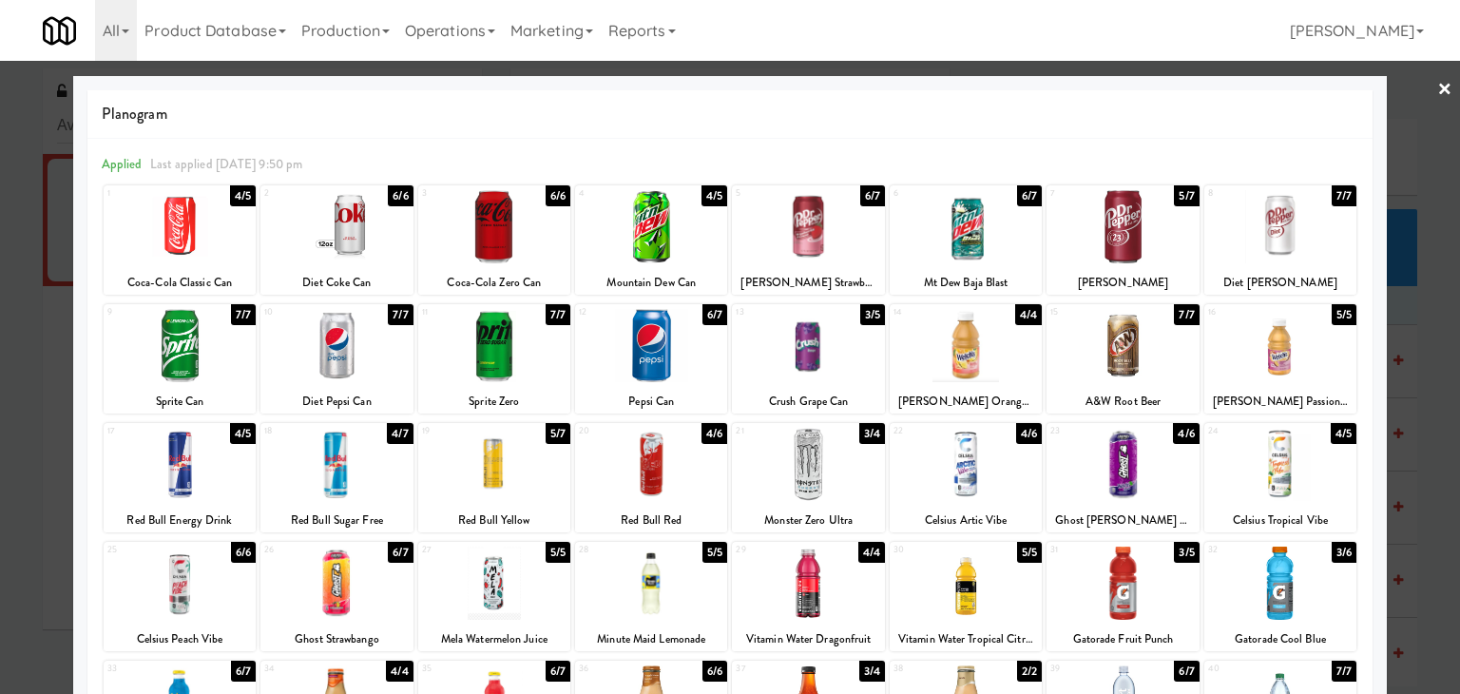
drag, startPoint x: 1434, startPoint y: 87, endPoint x: 1246, endPoint y: 285, distance: 273.0
click at [1438, 87] on link "×" at bounding box center [1445, 90] width 15 height 59
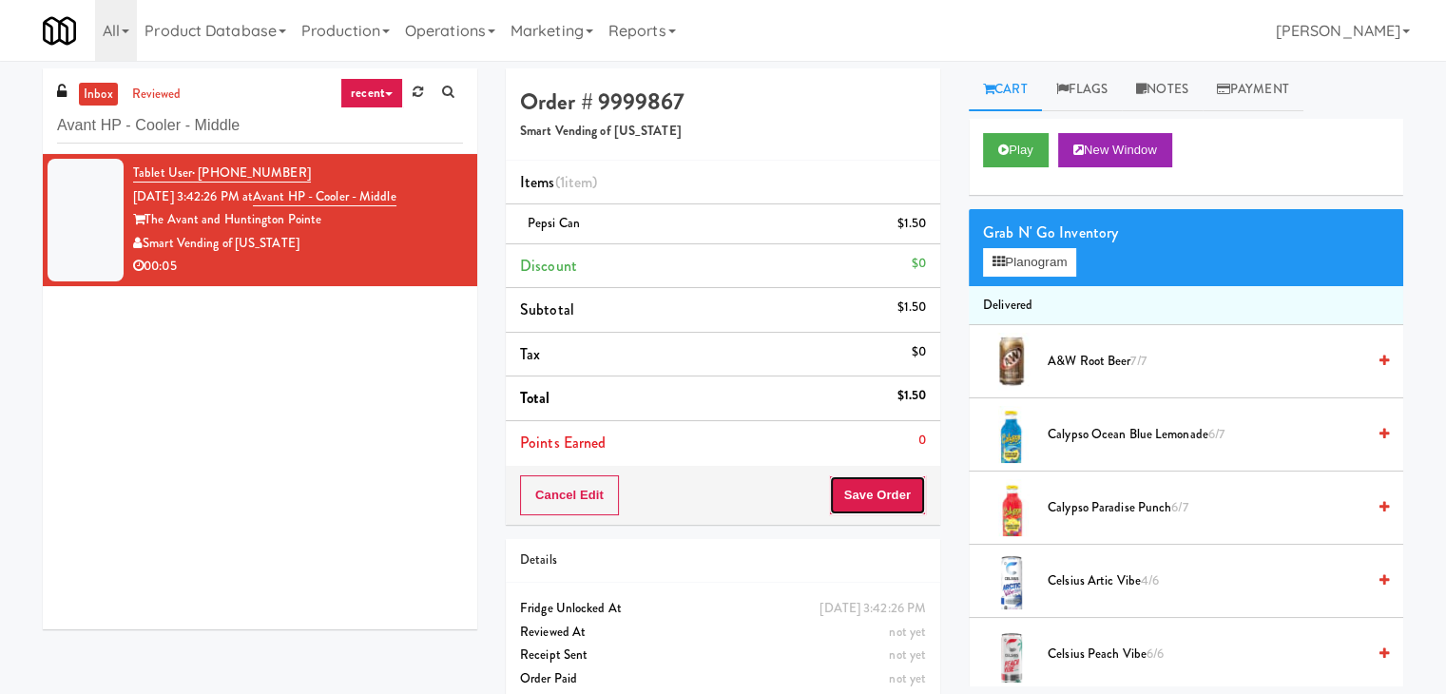
drag, startPoint x: 886, startPoint y: 492, endPoint x: 897, endPoint y: 485, distance: 12.4
click at [886, 491] on button "Save Order" at bounding box center [877, 495] width 97 height 40
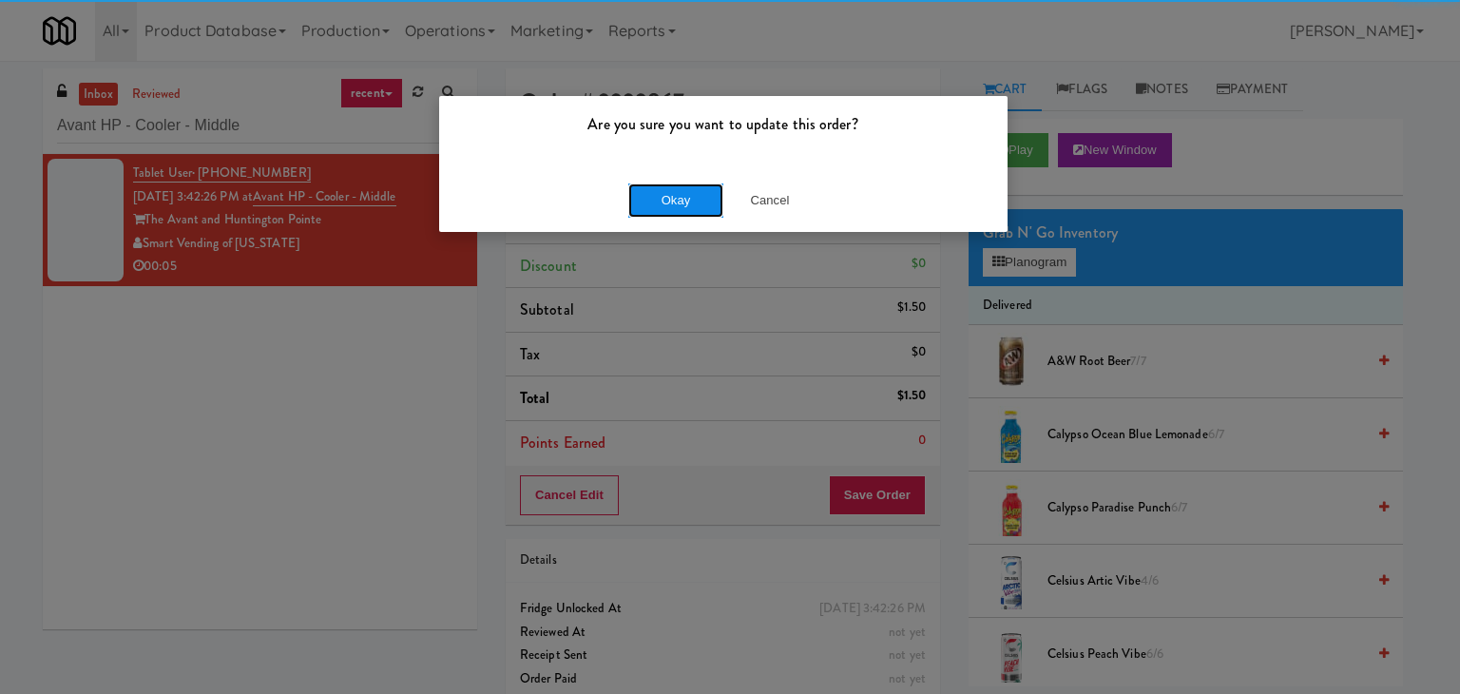
click at [677, 202] on button "Okay" at bounding box center [675, 200] width 95 height 34
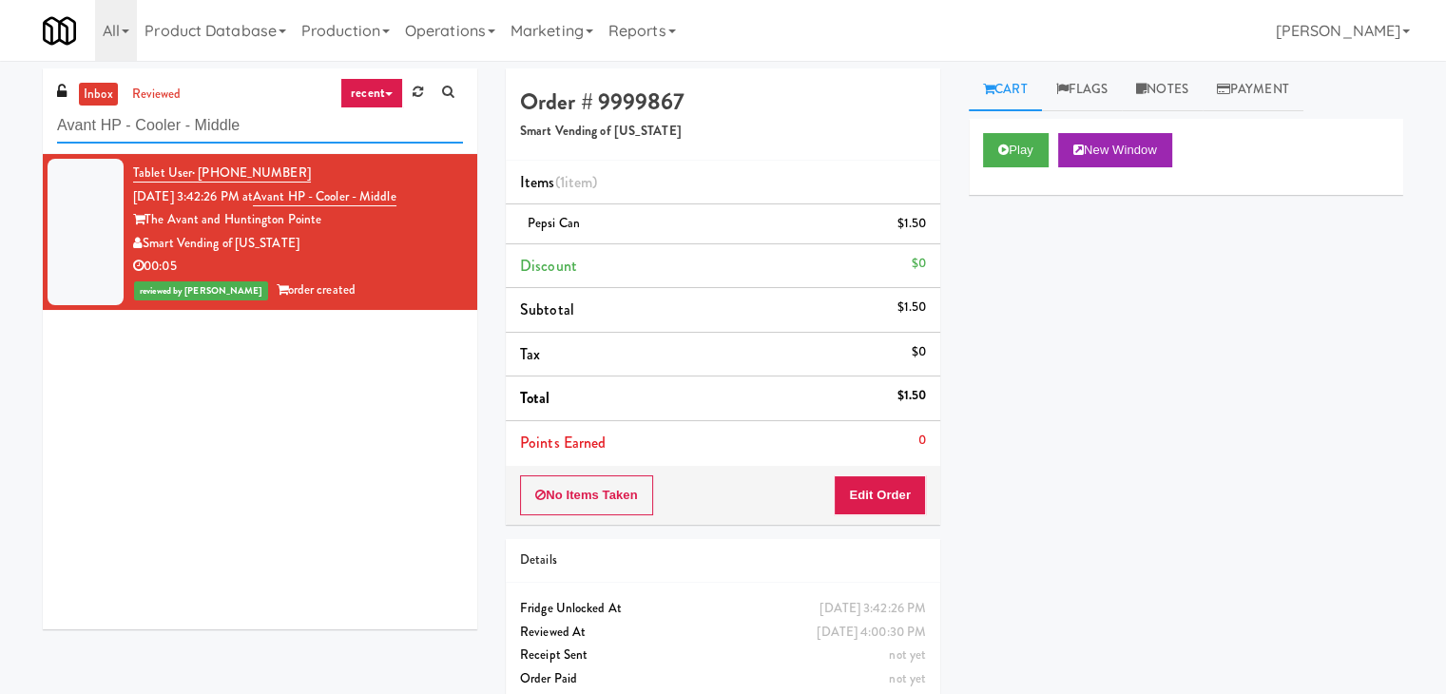
click at [274, 130] on input "Avant HP - Cooler - Middle" at bounding box center [260, 125] width 406 height 35
paste input "Tiller Terrace - Cooler"
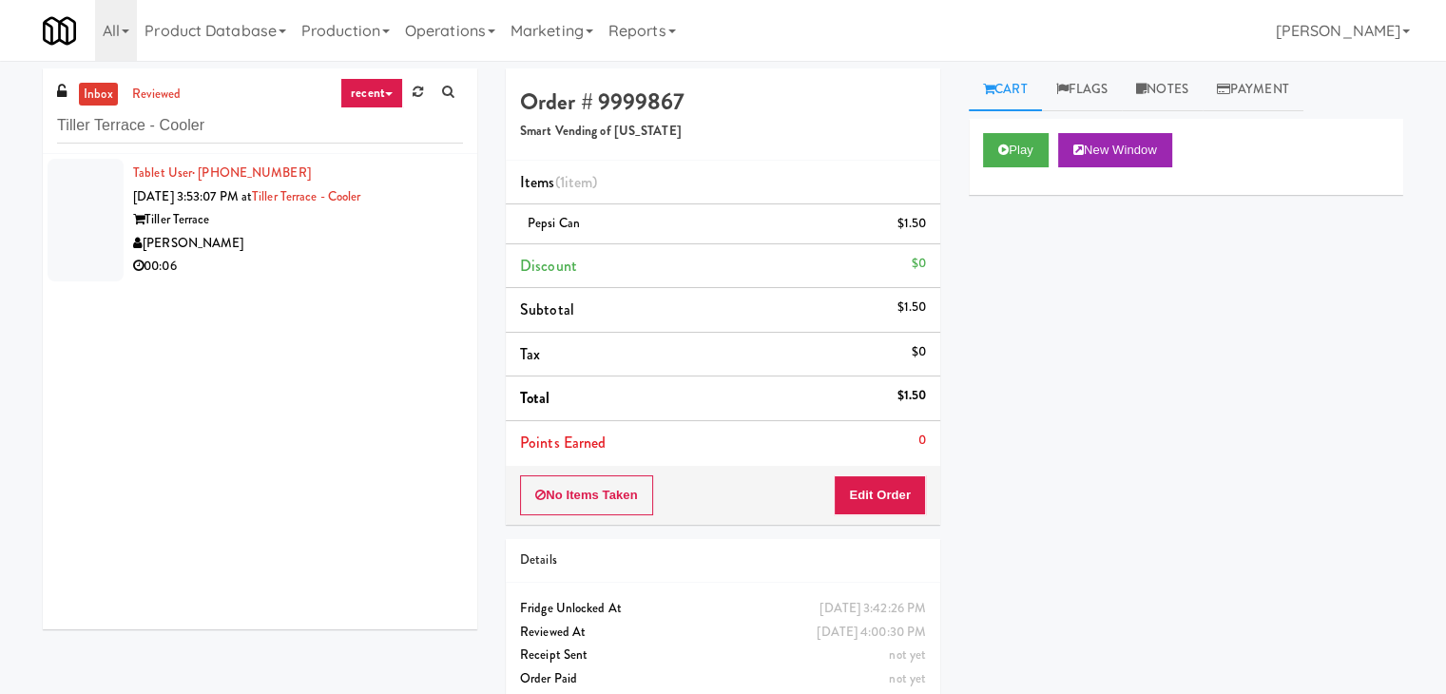
click at [428, 214] on div "Tiller Terrace" at bounding box center [298, 220] width 330 height 24
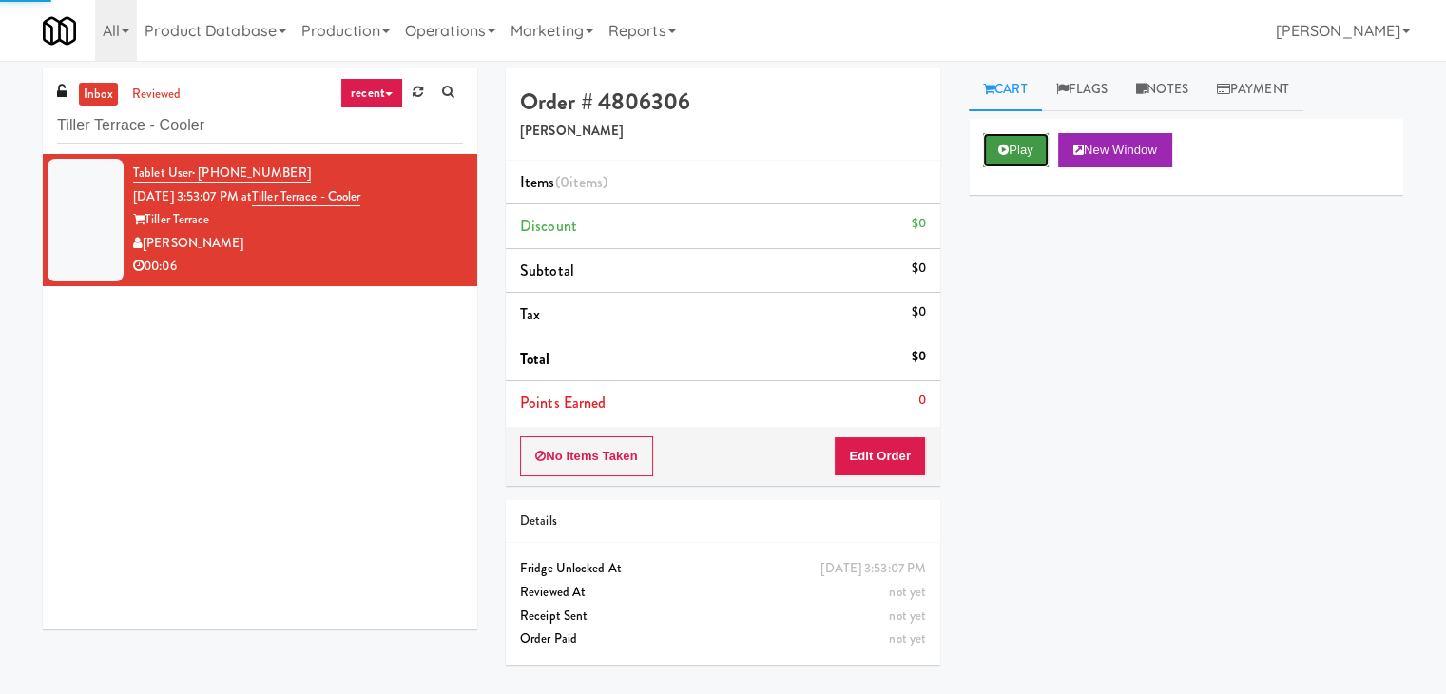
click at [1034, 151] on button "Play" at bounding box center [1016, 150] width 66 height 34
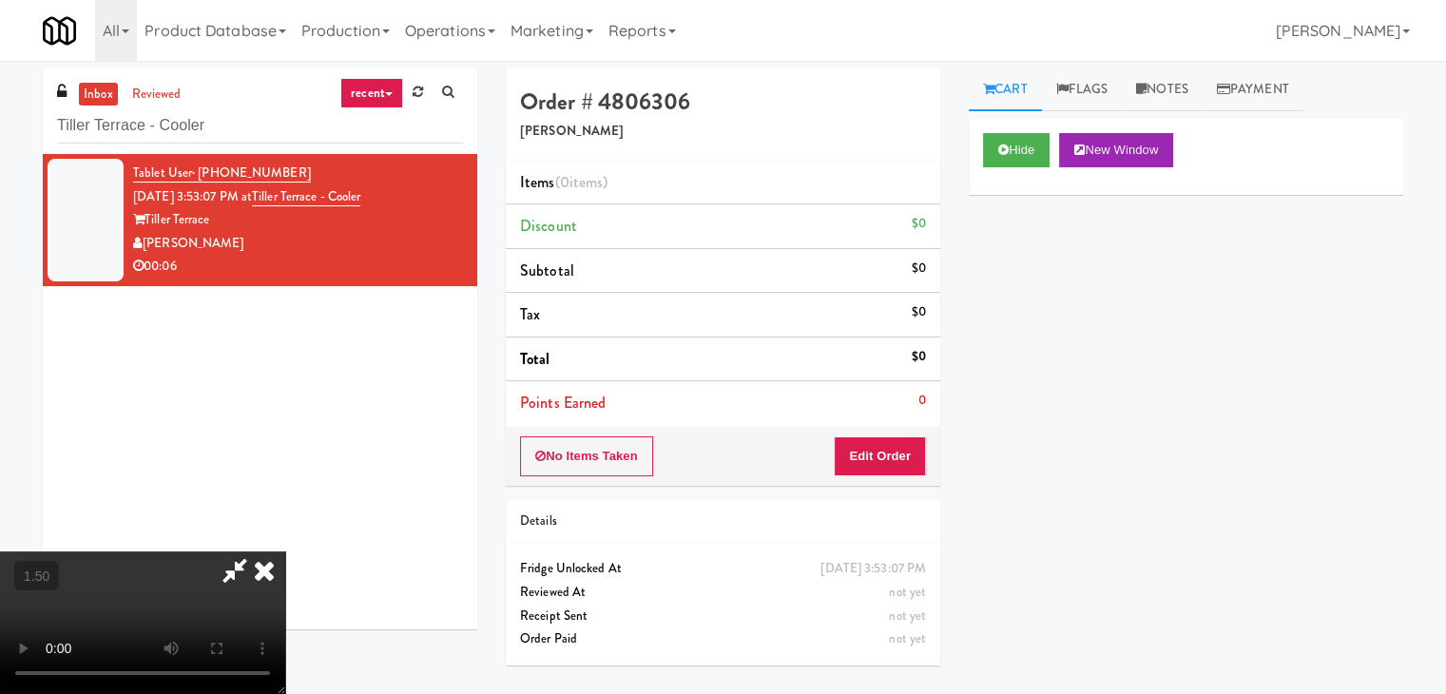
click at [285, 551] on video at bounding box center [142, 622] width 285 height 143
click at [285, 551] on icon at bounding box center [264, 570] width 42 height 38
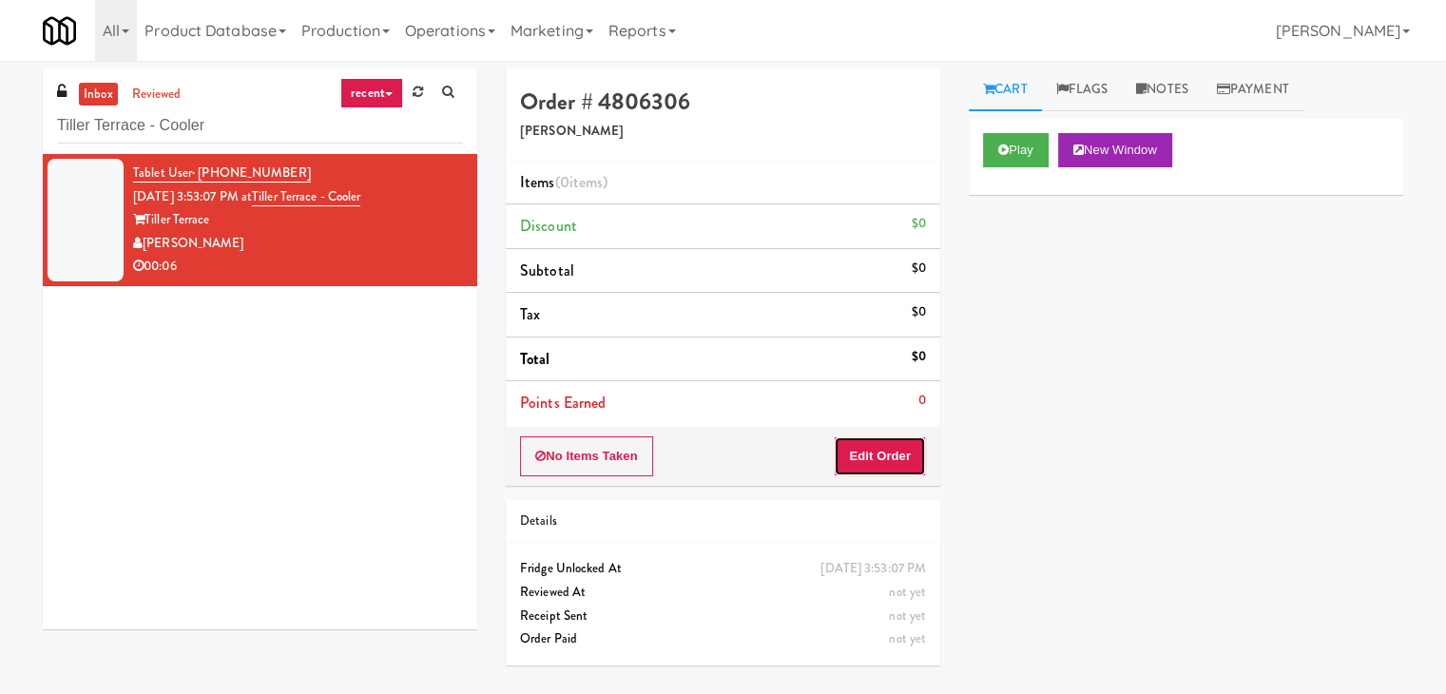
drag, startPoint x: 884, startPoint y: 452, endPoint x: 907, endPoint y: 421, distance: 38.0
click at [884, 450] on button "Edit Order" at bounding box center [880, 456] width 92 height 40
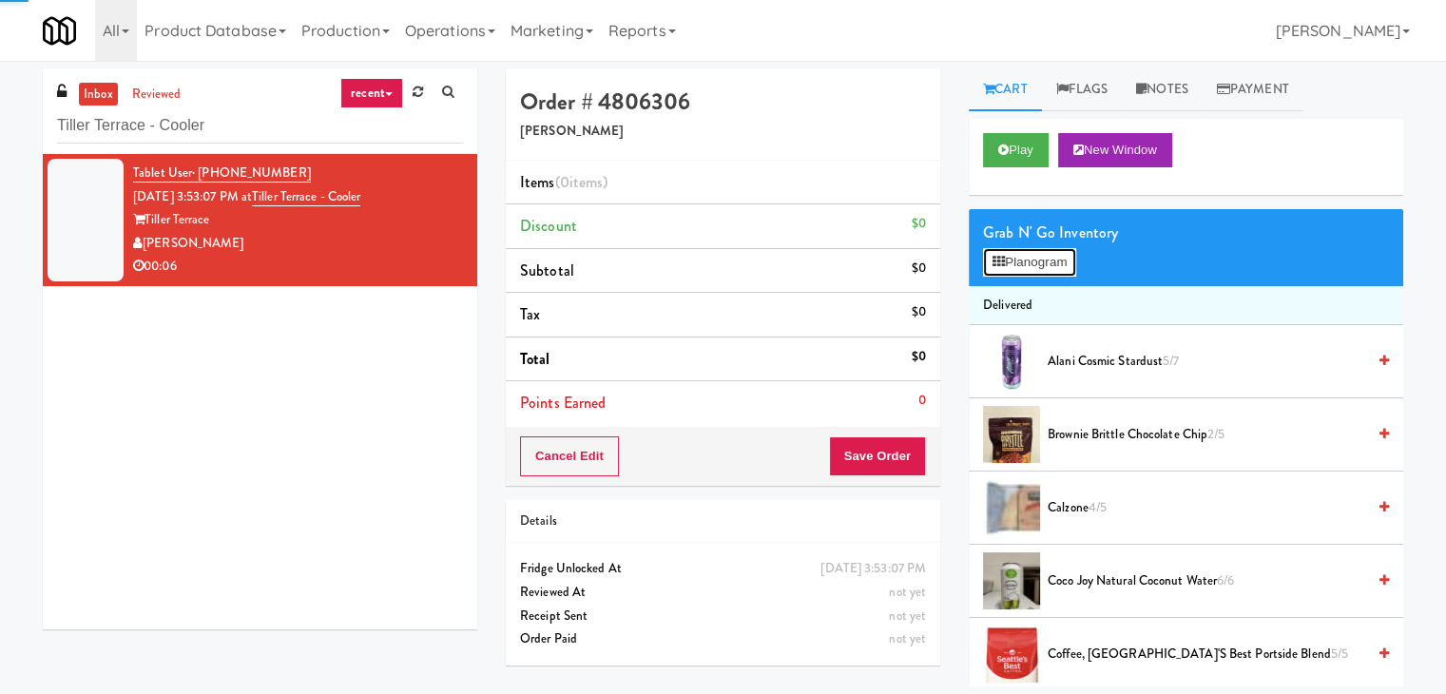
click at [1050, 255] on button "Planogram" at bounding box center [1029, 262] width 93 height 29
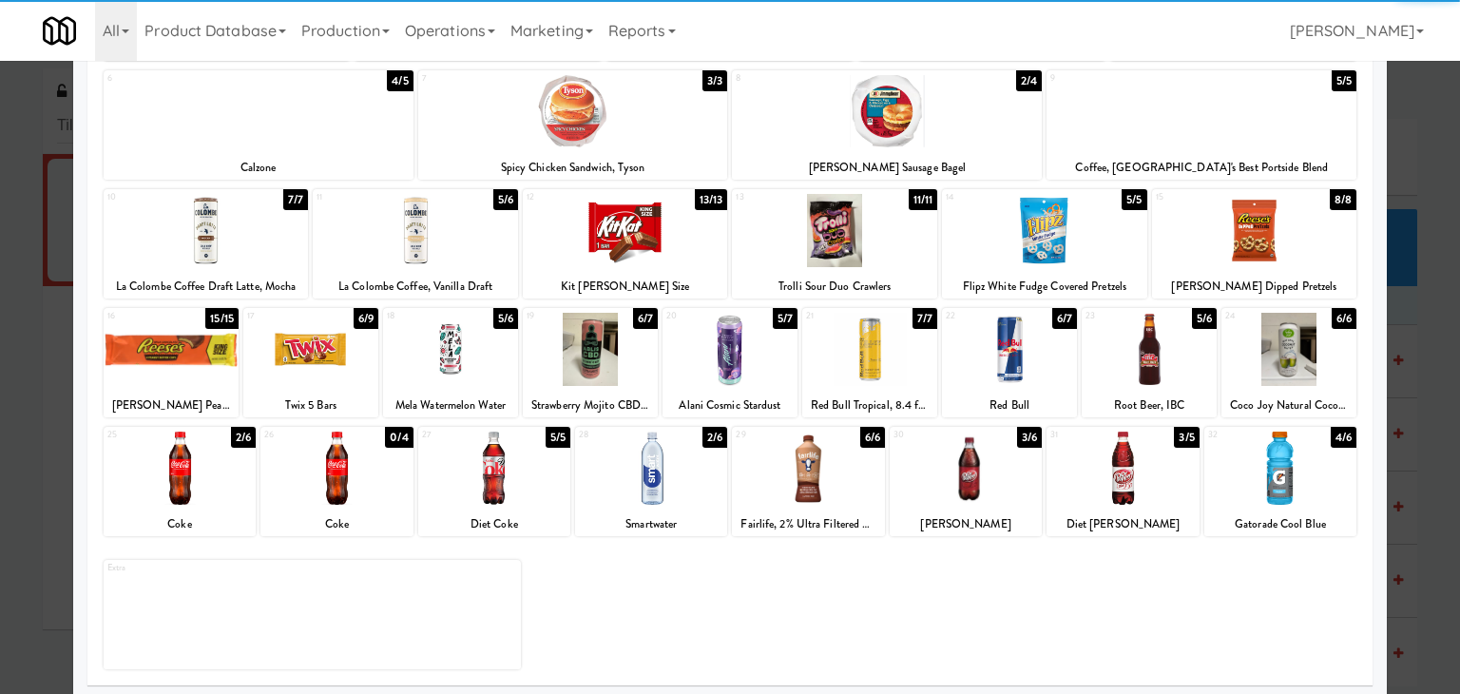
scroll to position [240, 0]
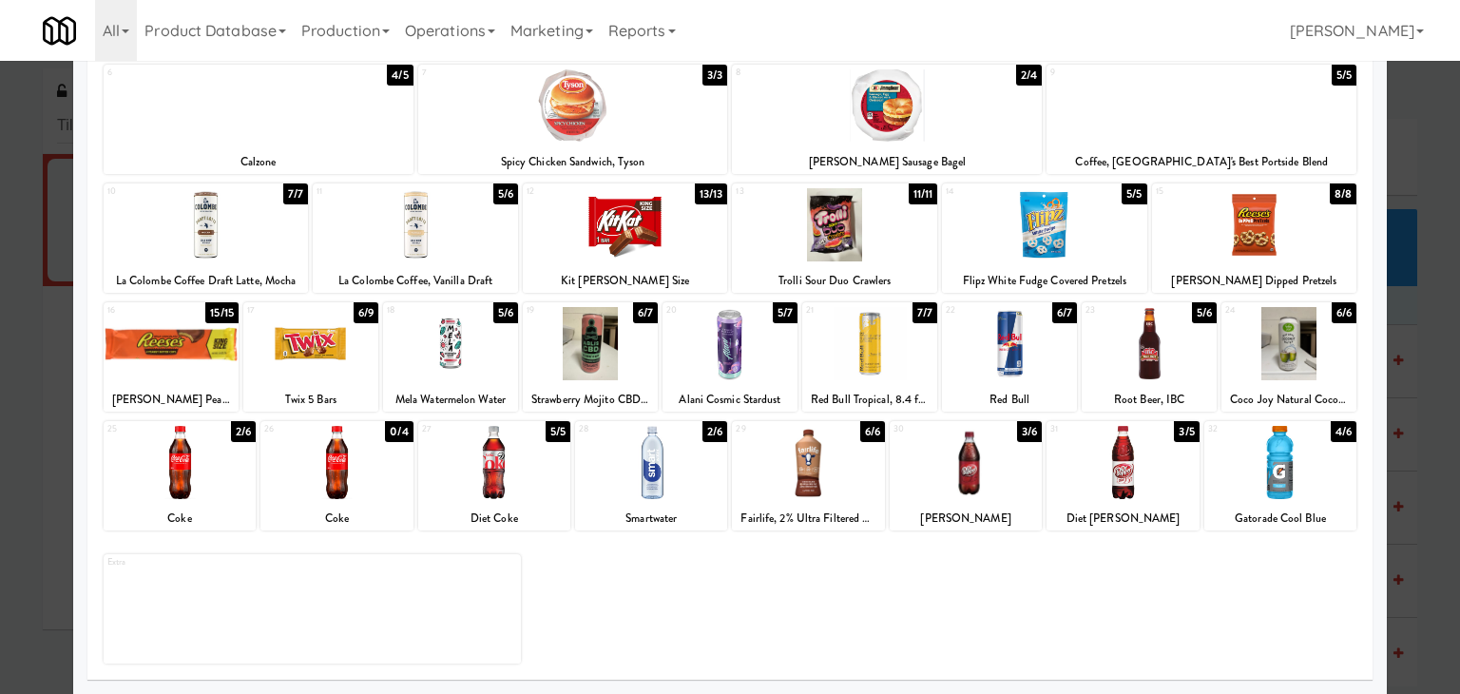
click at [160, 479] on div at bounding box center [180, 462] width 152 height 73
click at [167, 477] on div at bounding box center [180, 462] width 152 height 73
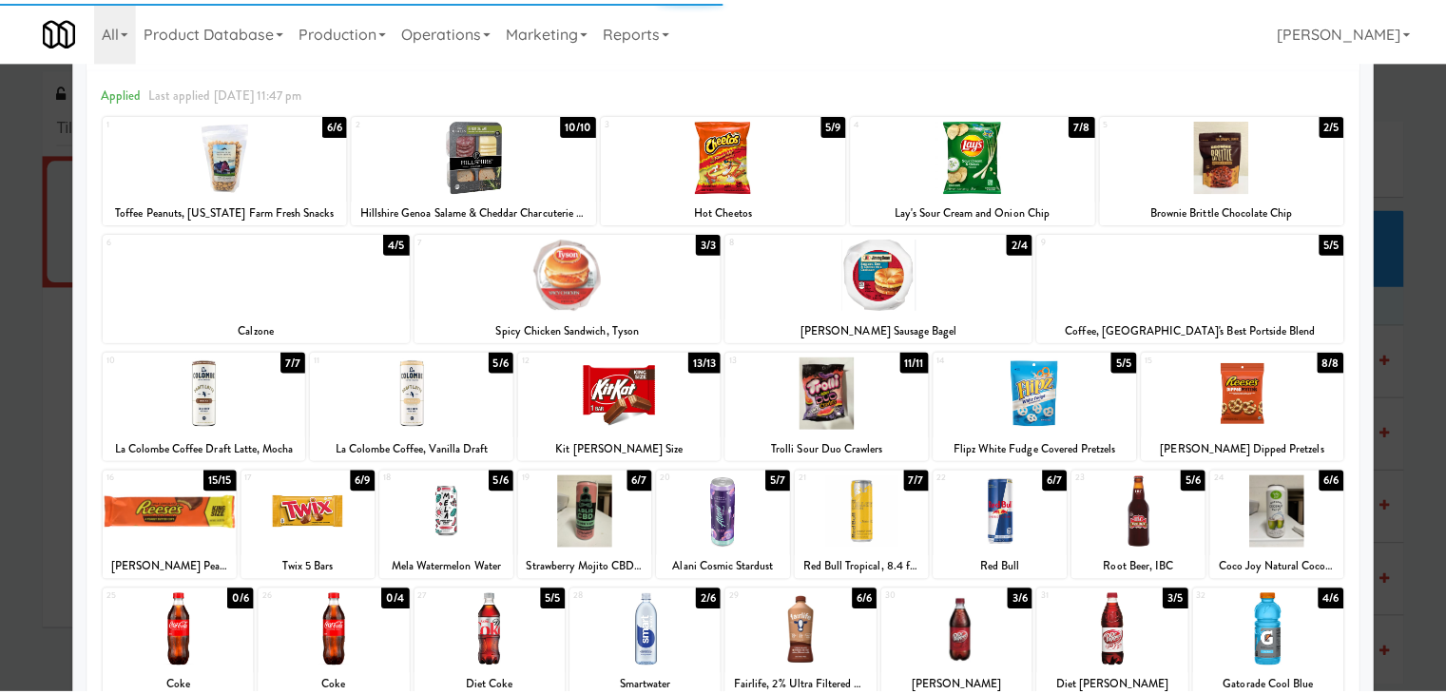
scroll to position [0, 0]
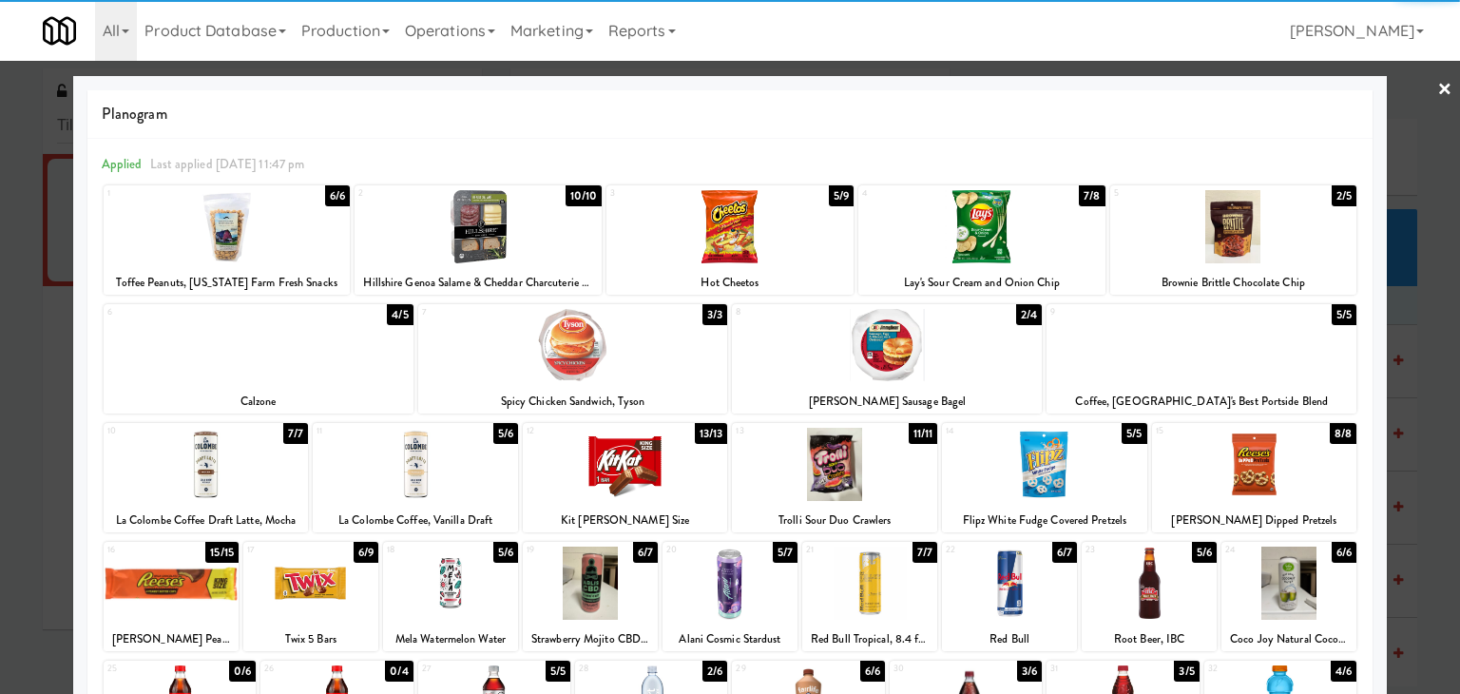
click at [1438, 84] on link "×" at bounding box center [1445, 90] width 15 height 59
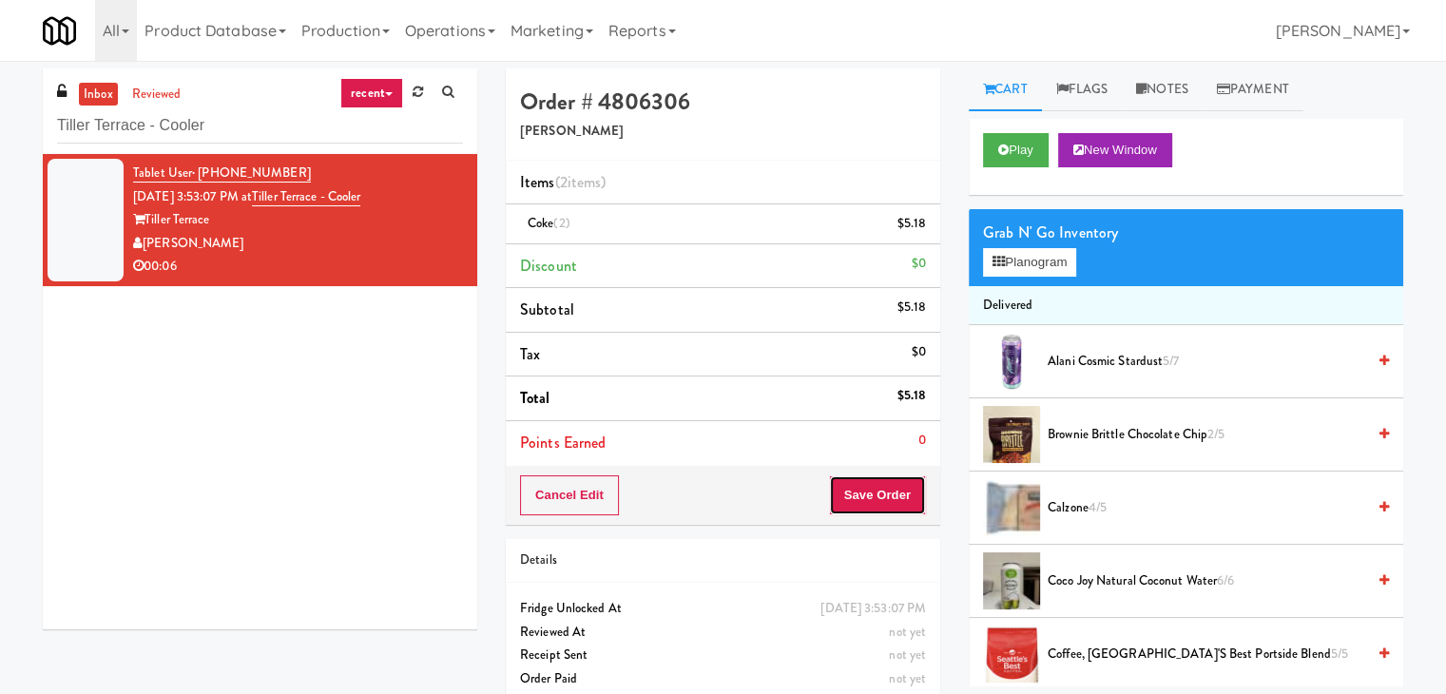
click at [857, 500] on button "Save Order" at bounding box center [877, 495] width 97 height 40
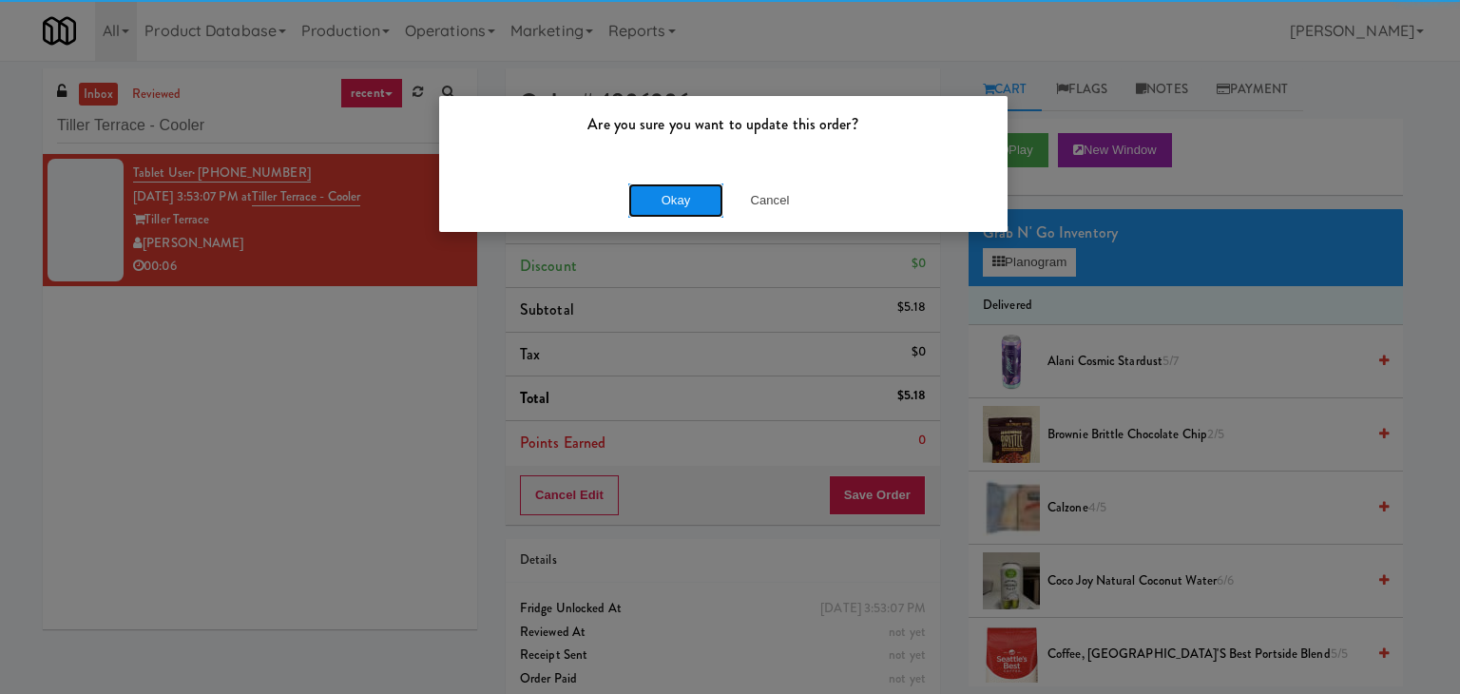
drag, startPoint x: 666, startPoint y: 203, endPoint x: 651, endPoint y: 189, distance: 19.5
click at [664, 201] on button "Okay" at bounding box center [675, 200] width 95 height 34
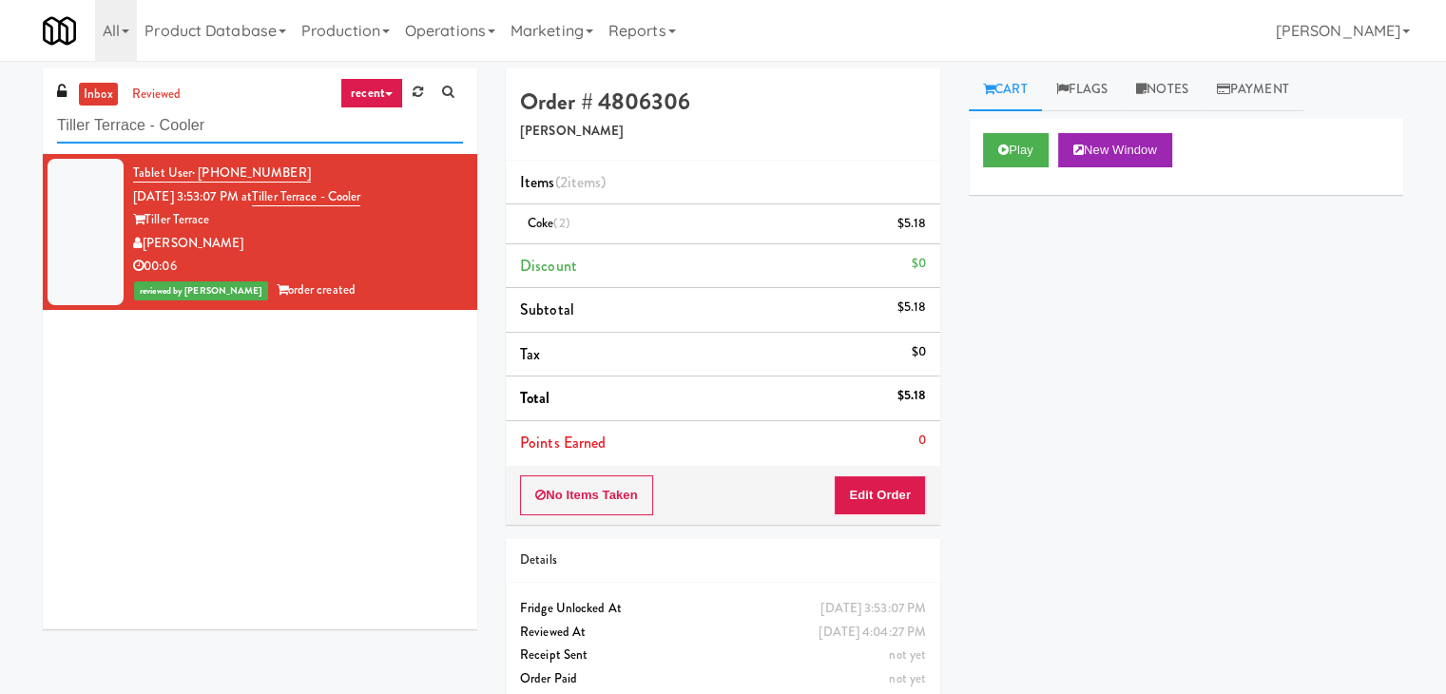
click at [209, 126] on input "Tiller Terrace - Cooler" at bounding box center [260, 125] width 406 height 35
paste input "WPW - Left - Fridge"
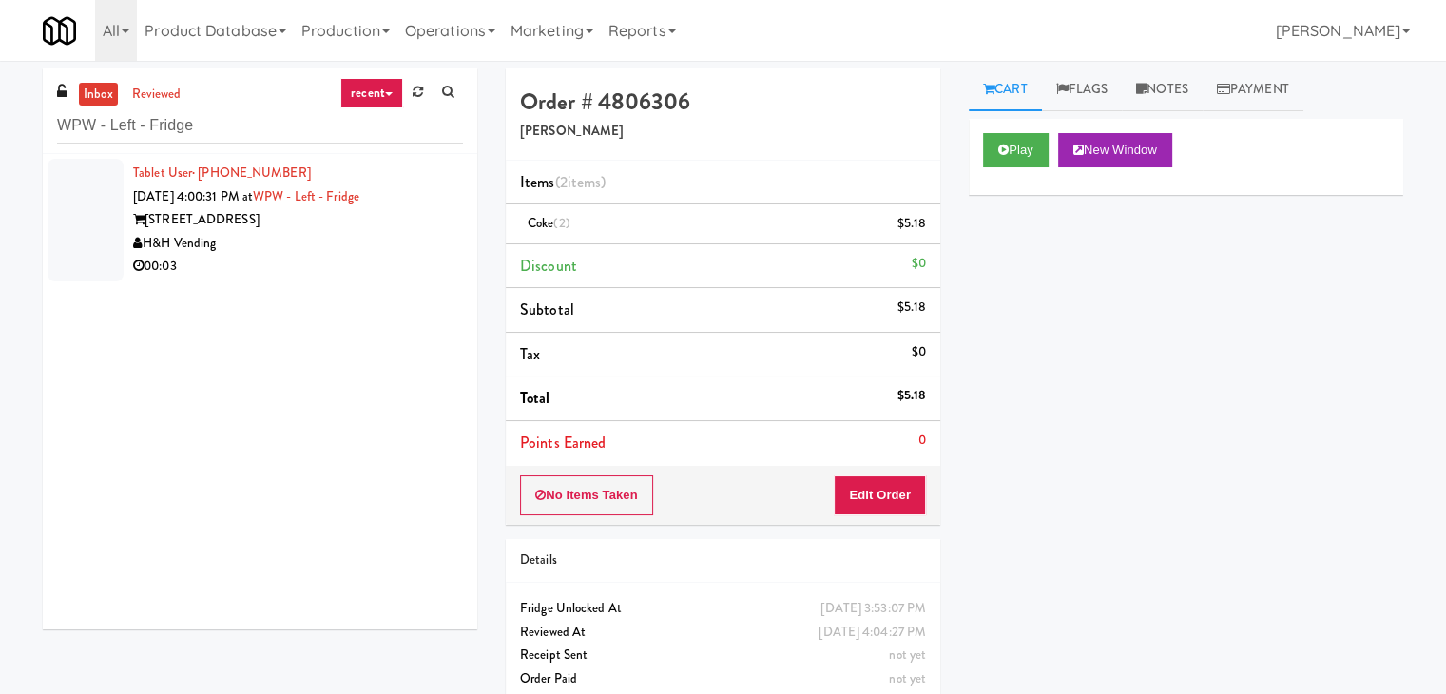
click at [377, 244] on div "H&H Vending" at bounding box center [298, 244] width 330 height 24
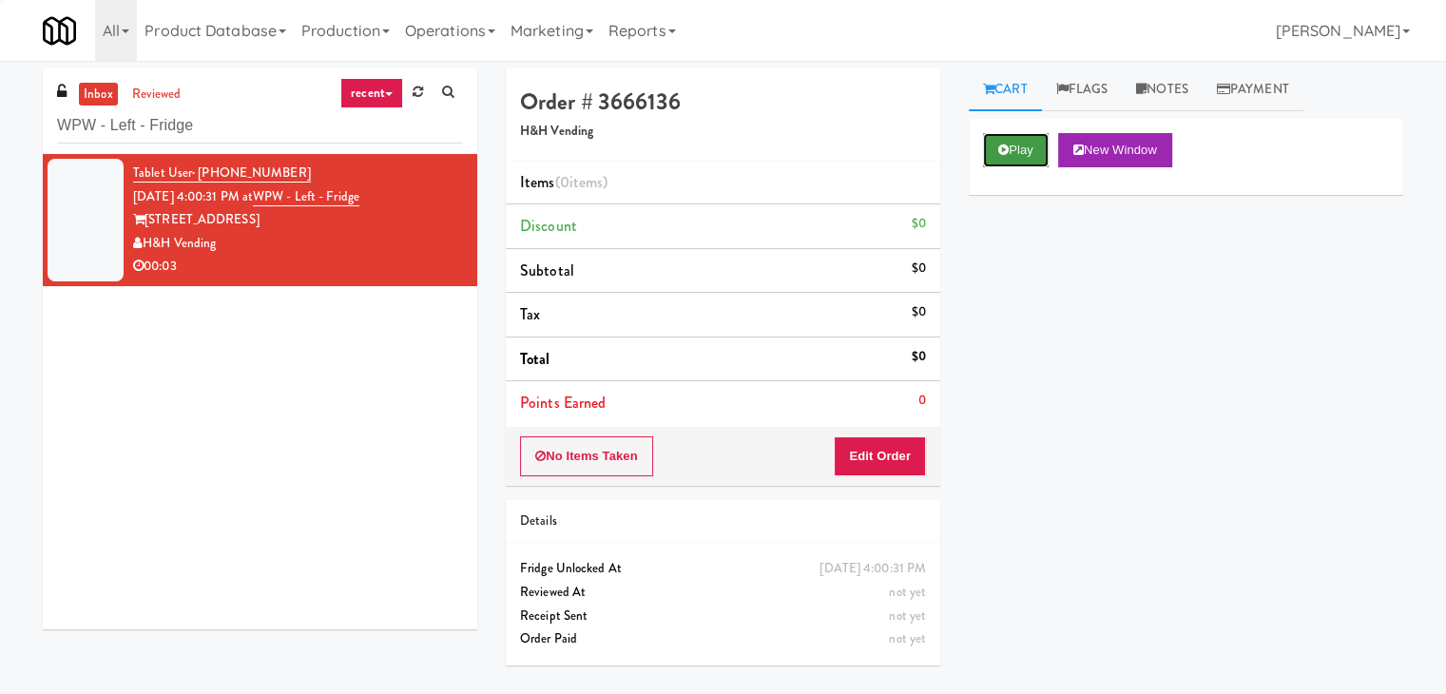
drag, startPoint x: 1031, startPoint y: 153, endPoint x: 1010, endPoint y: 141, distance: 24.3
click at [1031, 152] on button "Play" at bounding box center [1016, 150] width 66 height 34
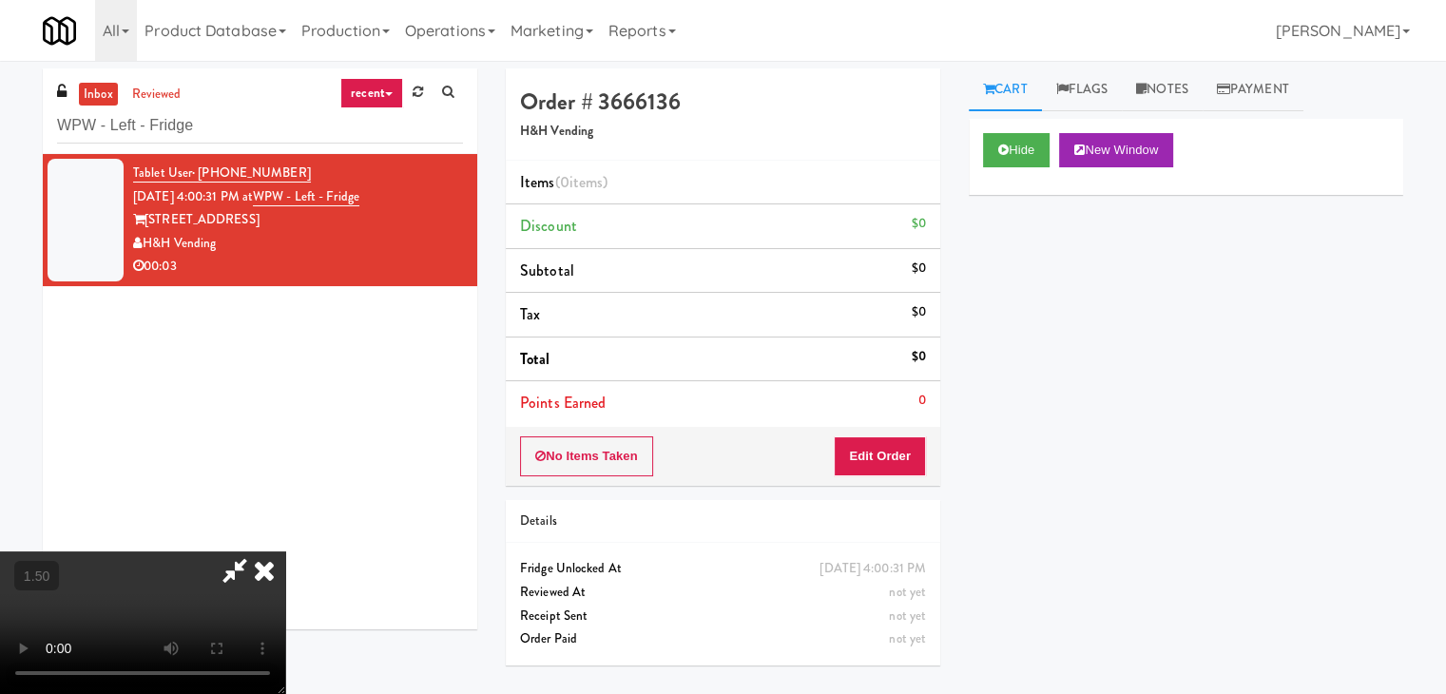
click at [285, 551] on video at bounding box center [142, 622] width 285 height 143
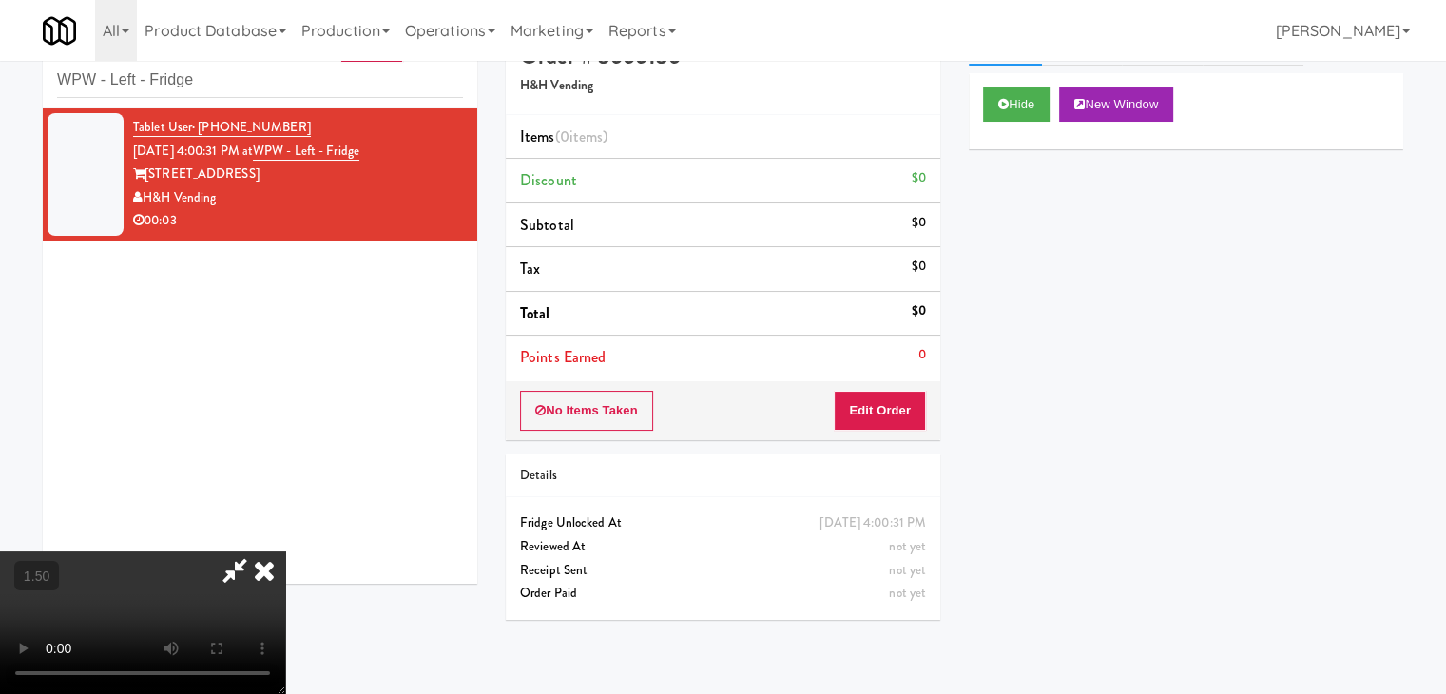
scroll to position [61, 0]
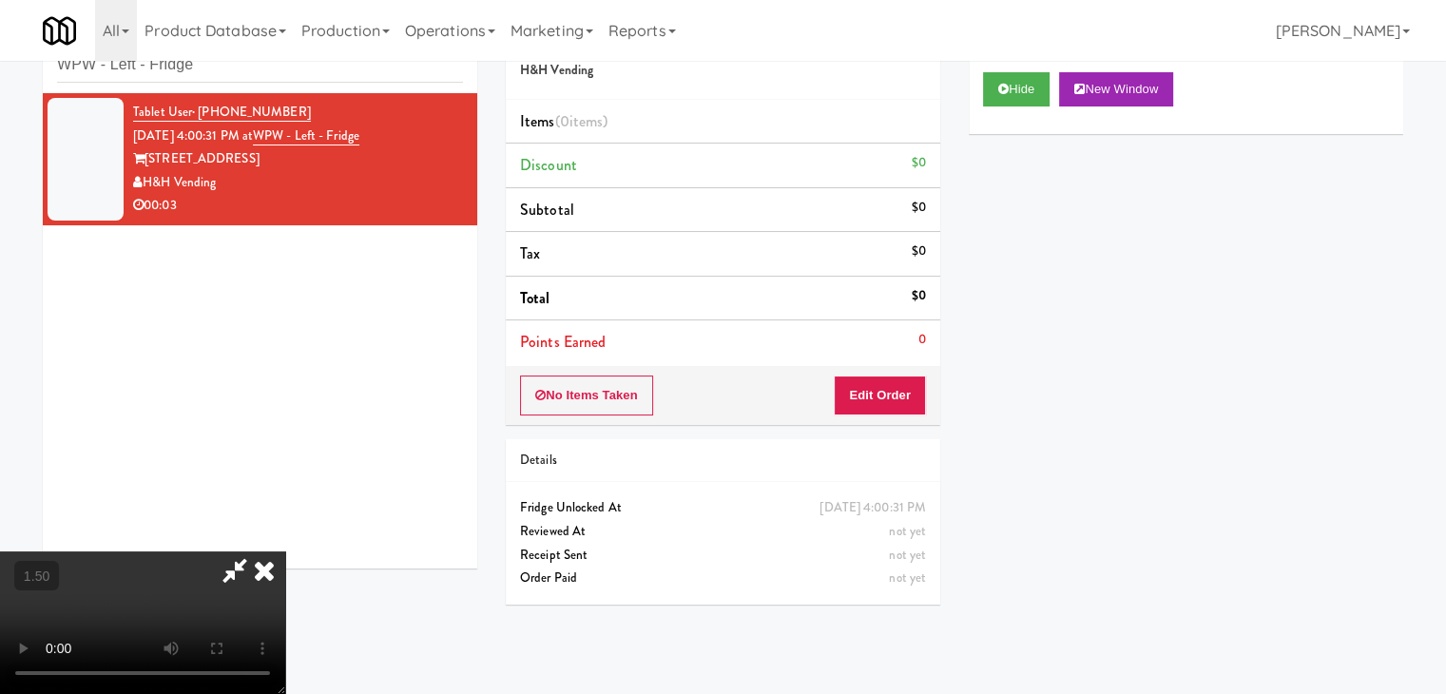
click at [285, 551] on video at bounding box center [142, 622] width 285 height 143
click at [285, 551] on icon at bounding box center [264, 570] width 42 height 38
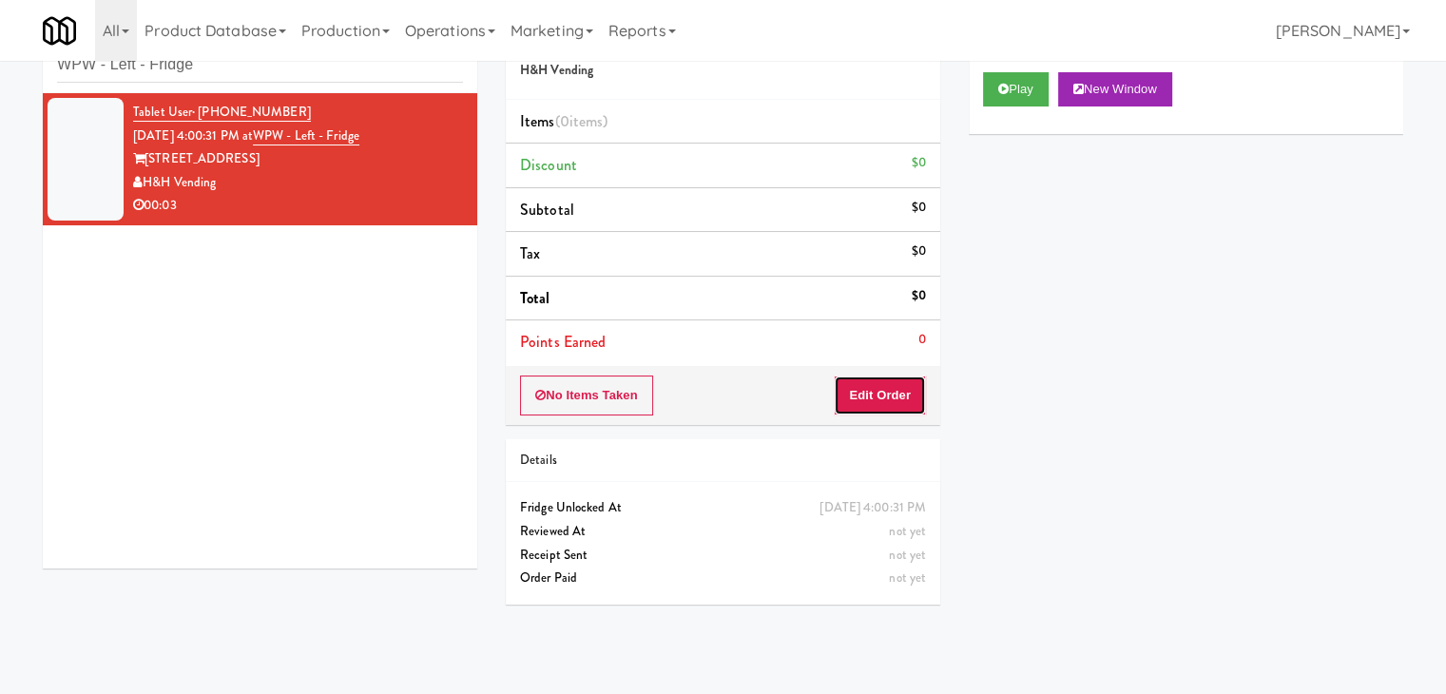
drag, startPoint x: 891, startPoint y: 403, endPoint x: 966, endPoint y: 332, distance: 103.6
click at [891, 402] on button "Edit Order" at bounding box center [880, 396] width 92 height 40
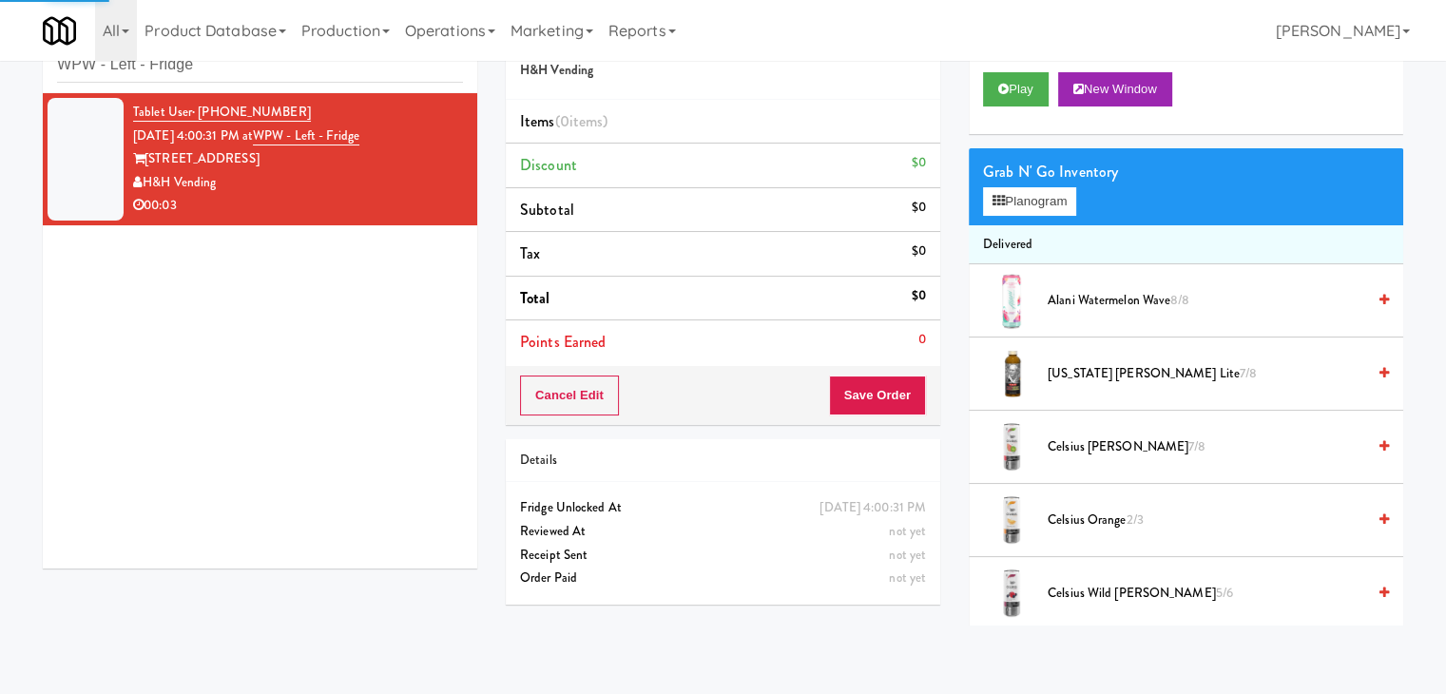
click at [1050, 183] on div "Grab N' Go Inventory" at bounding box center [1186, 172] width 406 height 29
click at [1050, 198] on button "Planogram" at bounding box center [1029, 201] width 93 height 29
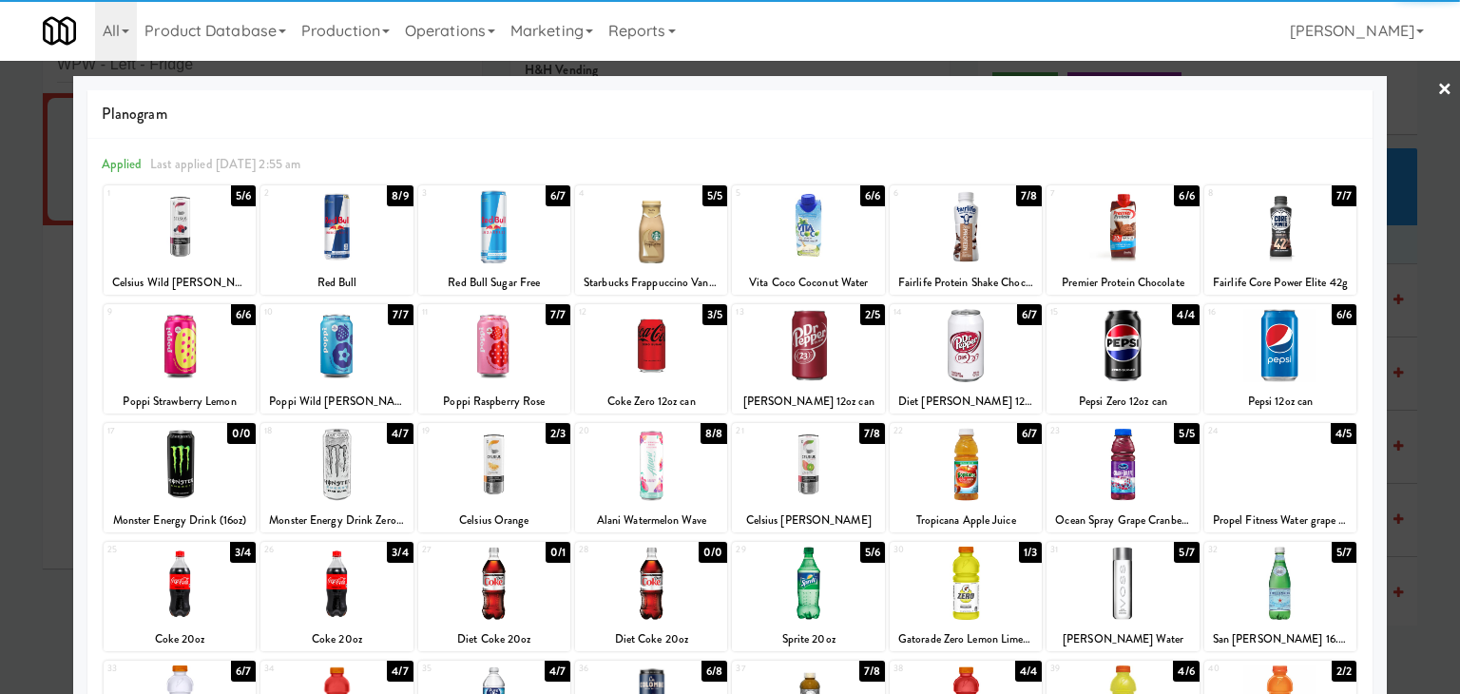
click at [511, 228] on div at bounding box center [494, 226] width 152 height 73
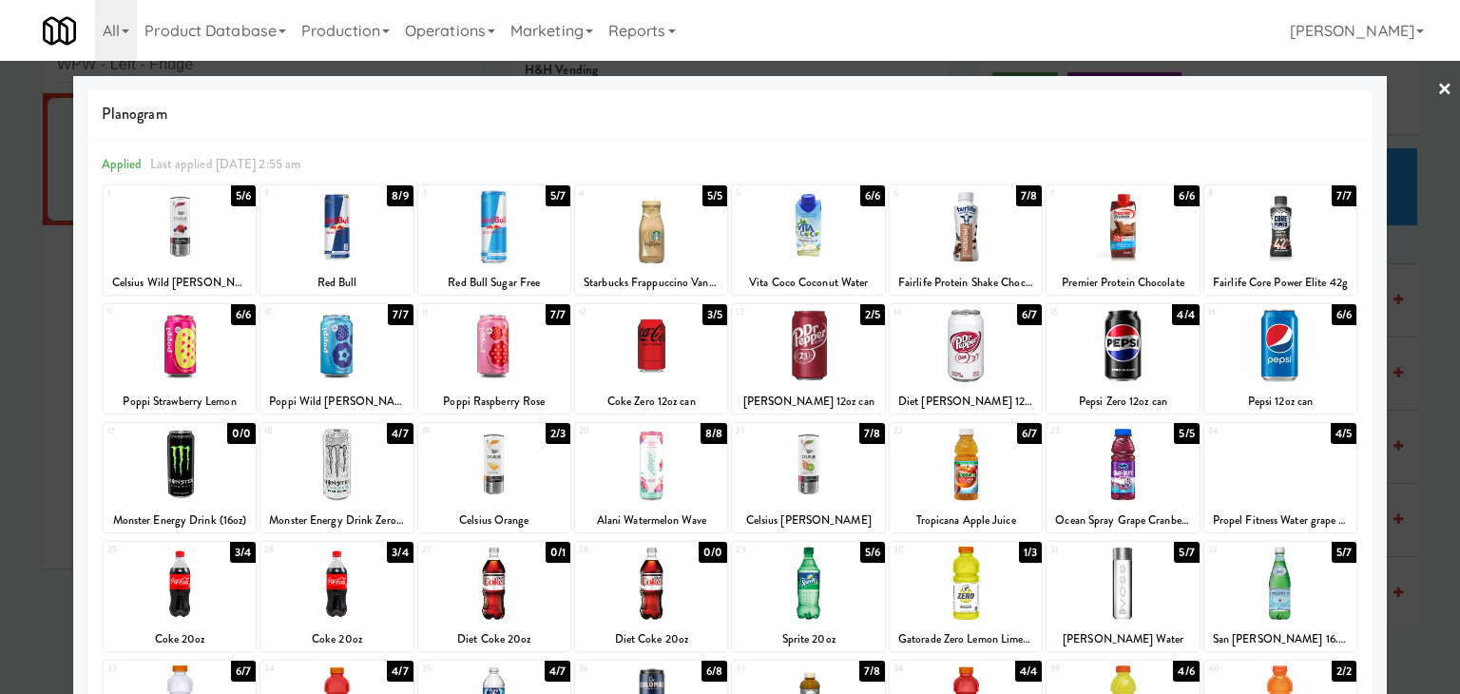
drag, startPoint x: 1426, startPoint y: 85, endPoint x: 1403, endPoint y: 106, distance: 31.6
click at [1438, 87] on link "×" at bounding box center [1445, 90] width 15 height 59
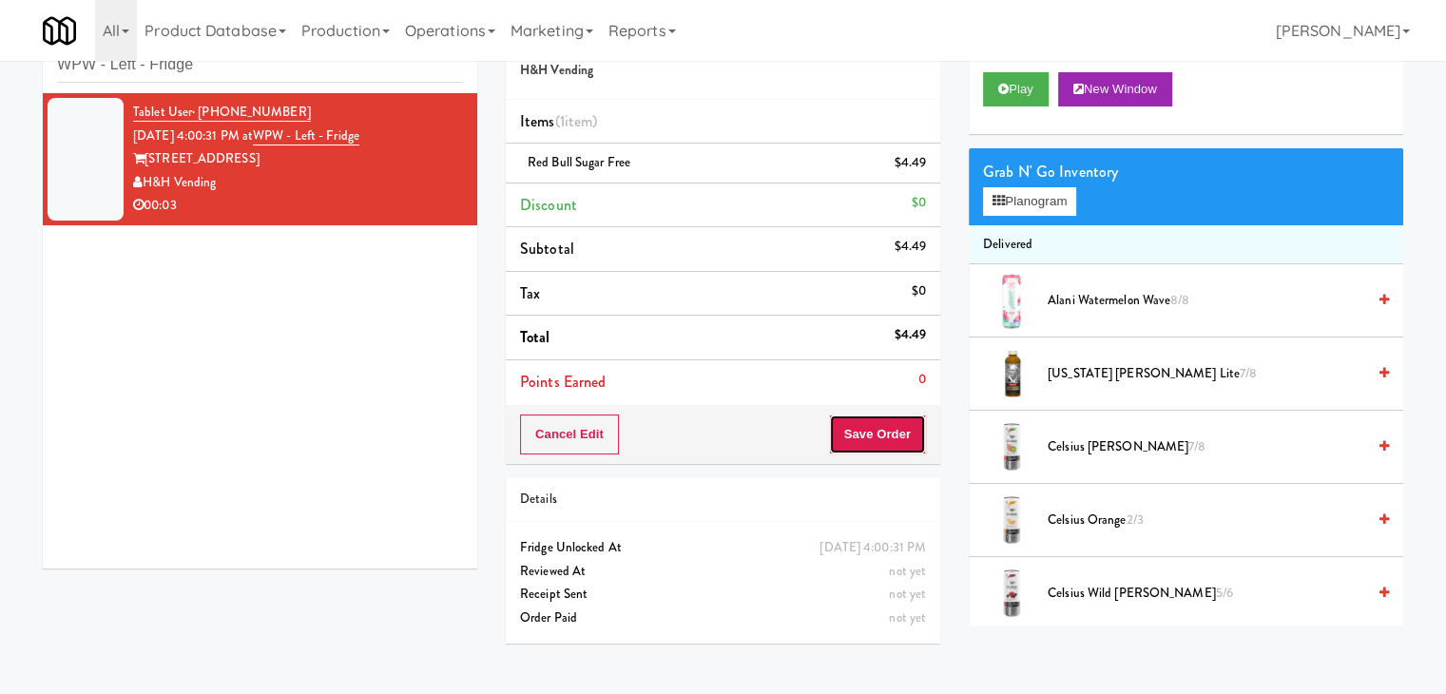
click at [886, 423] on button "Save Order" at bounding box center [877, 435] width 97 height 40
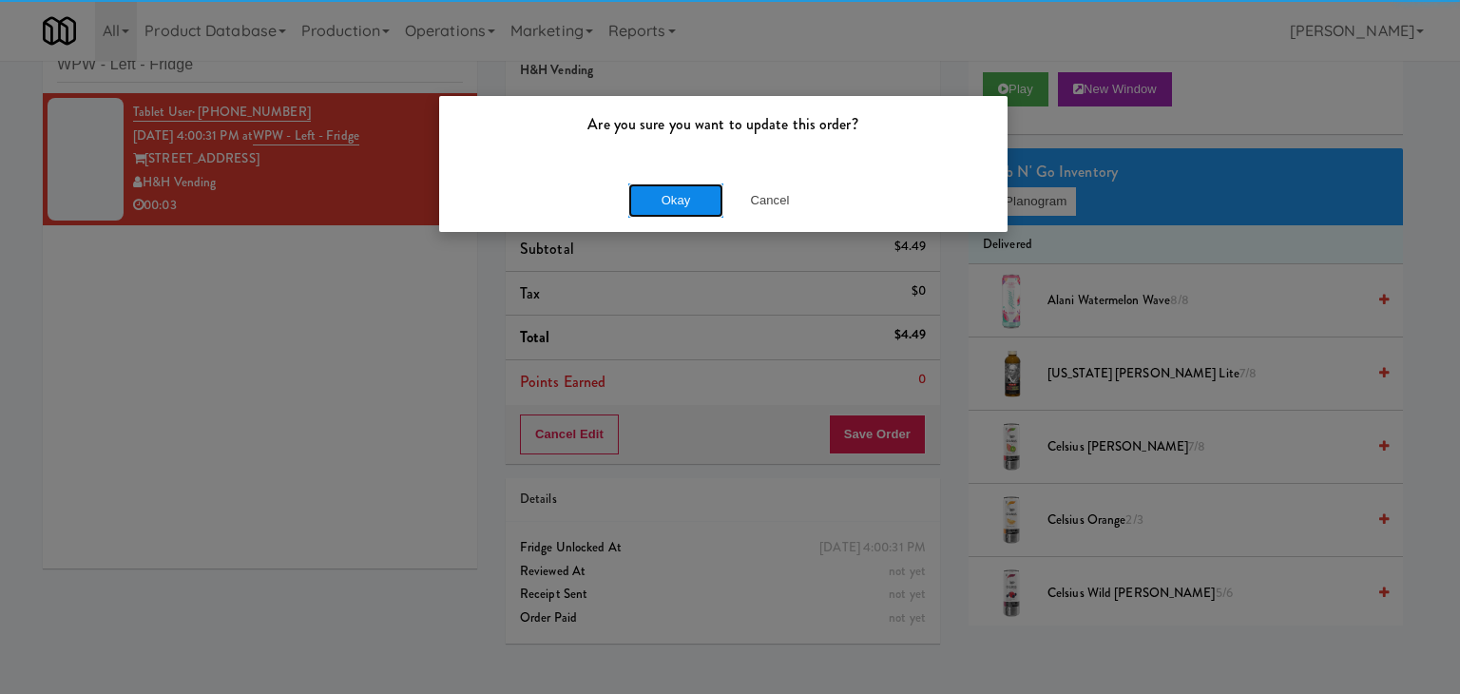
click at [679, 187] on button "Okay" at bounding box center [675, 200] width 95 height 34
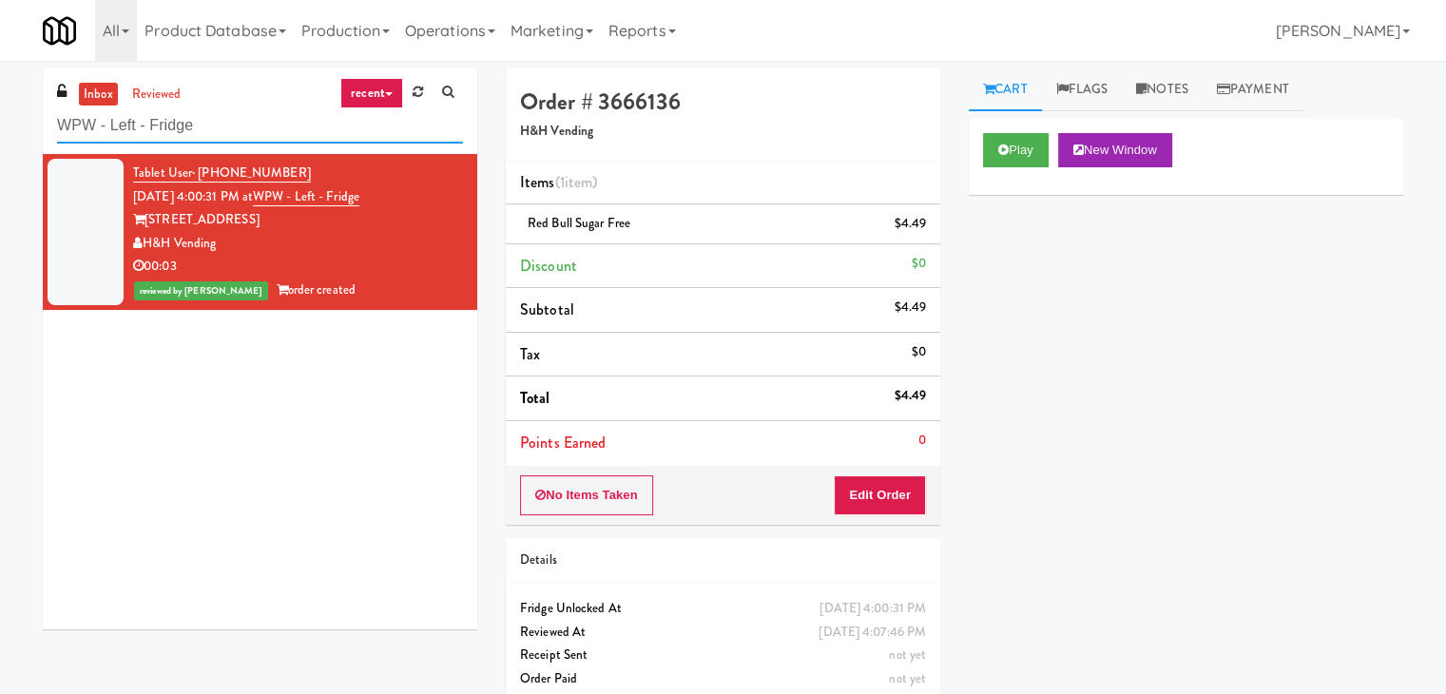
click at [244, 131] on input "WPW - Left - Fridge" at bounding box center [260, 125] width 406 height 35
paste input "Court St - Cooler"
type input "Court St - Cooler"
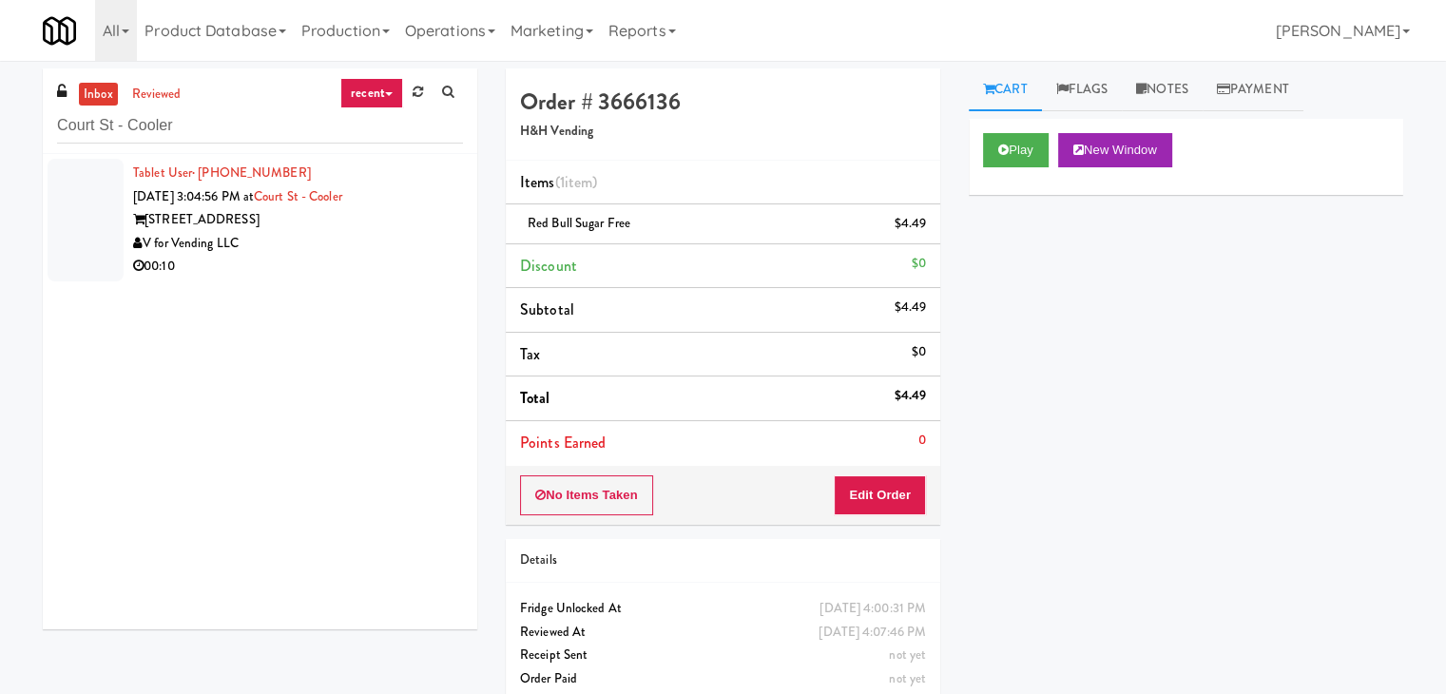
click at [412, 247] on div "V for Vending LLC" at bounding box center [298, 244] width 330 height 24
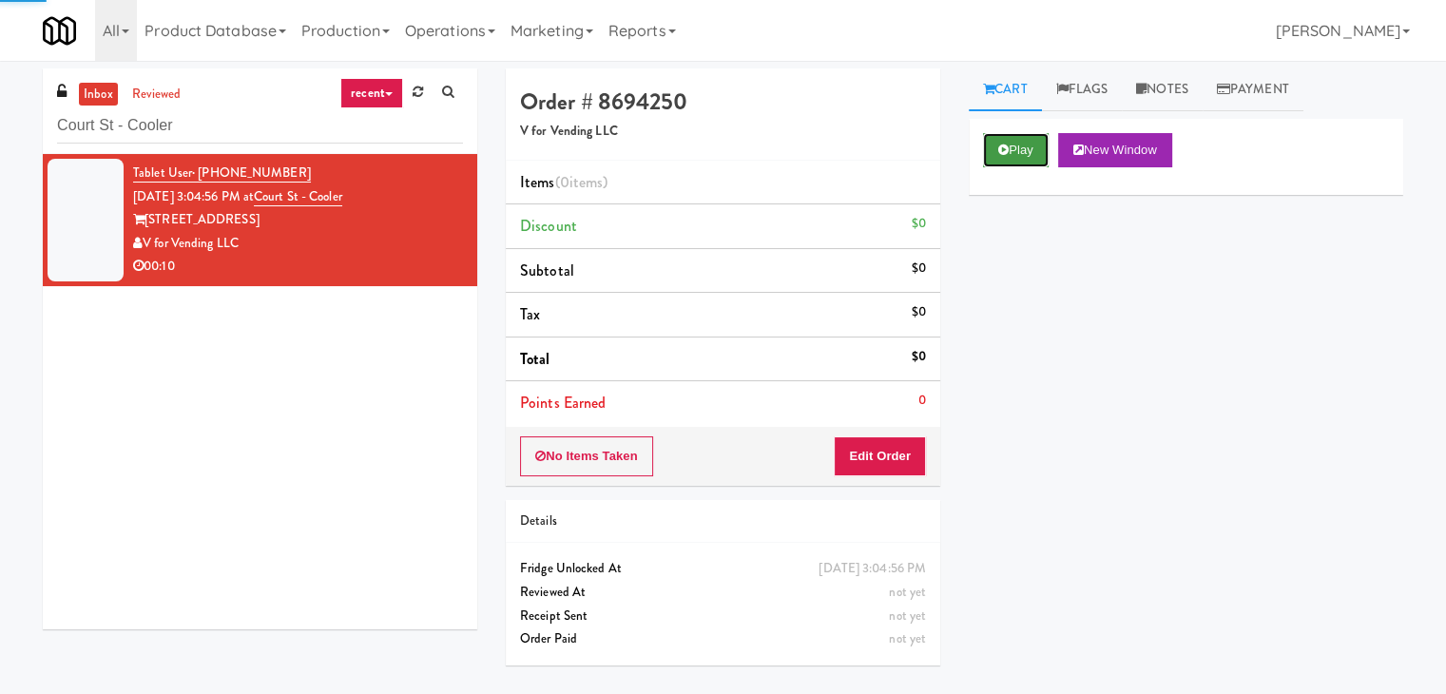
drag, startPoint x: 1018, startPoint y: 161, endPoint x: 1008, endPoint y: 155, distance: 11.9
click at [1015, 158] on button "Play" at bounding box center [1016, 150] width 66 height 34
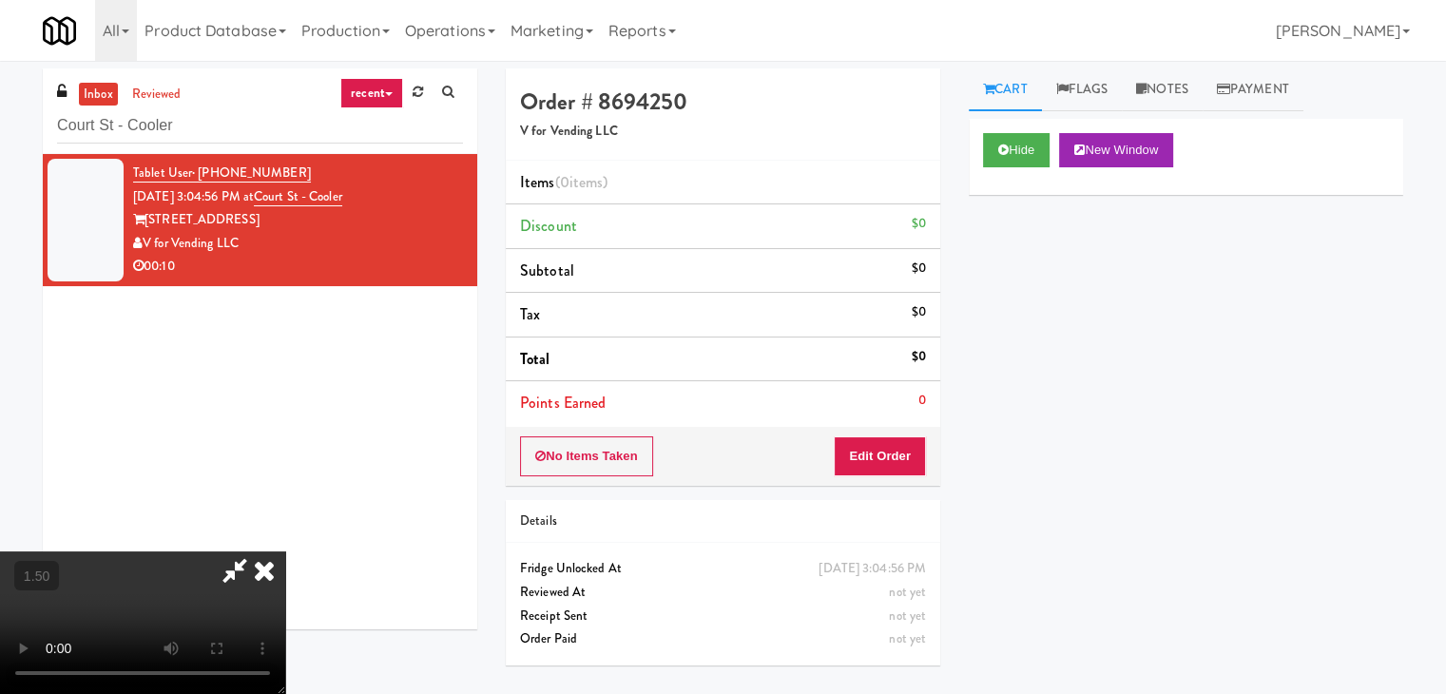
click at [285, 551] on video at bounding box center [142, 622] width 285 height 143
click at [285, 551] on div at bounding box center [142, 622] width 285 height 143
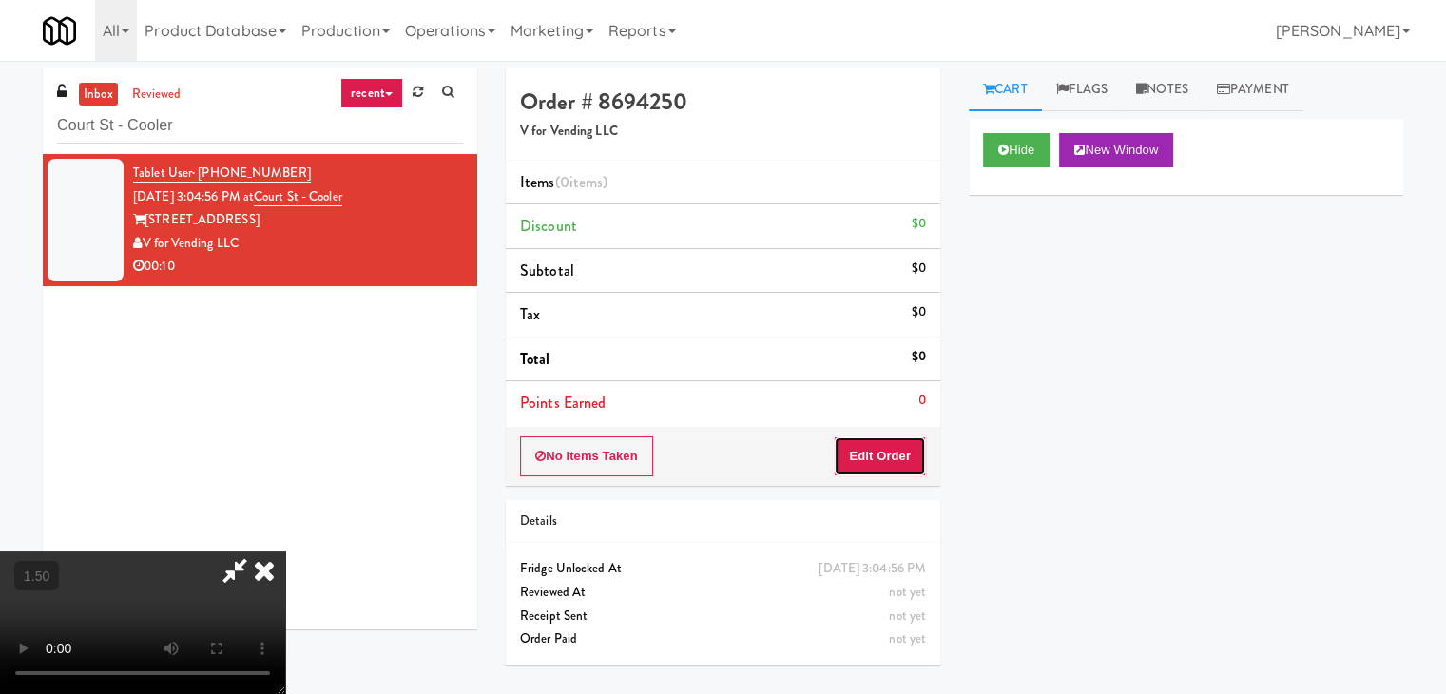
drag, startPoint x: 875, startPoint y: 456, endPoint x: 879, endPoint y: 418, distance: 38.2
click at [875, 456] on button "Edit Order" at bounding box center [880, 456] width 92 height 40
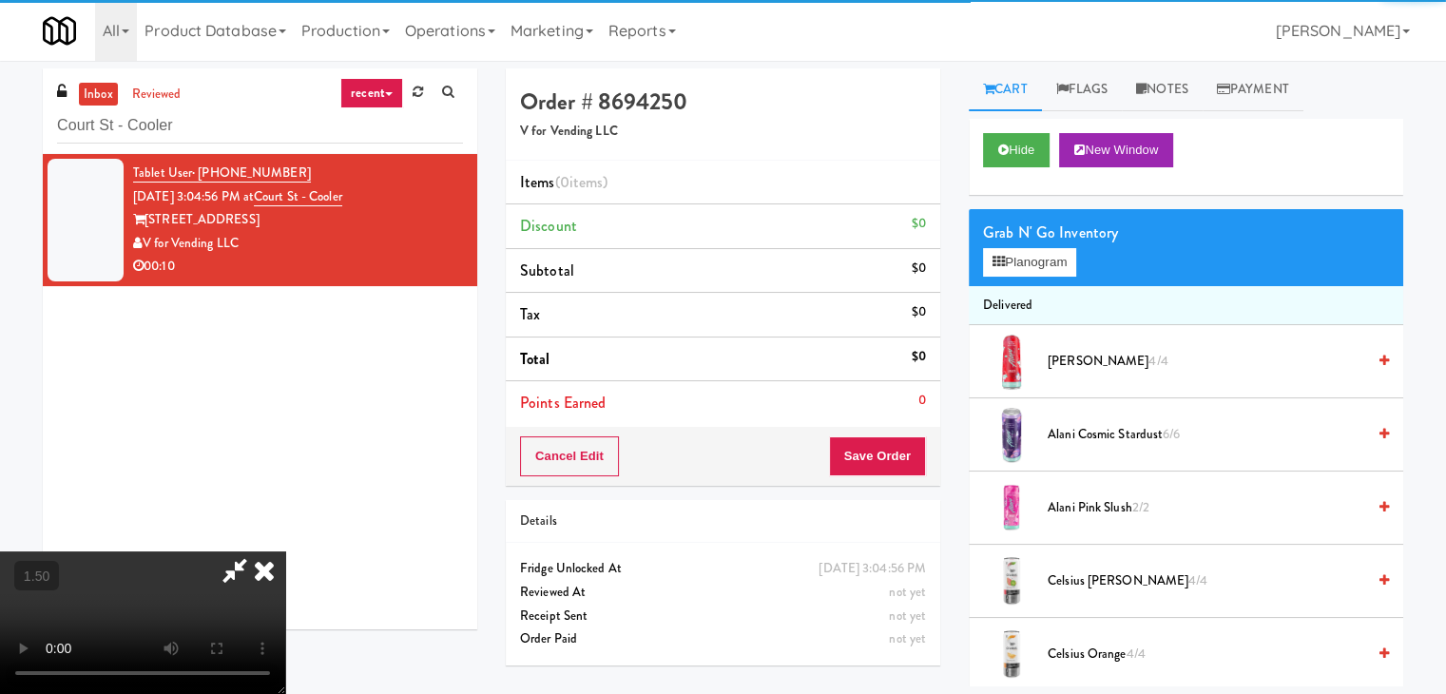
click at [285, 551] on icon at bounding box center [264, 570] width 42 height 38
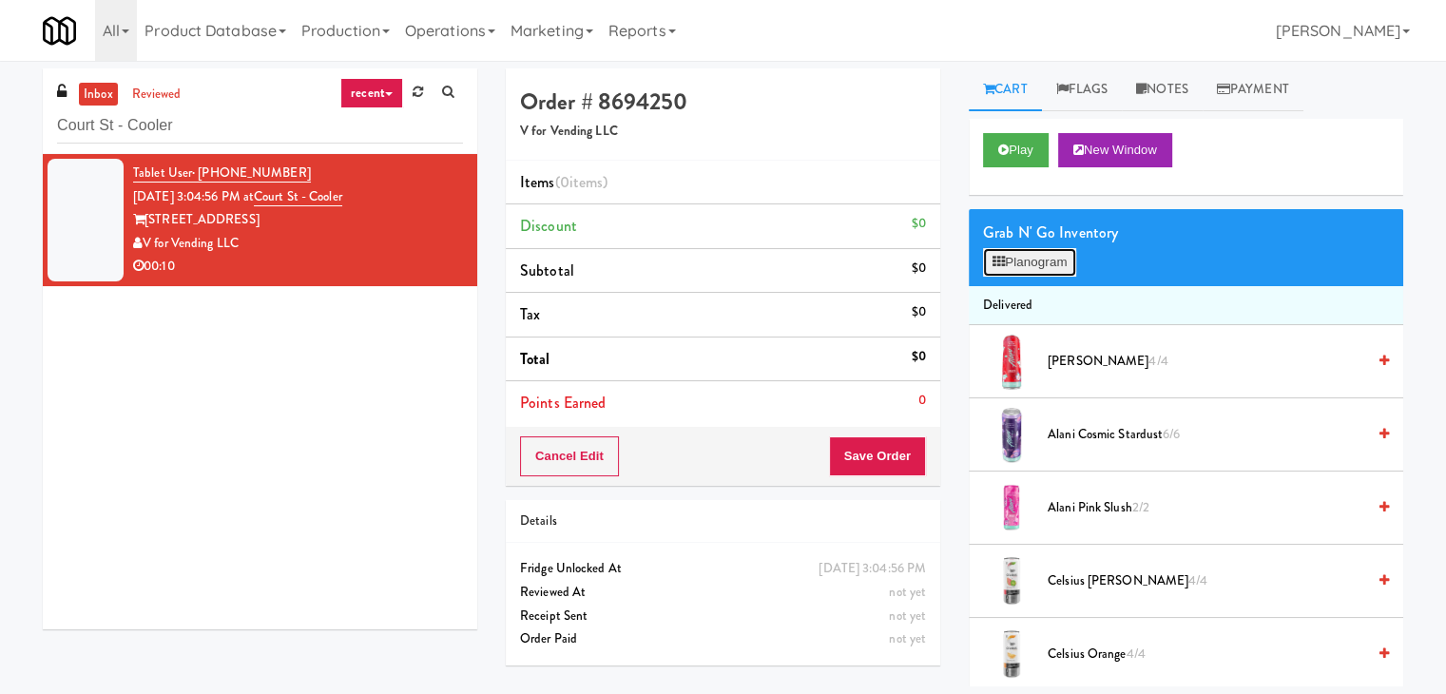
click at [1038, 264] on button "Planogram" at bounding box center [1029, 262] width 93 height 29
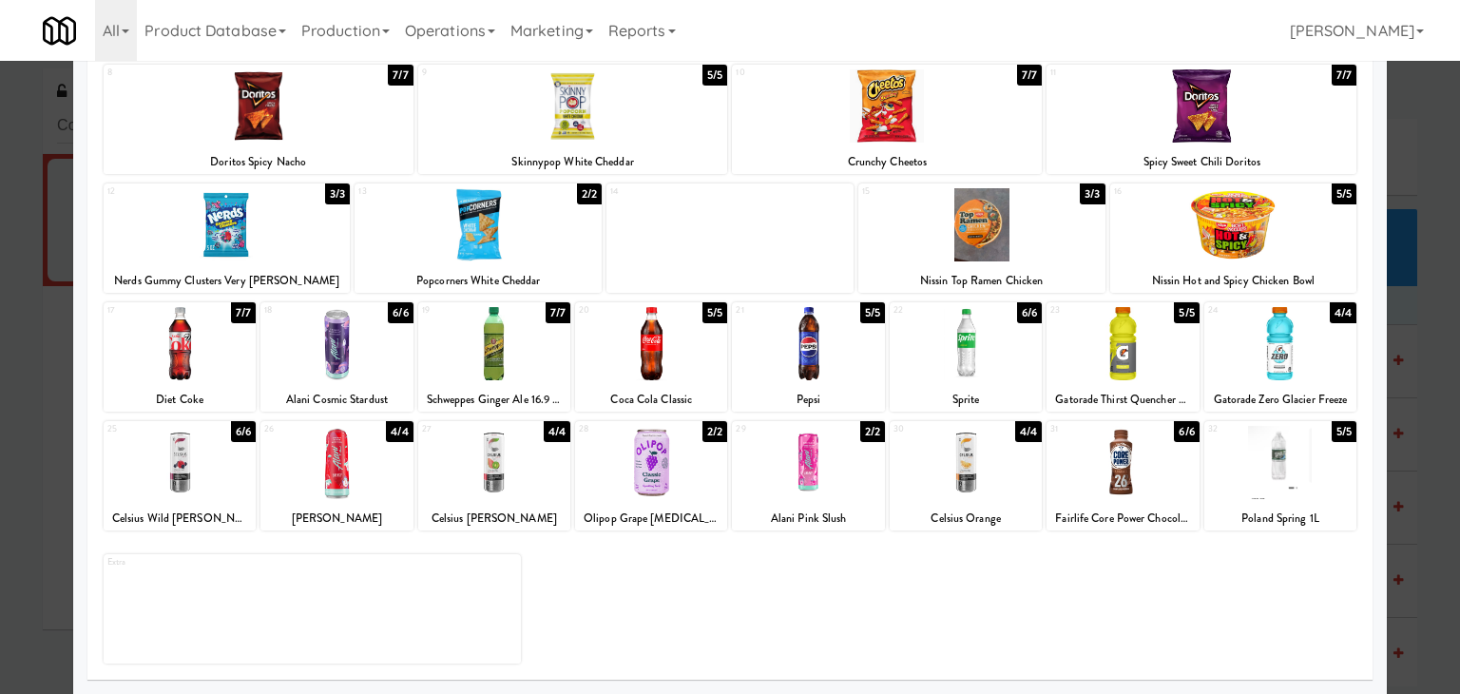
click at [160, 340] on div at bounding box center [180, 343] width 152 height 73
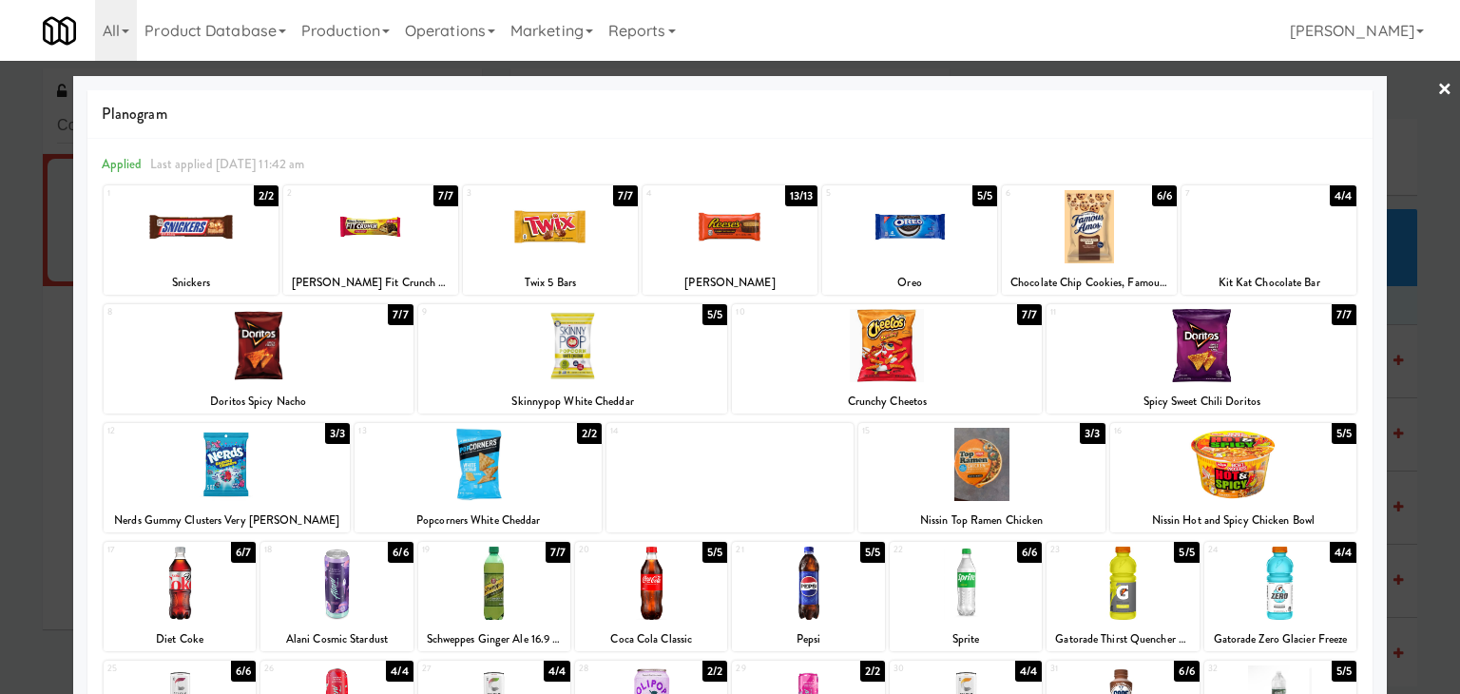
click at [306, 358] on div at bounding box center [259, 345] width 310 height 73
click at [1438, 85] on link "×" at bounding box center [1445, 90] width 15 height 59
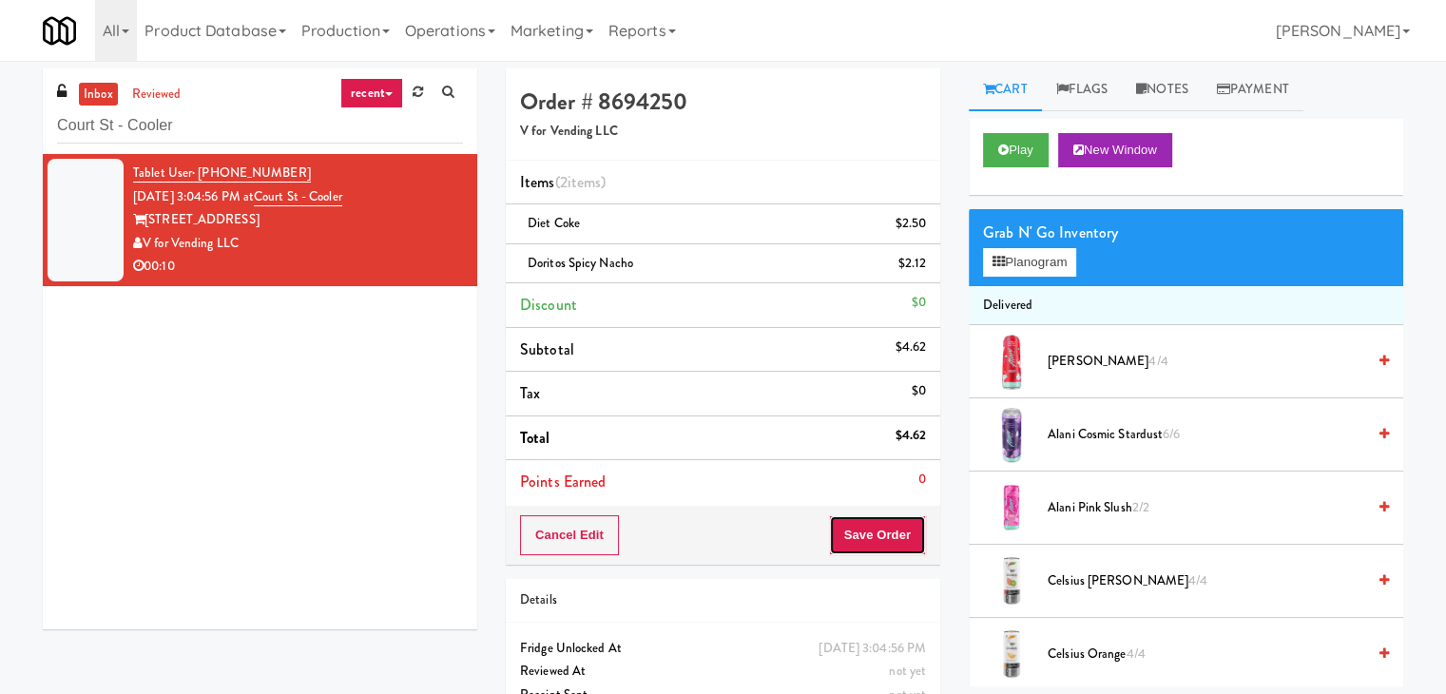
click at [886, 533] on button "Save Order" at bounding box center [877, 535] width 97 height 40
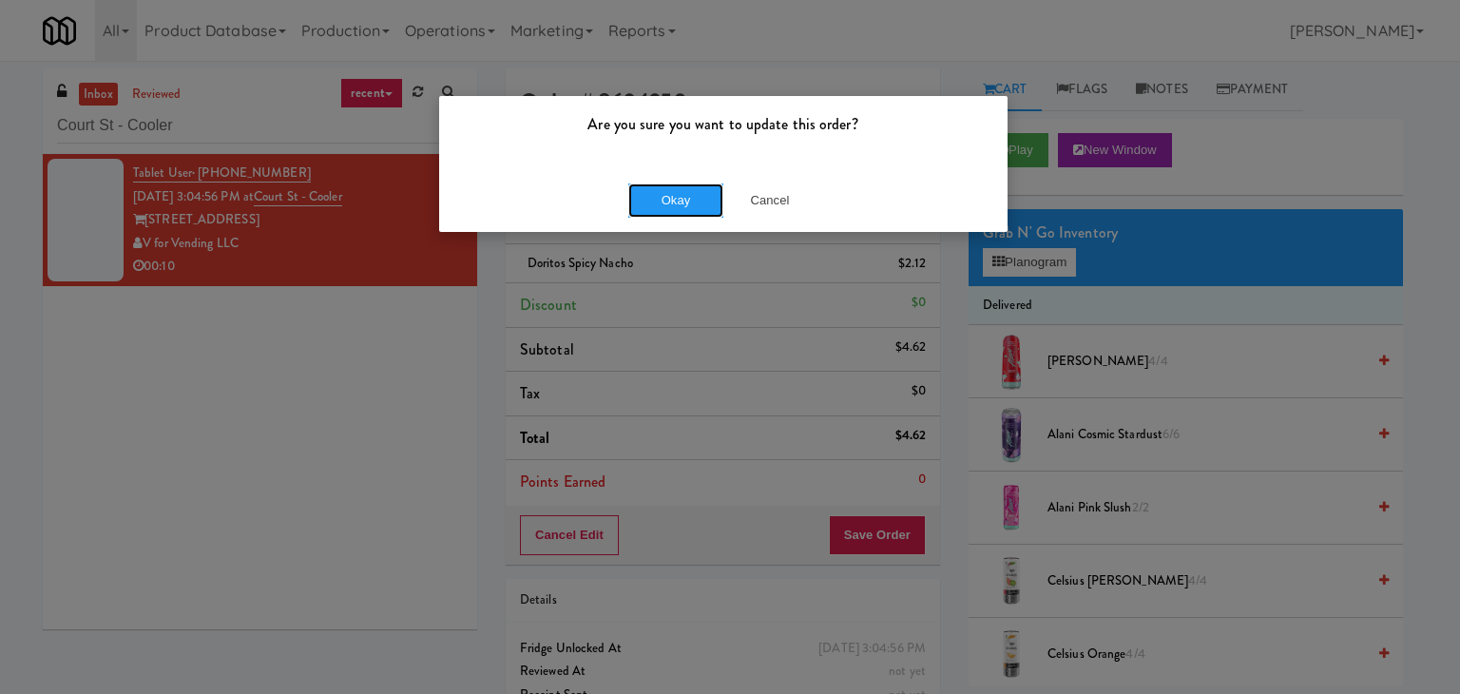
drag, startPoint x: 673, startPoint y: 198, endPoint x: 659, endPoint y: 173, distance: 28.5
click at [671, 194] on button "Okay" at bounding box center [675, 200] width 95 height 34
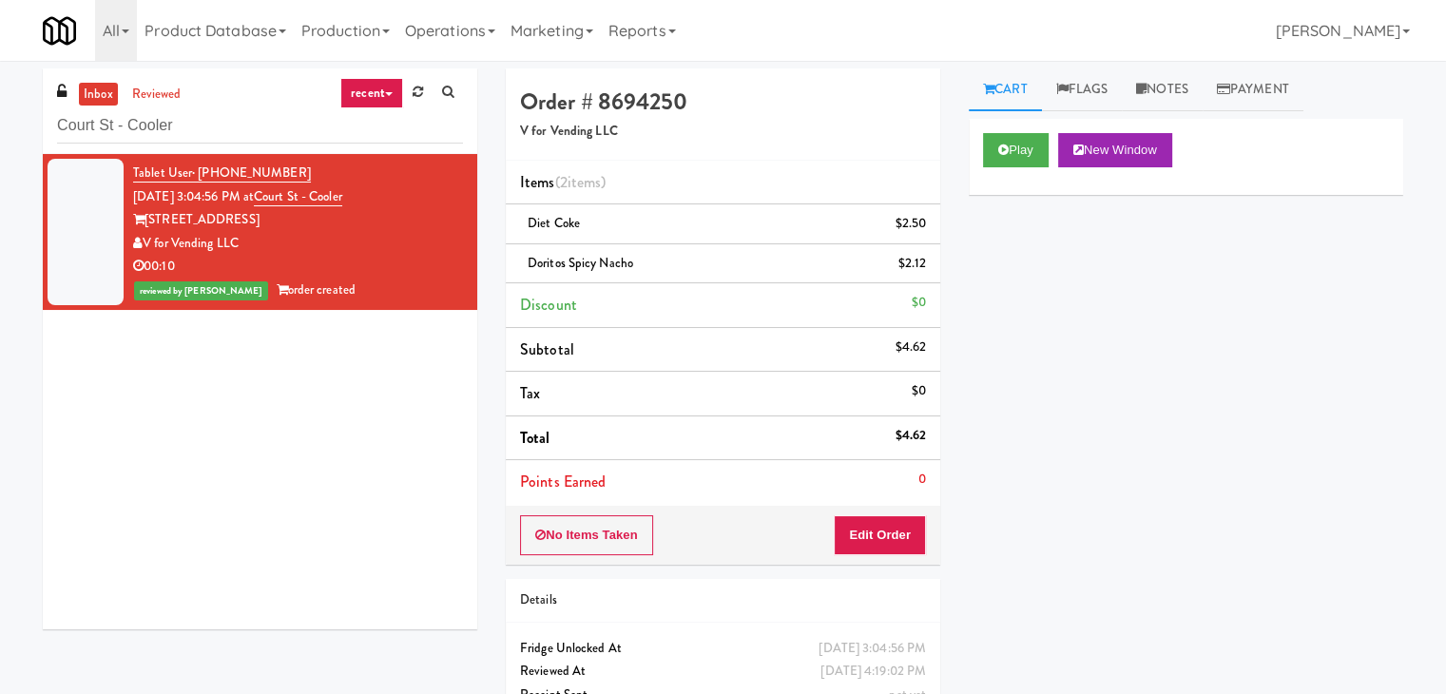
drag, startPoint x: 246, startPoint y: 240, endPoint x: 146, endPoint y: 248, distance: 100.2
click at [146, 248] on div "V for Vending LLC" at bounding box center [298, 244] width 330 height 24
copy div "V for Vending LLC"
drag, startPoint x: 235, startPoint y: 220, endPoint x: 150, endPoint y: 222, distance: 84.6
click at [150, 222] on div "[STREET_ADDRESS]" at bounding box center [298, 220] width 330 height 24
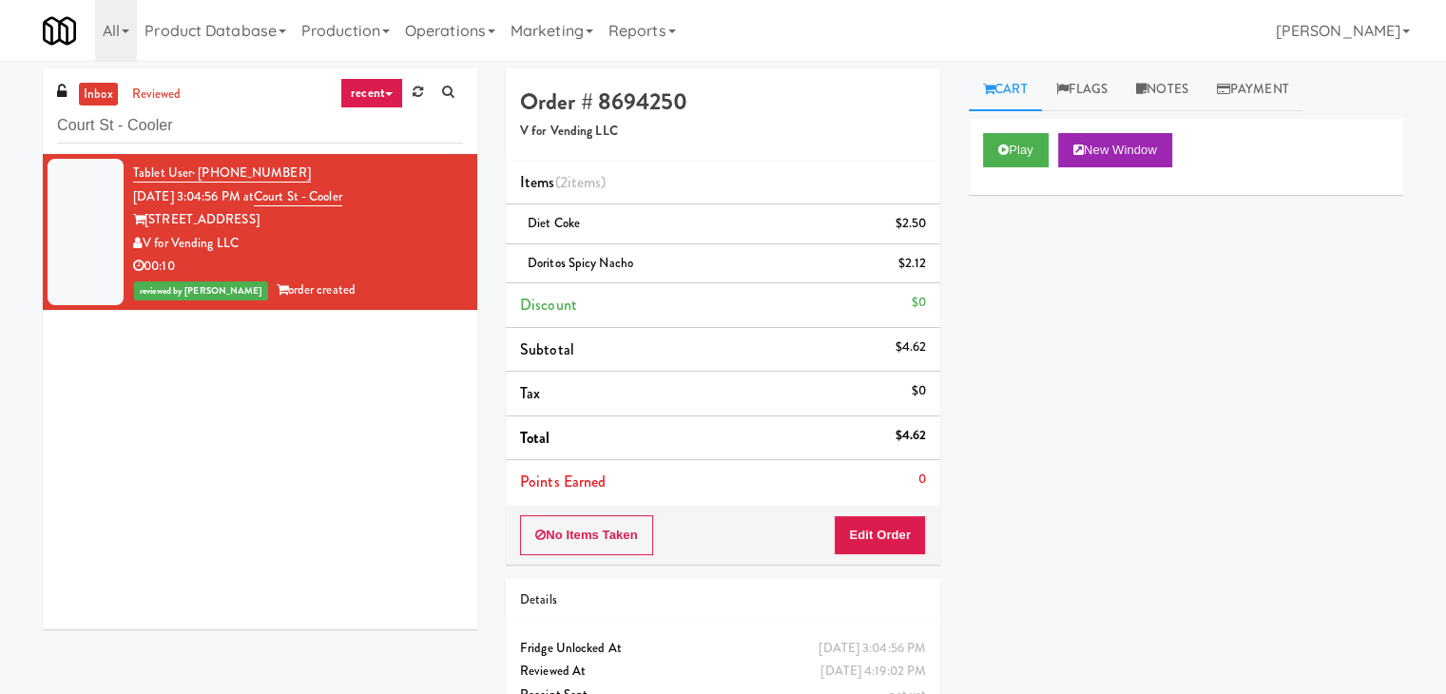
copy div "[STREET_ADDRESS]"
click at [1168, 96] on link "Notes" at bounding box center [1162, 89] width 81 height 43
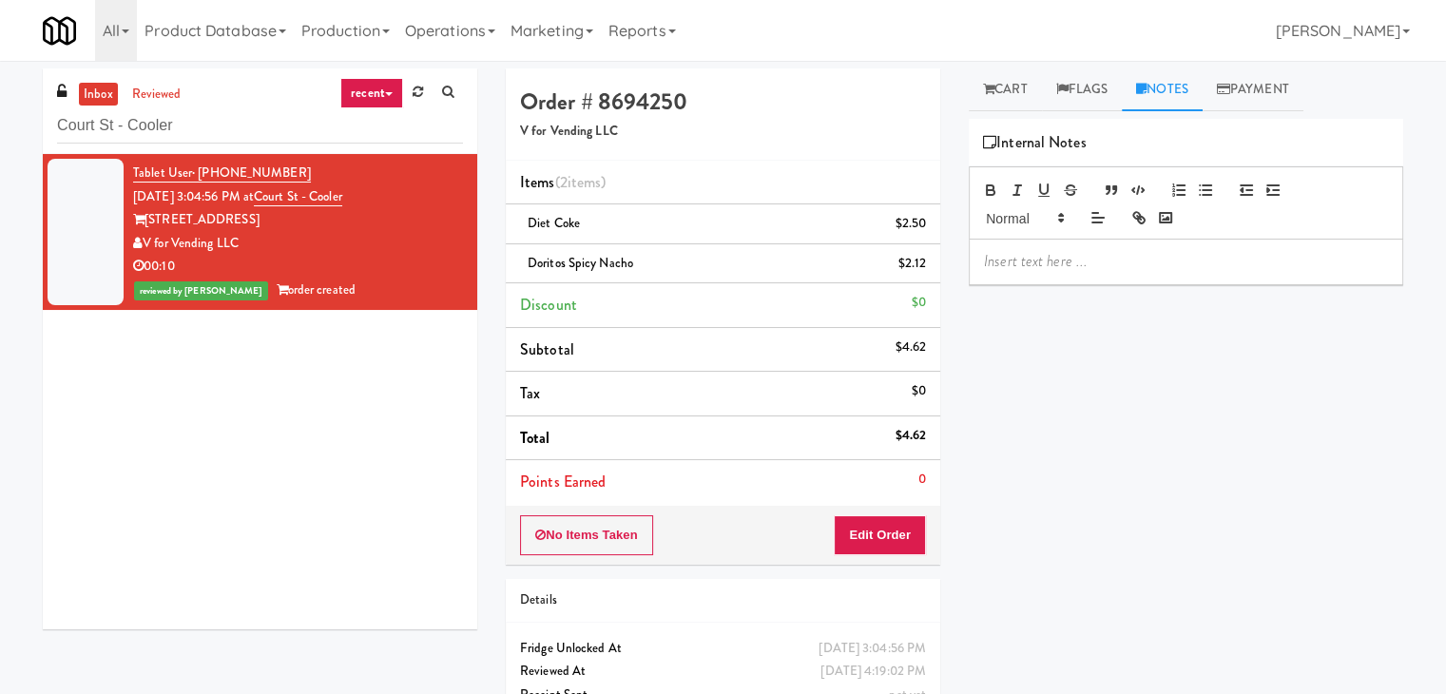
click at [1141, 254] on p at bounding box center [1186, 261] width 404 height 21
click at [95, 404] on div "Tablet User · (860) 593-4310 [DATE] 3:04:56 PM at [GEOGRAPHIC_DATA][STREET_ADDR…" at bounding box center [260, 391] width 435 height 475
click at [1033, 251] on p at bounding box center [1186, 261] width 404 height 21
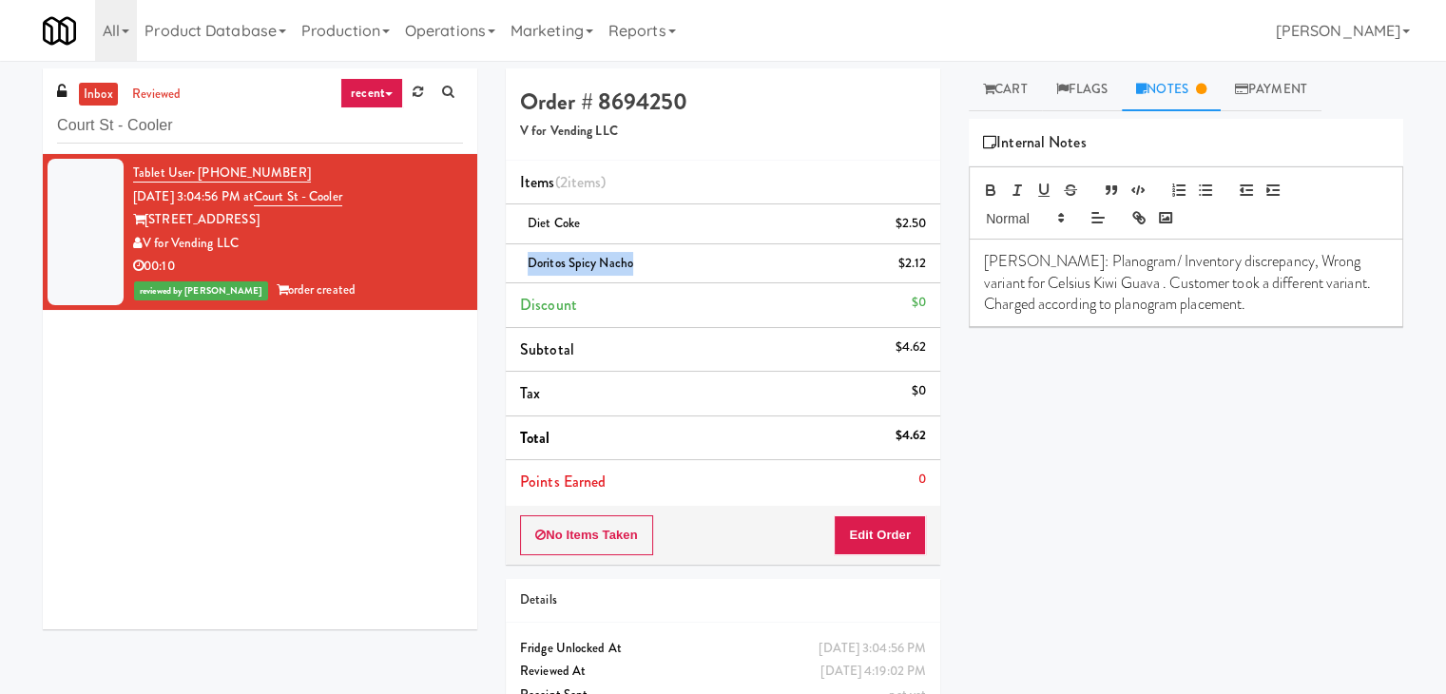
drag, startPoint x: 630, startPoint y: 261, endPoint x: 525, endPoint y: 262, distance: 105.5
click at [525, 262] on div "Doritos Spicy Nacho $2.12" at bounding box center [723, 264] width 406 height 24
copy span "Doritos Spicy Nacho"
drag, startPoint x: 1095, startPoint y: 284, endPoint x: 985, endPoint y: 278, distance: 110.5
click at [985, 278] on p "[PERSON_NAME]: Planogram/ Inventory discrepancy, Wrong variant for Celsius Kiwi…" at bounding box center [1186, 283] width 404 height 64
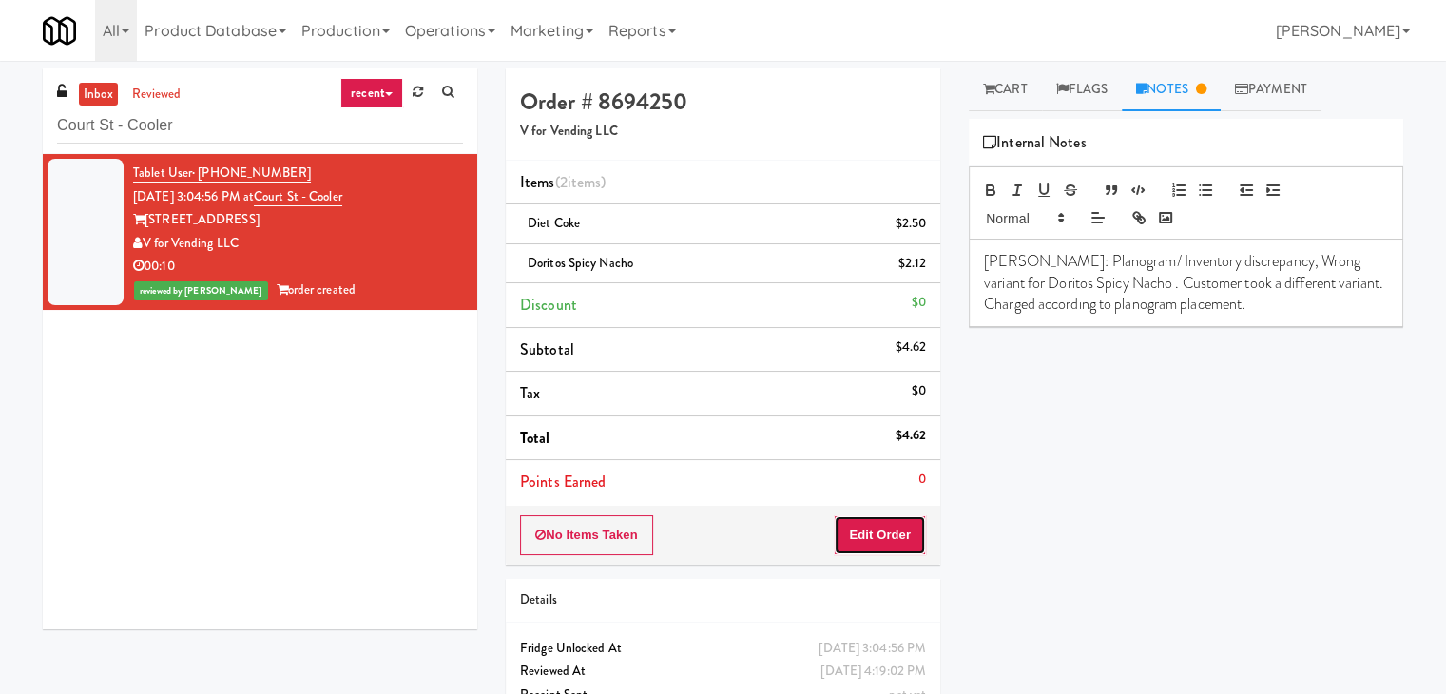
click at [861, 531] on button "Edit Order" at bounding box center [880, 535] width 92 height 40
click at [578, 531] on button "Cancel Edit" at bounding box center [569, 535] width 99 height 40
drag, startPoint x: 1093, startPoint y: 400, endPoint x: 500, endPoint y: 270, distance: 607.4
click at [1091, 399] on div "Play New Window Primary Flag Clear Flag if unable to determine what was taken o…" at bounding box center [1186, 475] width 435 height 713
drag, startPoint x: 242, startPoint y: 243, endPoint x: 145, endPoint y: 241, distance: 97.9
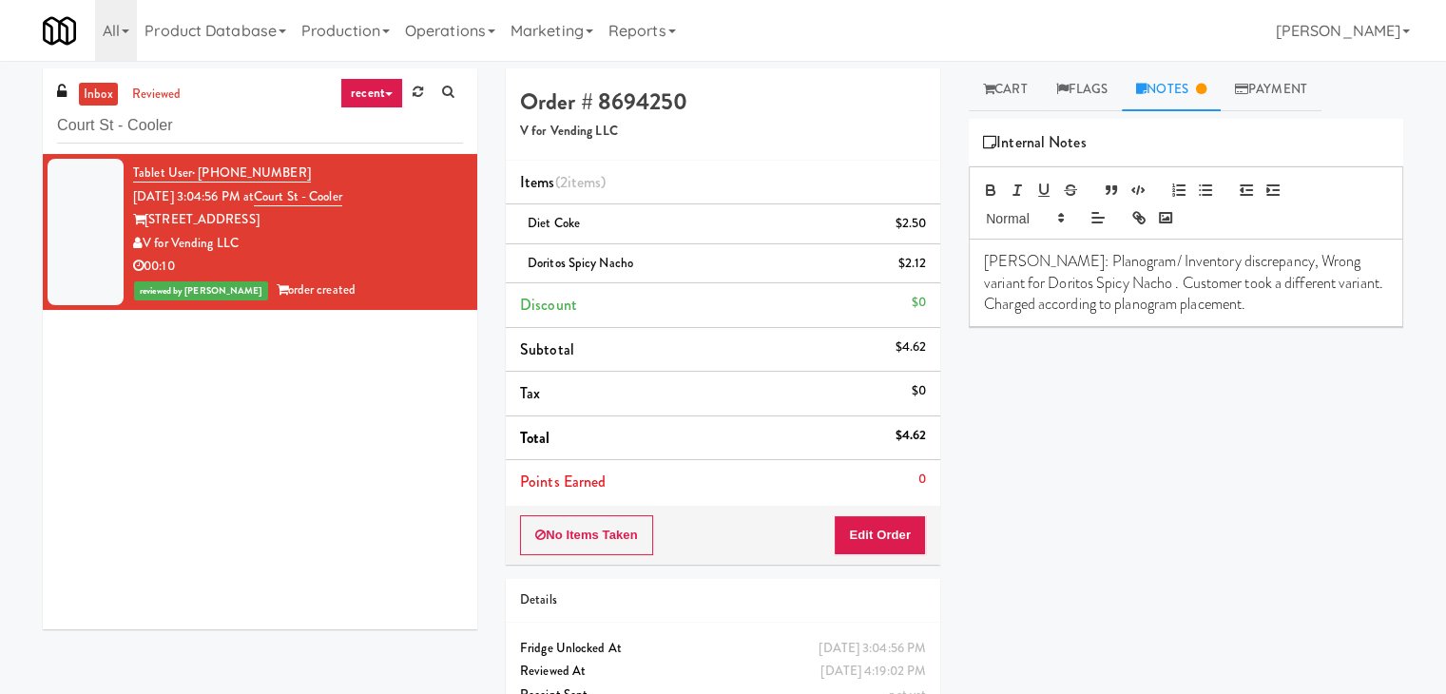
click at [145, 241] on div "V for Vending LLC" at bounding box center [298, 244] width 330 height 24
copy div "V for Vending LLC"
drag, startPoint x: 374, startPoint y: 196, endPoint x: 283, endPoint y: 197, distance: 90.3
click at [283, 197] on div "Tablet User · (860) 593-4310 [DATE] 3:04:56 PM at [GEOGRAPHIC_DATA][STREET_ADDR…" at bounding box center [298, 232] width 330 height 141
copy link "Court St - Cooler"
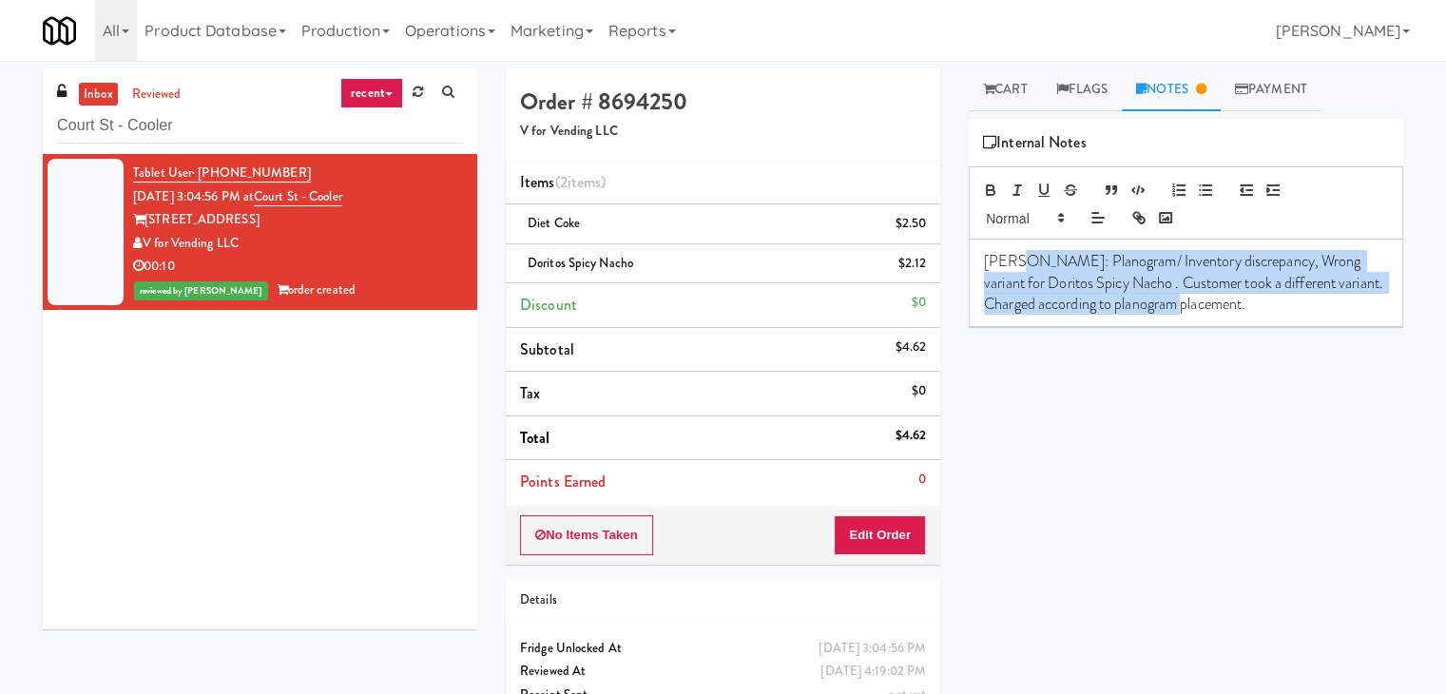
drag, startPoint x: 1015, startPoint y: 256, endPoint x: 1248, endPoint y: 313, distance: 239.8
click at [1253, 314] on div "[PERSON_NAME]: Planogram/ Inventory discrepancy, Wrong variant for Doritos Spic…" at bounding box center [1186, 283] width 433 height 87
copy p "Planogram/ Inventory discrepancy, Wrong variant for Doritos Spicy Nacho . Custo…"
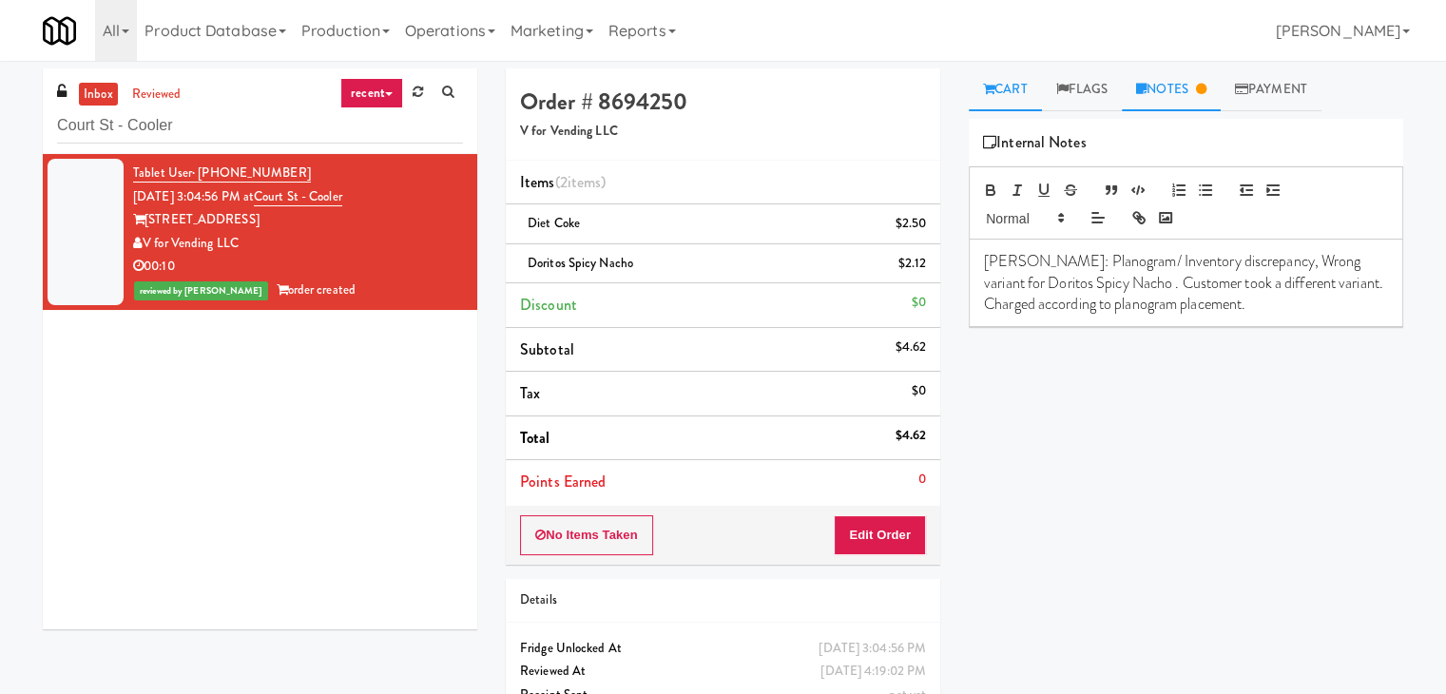
click at [1006, 87] on link "Cart" at bounding box center [1005, 89] width 73 height 43
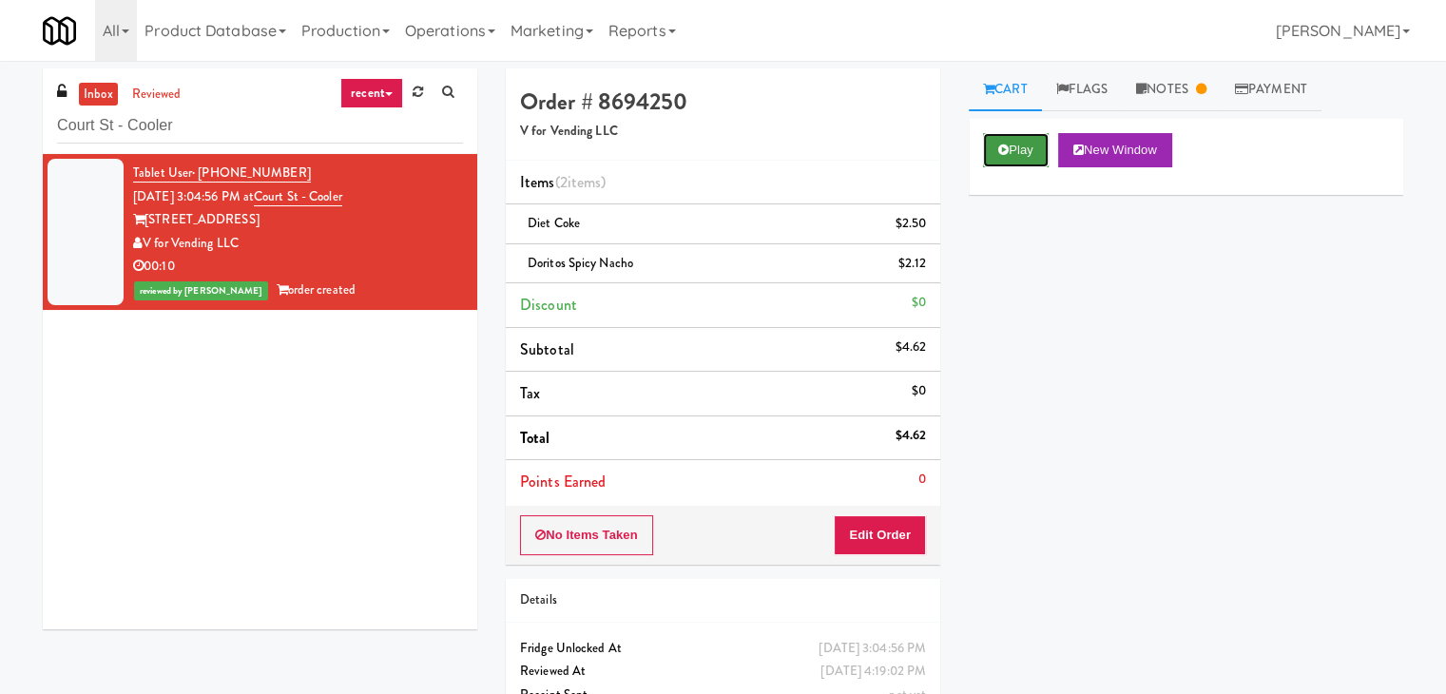
click at [1019, 148] on button "Play" at bounding box center [1016, 150] width 66 height 34
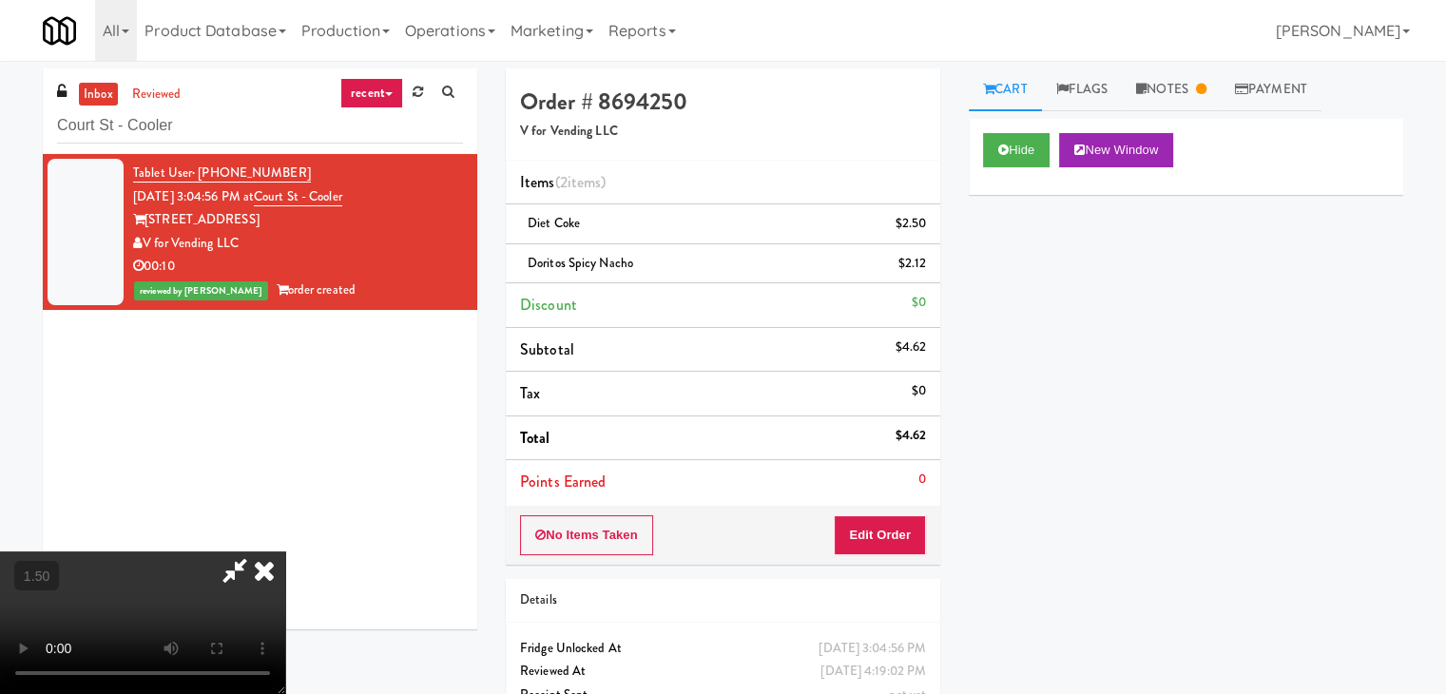
click at [285, 551] on video at bounding box center [142, 622] width 285 height 143
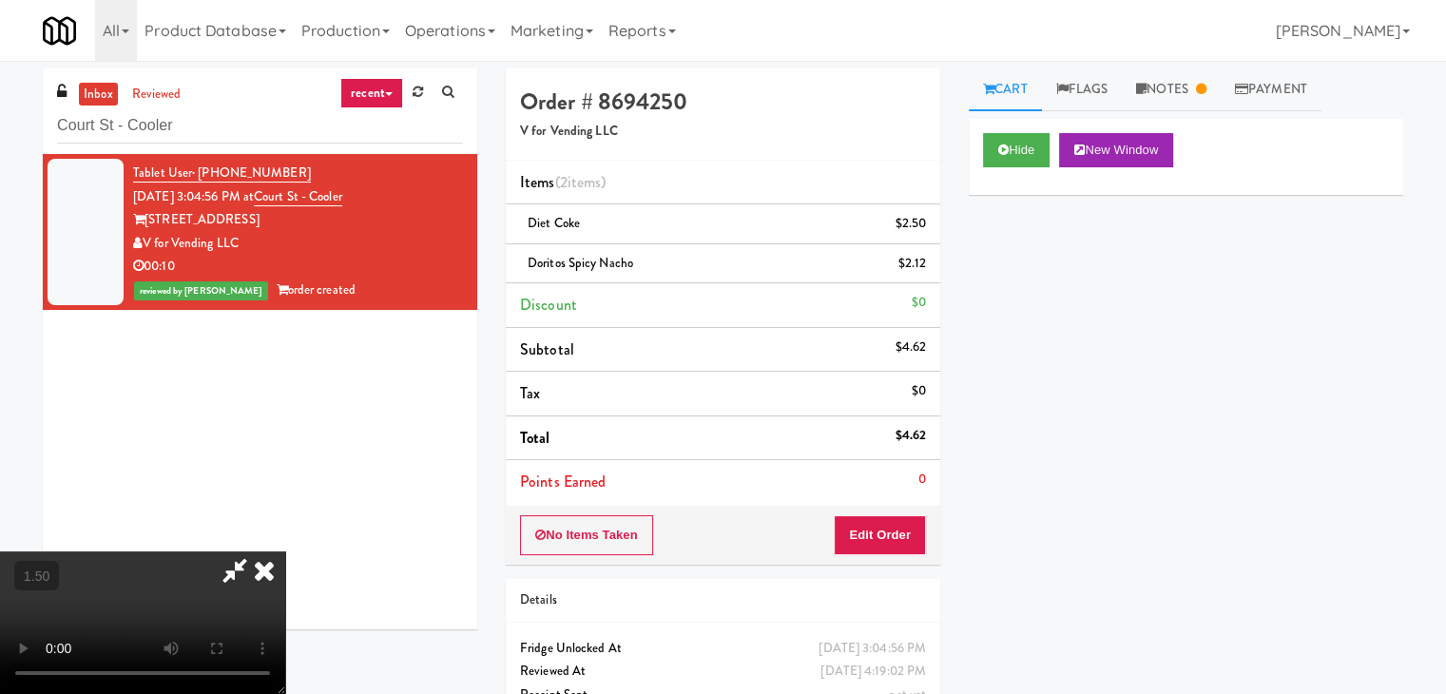
click at [285, 551] on icon at bounding box center [264, 570] width 42 height 38
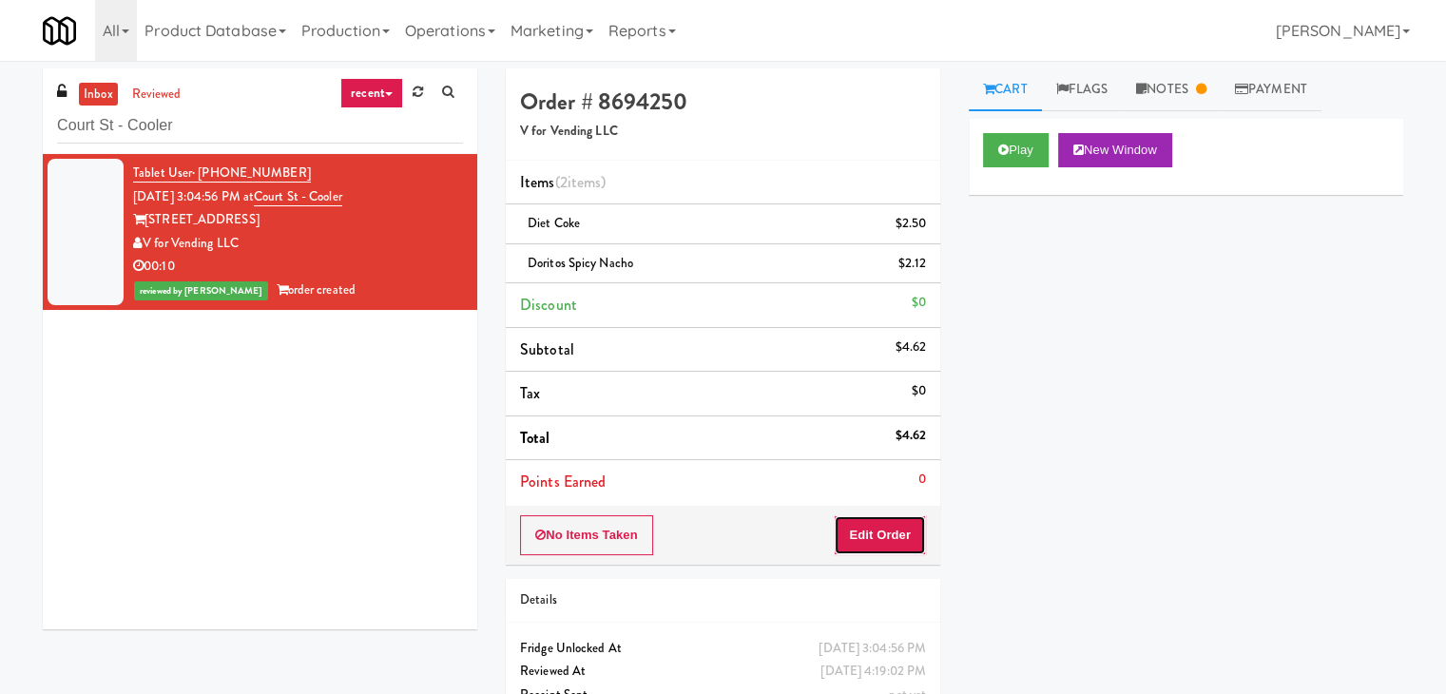
click at [871, 534] on button "Edit Order" at bounding box center [880, 535] width 92 height 40
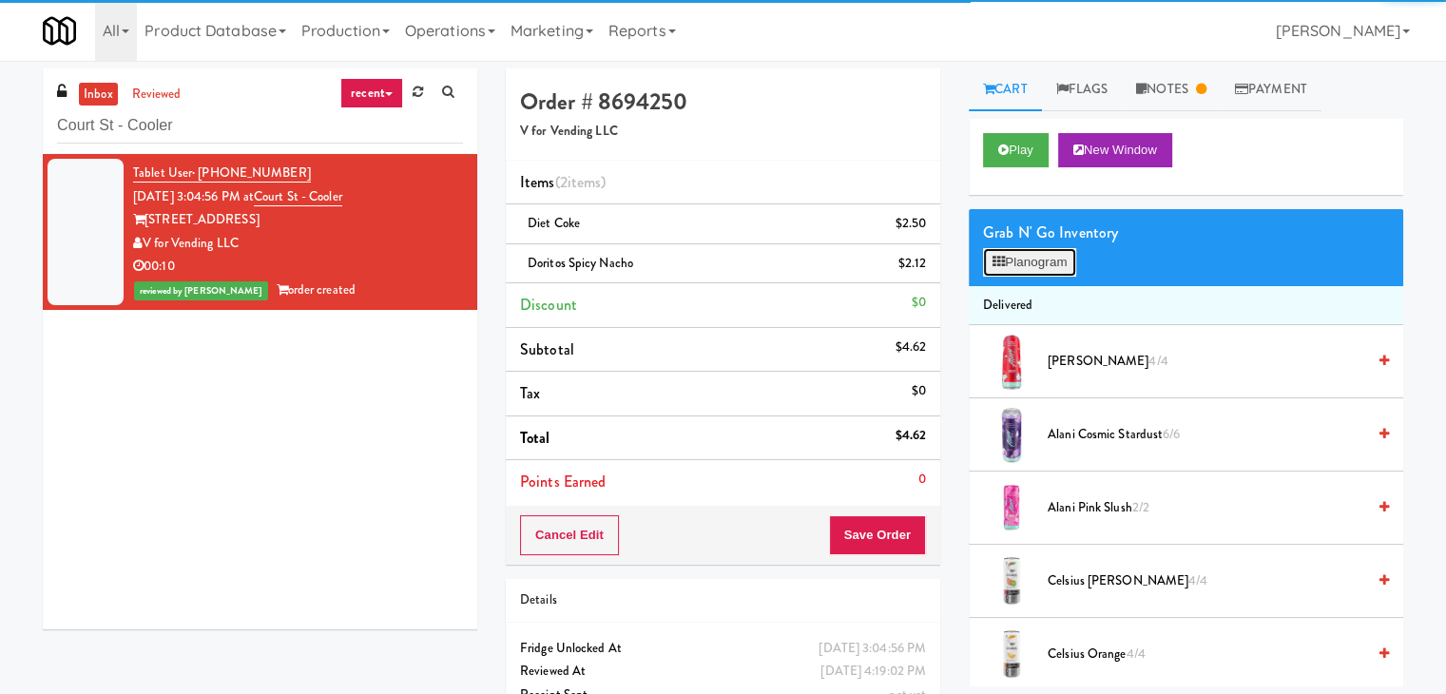
click at [1043, 253] on button "Planogram" at bounding box center [1029, 262] width 93 height 29
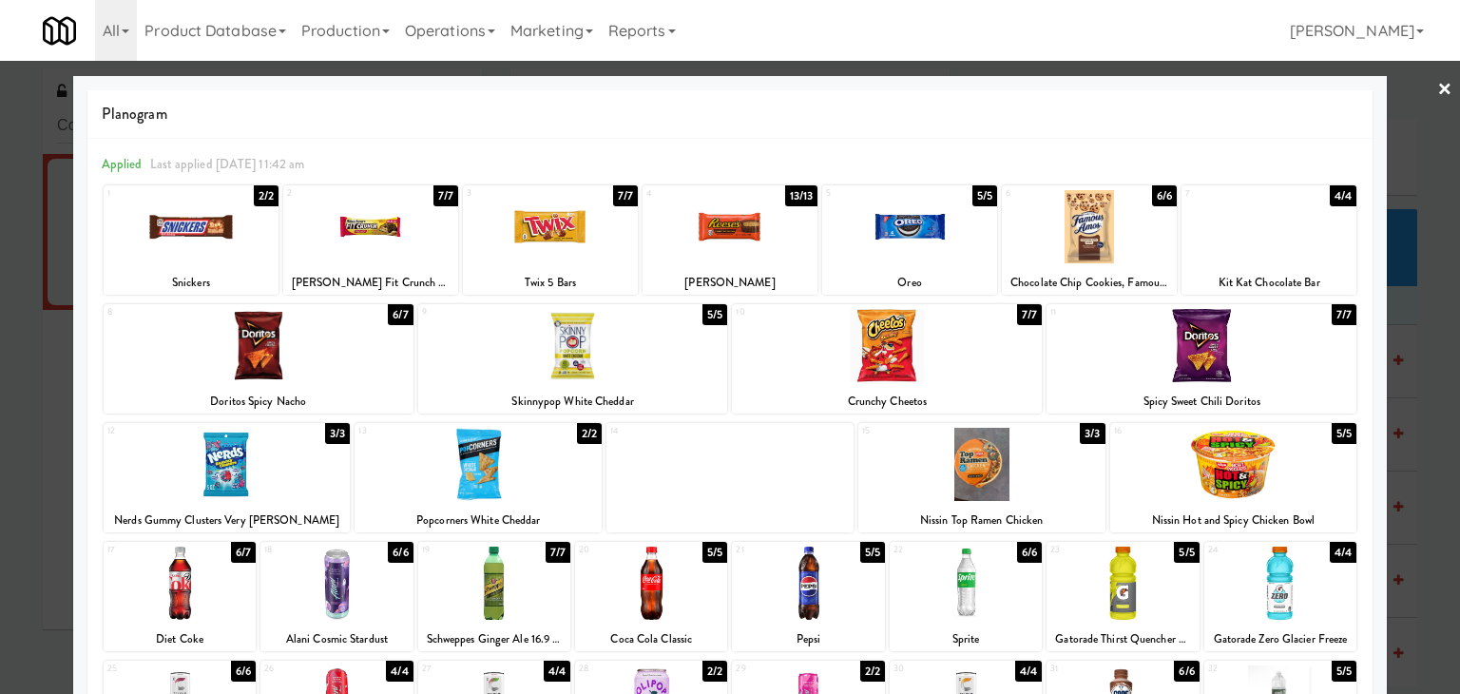
click at [1438, 87] on link "×" at bounding box center [1445, 90] width 15 height 59
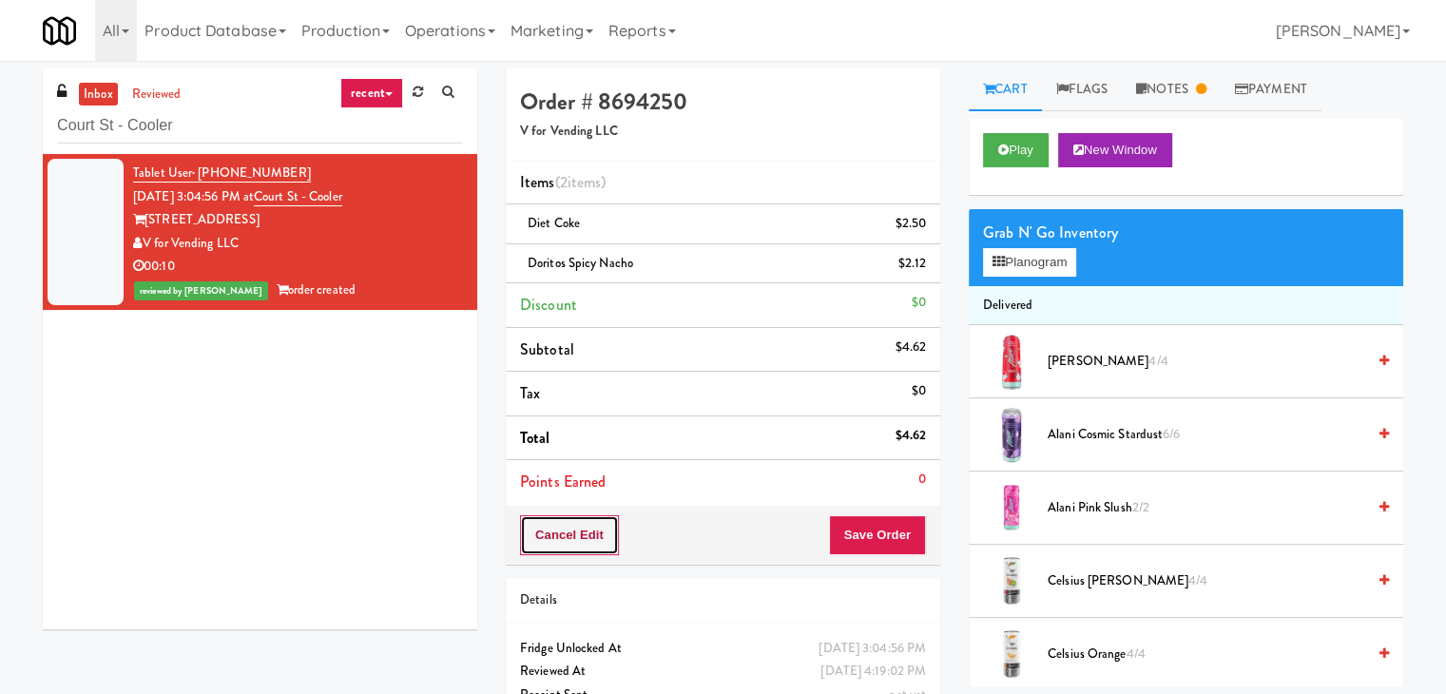
click at [596, 531] on button "Cancel Edit" at bounding box center [569, 535] width 99 height 40
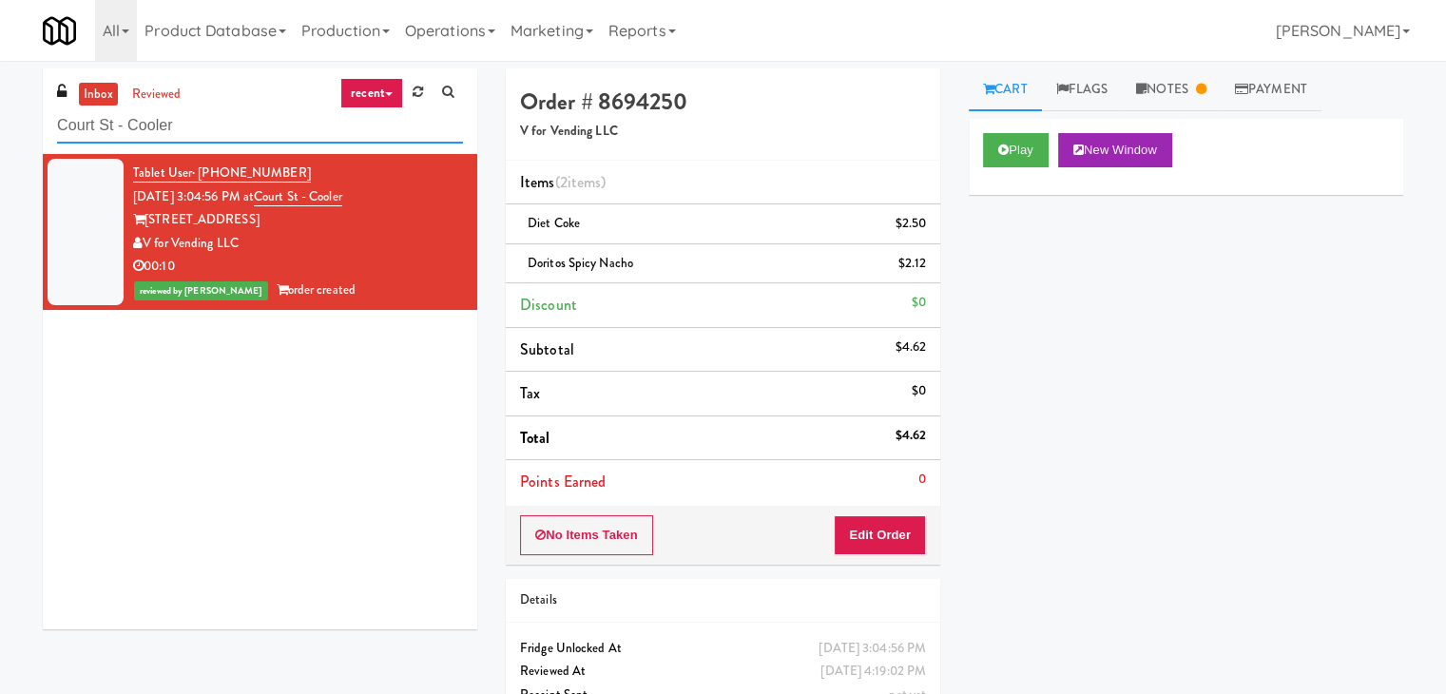
click at [202, 135] on input "Court St - Cooler" at bounding box center [260, 125] width 406 height 35
click at [202, 137] on input "Court St - Cooler" at bounding box center [260, 125] width 406 height 35
paste input "IKEA Burlington EMPU"
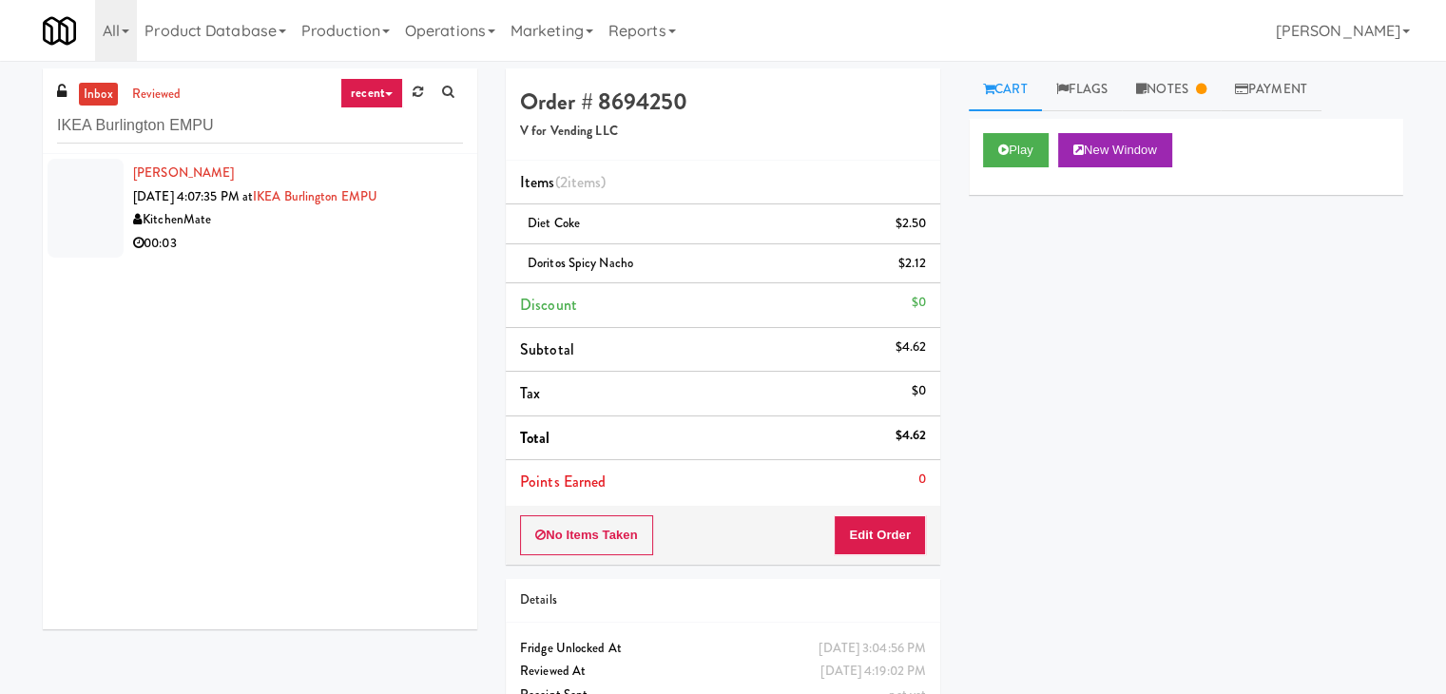
click at [446, 256] on li "[PERSON_NAME] [DATE] 4:07:35 PM at IKEA Burlington EMPU KitchenMate 00:03" at bounding box center [260, 208] width 435 height 108
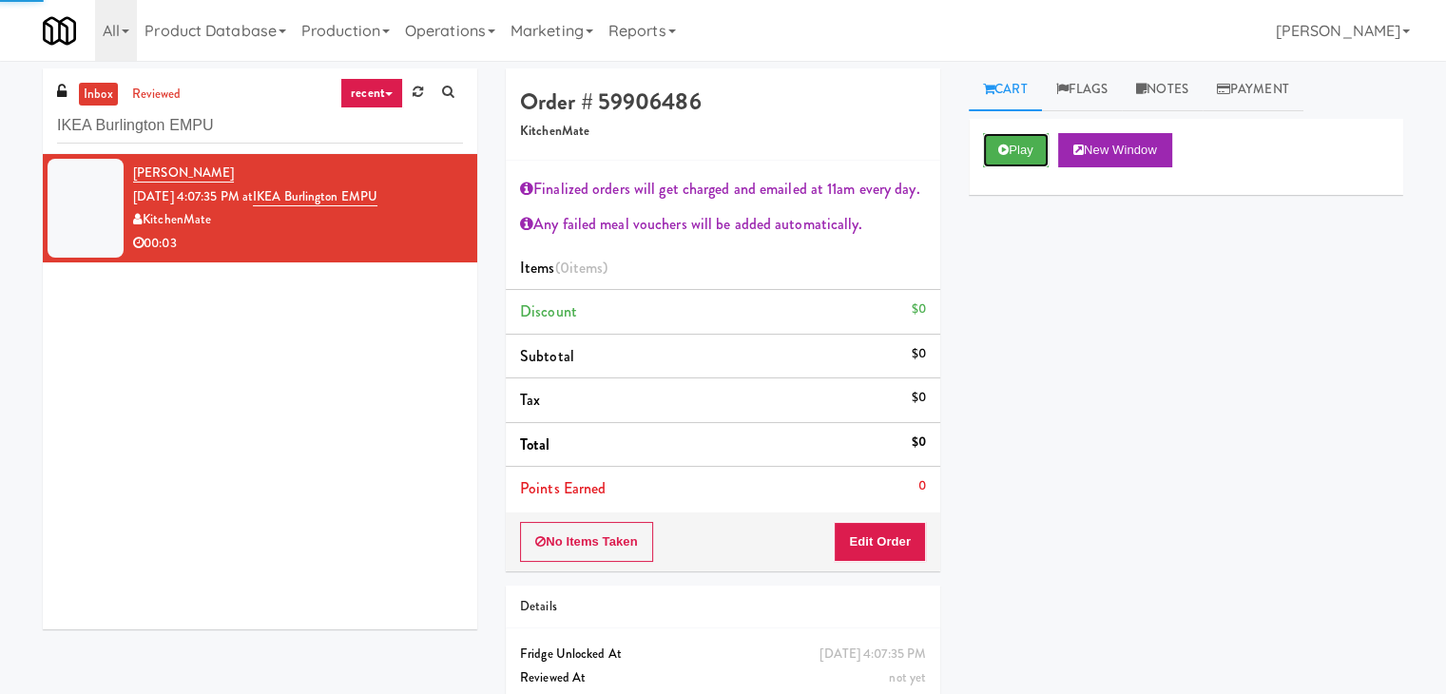
drag, startPoint x: 1022, startPoint y: 160, endPoint x: 918, endPoint y: 137, distance: 106.1
click at [1020, 160] on button "Play" at bounding box center [1016, 150] width 66 height 34
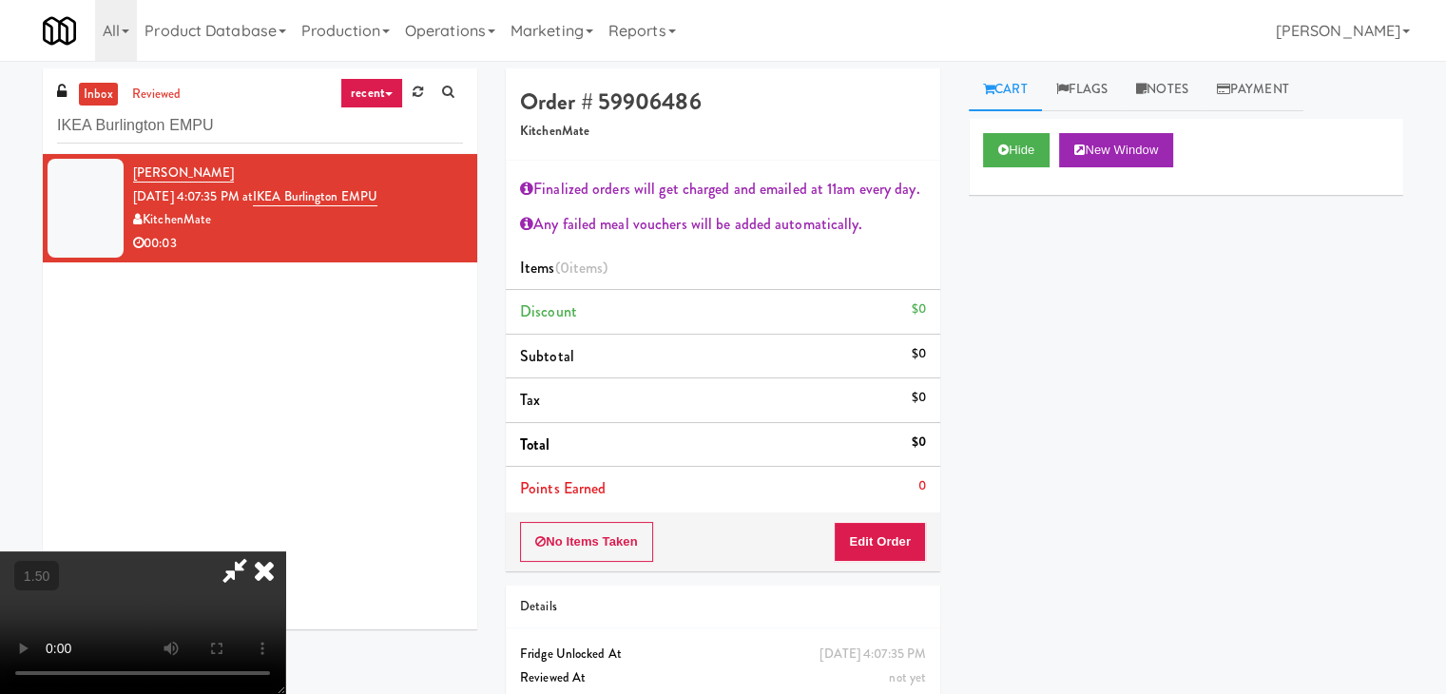
click at [285, 551] on video at bounding box center [142, 622] width 285 height 143
click at [285, 551] on icon at bounding box center [264, 570] width 42 height 38
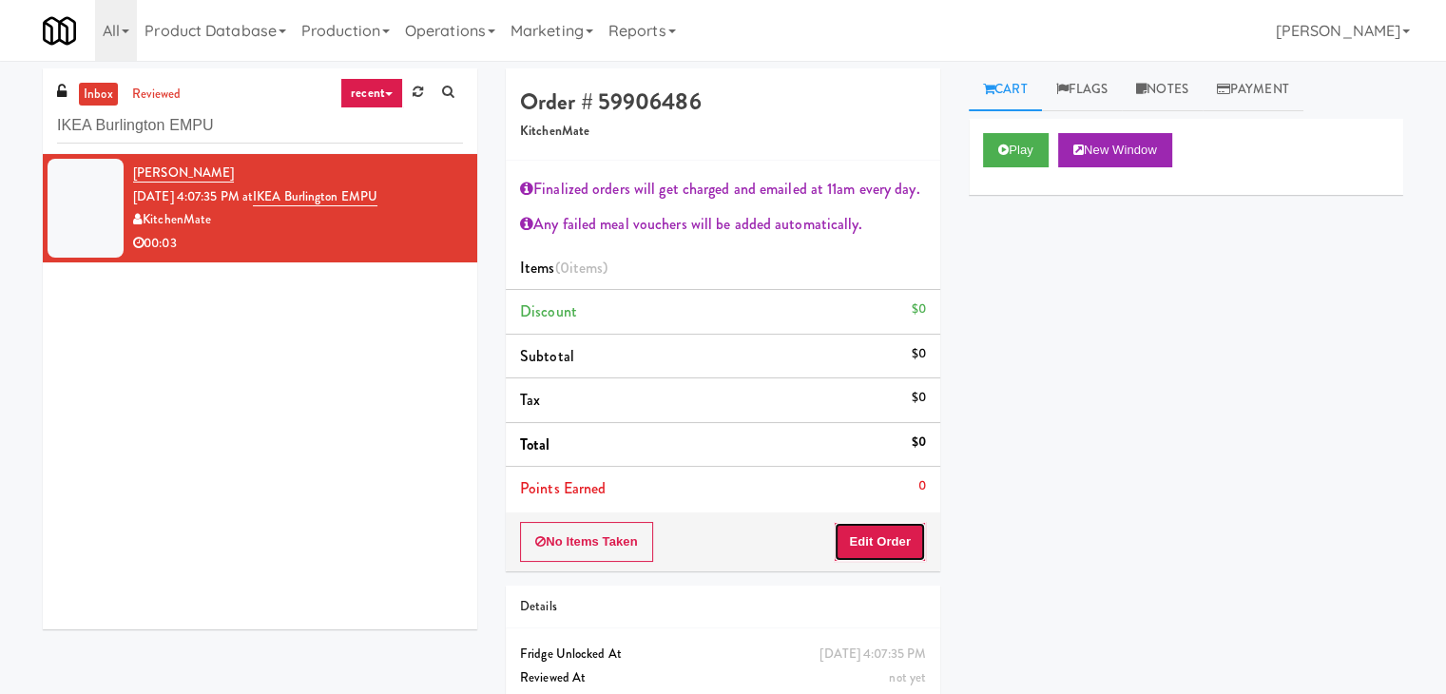
click at [856, 532] on button "Edit Order" at bounding box center [880, 542] width 92 height 40
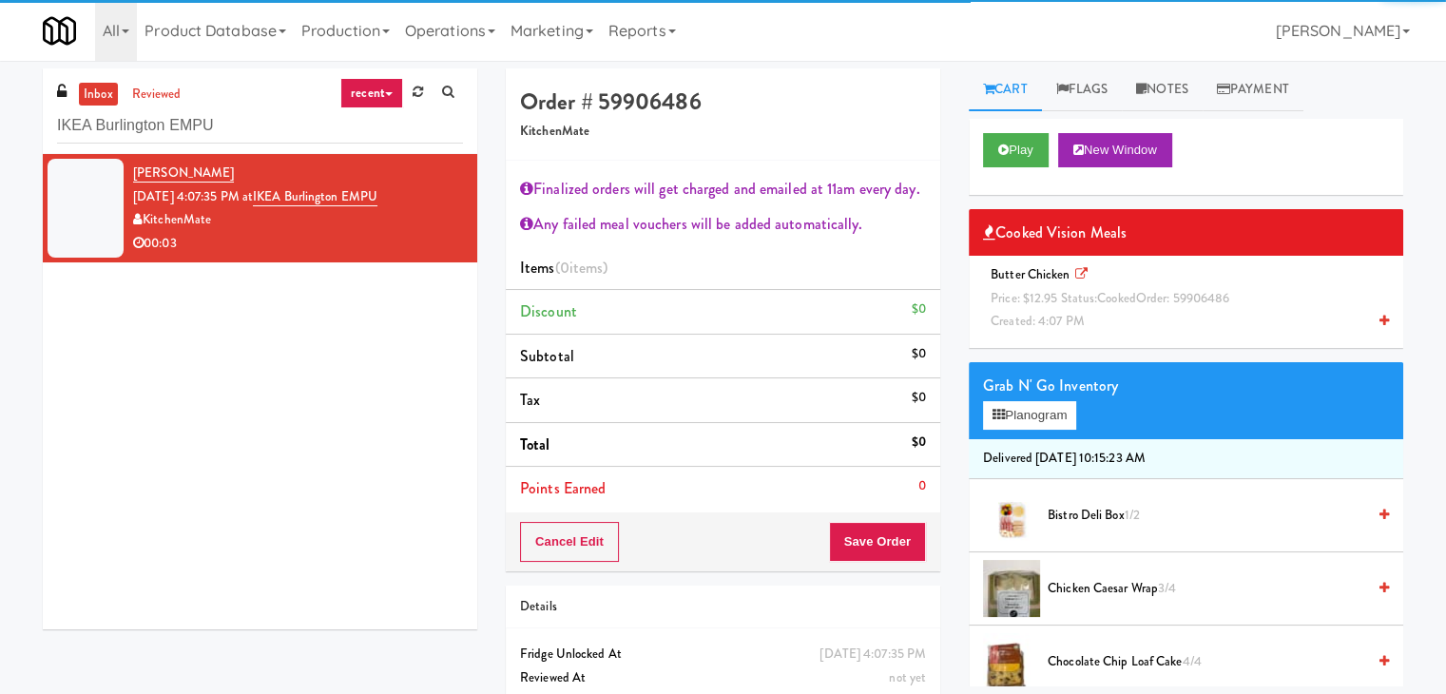
click at [1060, 279] on span "Butter Chicken Price: $12.95 Status: cooked Order: 59906486 Created: 4:07 PM" at bounding box center [1113, 297] width 261 height 65
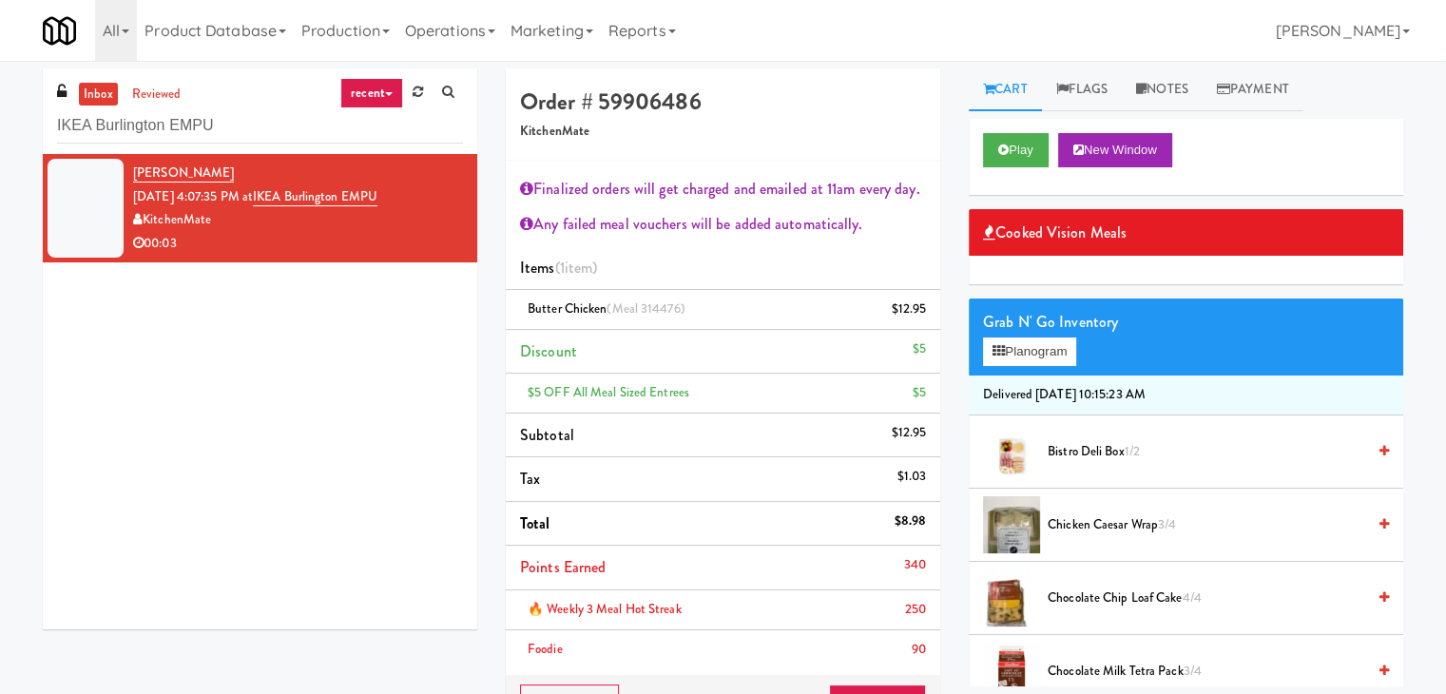
scroll to position [95, 0]
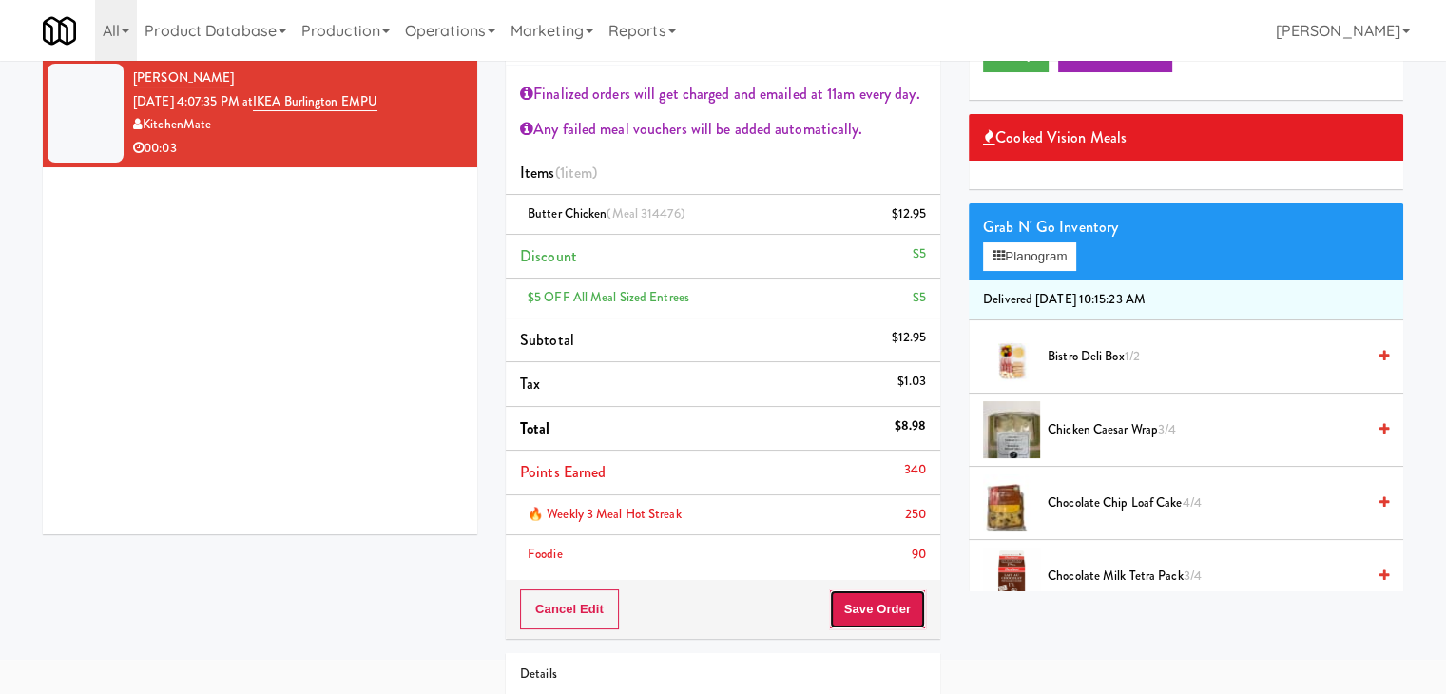
click at [864, 609] on button "Save Order" at bounding box center [877, 609] width 97 height 40
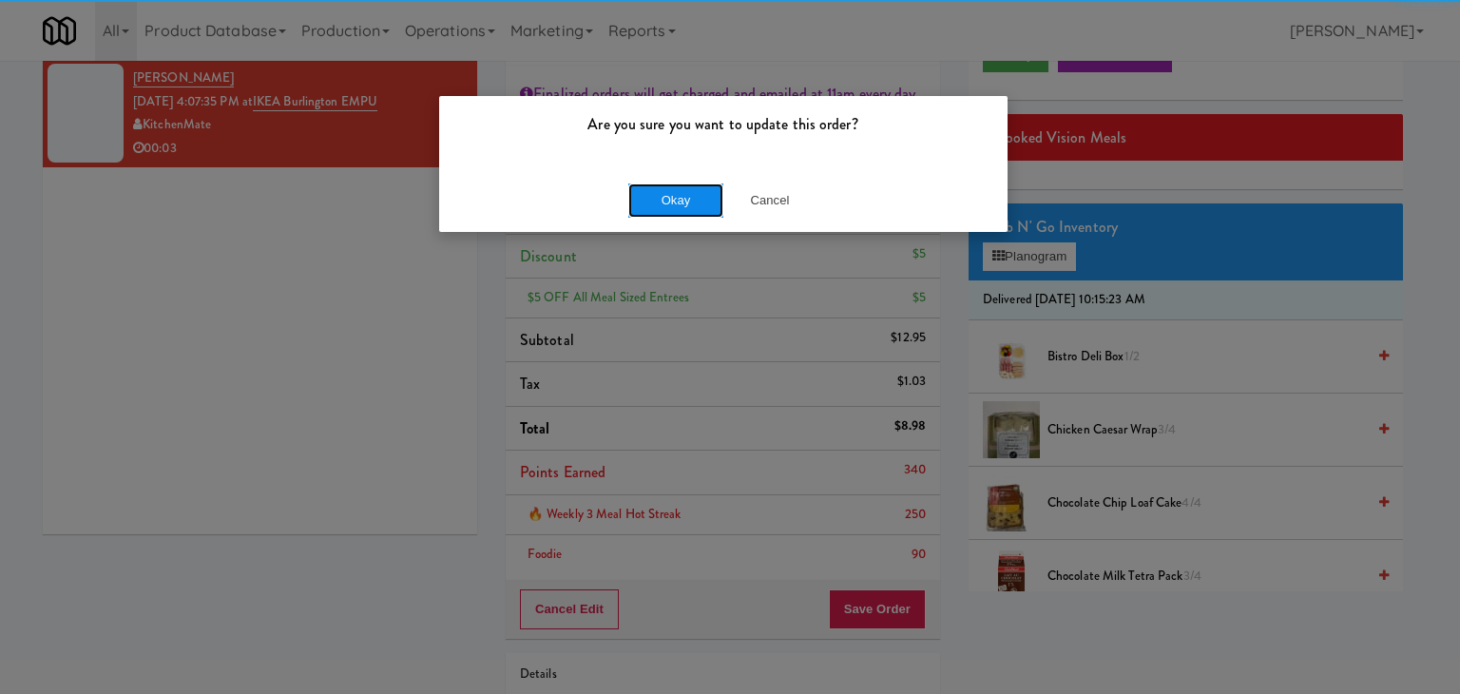
drag, startPoint x: 666, startPoint y: 204, endPoint x: 663, endPoint y: 195, distance: 9.9
click at [666, 203] on button "Okay" at bounding box center [675, 200] width 95 height 34
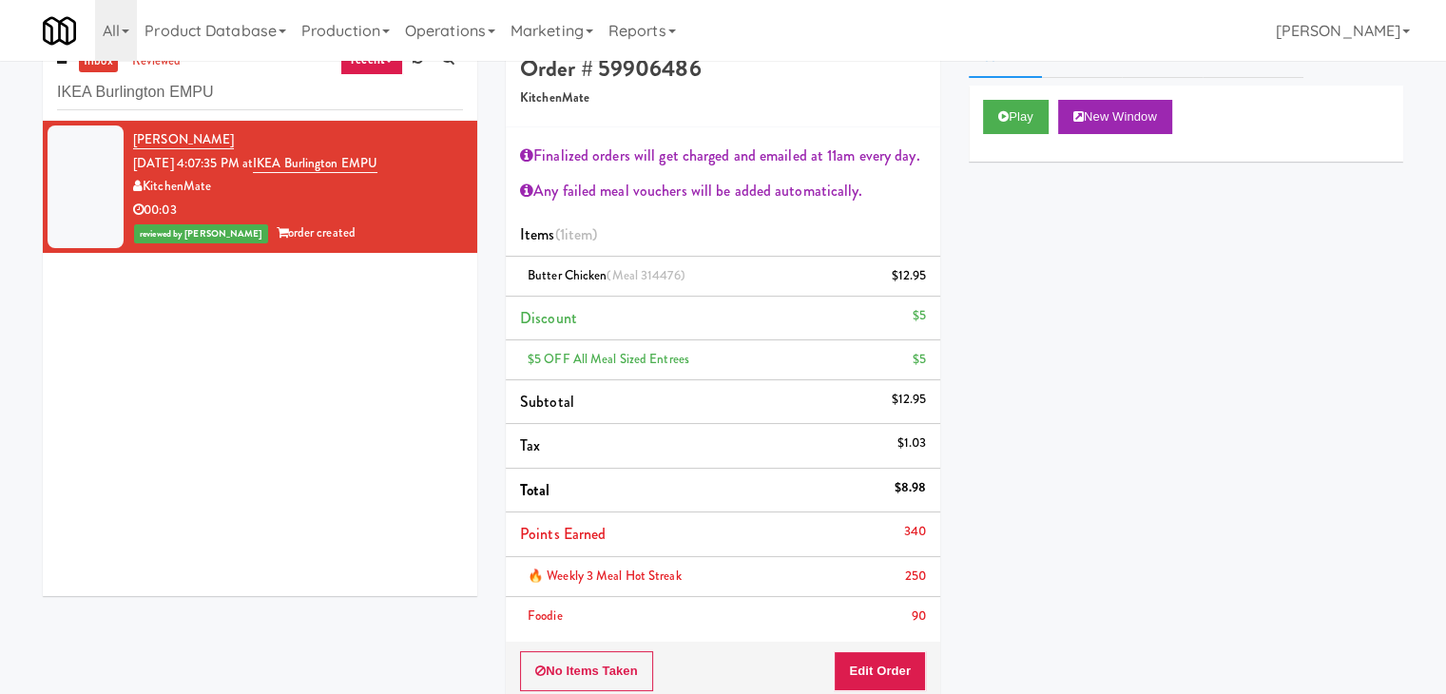
scroll to position [0, 0]
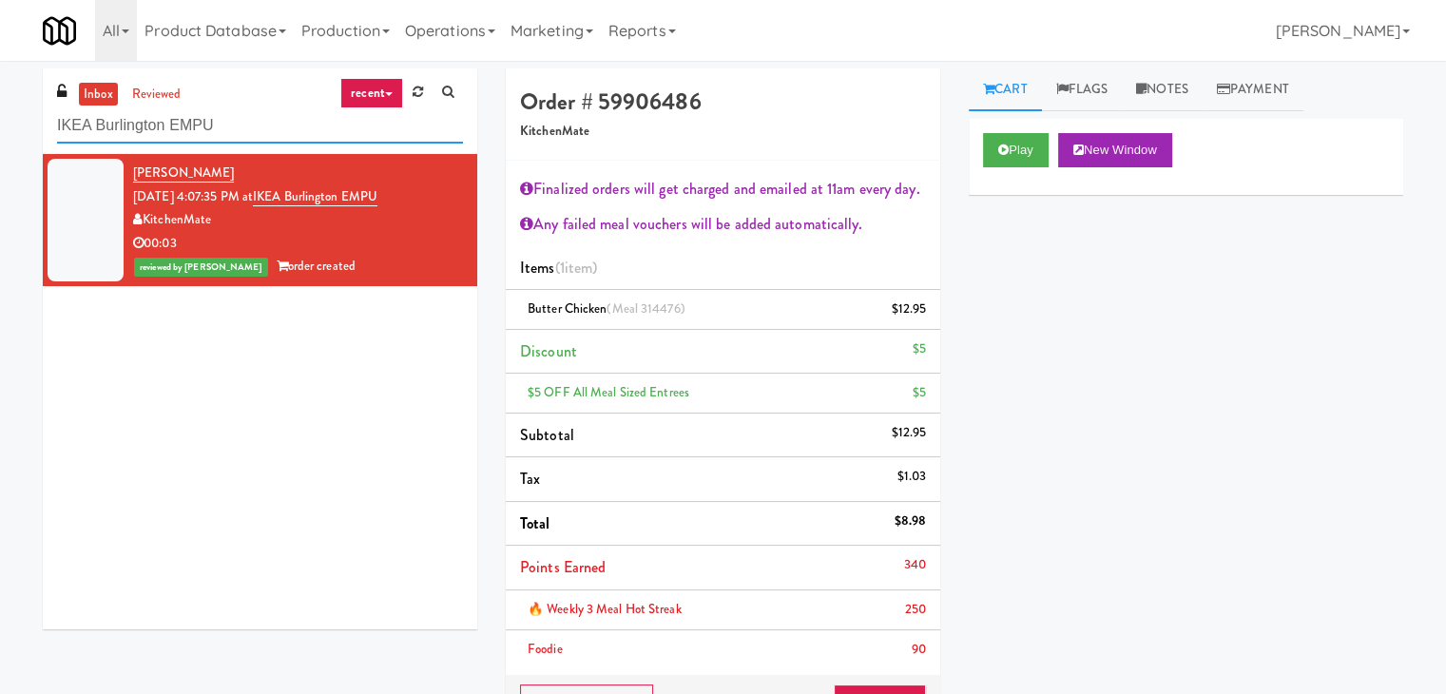
click at [266, 129] on input "IKEA Burlington EMPU" at bounding box center [260, 125] width 406 height 35
paste input "OHS - Fridge - B"
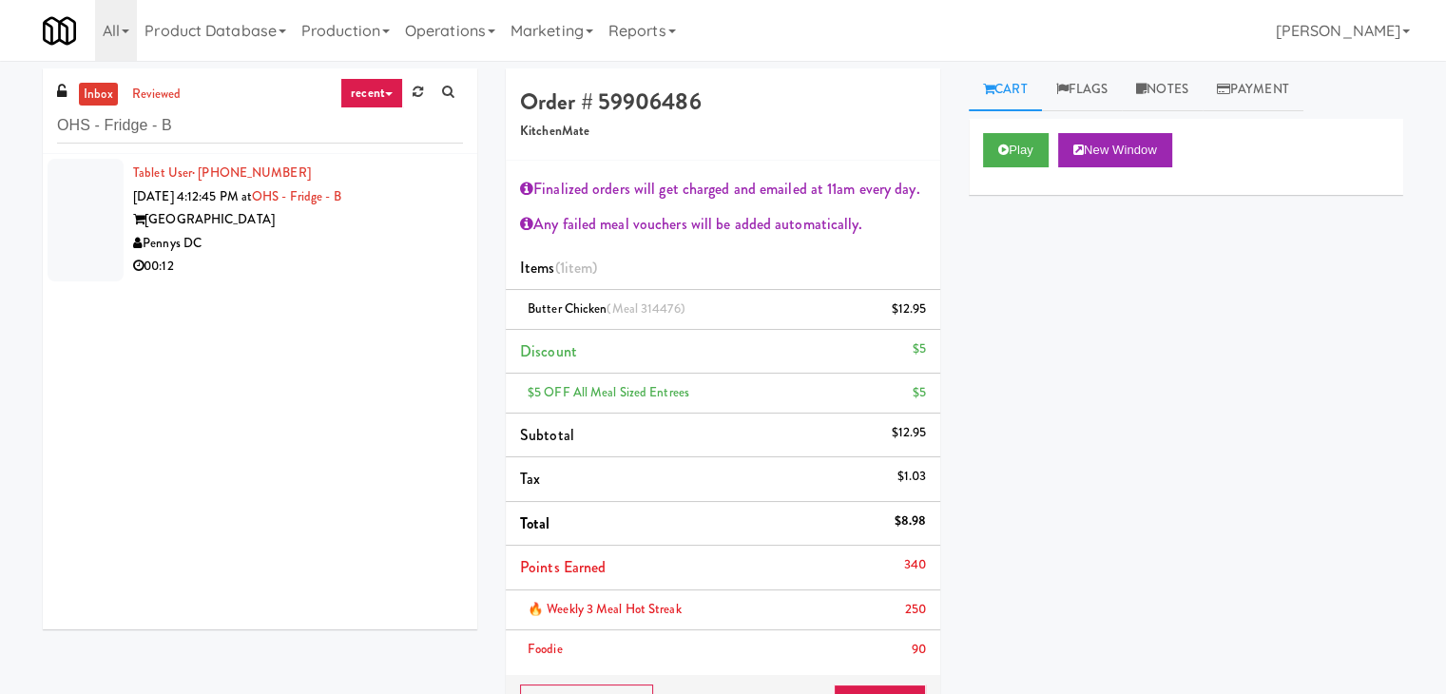
click at [366, 259] on div "00:12" at bounding box center [298, 267] width 330 height 24
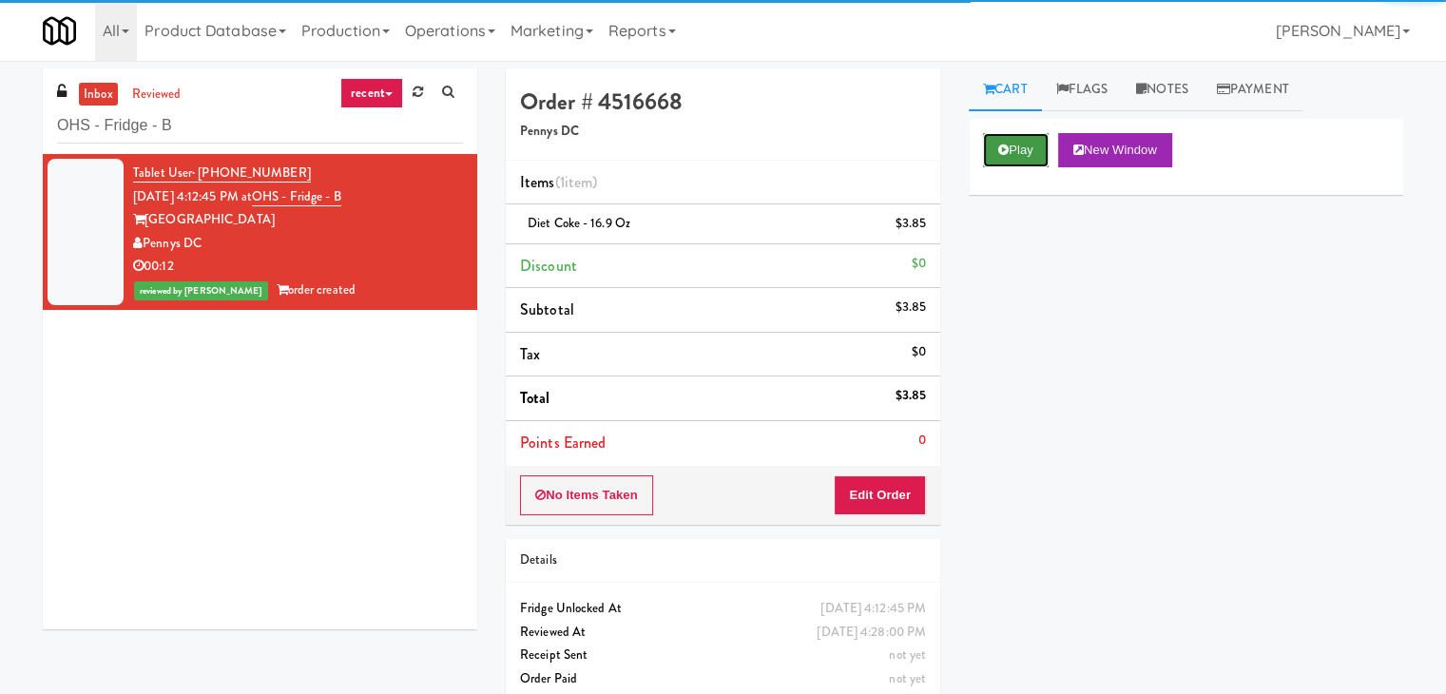
click at [1031, 137] on button "Play" at bounding box center [1016, 150] width 66 height 34
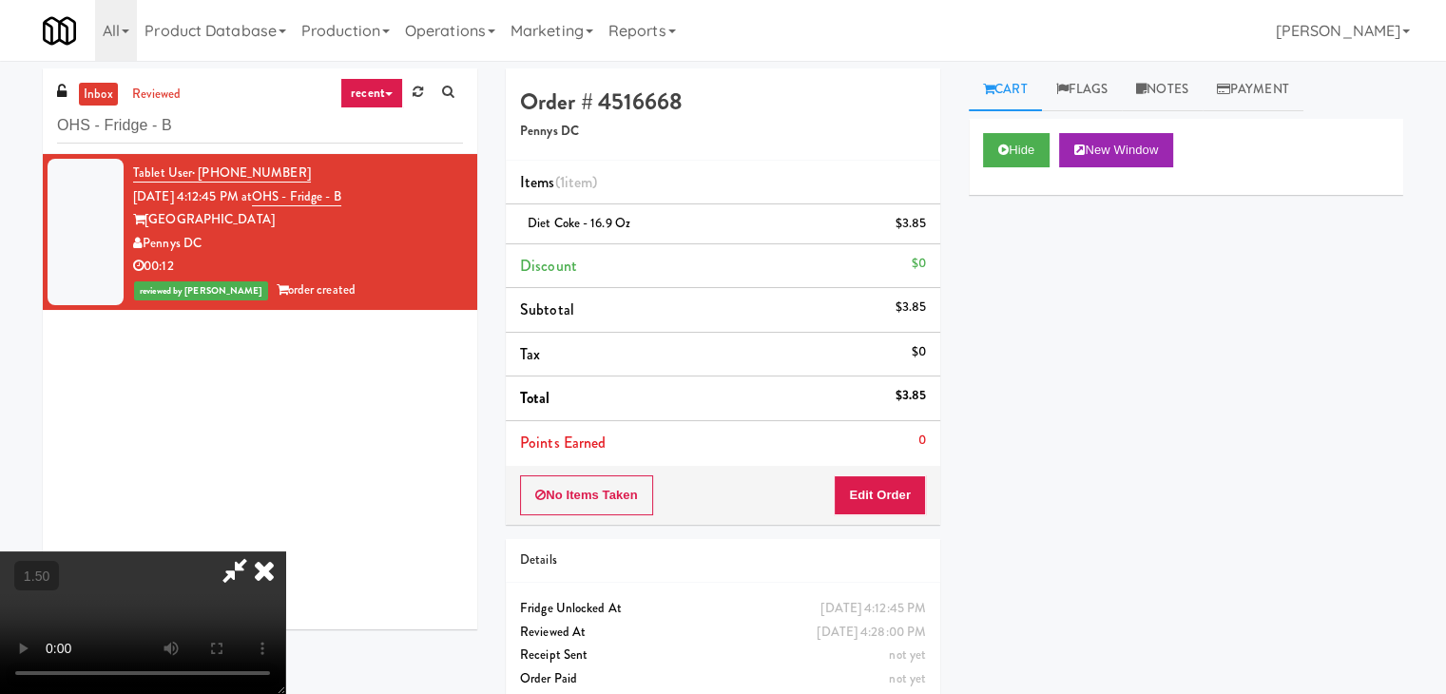
click at [267, 569] on icon at bounding box center [264, 570] width 42 height 38
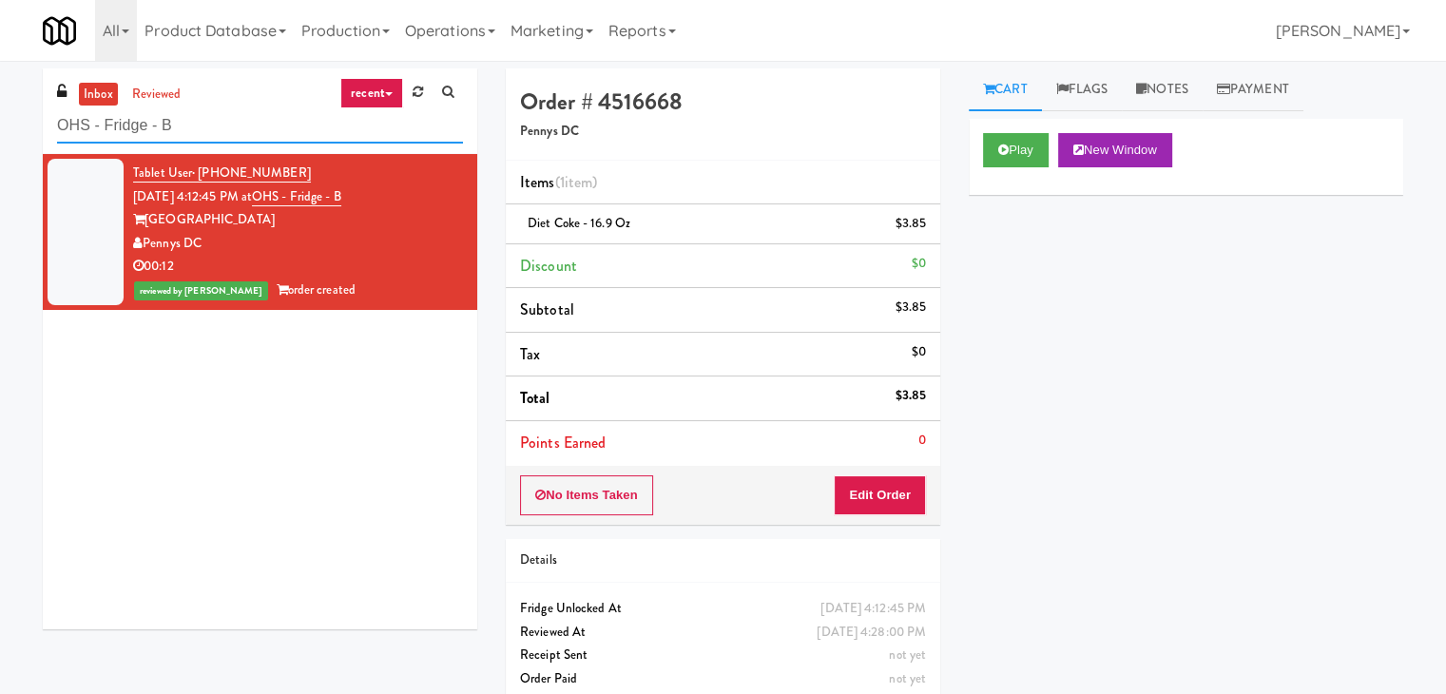
click at [268, 121] on input "OHS - Fridge - B" at bounding box center [260, 125] width 406 height 35
paste input "livia - Cooler - Right"
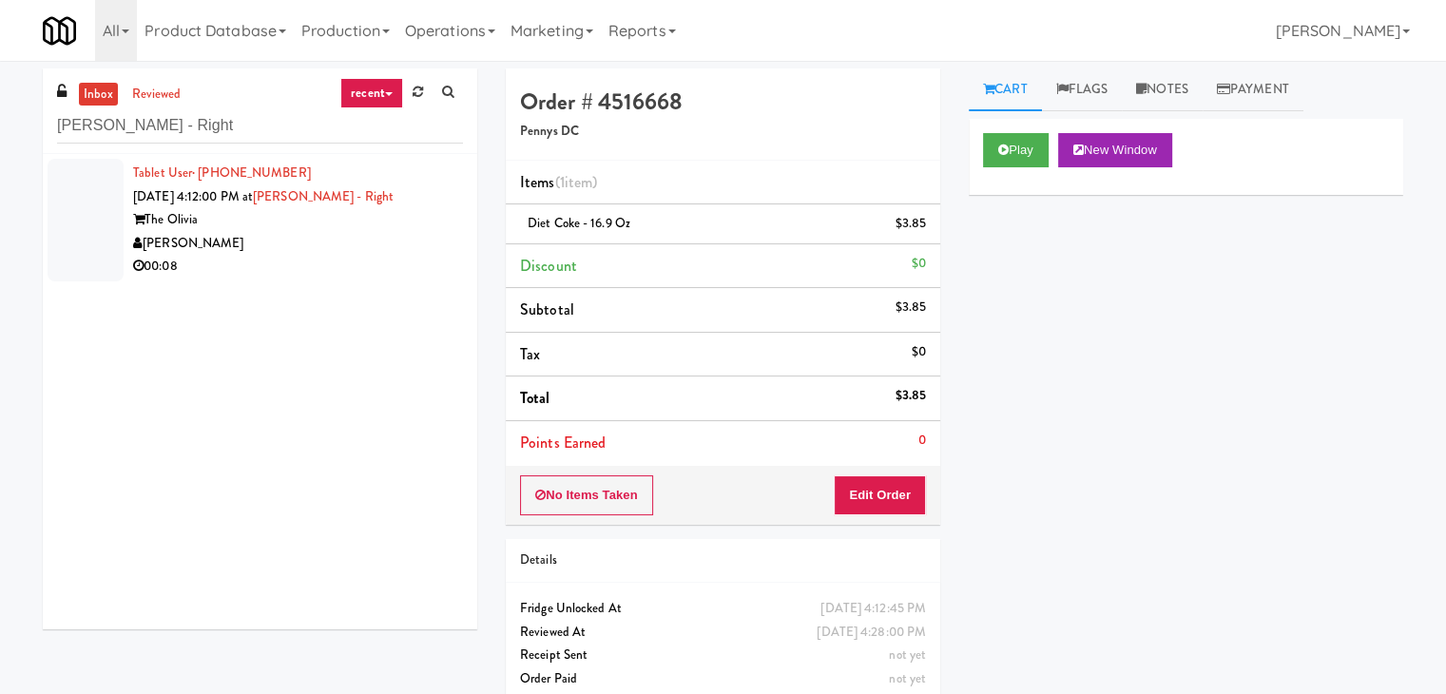
click at [407, 244] on div "[PERSON_NAME]" at bounding box center [298, 244] width 330 height 24
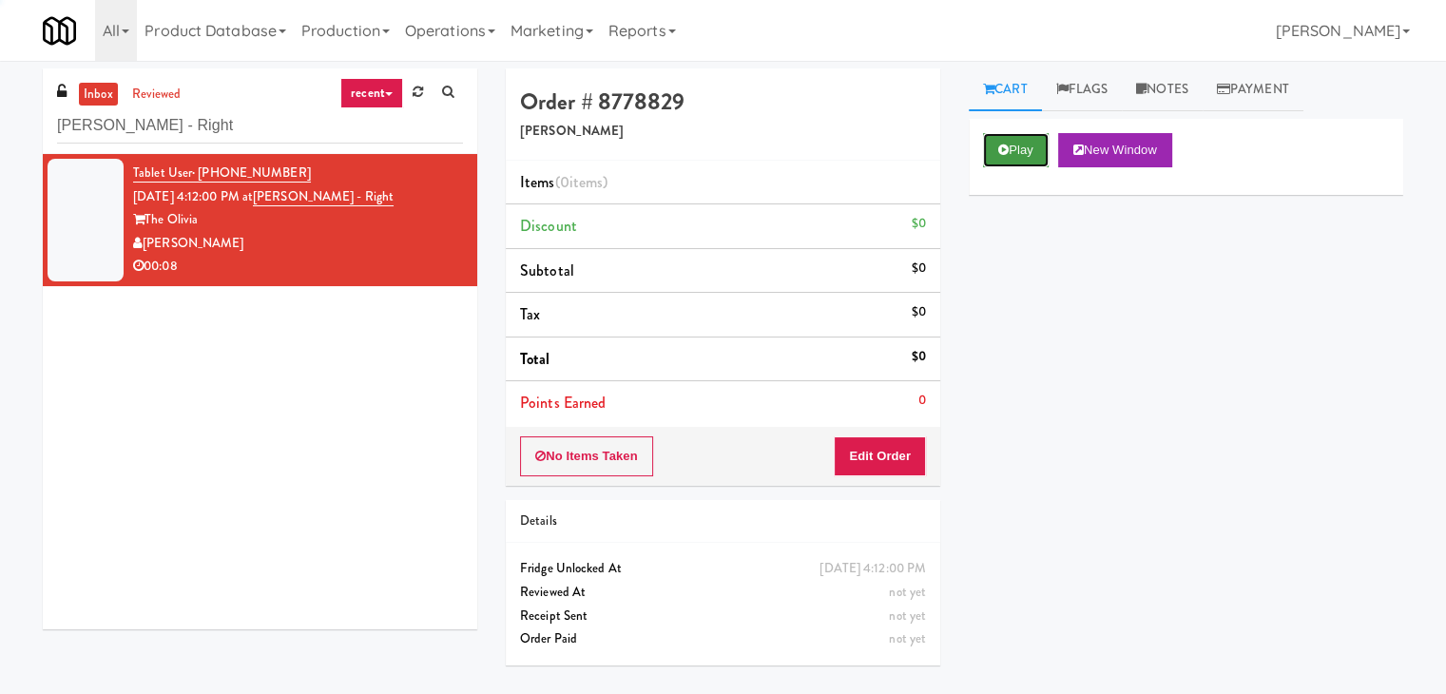
drag, startPoint x: 1023, startPoint y: 153, endPoint x: 1008, endPoint y: 144, distance: 17.9
click at [1022, 153] on button "Play" at bounding box center [1016, 150] width 66 height 34
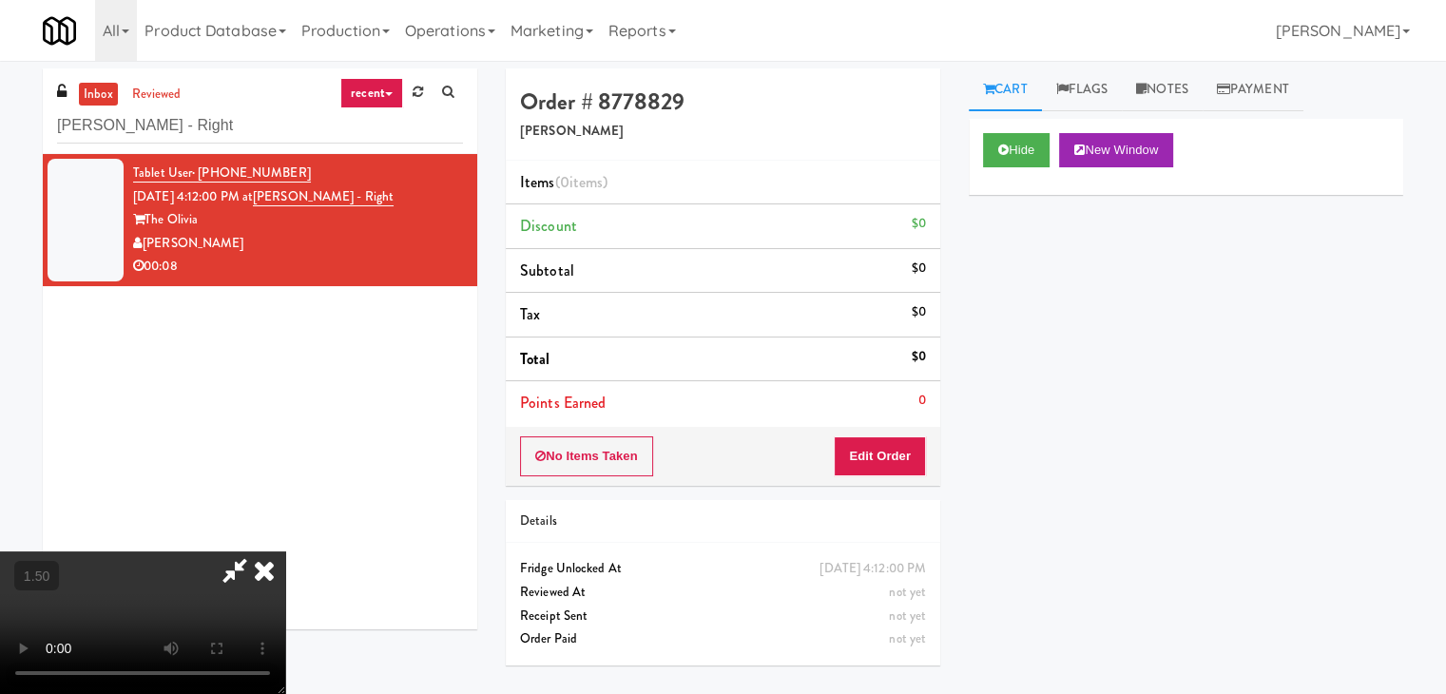
click at [285, 551] on video at bounding box center [142, 622] width 285 height 143
click at [285, 551] on icon at bounding box center [264, 570] width 42 height 38
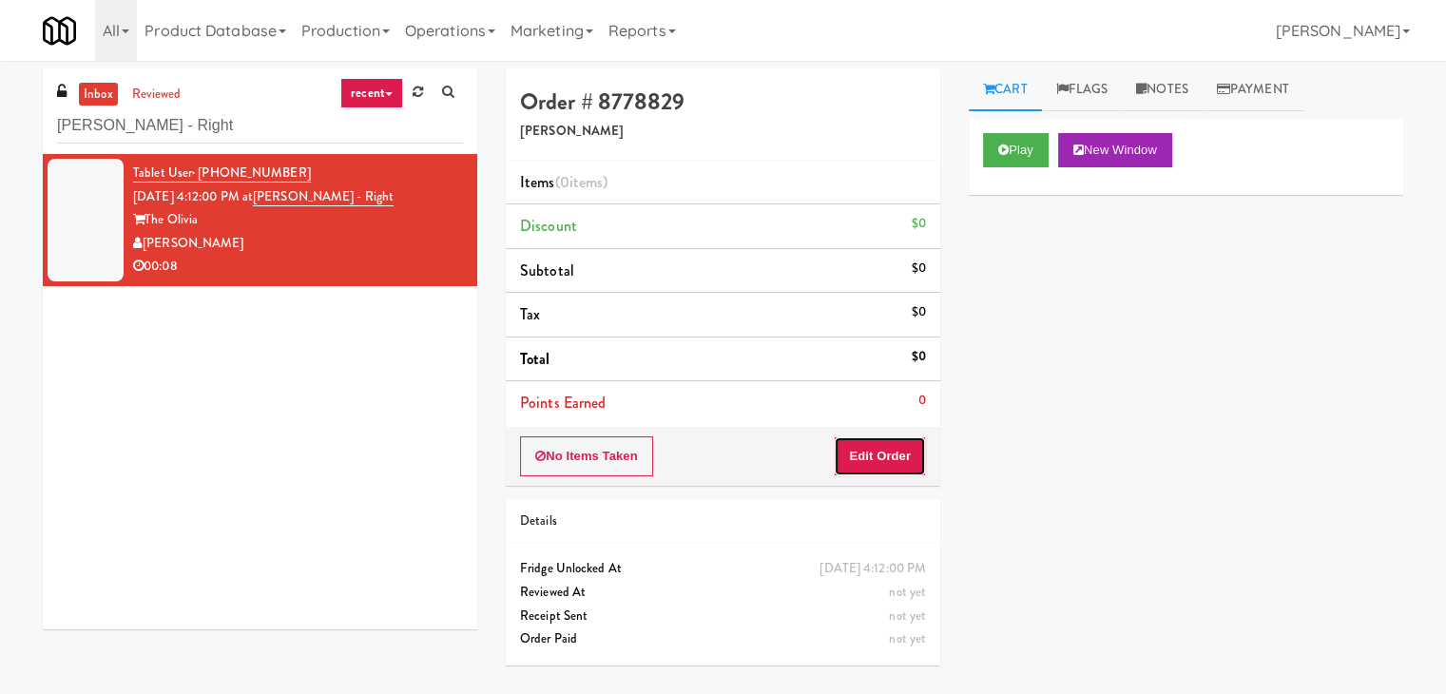
click at [891, 469] on button "Edit Order" at bounding box center [880, 456] width 92 height 40
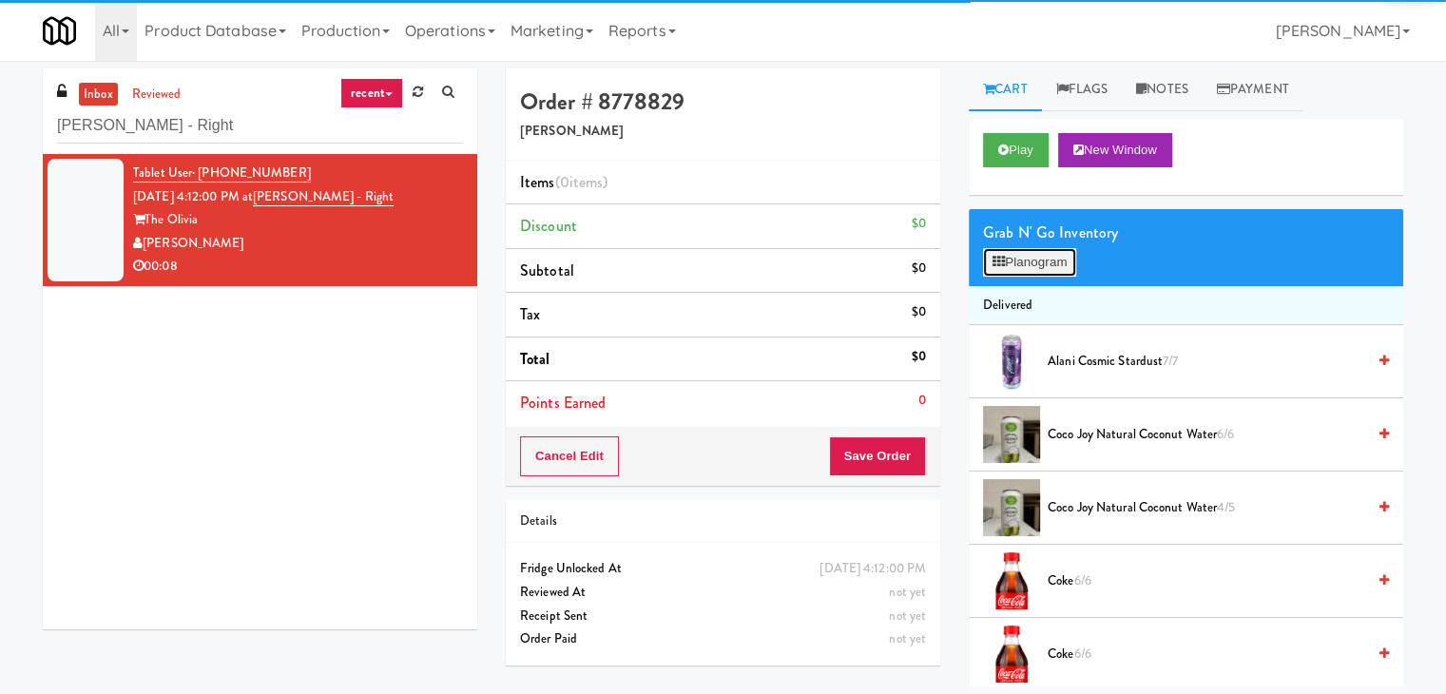
click at [1032, 249] on button "Planogram" at bounding box center [1029, 262] width 93 height 29
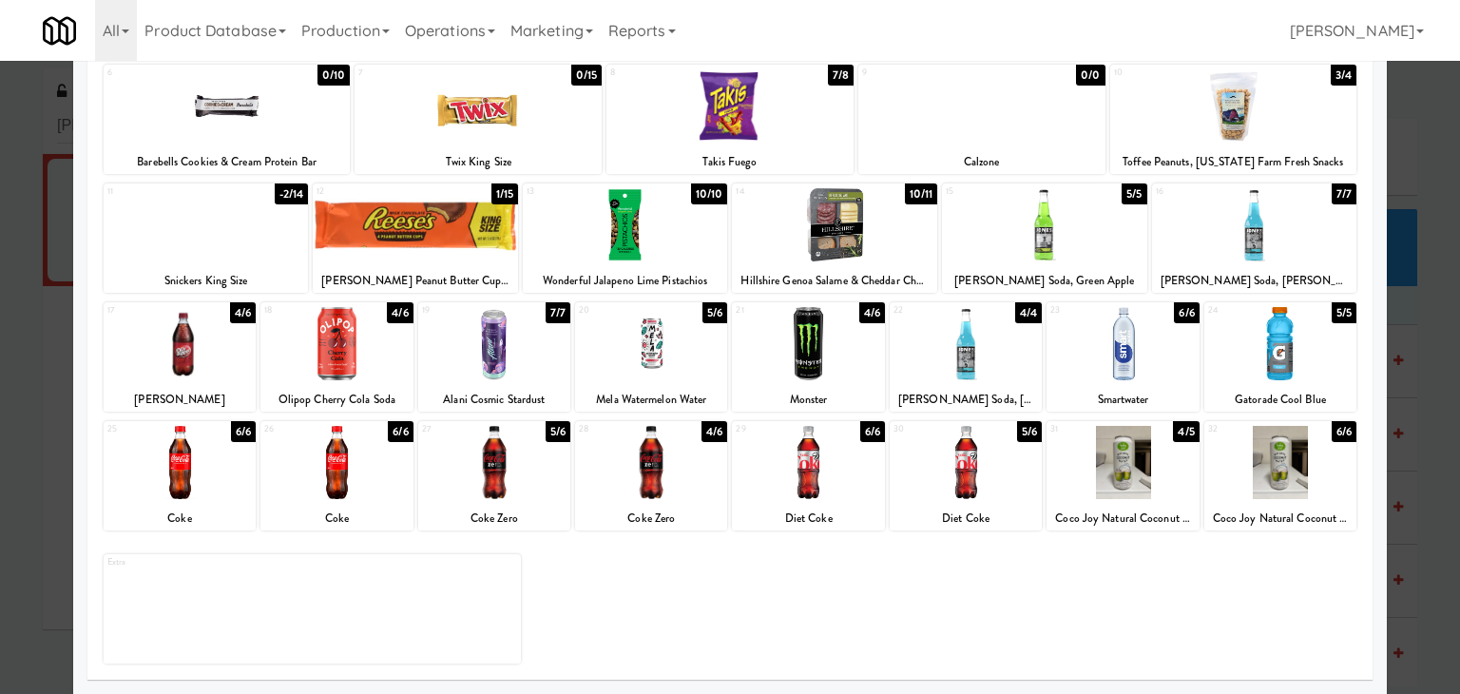
click at [354, 461] on div at bounding box center [337, 462] width 152 height 73
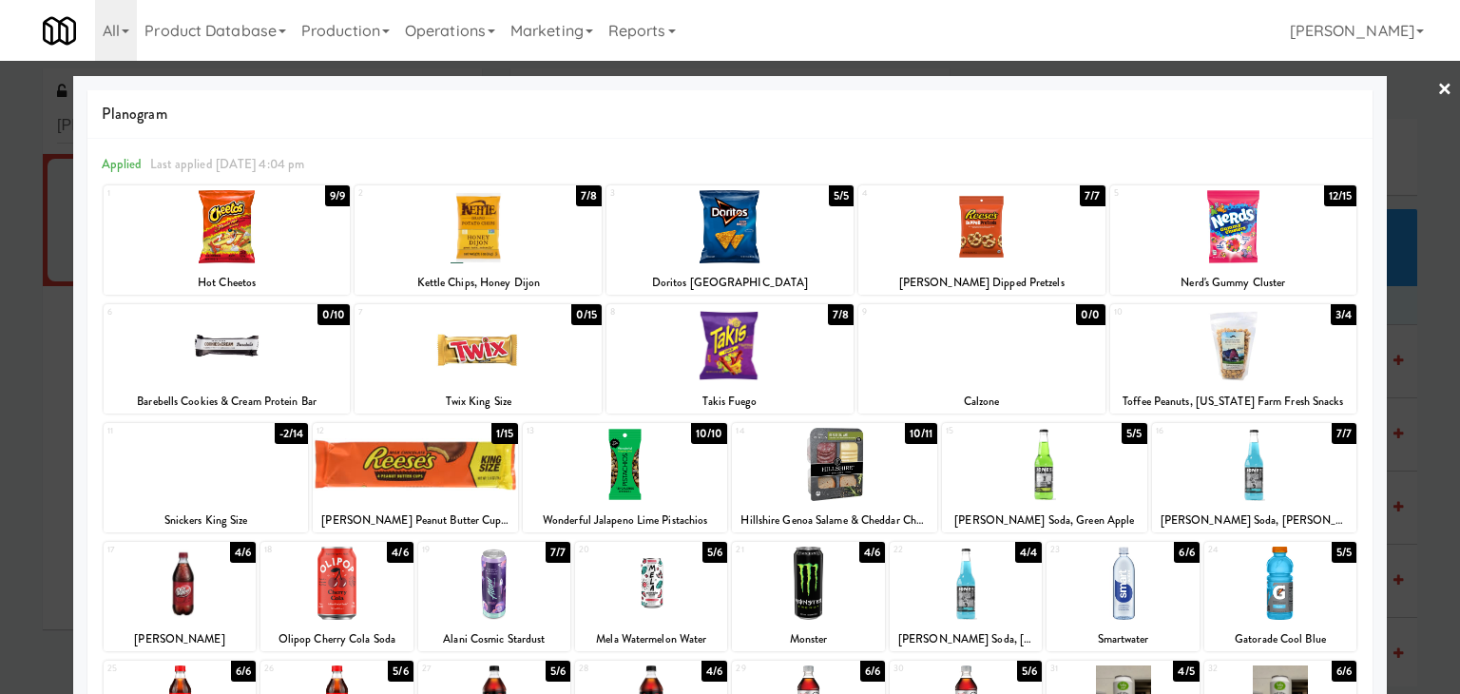
click at [1438, 87] on link "×" at bounding box center [1445, 90] width 15 height 59
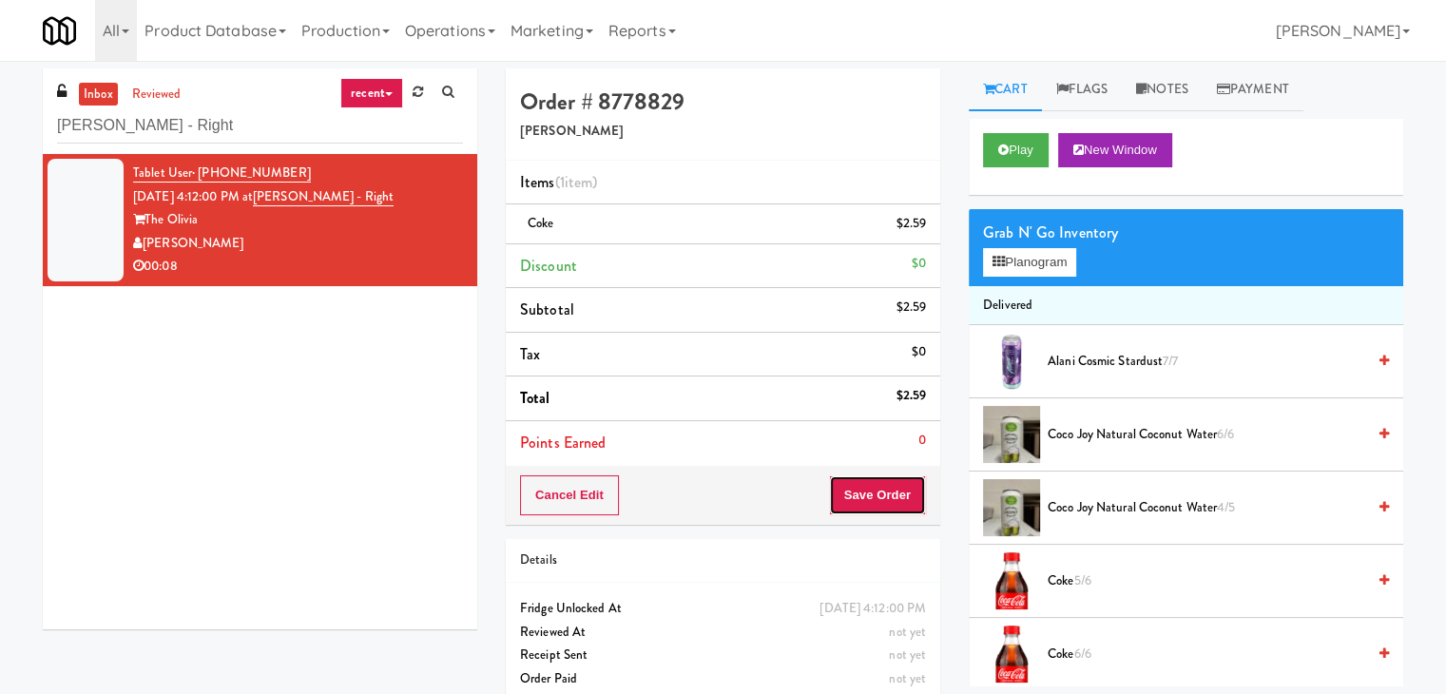
drag, startPoint x: 840, startPoint y: 499, endPoint x: 841, endPoint y: 490, distance: 9.6
click at [840, 498] on button "Save Order" at bounding box center [877, 495] width 97 height 40
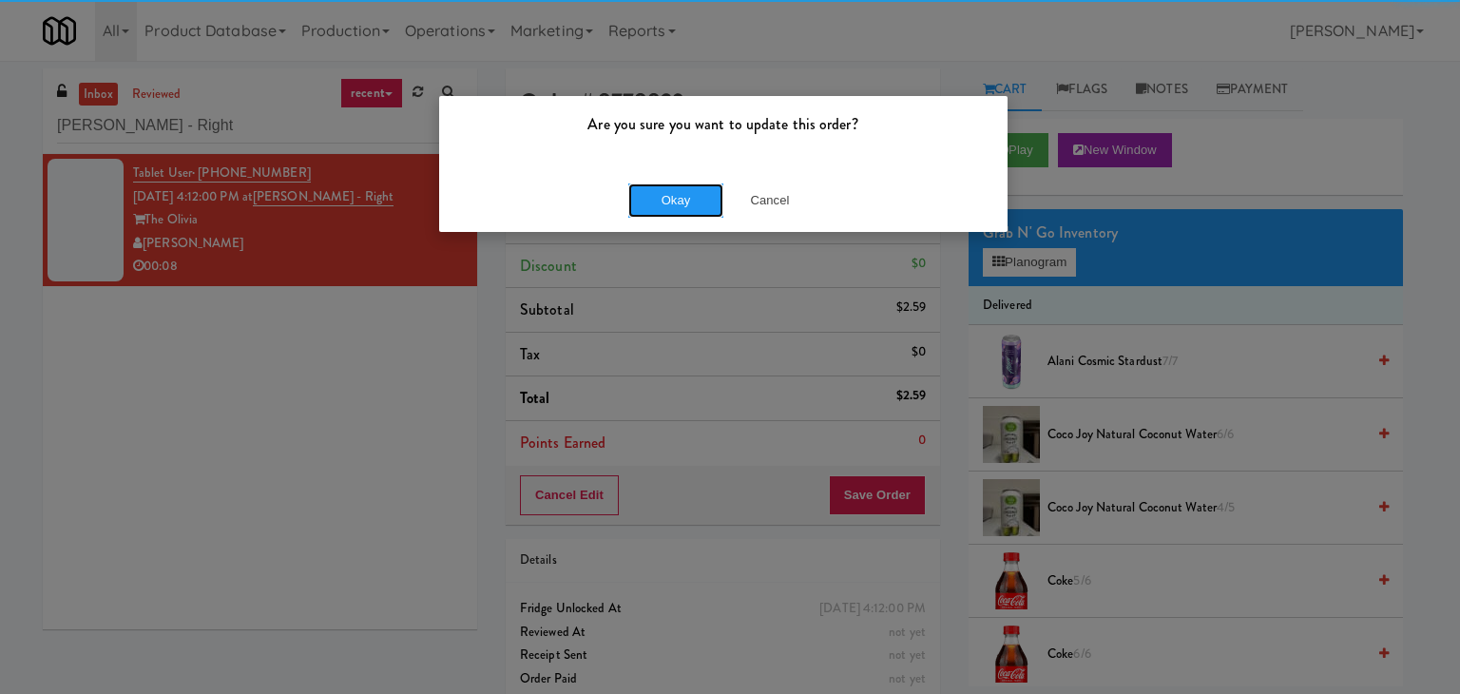
drag, startPoint x: 683, startPoint y: 193, endPoint x: 663, endPoint y: 175, distance: 26.9
click at [681, 190] on button "Okay" at bounding box center [675, 200] width 95 height 34
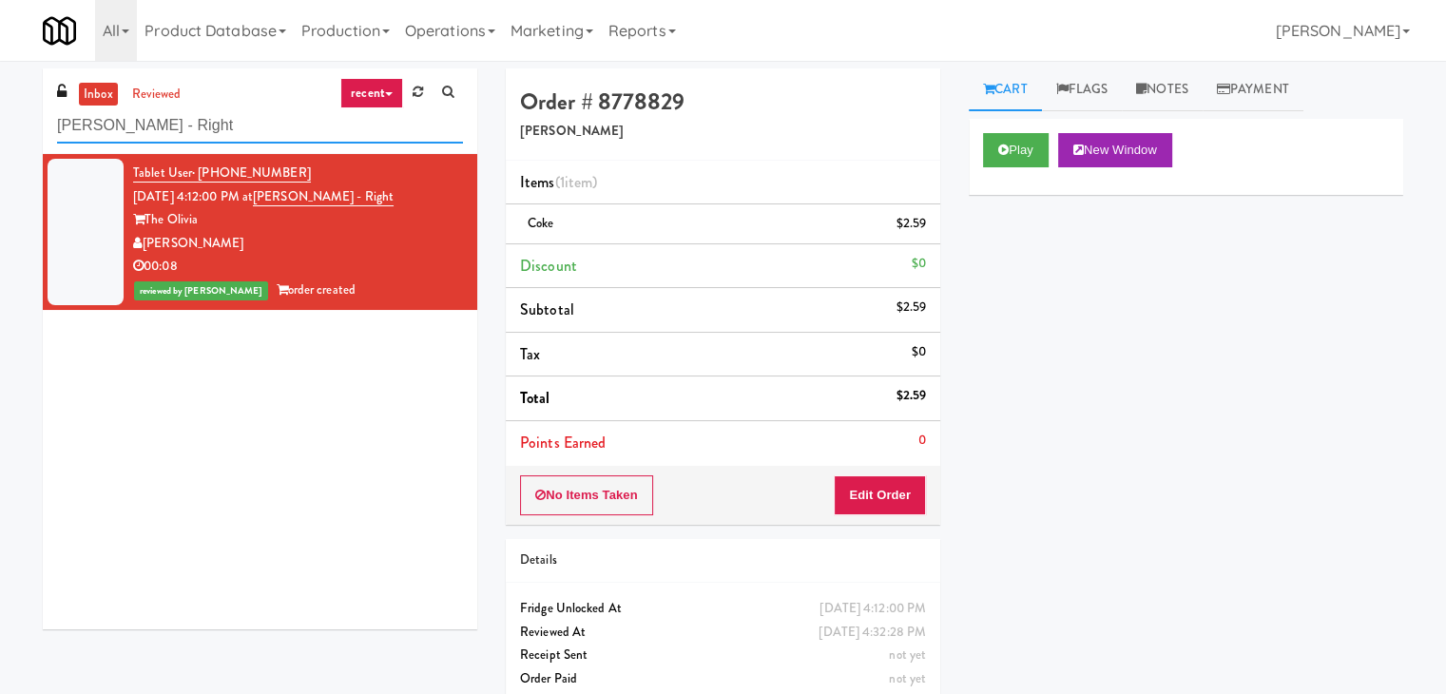
click at [296, 123] on input "[PERSON_NAME] - Right" at bounding box center [260, 125] width 406 height 35
paste input "[GEOGRAPHIC_DATA] - [GEOGRAPHIC_DATA]"
type input "[GEOGRAPHIC_DATA] - [GEOGRAPHIC_DATA]"
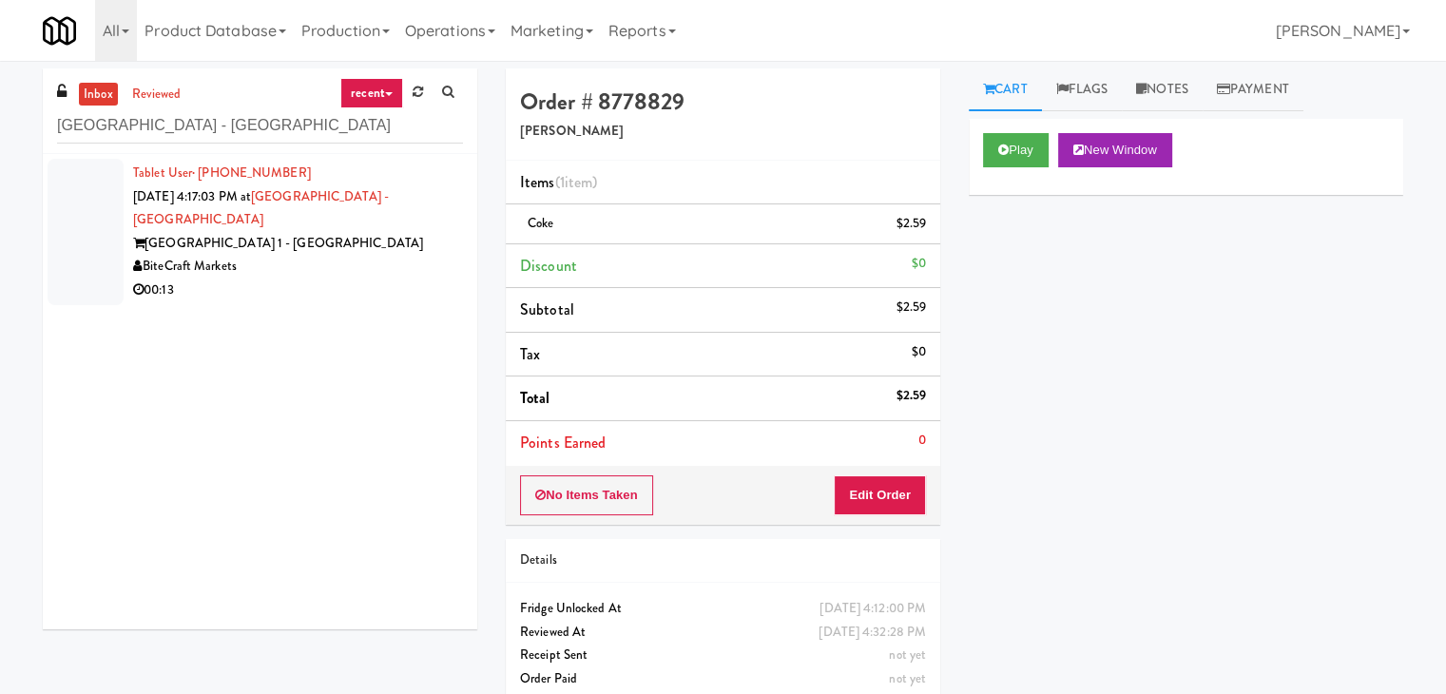
drag, startPoint x: 407, startPoint y: 289, endPoint x: 411, endPoint y: 278, distance: 12.0
click at [407, 287] on div "Tablet User · (786) 838-8922 [DATE] 4:17:03 PM at [GEOGRAPHIC_DATA] - [GEOGRAPH…" at bounding box center [260, 391] width 435 height 475
click at [411, 279] on div "00:13" at bounding box center [298, 291] width 330 height 24
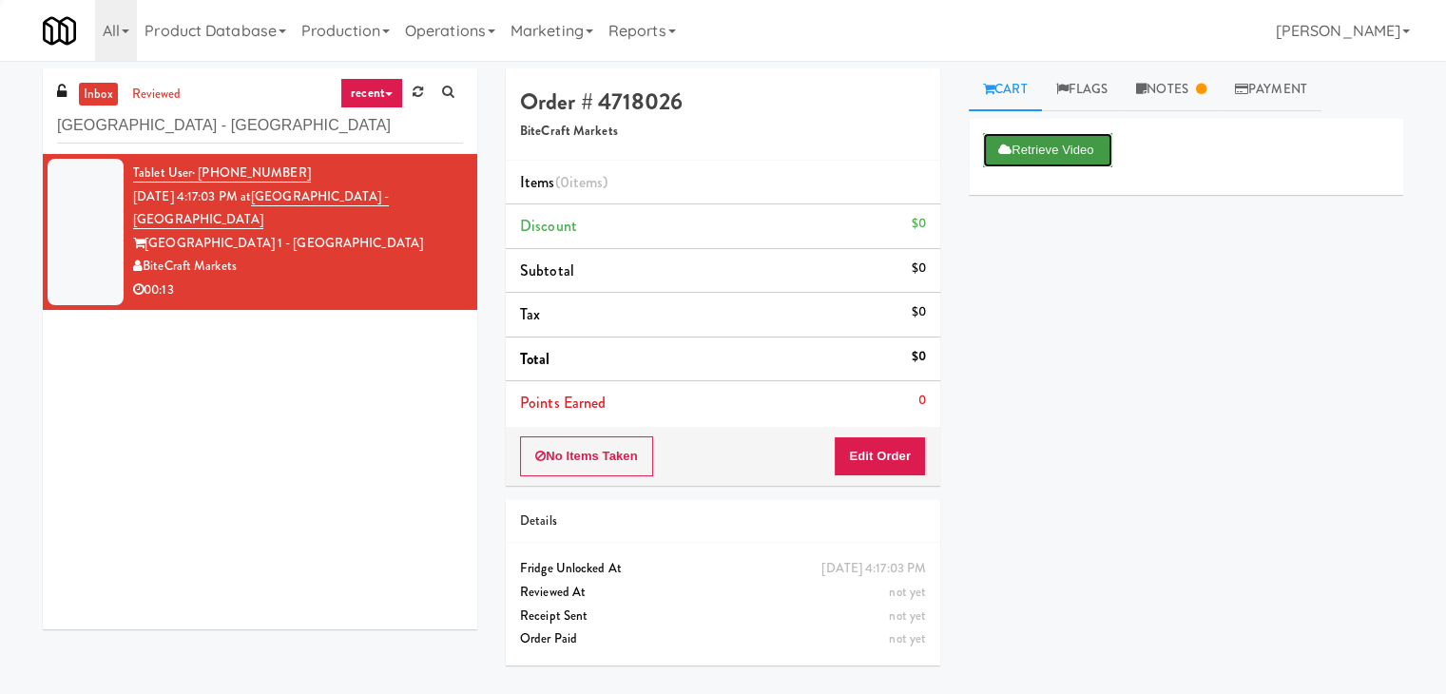
click at [1004, 144] on icon at bounding box center [1004, 150] width 13 height 12
click at [1194, 90] on link "Notes" at bounding box center [1171, 89] width 99 height 43
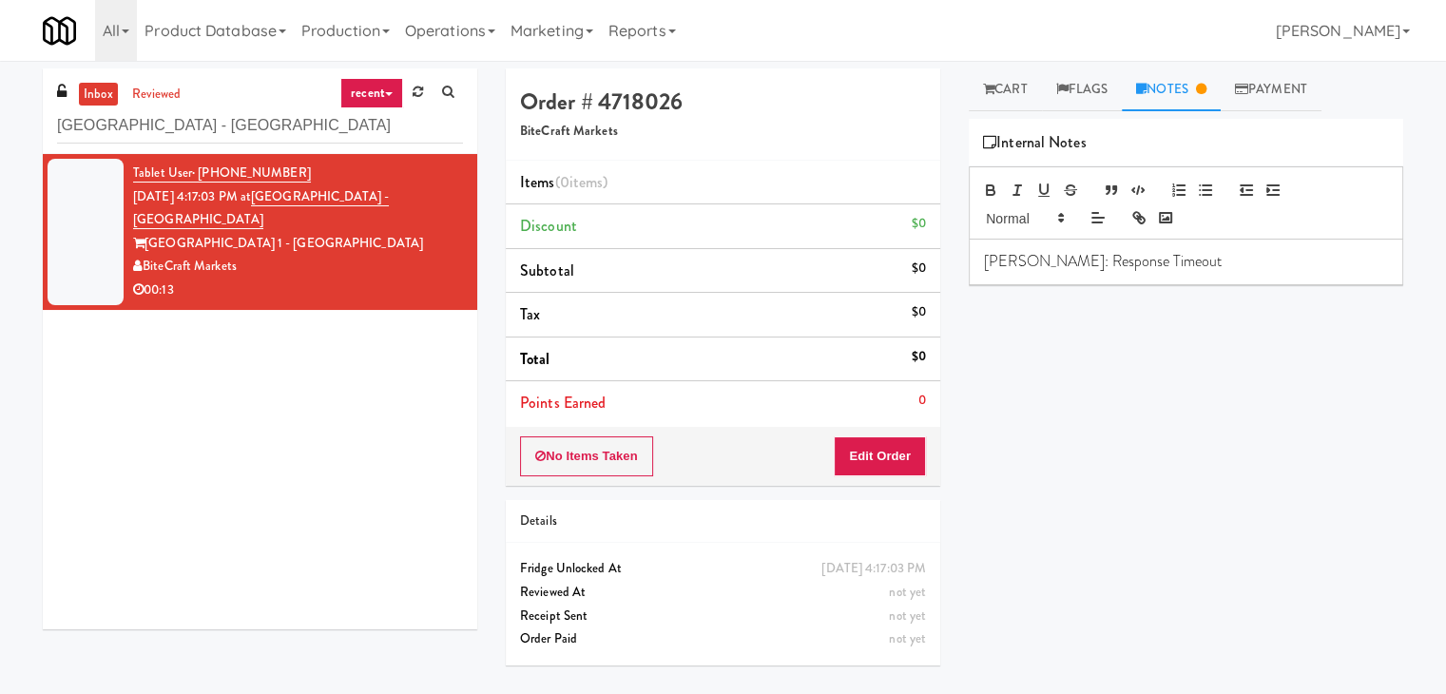
click at [1176, 267] on p "[PERSON_NAME]: Response Timeout" at bounding box center [1186, 261] width 404 height 21
click at [1128, 465] on div "Retrieve Video Primary Flag Clear Flag if unable to determine what was taken or…" at bounding box center [1186, 475] width 435 height 713
click at [273, 119] on input "[GEOGRAPHIC_DATA] - [GEOGRAPHIC_DATA]" at bounding box center [260, 125] width 406 height 35
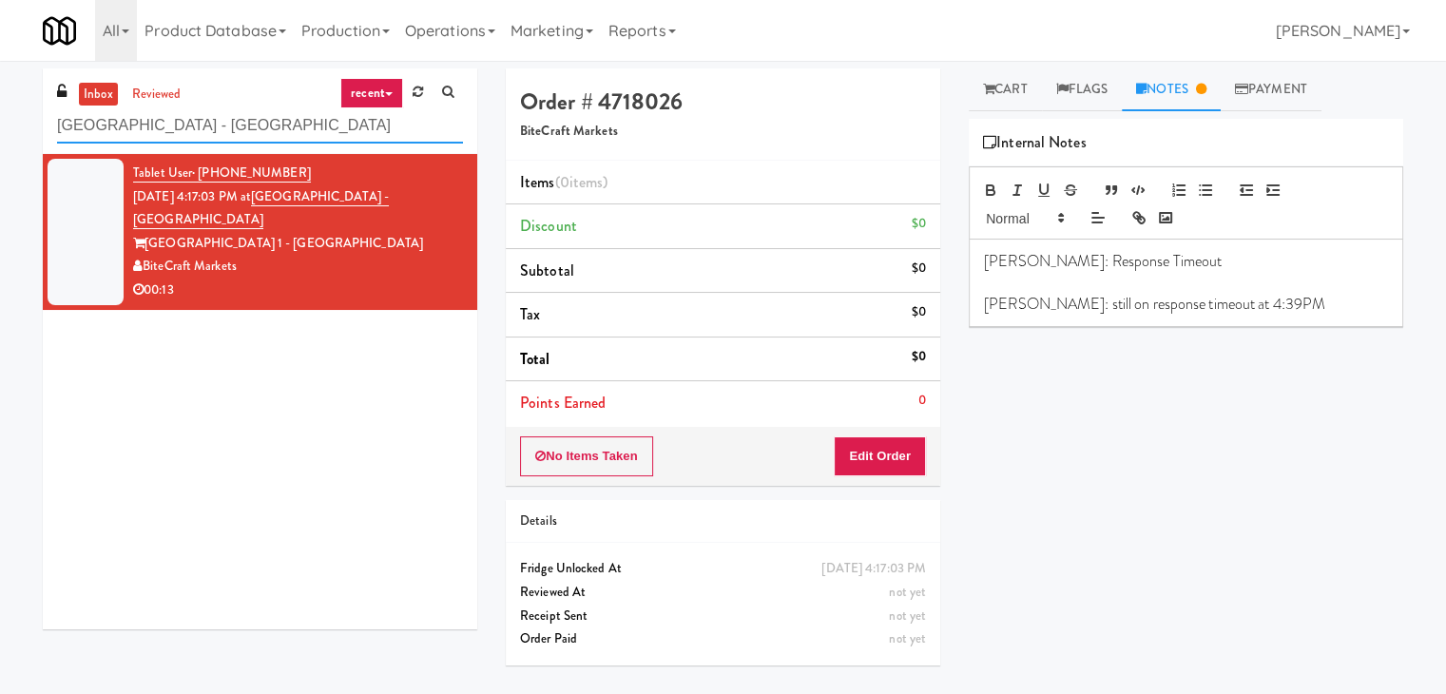
paste input "[PERSON_NAME] - Cooler - Left"
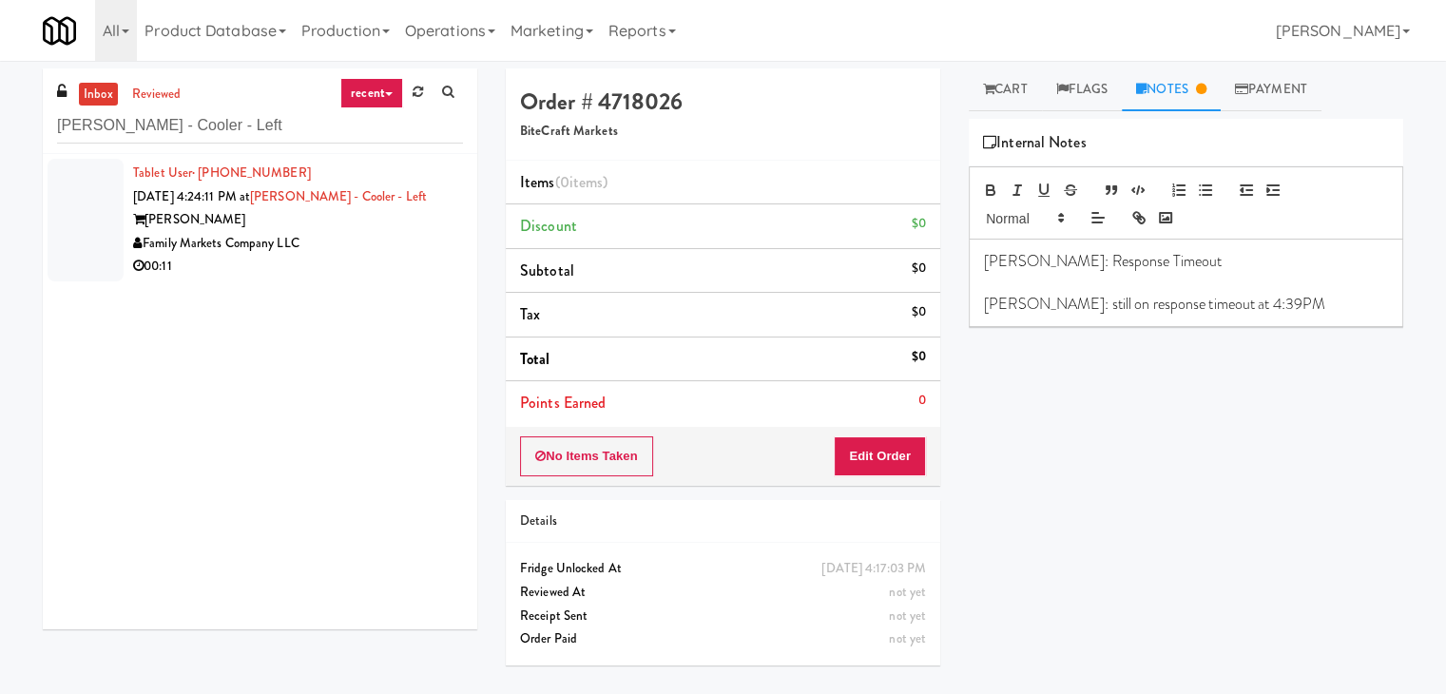
click at [407, 269] on div "00:11" at bounding box center [298, 267] width 330 height 24
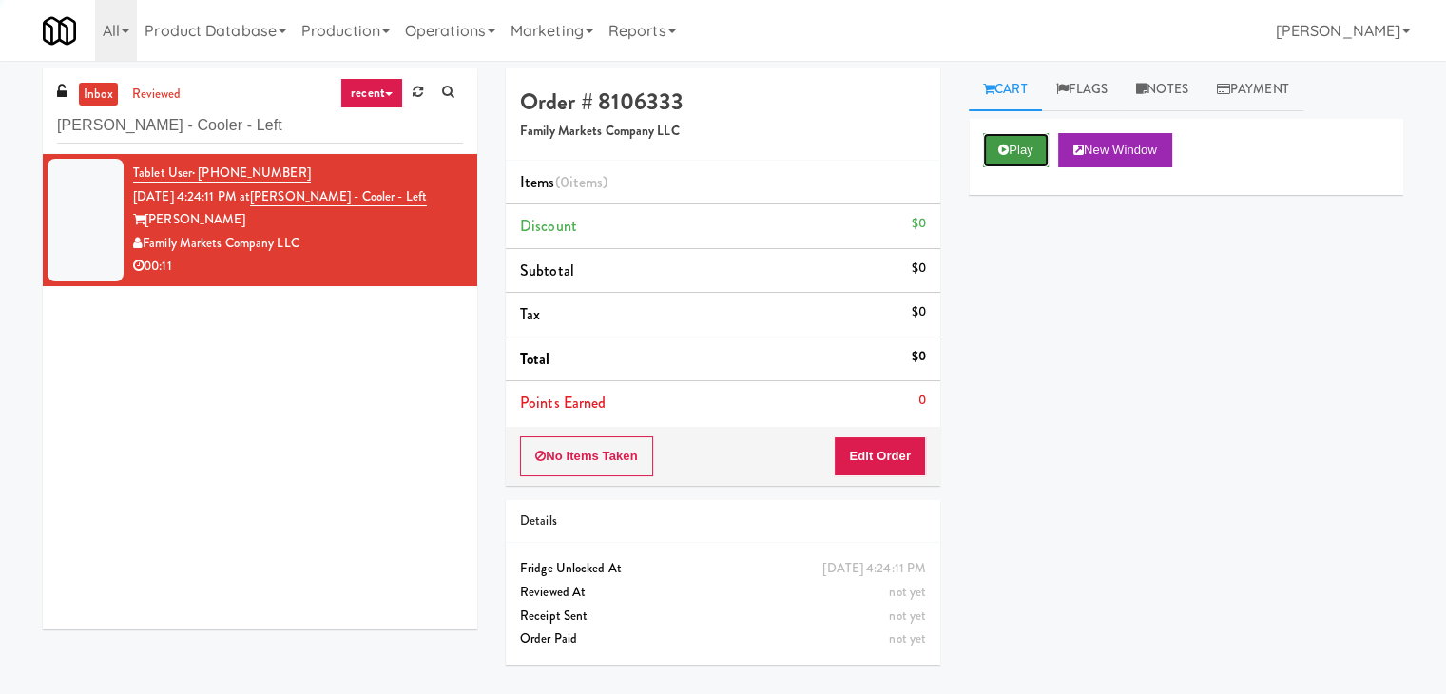
click at [1015, 151] on button "Play" at bounding box center [1016, 150] width 66 height 34
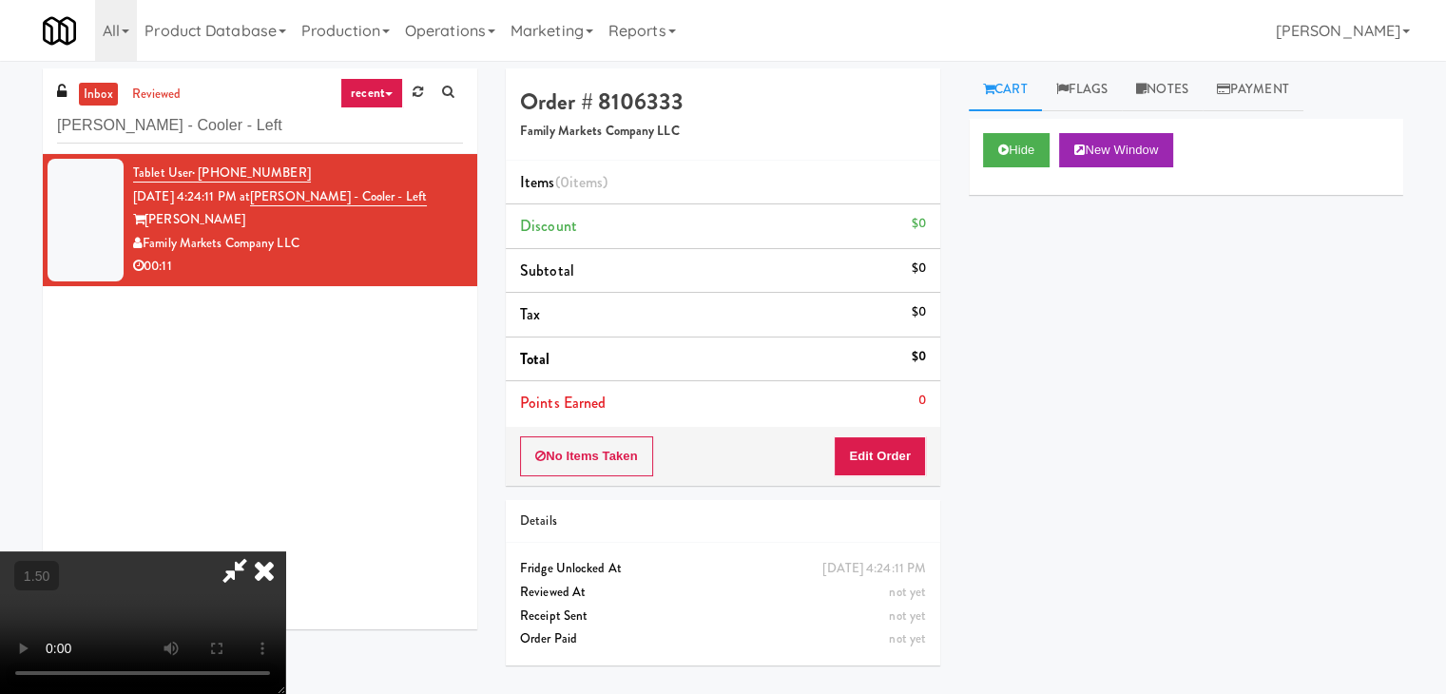
click at [285, 551] on video at bounding box center [142, 622] width 285 height 143
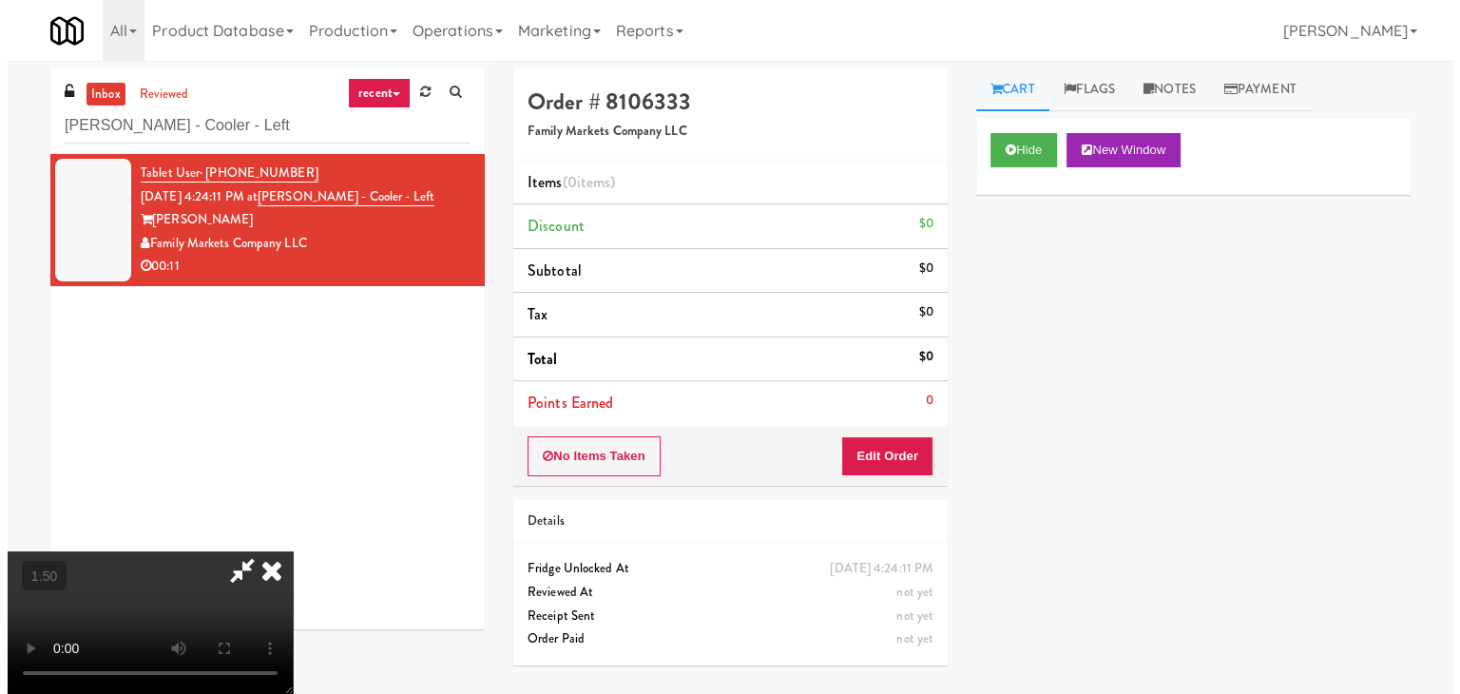
scroll to position [0, 0]
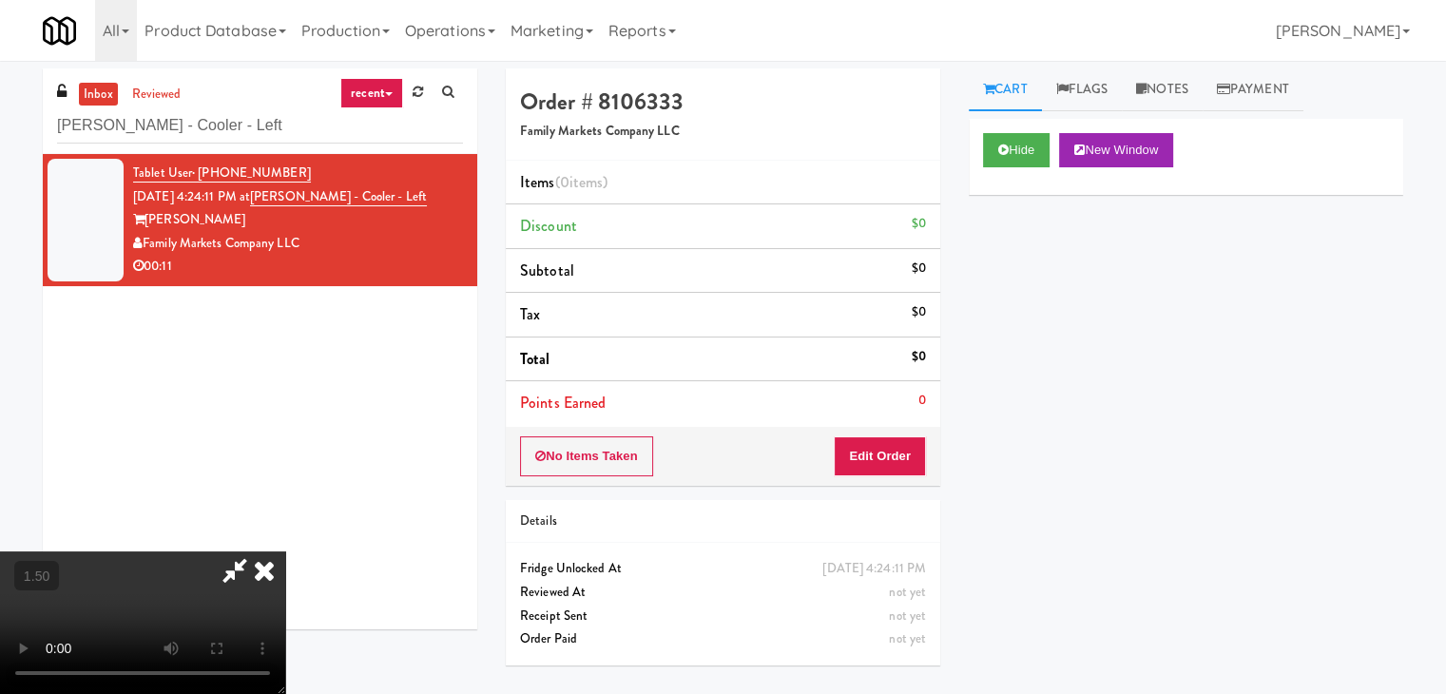
click at [257, 551] on icon at bounding box center [235, 570] width 44 height 38
drag, startPoint x: 877, startPoint y: 465, endPoint x: 917, endPoint y: 421, distance: 59.2
click at [877, 462] on button "Edit Order" at bounding box center [880, 456] width 92 height 40
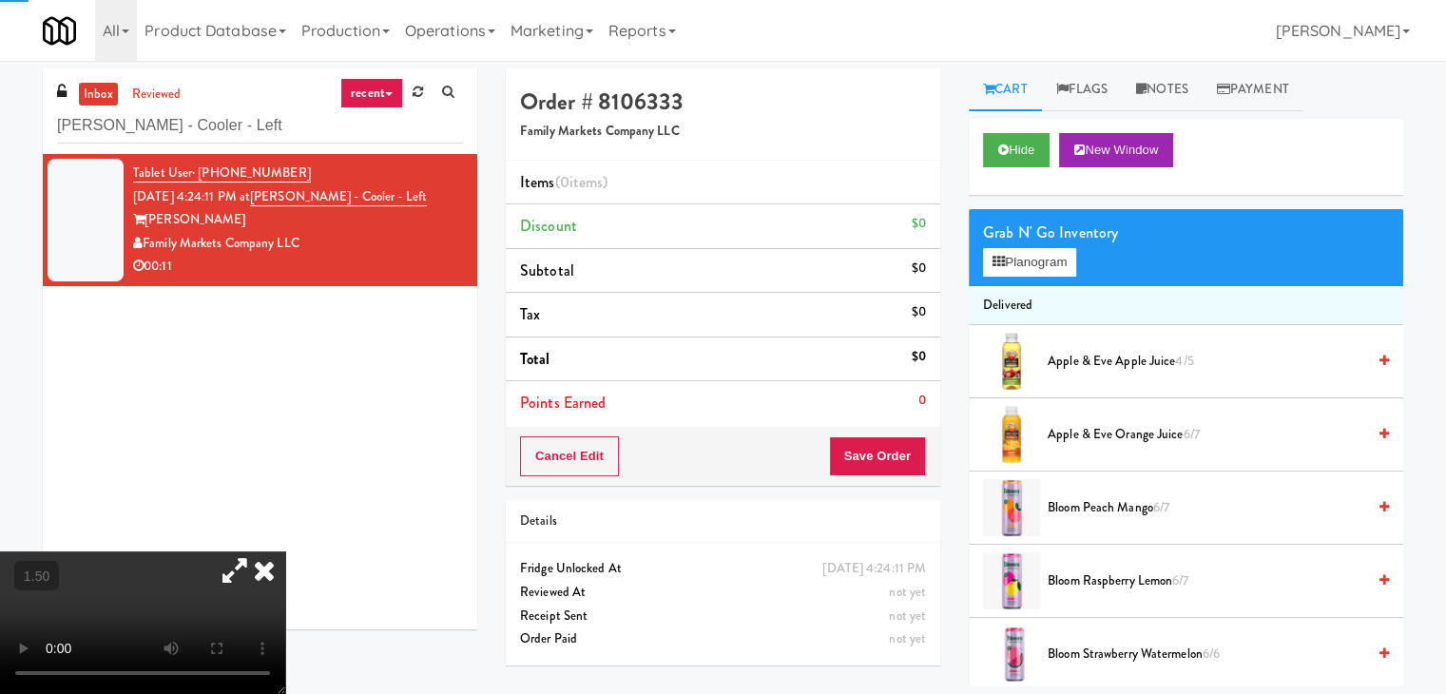
click at [1007, 279] on div "Grab N' Go Inventory Planogram" at bounding box center [1186, 247] width 435 height 77
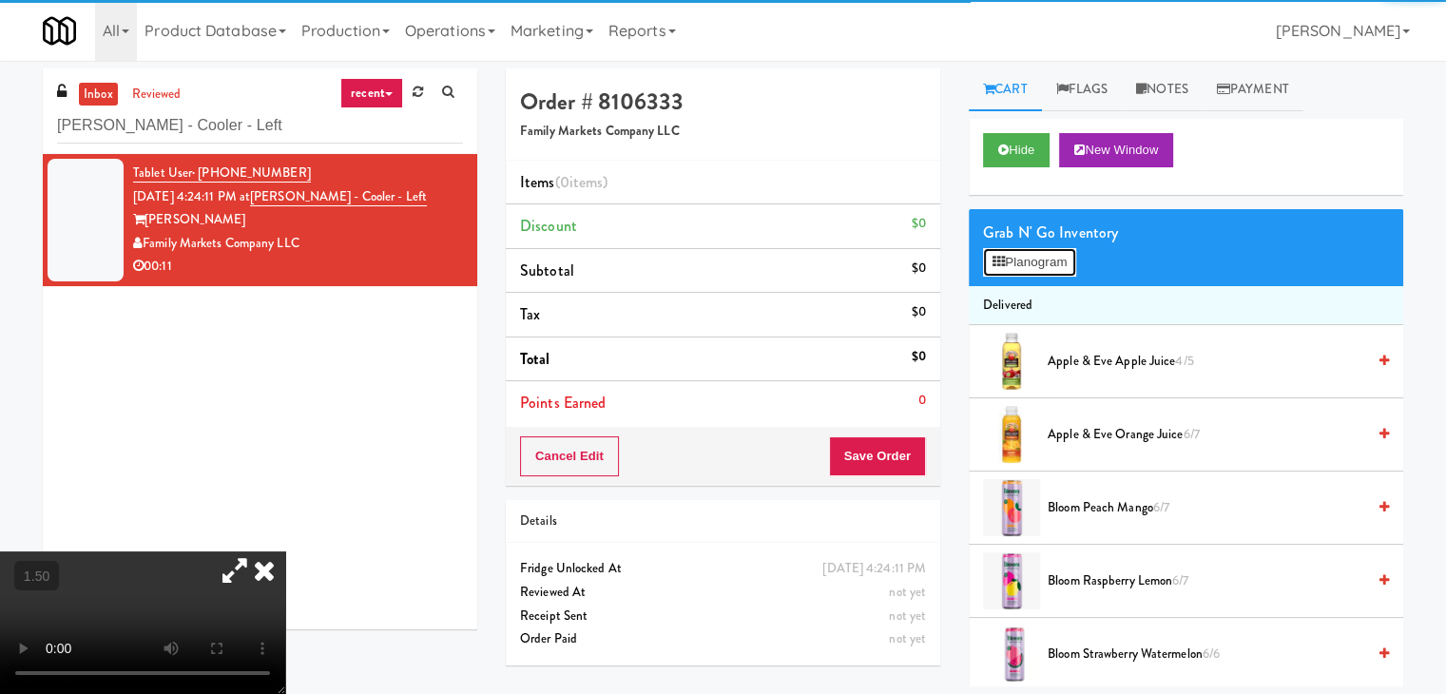
click at [1001, 260] on button "Planogram" at bounding box center [1029, 262] width 93 height 29
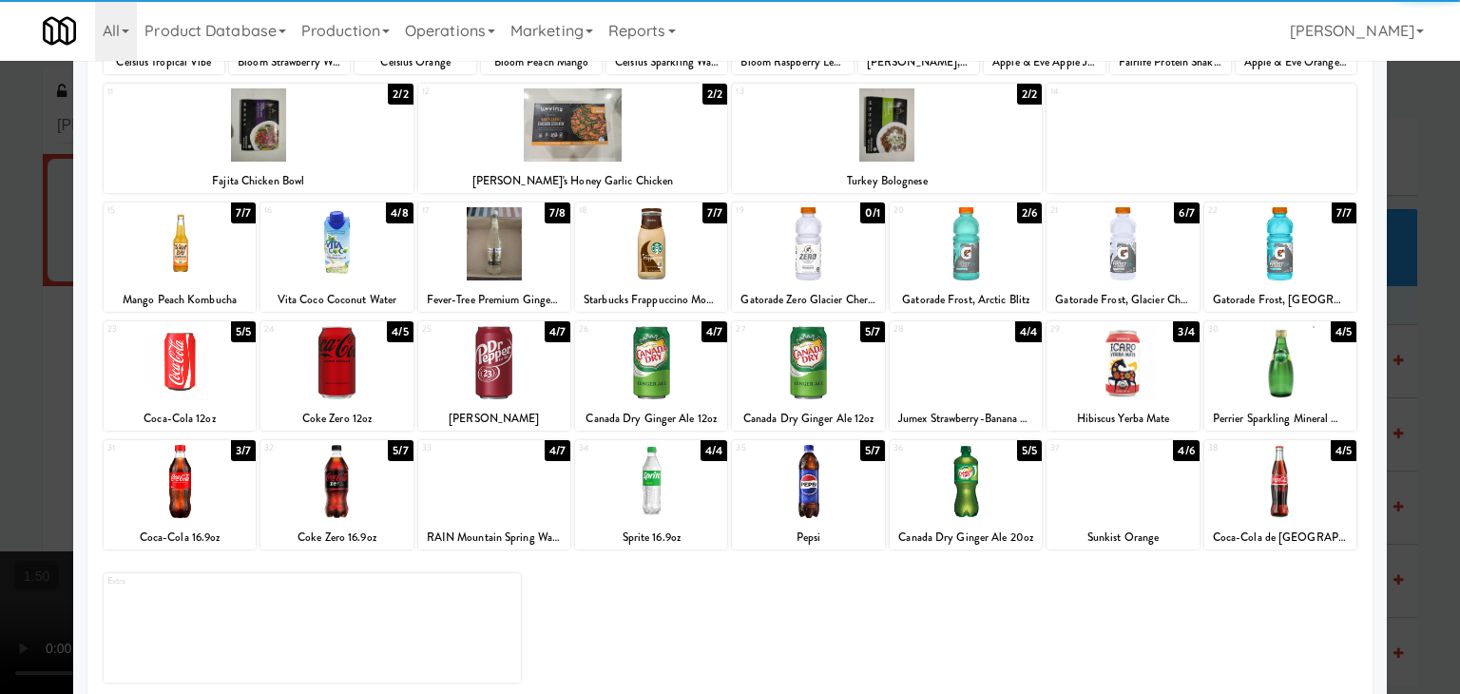
scroll to position [240, 0]
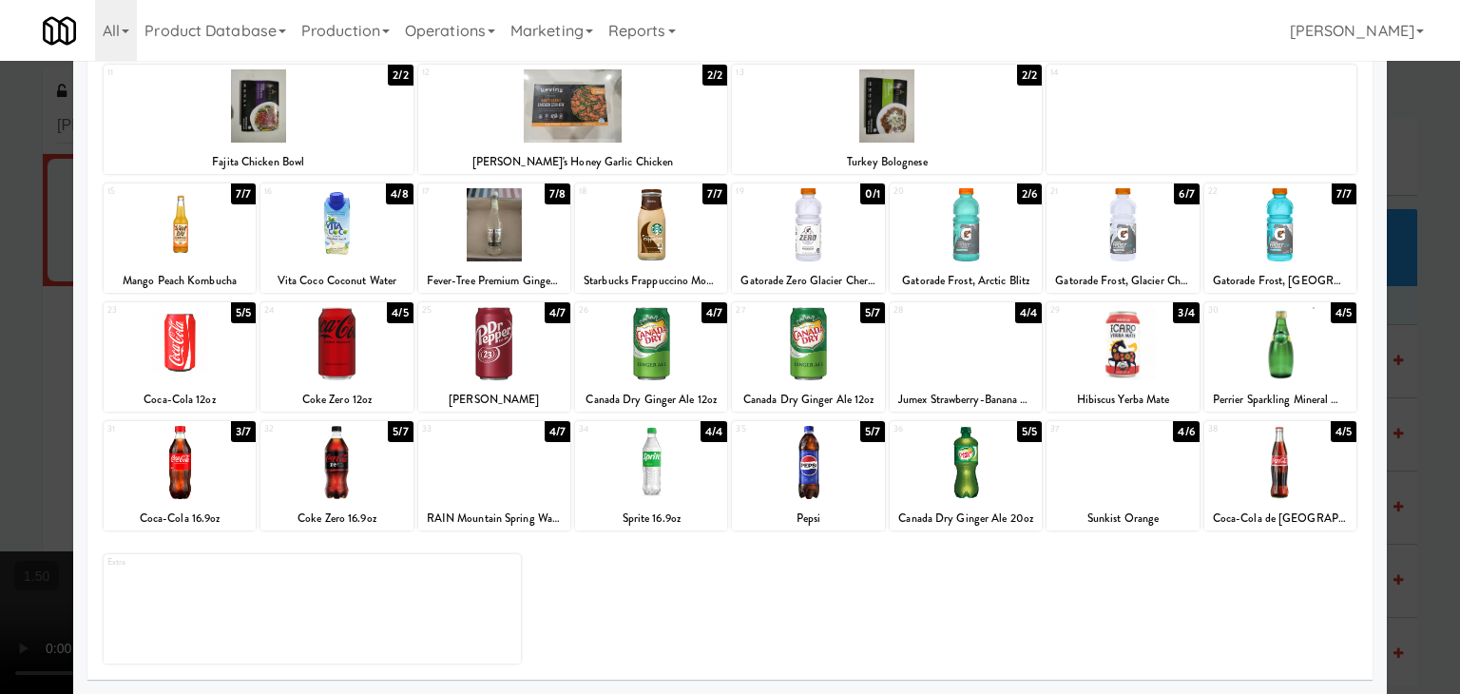
click at [1289, 343] on div at bounding box center [1281, 343] width 152 height 73
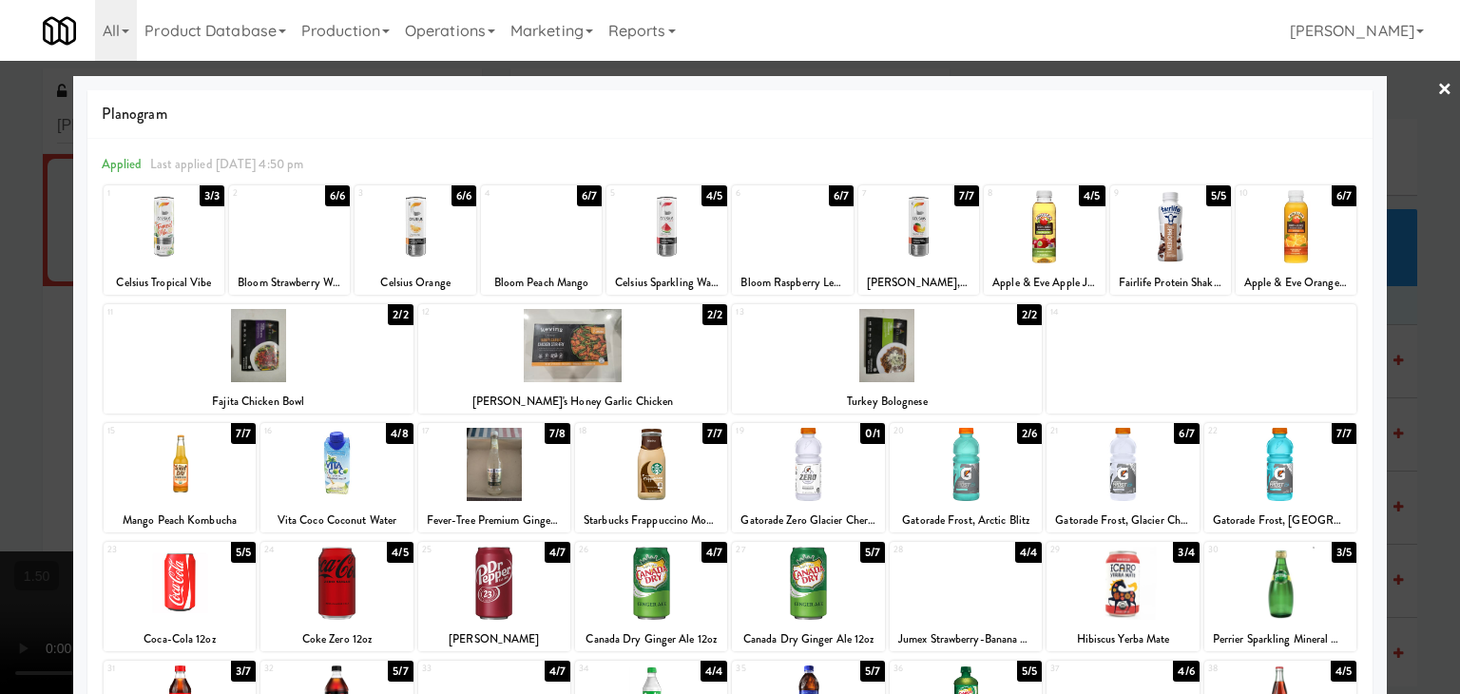
click at [1438, 81] on link "×" at bounding box center [1445, 90] width 15 height 59
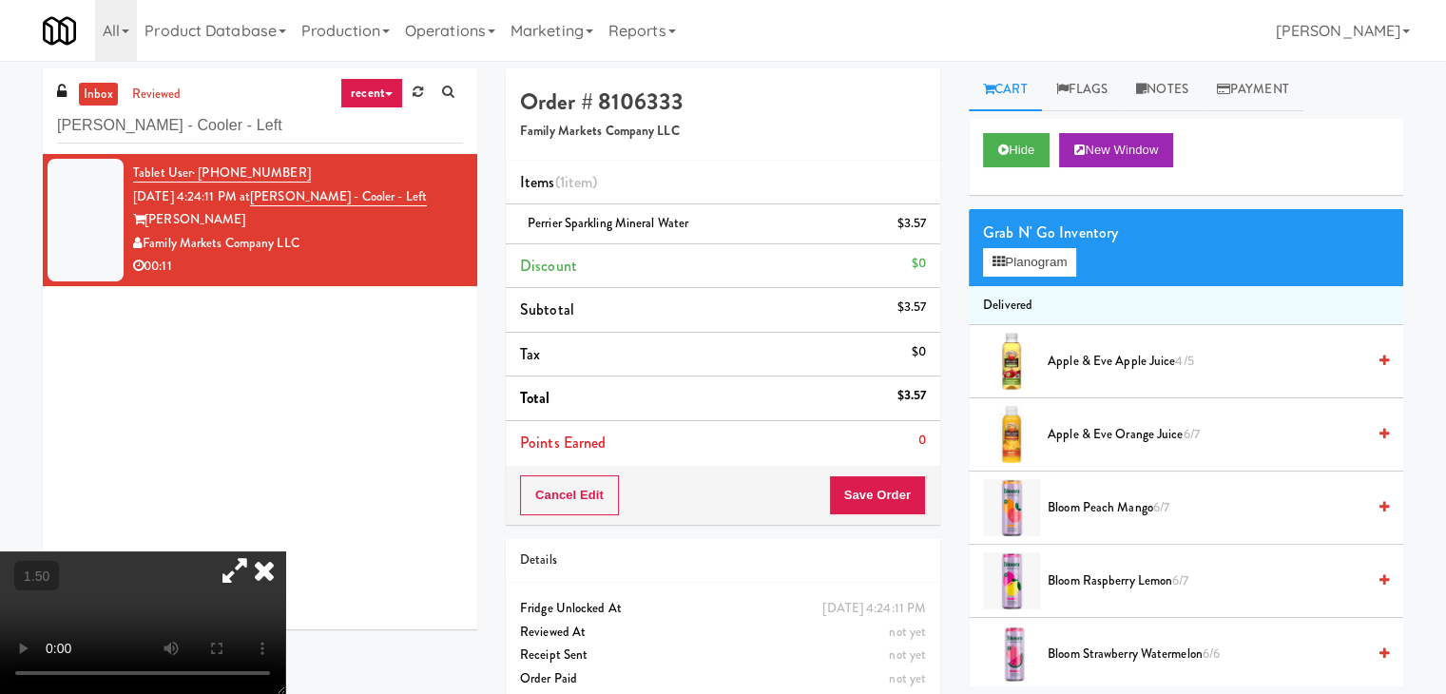
click at [285, 551] on icon at bounding box center [264, 570] width 42 height 38
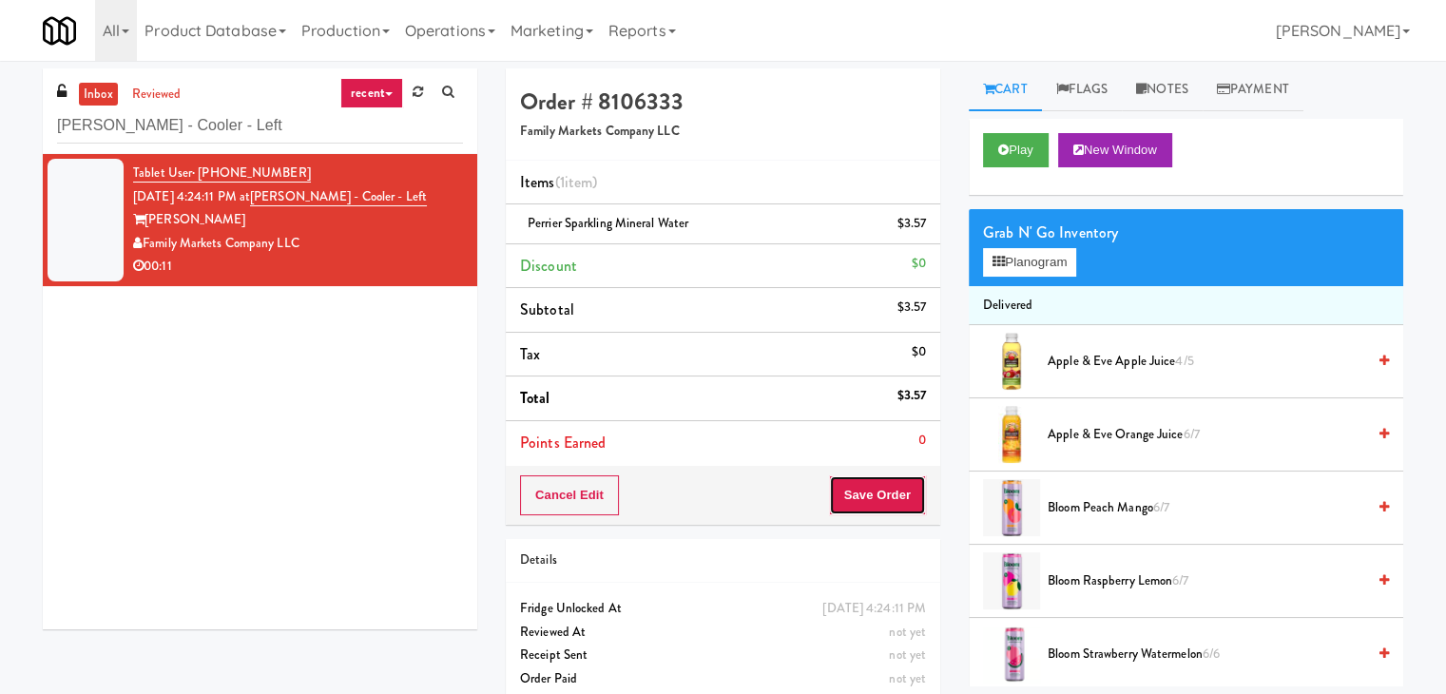
click at [880, 489] on button "Save Order" at bounding box center [877, 495] width 97 height 40
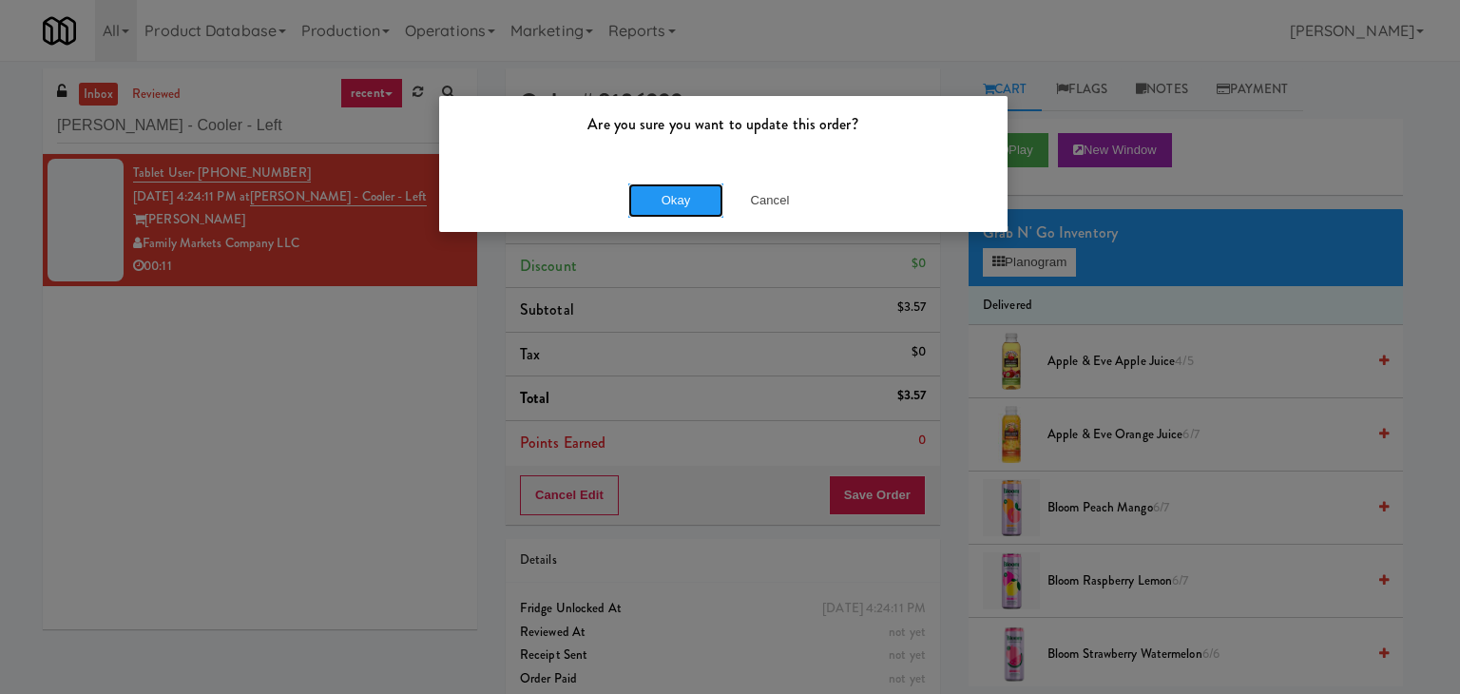
drag, startPoint x: 688, startPoint y: 203, endPoint x: 579, endPoint y: 72, distance: 170.1
click at [688, 201] on button "Okay" at bounding box center [675, 200] width 95 height 34
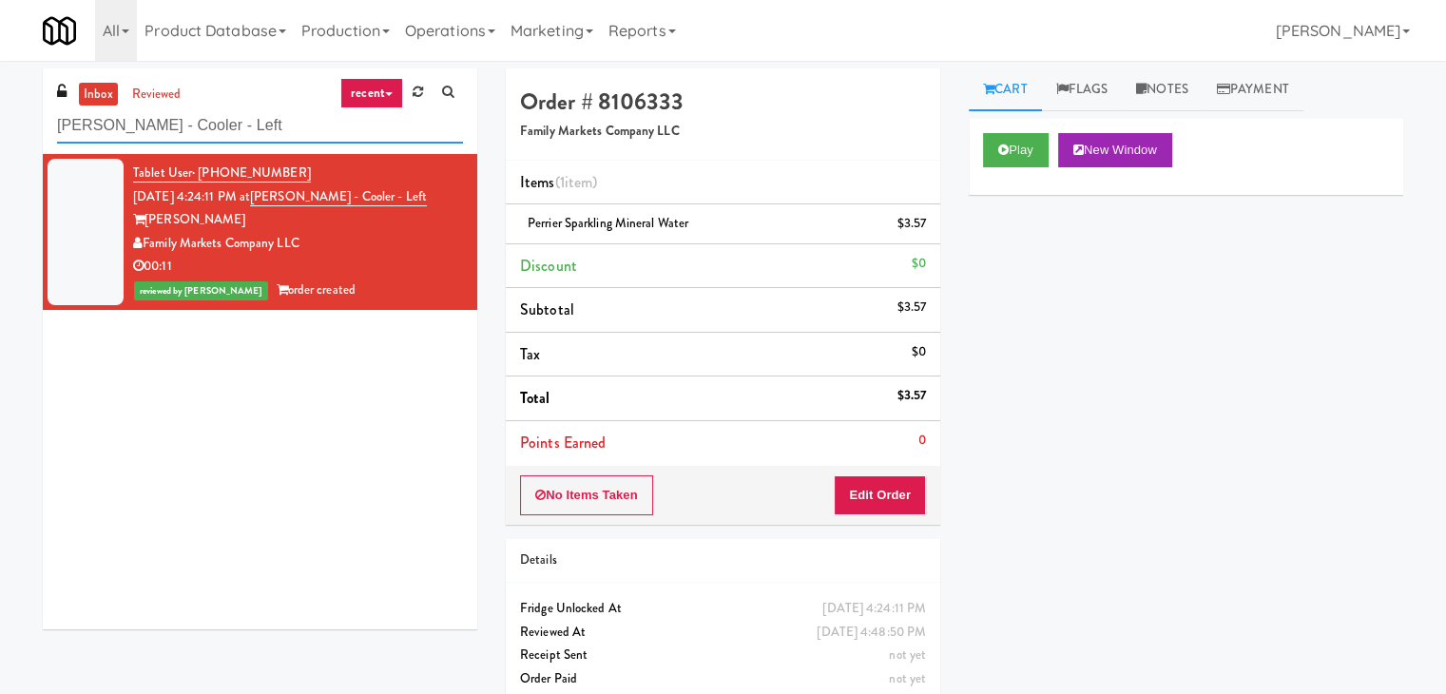
click at [225, 127] on input "[PERSON_NAME] - Cooler - Left" at bounding box center [260, 125] width 406 height 35
paste input "Notre Dame - Cooler"
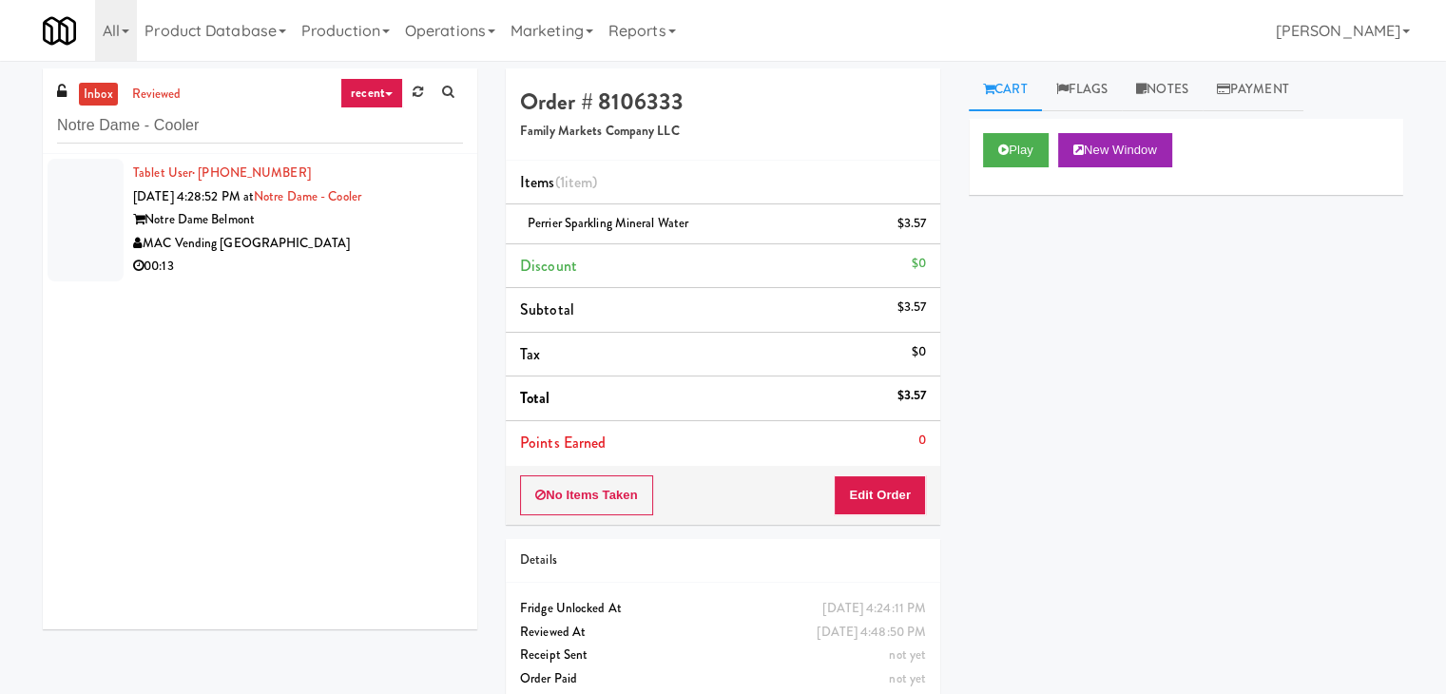
drag, startPoint x: 396, startPoint y: 255, endPoint x: 422, endPoint y: 254, distance: 26.6
click at [396, 255] on div "00:13" at bounding box center [298, 267] width 330 height 24
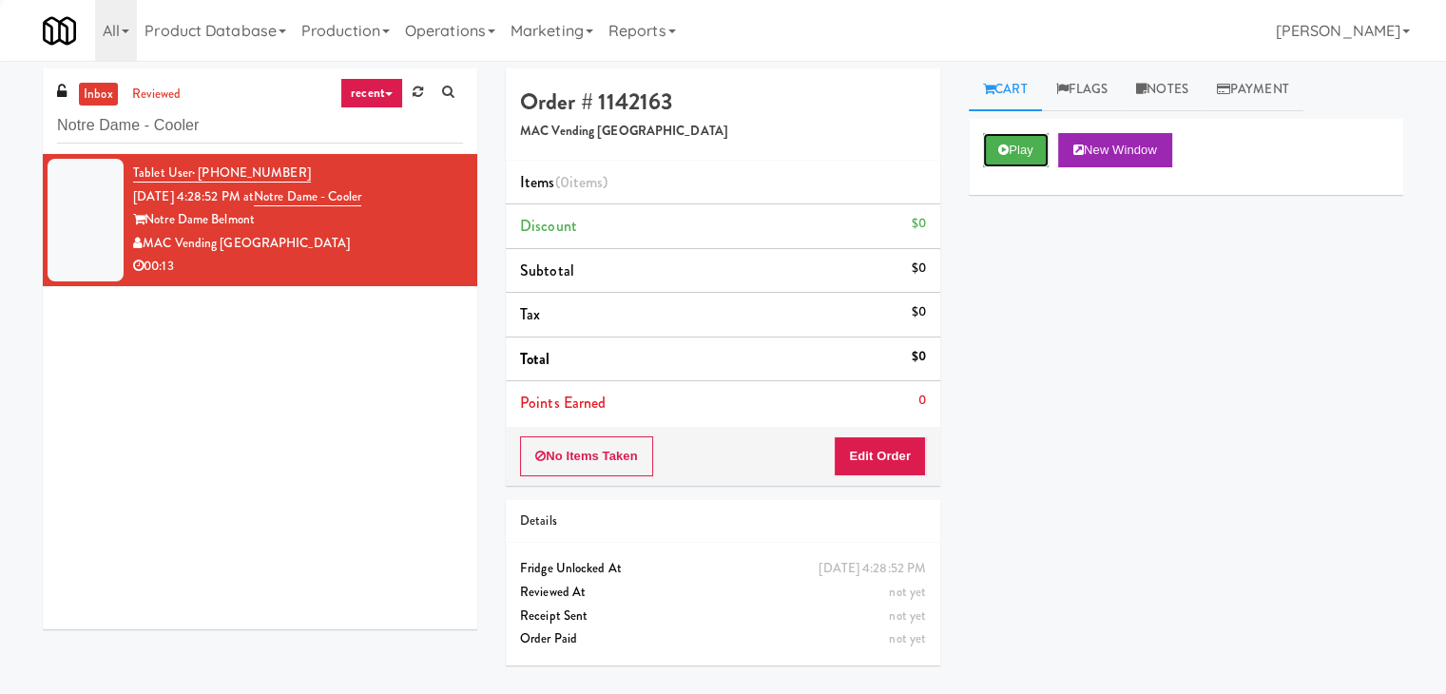
drag, startPoint x: 1016, startPoint y: 149, endPoint x: 958, endPoint y: 137, distance: 59.3
click at [1014, 148] on button "Play" at bounding box center [1016, 150] width 66 height 34
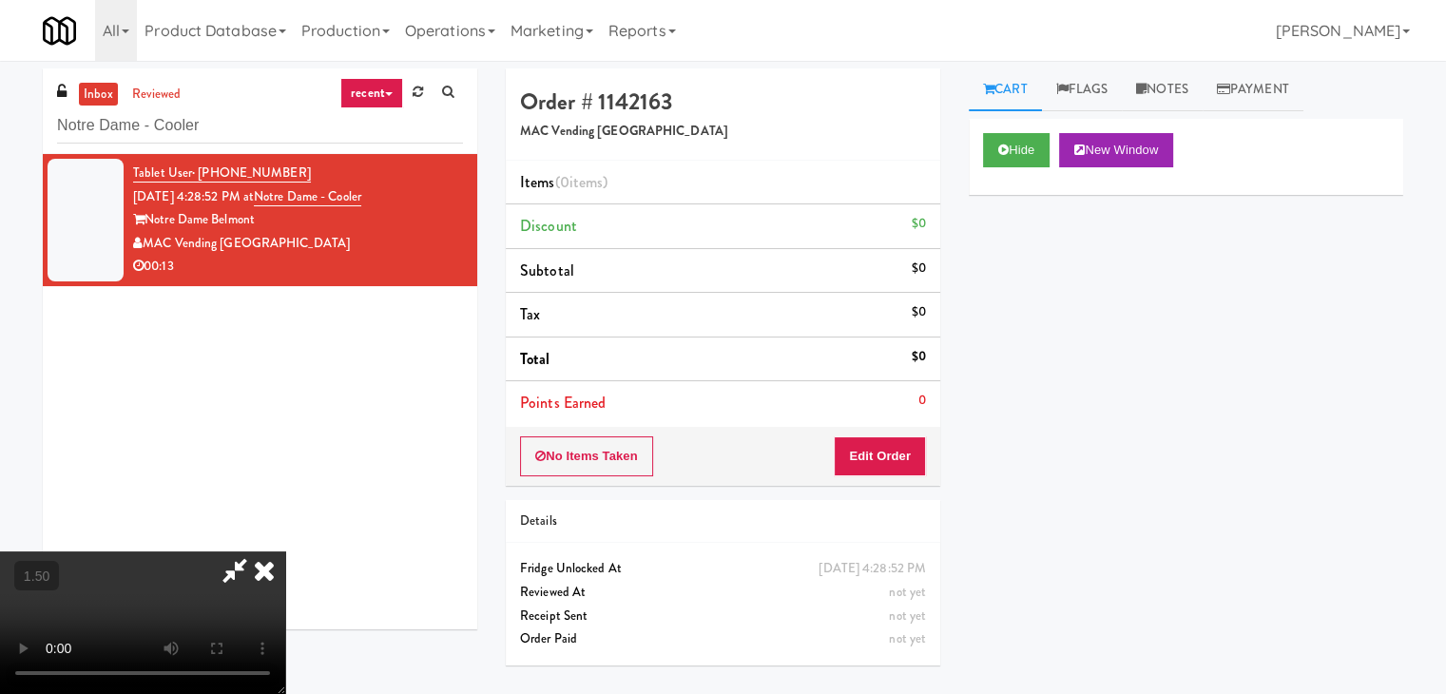
click at [285, 551] on video at bounding box center [142, 622] width 285 height 143
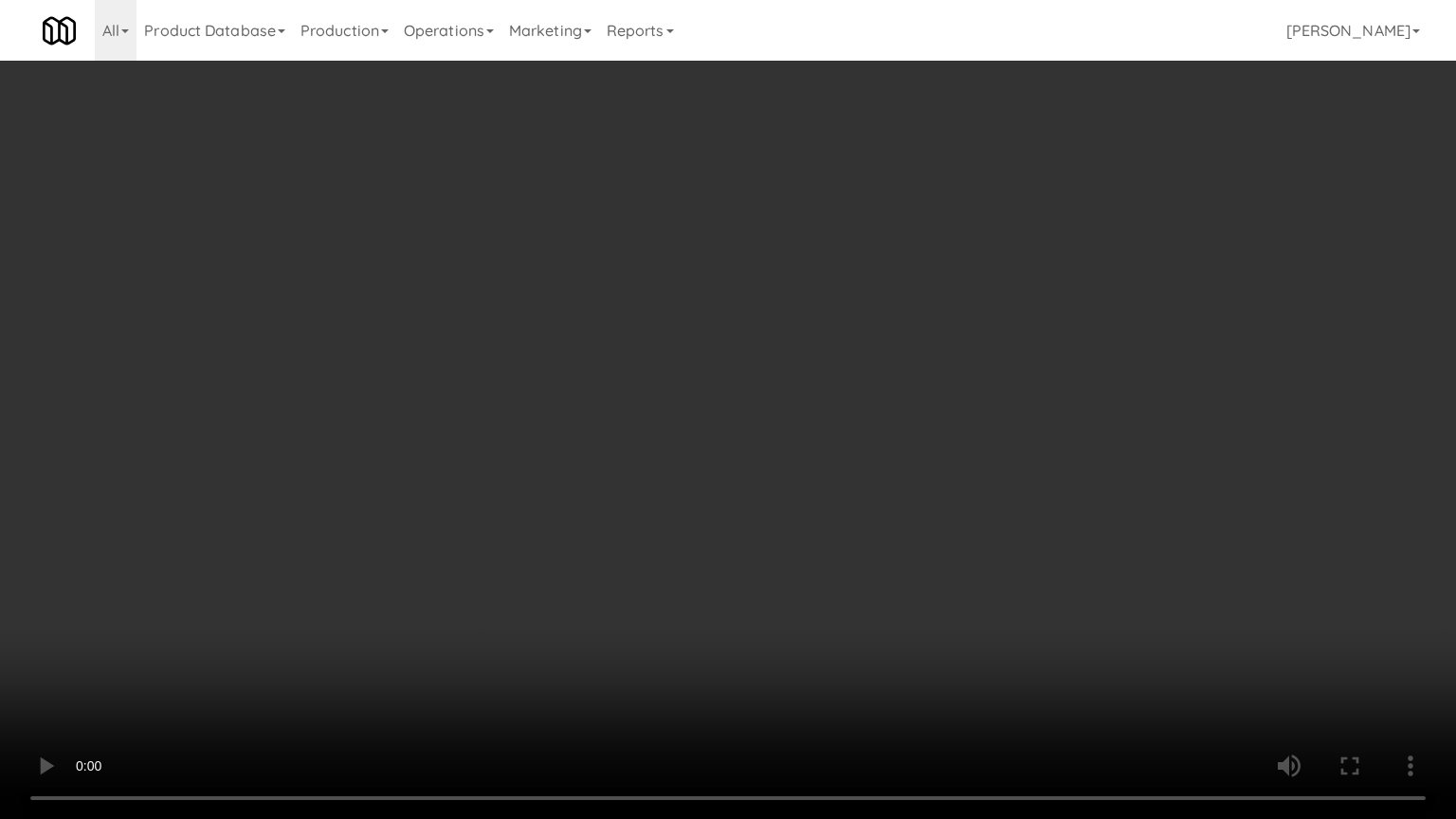
click at [786, 501] on video at bounding box center [728, 409] width 1456 height 819
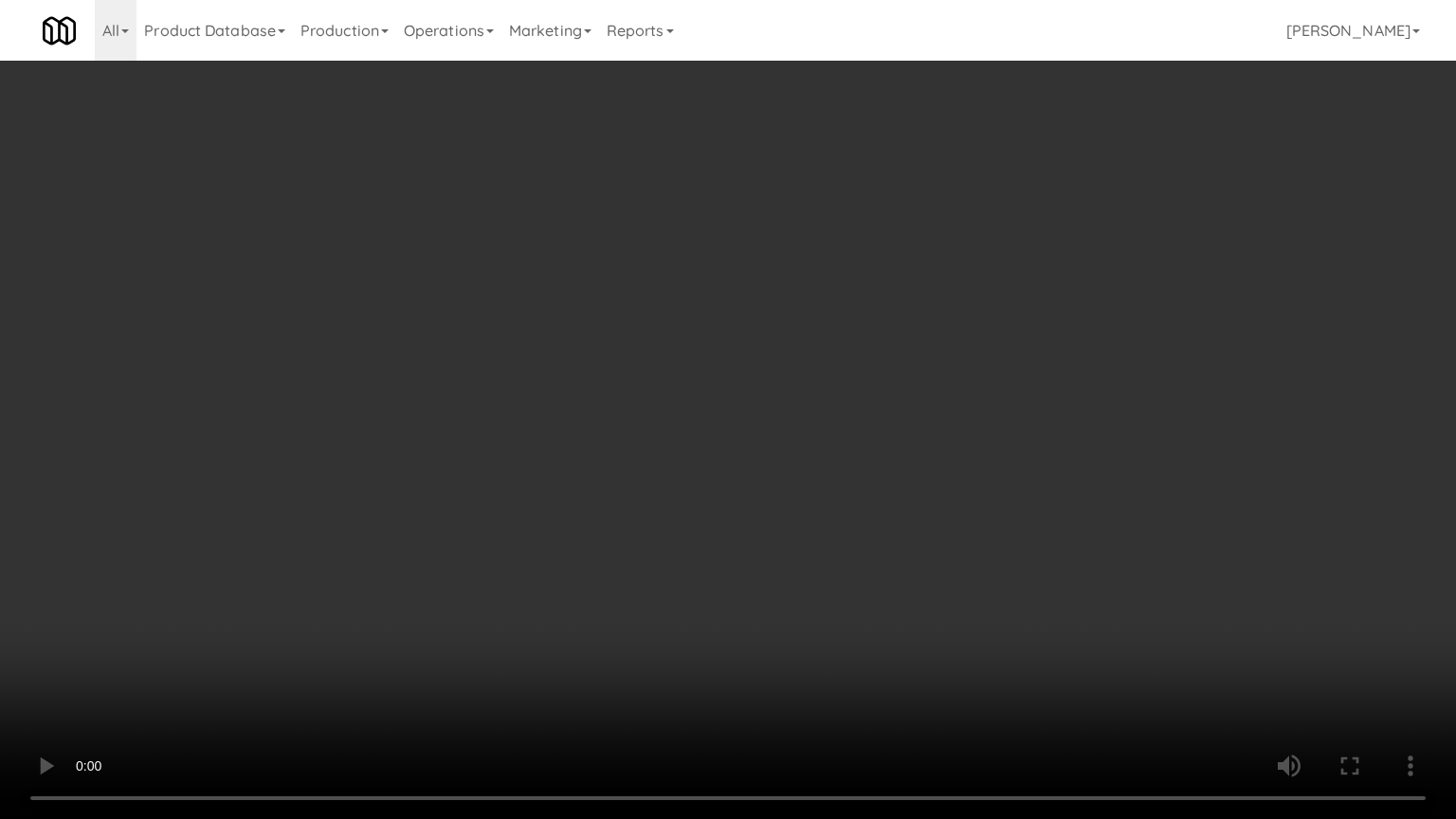
click at [786, 501] on video at bounding box center [728, 409] width 1456 height 819
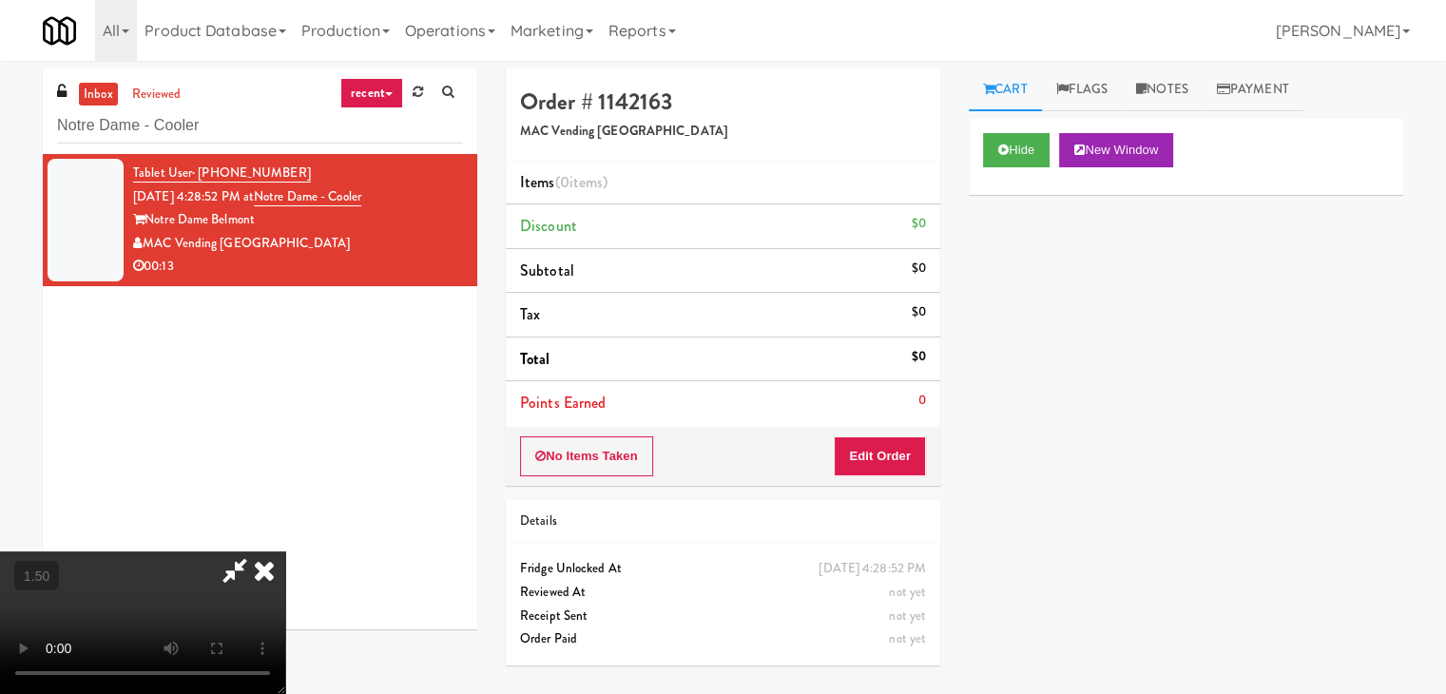
drag, startPoint x: 852, startPoint y: 214, endPoint x: 852, endPoint y: 224, distance: 10.5
click at [285, 551] on icon at bounding box center [264, 570] width 42 height 38
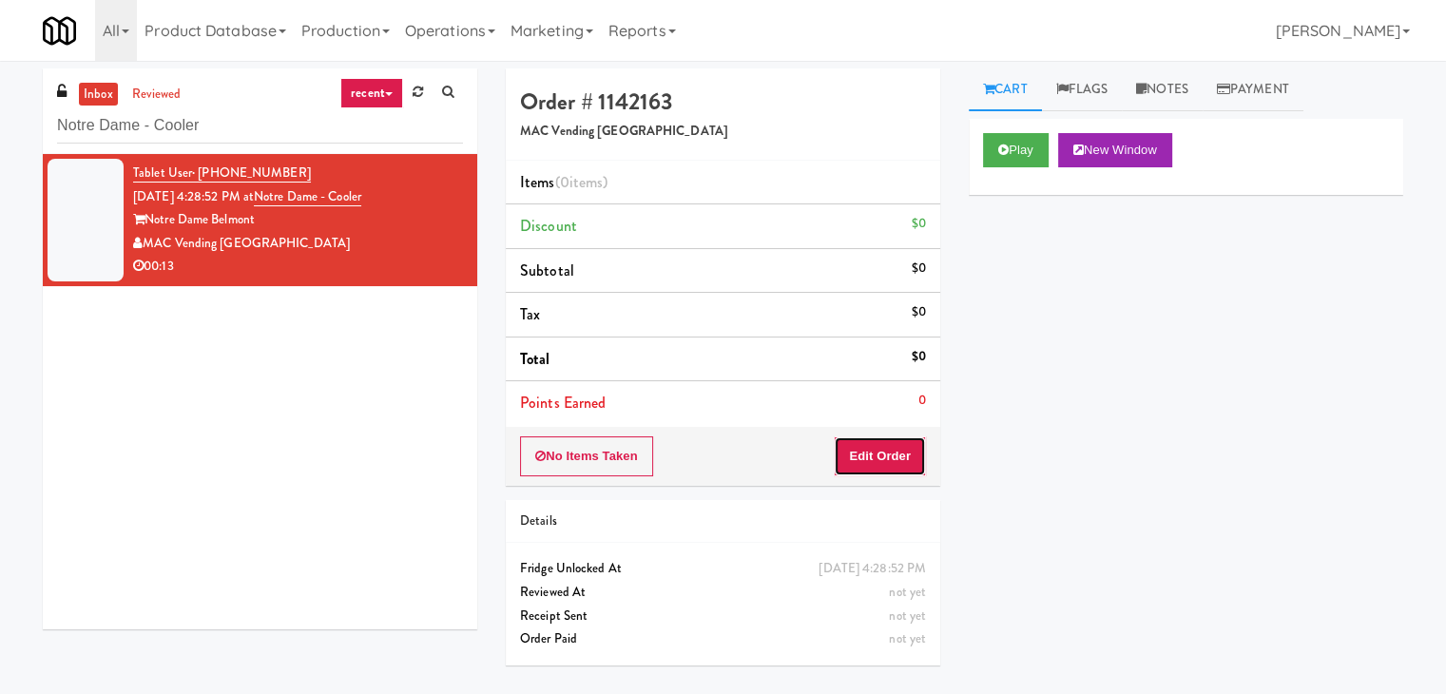
click at [872, 437] on button "Edit Order" at bounding box center [880, 456] width 92 height 40
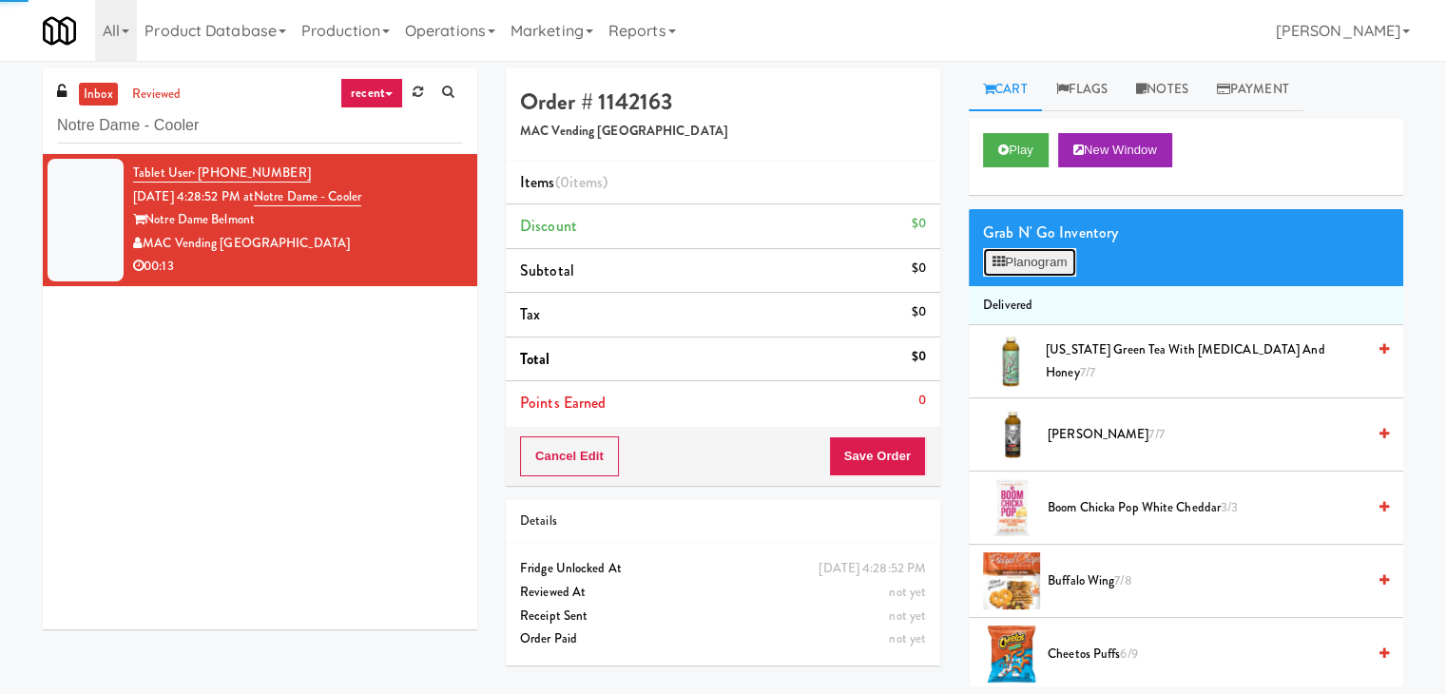
click at [1020, 267] on button "Planogram" at bounding box center [1029, 262] width 93 height 29
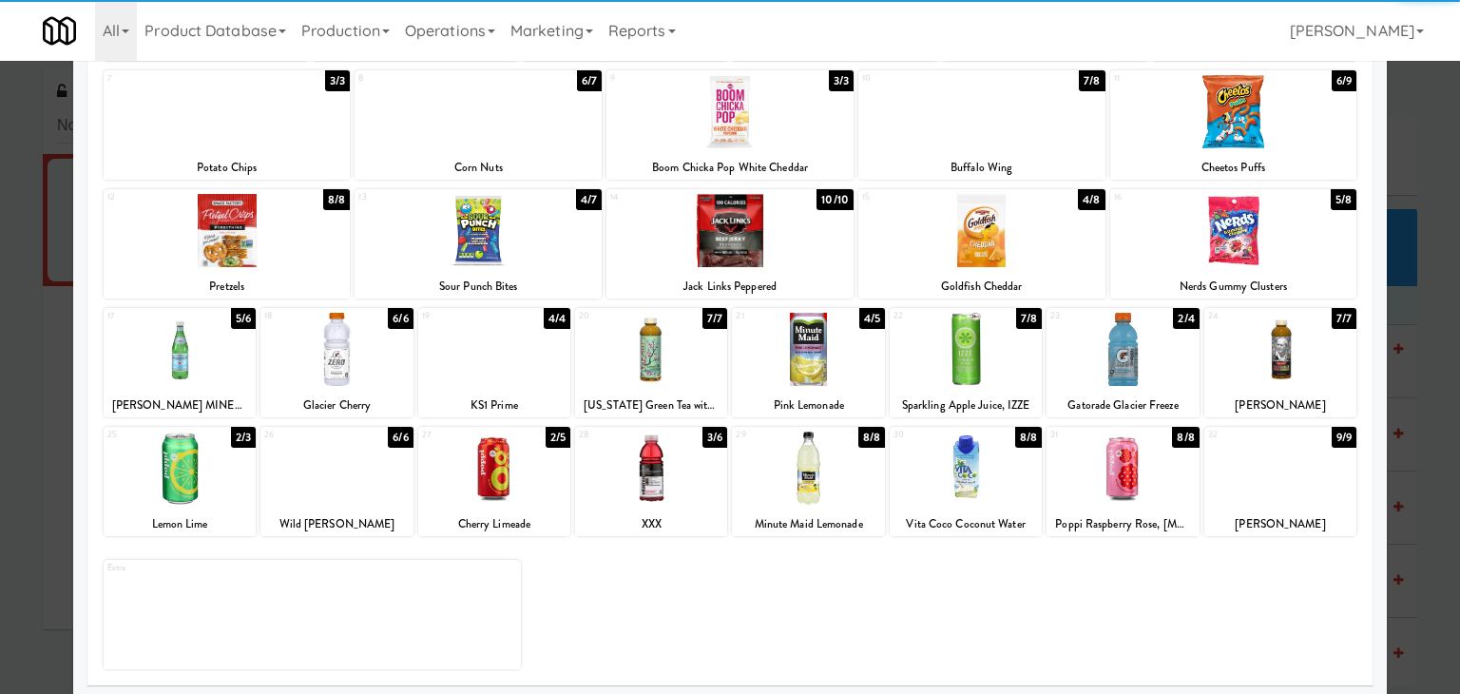
scroll to position [240, 0]
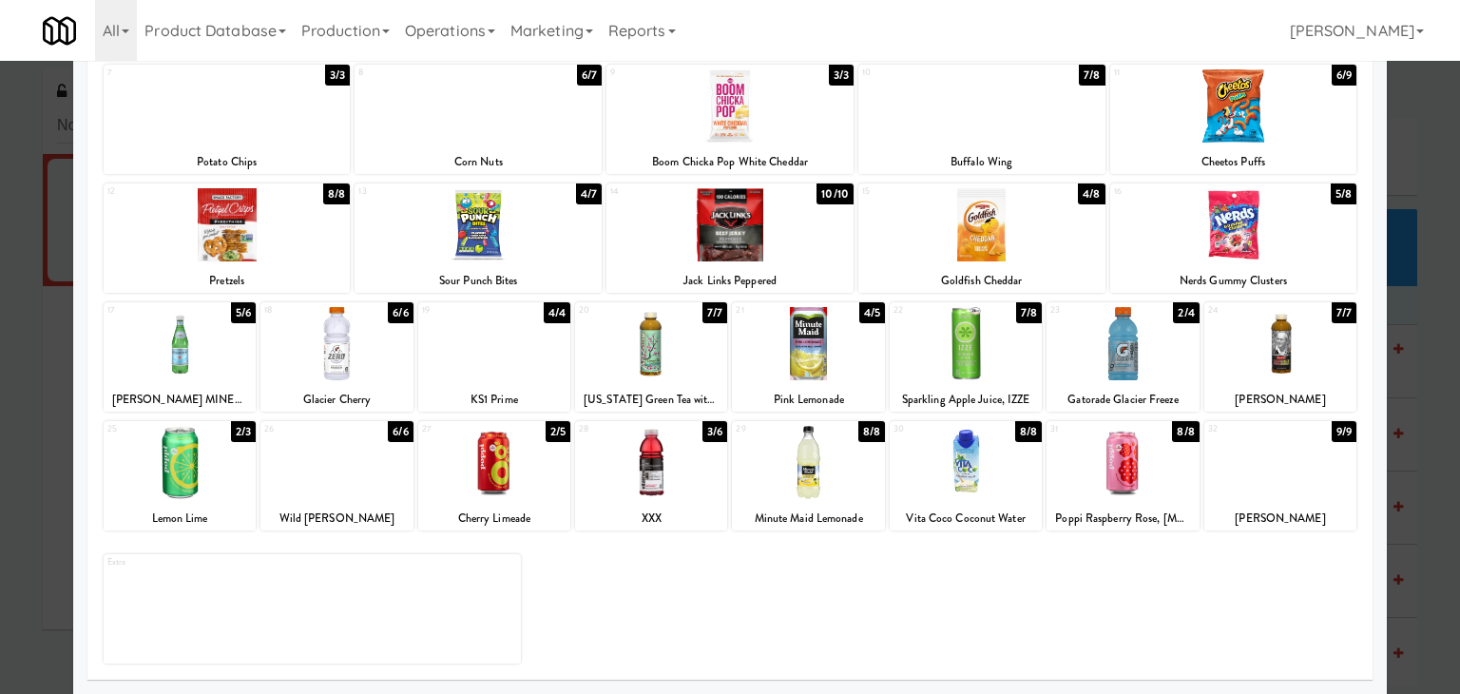
click at [475, 478] on div at bounding box center [494, 462] width 152 height 73
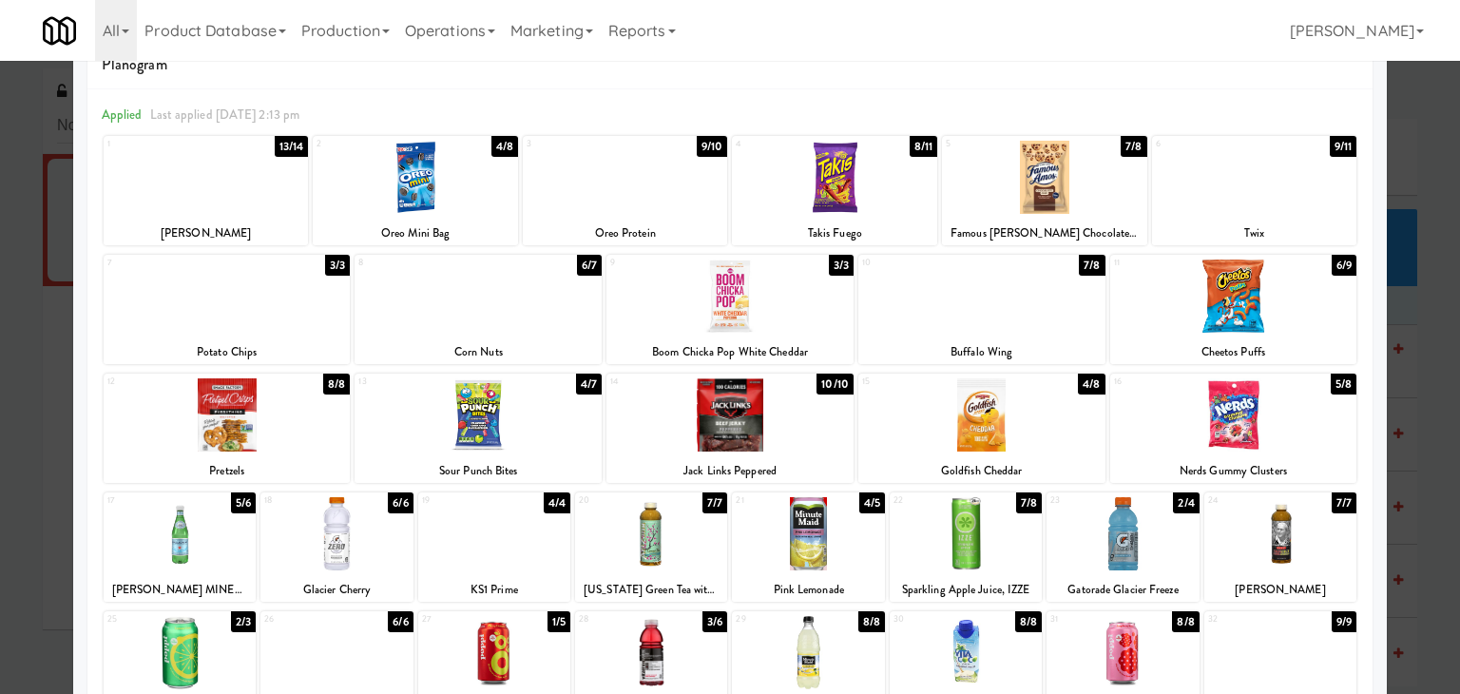
click at [726, 435] on div at bounding box center [730, 414] width 247 height 73
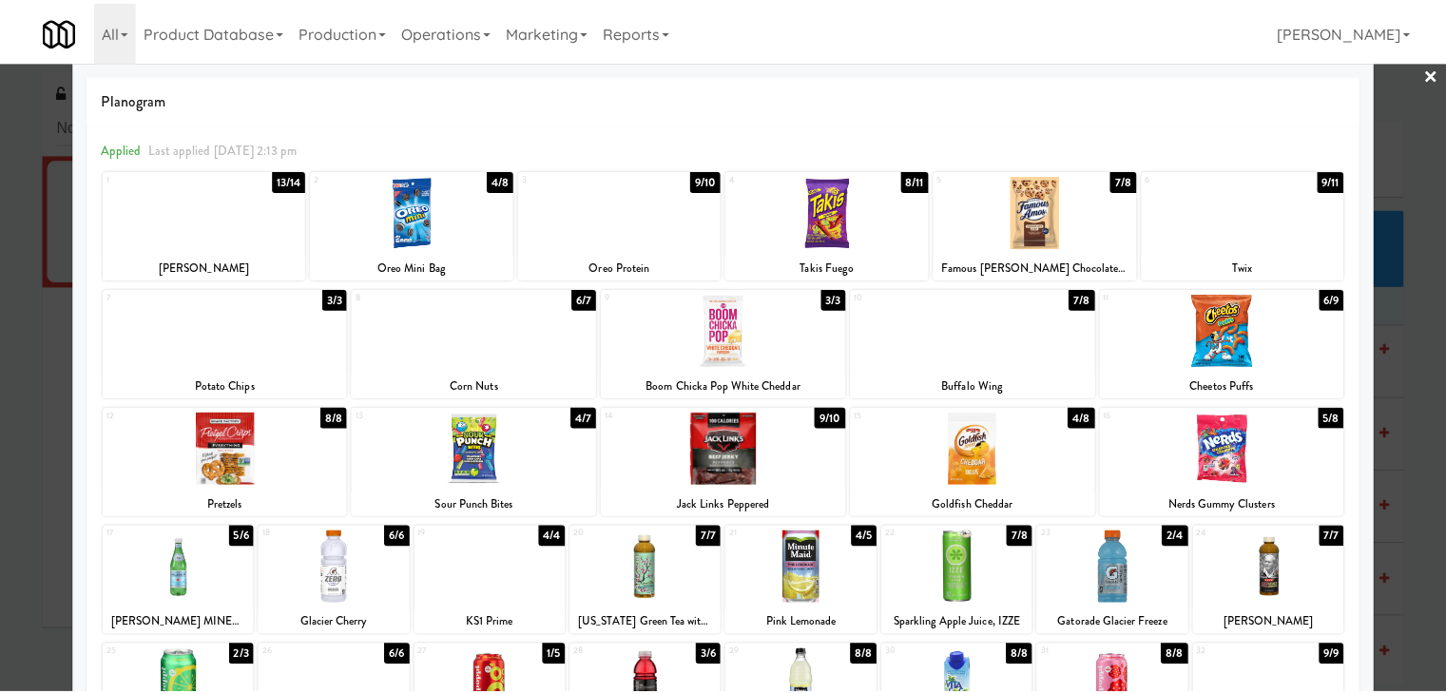
scroll to position [0, 0]
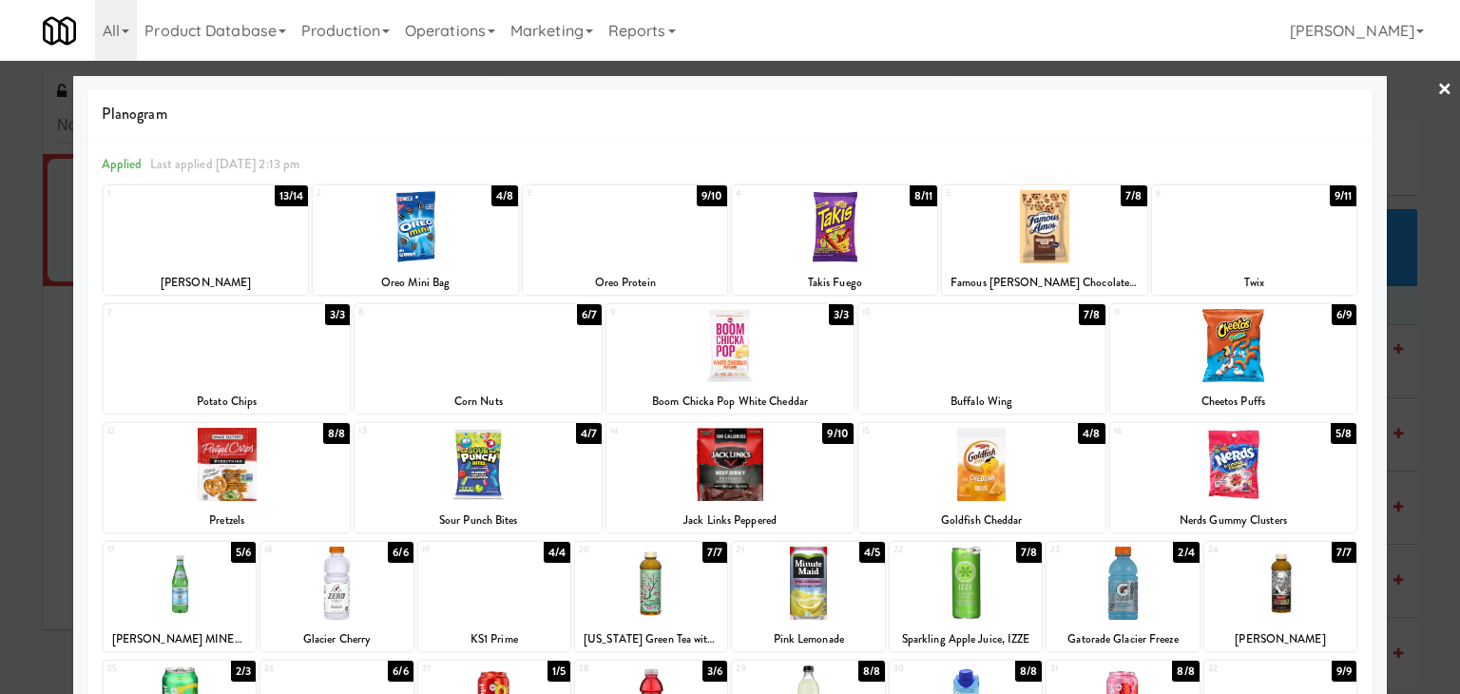
click at [1438, 89] on link "×" at bounding box center [1445, 90] width 15 height 59
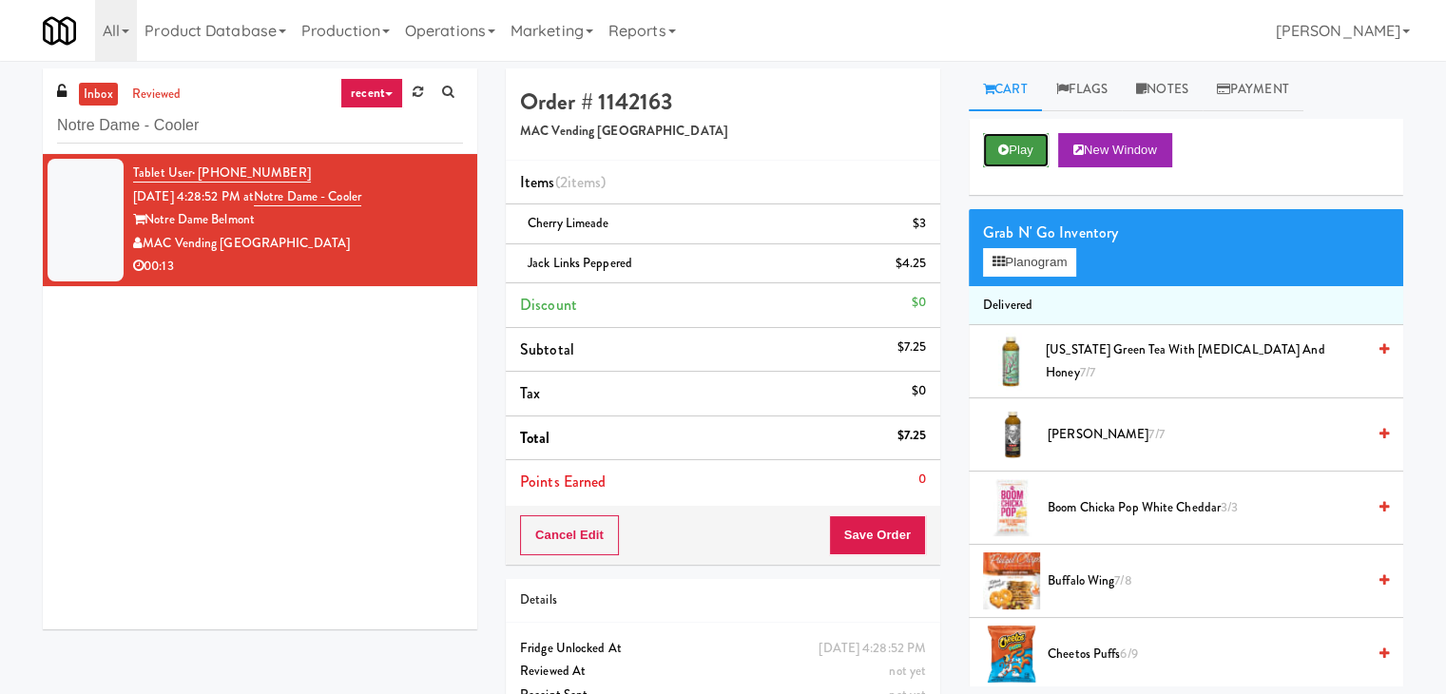
click at [1037, 140] on button "Play" at bounding box center [1016, 150] width 66 height 34
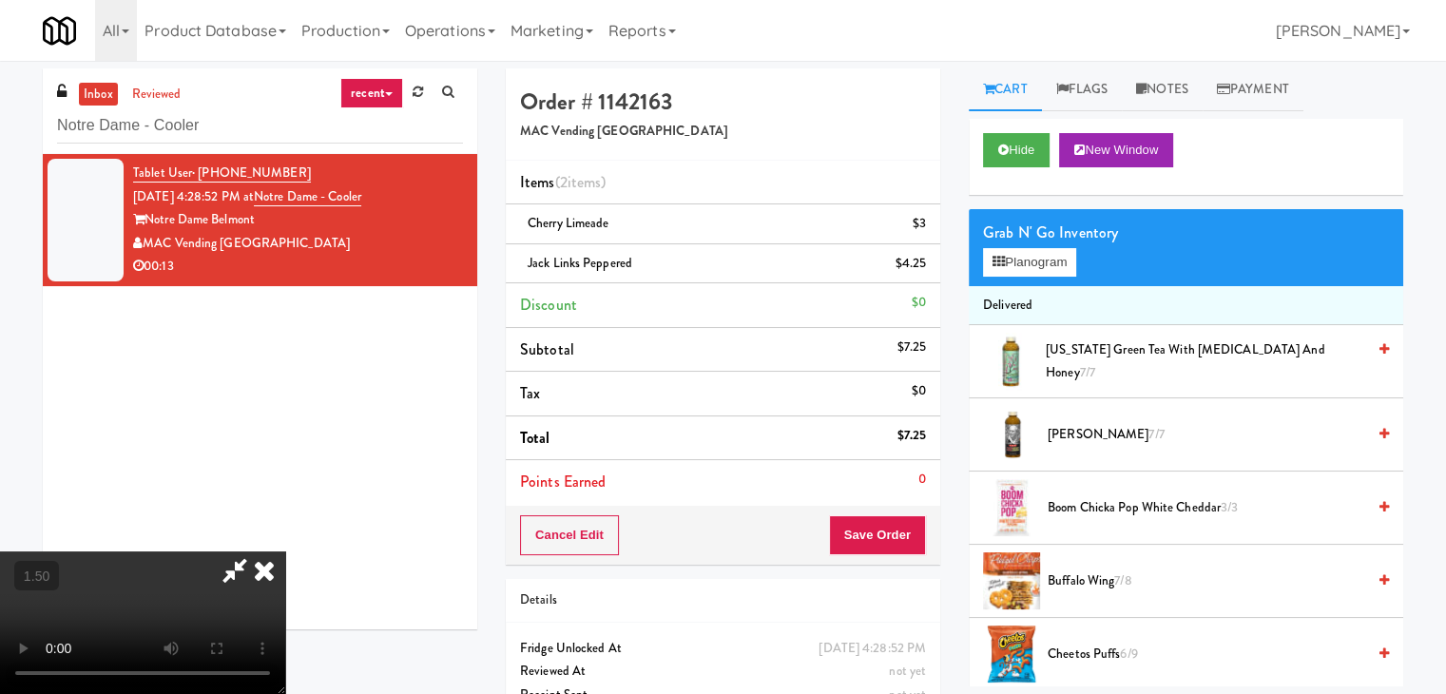
click at [285, 551] on video at bounding box center [142, 622] width 285 height 143
drag, startPoint x: 846, startPoint y: 223, endPoint x: 856, endPoint y: 282, distance: 59.7
click at [285, 551] on icon at bounding box center [264, 570] width 42 height 38
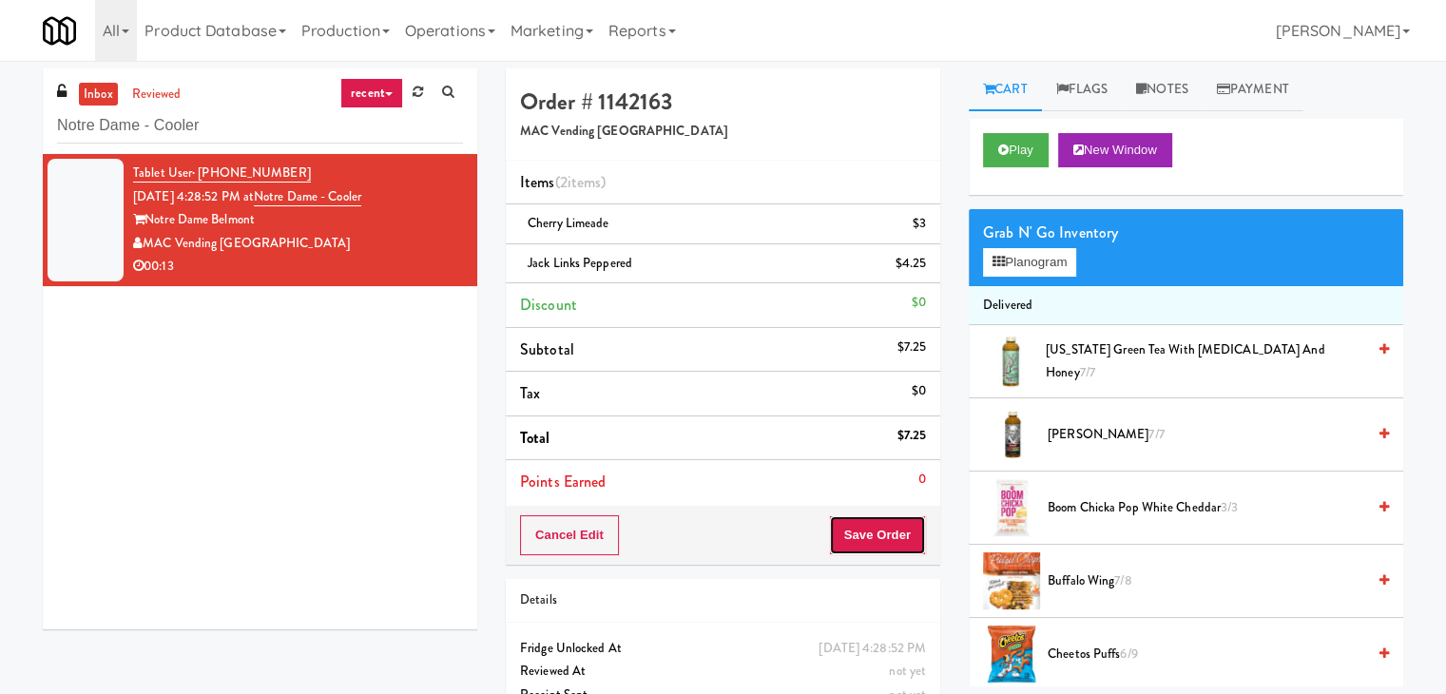
click at [871, 532] on button "Save Order" at bounding box center [877, 535] width 97 height 40
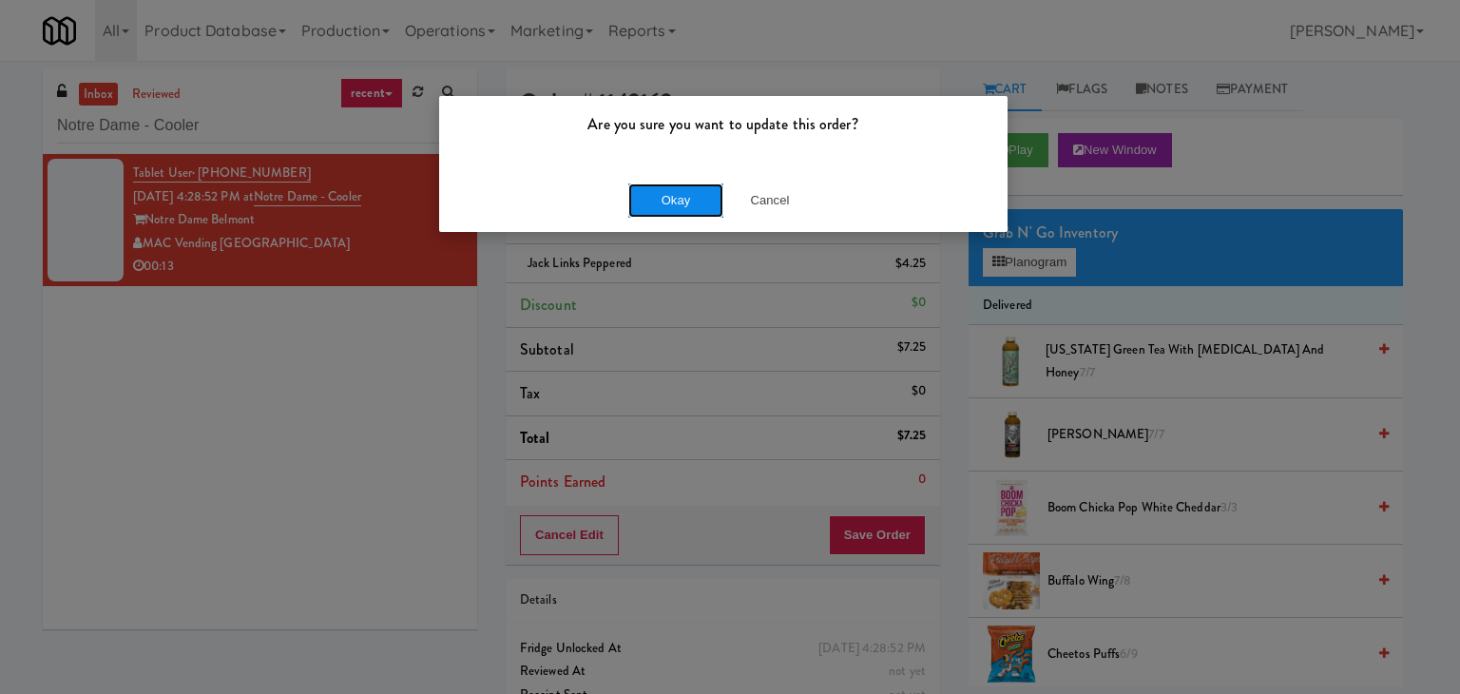
click at [698, 210] on button "Okay" at bounding box center [675, 200] width 95 height 34
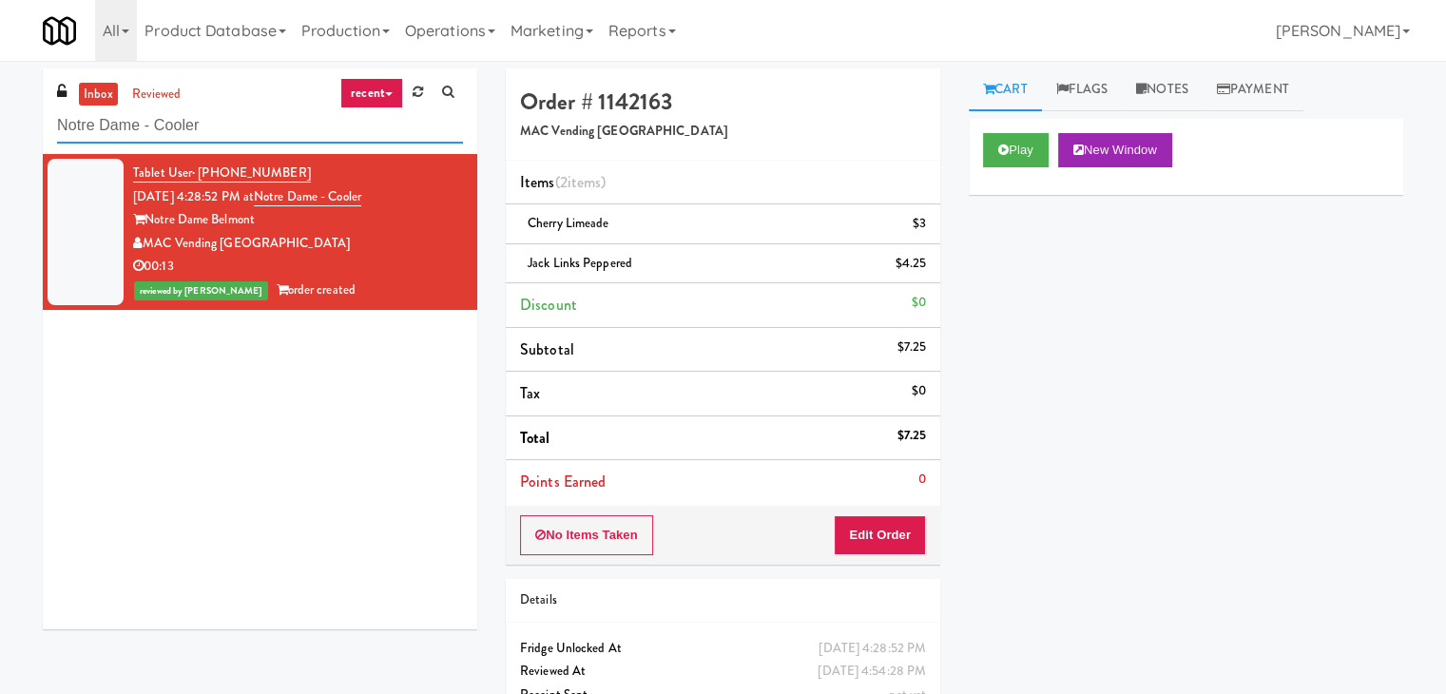
click at [305, 137] on input "Notre Dame - Cooler" at bounding box center [260, 125] width 406 height 35
paste input "Holiday Inn Time Square Drink"
type input "Holiday Inn Time Square Drink Cooler"
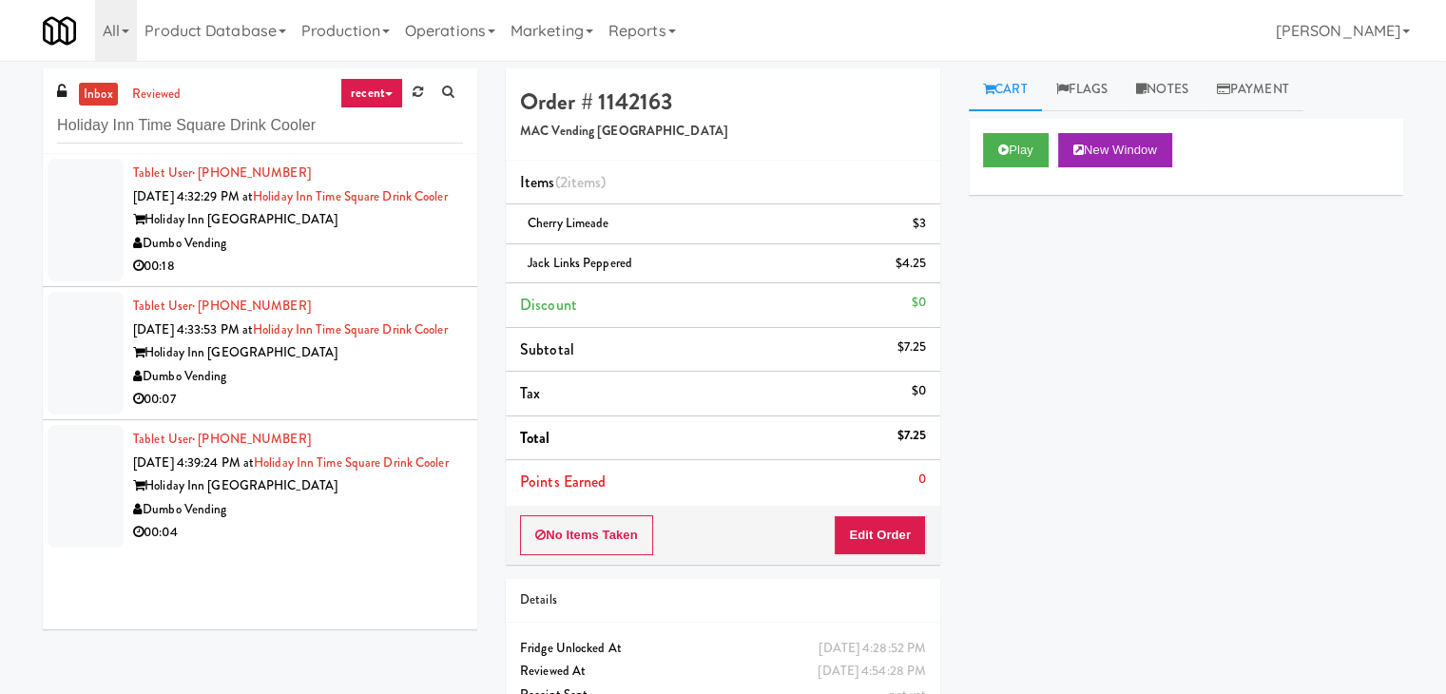
click at [407, 279] on div "00:18" at bounding box center [298, 267] width 330 height 24
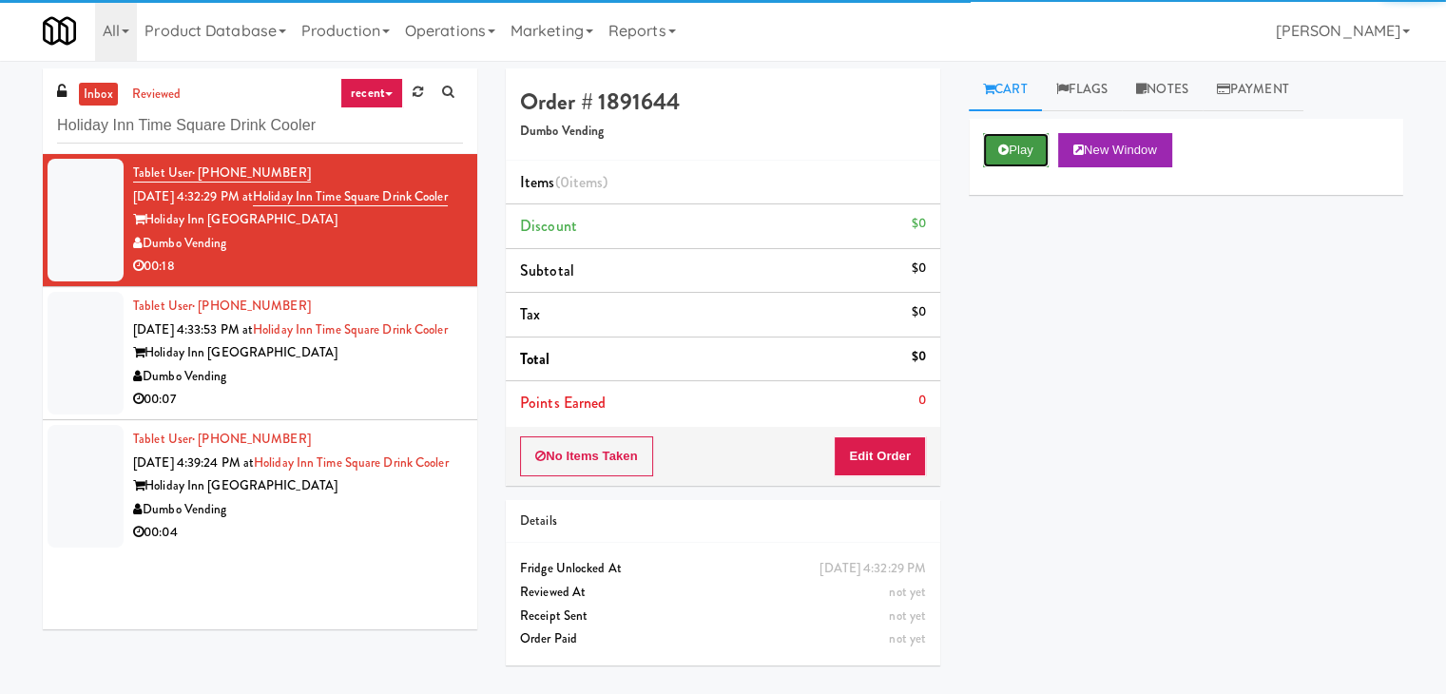
click at [993, 149] on button "Play" at bounding box center [1016, 150] width 66 height 34
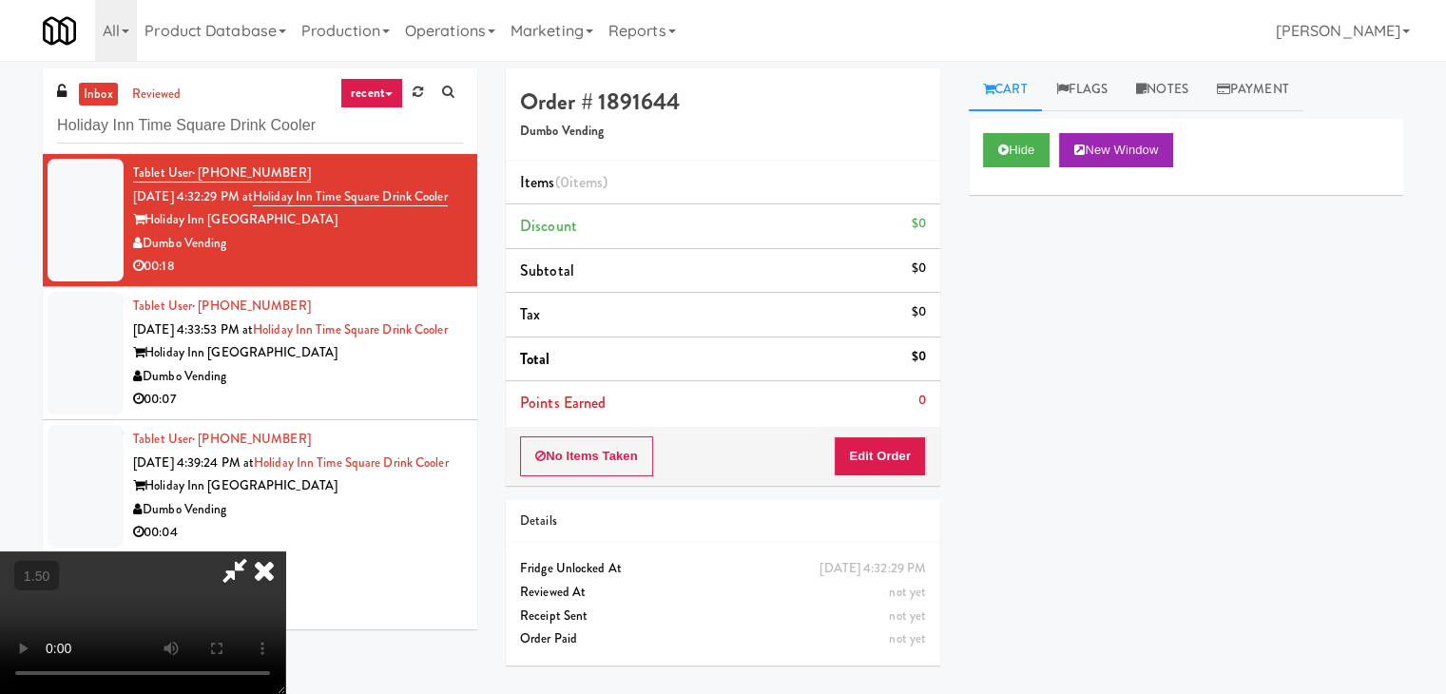
click at [285, 551] on video at bounding box center [142, 622] width 285 height 143
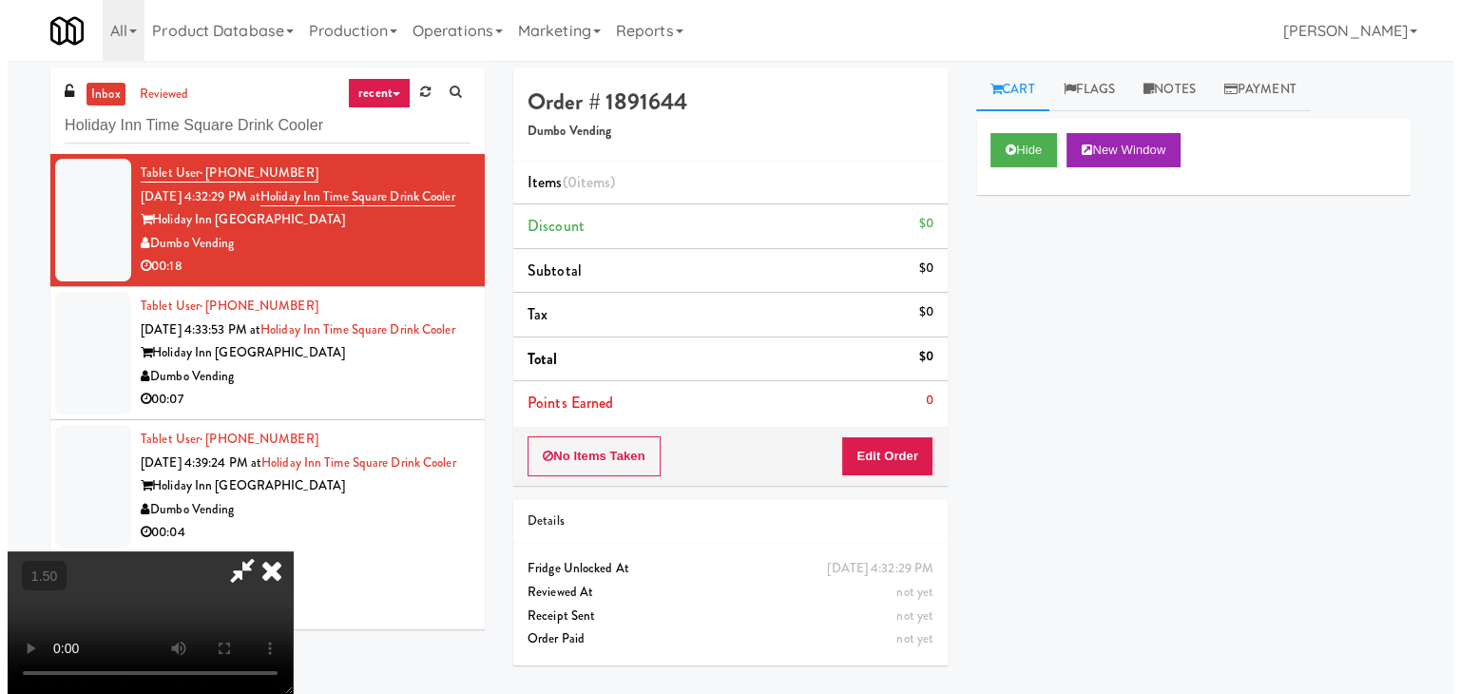
scroll to position [0, 0]
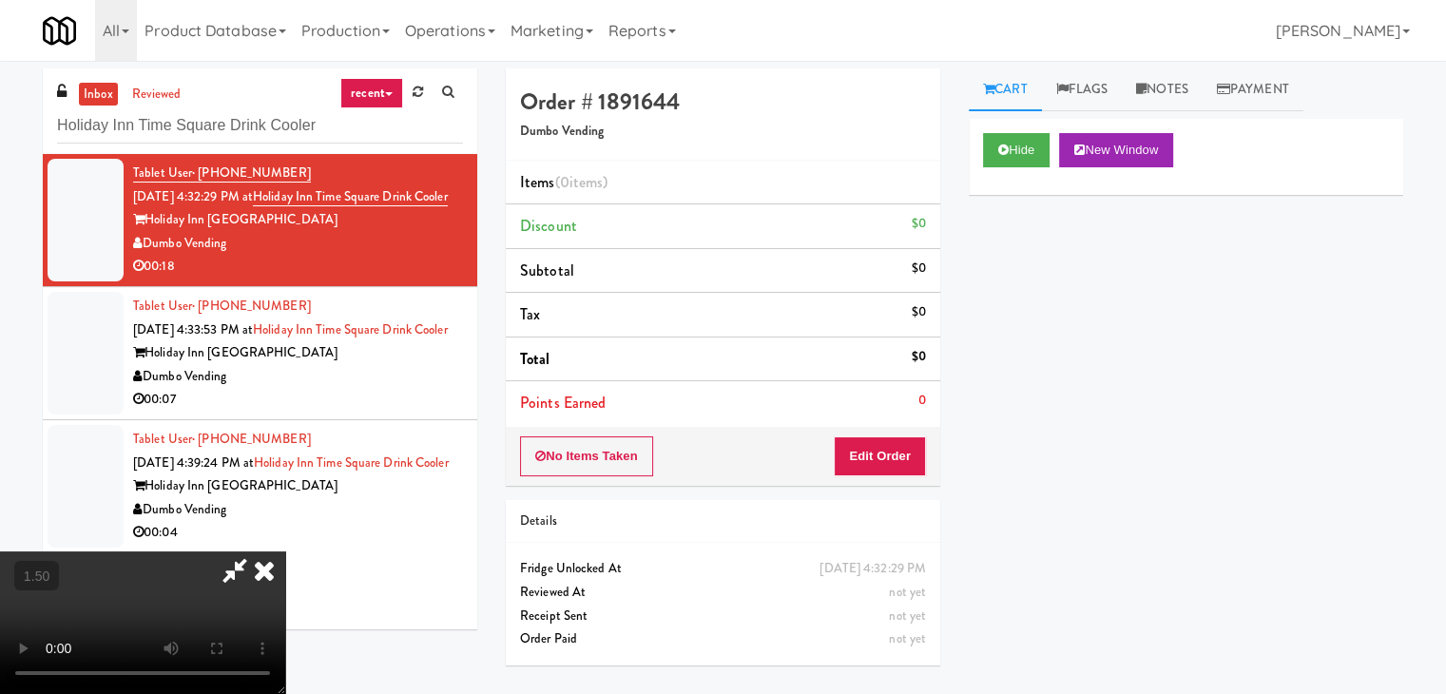
click at [285, 551] on icon at bounding box center [264, 570] width 42 height 38
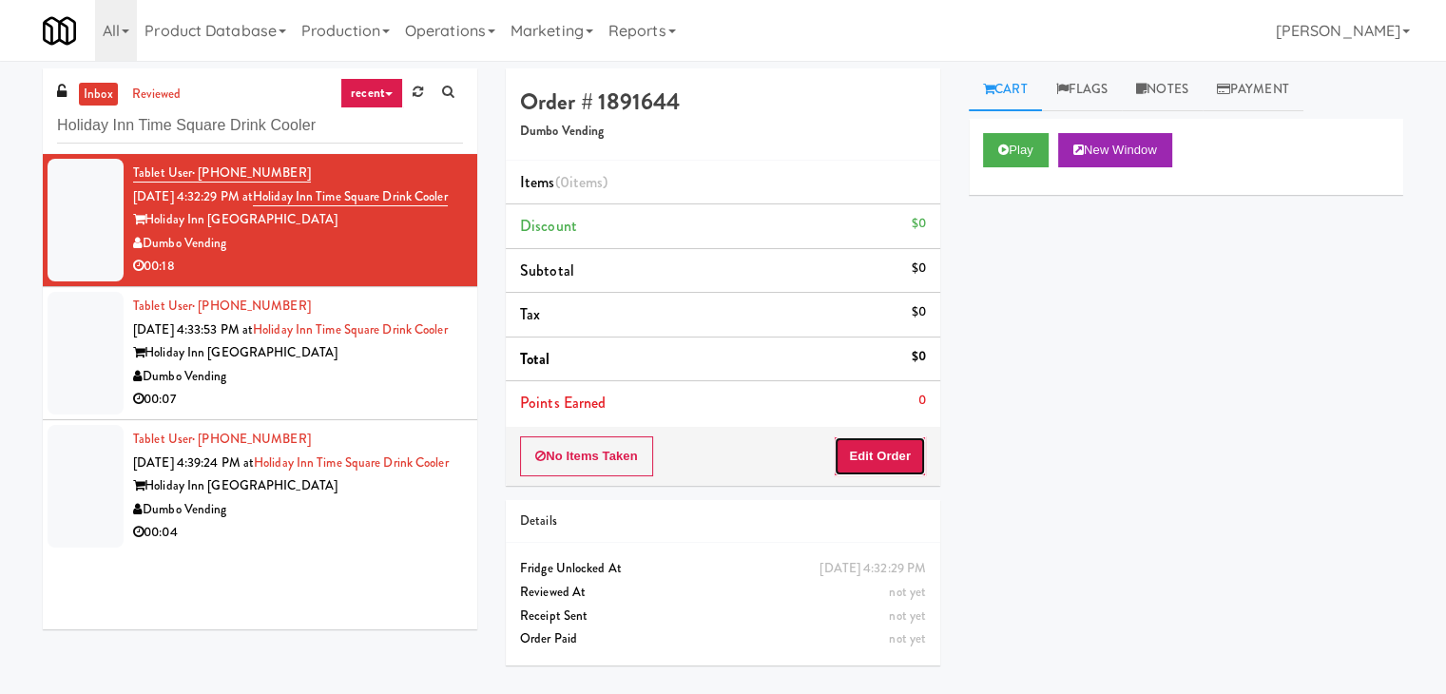
click at [913, 453] on button "Edit Order" at bounding box center [880, 456] width 92 height 40
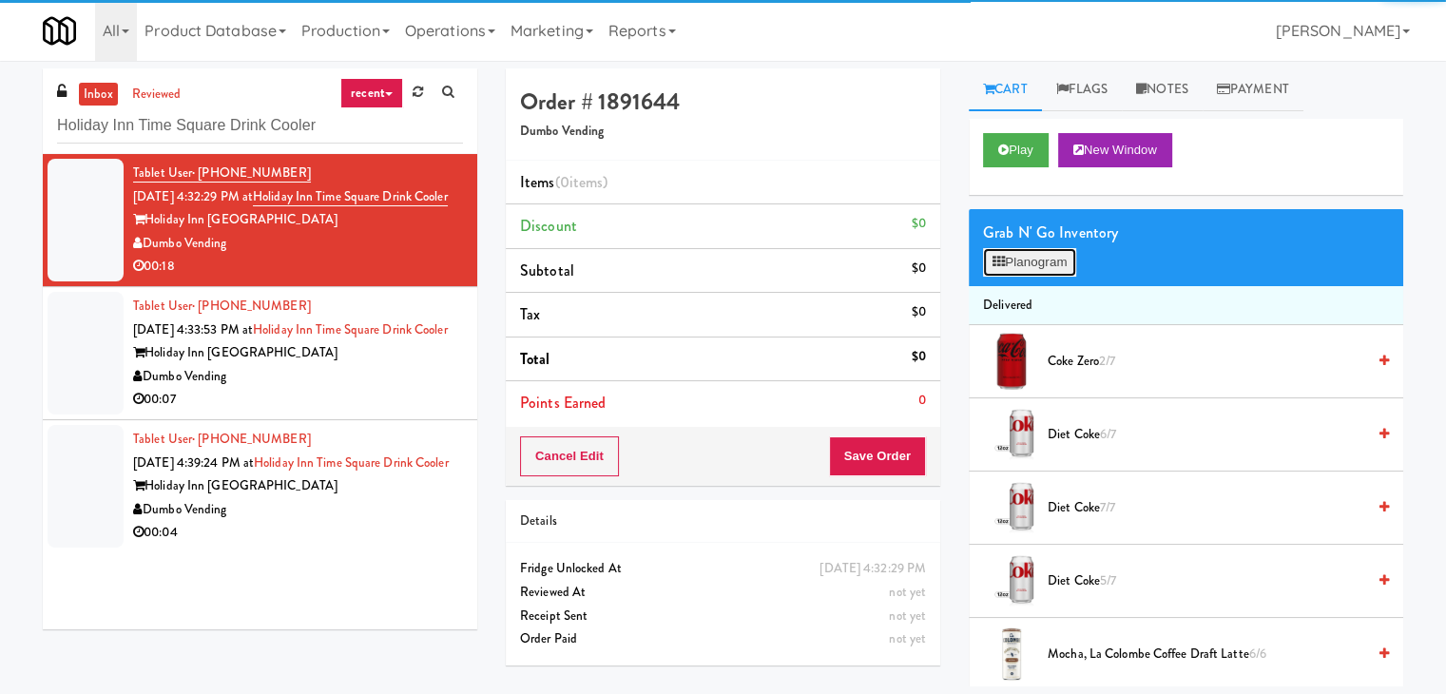
click at [1035, 261] on button "Planogram" at bounding box center [1029, 262] width 93 height 29
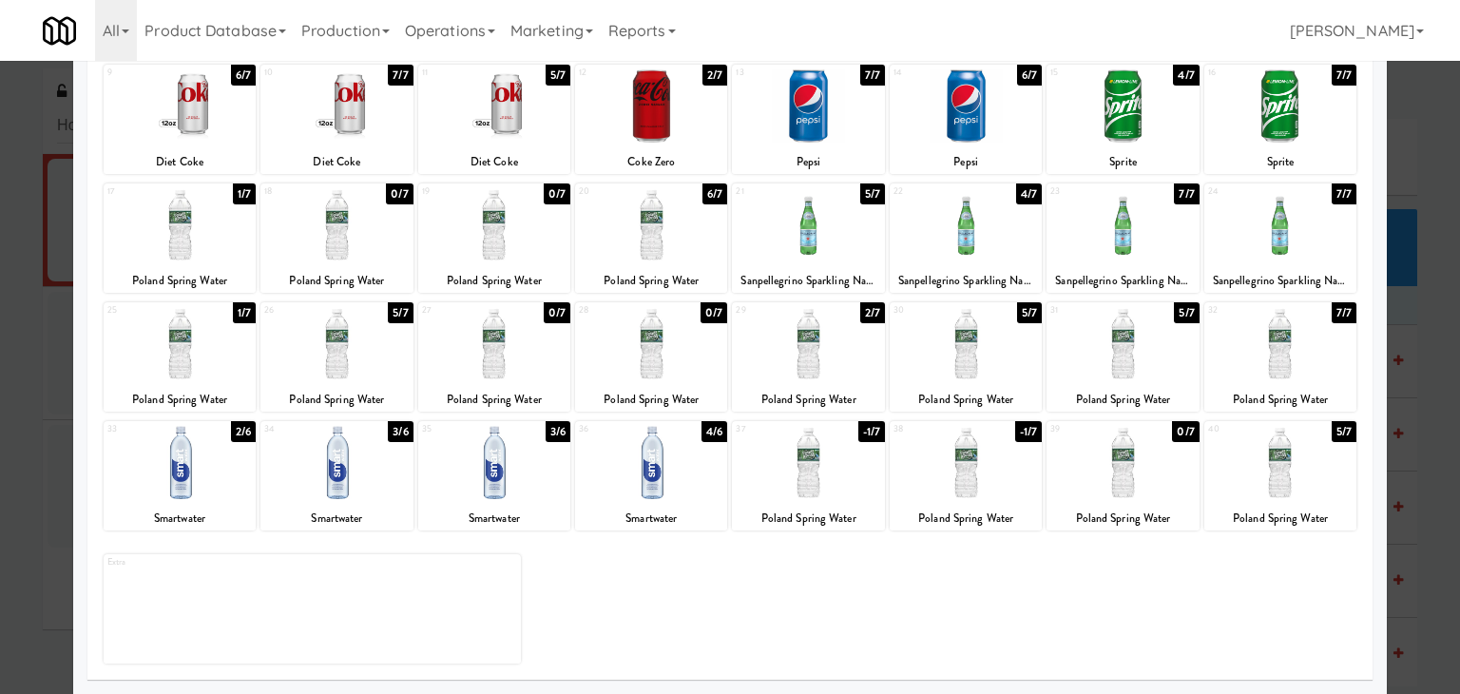
click at [945, 353] on div at bounding box center [966, 343] width 152 height 73
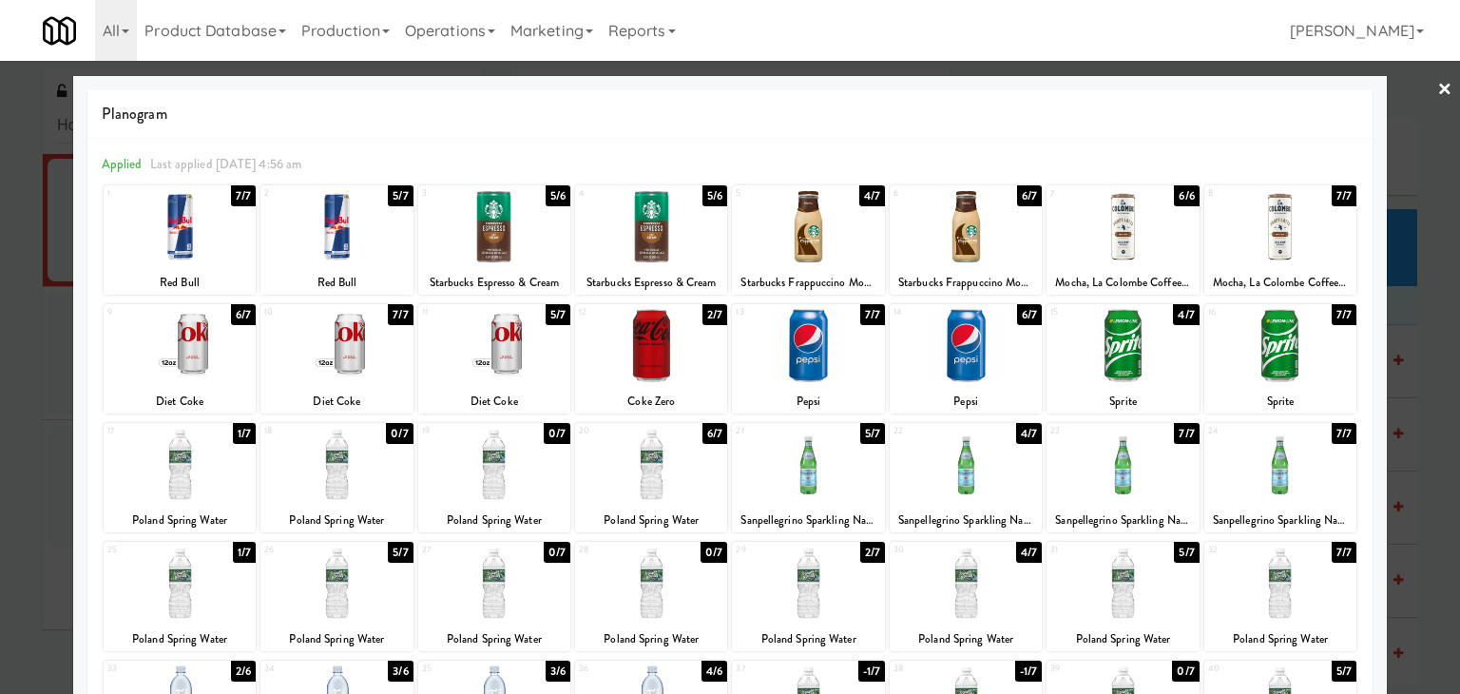
click at [1438, 87] on div at bounding box center [730, 347] width 1460 height 694
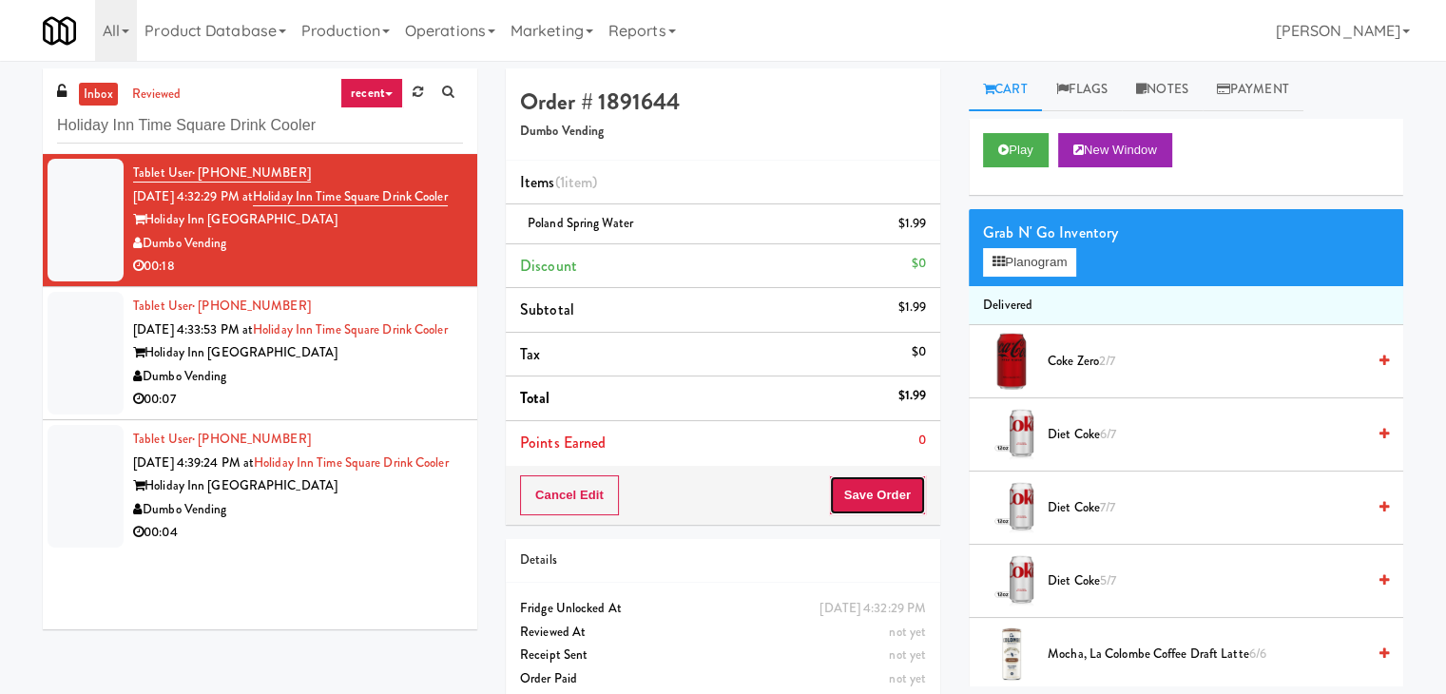
click at [867, 493] on button "Save Order" at bounding box center [877, 495] width 97 height 40
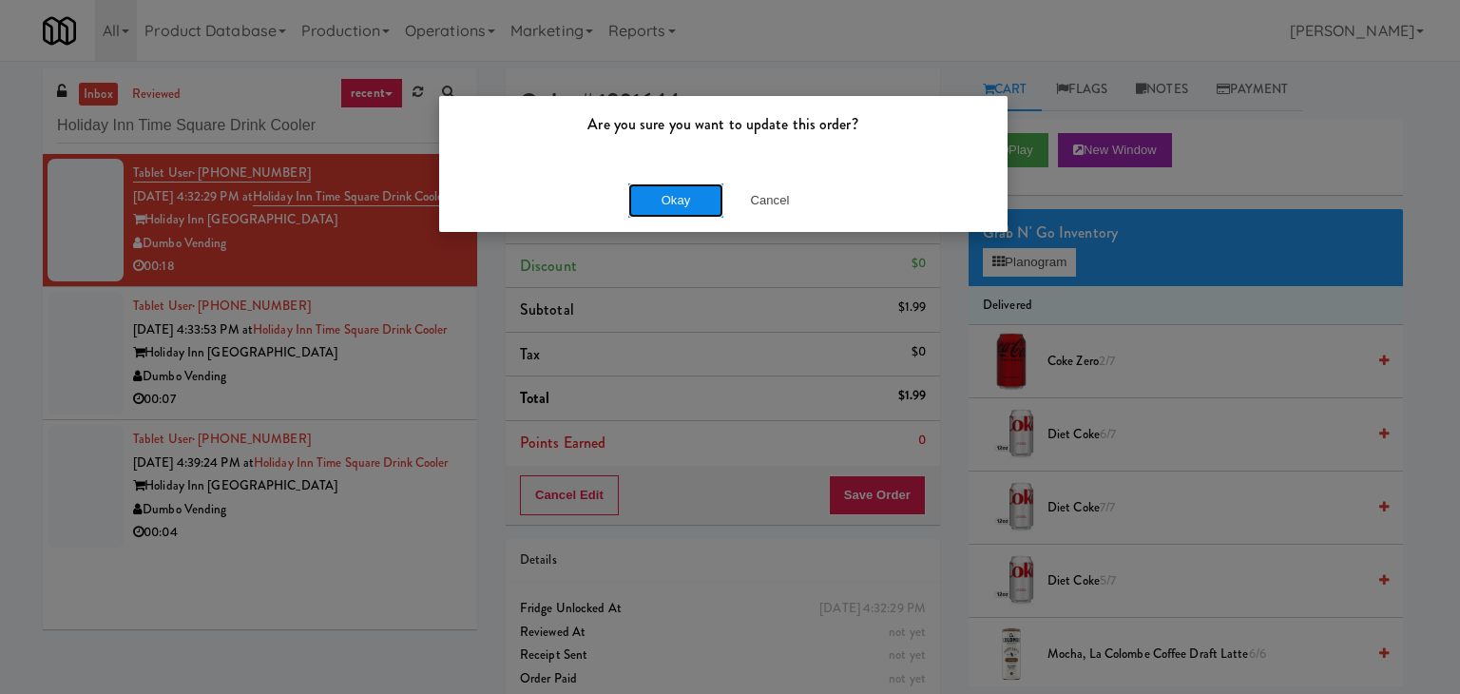
click at [661, 202] on button "Okay" at bounding box center [675, 200] width 95 height 34
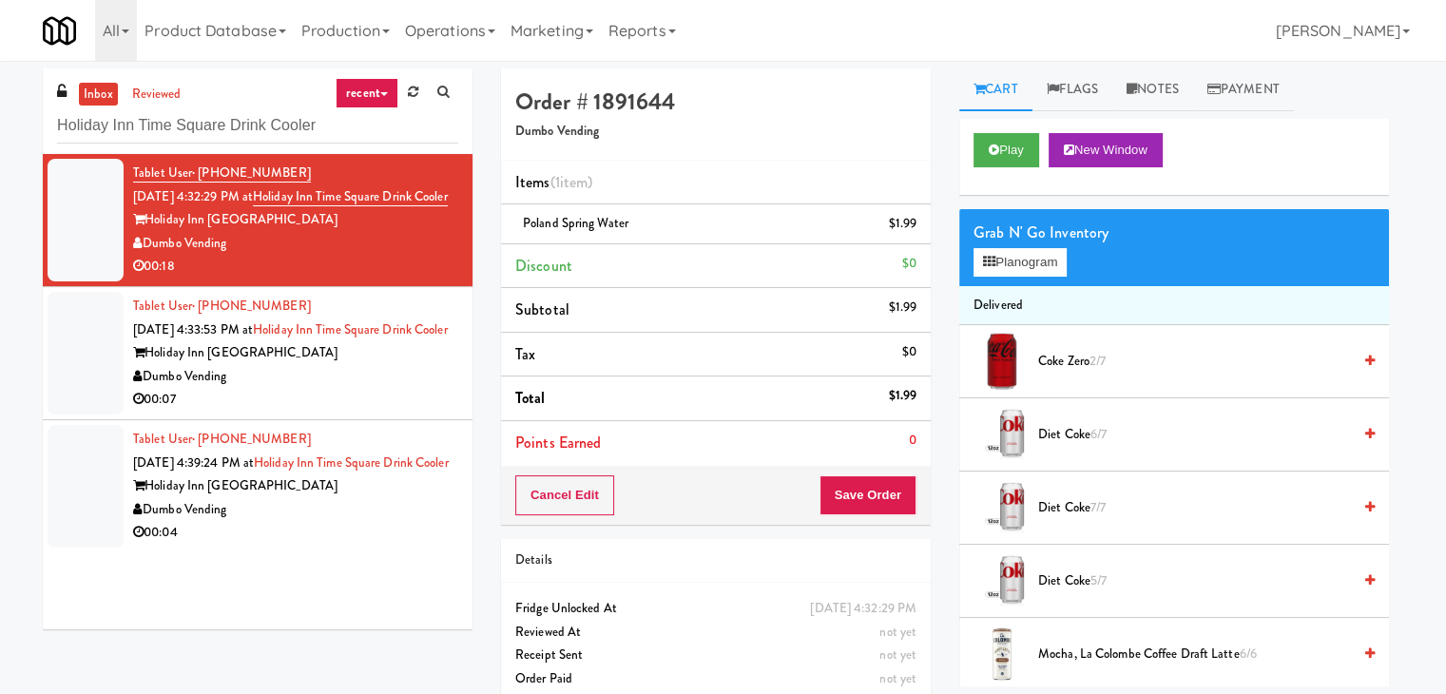
click at [370, 412] on div "00:07" at bounding box center [295, 400] width 325 height 24
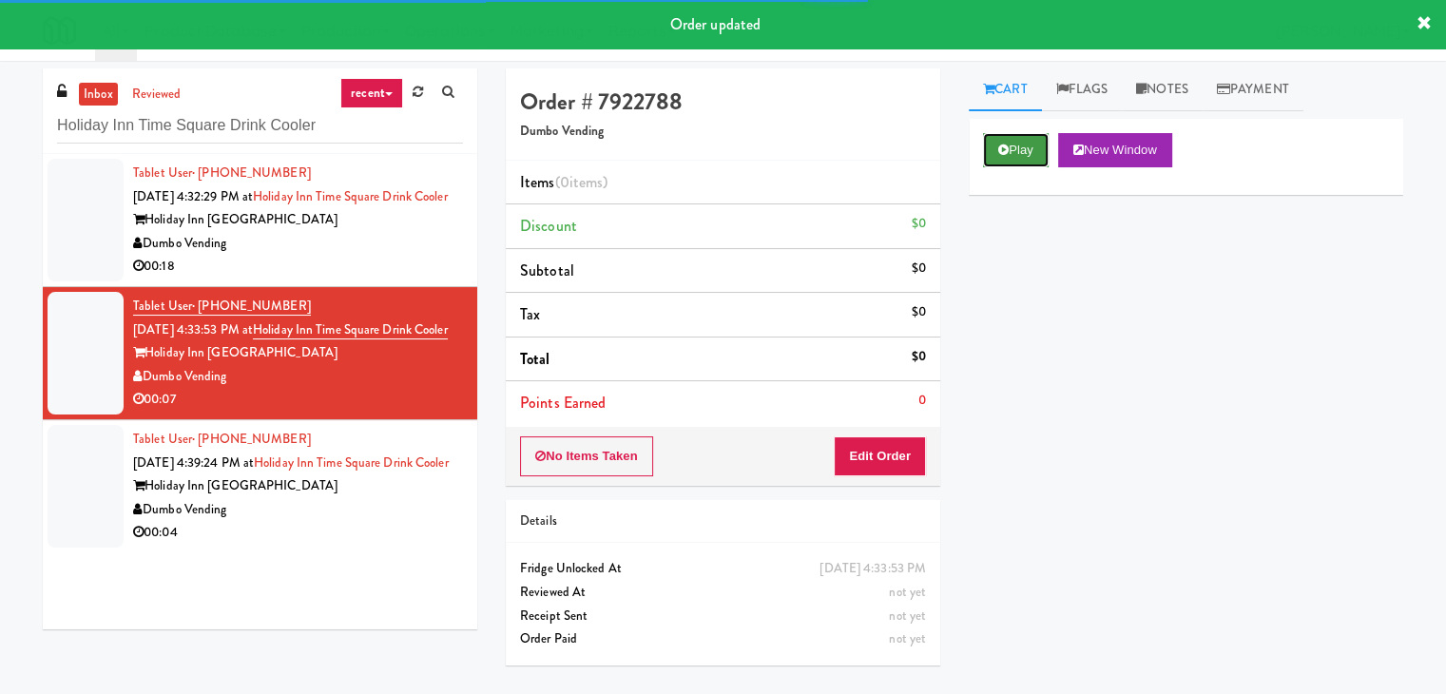
click at [993, 162] on button "Play" at bounding box center [1016, 150] width 66 height 34
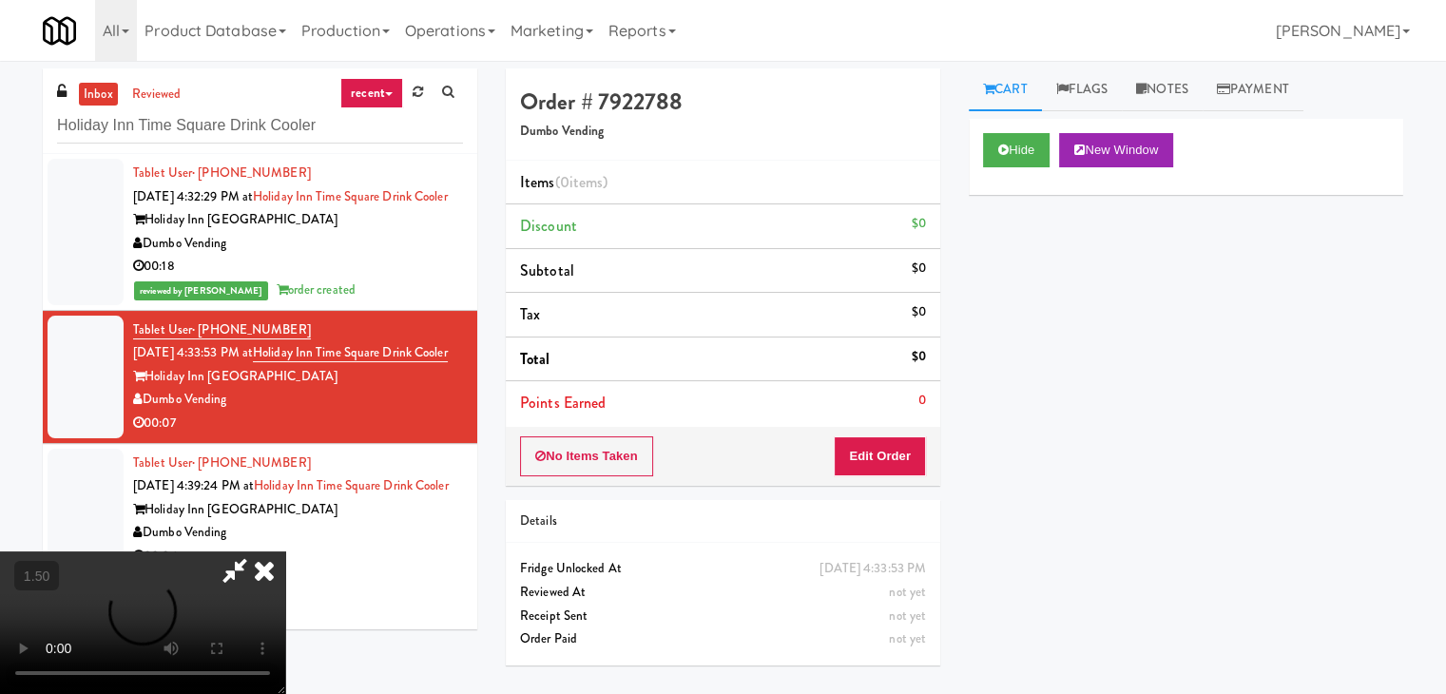
click at [285, 551] on video at bounding box center [142, 622] width 285 height 143
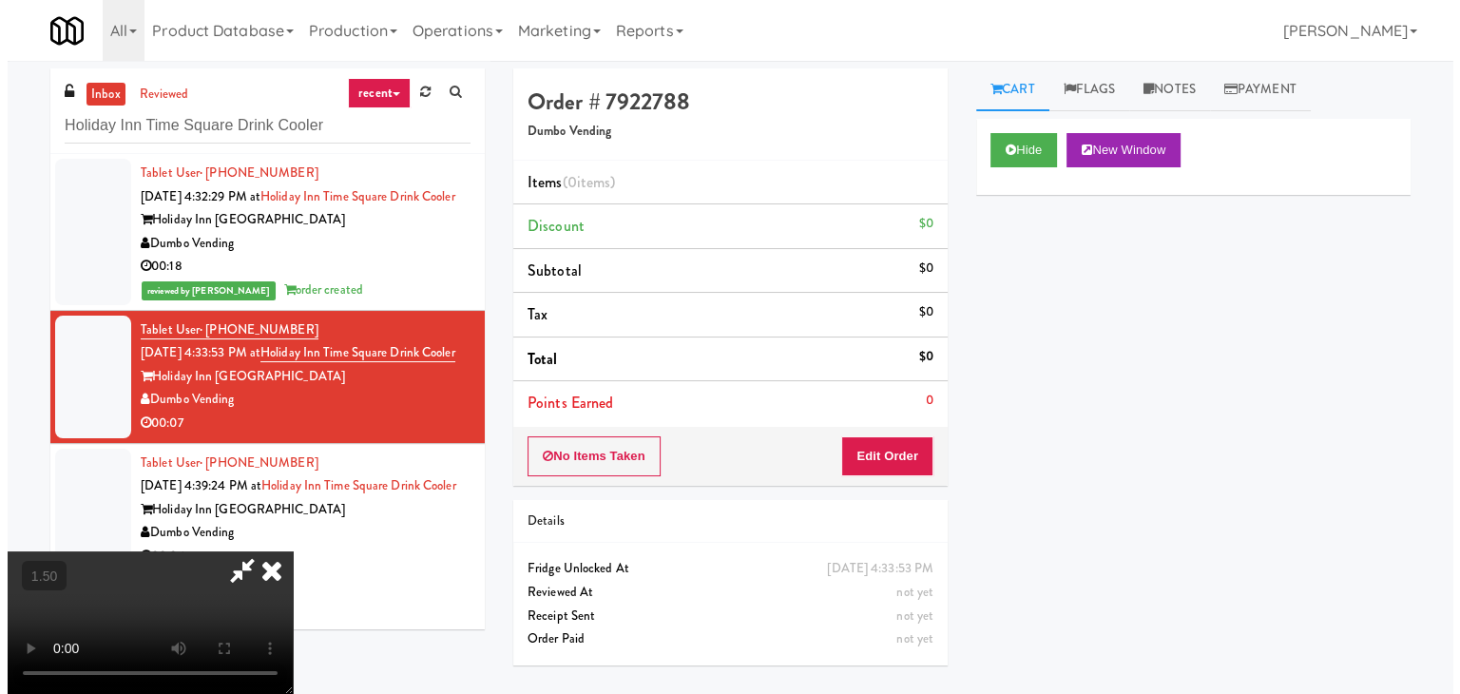
scroll to position [0, 0]
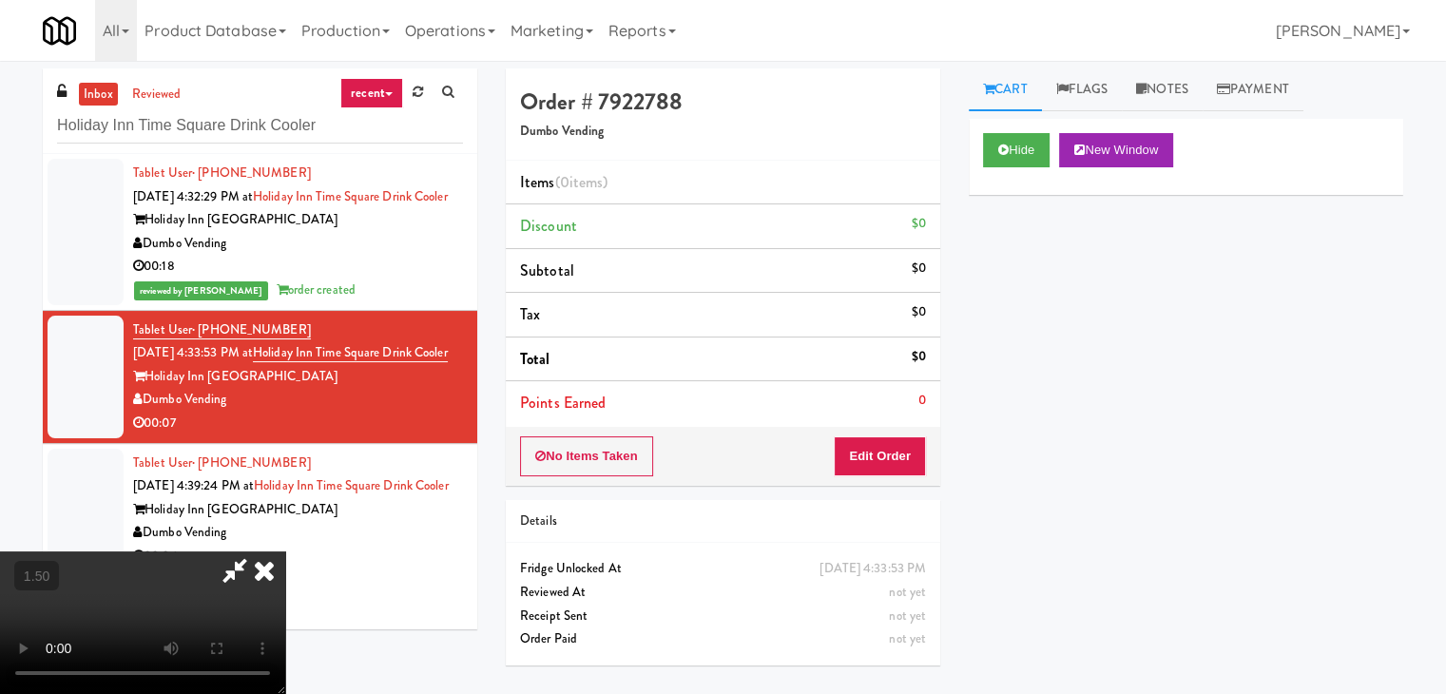
click at [285, 551] on icon at bounding box center [264, 570] width 42 height 38
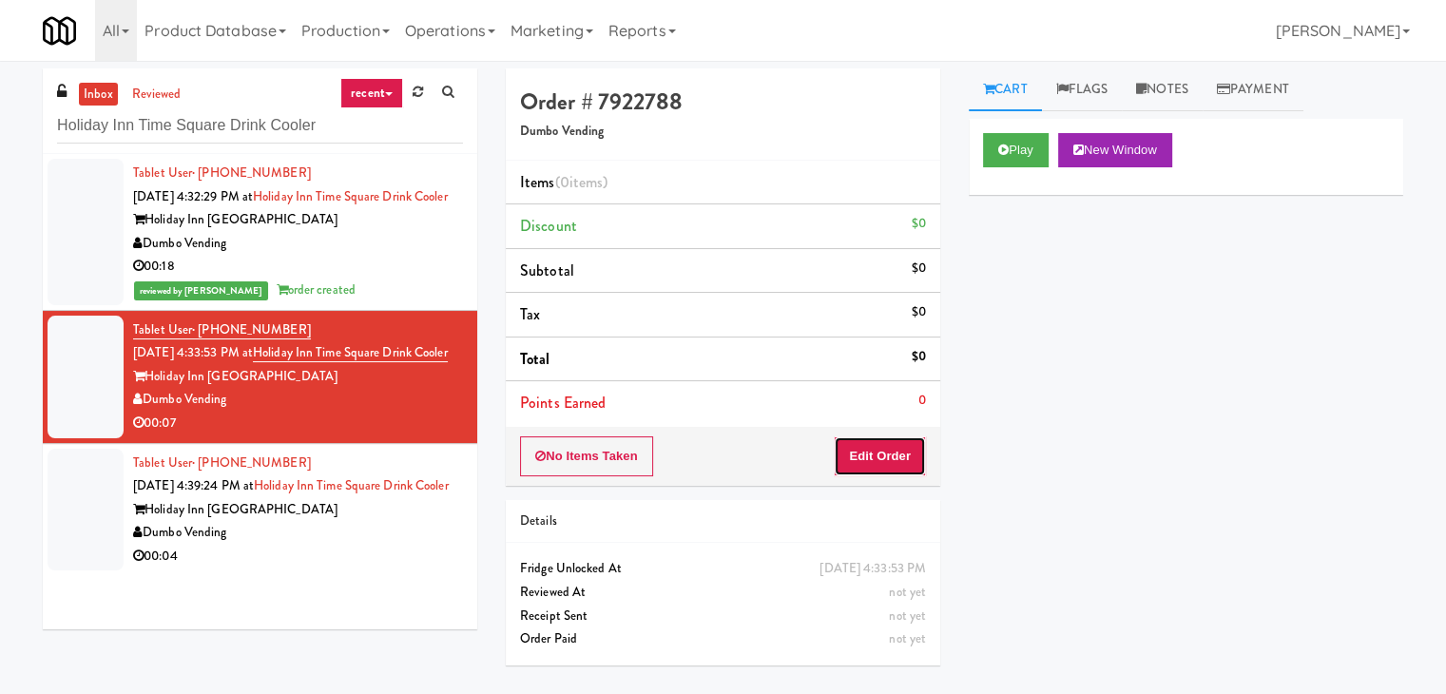
click at [894, 469] on button "Edit Order" at bounding box center [880, 456] width 92 height 40
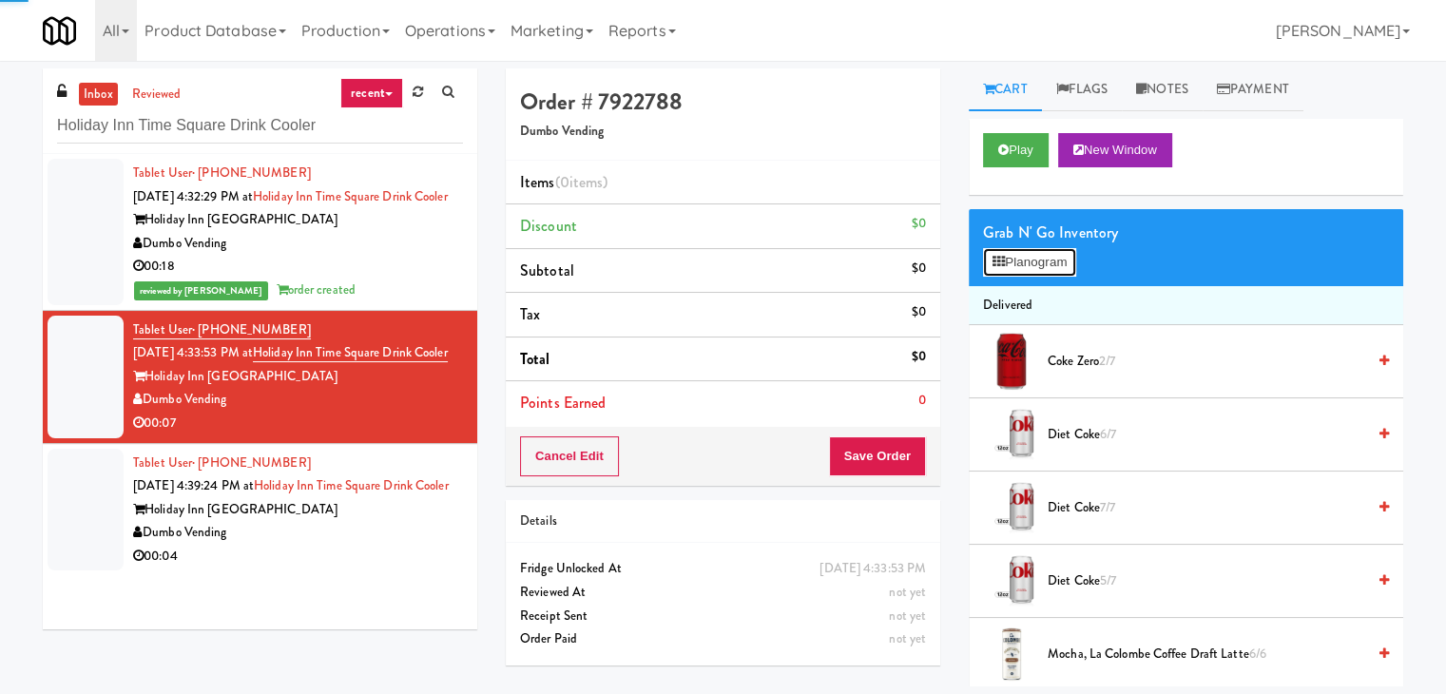
click at [1031, 260] on button "Planogram" at bounding box center [1029, 262] width 93 height 29
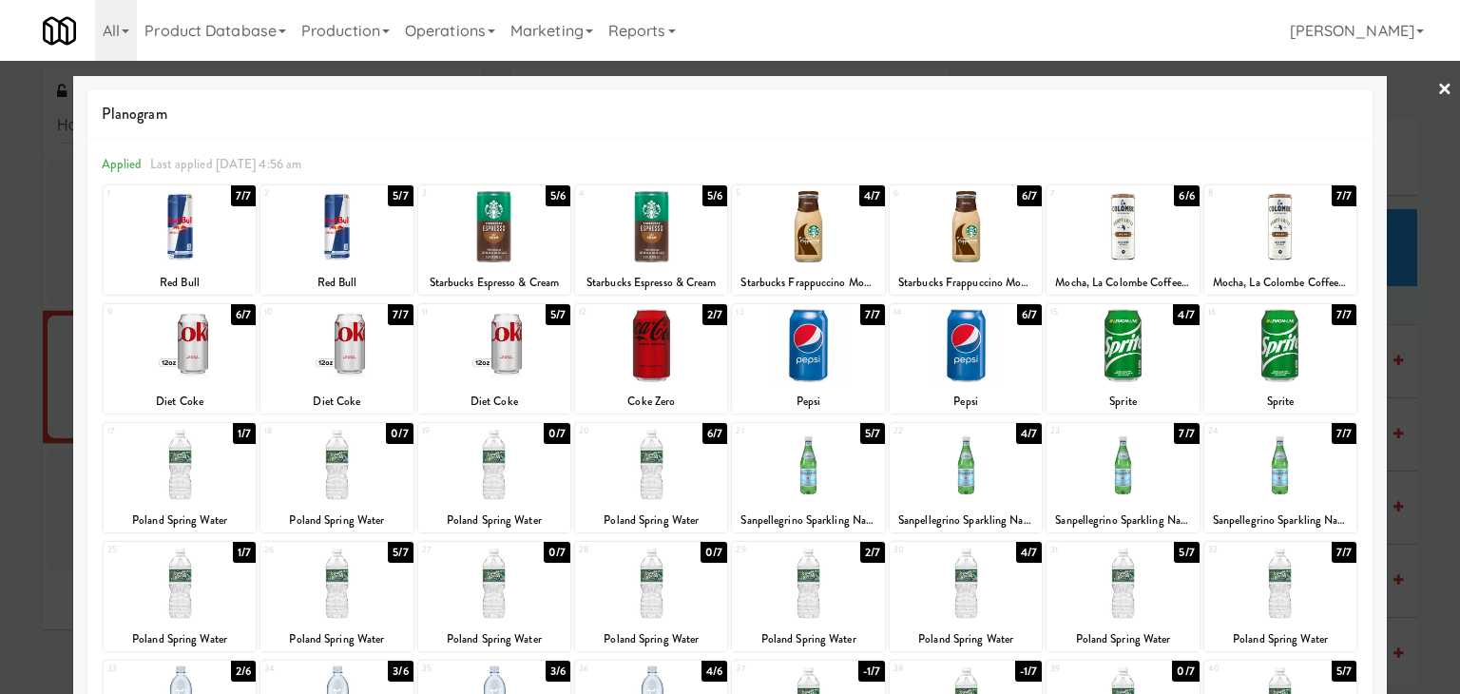
scroll to position [240, 0]
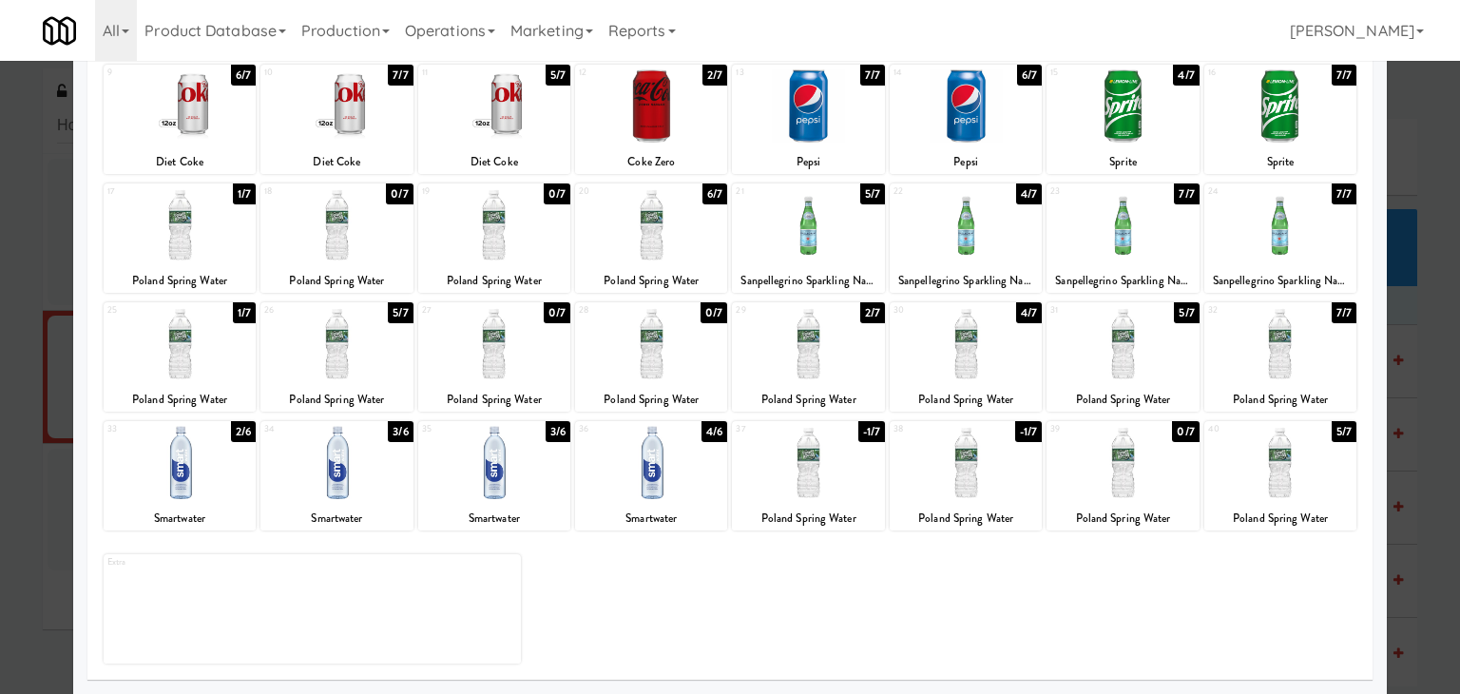
click at [948, 336] on div at bounding box center [966, 343] width 152 height 73
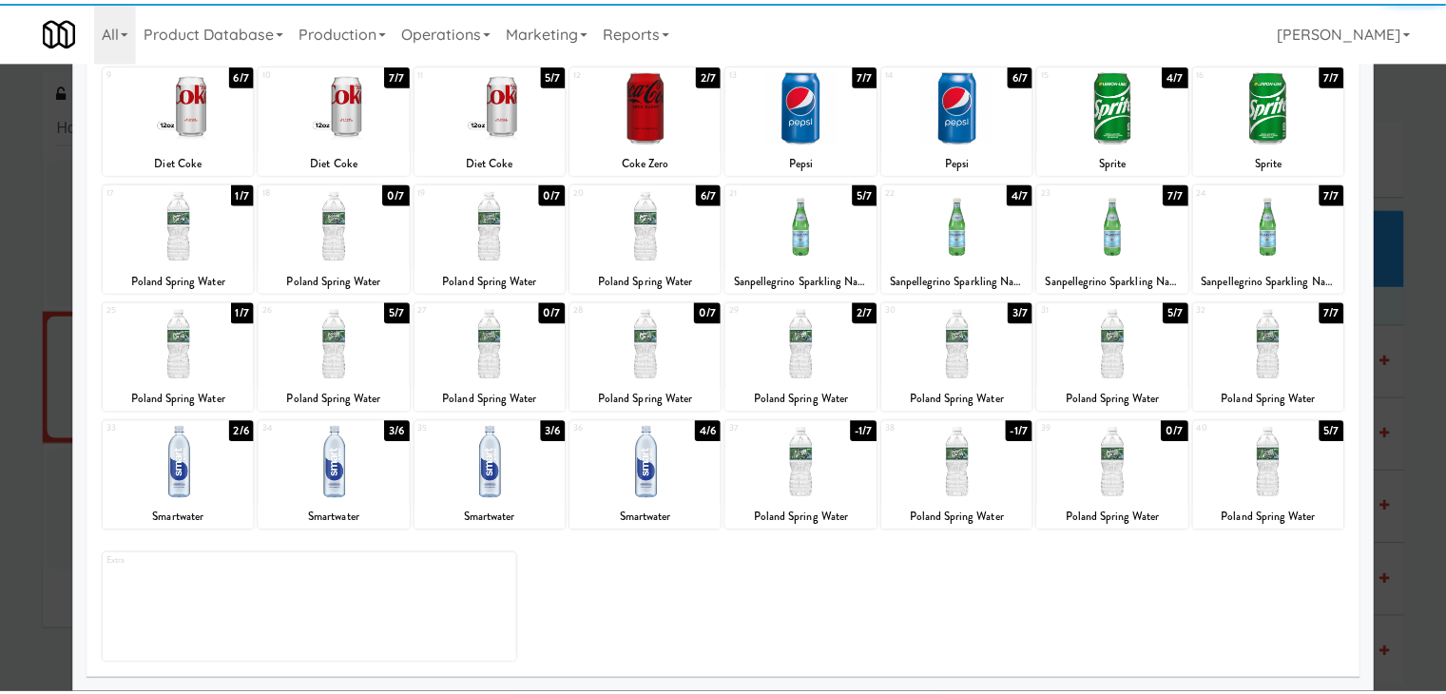
scroll to position [0, 0]
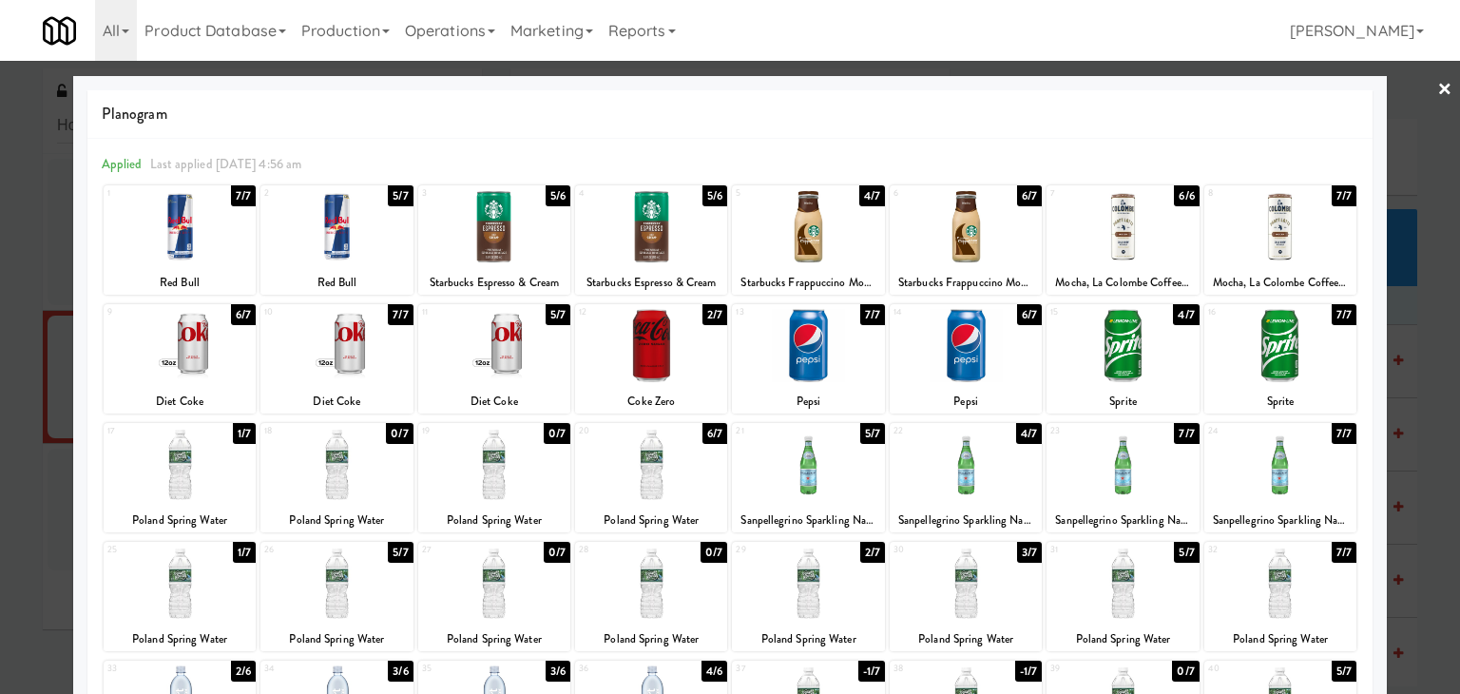
drag, startPoint x: 1430, startPoint y: 85, endPoint x: 781, endPoint y: 267, distance: 674.5
click at [1438, 87] on link "×" at bounding box center [1445, 90] width 15 height 59
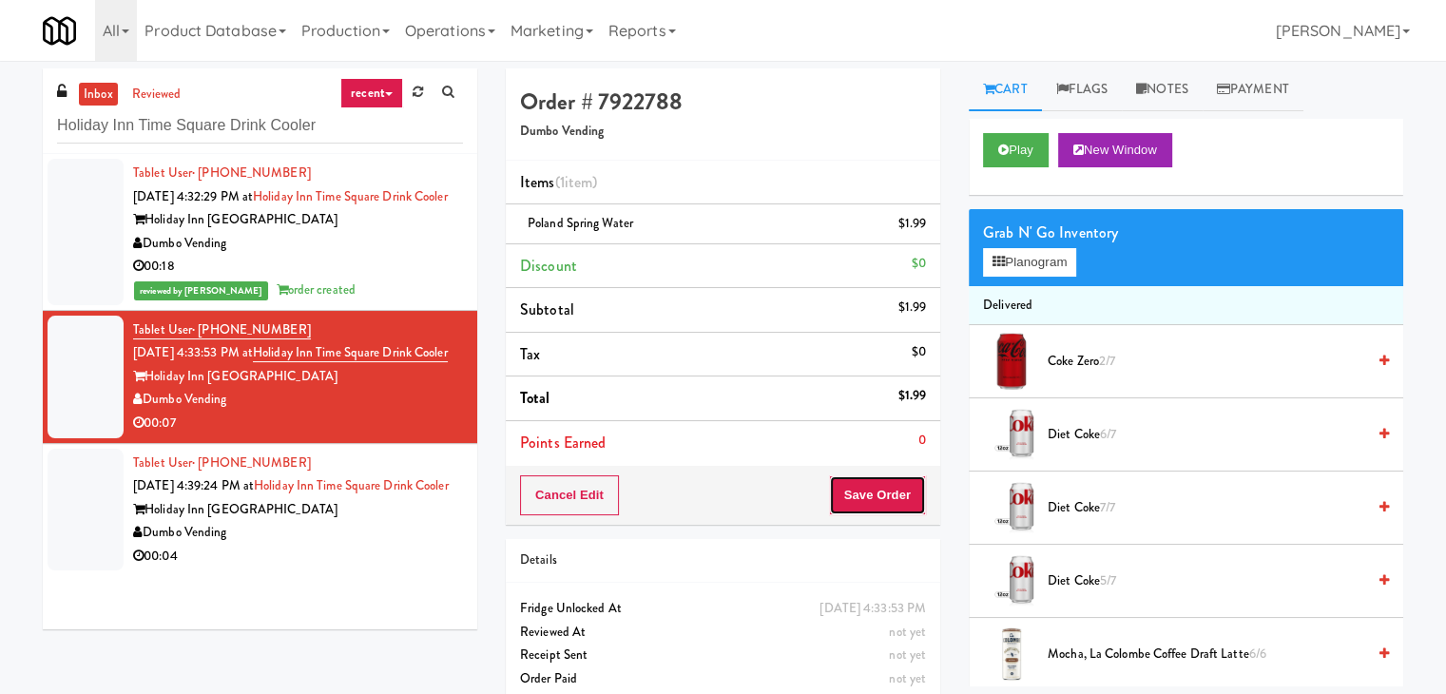
click at [871, 487] on button "Save Order" at bounding box center [877, 495] width 97 height 40
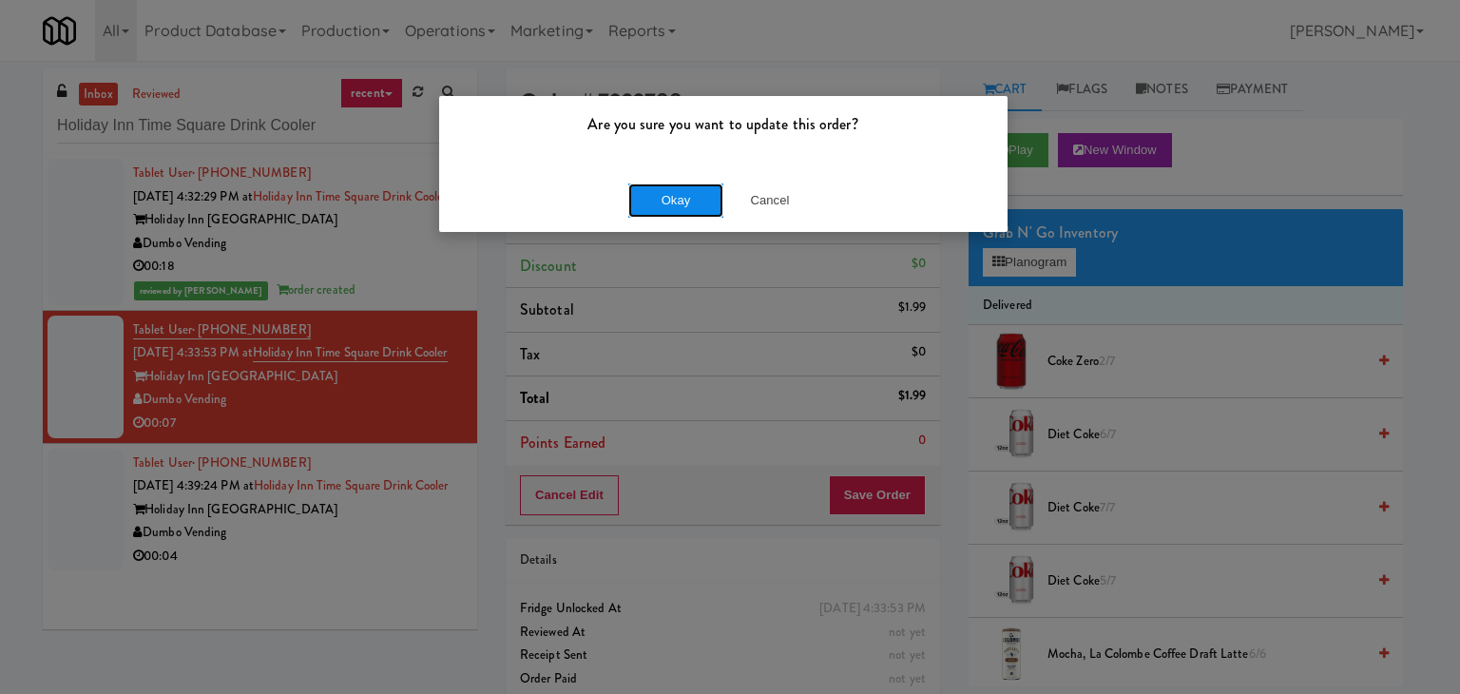
click at [659, 202] on button "Okay" at bounding box center [675, 200] width 95 height 34
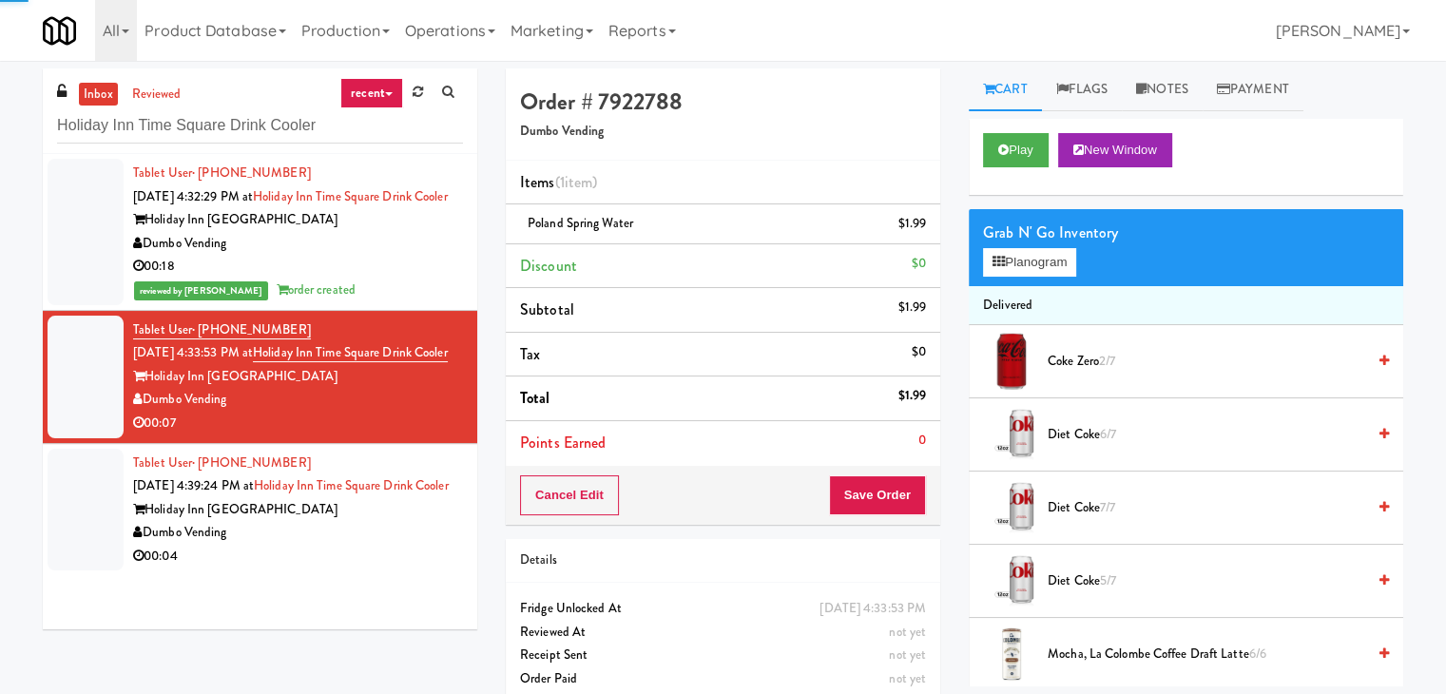
click at [366, 545] on div "Dumbo Vending" at bounding box center [298, 533] width 330 height 24
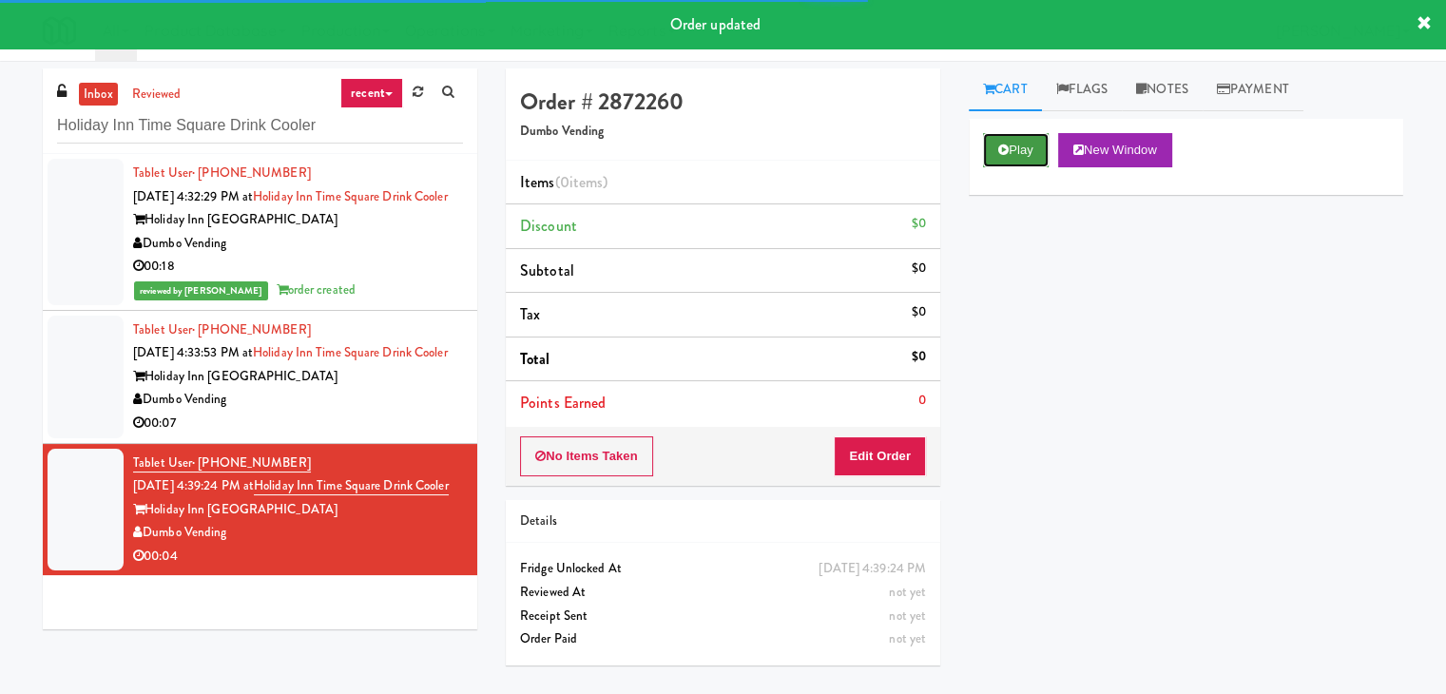
click at [1008, 159] on button "Play" at bounding box center [1016, 150] width 66 height 34
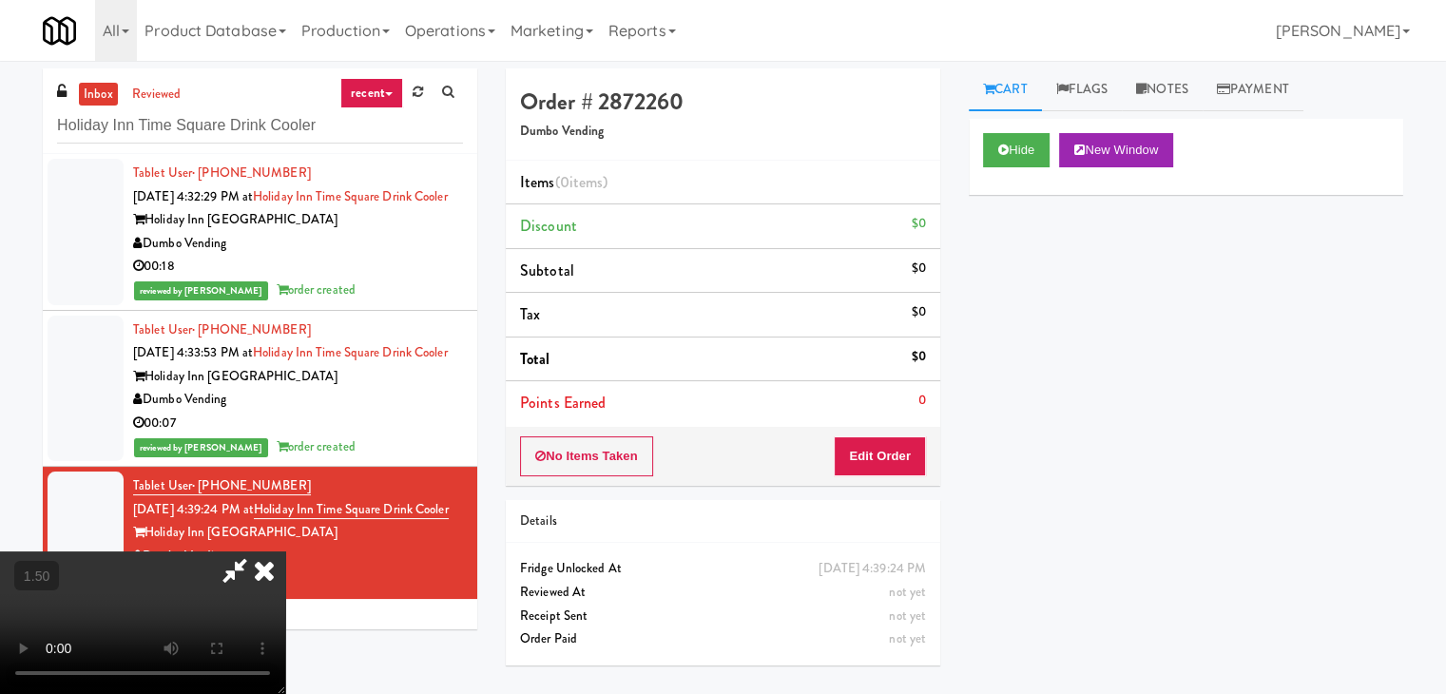
click at [285, 551] on video at bounding box center [142, 622] width 285 height 143
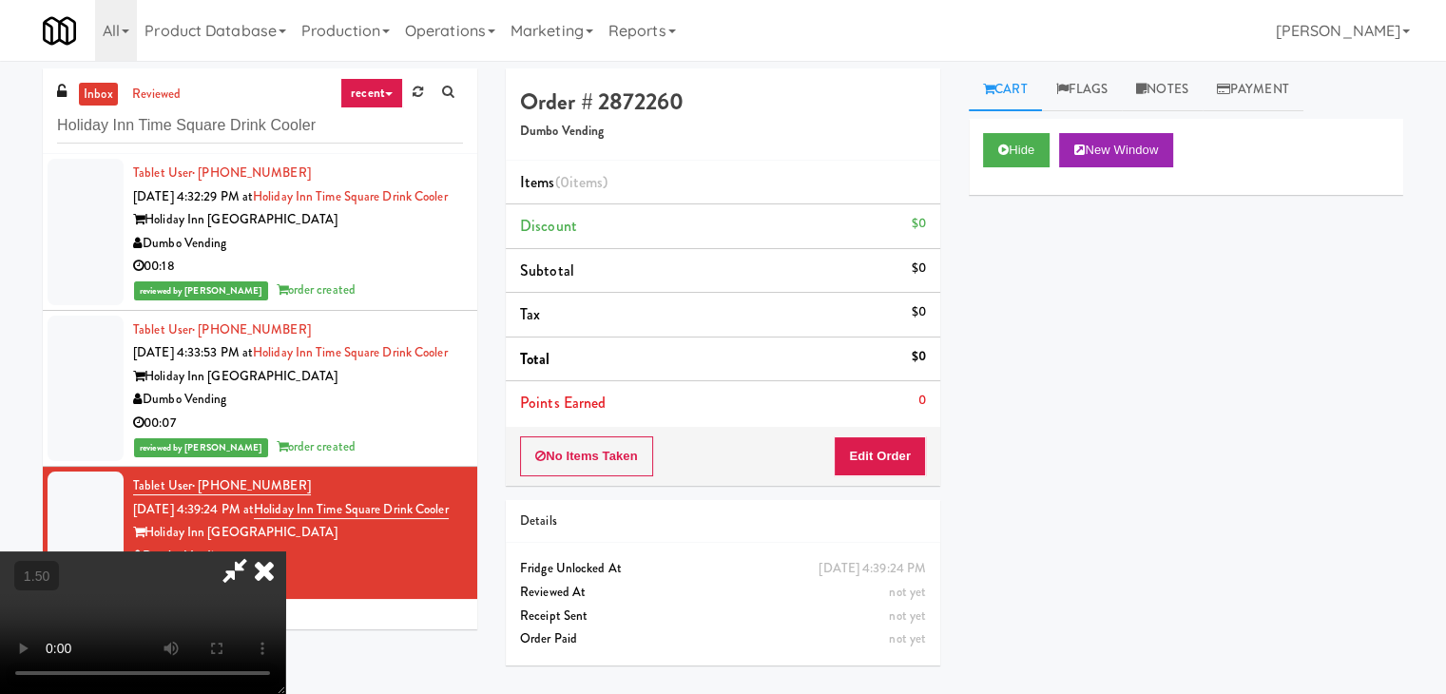
click at [285, 551] on video at bounding box center [142, 622] width 285 height 143
click at [285, 551] on icon at bounding box center [264, 570] width 42 height 38
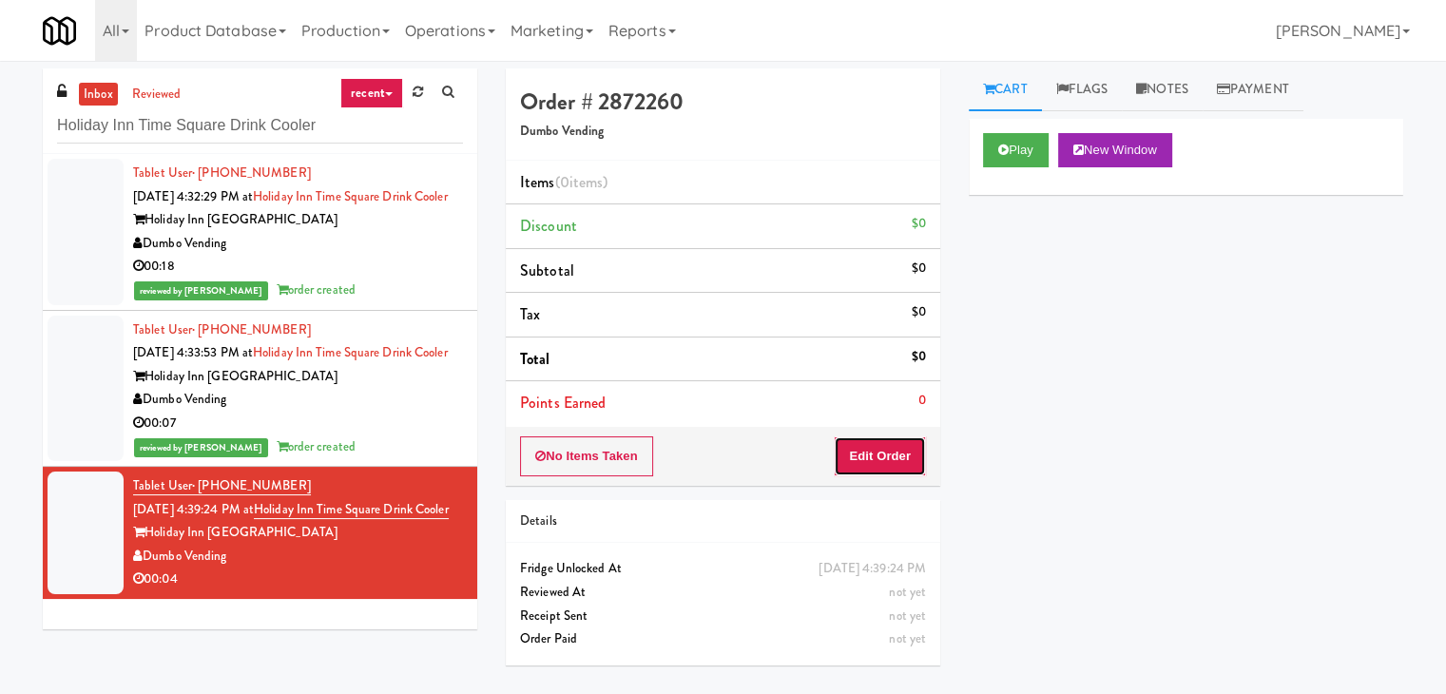
click at [852, 457] on button "Edit Order" at bounding box center [880, 456] width 92 height 40
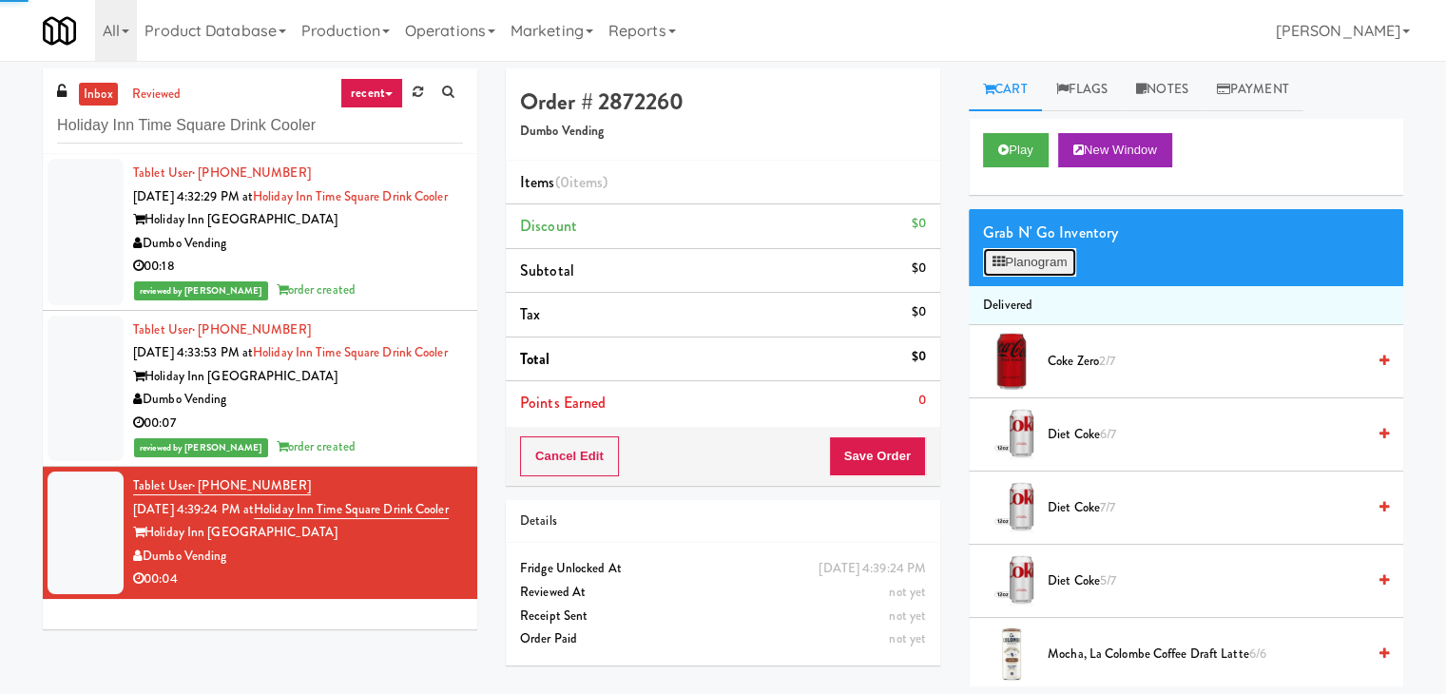
click at [1000, 272] on button "Planogram" at bounding box center [1029, 262] width 93 height 29
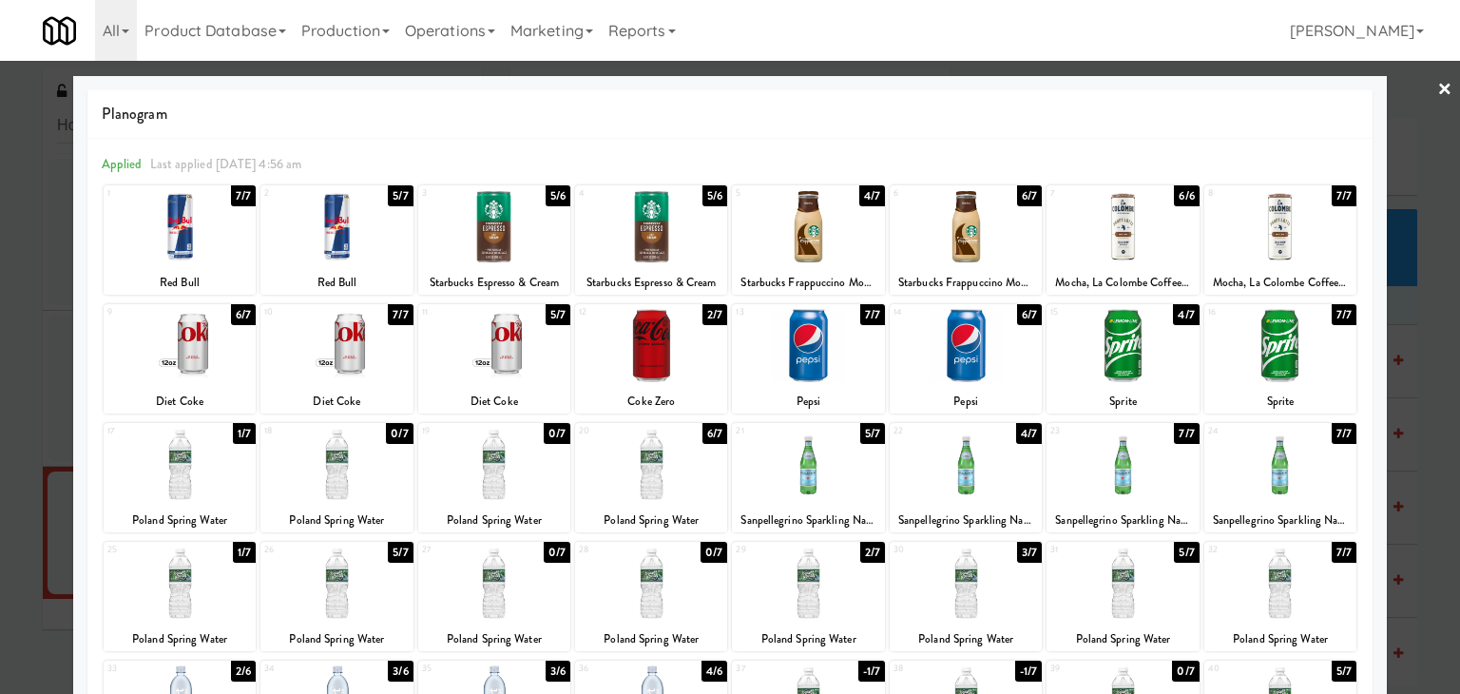
click at [658, 353] on div at bounding box center [651, 345] width 152 height 73
click at [1438, 90] on link "×" at bounding box center [1445, 90] width 15 height 59
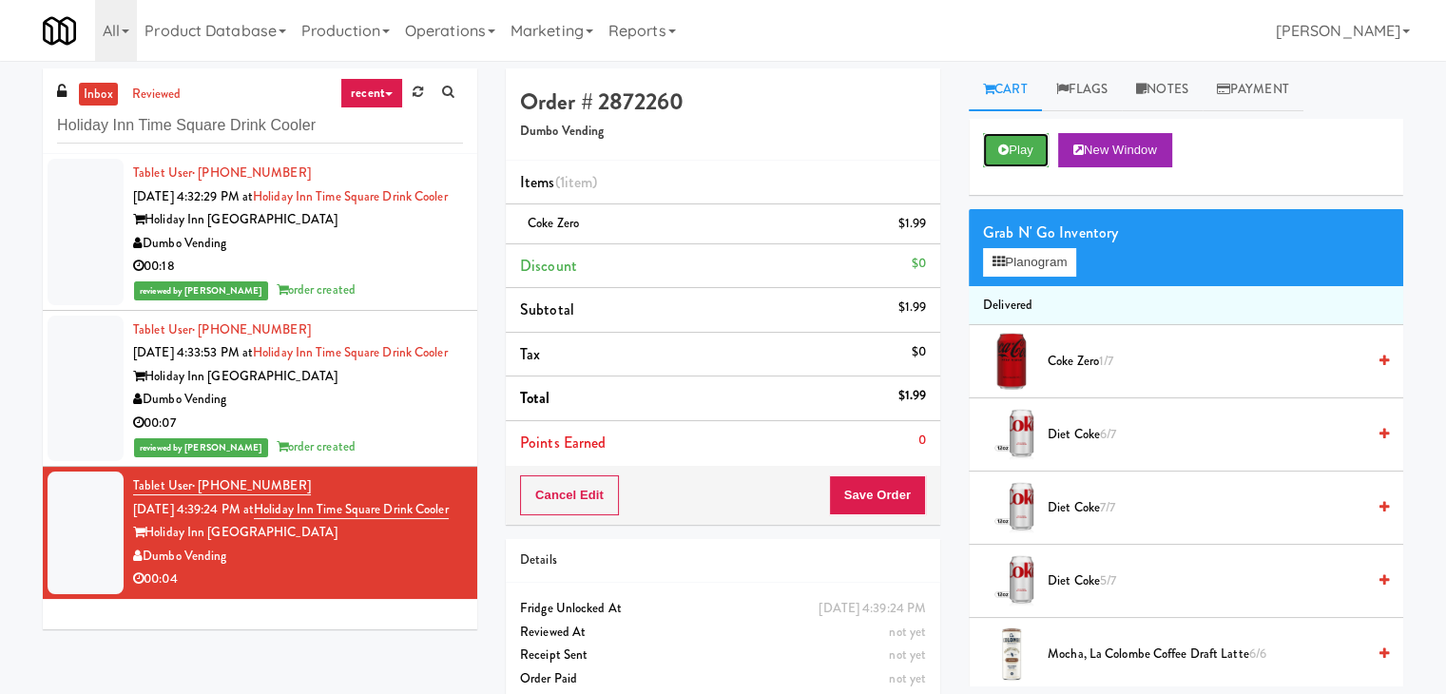
drag, startPoint x: 1038, startPoint y: 145, endPoint x: 983, endPoint y: 179, distance: 64.4
click at [1037, 145] on button "Play" at bounding box center [1016, 150] width 66 height 34
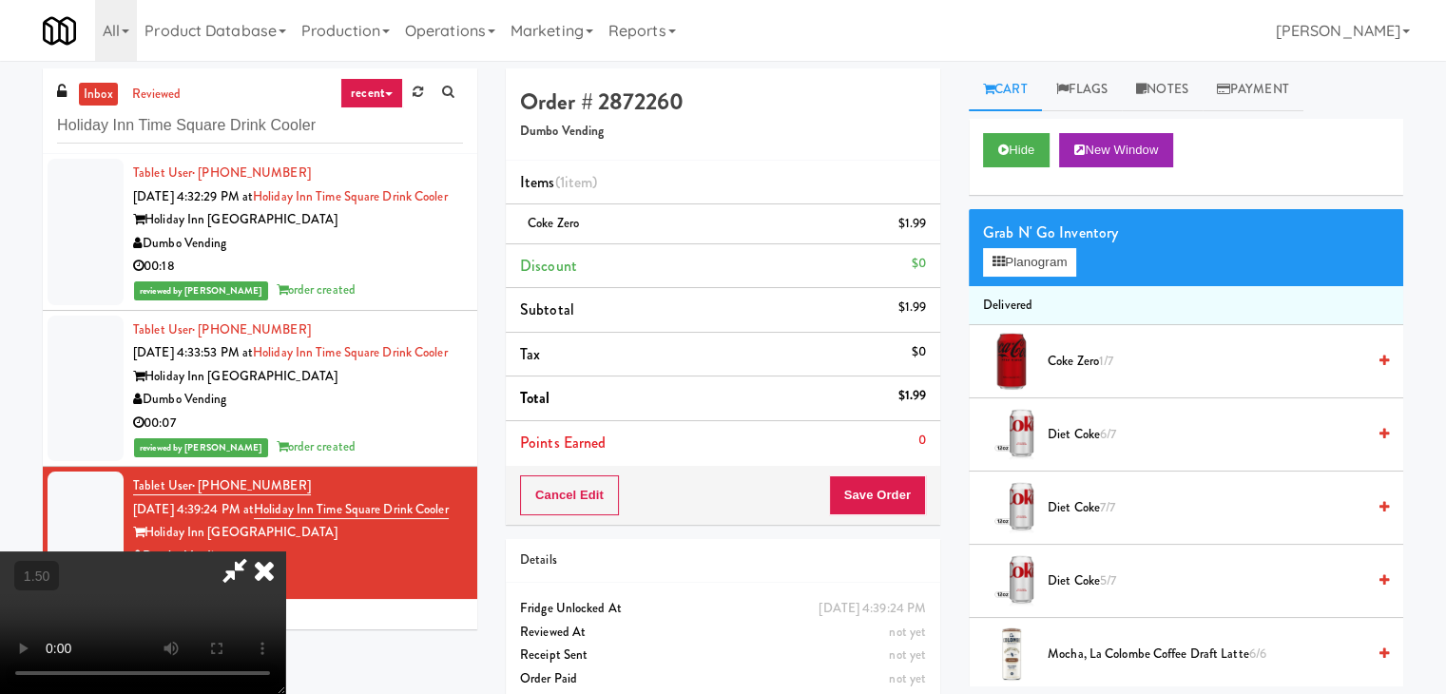
click at [285, 551] on video at bounding box center [142, 622] width 285 height 143
click at [1173, 98] on link "Notes" at bounding box center [1162, 89] width 81 height 43
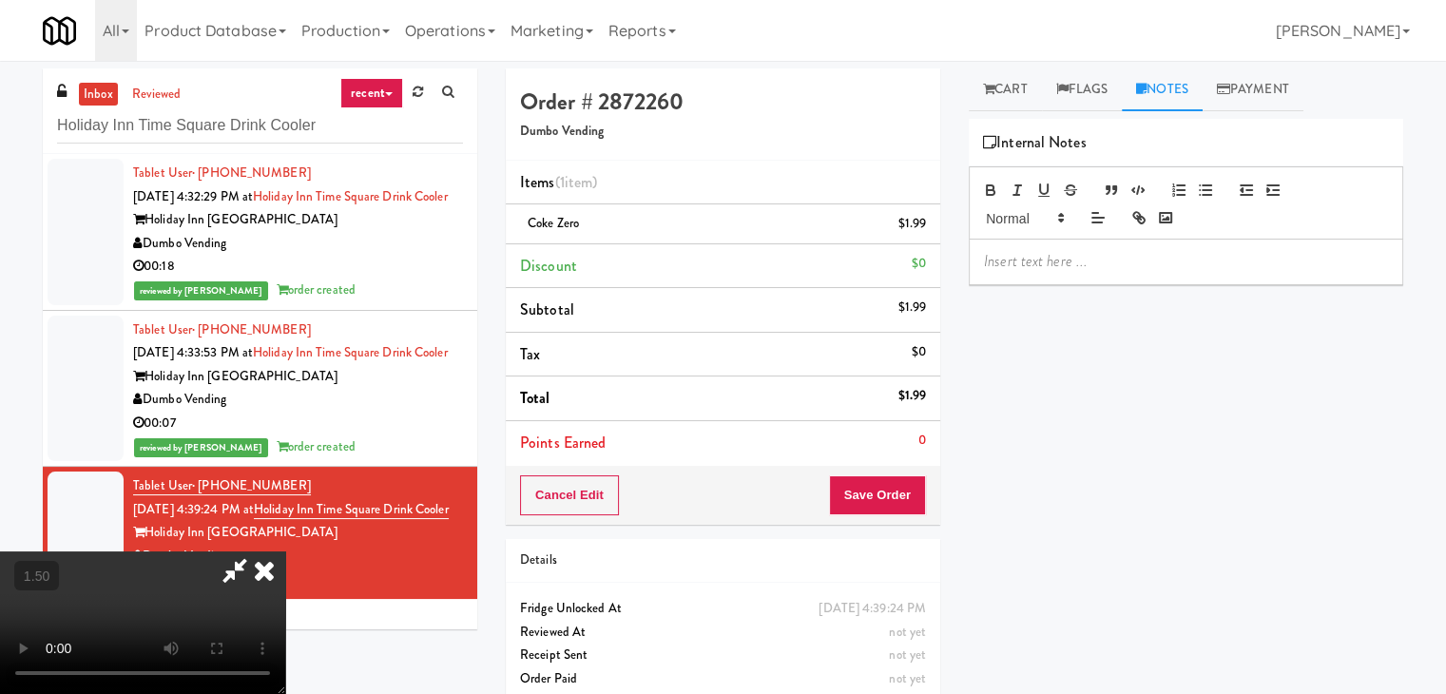
click at [1088, 259] on p at bounding box center [1186, 261] width 404 height 21
drag, startPoint x: 1114, startPoint y: 671, endPoint x: 1114, endPoint y: 615, distance: 56.1
click at [1114, 671] on div "Hide New Window Grab N' Go Inventory Planogram Delivered Coke Zero 1/7 Diet Cok…" at bounding box center [1186, 475] width 435 height 713
click at [1033, 265] on p at bounding box center [1186, 261] width 404 height 21
drag, startPoint x: 840, startPoint y: 75, endPoint x: 840, endPoint y: 89, distance: 14.3
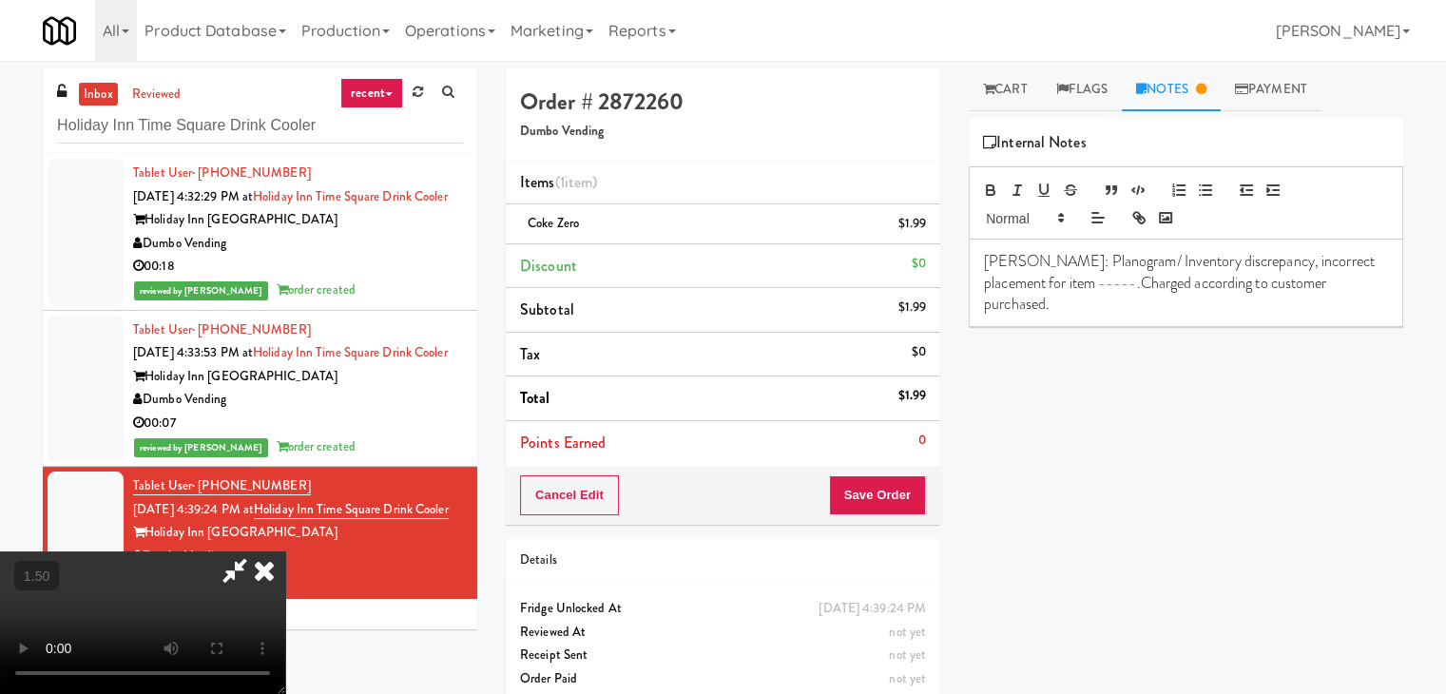
click at [285, 551] on icon at bounding box center [264, 570] width 42 height 38
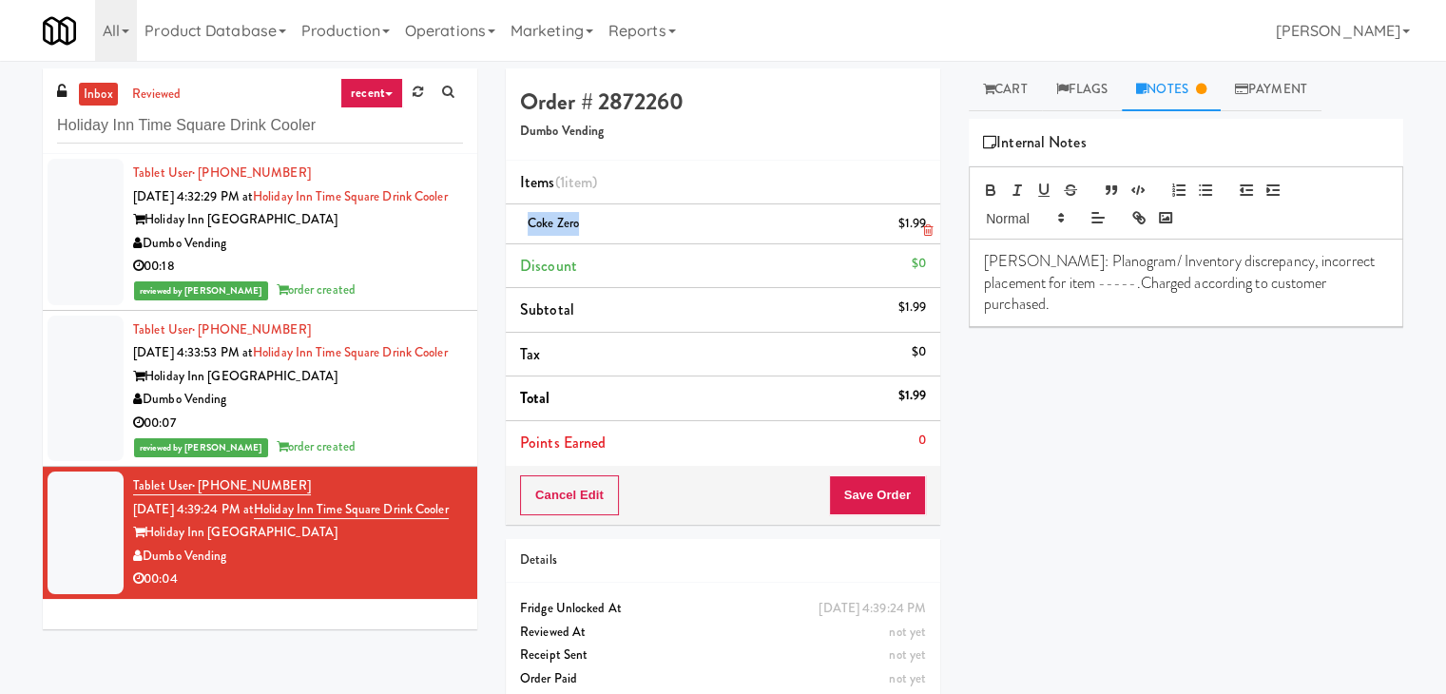
drag, startPoint x: 580, startPoint y: 222, endPoint x: 517, endPoint y: 222, distance: 62.8
click at [517, 222] on li "Coke Zero $1.99" at bounding box center [723, 224] width 435 height 40
copy span "Coke Zero"
drag, startPoint x: 1051, startPoint y: 279, endPoint x: 1012, endPoint y: 279, distance: 39.0
click at [1012, 279] on p "[PERSON_NAME]: Planogram/ Inventory discrepancy, incorrect placement for item -…" at bounding box center [1186, 283] width 404 height 64
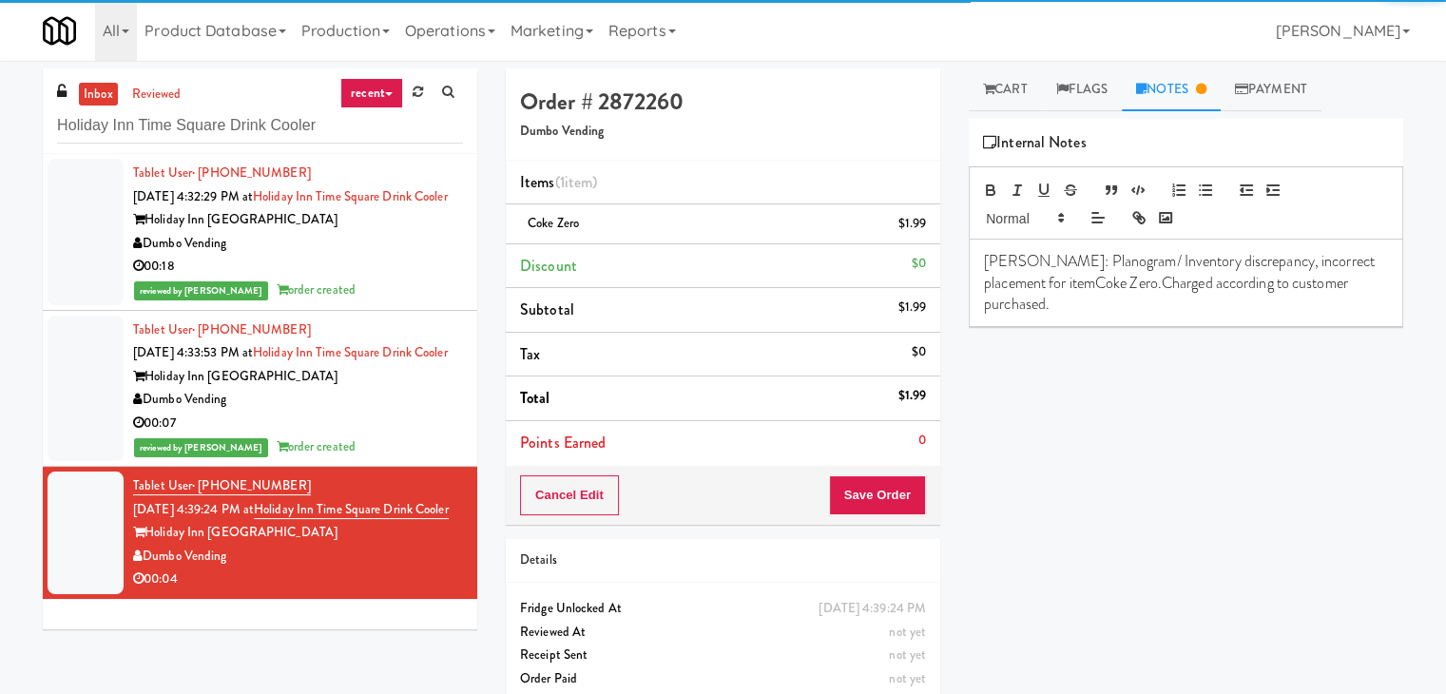
click at [1014, 282] on p "[PERSON_NAME]: Planogram/ Inventory discrepancy, incorrect placement for itemCo…" at bounding box center [1186, 283] width 404 height 64
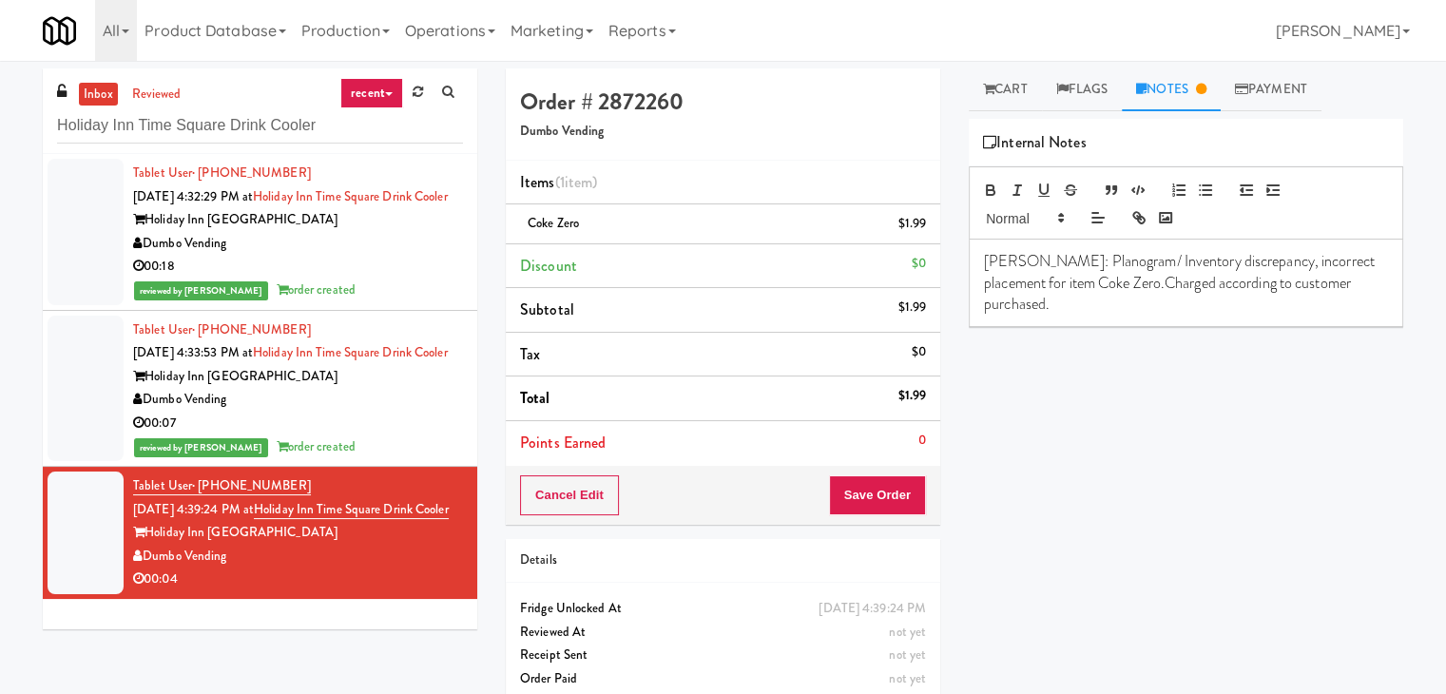
drag, startPoint x: 1117, startPoint y: 379, endPoint x: 1099, endPoint y: 297, distance: 84.7
click at [1118, 369] on div "Play New Window Grab N' Go Inventory Planogram Delivered Coke Zero 1/7 Diet Cok…" at bounding box center [1186, 475] width 435 height 713
click at [1085, 282] on p "[PERSON_NAME]: Planogram/ Inventory discrepancy, incorrect placement for item C…" at bounding box center [1186, 283] width 404 height 64
click at [1119, 370] on div "Play New Window Grab N' Go Inventory Planogram Delivered Coke Zero 1/7 Diet Cok…" at bounding box center [1186, 475] width 435 height 713
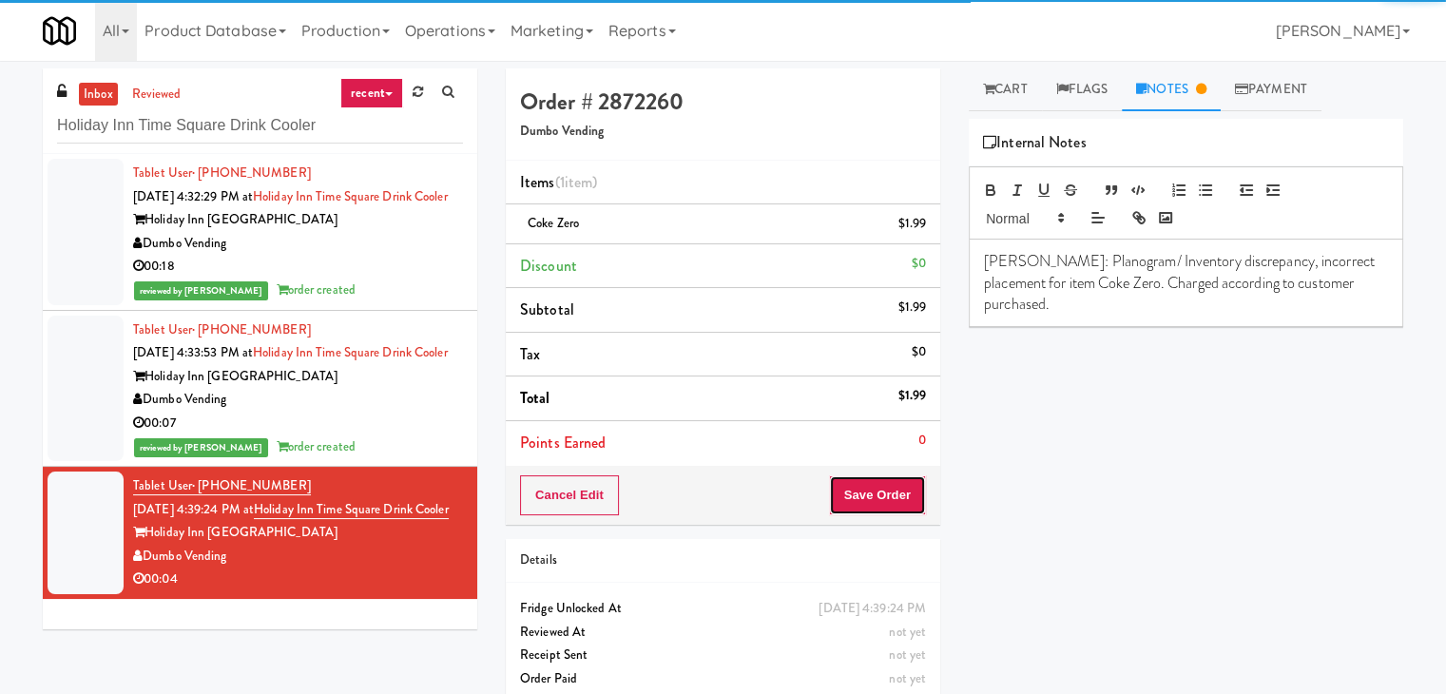
click at [875, 493] on button "Save Order" at bounding box center [877, 495] width 97 height 40
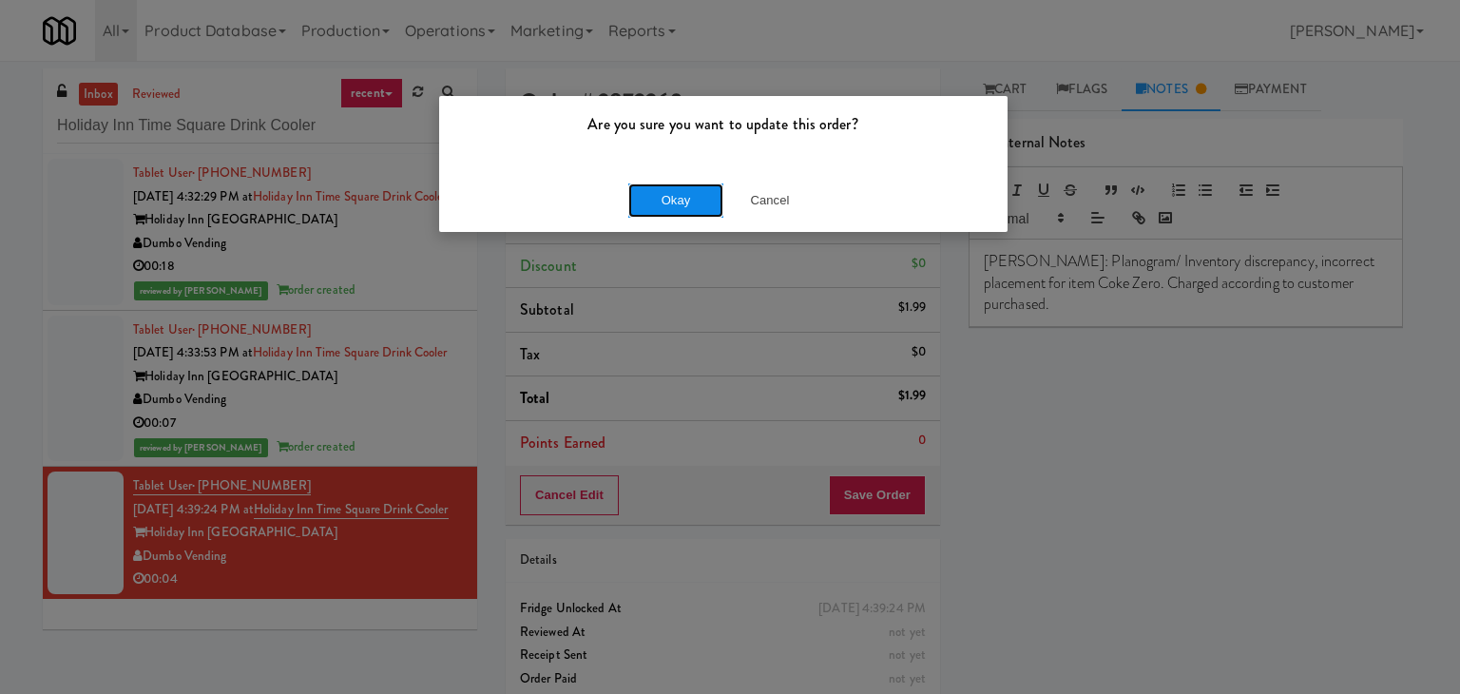
drag, startPoint x: 685, startPoint y: 201, endPoint x: 659, endPoint y: 176, distance: 35.6
click at [681, 195] on button "Okay" at bounding box center [675, 200] width 95 height 34
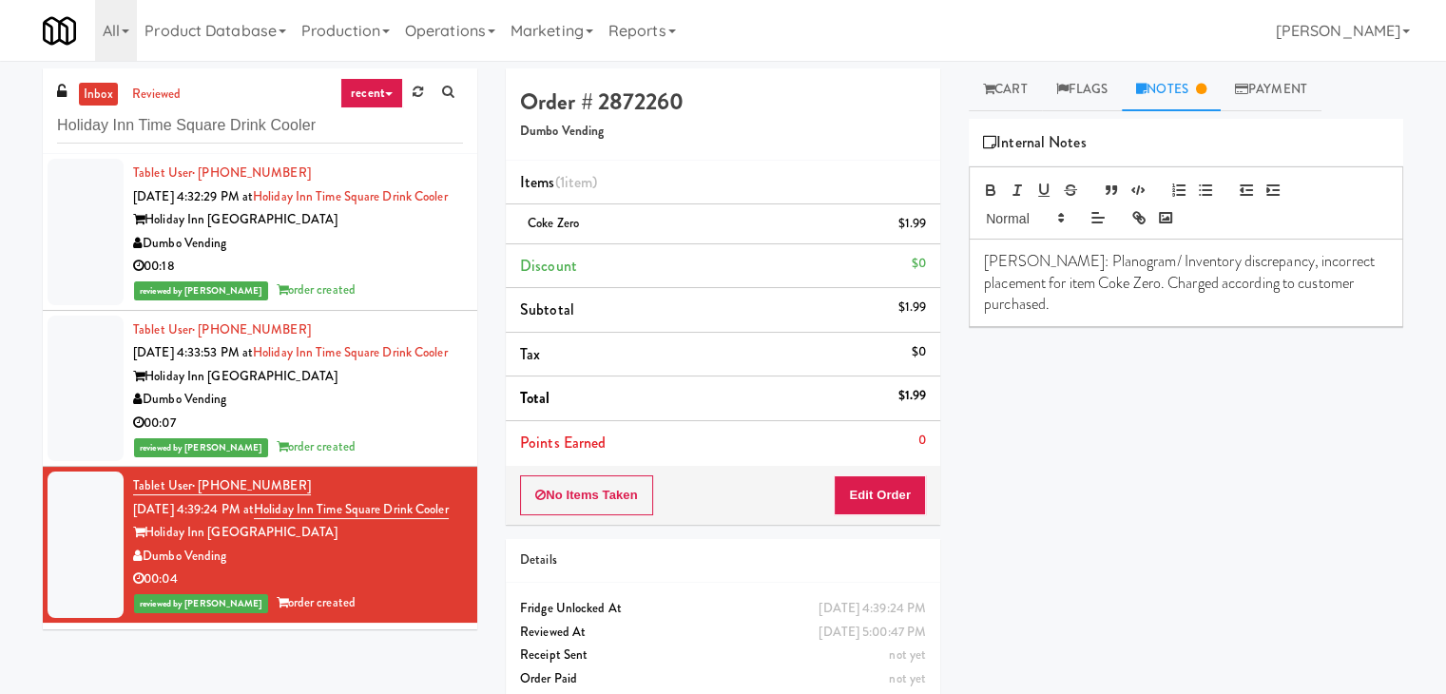
click at [1156, 415] on div "Play New Window Primary Flag Clear Flag if unable to determine what was taken o…" at bounding box center [1186, 475] width 435 height 713
drag, startPoint x: 225, startPoint y: 629, endPoint x: 148, endPoint y: 628, distance: 77.0
click at [148, 569] on div "Dumbo Vending" at bounding box center [298, 557] width 330 height 24
copy div "Dumbo Vending"
click at [1012, 92] on link "Cart" at bounding box center [1005, 89] width 73 height 43
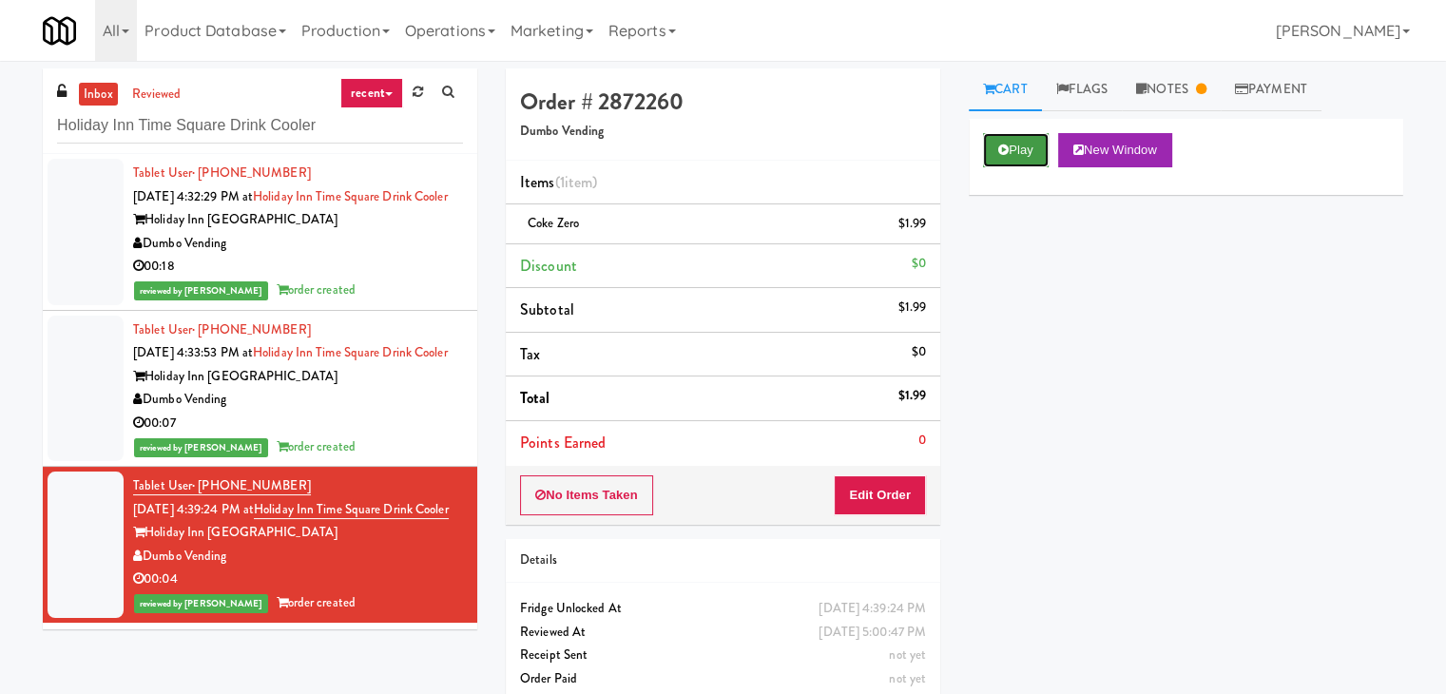
click at [1016, 158] on button "Play" at bounding box center [1016, 150] width 66 height 34
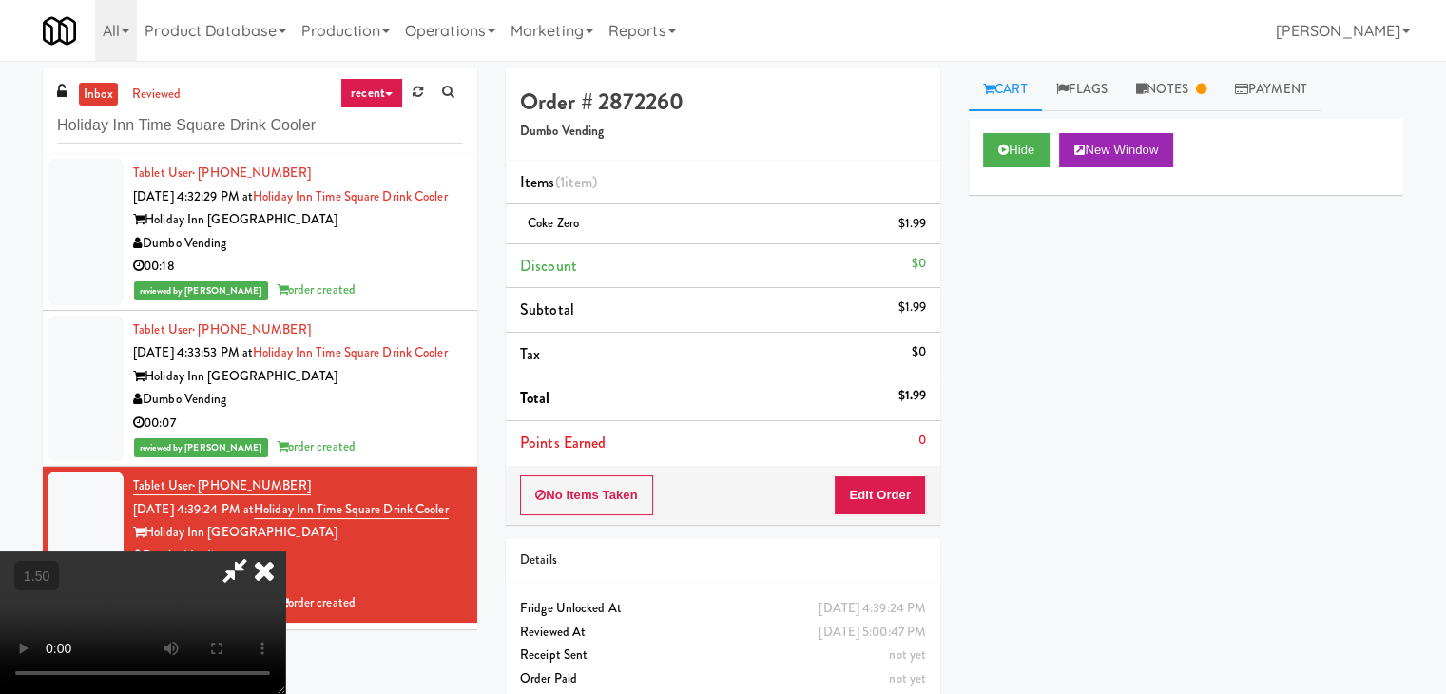
click at [257, 551] on icon at bounding box center [235, 570] width 44 height 38
click at [1187, 84] on link "Notes" at bounding box center [1171, 89] width 99 height 43
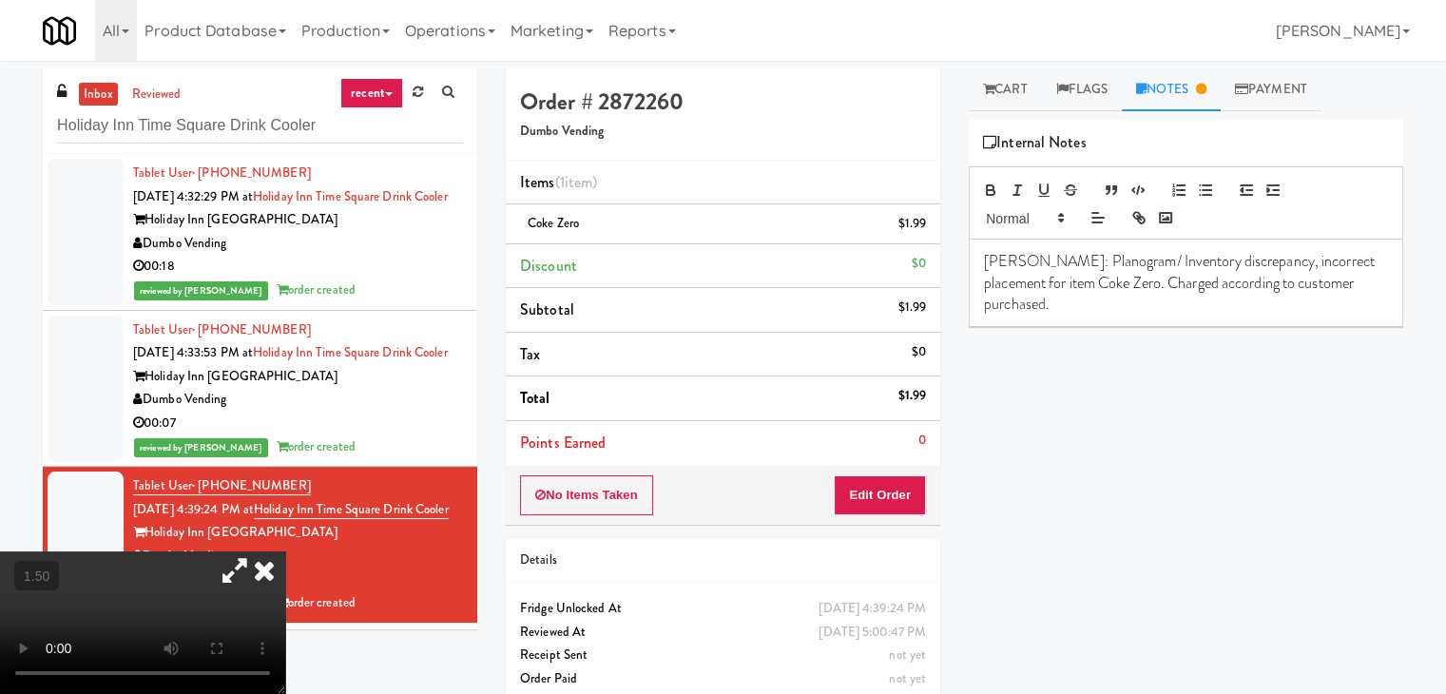
click at [285, 551] on icon at bounding box center [264, 570] width 42 height 38
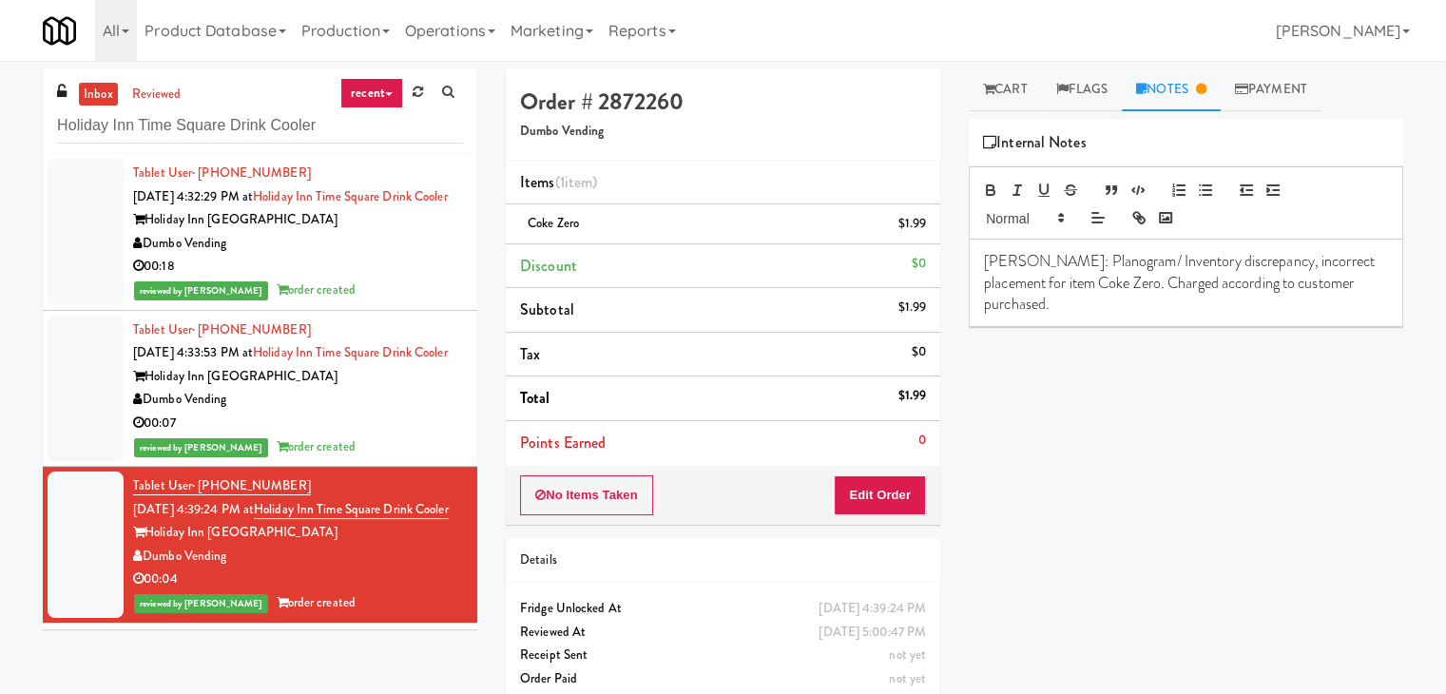
drag, startPoint x: 295, startPoint y: 550, endPoint x: 441, endPoint y: 572, distance: 148.2
click at [441, 572] on div "Tablet User · (770) 778-4387 [DATE] 4:39:24 PM at [GEOGRAPHIC_DATA] [GEOGRAPHIC…" at bounding box center [298, 544] width 330 height 141
copy span "Holiday Inn Time Square Drink Cooler"
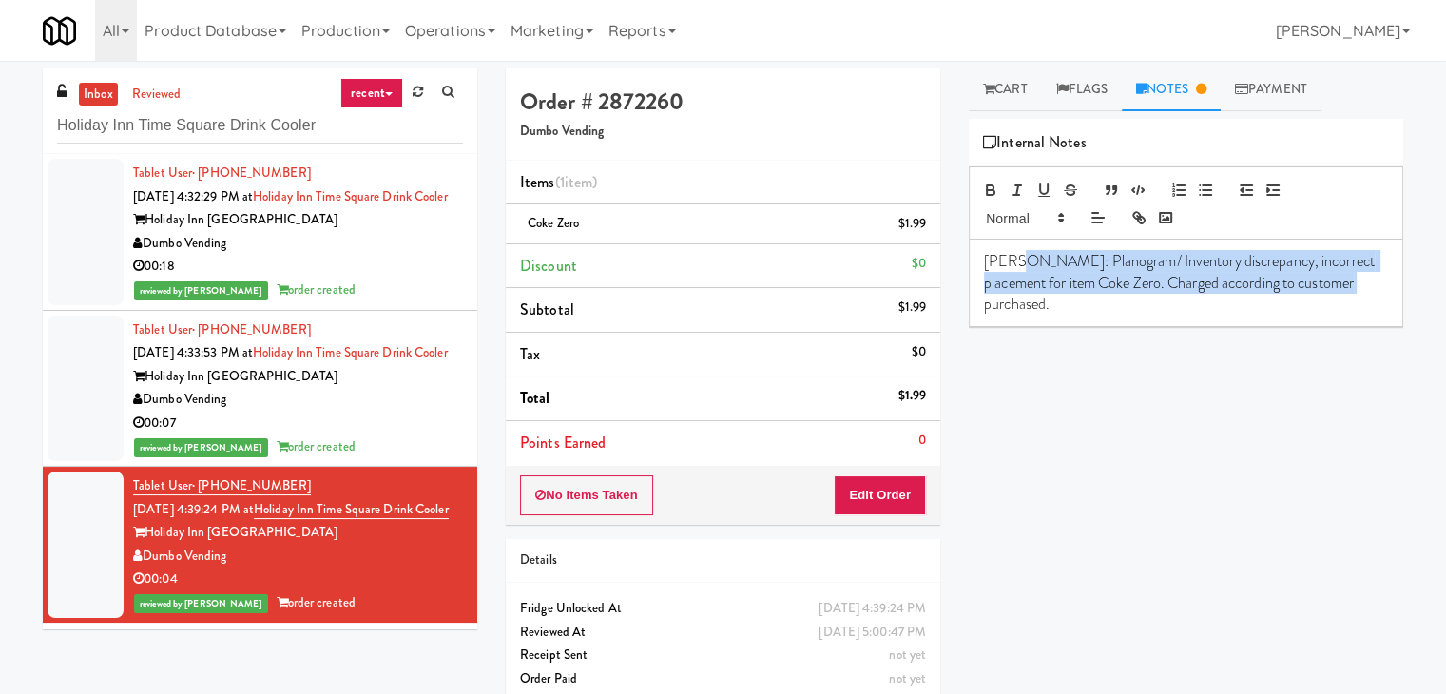
drag, startPoint x: 1012, startPoint y: 259, endPoint x: 1347, endPoint y: 301, distance: 338.3
click at [1347, 301] on div "[PERSON_NAME]: Planogram/ Inventory discrepancy, incorrect placement for item C…" at bounding box center [1186, 283] width 433 height 87
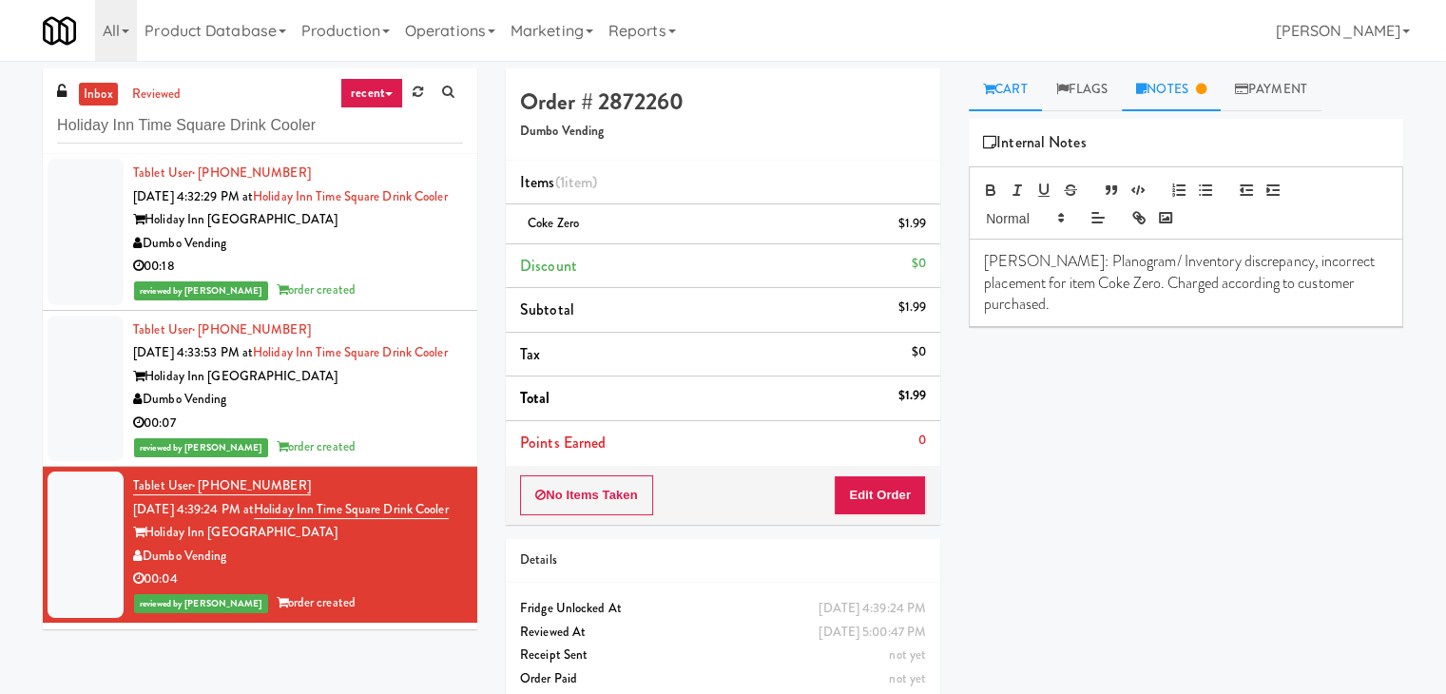
click at [1004, 106] on link "Cart" at bounding box center [1005, 89] width 73 height 43
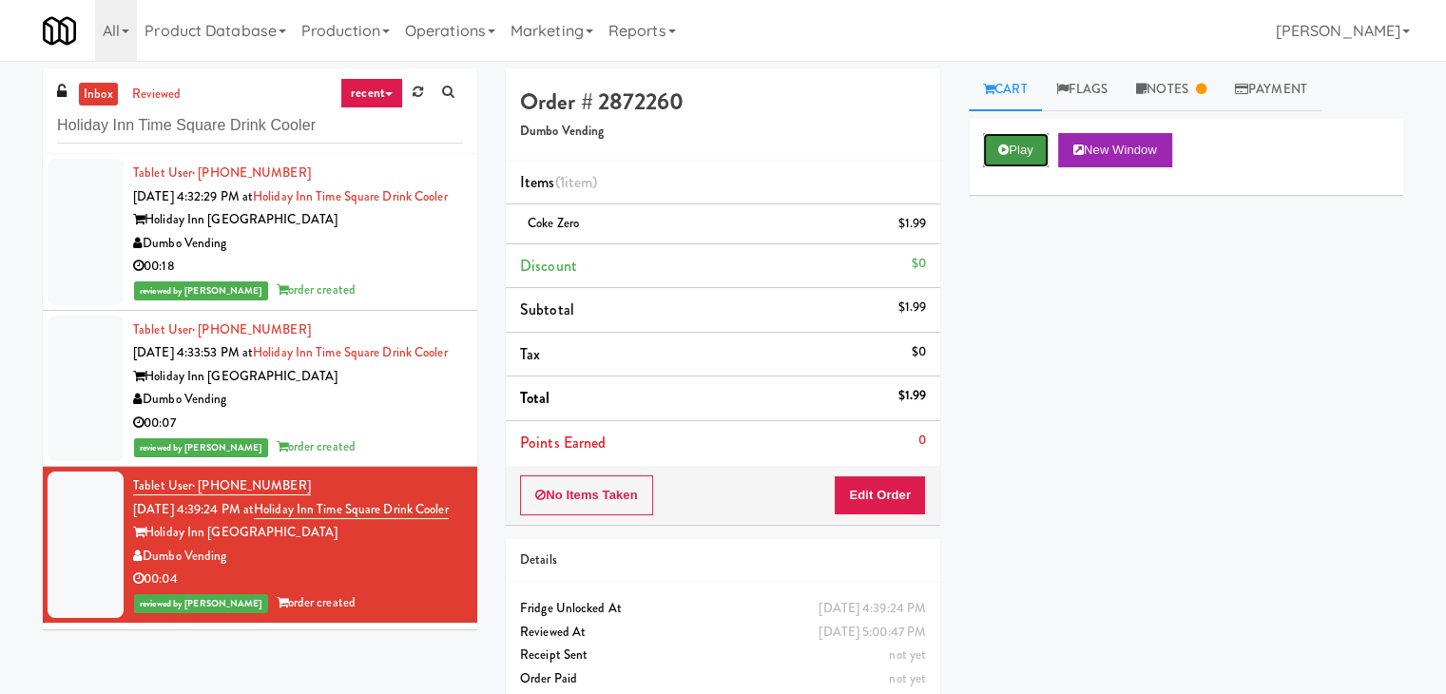
click at [1022, 154] on button "Play" at bounding box center [1016, 150] width 66 height 34
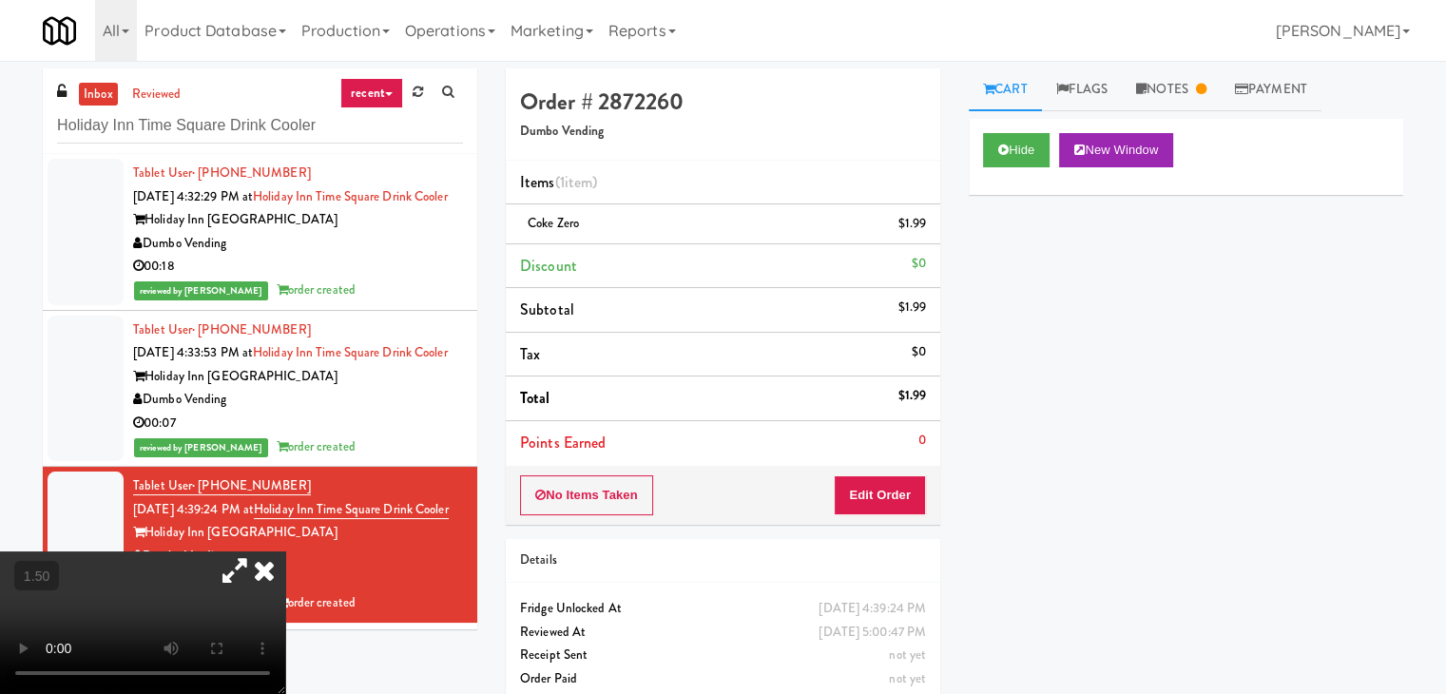
click at [266, 561] on icon at bounding box center [264, 570] width 42 height 38
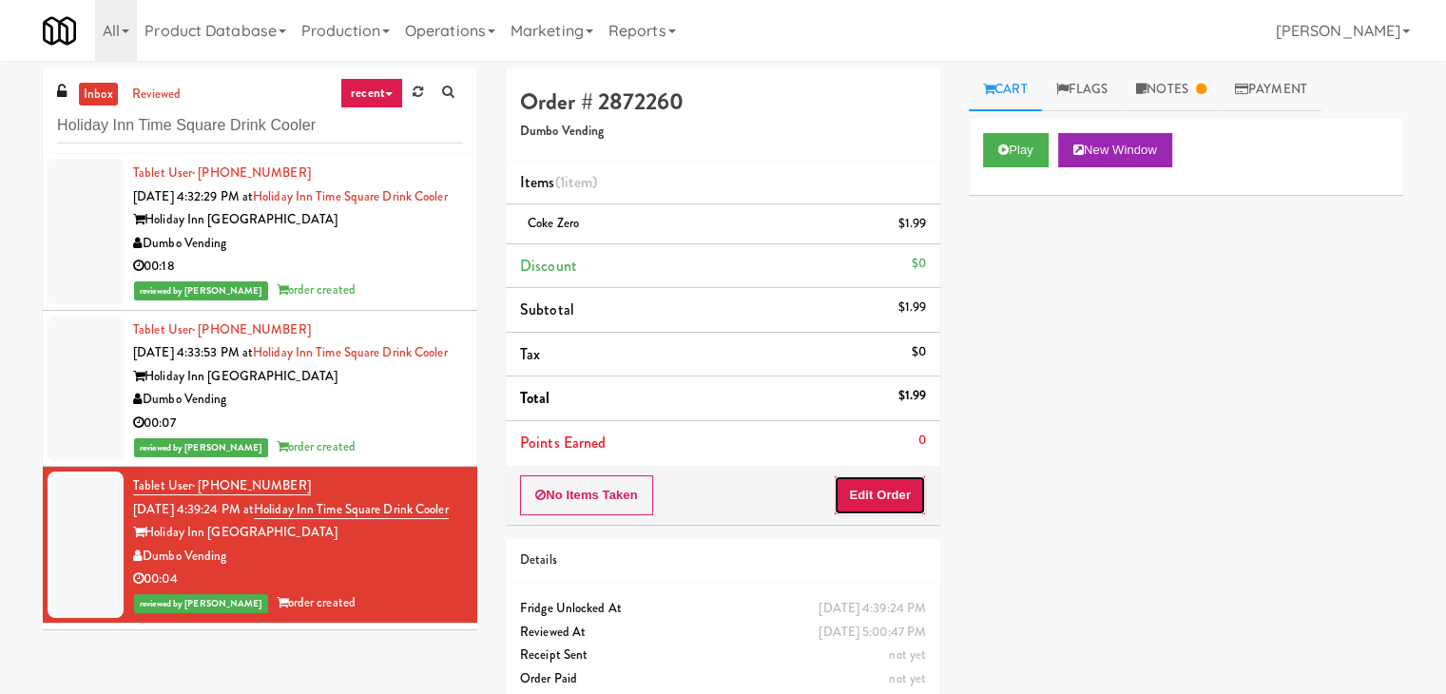
click at [854, 484] on button "Edit Order" at bounding box center [880, 495] width 92 height 40
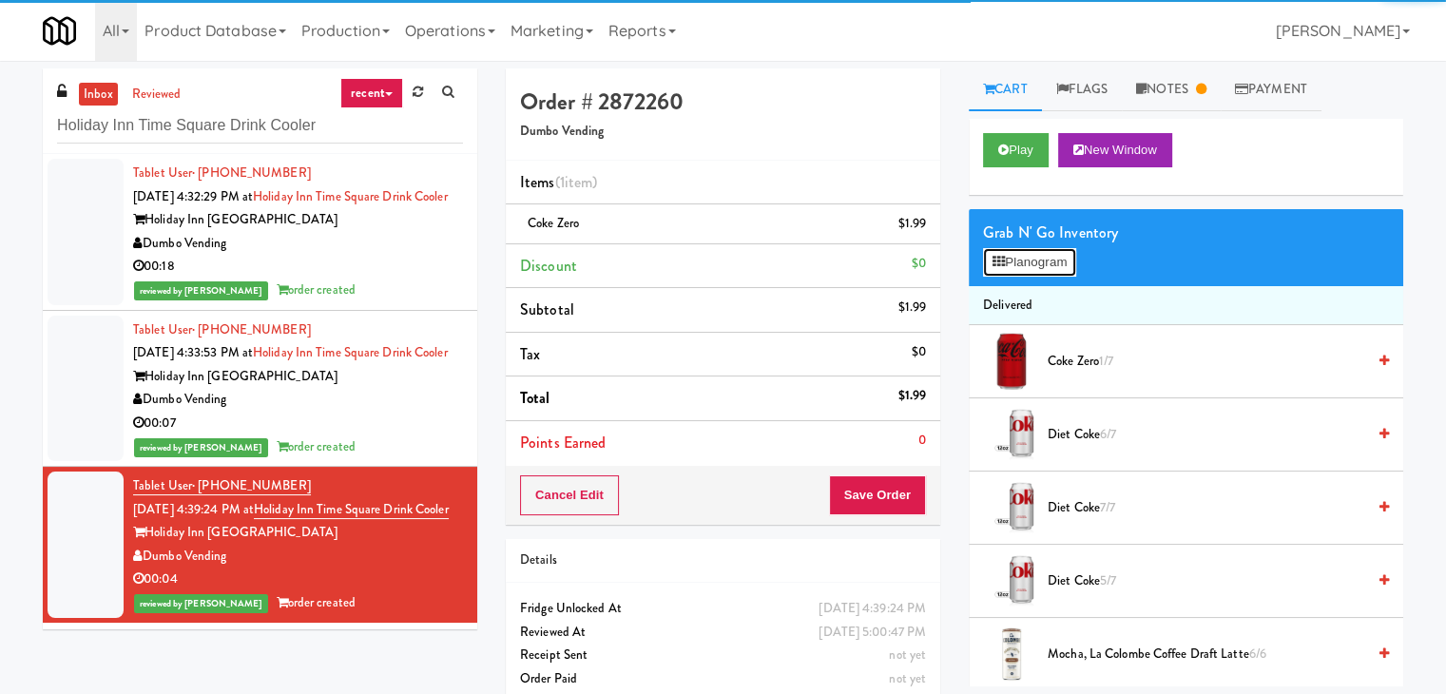
click at [1049, 266] on button "Planogram" at bounding box center [1029, 262] width 93 height 29
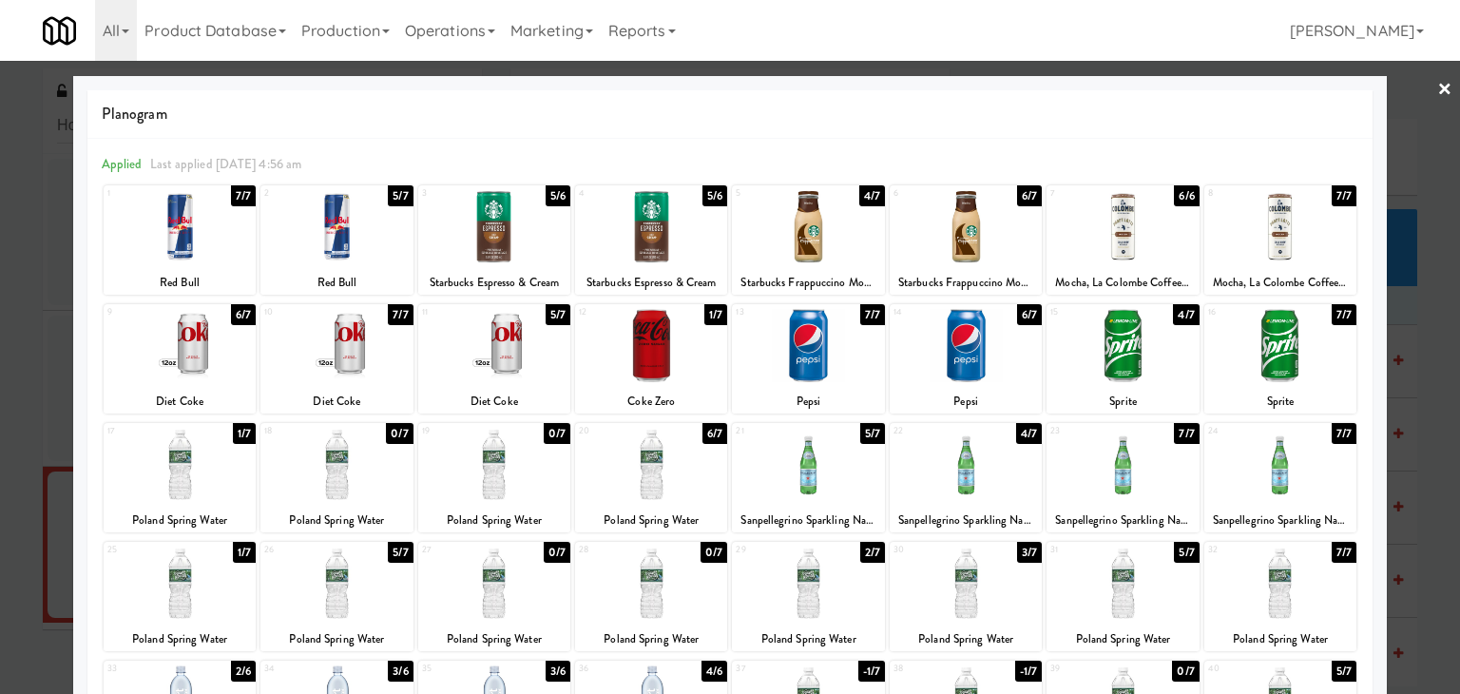
click at [0, 85] on div at bounding box center [730, 347] width 1460 height 694
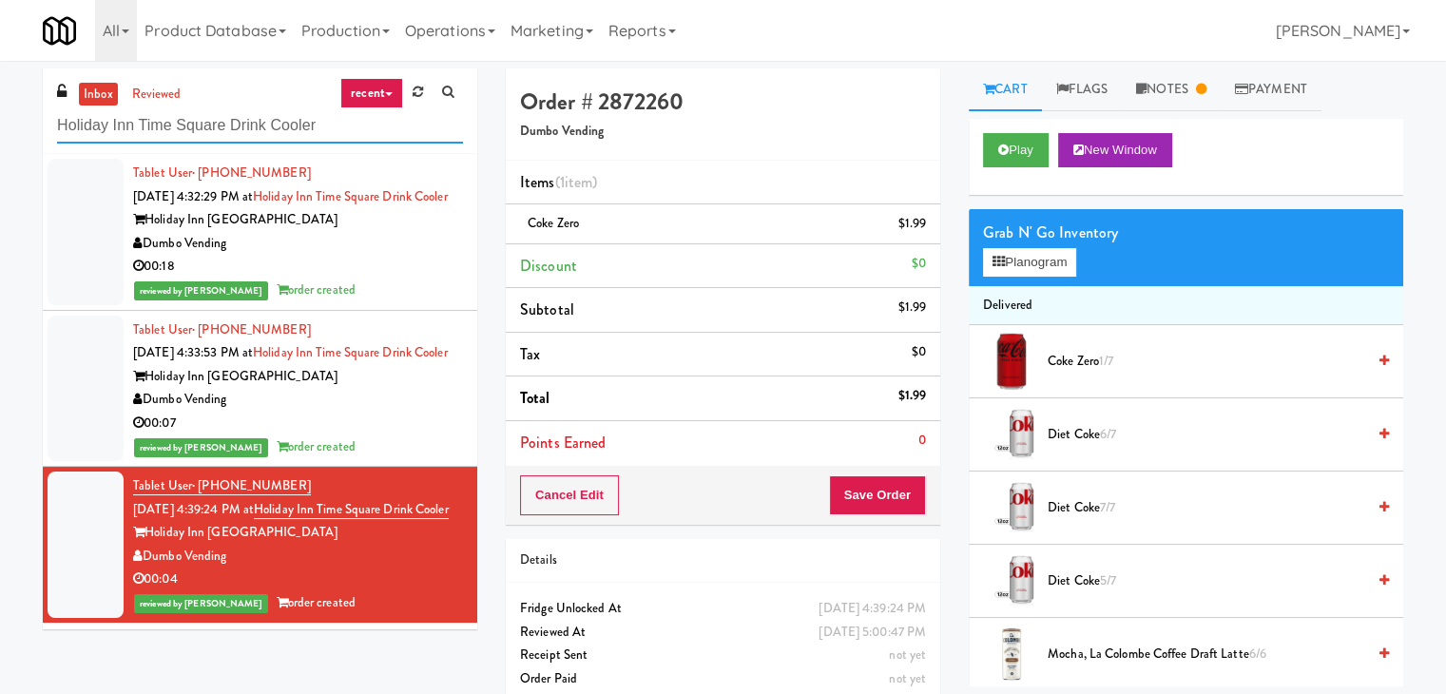
click at [291, 128] on input "Holiday Inn Time Square Drink Cooler" at bounding box center [260, 125] width 406 height 35
paste input "IKEA TODO Store"
type input "IKEA TODO Store"
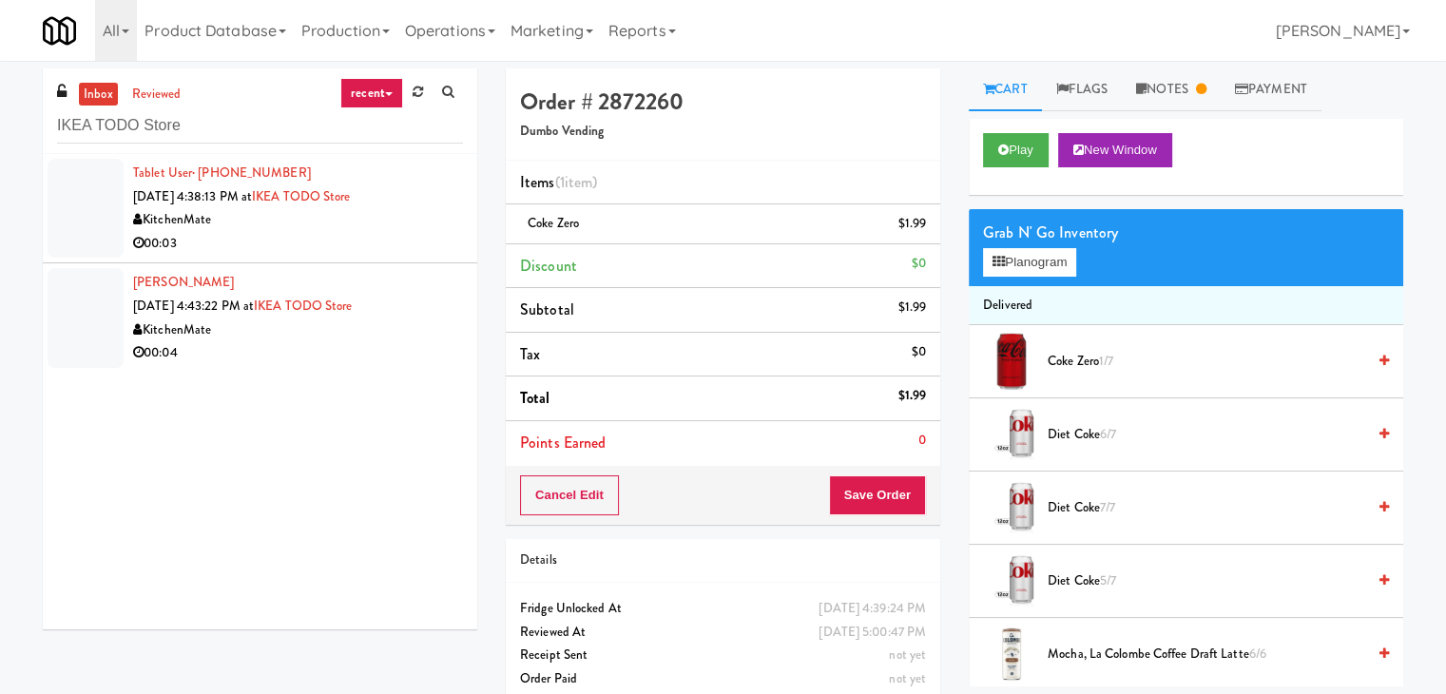
click at [405, 264] on li "[PERSON_NAME] [DATE] 4:43:22 PM at IKEA TODO Store KitchenMate 00:04" at bounding box center [260, 317] width 435 height 108
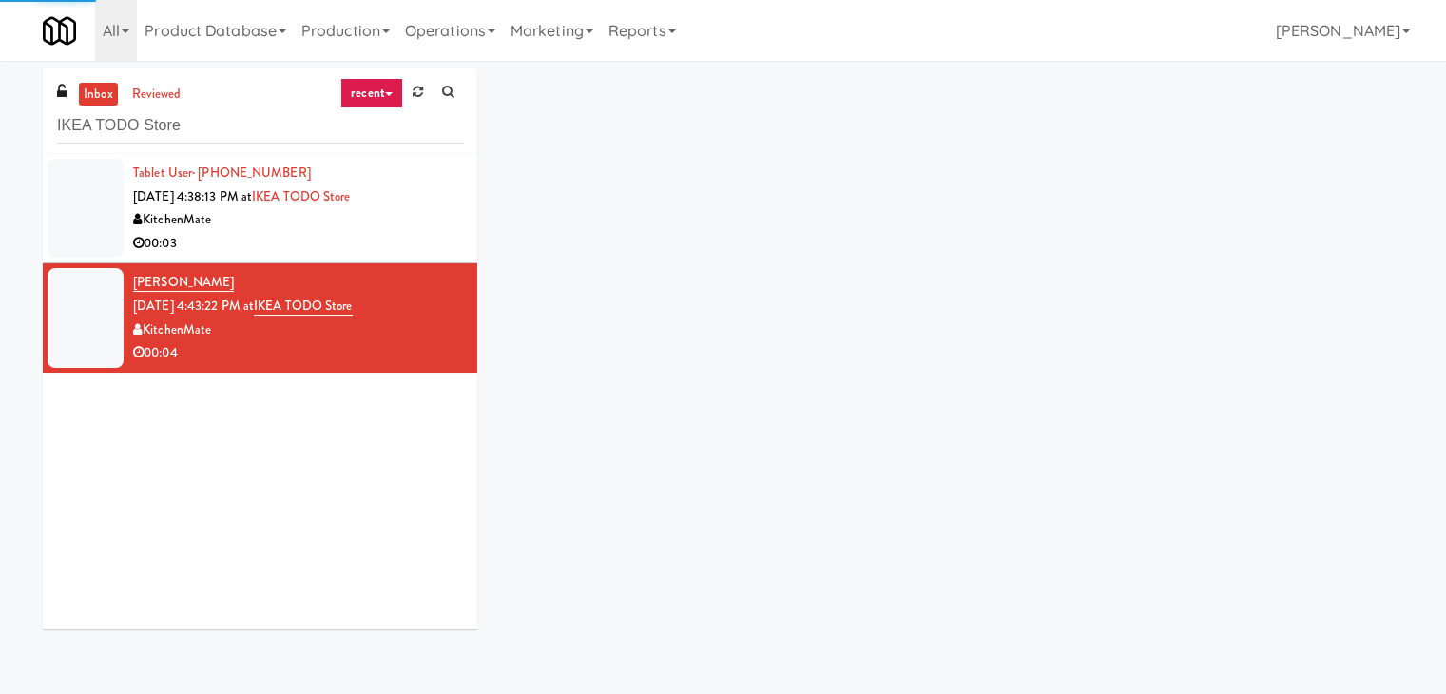
click at [420, 225] on div "KitchenMate" at bounding box center [298, 220] width 330 height 24
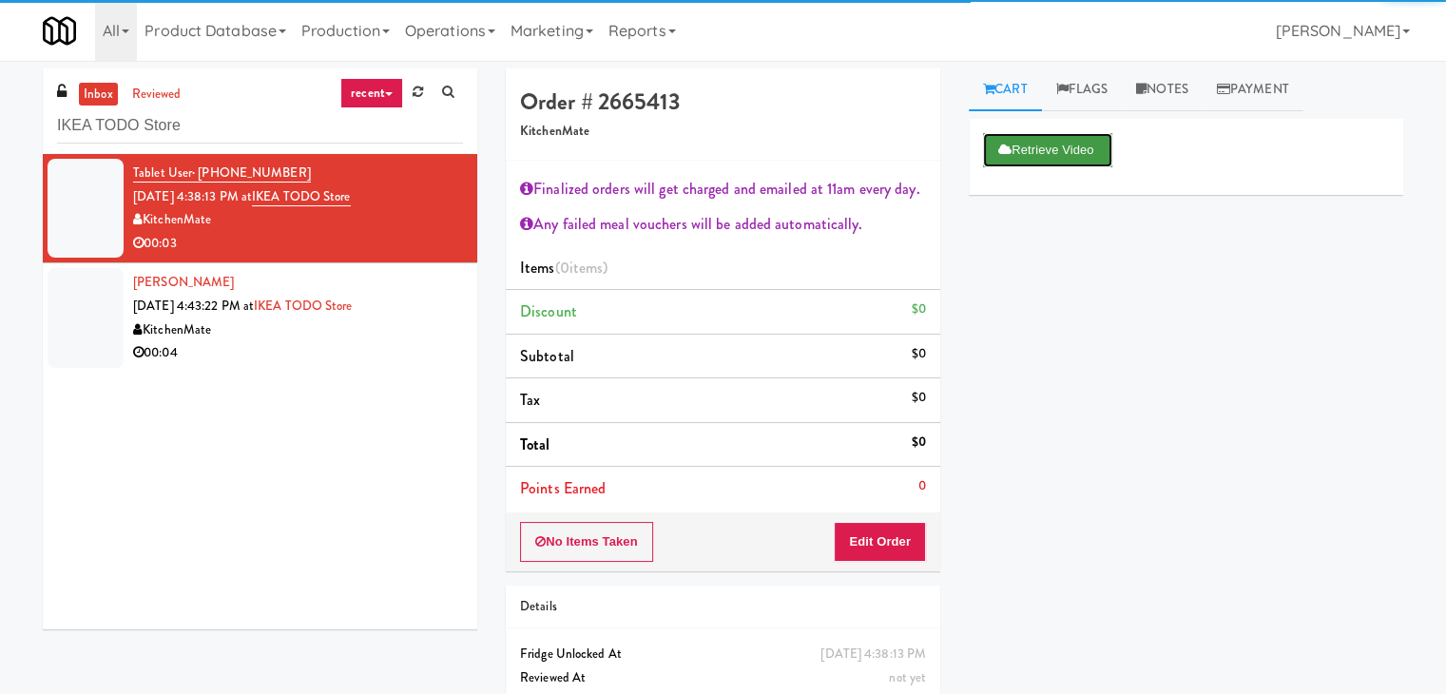
click at [1031, 145] on button "Retrieve Video" at bounding box center [1047, 150] width 129 height 34
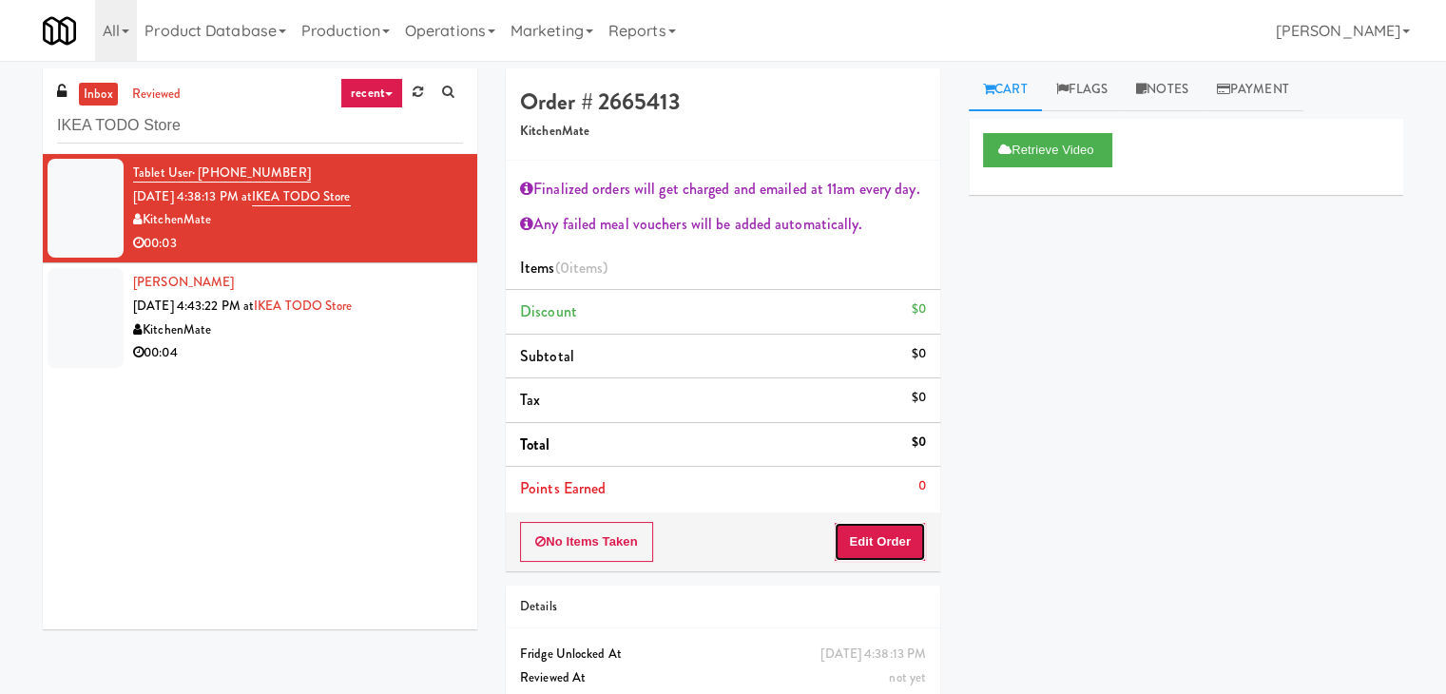
click at [868, 537] on button "Edit Order" at bounding box center [880, 542] width 92 height 40
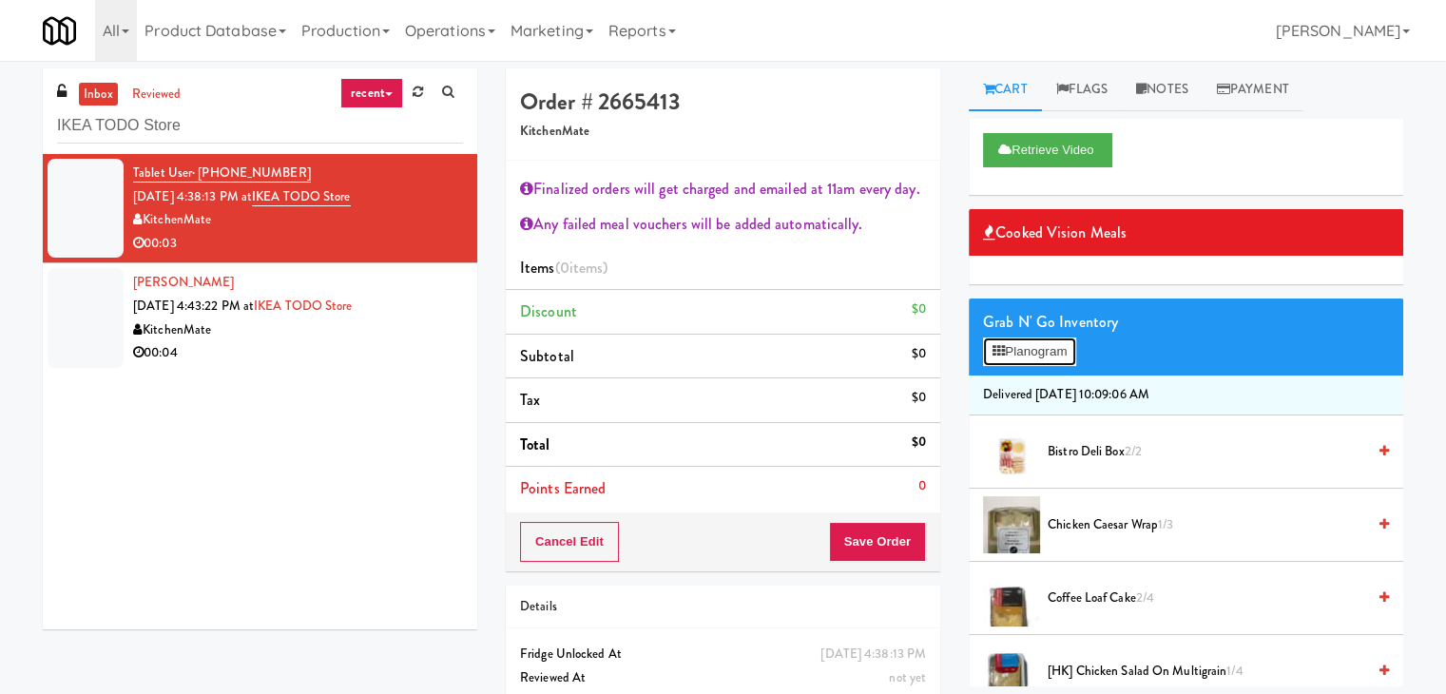
click at [1045, 357] on button "Planogram" at bounding box center [1029, 352] width 93 height 29
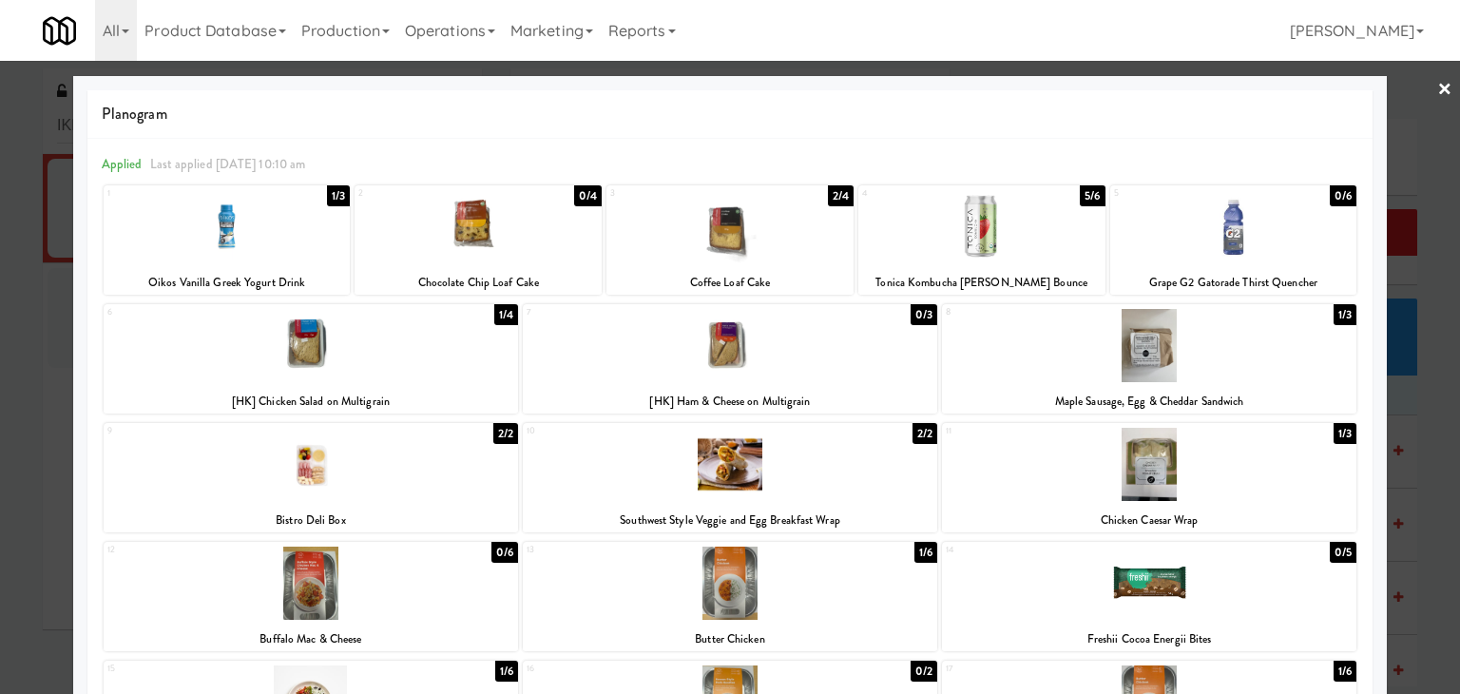
drag, startPoint x: 1441, startPoint y: 87, endPoint x: 1420, endPoint y: 101, distance: 24.8
click at [1441, 87] on div at bounding box center [730, 347] width 1460 height 694
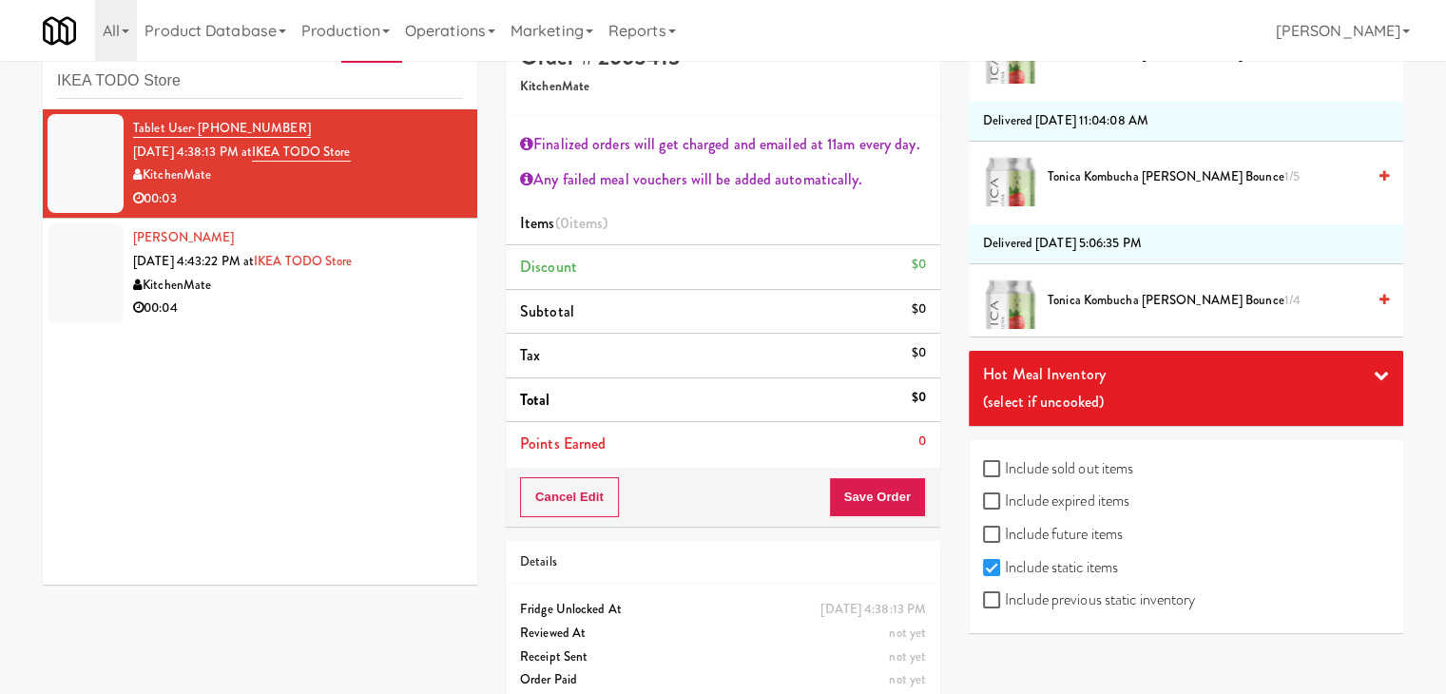
scroll to position [69, 0]
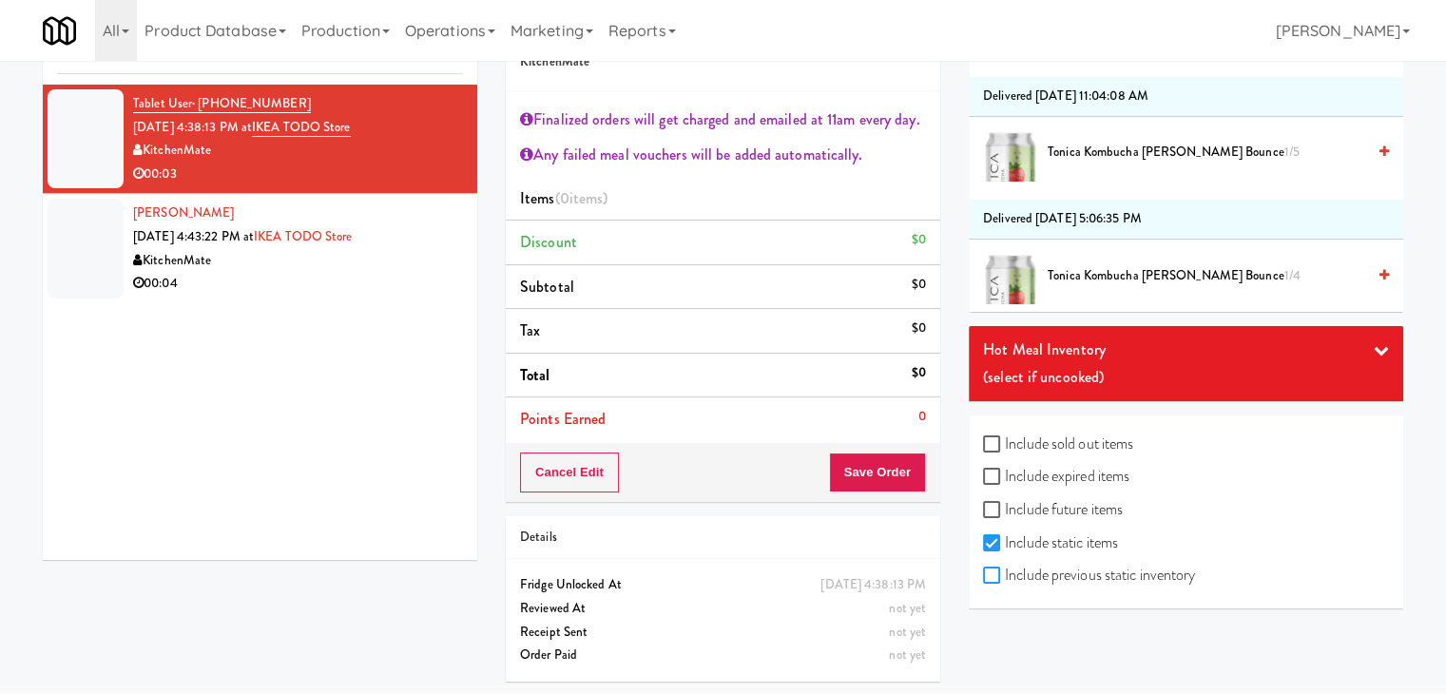
click at [985, 570] on input "Include previous static inventory" at bounding box center [994, 576] width 22 height 15
checkbox input "true"
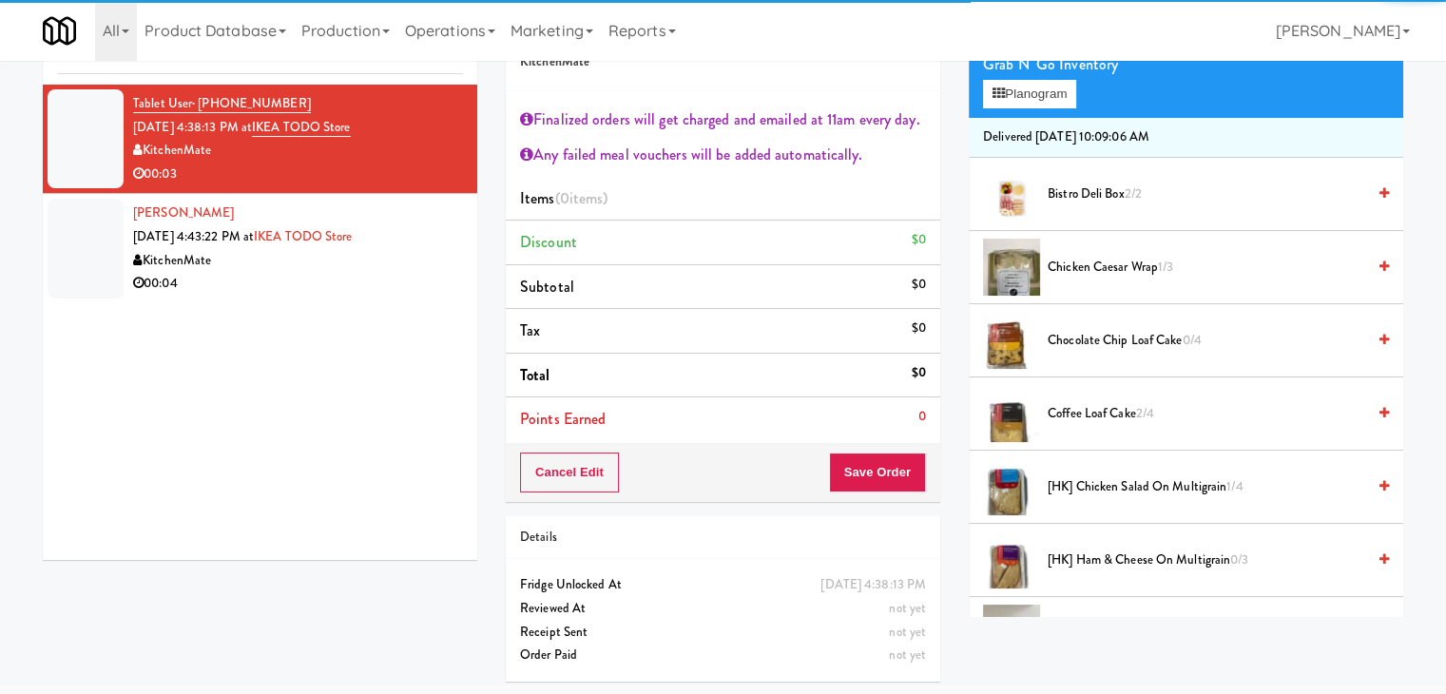
scroll to position [0, 0]
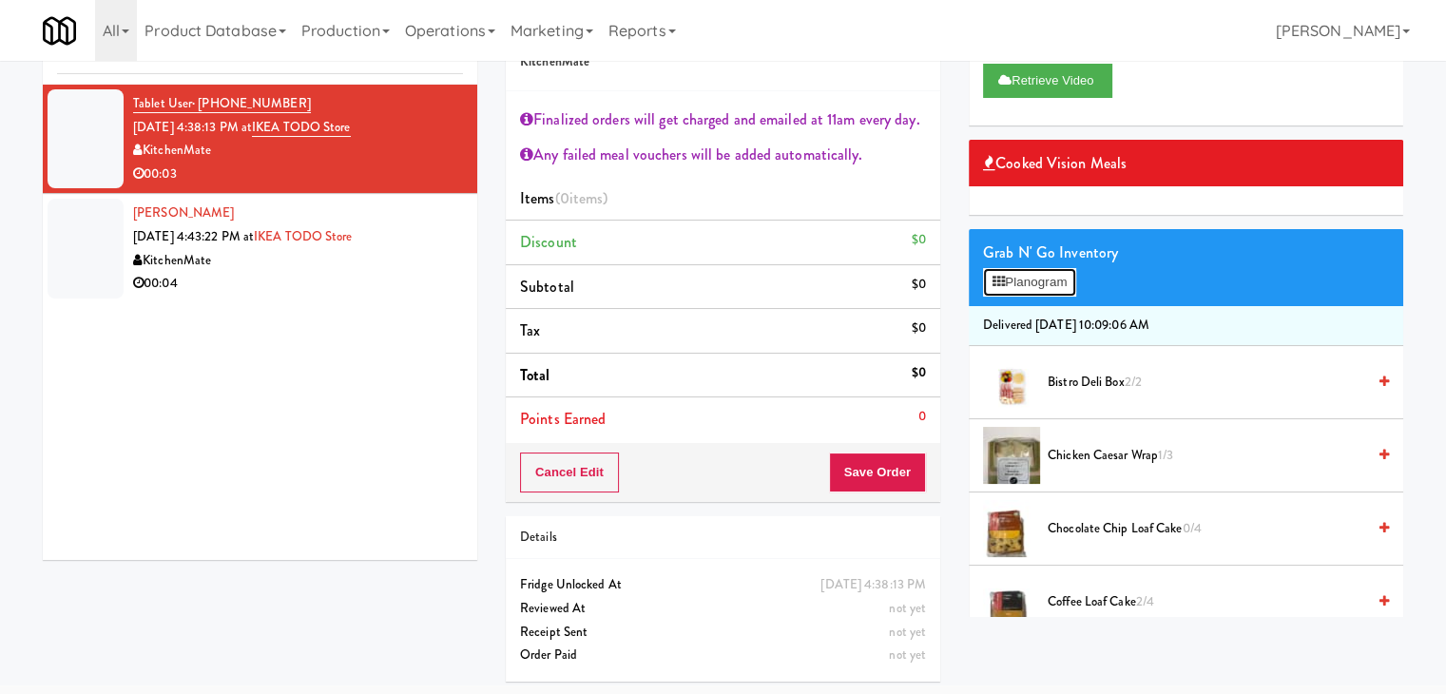
click at [1053, 281] on button "Planogram" at bounding box center [1029, 282] width 93 height 29
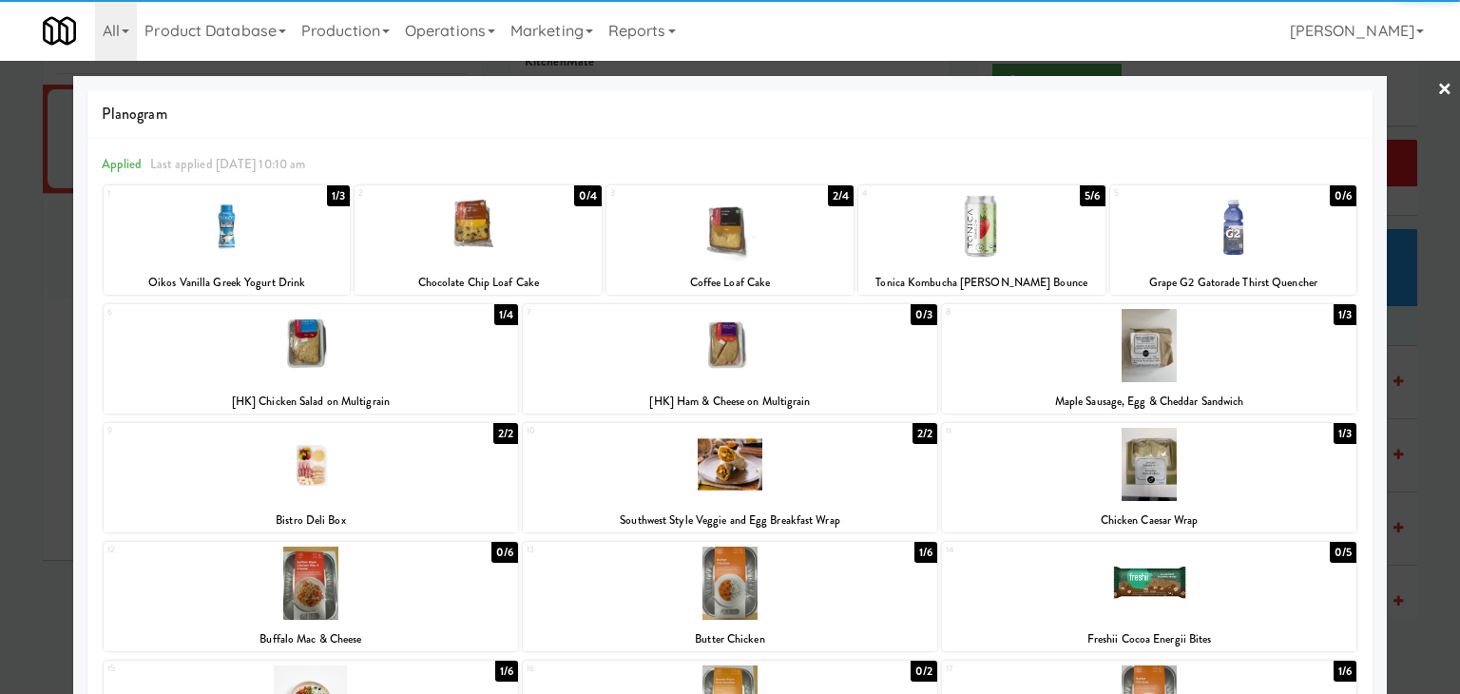
drag, startPoint x: 1190, startPoint y: 223, endPoint x: 1387, endPoint y: 179, distance: 201.8
click at [1192, 223] on div at bounding box center [1233, 226] width 247 height 73
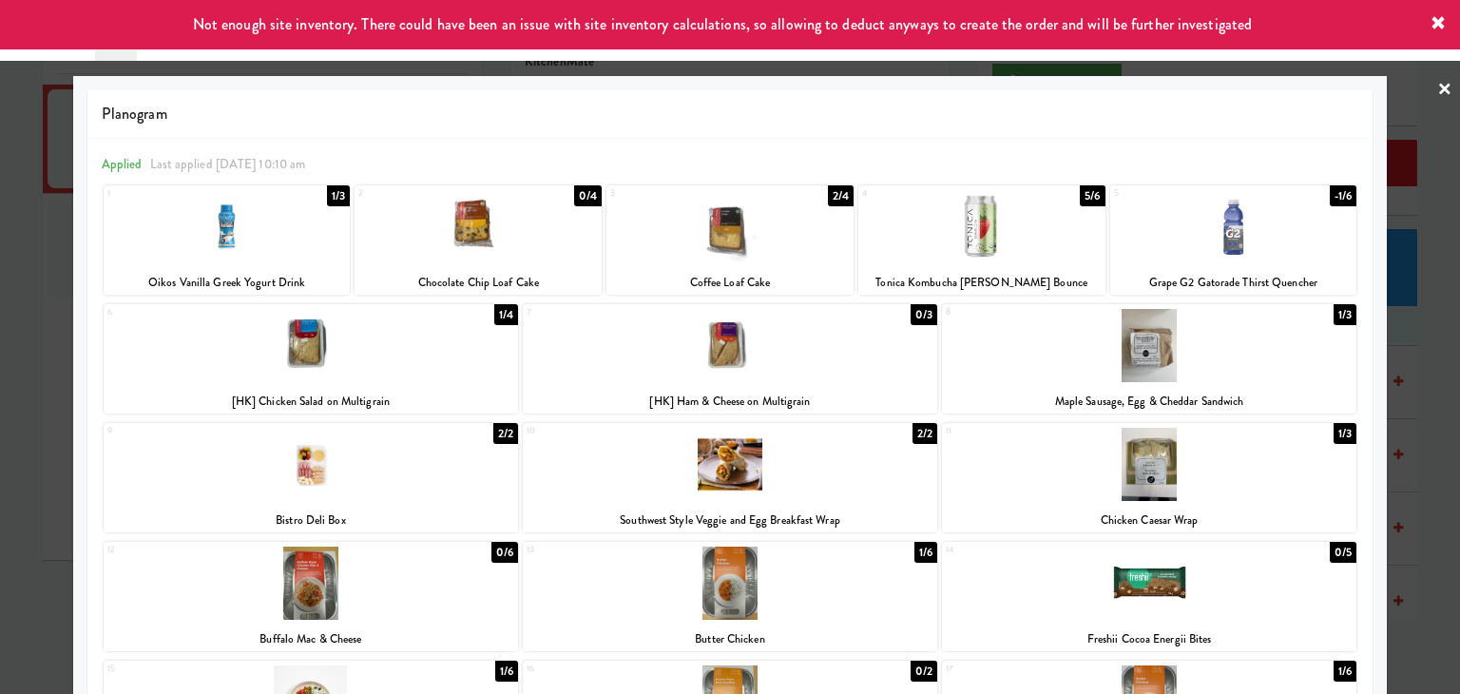
click at [1438, 85] on link "×" at bounding box center [1445, 90] width 15 height 59
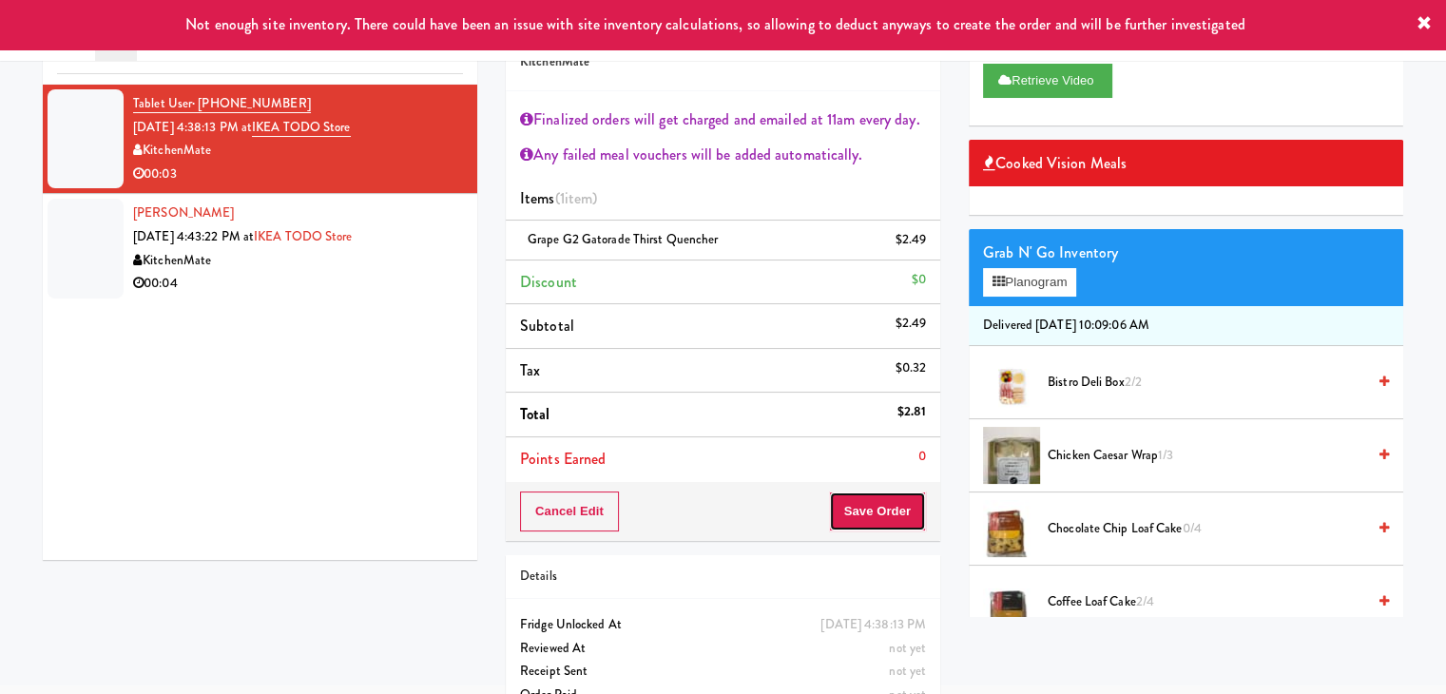
click at [882, 493] on button "Save Order" at bounding box center [877, 512] width 97 height 40
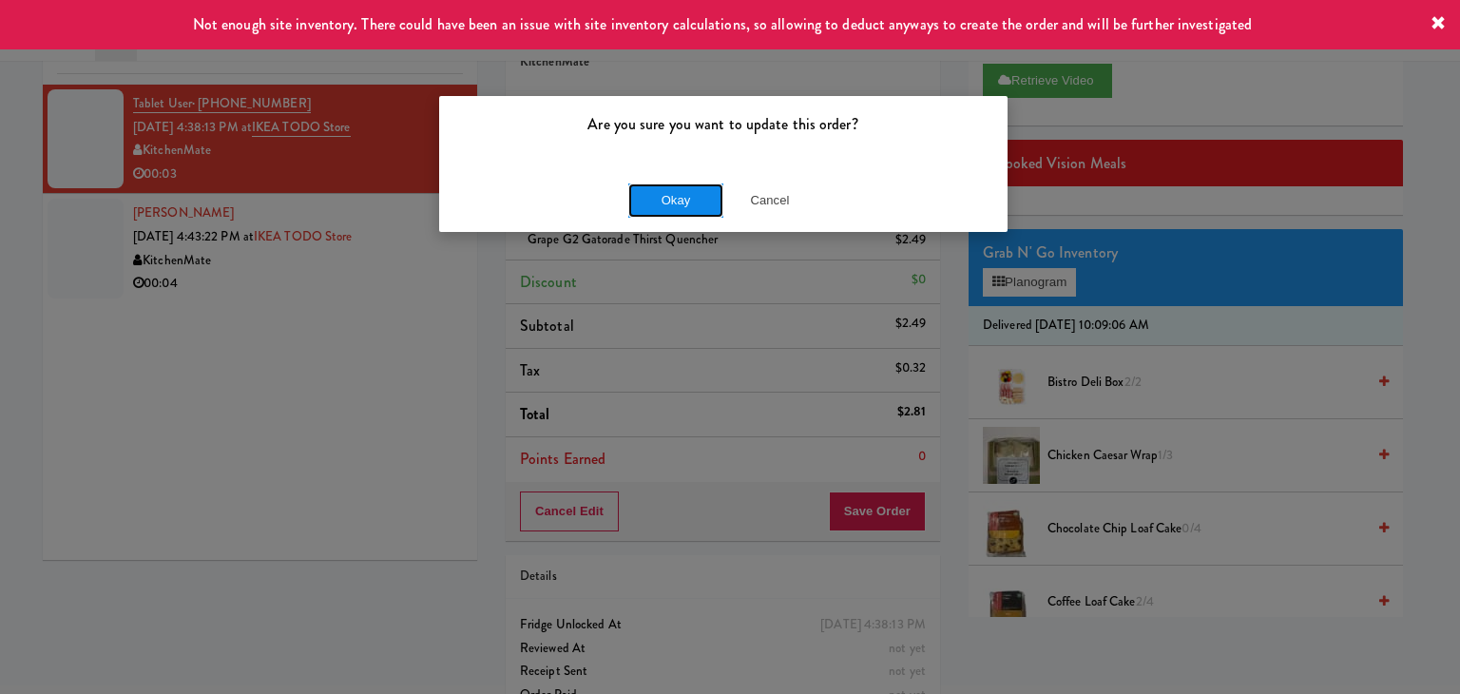
drag, startPoint x: 662, startPoint y: 195, endPoint x: 640, endPoint y: 211, distance: 27.2
click at [659, 195] on button "Okay" at bounding box center [675, 200] width 95 height 34
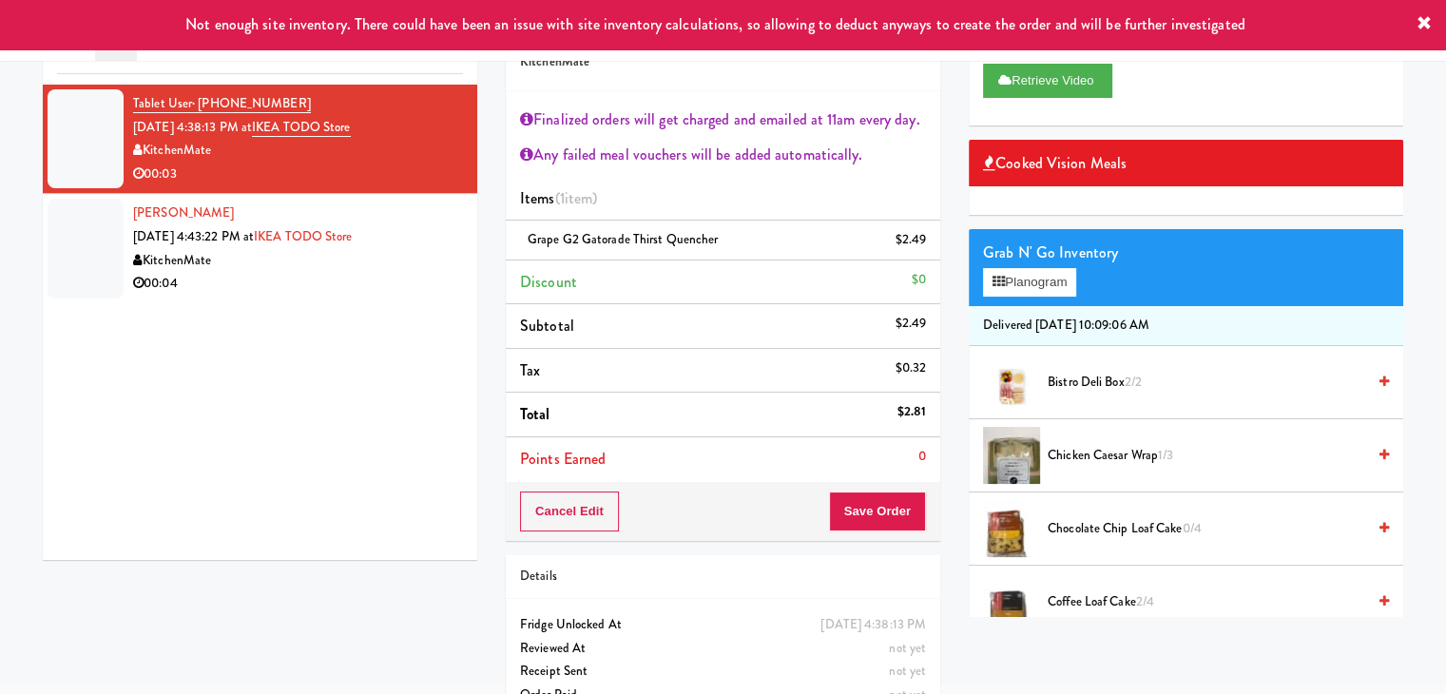
click at [368, 300] on li "[PERSON_NAME] [DATE] 4:43:22 PM at IKEA TODO Store KitchenMate 00:04" at bounding box center [260, 248] width 435 height 108
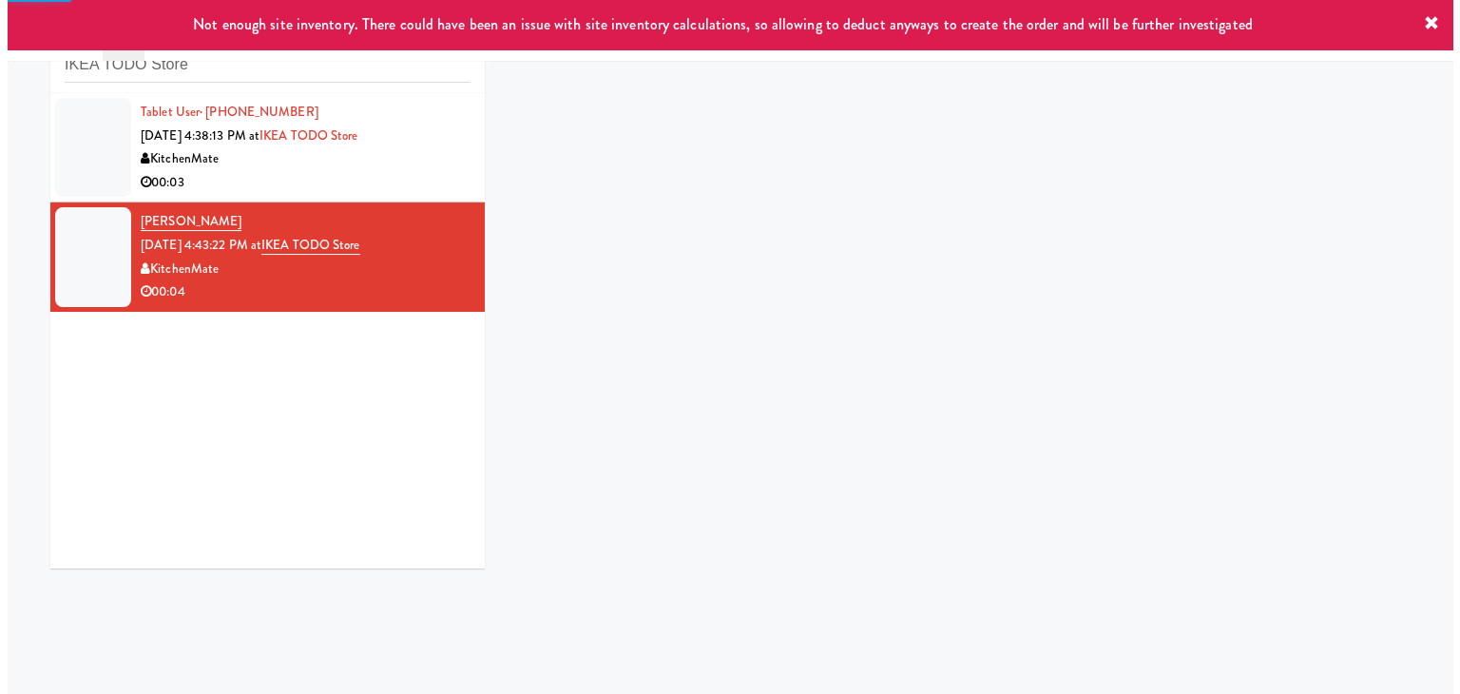
scroll to position [69, 0]
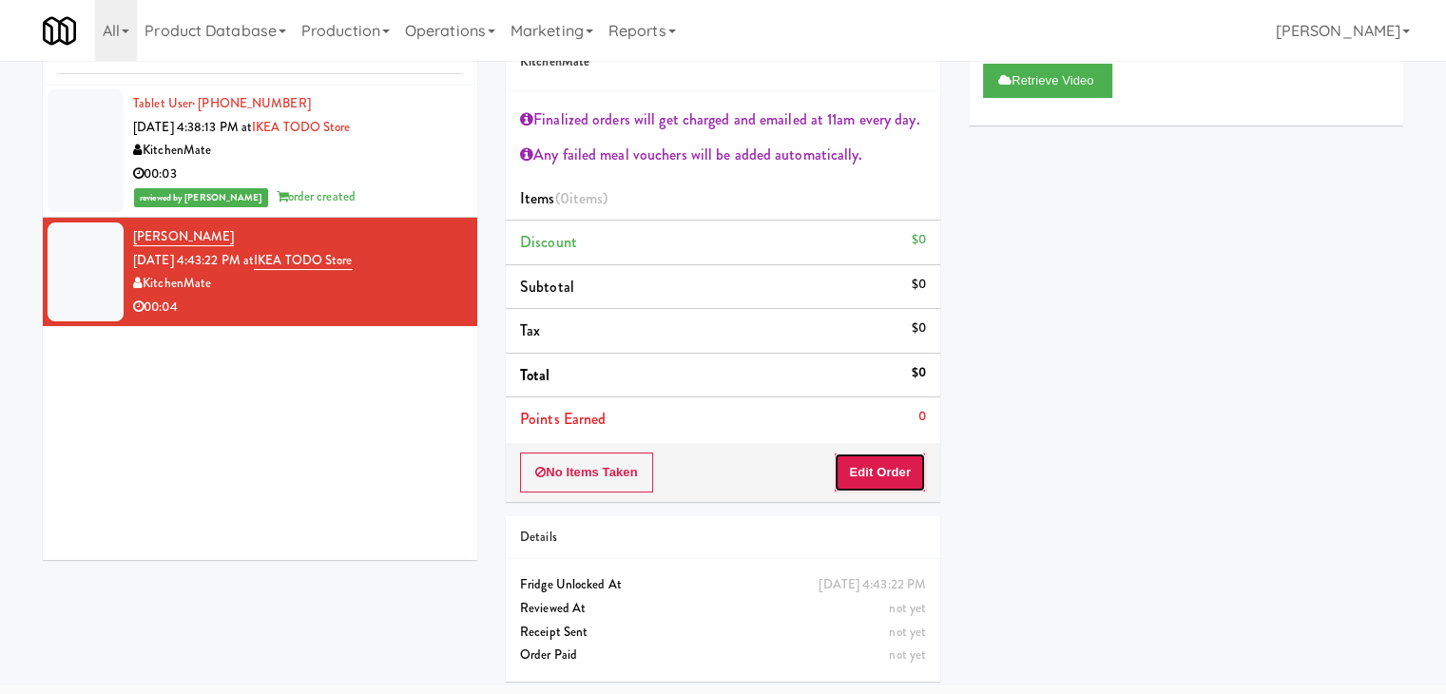
click at [887, 462] on button "Edit Order" at bounding box center [880, 473] width 92 height 40
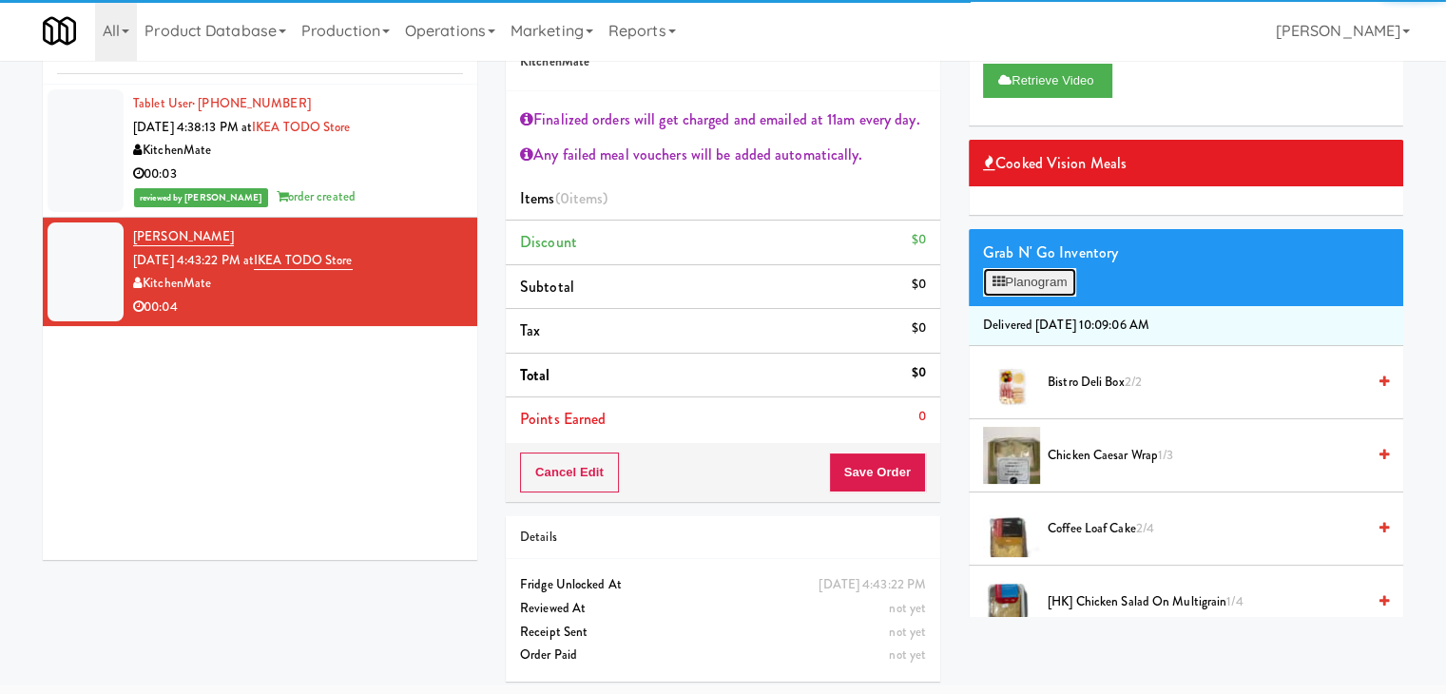
click at [1025, 275] on button "Planogram" at bounding box center [1029, 282] width 93 height 29
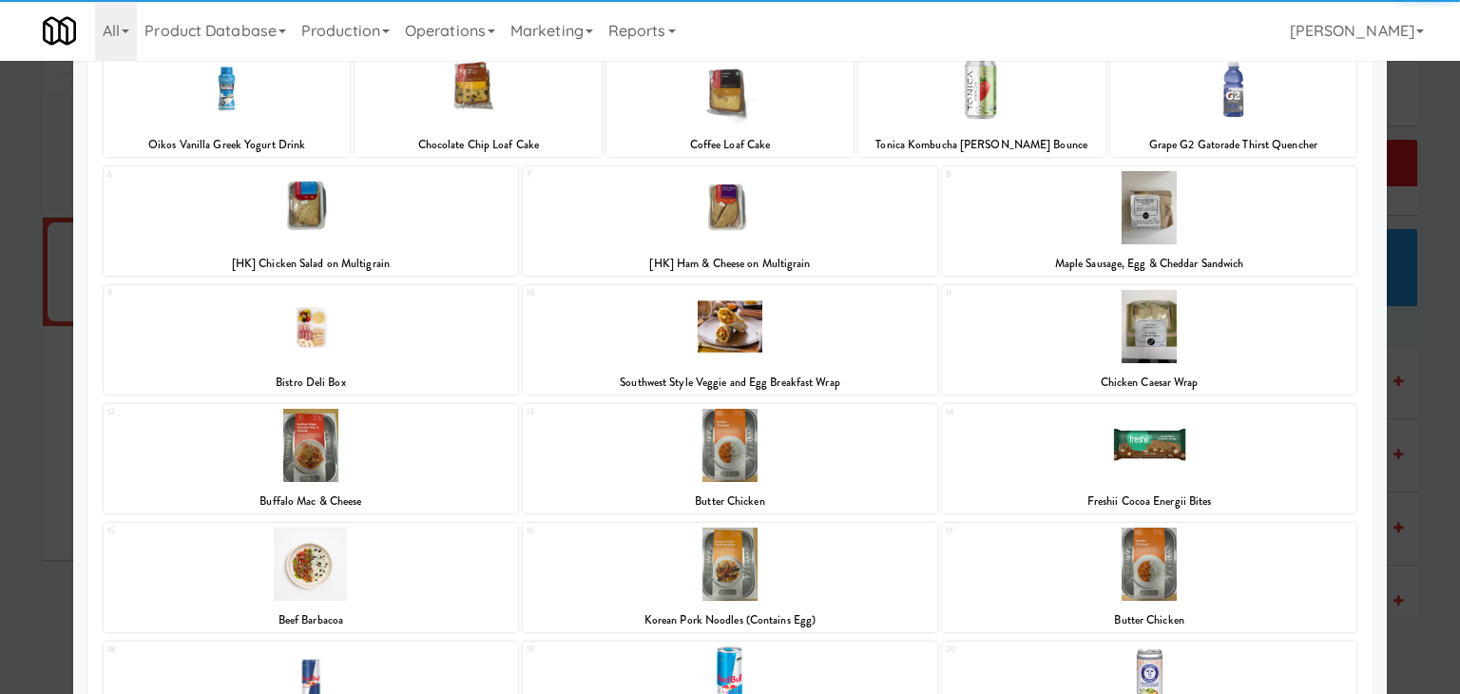
scroll to position [358, 0]
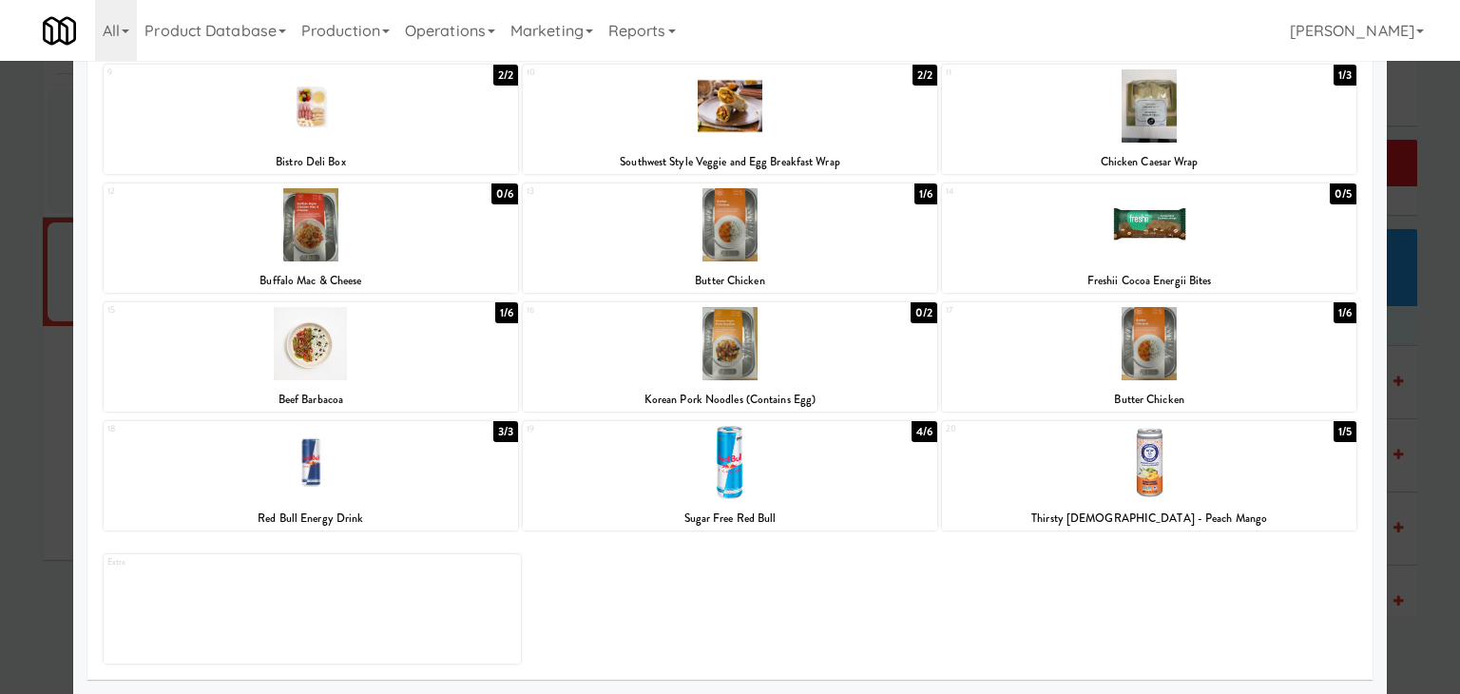
click at [1152, 446] on div at bounding box center [1149, 462] width 415 height 73
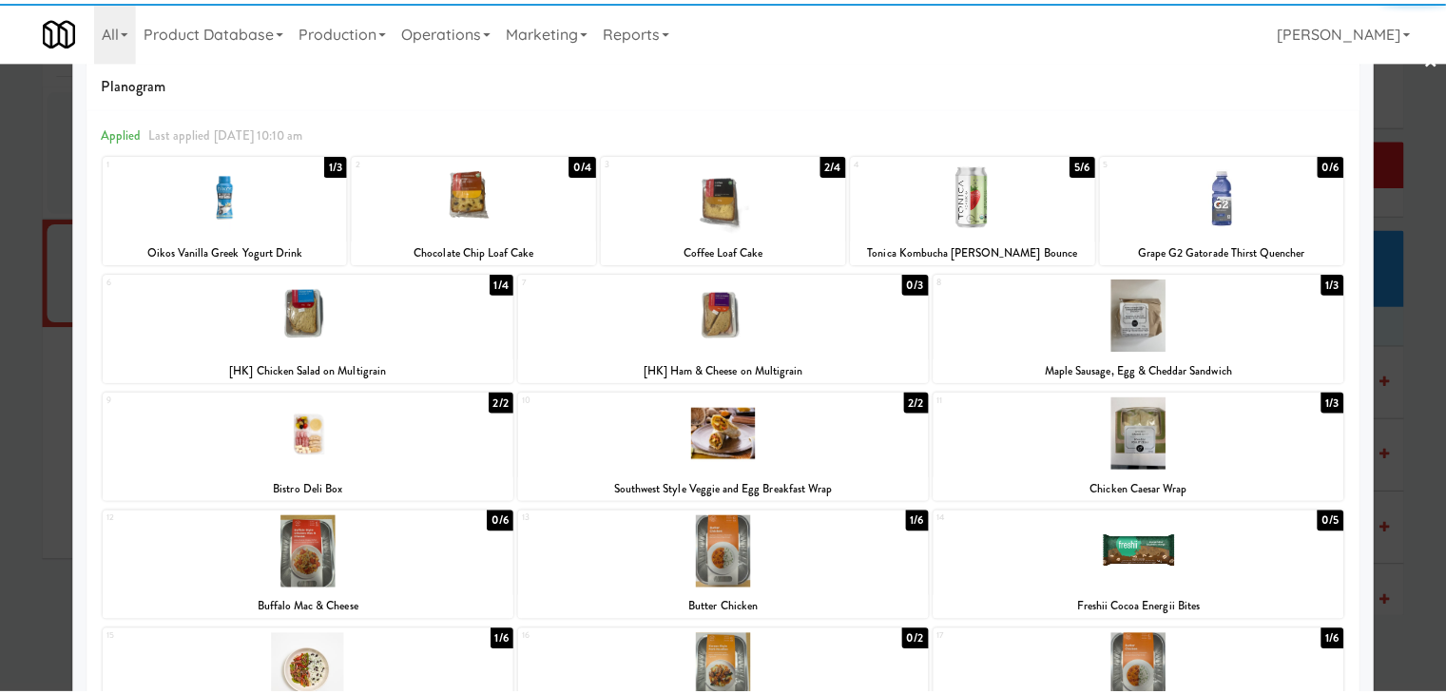
scroll to position [0, 0]
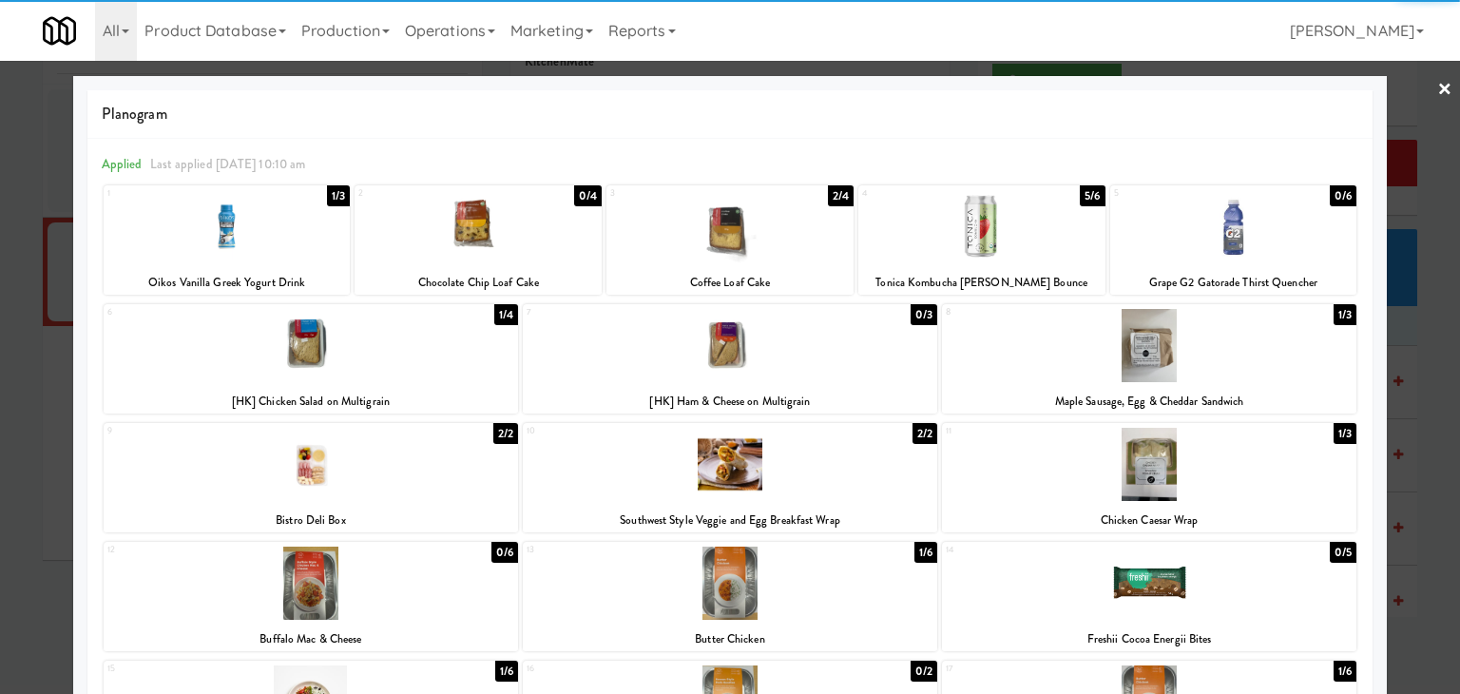
drag, startPoint x: 1434, startPoint y: 87, endPoint x: 1400, endPoint y: 111, distance: 42.2
click at [1438, 87] on link "×" at bounding box center [1445, 90] width 15 height 59
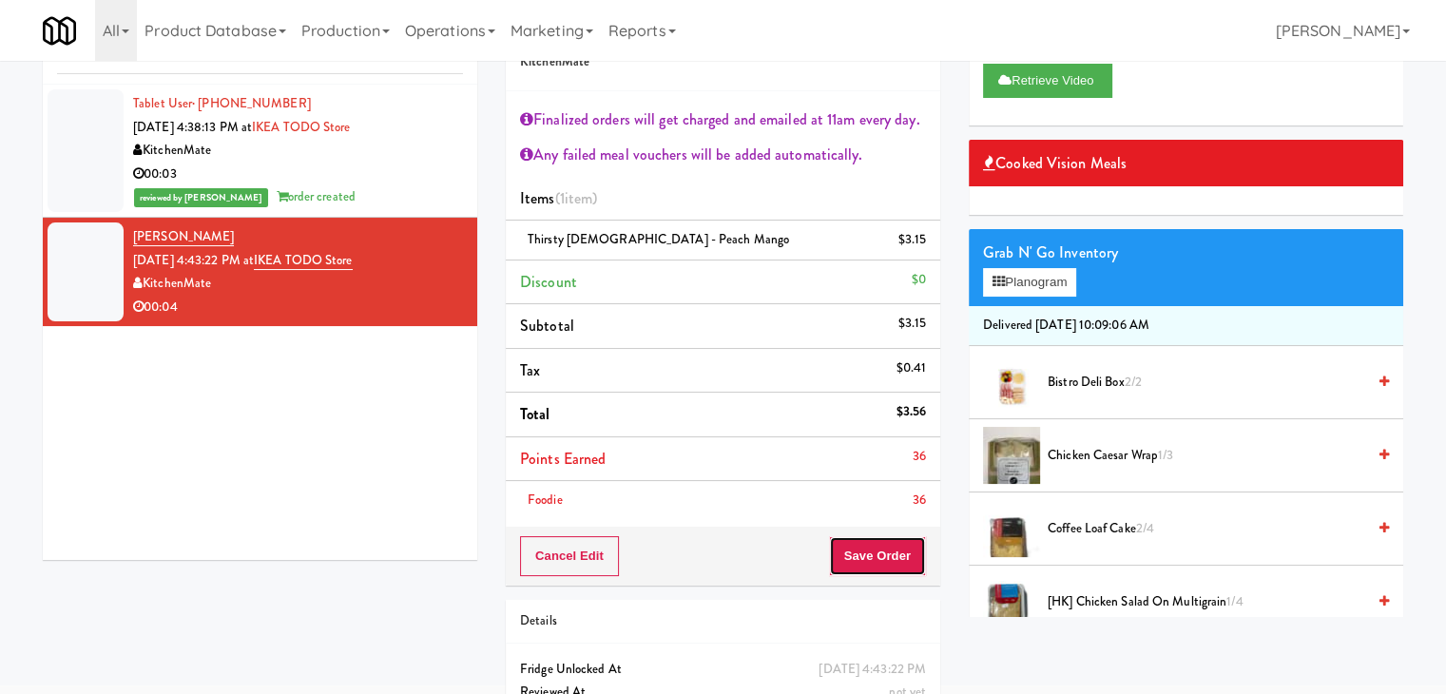
click at [882, 545] on button "Save Order" at bounding box center [877, 556] width 97 height 40
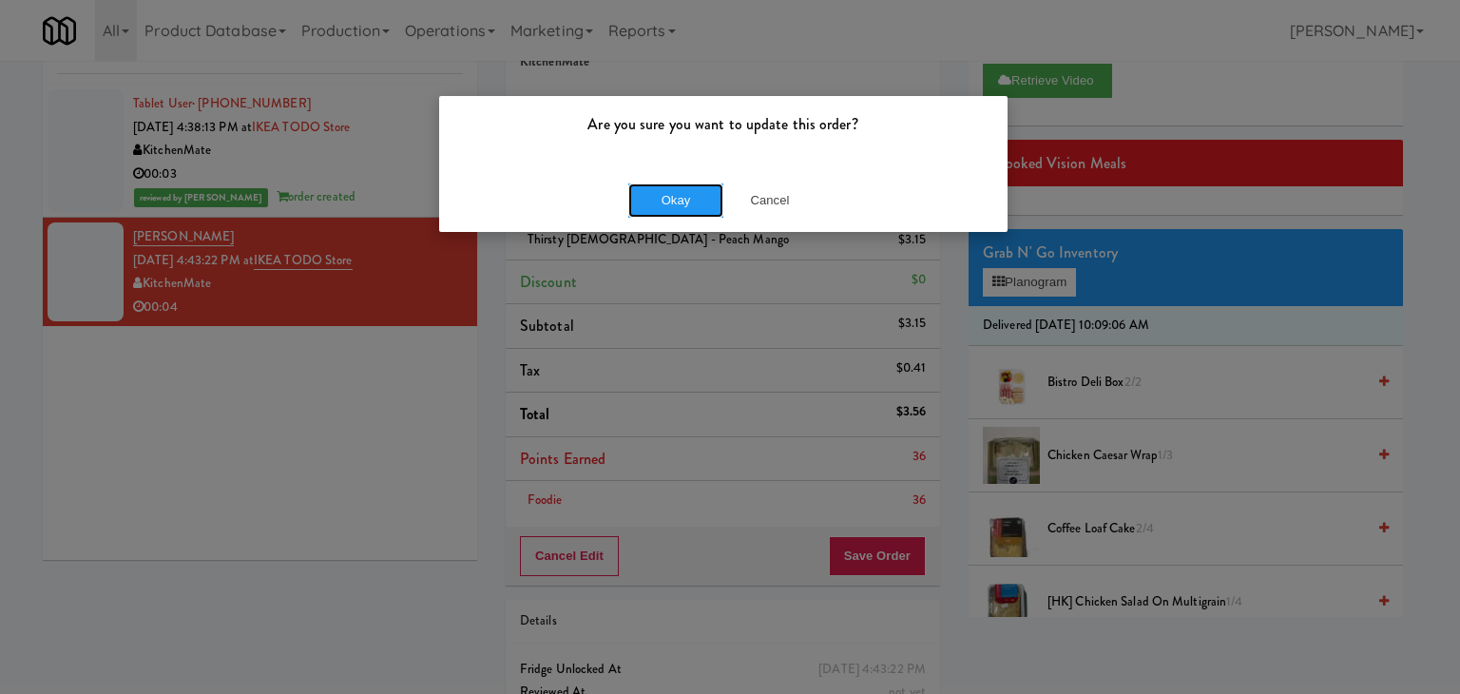
drag, startPoint x: 676, startPoint y: 211, endPoint x: 547, endPoint y: 187, distance: 131.5
click at [671, 208] on button "Okay" at bounding box center [675, 200] width 95 height 34
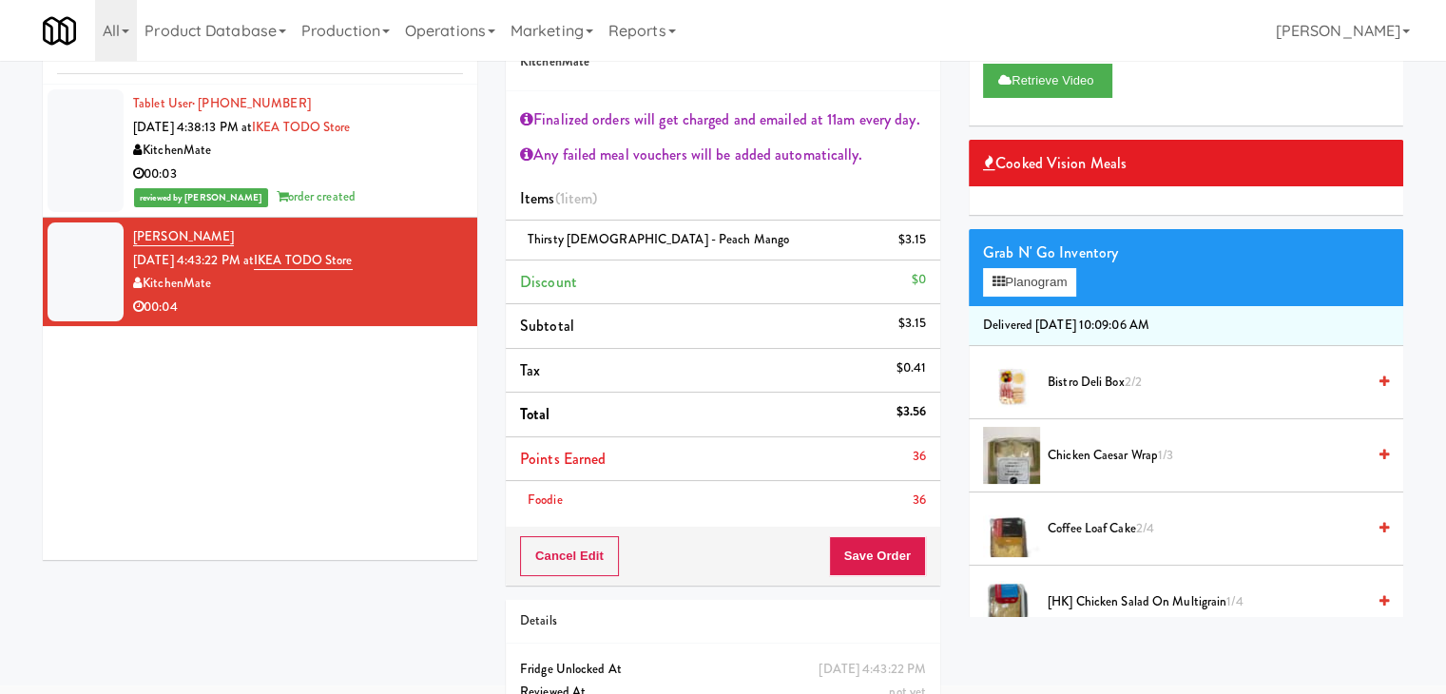
drag, startPoint x: 435, startPoint y: 173, endPoint x: 577, endPoint y: 187, distance: 142.4
click at [435, 172] on div "00:03" at bounding box center [298, 175] width 330 height 24
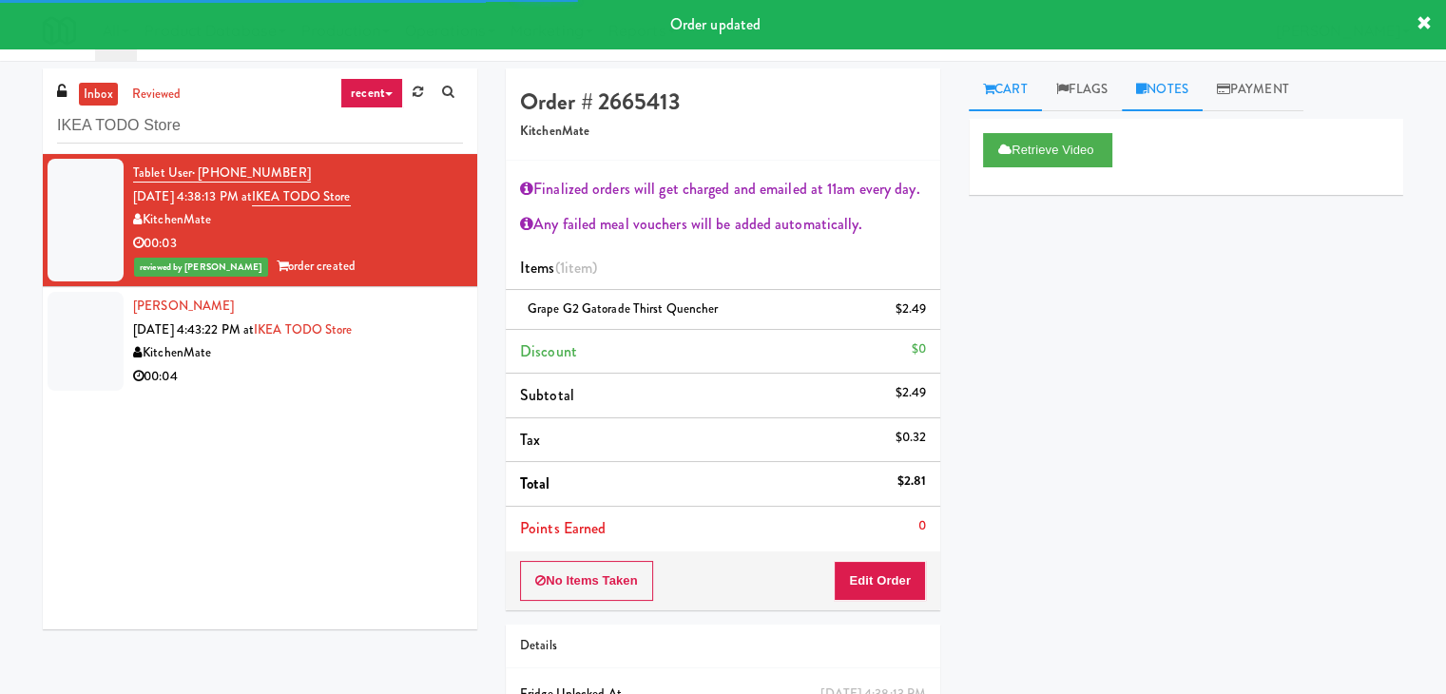
click at [1188, 97] on link "Notes" at bounding box center [1162, 89] width 81 height 43
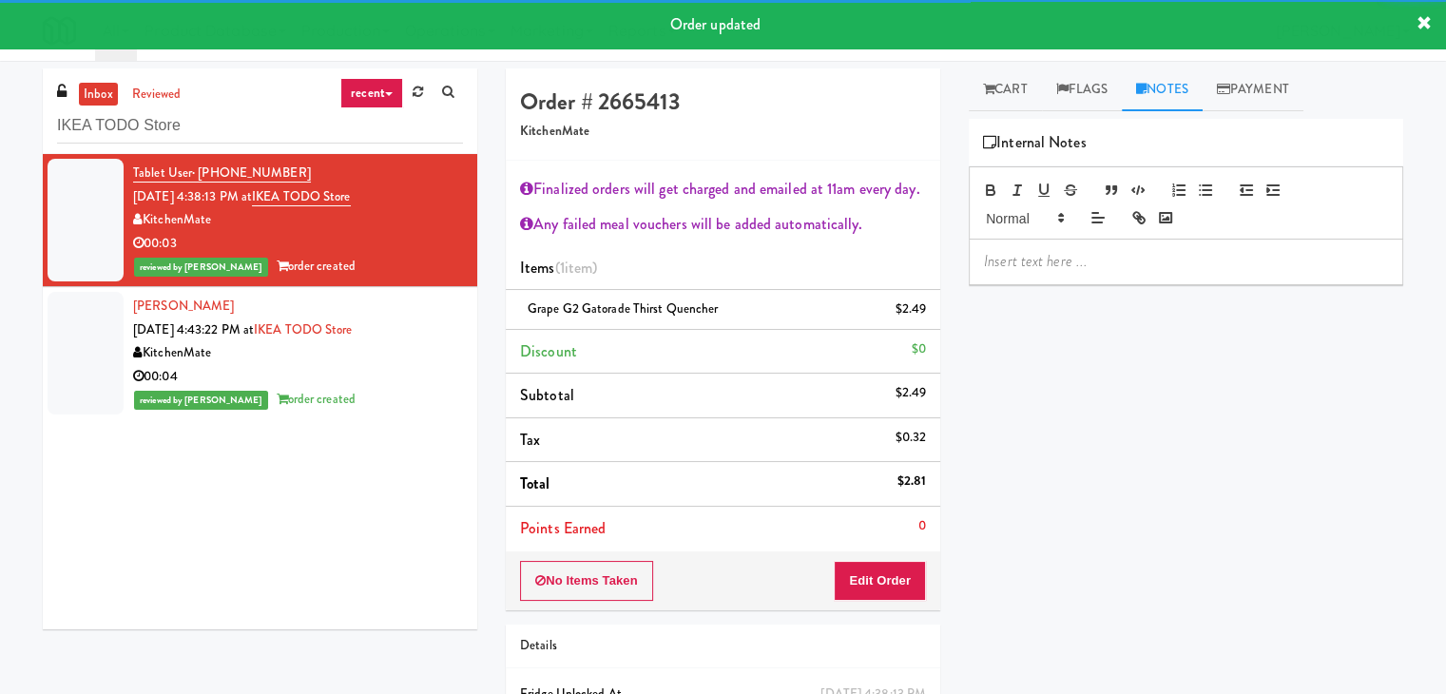
click at [1064, 286] on div "Retrieve Video Primary Flag Clear Flag if unable to determine what was taken or…" at bounding box center [1186, 475] width 435 height 713
drag, startPoint x: 1056, startPoint y: 270, endPoint x: 1085, endPoint y: 479, distance: 211.1
click at [1054, 267] on div at bounding box center [1186, 262] width 433 height 44
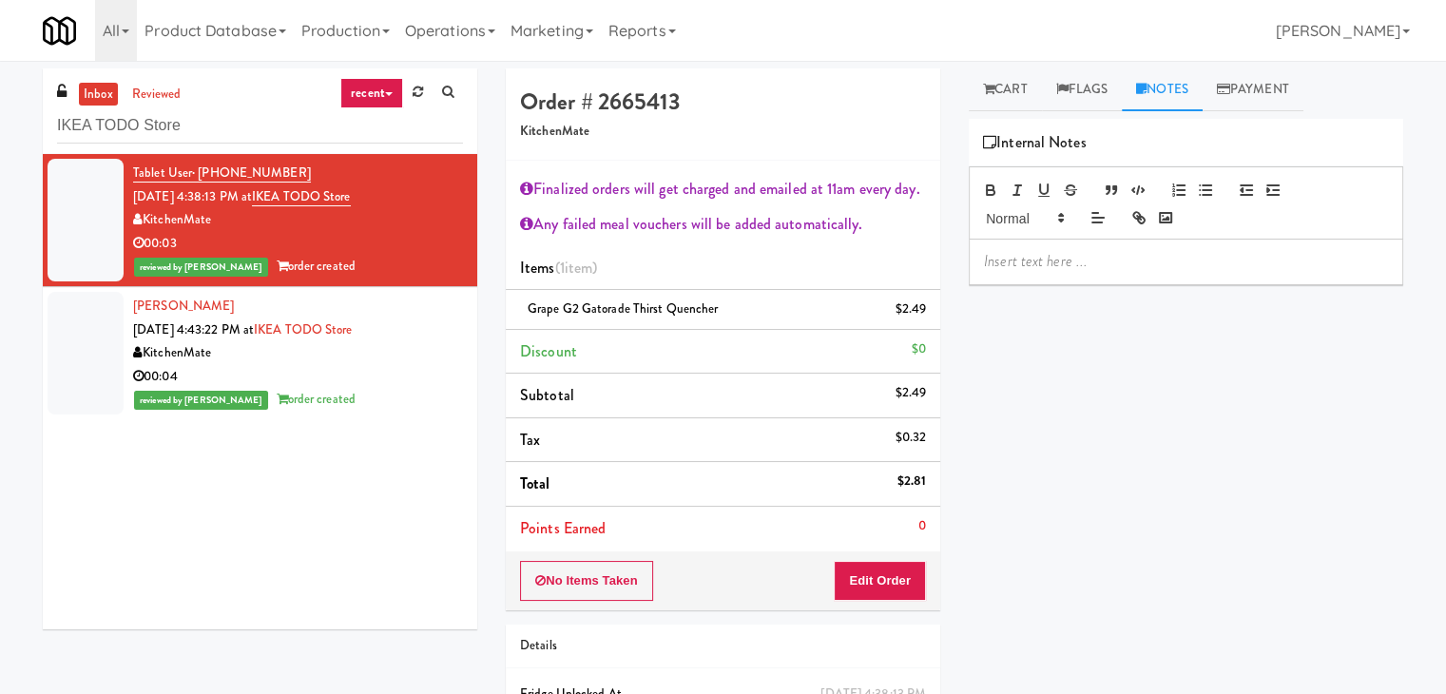
drag, startPoint x: 2, startPoint y: 222, endPoint x: 299, endPoint y: 286, distance: 304.3
click at [19, 230] on div "inbox reviewed recent all unclear take inventory issue suspicious failed recent…" at bounding box center [723, 436] width 1446 height 736
click at [1019, 273] on div at bounding box center [1186, 262] width 433 height 44
click at [416, 393] on div "reviewed by [PERSON_NAME] A order created" at bounding box center [298, 400] width 330 height 24
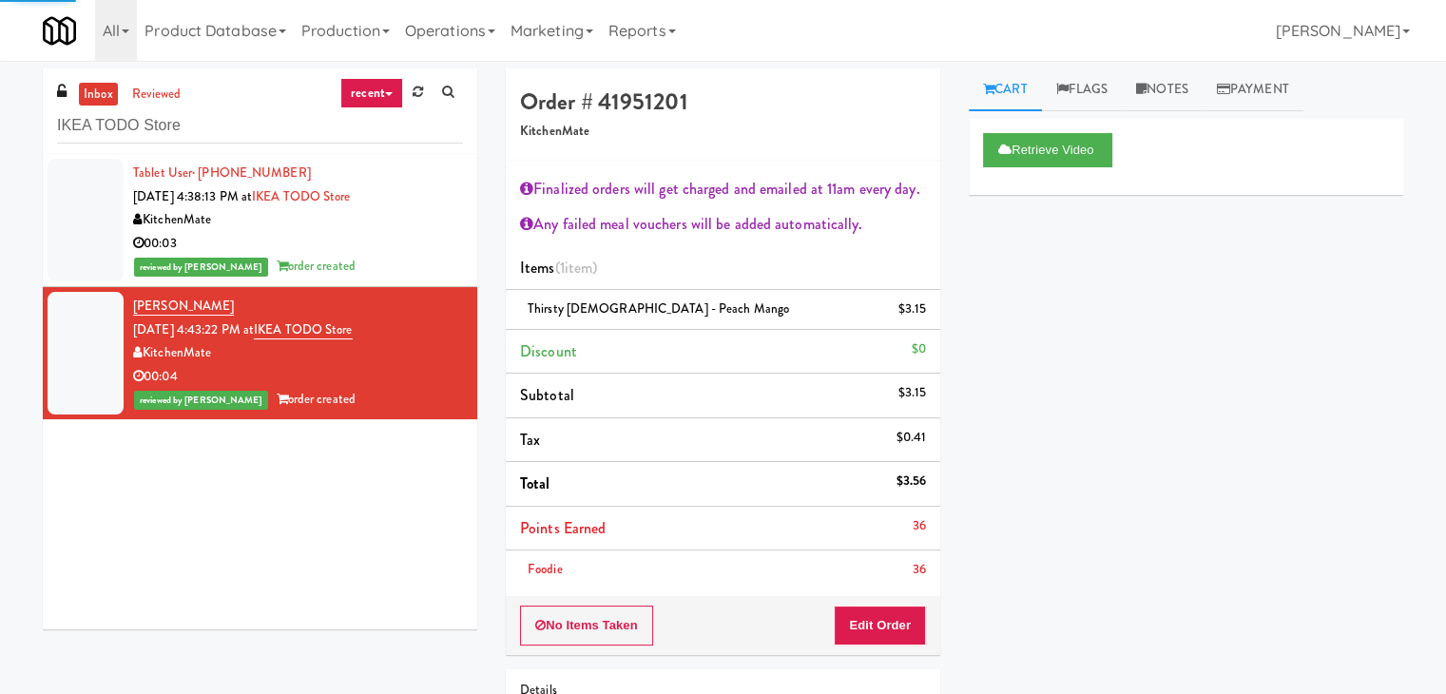
drag, startPoint x: 1170, startPoint y: 89, endPoint x: 1145, endPoint y: 183, distance: 96.6
click at [1170, 93] on link "Notes" at bounding box center [1162, 89] width 81 height 43
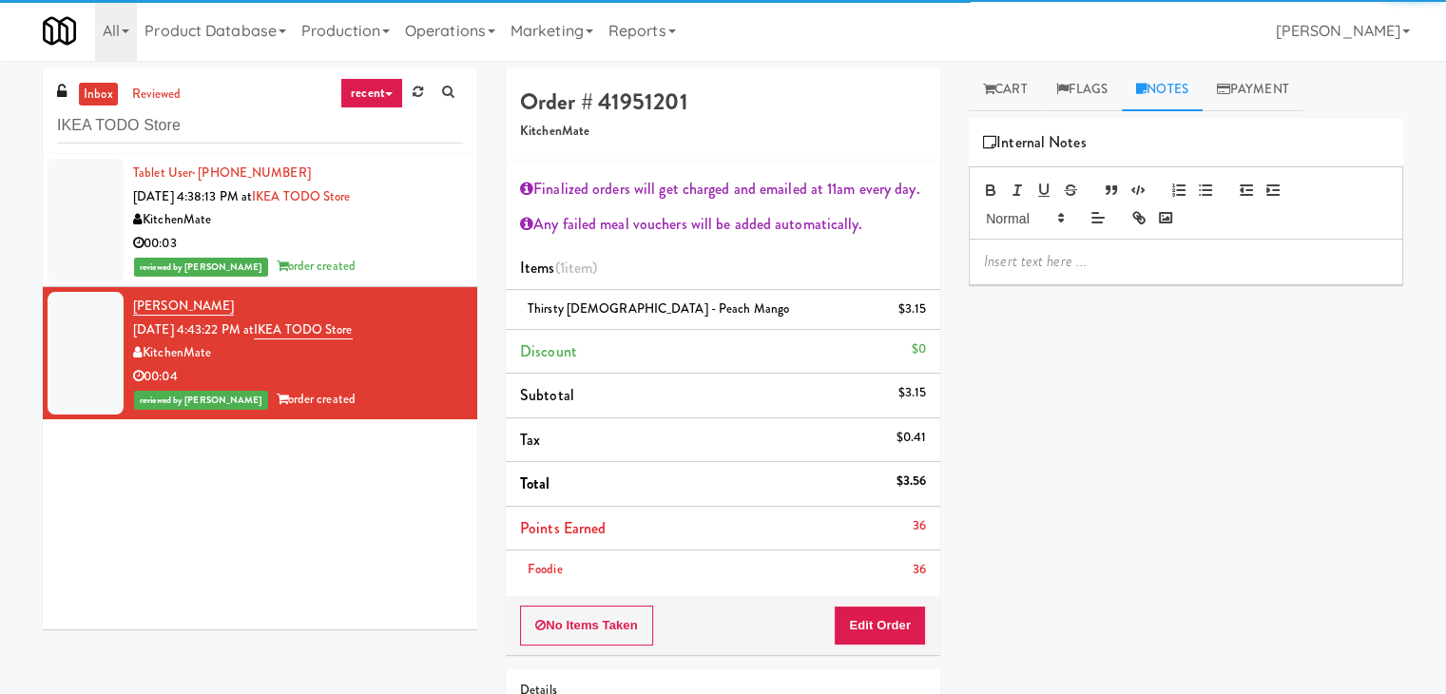
click at [1112, 257] on p at bounding box center [1186, 261] width 404 height 21
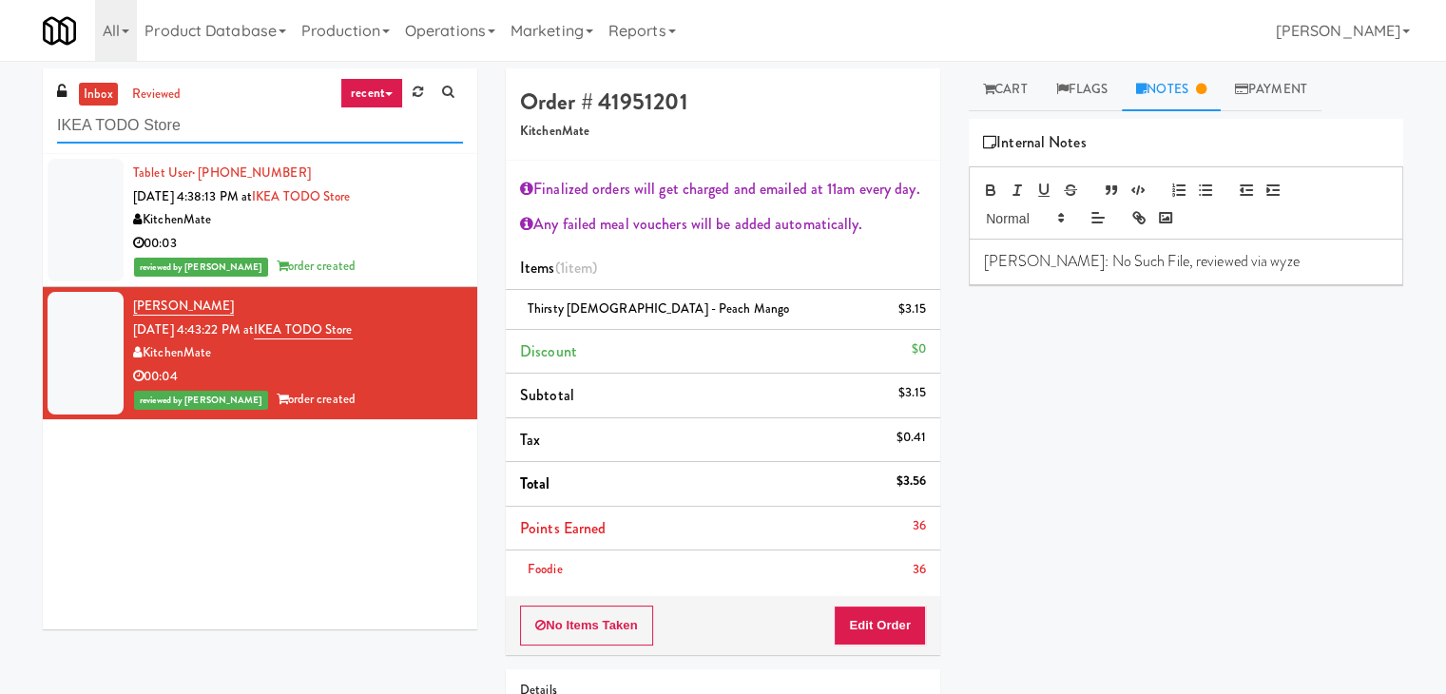
click at [278, 108] on input "IKEA TODO Store" at bounding box center [260, 125] width 406 height 35
paste input "Ninety7Fifty Fridg"
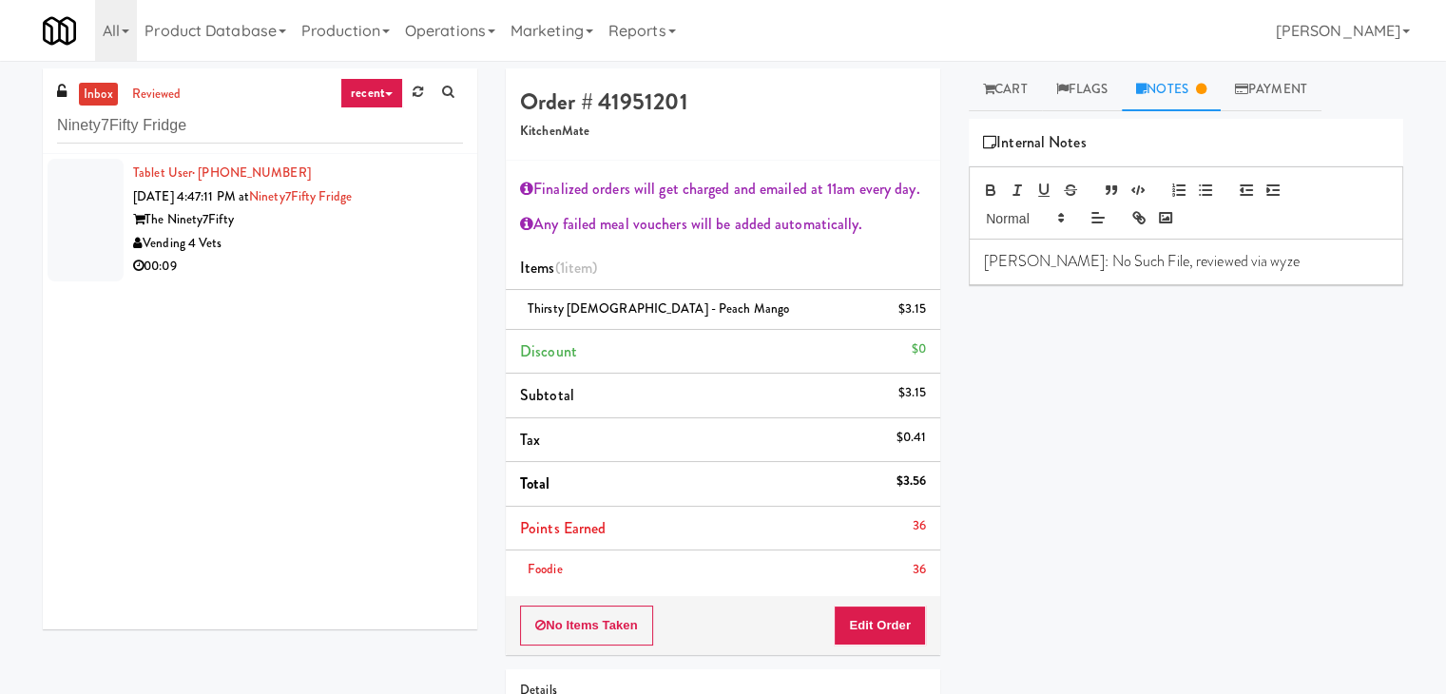
click at [417, 235] on div "Vending 4 Vets" at bounding box center [298, 244] width 330 height 24
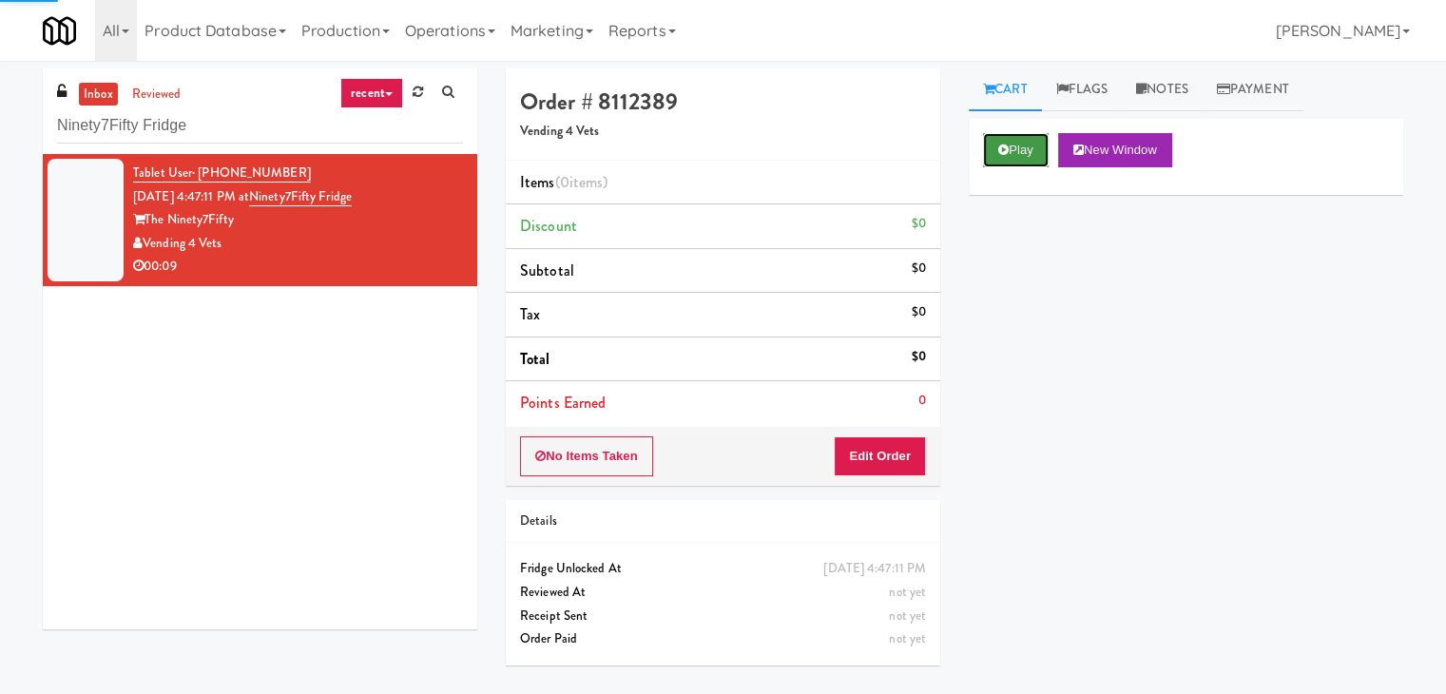
click at [1008, 138] on button "Play" at bounding box center [1016, 150] width 66 height 34
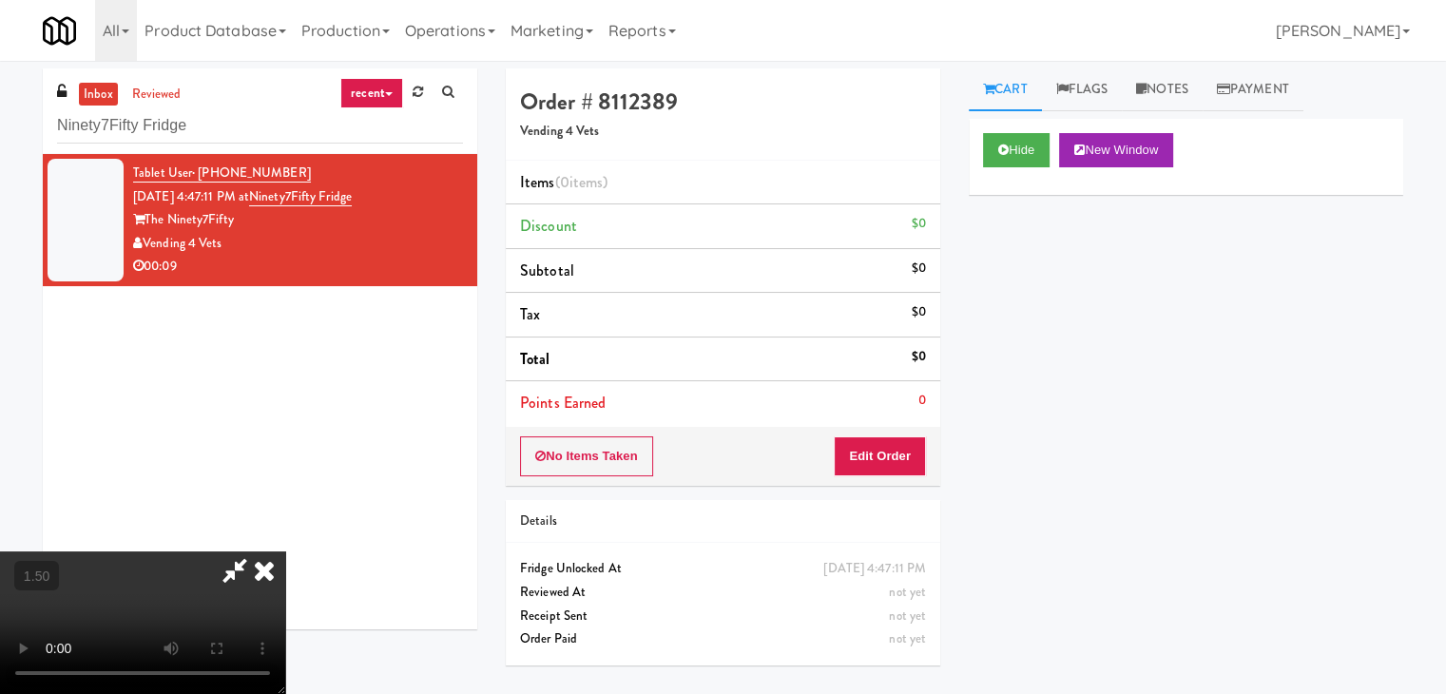
click at [285, 551] on video at bounding box center [142, 622] width 285 height 143
click at [257, 551] on icon at bounding box center [235, 570] width 44 height 38
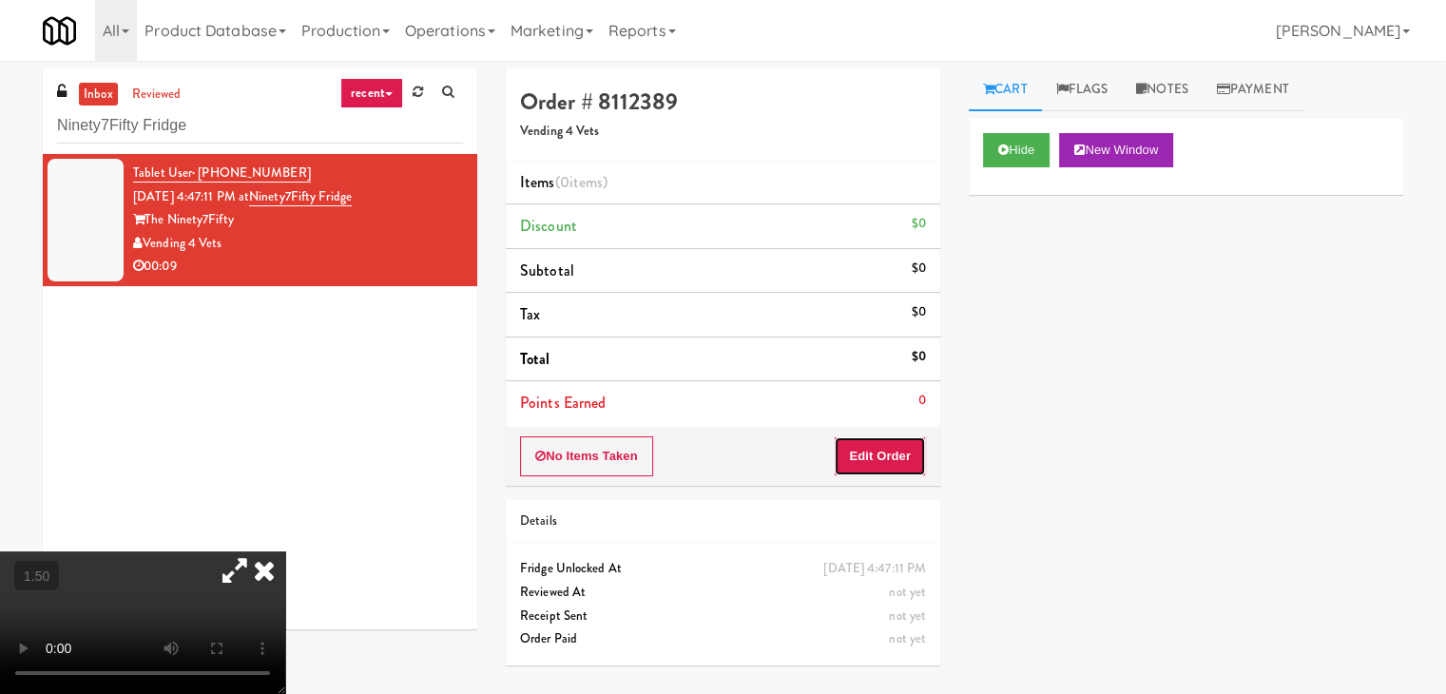
drag, startPoint x: 881, startPoint y: 454, endPoint x: 951, endPoint y: 393, distance: 92.3
click at [880, 454] on button "Edit Order" at bounding box center [880, 456] width 92 height 40
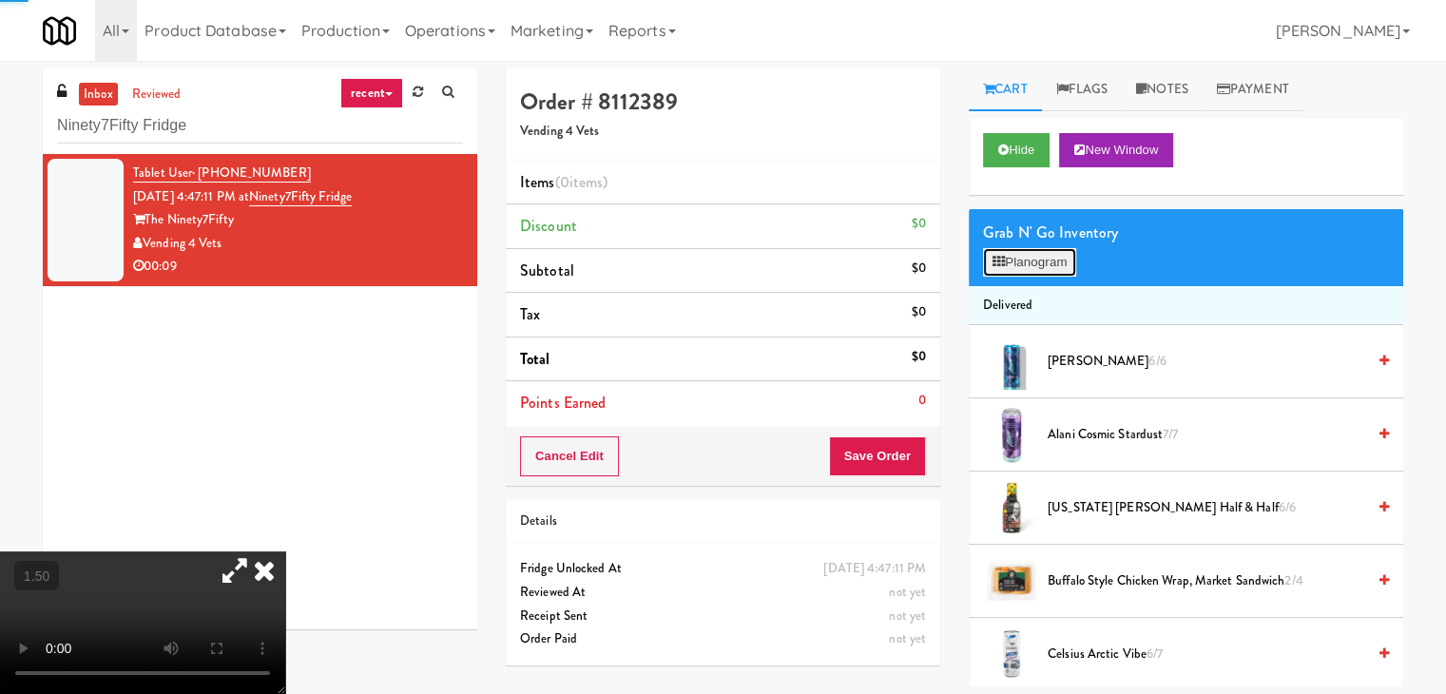
click at [1033, 266] on button "Planogram" at bounding box center [1029, 262] width 93 height 29
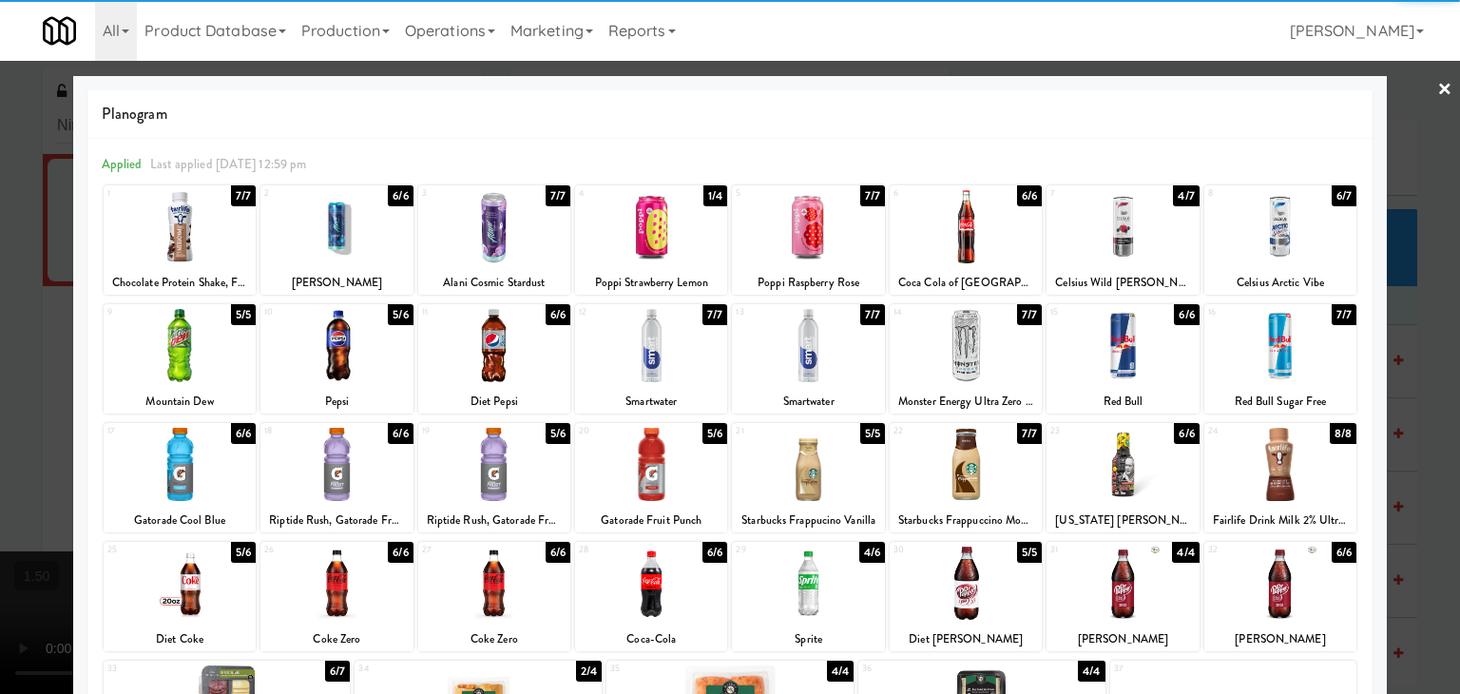
click at [966, 337] on div at bounding box center [966, 345] width 152 height 73
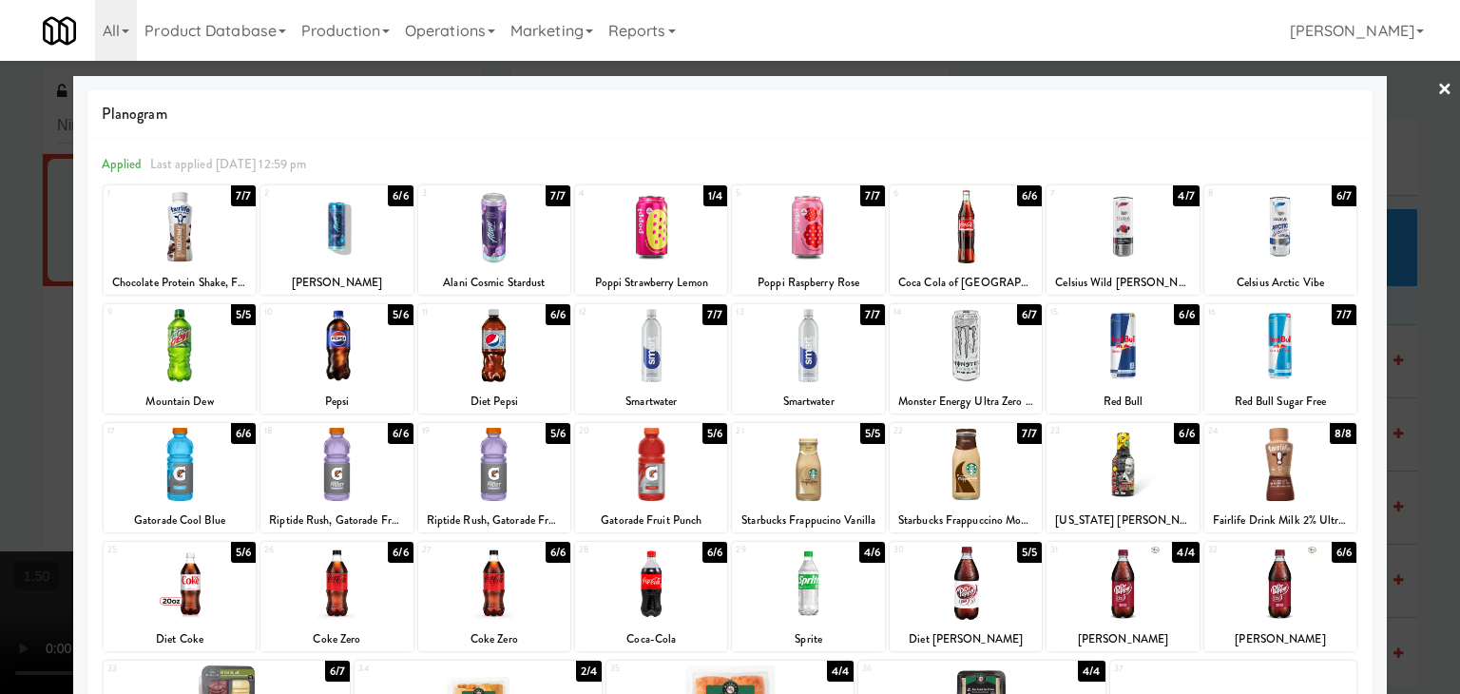
click at [1438, 89] on link "×" at bounding box center [1445, 90] width 15 height 59
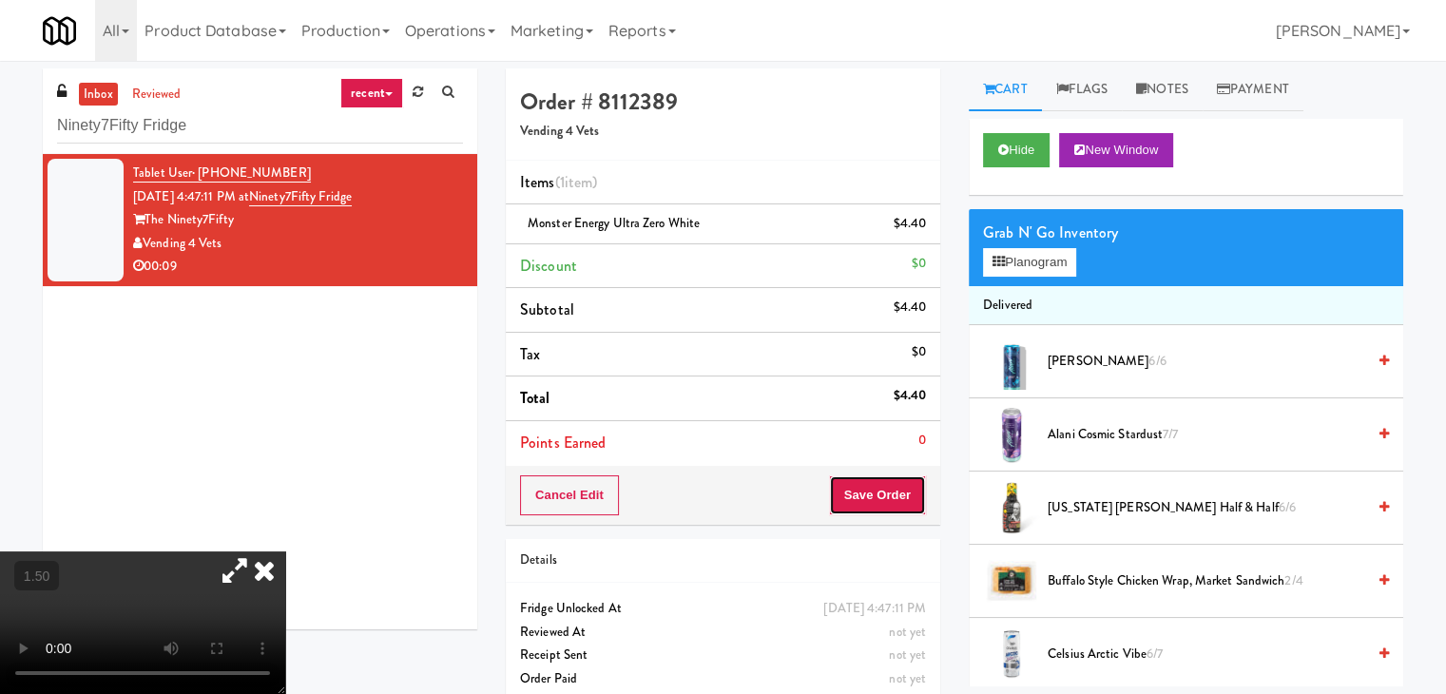
click at [886, 491] on button "Save Order" at bounding box center [877, 495] width 97 height 40
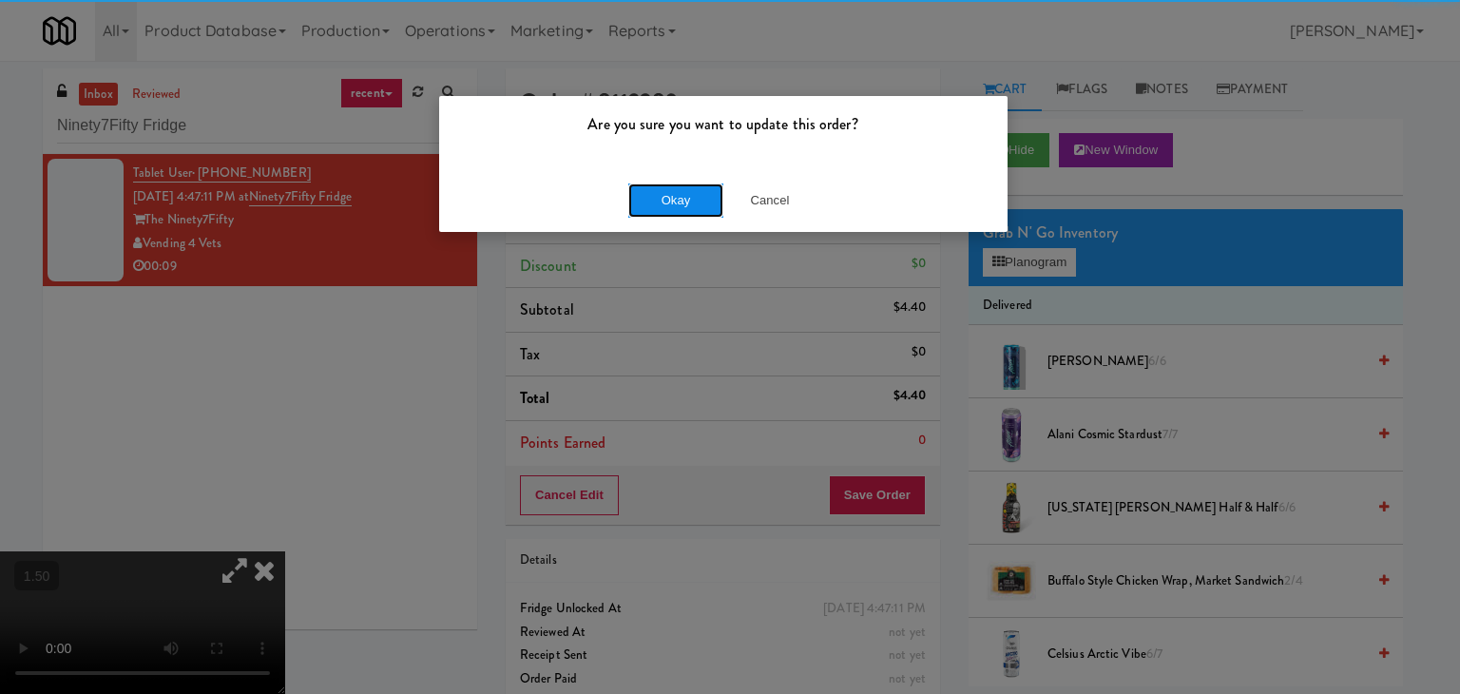
drag, startPoint x: 706, startPoint y: 205, endPoint x: 655, endPoint y: 155, distance: 71.9
click at [705, 205] on button "Okay" at bounding box center [675, 200] width 95 height 34
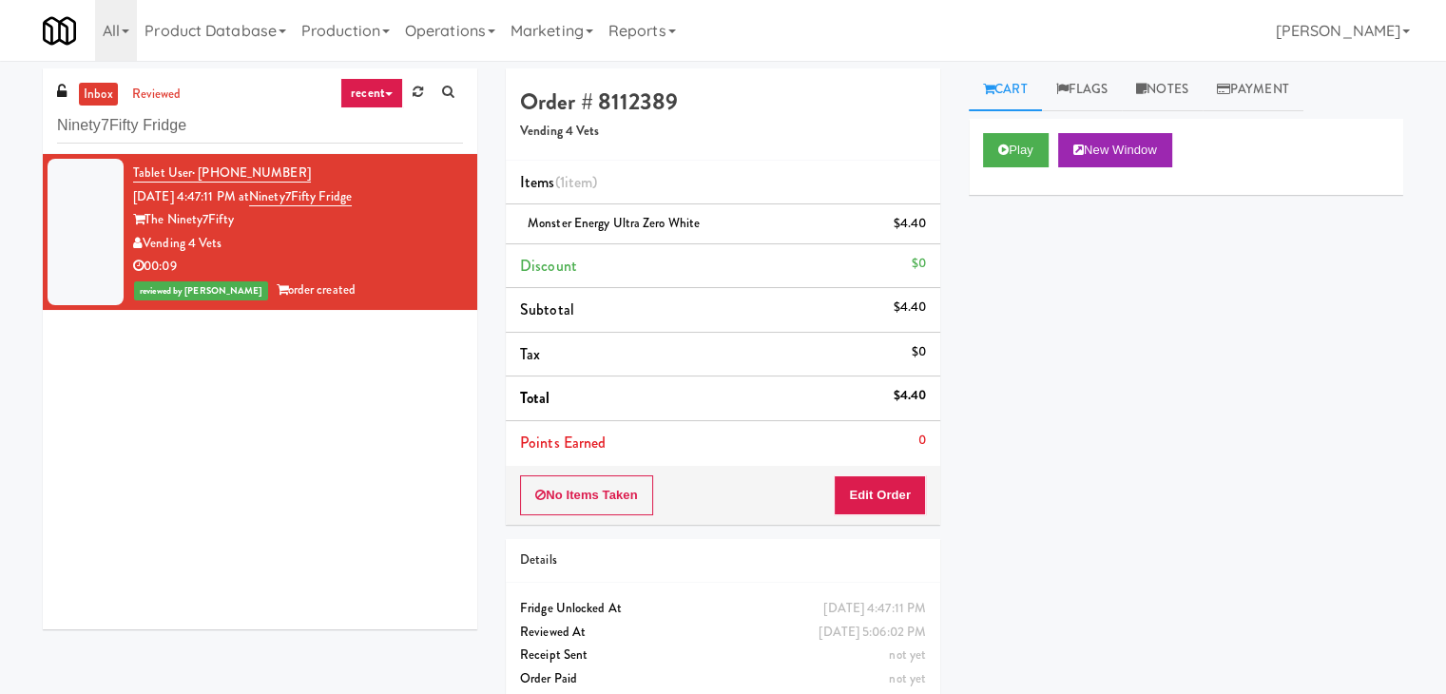
click at [306, 96] on div "inbox reviewed recent all unclear take inventory issue suspicious failed recent…" at bounding box center [260, 111] width 435 height 86
click at [304, 131] on input "Ninety7Fifty Fridge" at bounding box center [260, 125] width 406 height 35
paste input "Fine - Employee Lounge-Cooler-Right"
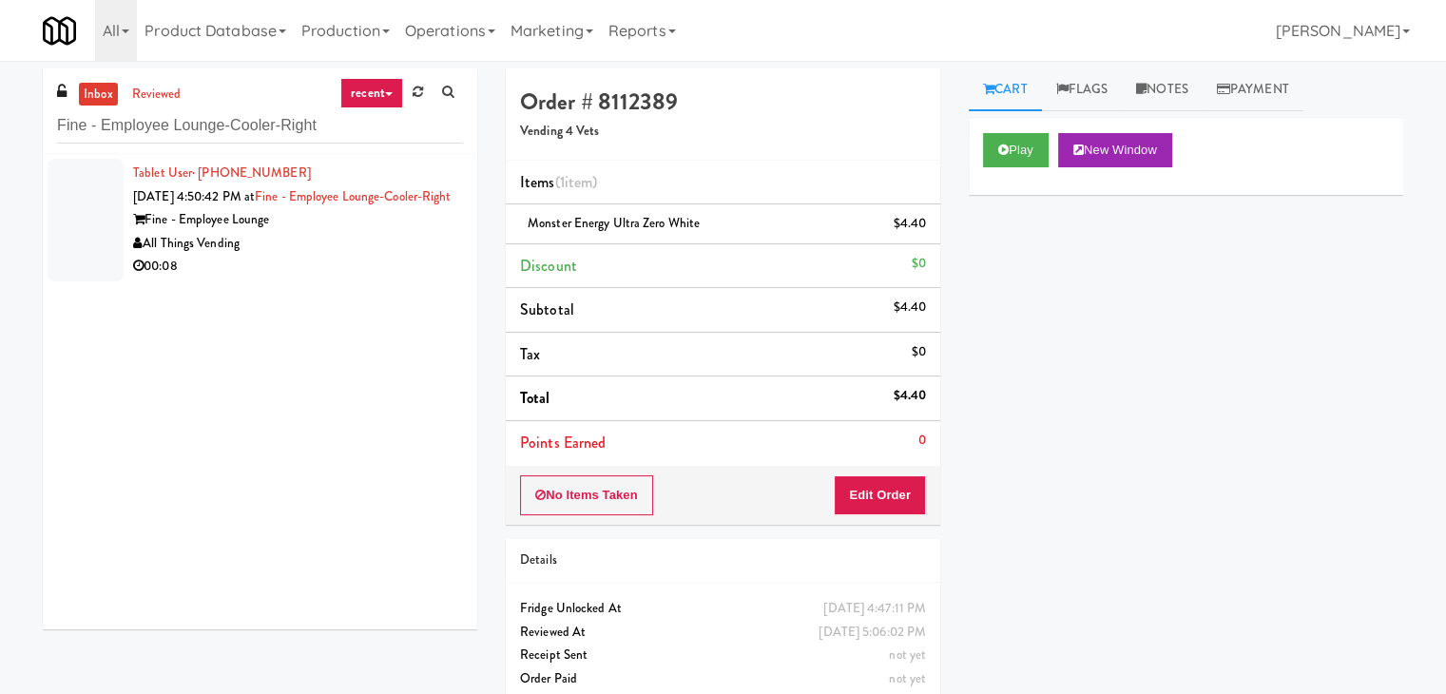
click at [435, 232] on div "Fine - Employee Lounge" at bounding box center [298, 220] width 330 height 24
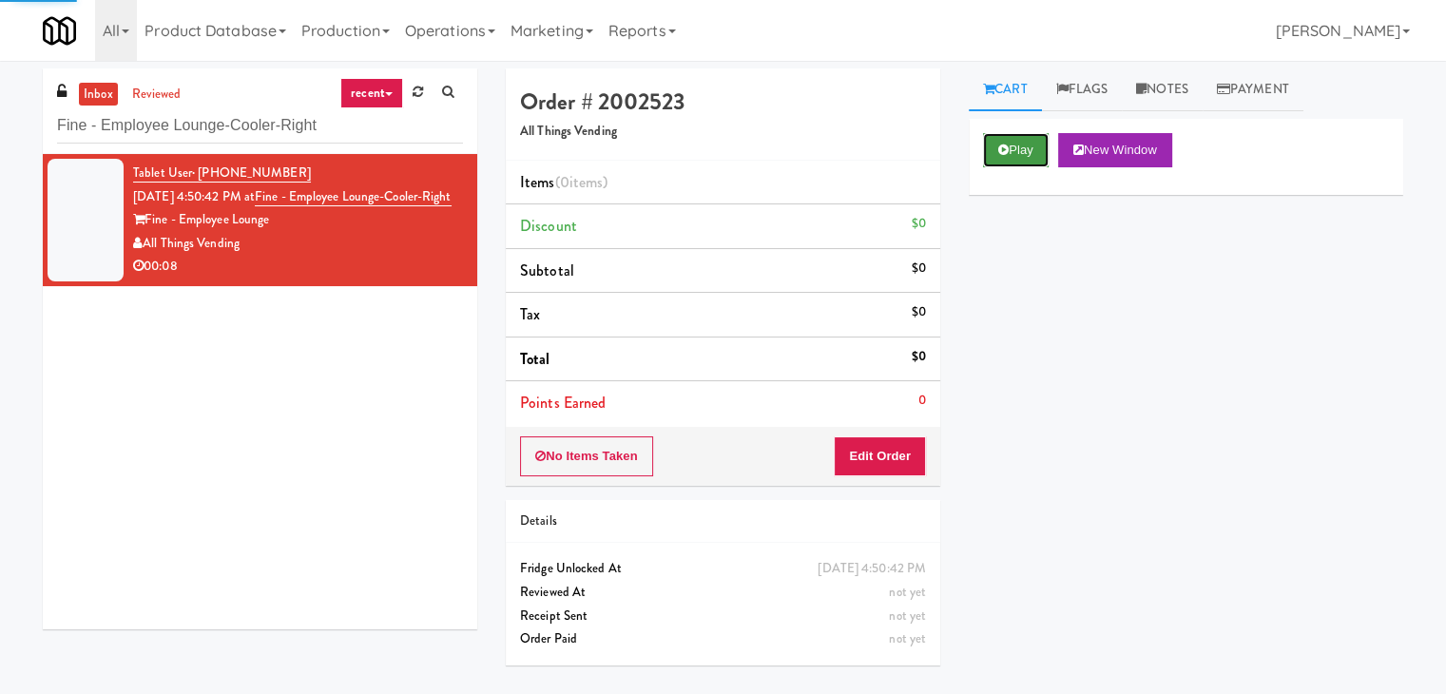
drag, startPoint x: 1032, startPoint y: 151, endPoint x: 1014, endPoint y: 145, distance: 18.9
click at [1030, 151] on button "Play" at bounding box center [1016, 150] width 66 height 34
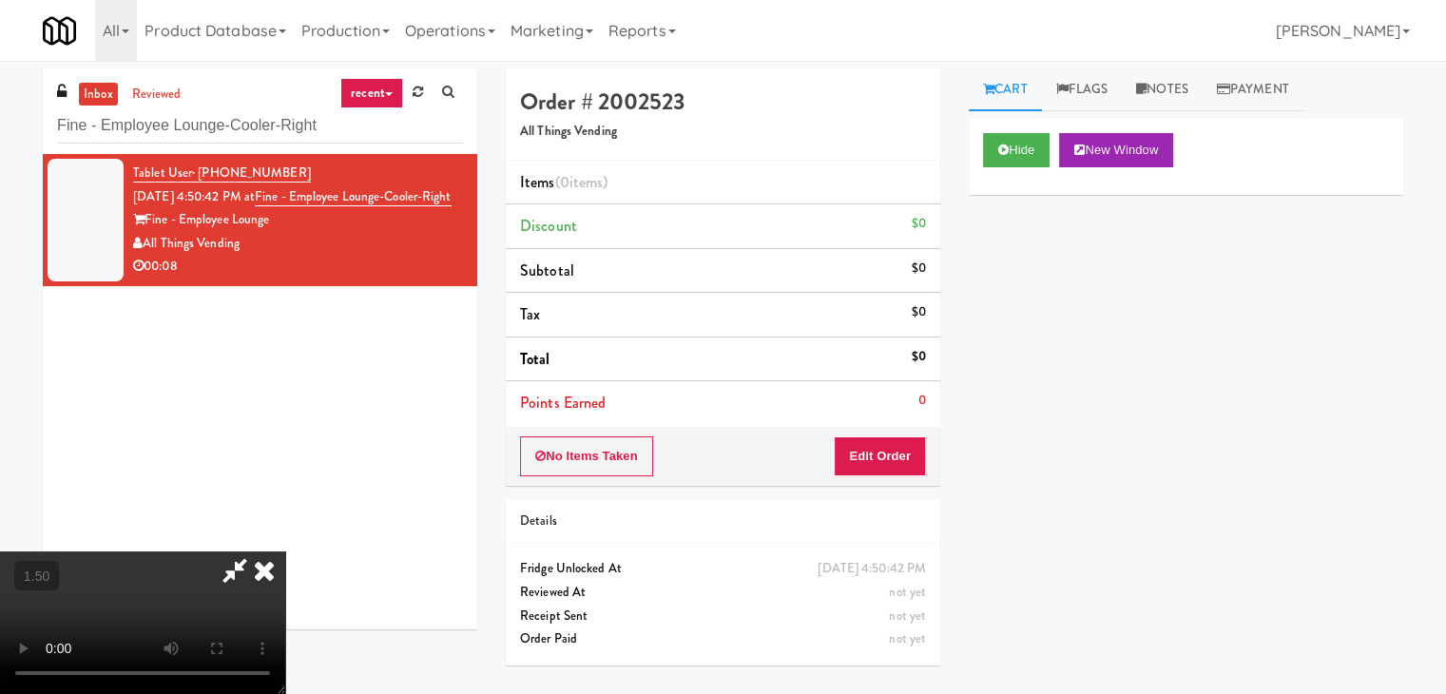
click at [285, 551] on video at bounding box center [142, 622] width 285 height 143
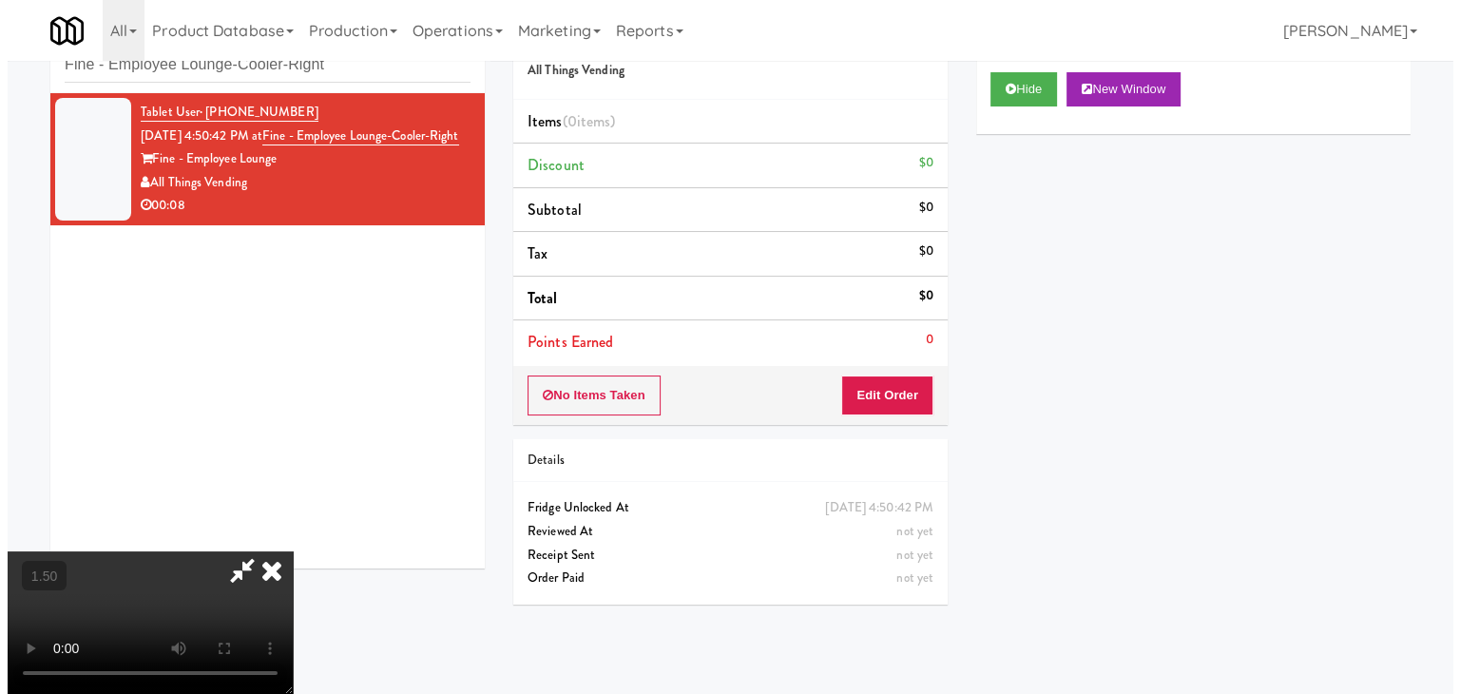
scroll to position [0, 0]
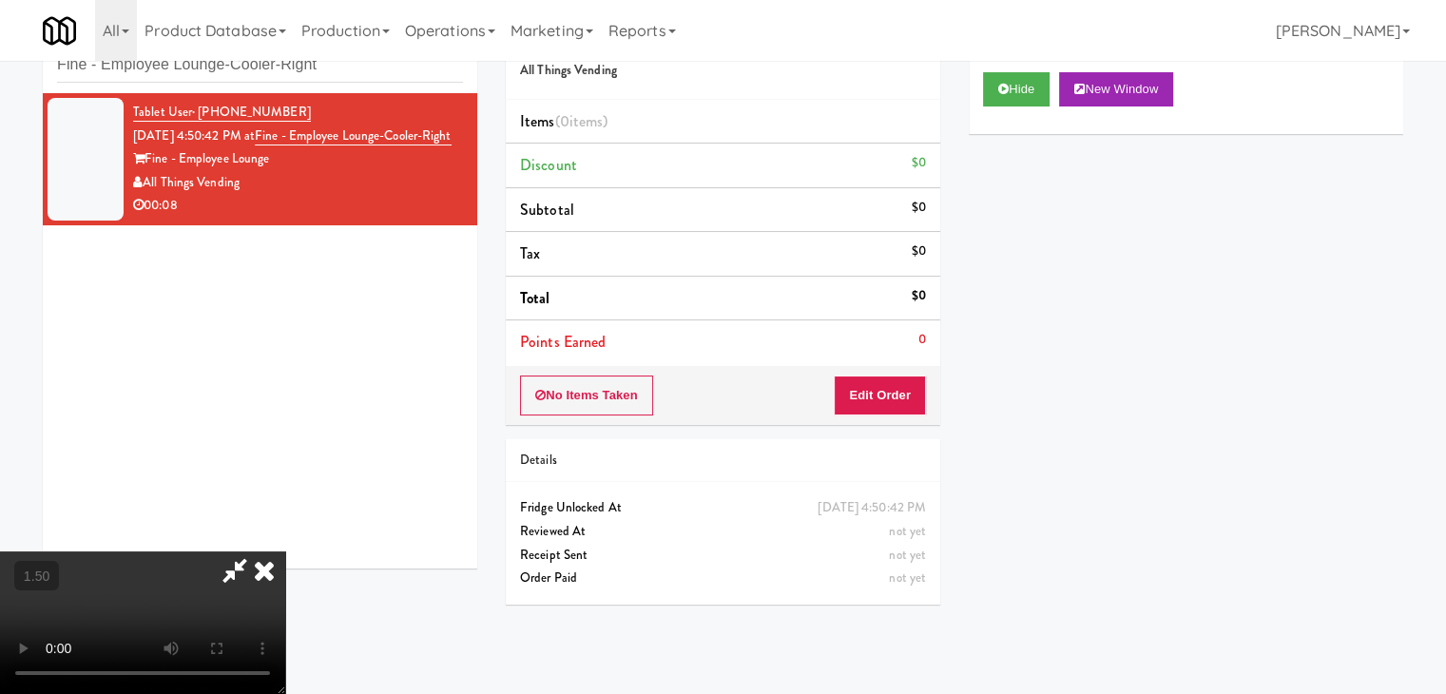
click at [285, 551] on icon at bounding box center [264, 570] width 42 height 38
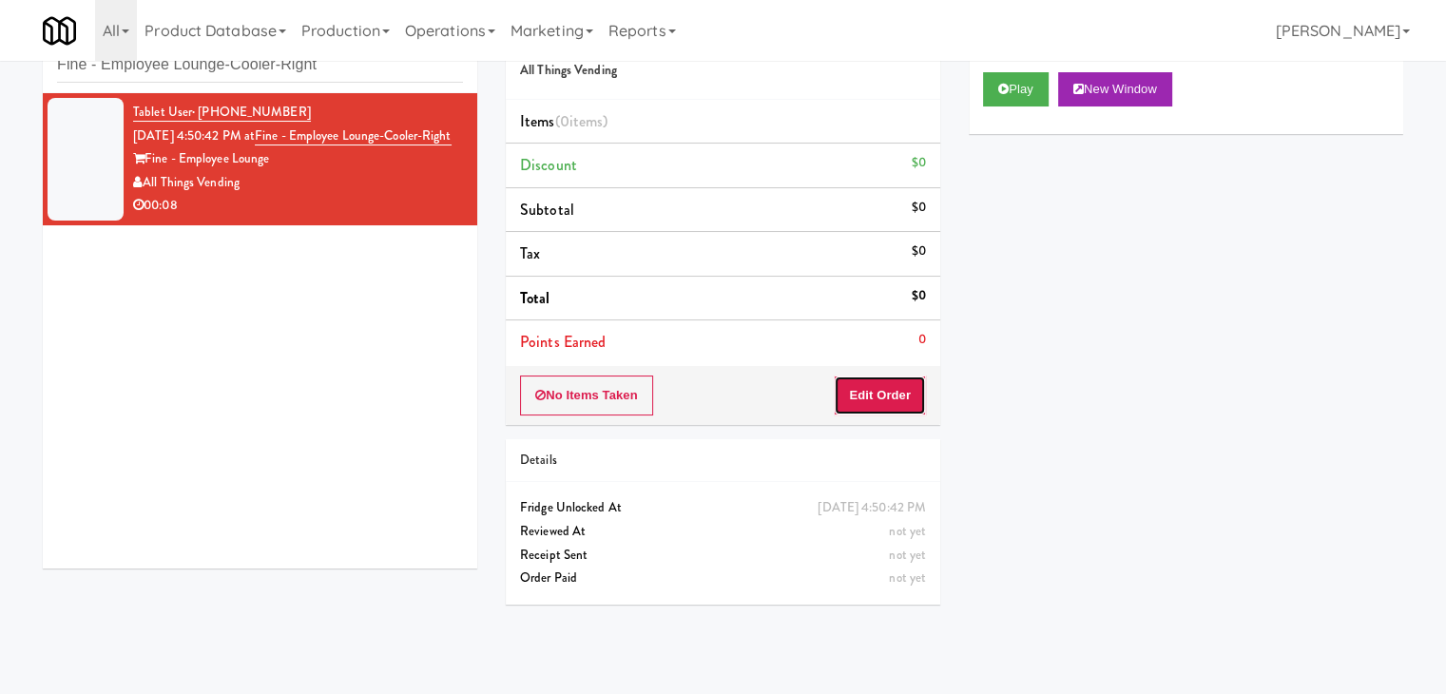
drag, startPoint x: 892, startPoint y: 384, endPoint x: 942, endPoint y: 340, distance: 66.7
click at [892, 382] on button "Edit Order" at bounding box center [880, 396] width 92 height 40
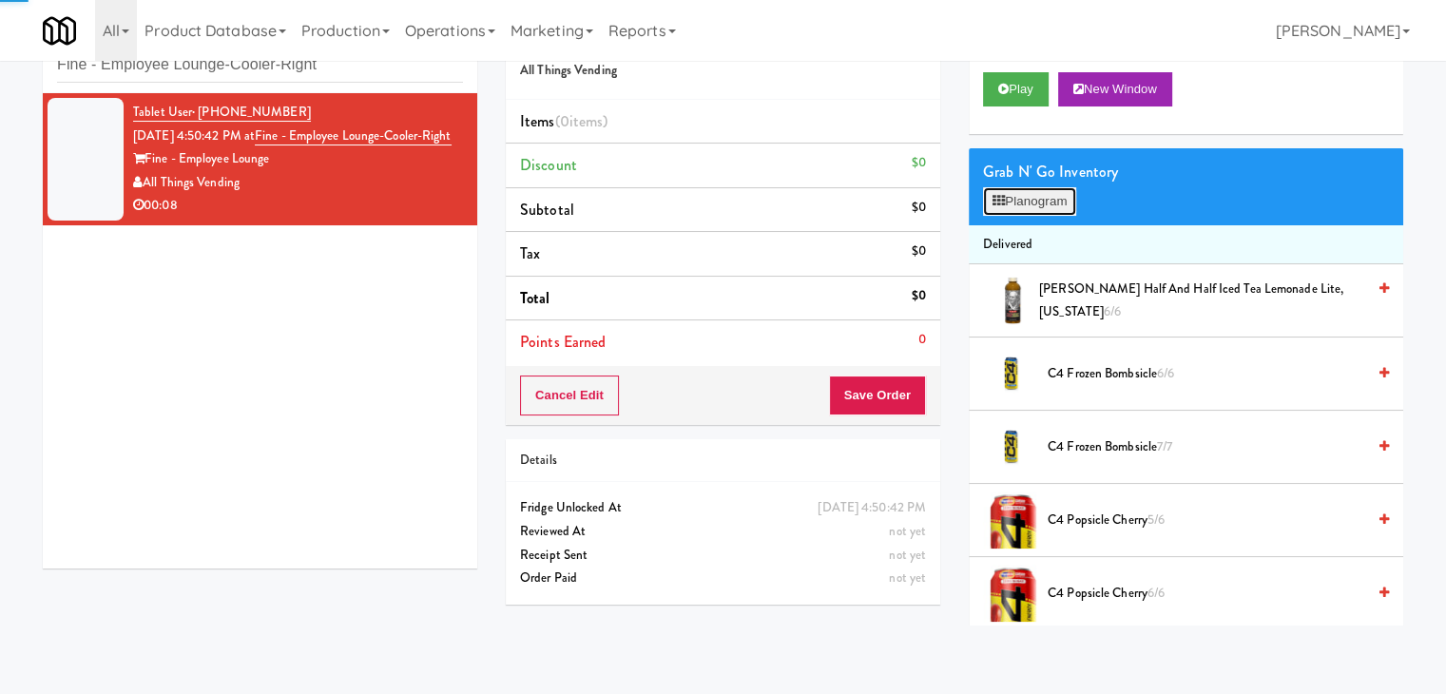
click at [1035, 206] on button "Planogram" at bounding box center [1029, 201] width 93 height 29
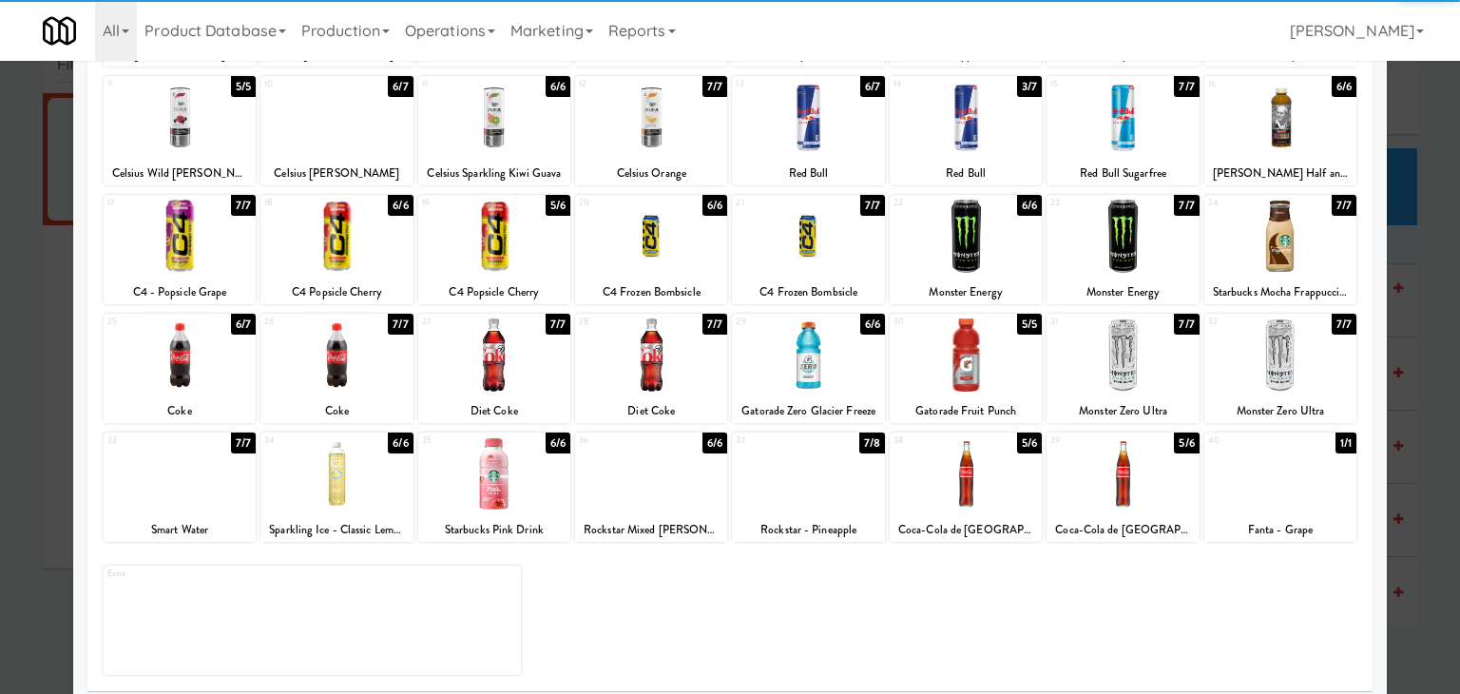
scroll to position [240, 0]
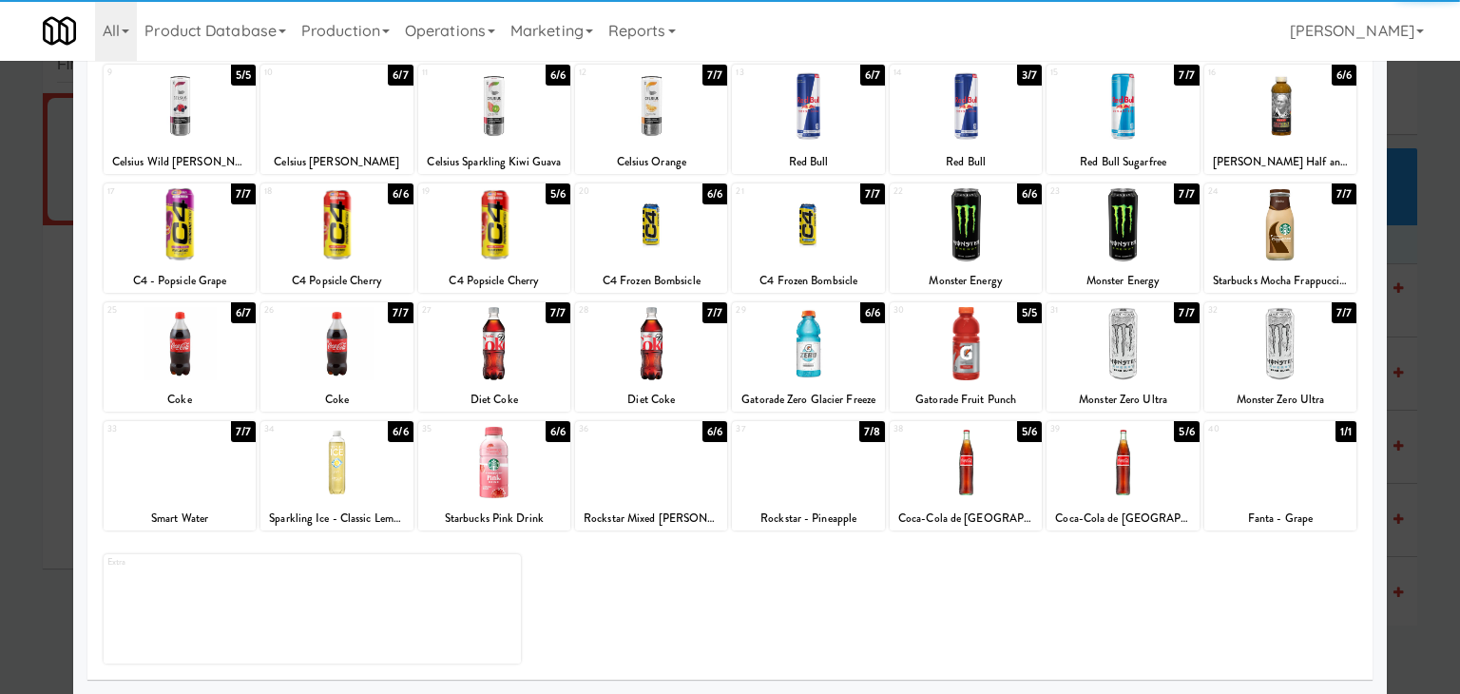
click at [312, 343] on div at bounding box center [337, 343] width 152 height 73
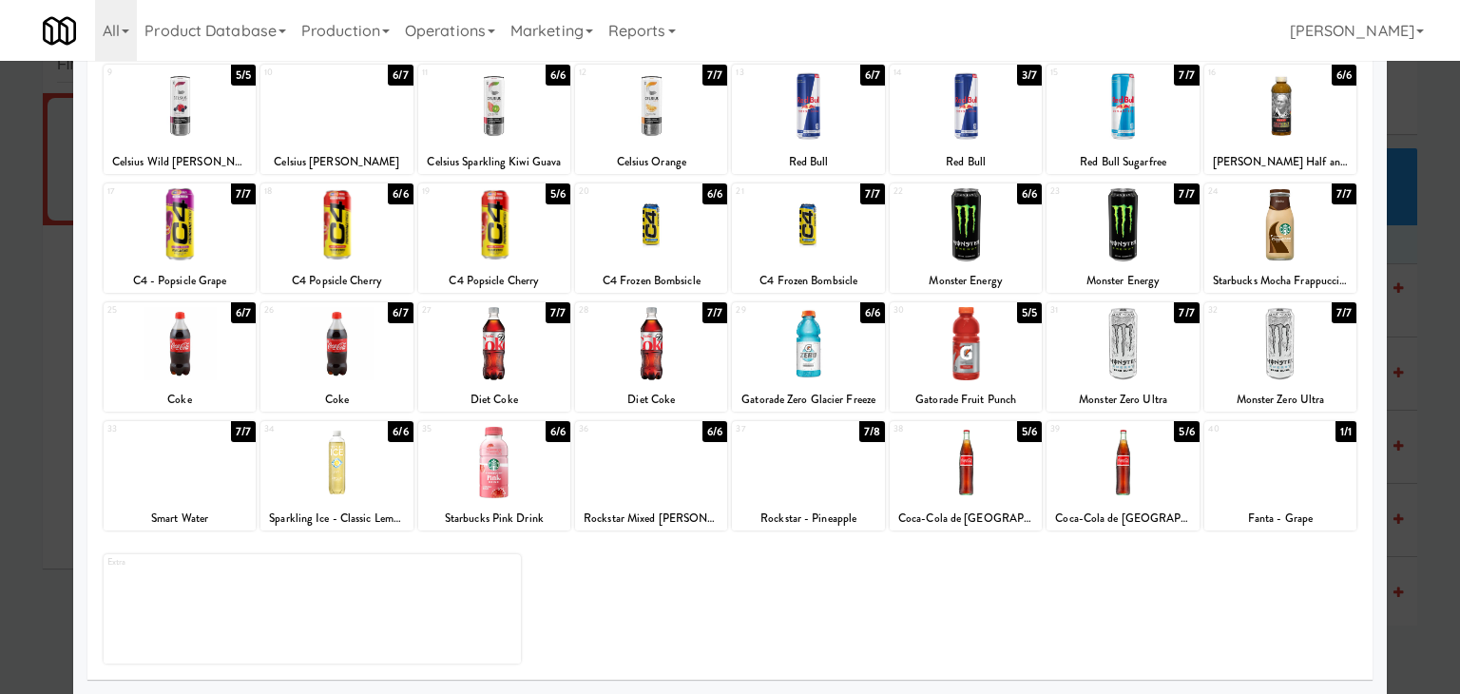
click at [974, 351] on div at bounding box center [966, 343] width 152 height 73
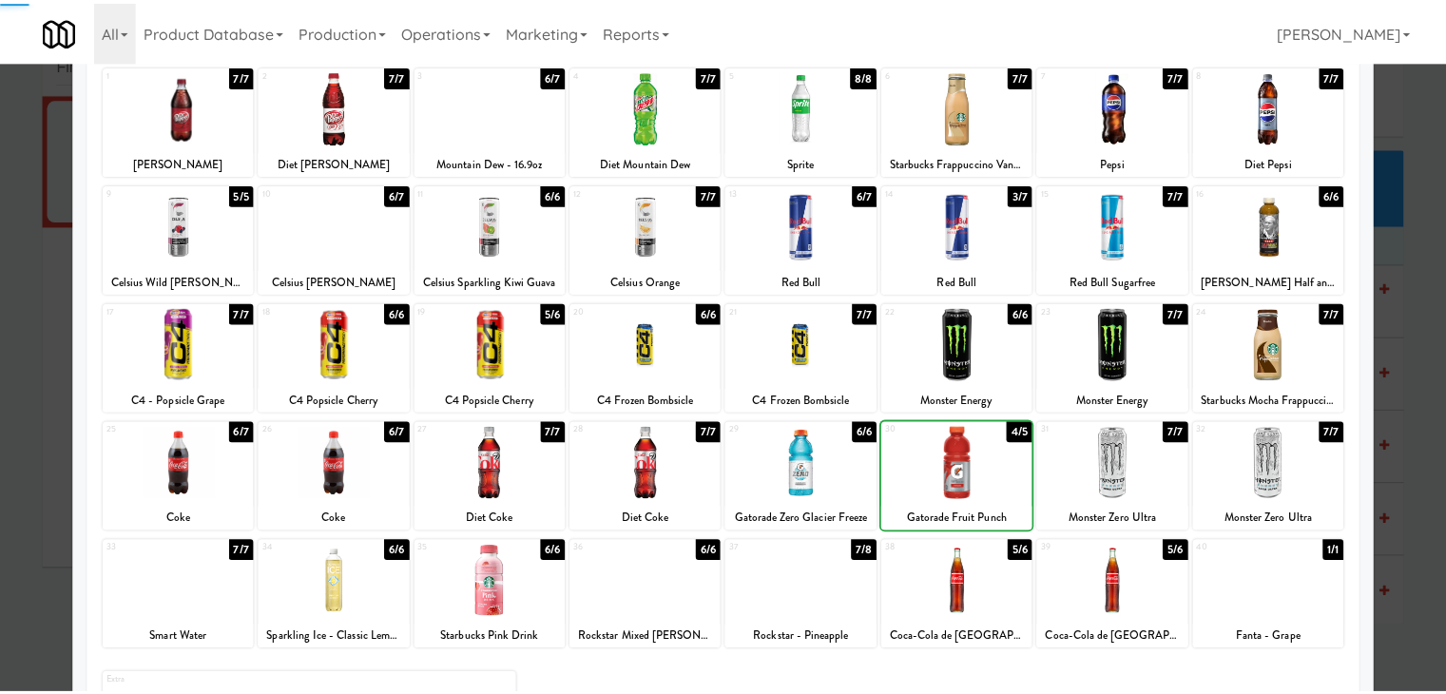
scroll to position [0, 0]
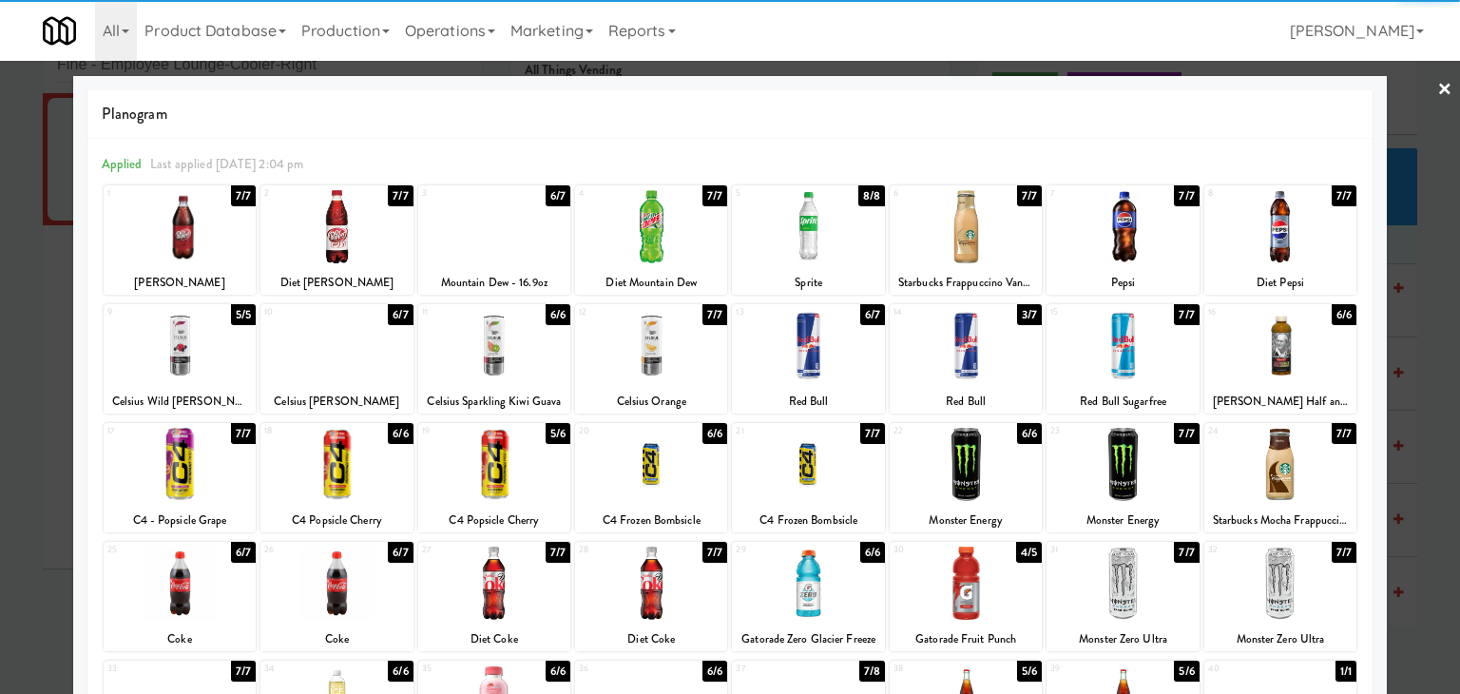
drag, startPoint x: 1422, startPoint y: 88, endPoint x: 1229, endPoint y: 205, distance: 225.7
click at [1418, 90] on div at bounding box center [730, 347] width 1460 height 694
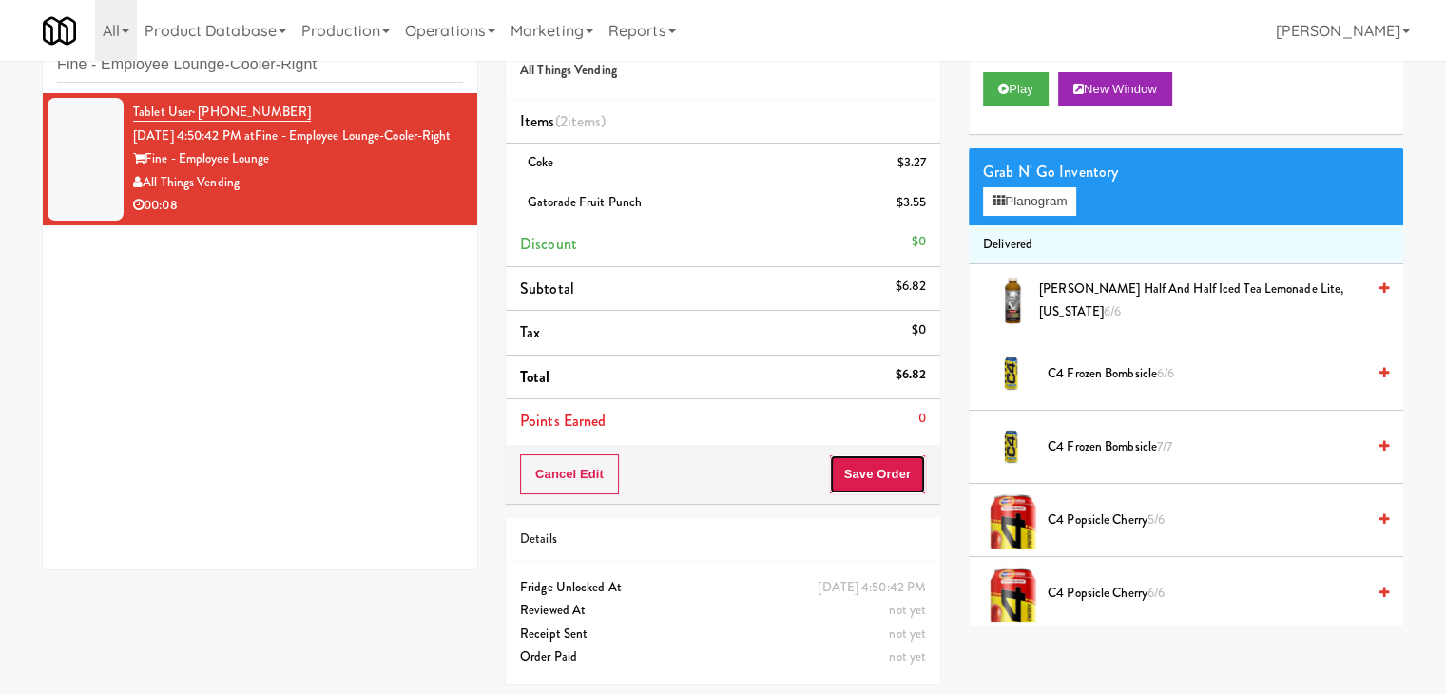
click at [894, 482] on button "Save Order" at bounding box center [877, 474] width 97 height 40
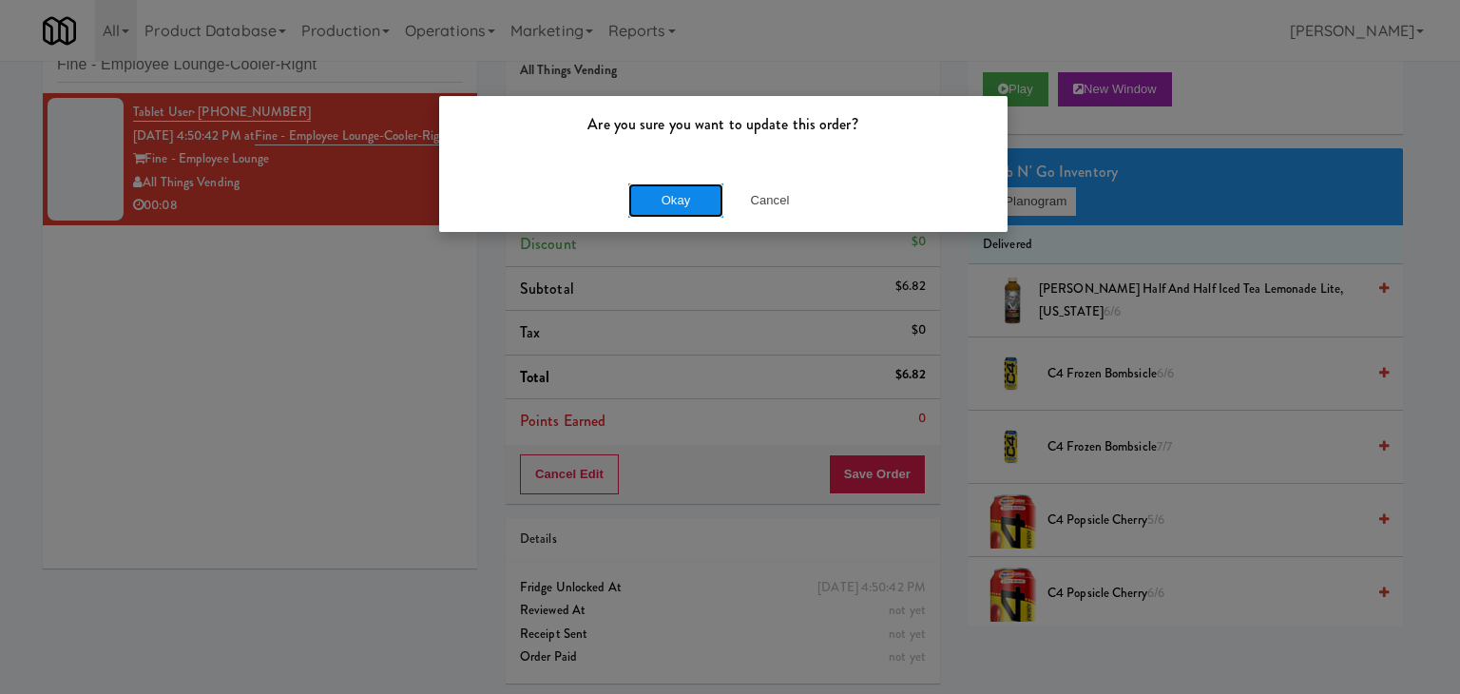
click at [677, 196] on button "Okay" at bounding box center [675, 200] width 95 height 34
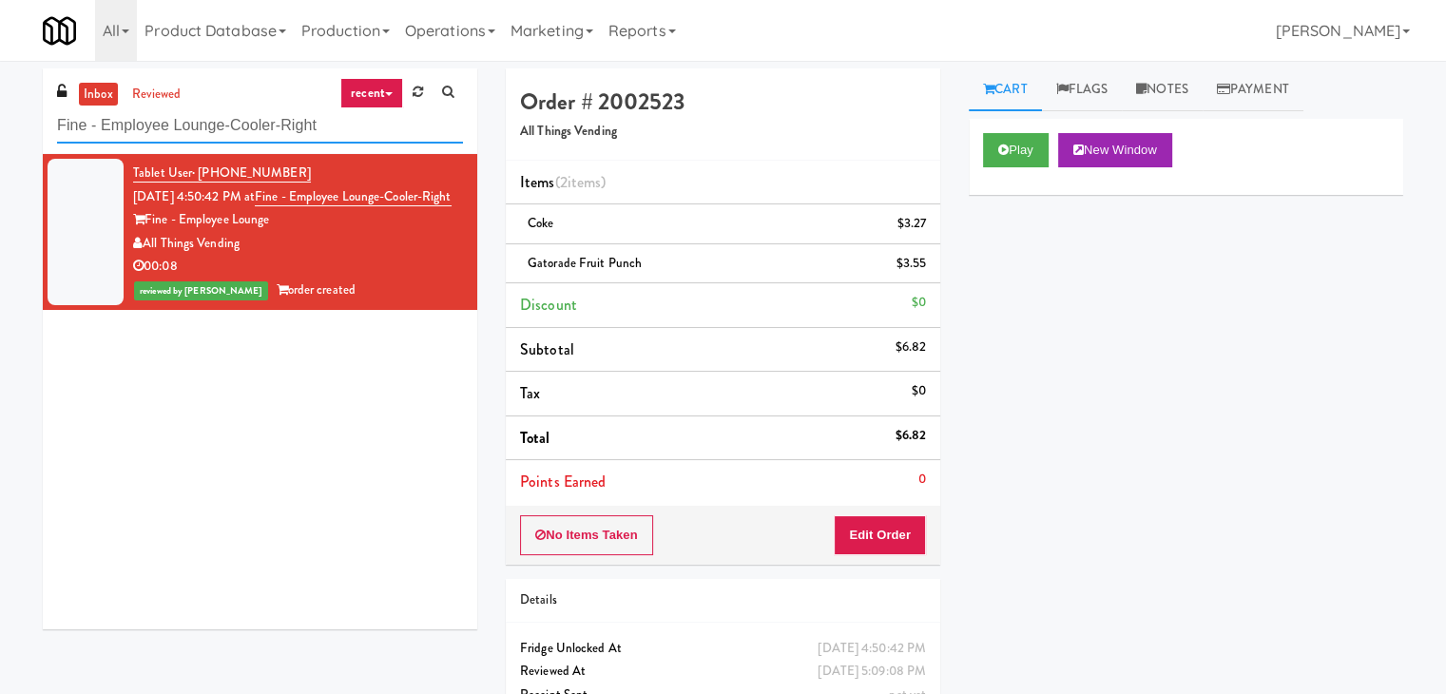
click at [262, 130] on input "Fine - Employee Lounge-Cooler-Right" at bounding box center [260, 125] width 406 height 35
click at [262, 132] on input "Fine - Employee Lounge-Cooler-Right" at bounding box center [260, 125] width 406 height 35
paste input "St. [PERSON_NAME]"
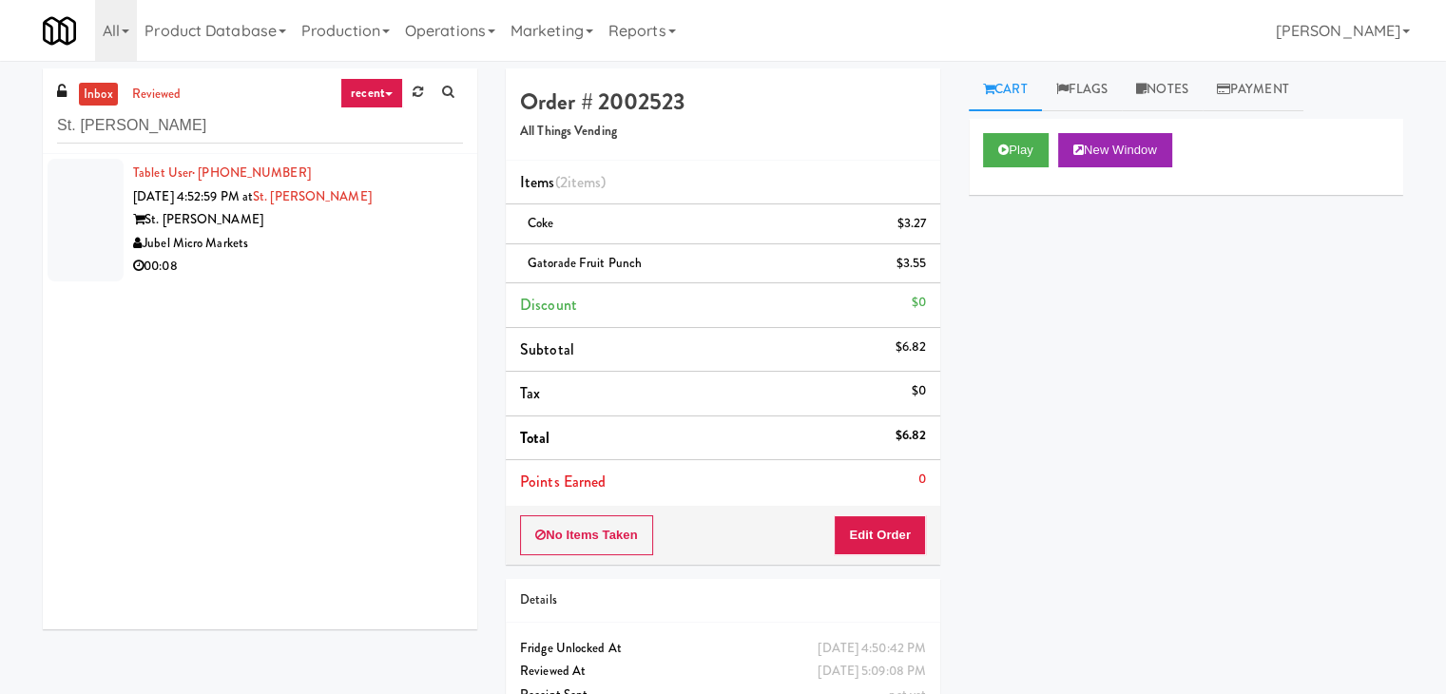
click at [404, 261] on div "00:08" at bounding box center [298, 267] width 330 height 24
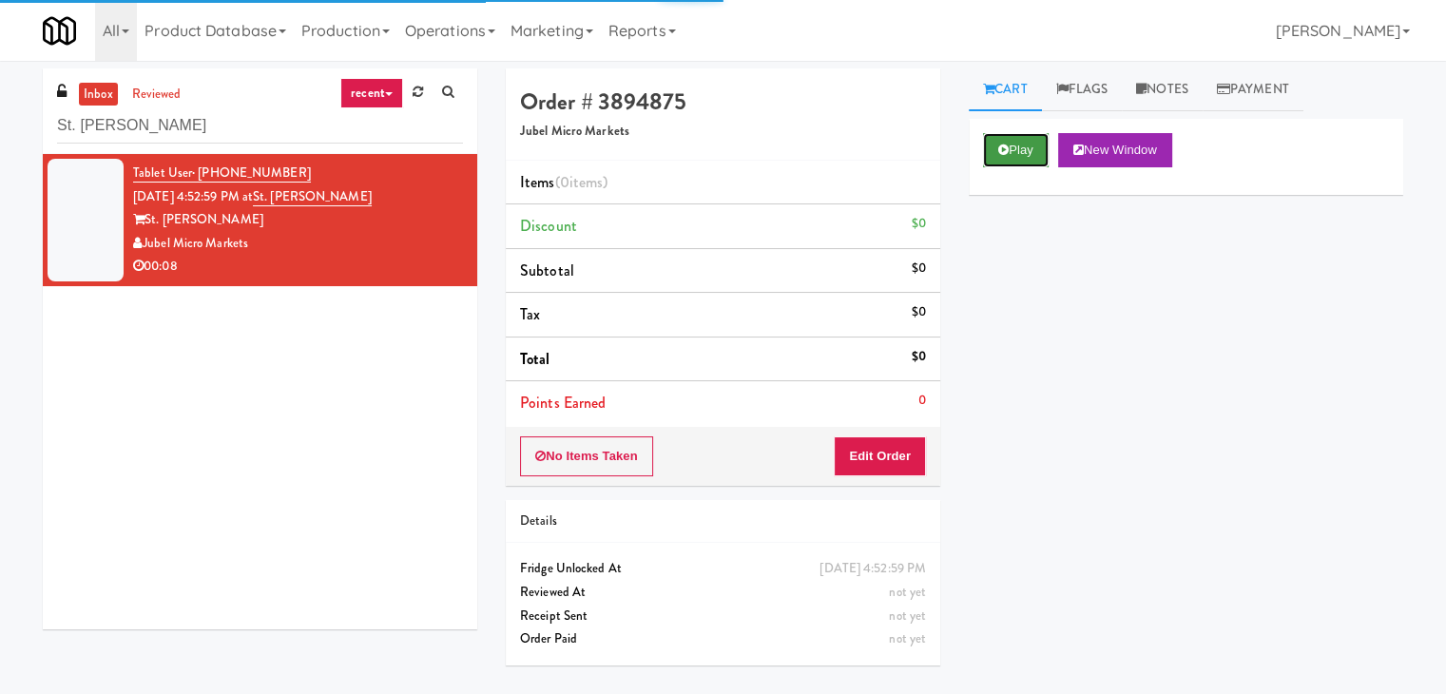
click at [1015, 155] on button "Play" at bounding box center [1016, 150] width 66 height 34
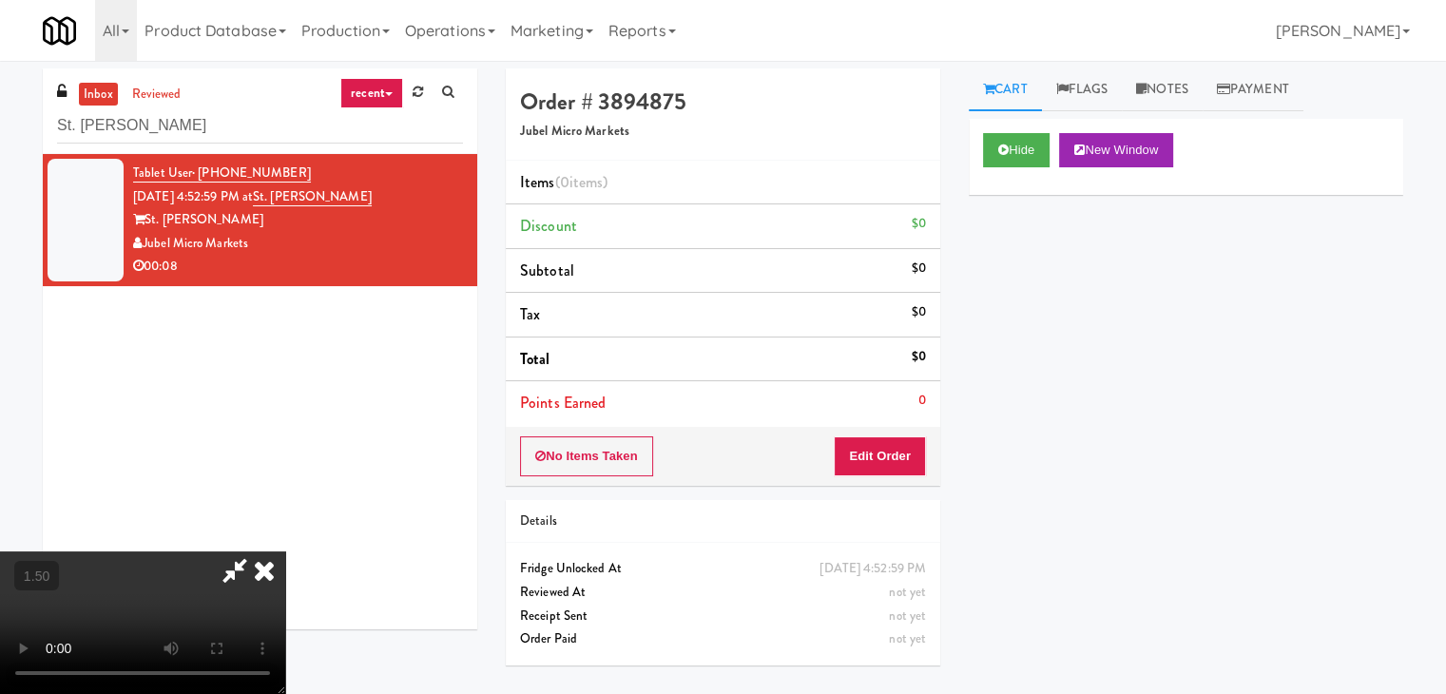
click at [285, 551] on video at bounding box center [142, 622] width 285 height 143
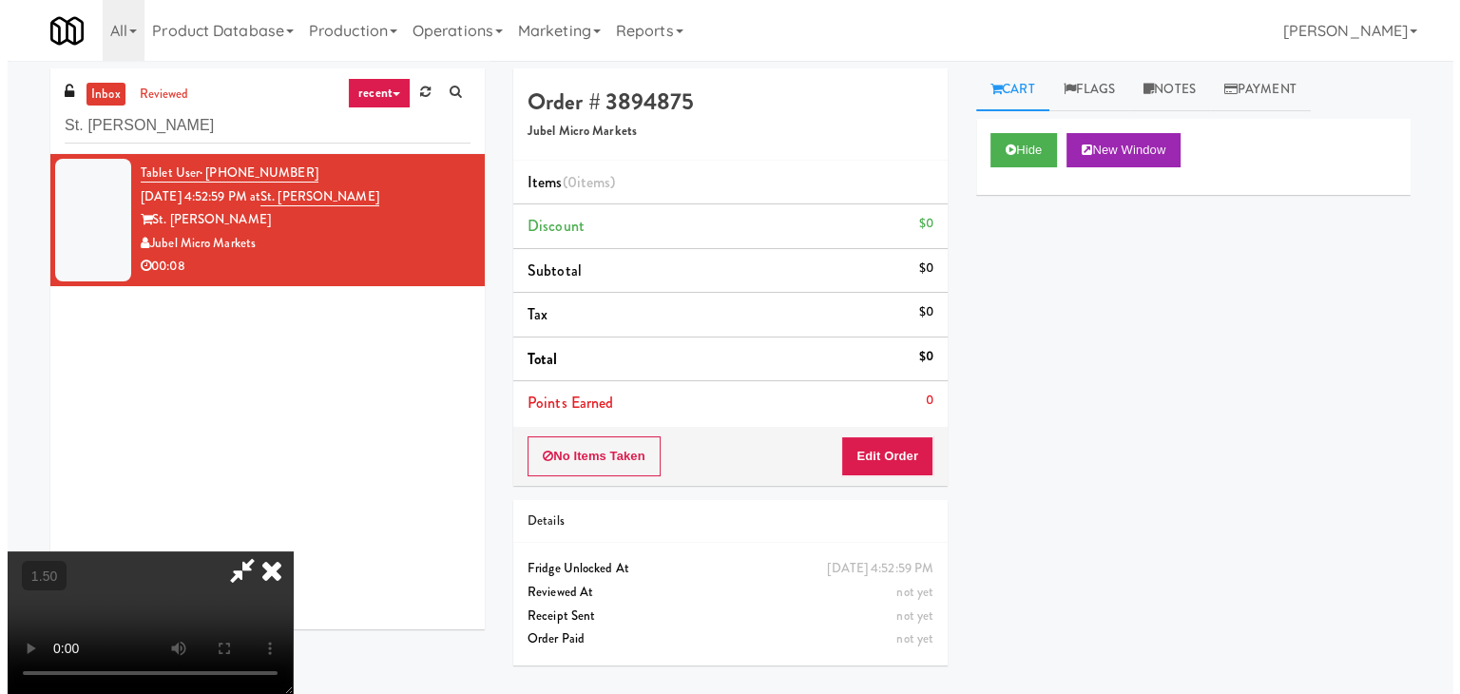
scroll to position [0, 0]
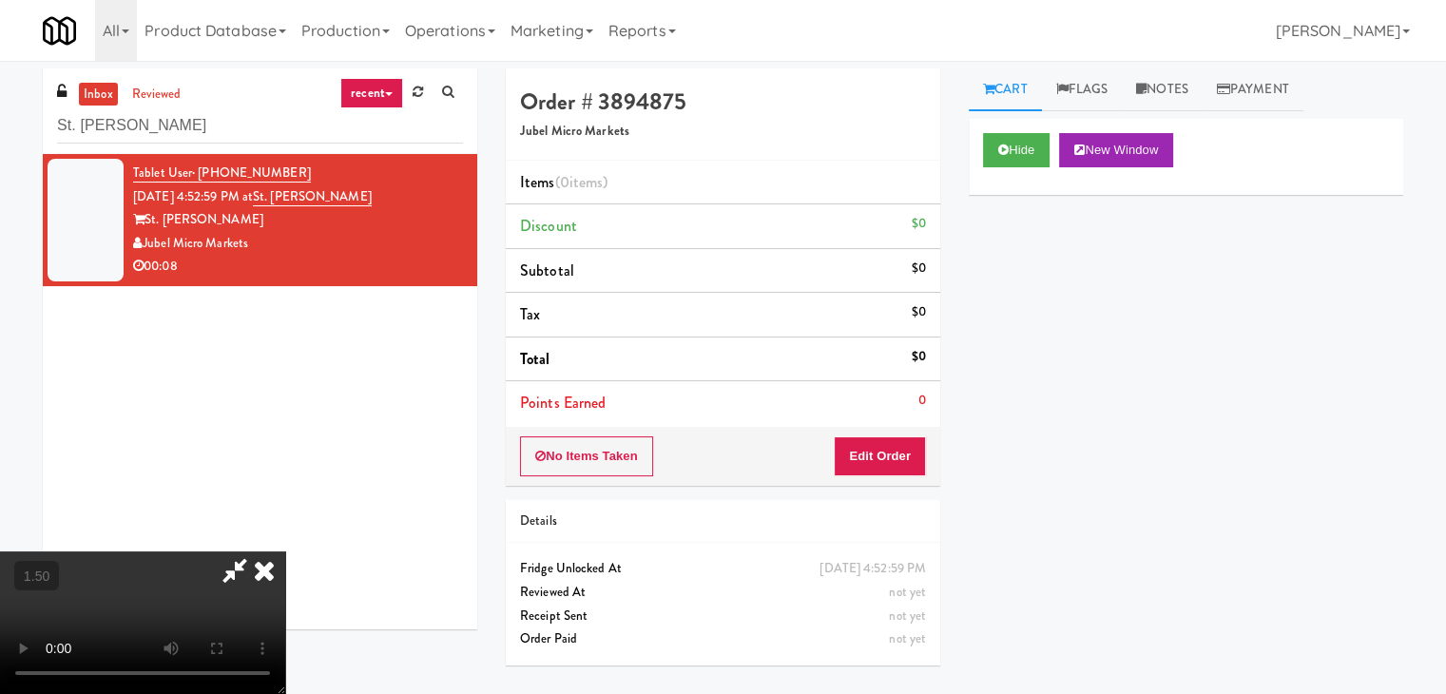
drag, startPoint x: 829, startPoint y: 73, endPoint x: 834, endPoint y: 93, distance: 20.5
click at [285, 551] on icon at bounding box center [264, 570] width 42 height 38
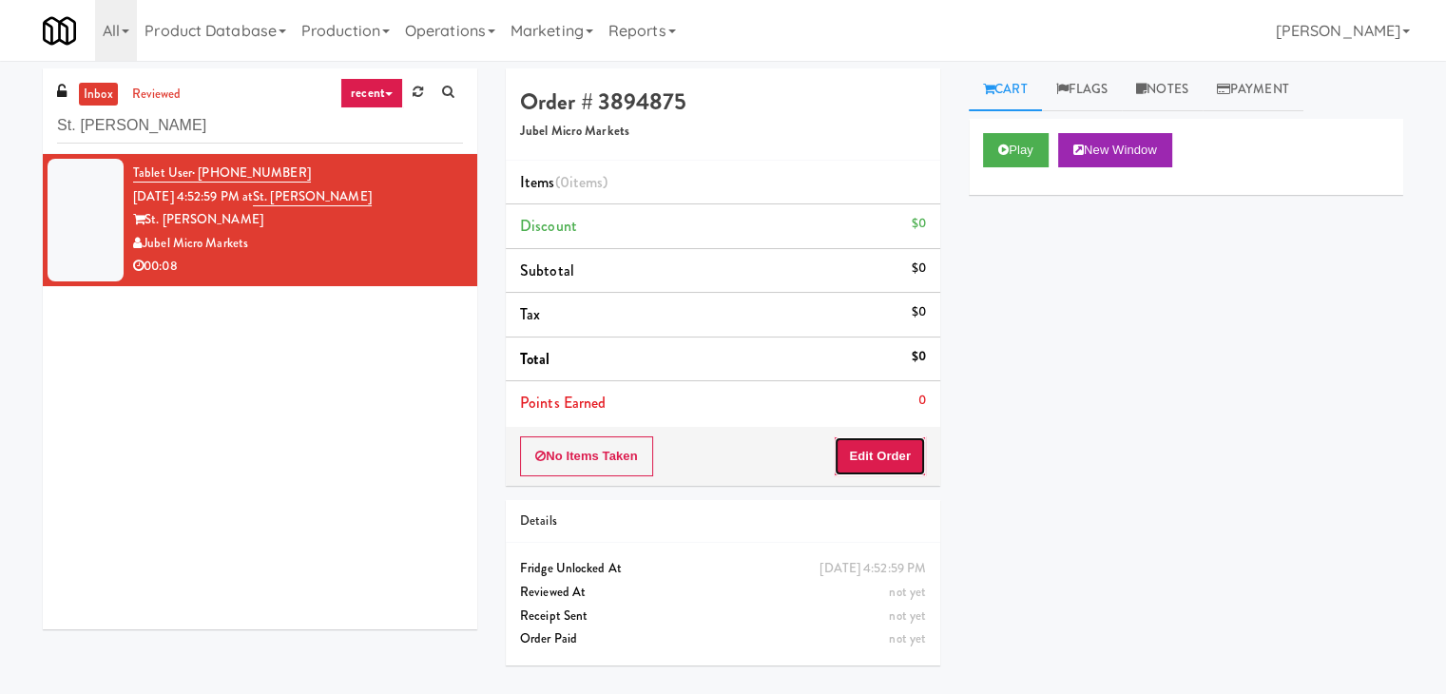
click at [878, 467] on button "Edit Order" at bounding box center [880, 456] width 92 height 40
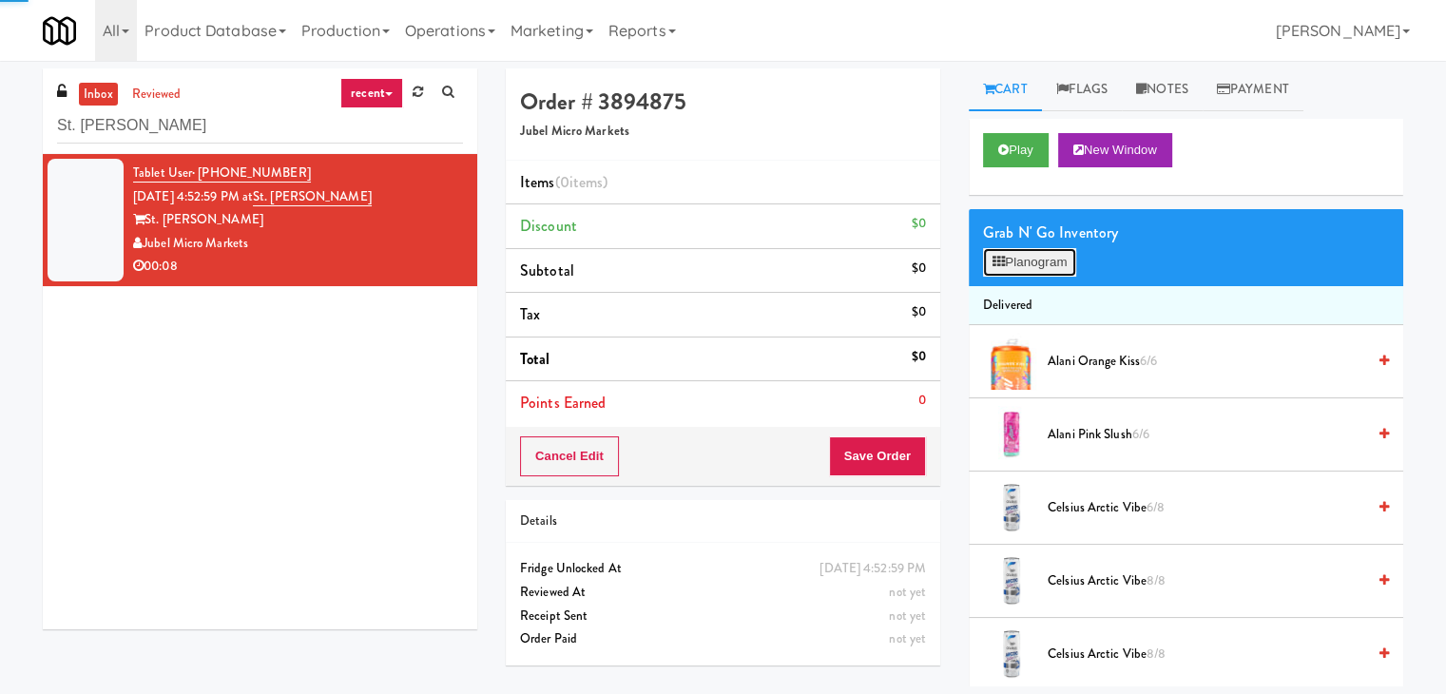
click at [1027, 261] on button "Planogram" at bounding box center [1029, 262] width 93 height 29
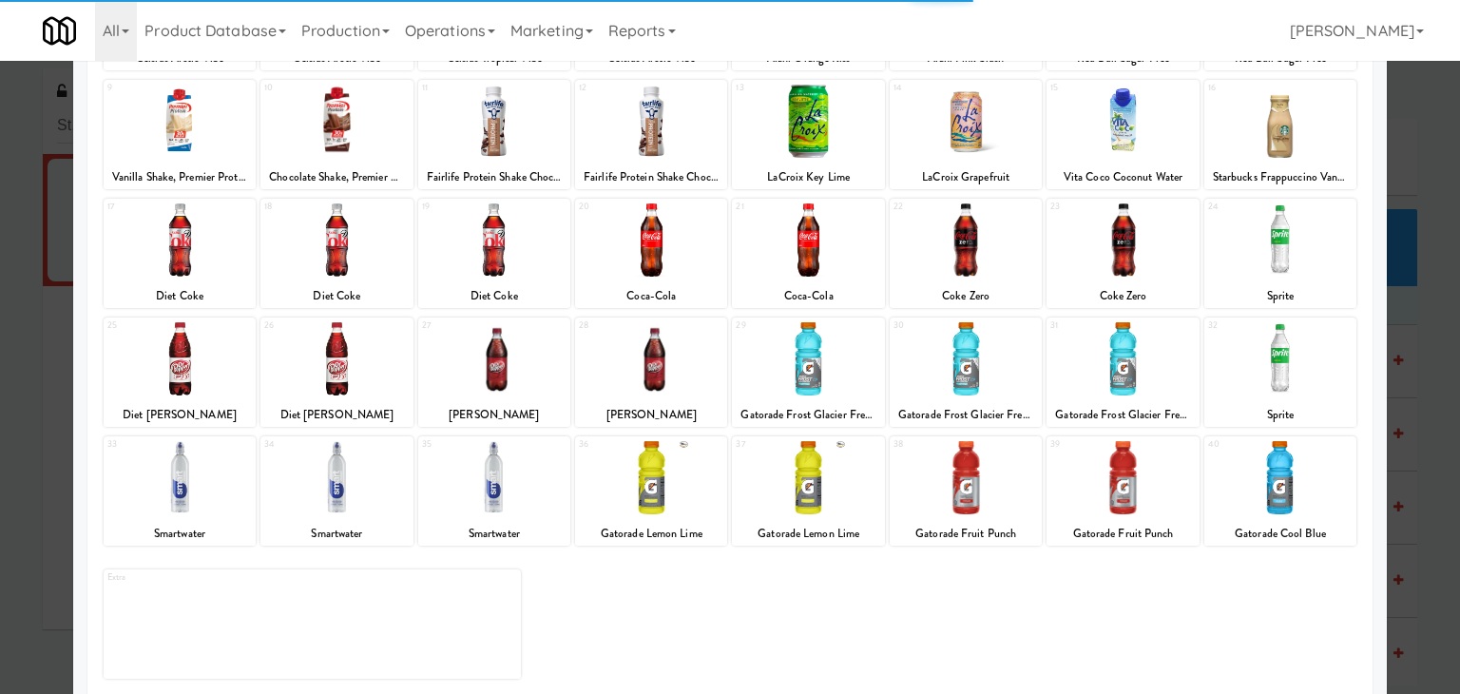
scroll to position [240, 0]
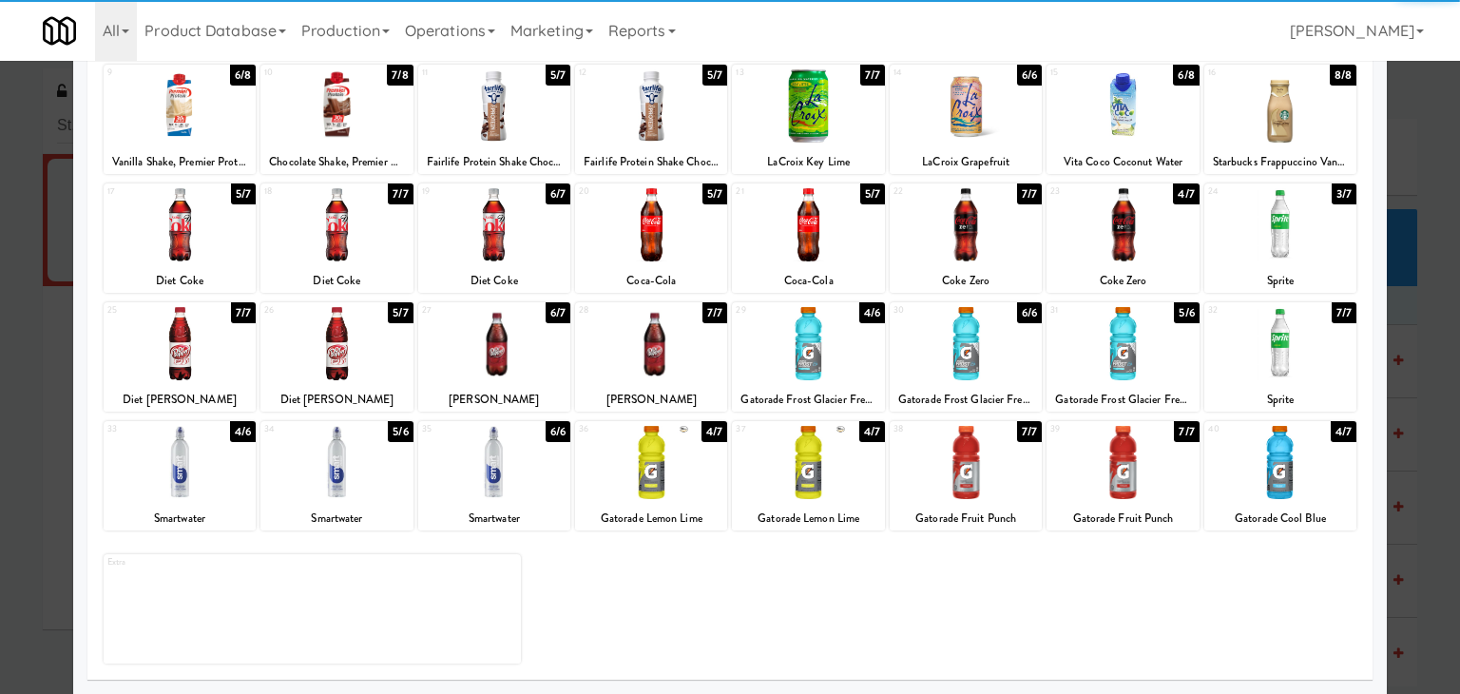
click at [642, 473] on div at bounding box center [651, 462] width 152 height 73
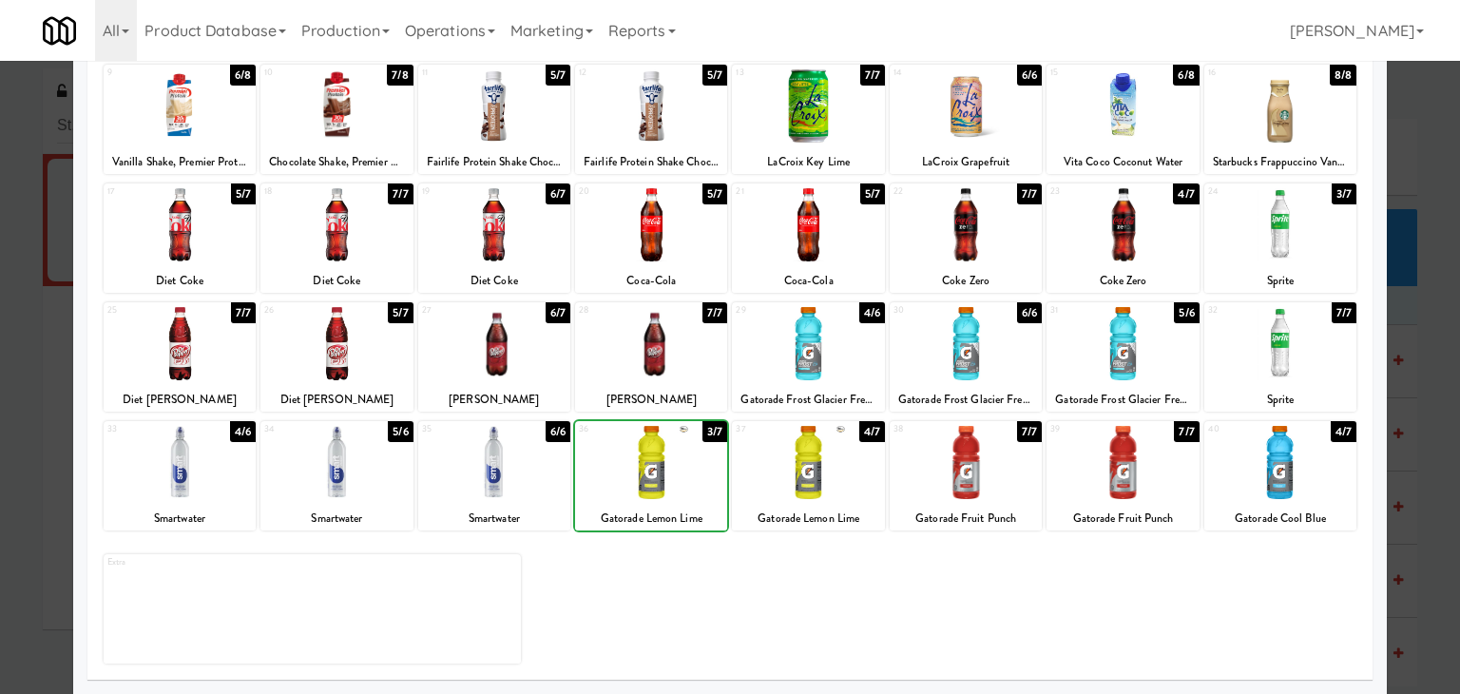
click at [642, 473] on div at bounding box center [651, 462] width 152 height 73
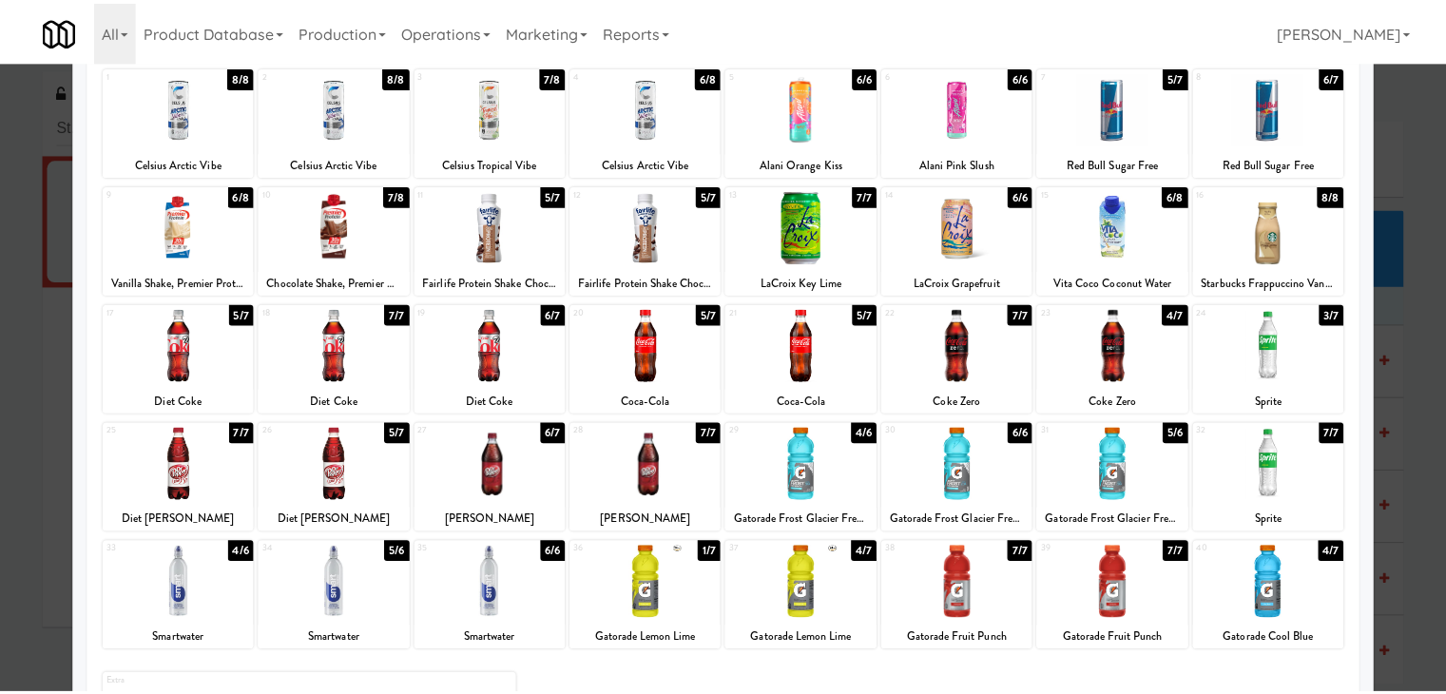
scroll to position [0, 0]
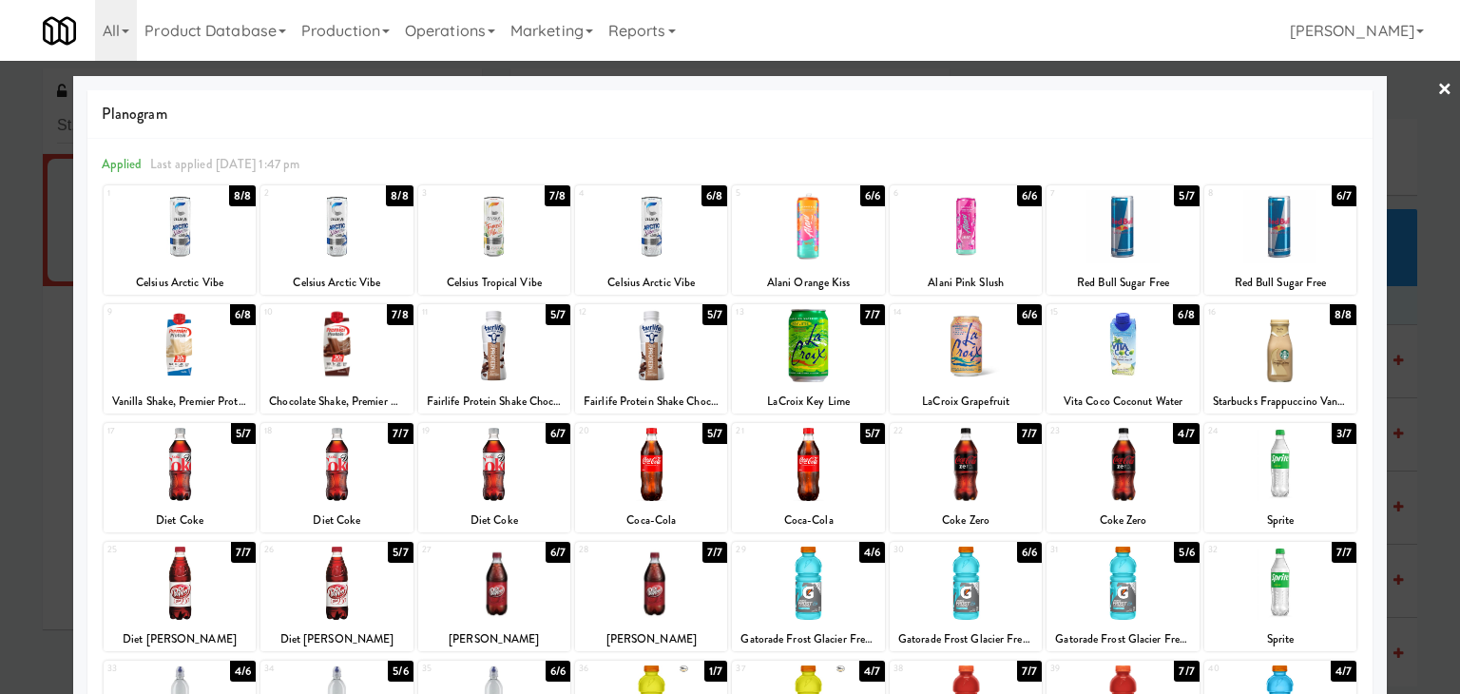
click at [1438, 88] on link "×" at bounding box center [1445, 90] width 15 height 59
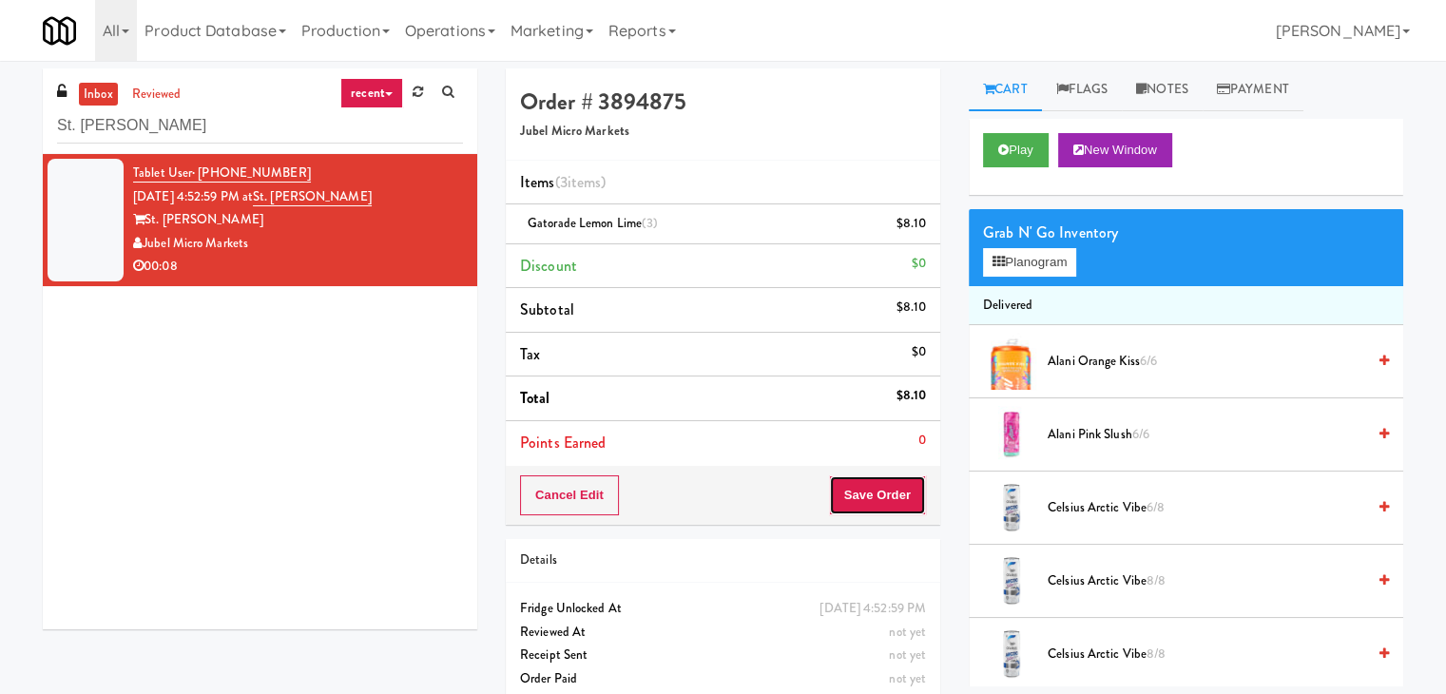
click at [879, 488] on button "Save Order" at bounding box center [877, 495] width 97 height 40
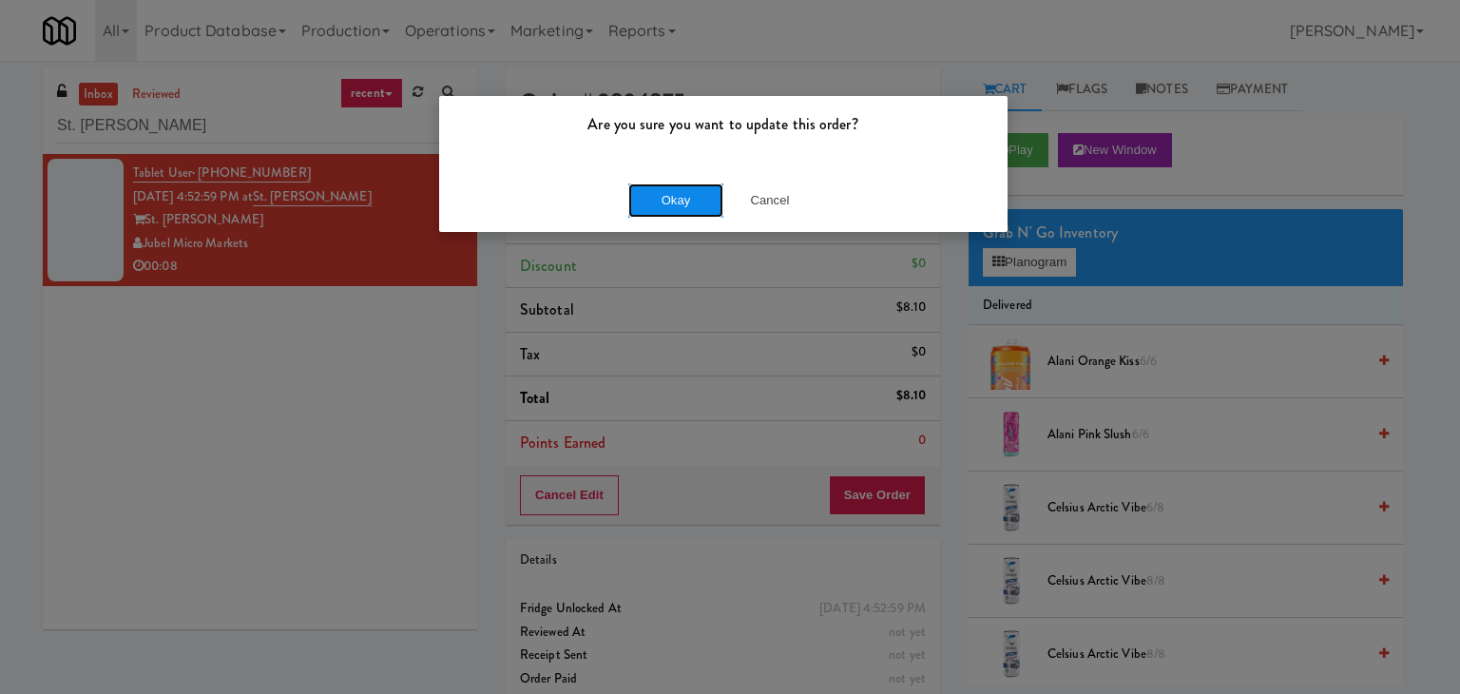
click at [677, 212] on button "Okay" at bounding box center [675, 200] width 95 height 34
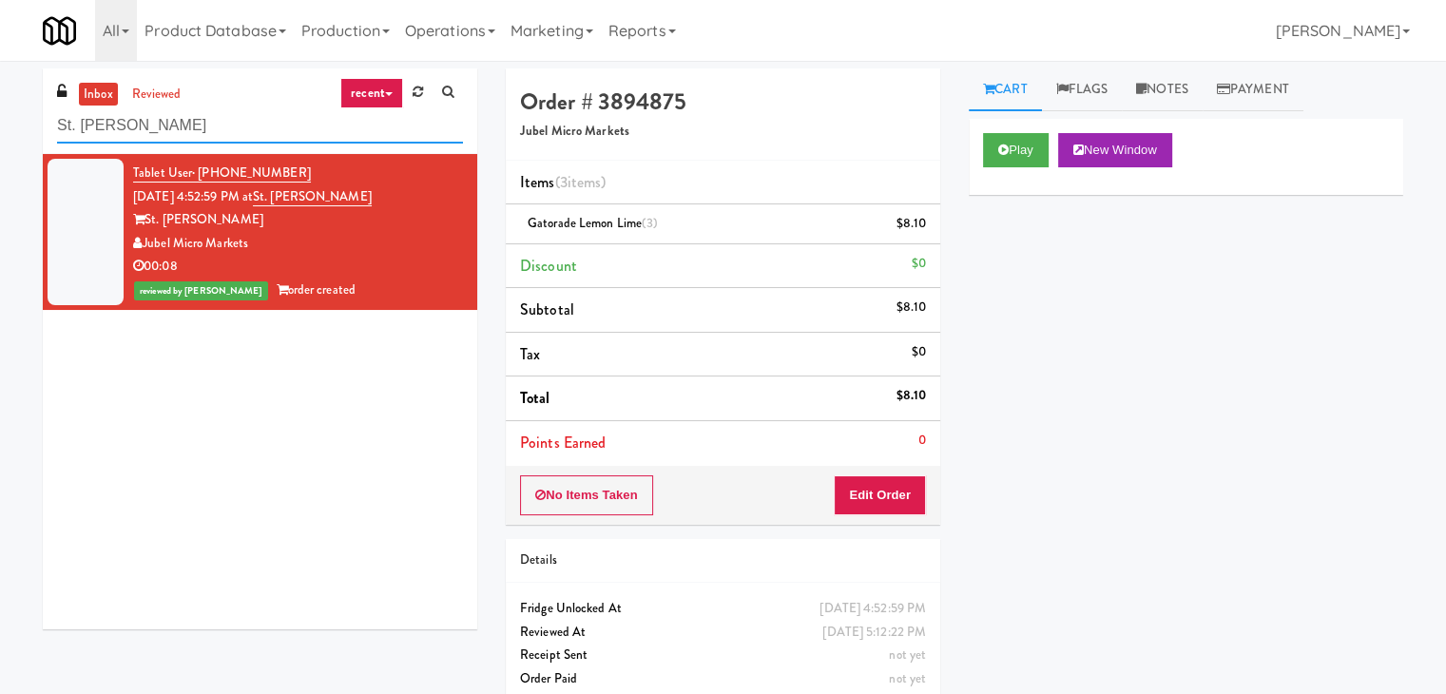
click at [299, 124] on input "St. [PERSON_NAME]" at bounding box center [260, 125] width 406 height 35
paste input "Ashton-Combo Machin"
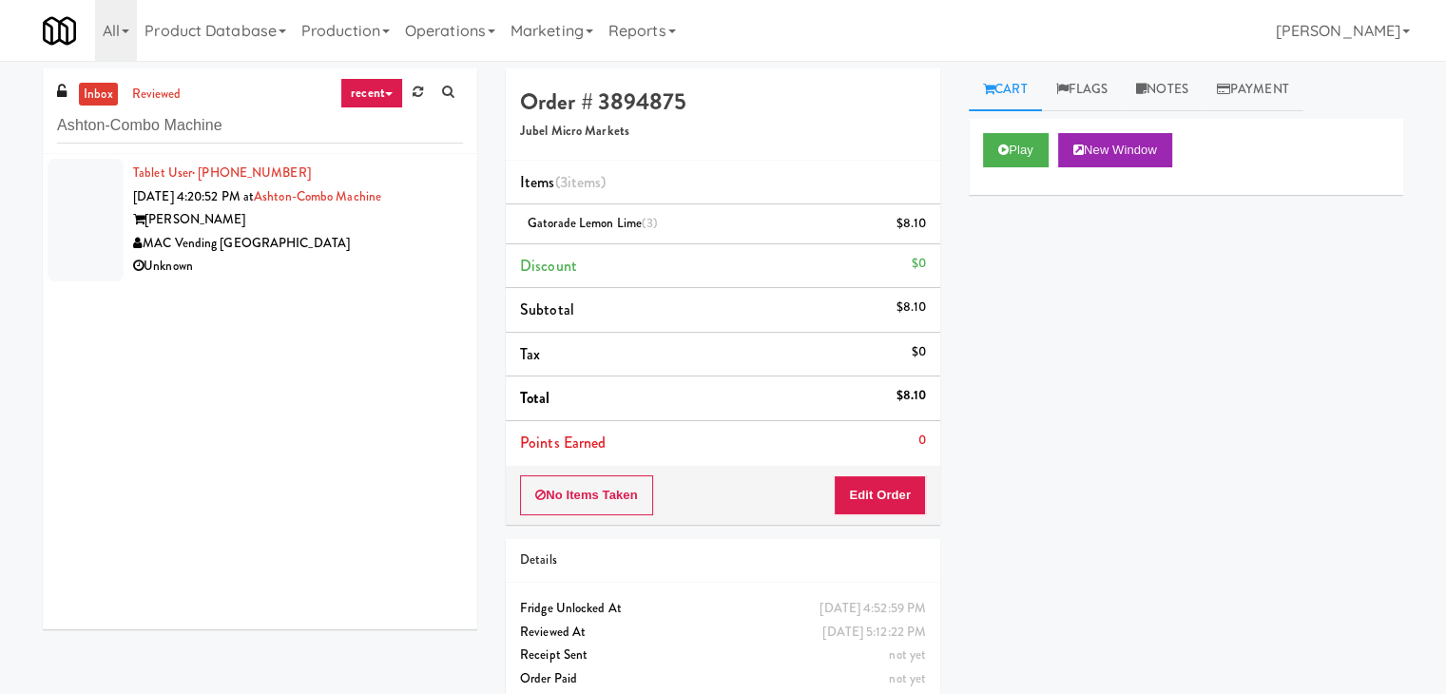
click at [415, 251] on div "MAC Vending [GEOGRAPHIC_DATA]" at bounding box center [298, 244] width 330 height 24
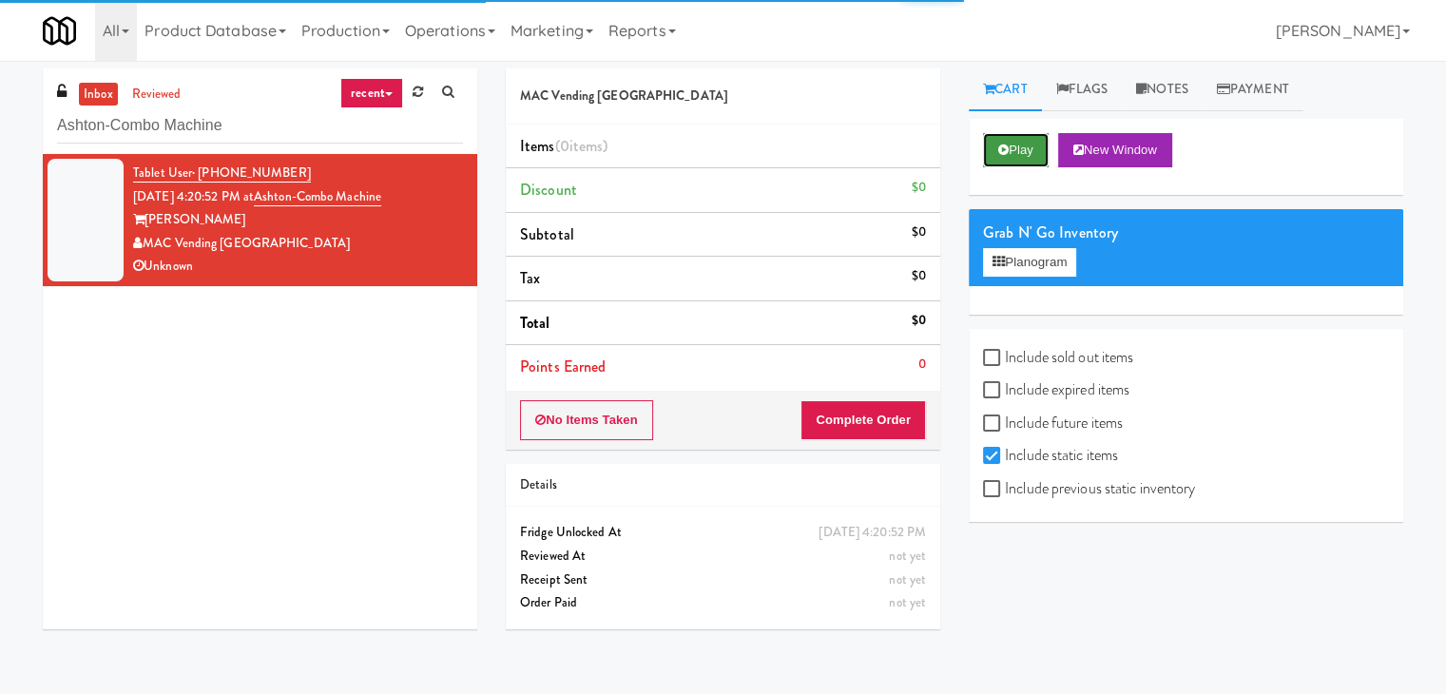
click at [1021, 148] on button "Play" at bounding box center [1016, 150] width 66 height 34
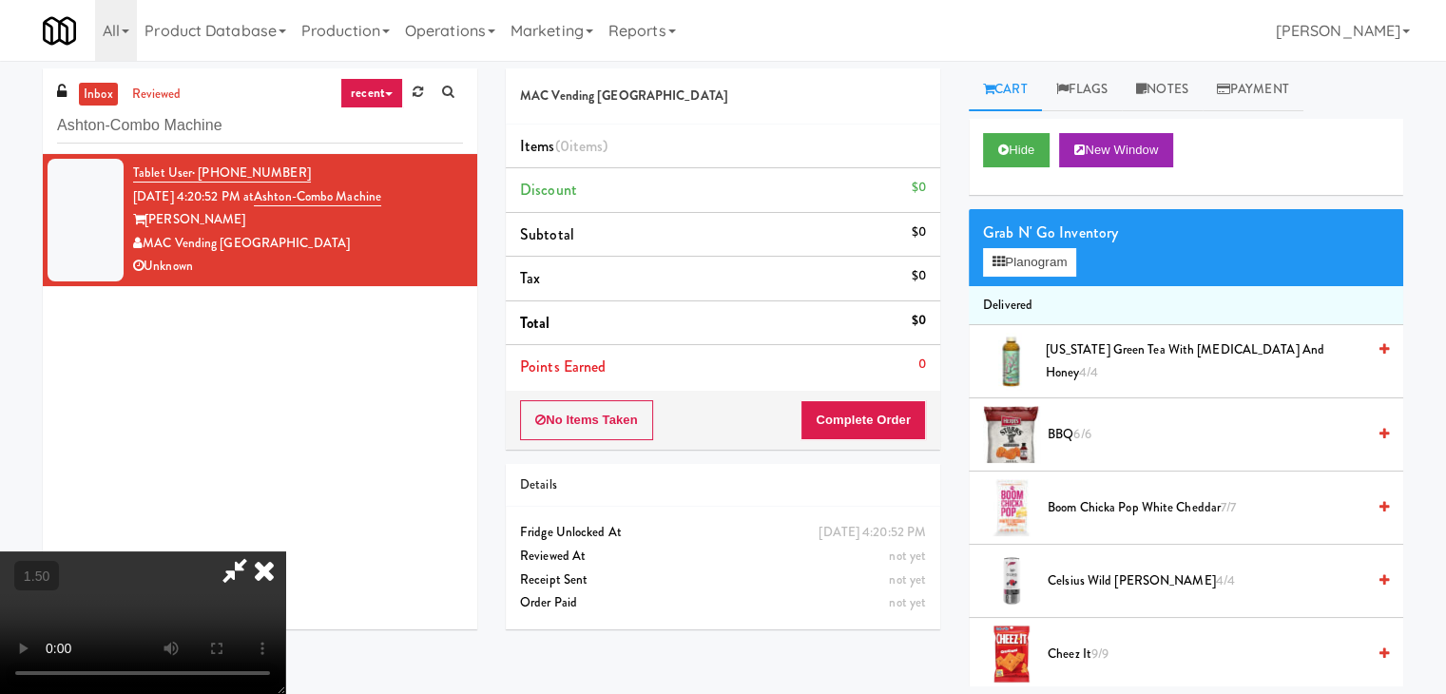
drag, startPoint x: 856, startPoint y: 229, endPoint x: 1107, endPoint y: 153, distance: 262.3
click at [285, 551] on icon at bounding box center [264, 570] width 42 height 38
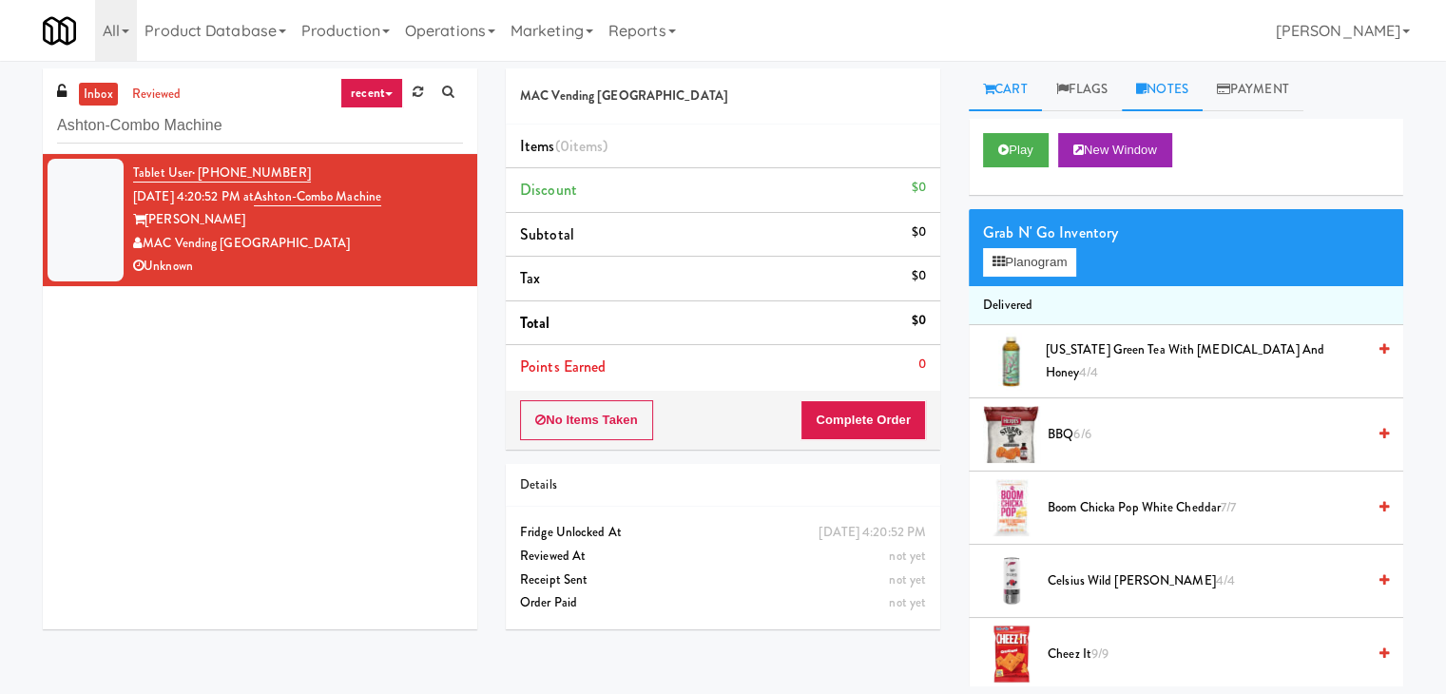
click at [1168, 88] on link "Notes" at bounding box center [1162, 89] width 81 height 43
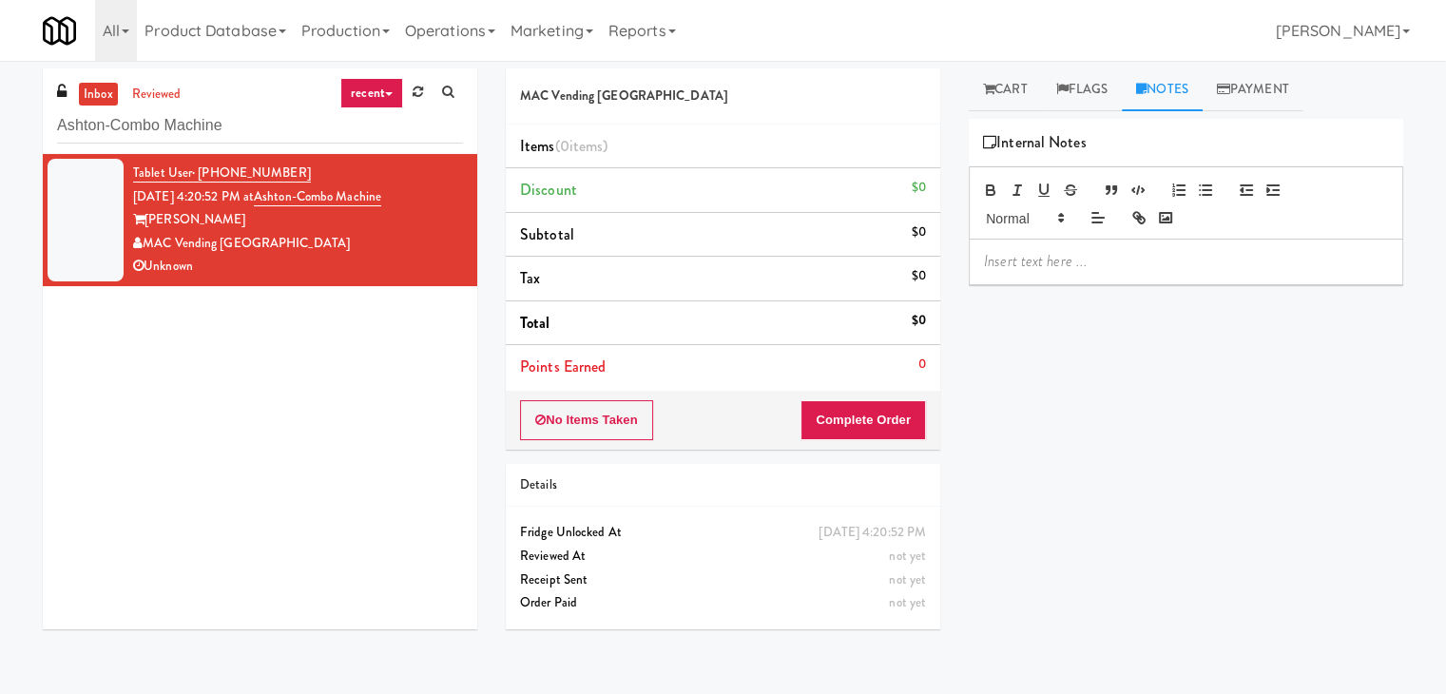
click at [1075, 278] on div at bounding box center [1186, 262] width 433 height 44
drag, startPoint x: 194, startPoint y: 364, endPoint x: 243, endPoint y: 365, distance: 49.4
click at [198, 364] on div "Tablet User · (650) 666-9218 [DATE] 4:20:52 PM at Ashton-Combo Machine Ashton M…" at bounding box center [260, 391] width 435 height 475
click at [979, 275] on div at bounding box center [1186, 262] width 433 height 44
drag, startPoint x: 199, startPoint y: 400, endPoint x: 235, endPoint y: 410, distance: 37.4
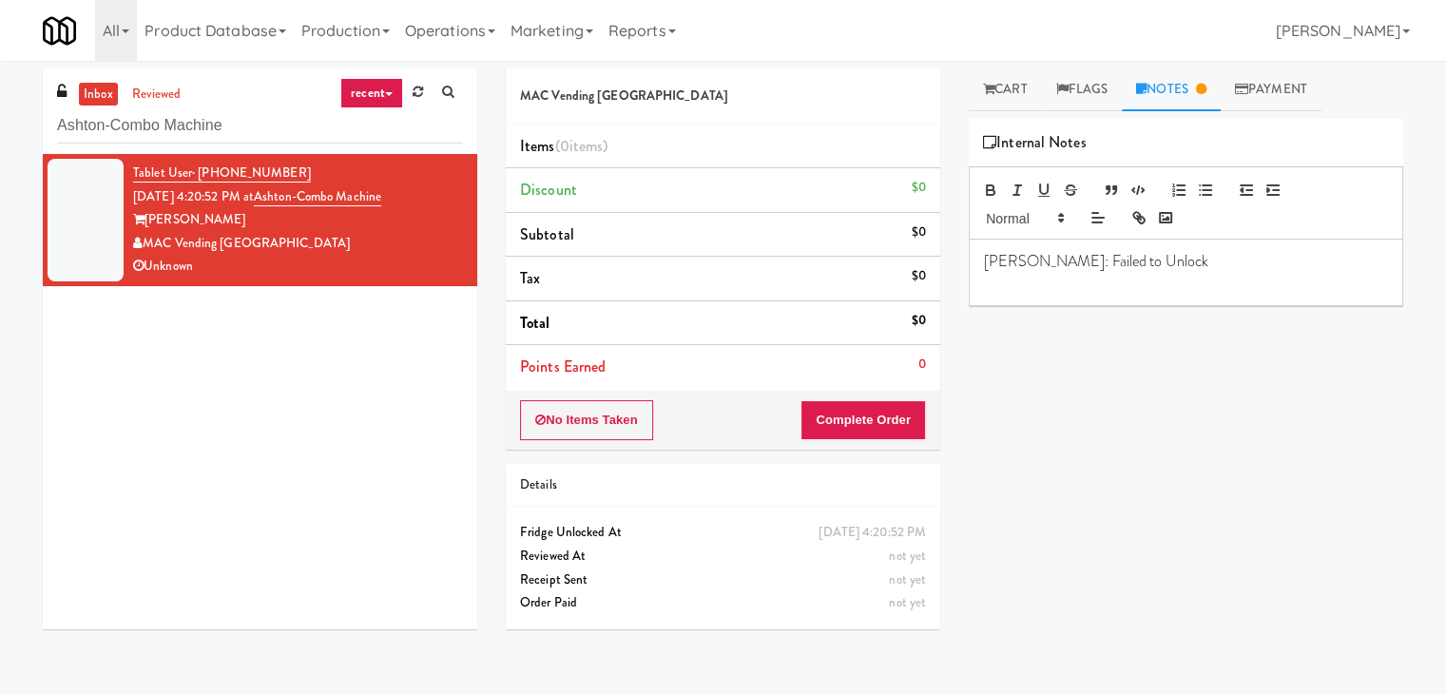
click at [202, 400] on div "Tablet User · (650) 666-9218 [DATE] 4:20:52 PM at Ashton-Combo Machine Ashton M…" at bounding box center [260, 391] width 435 height 475
click at [1018, 293] on div "[PERSON_NAME]: Failed to Unlock" at bounding box center [1186, 273] width 433 height 66
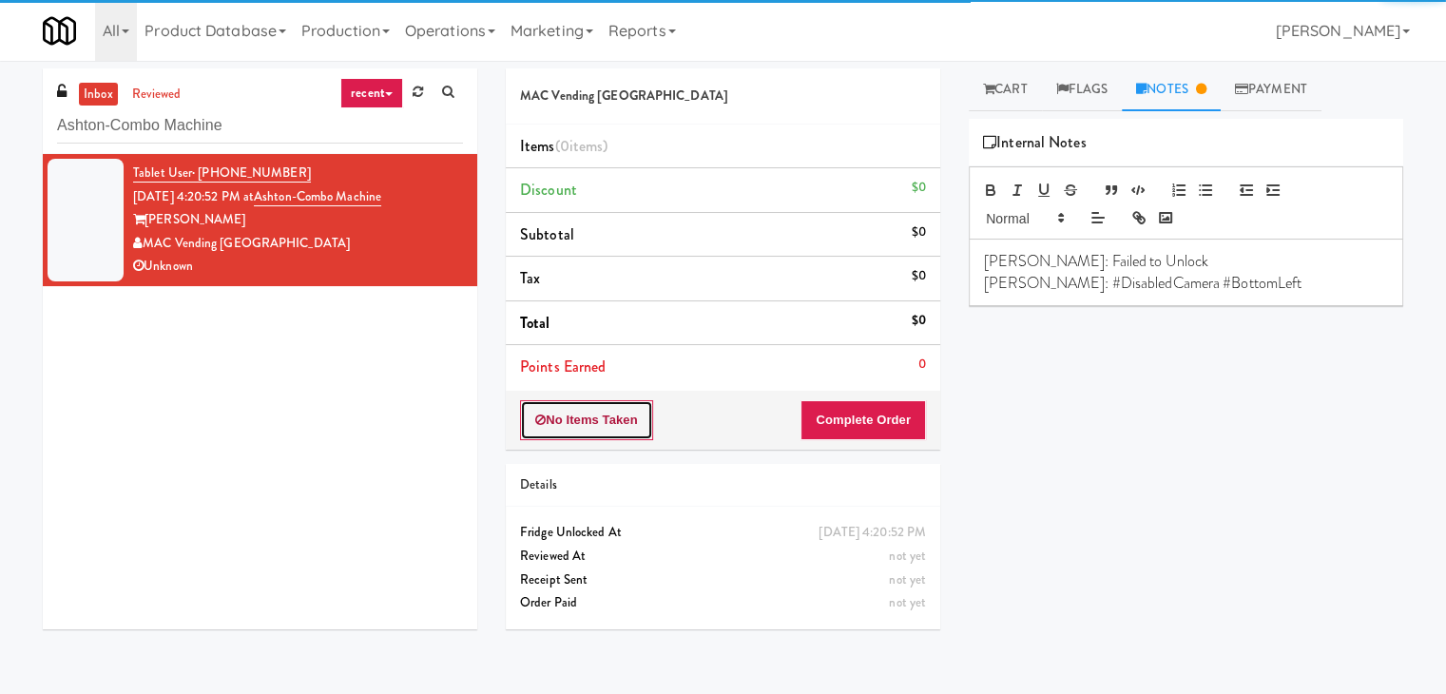
click at [605, 423] on button "No Items Taken" at bounding box center [586, 420] width 133 height 40
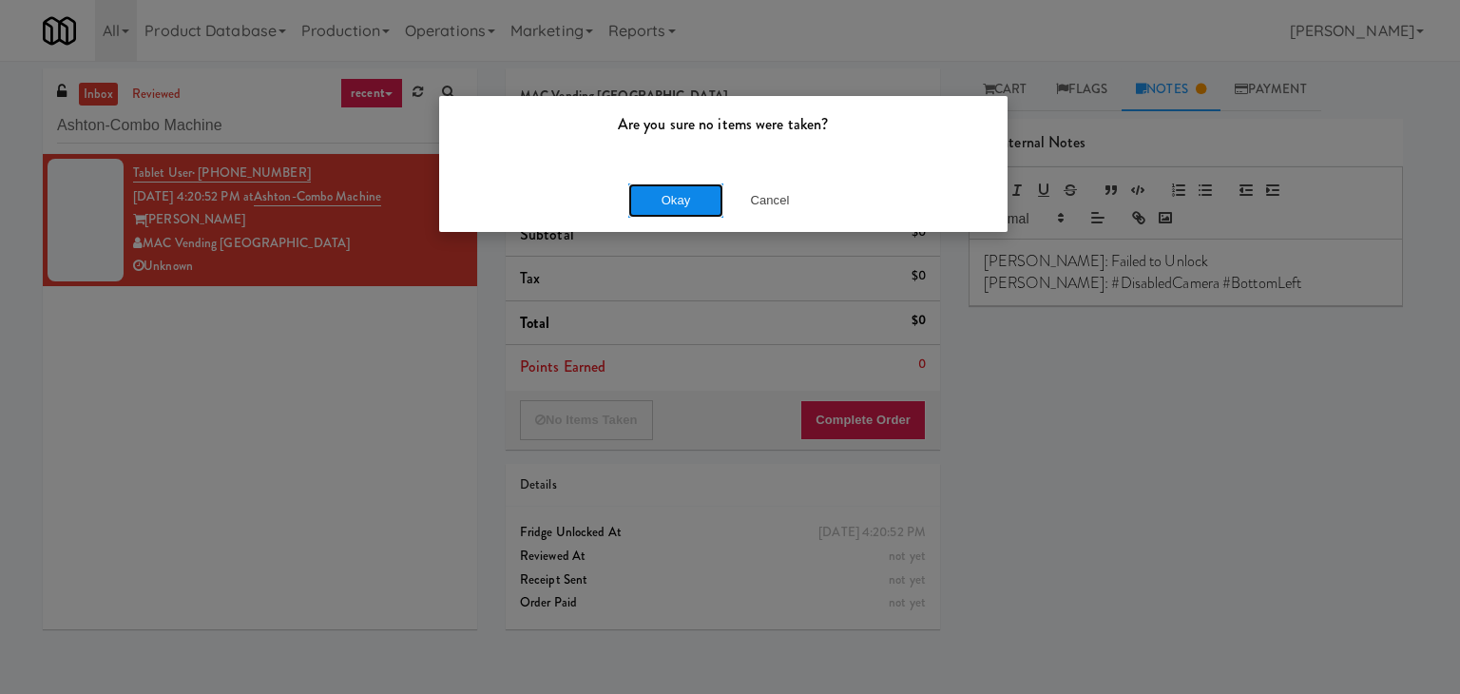
drag, startPoint x: 674, startPoint y: 202, endPoint x: 684, endPoint y: 201, distance: 9.6
click at [677, 202] on button "Okay" at bounding box center [675, 200] width 95 height 34
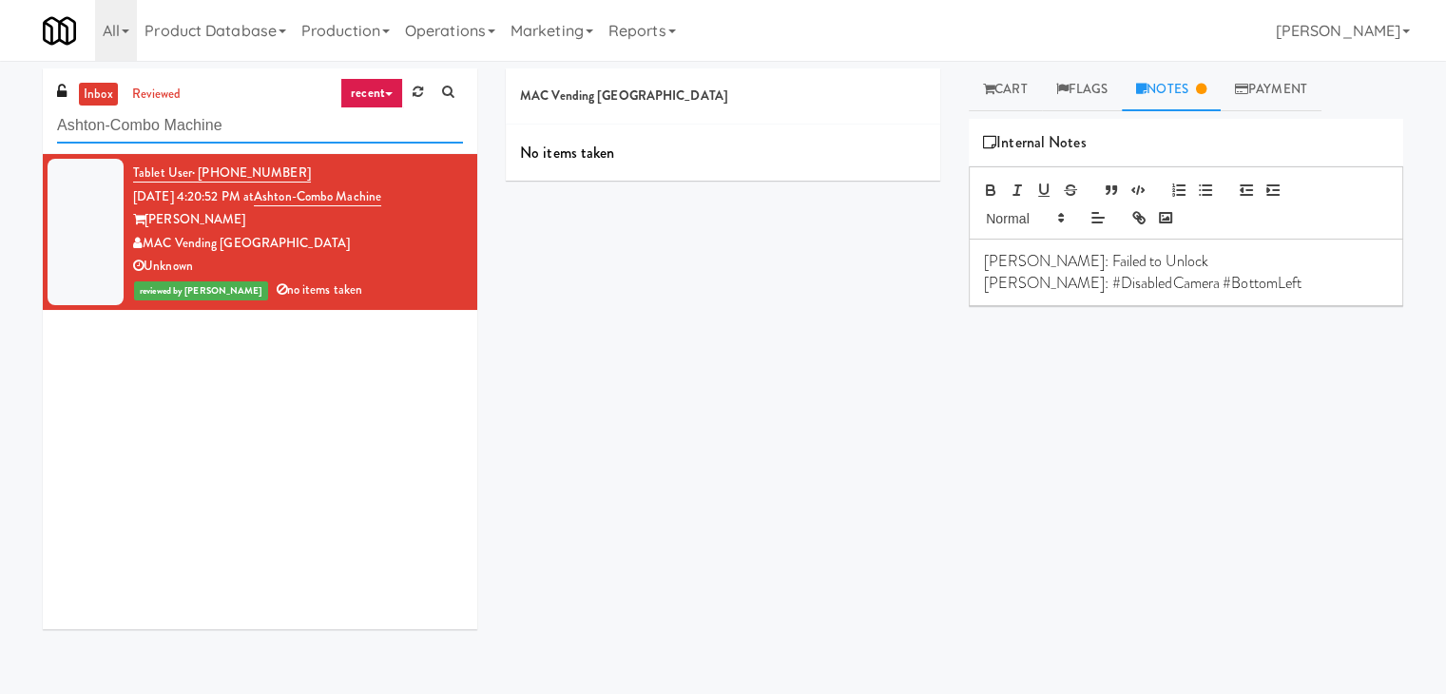
click at [297, 117] on input "Ashton-Combo Machine" at bounding box center [260, 125] width 406 height 35
paste input "[PERSON_NAME] - Cooler - Left"
type input "[PERSON_NAME] - Cooler - Left"
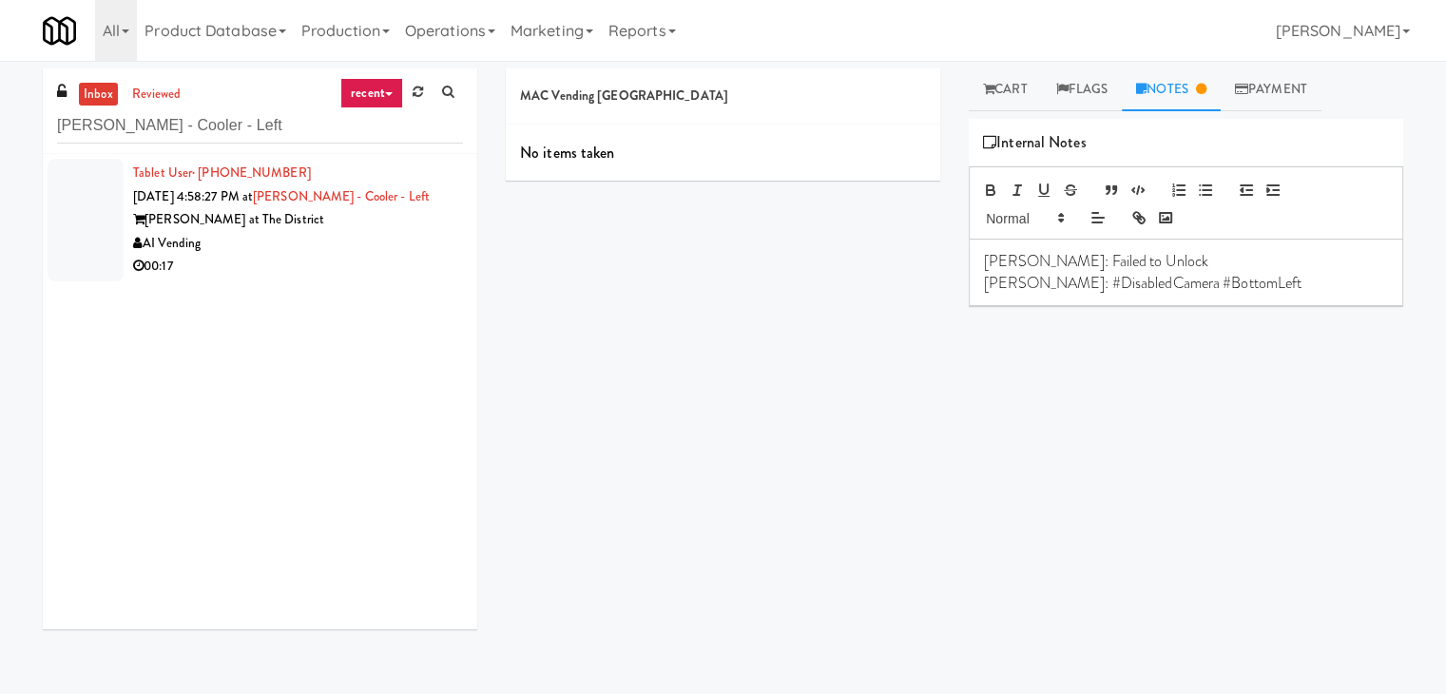
drag, startPoint x: 386, startPoint y: 265, endPoint x: 592, endPoint y: 253, distance: 206.7
click at [388, 265] on div "00:17" at bounding box center [298, 267] width 330 height 24
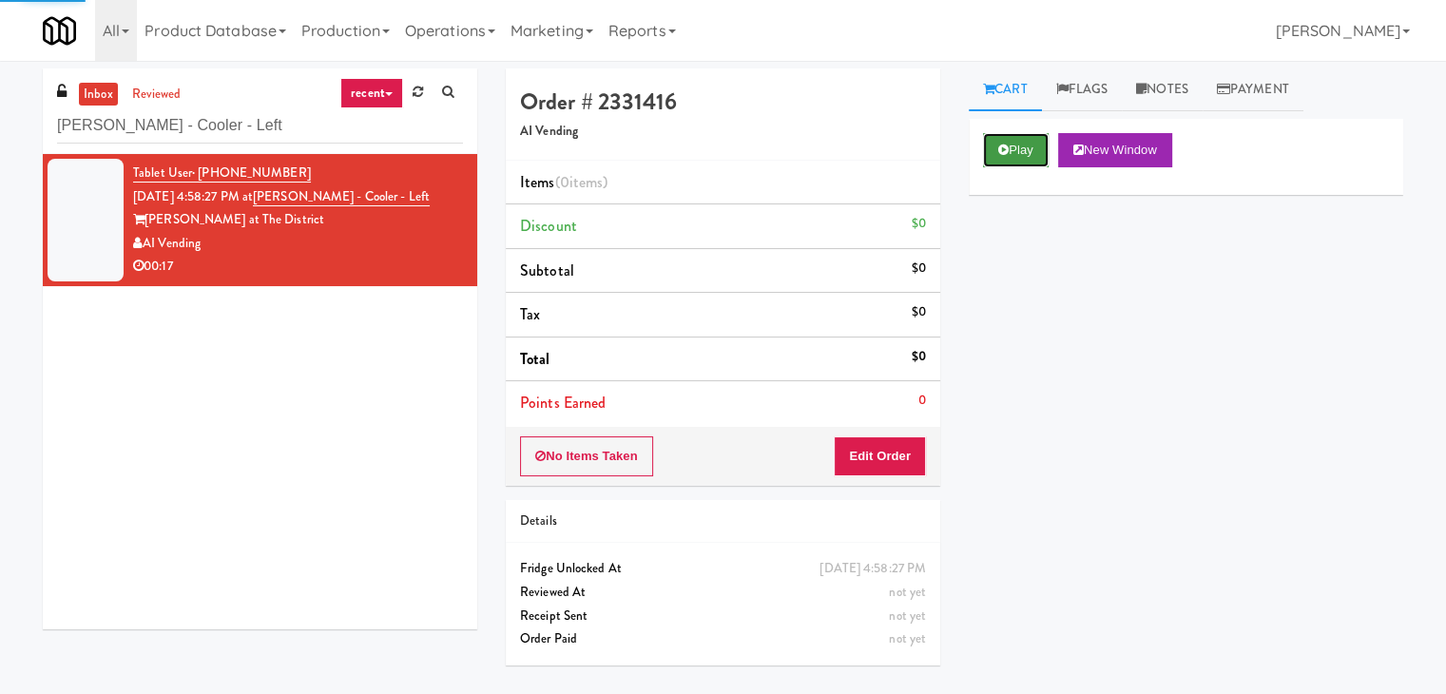
click at [992, 154] on button "Play" at bounding box center [1016, 150] width 66 height 34
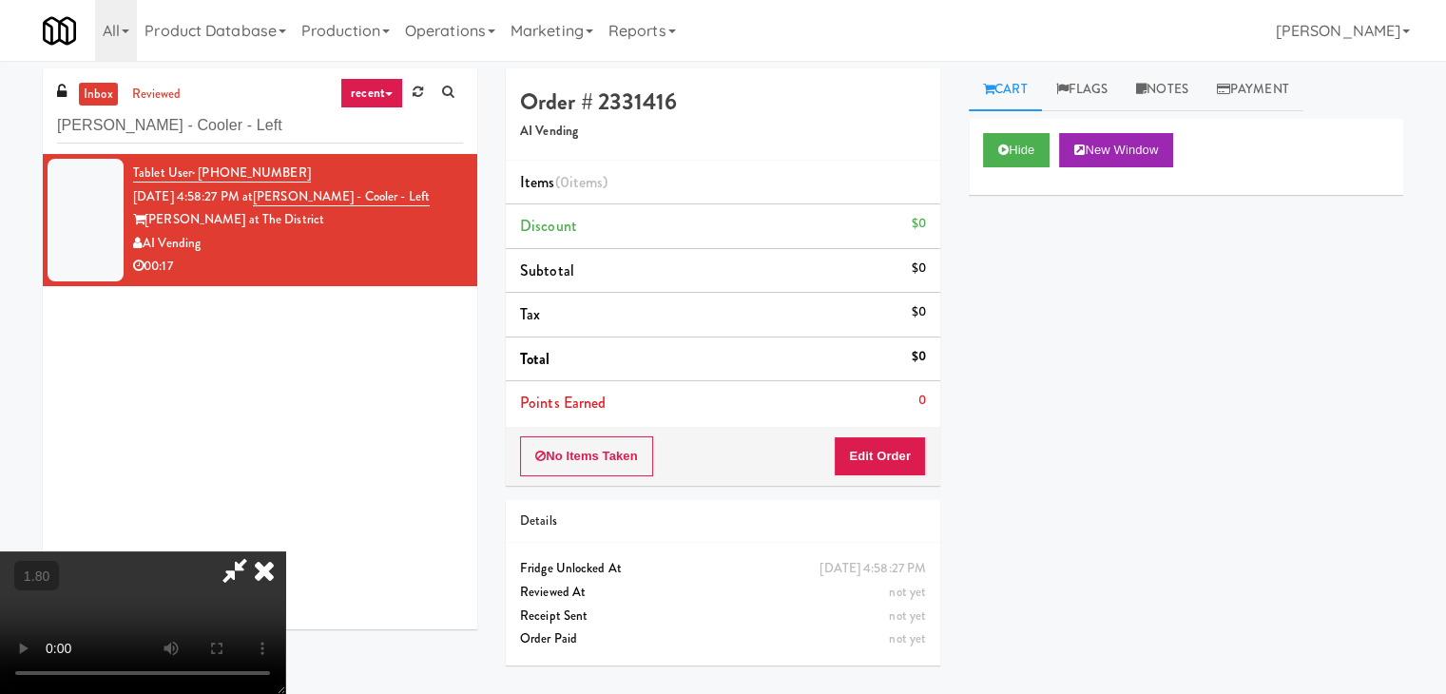
click at [285, 551] on video at bounding box center [142, 622] width 285 height 143
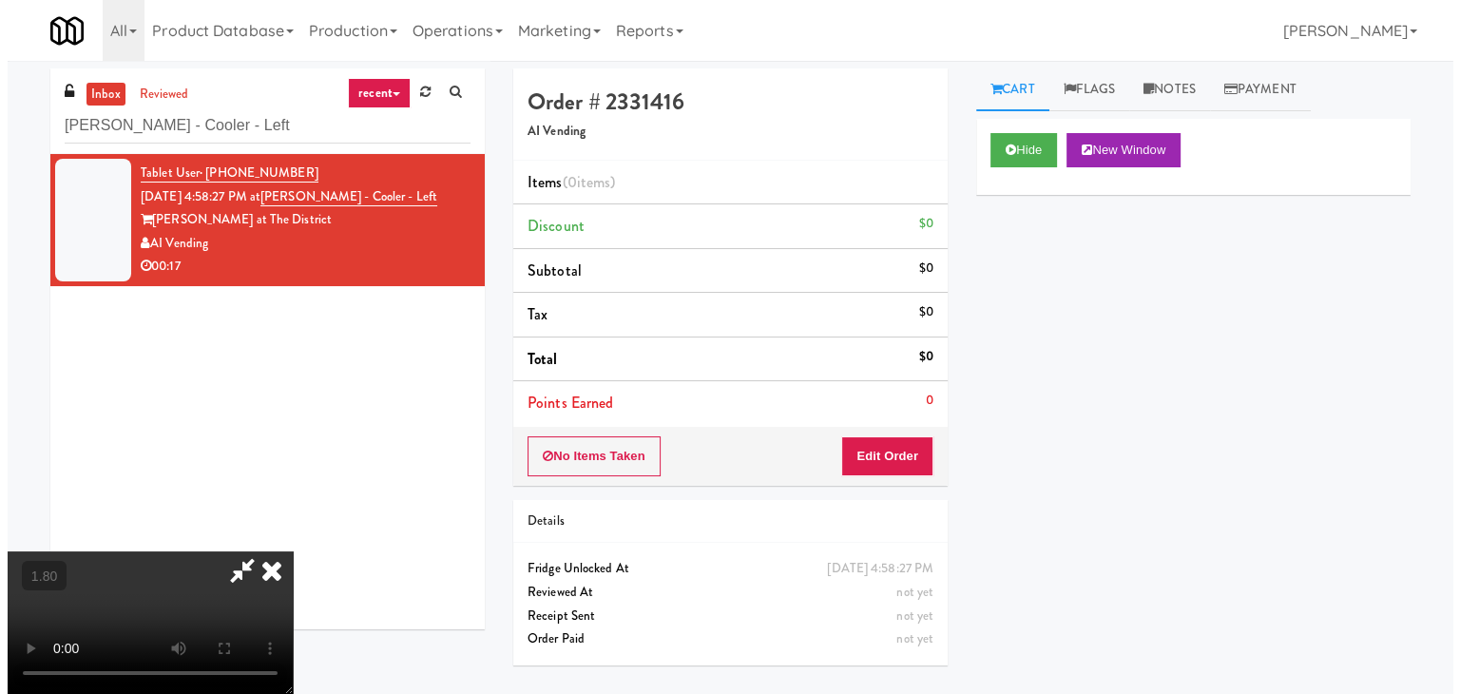
scroll to position [0, 0]
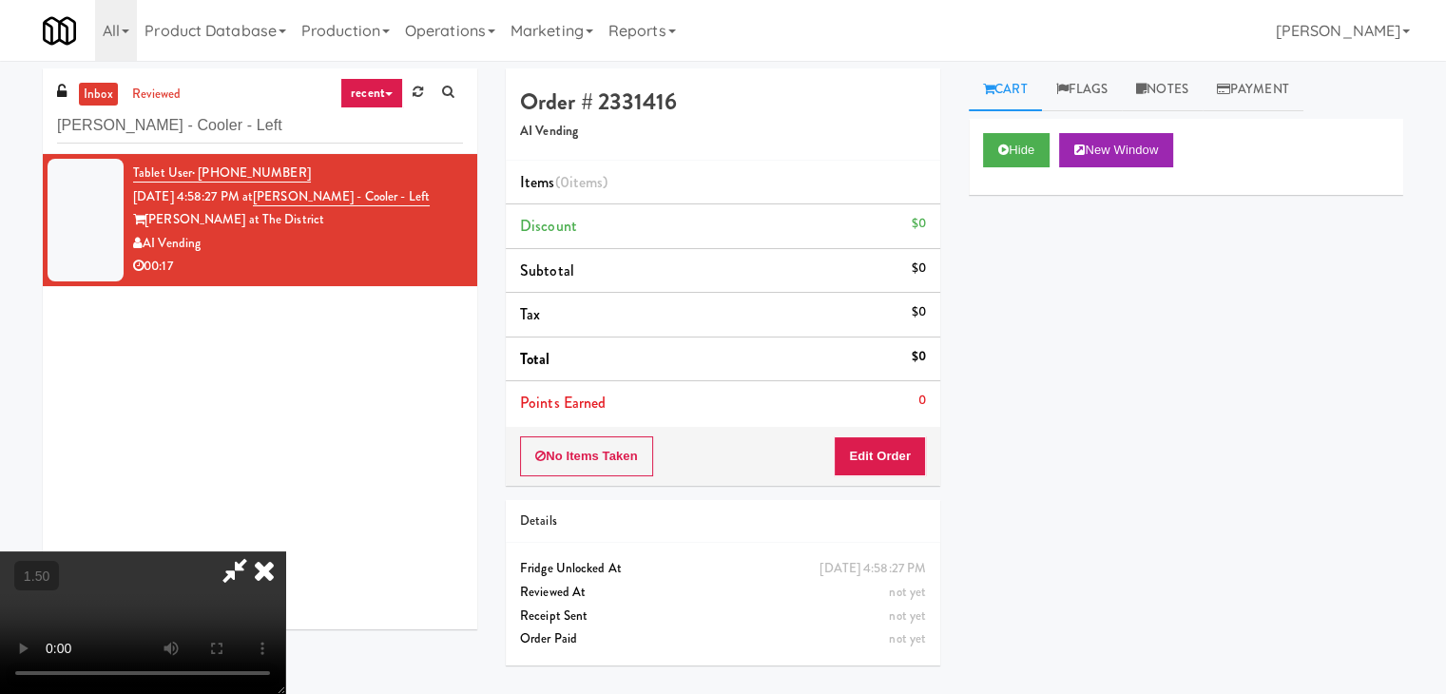
click at [285, 551] on icon at bounding box center [264, 570] width 42 height 38
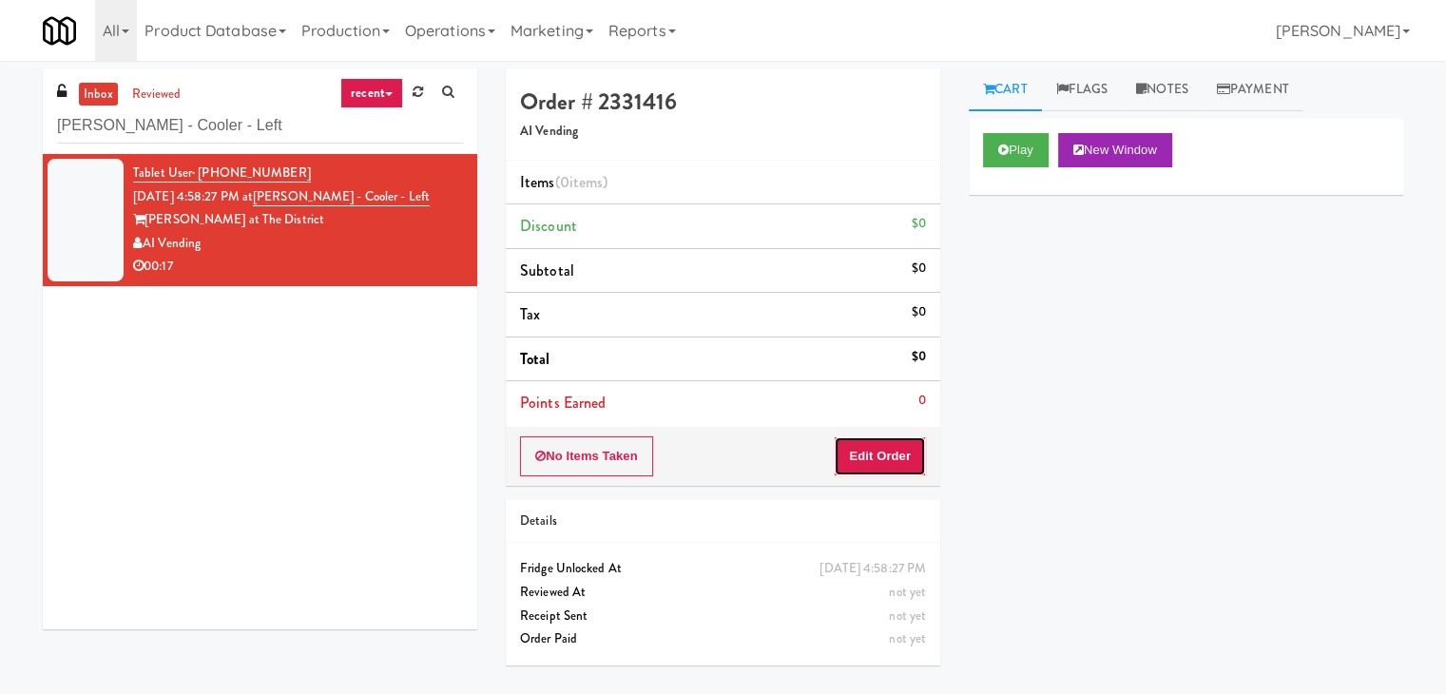
drag, startPoint x: 898, startPoint y: 471, endPoint x: 958, endPoint y: 400, distance: 93.0
click at [898, 469] on button "Edit Order" at bounding box center [880, 456] width 92 height 40
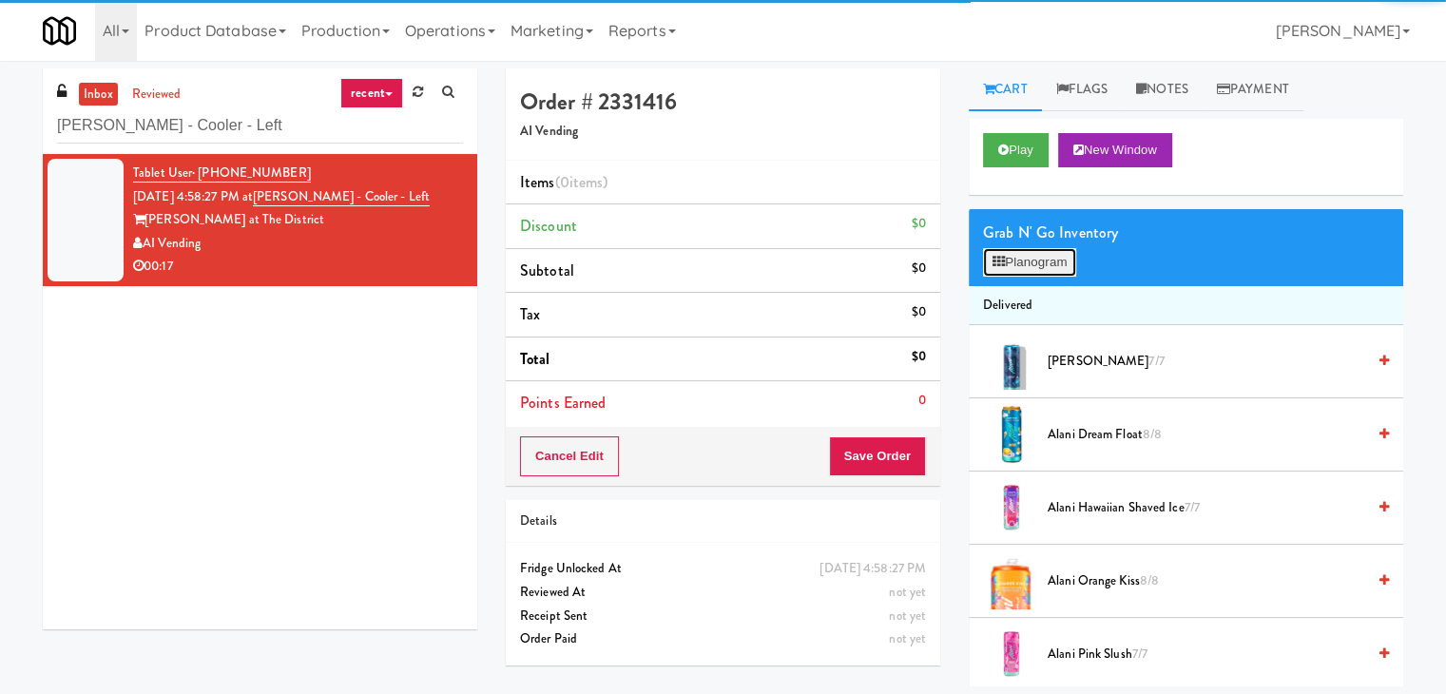
click at [1042, 260] on button "Planogram" at bounding box center [1029, 262] width 93 height 29
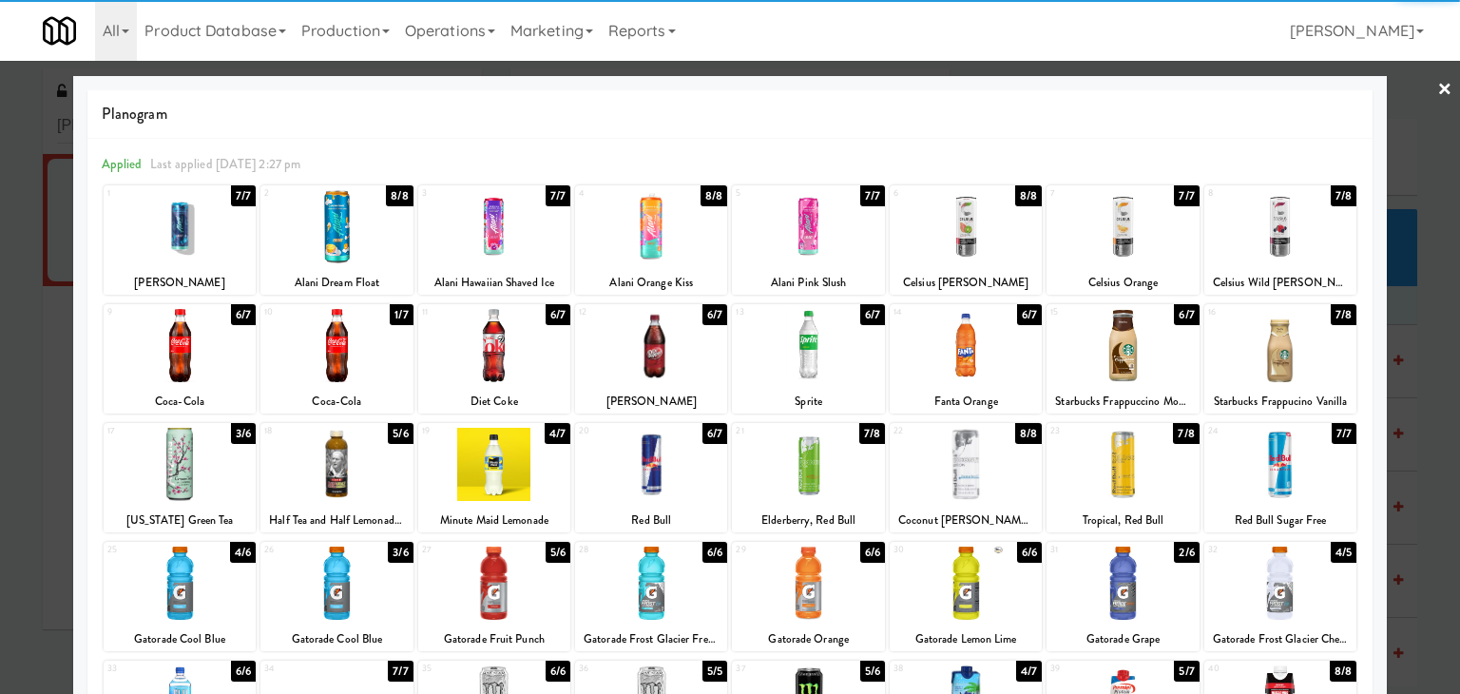
drag, startPoint x: 136, startPoint y: 344, endPoint x: 175, endPoint y: 341, distance: 39.1
click at [139, 344] on div at bounding box center [180, 345] width 152 height 73
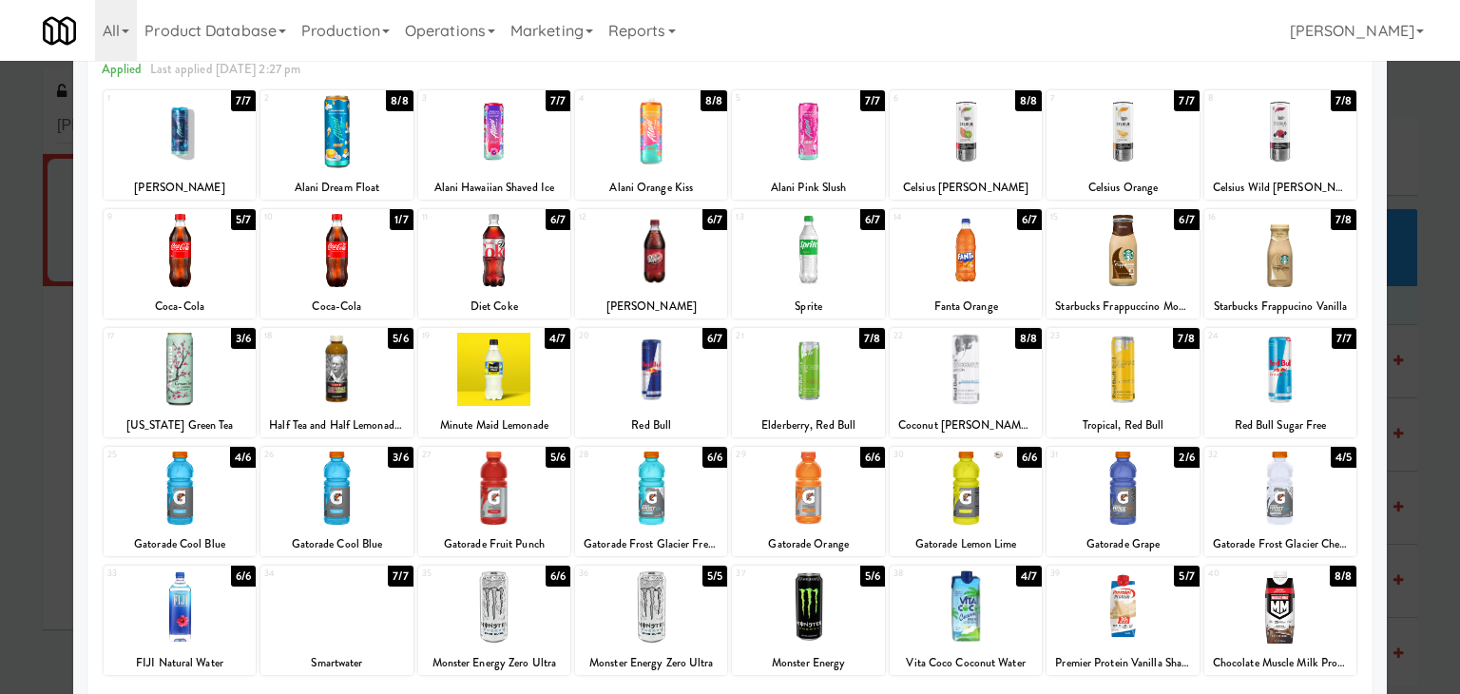
click at [1109, 476] on div at bounding box center [1123, 488] width 152 height 73
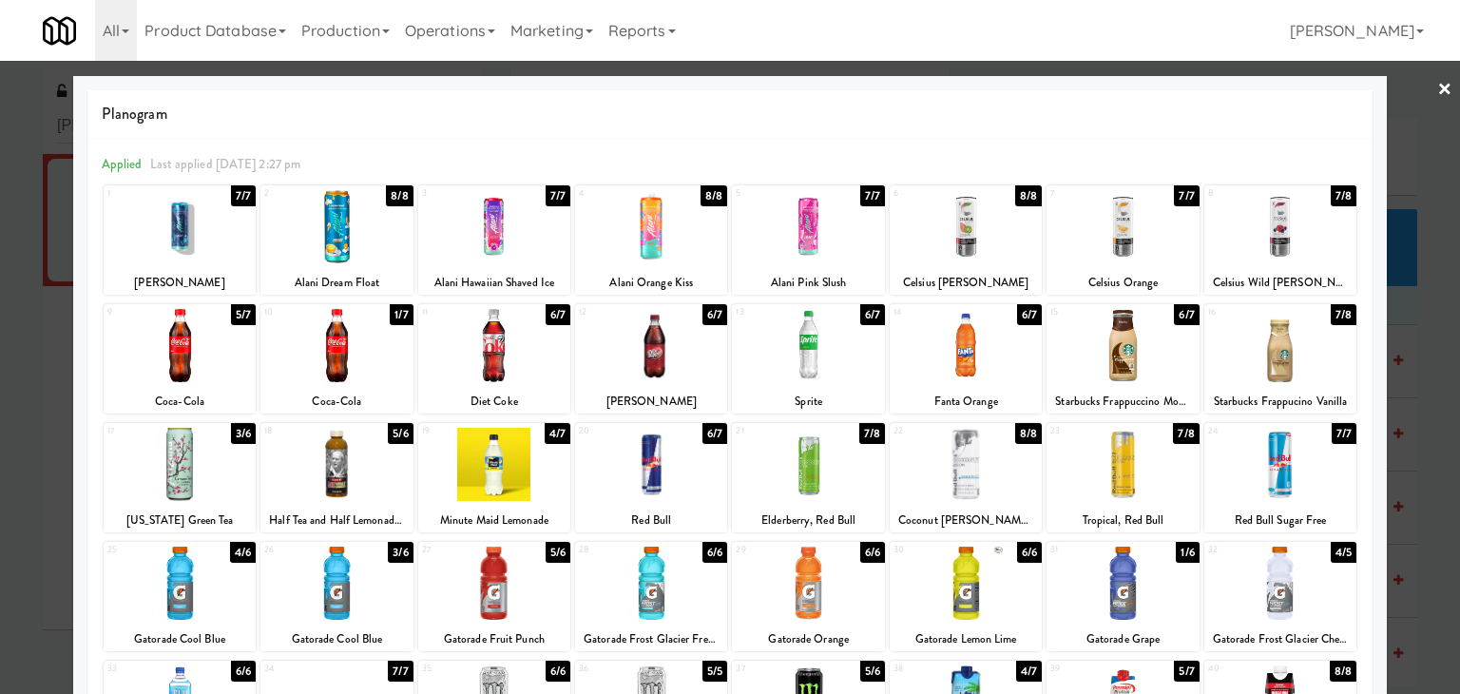
click at [1438, 98] on link "×" at bounding box center [1445, 90] width 15 height 59
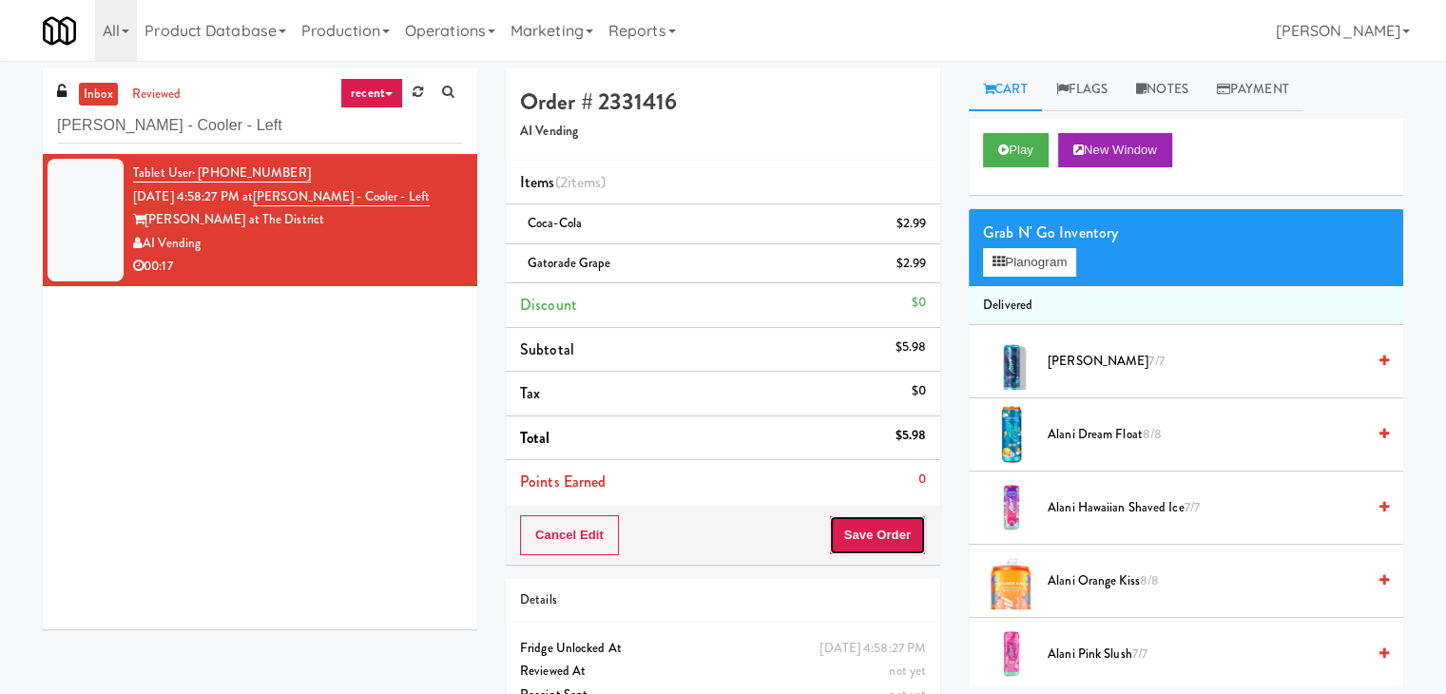
click at [879, 533] on button "Save Order" at bounding box center [877, 535] width 97 height 40
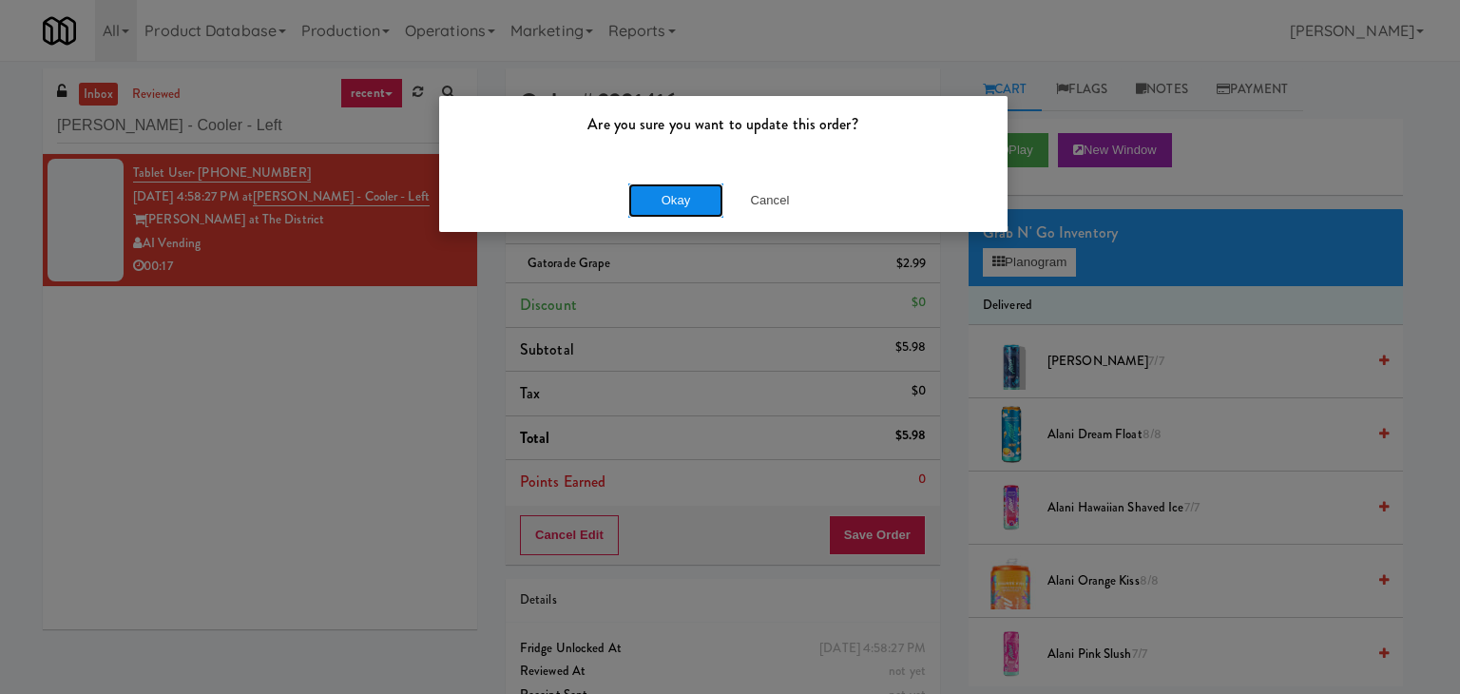
click at [693, 201] on button "Okay" at bounding box center [675, 200] width 95 height 34
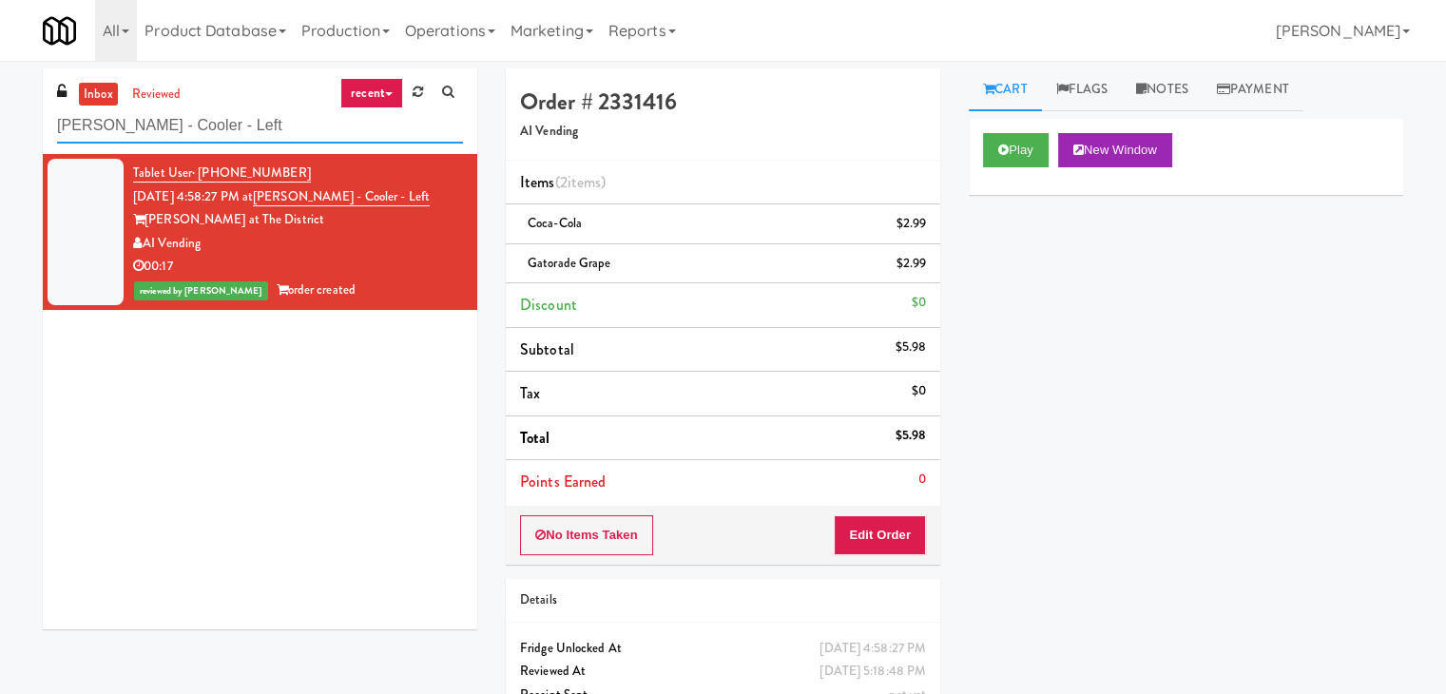
click at [228, 116] on input "[PERSON_NAME] - Cooler - Left" at bounding box center [260, 125] width 406 height 35
paste input "(Snack & Drink) EWR 3-TB-PUBLIC"
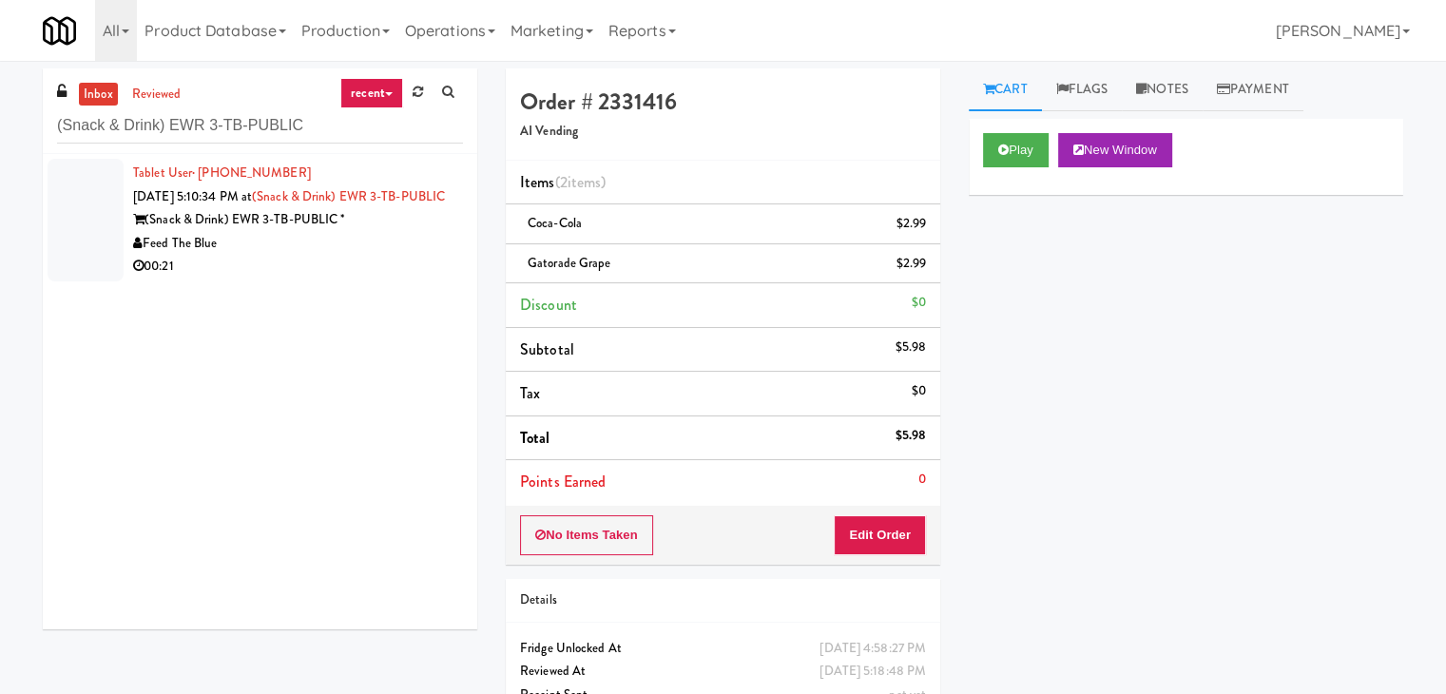
click at [416, 232] on div "(Snack & Drink) EWR 3-TB-PUBLIC *" at bounding box center [298, 220] width 330 height 24
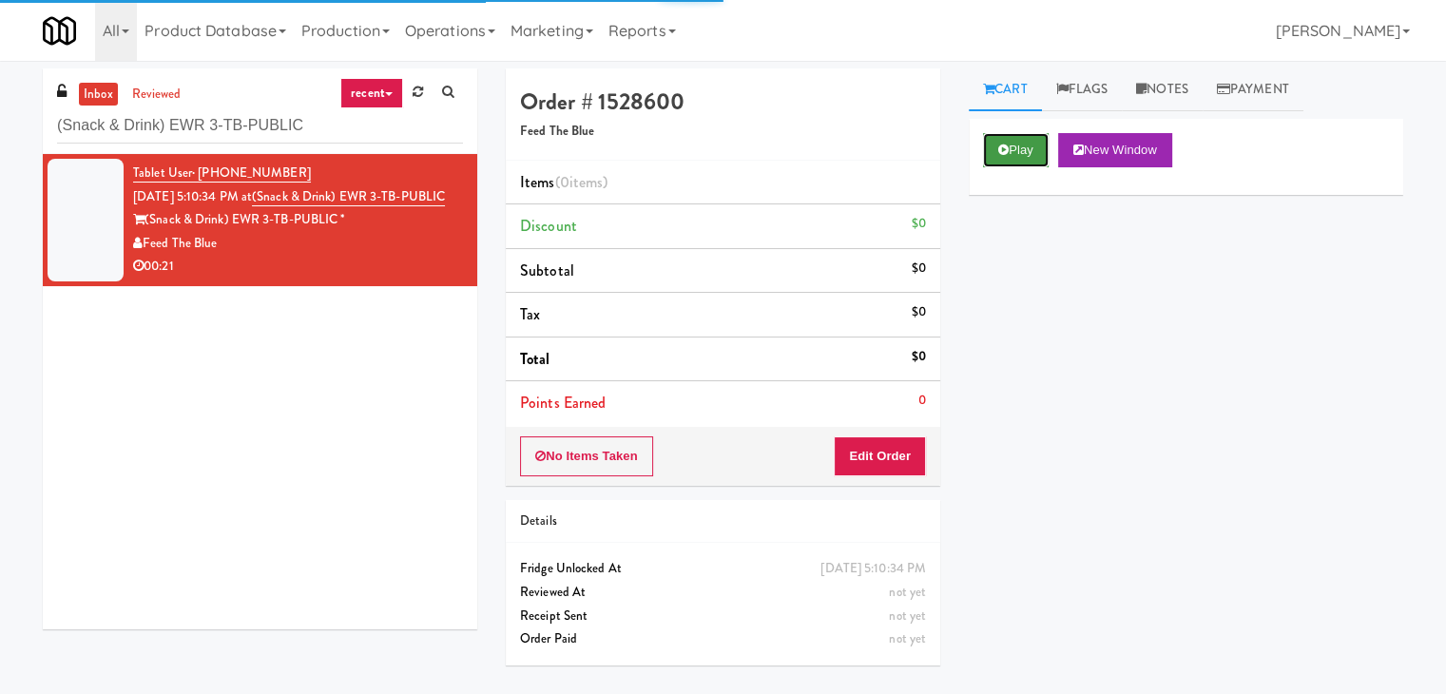
click at [1039, 151] on button "Play" at bounding box center [1016, 150] width 66 height 34
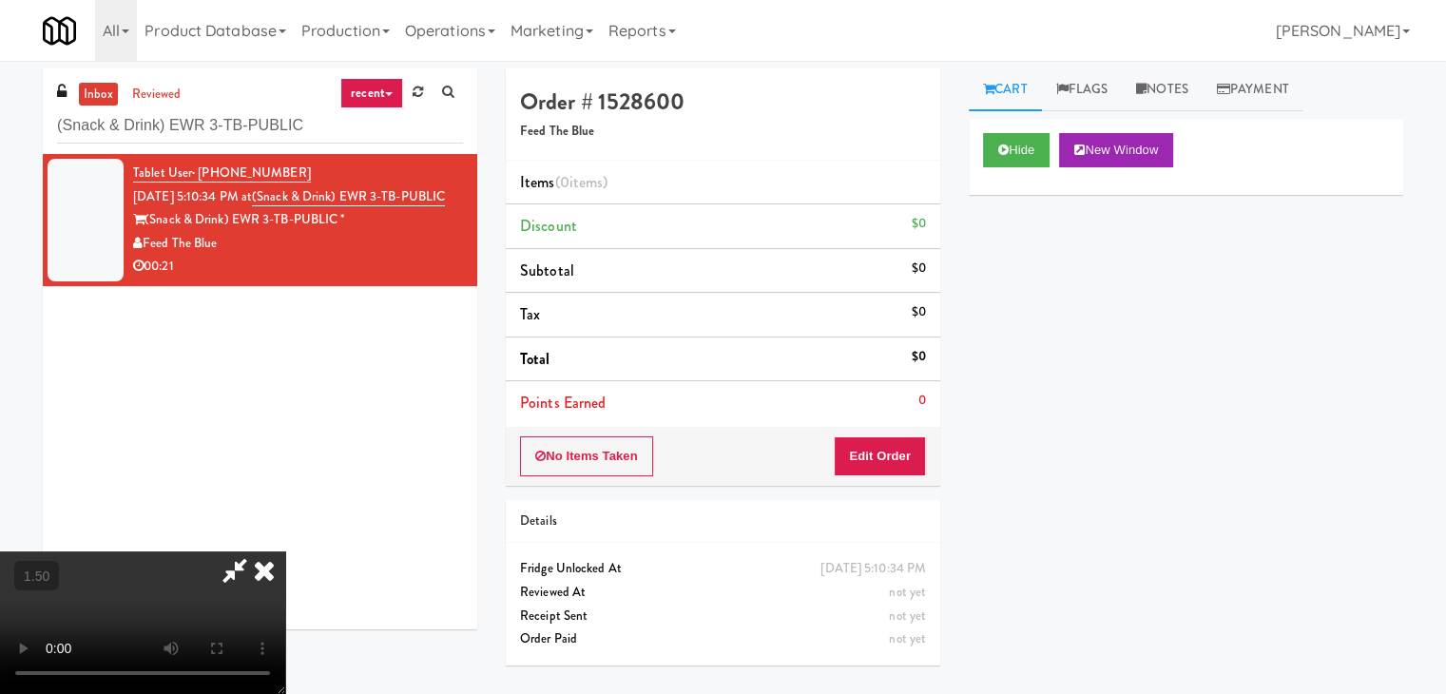
click at [285, 551] on video at bounding box center [142, 622] width 285 height 143
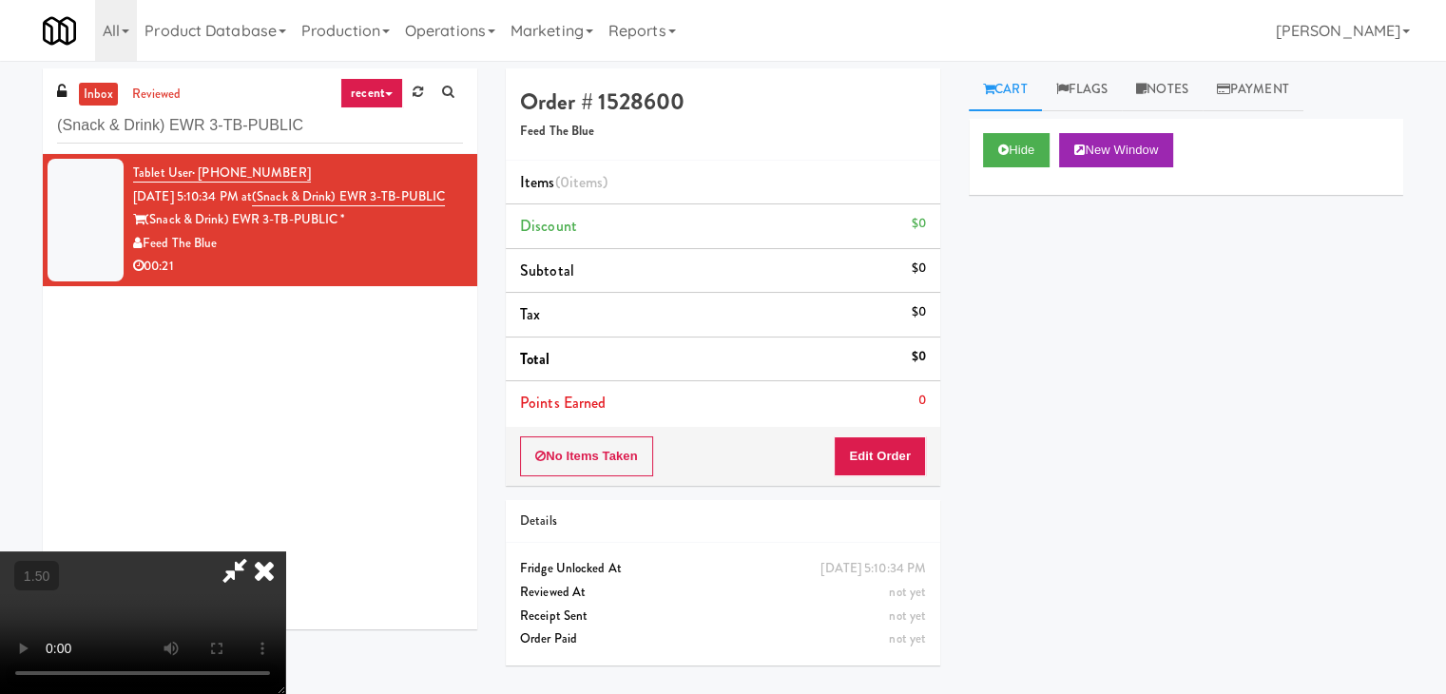
scroll to position [267, 0]
click at [285, 551] on video at bounding box center [142, 622] width 285 height 143
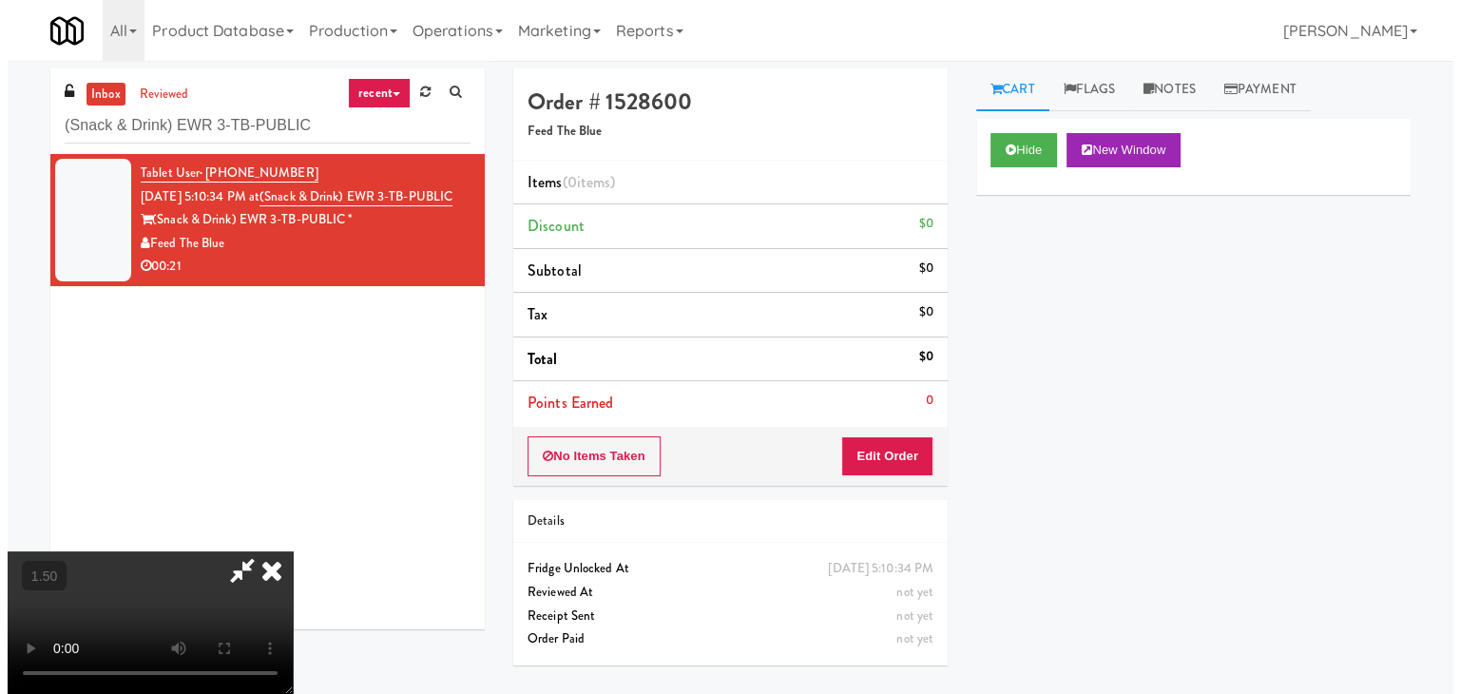
scroll to position [0, 0]
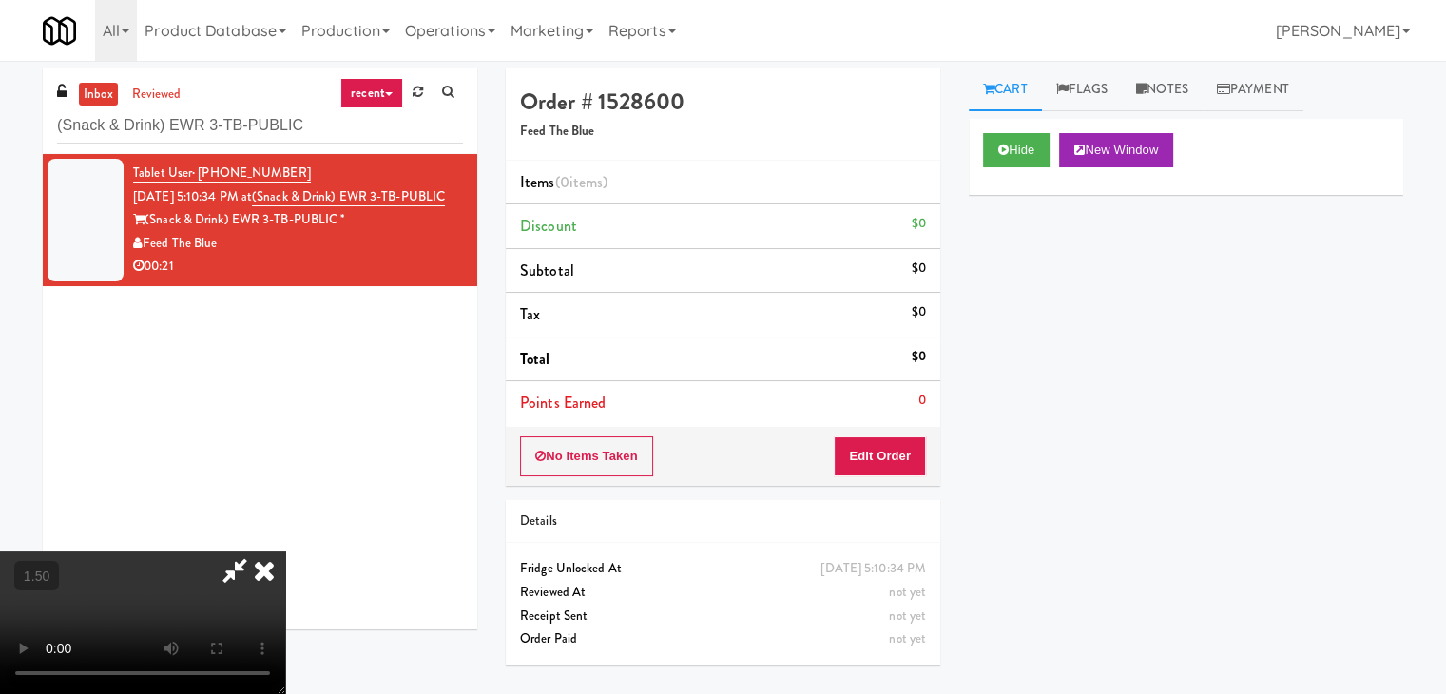
click at [285, 551] on icon at bounding box center [264, 570] width 42 height 38
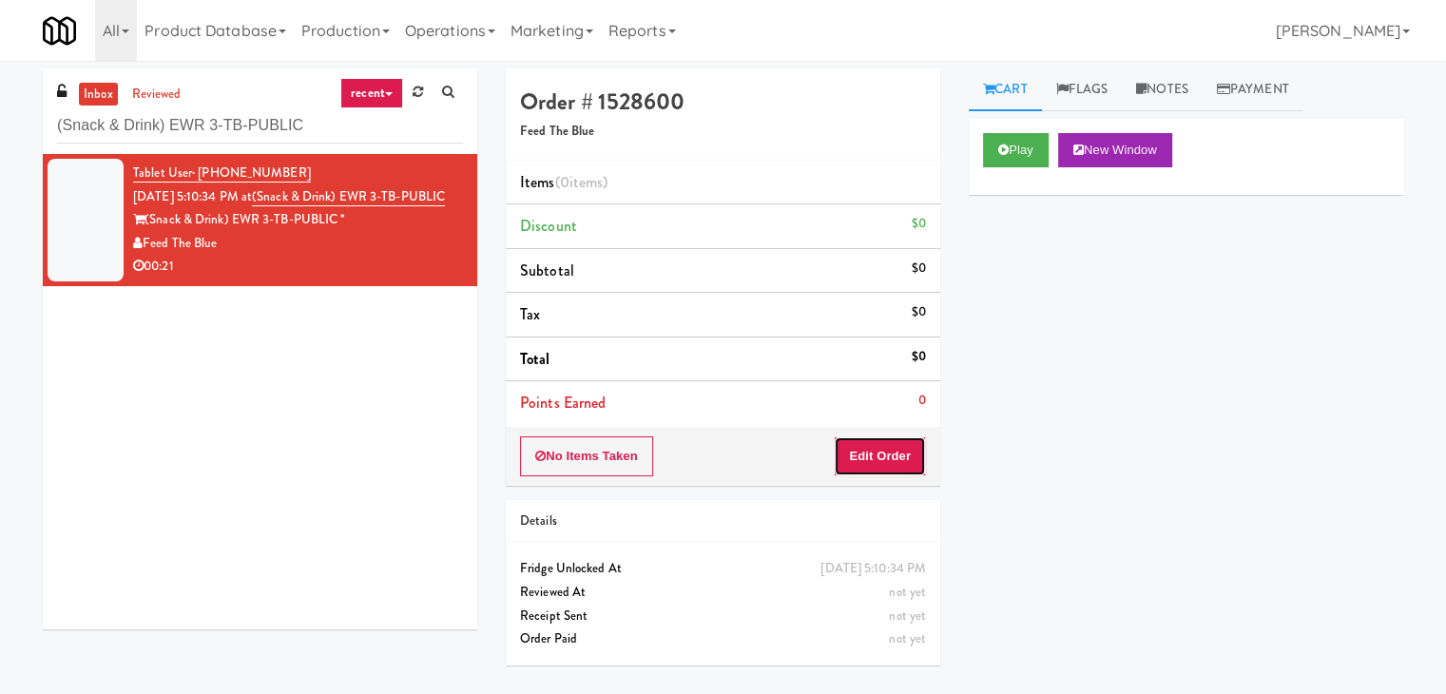
click at [869, 456] on button "Edit Order" at bounding box center [880, 456] width 92 height 40
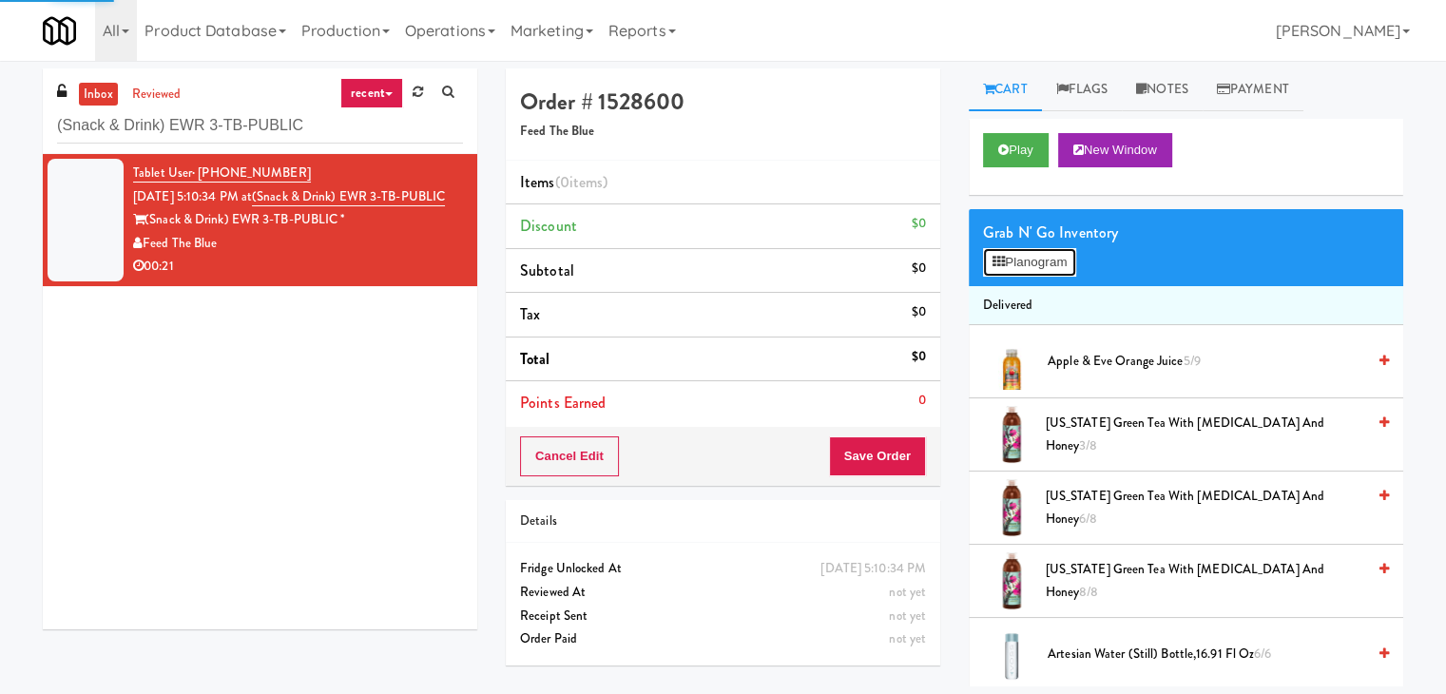
click at [1033, 271] on button "Planogram" at bounding box center [1029, 262] width 93 height 29
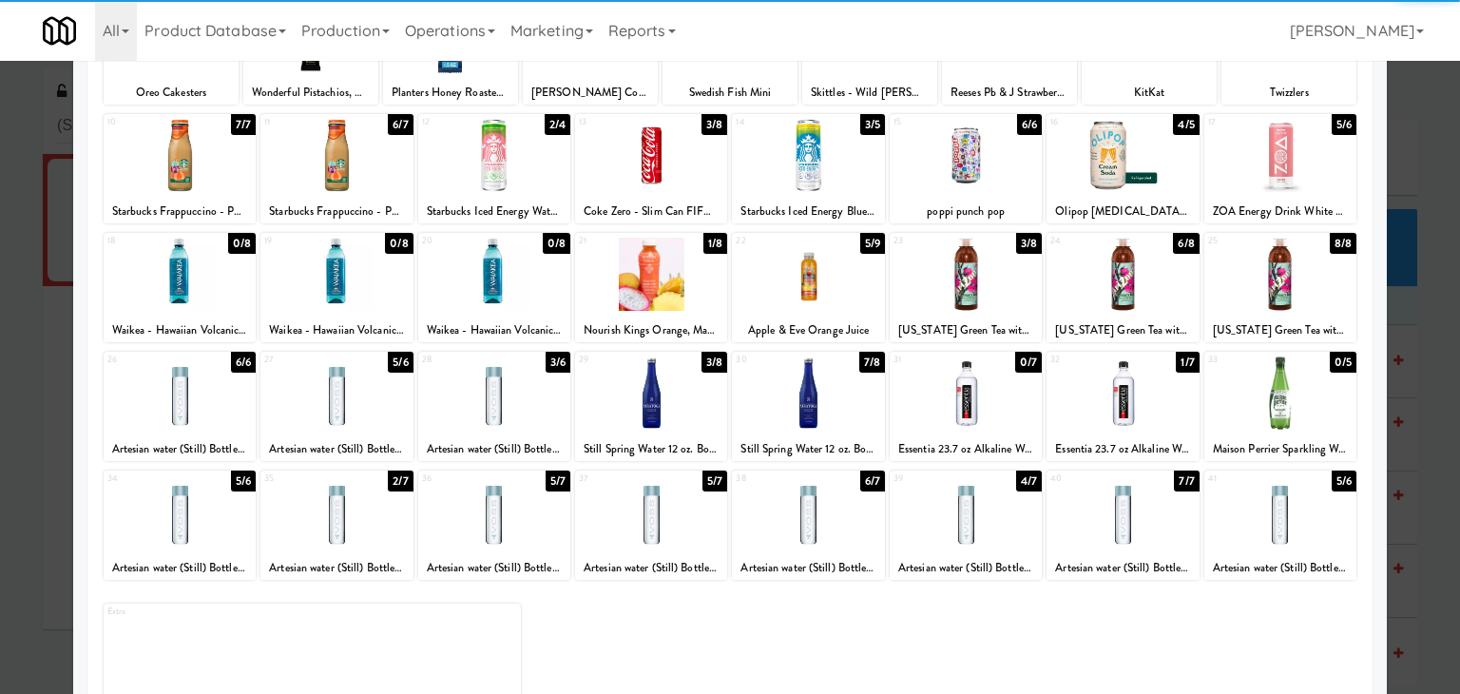
click at [953, 266] on div at bounding box center [966, 274] width 152 height 73
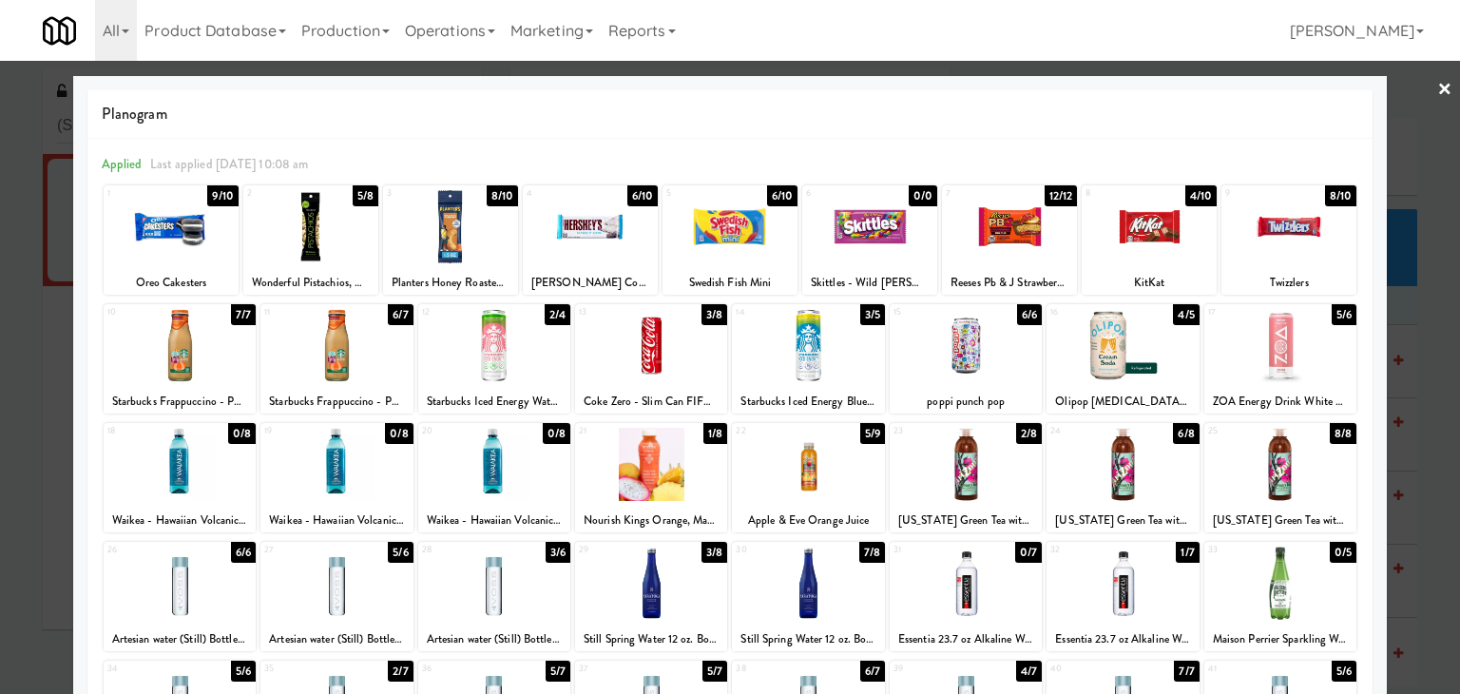
click at [1438, 85] on link "×" at bounding box center [1445, 90] width 15 height 59
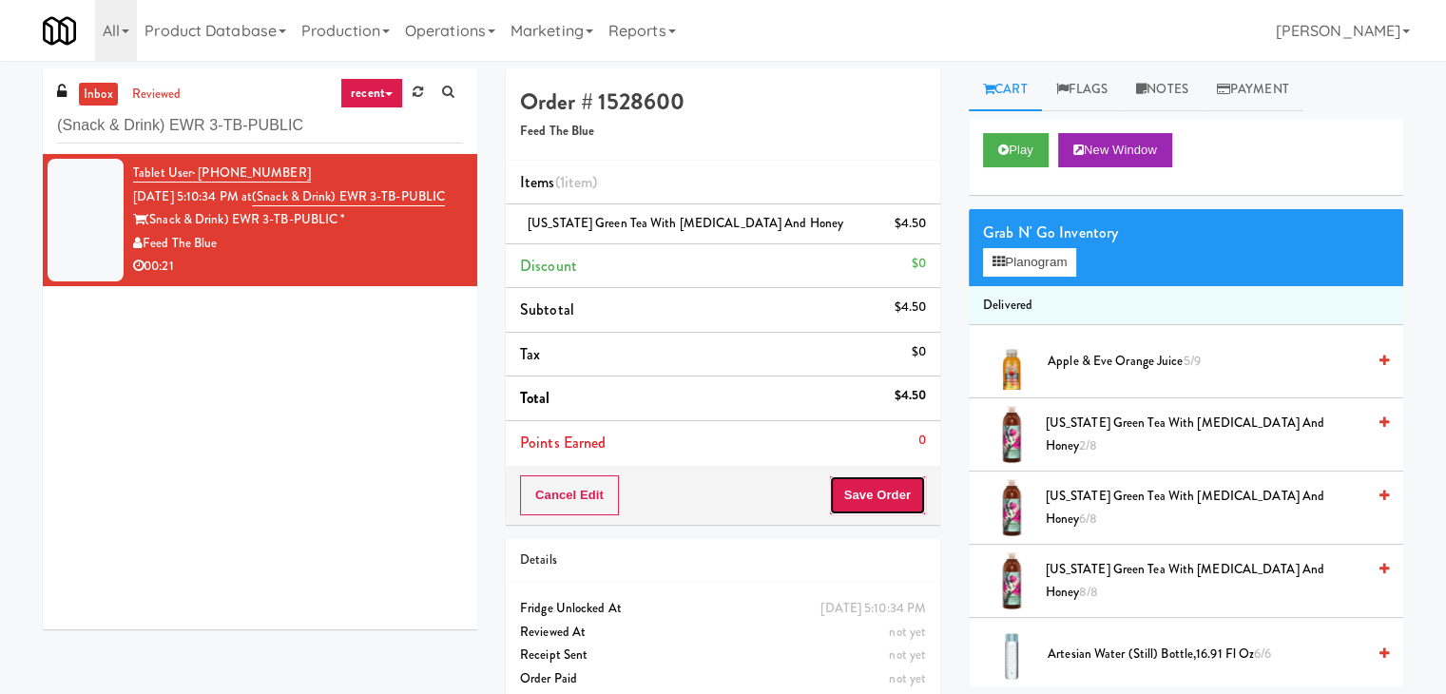
click at [851, 495] on button "Save Order" at bounding box center [877, 495] width 97 height 40
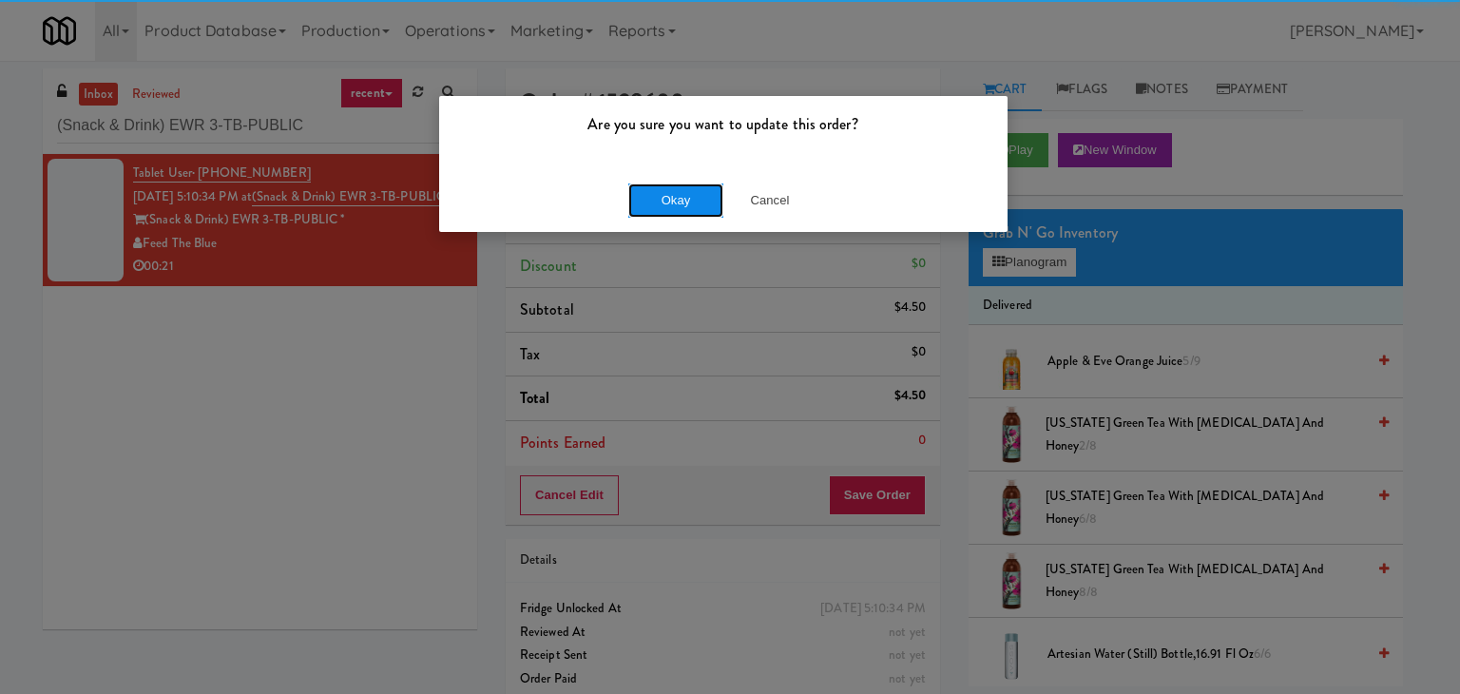
click at [654, 195] on button "Okay" at bounding box center [675, 200] width 95 height 34
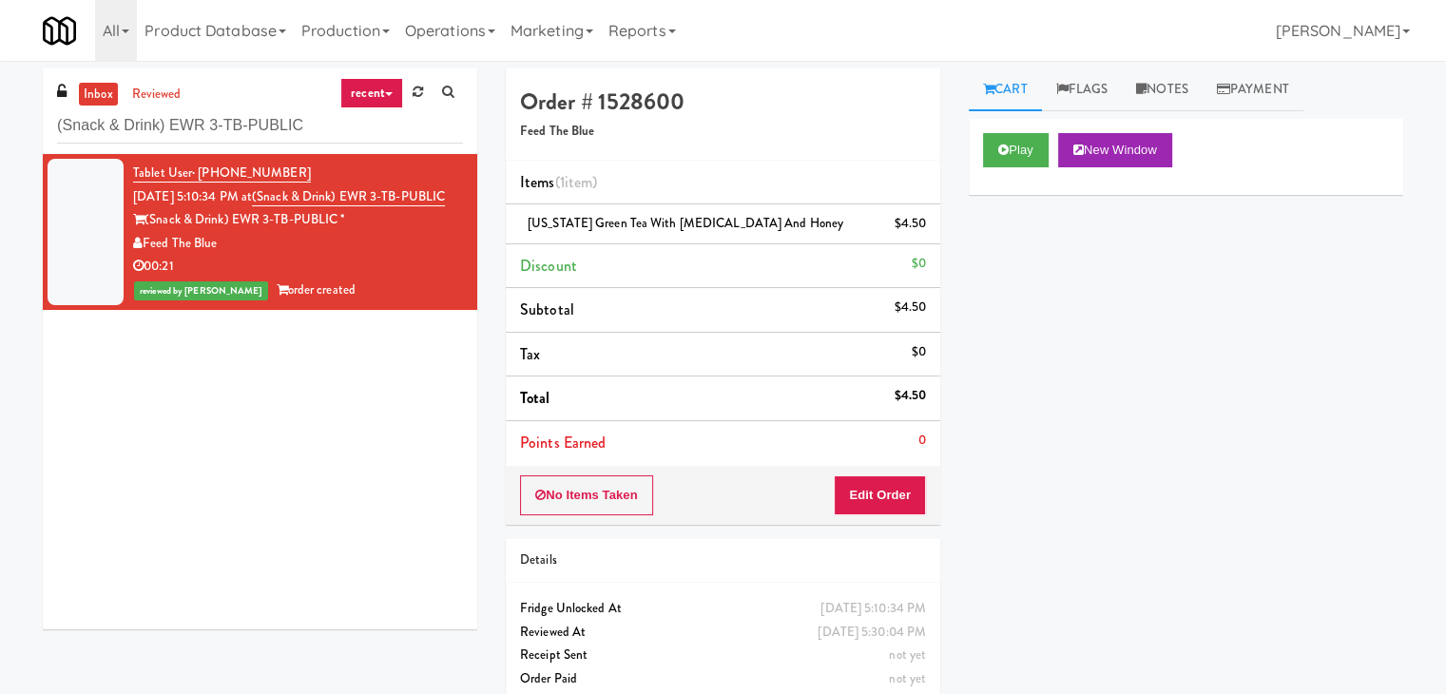
click at [282, 152] on div "inbox reviewed recent all unclear take inventory issue suspicious failed recent…" at bounding box center [260, 111] width 435 height 86
click at [280, 134] on input "(Snack & Drink) EWR 3-TB-PUBLIC" at bounding box center [260, 125] width 406 height 35
paste input "Fridge - Building"
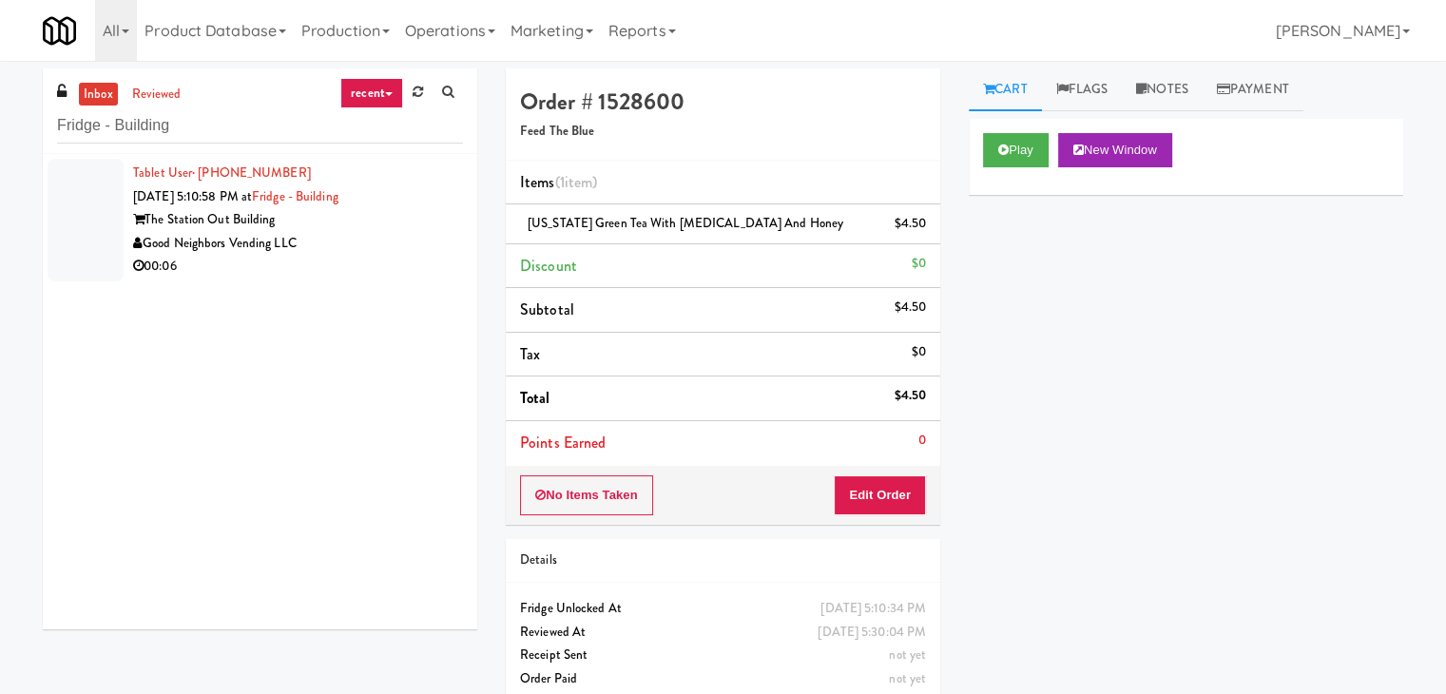
click at [422, 244] on div "Good Neighbors Vending LLC" at bounding box center [298, 244] width 330 height 24
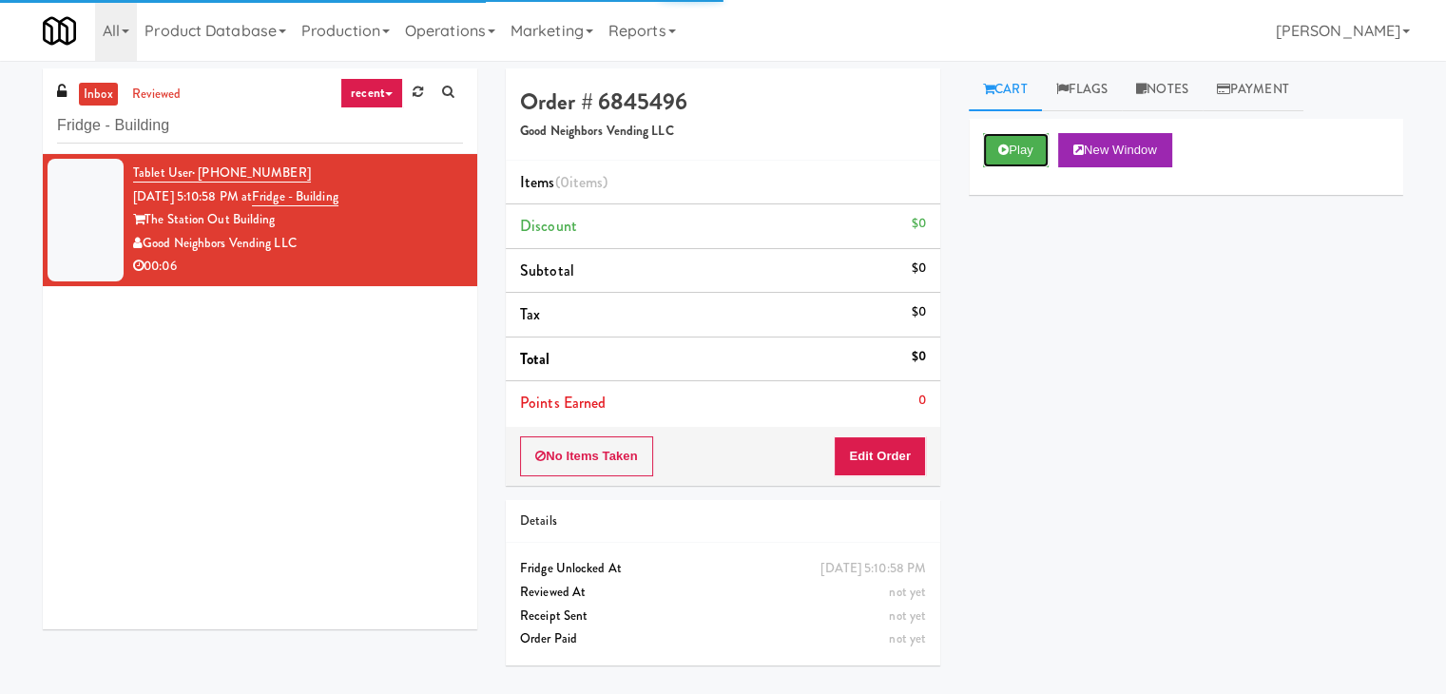
drag, startPoint x: 1004, startPoint y: 153, endPoint x: 917, endPoint y: 126, distance: 91.4
click at [1003, 153] on icon at bounding box center [1003, 150] width 10 height 12
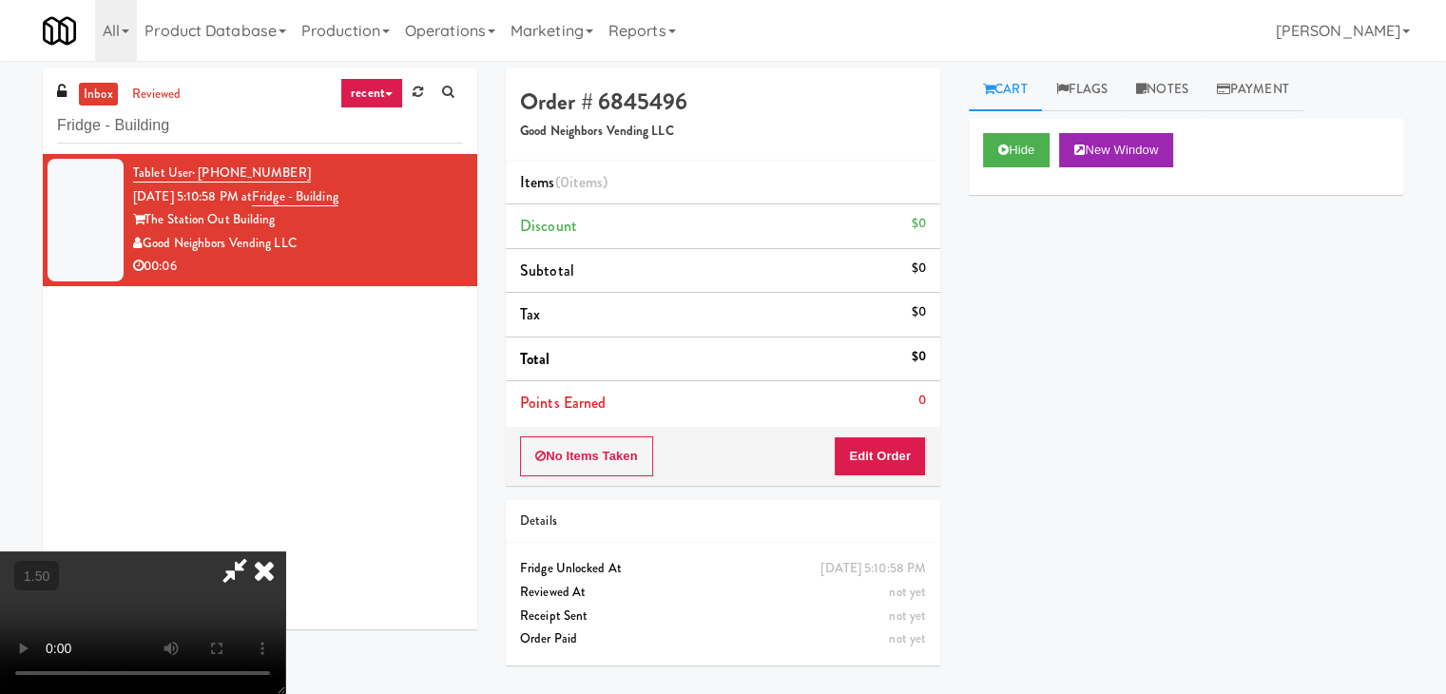
click at [285, 551] on video at bounding box center [142, 622] width 285 height 143
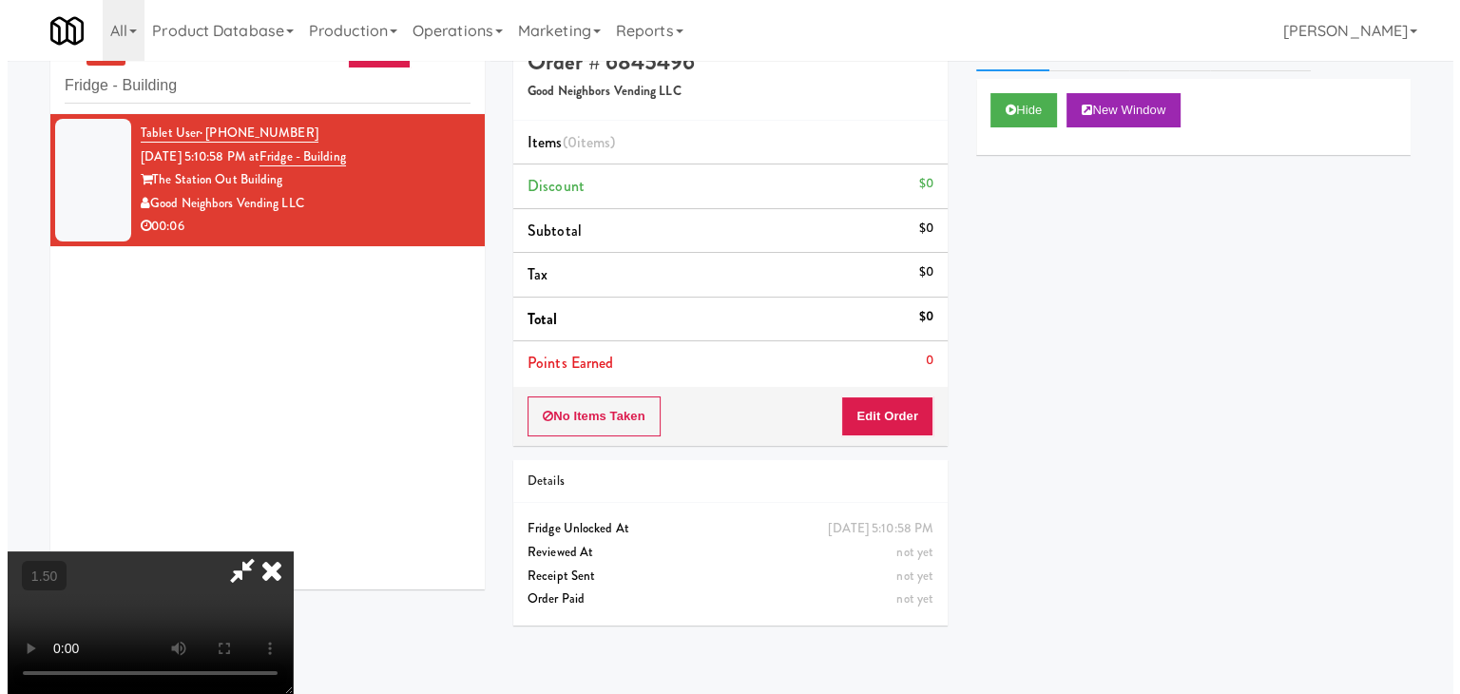
scroll to position [61, 0]
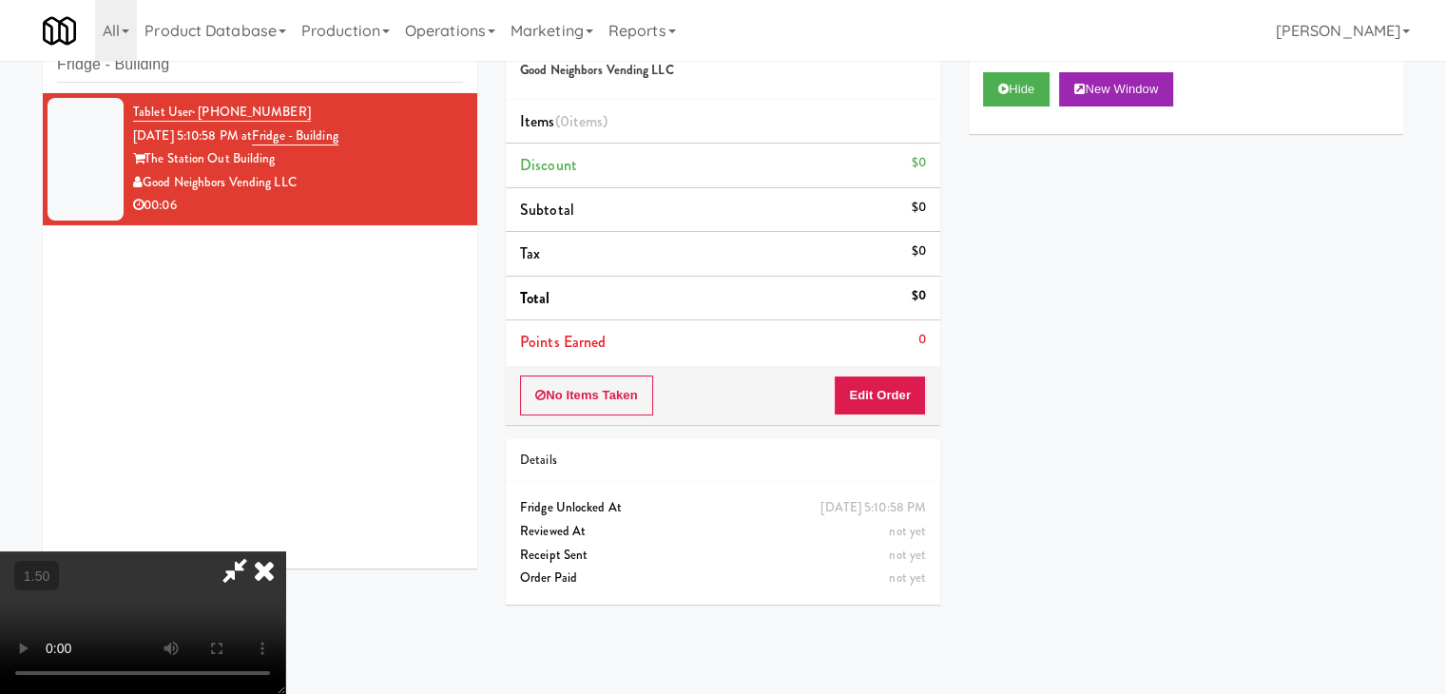
click at [285, 551] on video at bounding box center [142, 622] width 285 height 143
click at [285, 551] on icon at bounding box center [264, 570] width 42 height 38
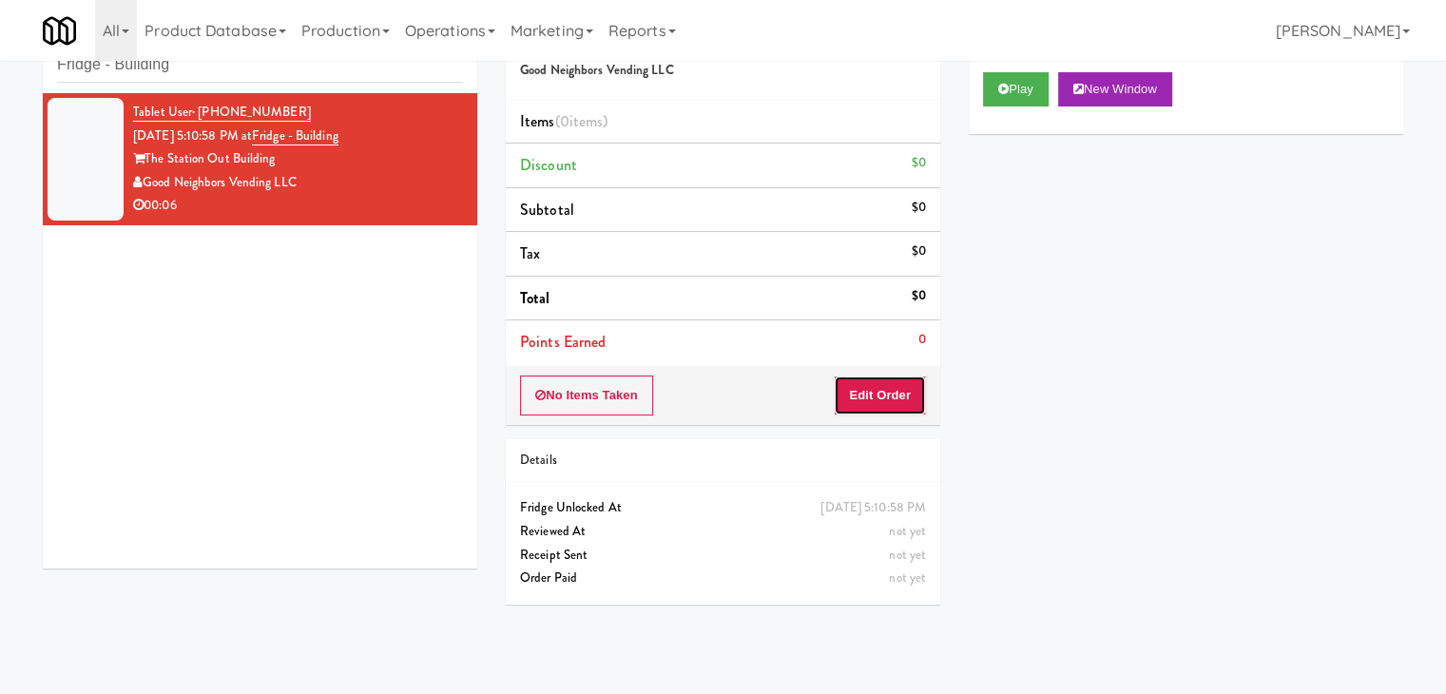
click at [871, 396] on button "Edit Order" at bounding box center [880, 396] width 92 height 40
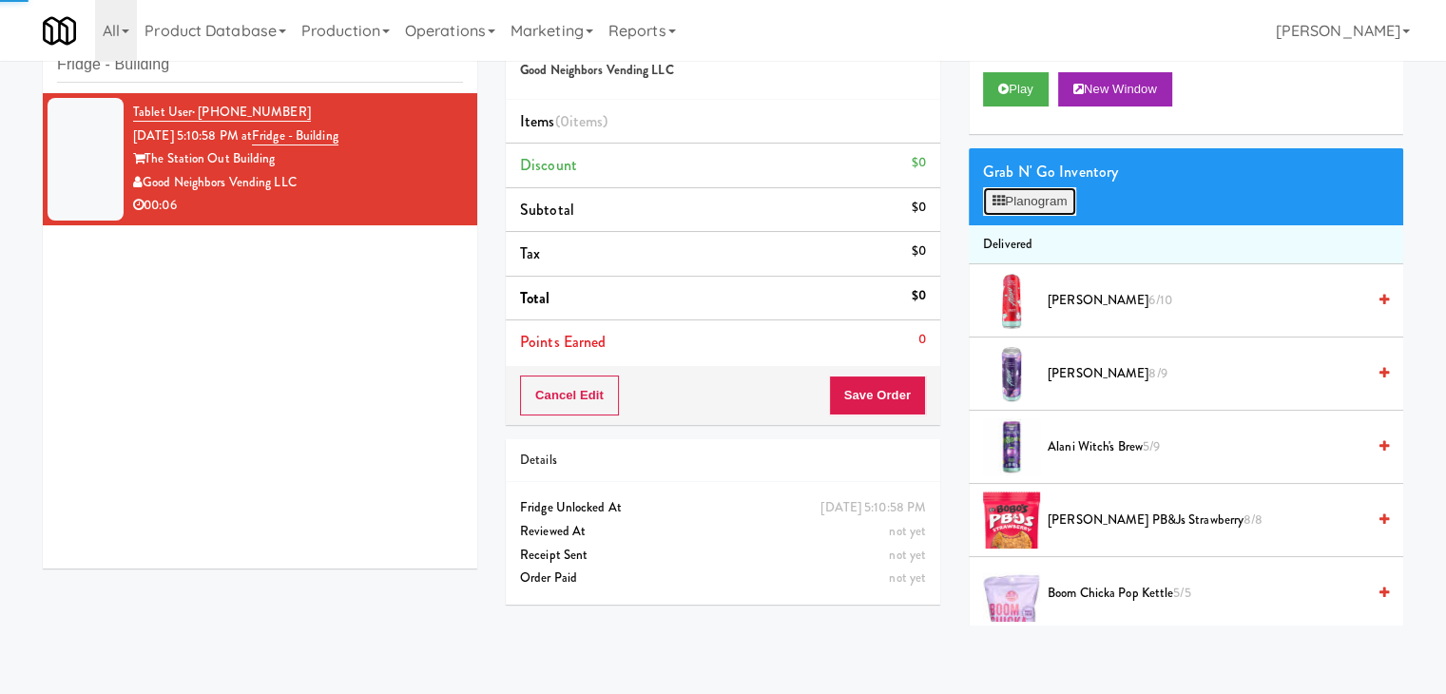
click at [1050, 195] on button "Planogram" at bounding box center [1029, 201] width 93 height 29
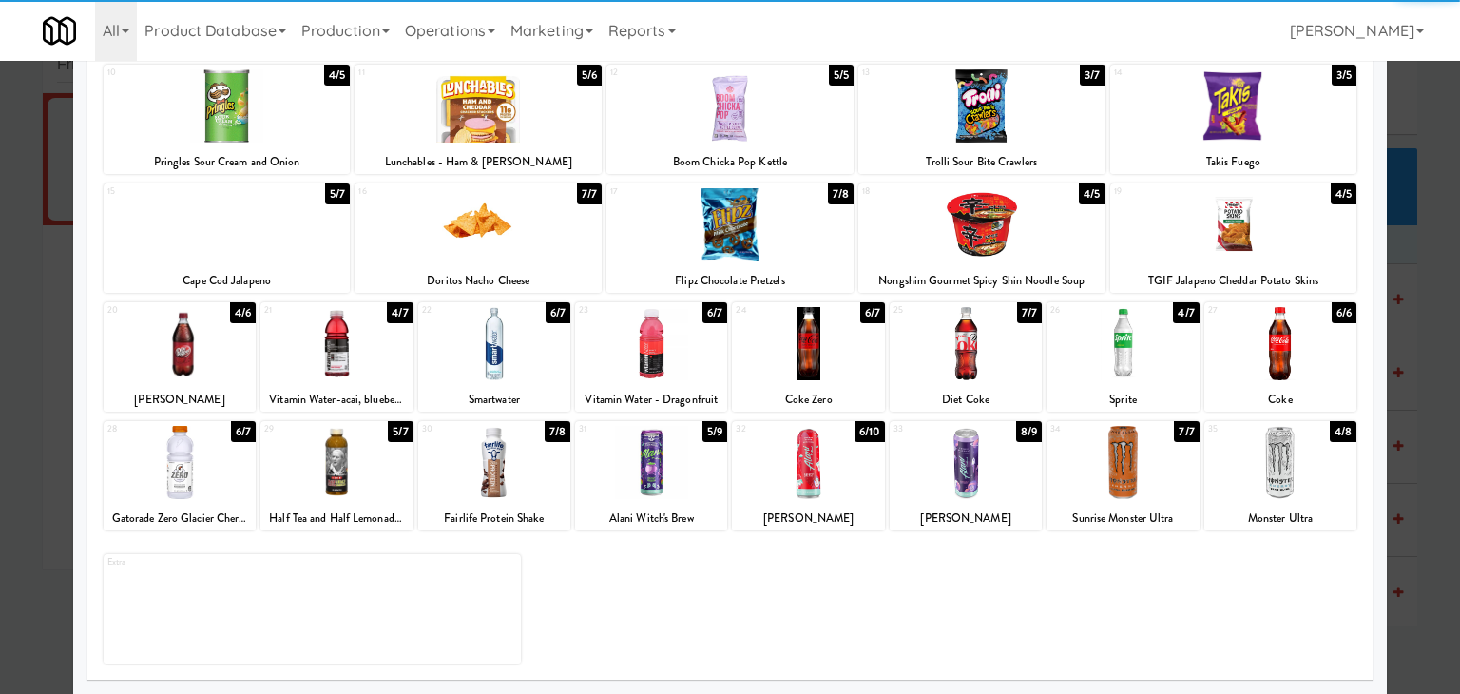
click at [1119, 355] on div at bounding box center [1123, 343] width 152 height 73
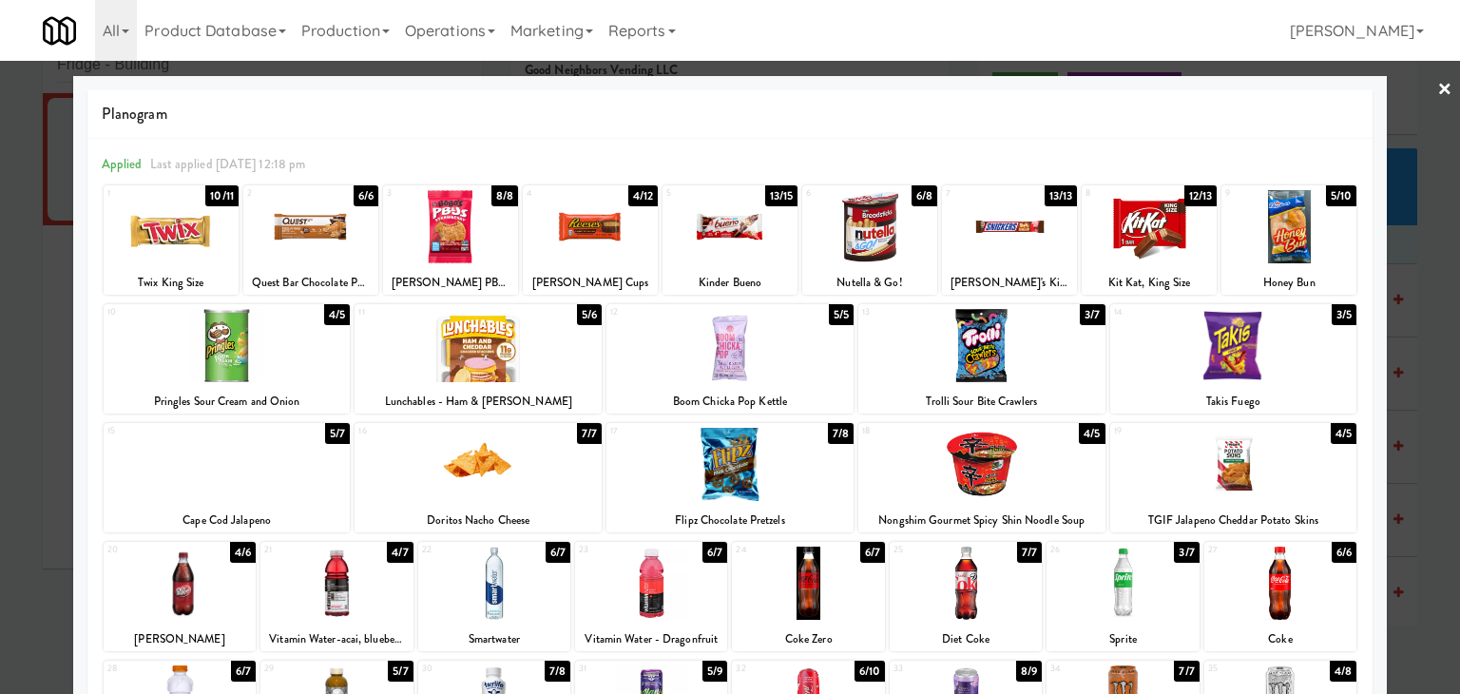
drag, startPoint x: 1430, startPoint y: 78, endPoint x: 1362, endPoint y: 130, distance: 86.1
click at [1438, 79] on link "×" at bounding box center [1445, 90] width 15 height 59
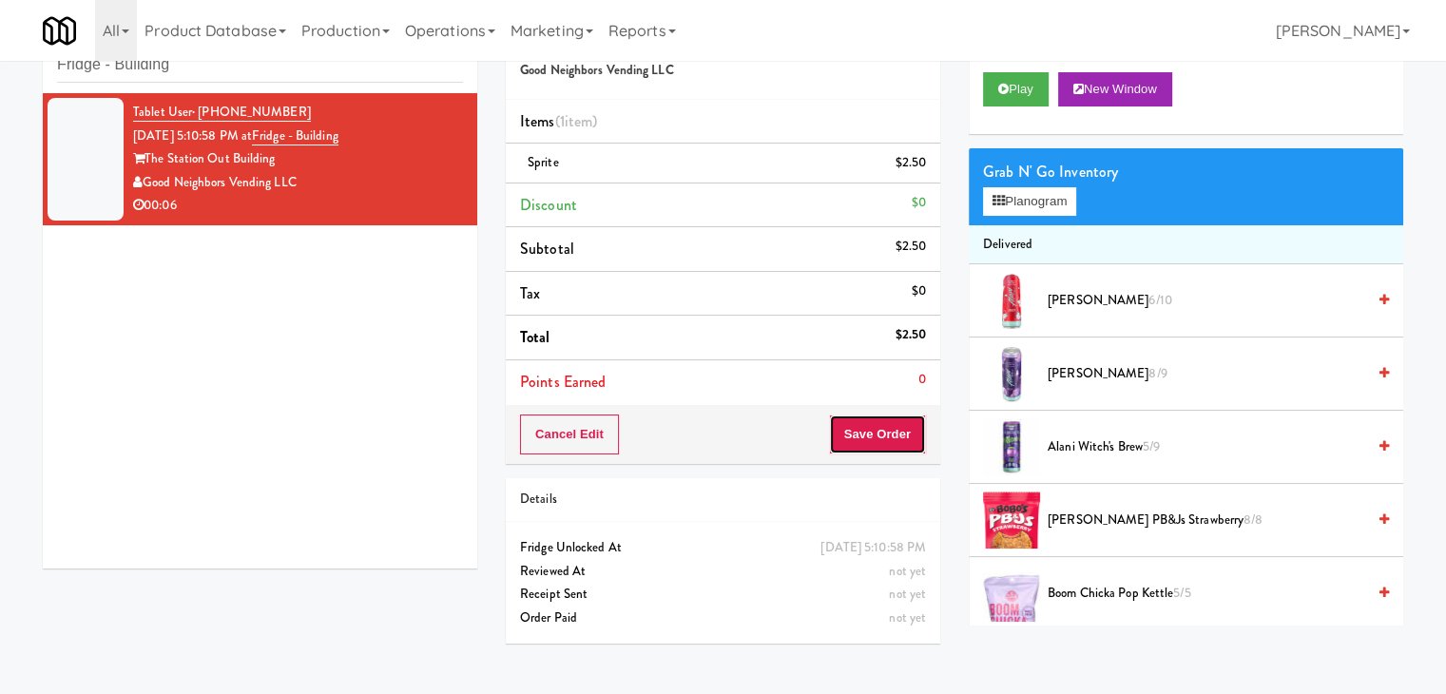
click at [863, 429] on button "Save Order" at bounding box center [877, 435] width 97 height 40
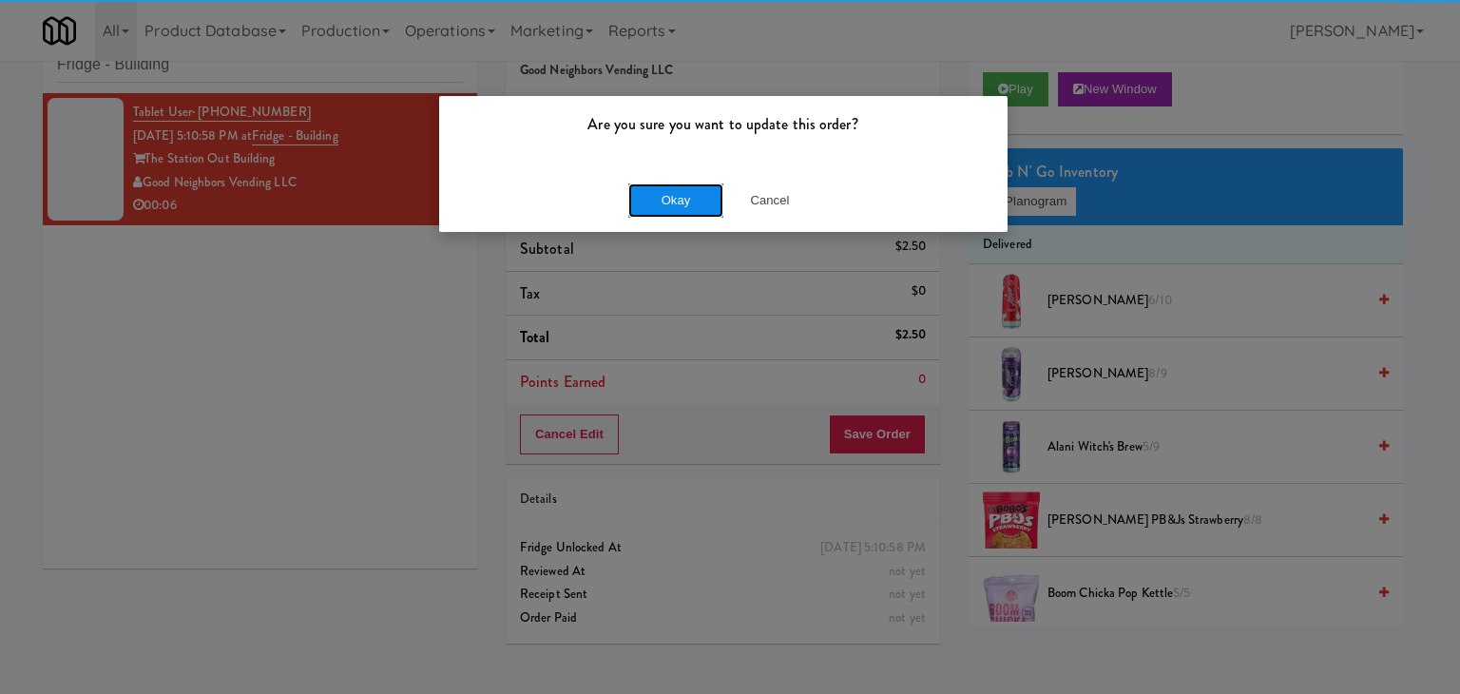
click at [662, 202] on button "Okay" at bounding box center [675, 200] width 95 height 34
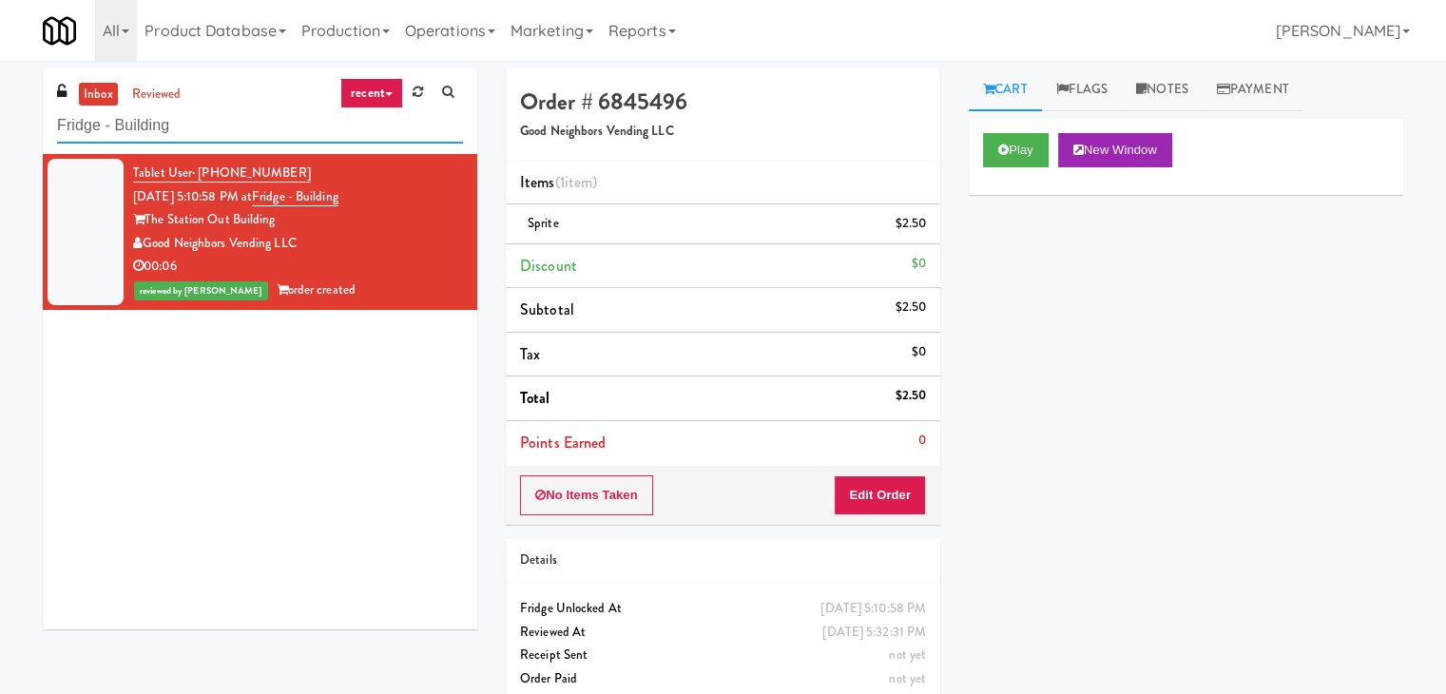
click at [232, 134] on input "Fridge - Building" at bounding box center [260, 125] width 406 height 35
paste input "Stonebriar #3 Ambient"
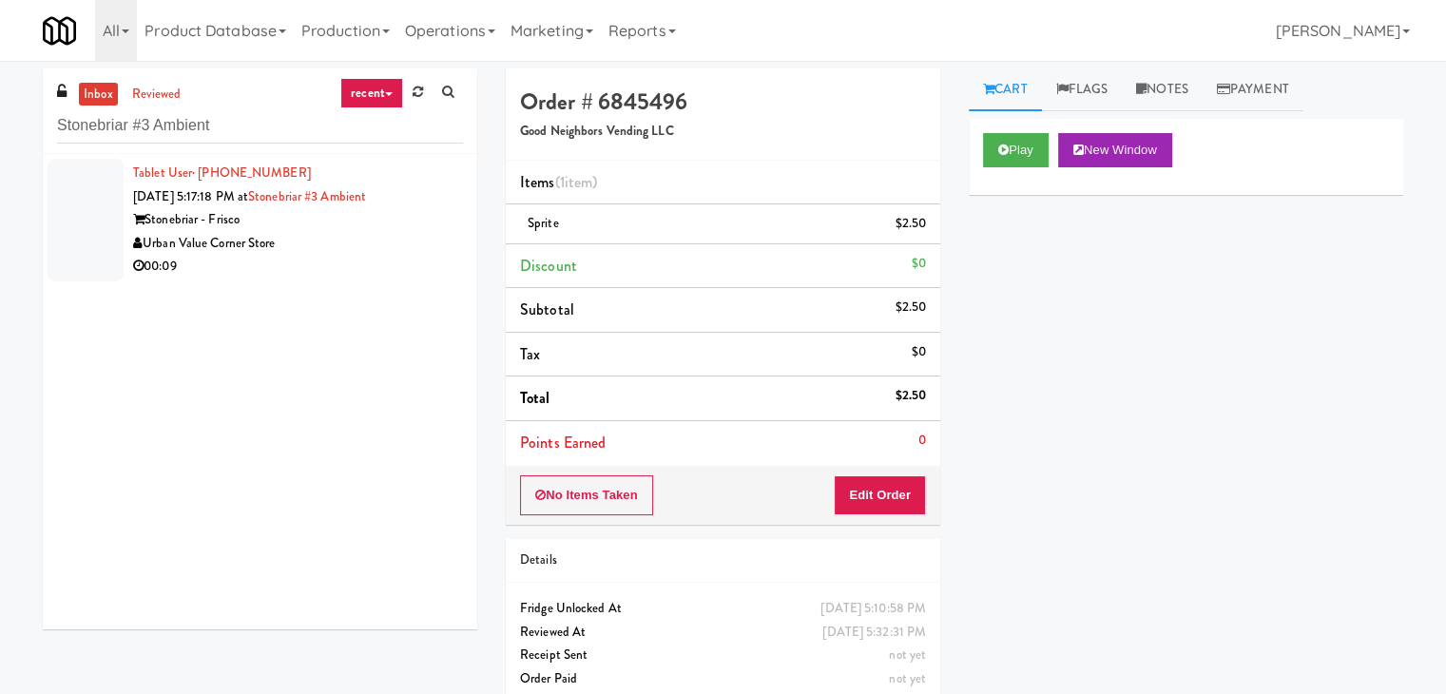
click at [380, 244] on div "Urban Value Corner Store" at bounding box center [298, 244] width 330 height 24
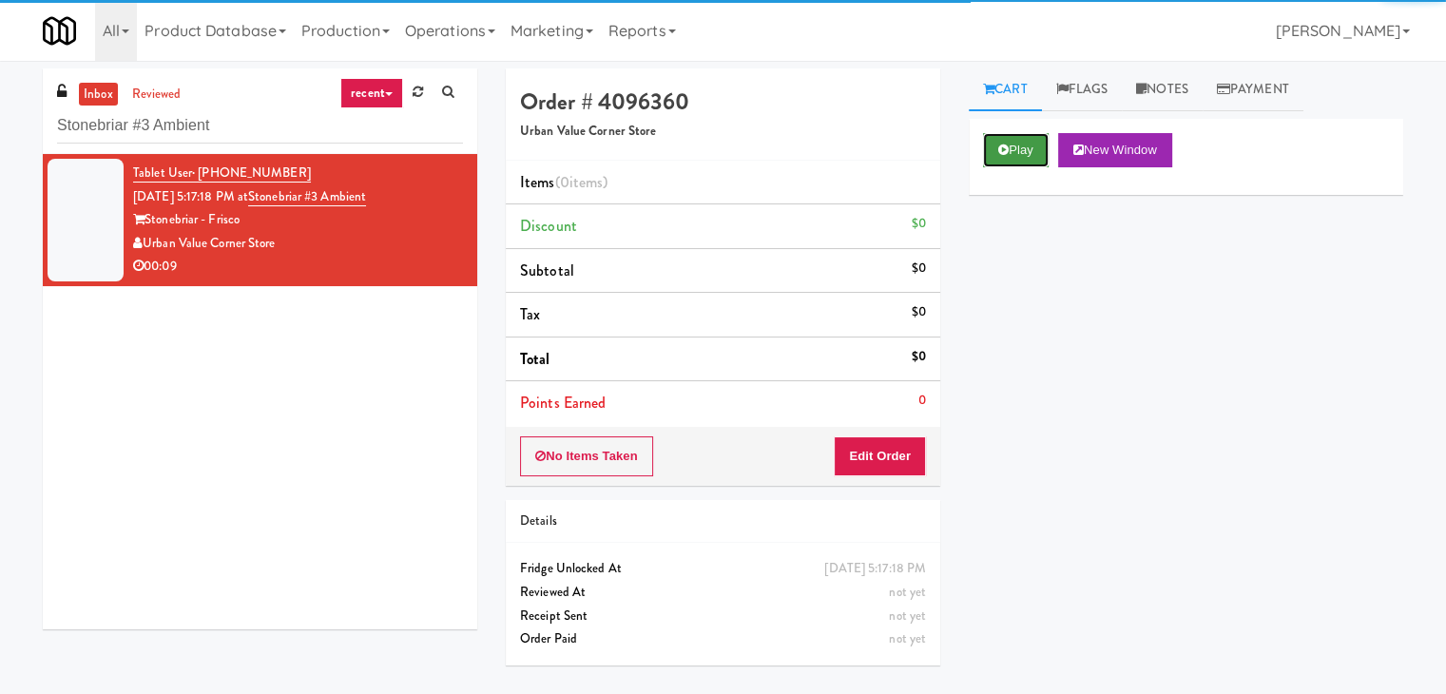
click at [1036, 145] on button "Play" at bounding box center [1016, 150] width 66 height 34
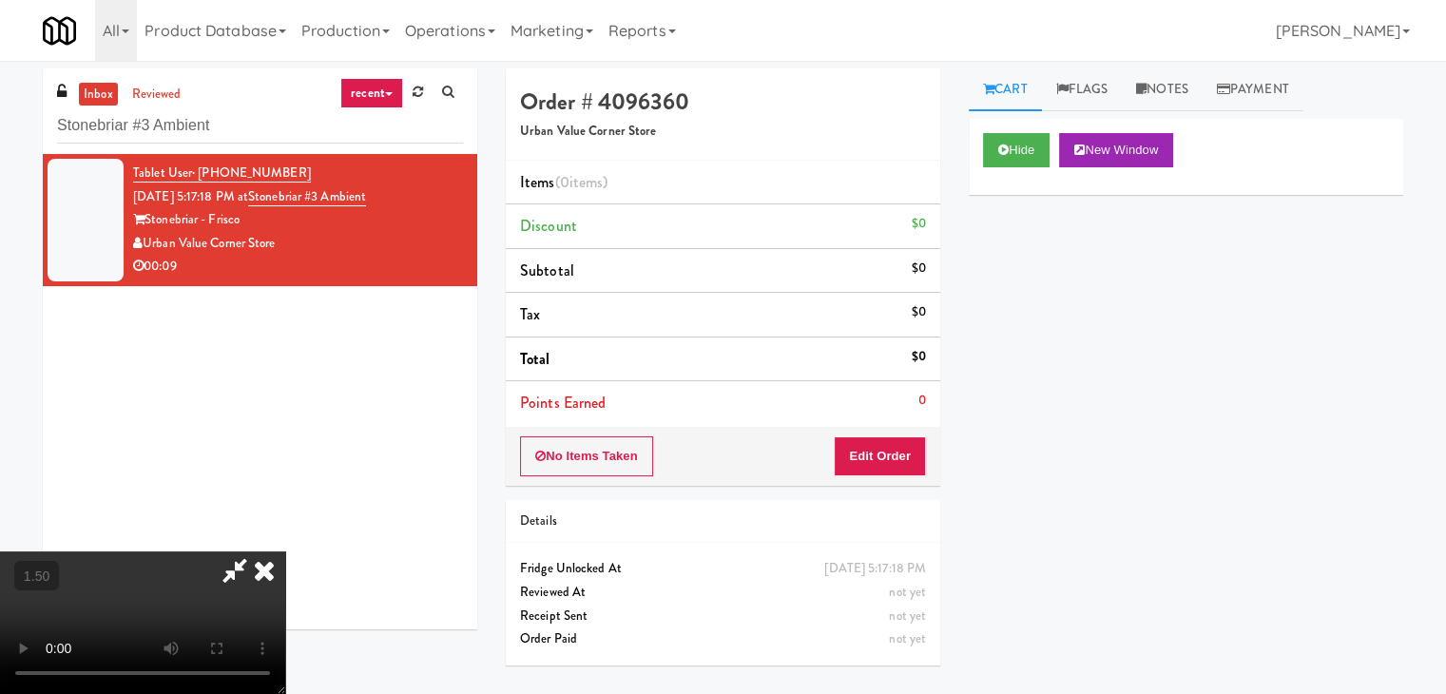
click at [285, 551] on video at bounding box center [142, 622] width 285 height 143
click at [285, 551] on icon at bounding box center [264, 570] width 42 height 38
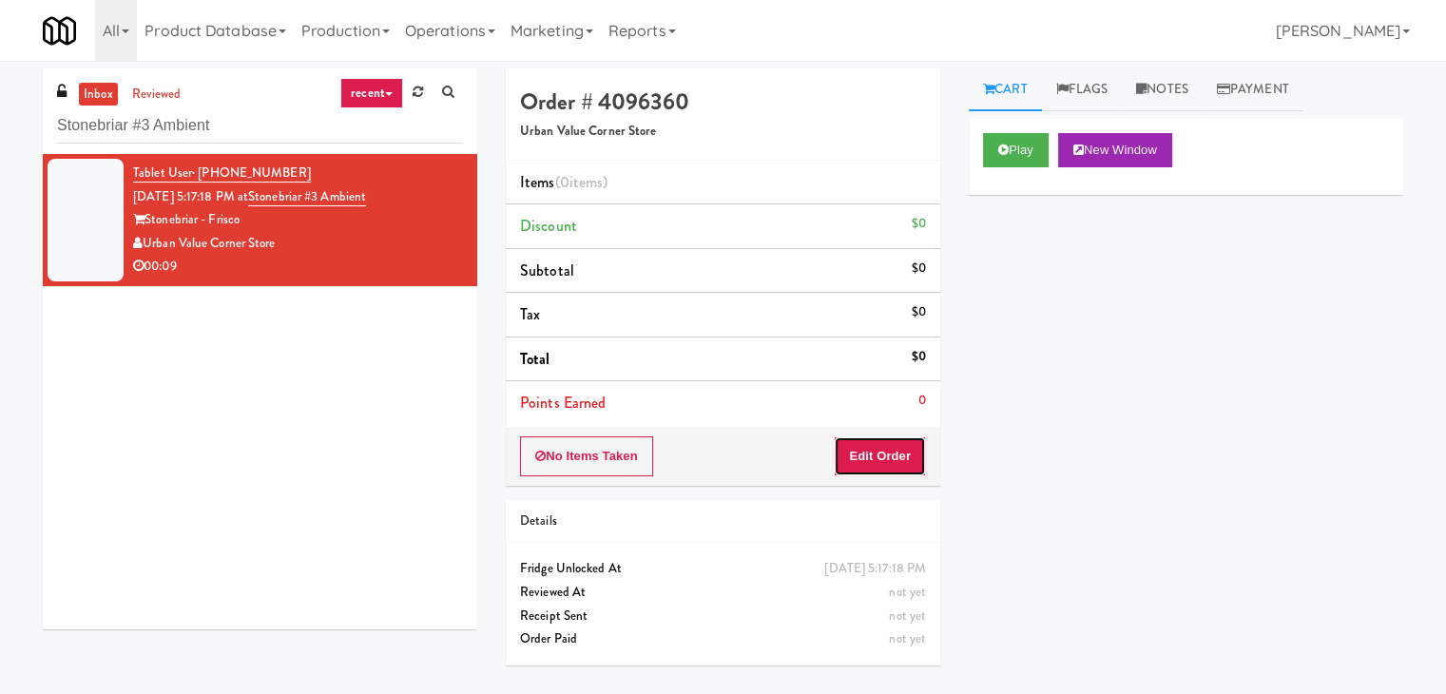
click at [888, 461] on button "Edit Order" at bounding box center [880, 456] width 92 height 40
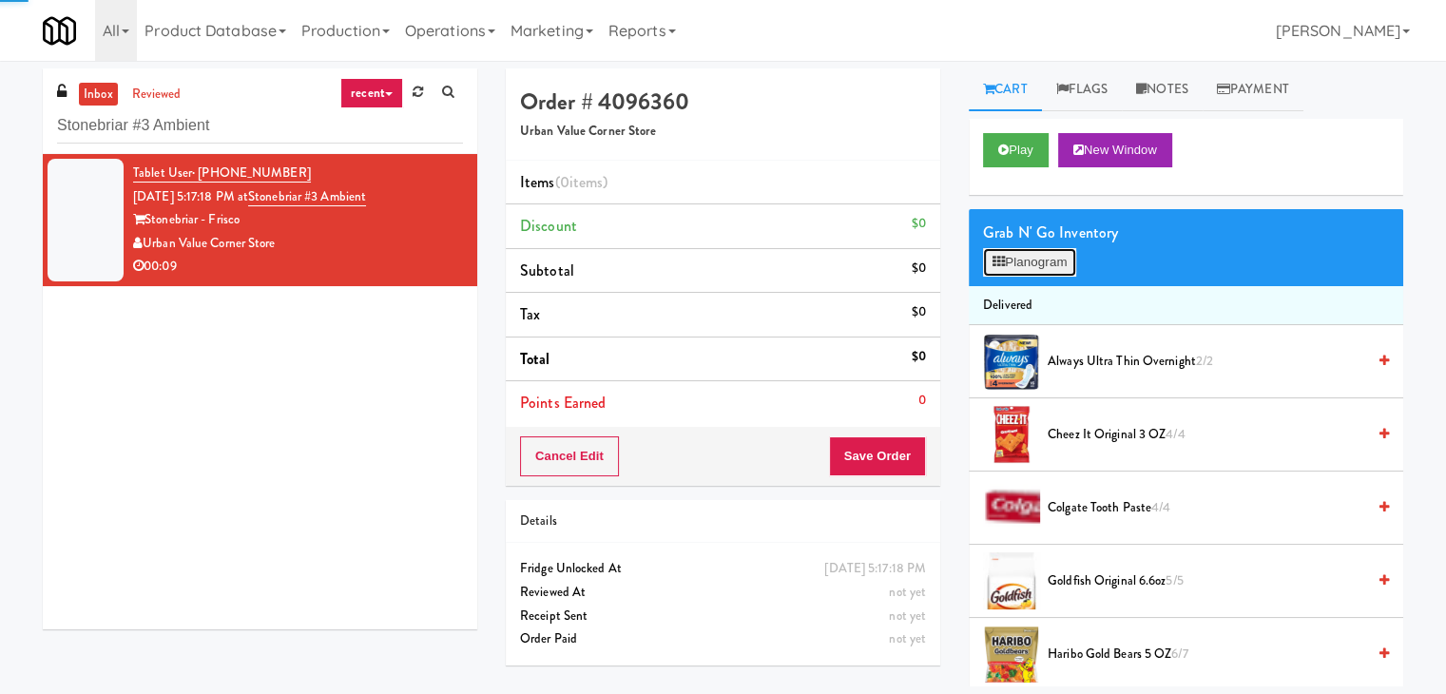
click at [1053, 255] on button "Planogram" at bounding box center [1029, 262] width 93 height 29
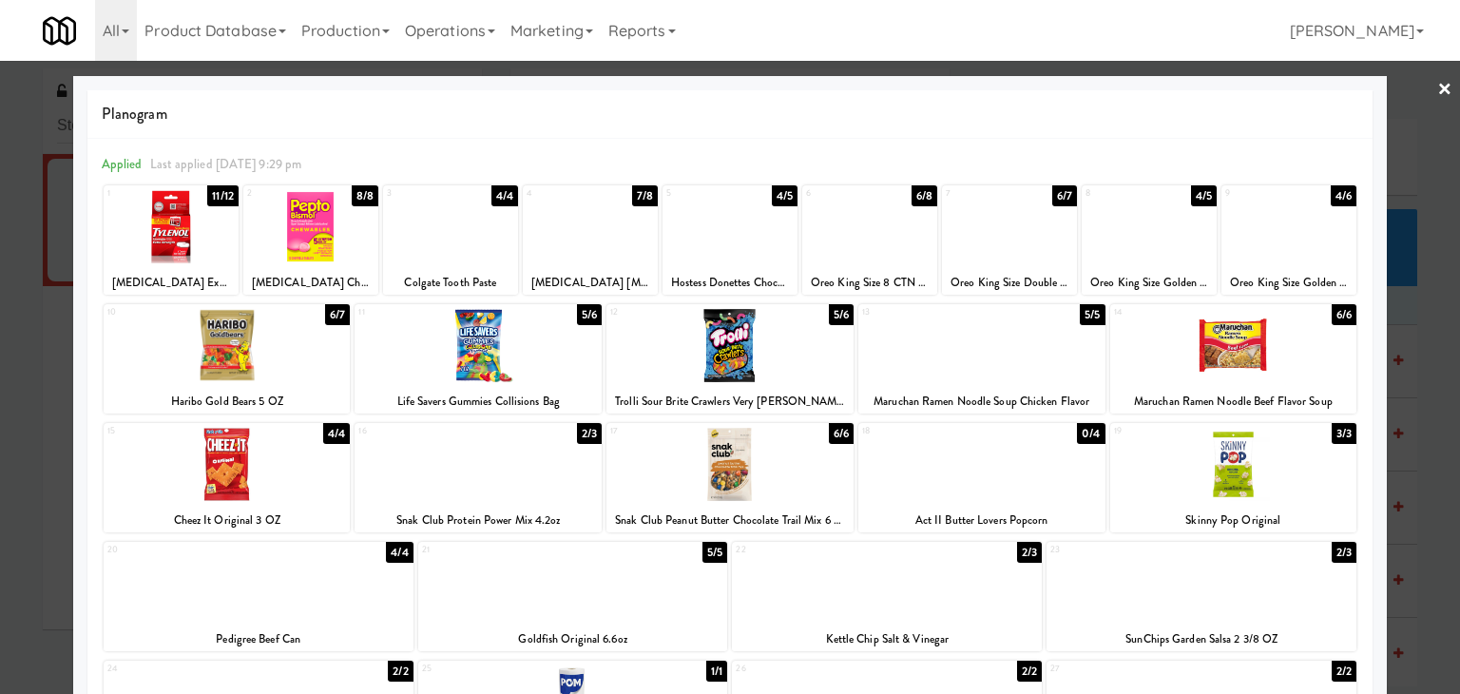
click at [1133, 231] on div at bounding box center [1149, 226] width 135 height 73
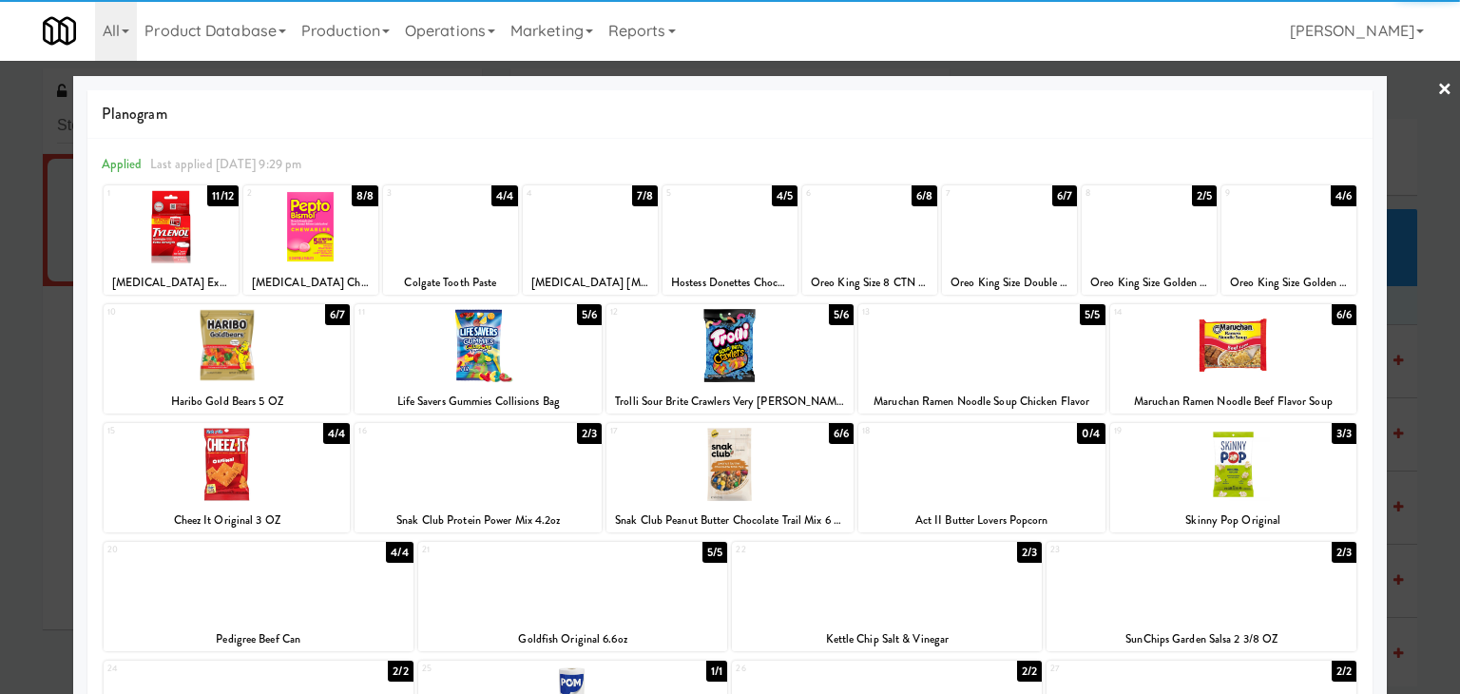
drag, startPoint x: 1426, startPoint y: 85, endPoint x: 1034, endPoint y: 338, distance: 466.3
click at [1438, 86] on link "×" at bounding box center [1445, 90] width 15 height 59
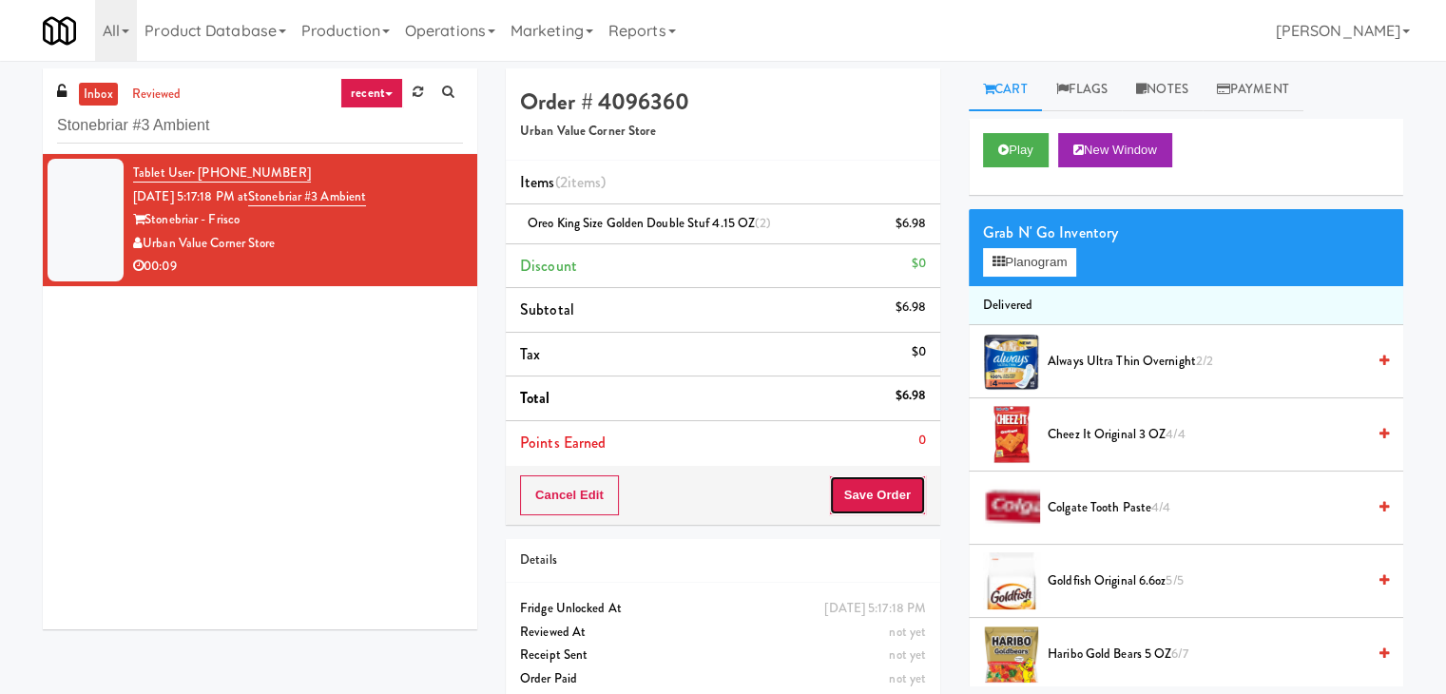
click at [848, 495] on button "Save Order" at bounding box center [877, 495] width 97 height 40
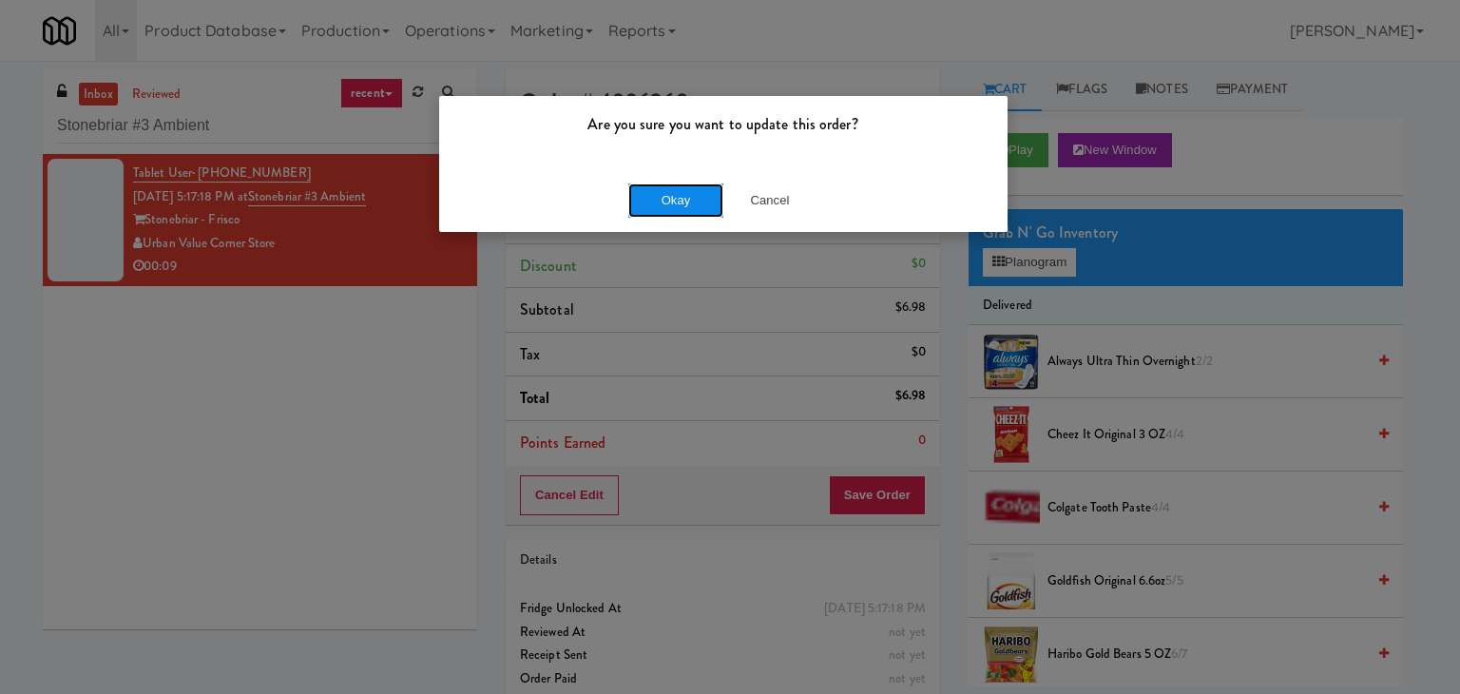
click at [691, 189] on button "Okay" at bounding box center [675, 200] width 95 height 34
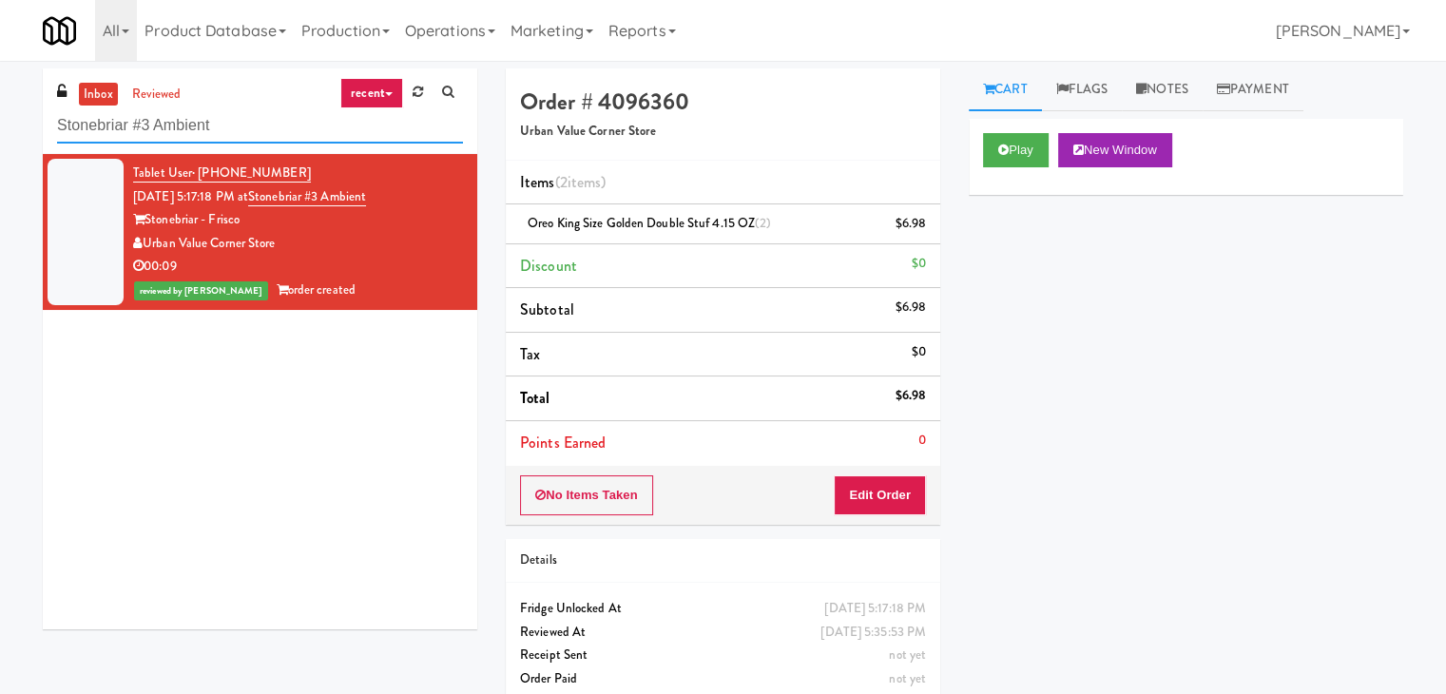
click at [257, 126] on input "Stonebriar #3 Ambient" at bounding box center [260, 125] width 406 height 35
paste input "[GEOGRAPHIC_DATA] - Trillium Health"
type input "[GEOGRAPHIC_DATA] - Trillium Health"
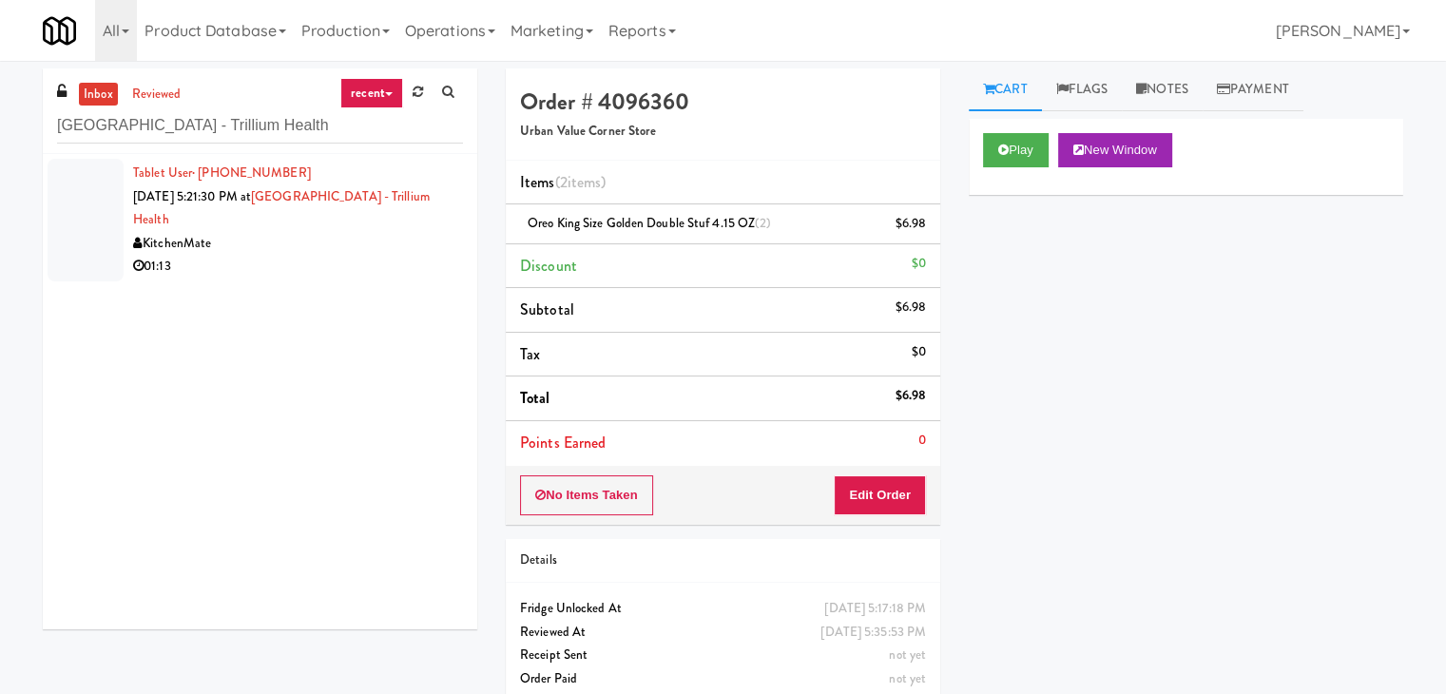
click at [439, 245] on div "KitchenMate" at bounding box center [298, 244] width 330 height 24
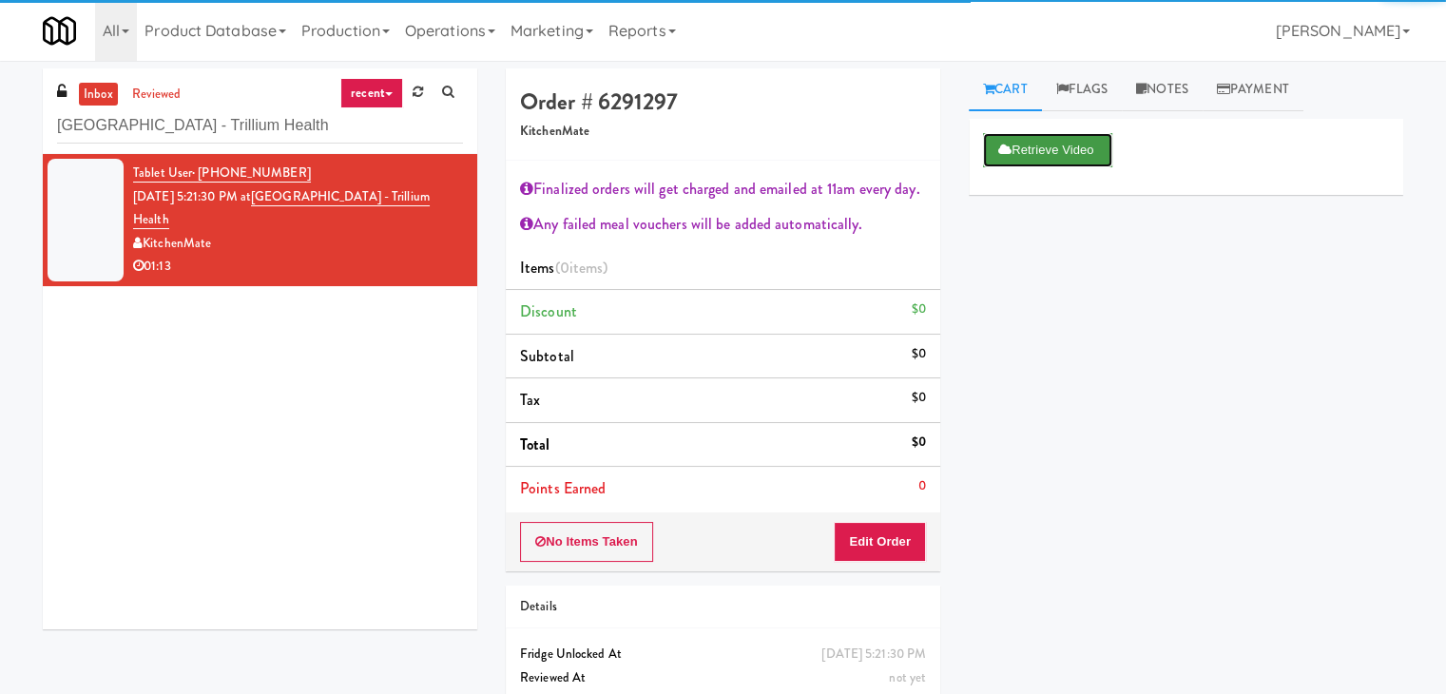
click at [1019, 149] on button "Retrieve Video" at bounding box center [1047, 150] width 129 height 34
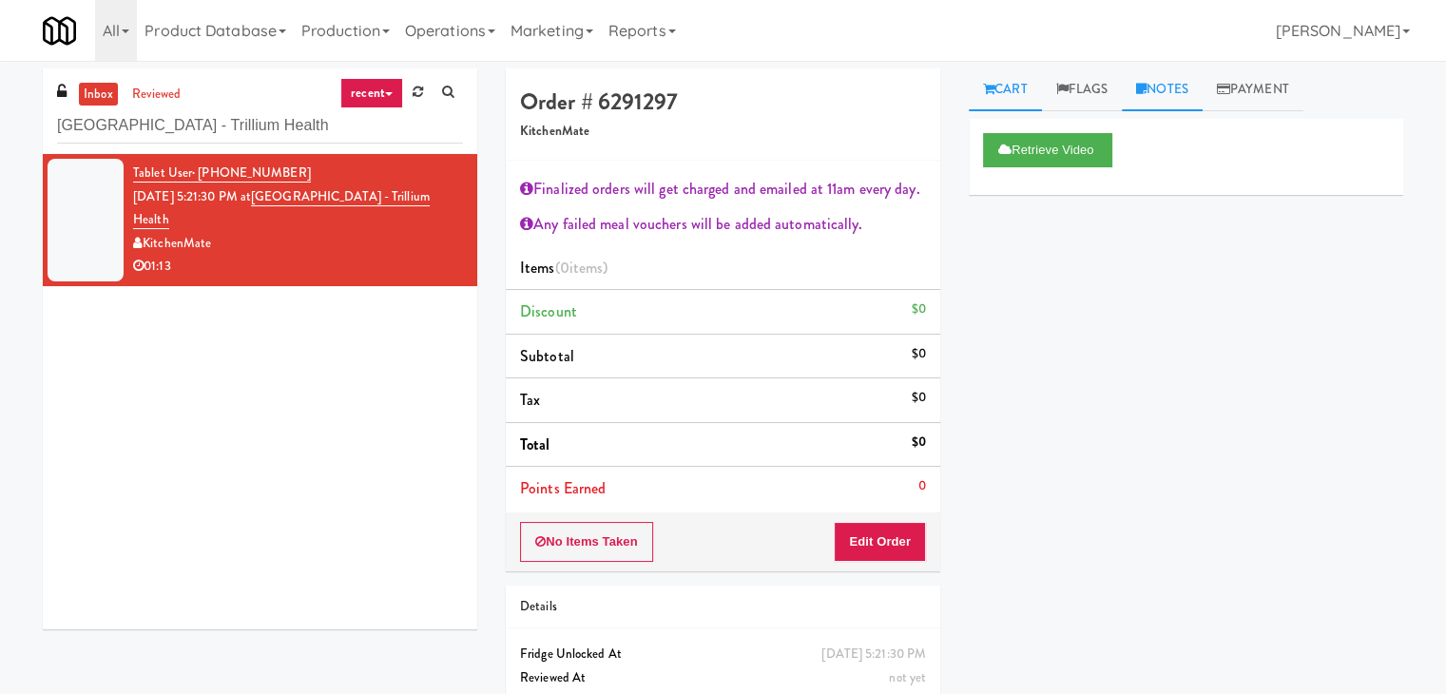
click at [1160, 88] on link "Notes" at bounding box center [1162, 89] width 81 height 43
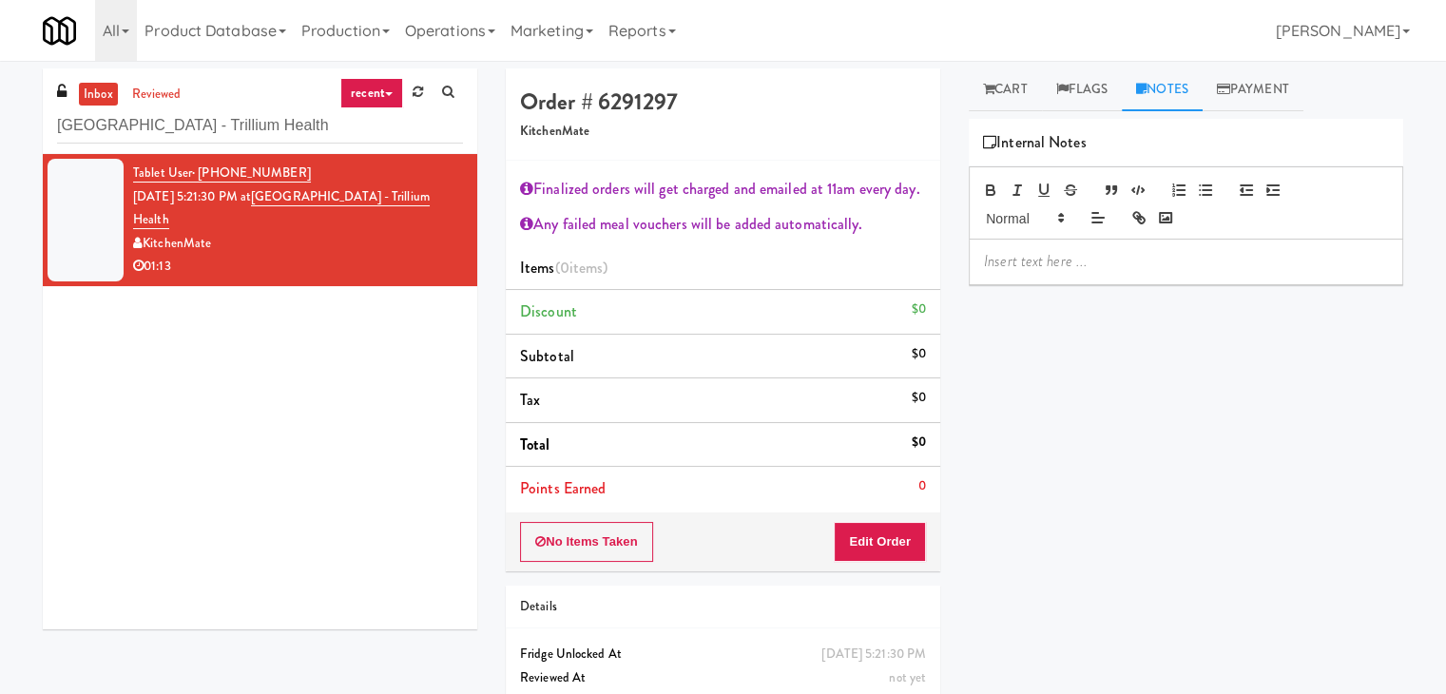
click at [1106, 271] on p at bounding box center [1186, 261] width 404 height 21
click at [255, 397] on div "Tablet User · (416) 875-5564 [DATE] 5:21:30 PM at [GEOGRAPHIC_DATA] - [GEOGRAPH…" at bounding box center [260, 391] width 435 height 475
click at [1083, 263] on p at bounding box center [1186, 261] width 404 height 21
click at [1221, 264] on p "[PERSON_NAME]: No Such File, reviewed via wyze" at bounding box center [1186, 261] width 404 height 21
drag, startPoint x: 177, startPoint y: 365, endPoint x: 418, endPoint y: 377, distance: 241.8
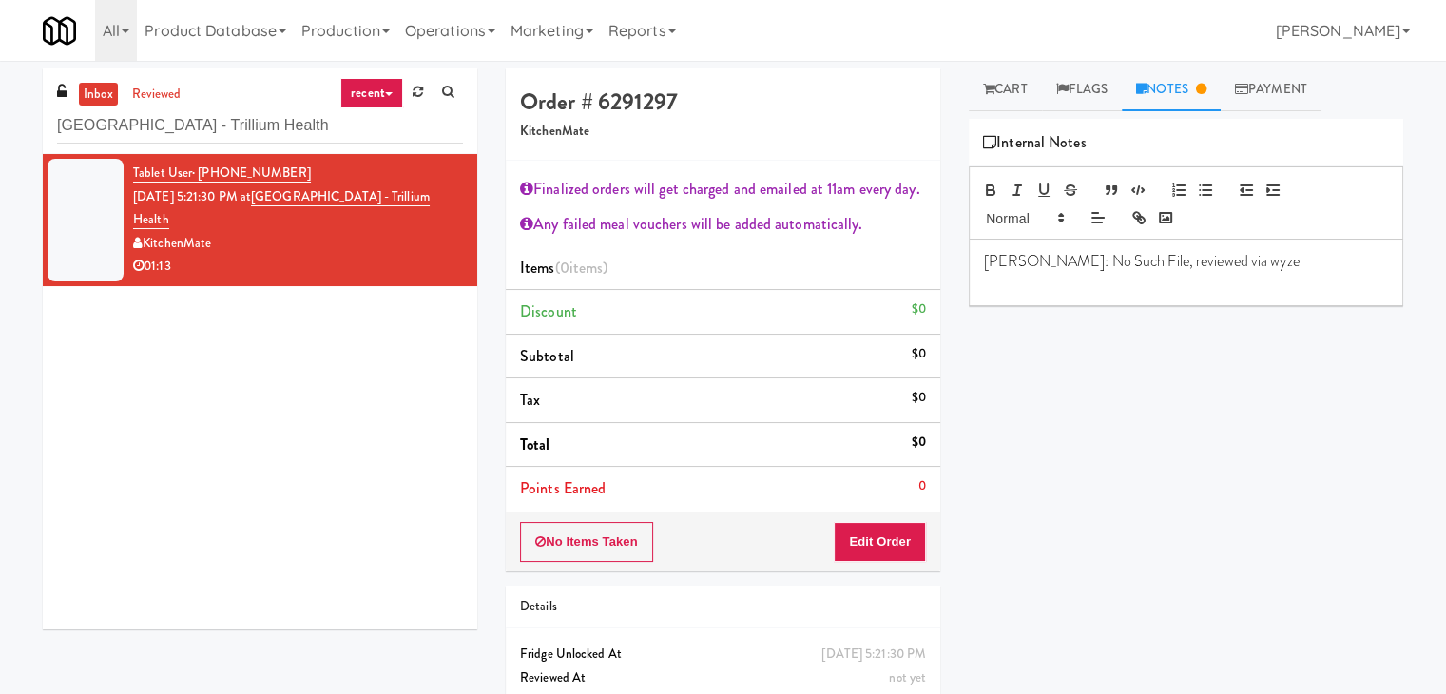
click at [183, 366] on div "Tablet User · (416) 875-5564 [DATE] 5:21:30 PM at [GEOGRAPHIC_DATA] - [GEOGRAPH…" at bounding box center [260, 391] width 435 height 475
click at [994, 287] on p at bounding box center [1186, 283] width 404 height 21
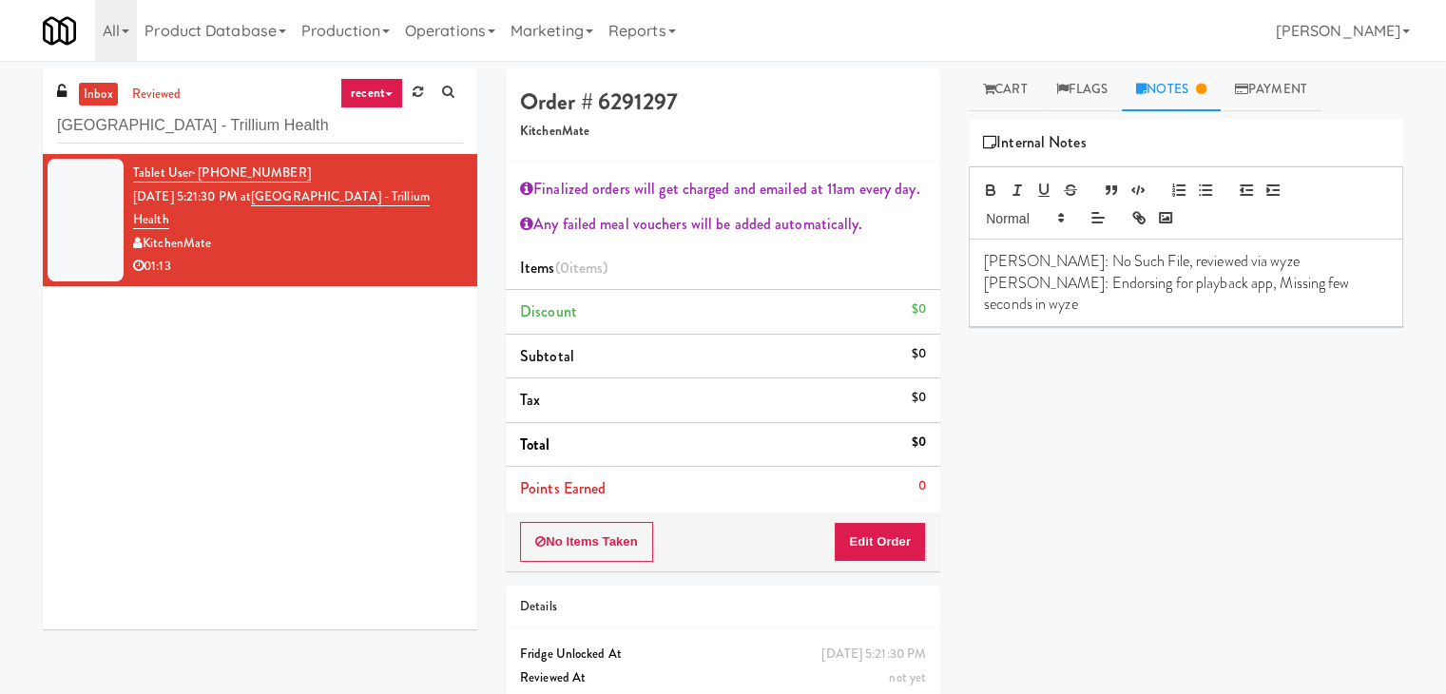
click at [1320, 285] on p "[PERSON_NAME]: Endorsing for playback app, Missing few seconds in wyze" at bounding box center [1186, 294] width 404 height 43
drag, startPoint x: 1015, startPoint y: 280, endPoint x: 1126, endPoint y: 307, distance: 113.5
click at [1126, 307] on p "[PERSON_NAME]: Endorsing for playback app, Missing few seconds in 1st and 2nd v…" at bounding box center [1186, 294] width 404 height 43
drag, startPoint x: 279, startPoint y: 191, endPoint x: 422, endPoint y: 215, distance: 145.5
click at [422, 215] on div "Tablet User · (416) 875-5564 [DATE] 5:21:30 PM at [GEOGRAPHIC_DATA] - [GEOGRAPH…" at bounding box center [298, 220] width 330 height 117
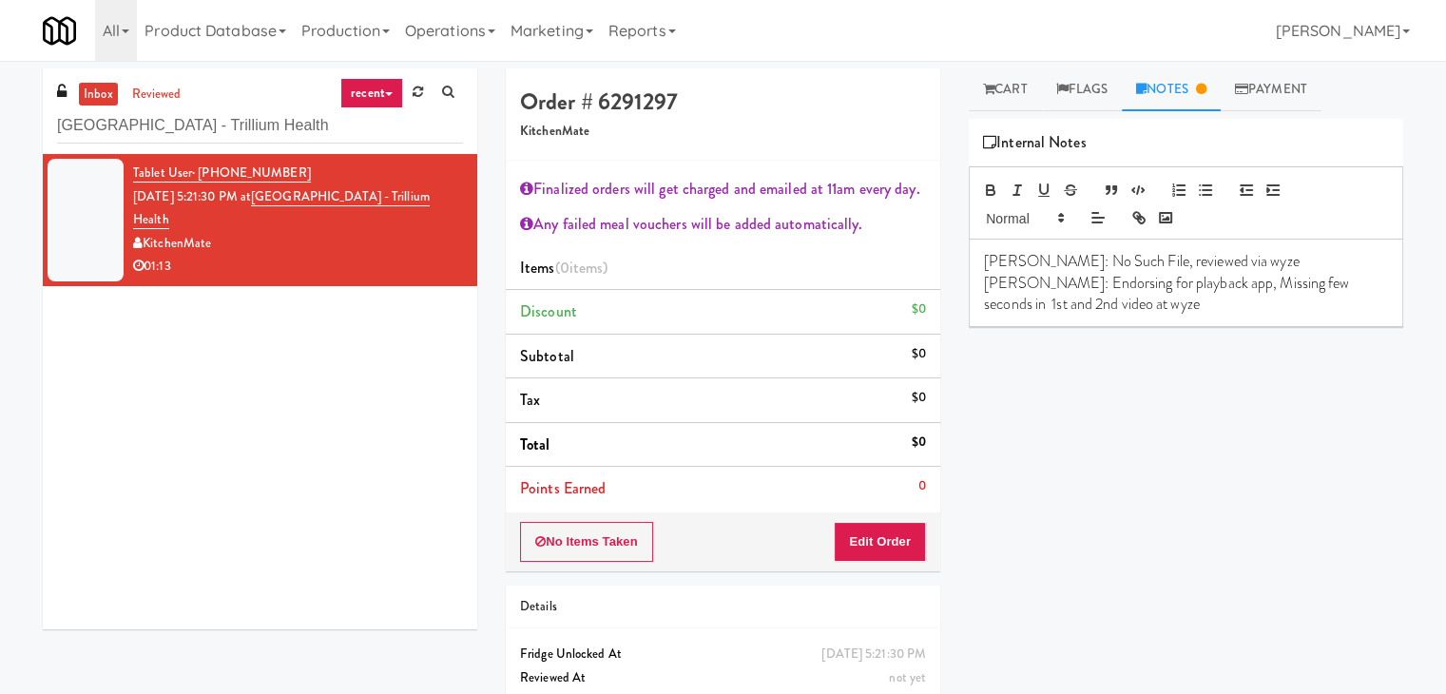
click at [1108, 309] on p "[PERSON_NAME]: Endorsing for playback app, Missing few seconds in 1st and 2nd v…" at bounding box center [1186, 294] width 404 height 43
drag, startPoint x: 886, startPoint y: 541, endPoint x: 931, endPoint y: 473, distance: 81.7
click at [886, 538] on button "Edit Order" at bounding box center [880, 542] width 92 height 40
drag, startPoint x: 987, startPoint y: 99, endPoint x: 1003, endPoint y: 154, distance: 57.5
click at [987, 98] on link "Cart" at bounding box center [1005, 89] width 73 height 43
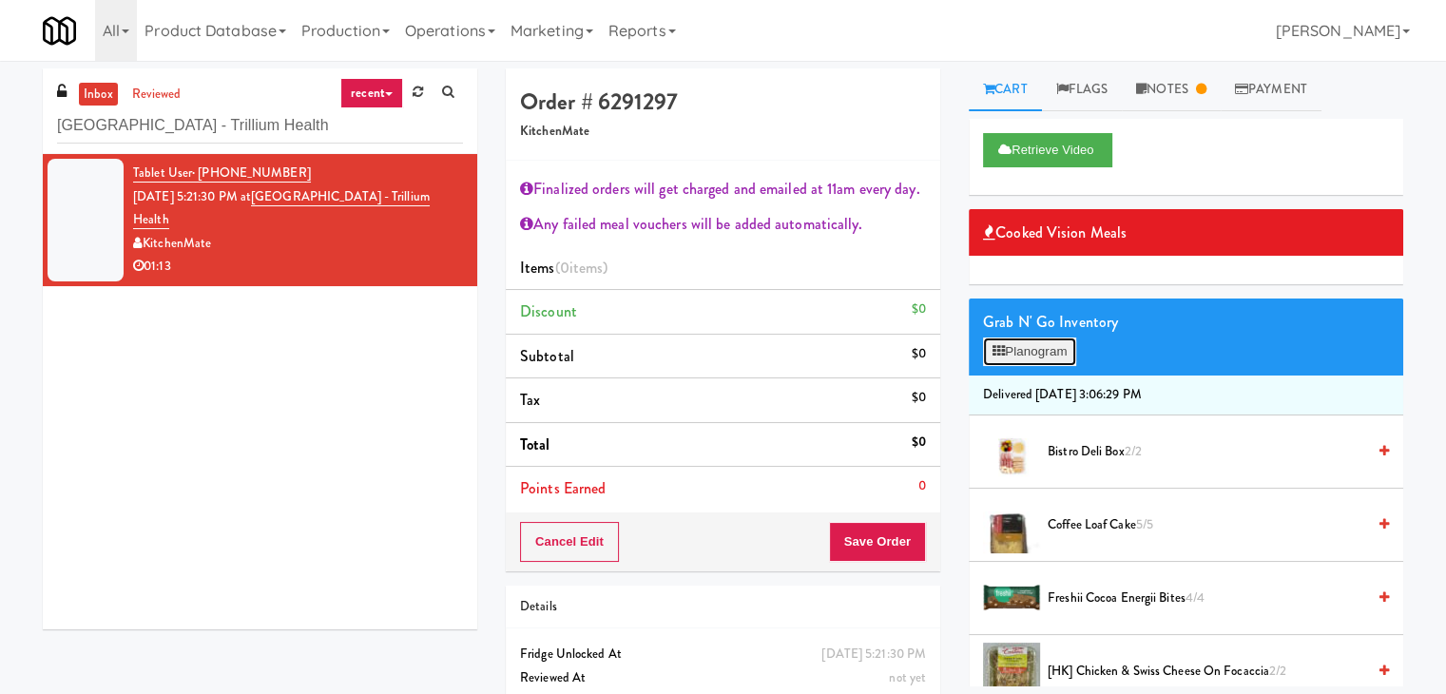
click at [1034, 352] on button "Planogram" at bounding box center [1029, 352] width 93 height 29
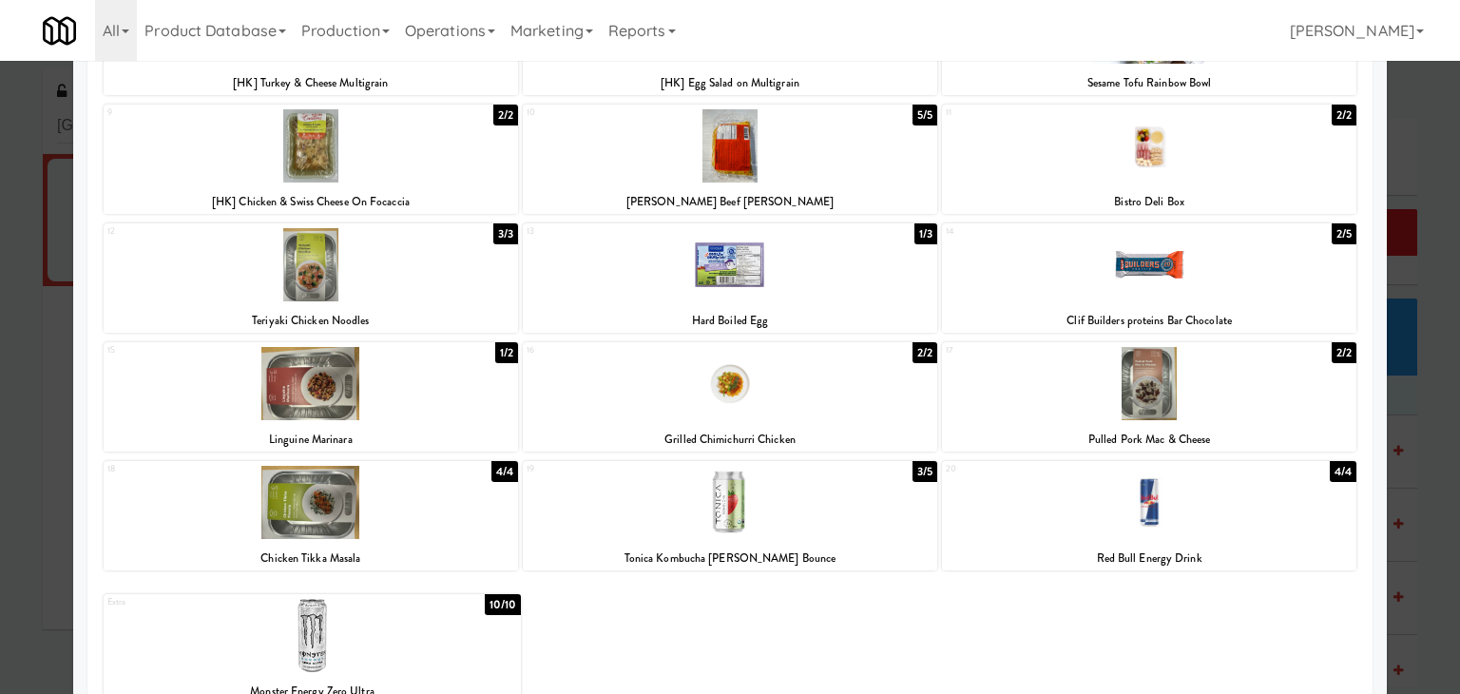
scroll to position [358, 0]
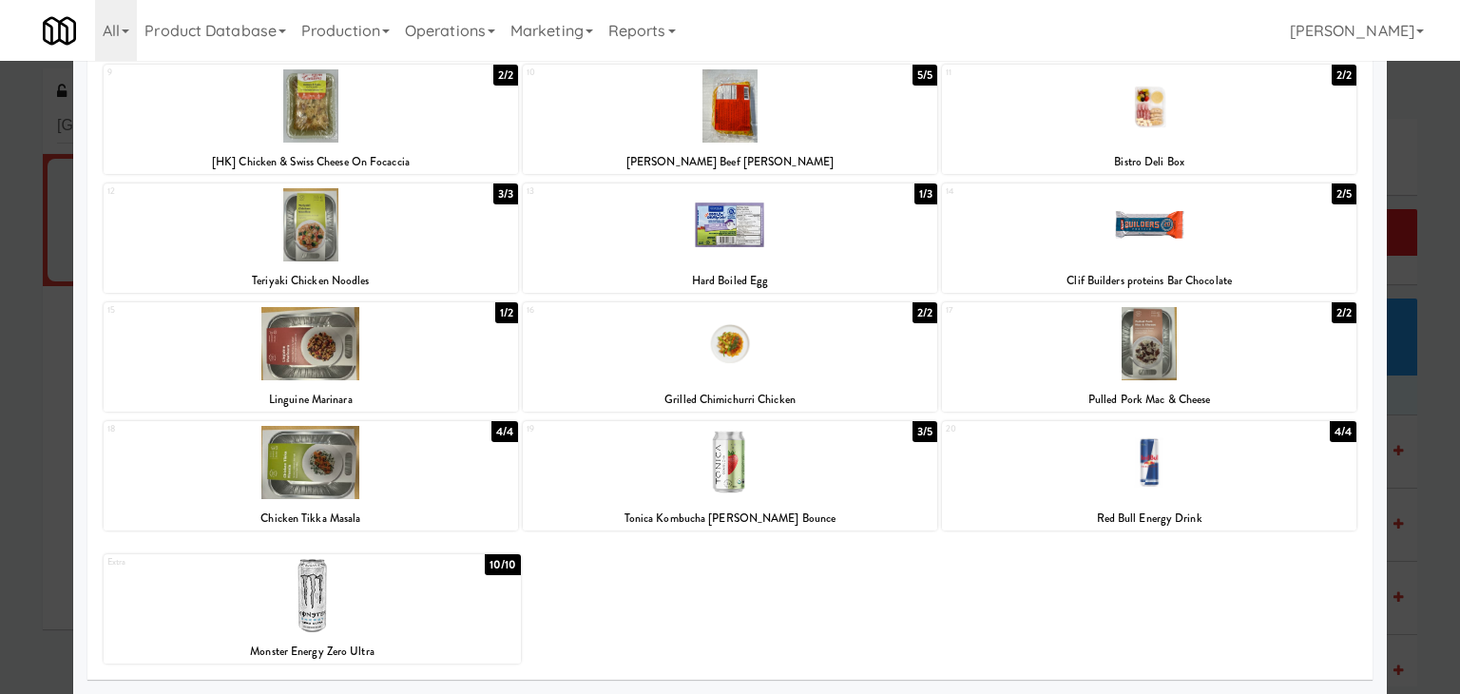
click at [748, 469] on div at bounding box center [730, 462] width 415 height 73
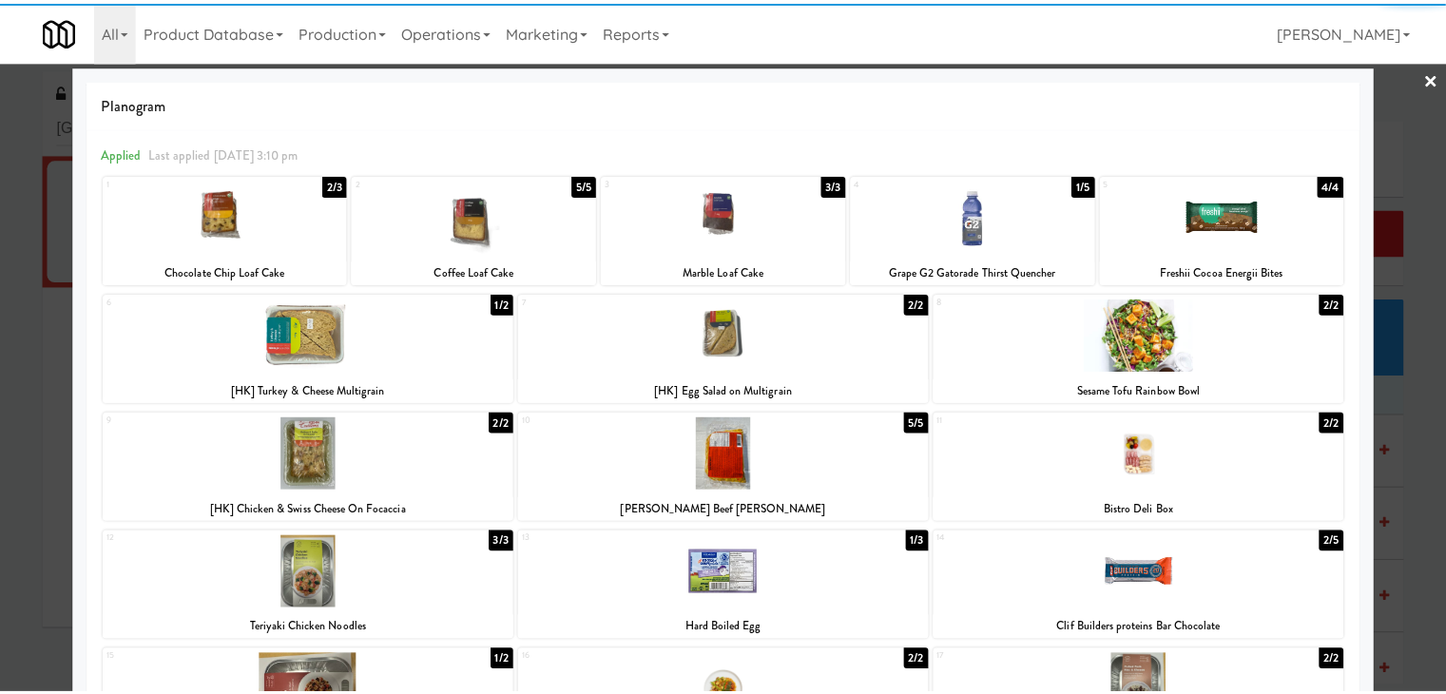
scroll to position [0, 0]
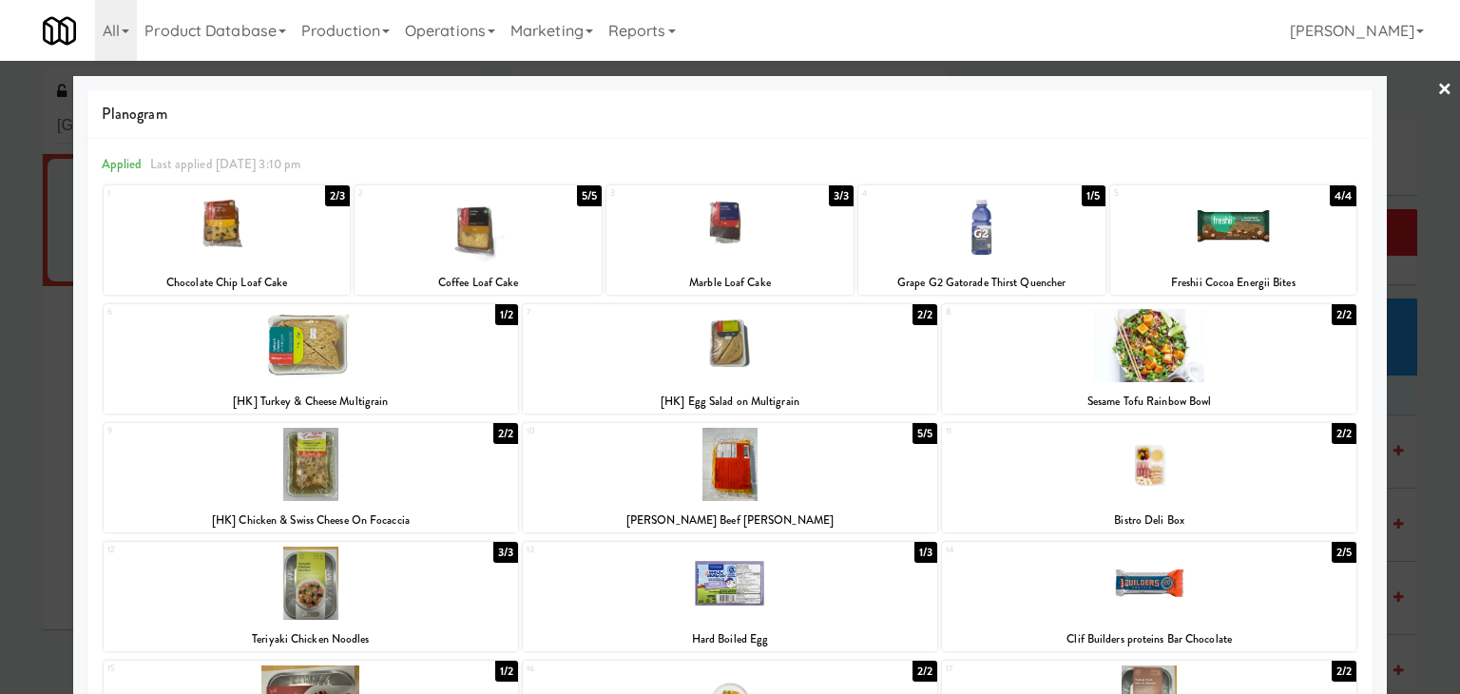
click at [1438, 85] on link "×" at bounding box center [1445, 90] width 15 height 59
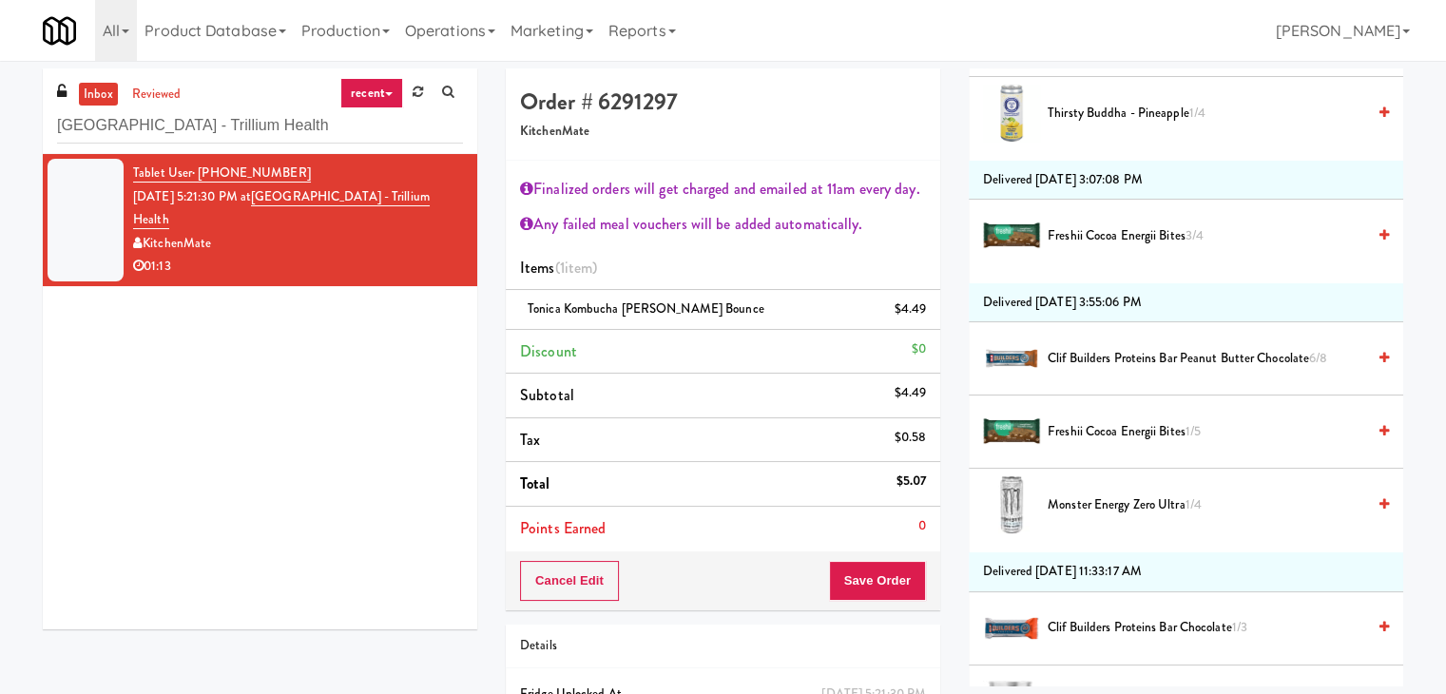
scroll to position [2377, 0]
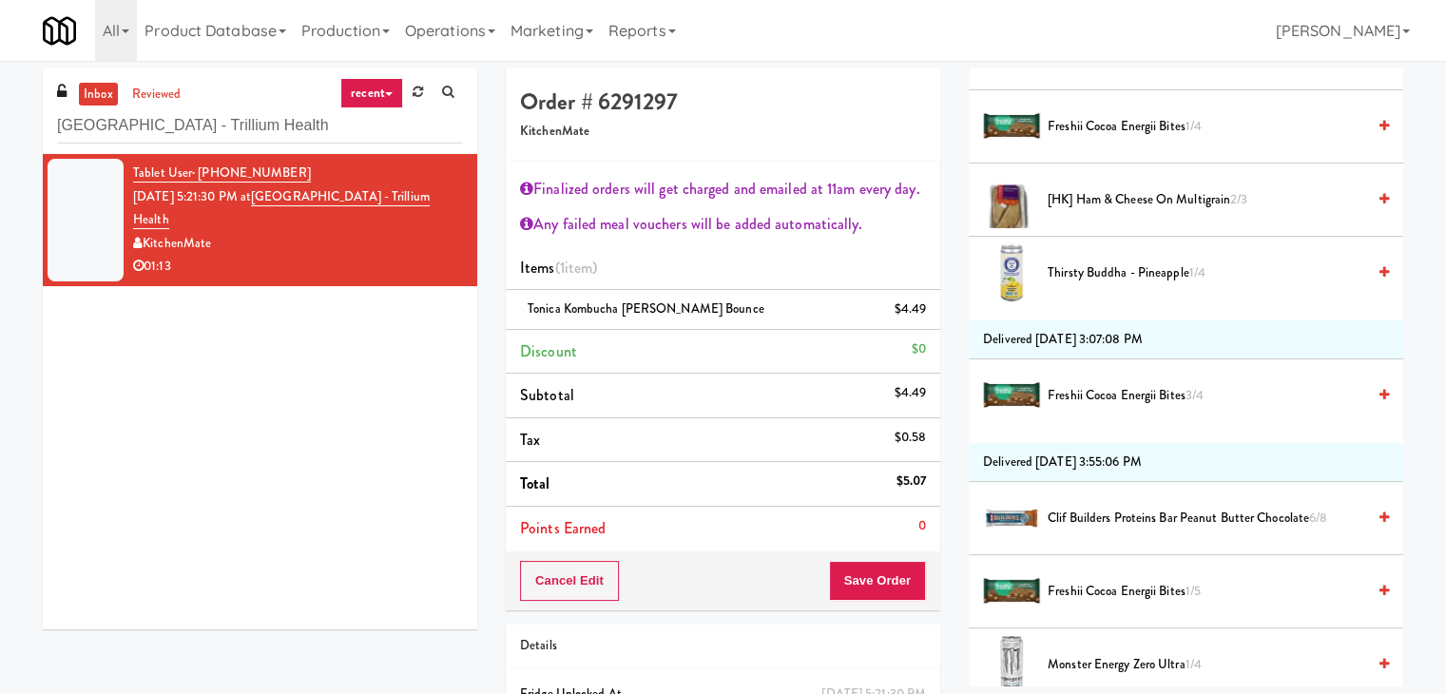
click at [1095, 263] on span "Thirsty Buddha - Pineapple 1/4" at bounding box center [1207, 273] width 318 height 24
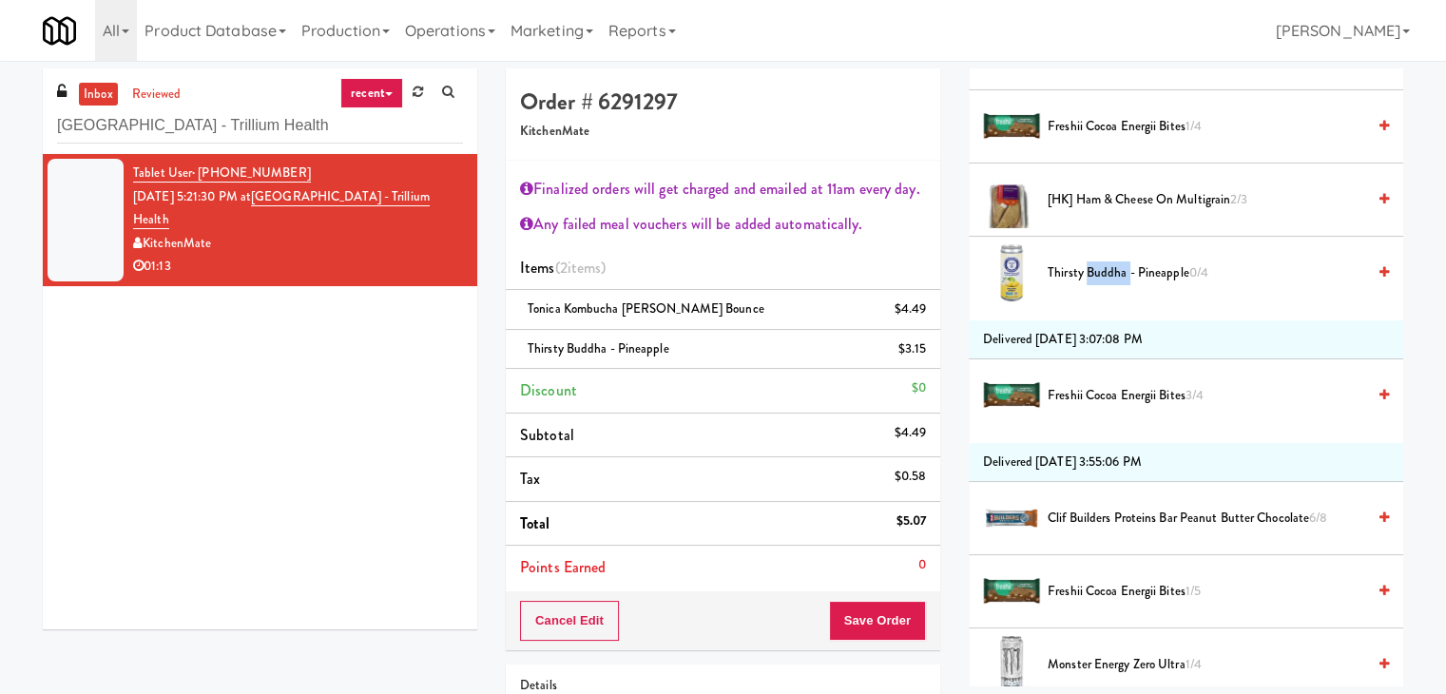
click at [1095, 263] on span "Thirsty Buddha - Pineapple 0/4" at bounding box center [1207, 273] width 318 height 24
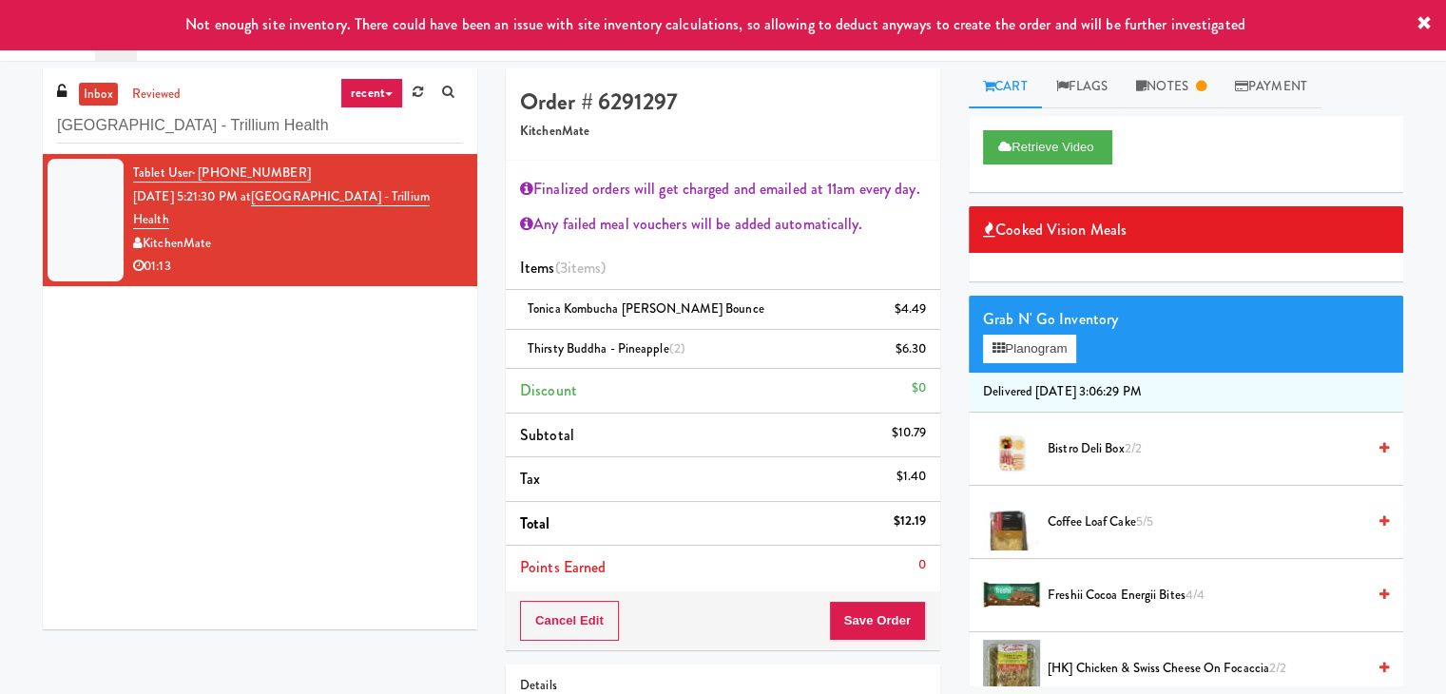
scroll to position [0, 0]
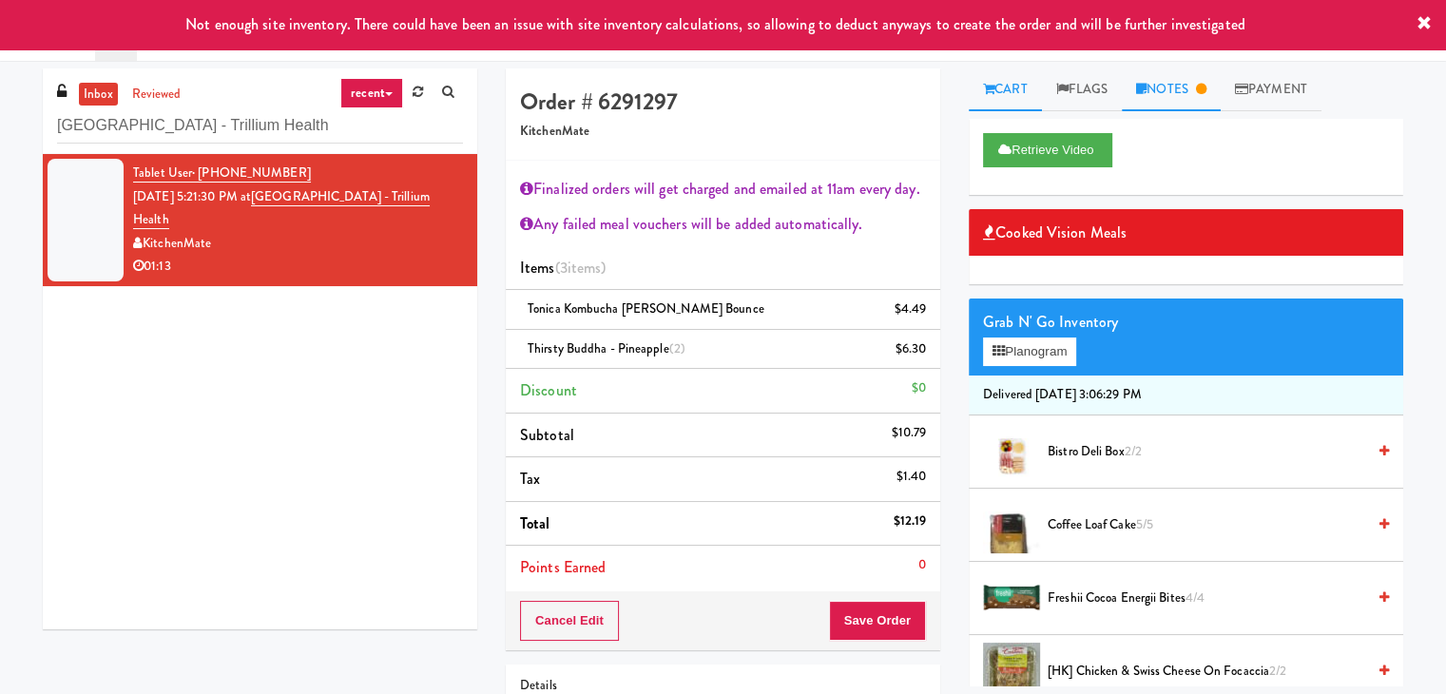
click at [1175, 102] on link "Notes" at bounding box center [1171, 89] width 99 height 43
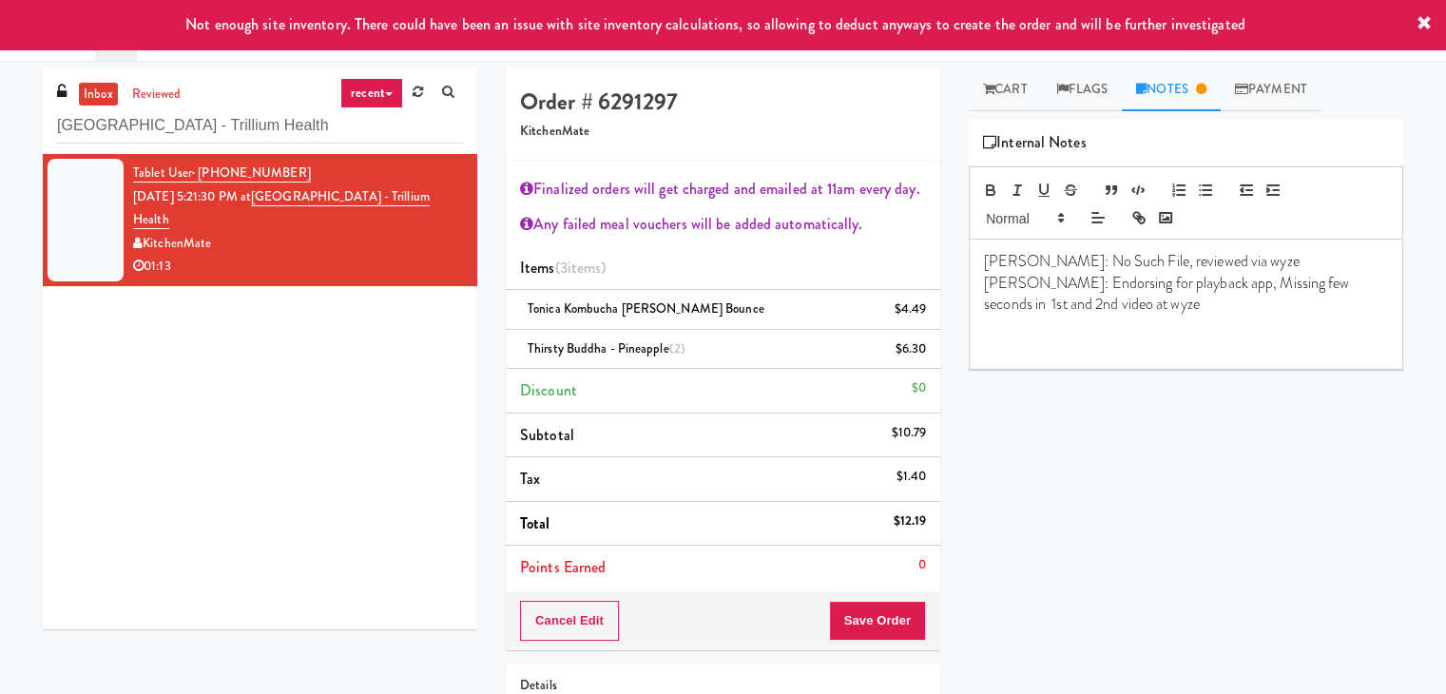
click at [1081, 348] on p at bounding box center [1186, 347] width 404 height 21
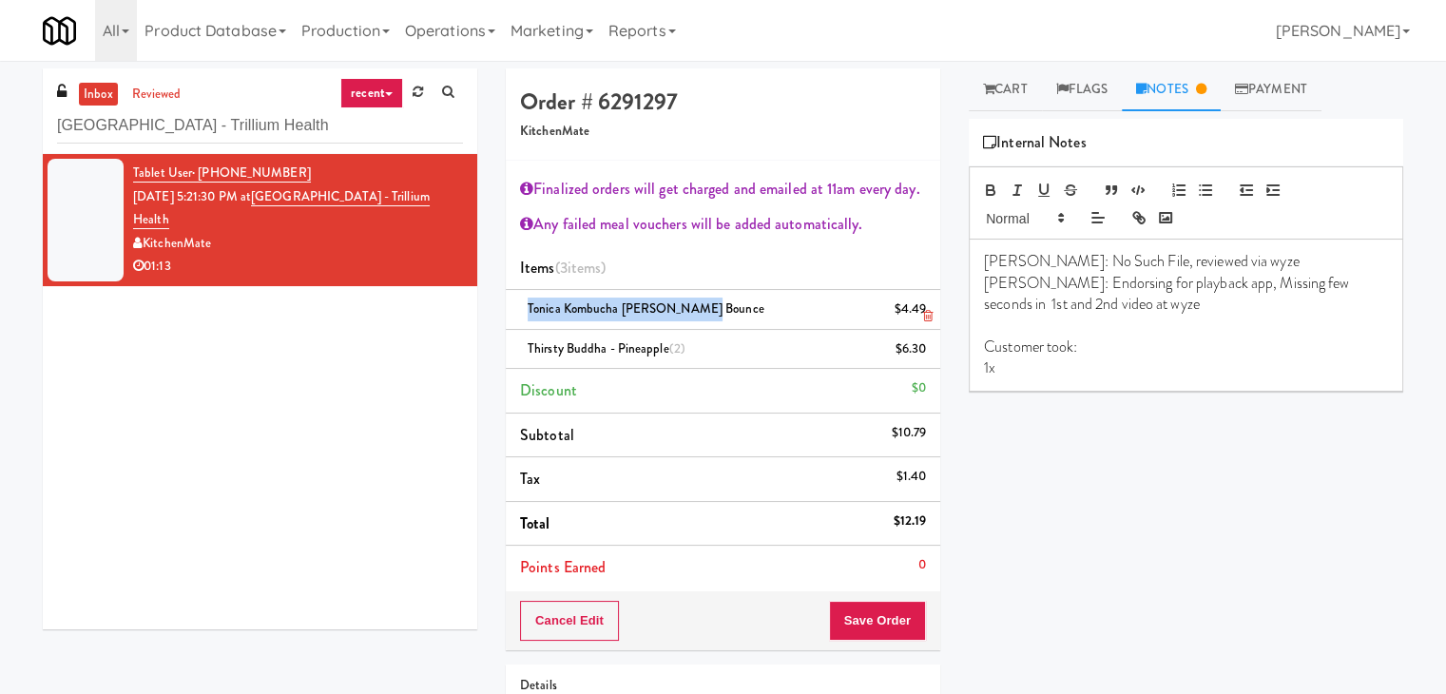
drag, startPoint x: 700, startPoint y: 309, endPoint x: 525, endPoint y: 313, distance: 175.0
click at [525, 313] on div "Tonica Kombucha [PERSON_NAME] Bounce $4.49" at bounding box center [723, 310] width 406 height 24
click at [1014, 366] on p "1x" at bounding box center [1186, 367] width 404 height 21
drag, startPoint x: 666, startPoint y: 350, endPoint x: 530, endPoint y: 351, distance: 136.0
click at [530, 351] on span "Thirsty Buddha - Pineapple (2)" at bounding box center [607, 348] width 158 height 18
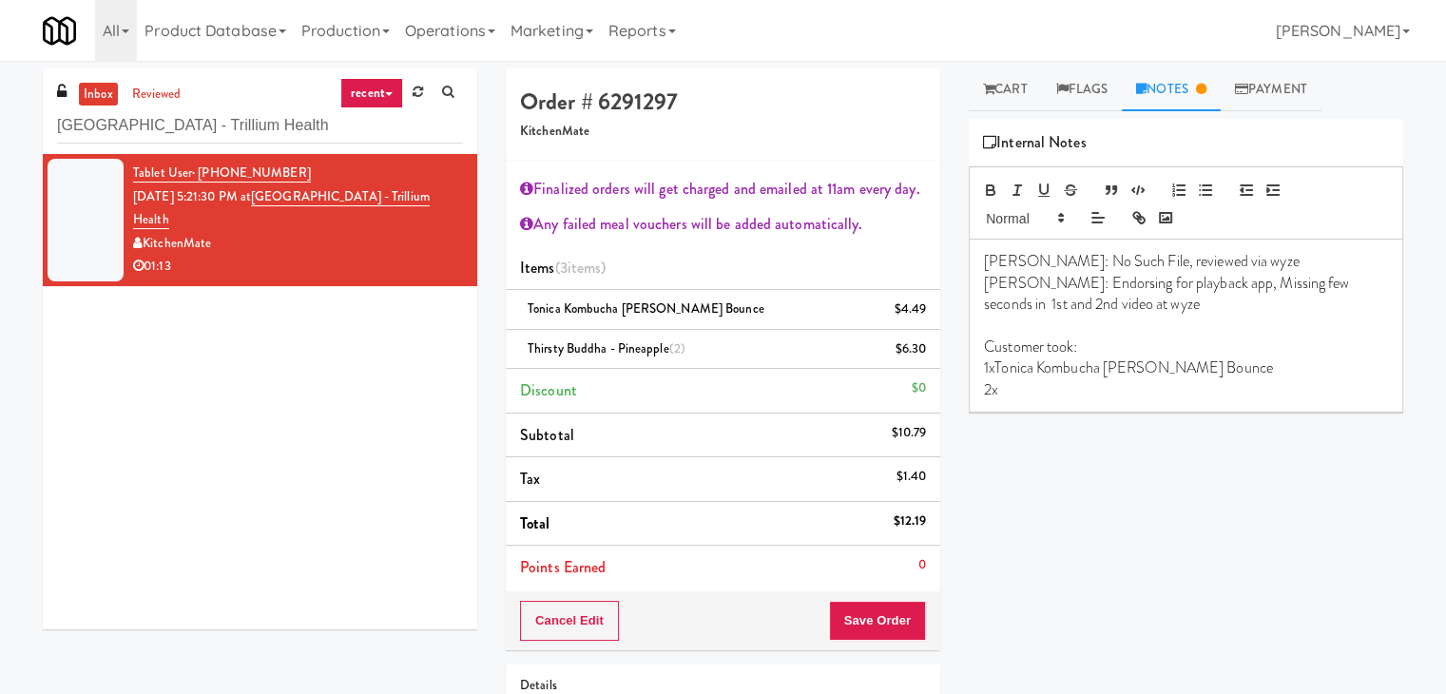
click at [1031, 389] on p "2x" at bounding box center [1186, 389] width 404 height 21
click at [583, 618] on button "Cancel Edit" at bounding box center [569, 621] width 99 height 40
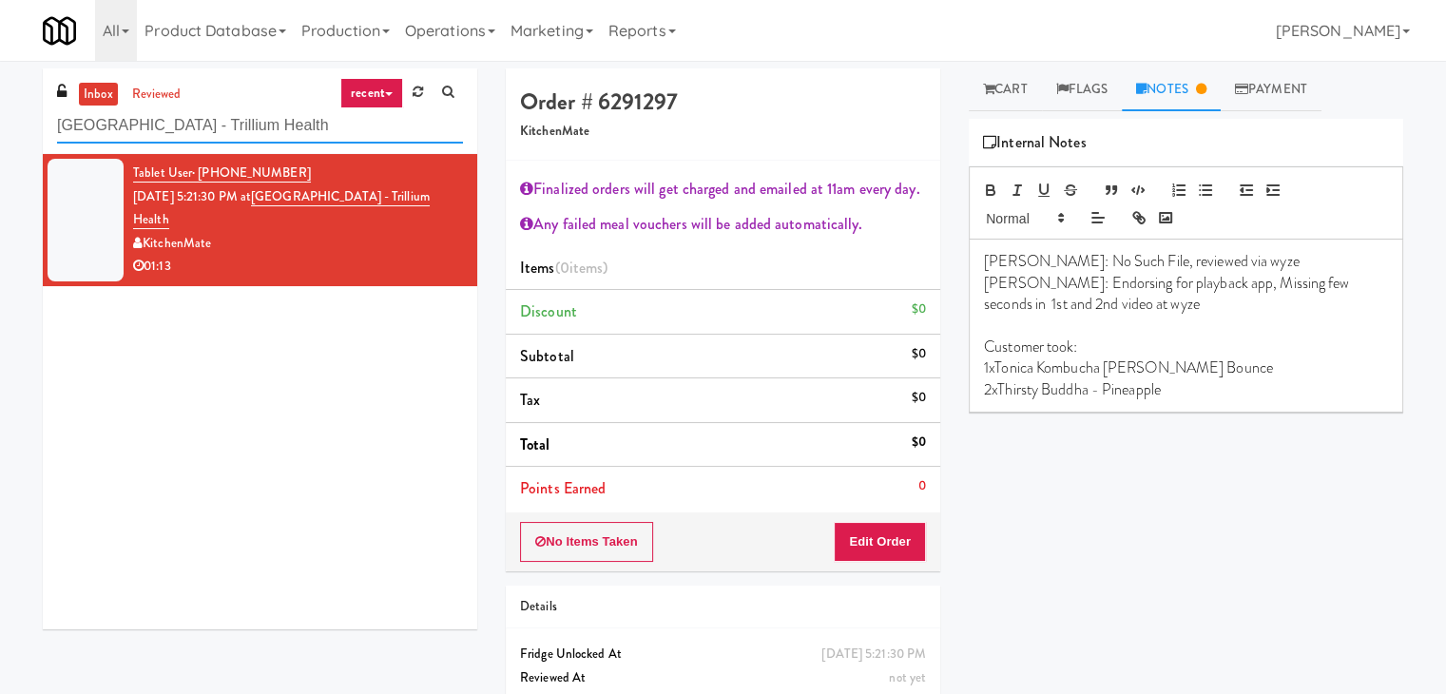
click at [302, 127] on input "[GEOGRAPHIC_DATA] - Trillium Health" at bounding box center [260, 125] width 406 height 35
paste input "[PERSON_NAME] - Cooler - Left"
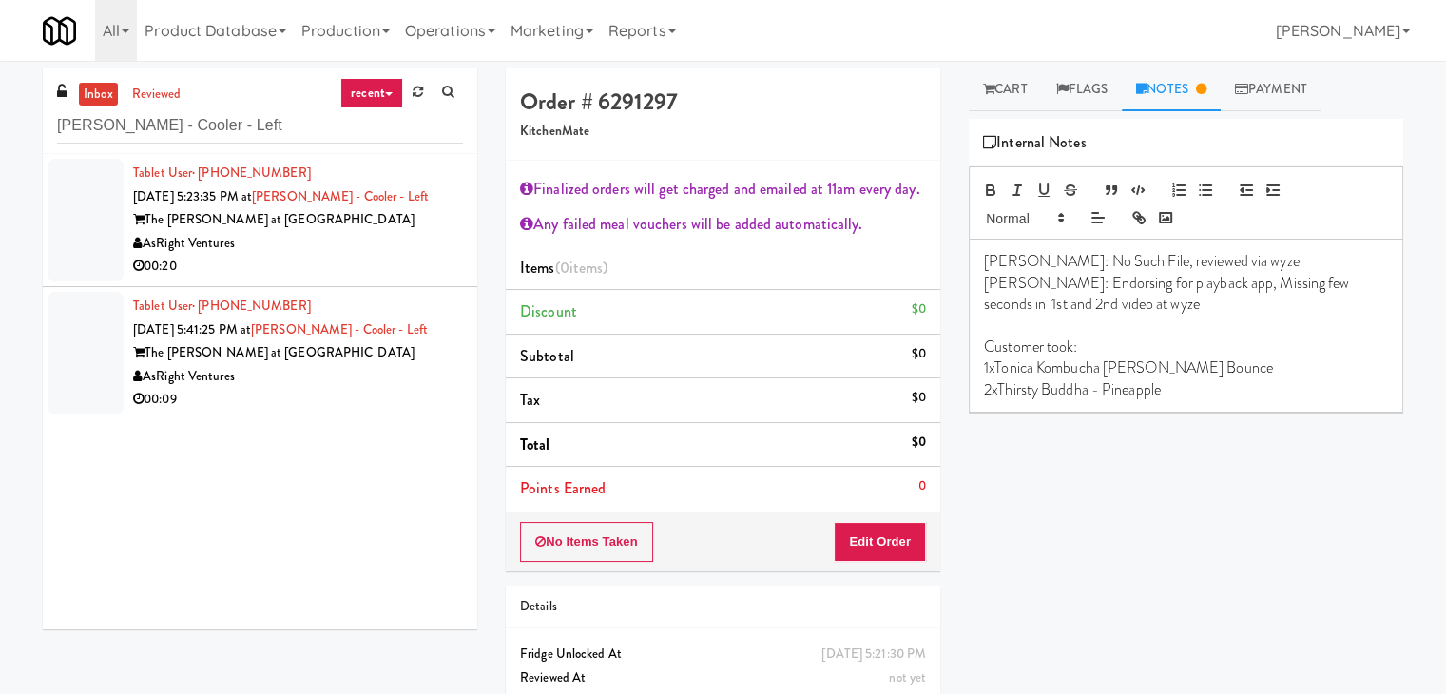
click at [411, 227] on div "The [PERSON_NAME] at [GEOGRAPHIC_DATA]" at bounding box center [298, 220] width 330 height 24
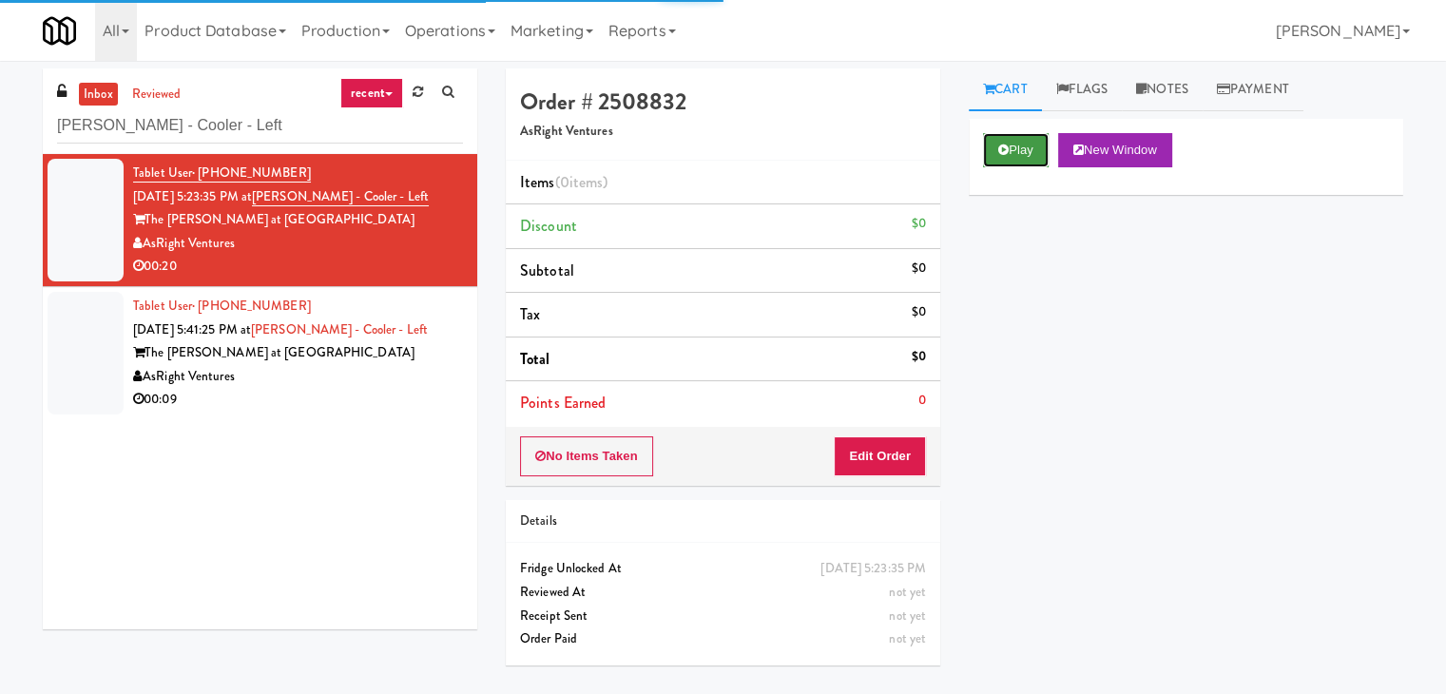
click at [1014, 149] on button "Play" at bounding box center [1016, 150] width 66 height 34
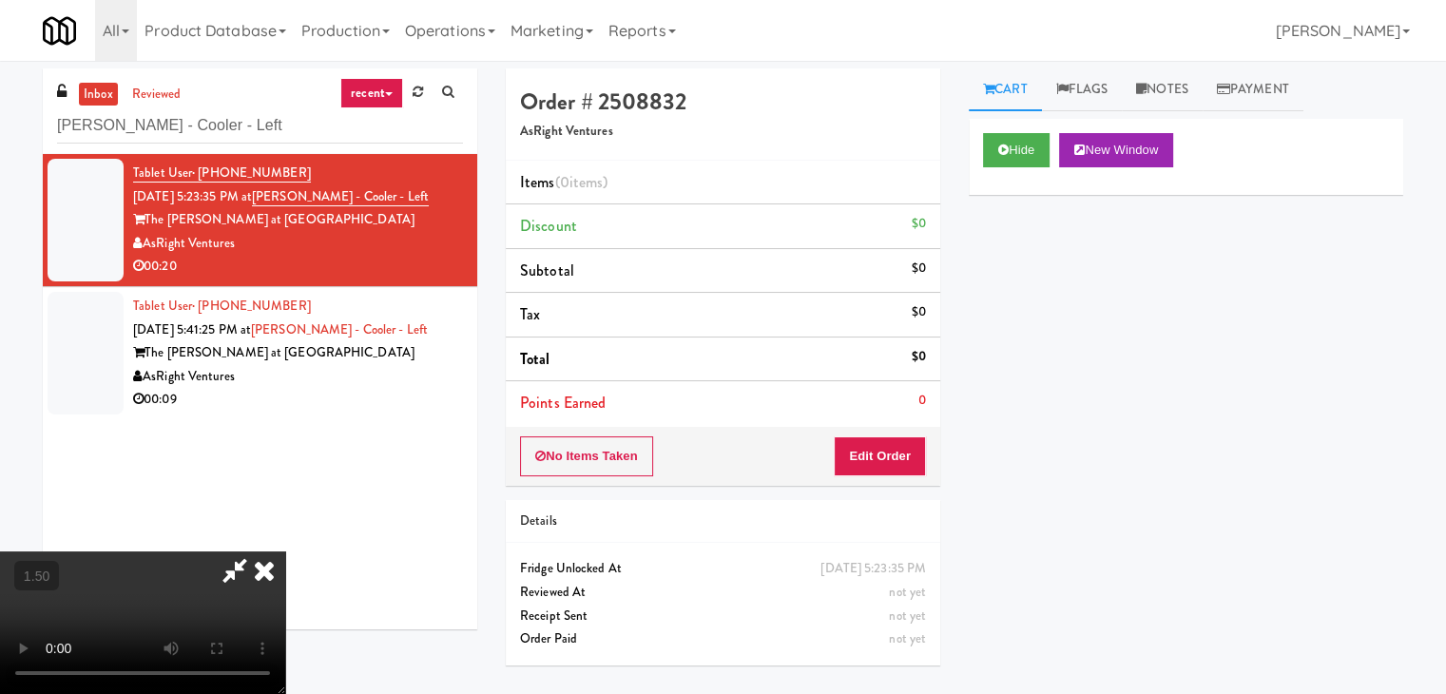
click at [285, 551] on video at bounding box center [142, 622] width 285 height 143
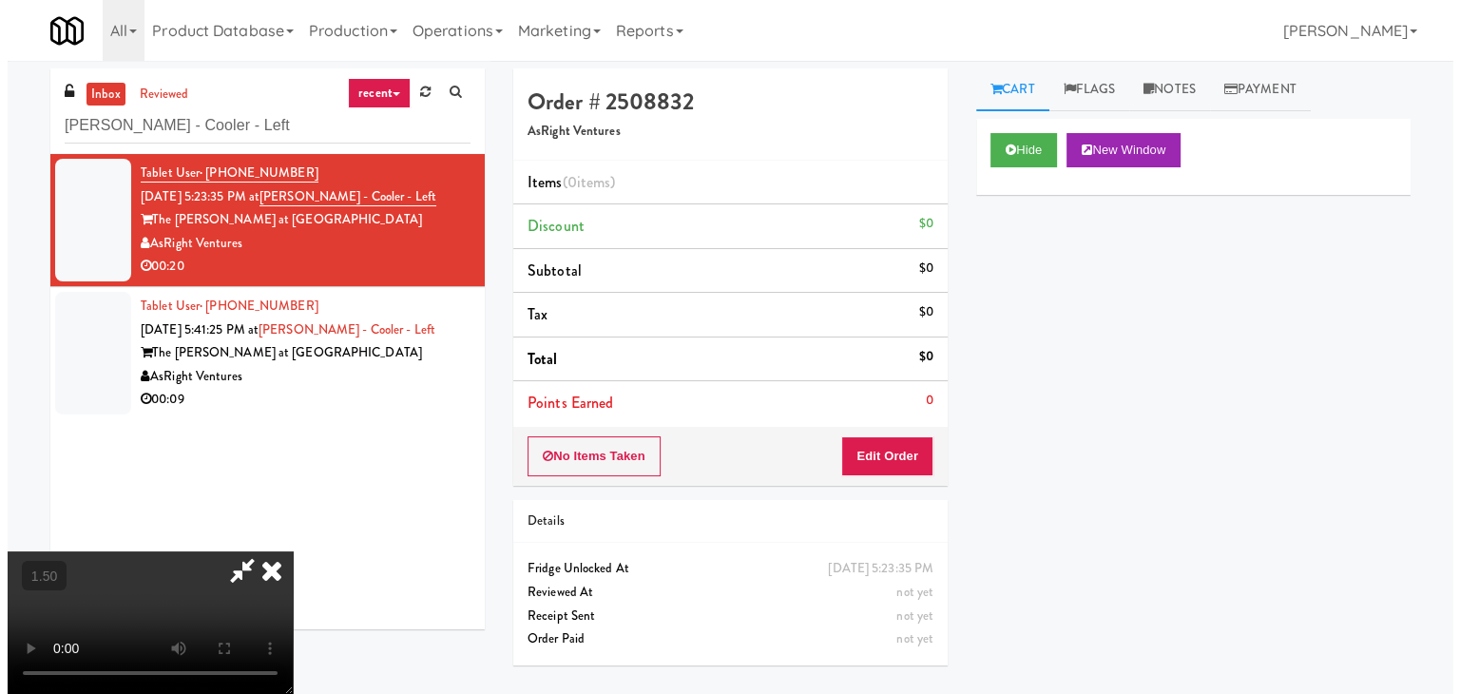
scroll to position [0, 0]
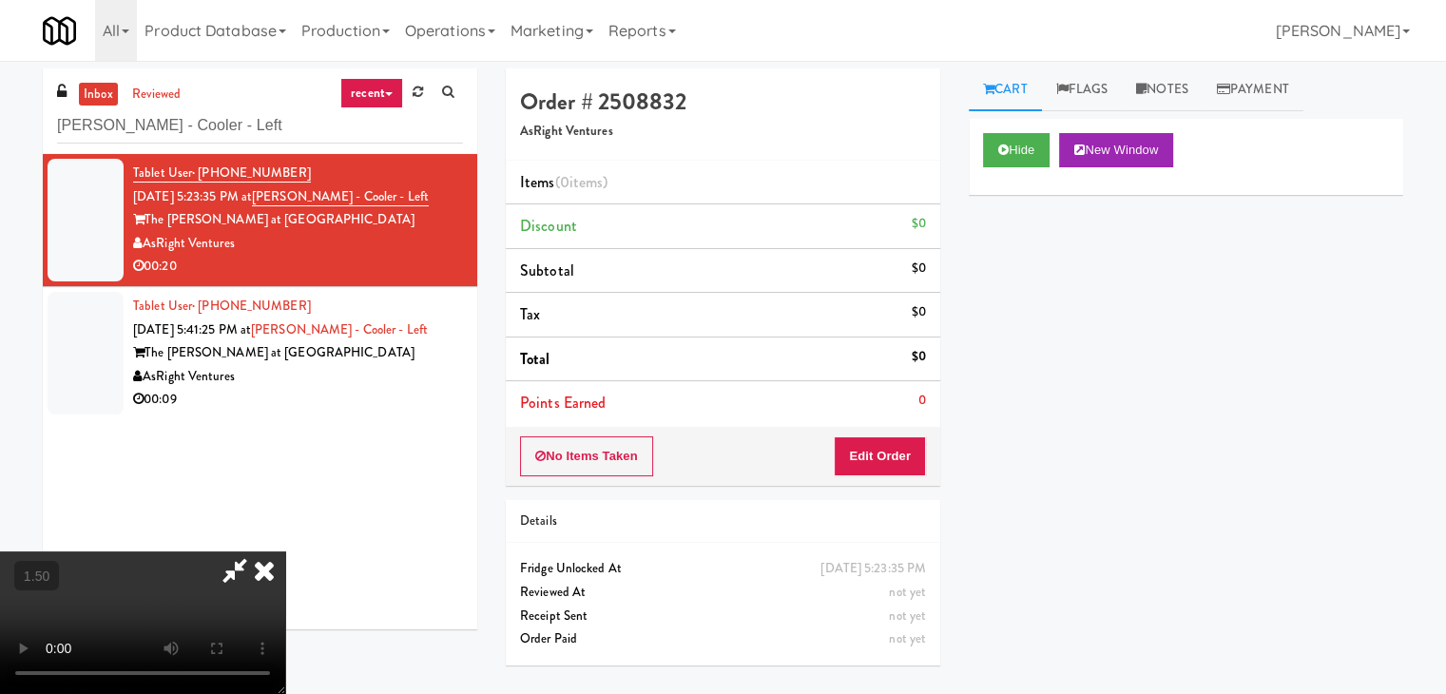
drag, startPoint x: 829, startPoint y: 81, endPoint x: 905, endPoint y: 377, distance: 305.3
click at [285, 551] on icon at bounding box center [264, 570] width 42 height 38
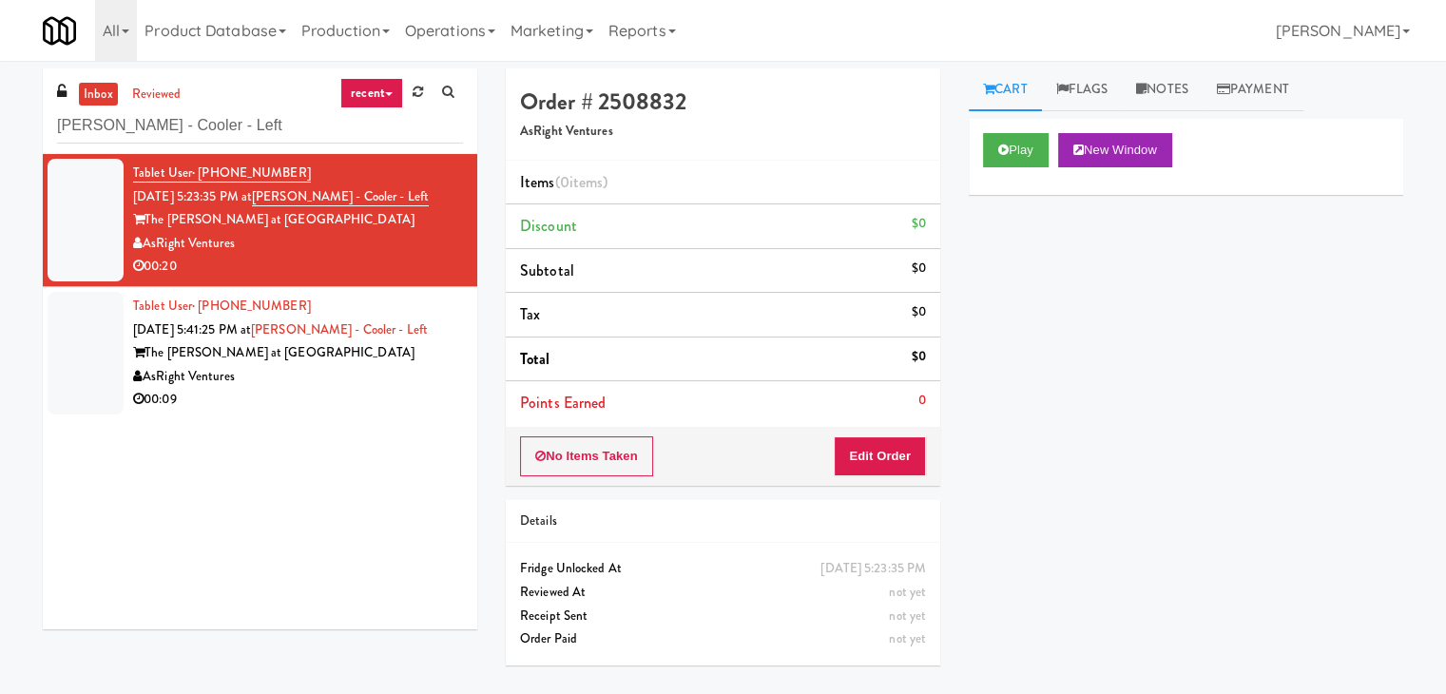
click at [914, 473] on div "No Items Taken Edit Order" at bounding box center [723, 456] width 435 height 59
drag, startPoint x: 872, startPoint y: 478, endPoint x: 882, endPoint y: 461, distance: 20.1
click at [872, 477] on div "No Items Taken Edit Order" at bounding box center [723, 456] width 435 height 59
drag, startPoint x: 882, startPoint y: 460, endPoint x: 956, endPoint y: 392, distance: 100.2
click at [886, 455] on button "Edit Order" at bounding box center [880, 456] width 92 height 40
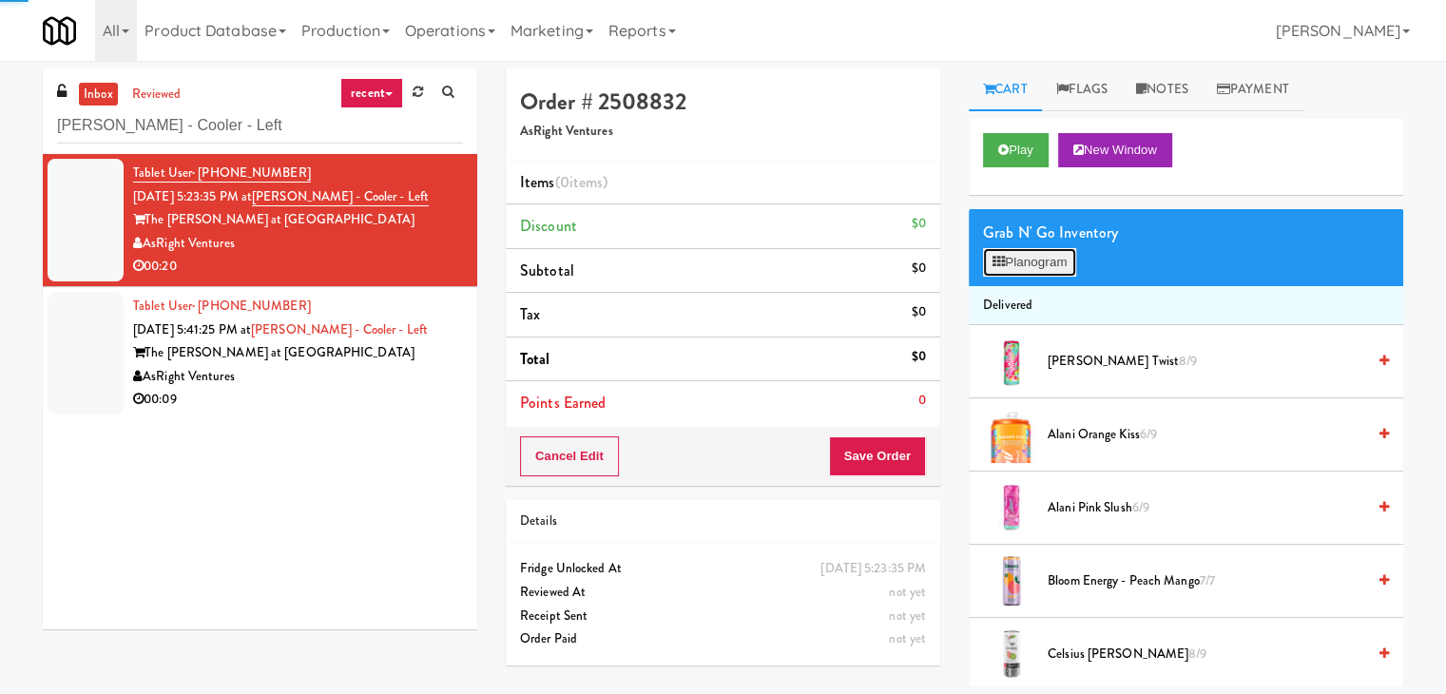
click at [1018, 260] on button "Planogram" at bounding box center [1029, 262] width 93 height 29
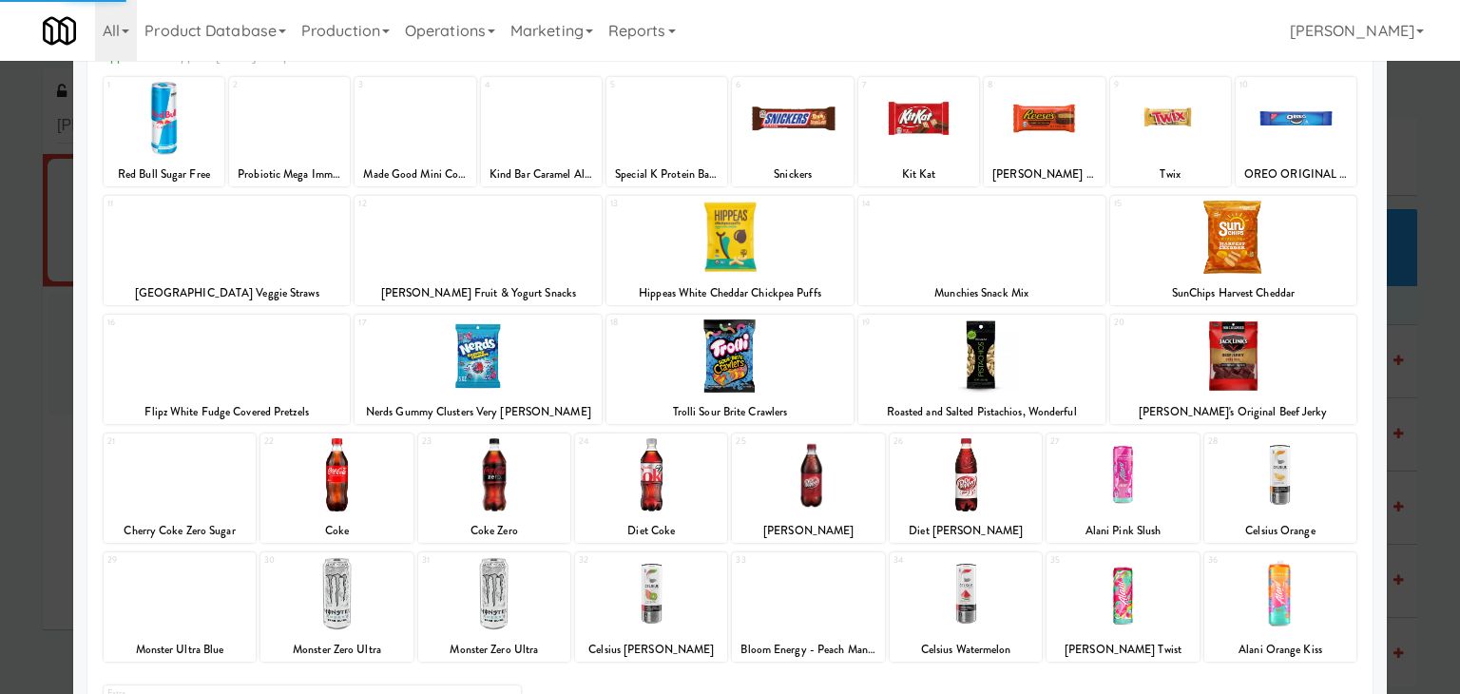
scroll to position [240, 0]
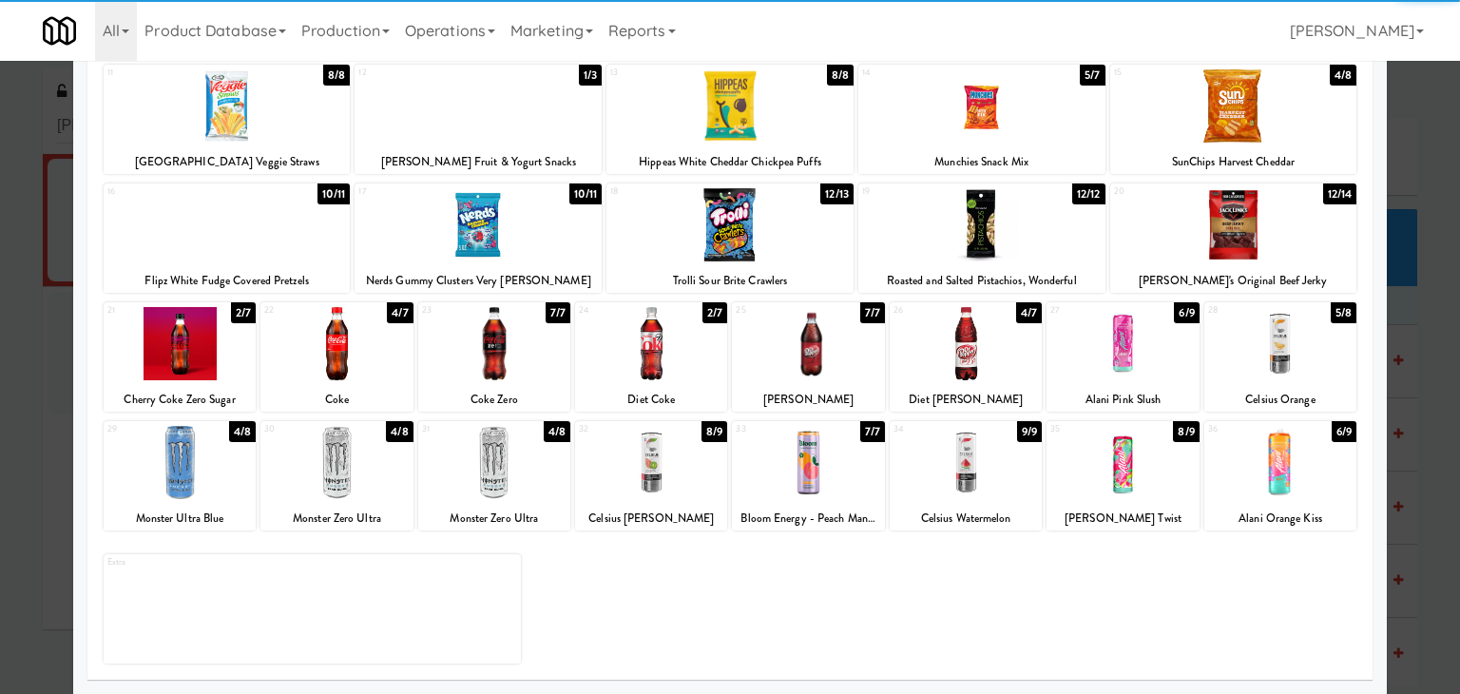
click at [348, 454] on div at bounding box center [337, 462] width 152 height 73
click at [498, 457] on div at bounding box center [494, 462] width 152 height 73
click at [977, 458] on div at bounding box center [966, 462] width 152 height 73
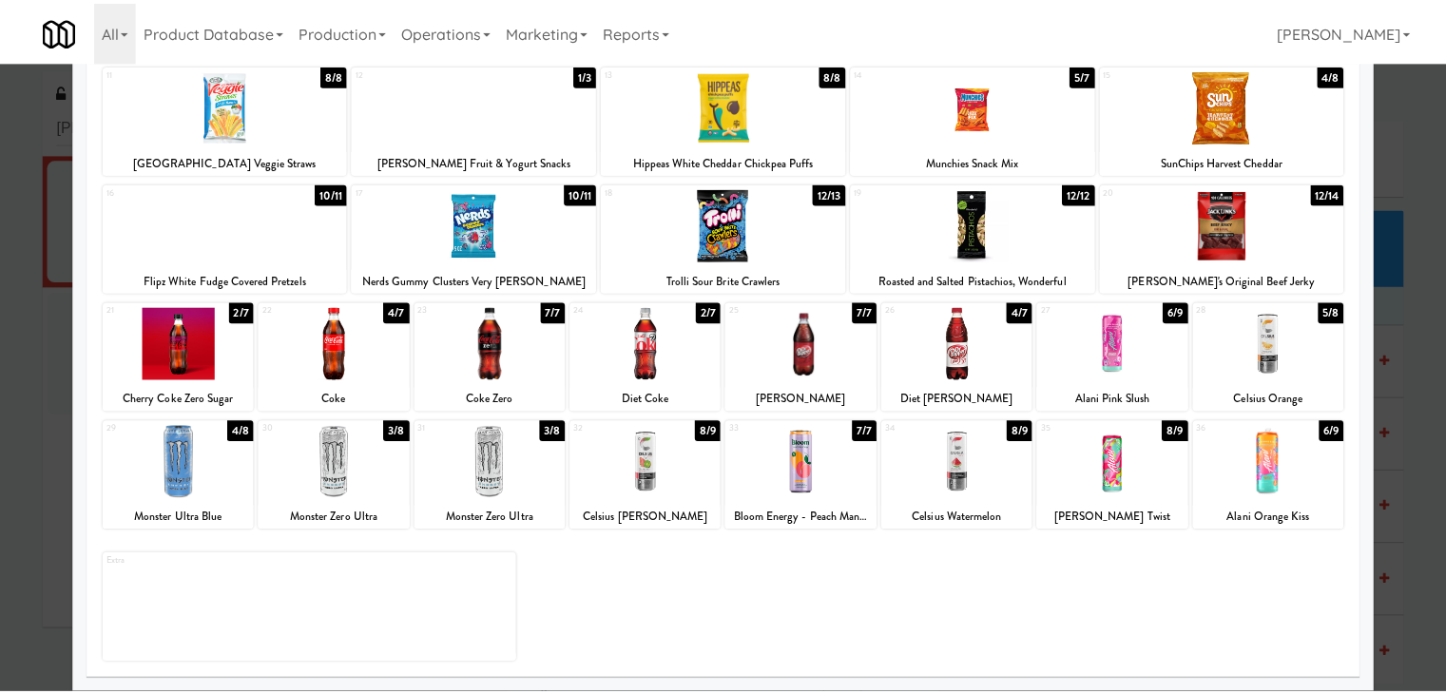
scroll to position [0, 0]
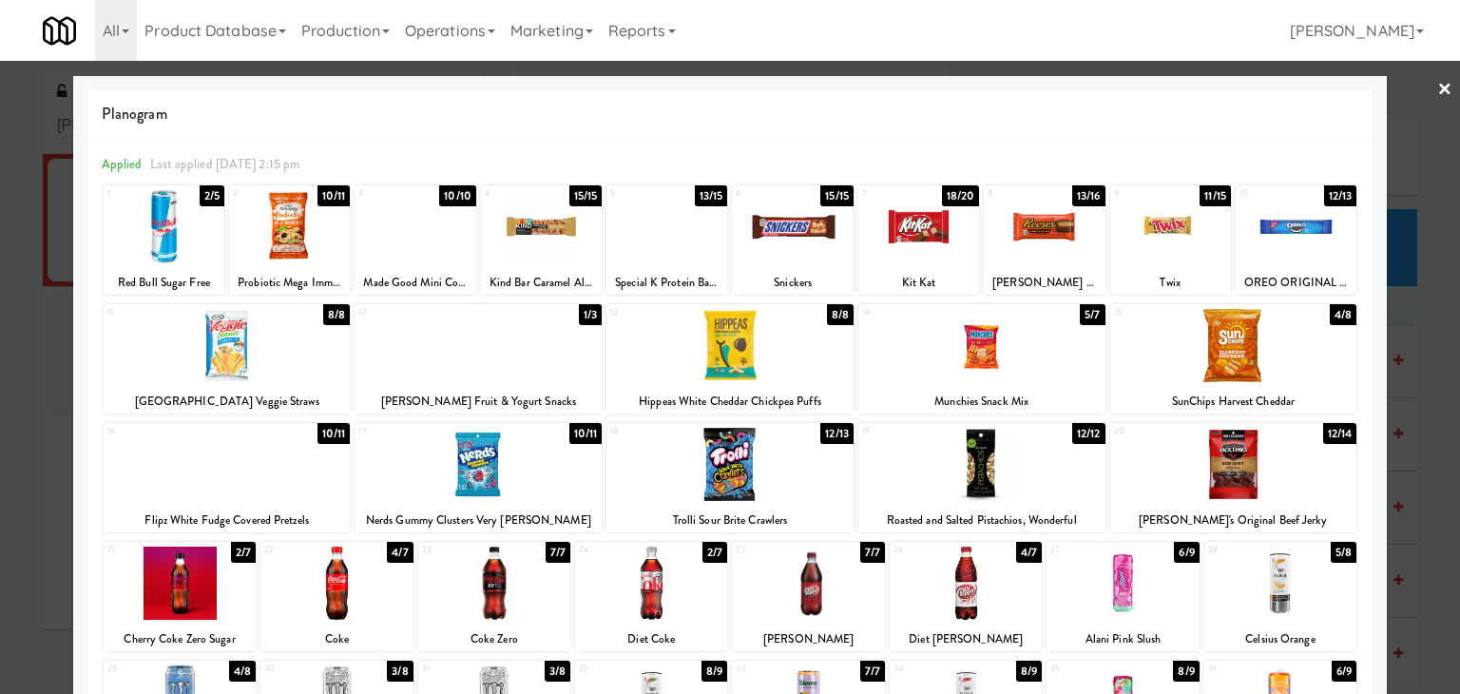
click at [1438, 87] on link "×" at bounding box center [1445, 90] width 15 height 59
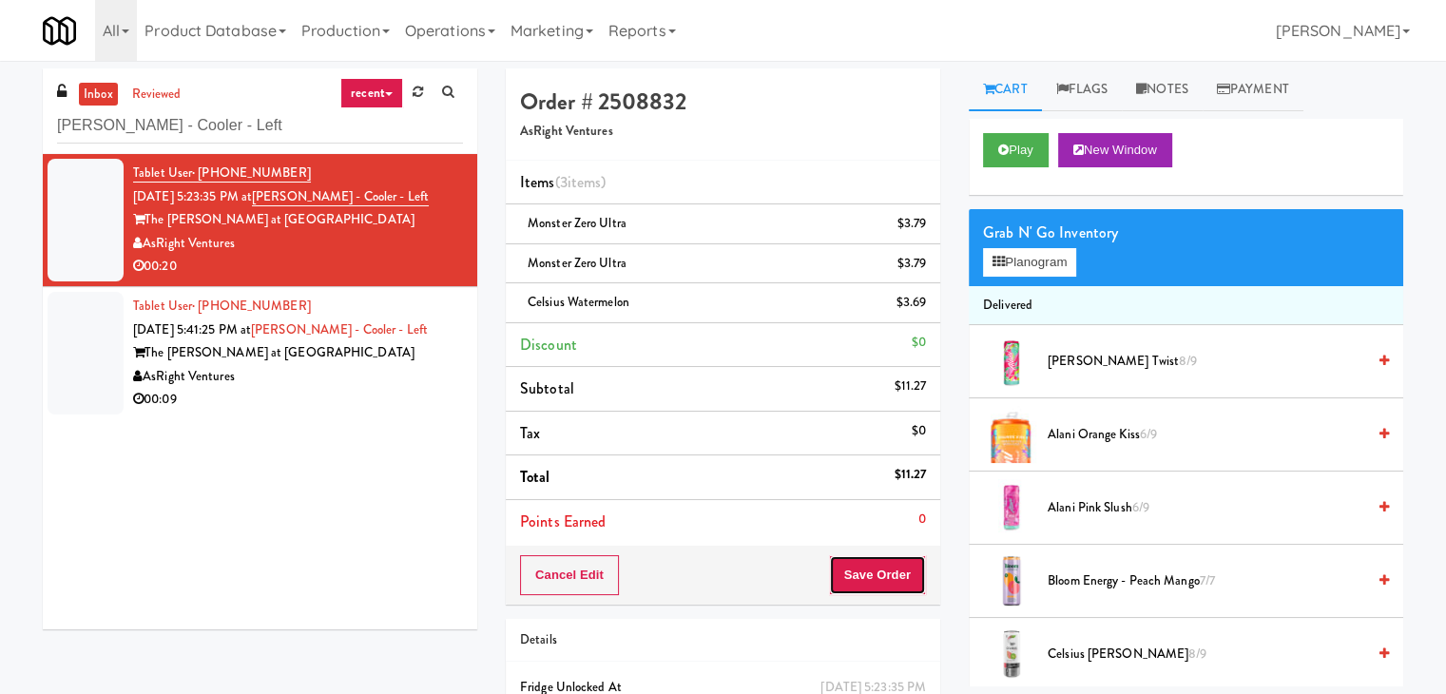
click at [850, 564] on button "Save Order" at bounding box center [877, 575] width 97 height 40
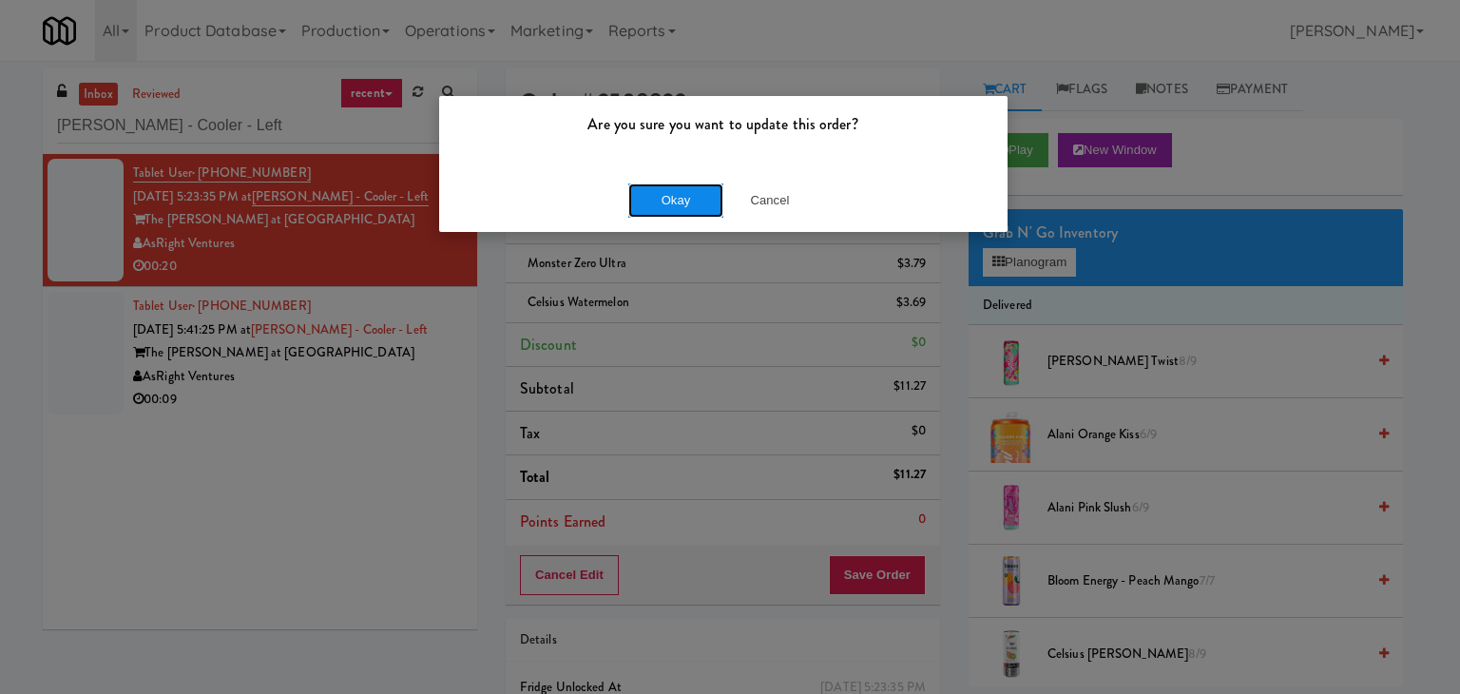
click at [662, 196] on button "Okay" at bounding box center [675, 200] width 95 height 34
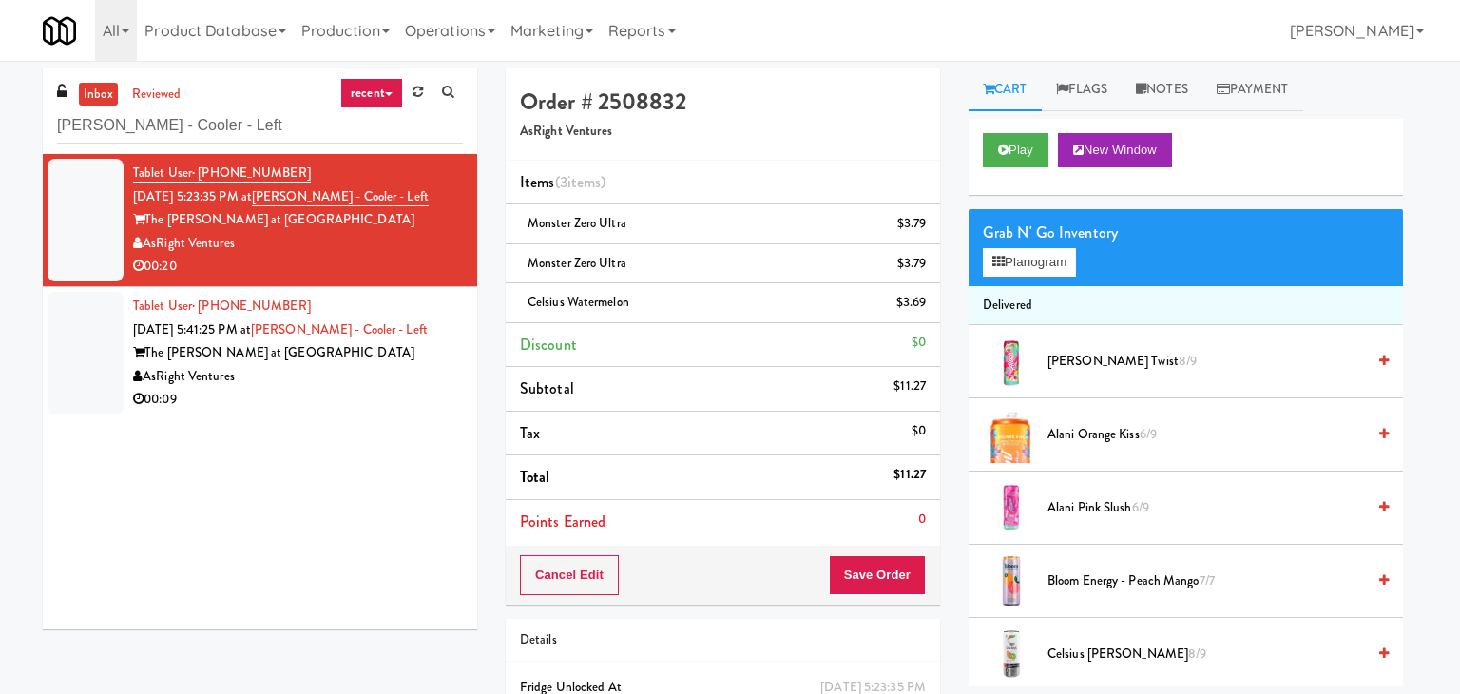
click at [380, 382] on div "AsRight Ventures" at bounding box center [298, 377] width 330 height 24
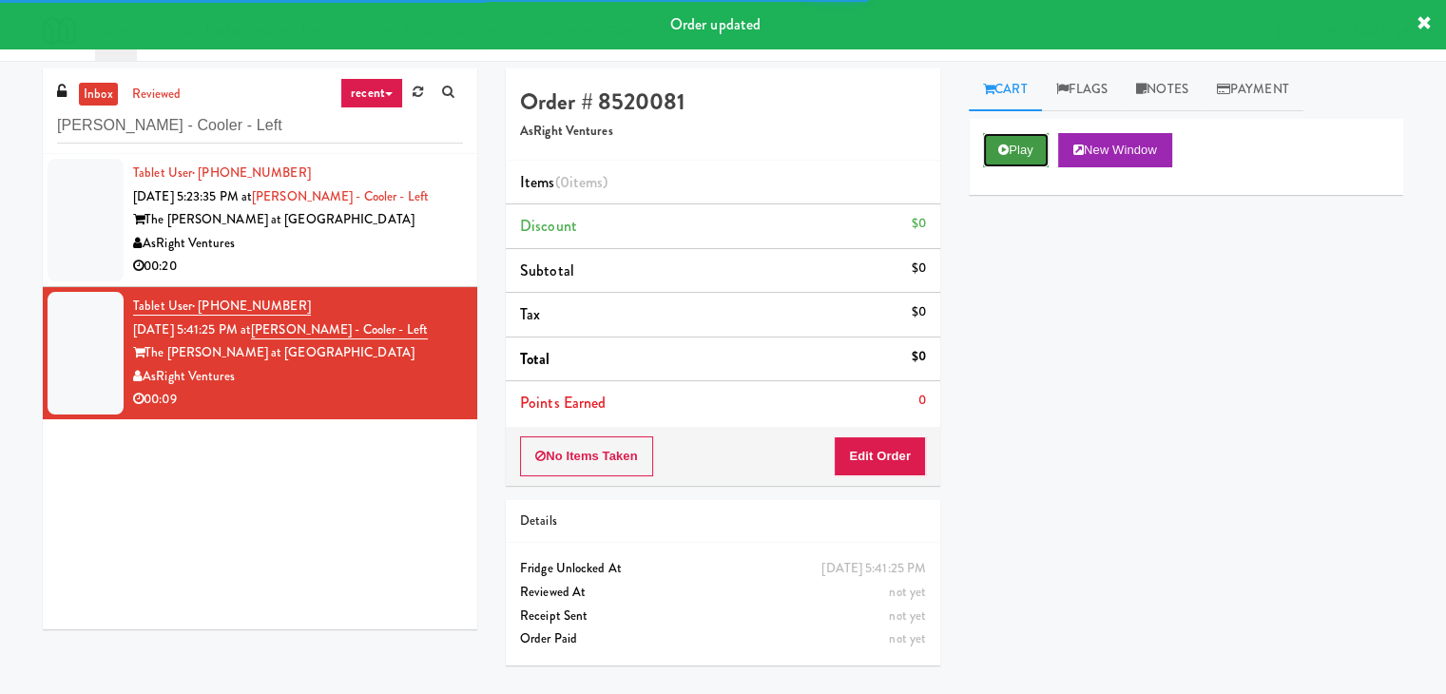
click at [1023, 143] on button "Play" at bounding box center [1016, 150] width 66 height 34
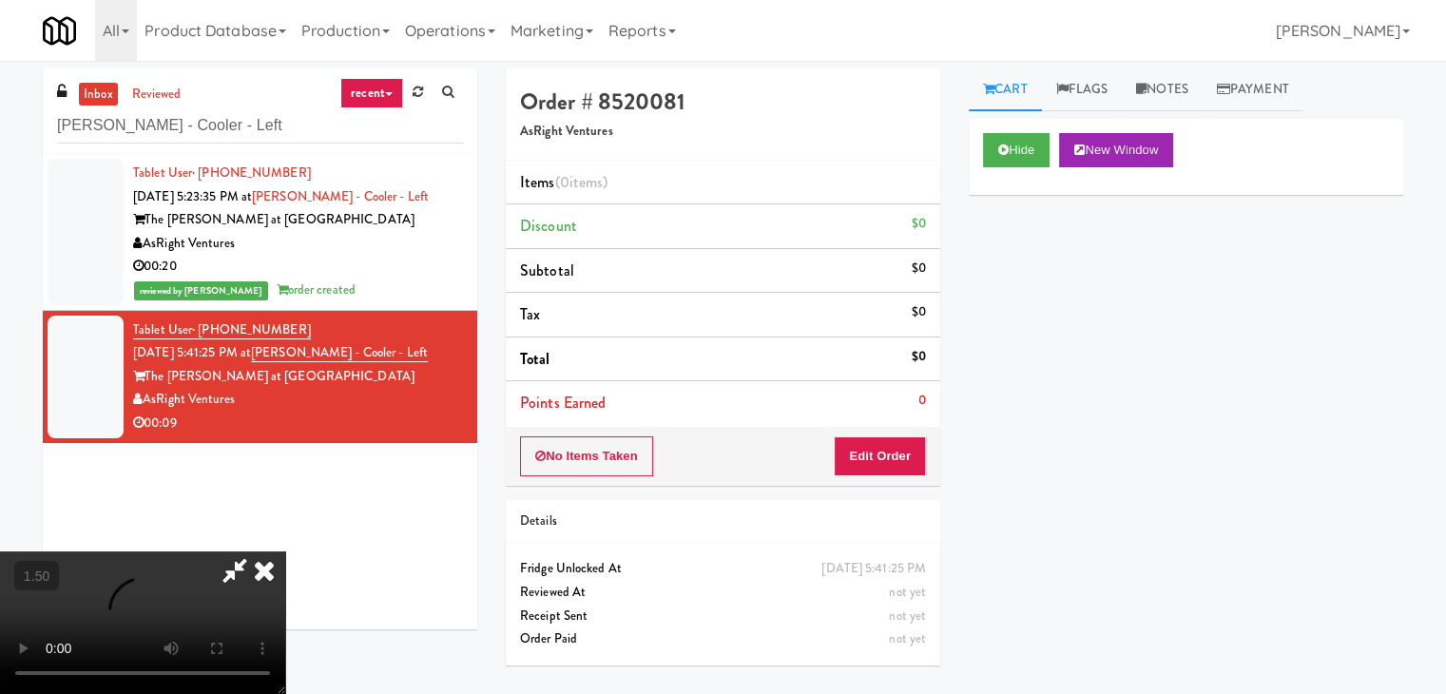
click at [285, 551] on video at bounding box center [142, 622] width 285 height 143
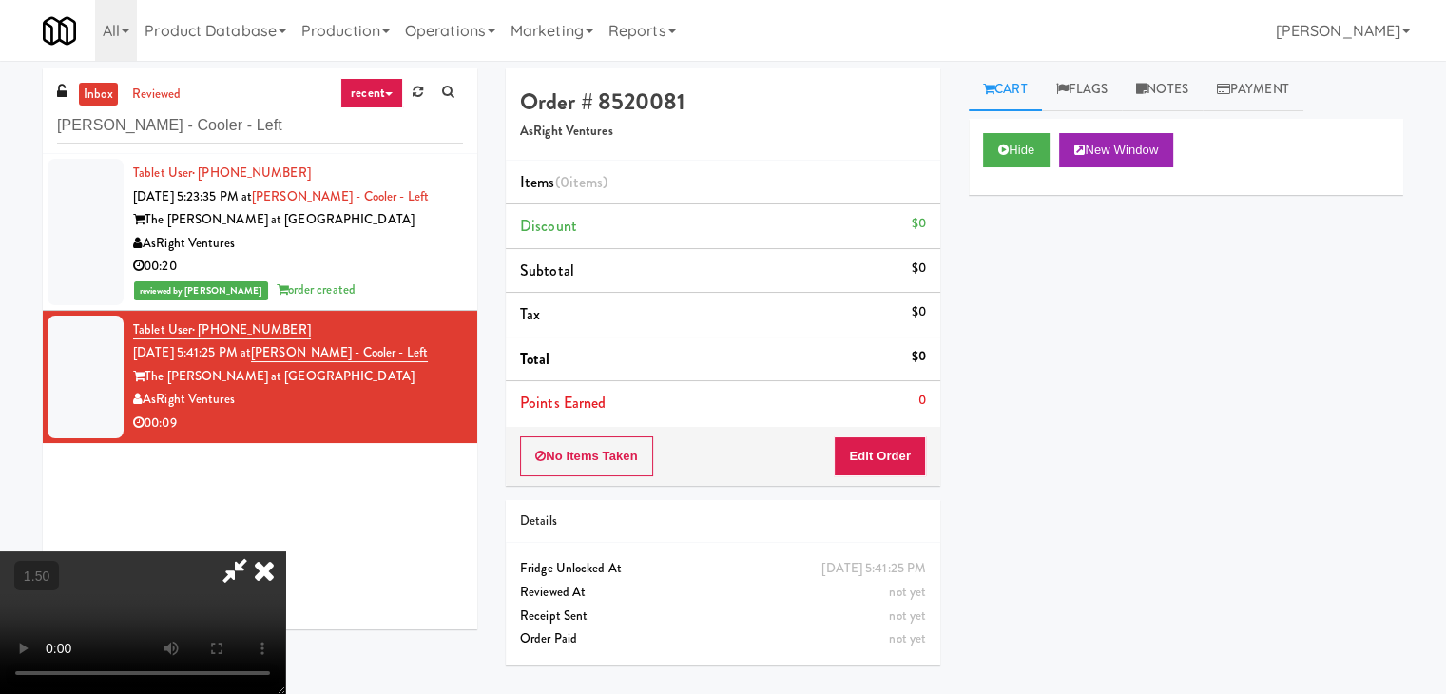
click at [285, 551] on video at bounding box center [142, 622] width 285 height 143
drag, startPoint x: 840, startPoint y: 84, endPoint x: 870, endPoint y: 213, distance: 132.6
click at [285, 551] on icon at bounding box center [264, 570] width 42 height 38
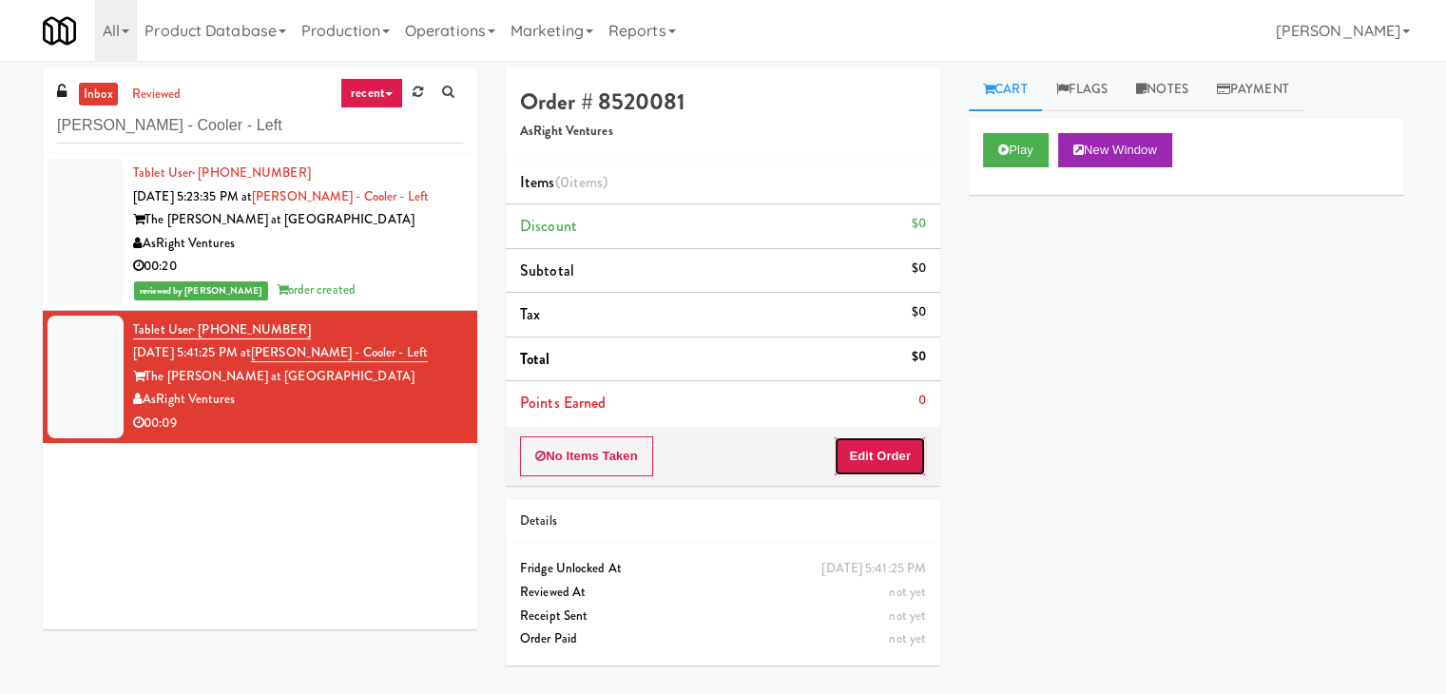
click at [879, 462] on button "Edit Order" at bounding box center [880, 456] width 92 height 40
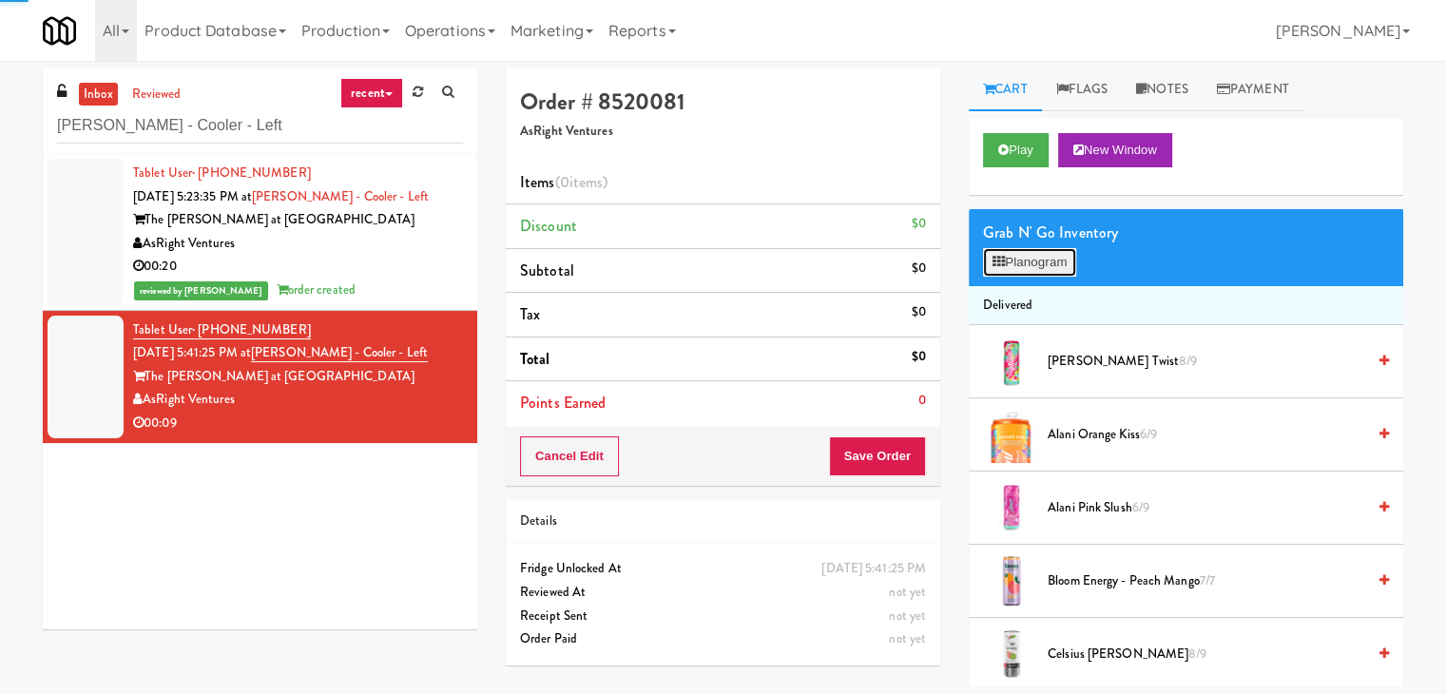
click at [1013, 259] on button "Planogram" at bounding box center [1029, 262] width 93 height 29
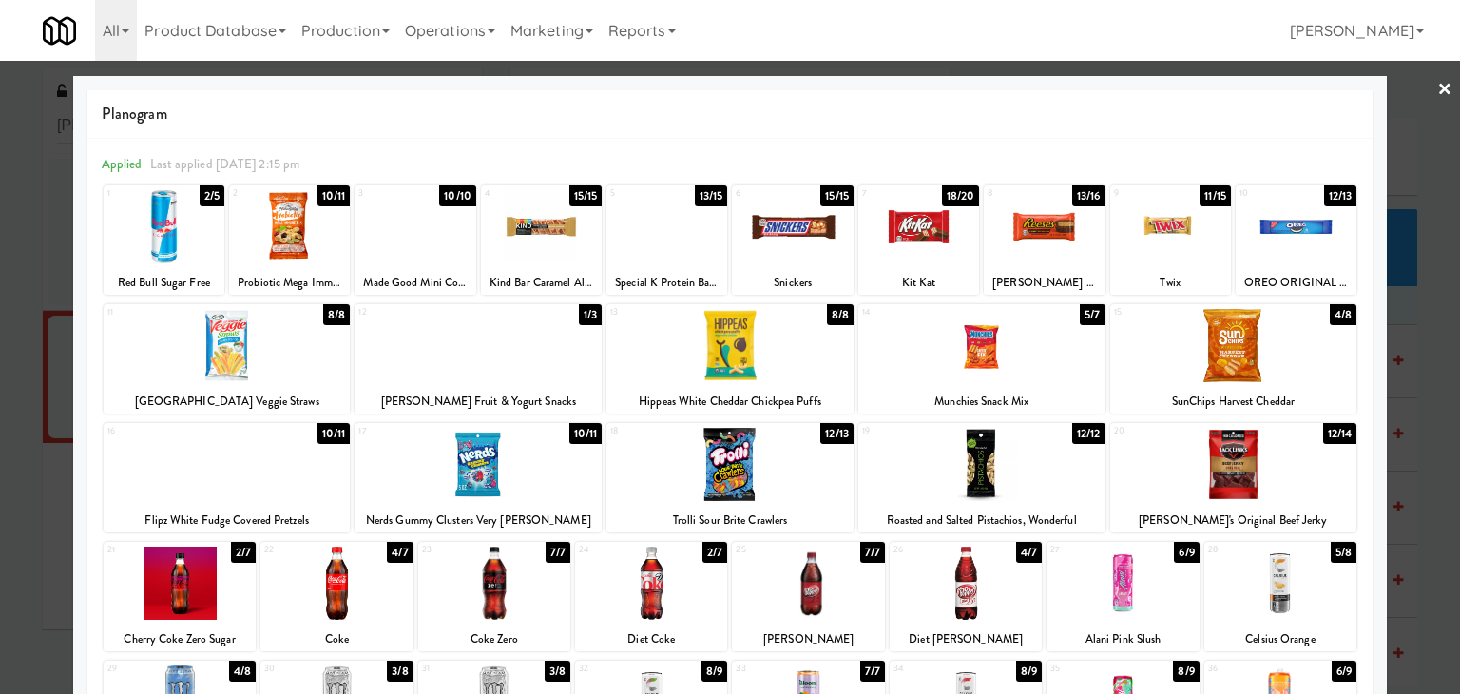
click at [261, 462] on div at bounding box center [227, 464] width 247 height 73
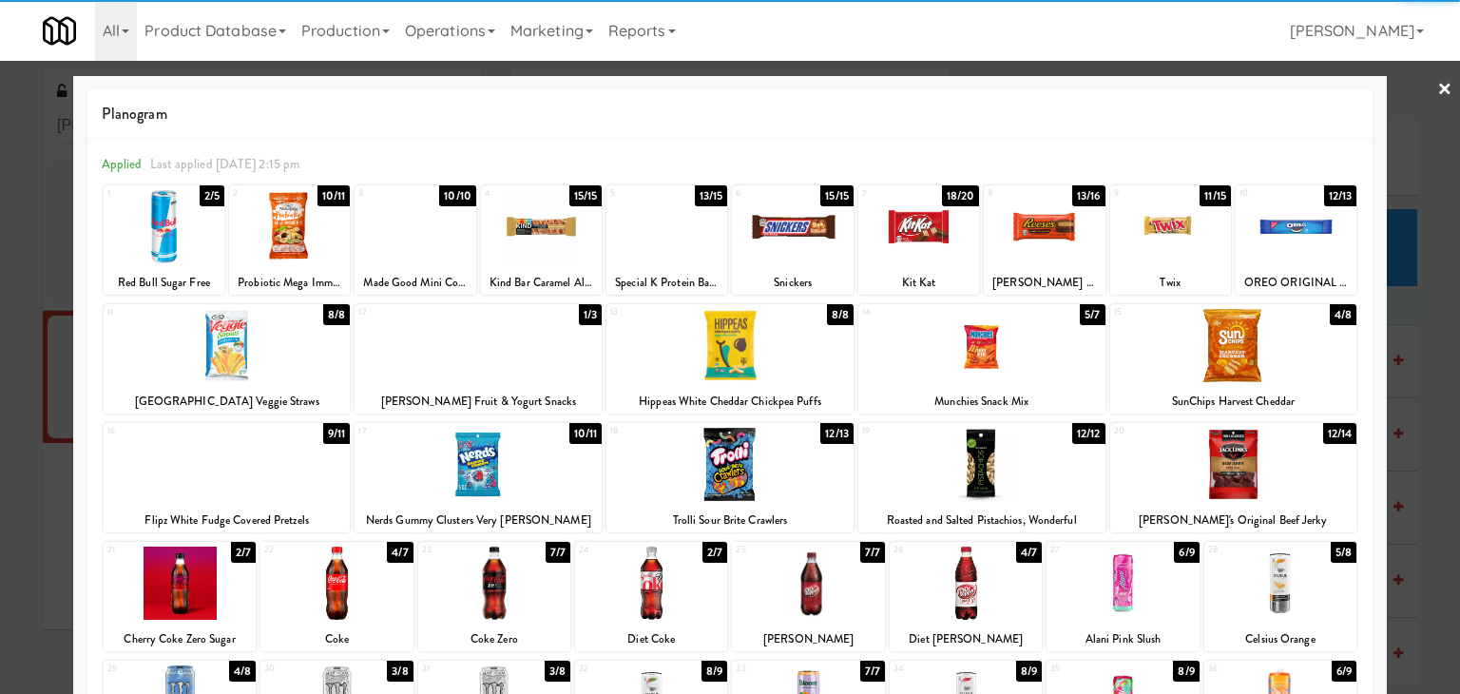
click at [1274, 321] on div at bounding box center [1233, 345] width 247 height 73
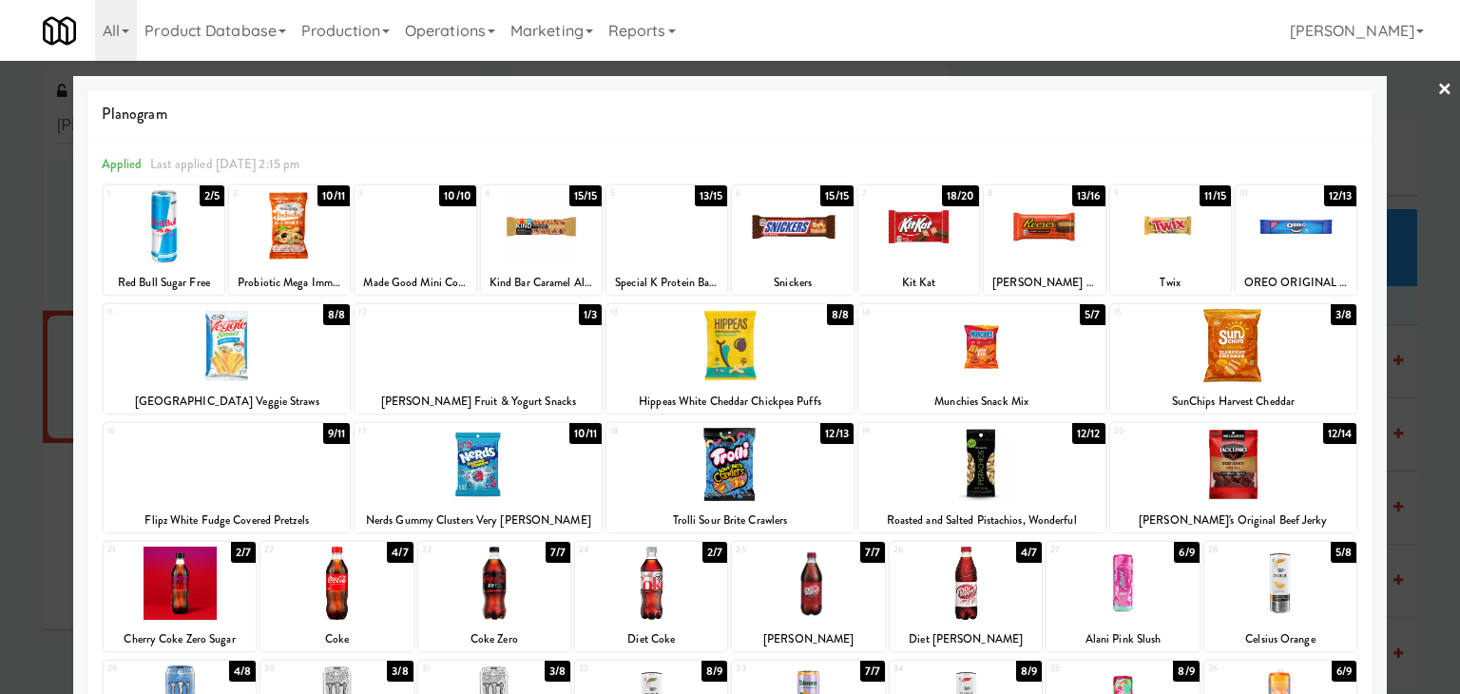
click at [1438, 81] on link "×" at bounding box center [1445, 90] width 15 height 59
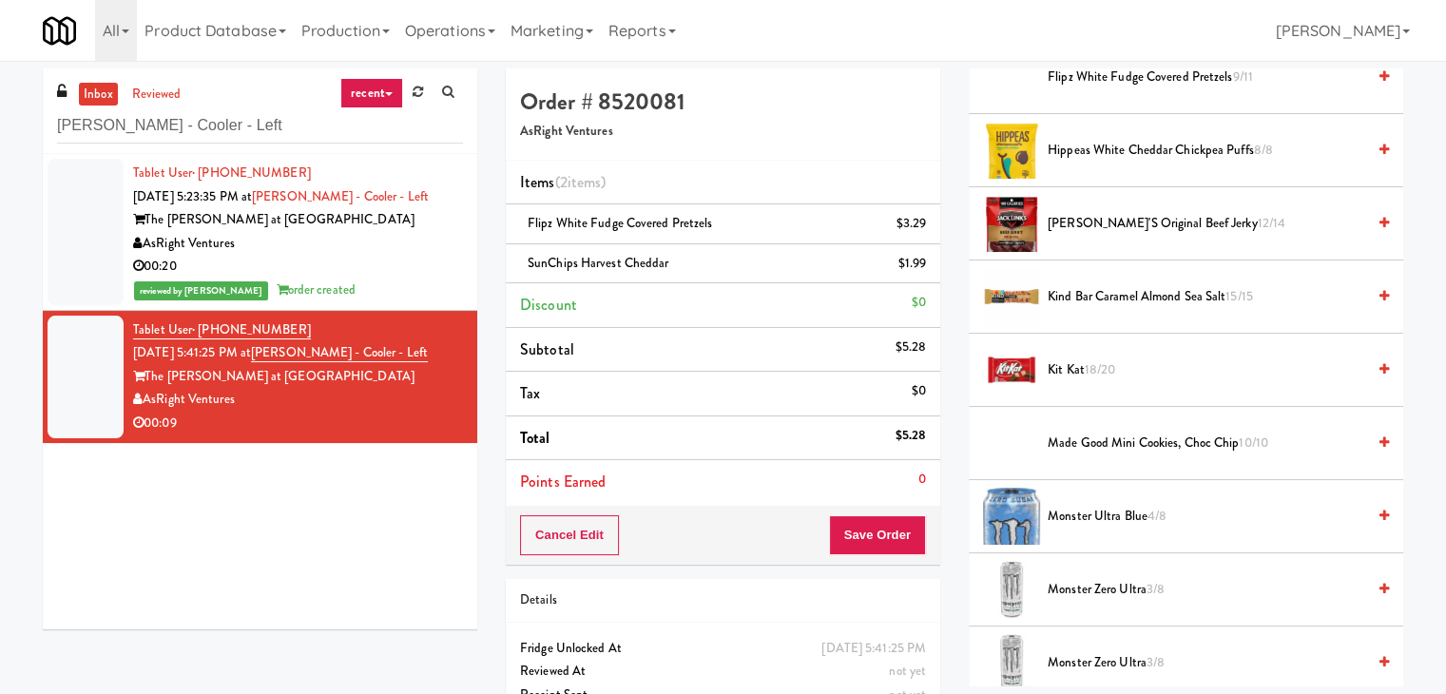
scroll to position [1046, 0]
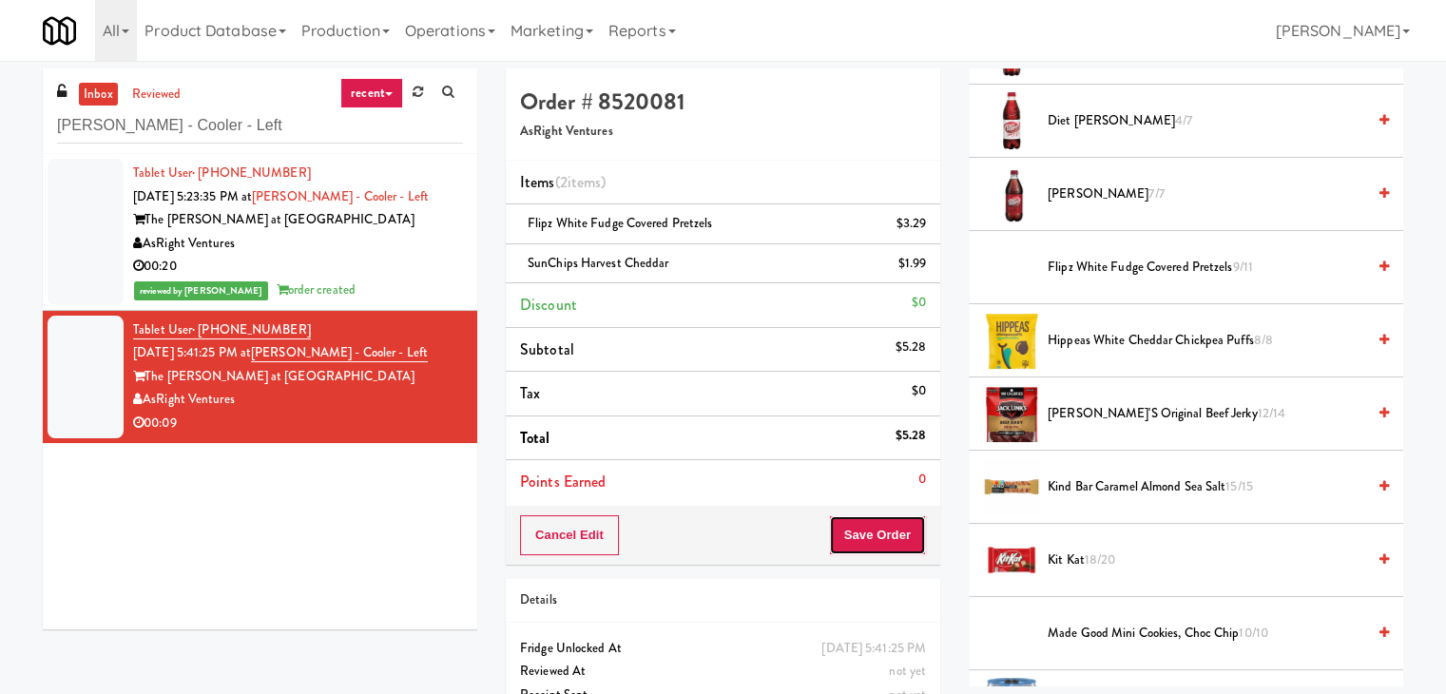
click at [879, 544] on button "Save Order" at bounding box center [877, 535] width 97 height 40
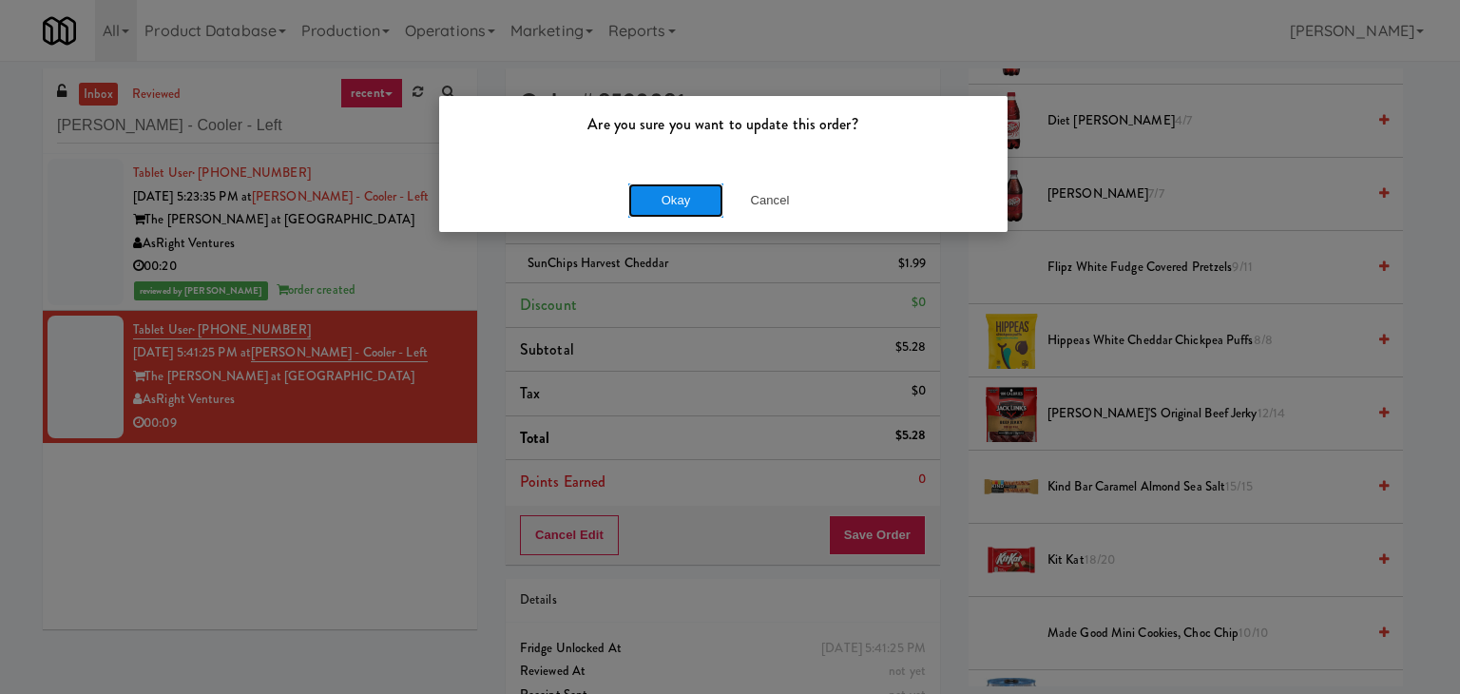
drag, startPoint x: 677, startPoint y: 201, endPoint x: 669, endPoint y: 182, distance: 20.5
click at [676, 199] on button "Okay" at bounding box center [675, 200] width 95 height 34
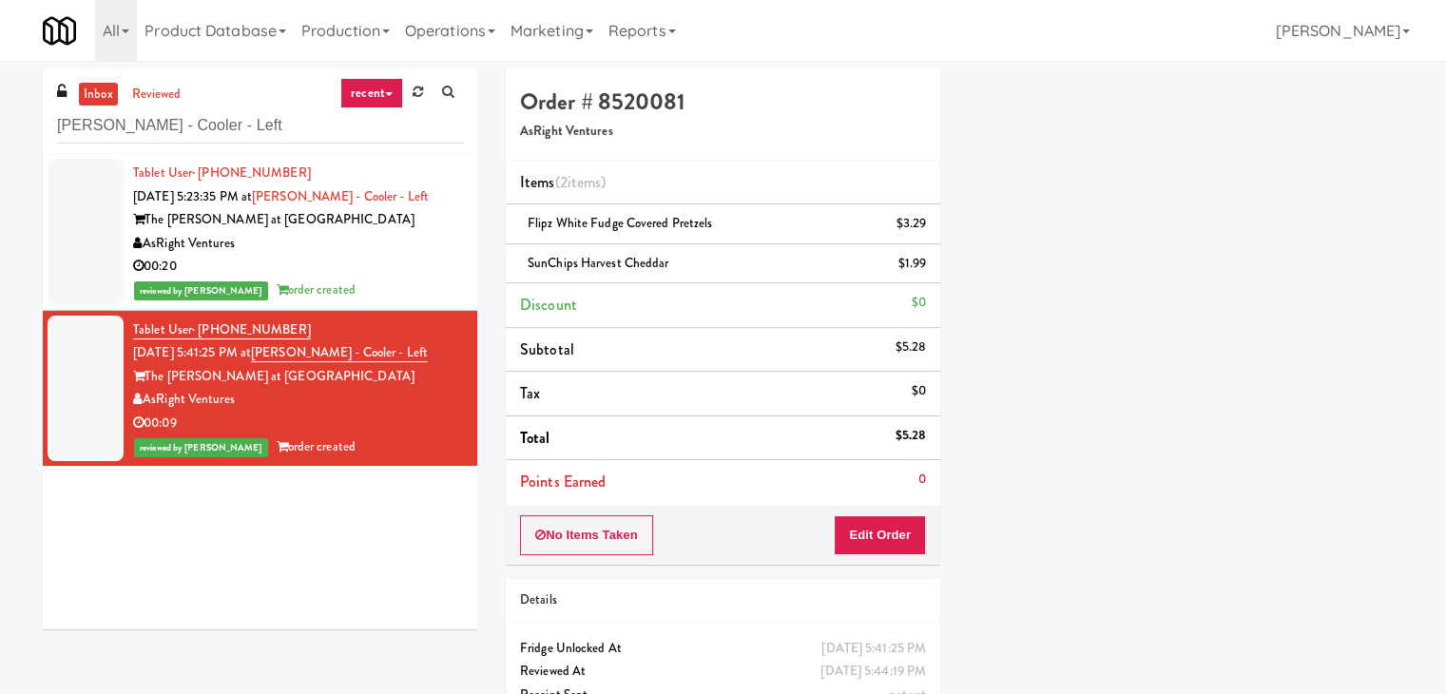
scroll to position [145, 0]
click at [384, 319] on div "Tablet User · (508) 581-7793 [DATE] 5:41:25 PM at [PERSON_NAME] - Cooler - Left…" at bounding box center [298, 389] width 330 height 141
click at [385, 274] on div "00:20" at bounding box center [298, 267] width 330 height 24
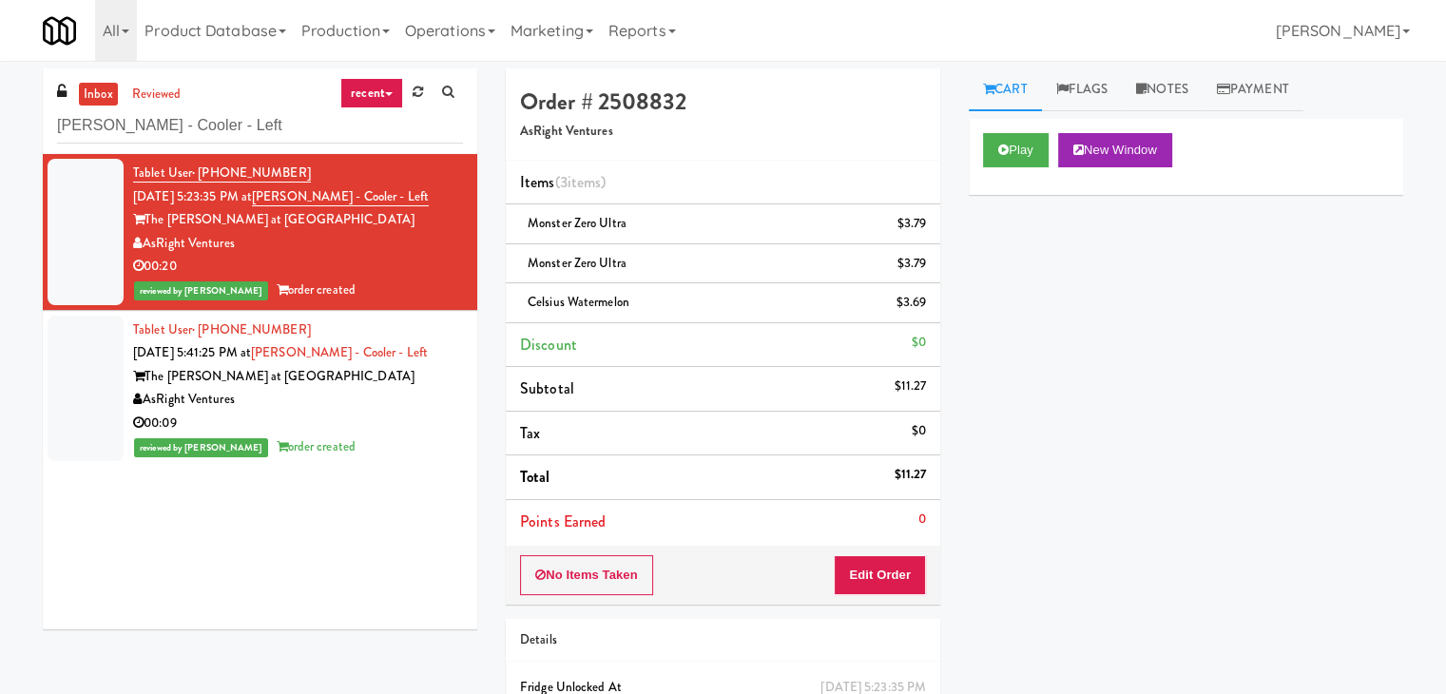
click at [390, 396] on div "AsRight Ventures" at bounding box center [298, 400] width 330 height 24
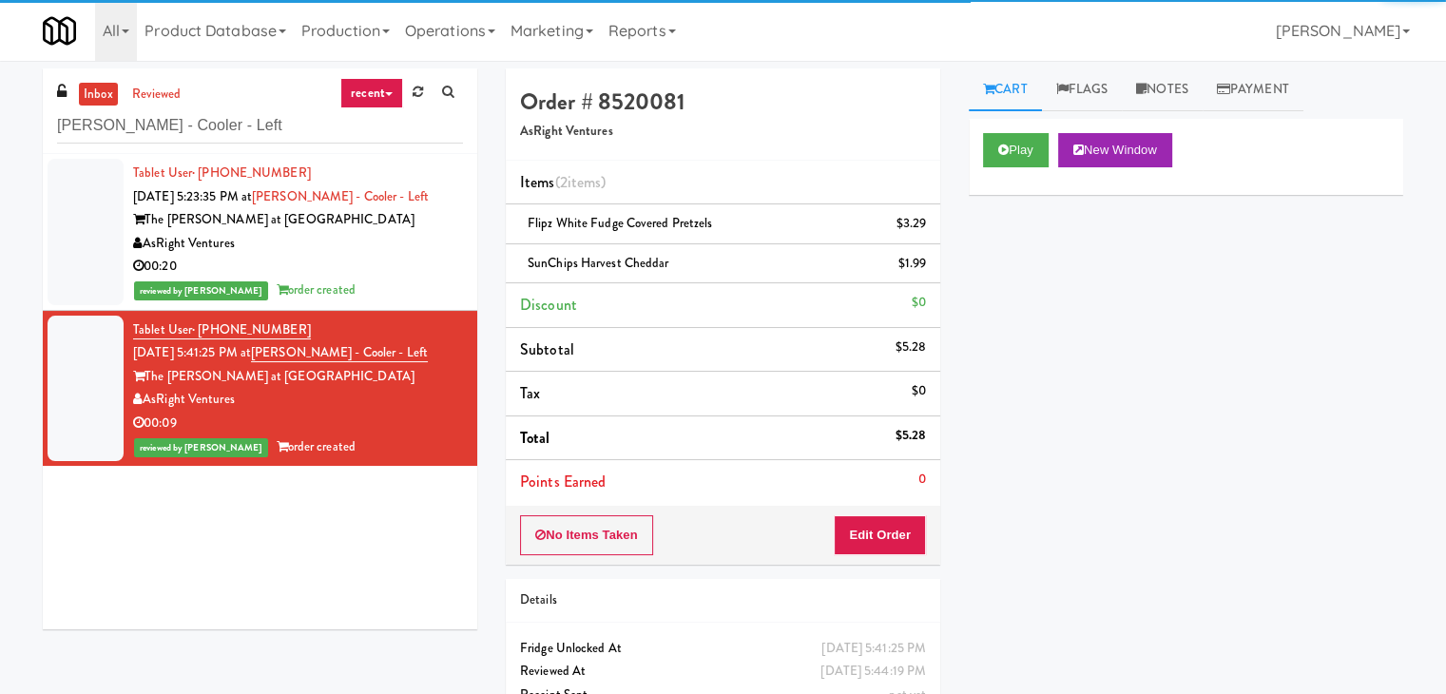
click at [396, 271] on div "00:20" at bounding box center [298, 267] width 330 height 24
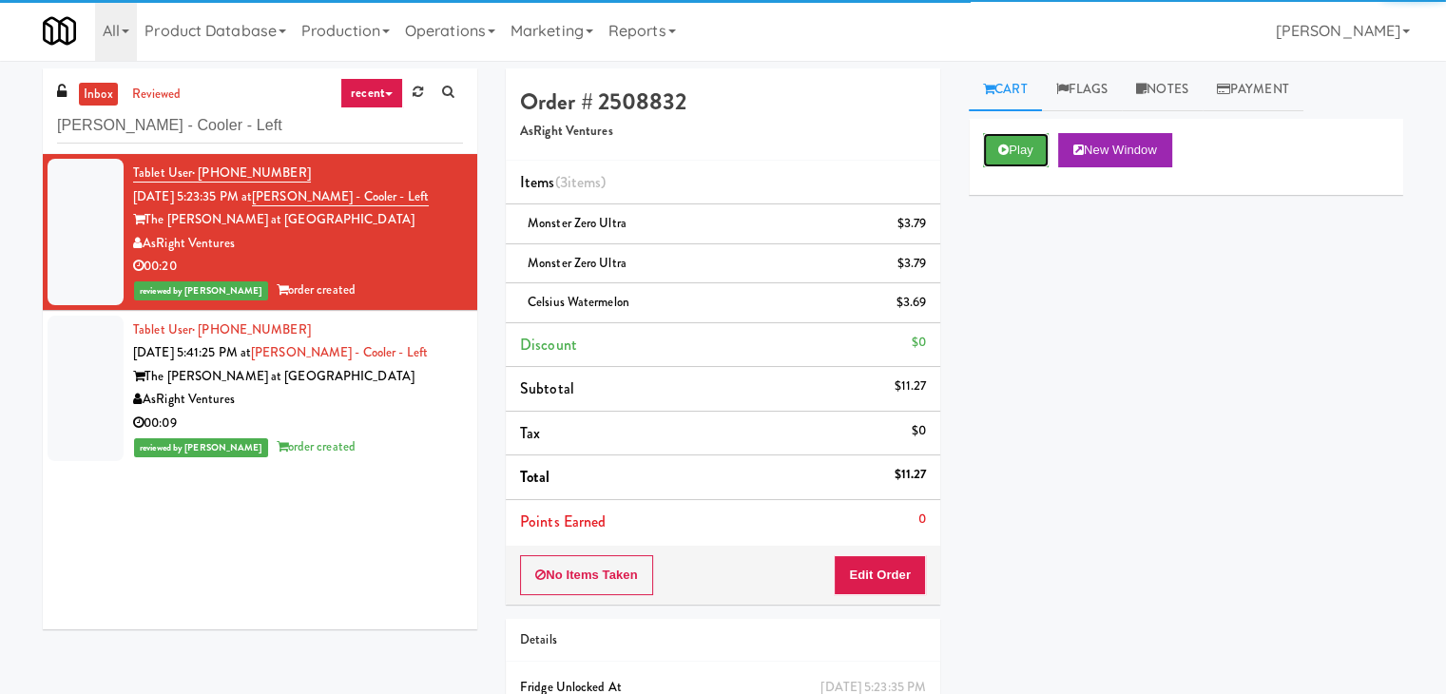
drag, startPoint x: 1015, startPoint y: 145, endPoint x: 806, endPoint y: 322, distance: 273.9
click at [1013, 153] on button "Play" at bounding box center [1016, 150] width 66 height 34
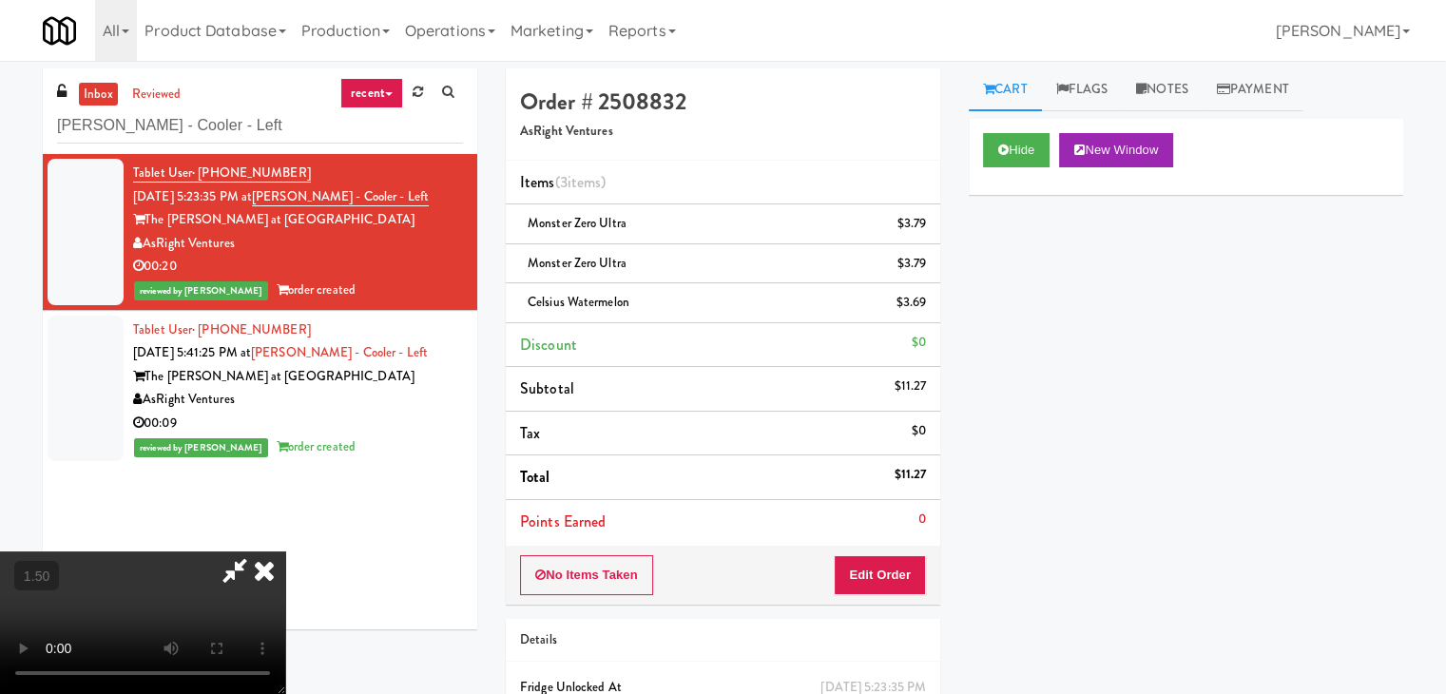
click at [285, 551] on video at bounding box center [142, 622] width 285 height 143
click at [285, 551] on icon at bounding box center [264, 570] width 42 height 38
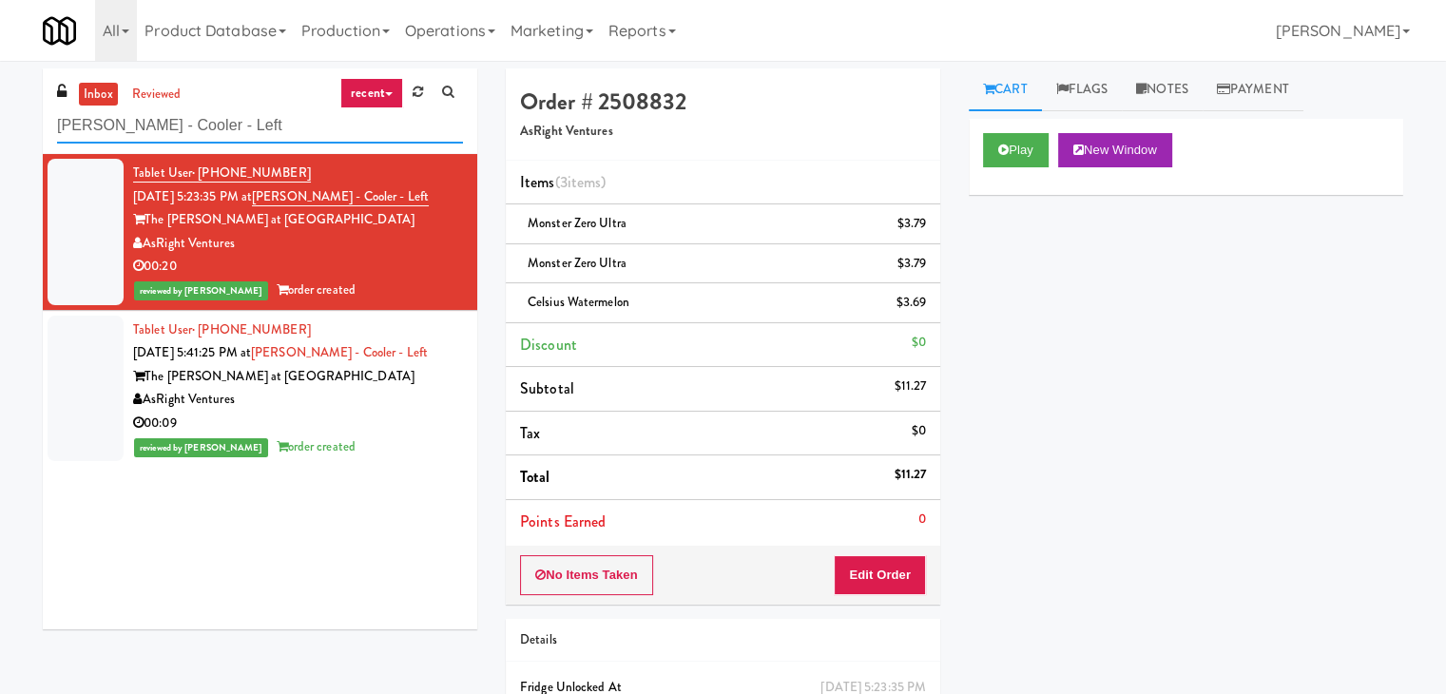
click at [223, 134] on input "[PERSON_NAME] - Cooler - Left" at bounding box center [260, 125] width 406 height 35
click at [223, 133] on input "[PERSON_NAME] - Cooler - Left" at bounding box center [260, 125] width 406 height 35
paste input "Eleven North Fridge"
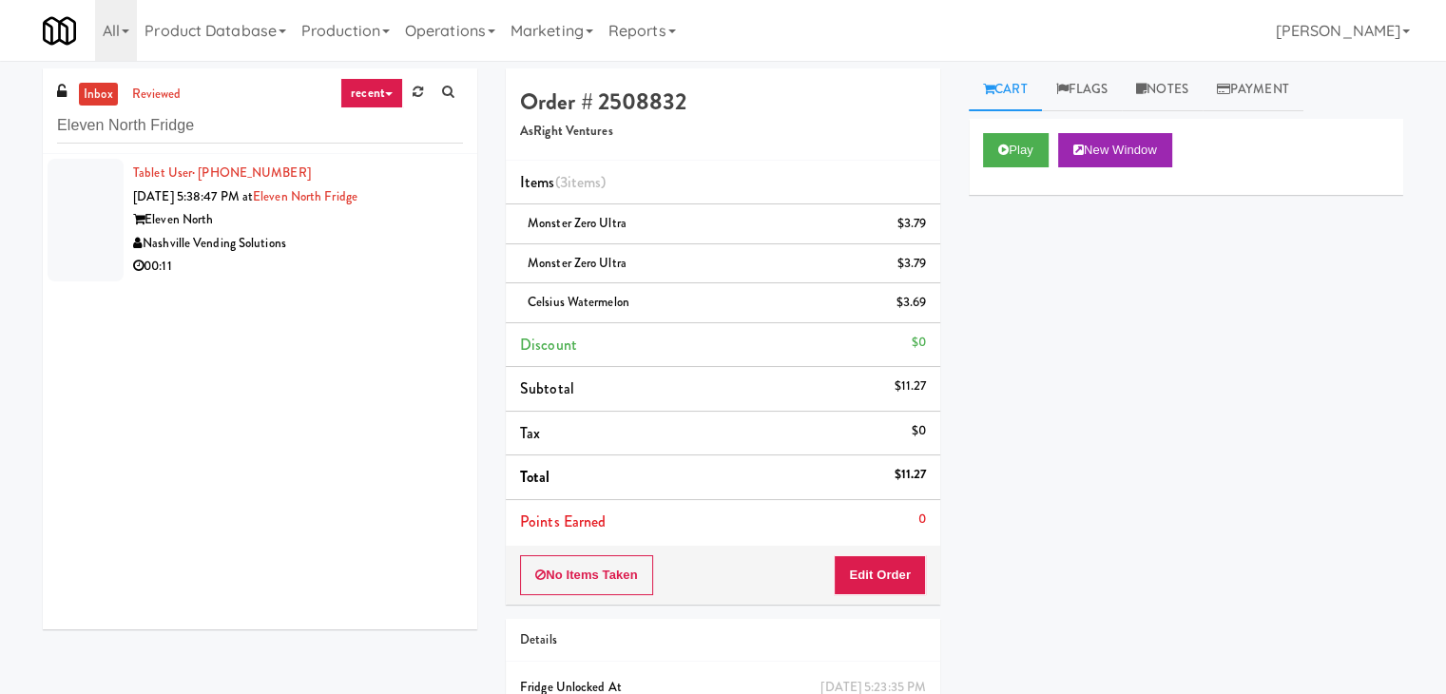
click at [398, 243] on div "Nashville Vending Solutions" at bounding box center [298, 244] width 330 height 24
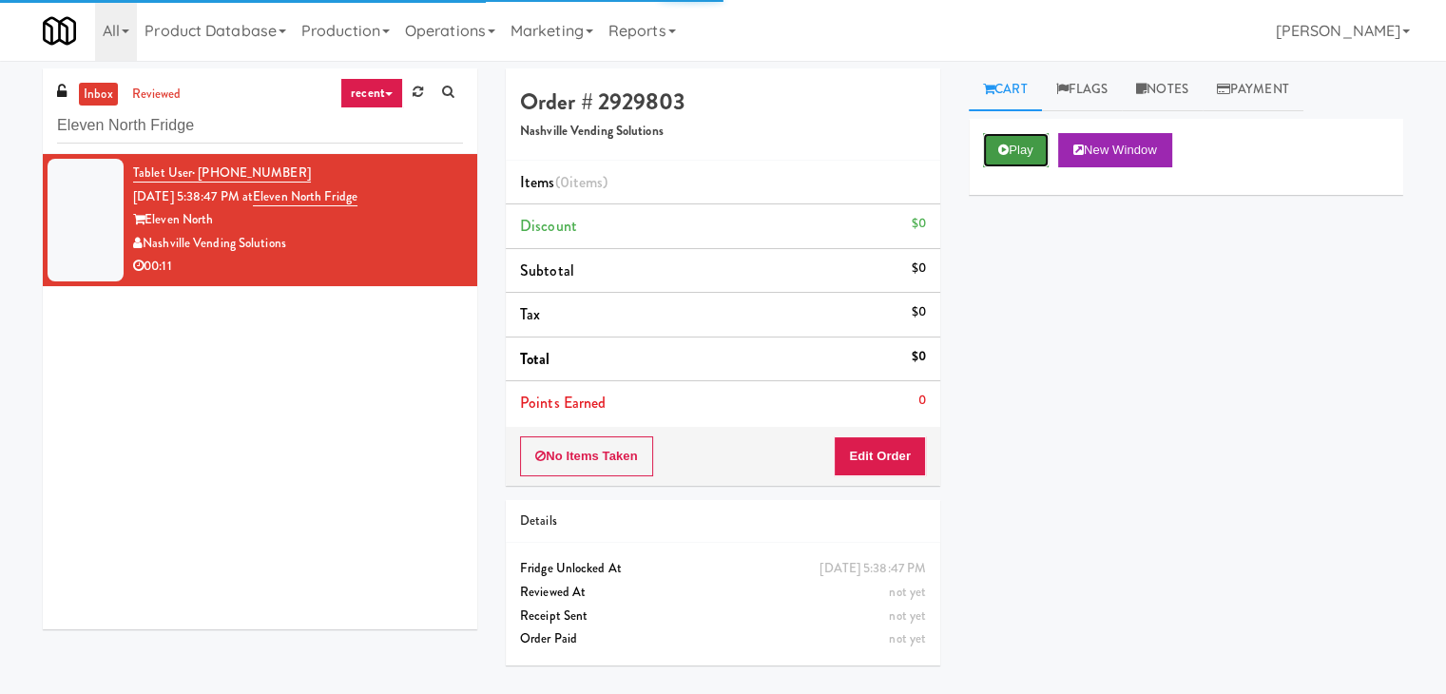
click at [1027, 151] on button "Play" at bounding box center [1016, 150] width 66 height 34
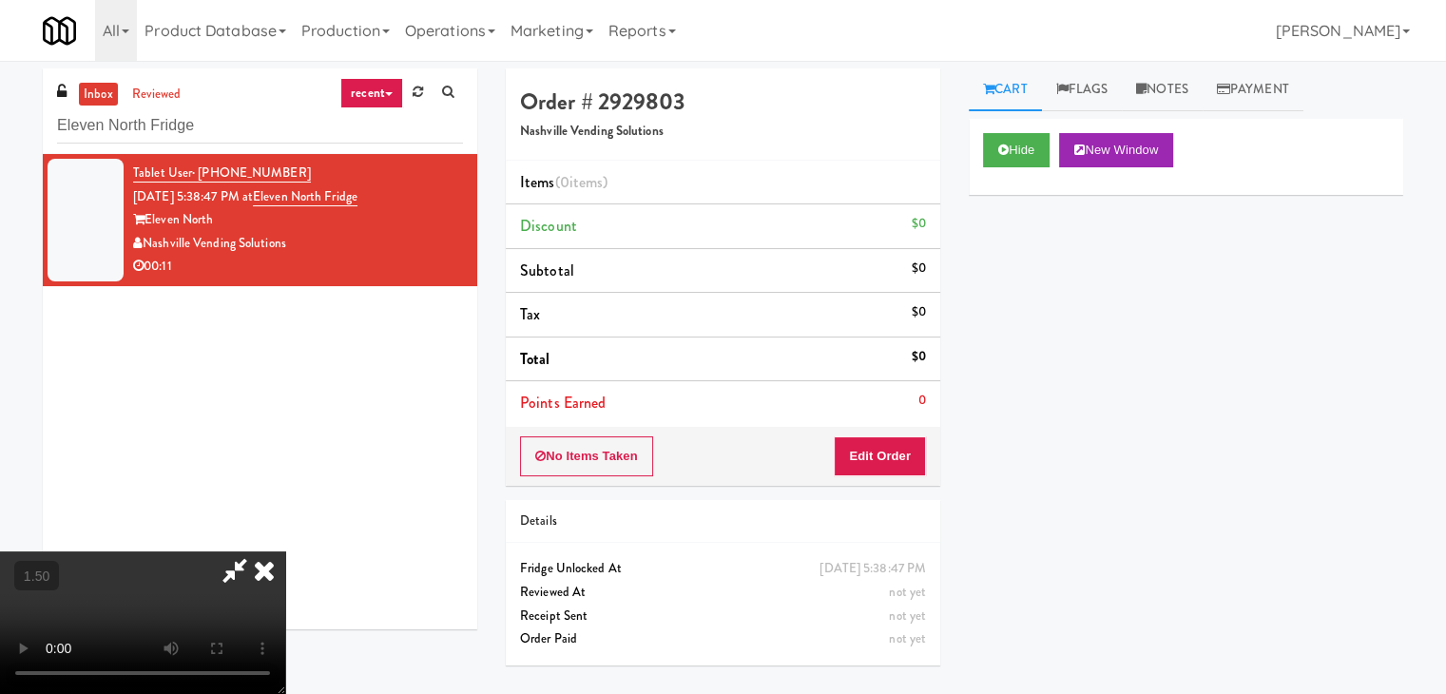
click at [285, 551] on video at bounding box center [142, 622] width 285 height 143
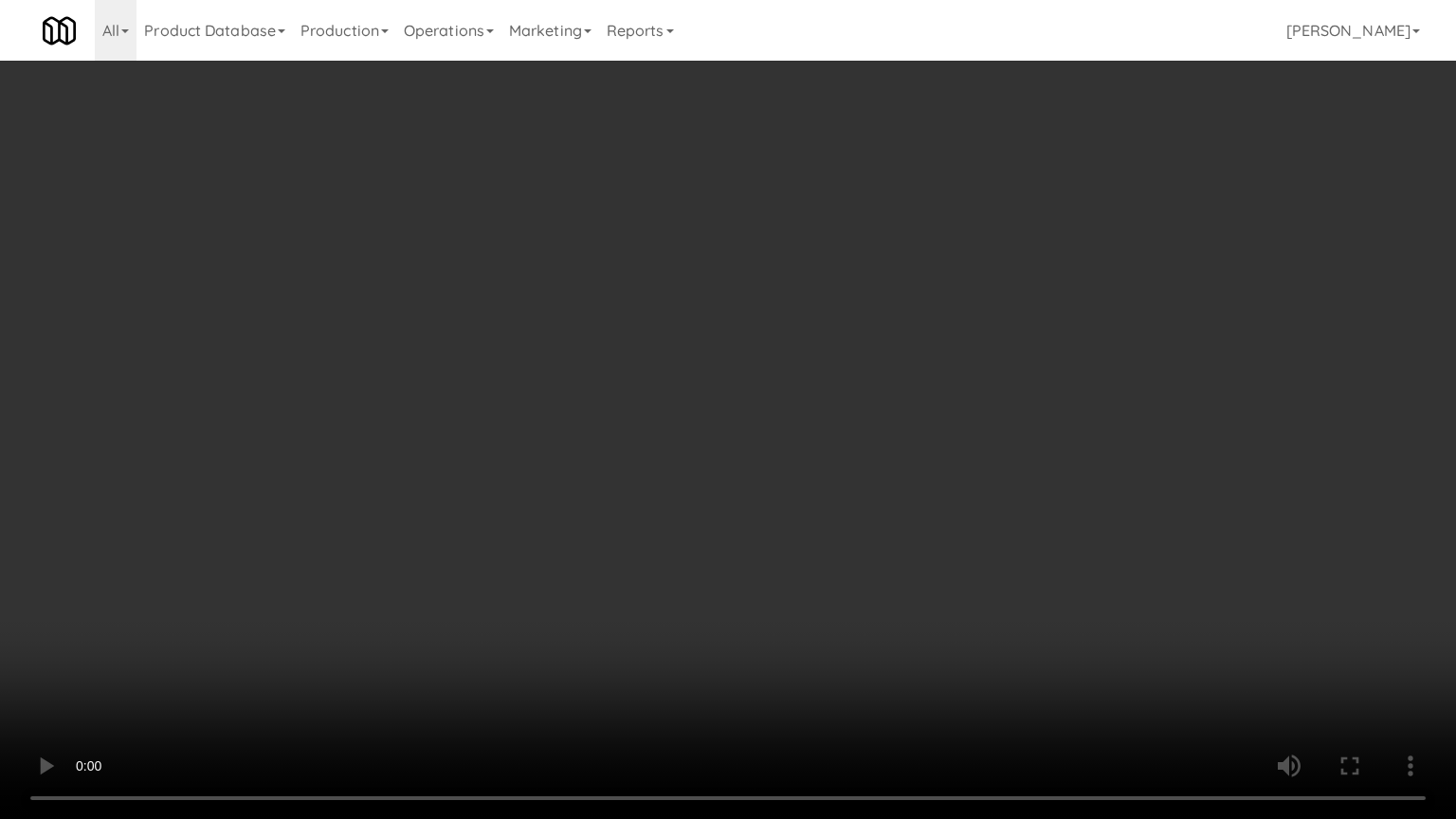
click at [776, 542] on video at bounding box center [728, 409] width 1456 height 819
click at [614, 550] on video at bounding box center [728, 409] width 1456 height 819
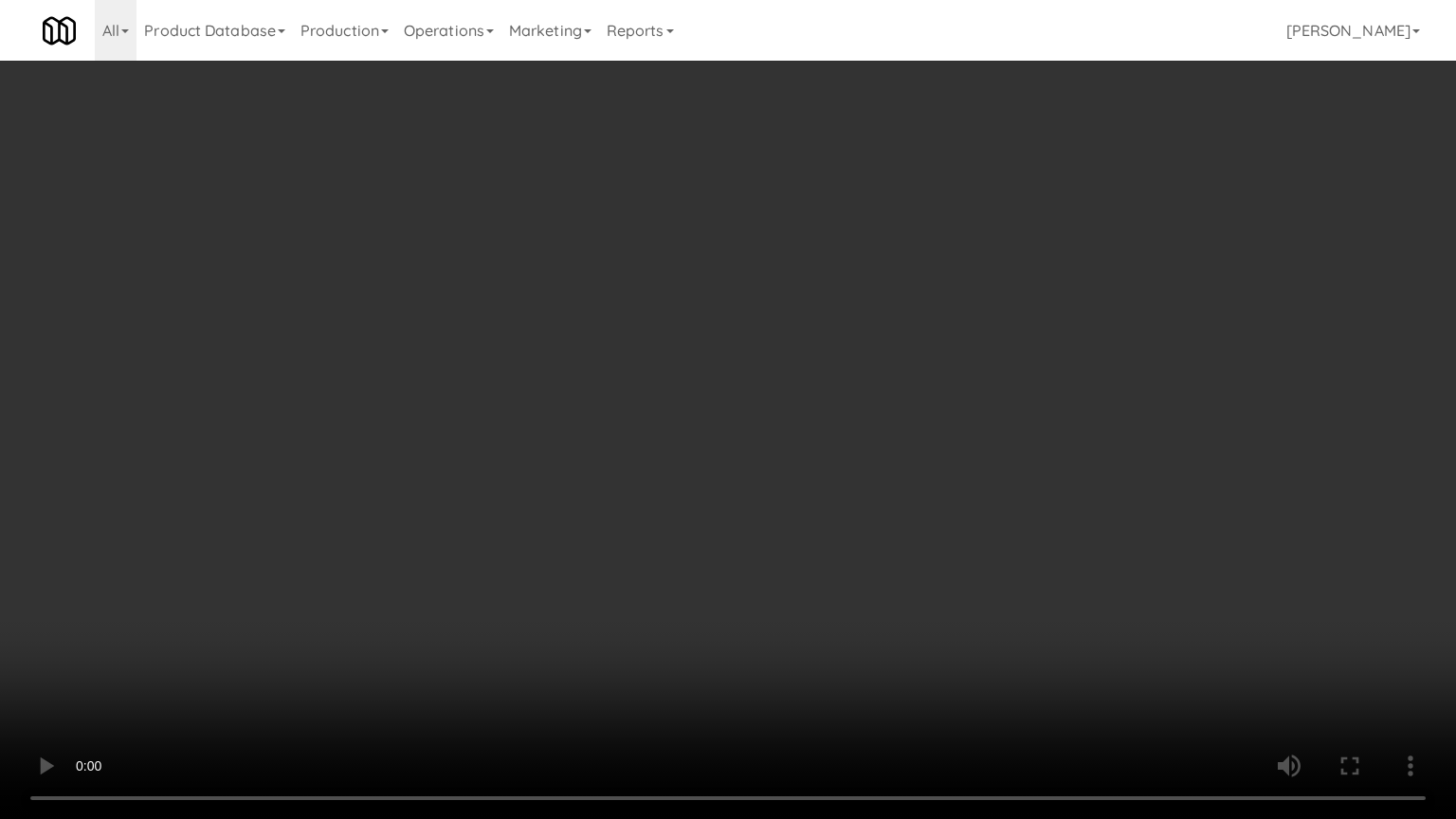
click at [580, 608] on video at bounding box center [728, 409] width 1456 height 819
click at [595, 587] on video at bounding box center [728, 409] width 1456 height 819
click at [597, 582] on video at bounding box center [728, 409] width 1456 height 819
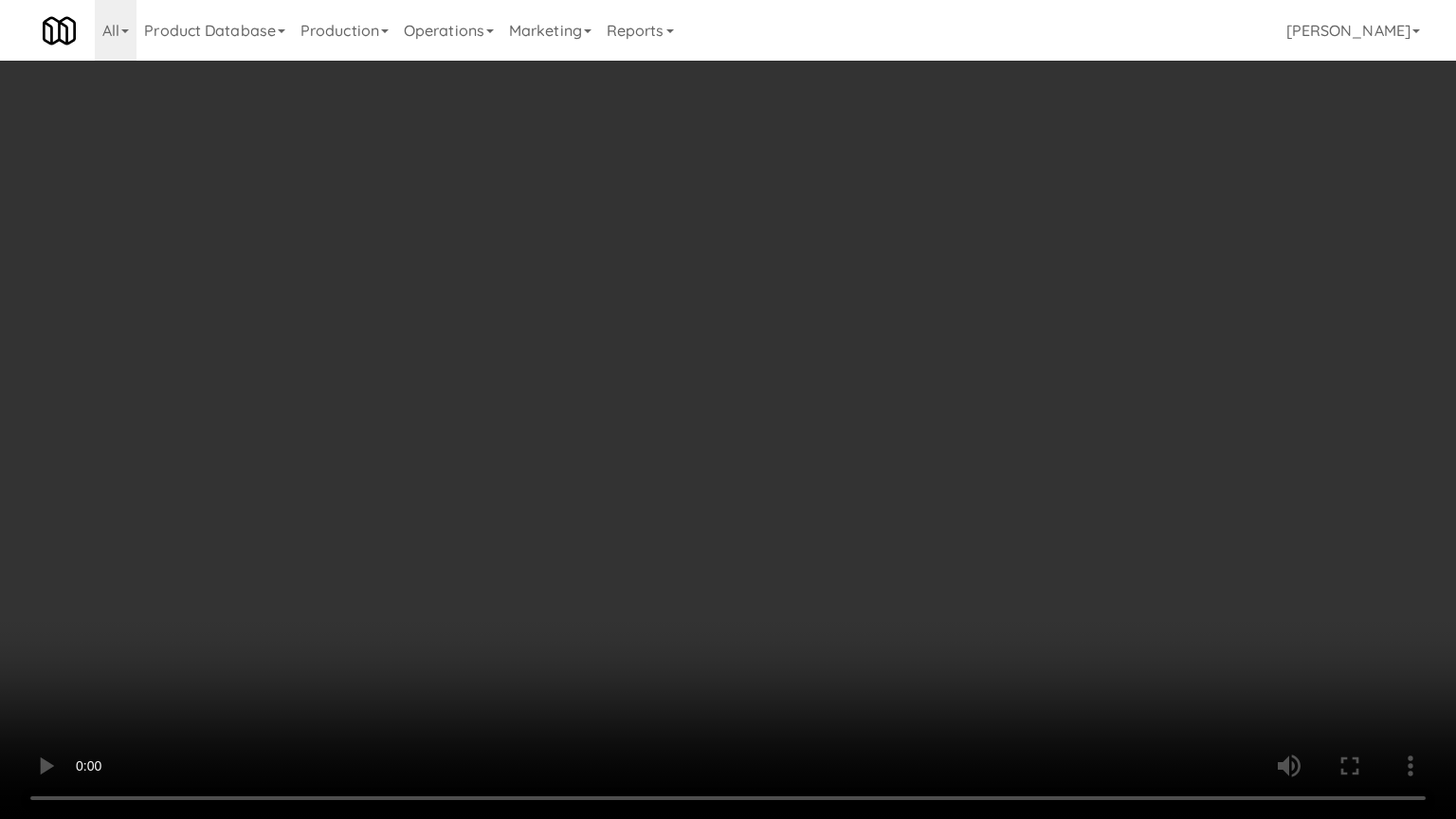
click at [597, 582] on video at bounding box center [728, 409] width 1456 height 819
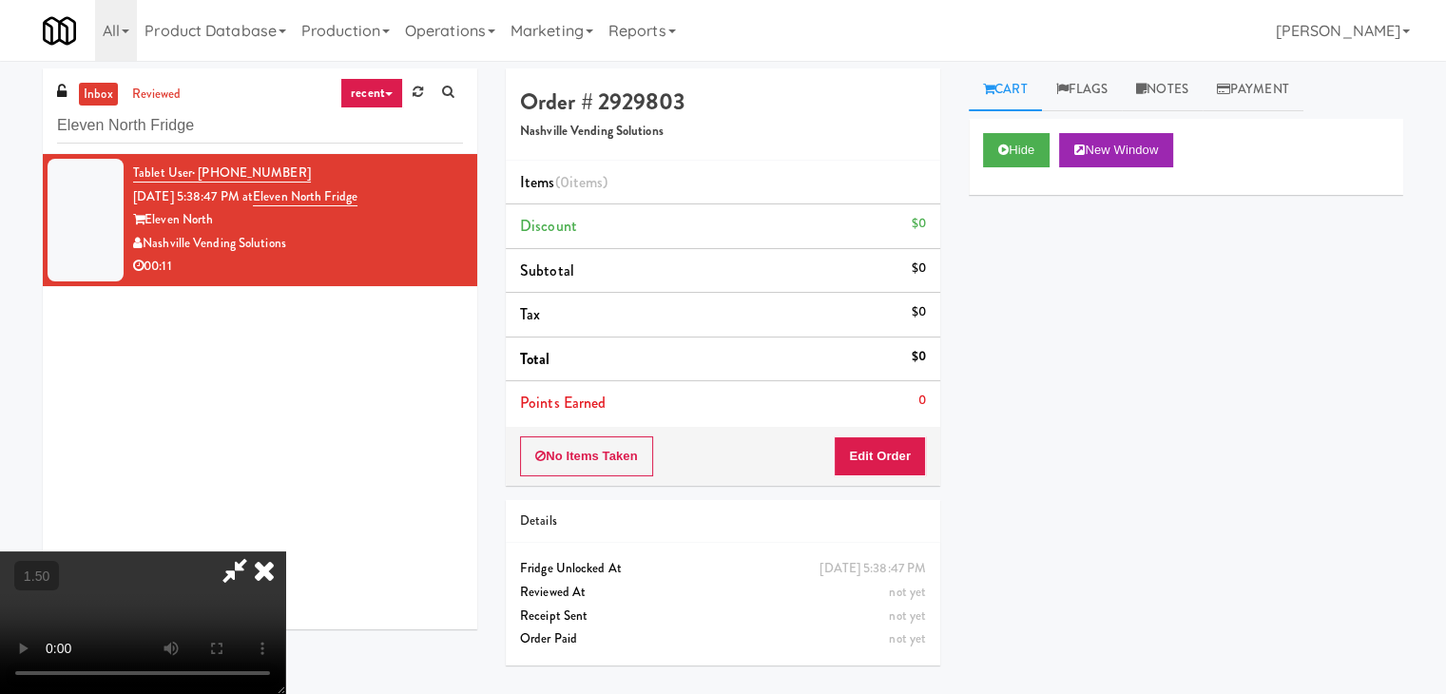
click at [285, 551] on icon at bounding box center [264, 570] width 42 height 38
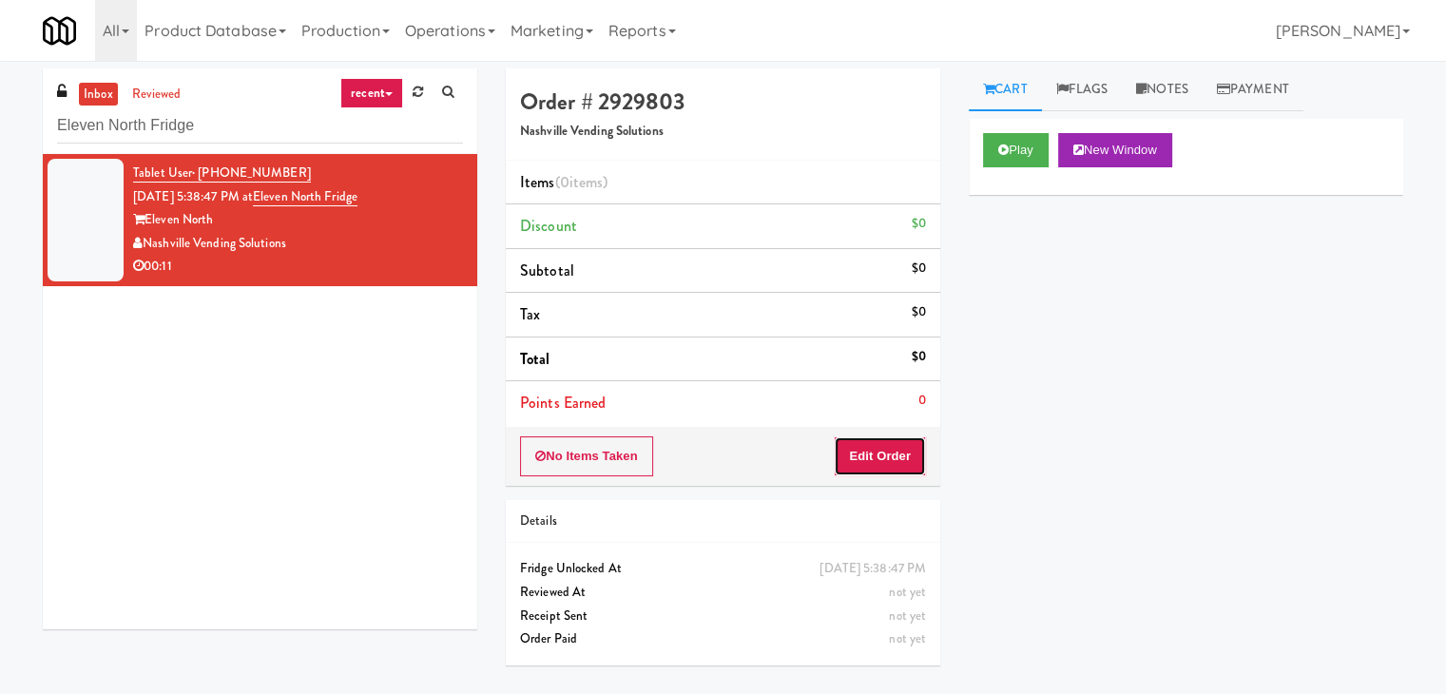
click at [857, 448] on button "Edit Order" at bounding box center [880, 456] width 92 height 40
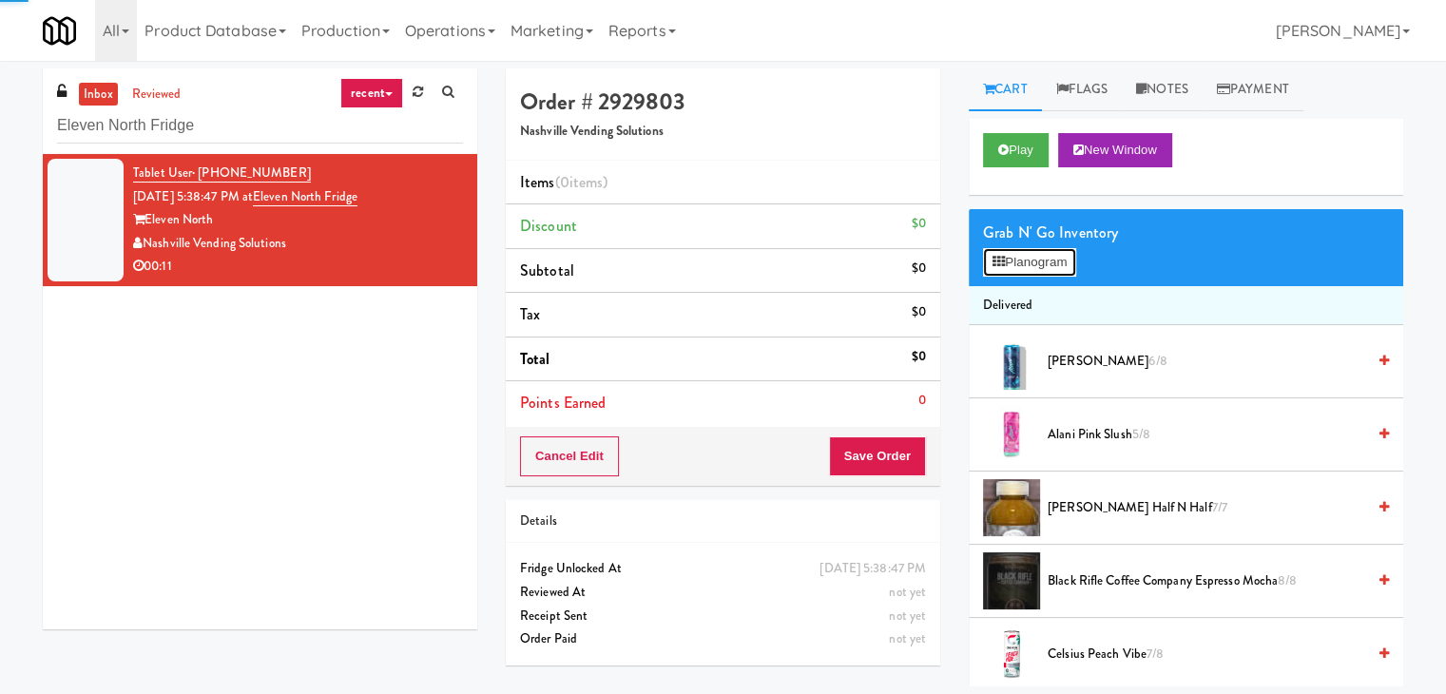
drag, startPoint x: 1063, startPoint y: 258, endPoint x: 1017, endPoint y: 251, distance: 46.1
click at [1064, 258] on button "Planogram" at bounding box center [1029, 262] width 93 height 29
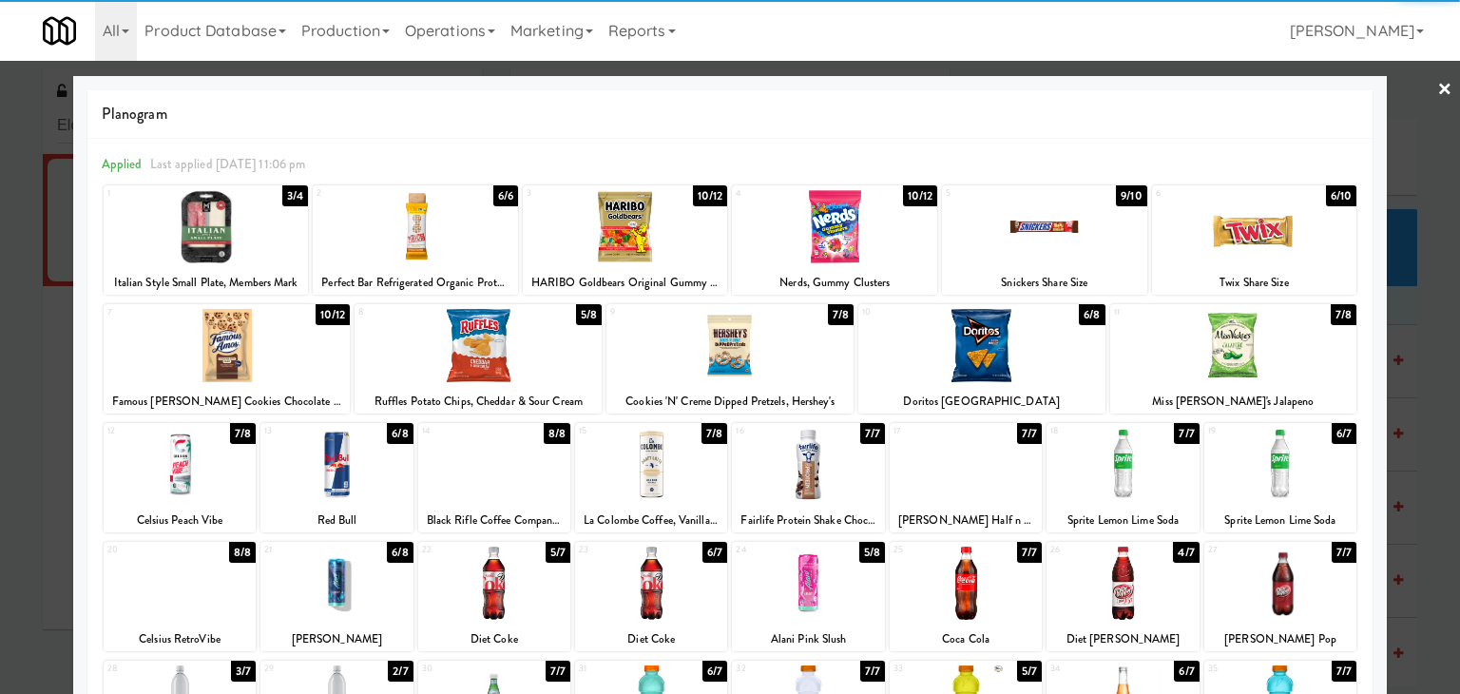
scroll to position [190, 0]
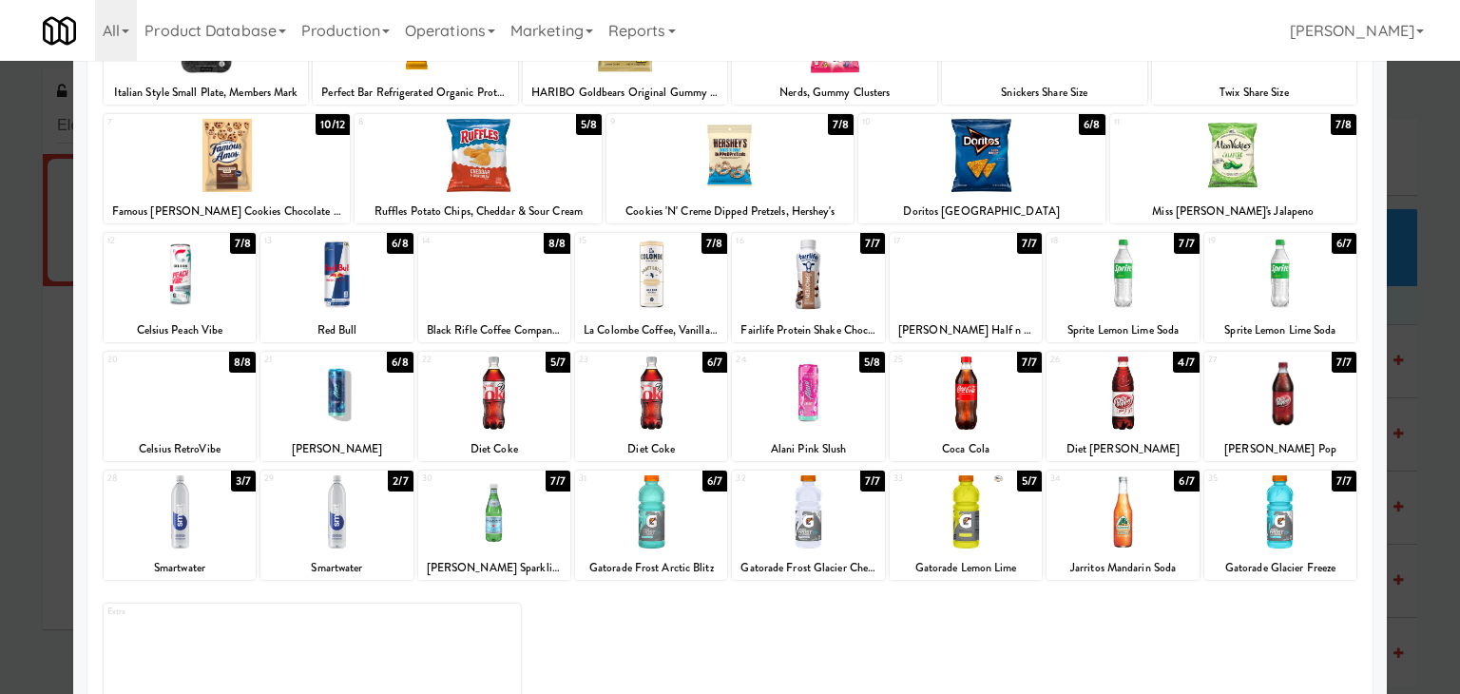
click at [1308, 395] on div at bounding box center [1281, 393] width 152 height 73
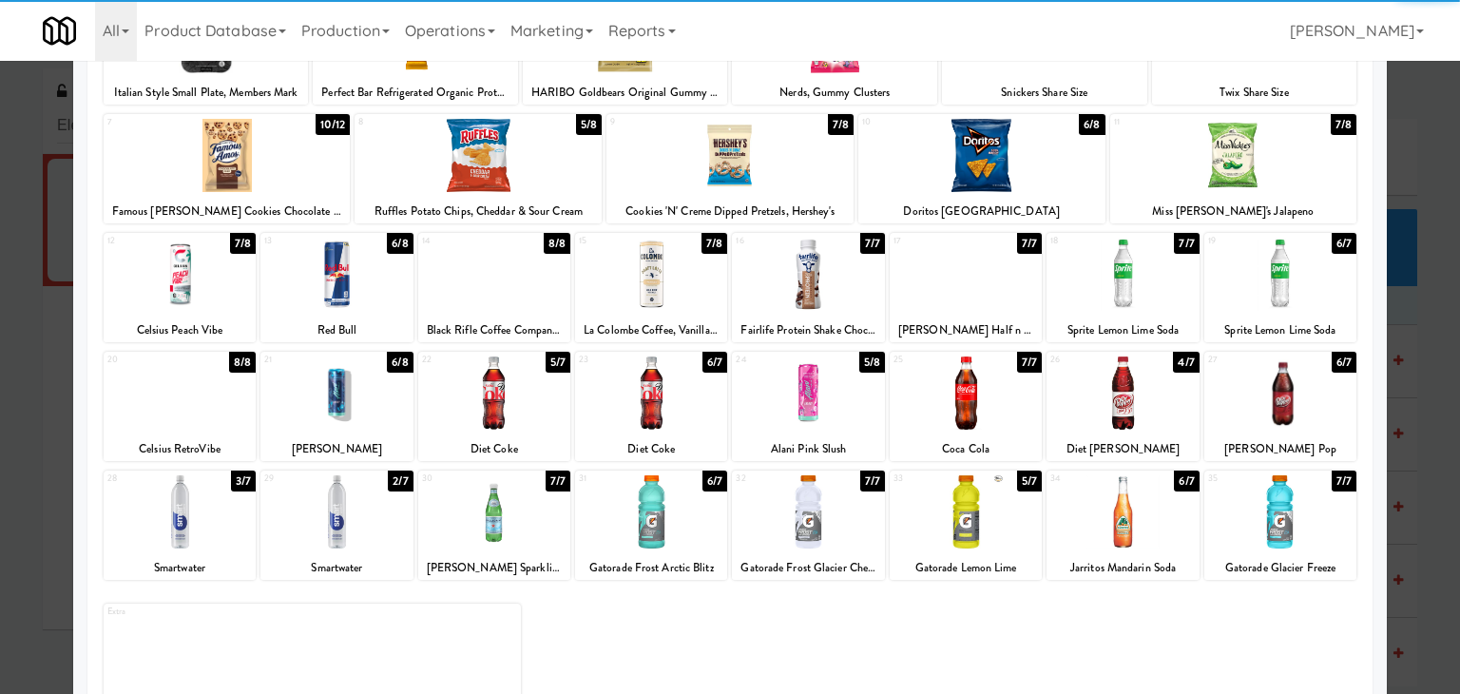
click at [964, 421] on div at bounding box center [966, 393] width 152 height 73
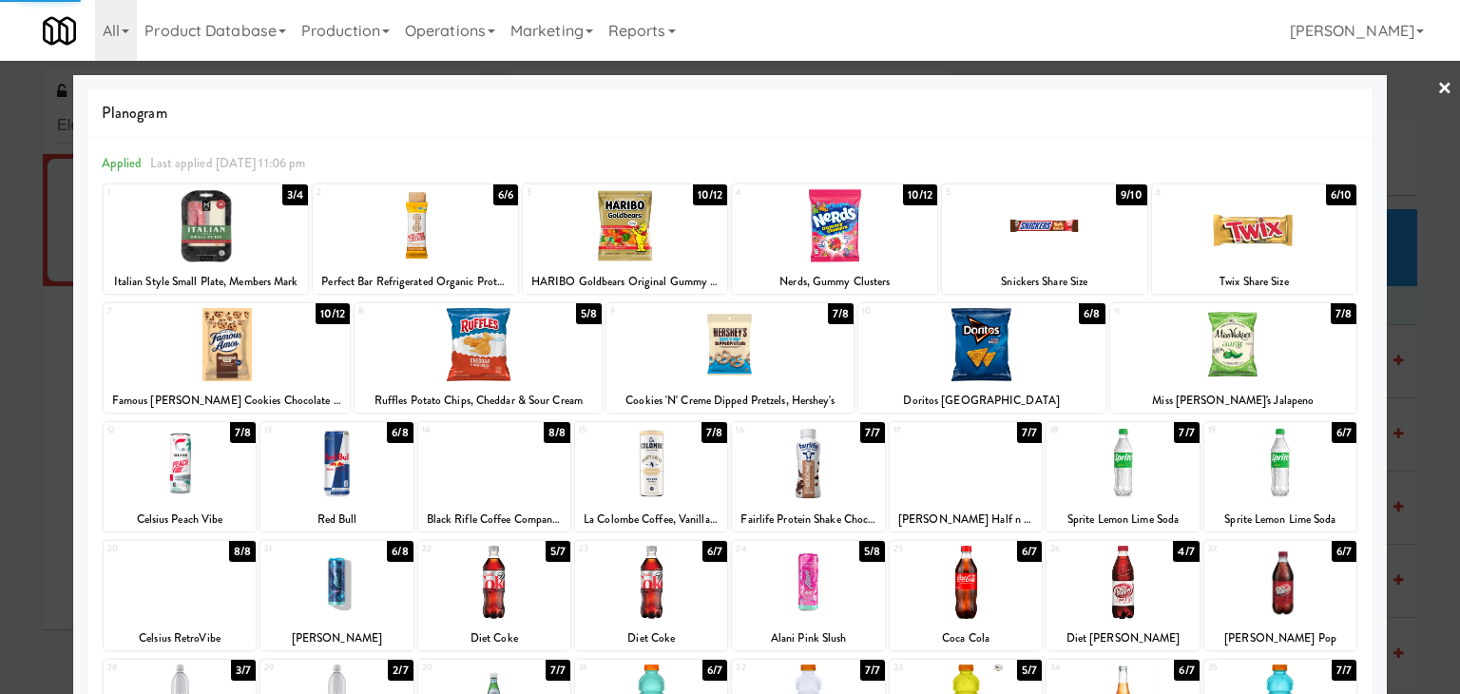
scroll to position [0, 0]
click at [1046, 233] on div at bounding box center [1044, 226] width 205 height 73
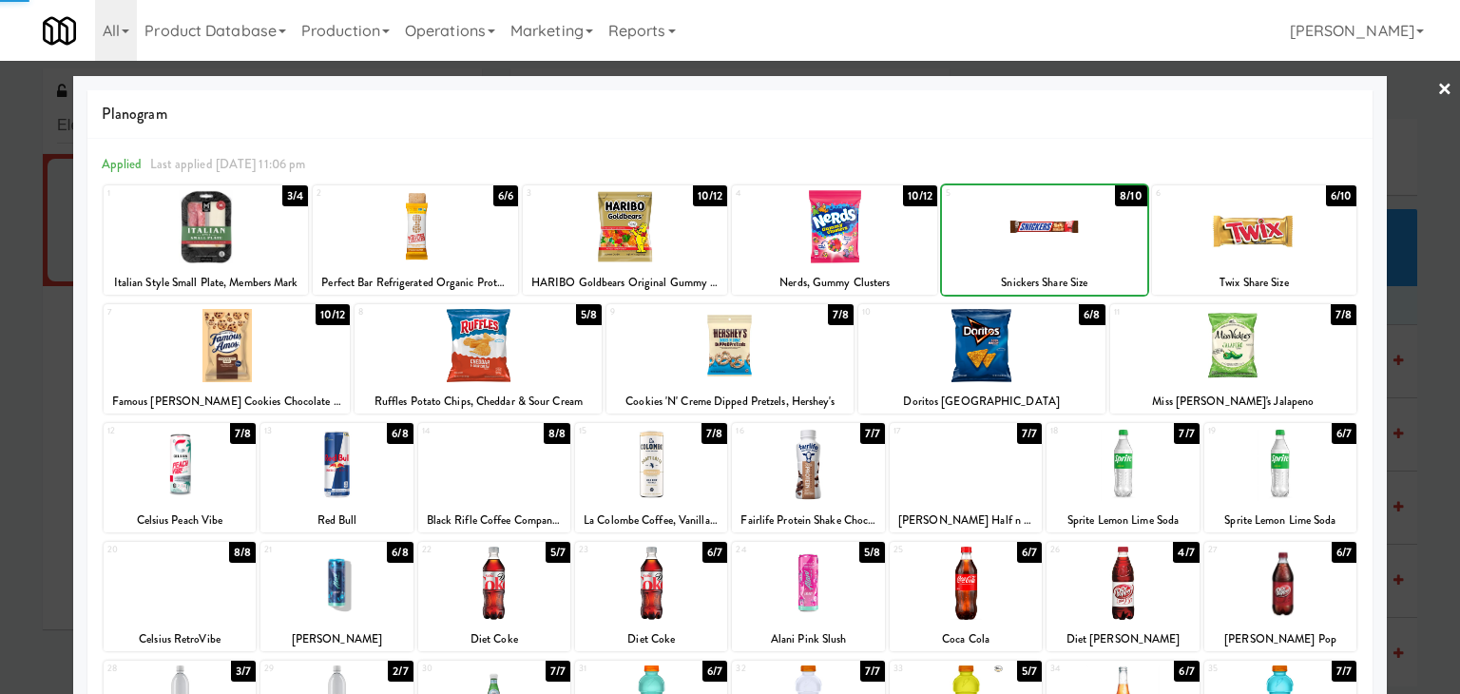
click at [867, 245] on div at bounding box center [834, 226] width 205 height 73
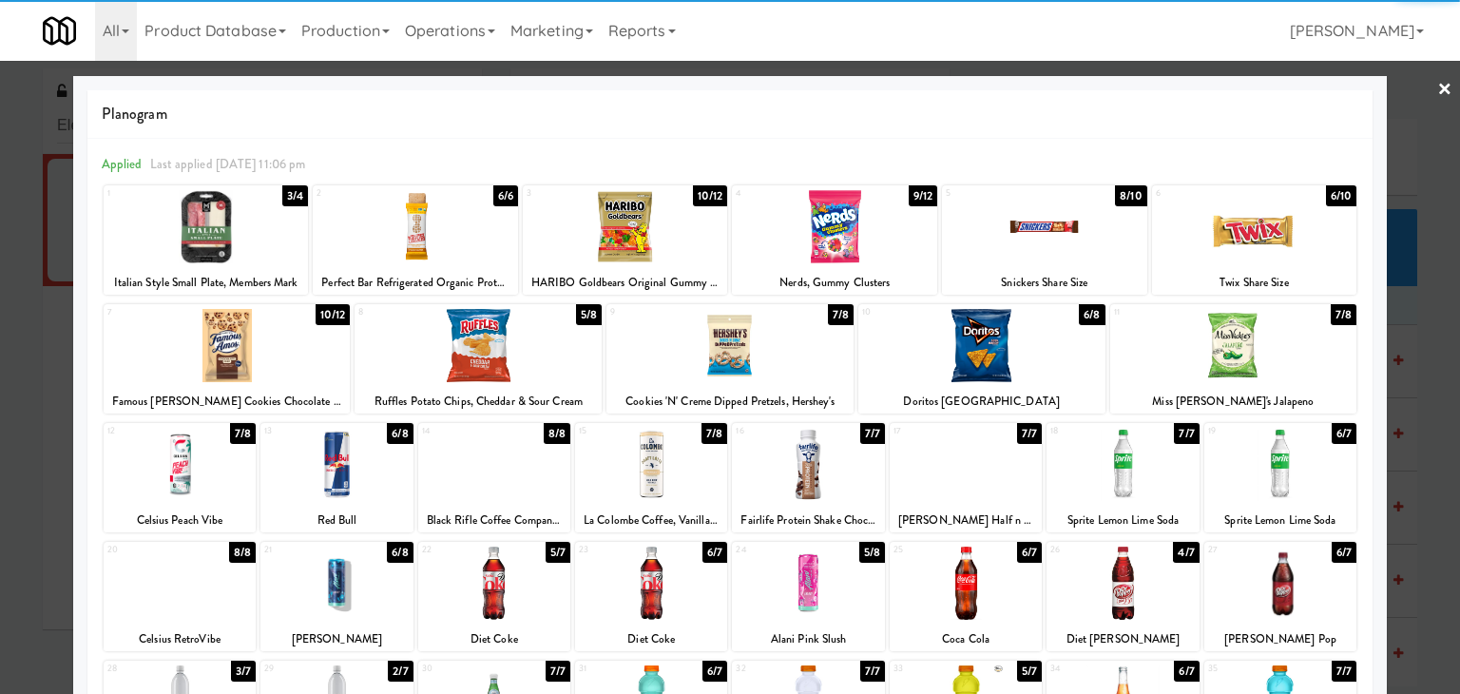
drag, startPoint x: 1428, startPoint y: 87, endPoint x: 1420, endPoint y: 95, distance: 10.8
click at [1438, 87] on link "×" at bounding box center [1445, 90] width 15 height 59
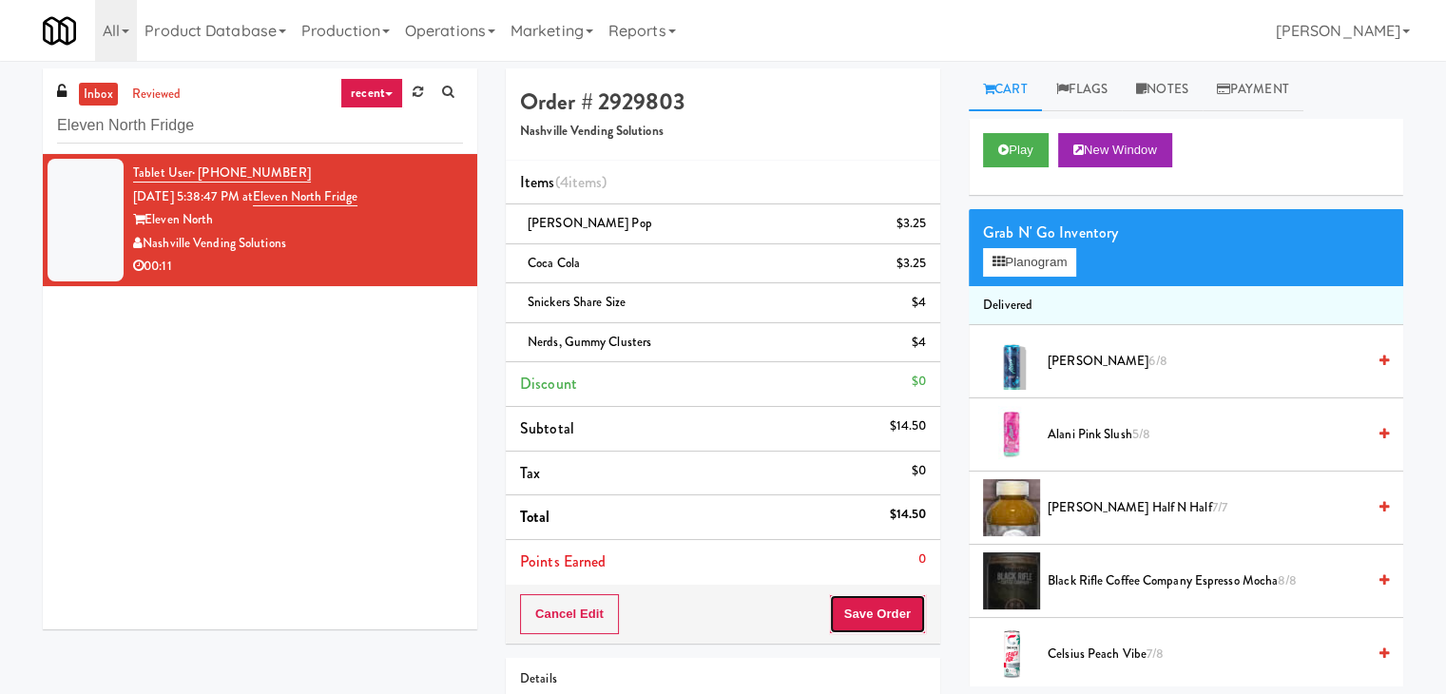
click at [881, 611] on button "Save Order" at bounding box center [877, 614] width 97 height 40
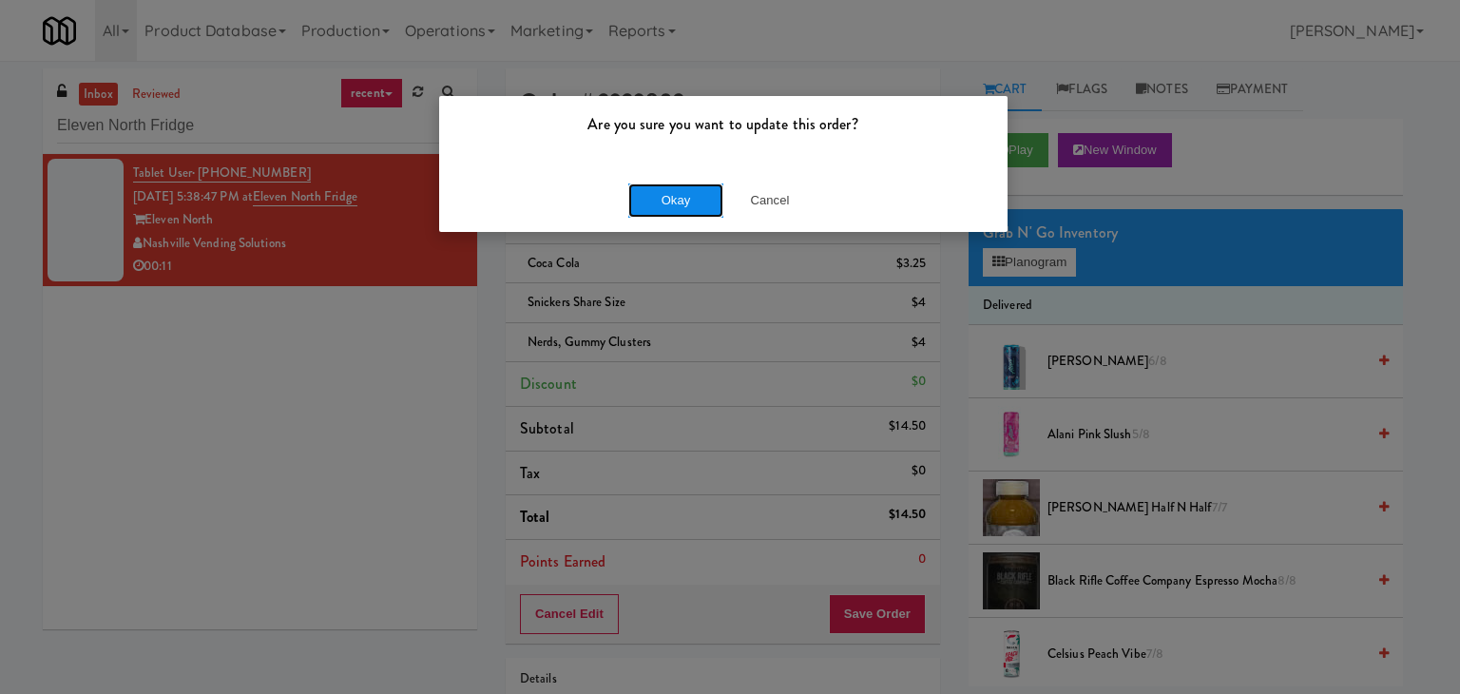
drag, startPoint x: 696, startPoint y: 198, endPoint x: 595, endPoint y: 157, distance: 108.8
click at [695, 198] on button "Okay" at bounding box center [675, 200] width 95 height 34
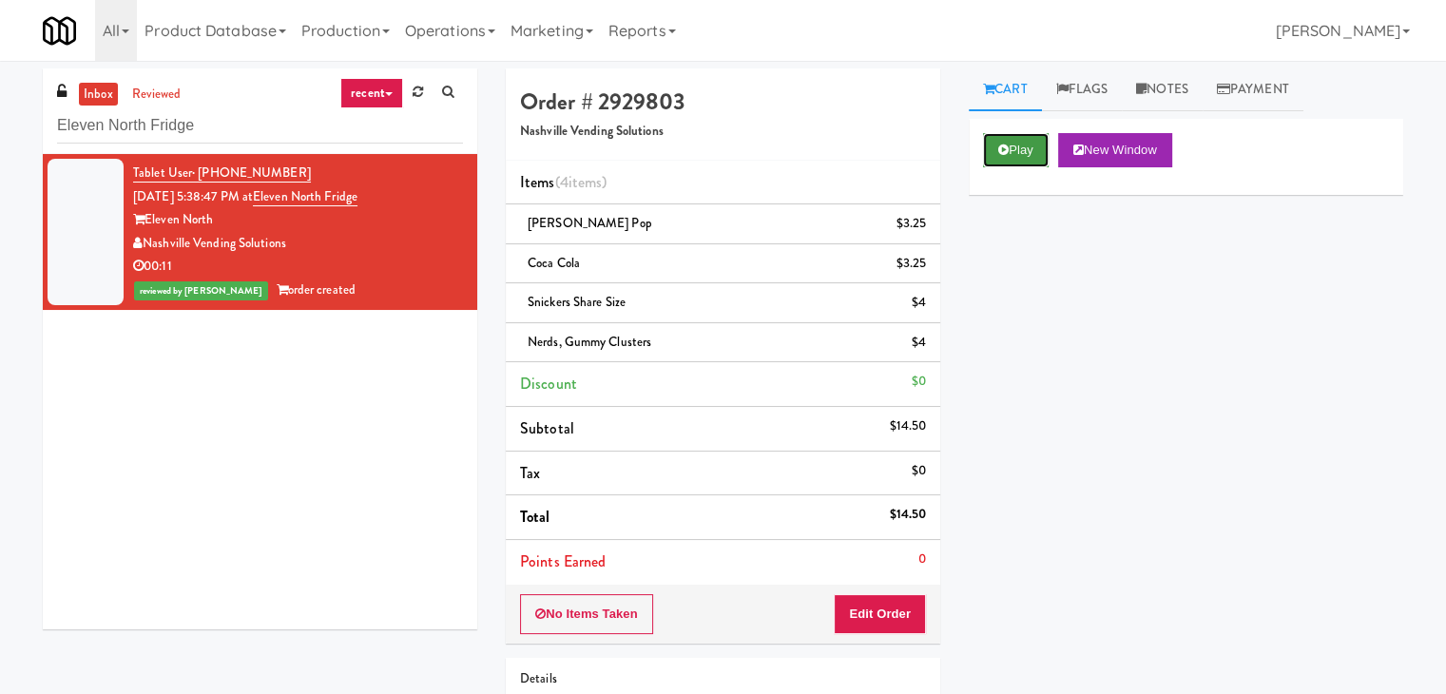
click at [996, 164] on button "Play" at bounding box center [1016, 150] width 66 height 34
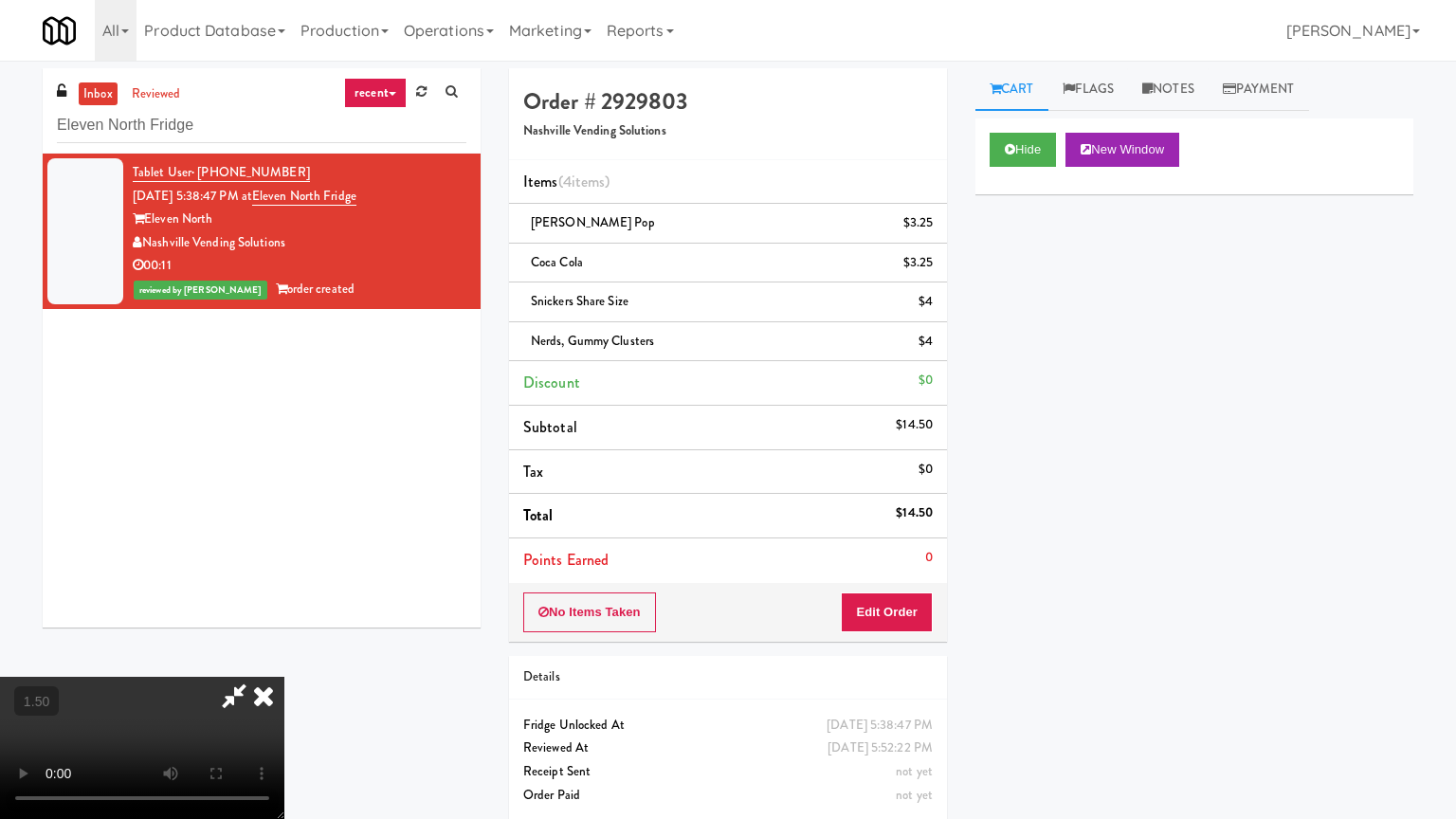
click at [284, 677] on video at bounding box center [142, 748] width 284 height 143
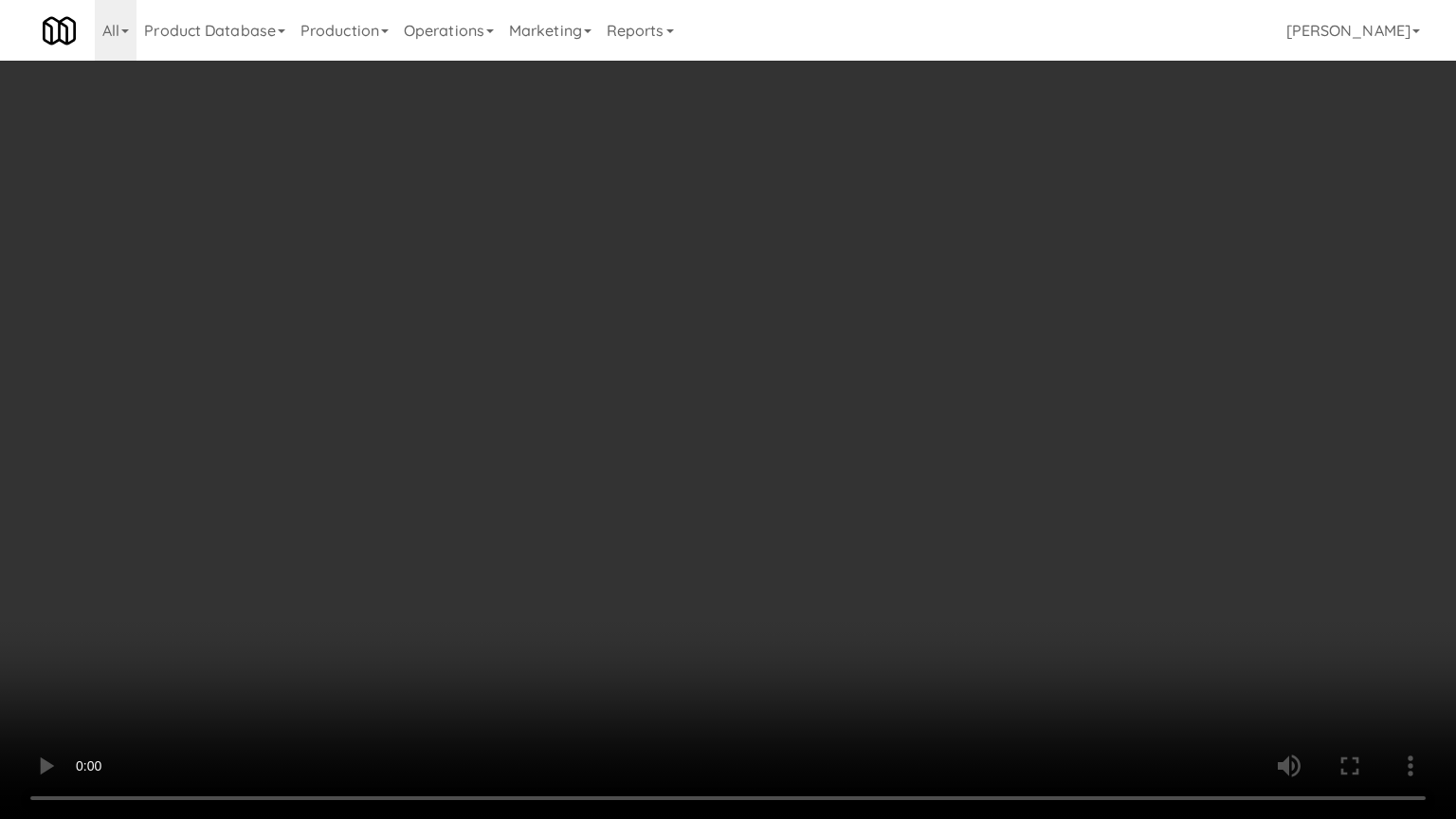
click at [383, 656] on video at bounding box center [728, 409] width 1456 height 819
click at [451, 248] on video at bounding box center [728, 409] width 1456 height 819
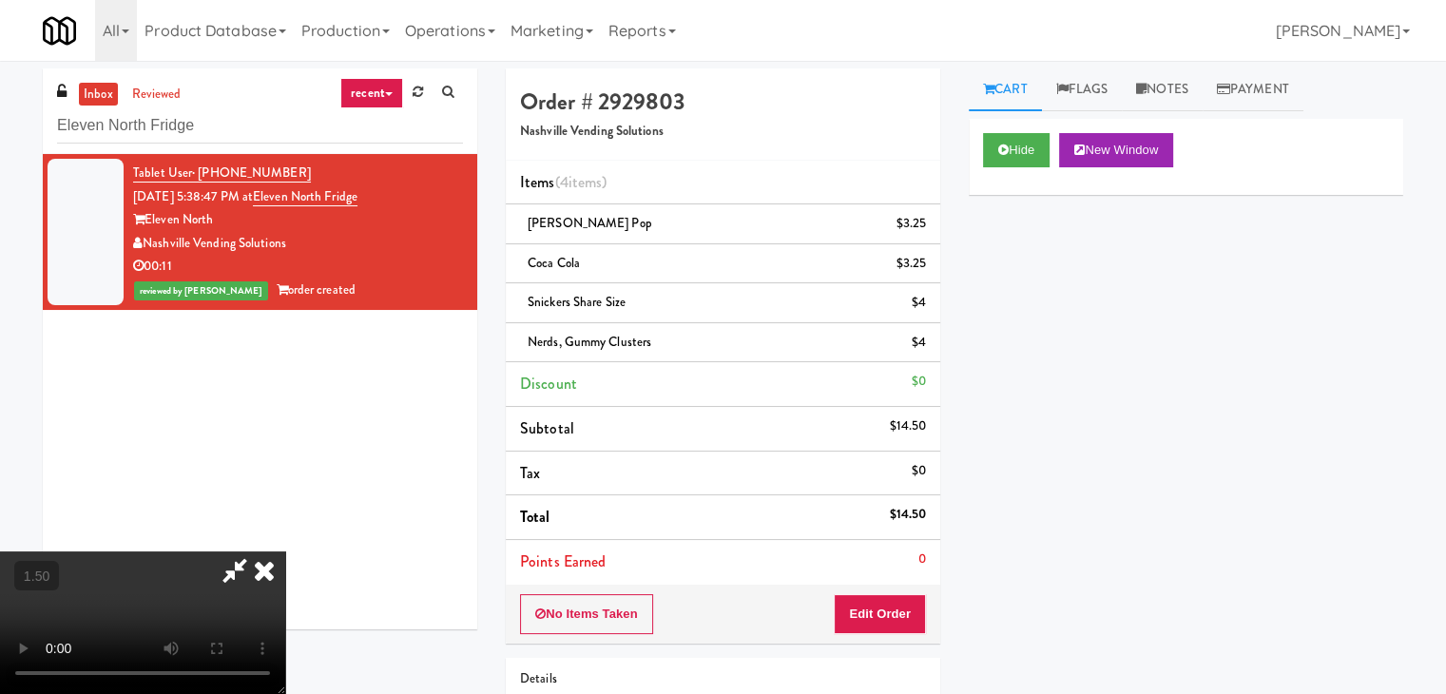
click at [285, 551] on icon at bounding box center [264, 570] width 42 height 38
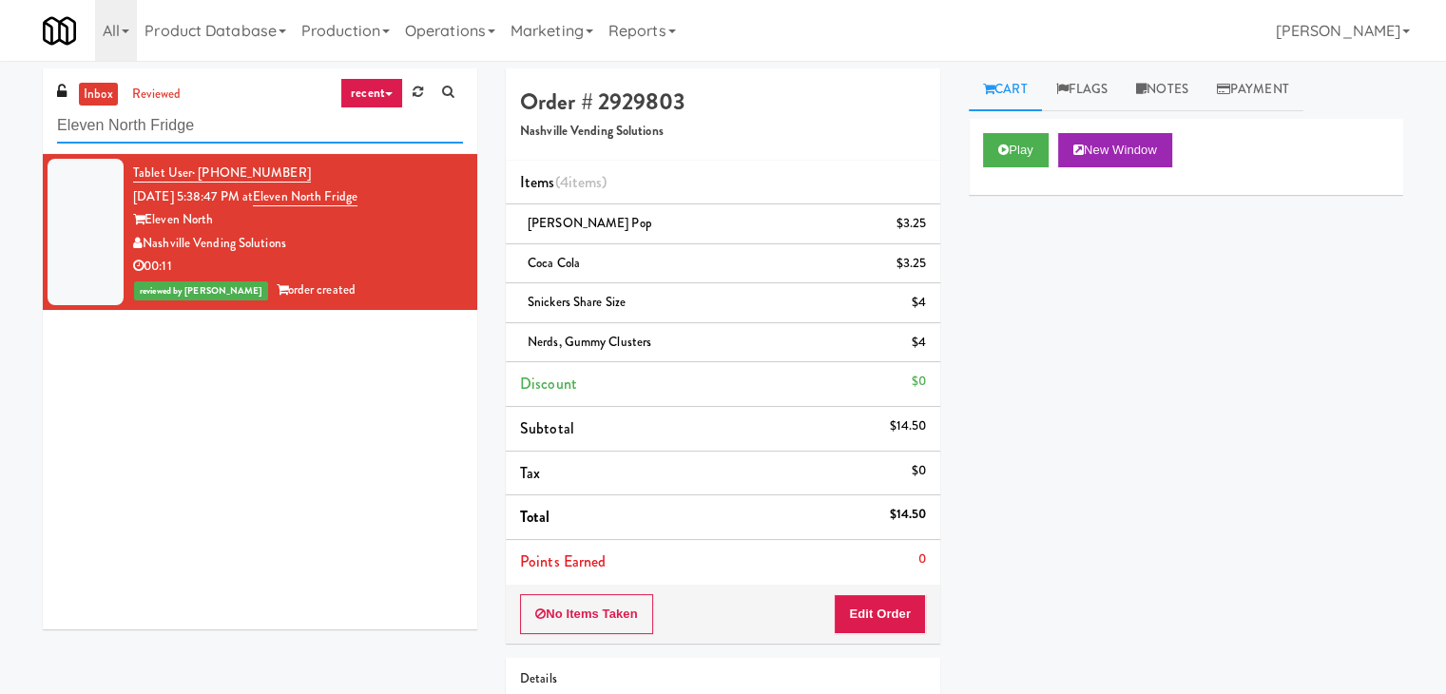
click at [299, 116] on input "Eleven North Fridge" at bounding box center [260, 125] width 406 height 35
paste input "Cityline- Fridge- Right"
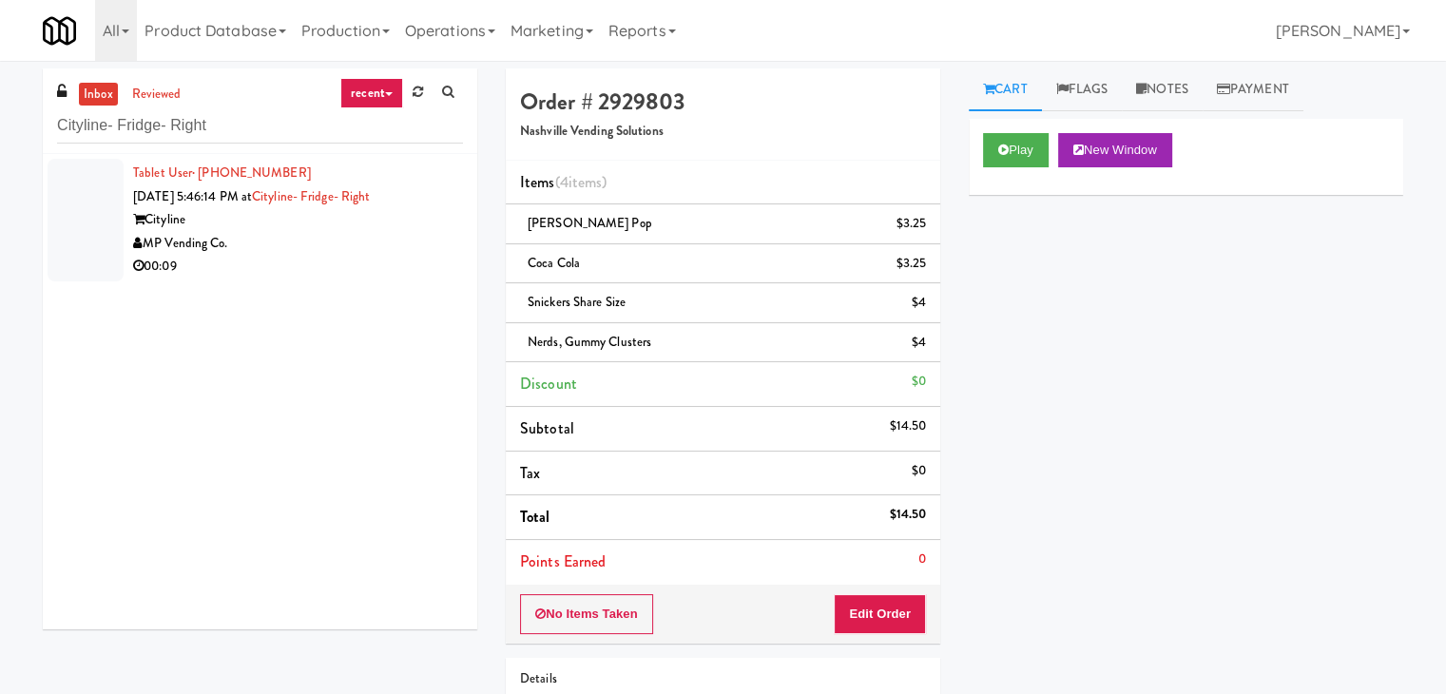
click at [409, 267] on div "00:09" at bounding box center [298, 267] width 330 height 24
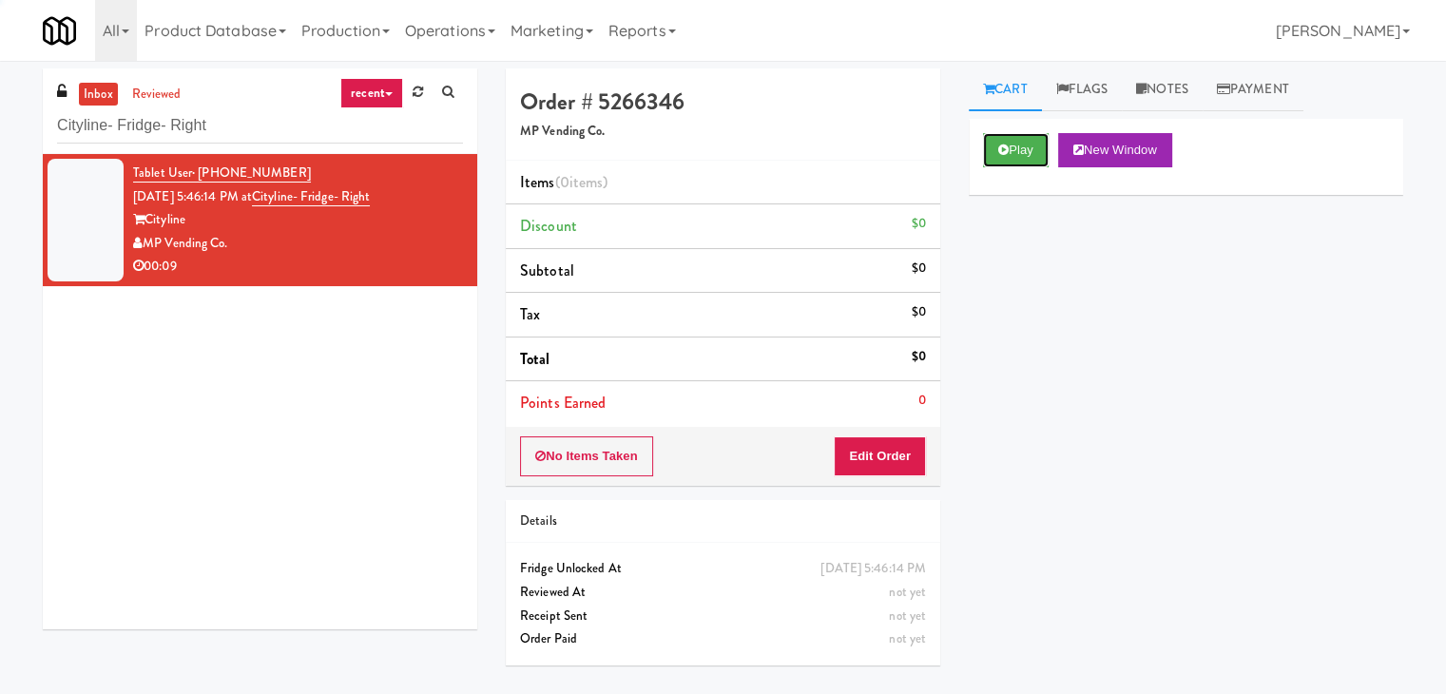
drag, startPoint x: 1015, startPoint y: 145, endPoint x: 765, endPoint y: 96, distance: 254.7
click at [1015, 144] on button "Play" at bounding box center [1016, 150] width 66 height 34
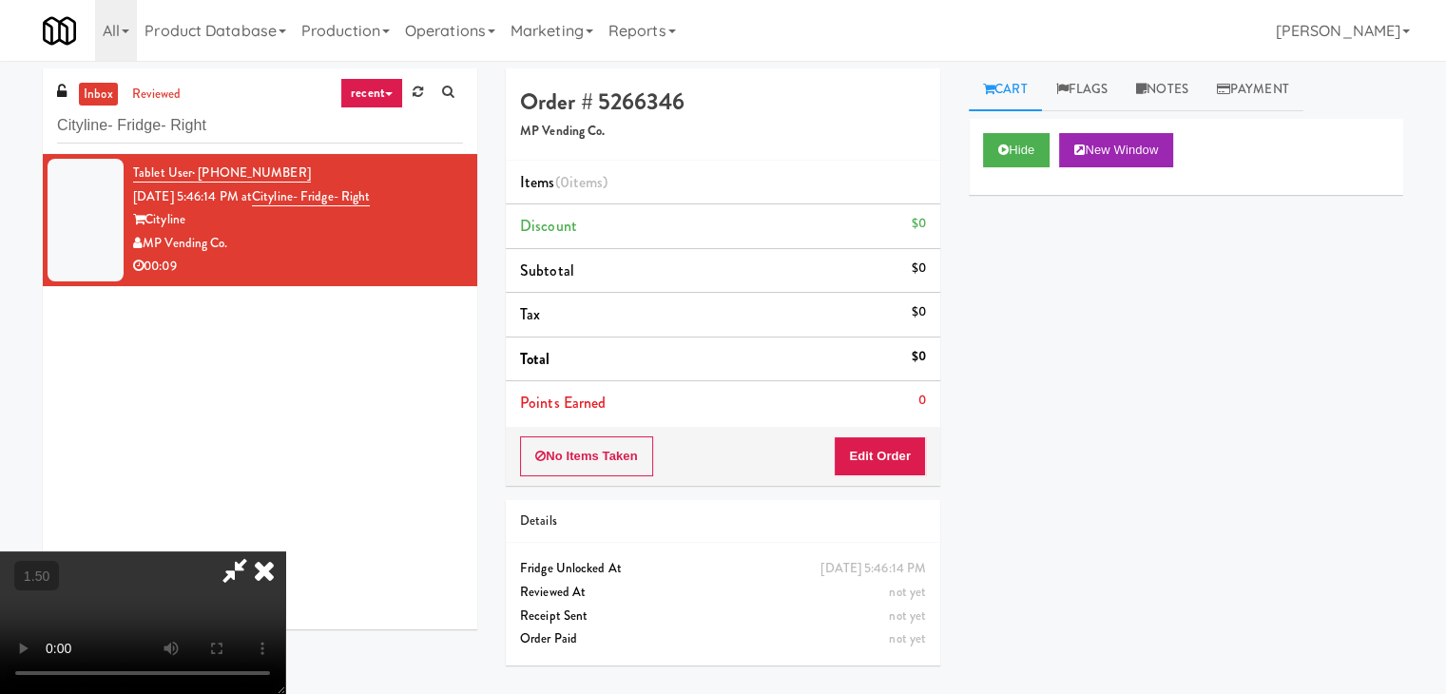
click at [285, 551] on video at bounding box center [142, 622] width 285 height 143
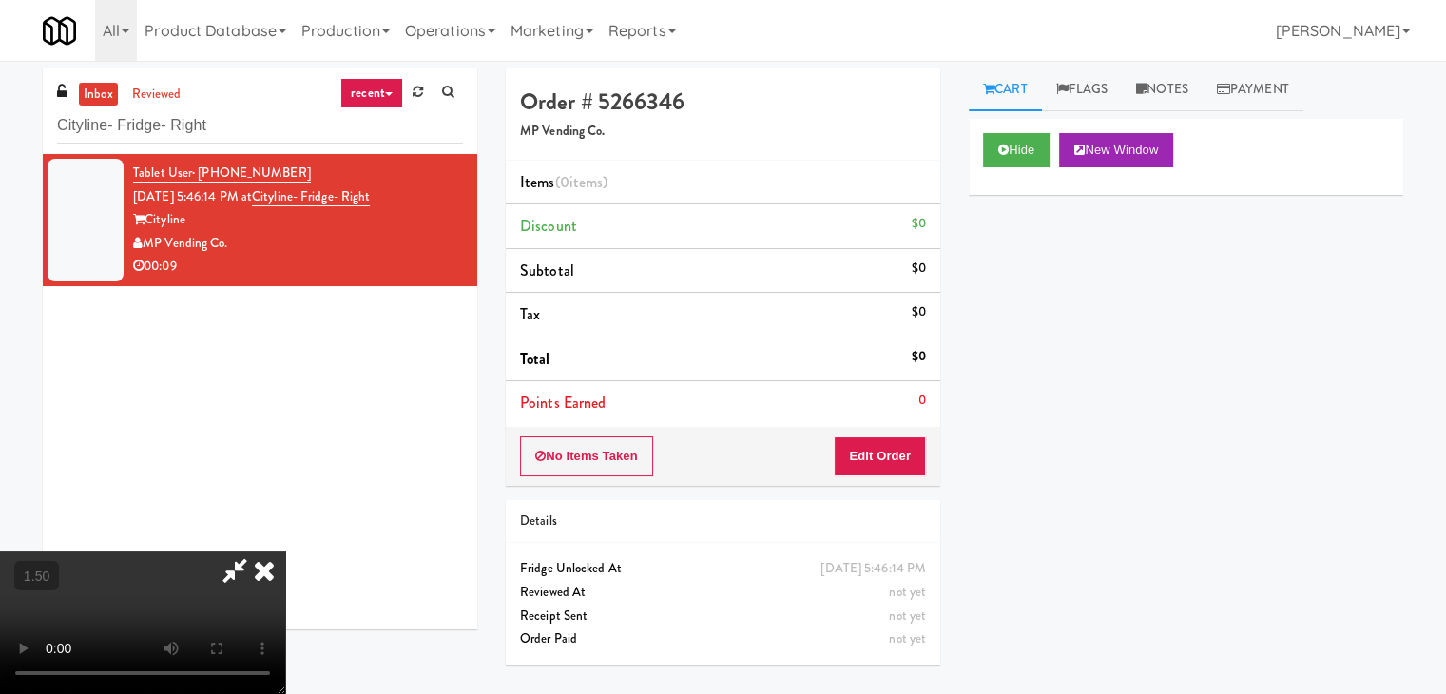
click at [285, 551] on video at bounding box center [142, 622] width 285 height 143
click at [285, 551] on icon at bounding box center [264, 570] width 42 height 38
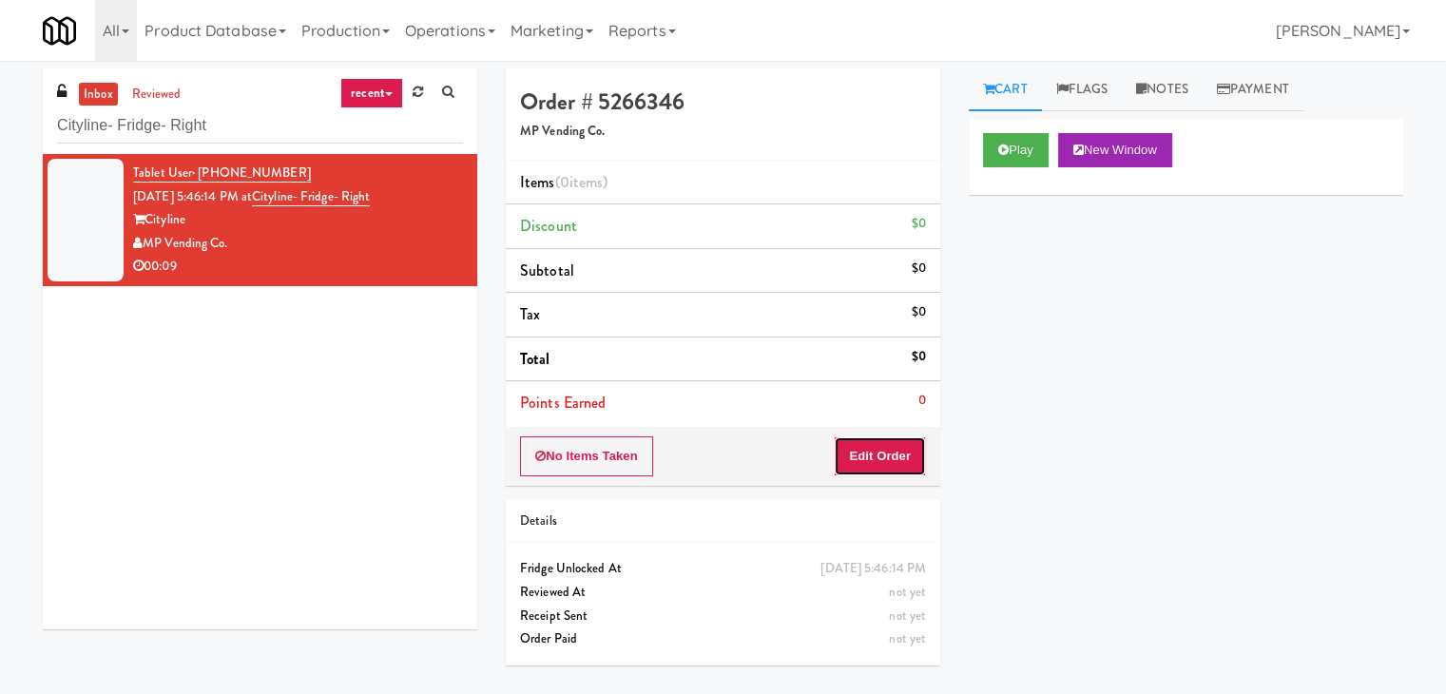
click at [889, 448] on button "Edit Order" at bounding box center [880, 456] width 92 height 40
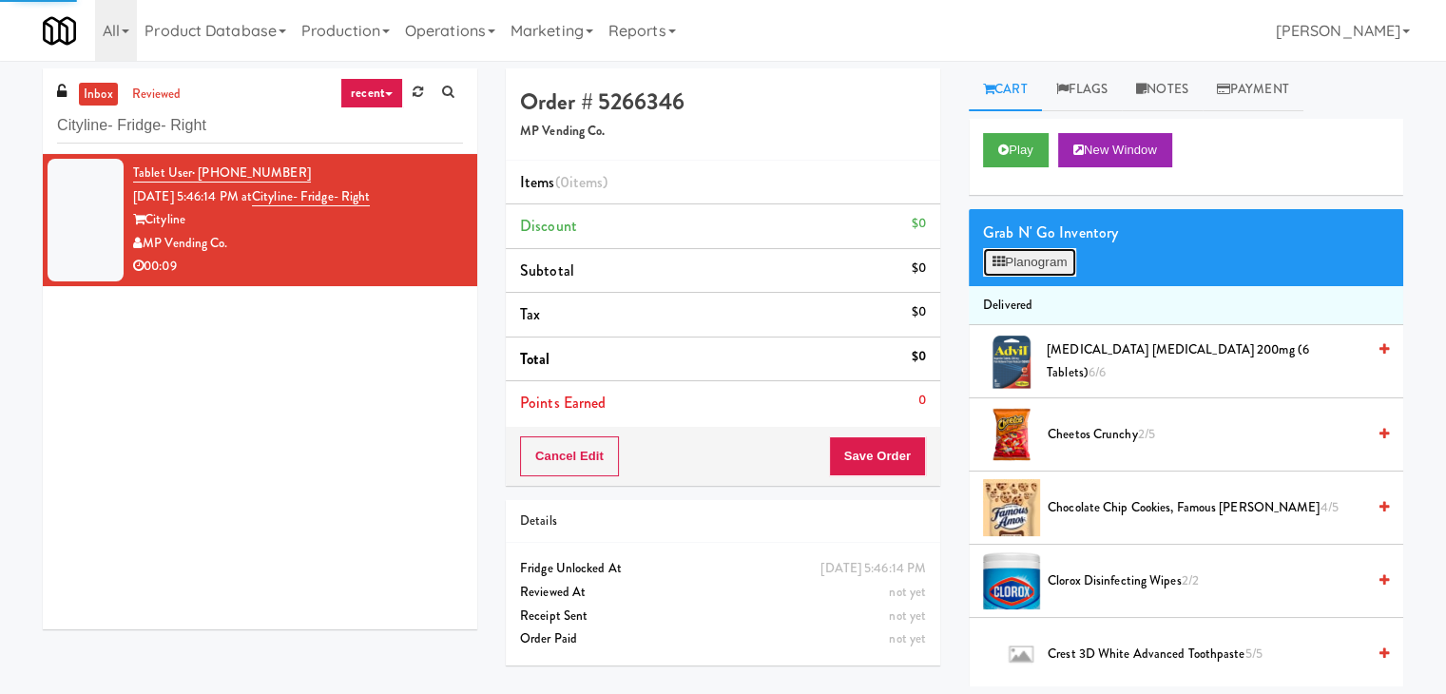
click at [1027, 248] on button "Planogram" at bounding box center [1029, 262] width 93 height 29
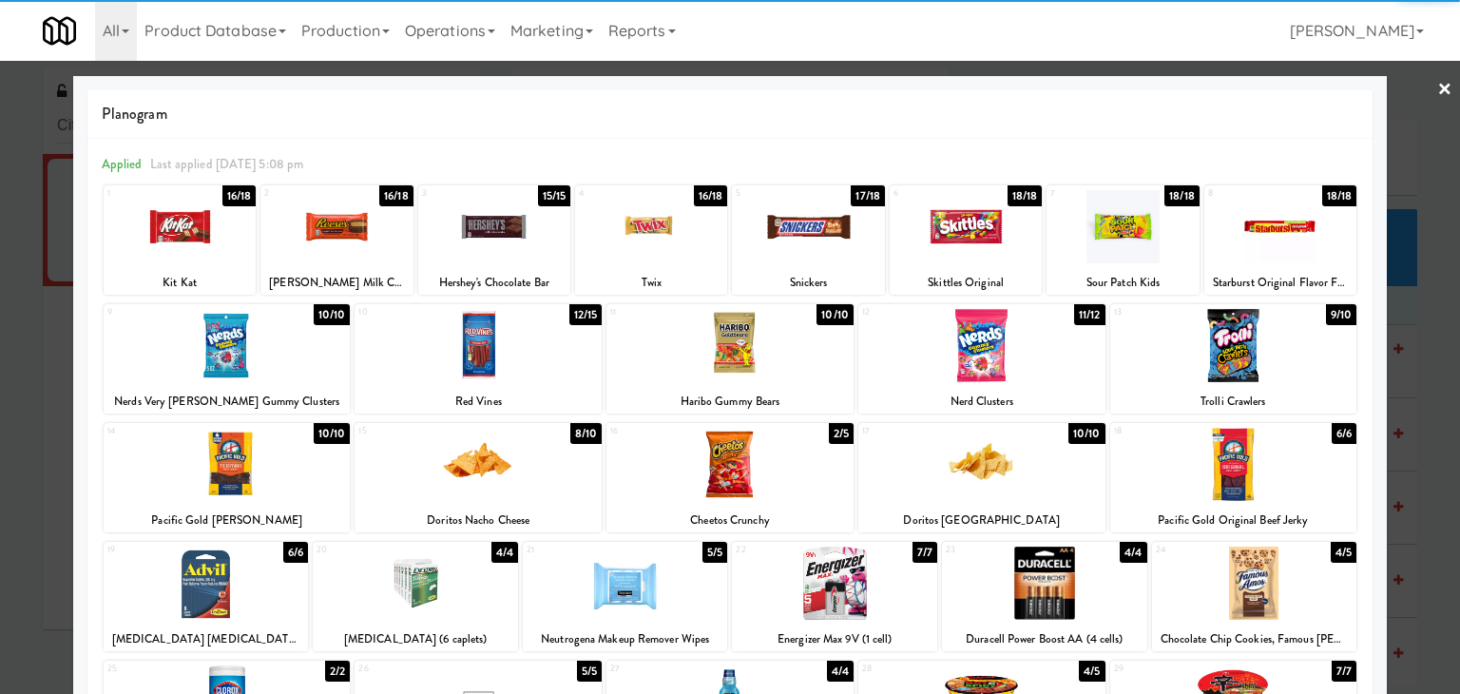
click at [1210, 339] on div at bounding box center [1233, 345] width 247 height 73
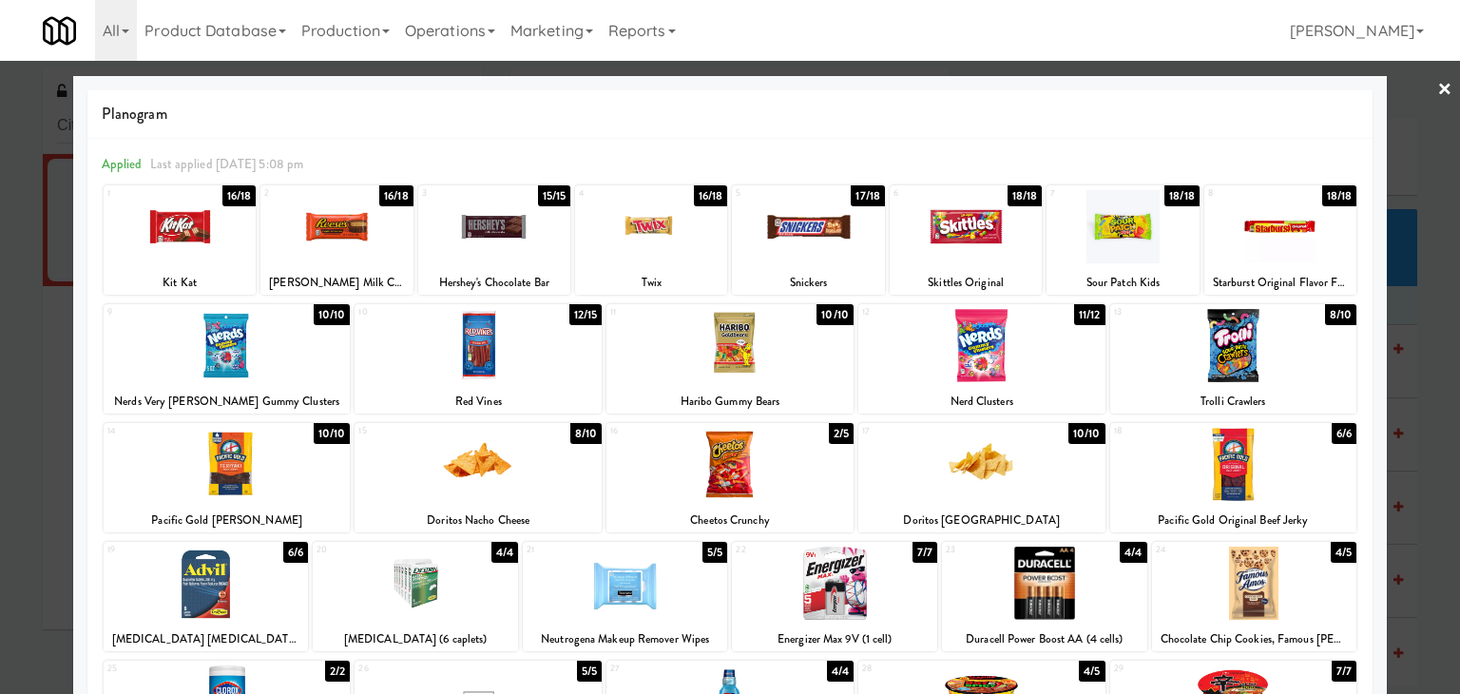
click at [1438, 97] on link "×" at bounding box center [1445, 90] width 15 height 59
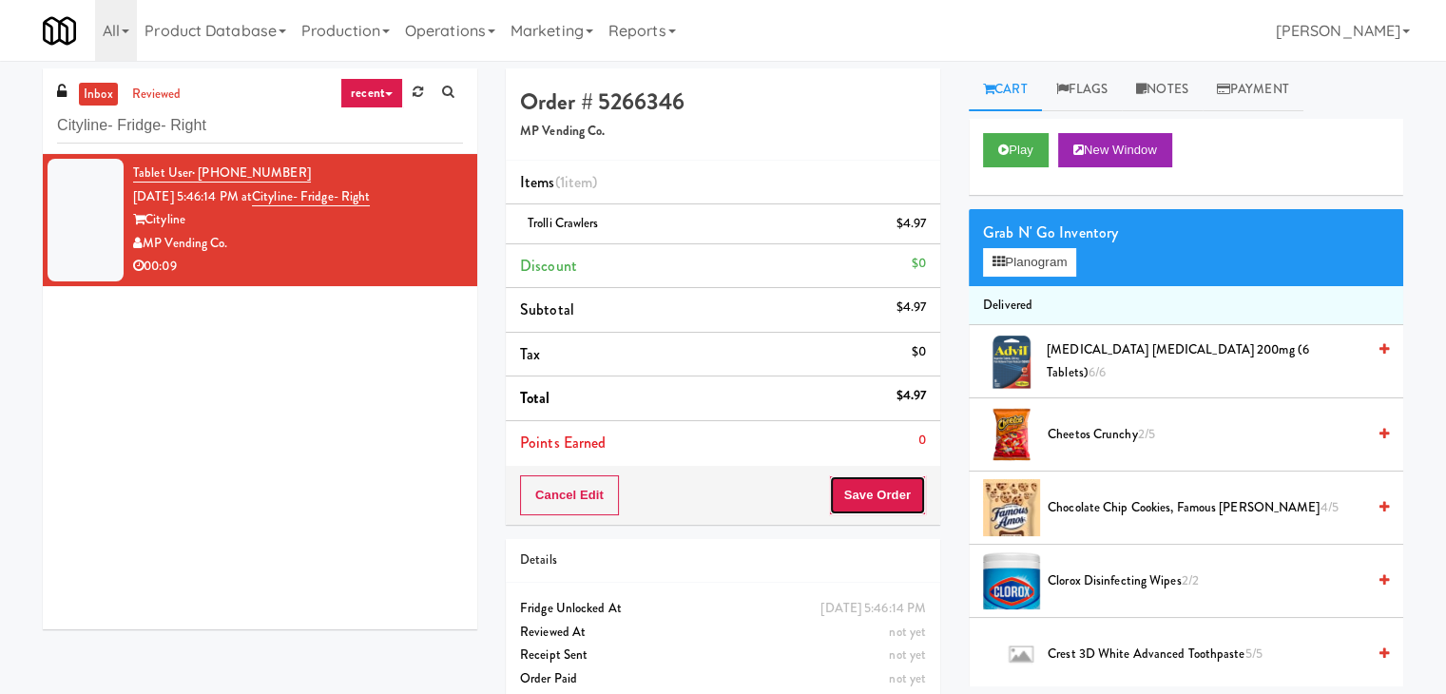
click at [879, 499] on button "Save Order" at bounding box center [877, 495] width 97 height 40
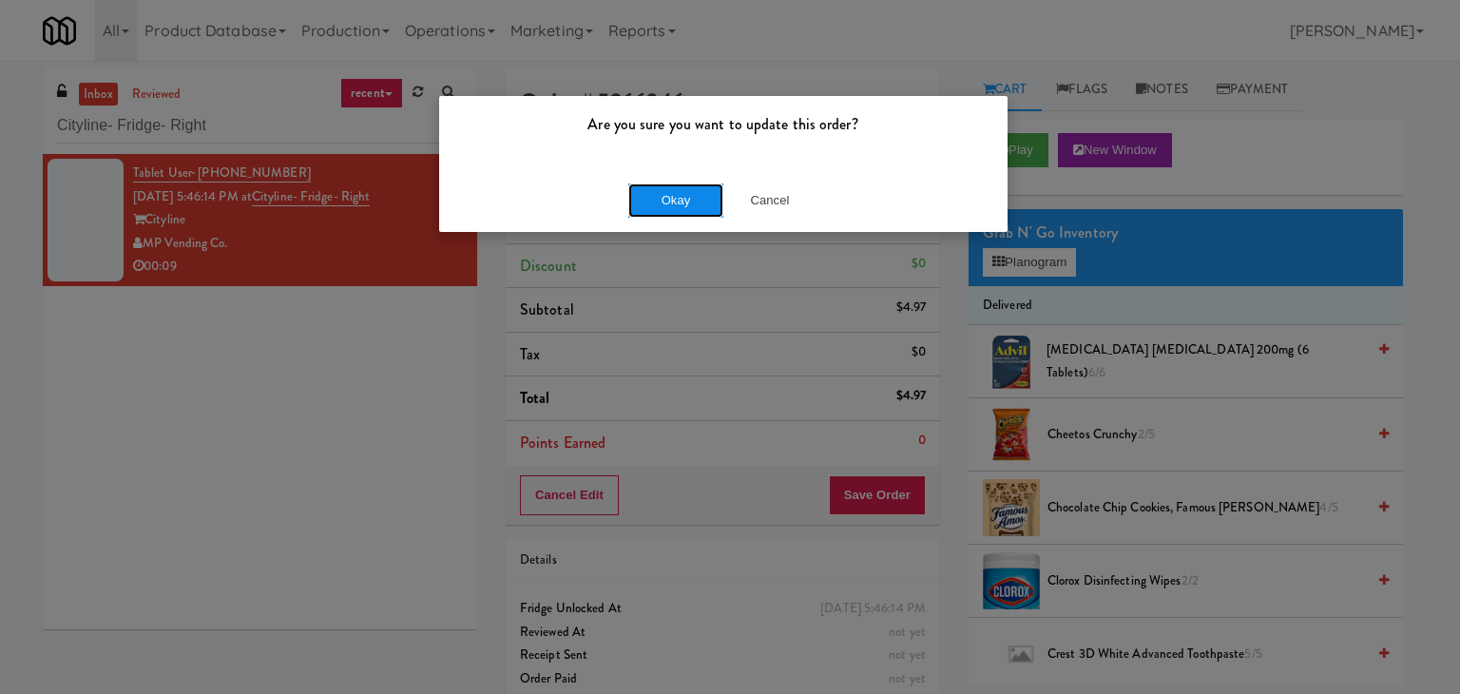
click at [665, 194] on button "Okay" at bounding box center [675, 200] width 95 height 34
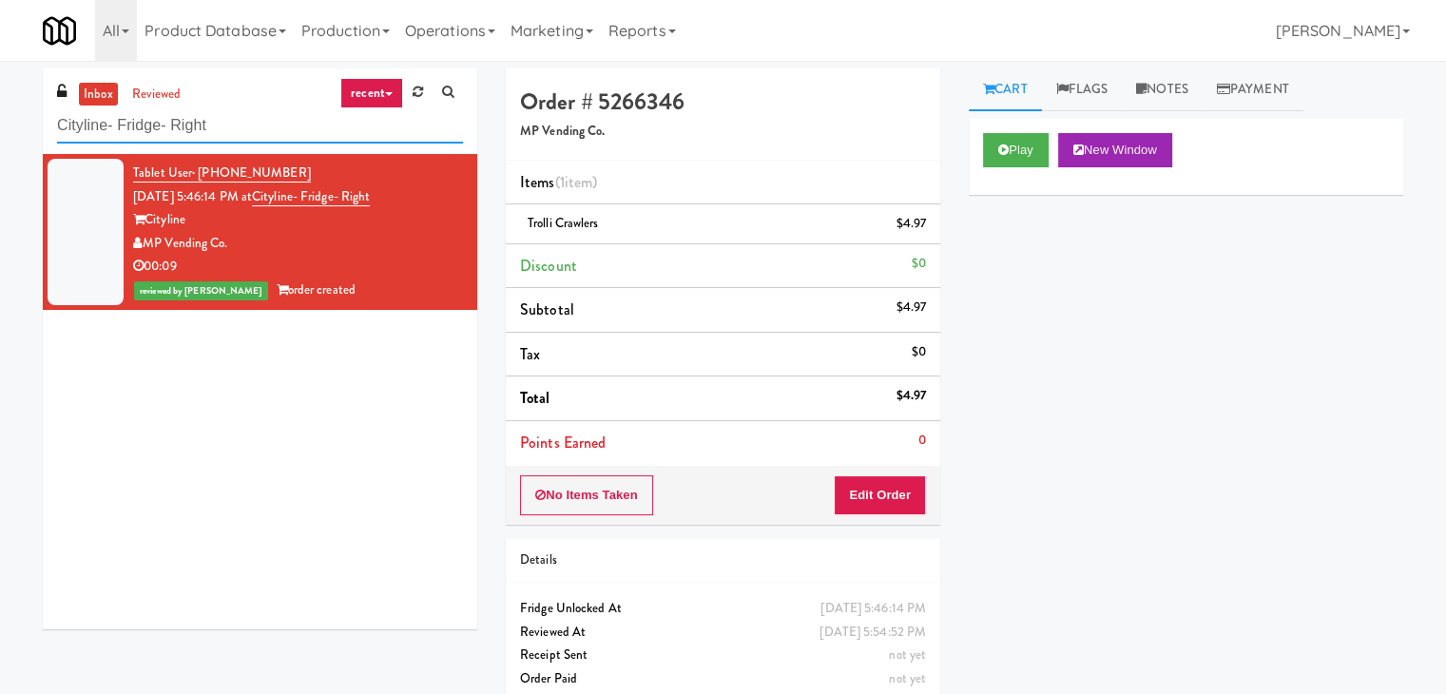
click at [273, 136] on input "Cityline- Fridge- Right" at bounding box center [260, 125] width 406 height 35
click at [273, 137] on input "Cityline- Fridge- Right" at bounding box center [260, 125] width 406 height 35
paste input "entro NoDa Cooler"
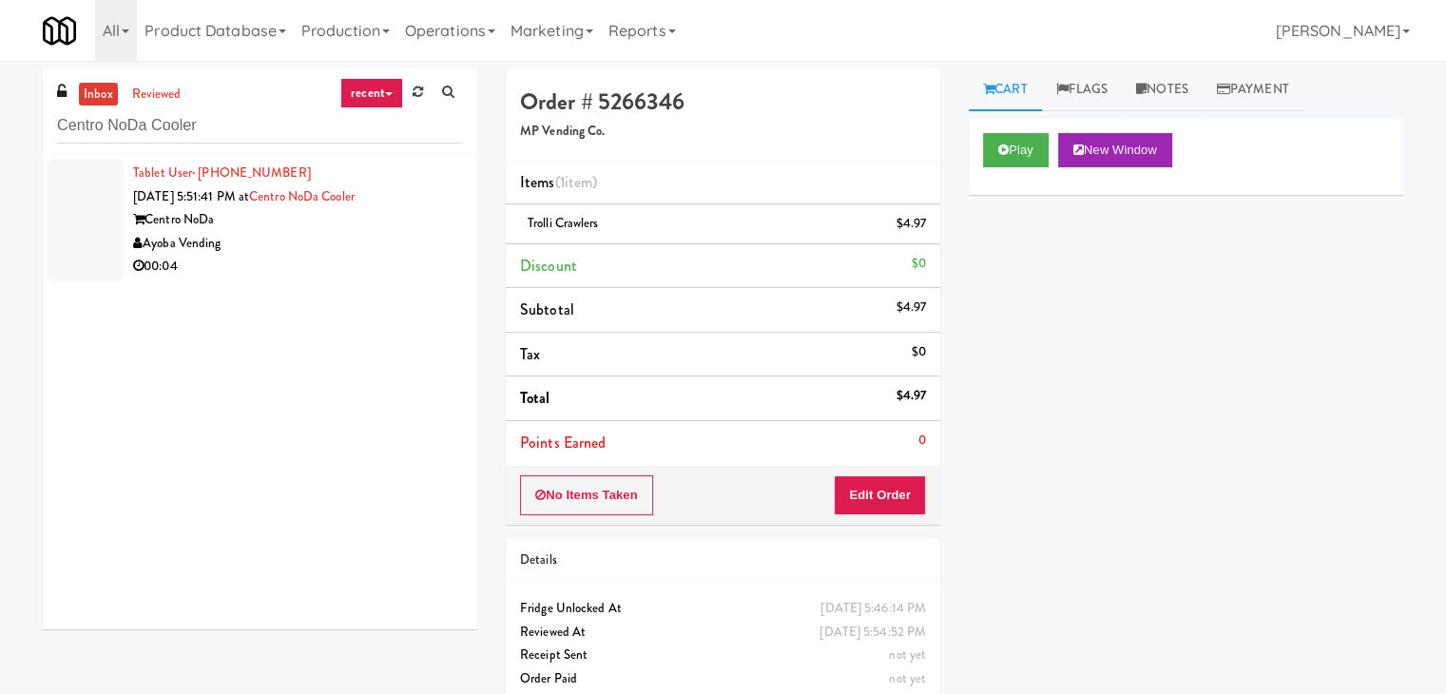
click at [450, 239] on li "Tablet User · (980) 318-0141 [DATE] 5:51:41 PM at [GEOGRAPHIC_DATA] Vending 00:…" at bounding box center [260, 220] width 435 height 132
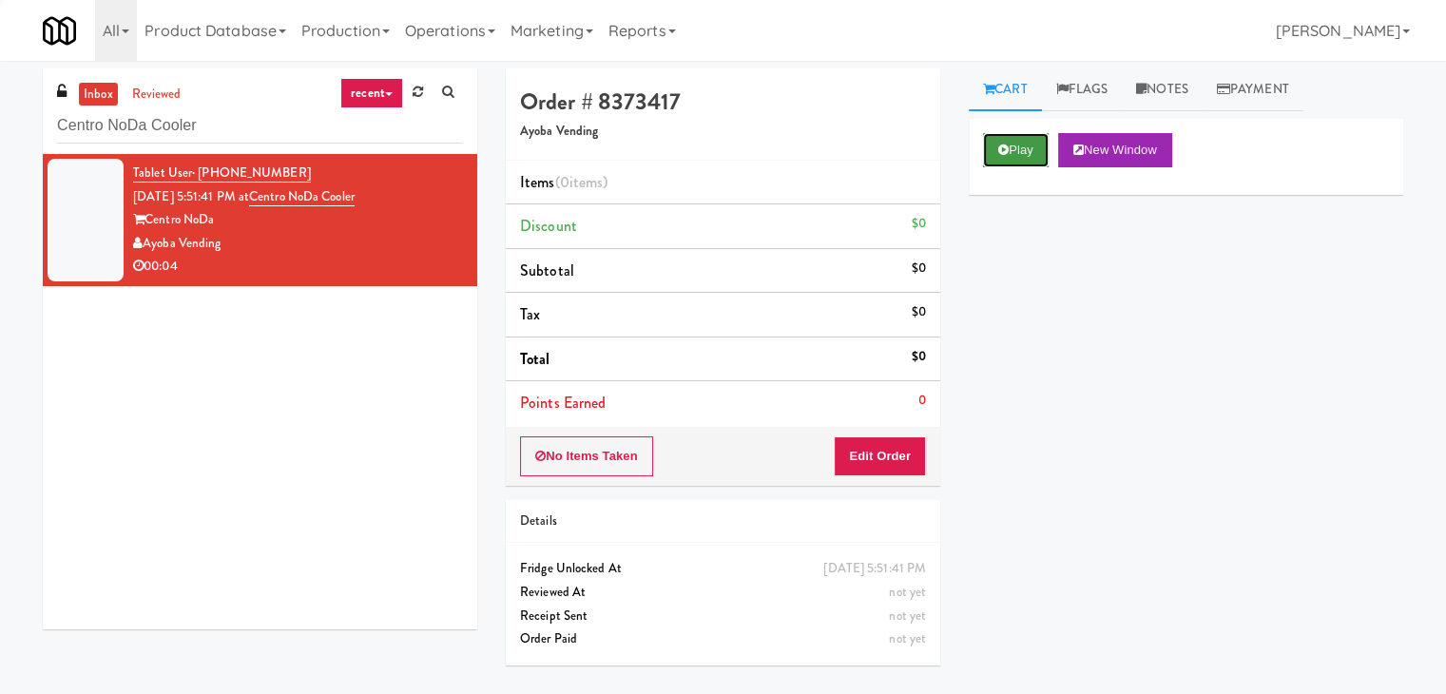
click at [1036, 143] on button "Play" at bounding box center [1016, 150] width 66 height 34
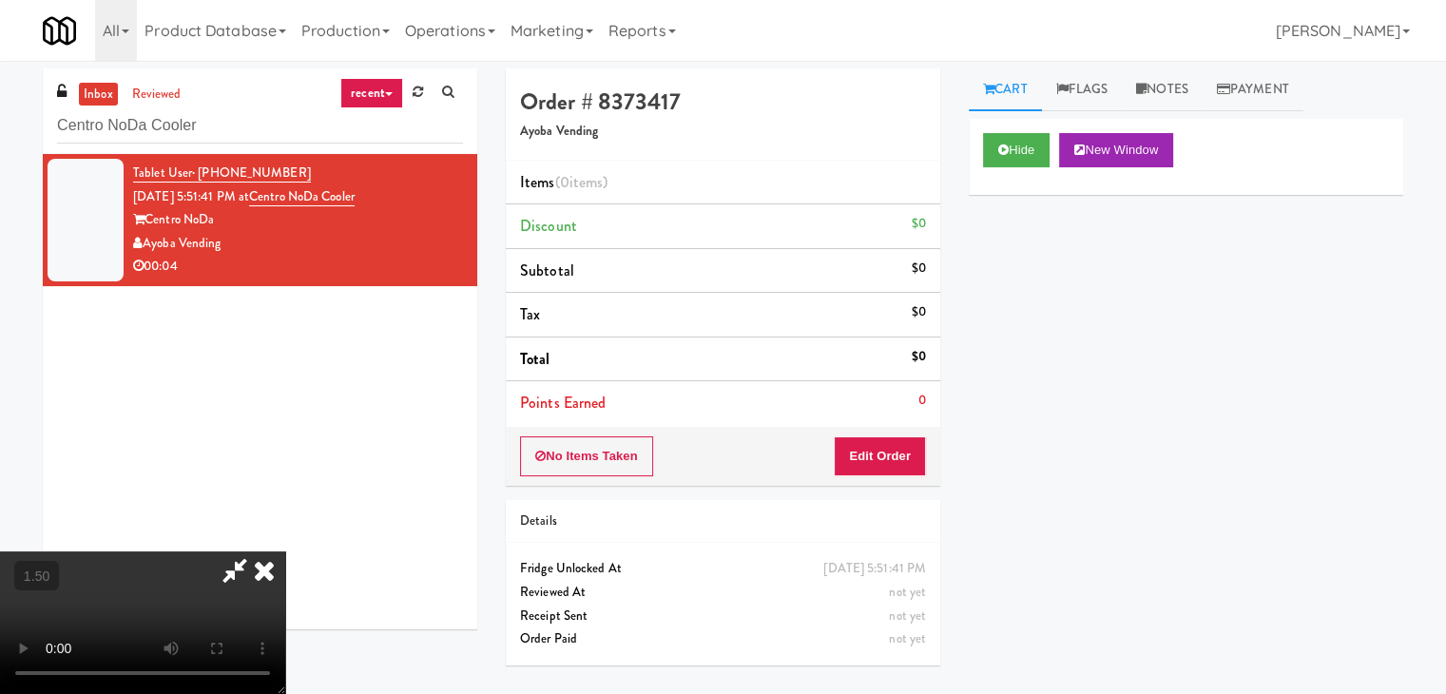
click at [285, 551] on video at bounding box center [142, 622] width 285 height 143
click at [257, 551] on icon at bounding box center [235, 570] width 44 height 38
drag, startPoint x: 864, startPoint y: 452, endPoint x: 935, endPoint y: 404, distance: 84.9
click at [863, 454] on button "Edit Order" at bounding box center [880, 456] width 92 height 40
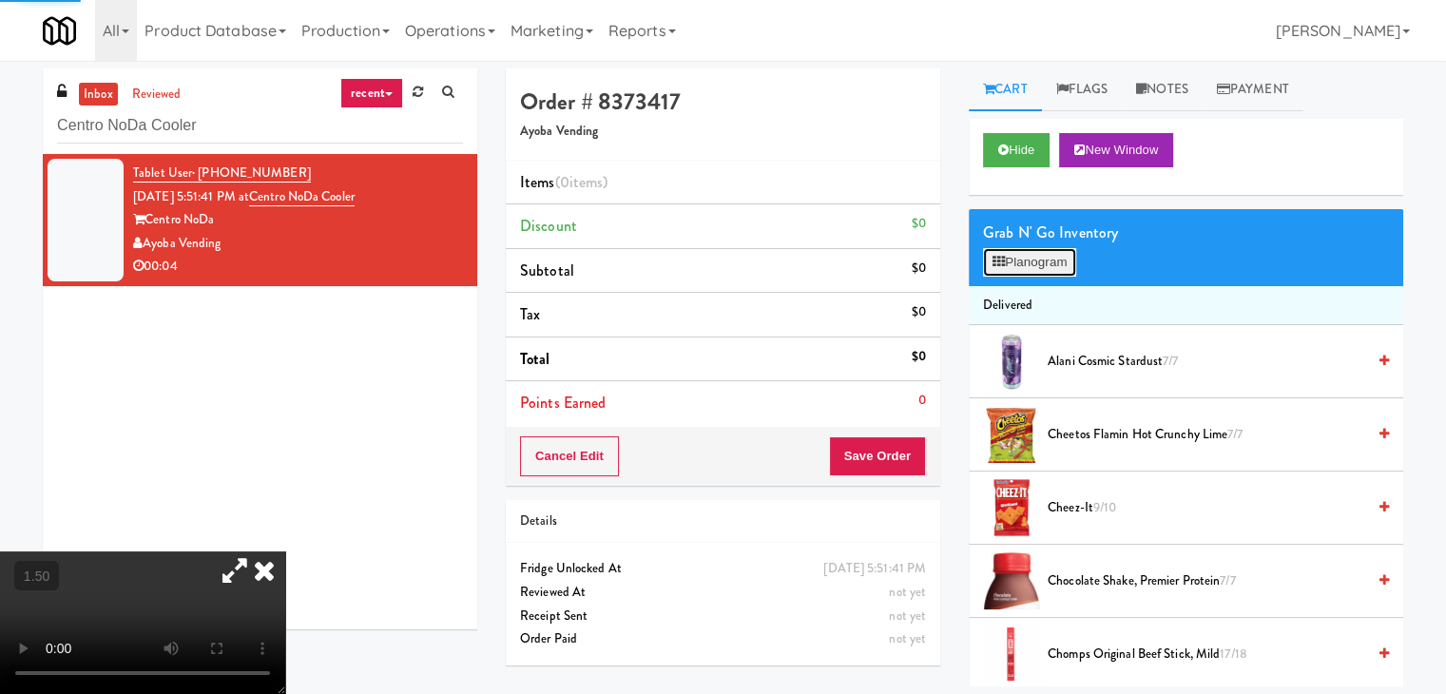
click at [1033, 258] on button "Planogram" at bounding box center [1029, 262] width 93 height 29
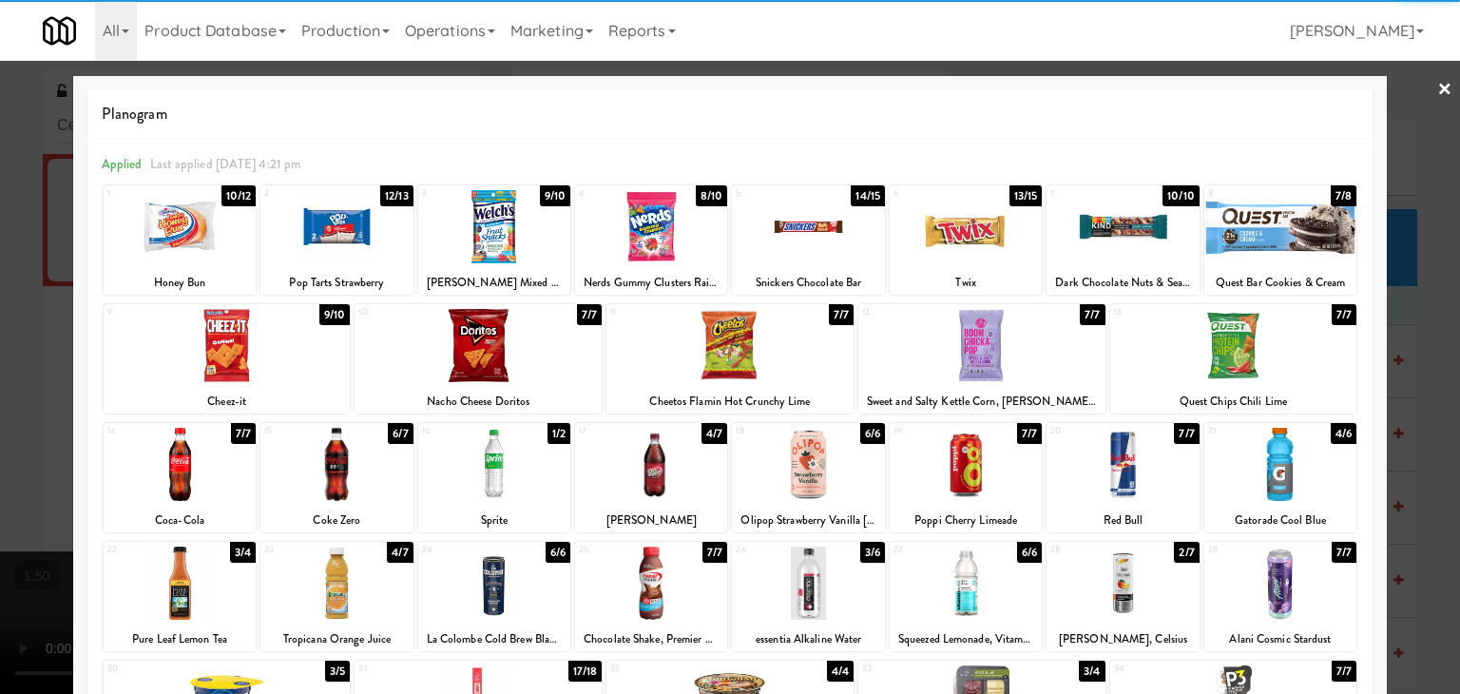
click at [683, 476] on div at bounding box center [651, 464] width 152 height 73
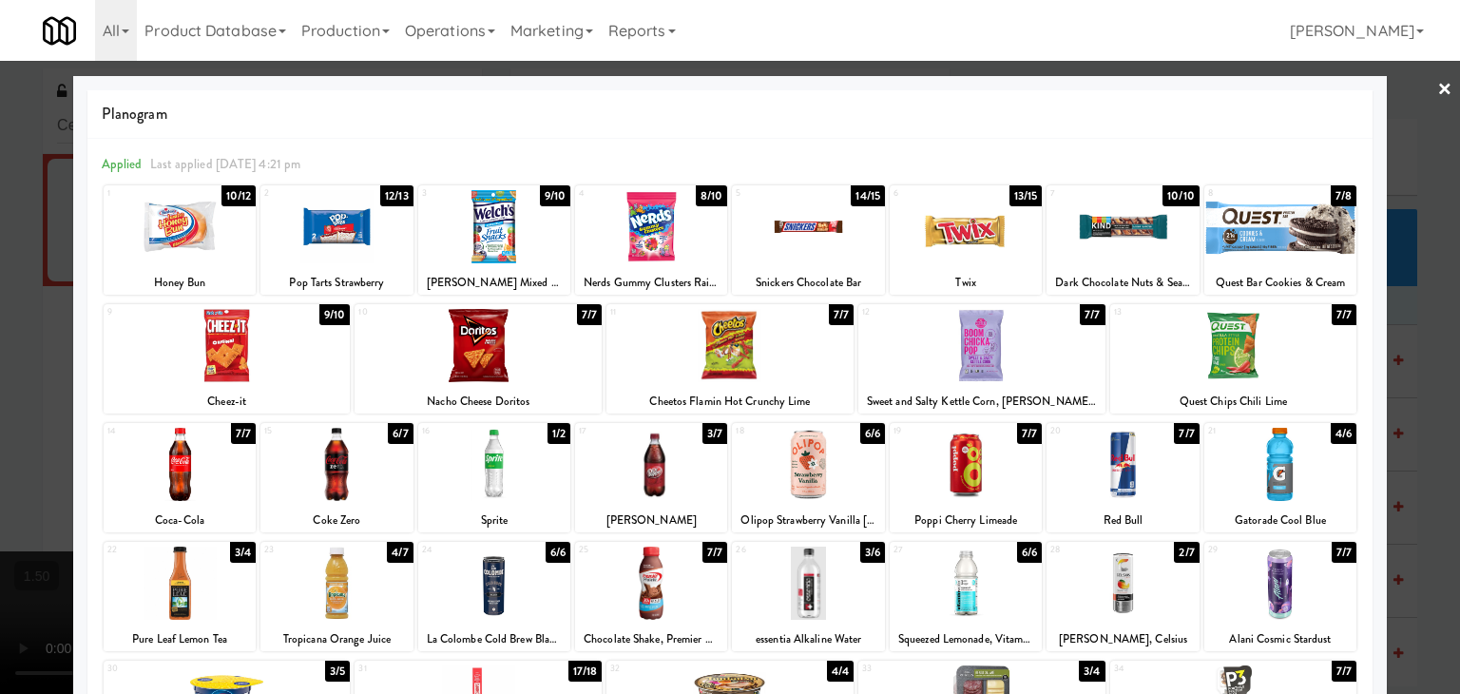
click at [1438, 80] on link "×" at bounding box center [1445, 90] width 15 height 59
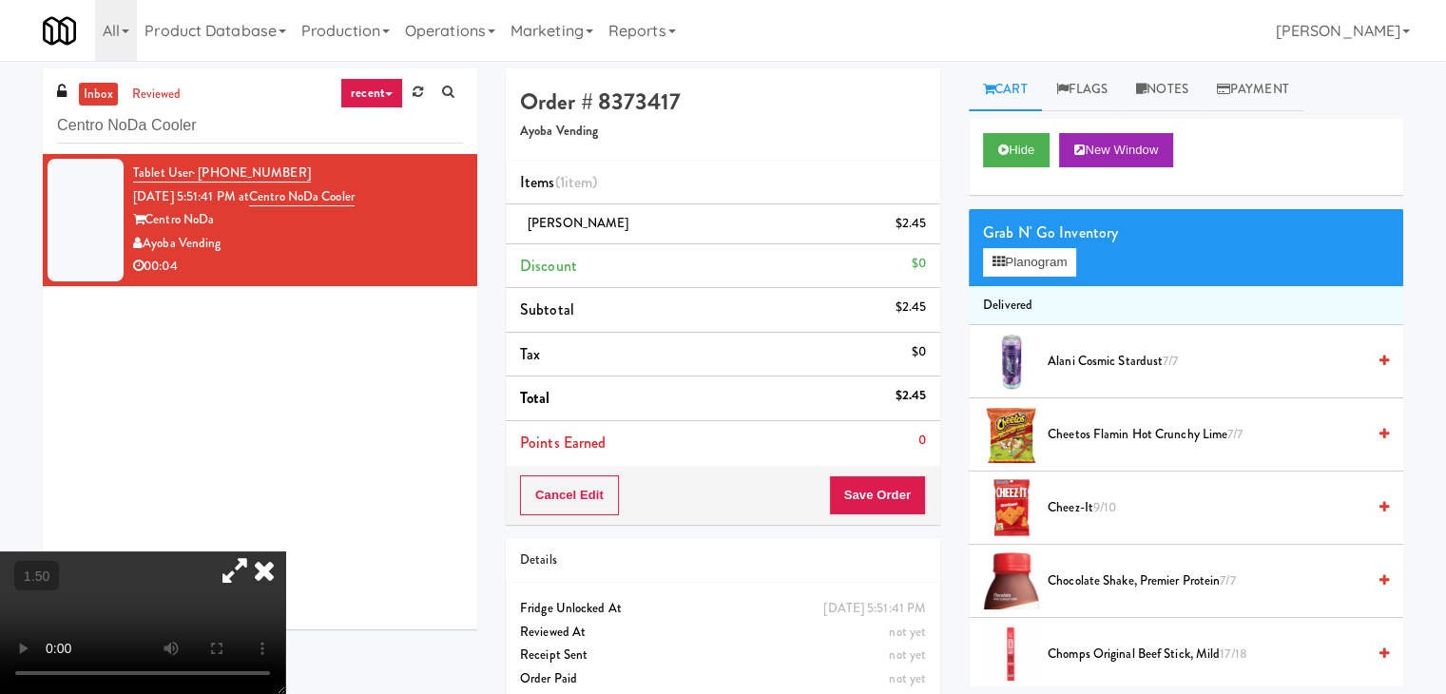
click at [285, 551] on icon at bounding box center [264, 570] width 42 height 38
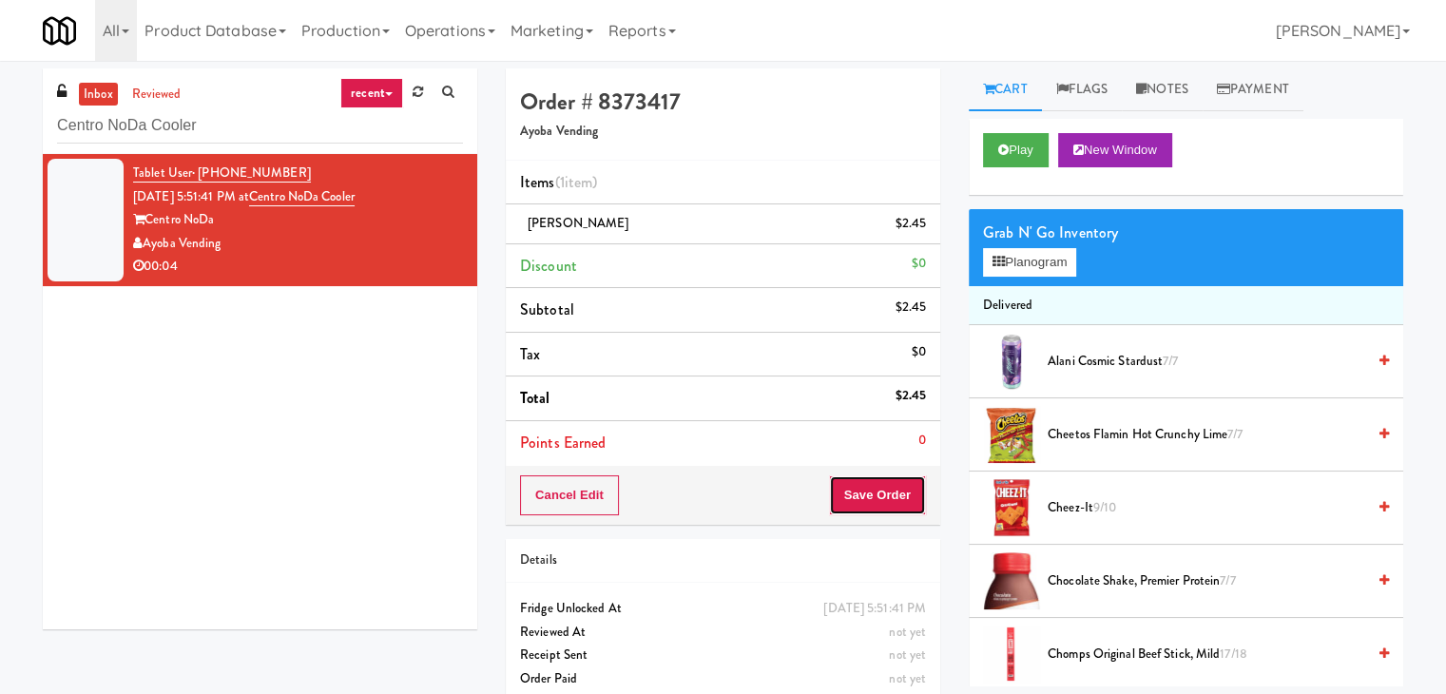
click at [859, 491] on button "Save Order" at bounding box center [877, 495] width 97 height 40
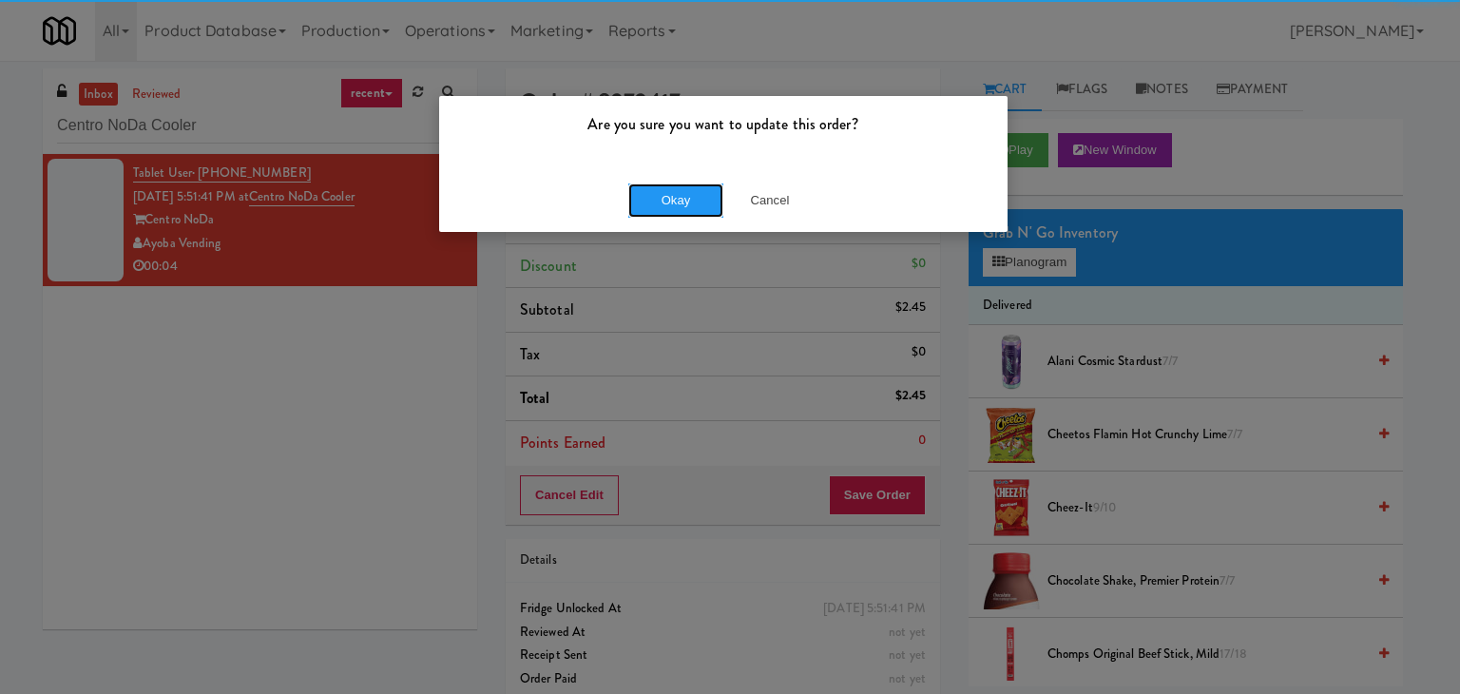
drag, startPoint x: 673, startPoint y: 190, endPoint x: 644, endPoint y: 145, distance: 54.3
click at [671, 187] on button "Okay" at bounding box center [675, 200] width 95 height 34
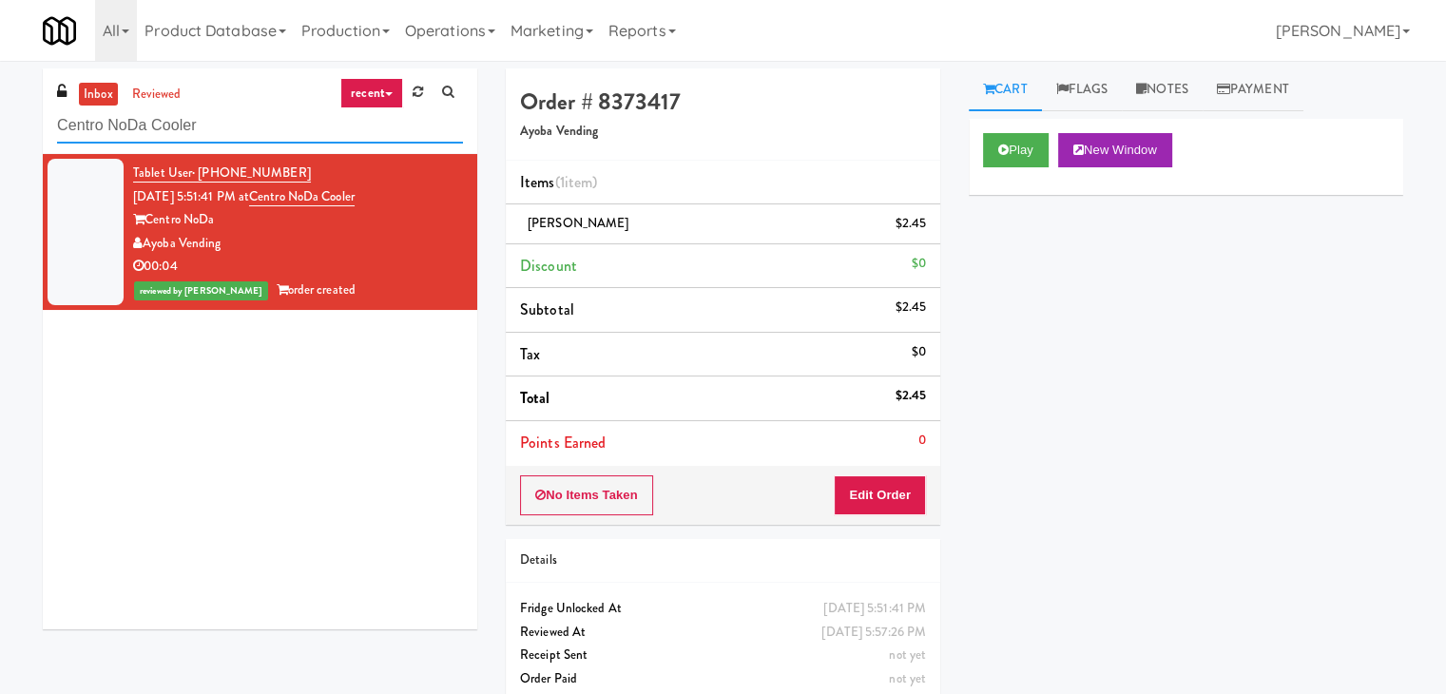
click at [271, 134] on input "Centro NoDa Cooler" at bounding box center [260, 125] width 406 height 35
click at [272, 129] on input "Centro NoDa Cooler" at bounding box center [260, 125] width 406 height 35
click at [272, 128] on input "Centro NoDa Cooler" at bounding box center [260, 125] width 406 height 35
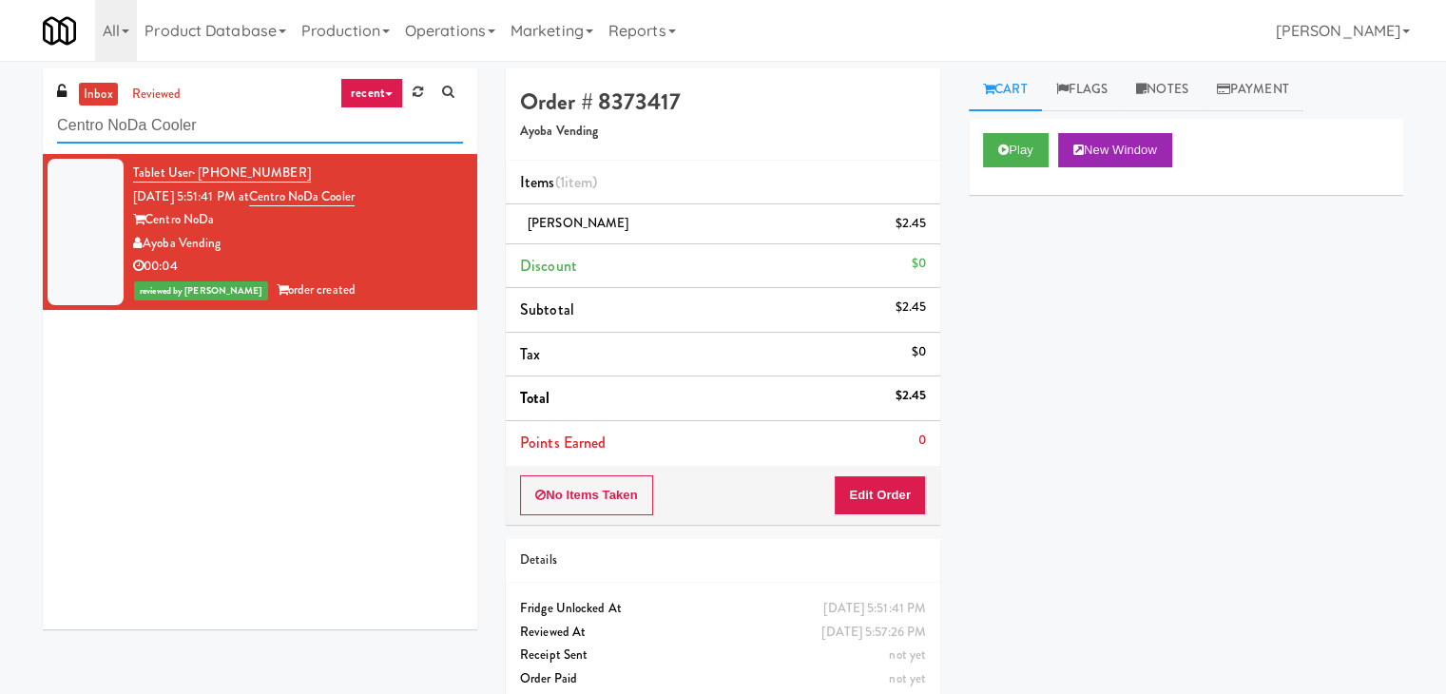
paste input "1001 State - Left - Fridge"
type input "1001 State - Left - Fridge"
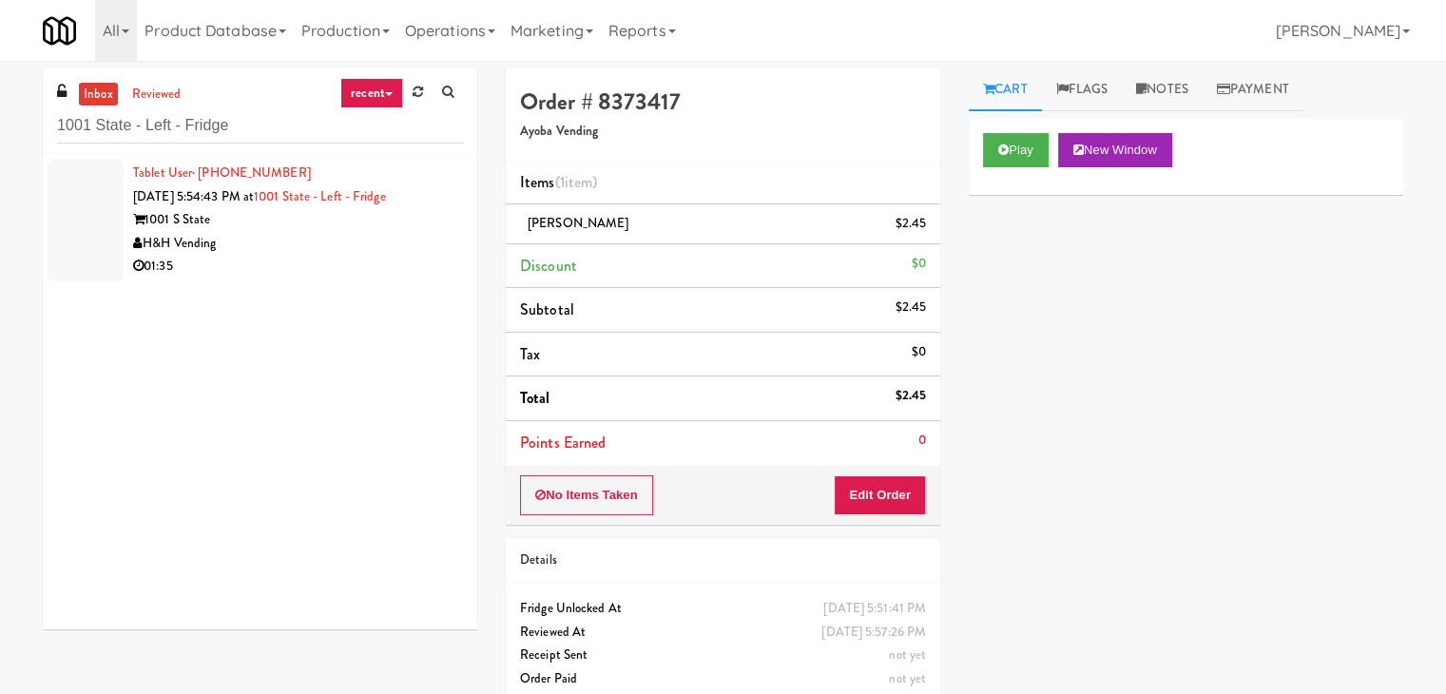
click at [447, 223] on li "Tablet User · (510) 238-9277 [DATE] 5:54:43 PM at 1001 State - Left - Fridge 10…" at bounding box center [260, 220] width 435 height 132
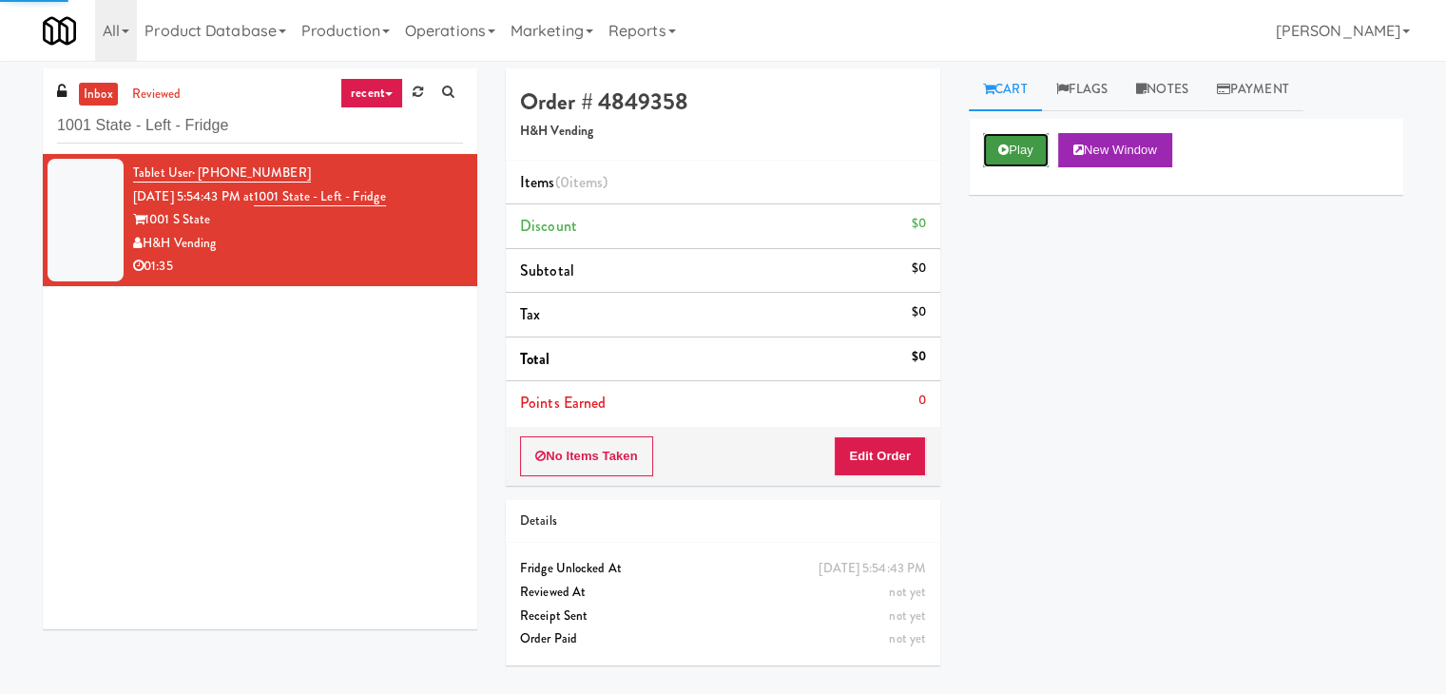
click at [1011, 157] on button "Play" at bounding box center [1016, 150] width 66 height 34
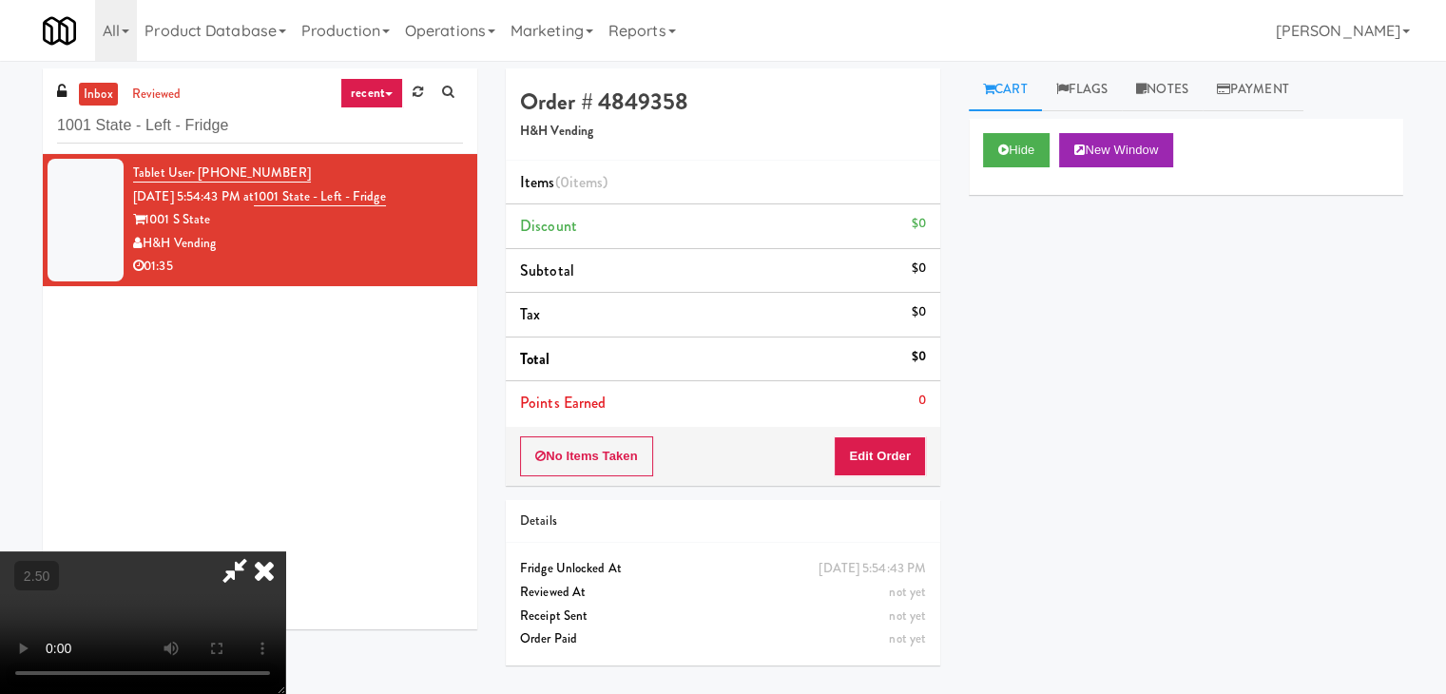
click at [285, 551] on video at bounding box center [142, 622] width 285 height 143
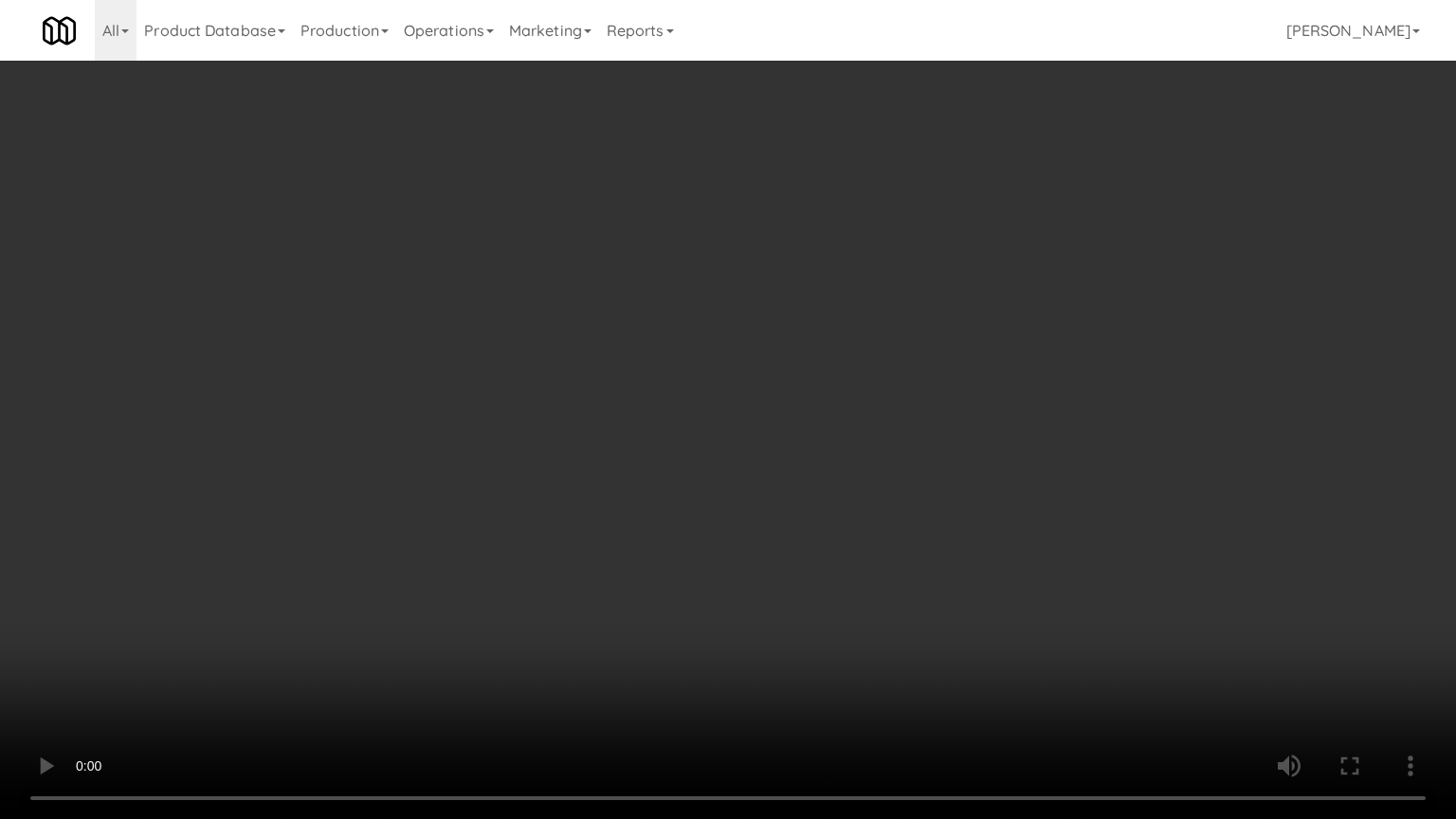
click at [829, 364] on video at bounding box center [728, 409] width 1456 height 819
click at [837, 357] on video at bounding box center [728, 409] width 1456 height 819
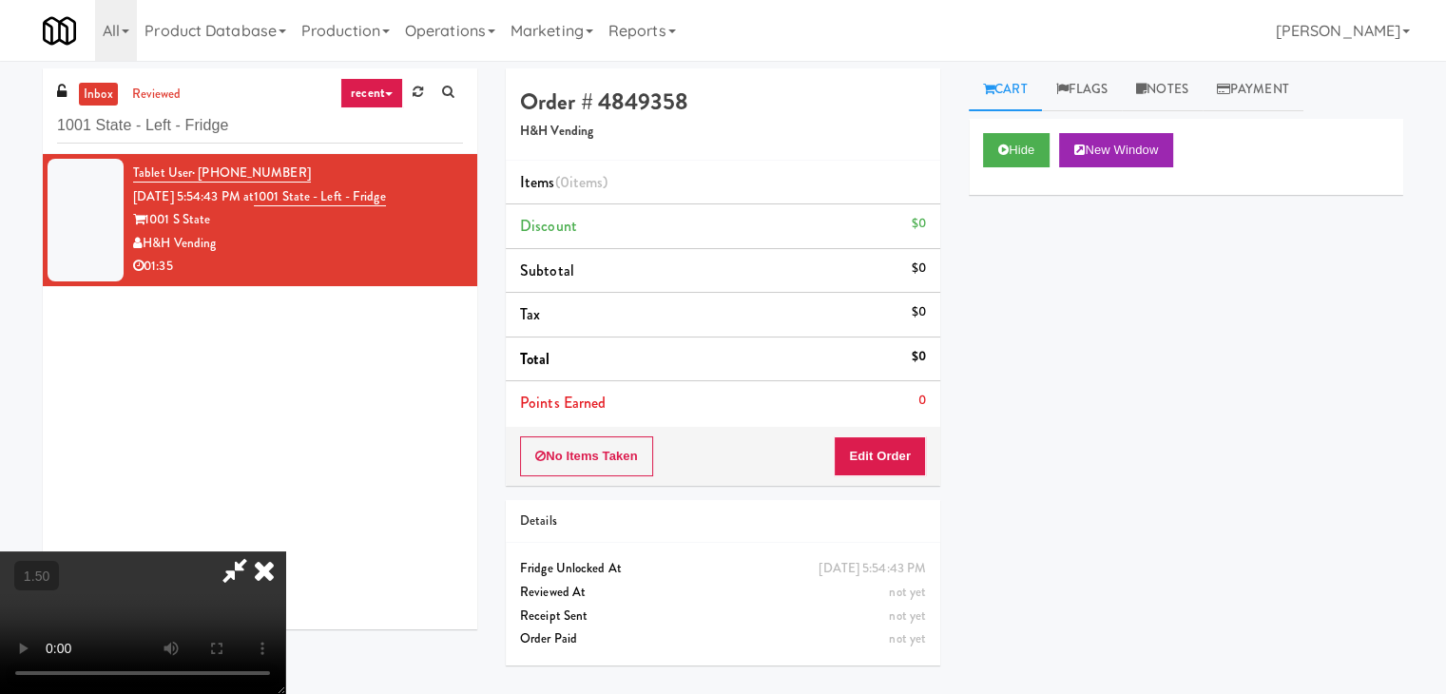
click at [285, 551] on icon at bounding box center [264, 570] width 42 height 38
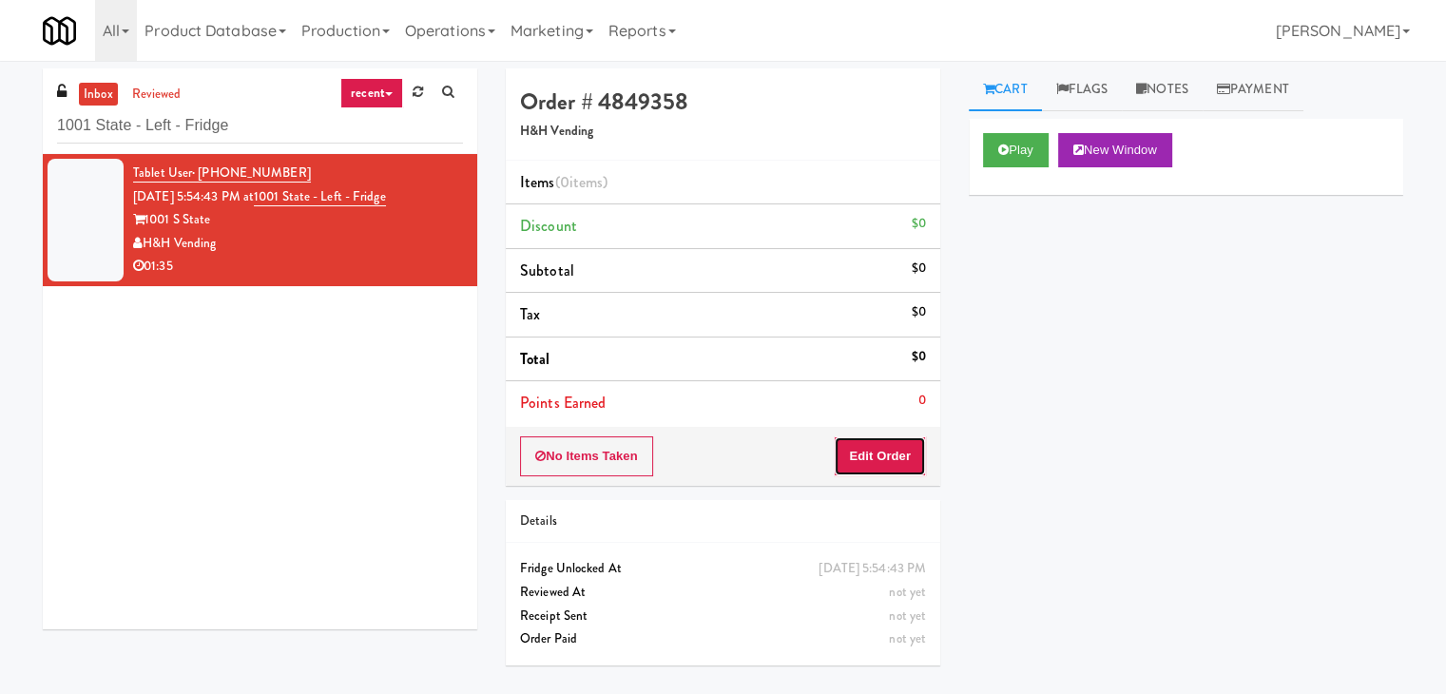
click at [898, 457] on button "Edit Order" at bounding box center [880, 456] width 92 height 40
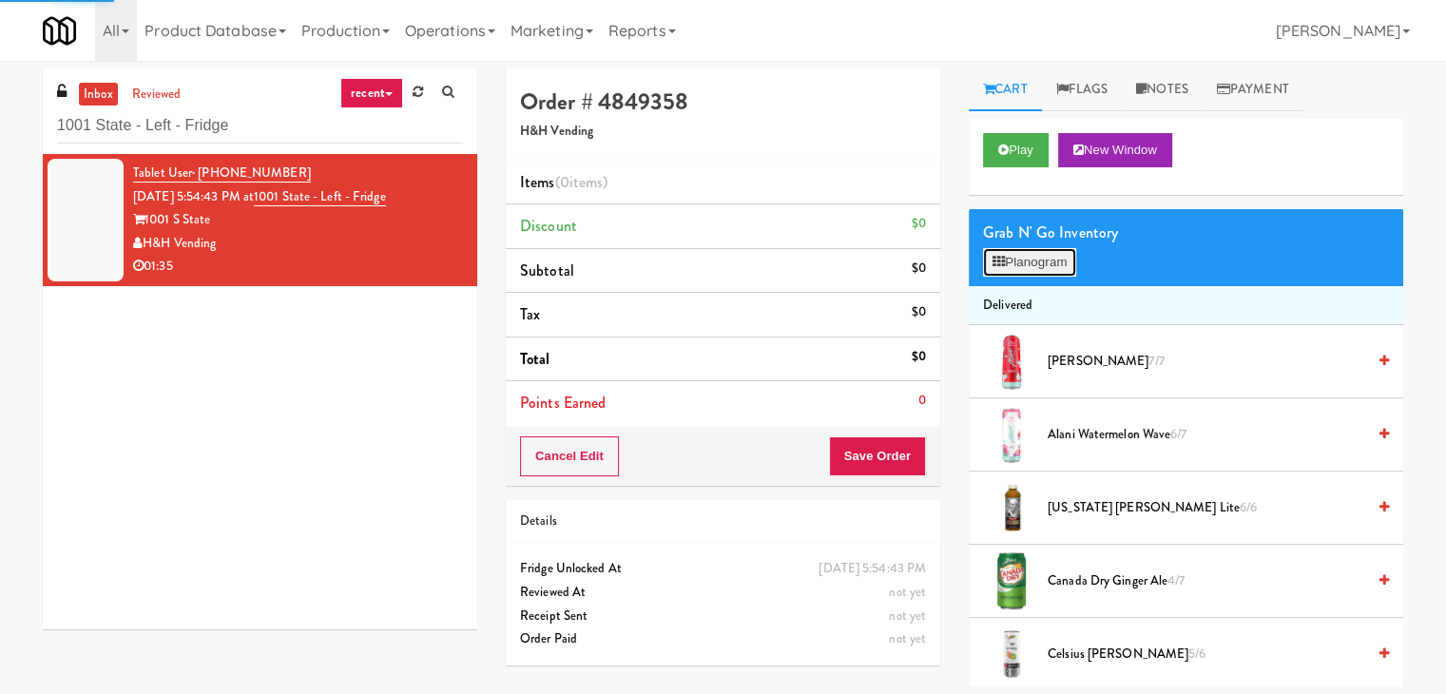
click at [1051, 256] on button "Planogram" at bounding box center [1029, 262] width 93 height 29
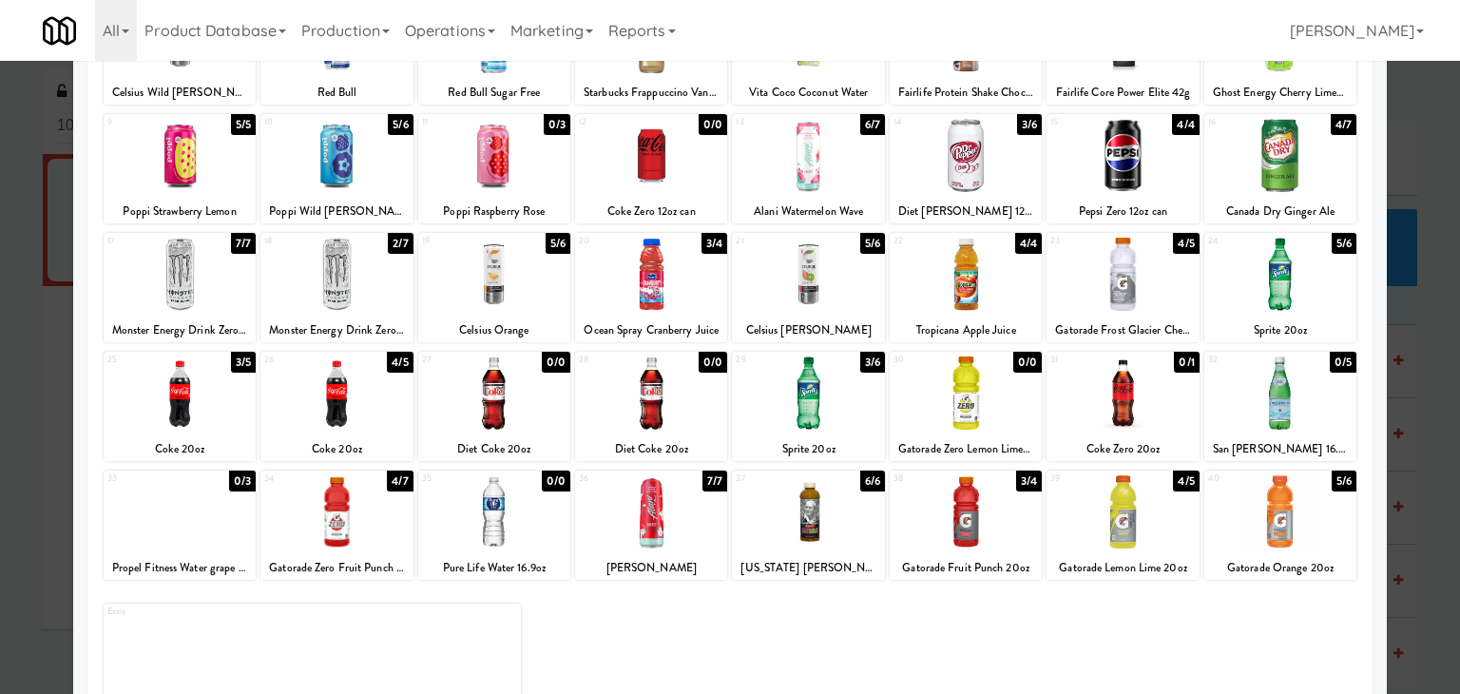
click at [821, 386] on div at bounding box center [808, 393] width 152 height 73
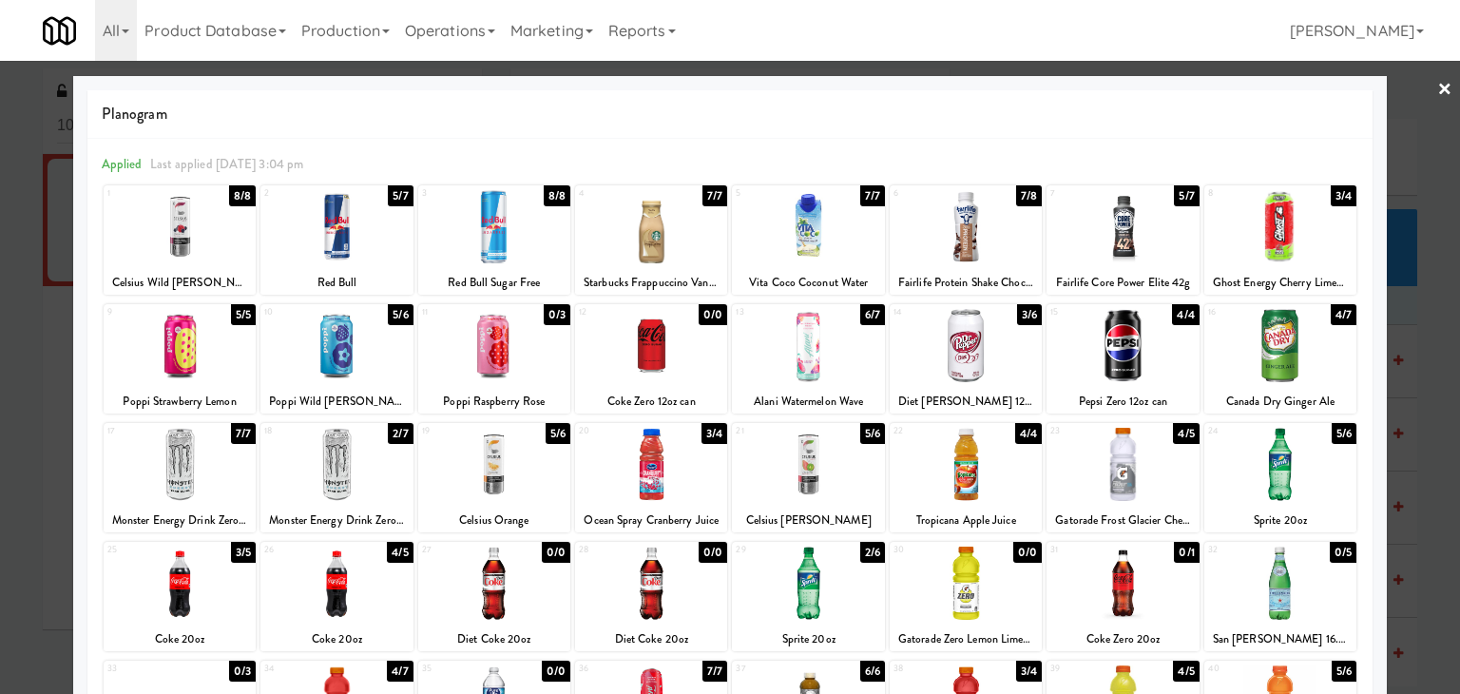
click at [1438, 88] on link "×" at bounding box center [1445, 90] width 15 height 59
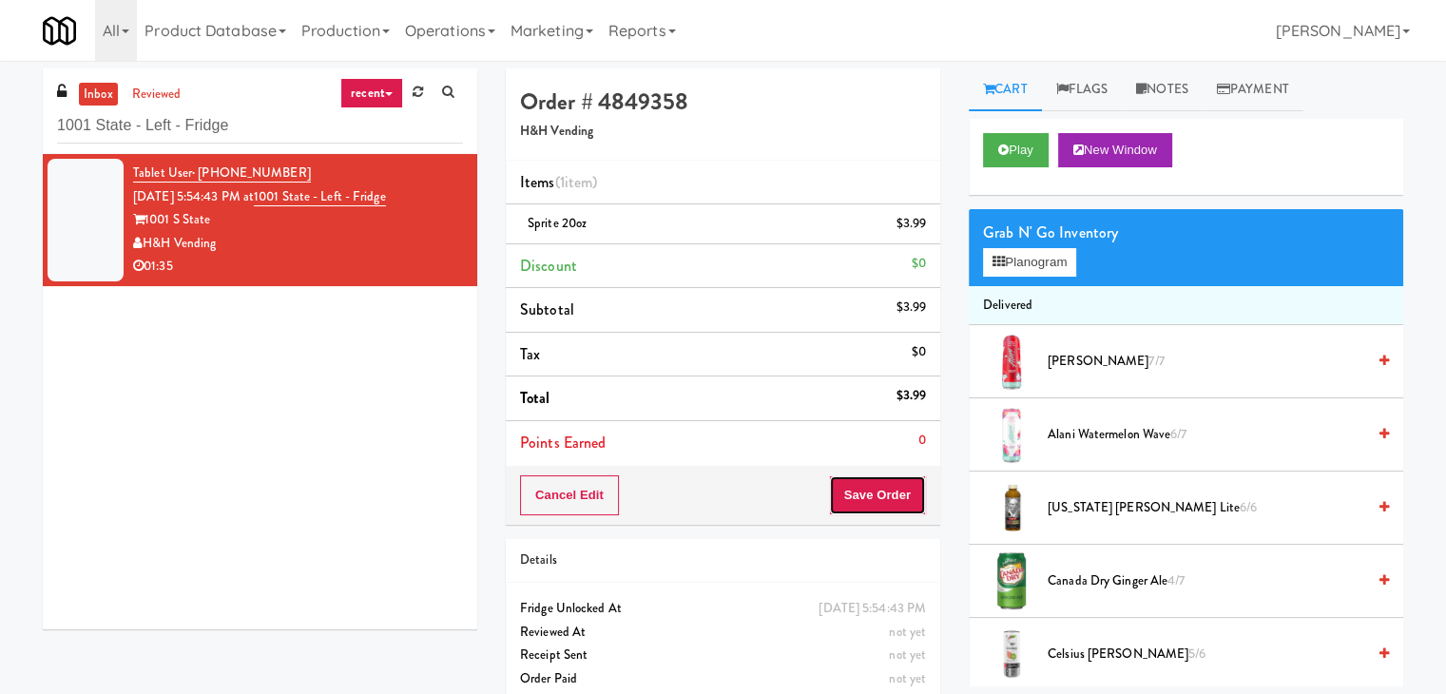
click at [879, 493] on button "Save Order" at bounding box center [877, 495] width 97 height 40
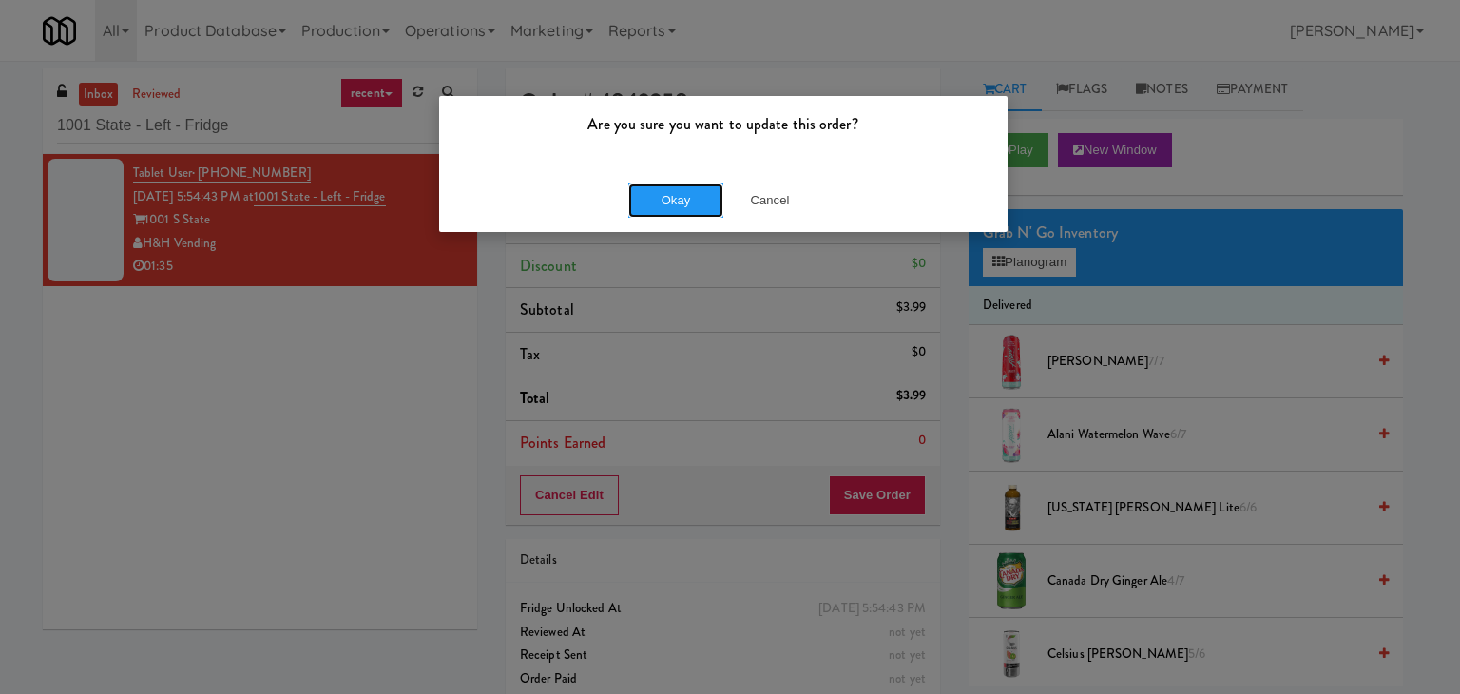
drag, startPoint x: 658, startPoint y: 209, endPoint x: 906, endPoint y: 187, distance: 249.1
click at [658, 208] on button "Okay" at bounding box center [675, 200] width 95 height 34
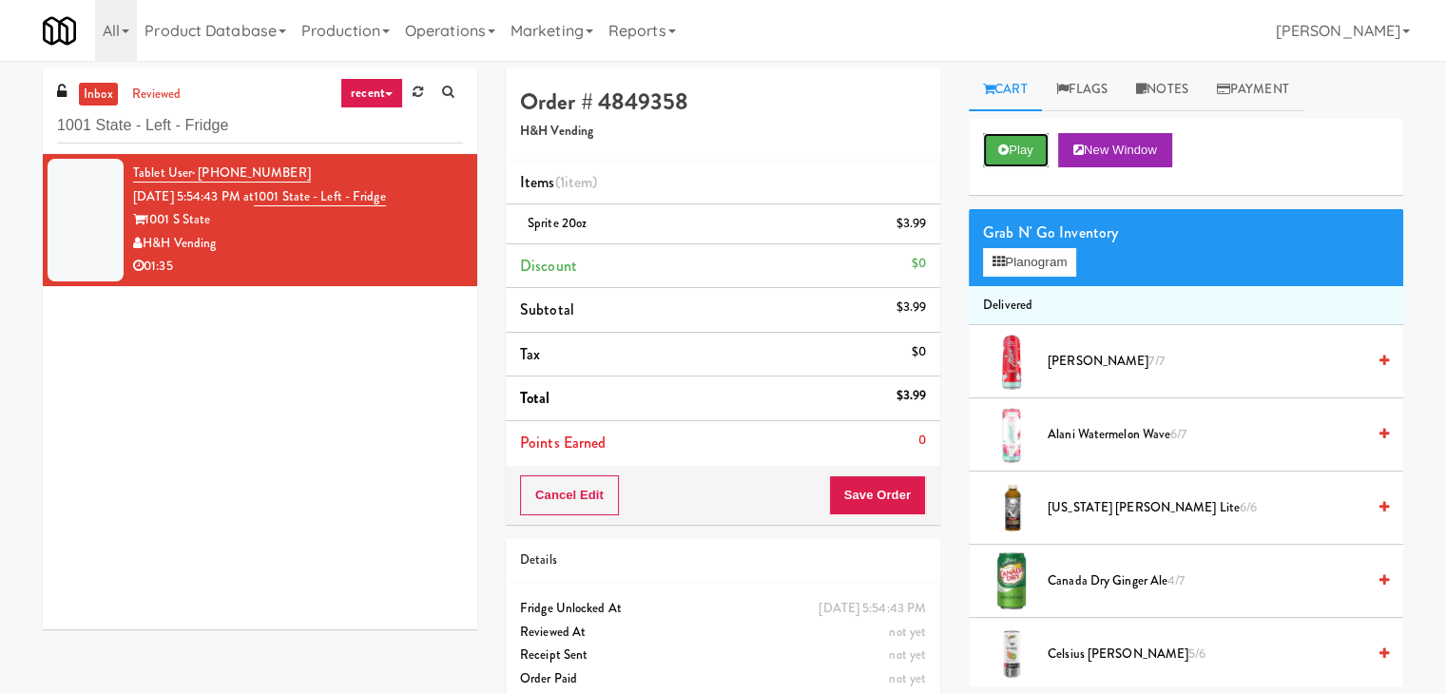
drag, startPoint x: 995, startPoint y: 160, endPoint x: 951, endPoint y: 179, distance: 47.7
click at [995, 159] on button "Play" at bounding box center [1016, 150] width 66 height 34
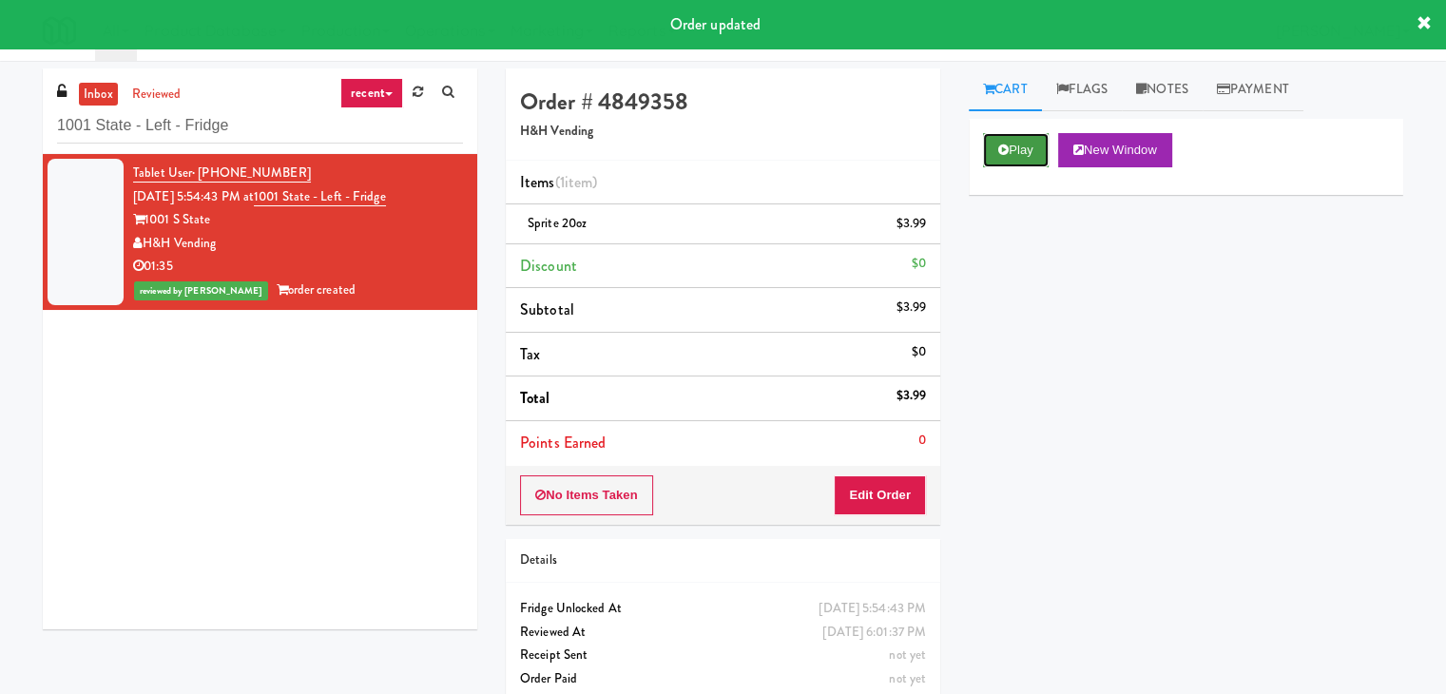
click at [1022, 143] on button "Play" at bounding box center [1016, 150] width 66 height 34
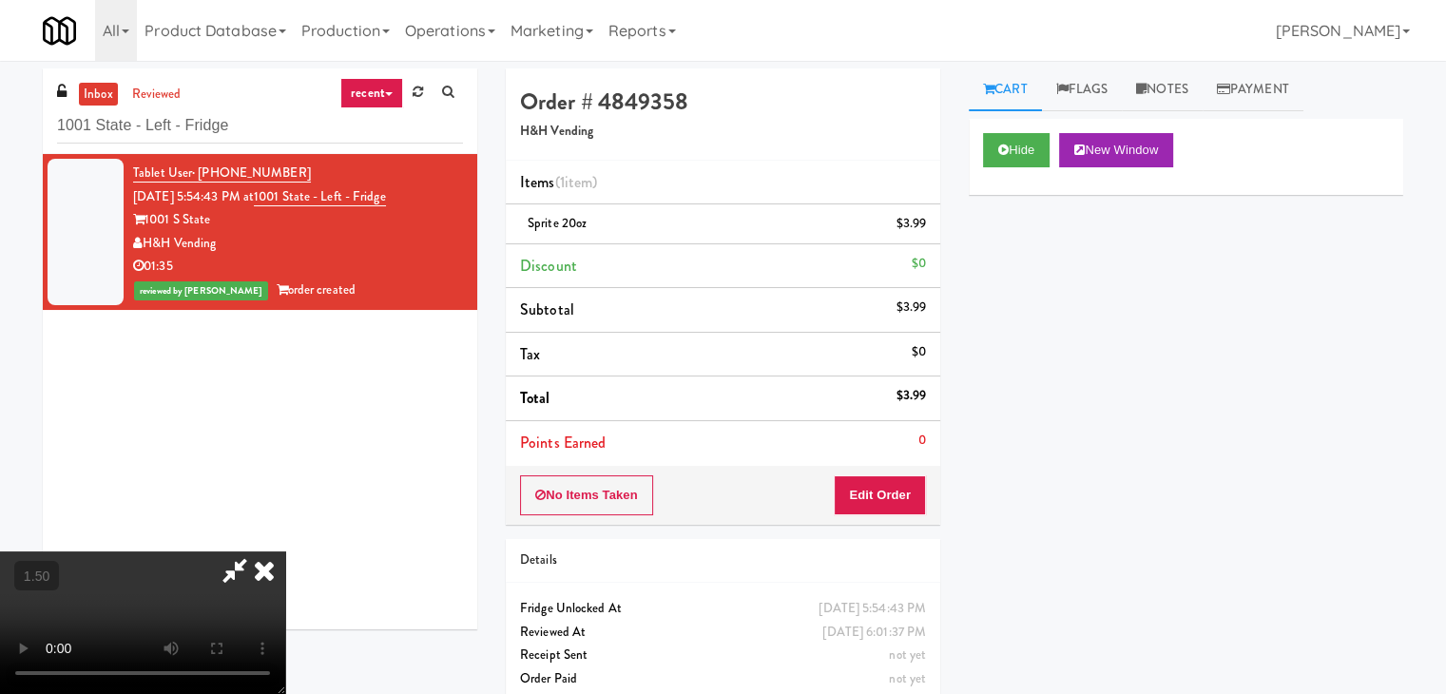
click at [285, 551] on icon at bounding box center [264, 570] width 42 height 38
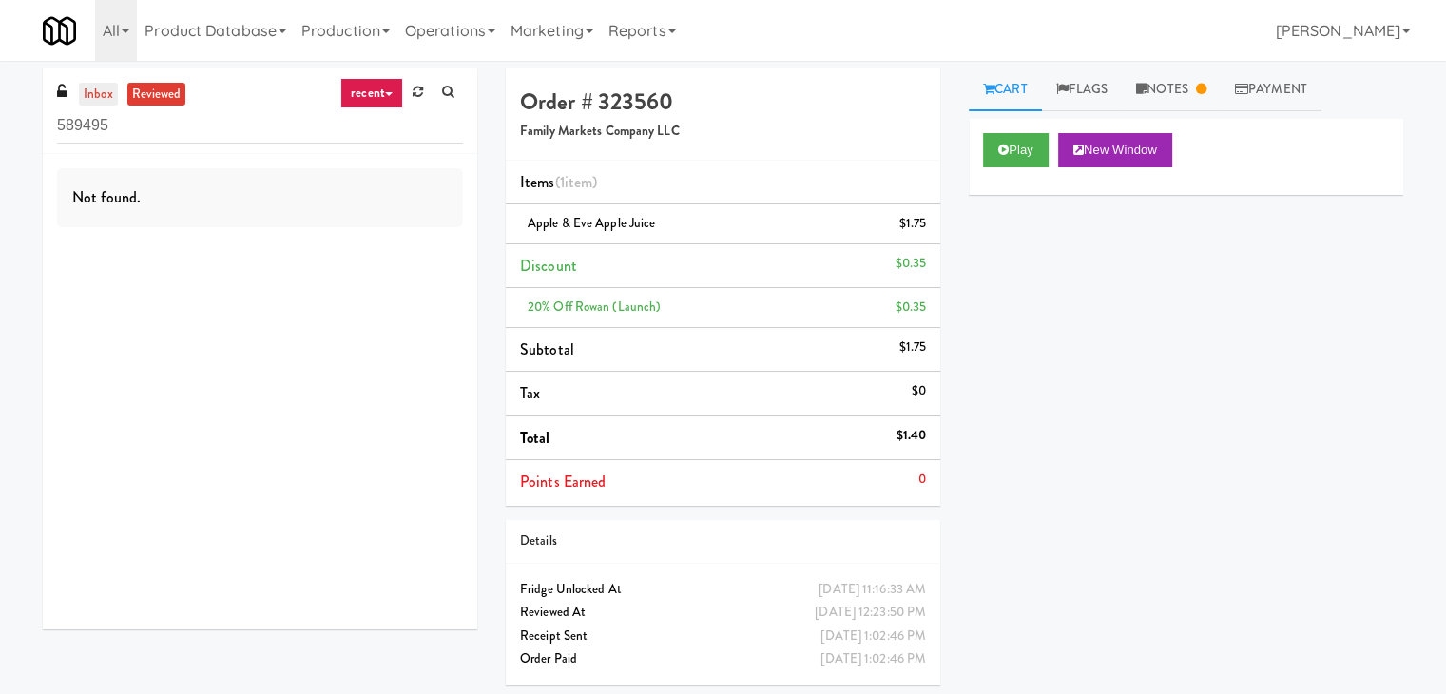
click at [83, 90] on link "inbox" at bounding box center [98, 95] width 39 height 24
